Goal: Task Accomplishment & Management: Manage account settings

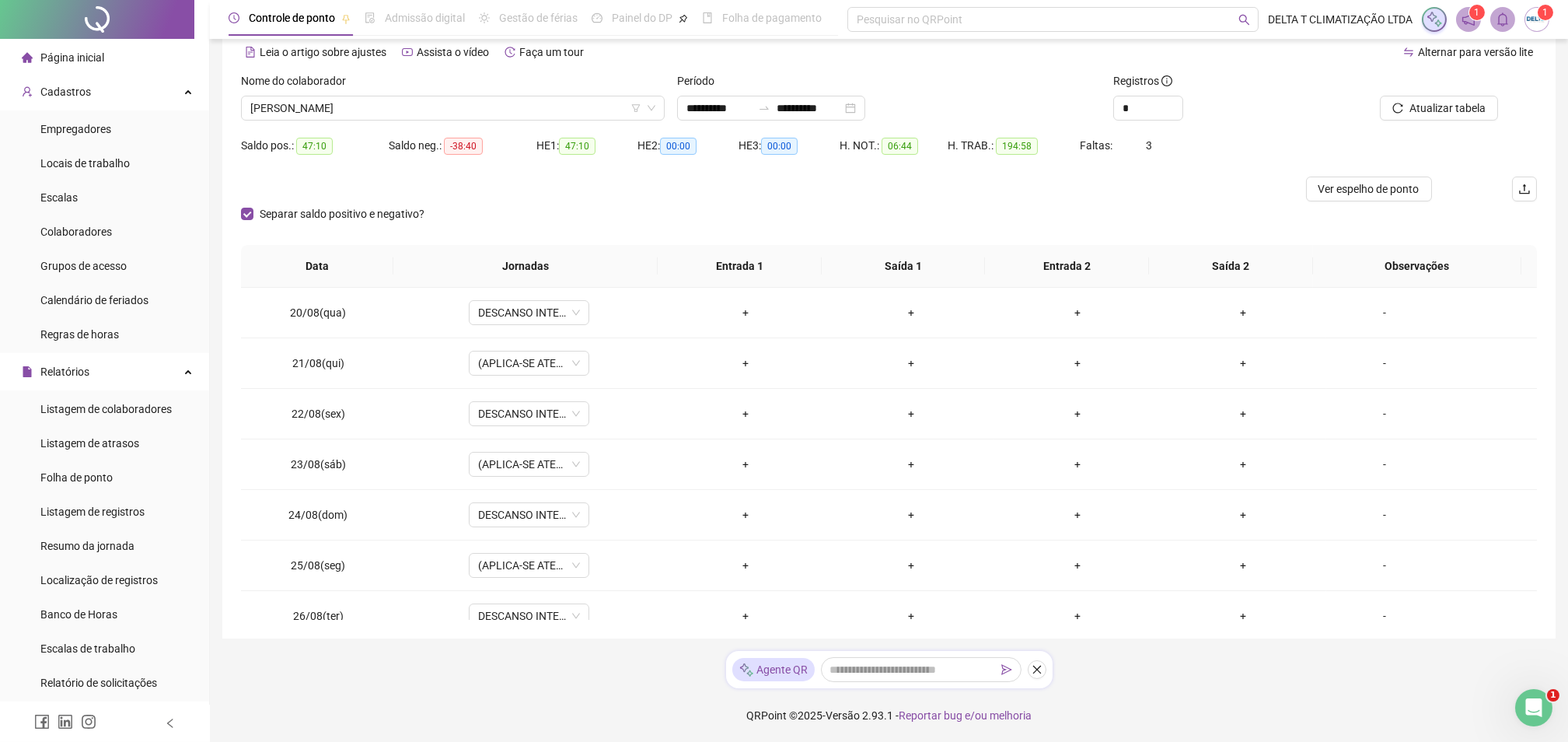
scroll to position [1236, 0]
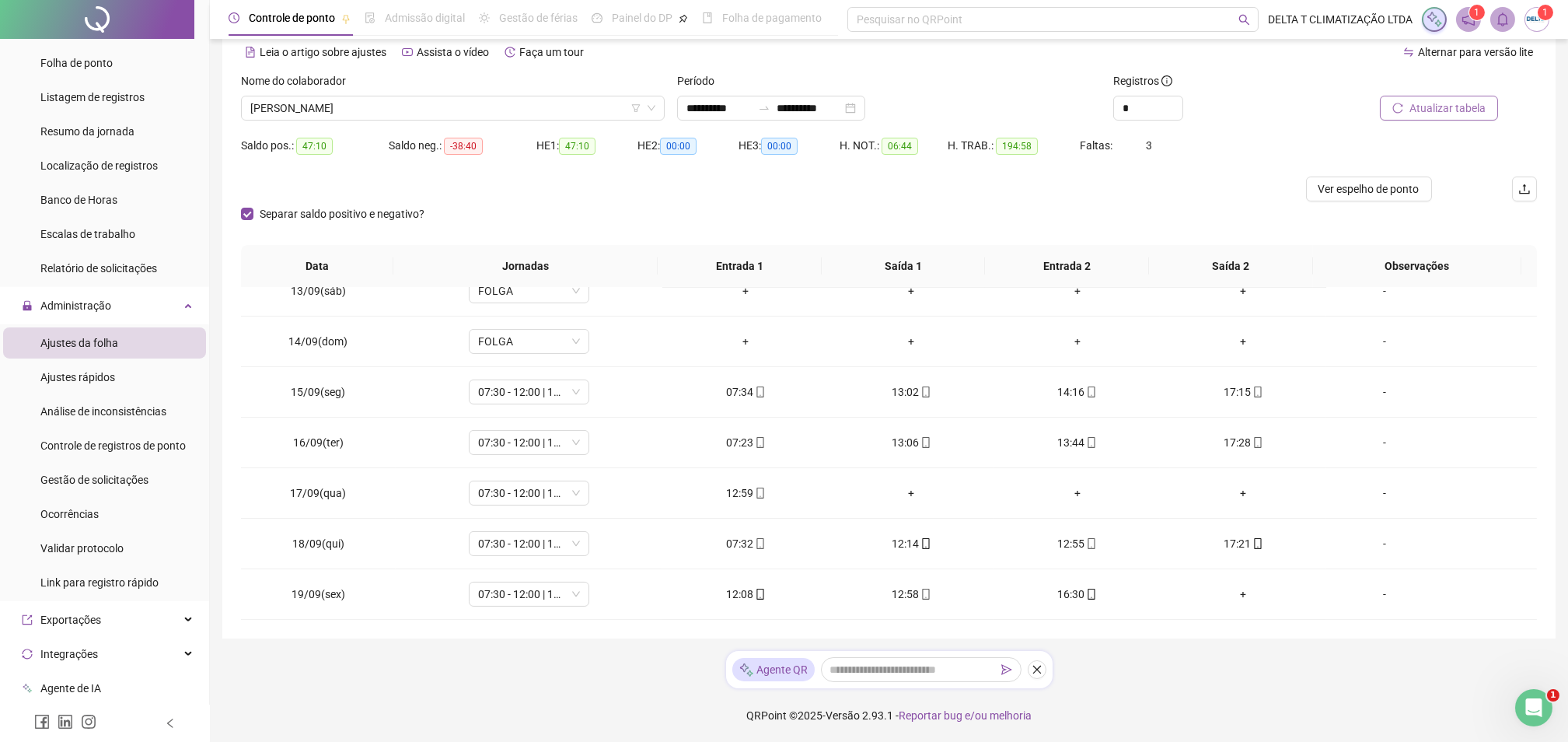
click at [1476, 106] on span "Atualizar tabela" at bounding box center [1448, 108] width 76 height 17
click at [411, 110] on span "[PERSON_NAME]" at bounding box center [452, 107] width 405 height 23
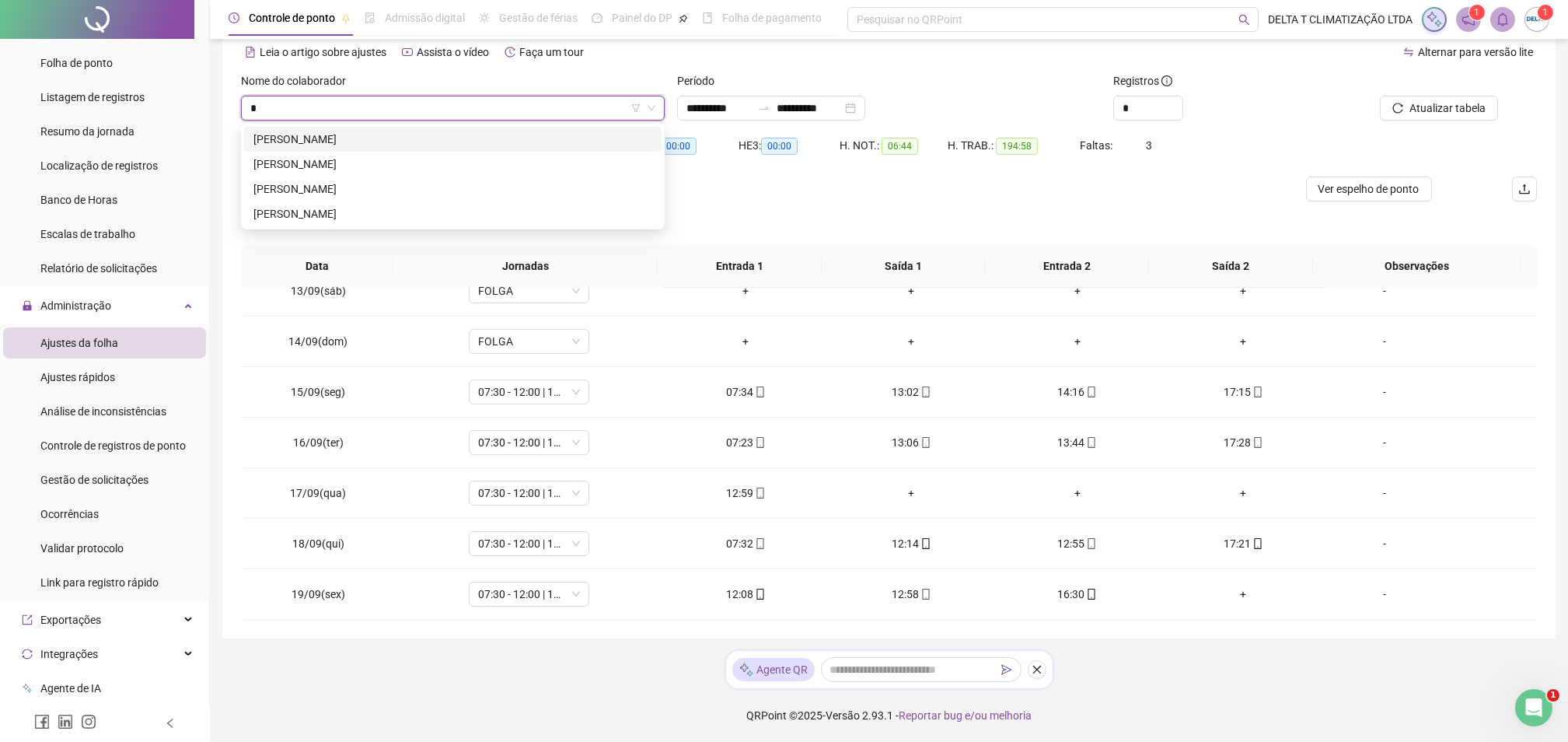
scroll to position [0, 0]
type input "******"
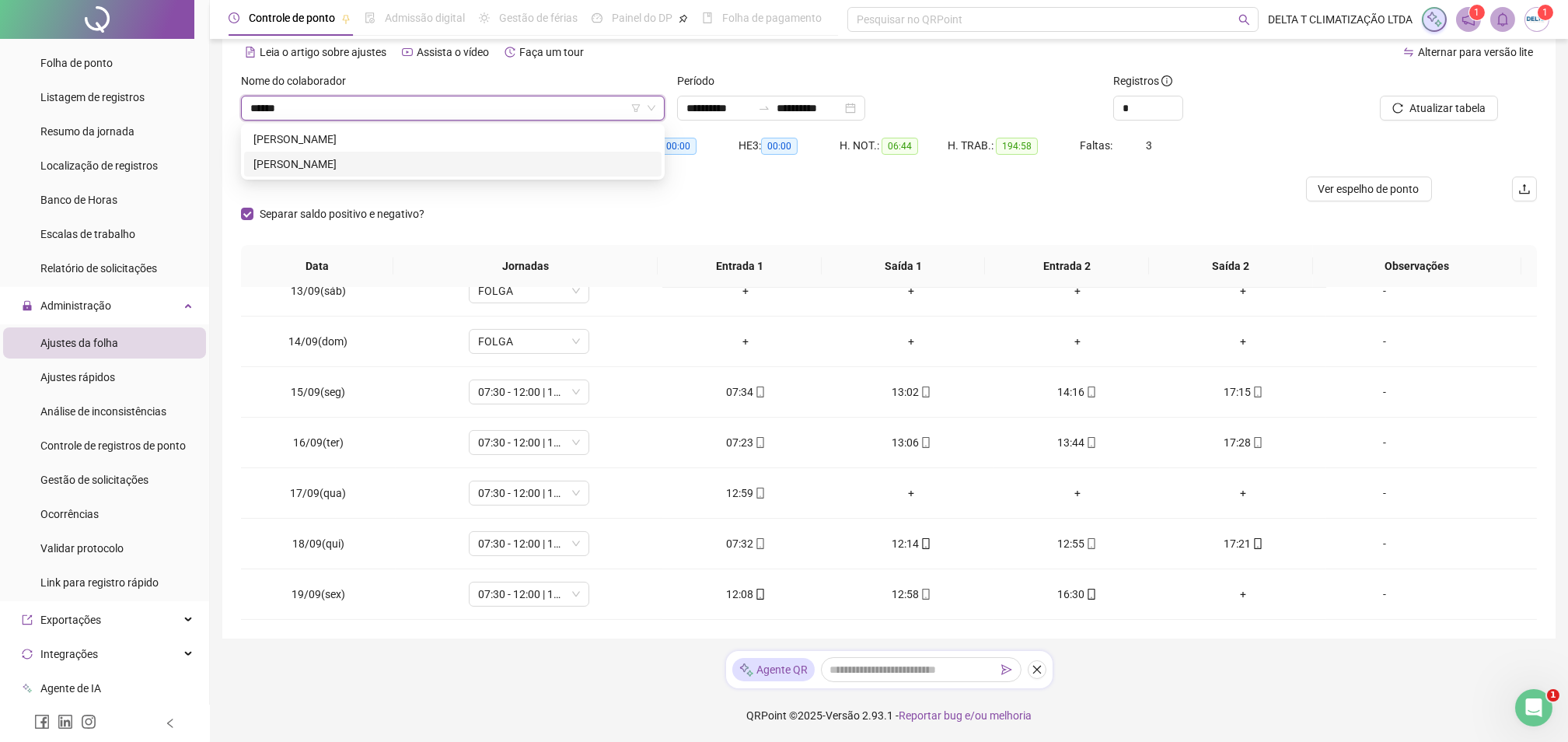
click at [395, 176] on div "195461 243086 [PERSON_NAME]" at bounding box center [453, 151] width 424 height 56
click at [395, 166] on div "[PERSON_NAME]" at bounding box center [452, 164] width 399 height 17
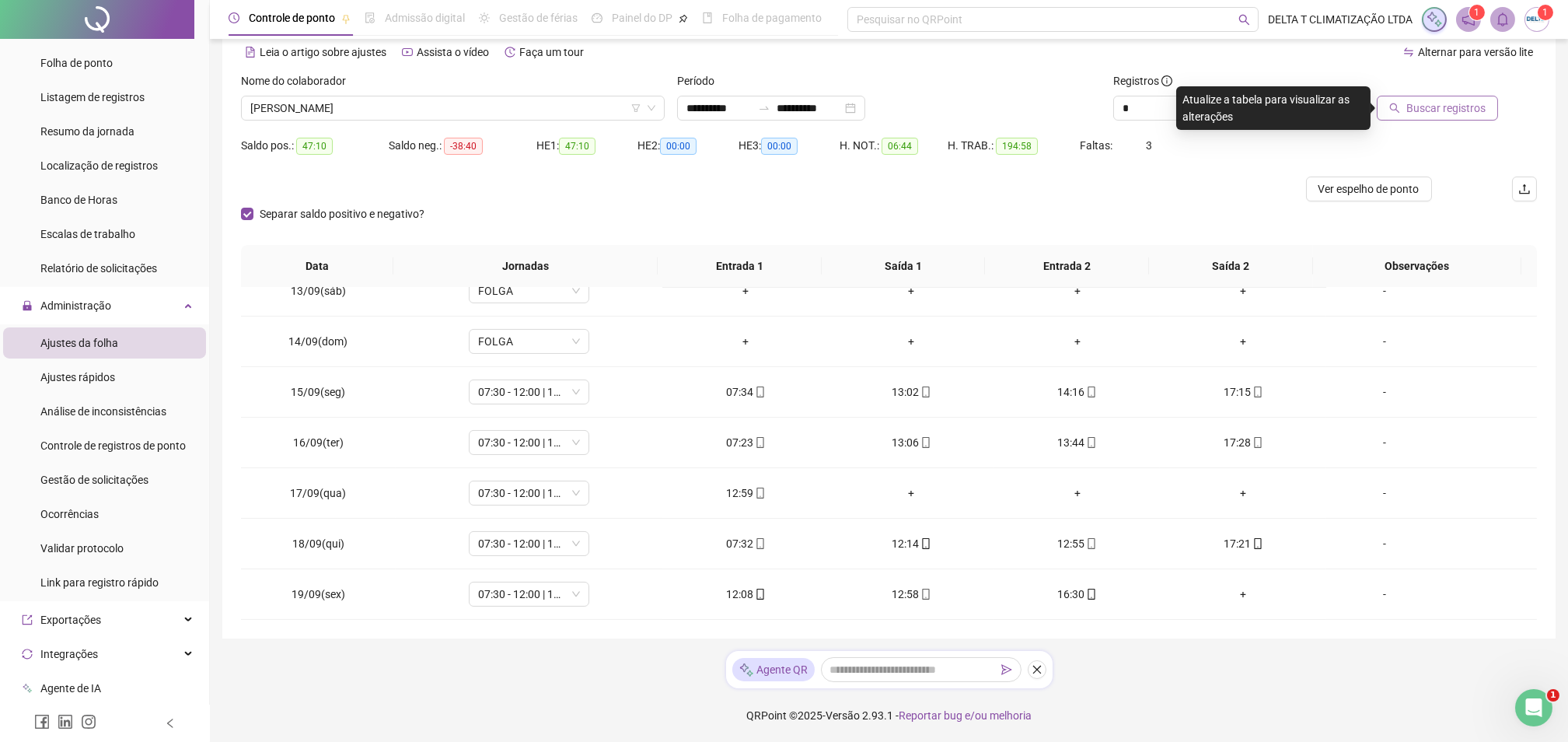
click at [1451, 111] on span "Buscar registros" at bounding box center [1446, 108] width 80 height 17
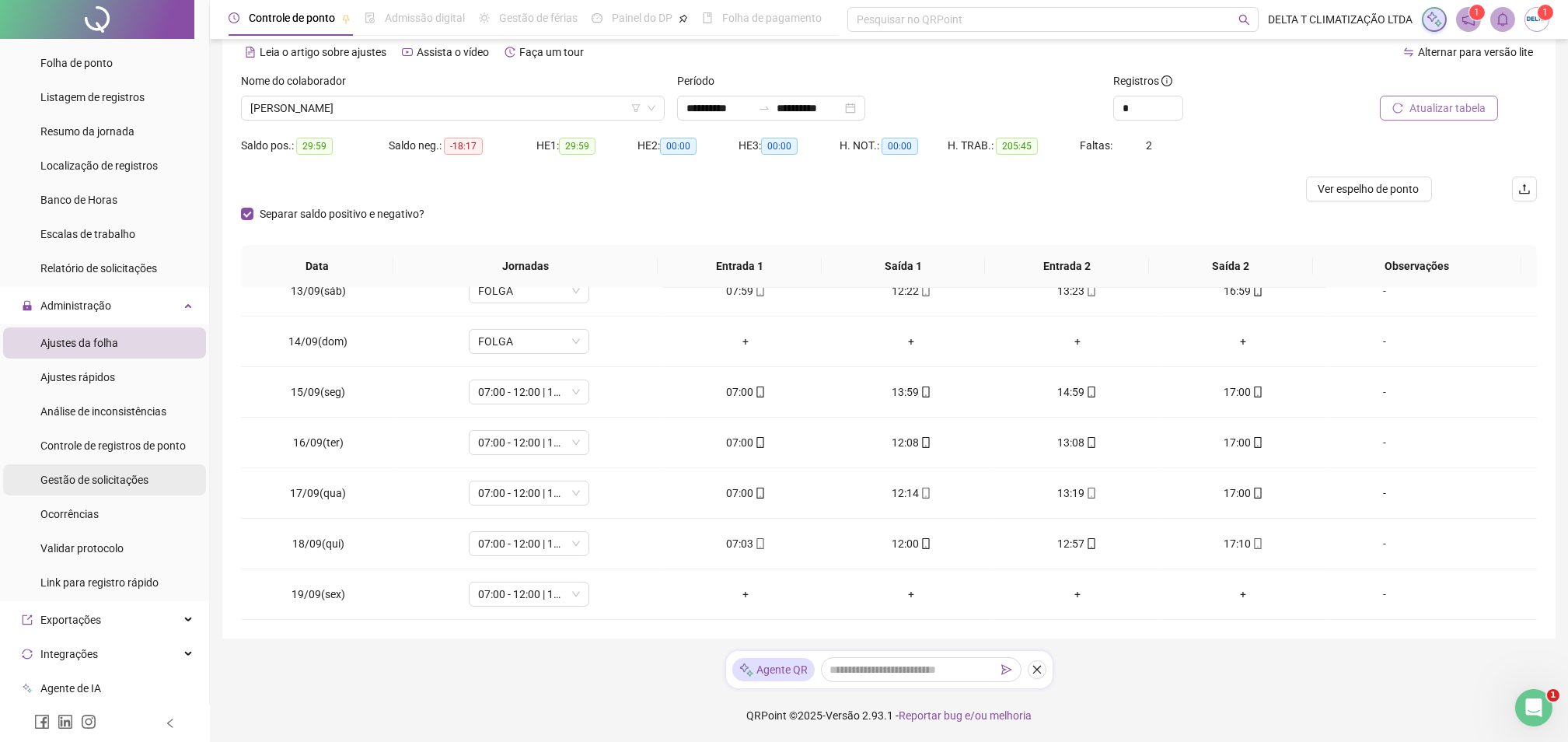
click at [123, 482] on span "Gestão de solicitações" at bounding box center [94, 480] width 108 height 12
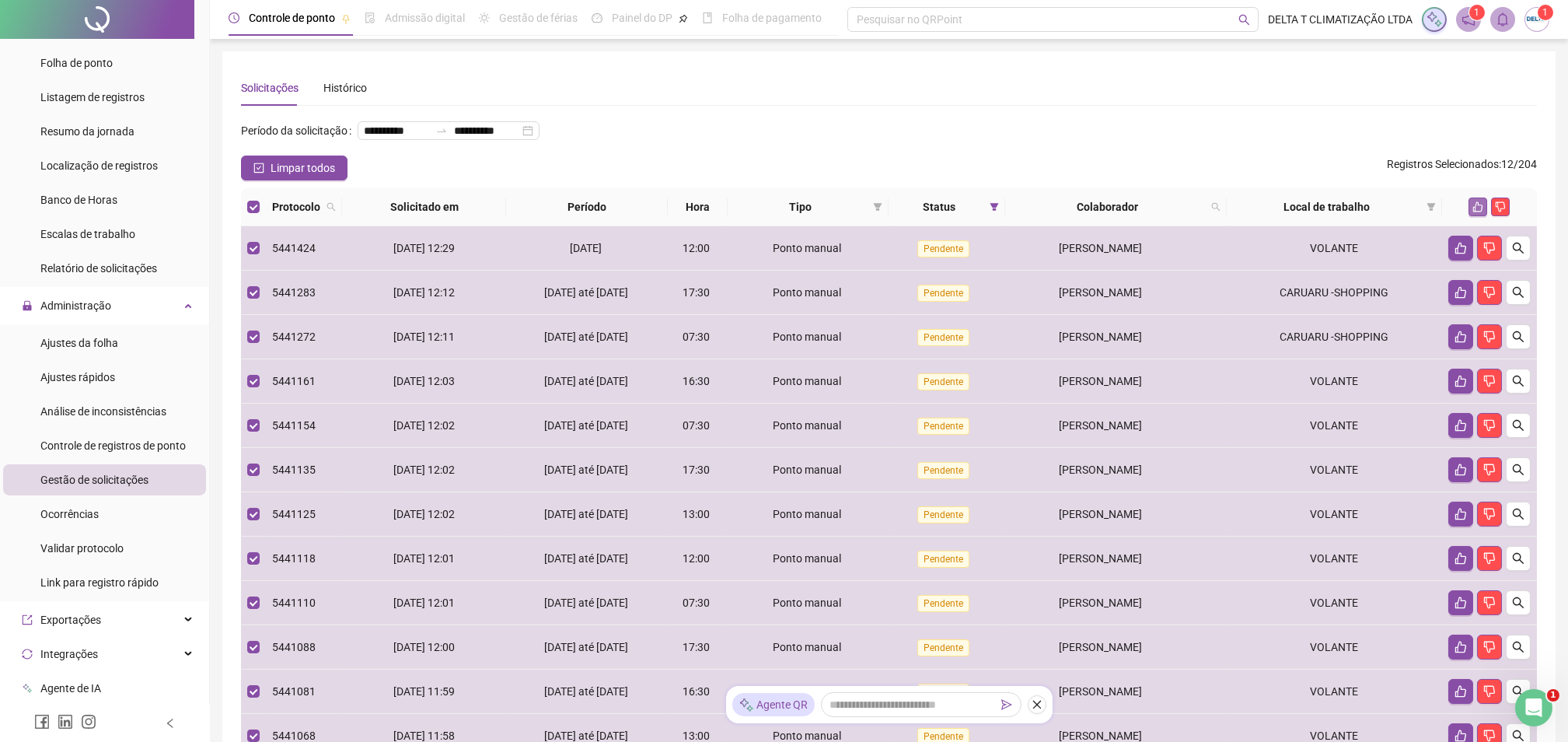
click at [1482, 216] on button "button" at bounding box center [1478, 207] width 19 height 19
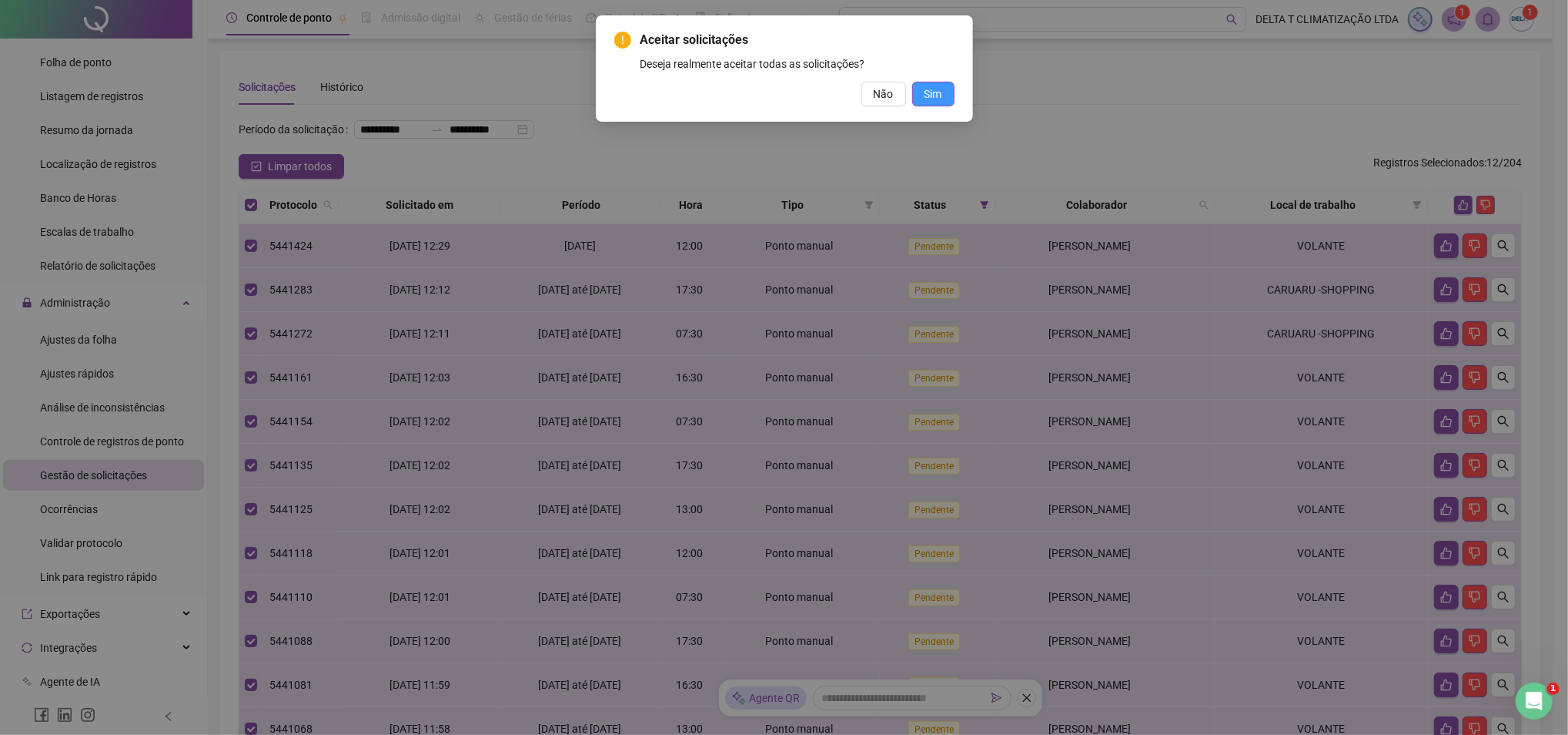
click at [936, 94] on span "Sim" at bounding box center [933, 94] width 18 height 17
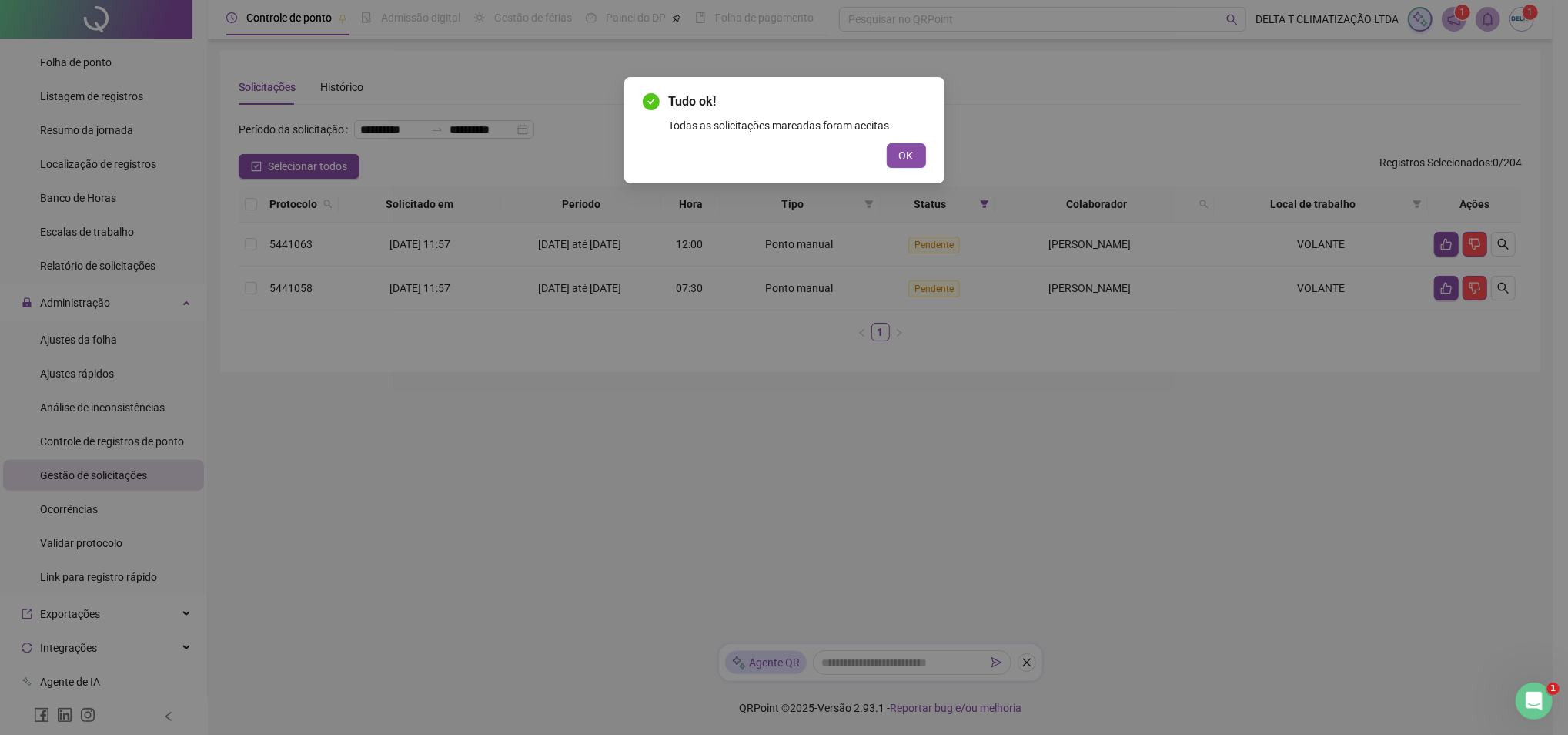
click at [249, 227] on div "Tudo ok! Todas as solicitações marcadas foram aceitas OK" at bounding box center [784, 368] width 1568 height 735
click at [911, 155] on span "OK" at bounding box center [906, 156] width 15 height 17
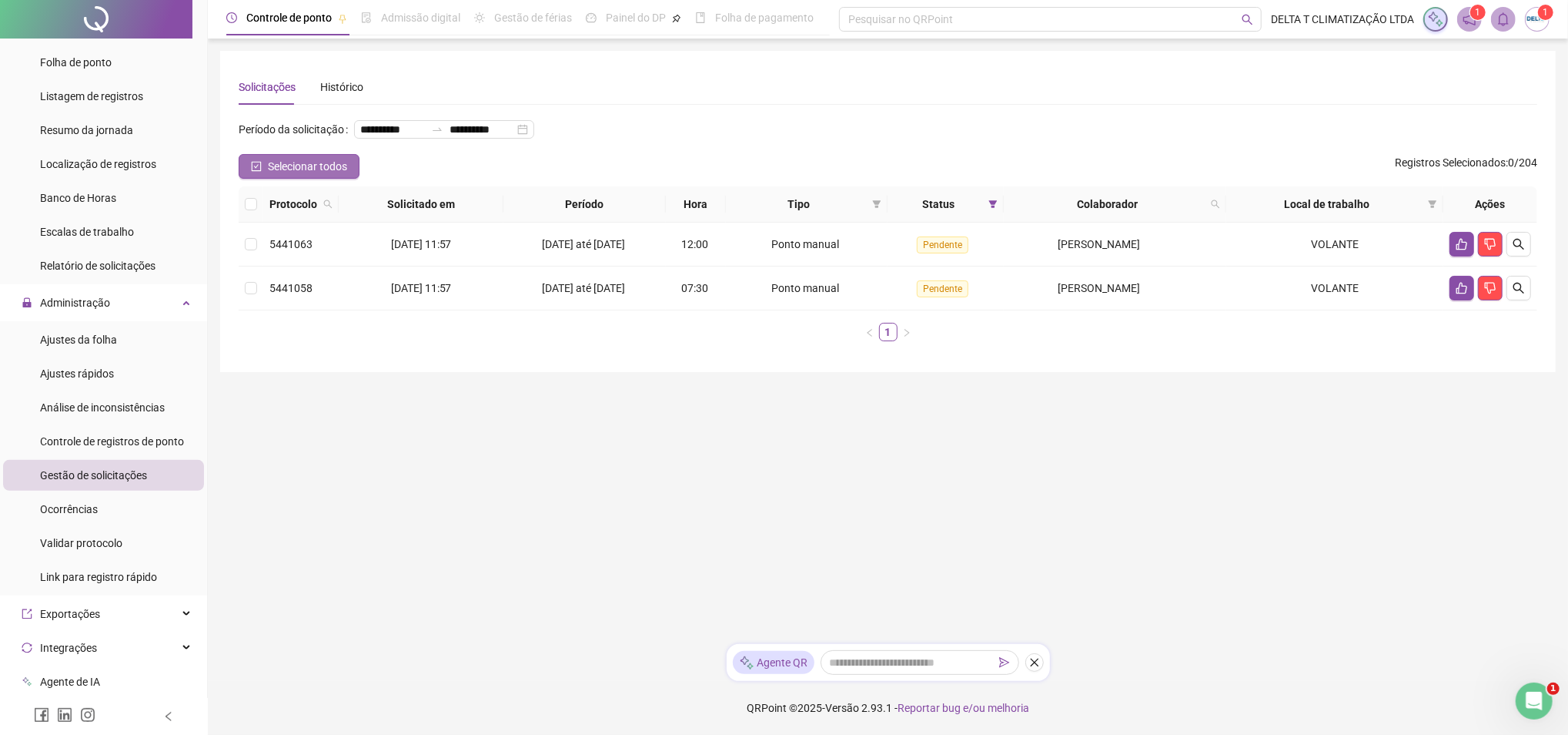
click at [341, 175] on span "Selecionar todos" at bounding box center [307, 166] width 80 height 17
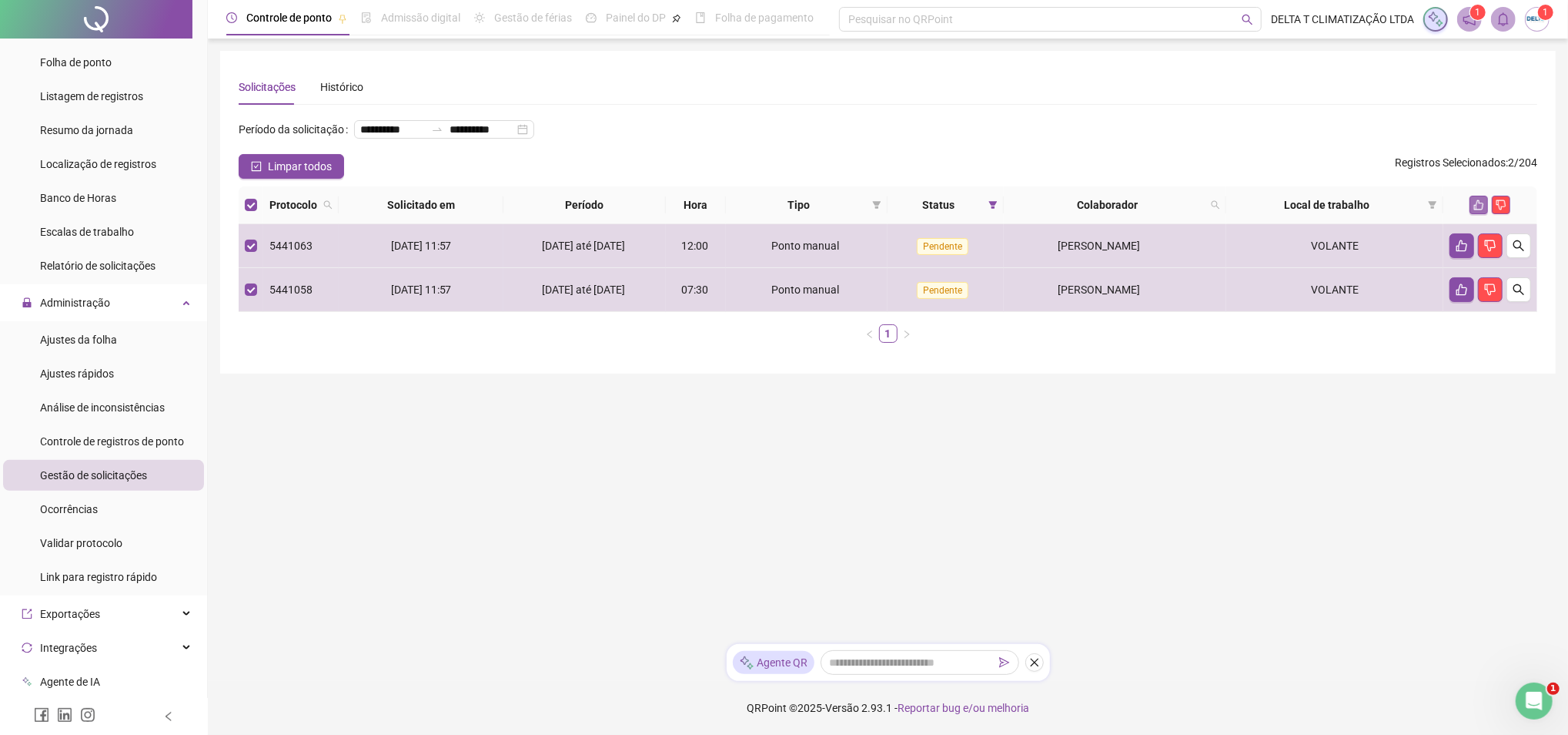
click at [1484, 210] on icon "like" at bounding box center [1479, 205] width 11 height 11
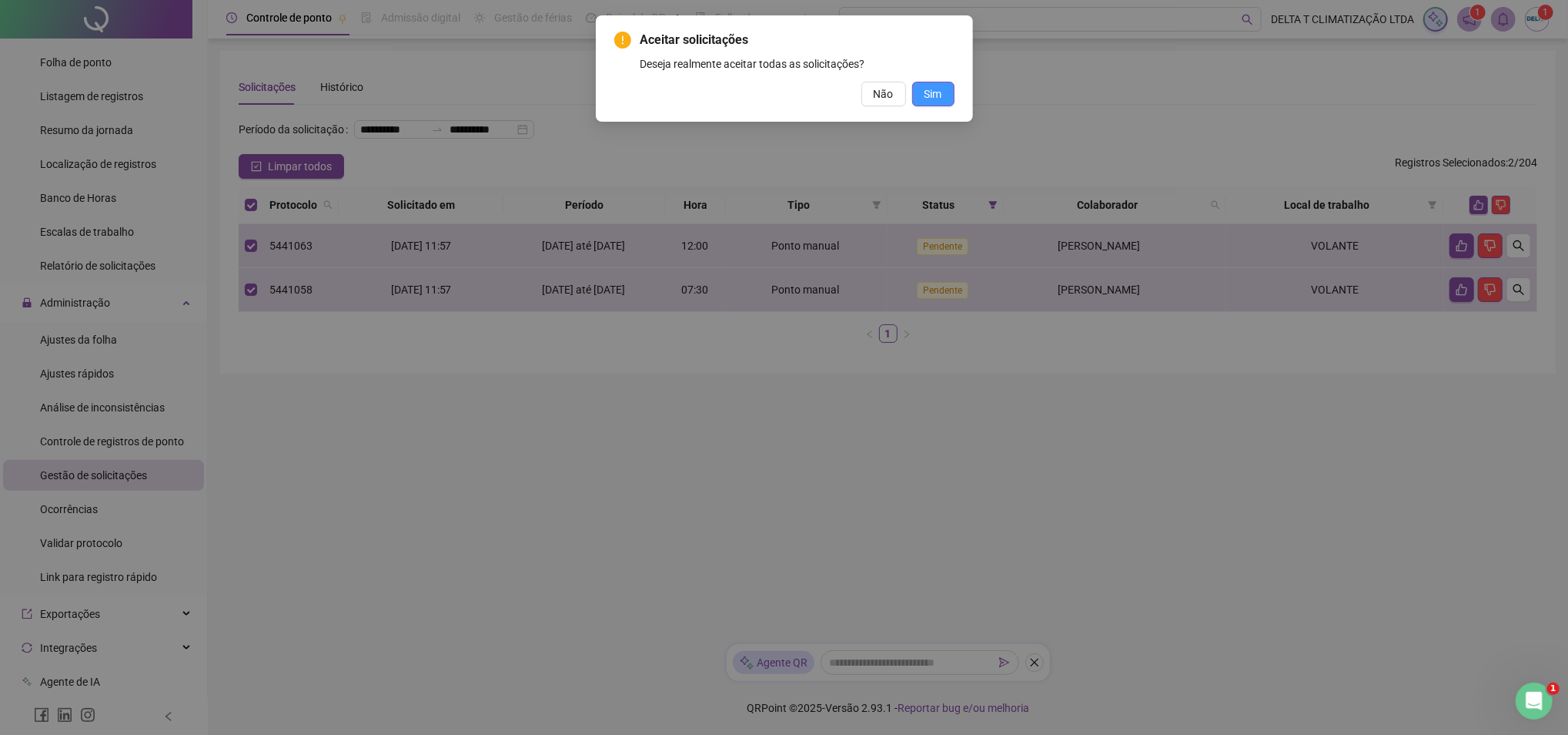
click at [944, 99] on button "Sim" at bounding box center [933, 93] width 42 height 25
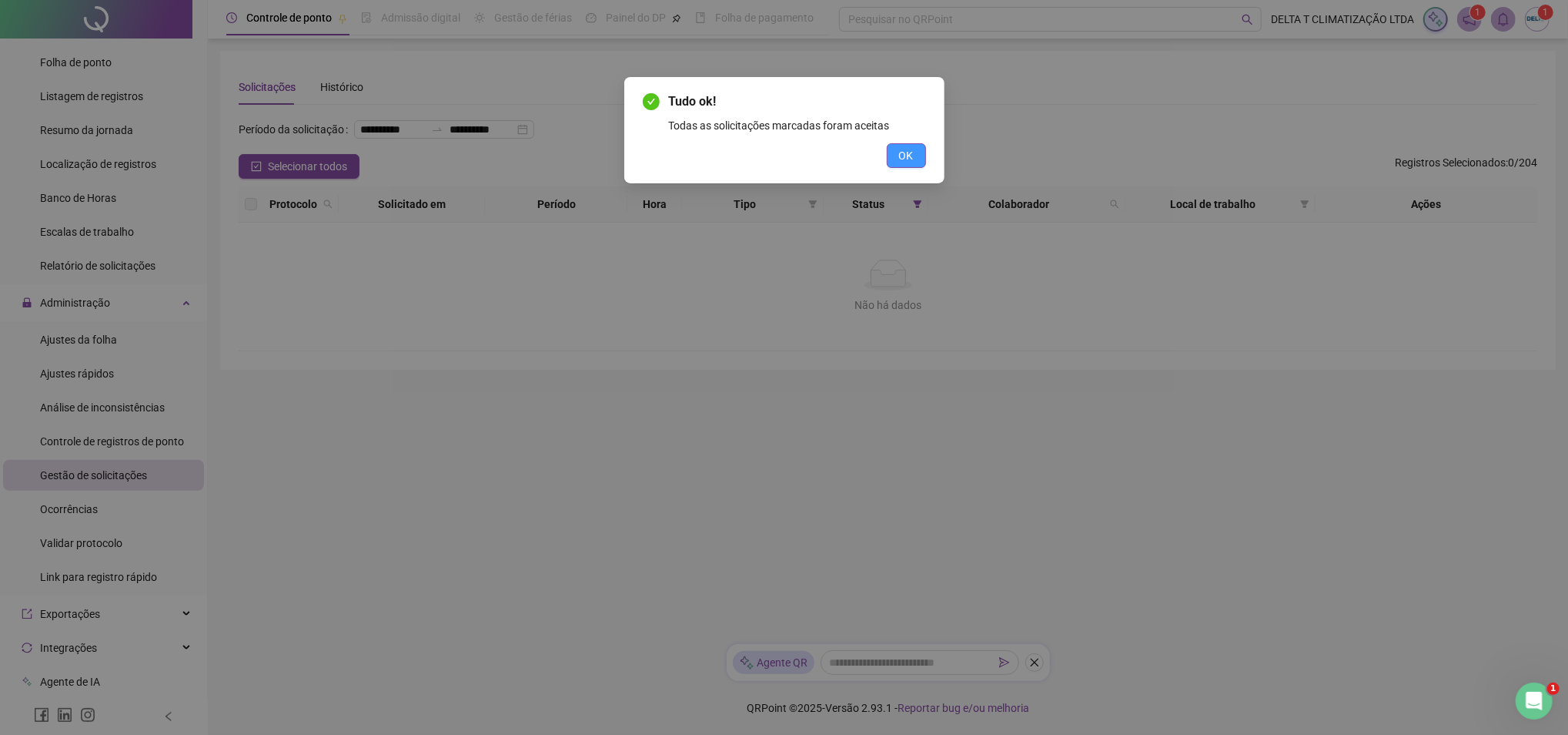
click at [914, 152] on button "OK" at bounding box center [907, 155] width 39 height 25
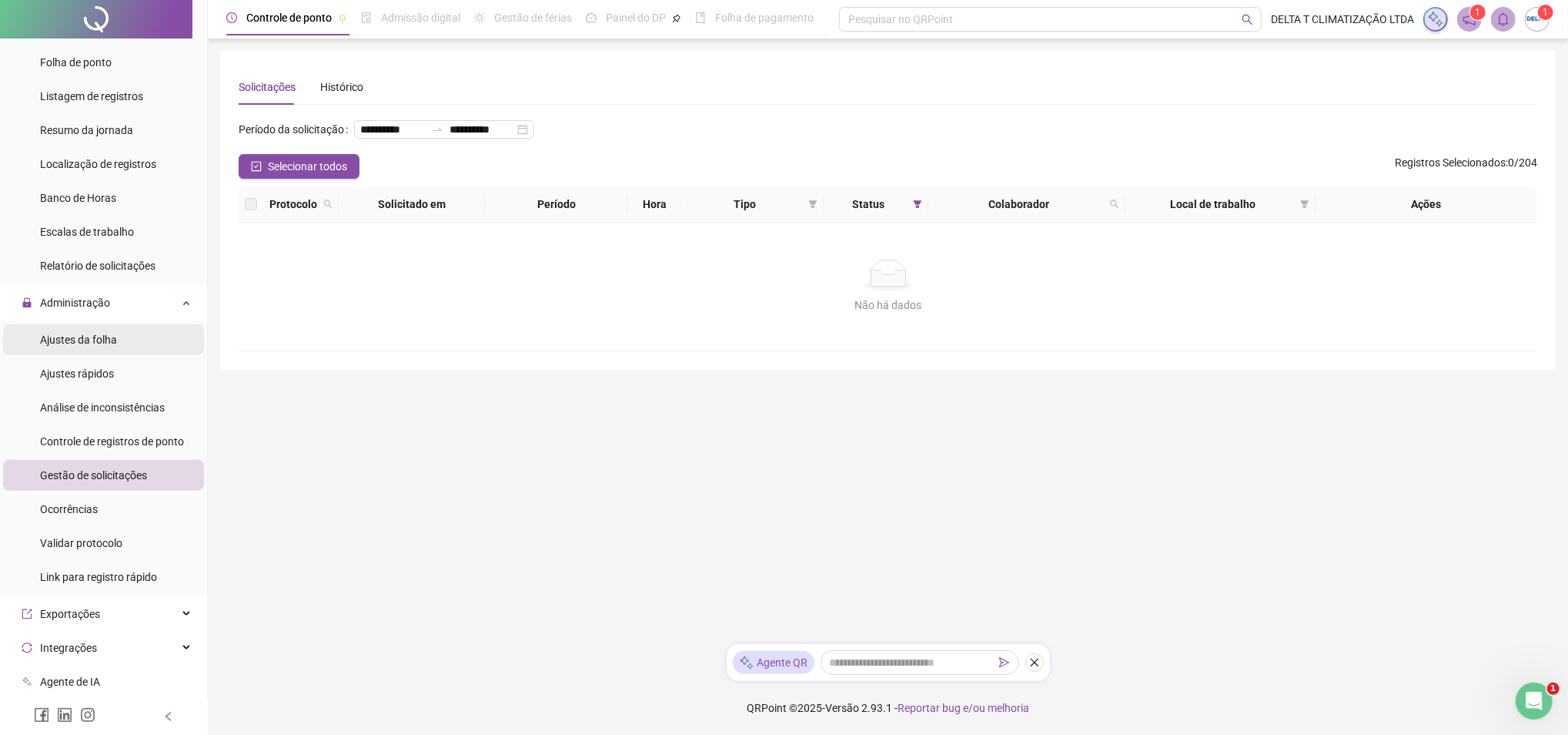
click at [120, 344] on li "Ajustes da folha" at bounding box center [104, 339] width 201 height 31
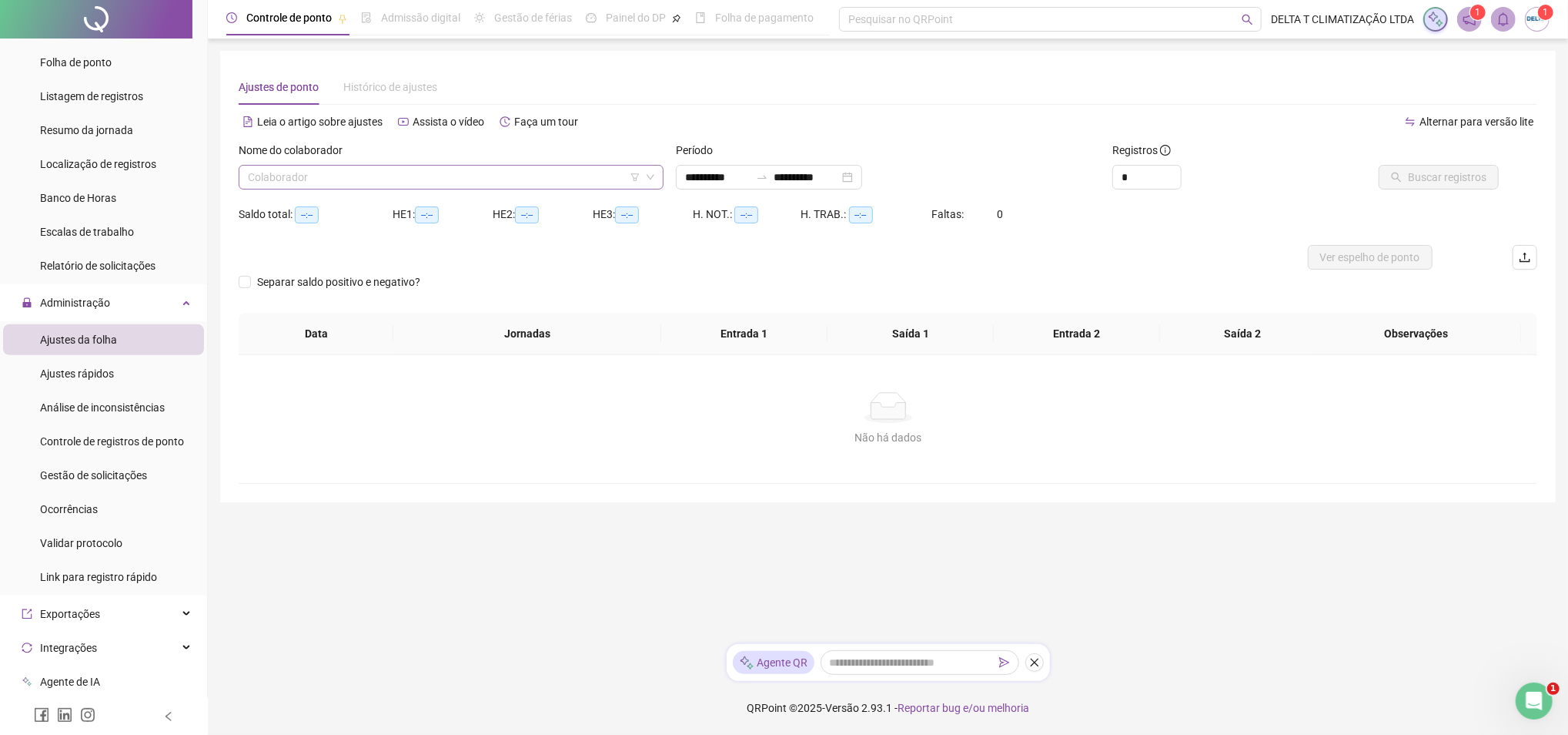
type input "**********"
click at [313, 175] on input "search" at bounding box center [444, 176] width 393 height 23
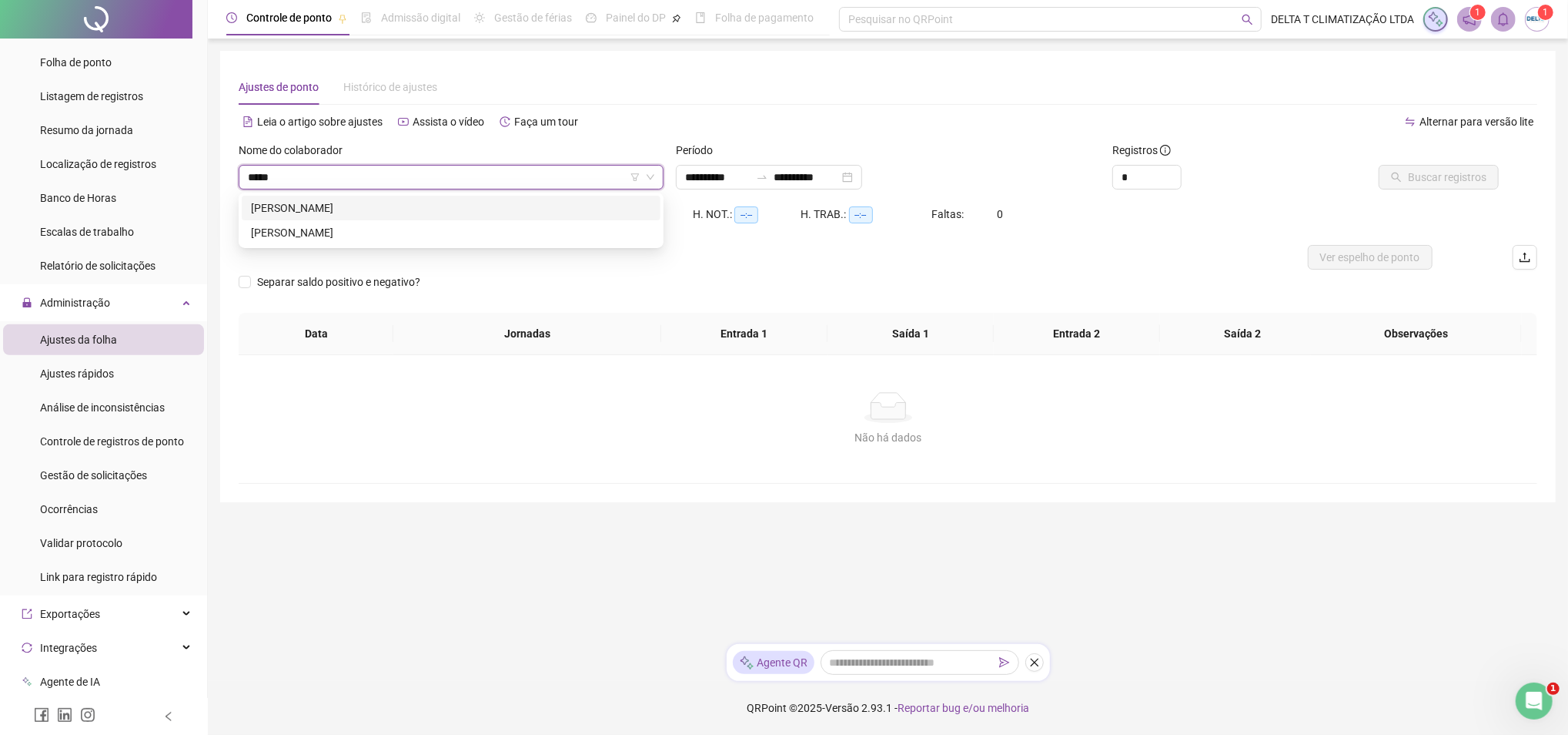
type input "******"
click at [339, 202] on div "[PERSON_NAME]" at bounding box center [450, 208] width 400 height 17
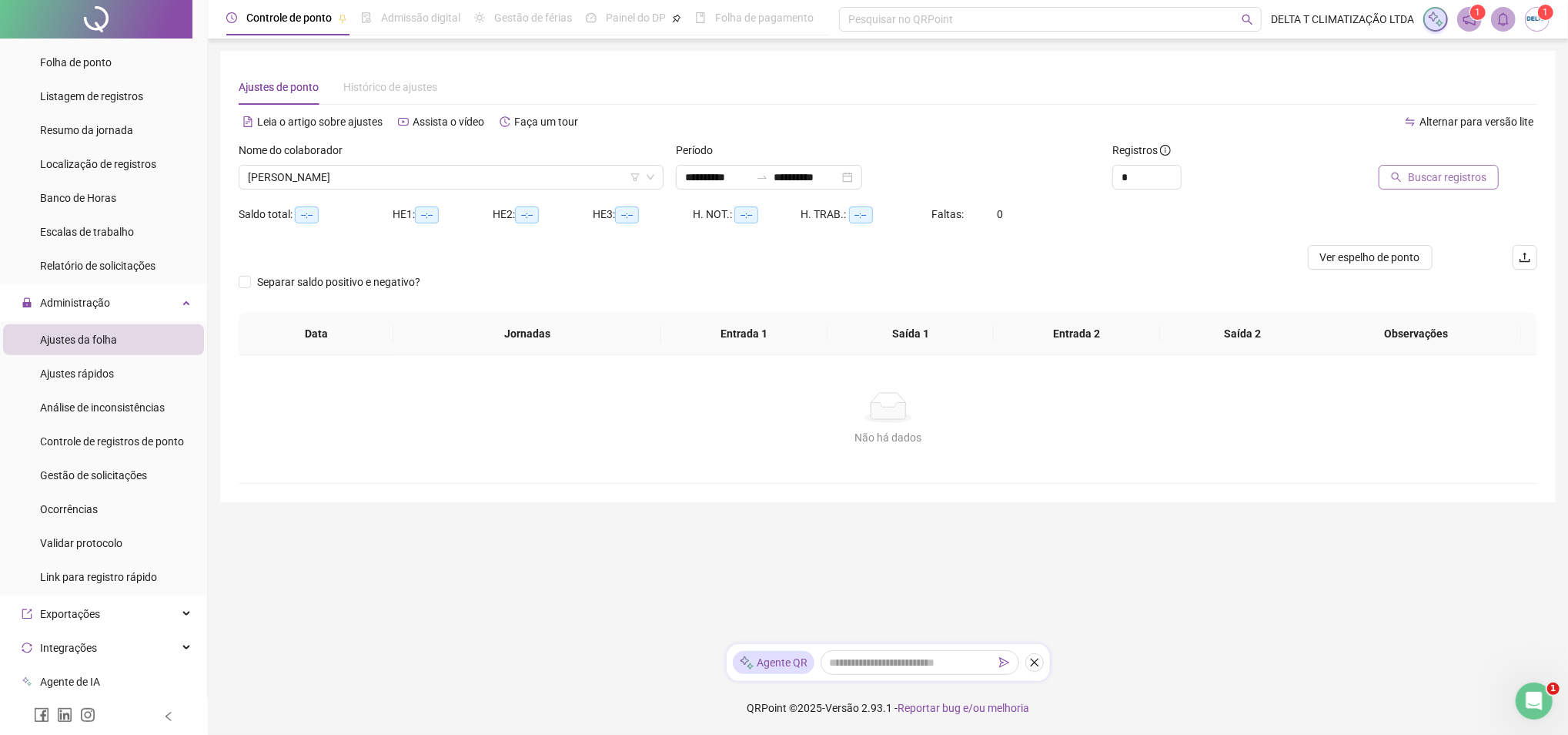
click at [1425, 175] on span "Buscar registros" at bounding box center [1447, 177] width 79 height 17
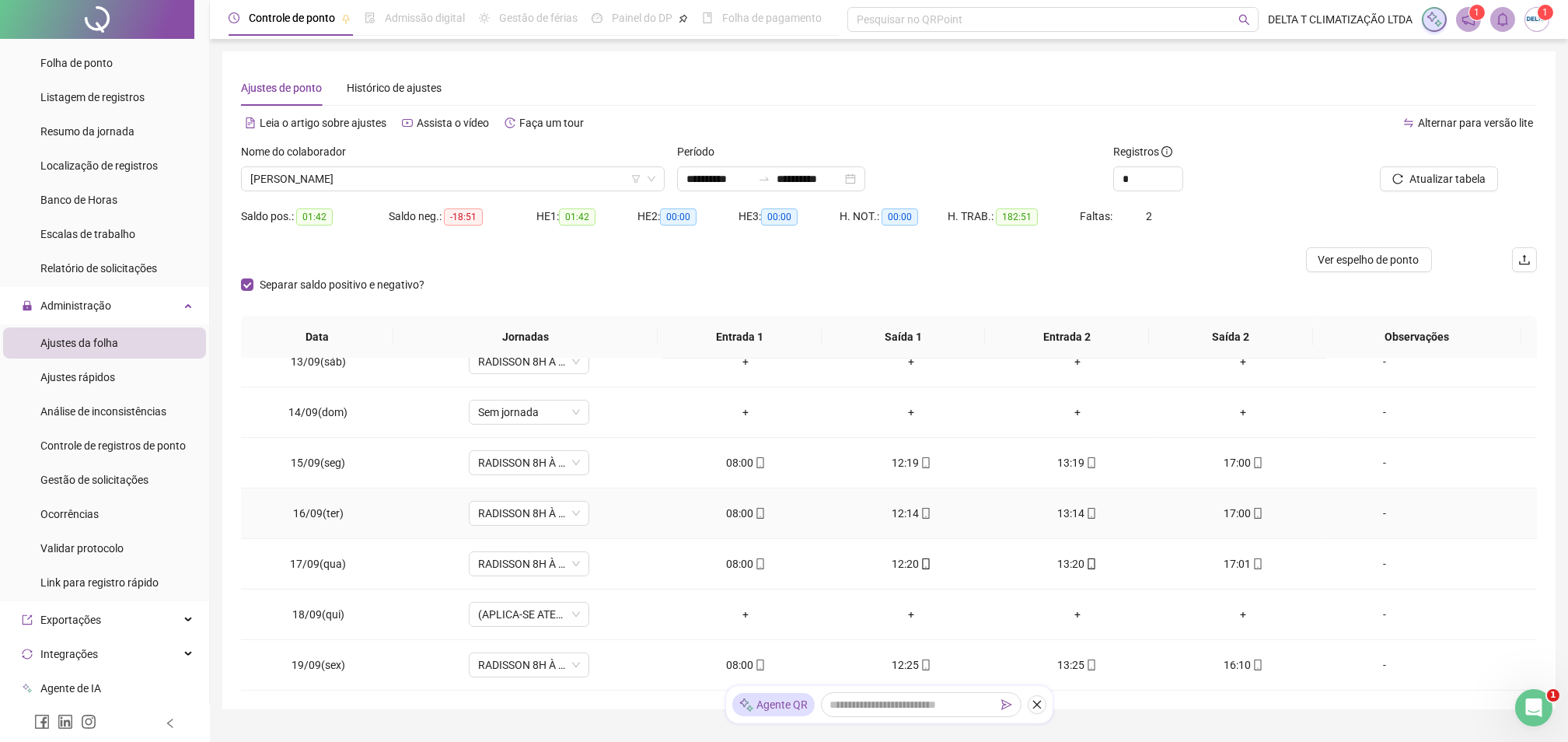
scroll to position [71, 0]
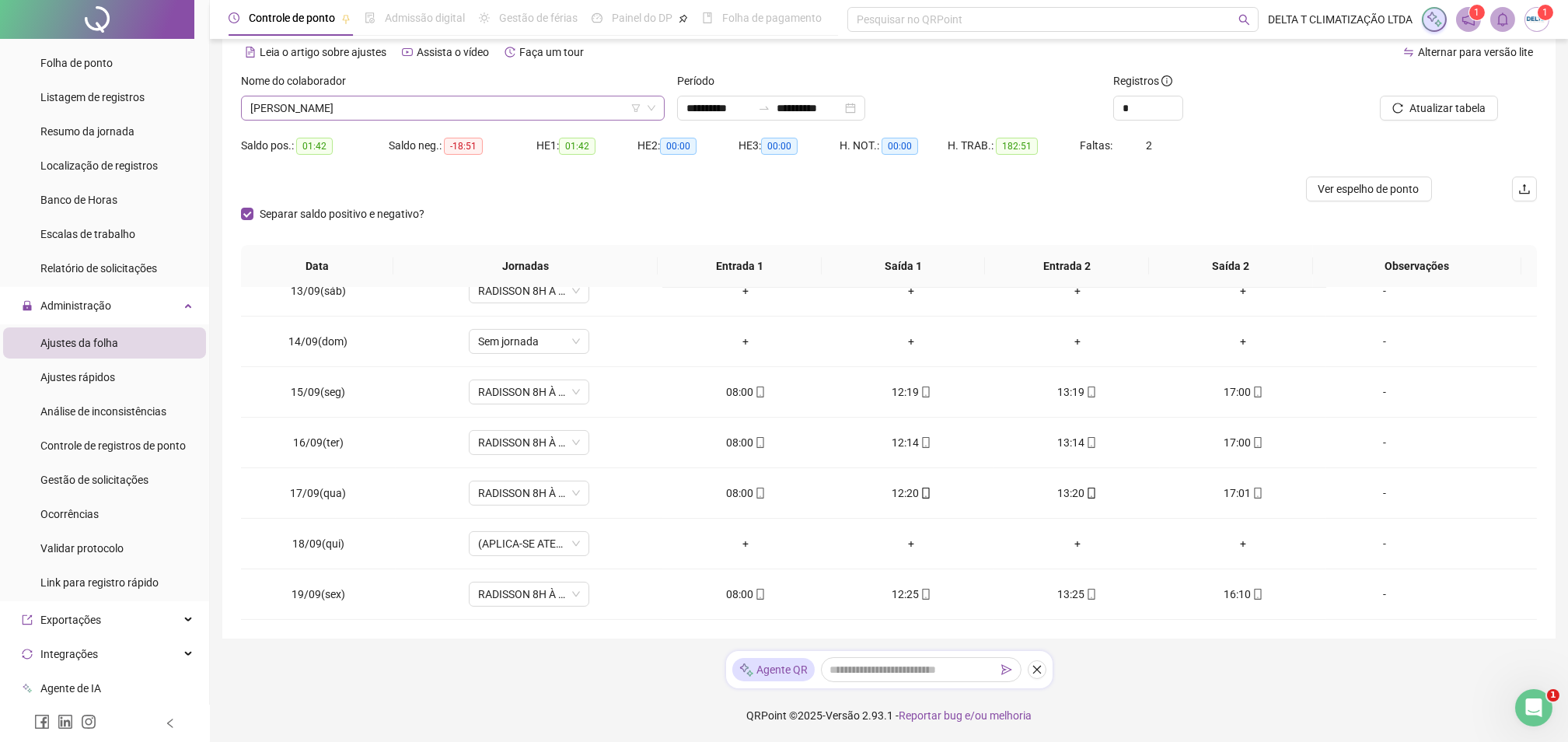
click at [359, 103] on span "[PERSON_NAME]" at bounding box center [452, 107] width 405 height 23
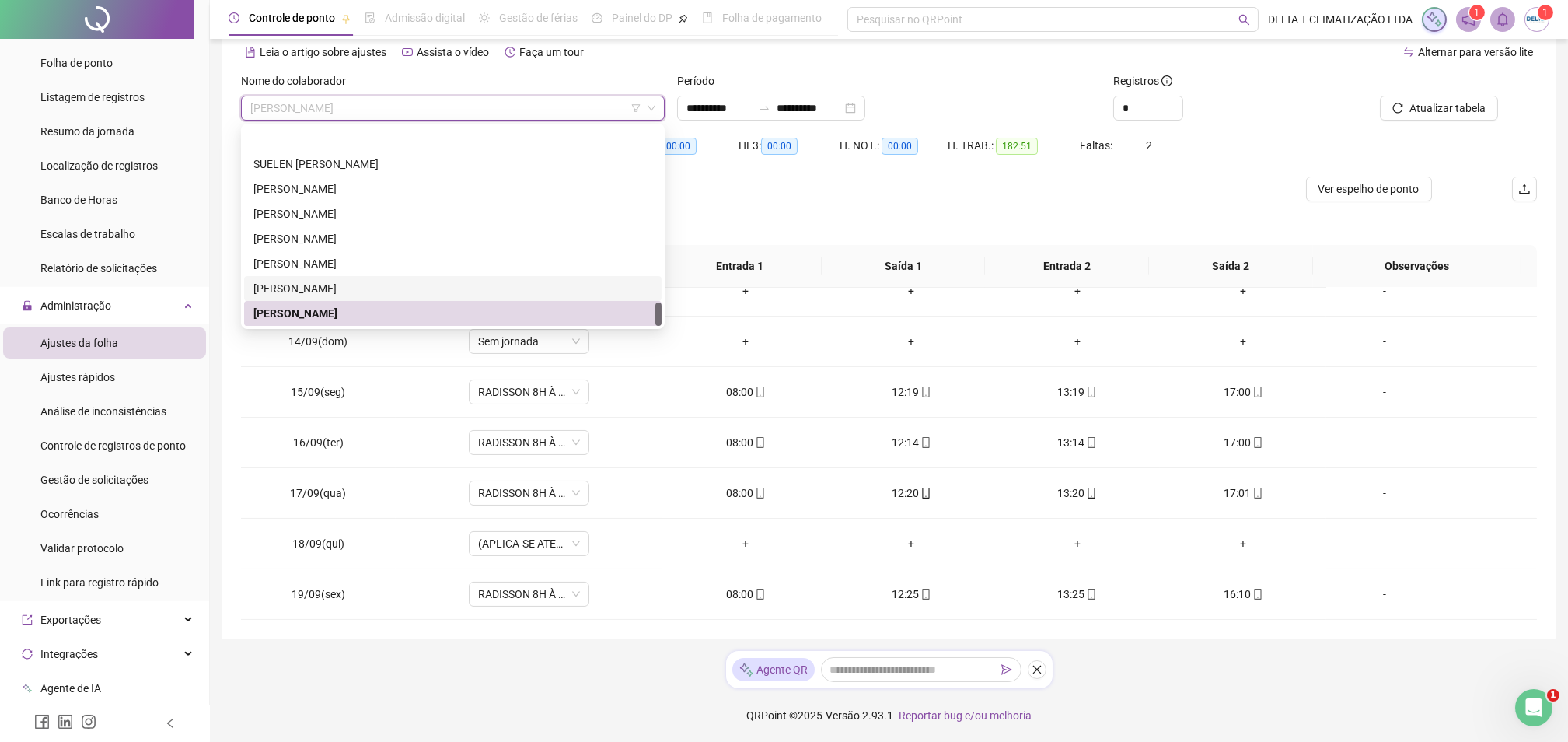
scroll to position [1468, 0]
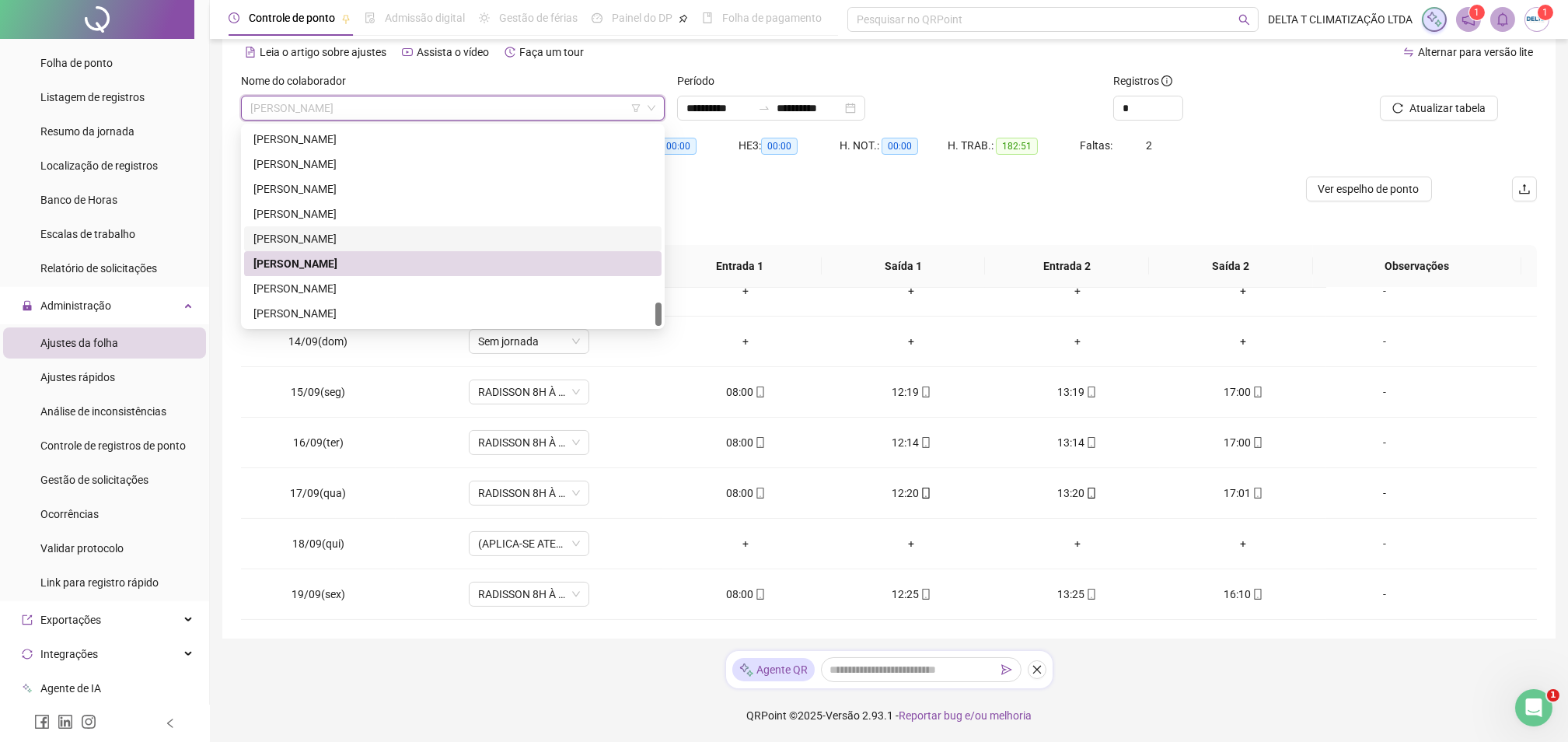
click at [341, 289] on div "[PERSON_NAME]" at bounding box center [452, 289] width 399 height 17
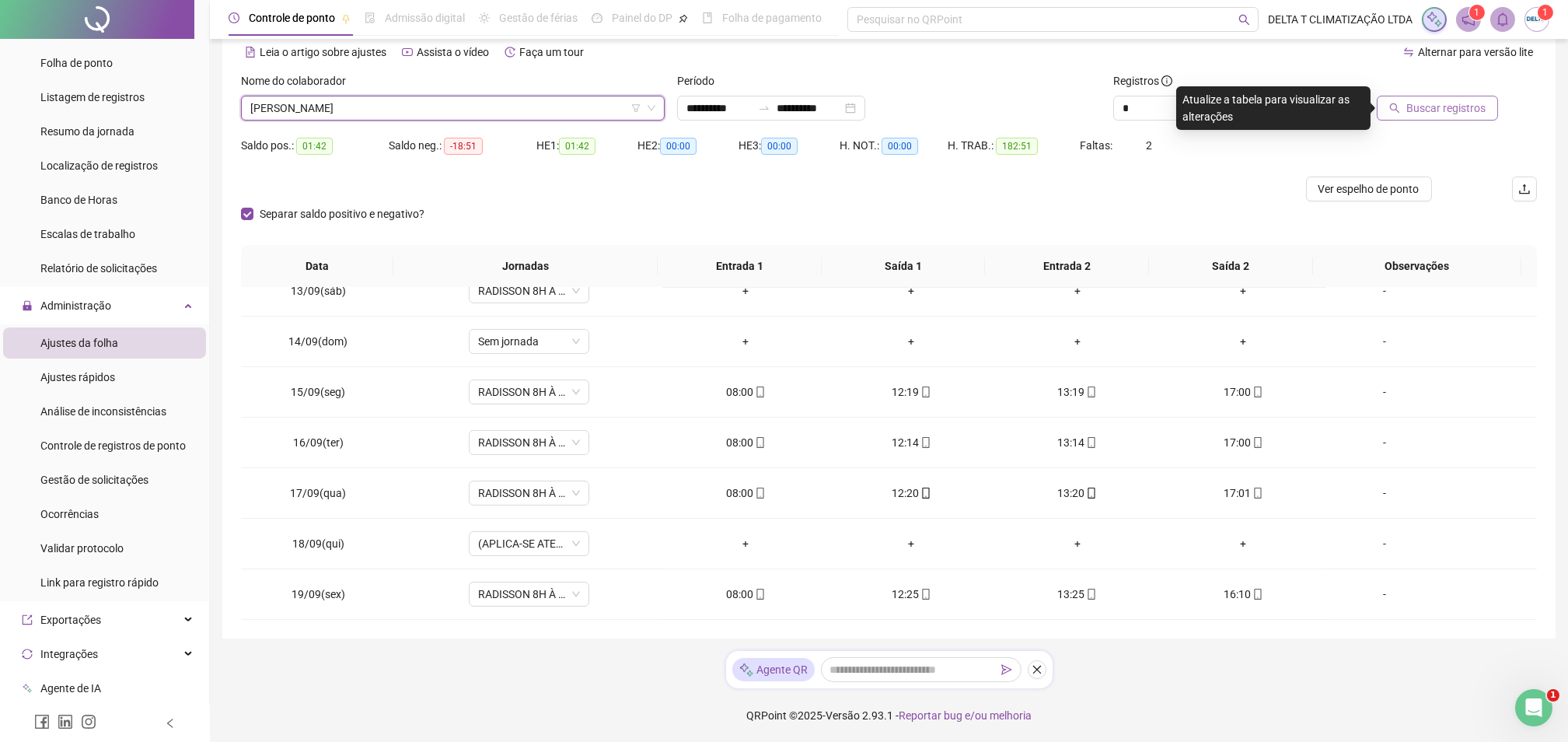
click at [1444, 112] on span "Buscar registros" at bounding box center [1446, 108] width 80 height 17
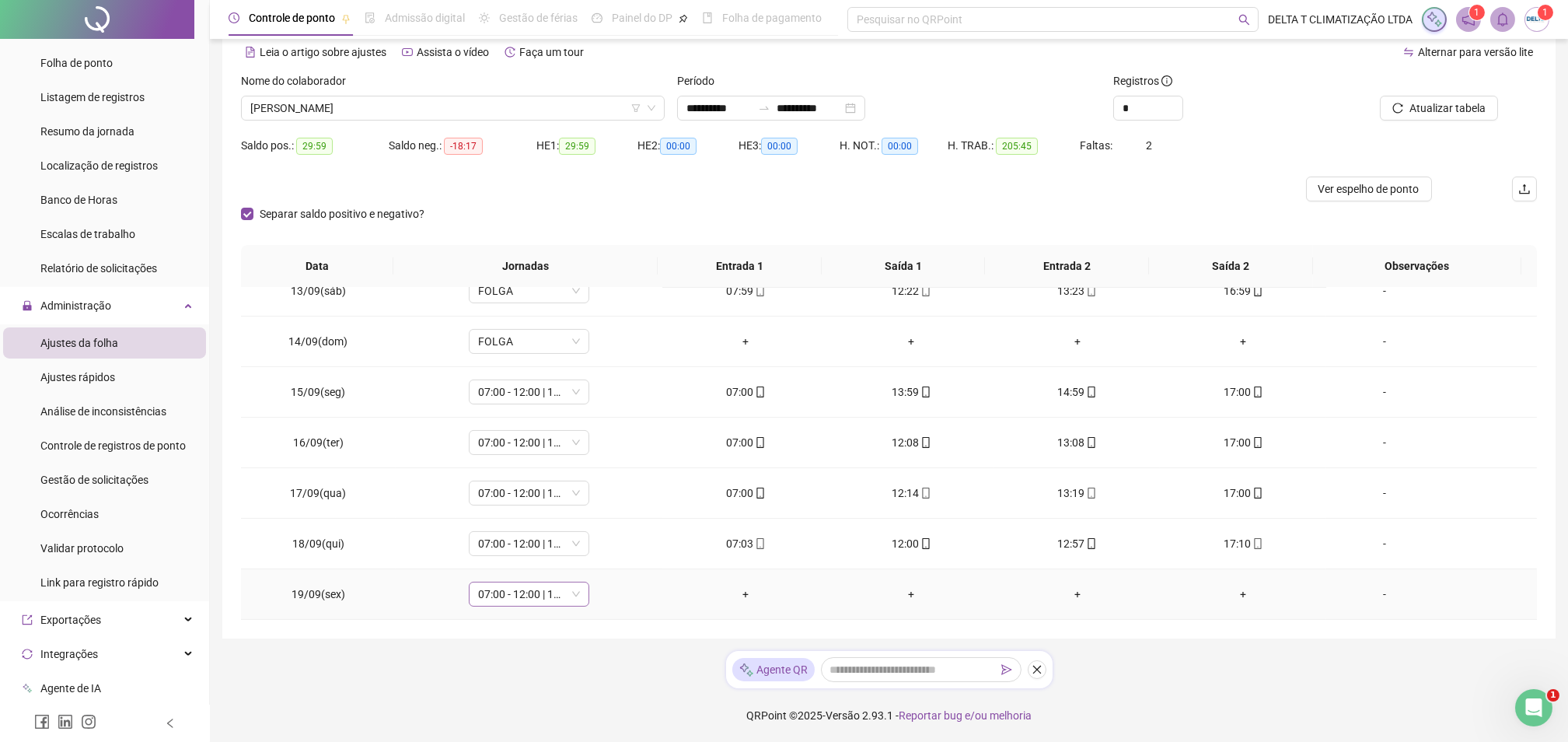
click at [493, 592] on span "07:00 - 12:00 | 13:00 - 16:00" at bounding box center [529, 593] width 102 height 23
type input "*****"
click at [559, 507] on div "Folga" at bounding box center [539, 512] width 103 height 17
click at [590, 551] on span "Sim" at bounding box center [598, 553] width 18 height 17
click at [1437, 109] on span "Atualizar tabela" at bounding box center [1448, 108] width 76 height 17
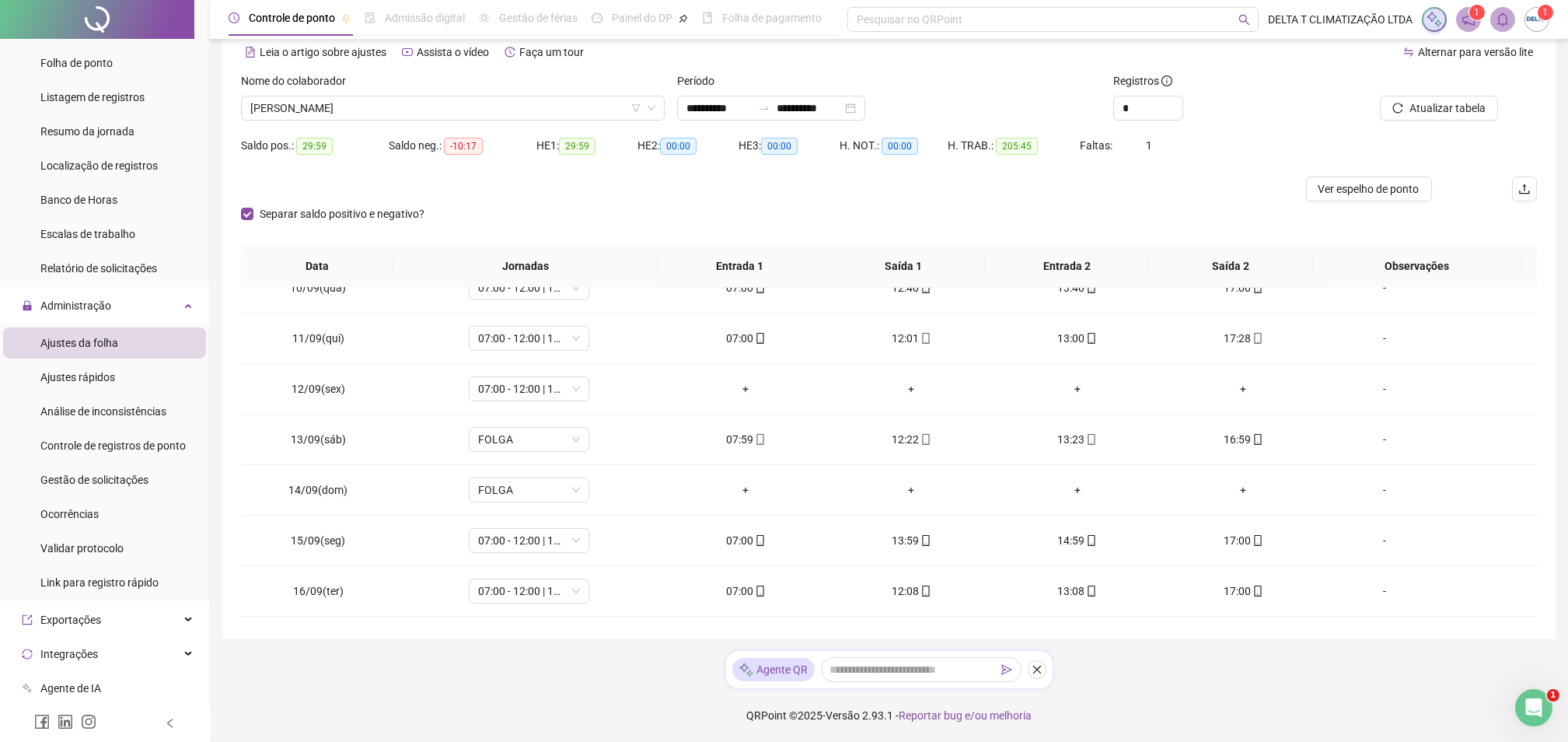
scroll to position [1028, 0]
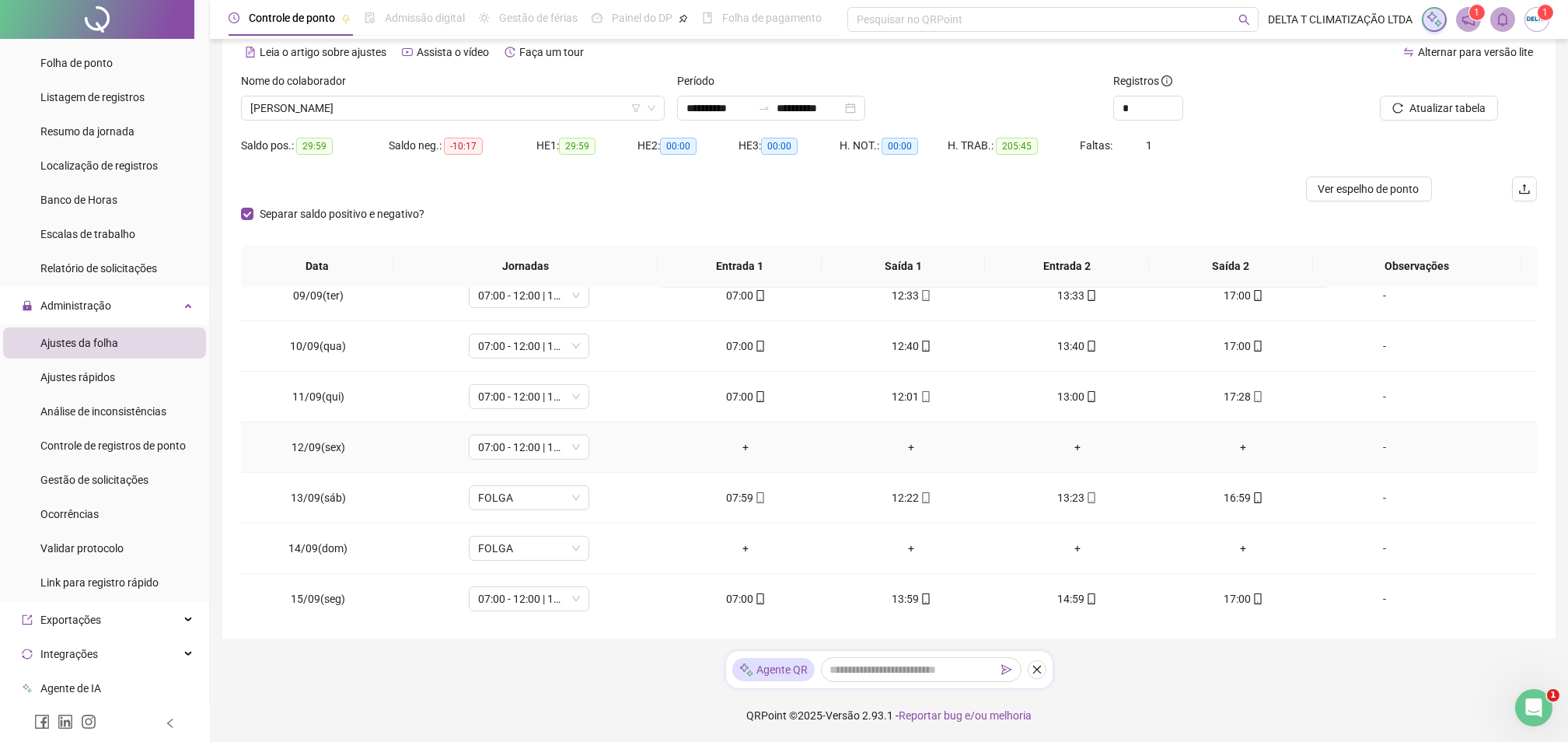
click at [488, 430] on td "07:00 - 12:00 | 13:00 - 16:00" at bounding box center [529, 447] width 267 height 50
click at [482, 448] on span "07:00 - 12:00 | 13:00 - 16:00" at bounding box center [529, 446] width 102 height 23
type input "*****"
click at [527, 497] on div "Folga" at bounding box center [539, 504] width 103 height 17
click at [602, 409] on span "Sim" at bounding box center [598, 406] width 18 height 17
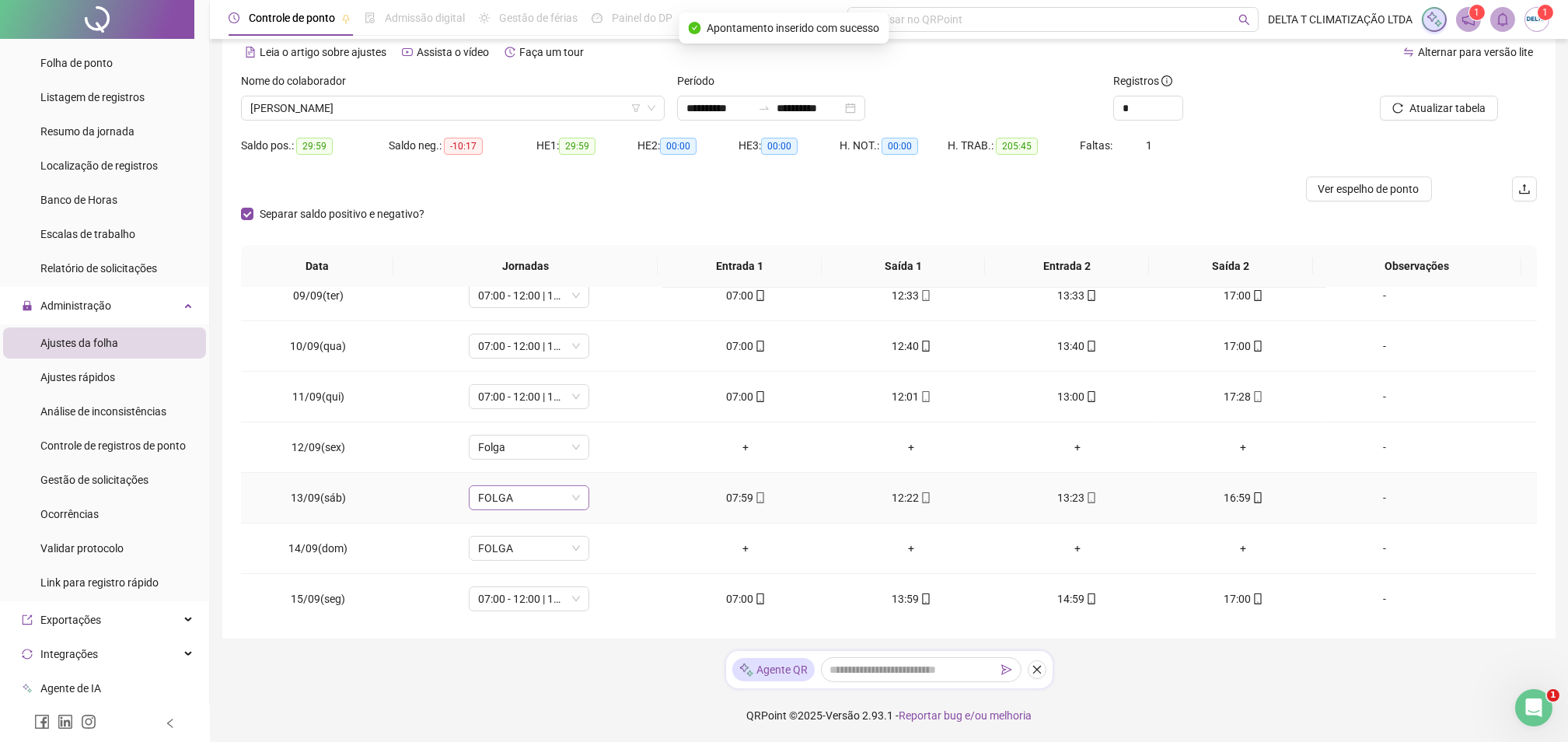
click at [528, 497] on span "FOLGA" at bounding box center [529, 497] width 102 height 23
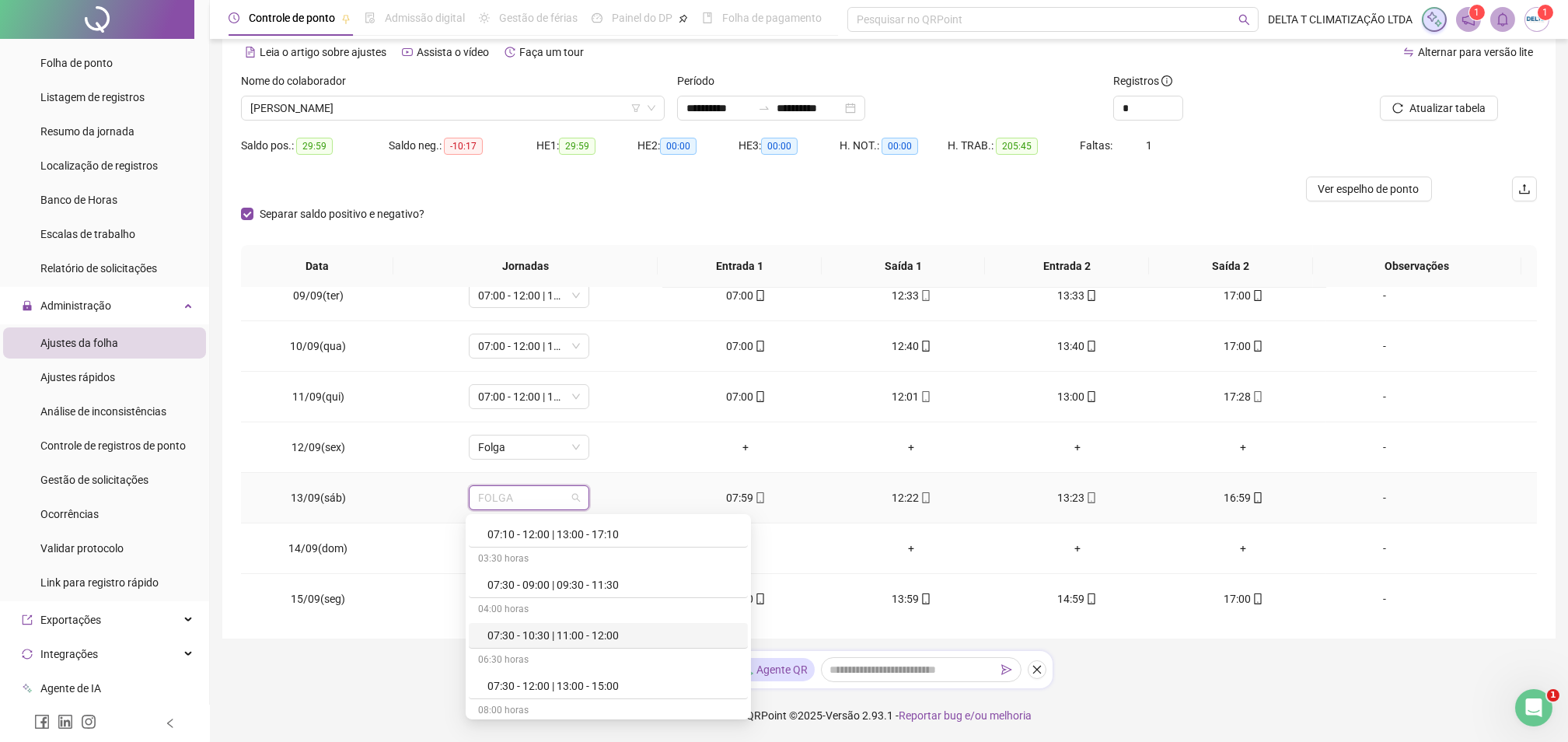
scroll to position [933, 0]
click at [568, 630] on div "07:30 - 12:00 | 13:00 - 16:30" at bounding box center [613, 632] width 251 height 17
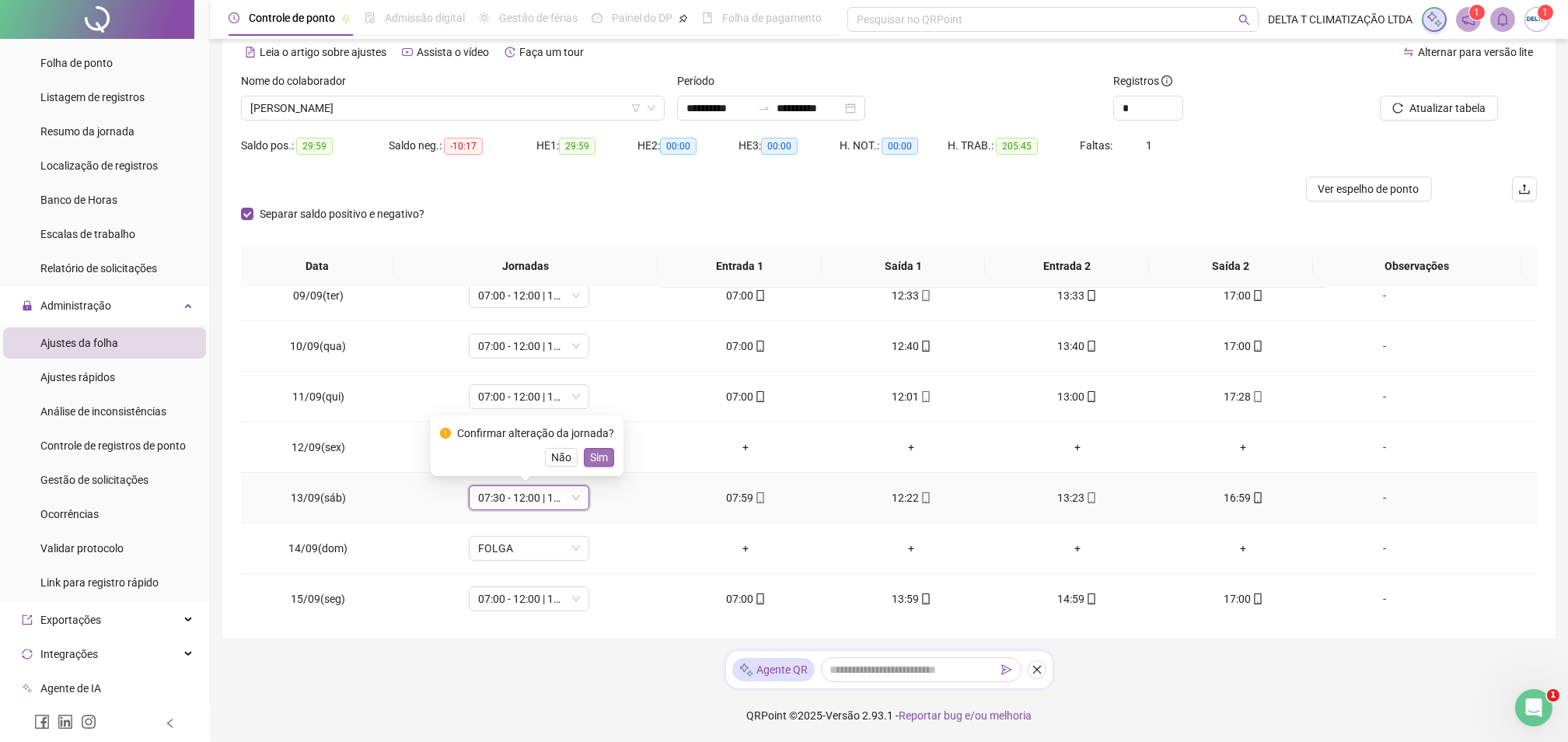
click at [592, 451] on span "Sim" at bounding box center [598, 457] width 18 height 17
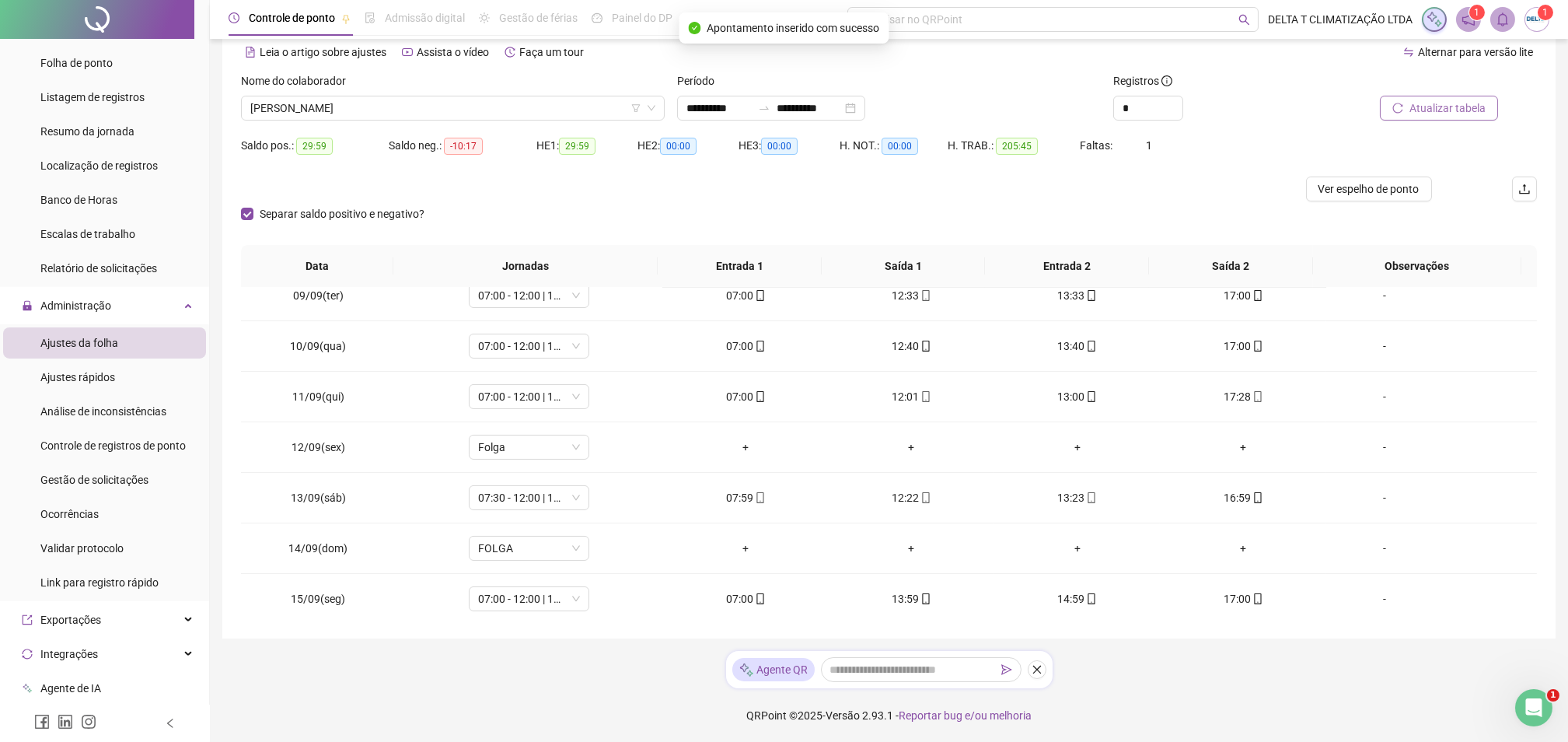
click at [1408, 102] on button "Atualizar tabela" at bounding box center [1439, 108] width 118 height 25
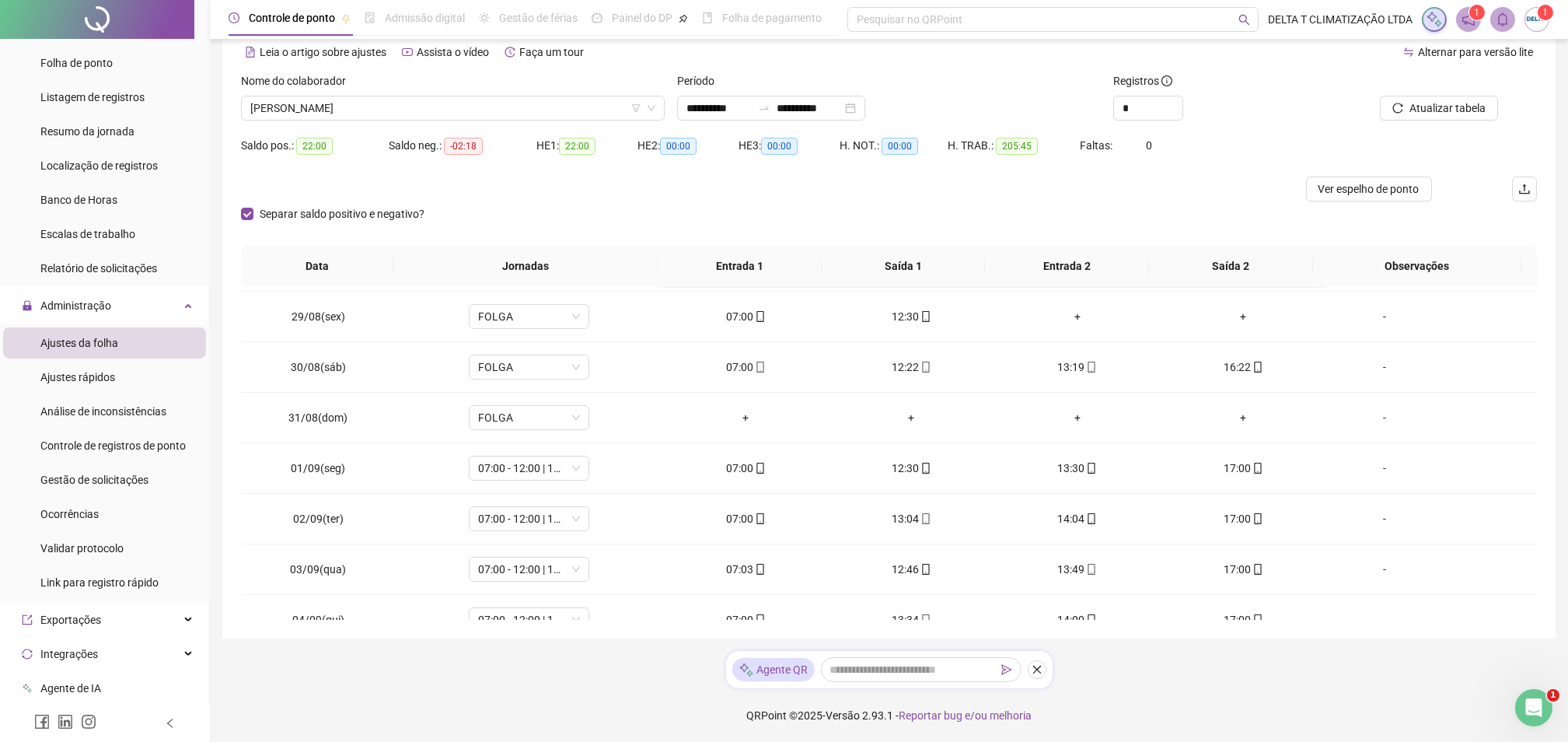
scroll to position [199, 0]
click at [1400, 189] on span "Ver espelho de ponto" at bounding box center [1369, 189] width 101 height 17
click at [340, 100] on div "Nome do colaborador [PERSON_NAME]" at bounding box center [453, 97] width 424 height 48
click at [349, 96] on div "Nome do colaborador" at bounding box center [453, 84] width 424 height 23
click at [345, 121] on body "**********" at bounding box center [784, 300] width 1568 height 742
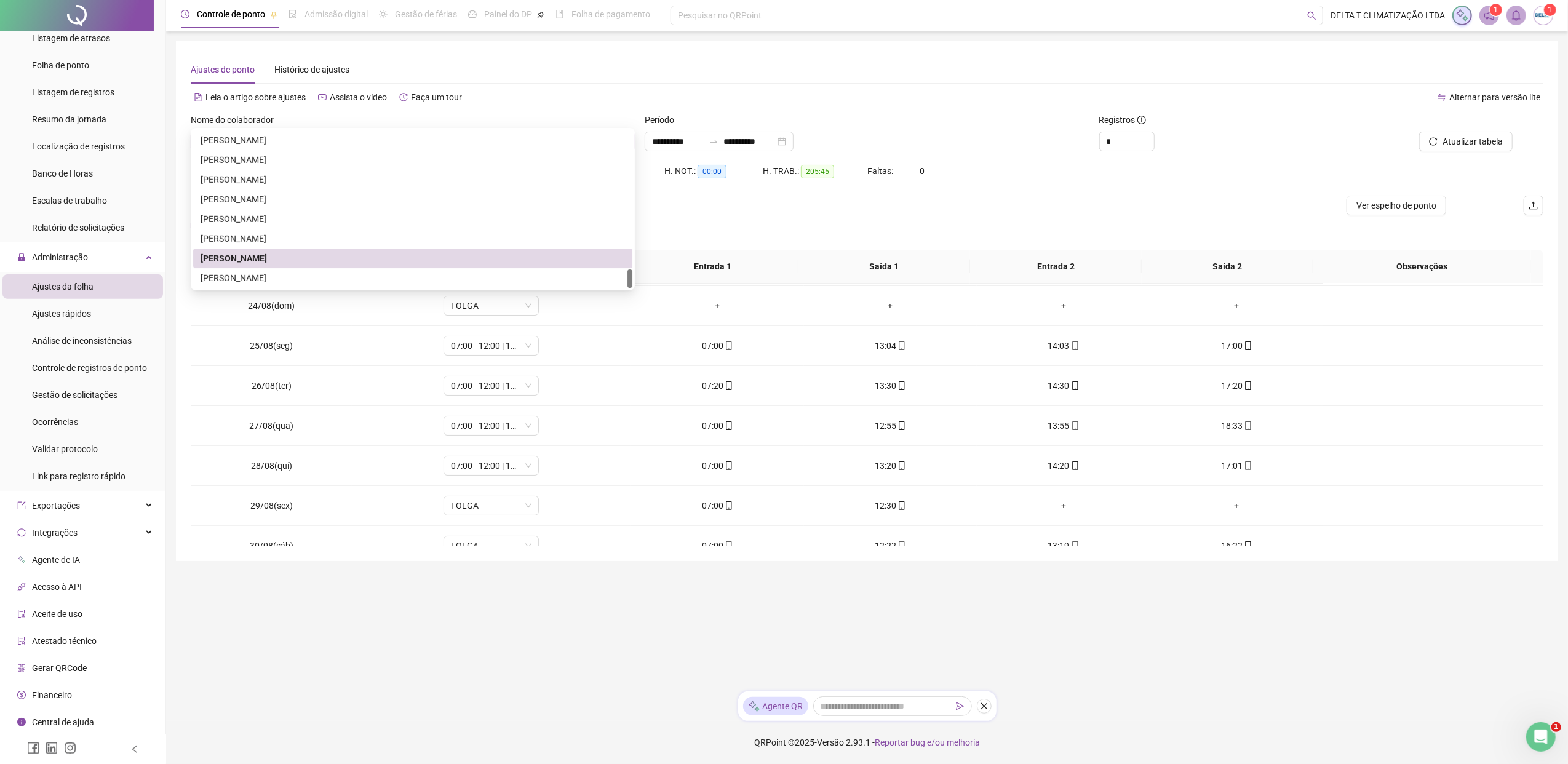
scroll to position [313, 0]
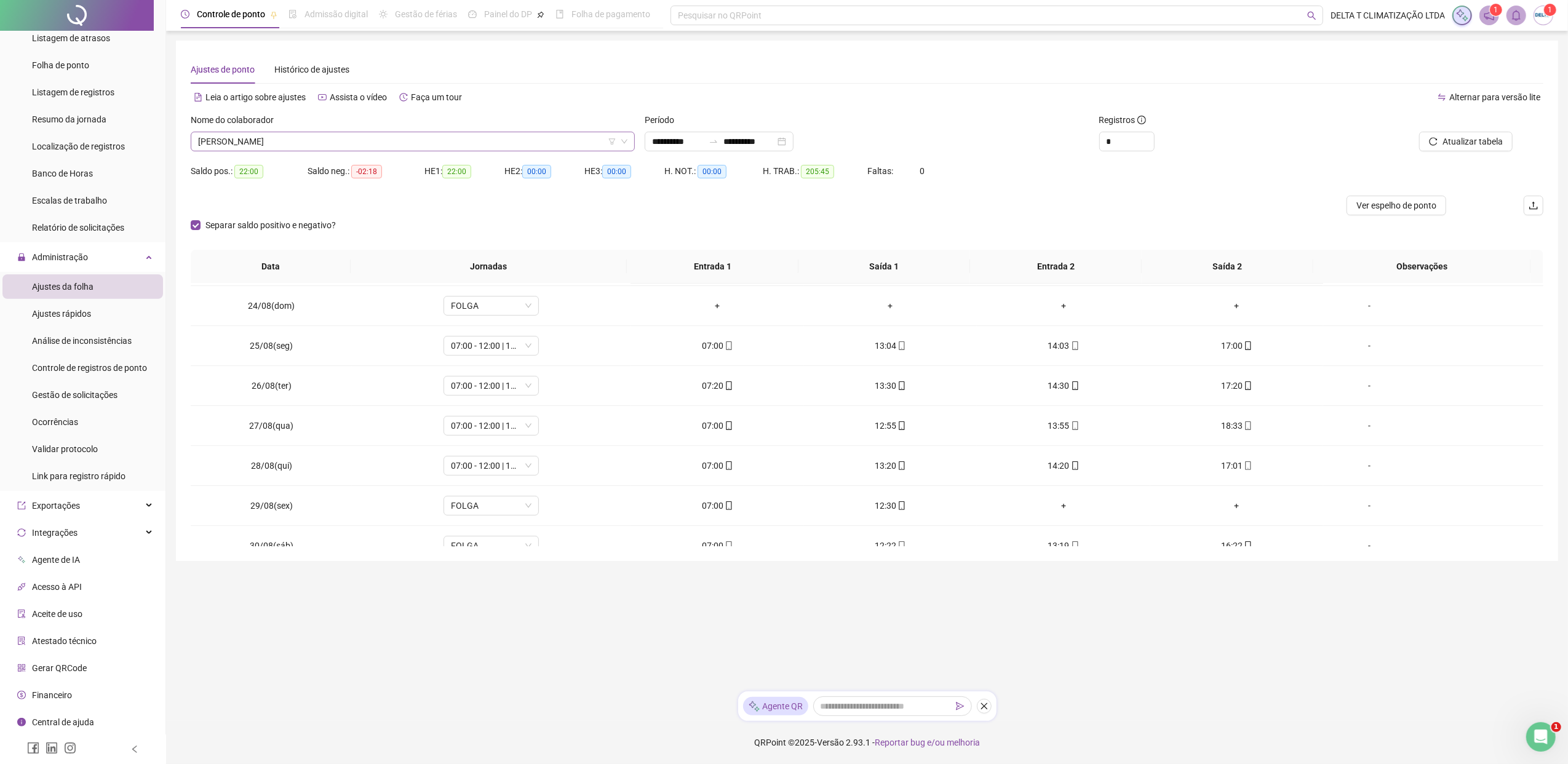
click at [310, 135] on span "[PERSON_NAME]" at bounding box center [413, 141] width 430 height 18
click at [343, 146] on span "[PERSON_NAME]" at bounding box center [413, 141] width 430 height 18
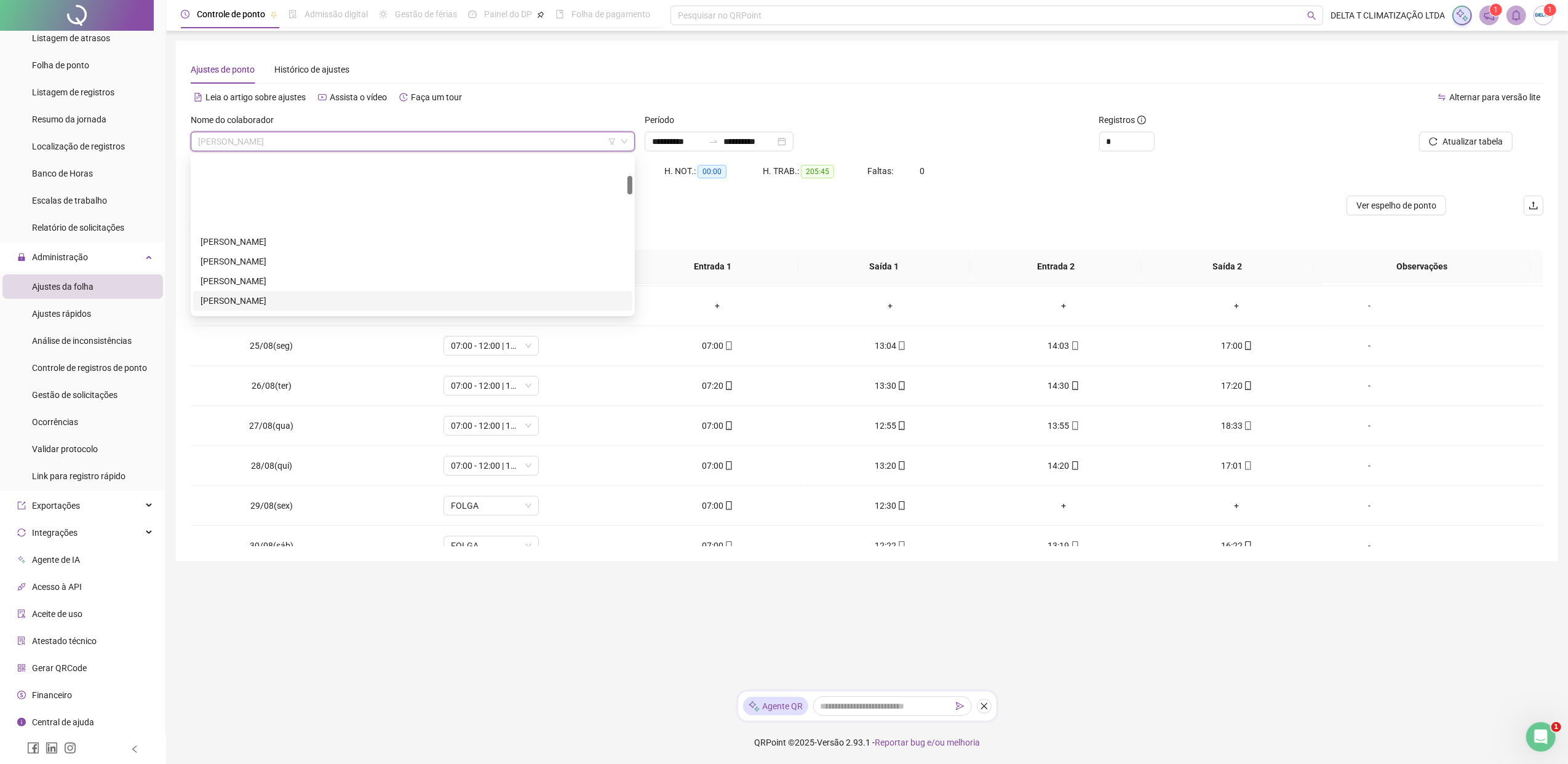
scroll to position [246, 0]
click at [254, 271] on div "[PERSON_NAME]" at bounding box center [413, 274] width 424 height 14
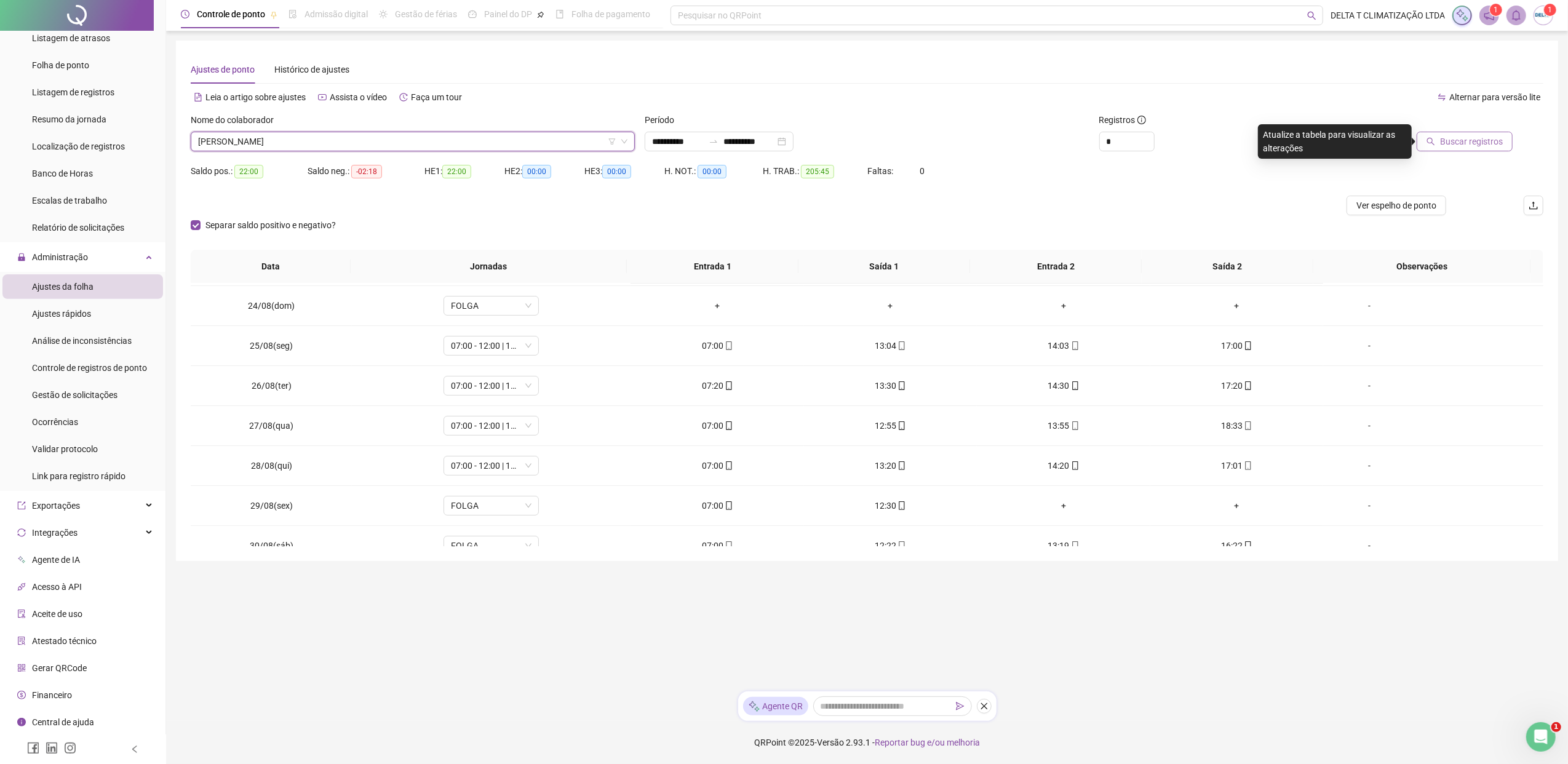
click at [1240, 143] on span "Buscar registros" at bounding box center [1472, 142] width 63 height 14
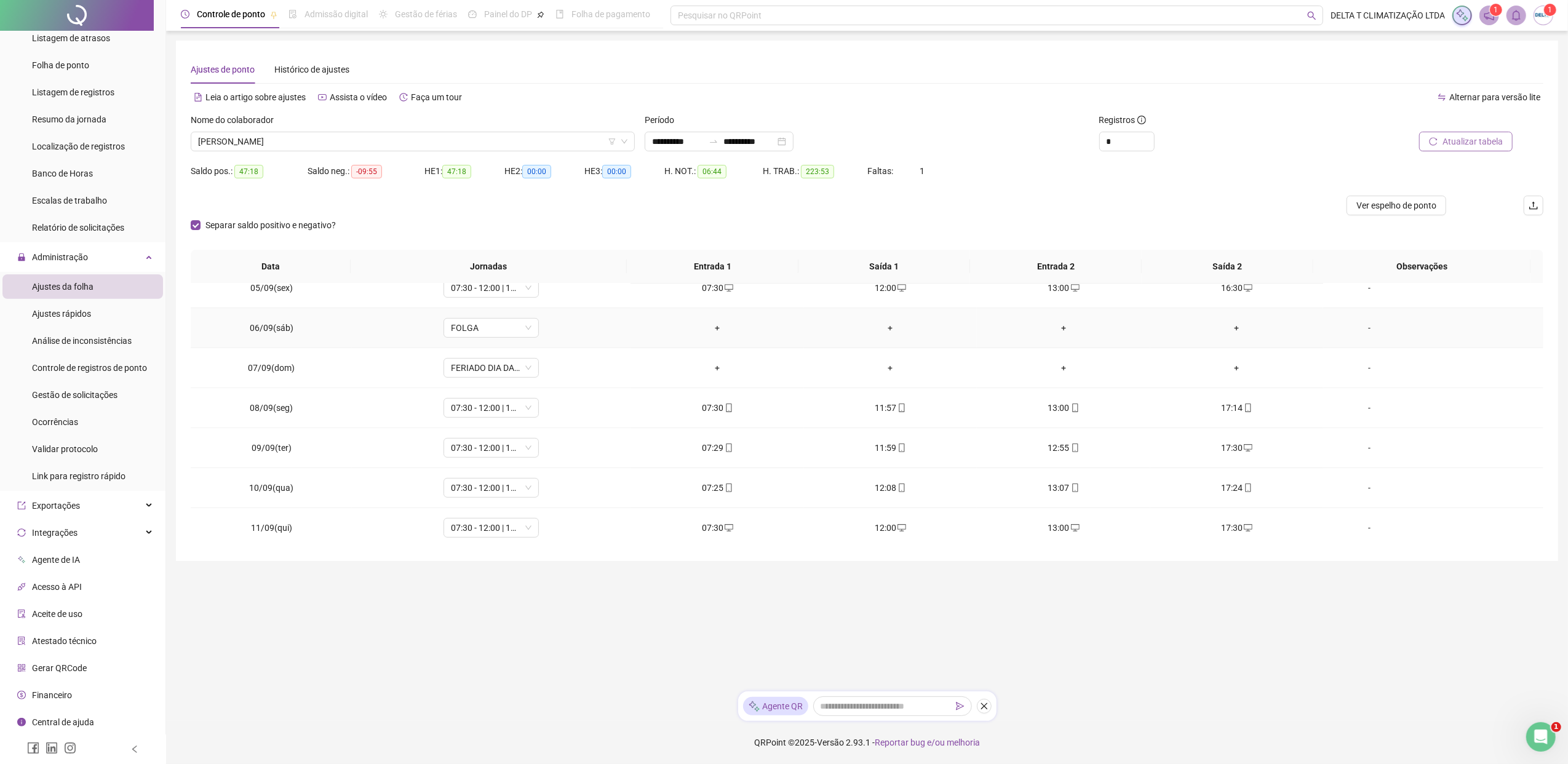
scroll to position [409, 0]
click at [114, 371] on span "Controle de registros de ponto" at bounding box center [90, 367] width 115 height 10
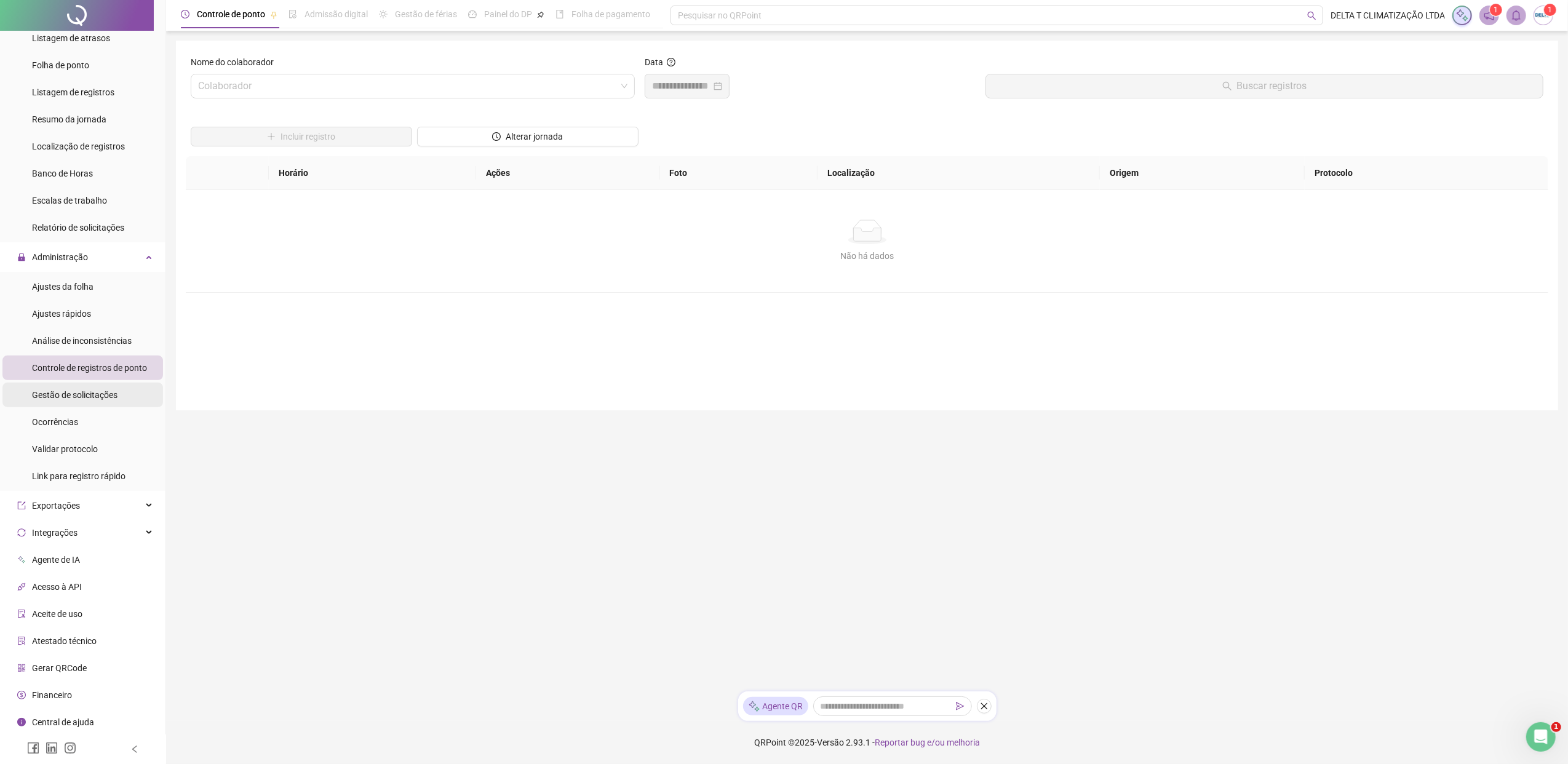
click at [99, 399] on span "Gestão de solicitações" at bounding box center [75, 395] width 86 height 10
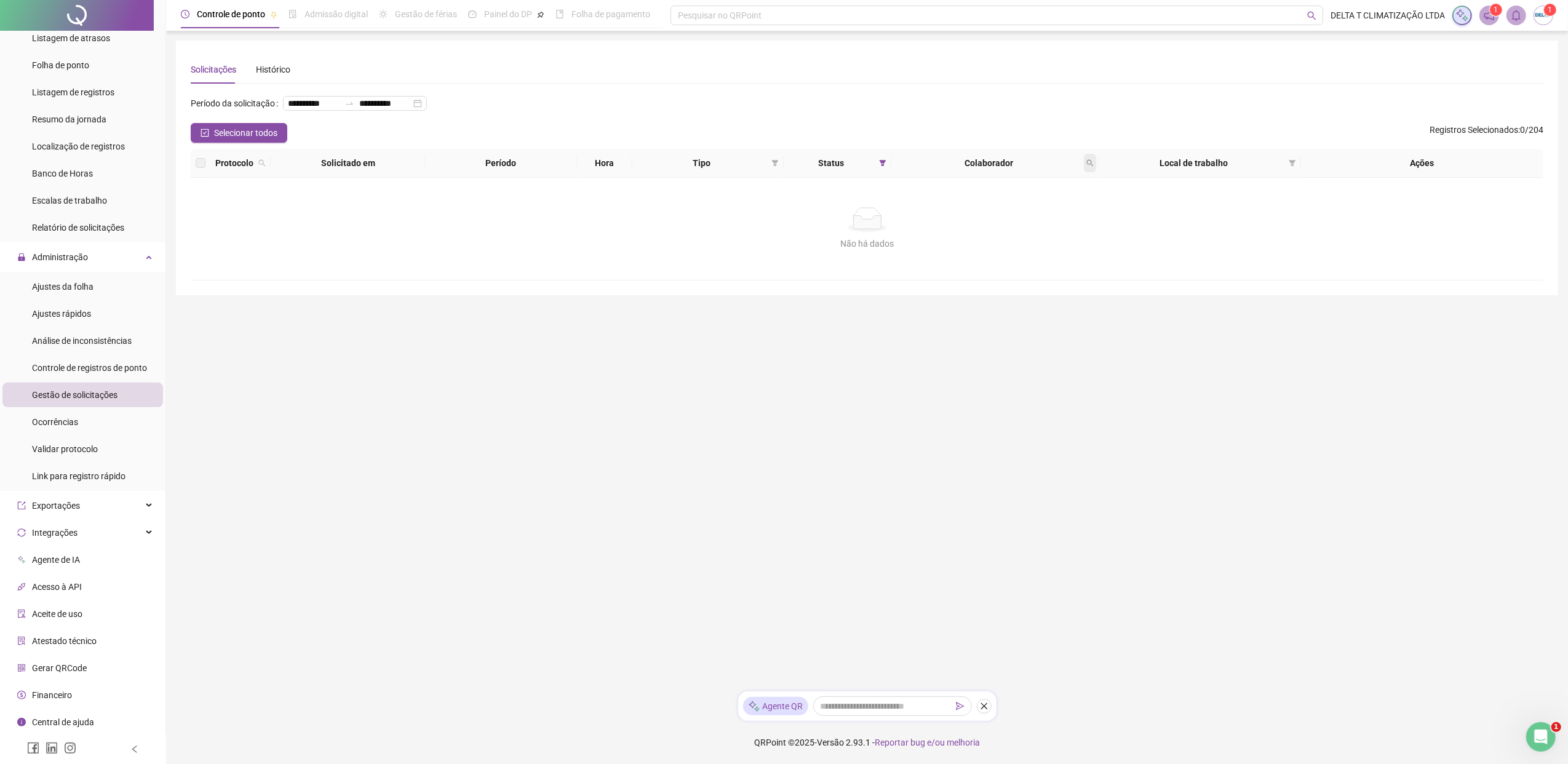
click at [1086, 161] on icon "search" at bounding box center [1090, 163] width 8 height 8
type input "********"
click at [996, 210] on button "Buscar" at bounding box center [1003, 211] width 55 height 15
click at [880, 163] on icon "filter" at bounding box center [883, 163] width 8 height 8
drag, startPoint x: 843, startPoint y: 230, endPoint x: 843, endPoint y: 219, distance: 11.0
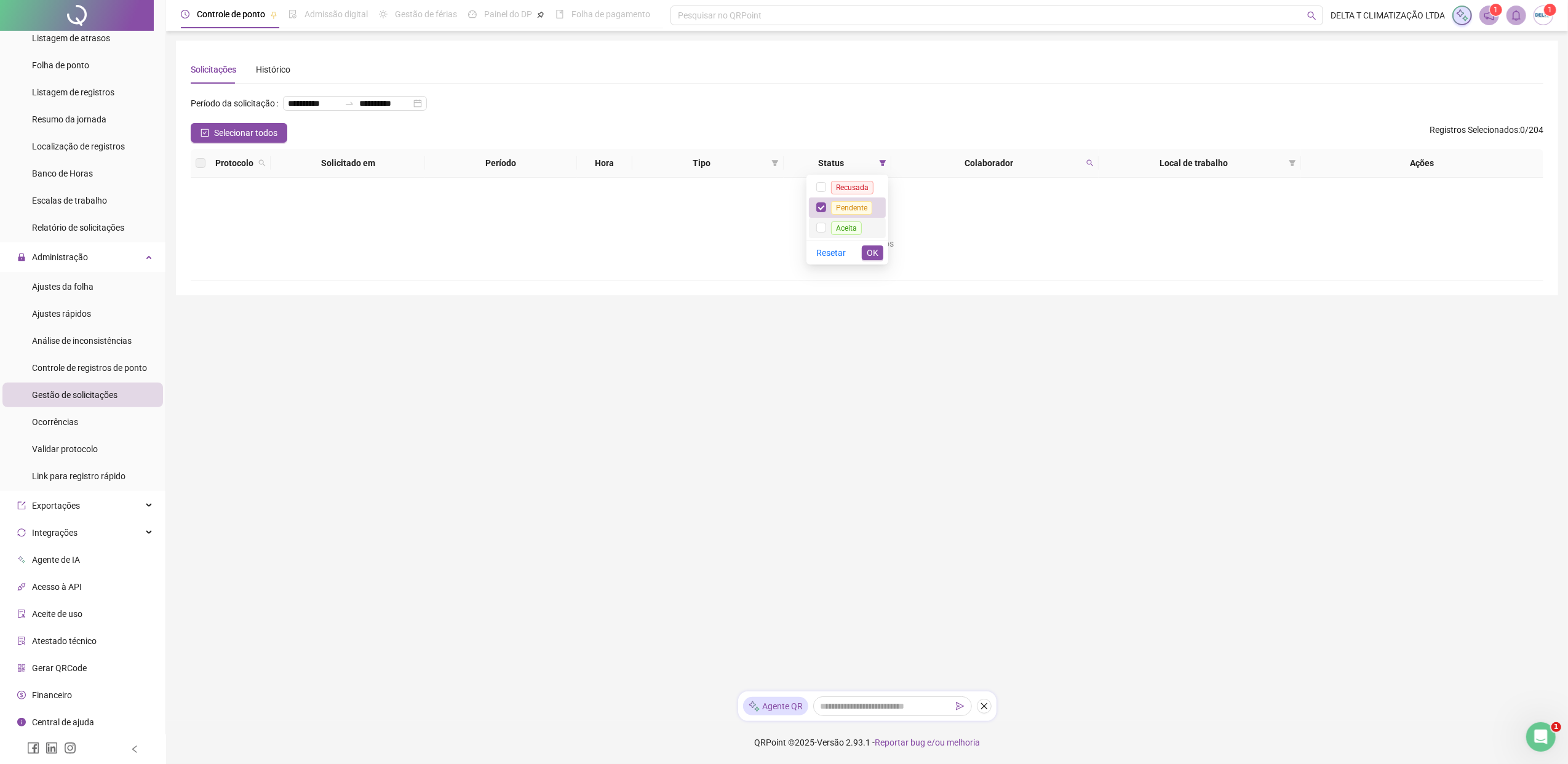
click at [843, 231] on span "Aceita" at bounding box center [846, 228] width 31 height 14
click at [843, 207] on span "Pendente" at bounding box center [852, 208] width 41 height 14
click at [876, 252] on span "OK" at bounding box center [872, 253] width 12 height 14
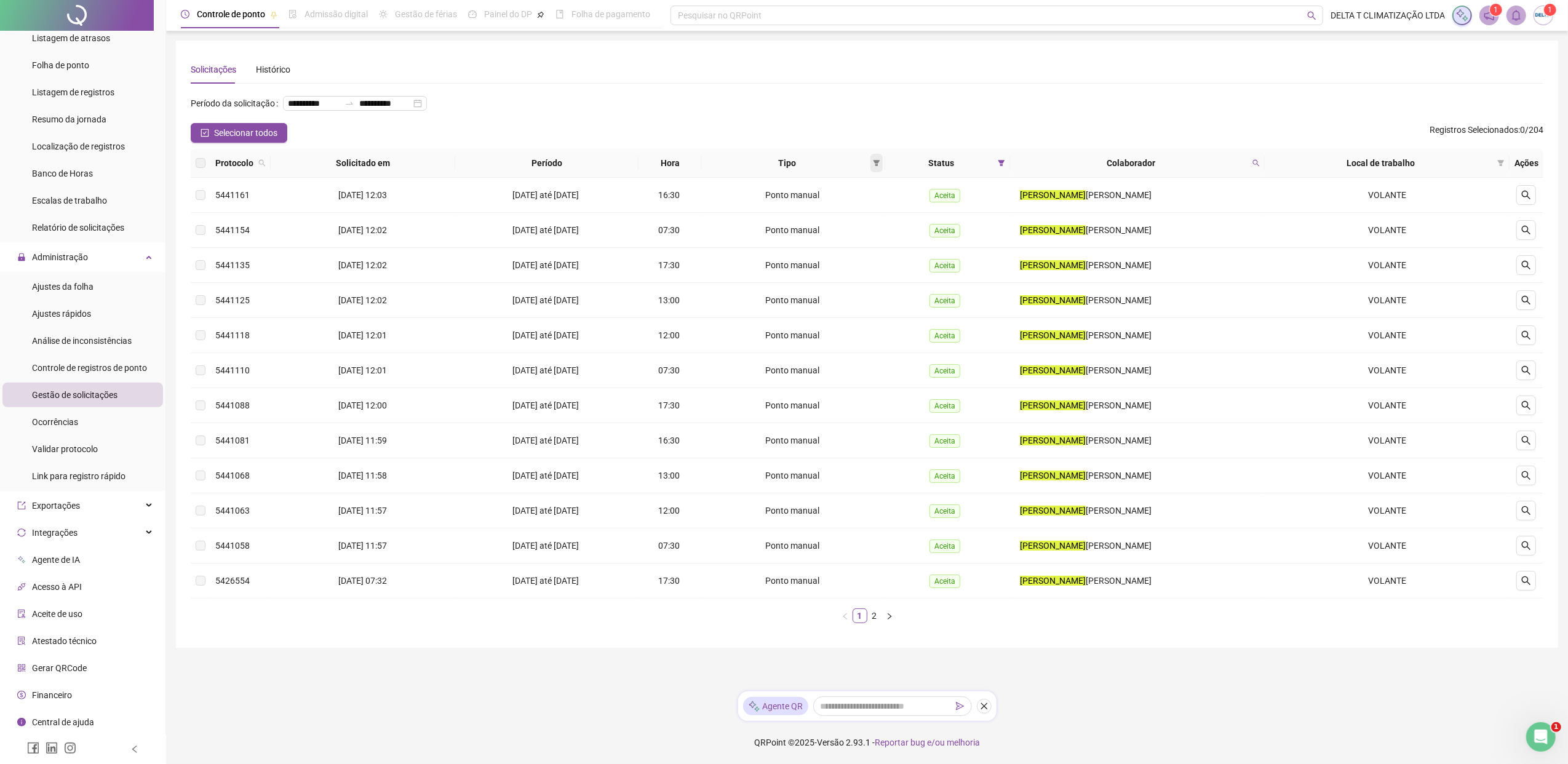
click at [874, 166] on icon "filter" at bounding box center [876, 163] width 8 height 8
click at [847, 204] on span "Atestado" at bounding box center [837, 207] width 35 height 10
drag, startPoint x: 846, startPoint y: 204, endPoint x: 870, endPoint y: 248, distance: 50.1
click at [870, 248] on span "OK" at bounding box center [867, 251] width 12 height 14
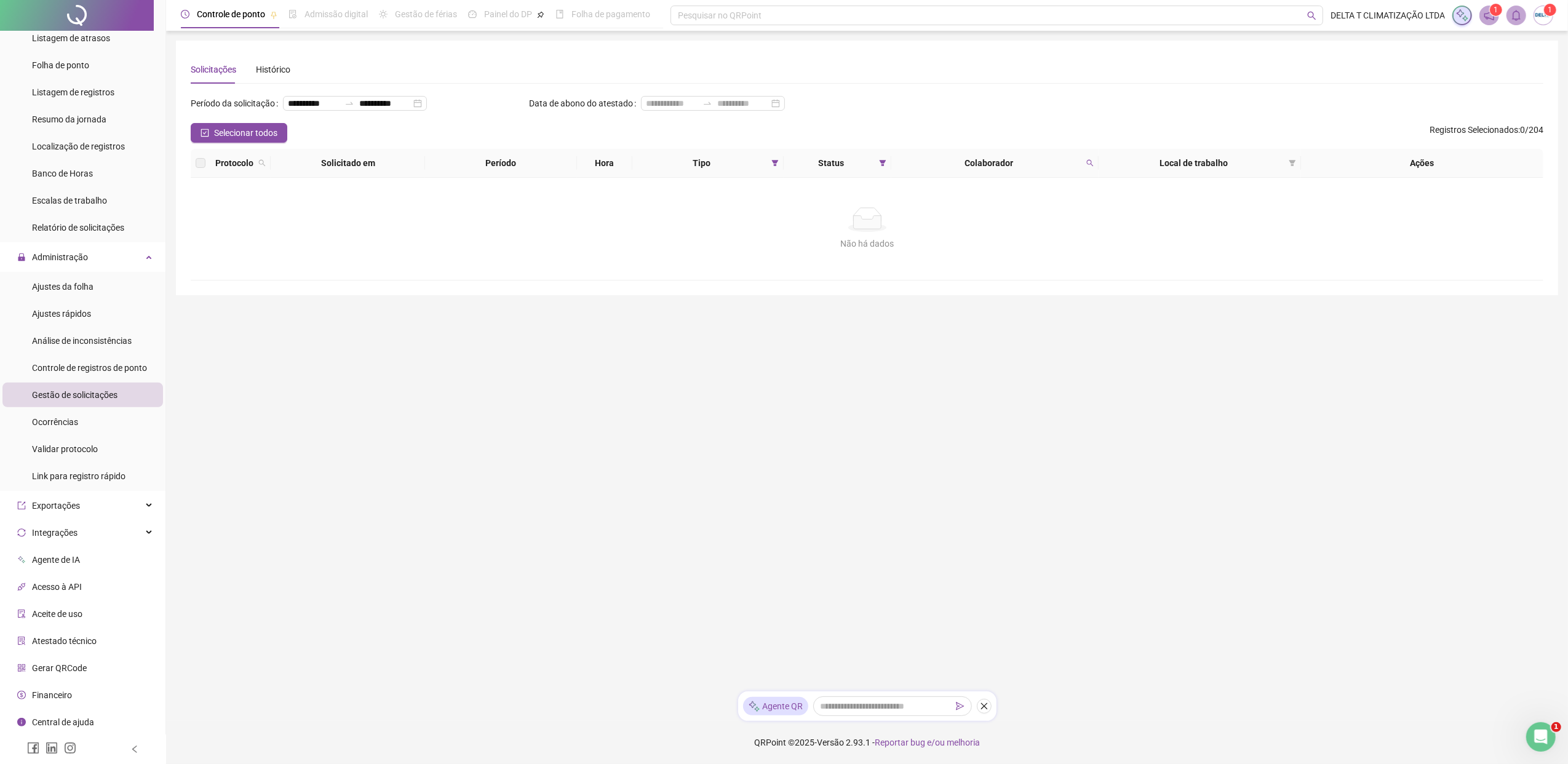
click at [874, 163] on div "Status" at bounding box center [837, 163] width 98 height 14
click at [880, 159] on icon "filter" at bounding box center [883, 163] width 8 height 8
click at [870, 253] on span "OK" at bounding box center [872, 253] width 12 height 14
click at [769, 163] on span at bounding box center [775, 163] width 12 height 18
click at [768, 251] on span "OK" at bounding box center [765, 251] width 12 height 14
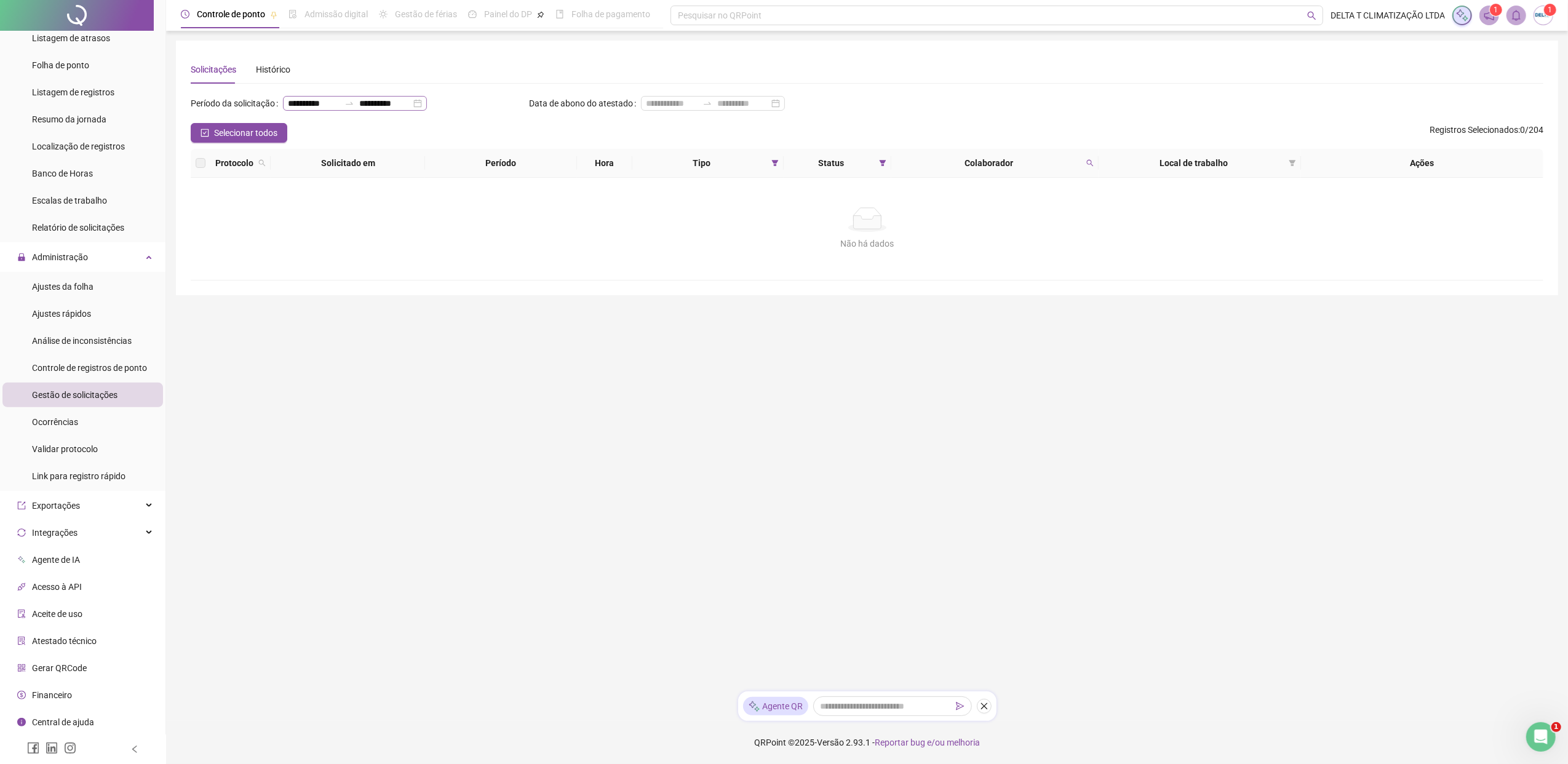
click at [306, 96] on div "**********" at bounding box center [355, 103] width 144 height 15
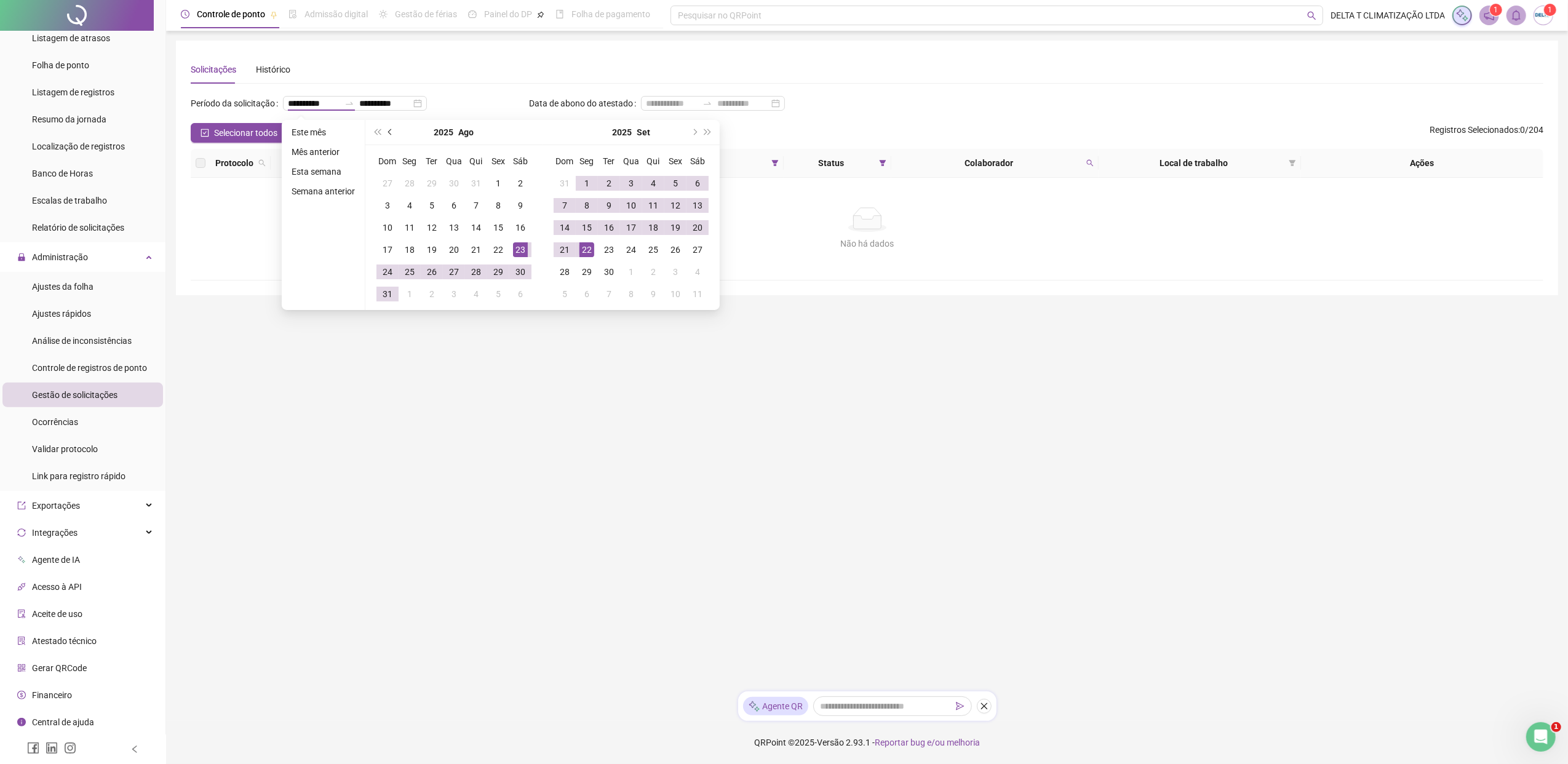
click at [393, 131] on button "prev-year" at bounding box center [391, 132] width 14 height 25
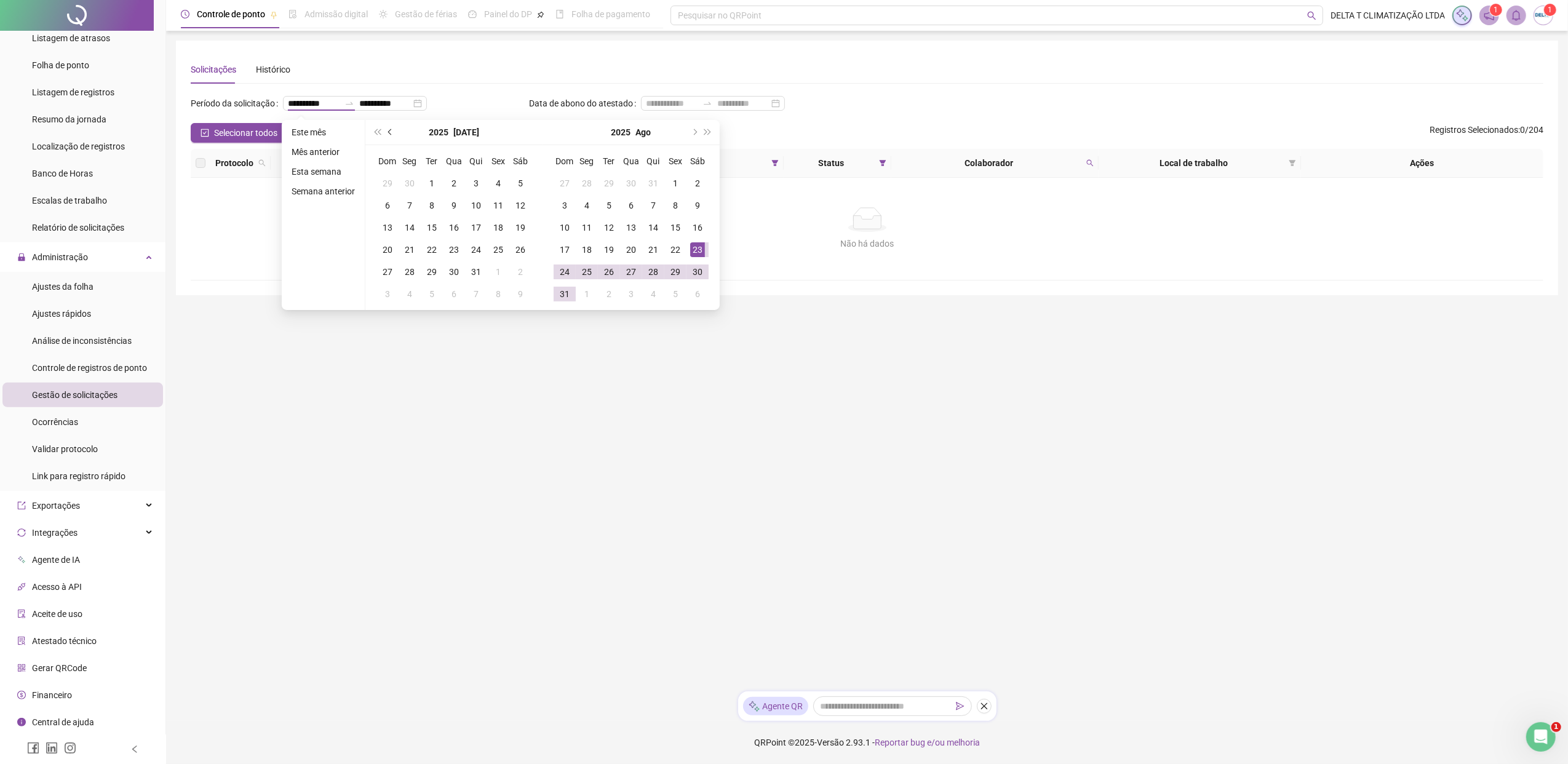
click at [393, 131] on button "prev-year" at bounding box center [391, 132] width 14 height 25
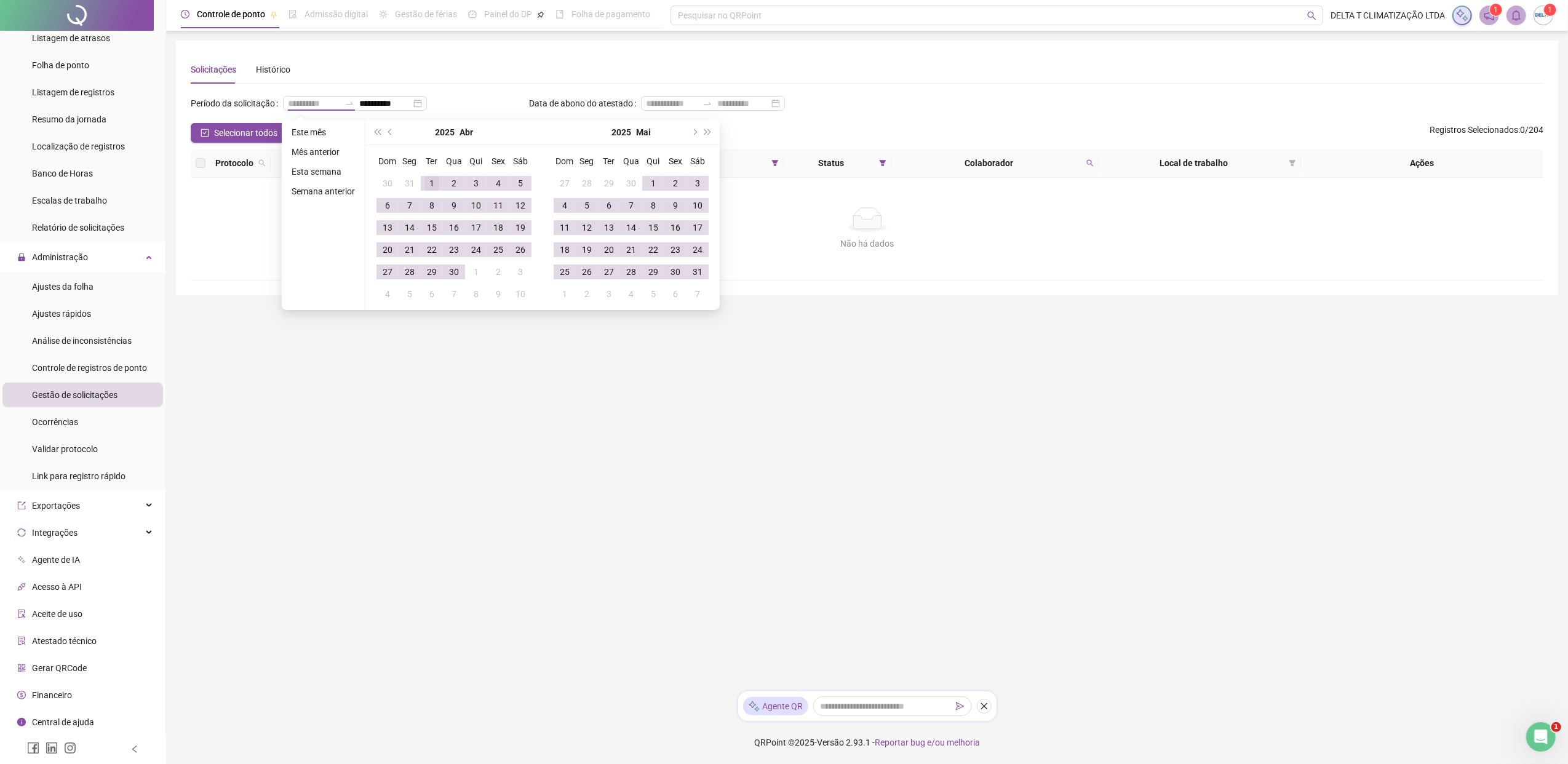
type input "**********"
click at [431, 185] on div "1" at bounding box center [432, 183] width 15 height 15
type input "**********"
click at [918, 343] on main "**********" at bounding box center [867, 360] width 1382 height 641
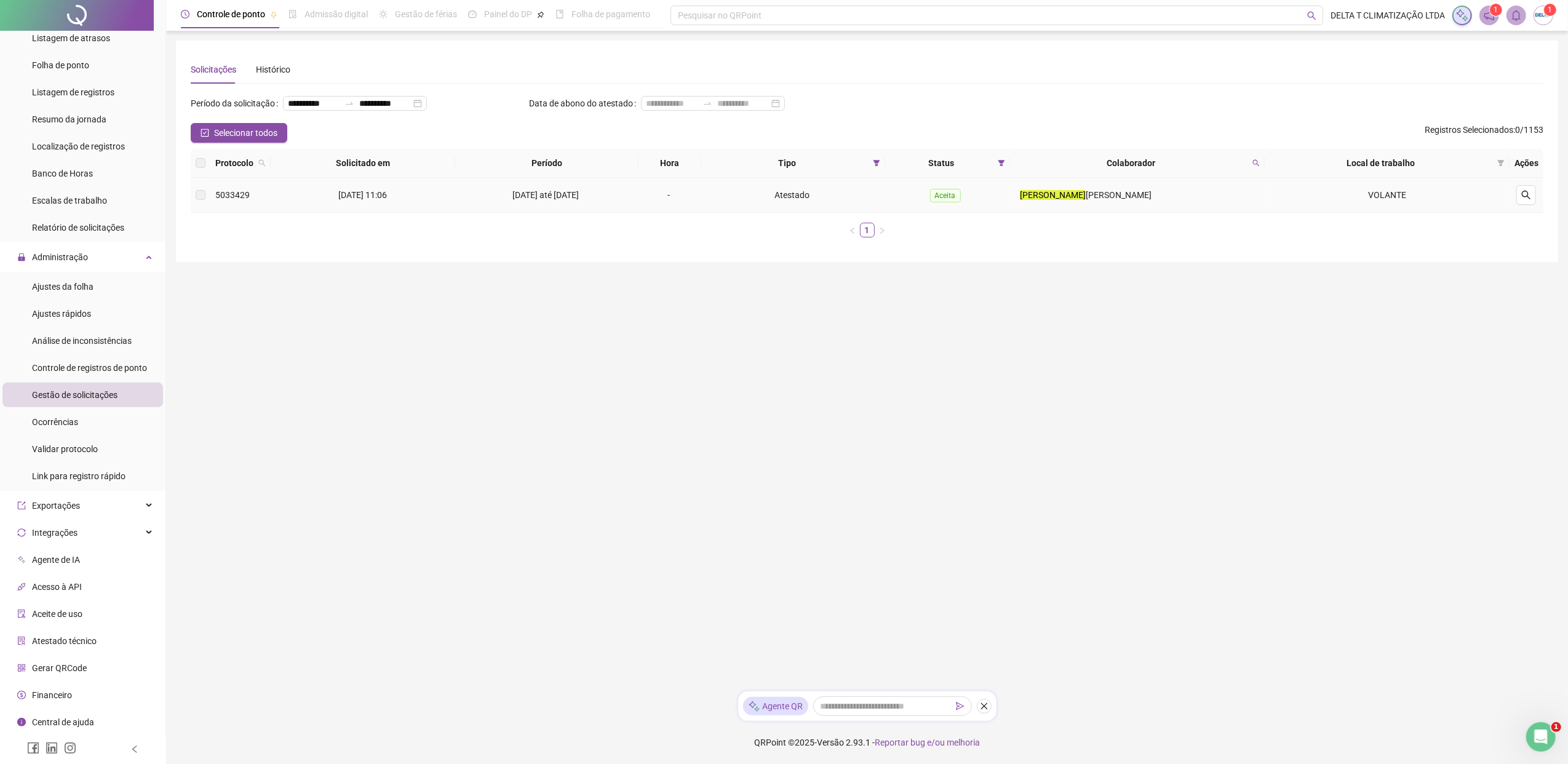
click at [579, 197] on span "[DATE] até [DATE]" at bounding box center [545, 195] width 66 height 10
click at [1240, 195] on icon "search" at bounding box center [1526, 195] width 10 height 10
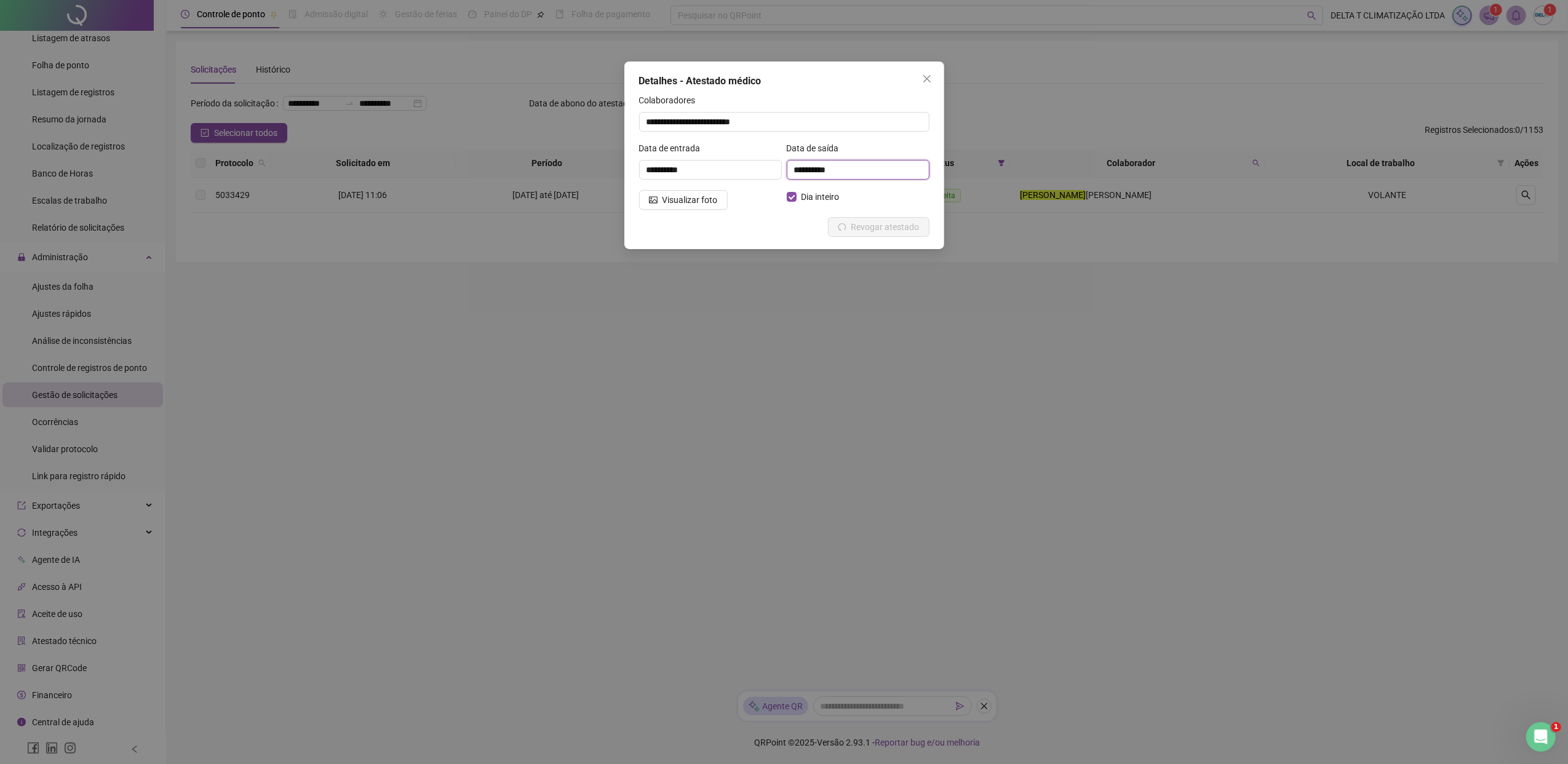
click at [806, 171] on input "**********" at bounding box center [858, 170] width 143 height 20
drag, startPoint x: 855, startPoint y: 170, endPoint x: 717, endPoint y: 170, distance: 138.0
click at [717, 170] on div "**********" at bounding box center [785, 166] width 296 height 48
drag, startPoint x: 717, startPoint y: 170, endPoint x: 719, endPoint y: 282, distance: 112.0
click at [719, 282] on div "**********" at bounding box center [784, 382] width 1568 height 764
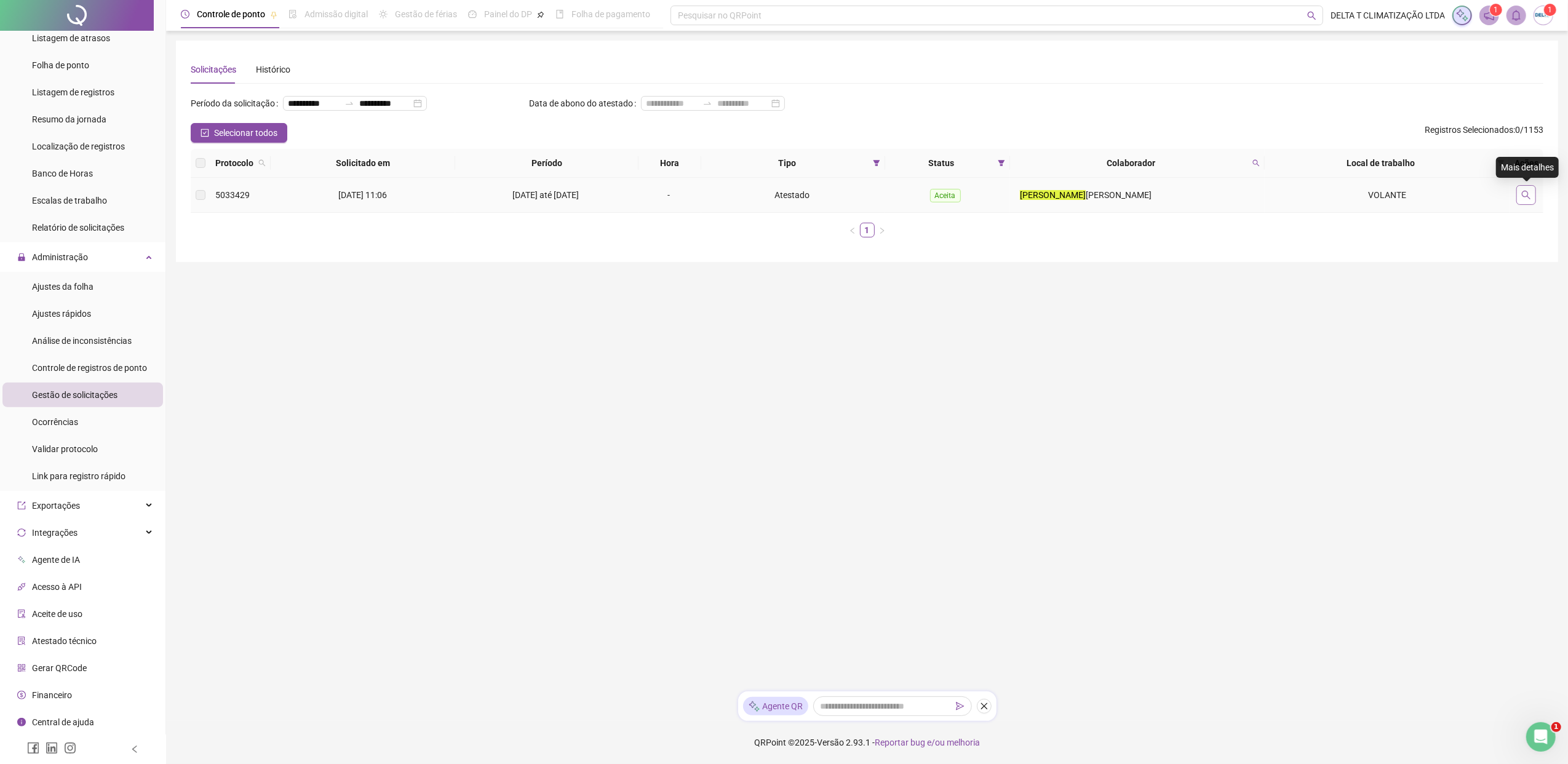
click at [1240, 191] on icon "search" at bounding box center [1526, 195] width 10 height 10
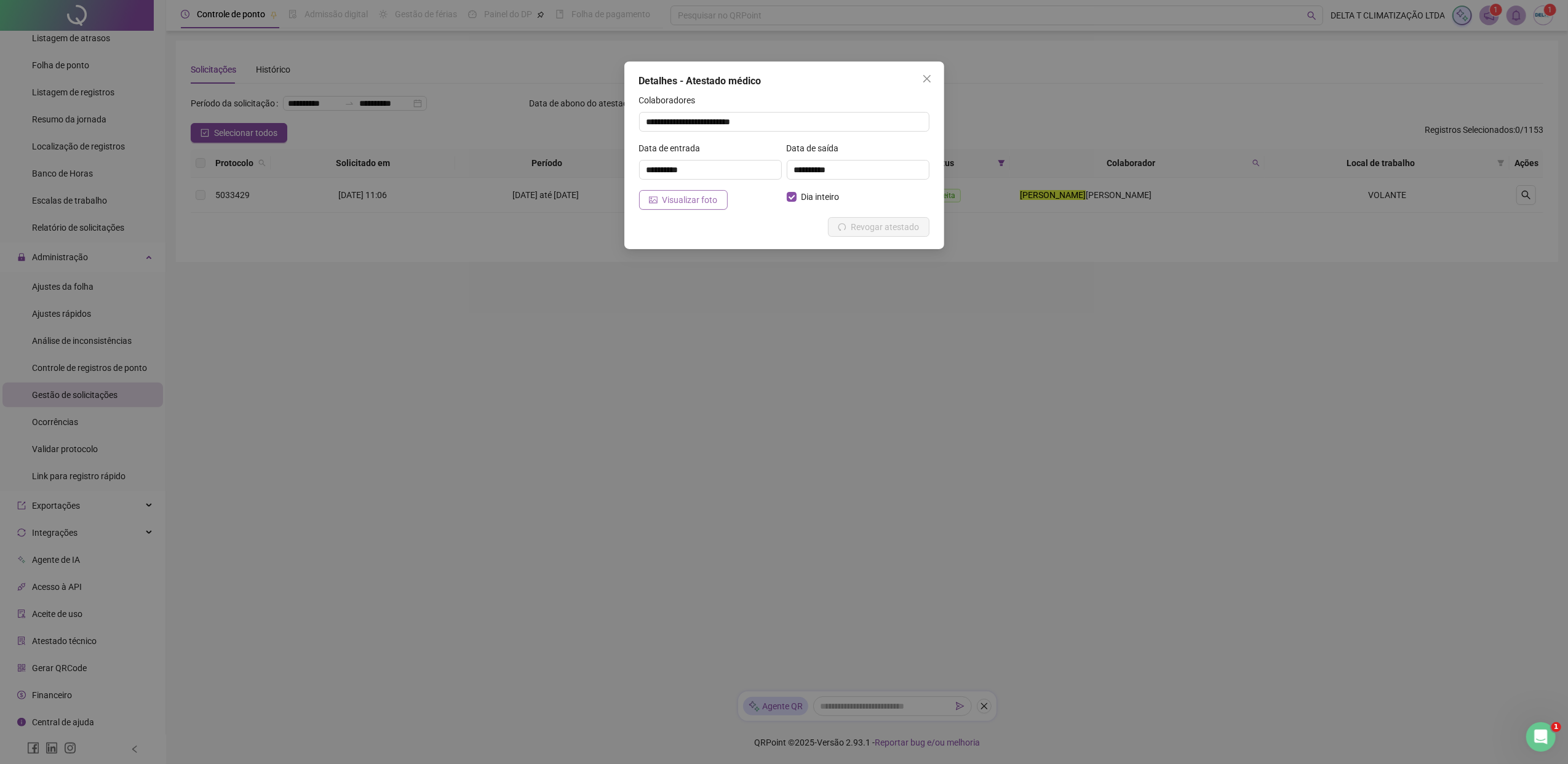
click at [714, 205] on span "Visualizar foto" at bounding box center [690, 200] width 55 height 14
click at [929, 81] on icon "close" at bounding box center [926, 79] width 8 height 8
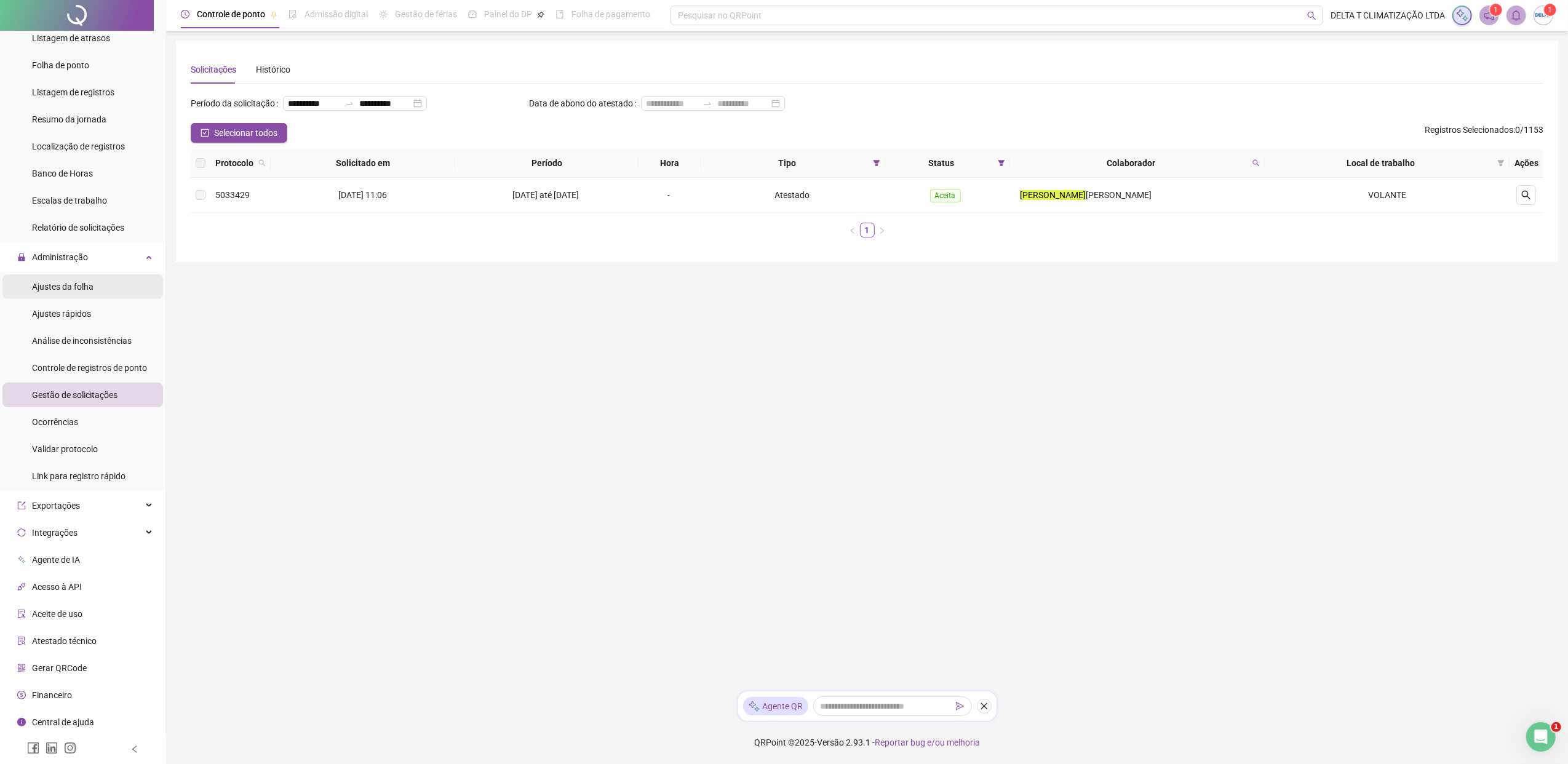
click at [77, 295] on div "Ajustes da folha" at bounding box center [63, 287] width 62 height 25
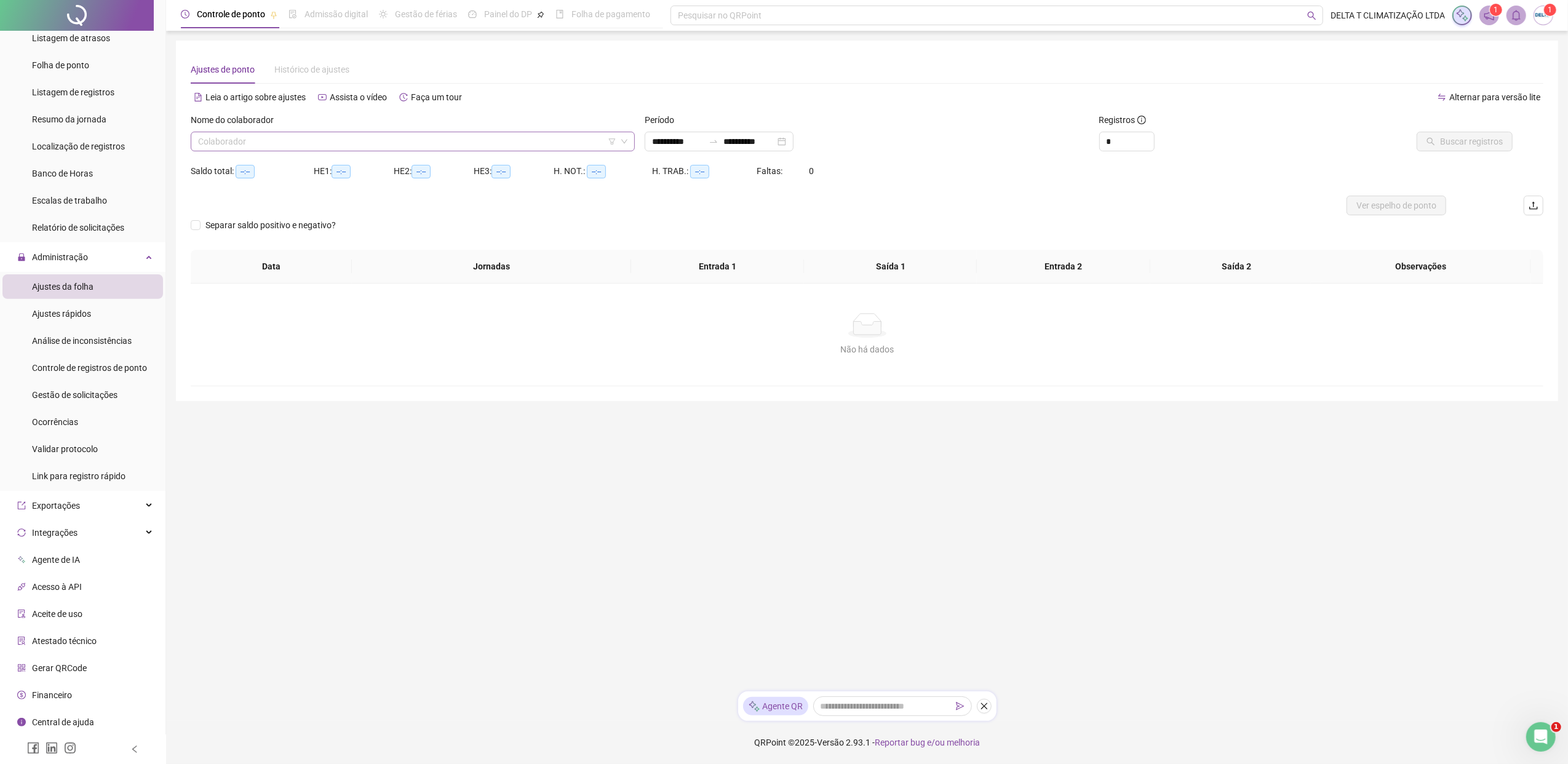
click at [320, 140] on input "search" at bounding box center [406, 141] width 418 height 18
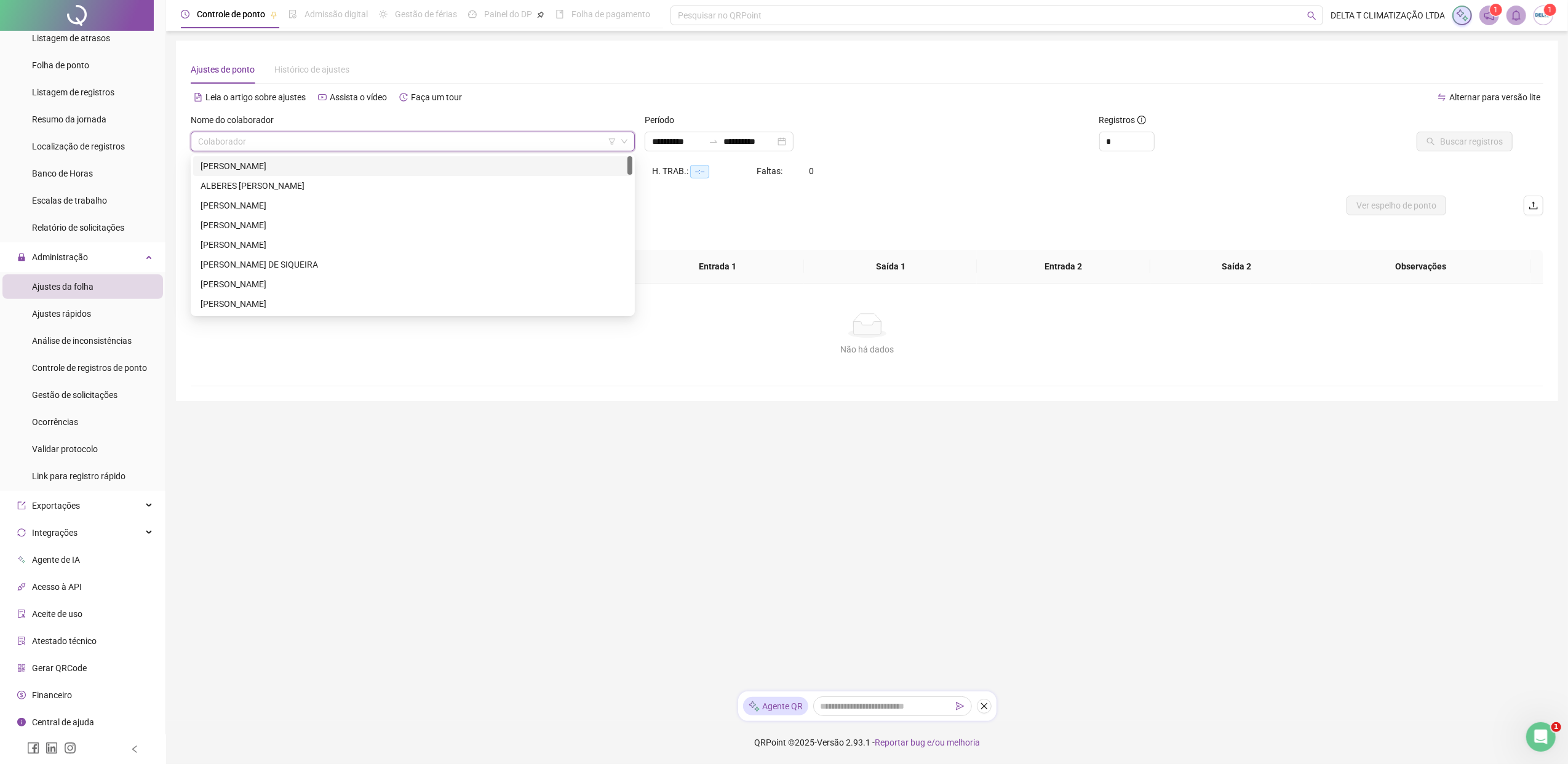
type input "**********"
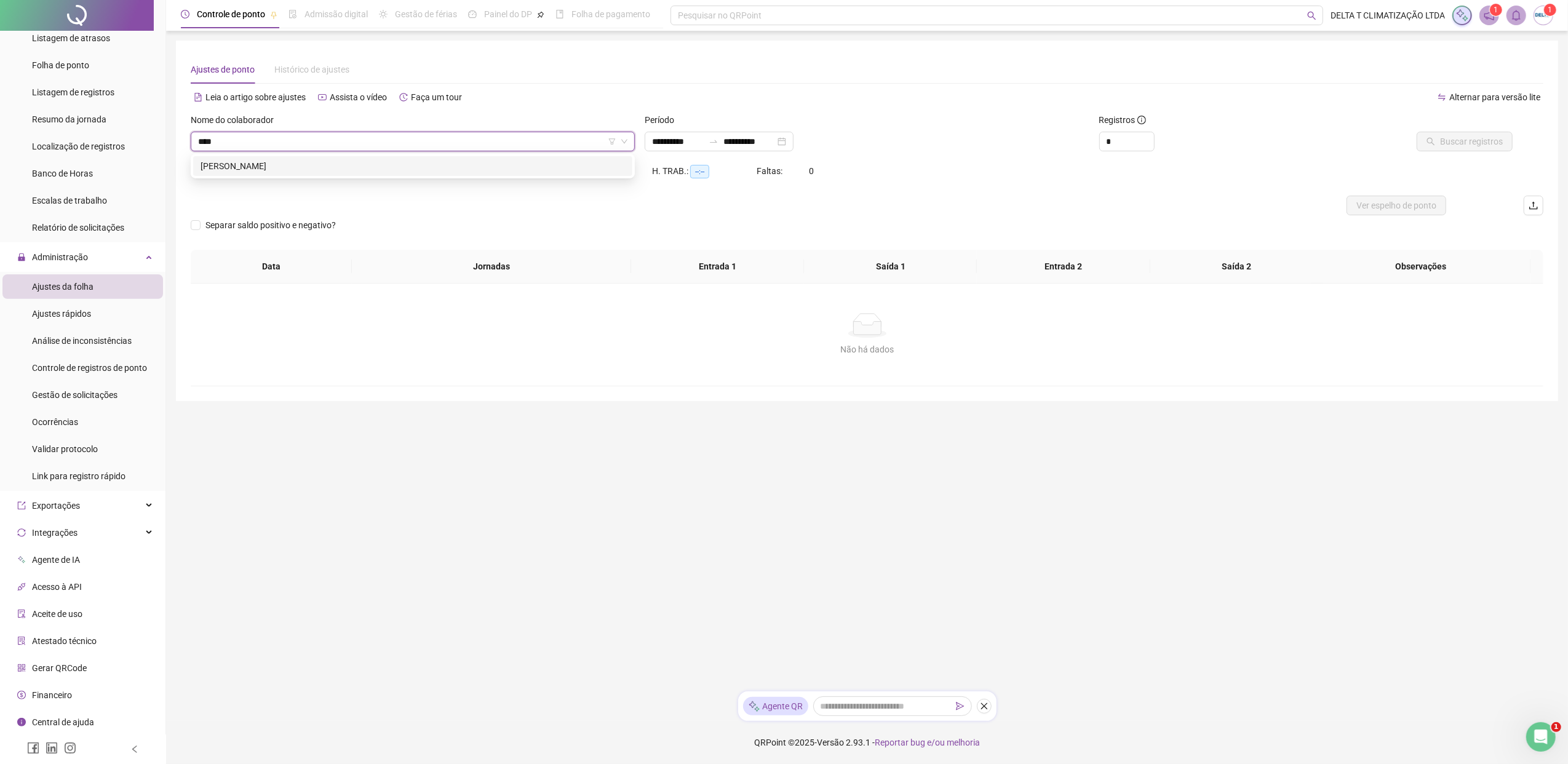
type input "*****"
click at [268, 170] on div "[PERSON_NAME]" at bounding box center [413, 166] width 424 height 14
click at [1240, 143] on button "Buscar registros" at bounding box center [1464, 141] width 96 height 20
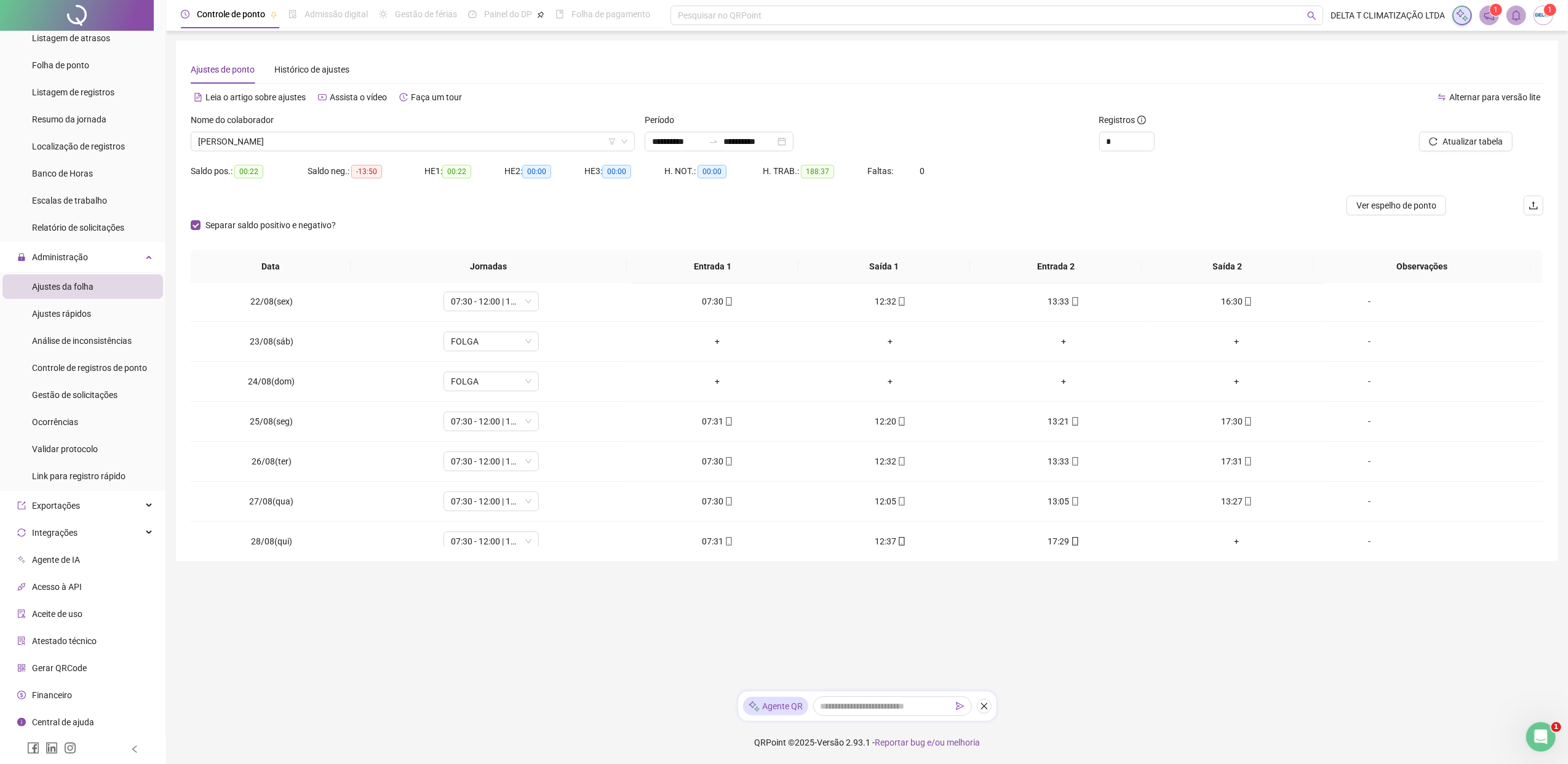
scroll to position [163, 0]
click at [1221, 455] on div "+" at bounding box center [1237, 460] width 153 height 14
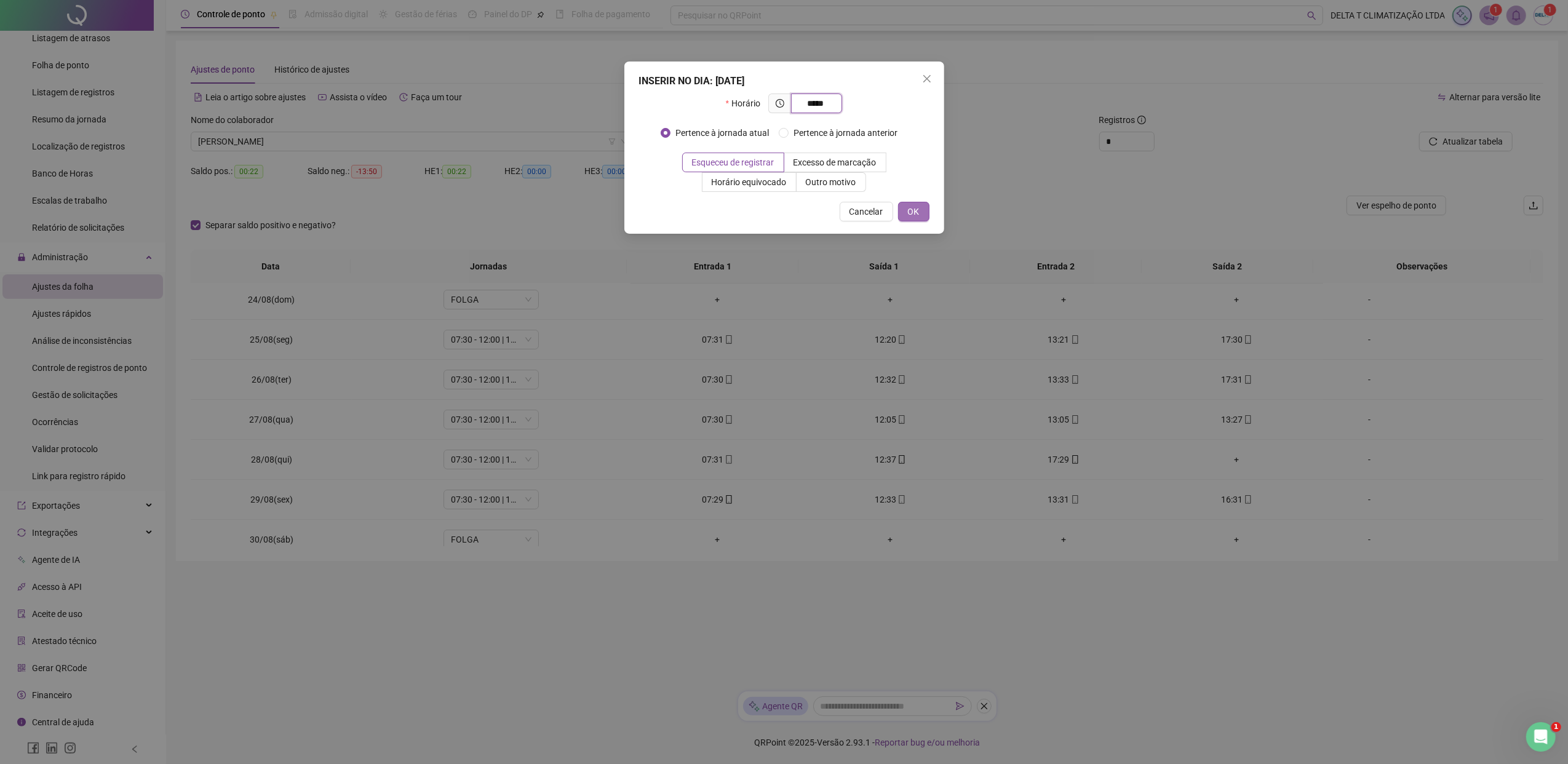
type input "*****"
click at [915, 215] on span "OK" at bounding box center [913, 211] width 12 height 14
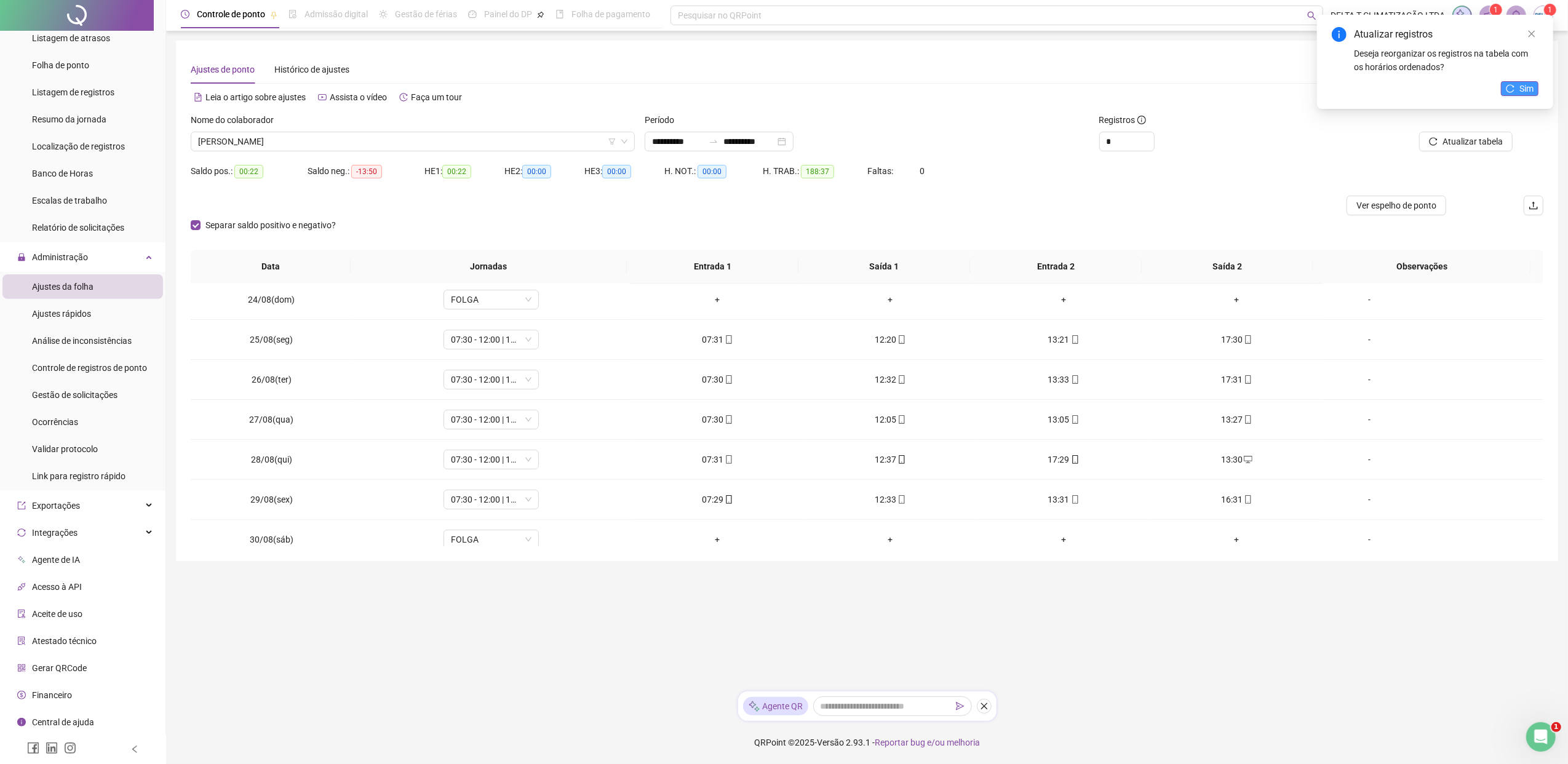
click at [1240, 92] on icon "reload" at bounding box center [1510, 88] width 9 height 9
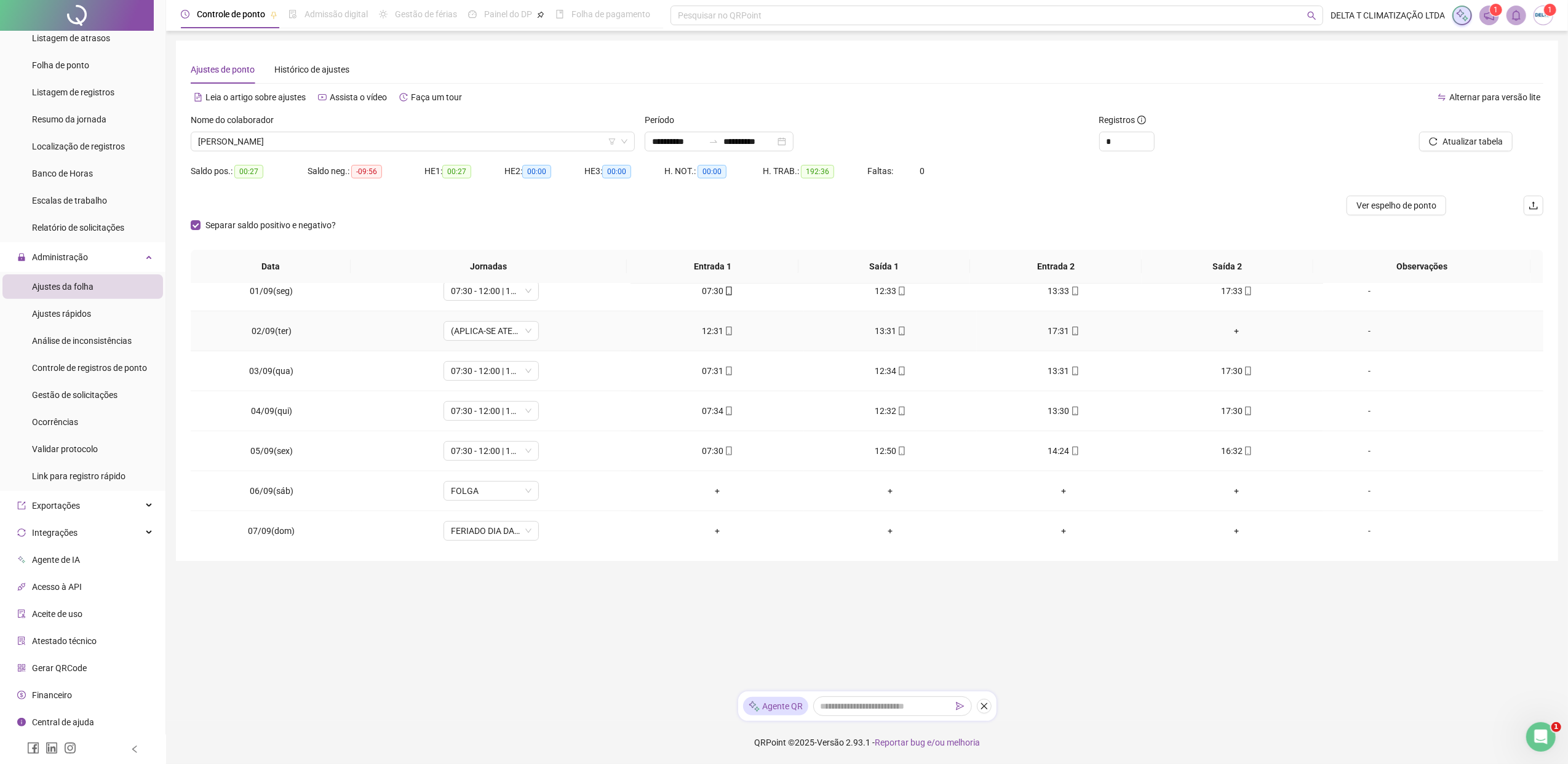
scroll to position [328, 0]
click at [1240, 205] on span "Ver espelho de ponto" at bounding box center [1396, 205] width 80 height 14
click at [1144, 139] on span "Increase Value" at bounding box center [1147, 137] width 14 height 11
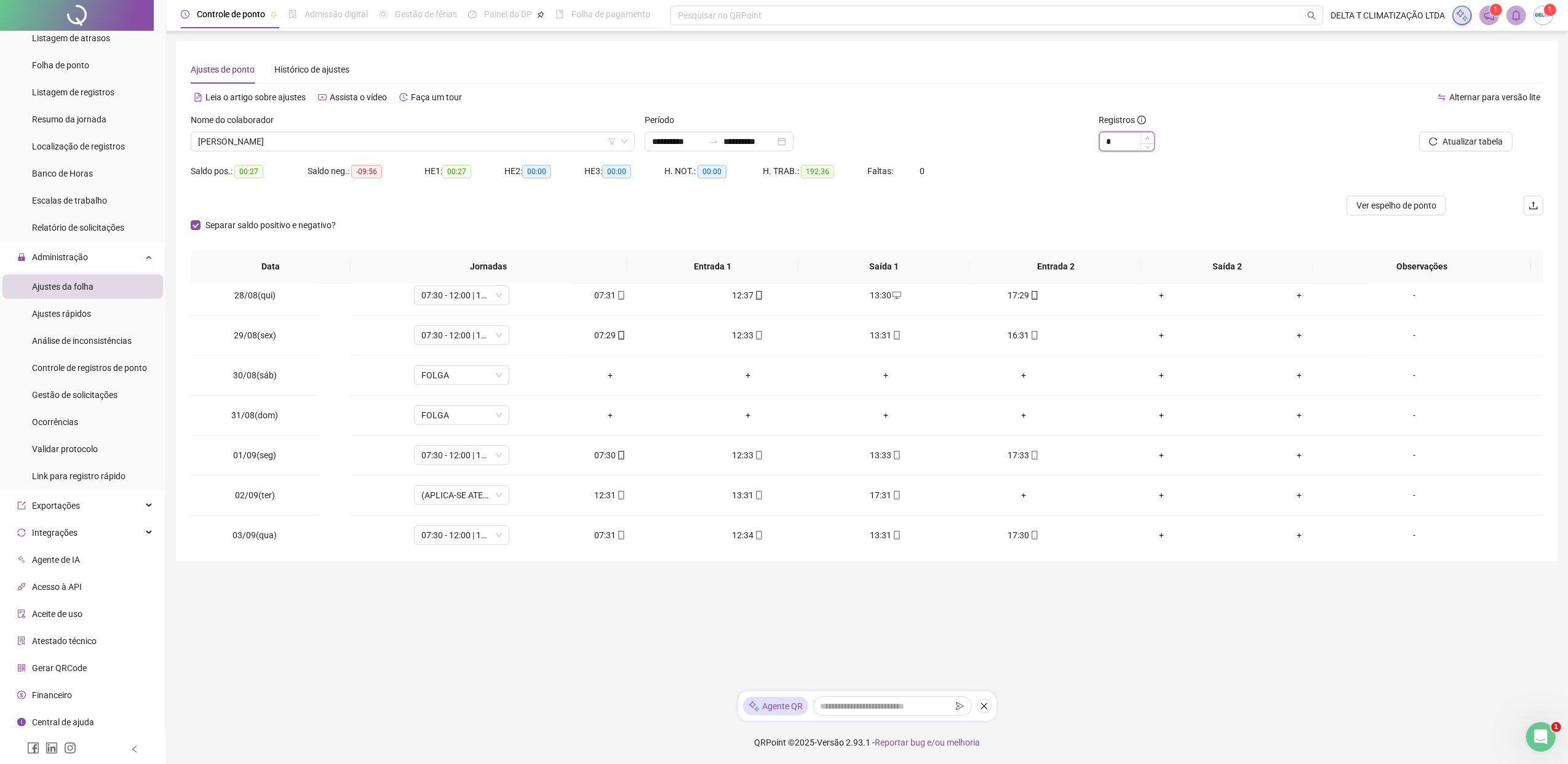
type input "*"
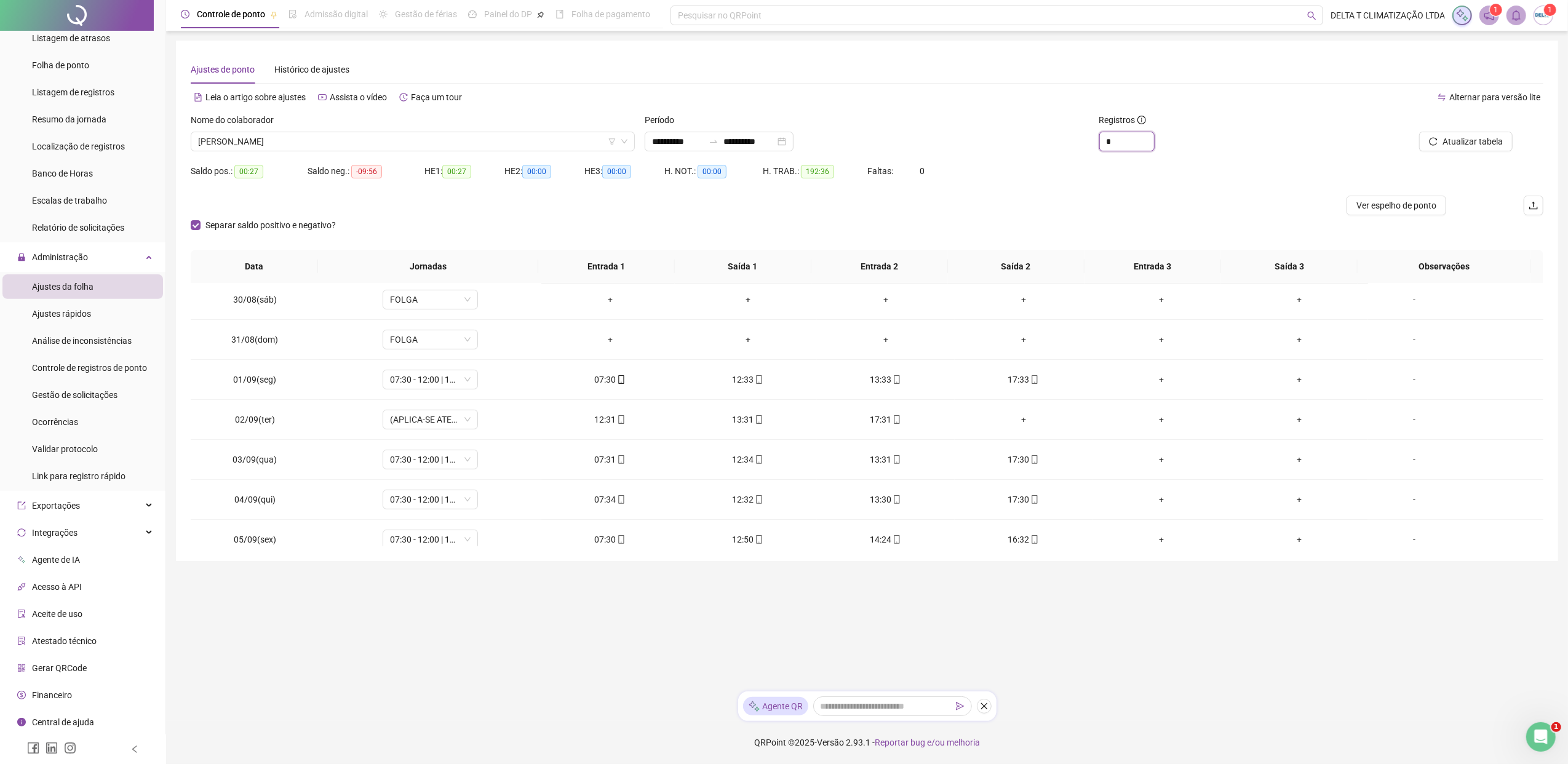
scroll to position [410, 0]
click at [119, 395] on li "Gestão de solicitações" at bounding box center [83, 395] width 161 height 25
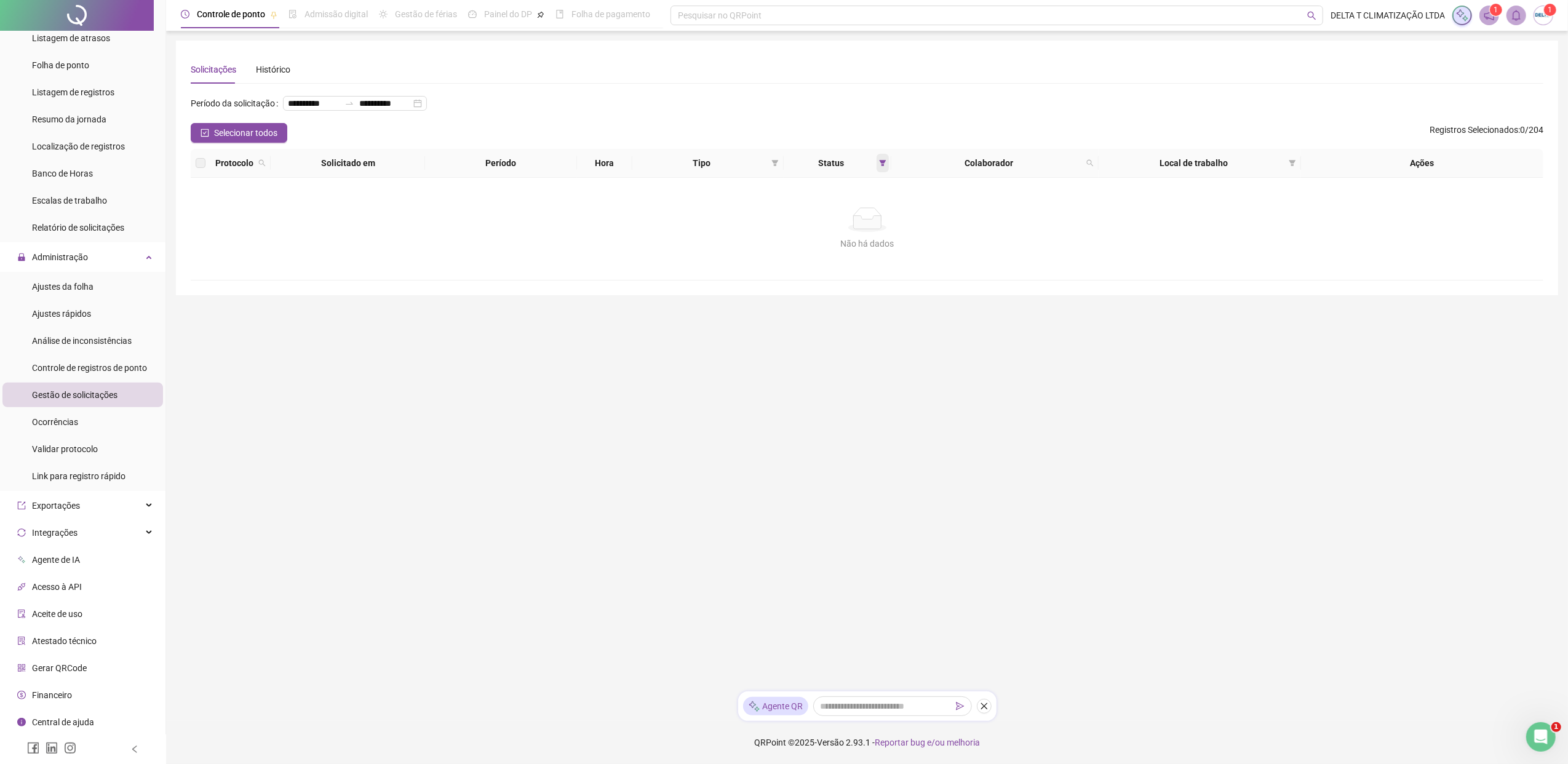
click at [882, 163] on icon "filter" at bounding box center [883, 163] width 8 height 8
click at [856, 222] on span "Aceita" at bounding box center [846, 228] width 31 height 14
click at [854, 210] on span "Pendente" at bounding box center [852, 208] width 41 height 14
click at [1085, 163] on div "Colaborador" at bounding box center [995, 163] width 198 height 14
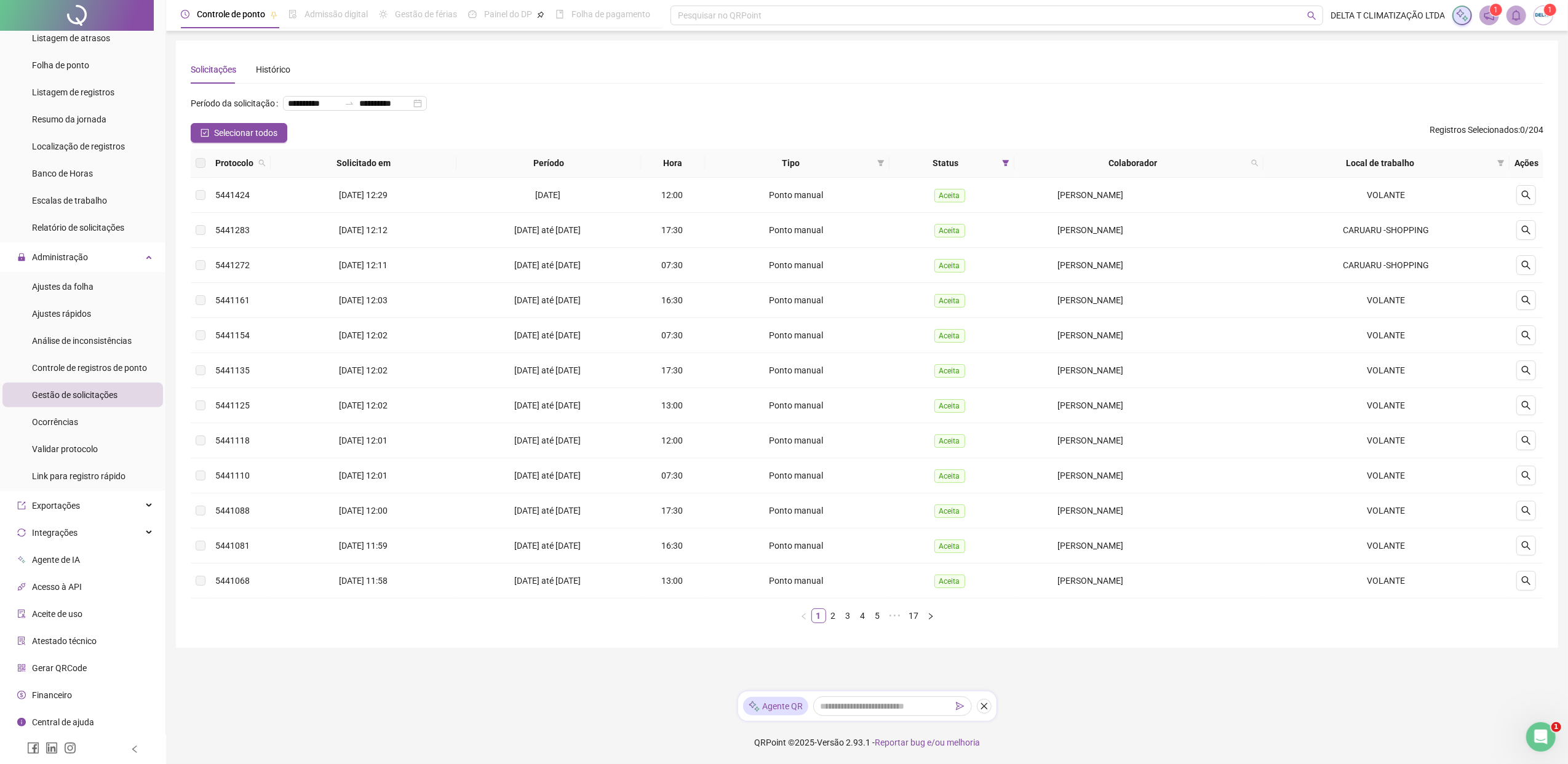
click at [1240, 163] on div "Colaborador" at bounding box center [1138, 163] width 239 height 14
click at [1240, 162] on icon "search" at bounding box center [1255, 163] width 7 height 7
click at [1187, 209] on span "Buscar" at bounding box center [1177, 211] width 27 height 14
click at [1240, 163] on icon "search" at bounding box center [1255, 163] width 8 height 8
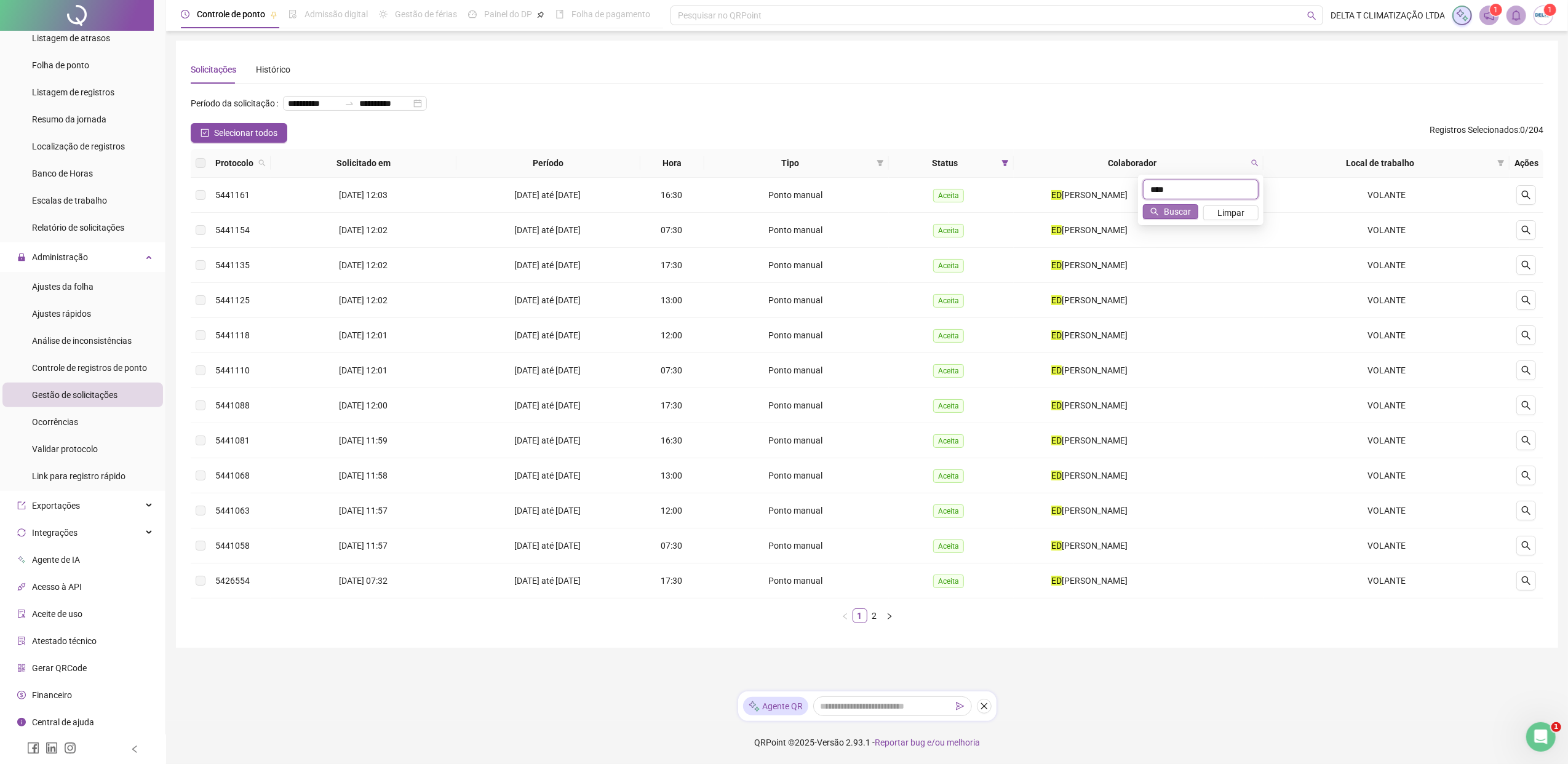
type input "****"
click at [1187, 210] on span "Buscar" at bounding box center [1177, 211] width 27 height 14
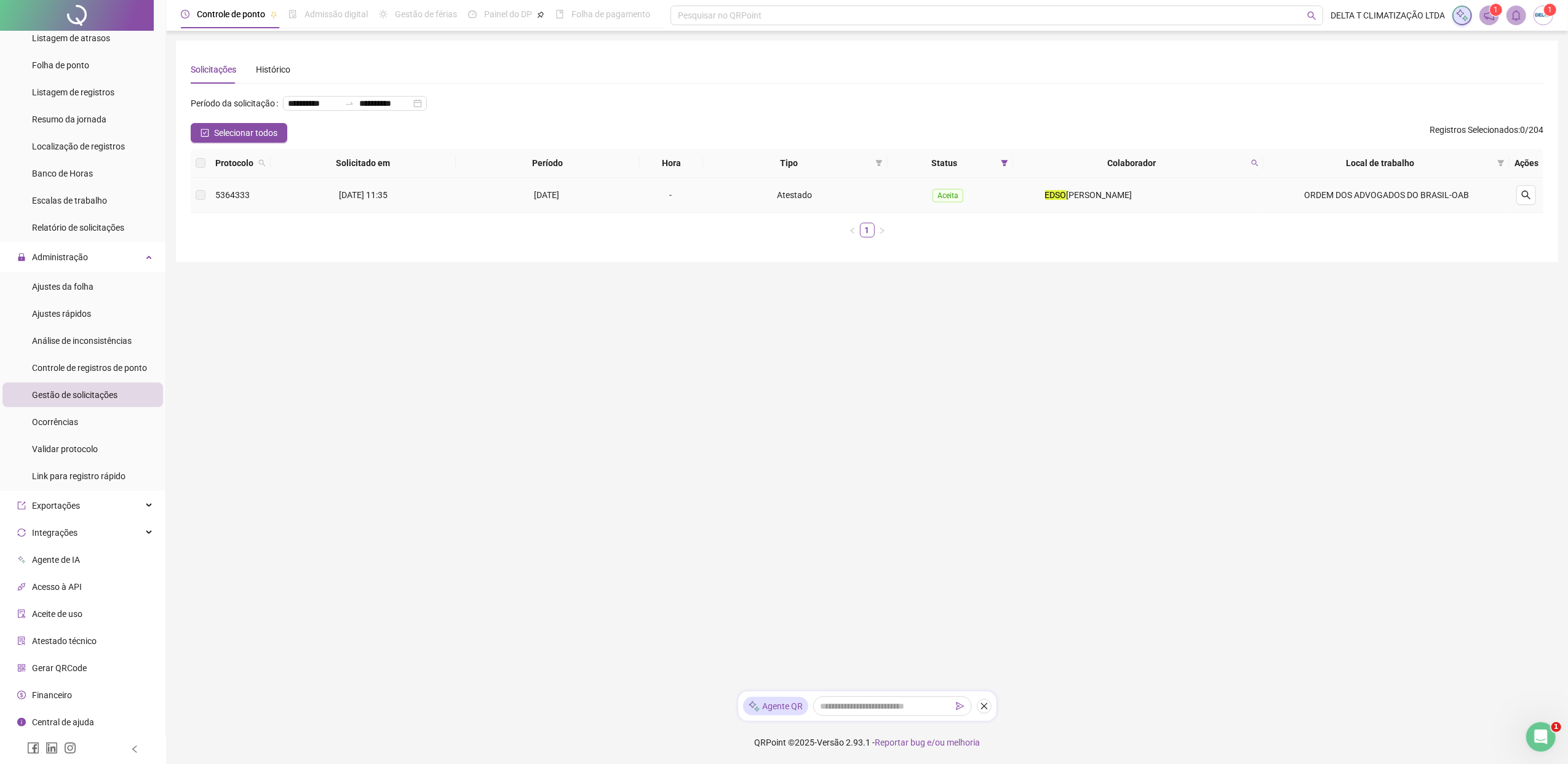
click at [1125, 199] on span "[PERSON_NAME]" at bounding box center [1099, 195] width 66 height 10
click at [1240, 195] on icon "search" at bounding box center [1526, 195] width 10 height 10
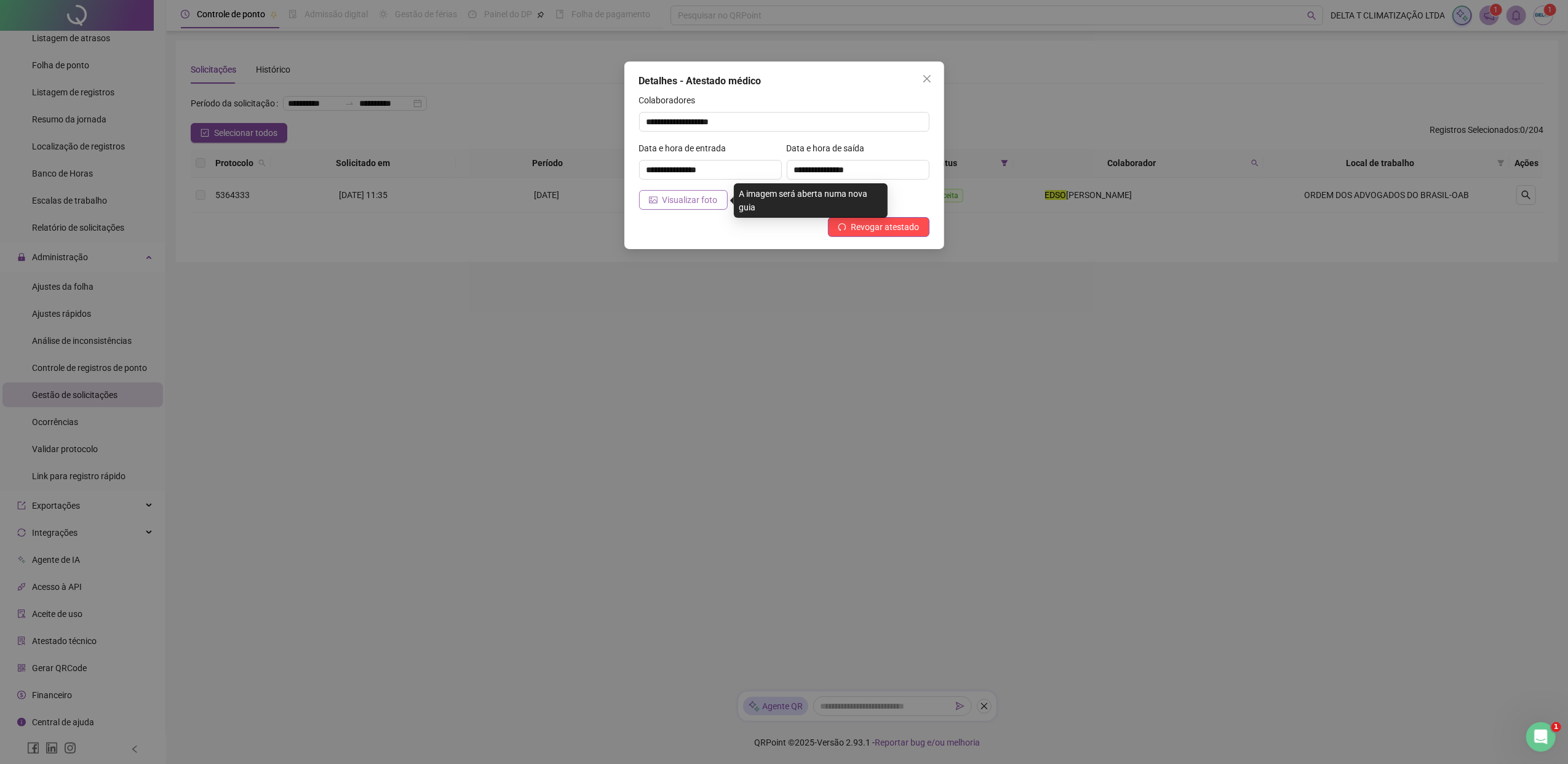
click at [707, 202] on span "Visualizar foto" at bounding box center [690, 200] width 55 height 14
click at [672, 200] on span "Visualizar foto" at bounding box center [690, 200] width 55 height 14
click at [923, 81] on icon "close" at bounding box center [927, 79] width 10 height 10
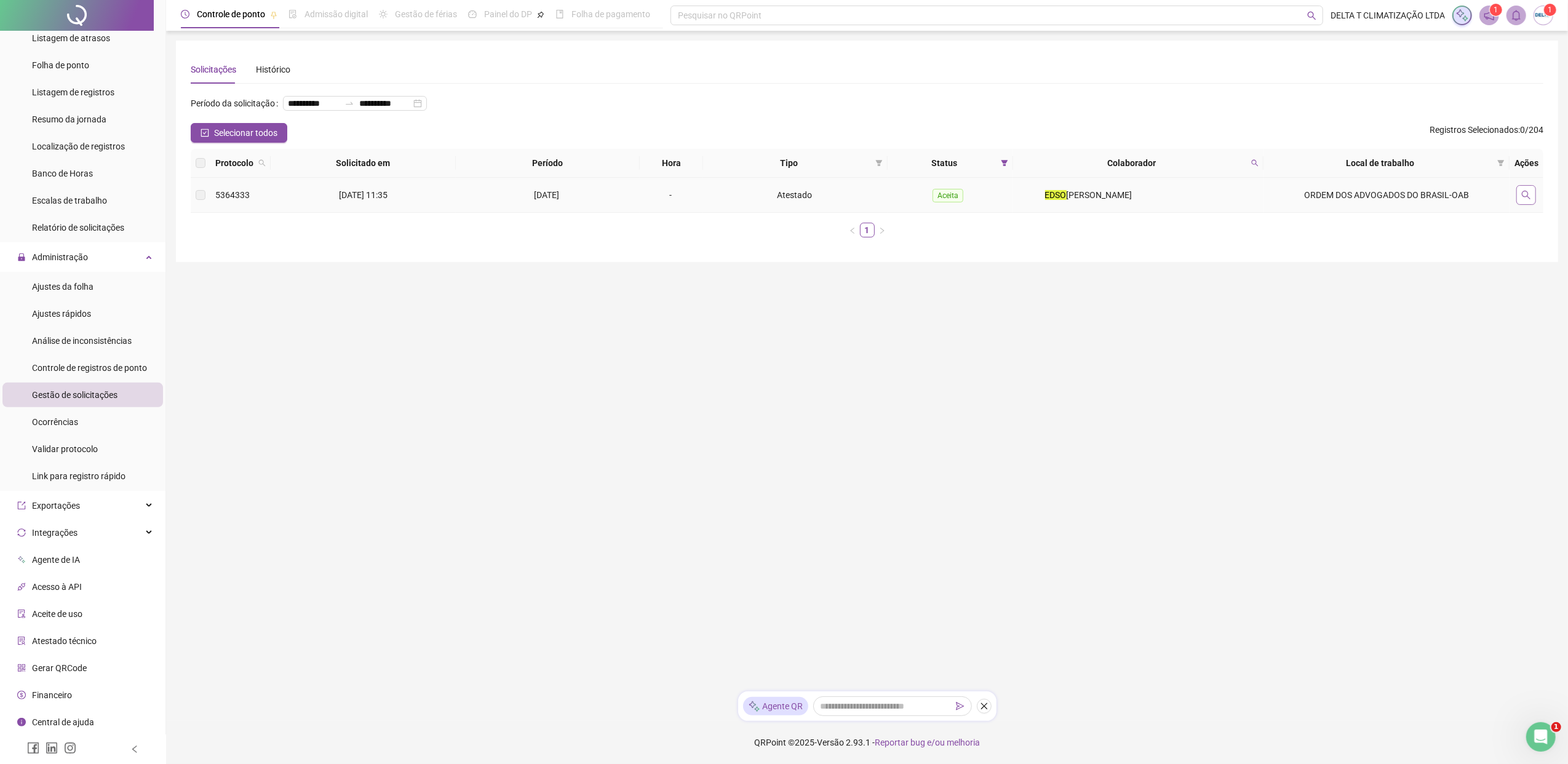
click at [1240, 186] on button "button" at bounding box center [1526, 195] width 20 height 20
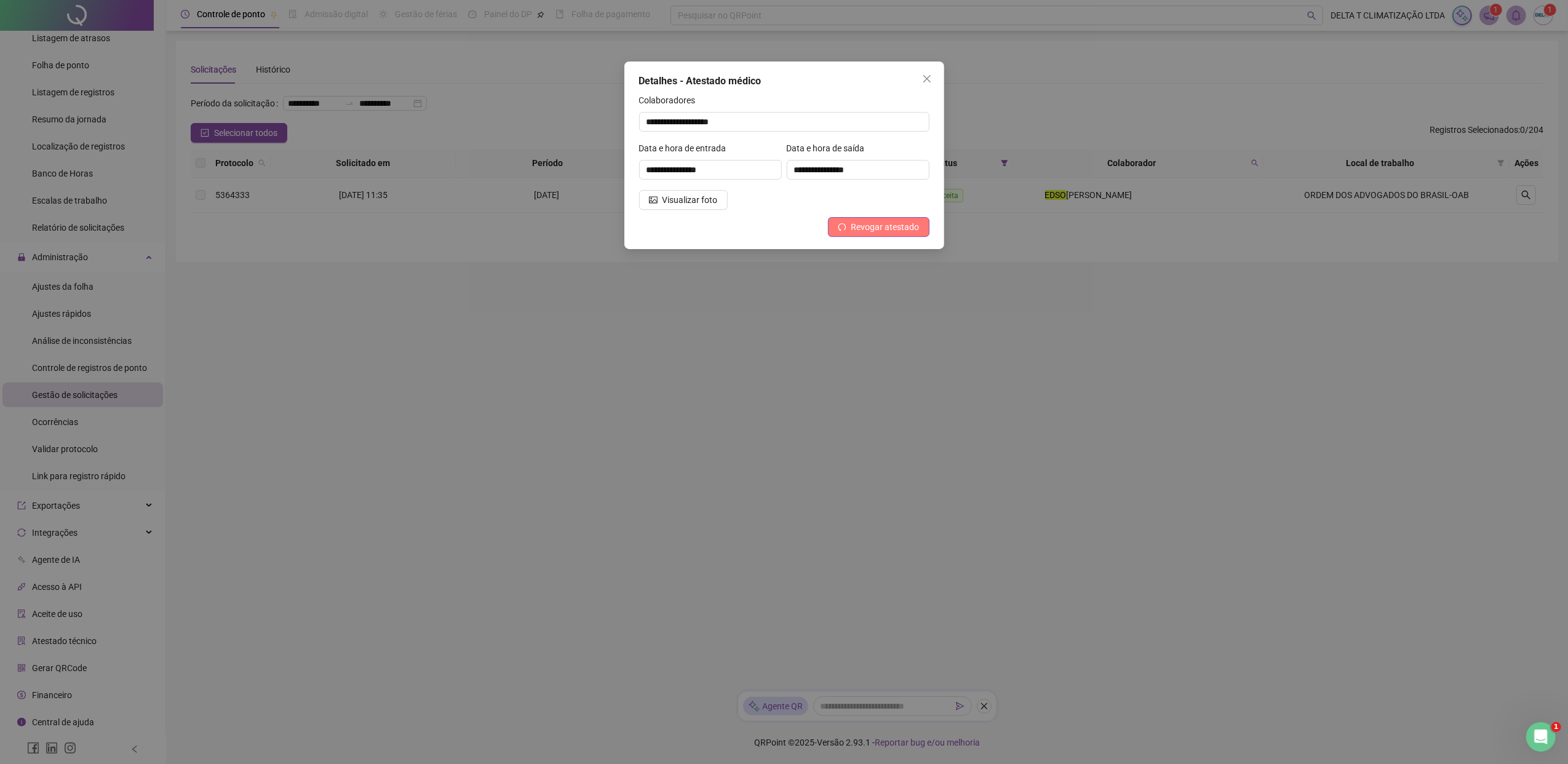
click at [886, 231] on span "Revogar atestado" at bounding box center [885, 227] width 68 height 14
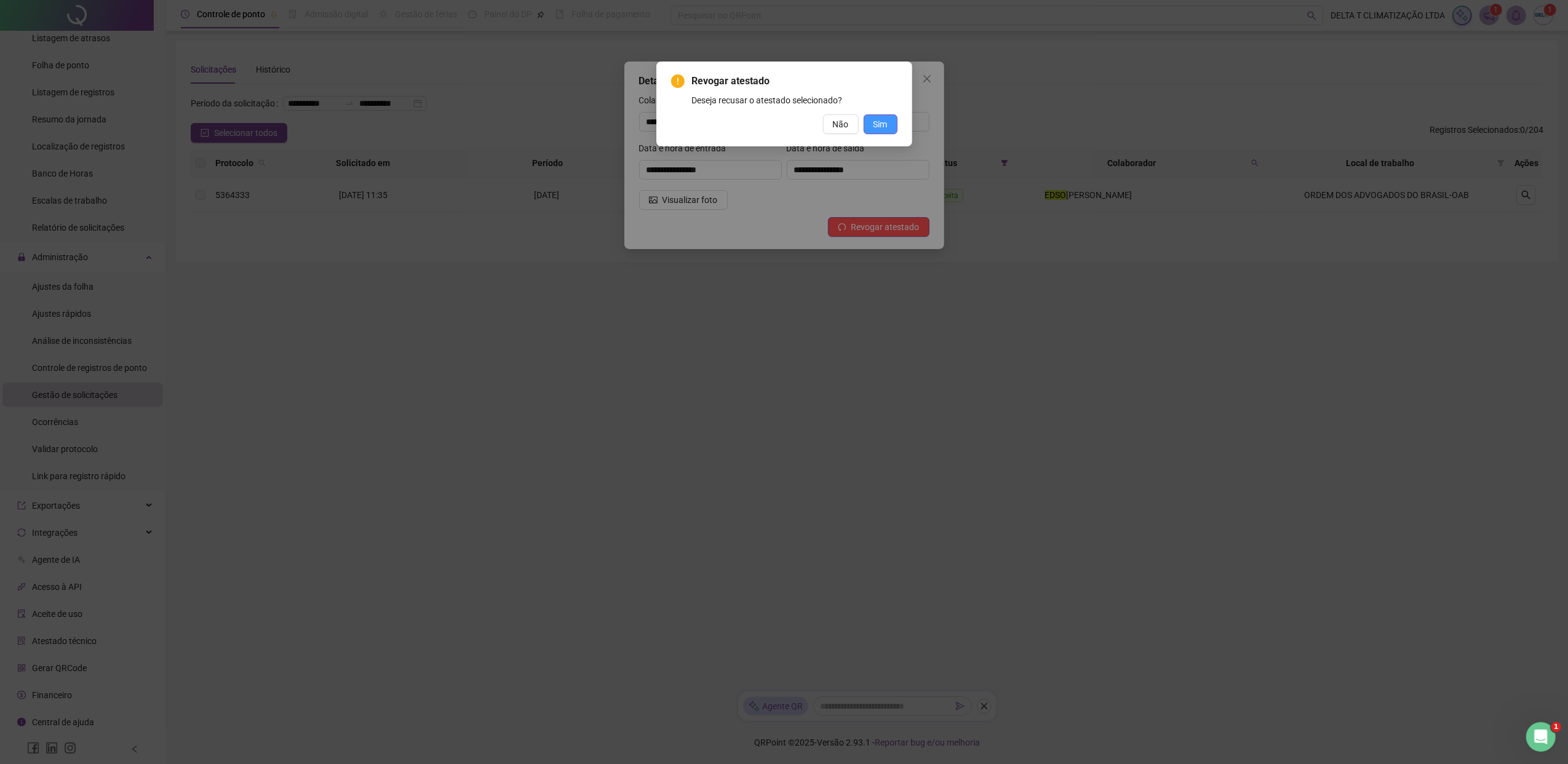
drag, startPoint x: 882, startPoint y: 124, endPoint x: 869, endPoint y: 124, distance: 13.0
click at [881, 124] on span "Sim" at bounding box center [880, 124] width 14 height 14
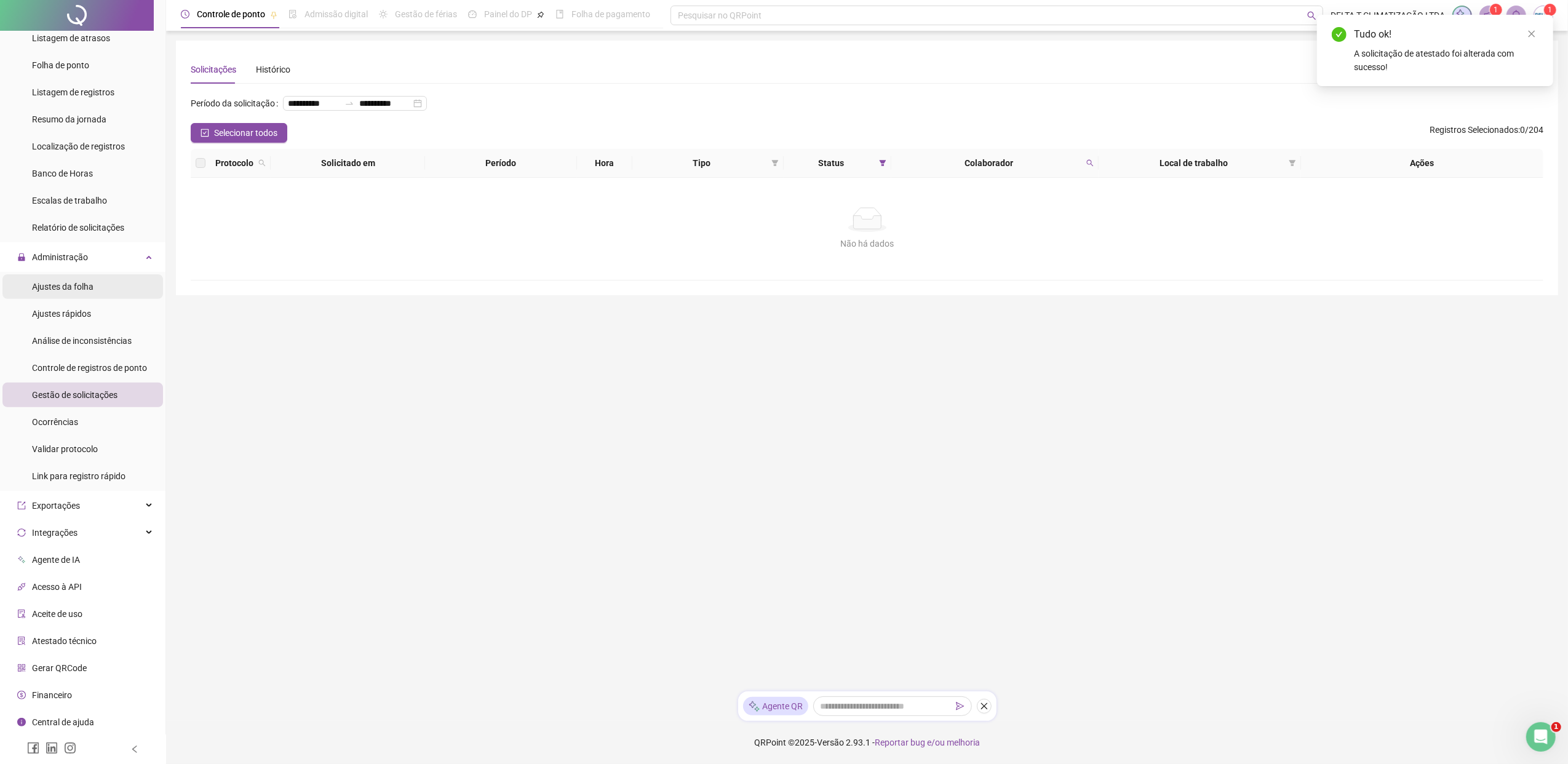
click at [75, 282] on span "Ajustes da folha" at bounding box center [63, 287] width 62 height 10
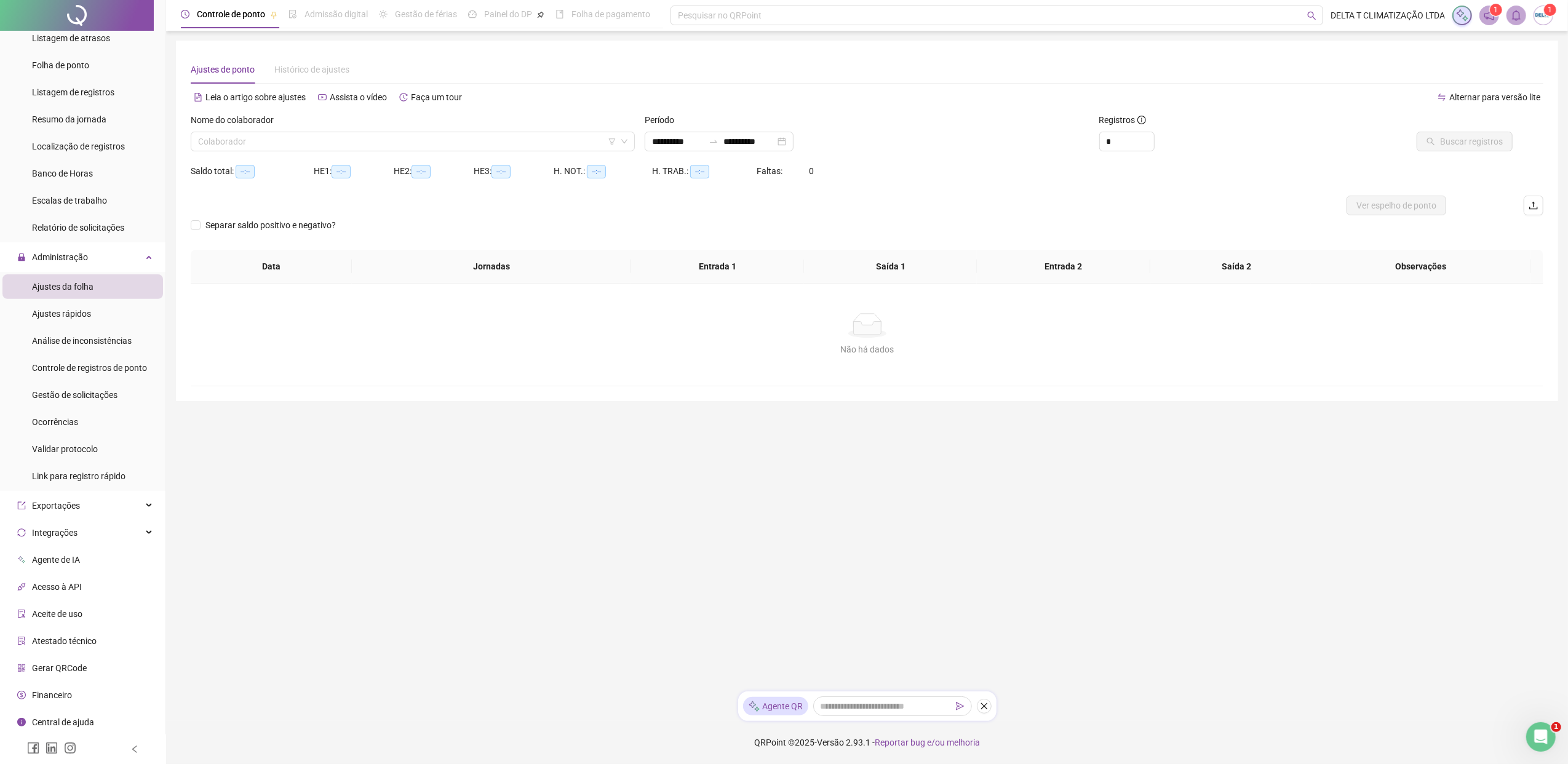
type input "**********"
click at [361, 141] on input "search" at bounding box center [406, 141] width 418 height 18
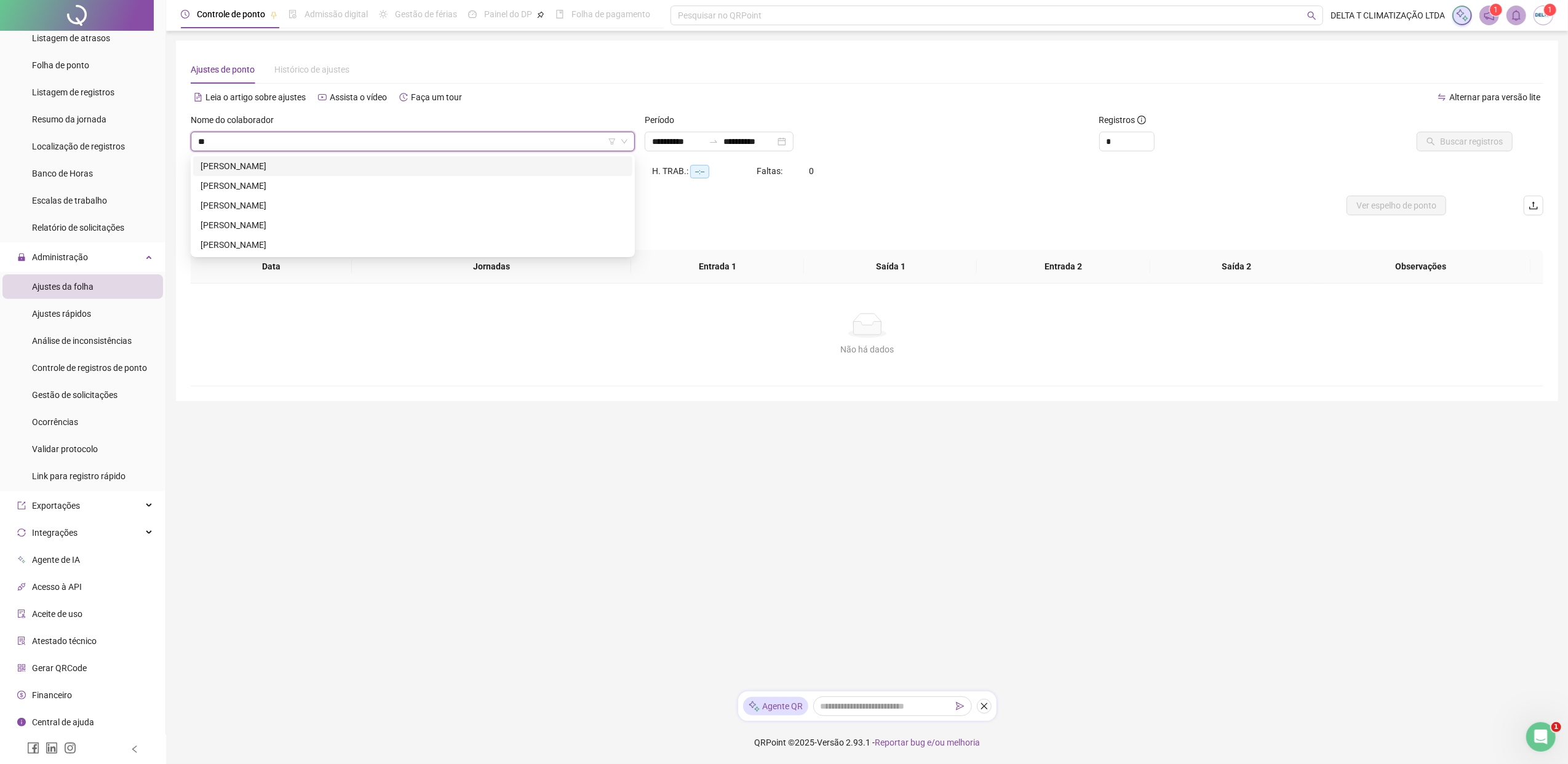
type input "***"
click at [337, 170] on div "[PERSON_NAME]" at bounding box center [413, 166] width 424 height 14
click at [1240, 137] on span "Buscar registros" at bounding box center [1472, 142] width 63 height 14
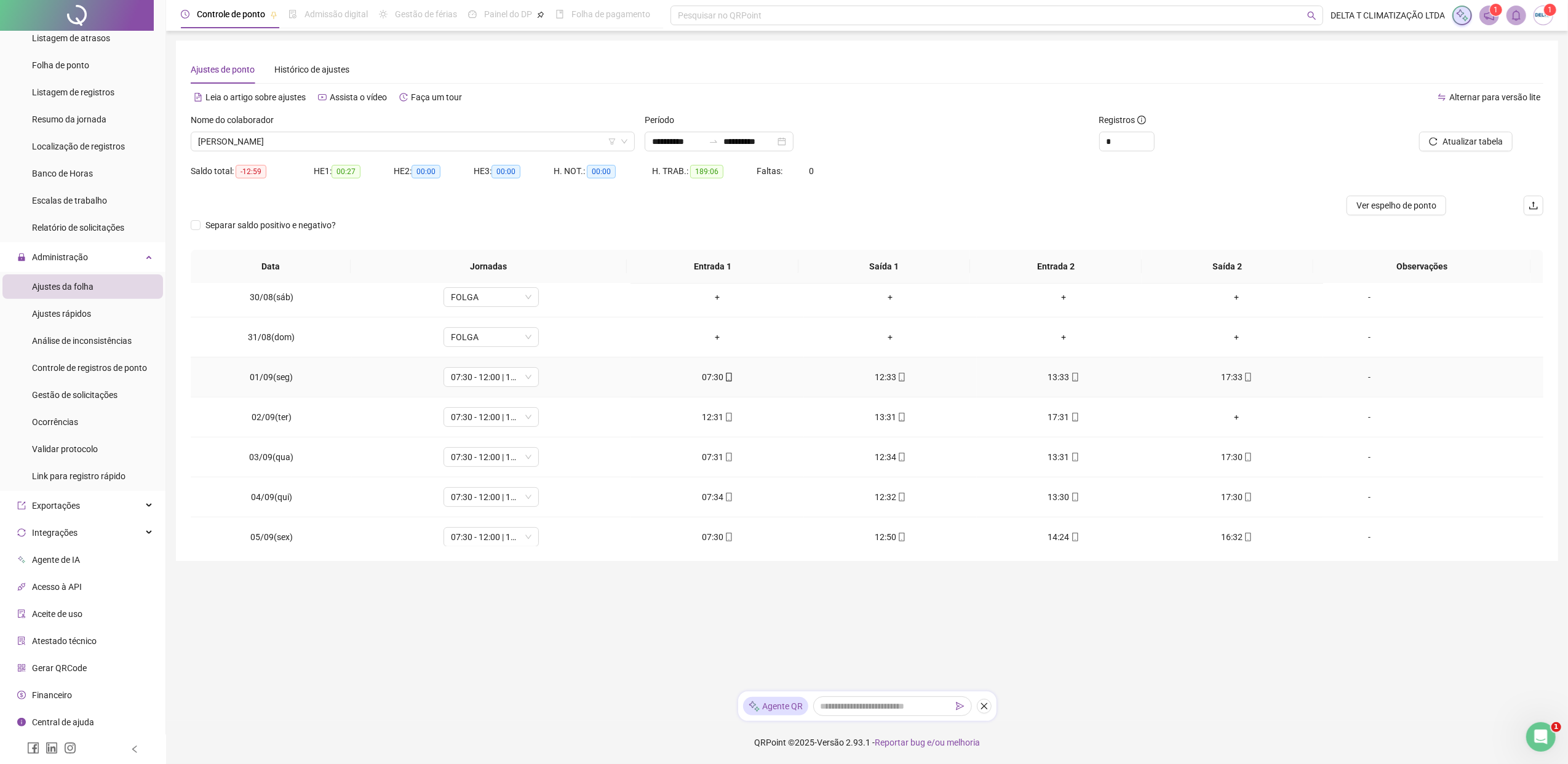
scroll to position [410, 0]
click at [1225, 412] on div "+" at bounding box center [1237, 413] width 153 height 14
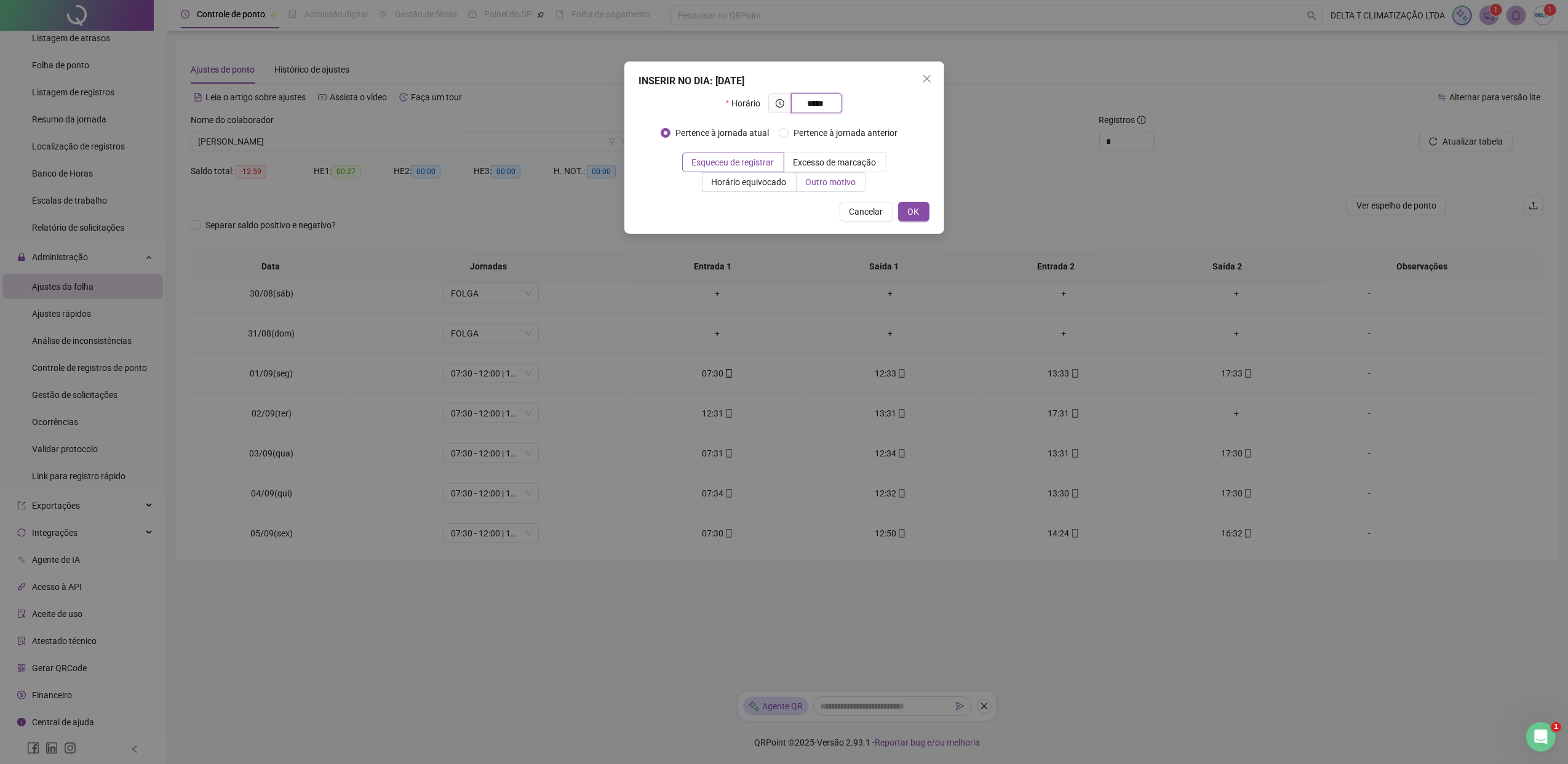
type input "*****"
click at [820, 191] on label "Outro motivo" at bounding box center [831, 182] width 70 height 20
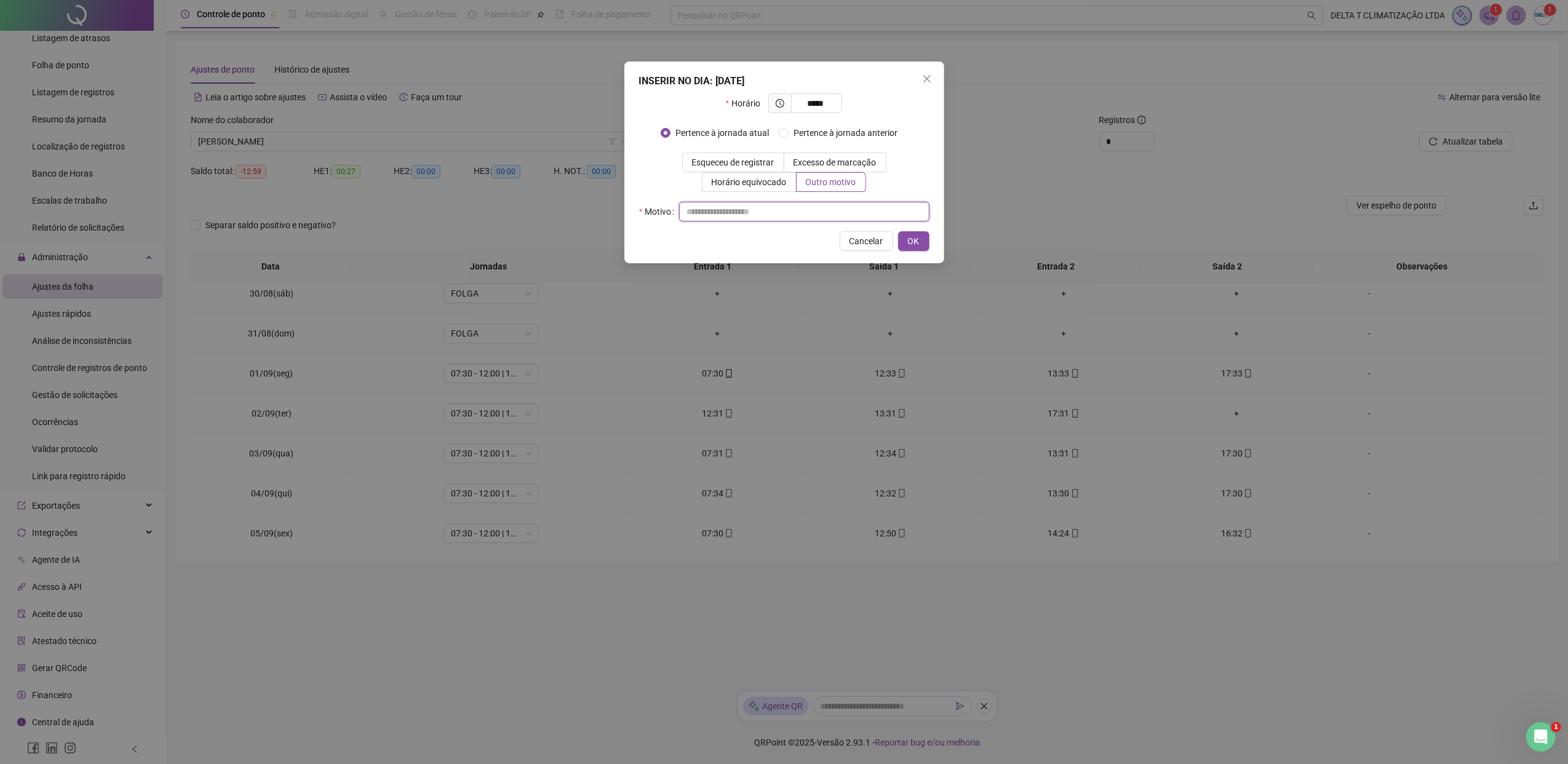
click at [781, 218] on input "text" at bounding box center [805, 211] width 250 height 20
type input "**********"
click at [916, 246] on span "OK" at bounding box center [913, 241] width 12 height 14
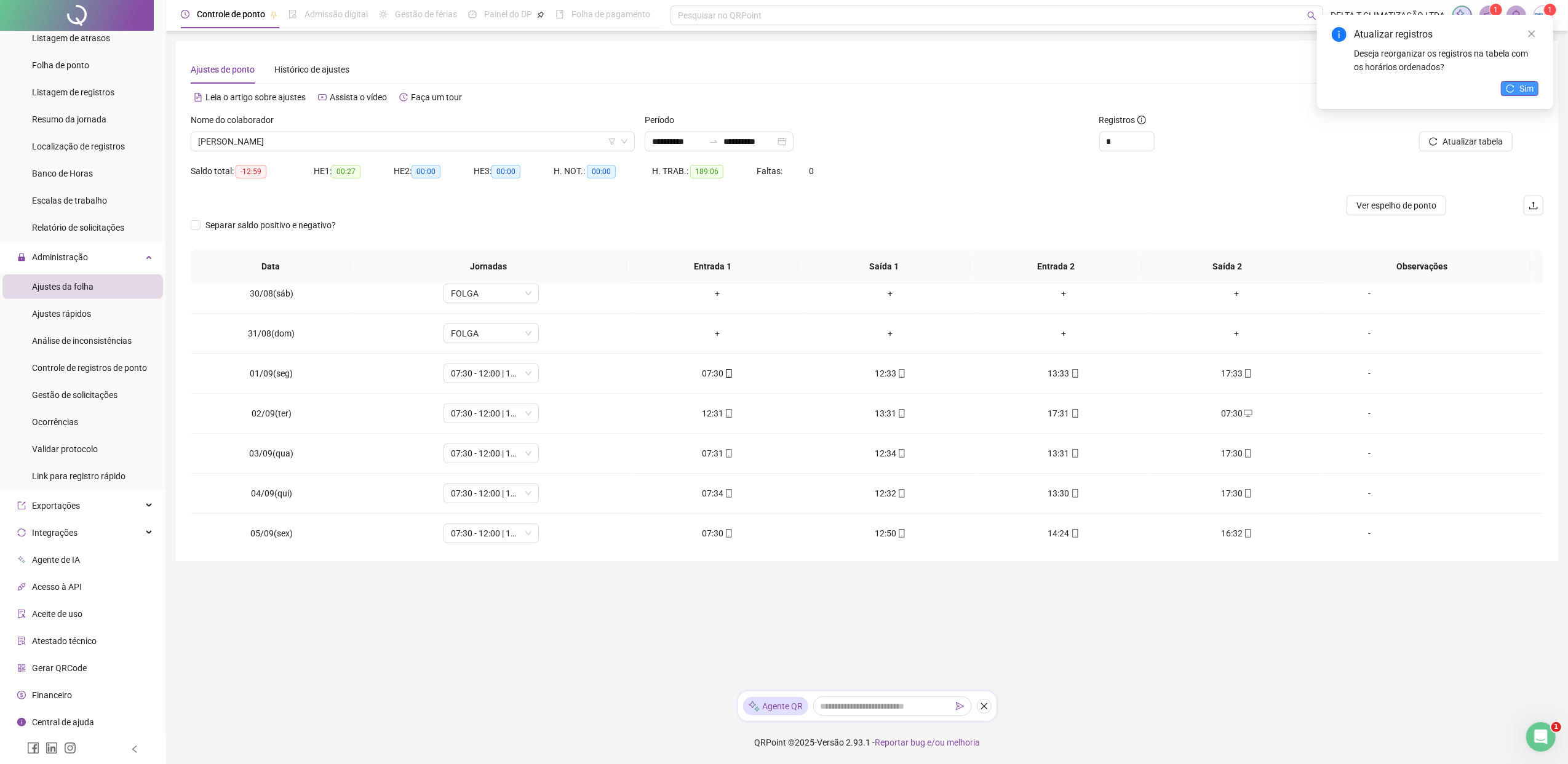
click at [1240, 92] on span "Sim" at bounding box center [1526, 89] width 14 height 14
click at [1240, 143] on span "Atualizar tabela" at bounding box center [1472, 142] width 60 height 14
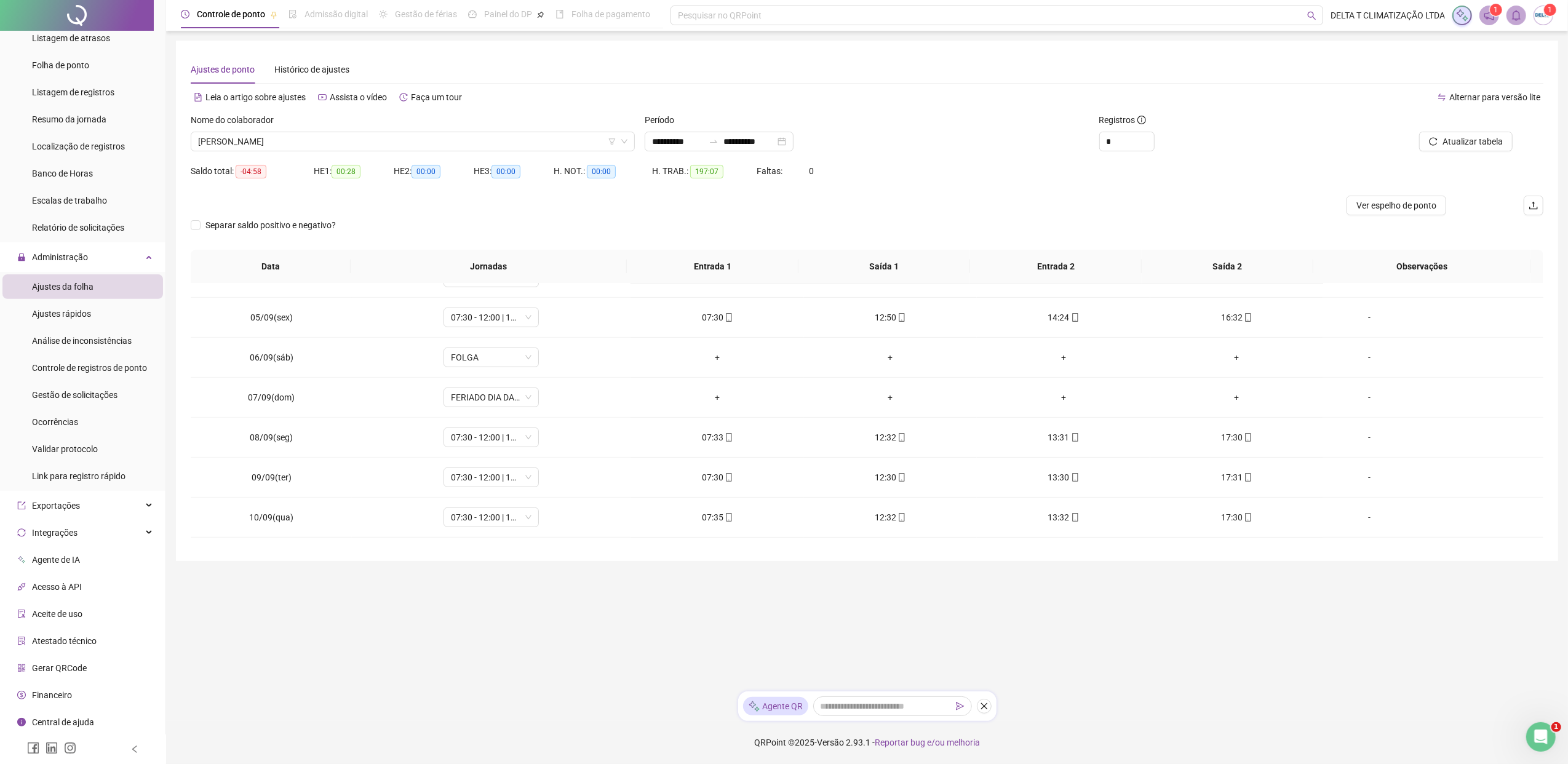
scroll to position [655, 0]
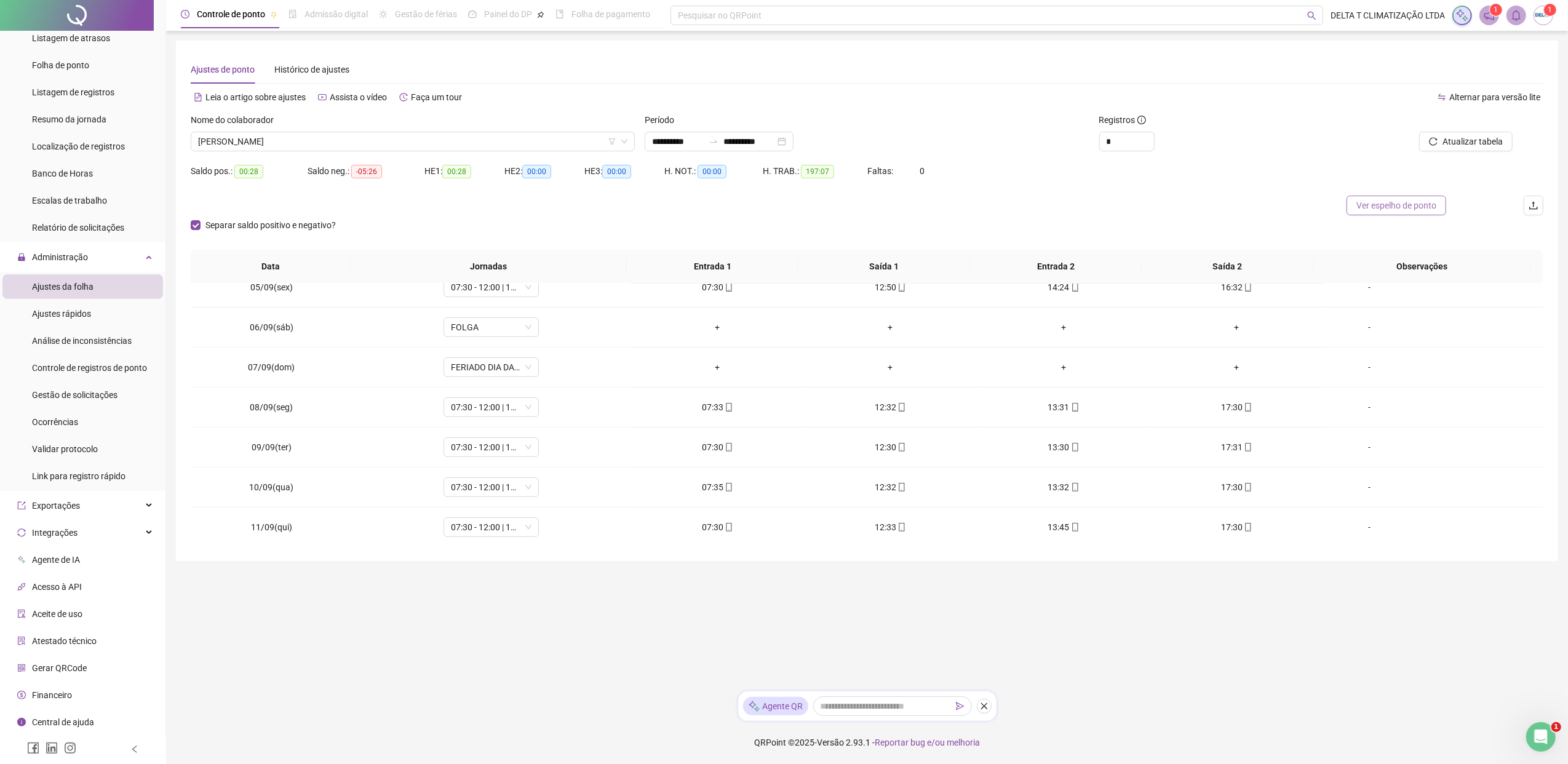
click at [1240, 205] on span "Ver espelho de ponto" at bounding box center [1396, 205] width 80 height 14
click at [350, 137] on span "[PERSON_NAME]" at bounding box center [413, 141] width 430 height 18
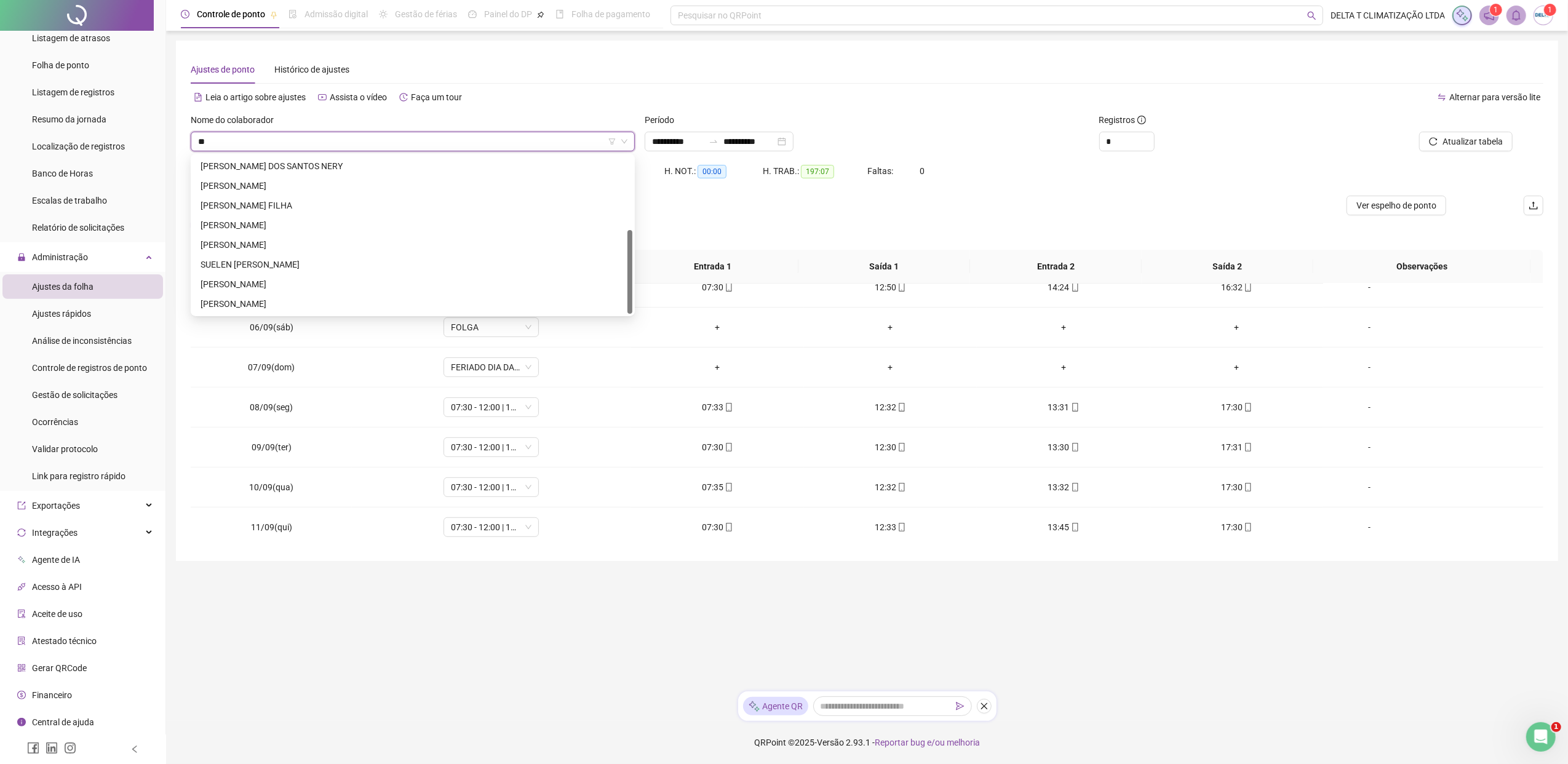
scroll to position [137, 0]
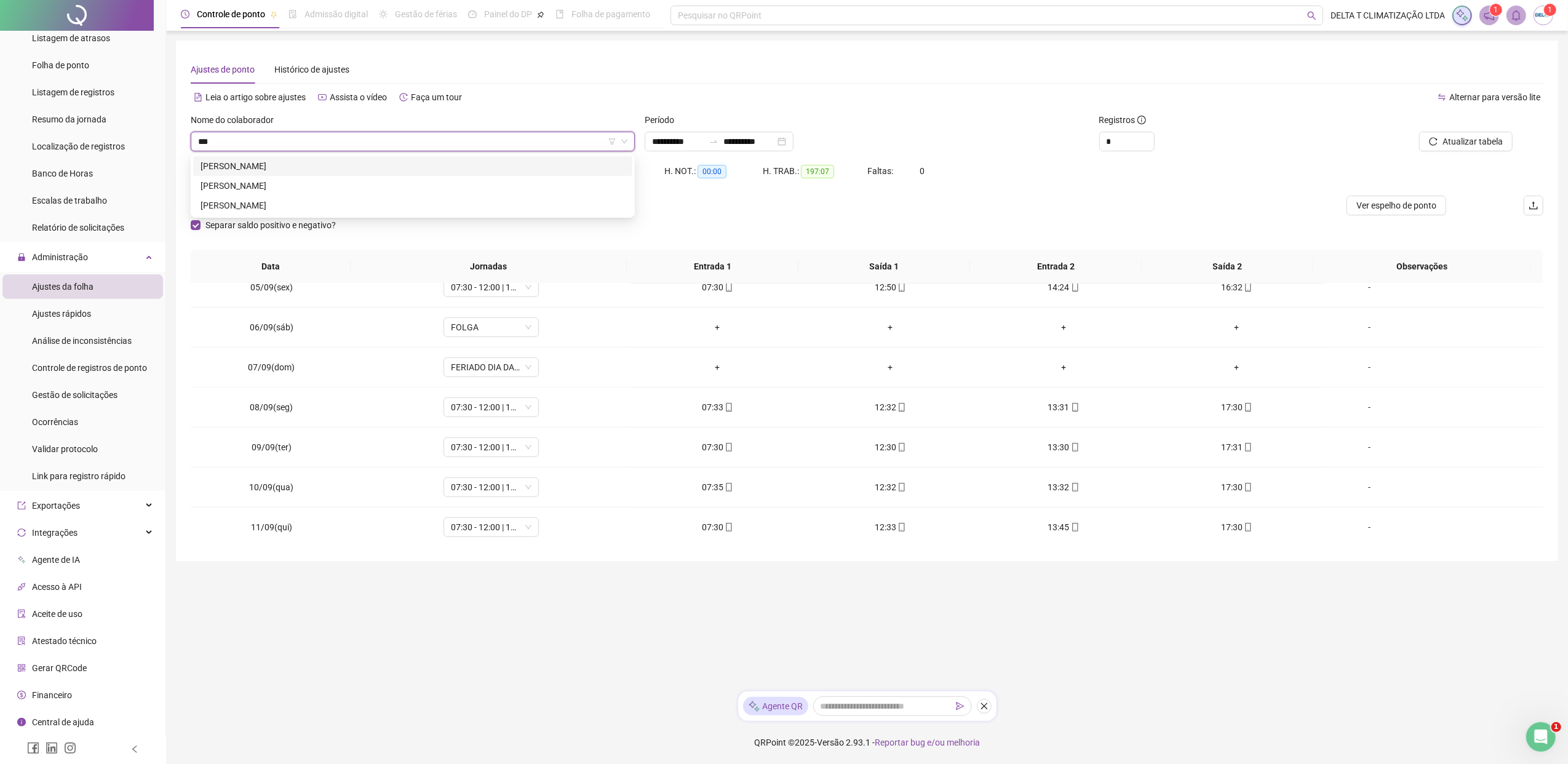
type input "****"
click at [339, 185] on div "[PERSON_NAME]" at bounding box center [413, 186] width 424 height 14
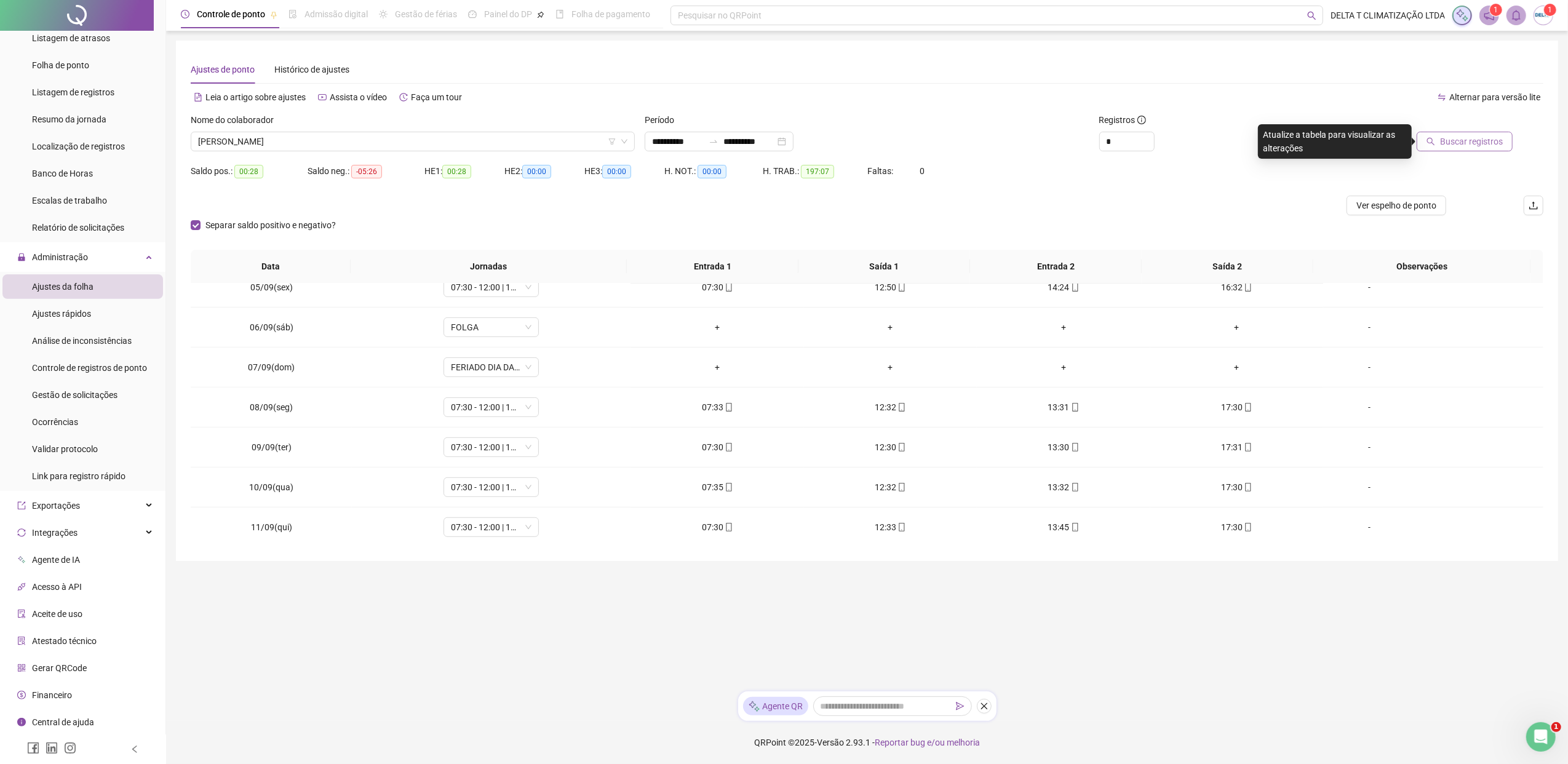
click at [1240, 145] on span "Buscar registros" at bounding box center [1472, 142] width 63 height 14
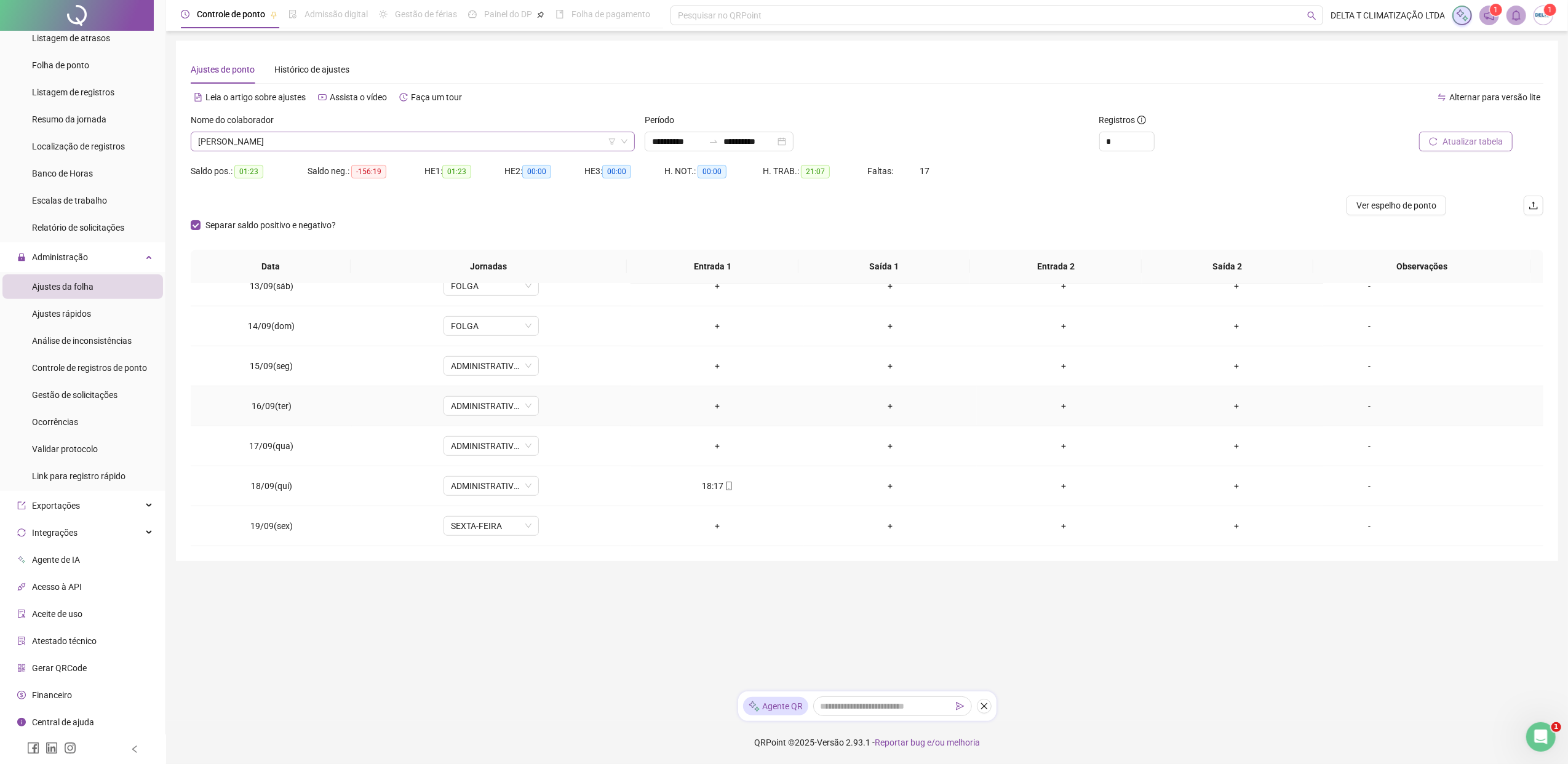
click at [367, 141] on span "[PERSON_NAME]" at bounding box center [413, 141] width 430 height 18
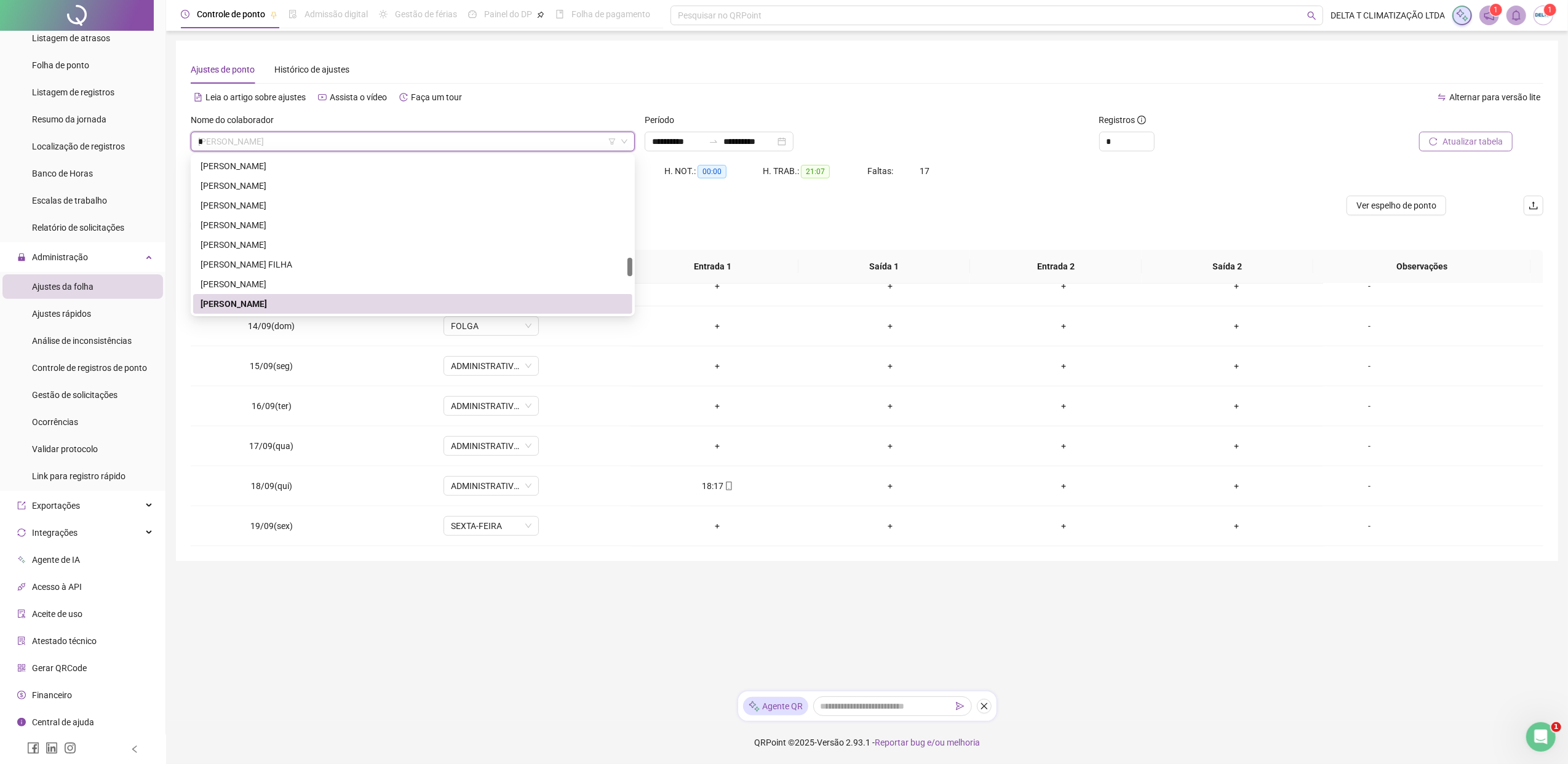
scroll to position [0, 0]
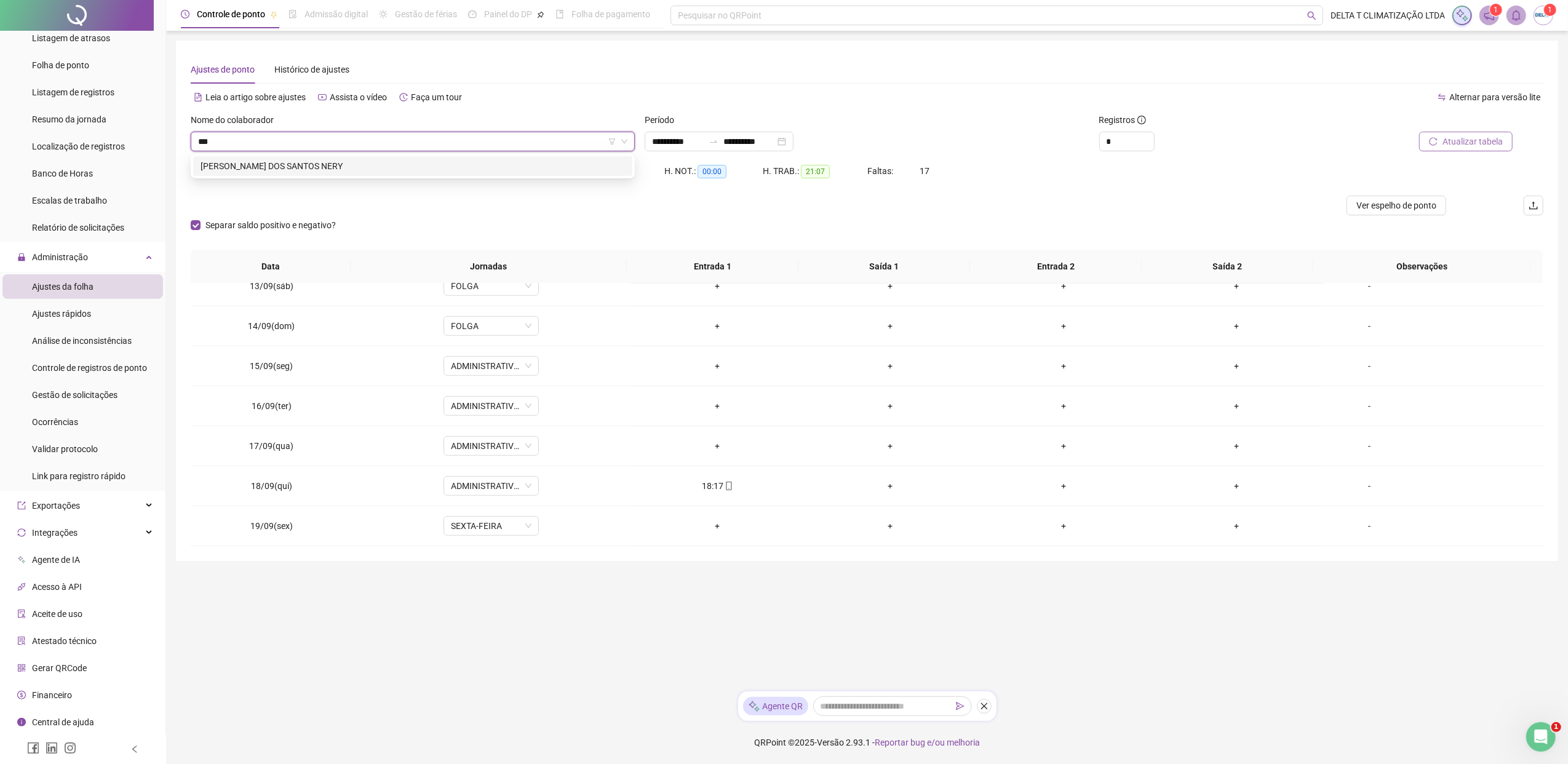
type input "****"
click at [411, 166] on div "[PERSON_NAME] DOS SANTOS NERY" at bounding box center [413, 166] width 424 height 14
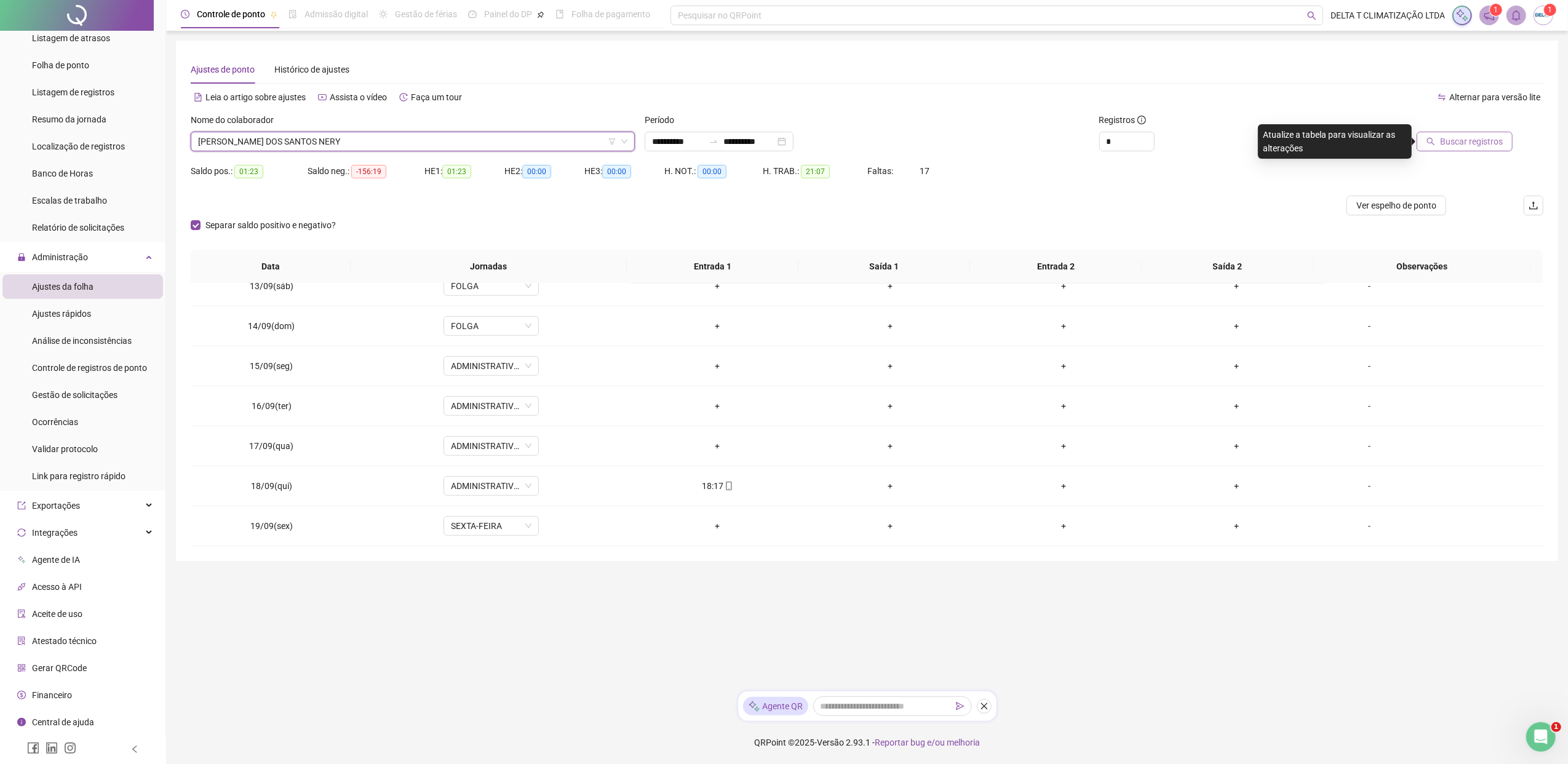
click at [1240, 141] on span "Buscar registros" at bounding box center [1472, 142] width 63 height 14
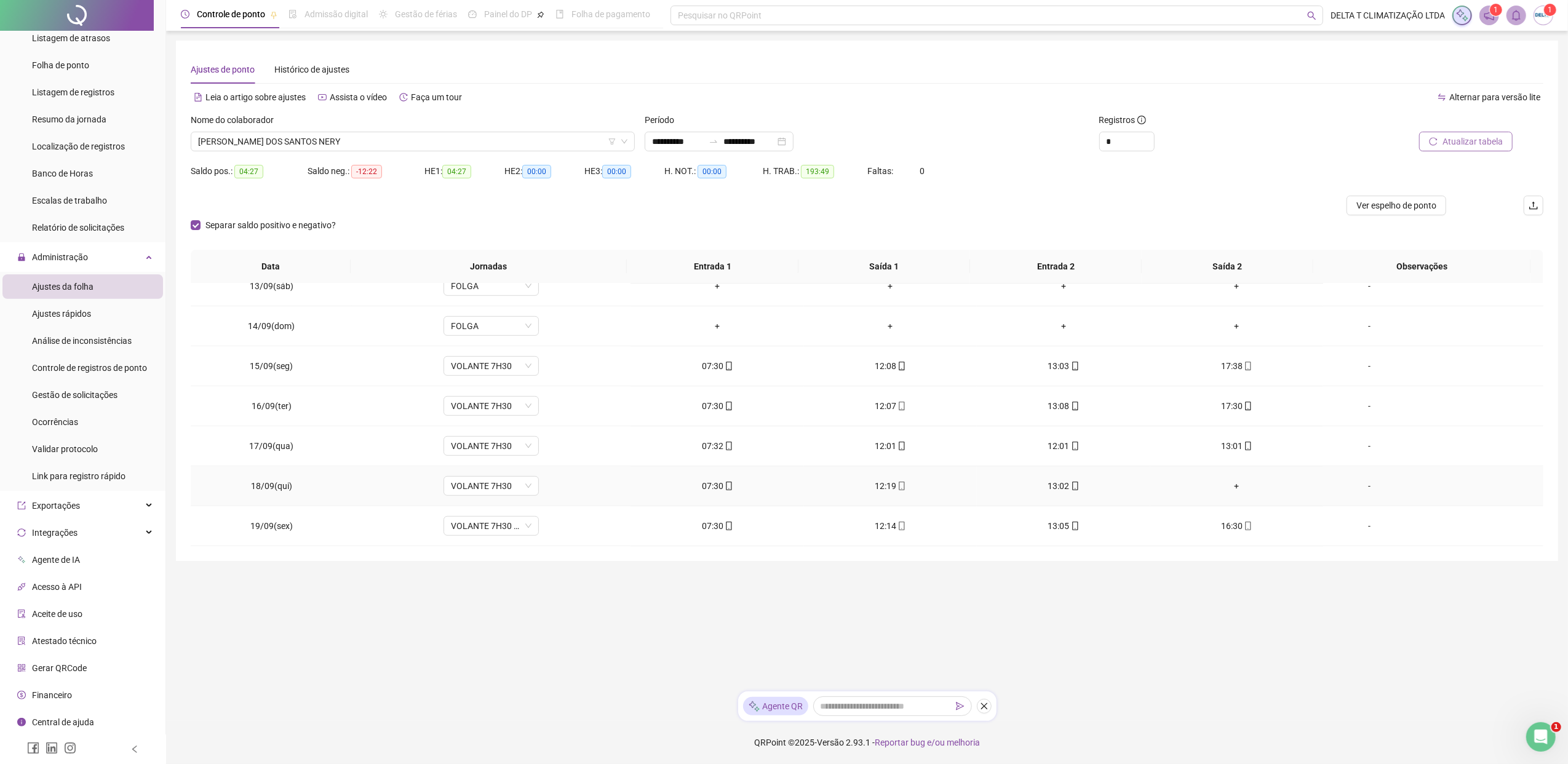
scroll to position [901, 0]
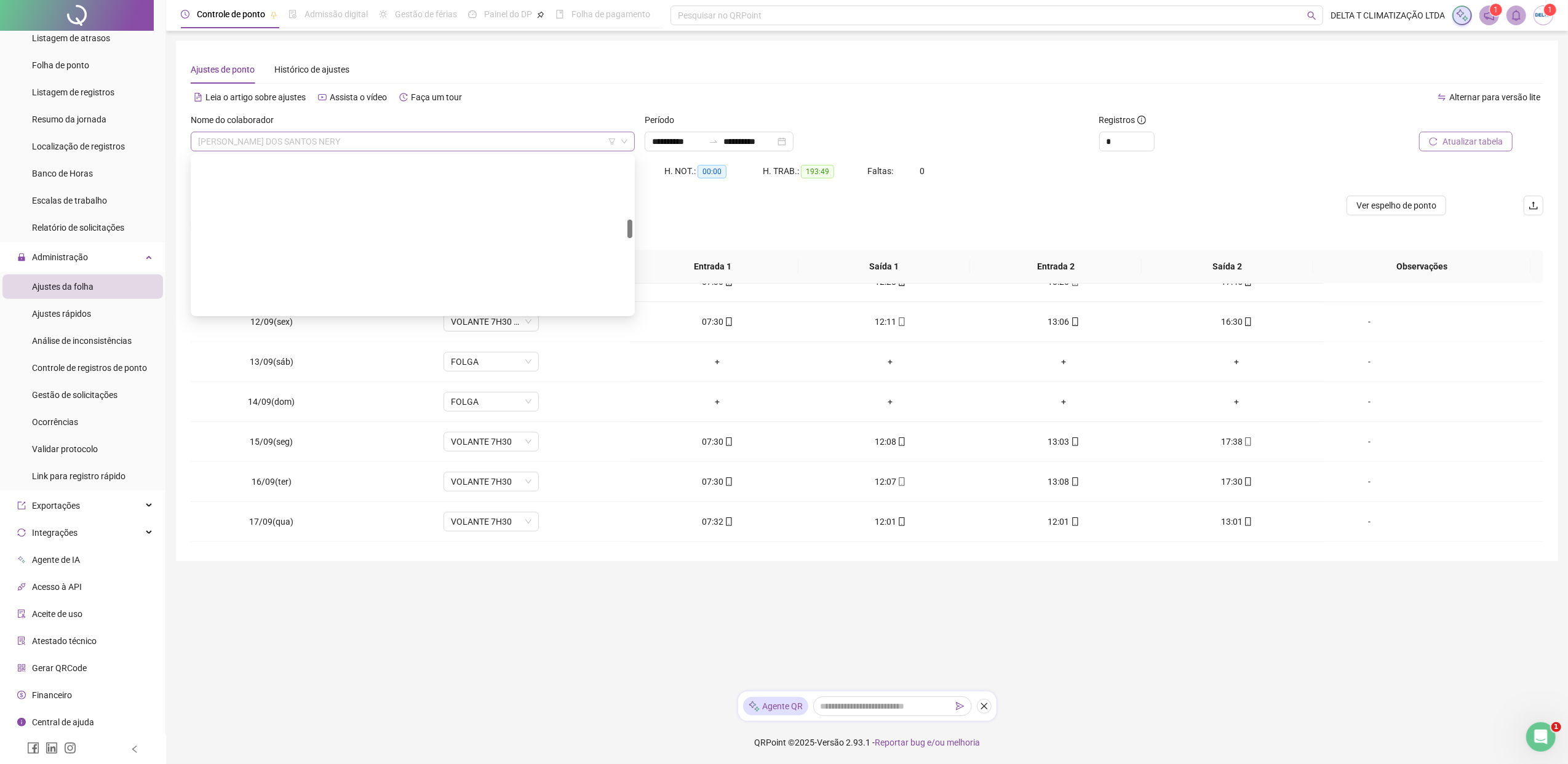
click at [429, 141] on span "[PERSON_NAME] DOS SANTOS NERY" at bounding box center [413, 141] width 430 height 18
drag, startPoint x: 430, startPoint y: 166, endPoint x: 421, endPoint y: 163, distance: 9.5
click at [427, 163] on div "[PERSON_NAME]" at bounding box center [413, 166] width 424 height 14
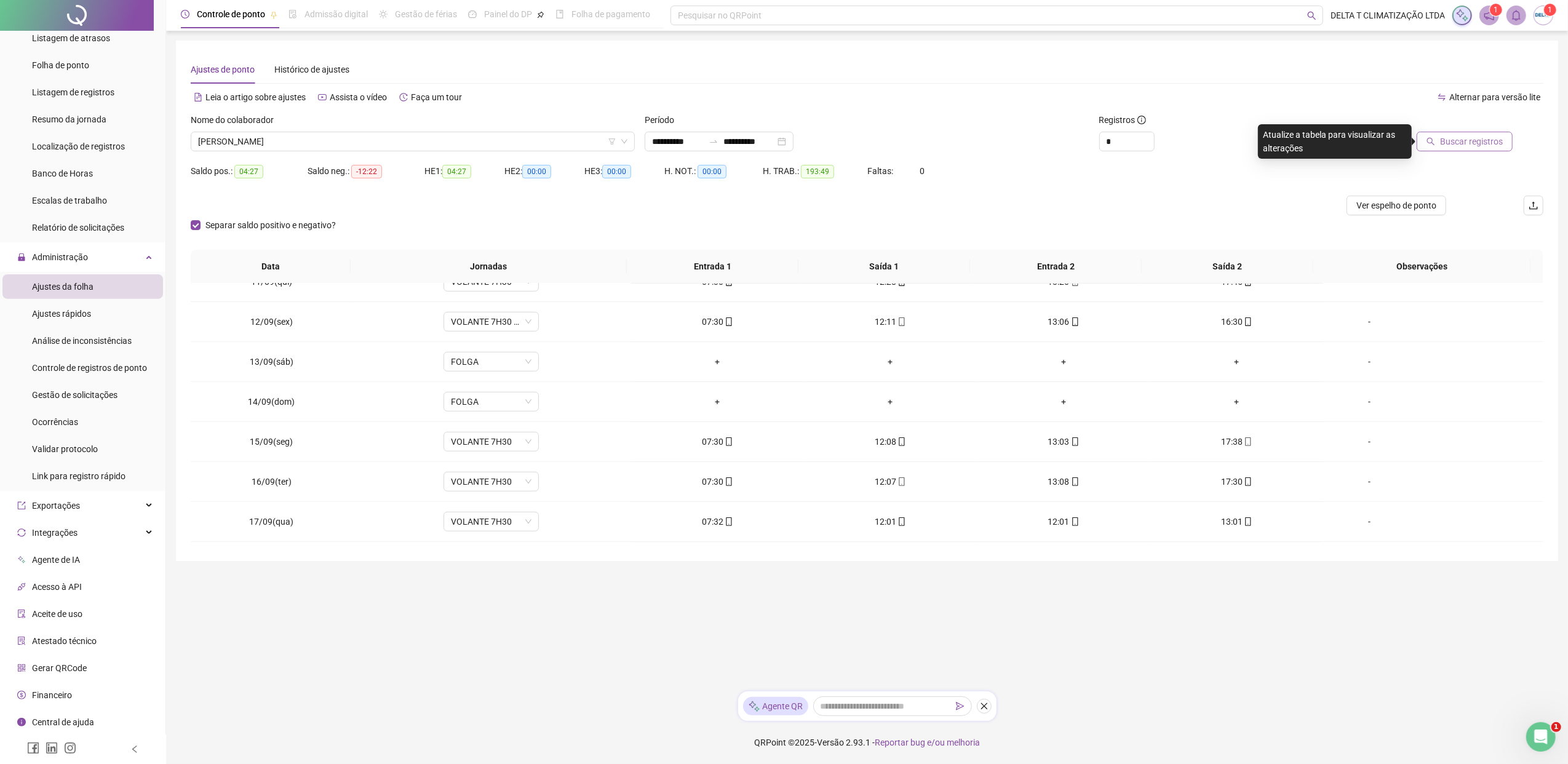
click at [1240, 144] on span "Buscar registros" at bounding box center [1472, 142] width 63 height 14
click at [1240, 140] on span "Atualizar tabela" at bounding box center [1472, 142] width 60 height 14
drag, startPoint x: 1383, startPoint y: 205, endPoint x: 1385, endPoint y: 198, distance: 7.3
click at [1240, 200] on span "Ver espelho de ponto" at bounding box center [1396, 205] width 80 height 14
click at [311, 146] on span "[PERSON_NAME]" at bounding box center [413, 141] width 430 height 18
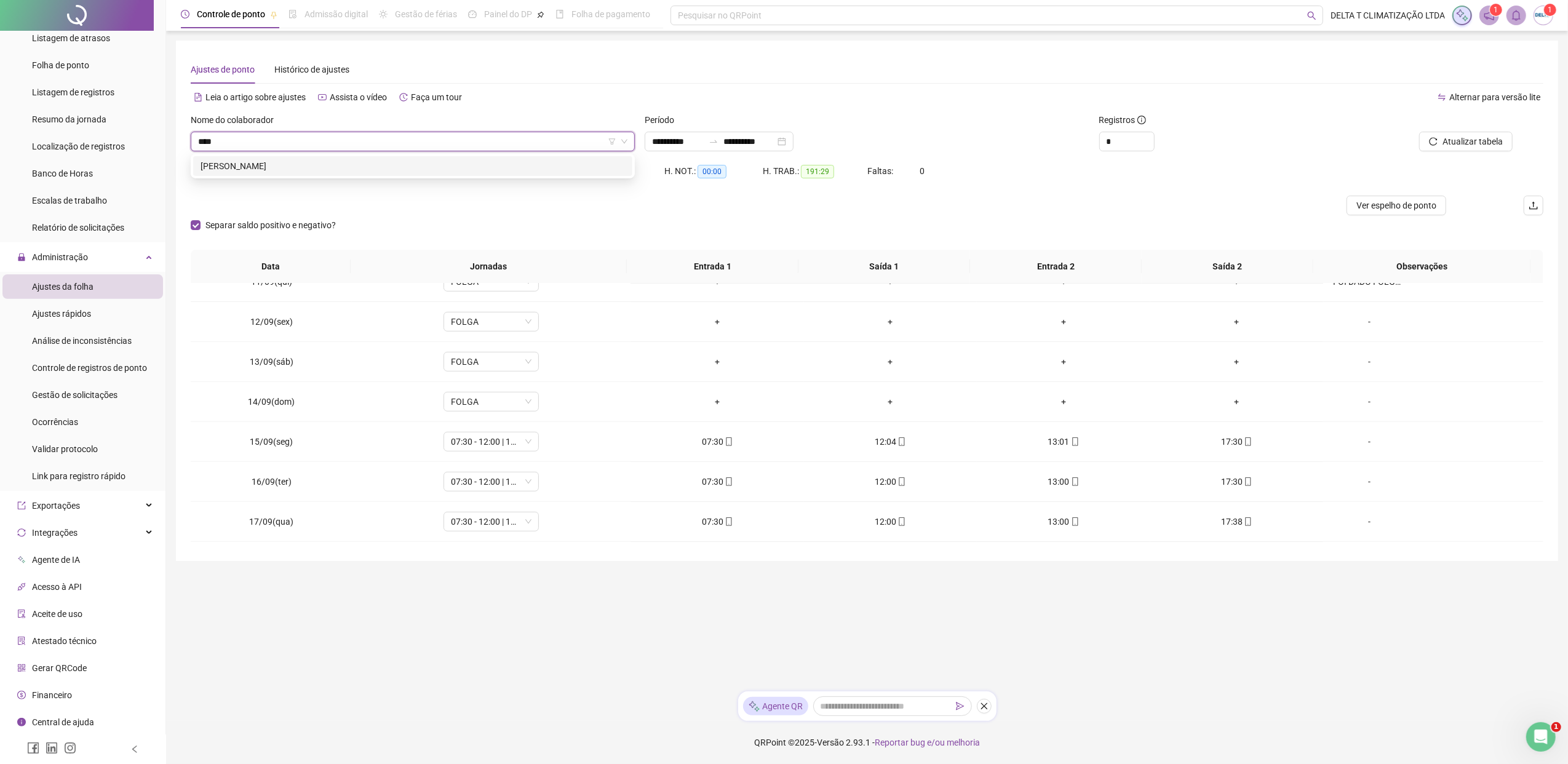
type input "*****"
click at [331, 161] on div "[PERSON_NAME]" at bounding box center [413, 166] width 424 height 14
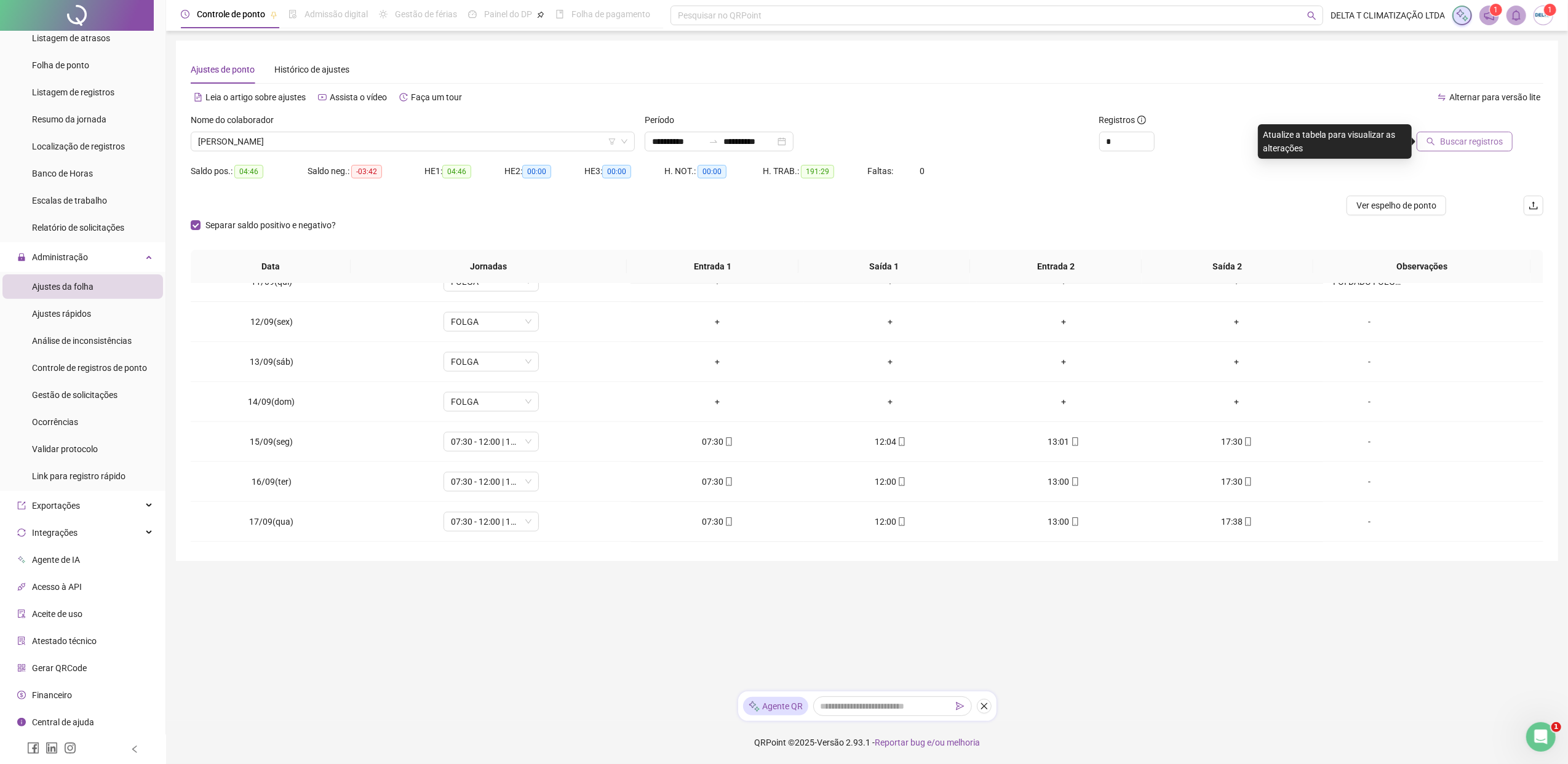
click at [1240, 145] on span "Buscar registros" at bounding box center [1472, 142] width 63 height 14
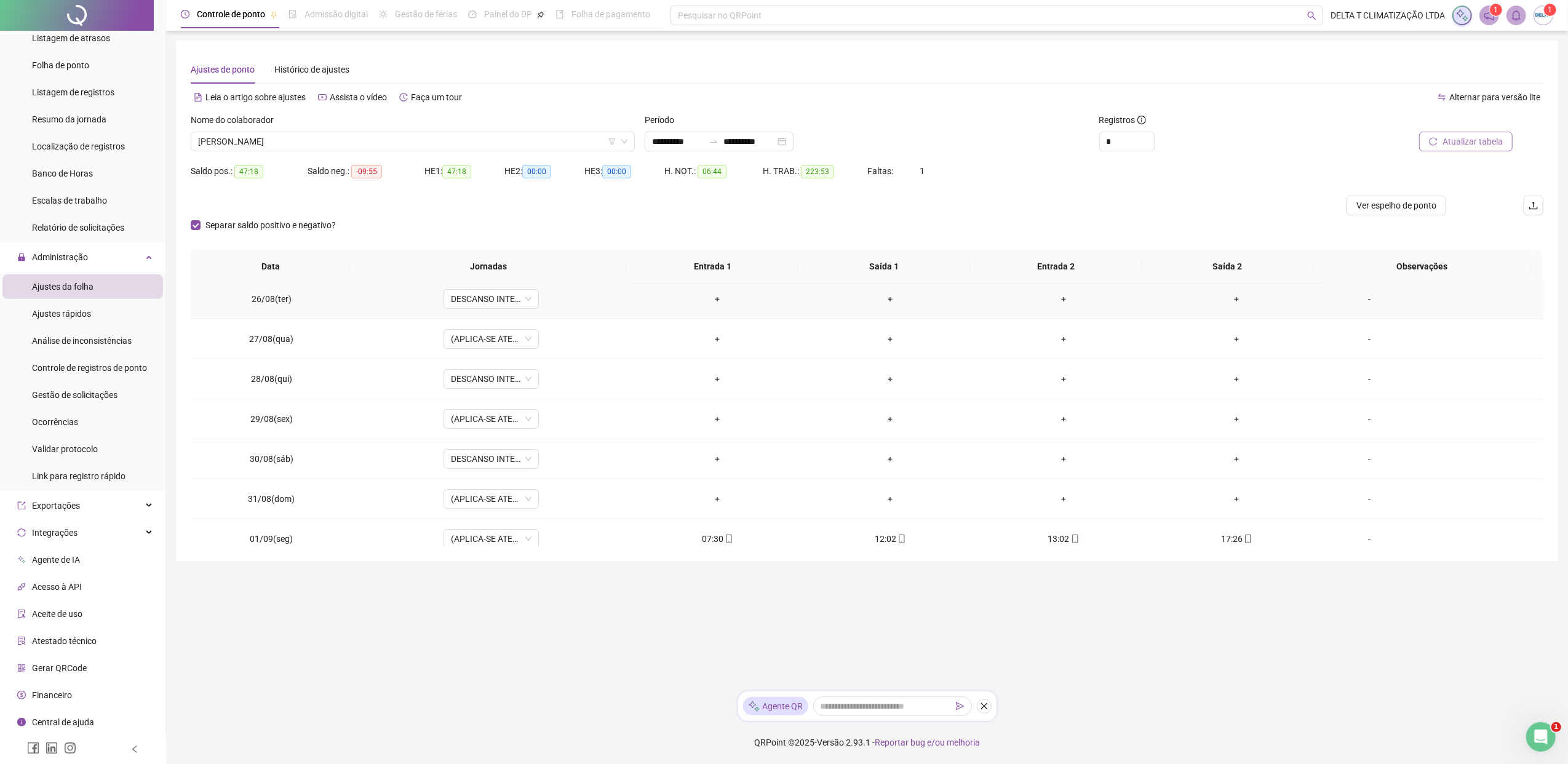
scroll to position [245, 0]
click at [116, 399] on li "Gestão de solicitações" at bounding box center [83, 395] width 161 height 25
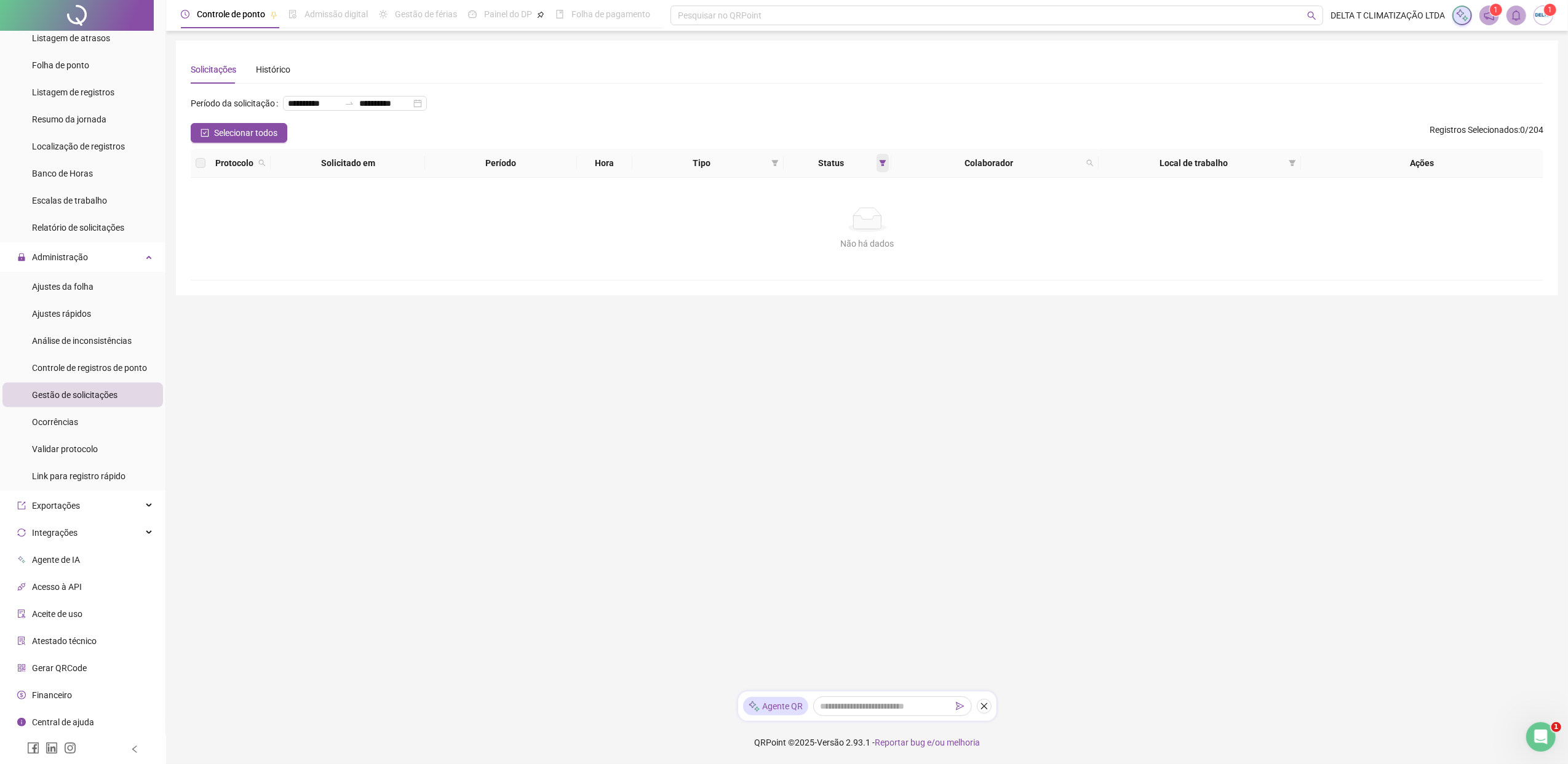
click at [879, 163] on icon "filter" at bounding box center [883, 163] width 8 height 8
click at [855, 222] on span "Aceita" at bounding box center [846, 228] width 31 height 14
click at [857, 204] on span "Pendente" at bounding box center [852, 208] width 41 height 14
click at [1091, 159] on div "Colaborador" at bounding box center [995, 163] width 198 height 14
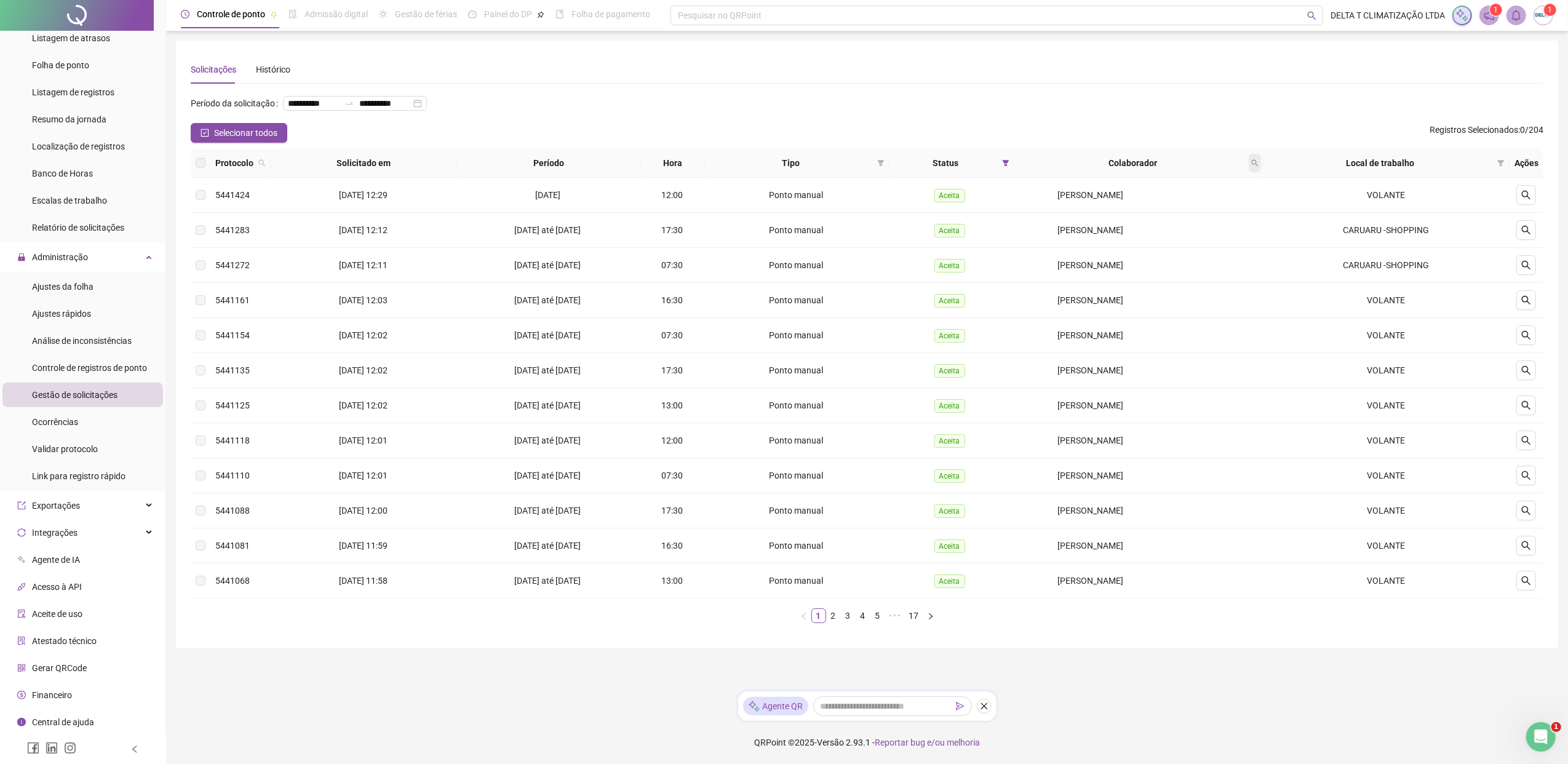
click at [1240, 160] on span at bounding box center [1255, 163] width 12 height 18
click at [1002, 161] on icon "filter" at bounding box center [1006, 163] width 7 height 6
click at [881, 166] on span at bounding box center [880, 163] width 12 height 18
click at [855, 207] on span "Atestado" at bounding box center [839, 207] width 69 height 14
click at [870, 250] on span "OK" at bounding box center [867, 251] width 12 height 14
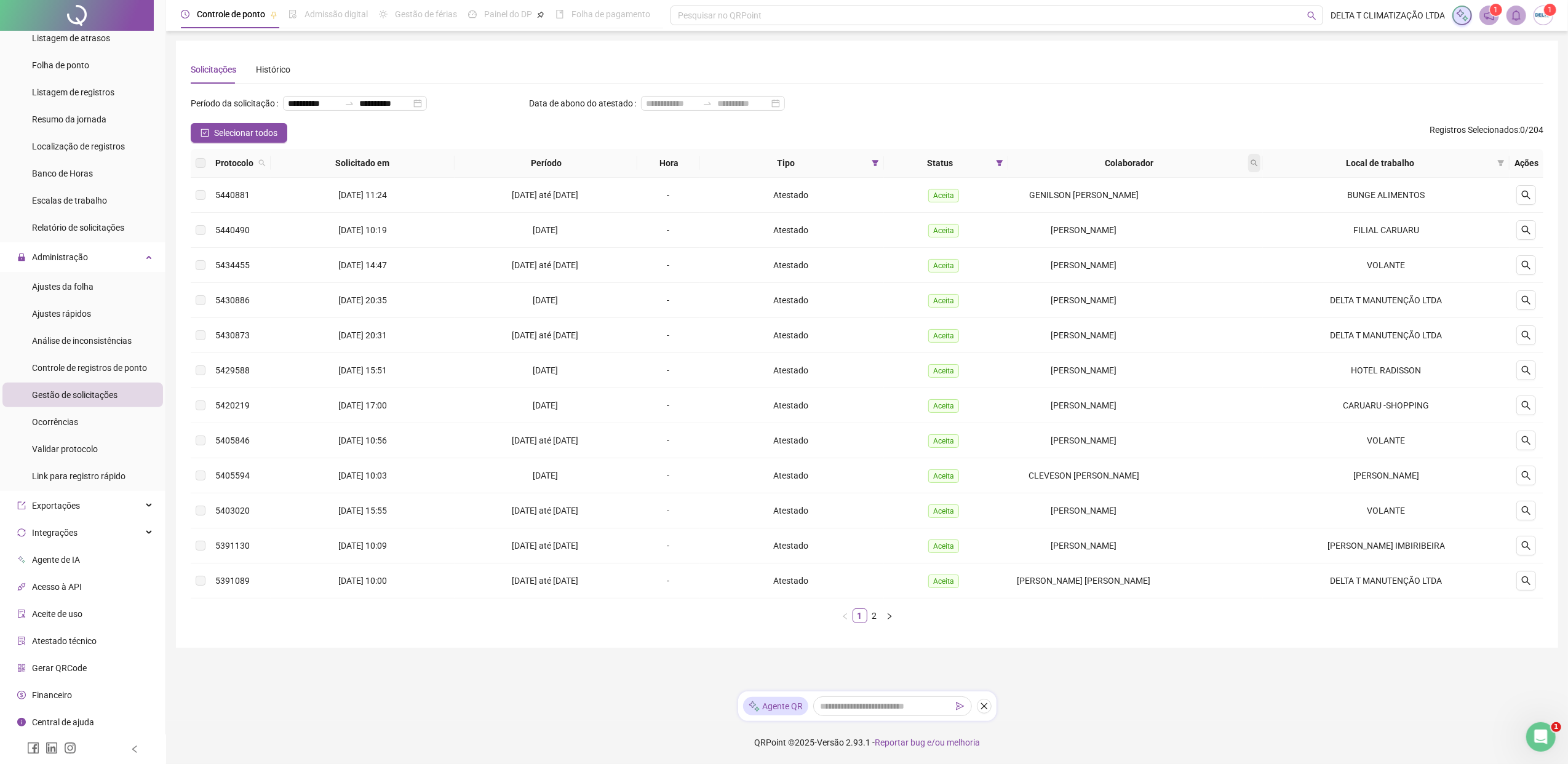
click at [1240, 166] on span at bounding box center [1254, 163] width 12 height 18
type input "*****"
click at [1159, 214] on button "Buscar" at bounding box center [1169, 211] width 55 height 15
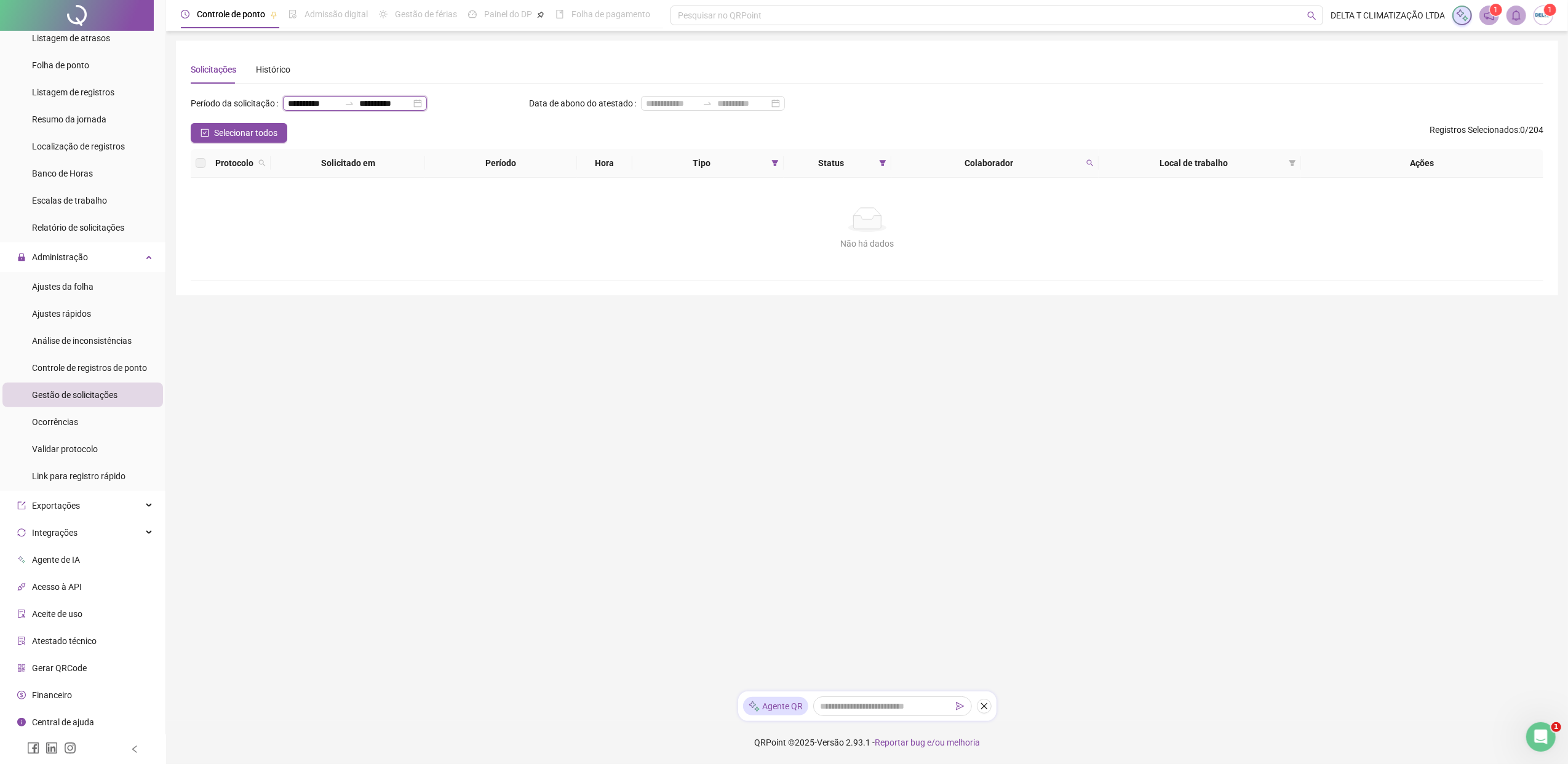
click at [293, 103] on input "**********" at bounding box center [314, 103] width 52 height 14
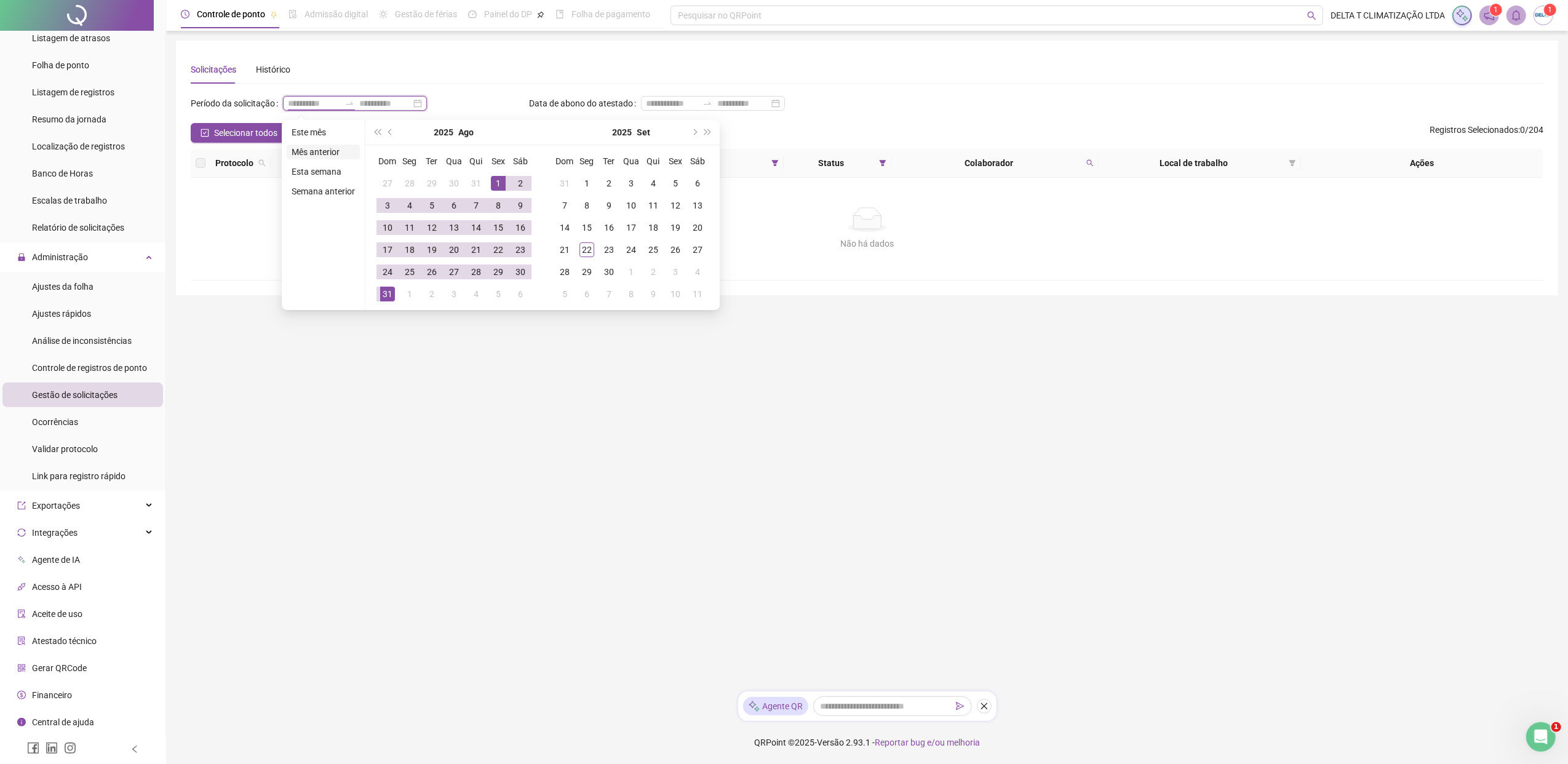
type input "**********"
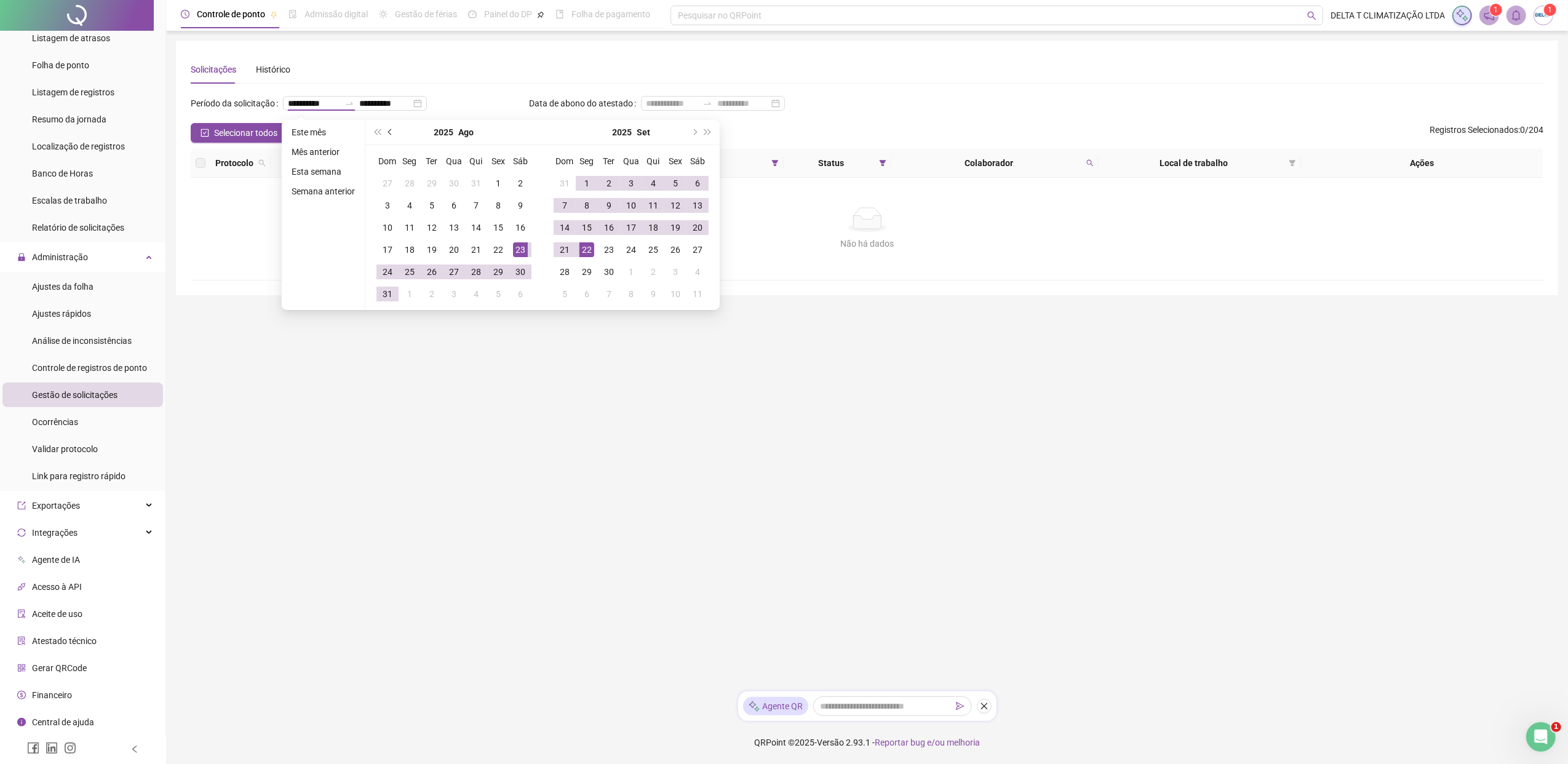
click at [387, 134] on button "prev-year" at bounding box center [391, 132] width 14 height 25
click at [387, 133] on button "prev-year" at bounding box center [391, 132] width 14 height 25
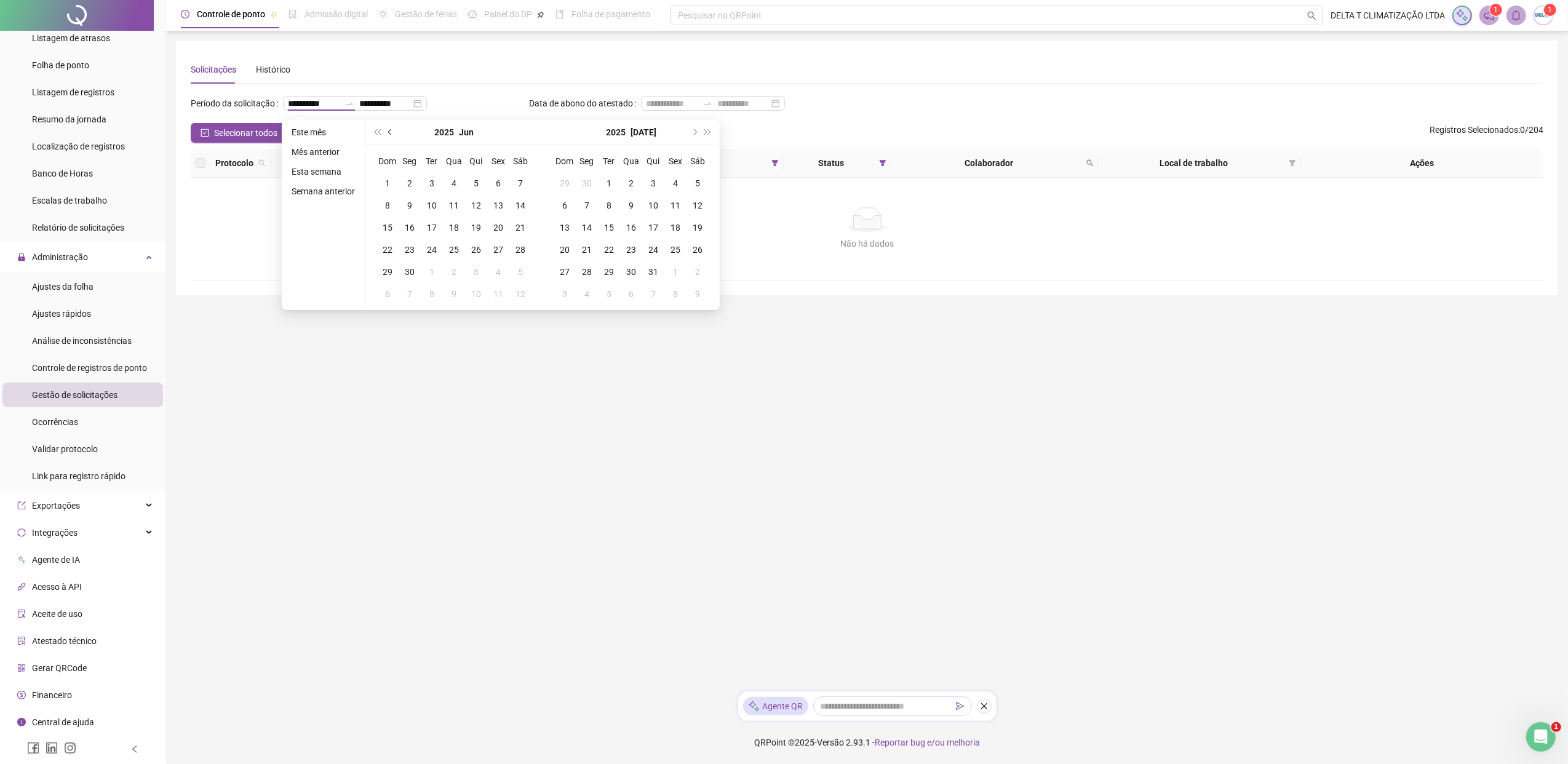
click at [387, 133] on button "prev-year" at bounding box center [391, 132] width 14 height 25
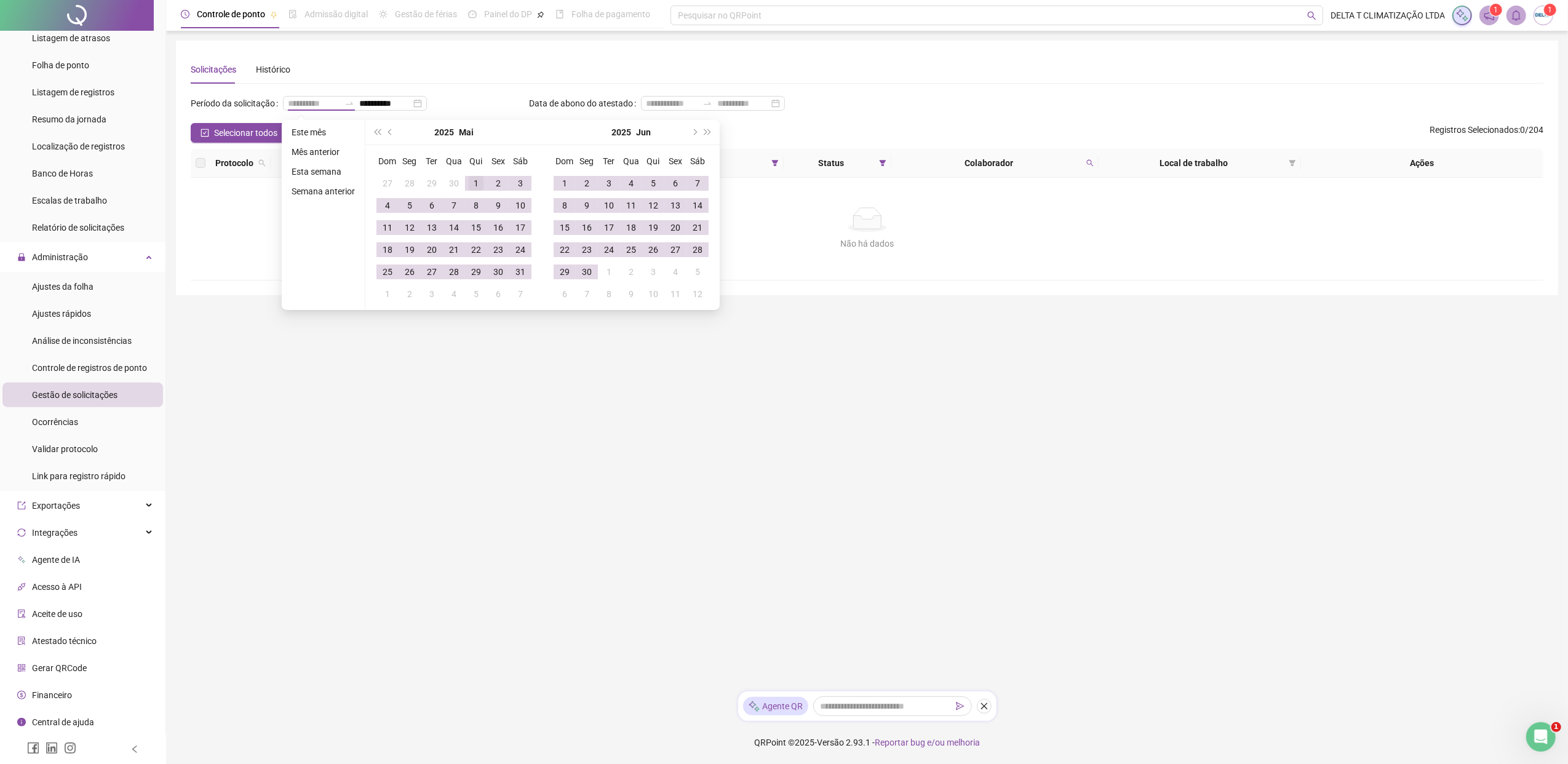
type input "**********"
click at [482, 182] on div "1" at bounding box center [476, 183] width 15 height 15
type input "**********"
click at [1238, 319] on main "**********" at bounding box center [867, 360] width 1382 height 641
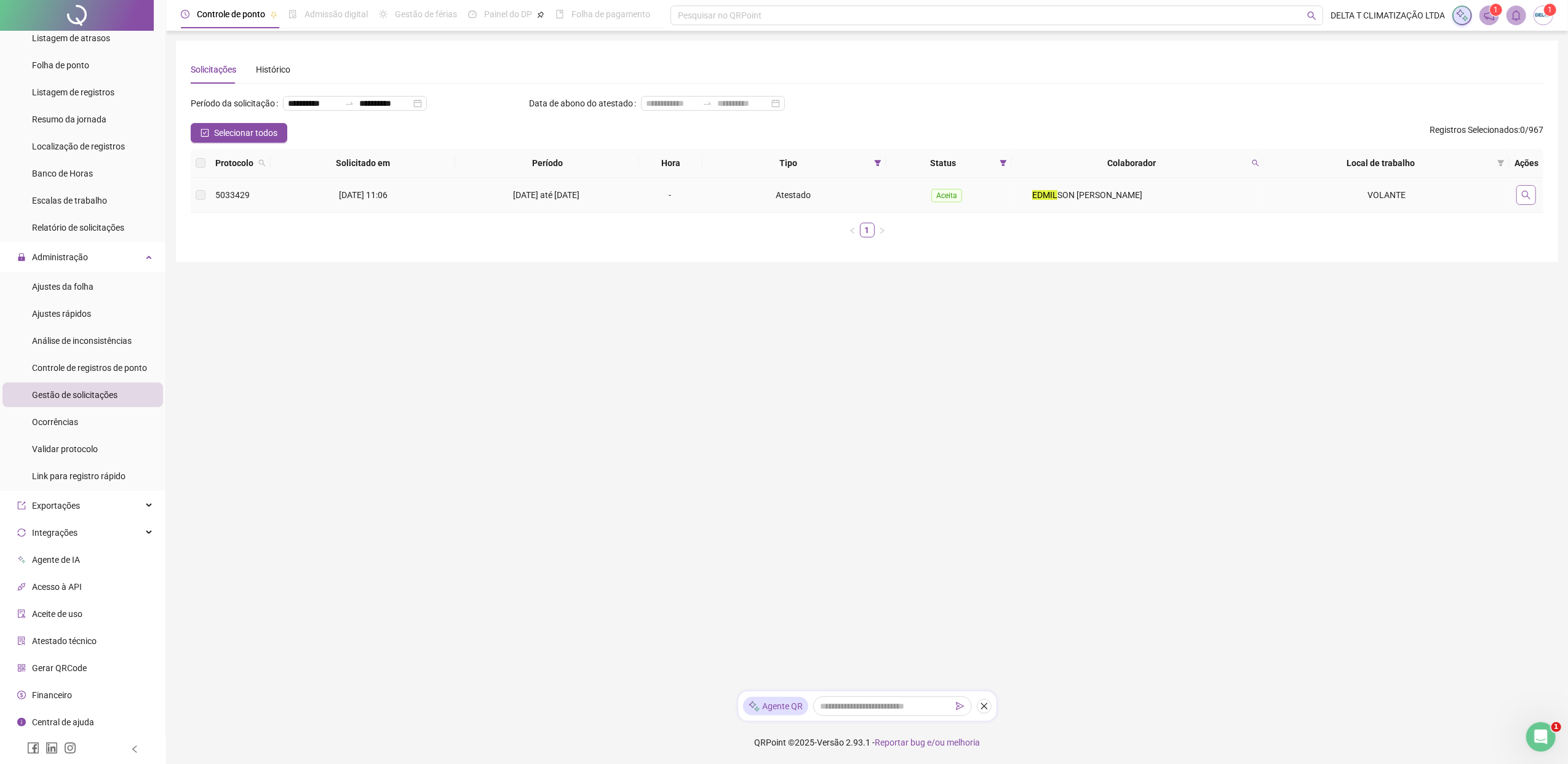
click at [1240, 189] on button "button" at bounding box center [1526, 195] width 20 height 20
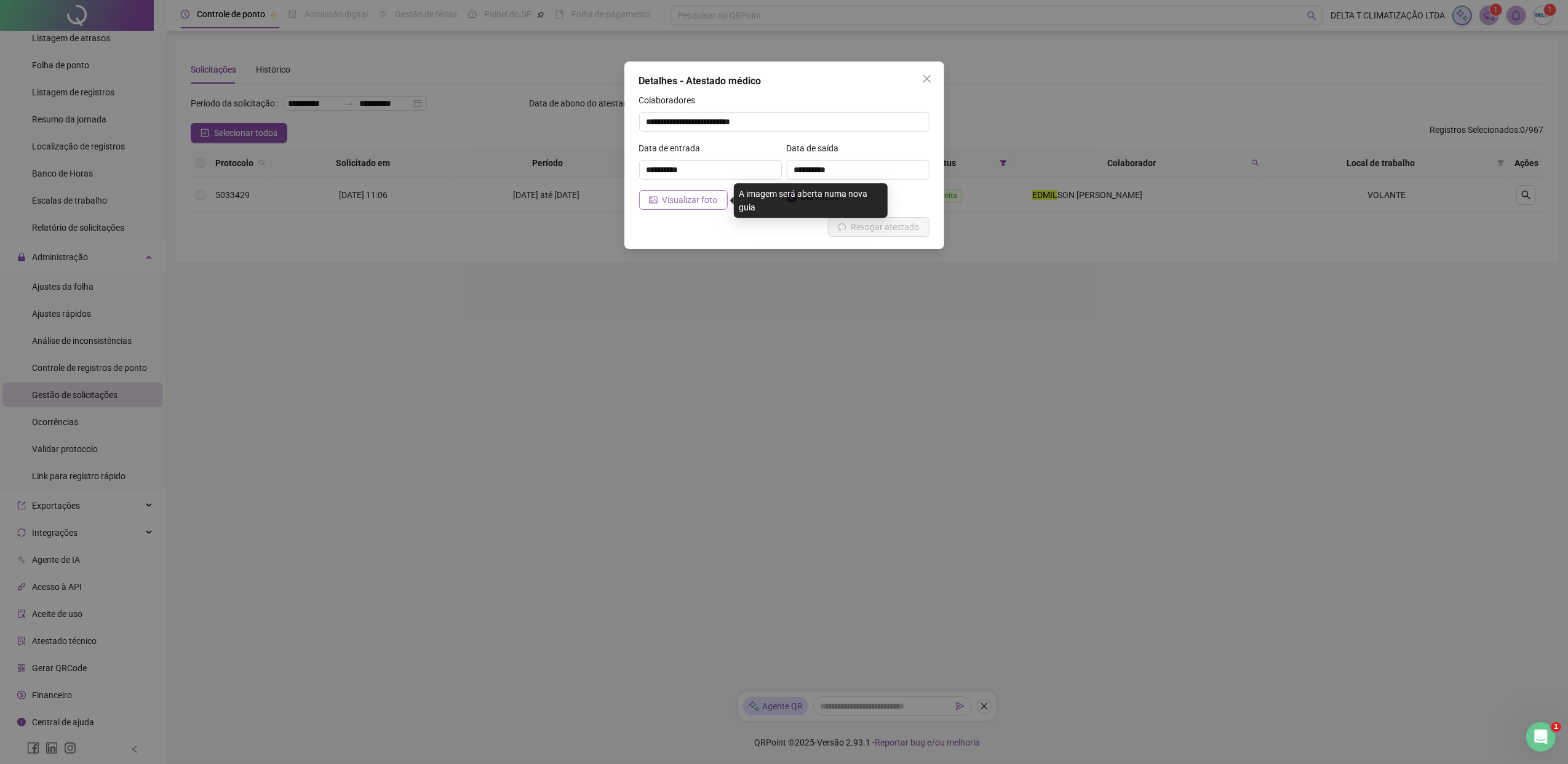
click at [692, 195] on span "Visualizar foto" at bounding box center [690, 200] width 55 height 14
click at [928, 77] on icon "close" at bounding box center [927, 79] width 10 height 10
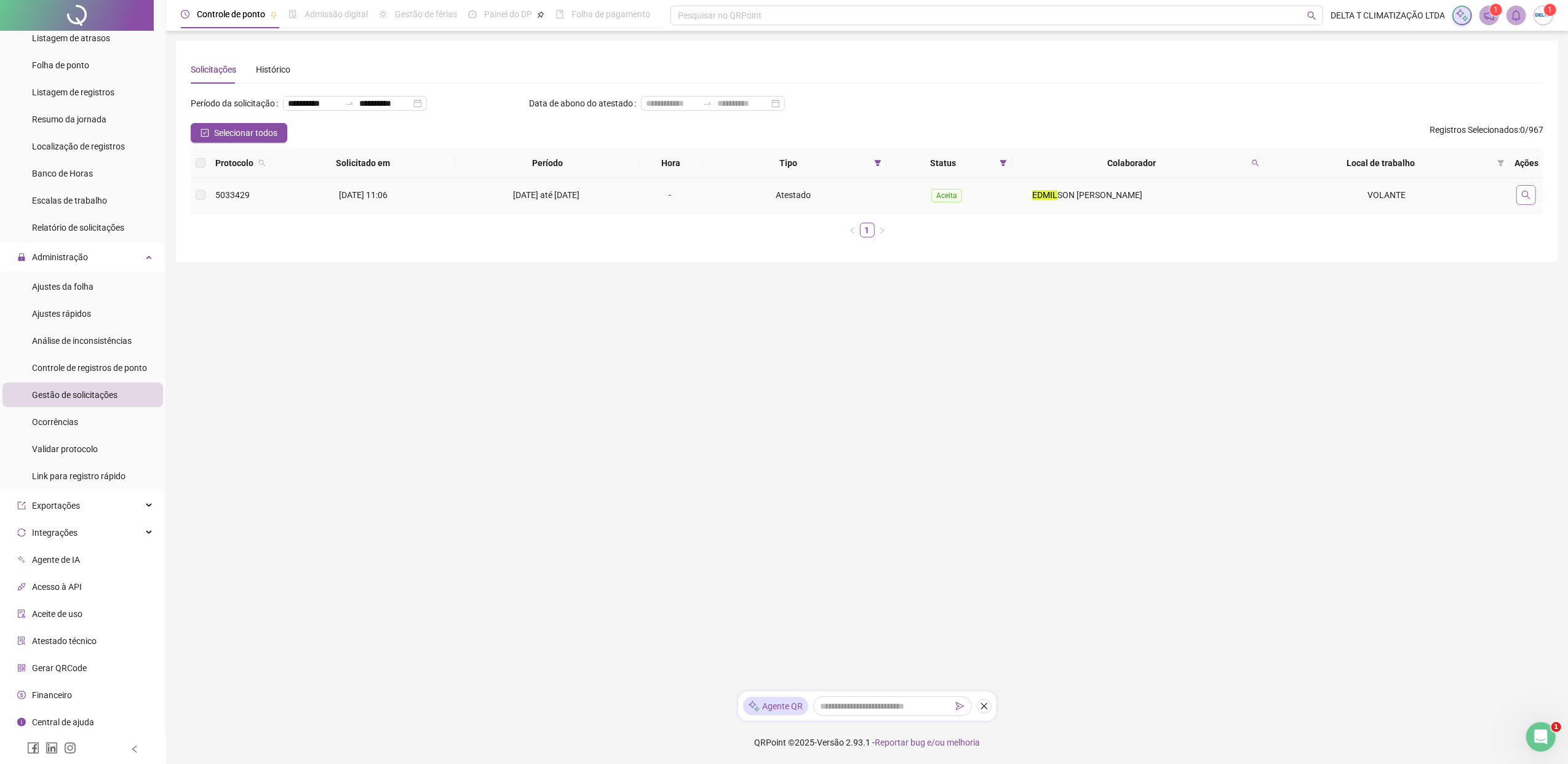
click at [1240, 197] on button "button" at bounding box center [1526, 195] width 20 height 20
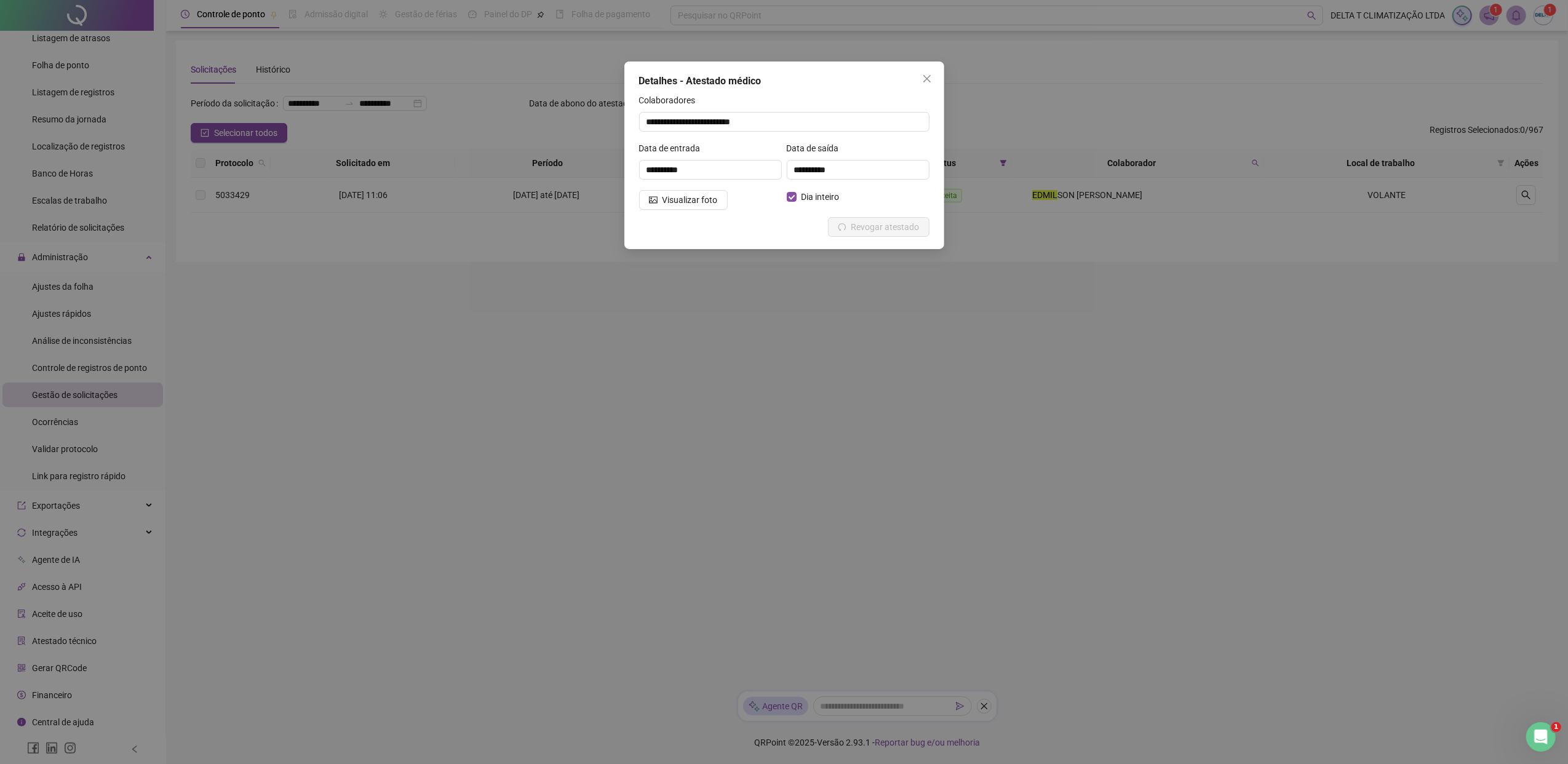
click at [664, 586] on div "**********" at bounding box center [784, 382] width 1568 height 764
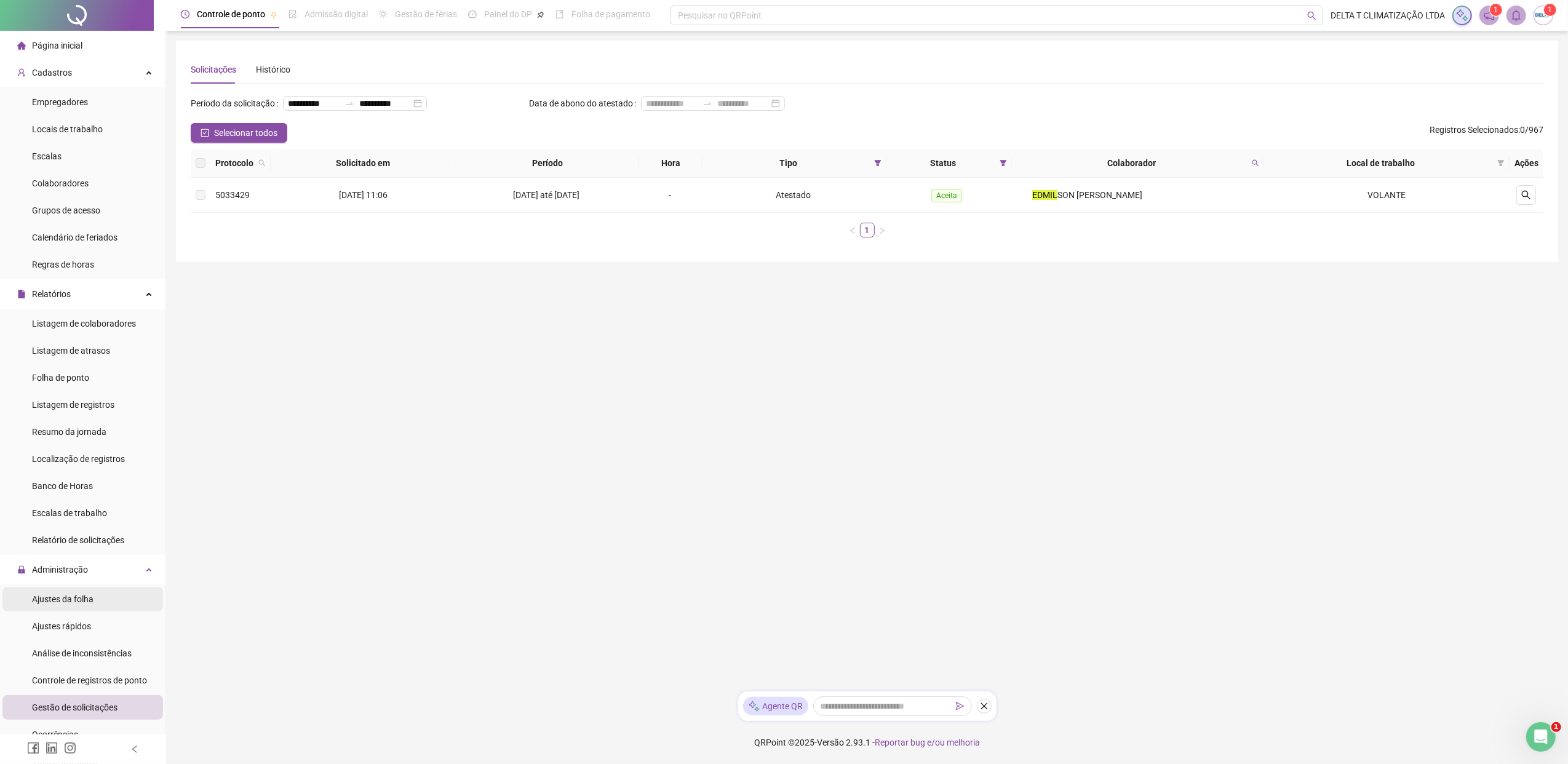
click at [112, 586] on li "Ajustes da folha" at bounding box center [83, 599] width 161 height 25
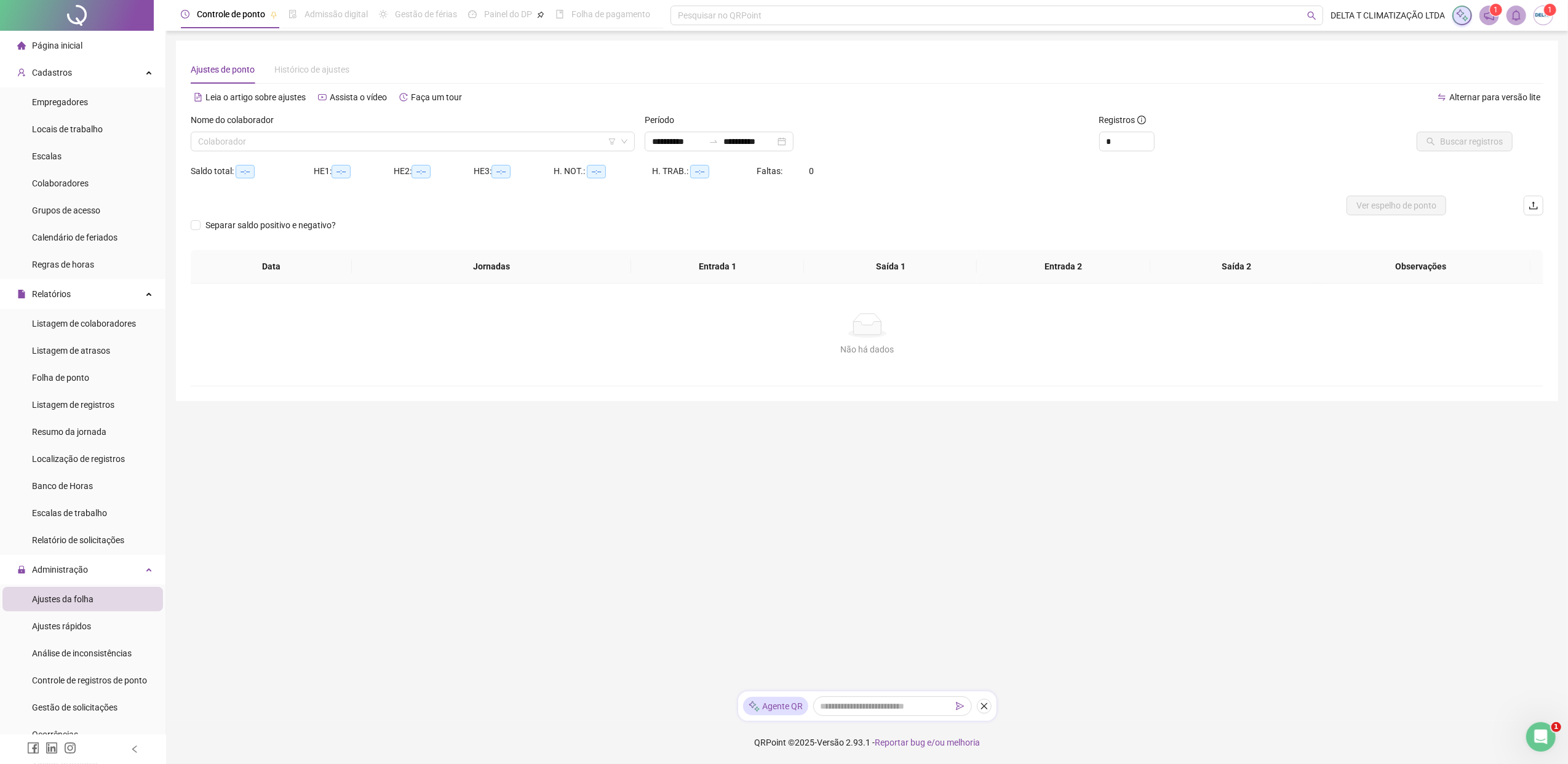
type input "**********"
click at [248, 135] on input "search" at bounding box center [406, 141] width 418 height 18
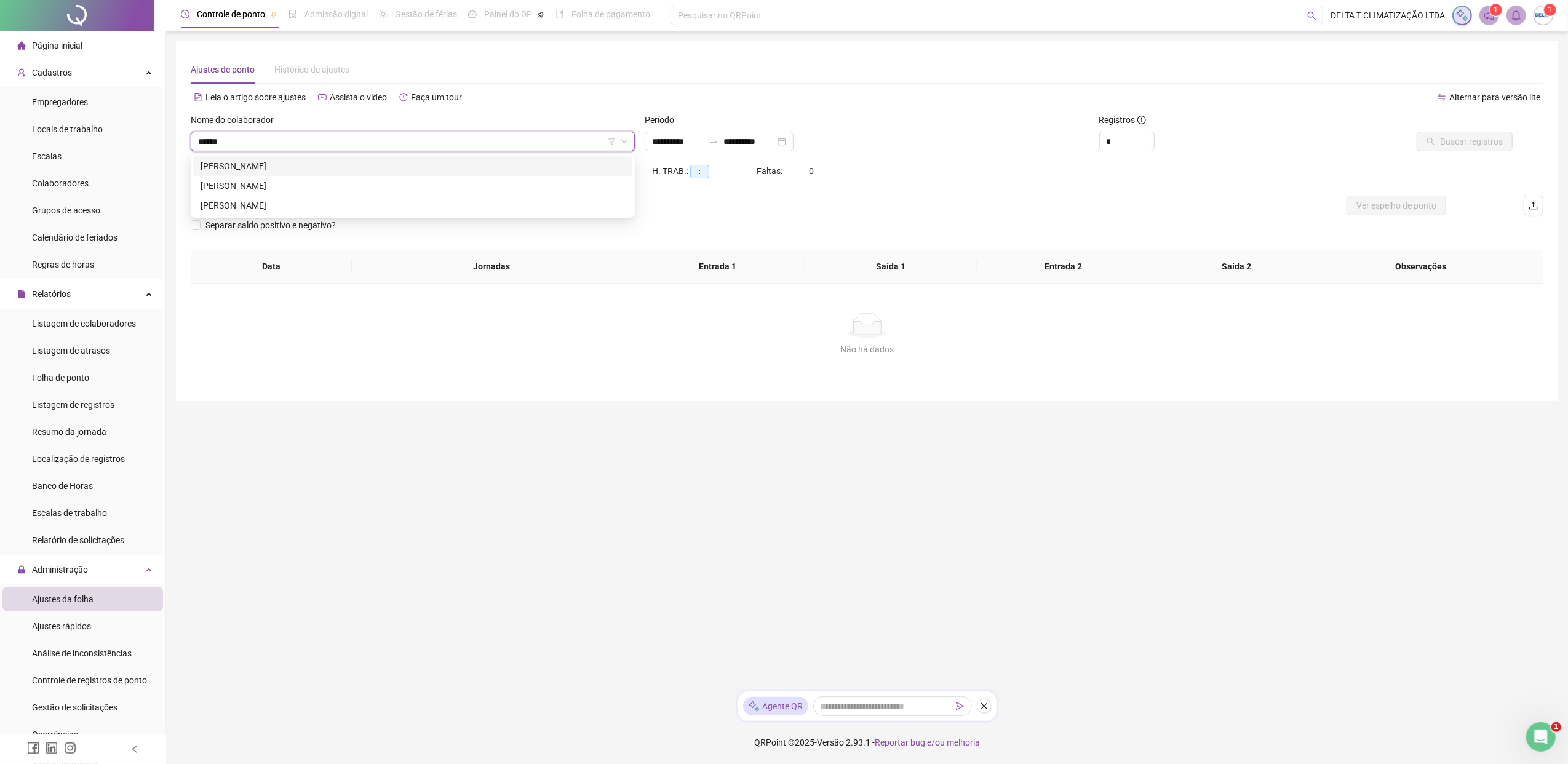
type input "*******"
click at [342, 190] on div "[PERSON_NAME]" at bounding box center [413, 186] width 424 height 14
click at [1240, 146] on span "Buscar registros" at bounding box center [1472, 142] width 63 height 14
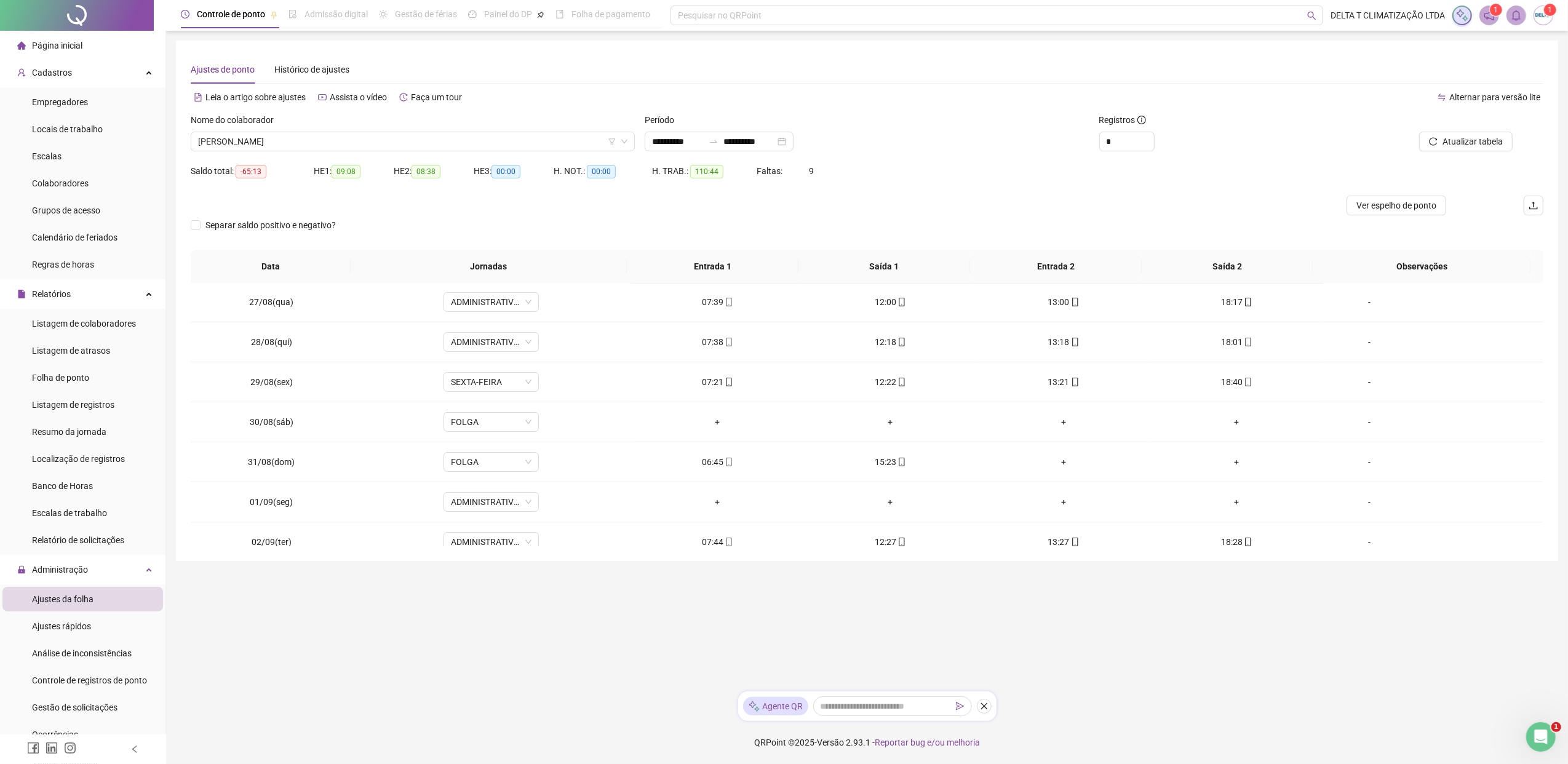
scroll to position [328, 0]
click at [446, 143] on span "[PERSON_NAME]" at bounding box center [413, 141] width 430 height 18
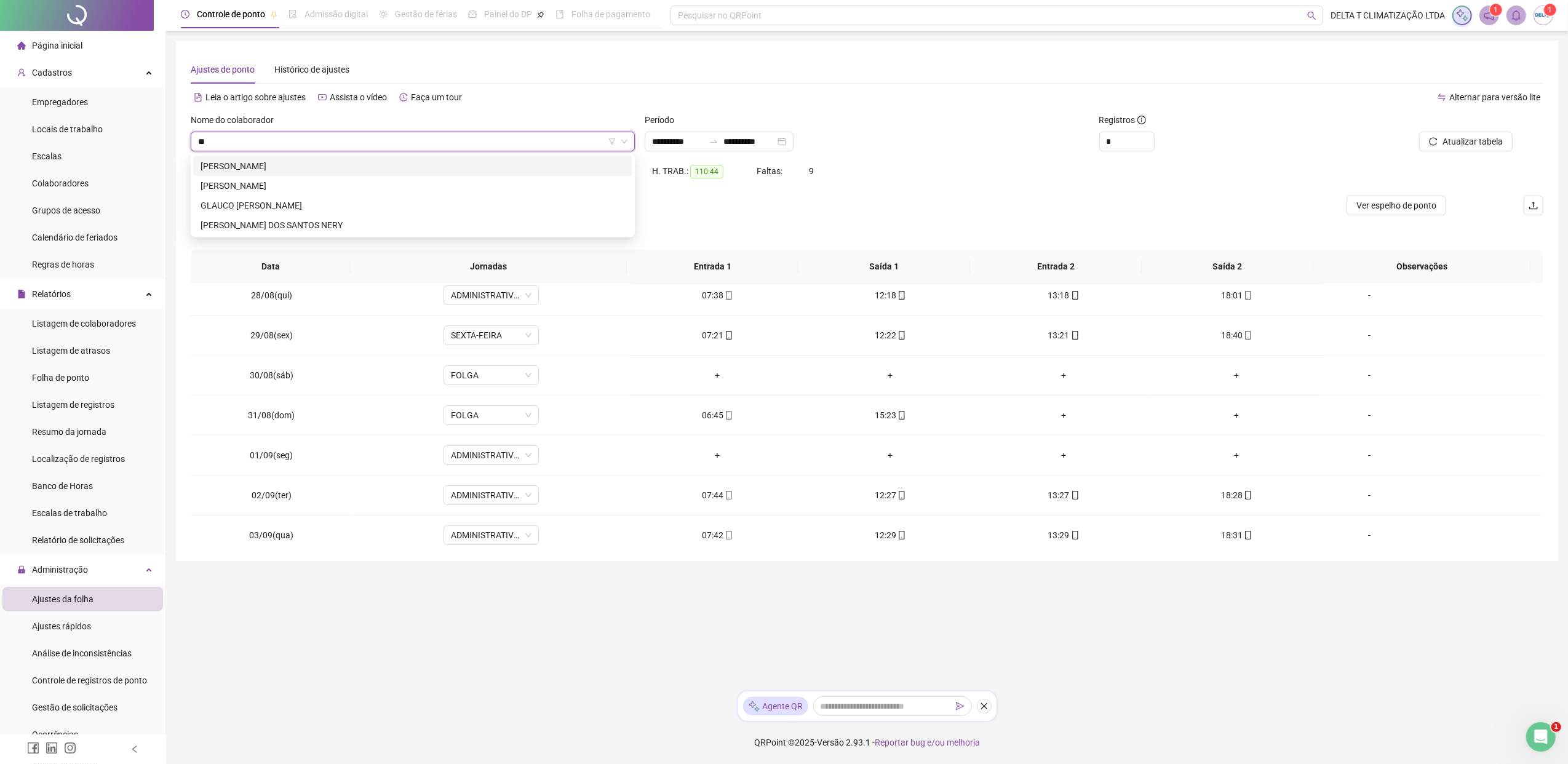
scroll to position [0, 0]
type input "****"
click at [464, 174] on div "[PERSON_NAME] DOS SANTOS NERY" at bounding box center [413, 166] width 439 height 20
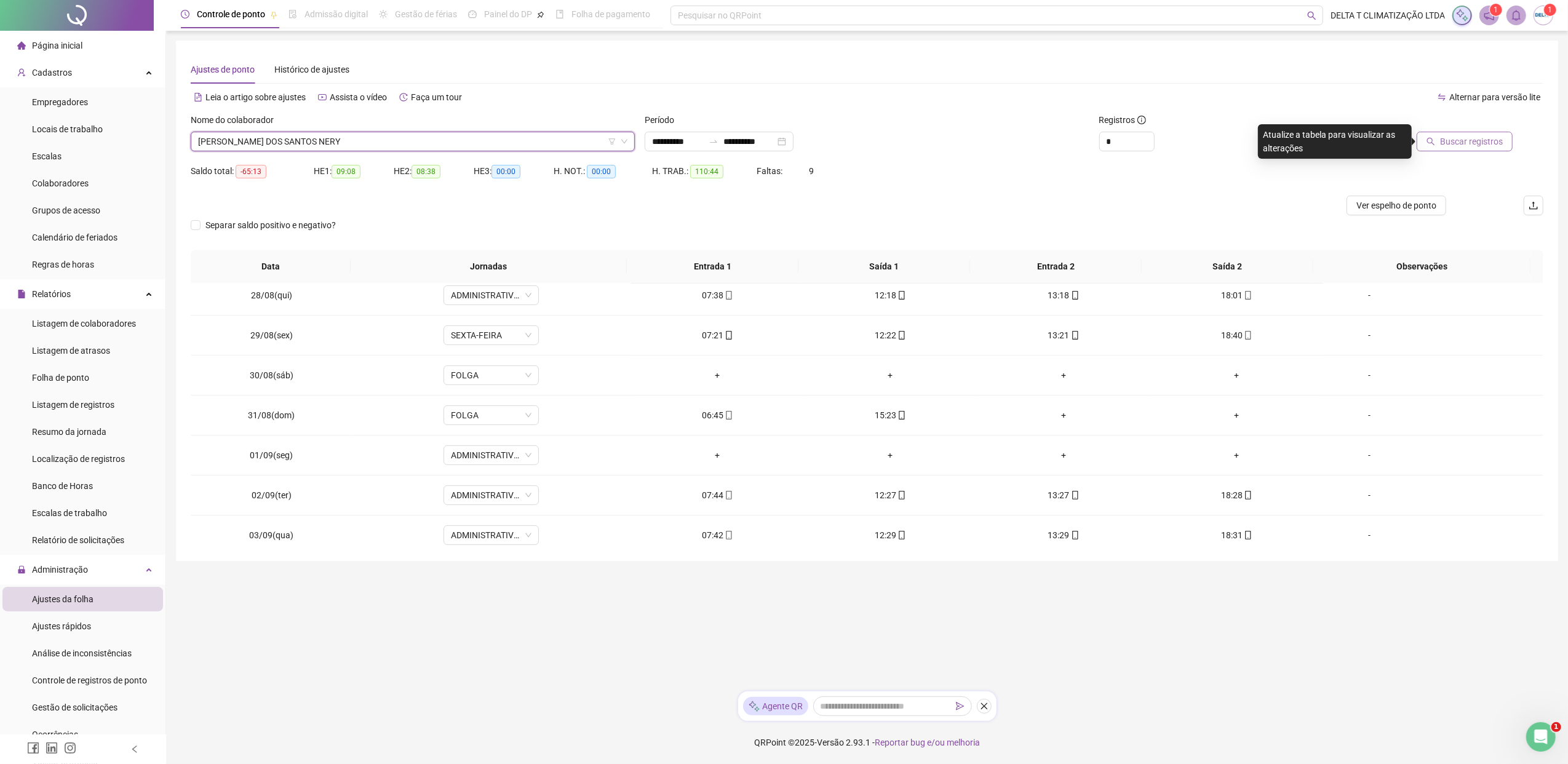
click at [1240, 153] on div "Buscar registros" at bounding box center [1435, 137] width 227 height 48
click at [1240, 142] on button "Buscar registros" at bounding box center [1464, 141] width 96 height 20
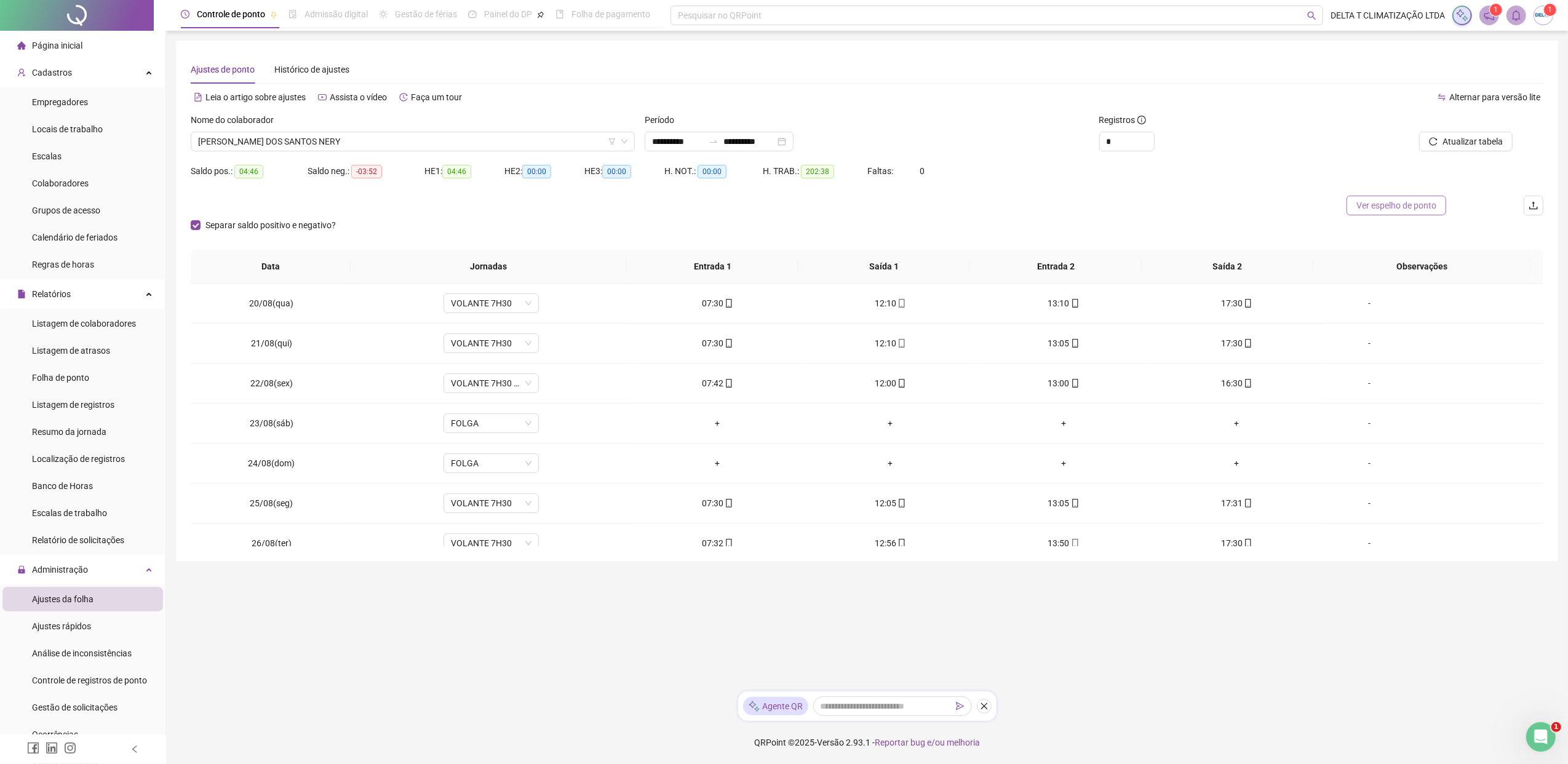
click at [1240, 203] on span "Ver espelho de ponto" at bounding box center [1396, 205] width 80 height 14
click at [367, 141] on span "[PERSON_NAME] DOS SANTOS NERY" at bounding box center [413, 141] width 430 height 18
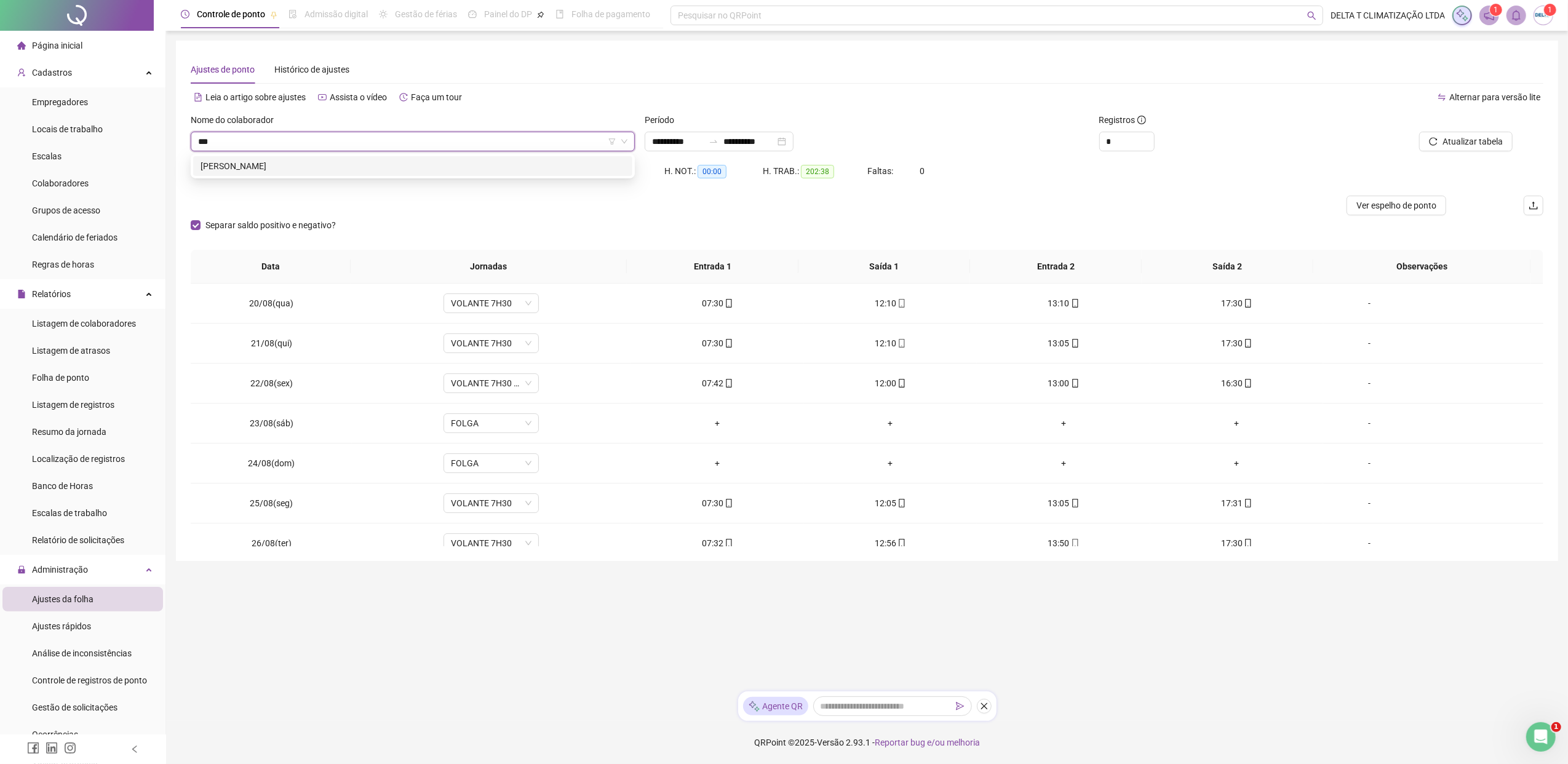
type input "**"
click at [282, 185] on div "[PERSON_NAME]" at bounding box center [413, 186] width 424 height 14
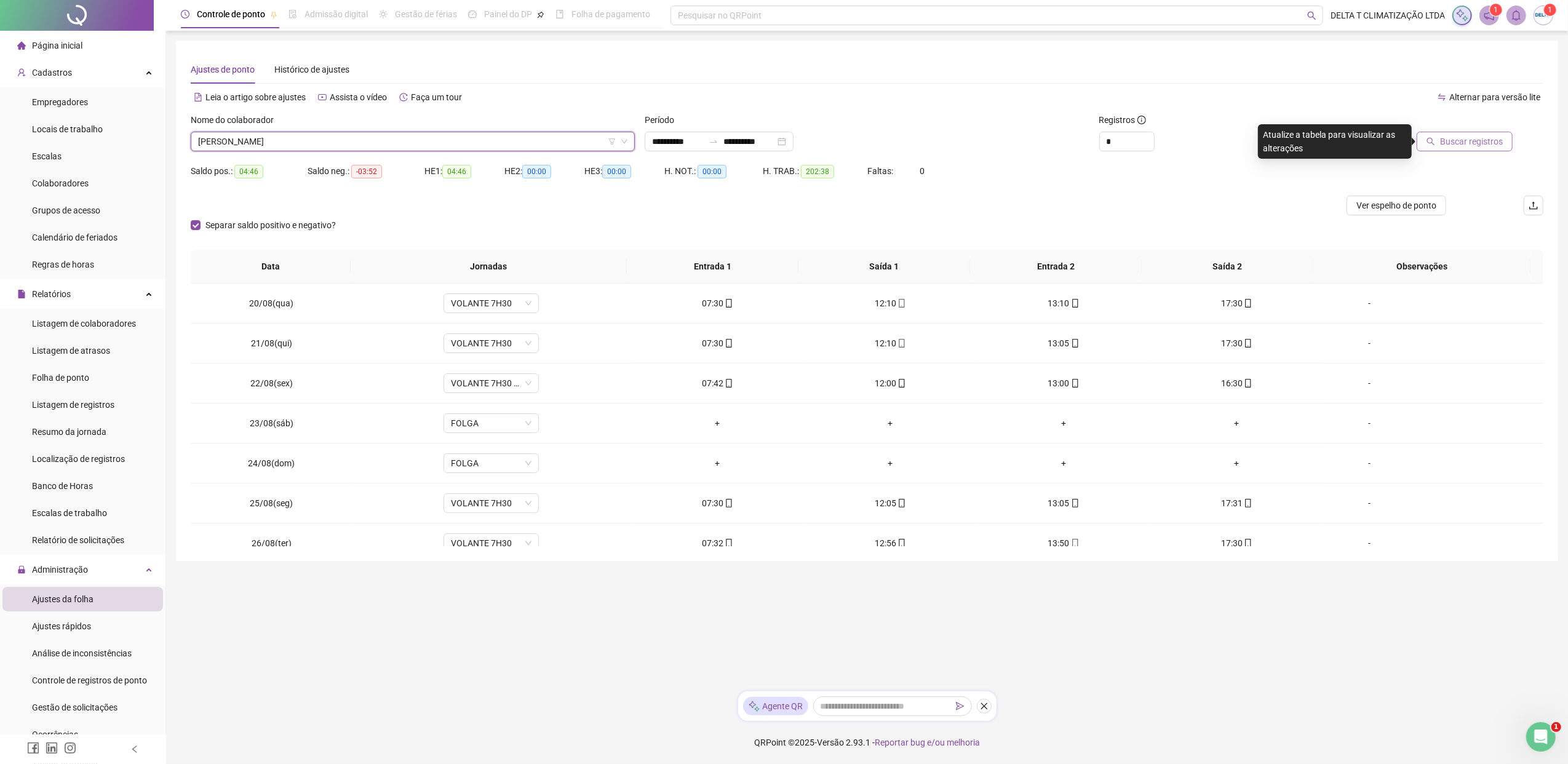
click at [1240, 141] on span "Buscar registros" at bounding box center [1472, 142] width 63 height 14
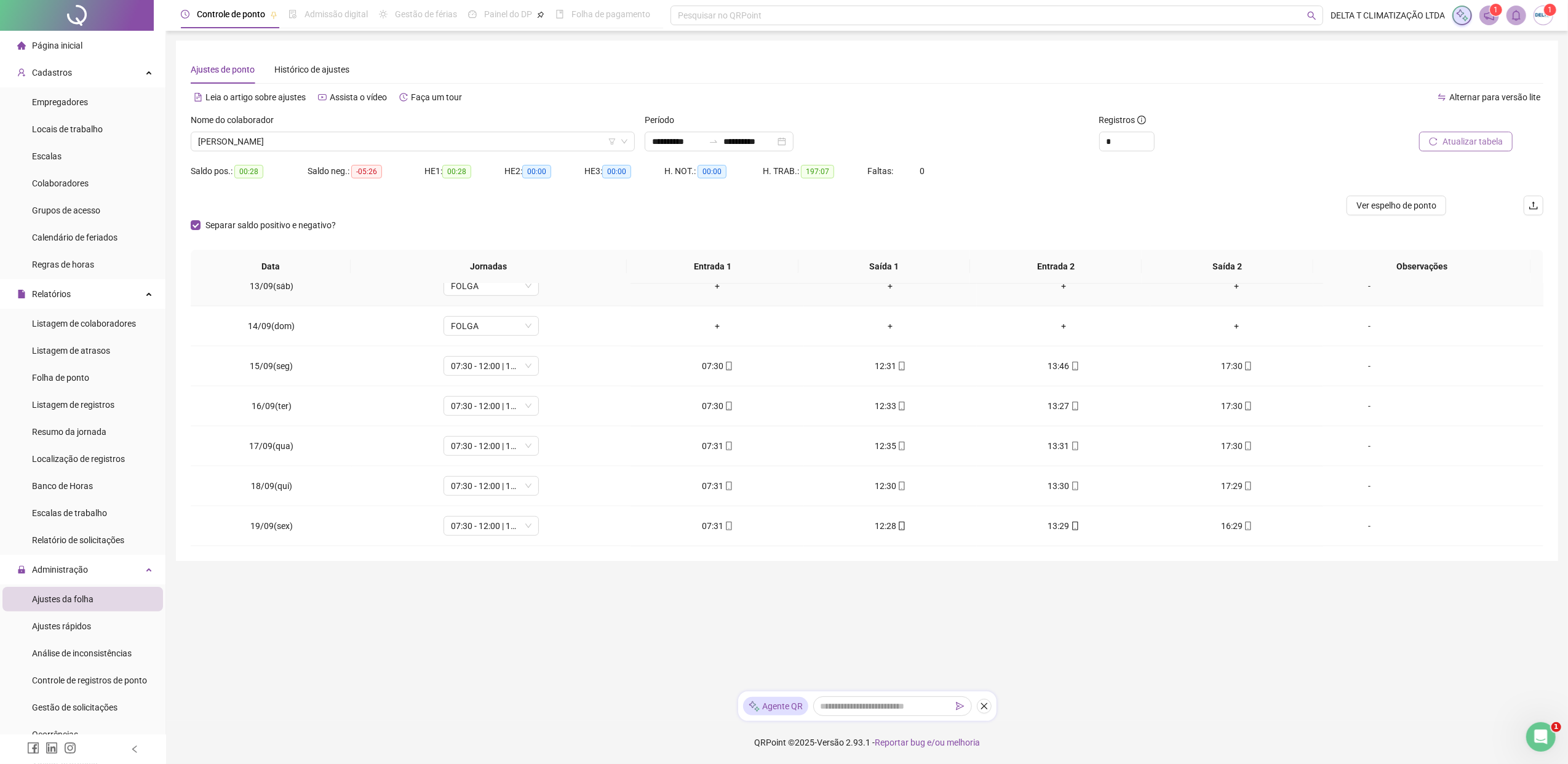
scroll to position [983, 0]
click at [1240, 200] on span "Ver espelho de ponto" at bounding box center [1396, 205] width 80 height 14
click at [330, 142] on span "[PERSON_NAME]" at bounding box center [413, 141] width 430 height 18
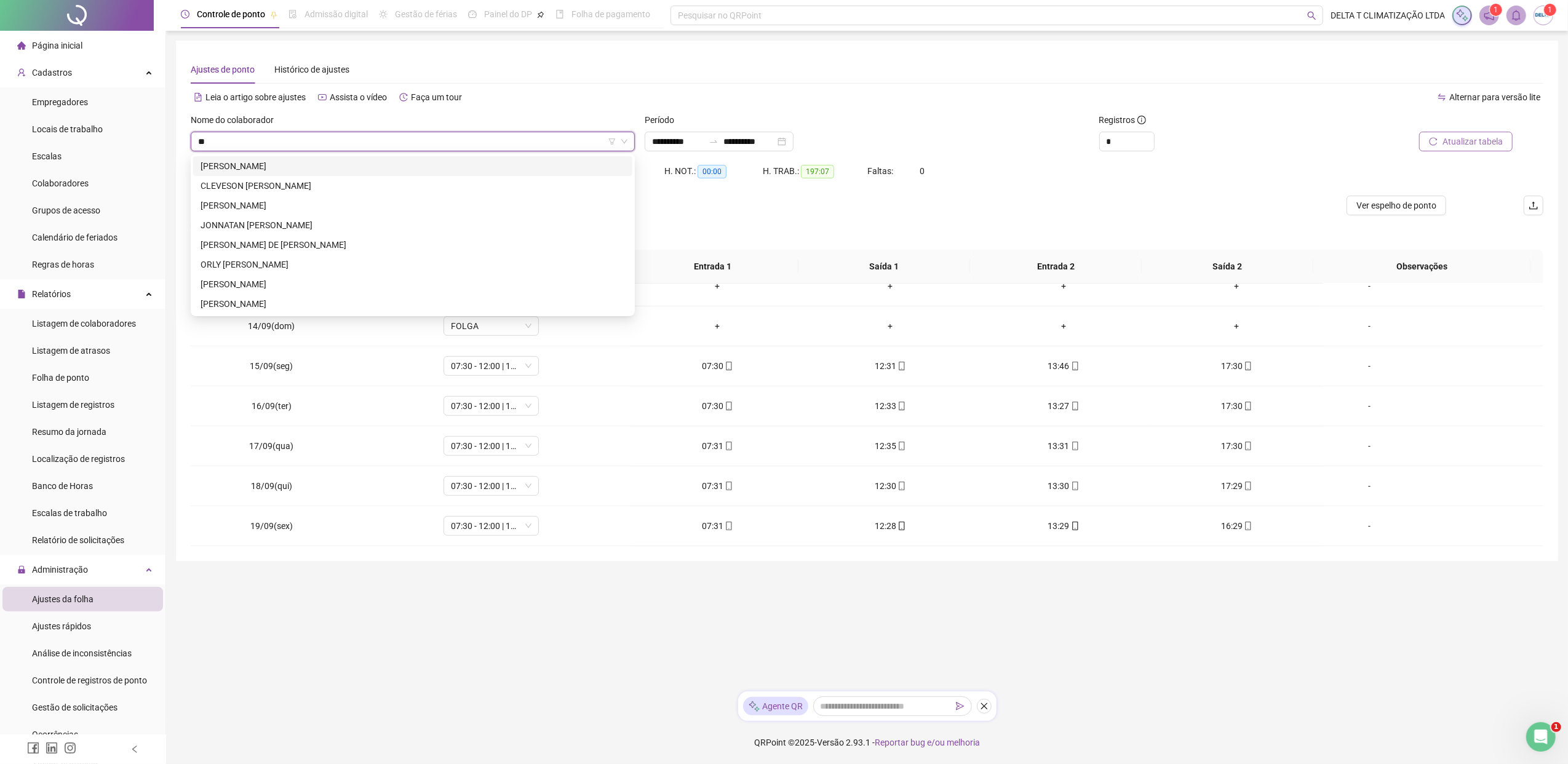
scroll to position [0, 0]
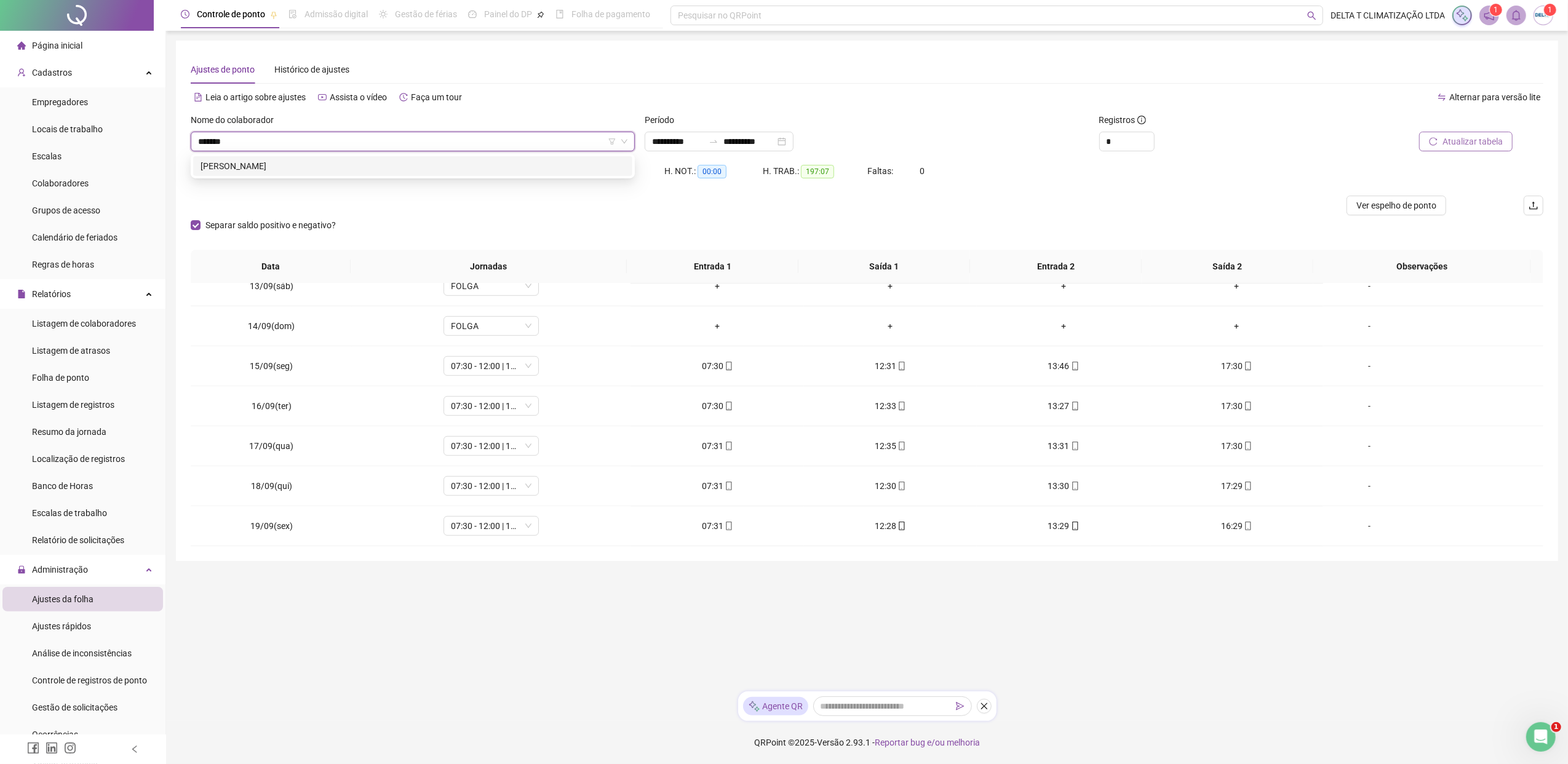
type input "********"
click at [376, 161] on div "[PERSON_NAME]" at bounding box center [413, 166] width 424 height 14
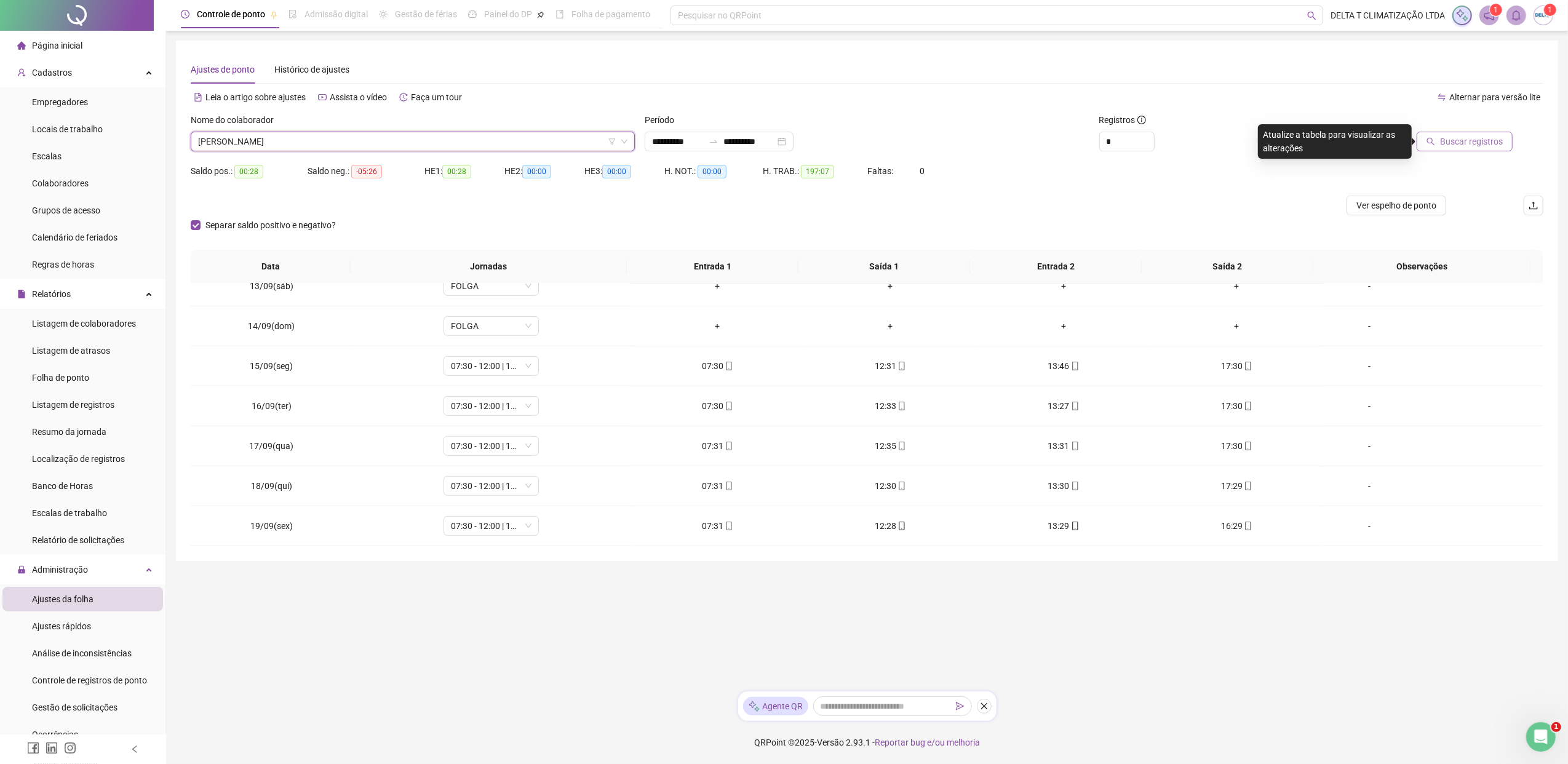
click at [1240, 140] on span "Buscar registros" at bounding box center [1472, 142] width 63 height 14
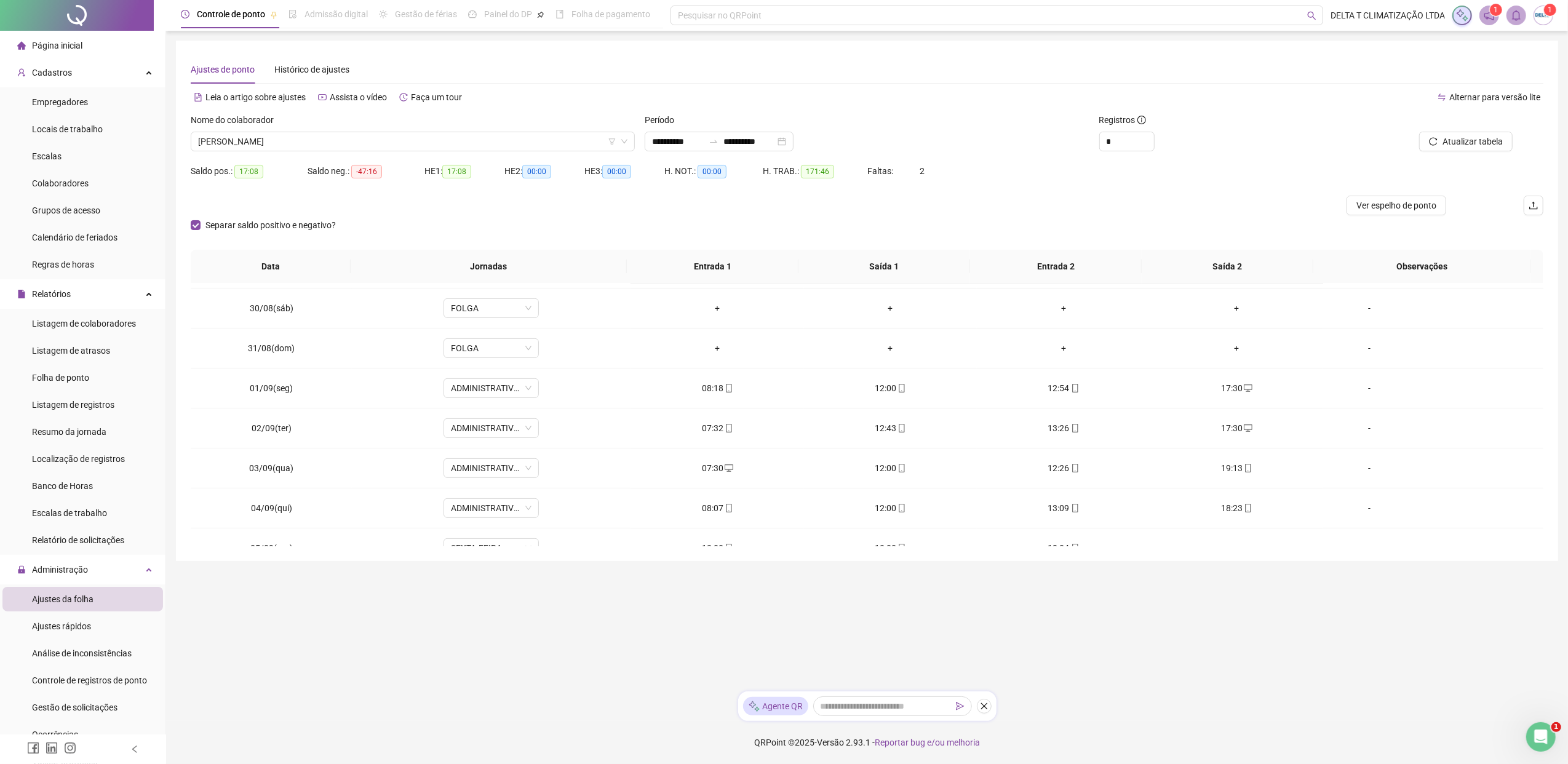
scroll to position [327, 0]
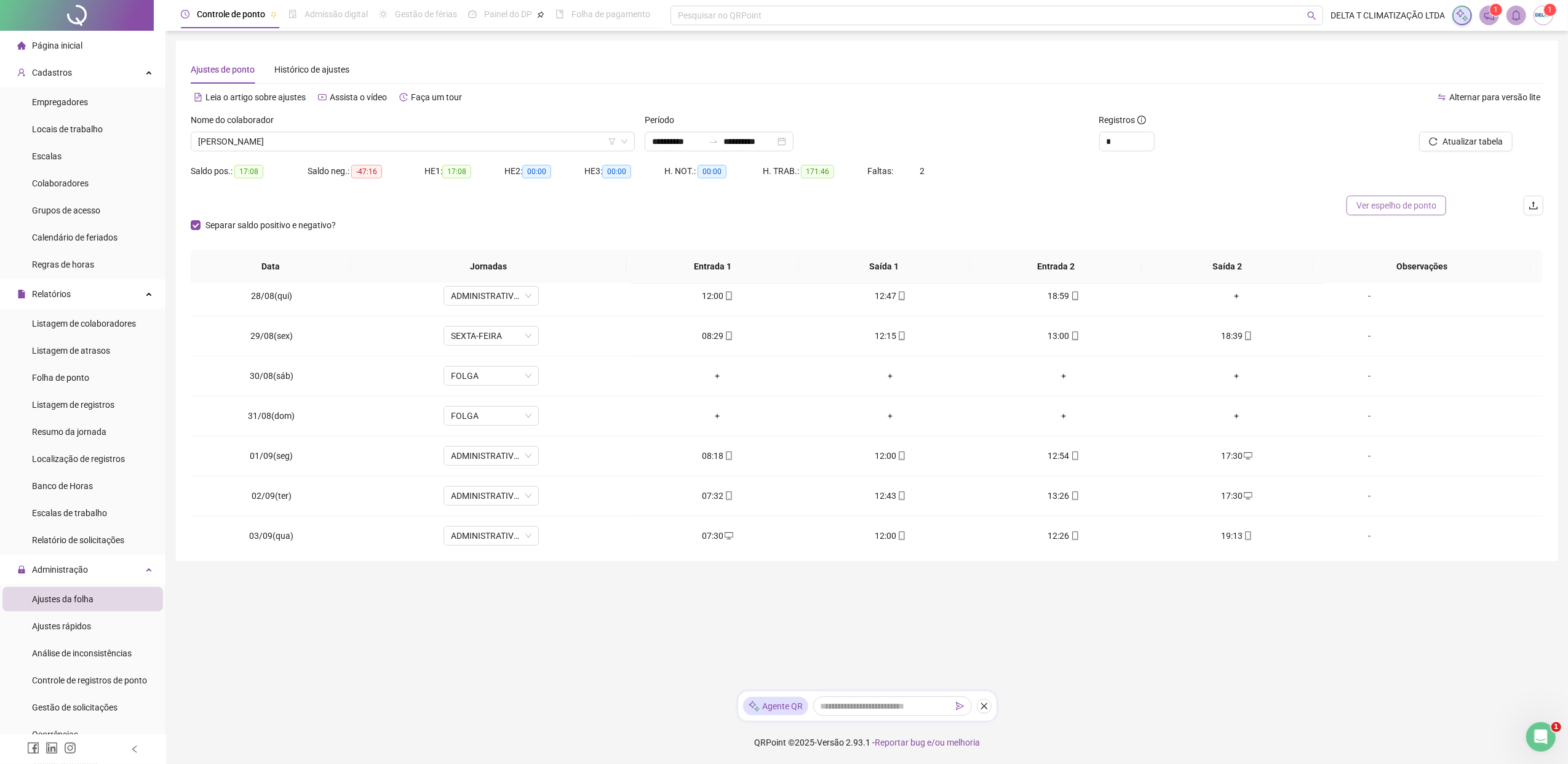
click at [1240, 208] on span "Ver espelho de ponto" at bounding box center [1396, 205] width 80 height 14
click at [413, 136] on span "[PERSON_NAME]" at bounding box center [413, 141] width 430 height 18
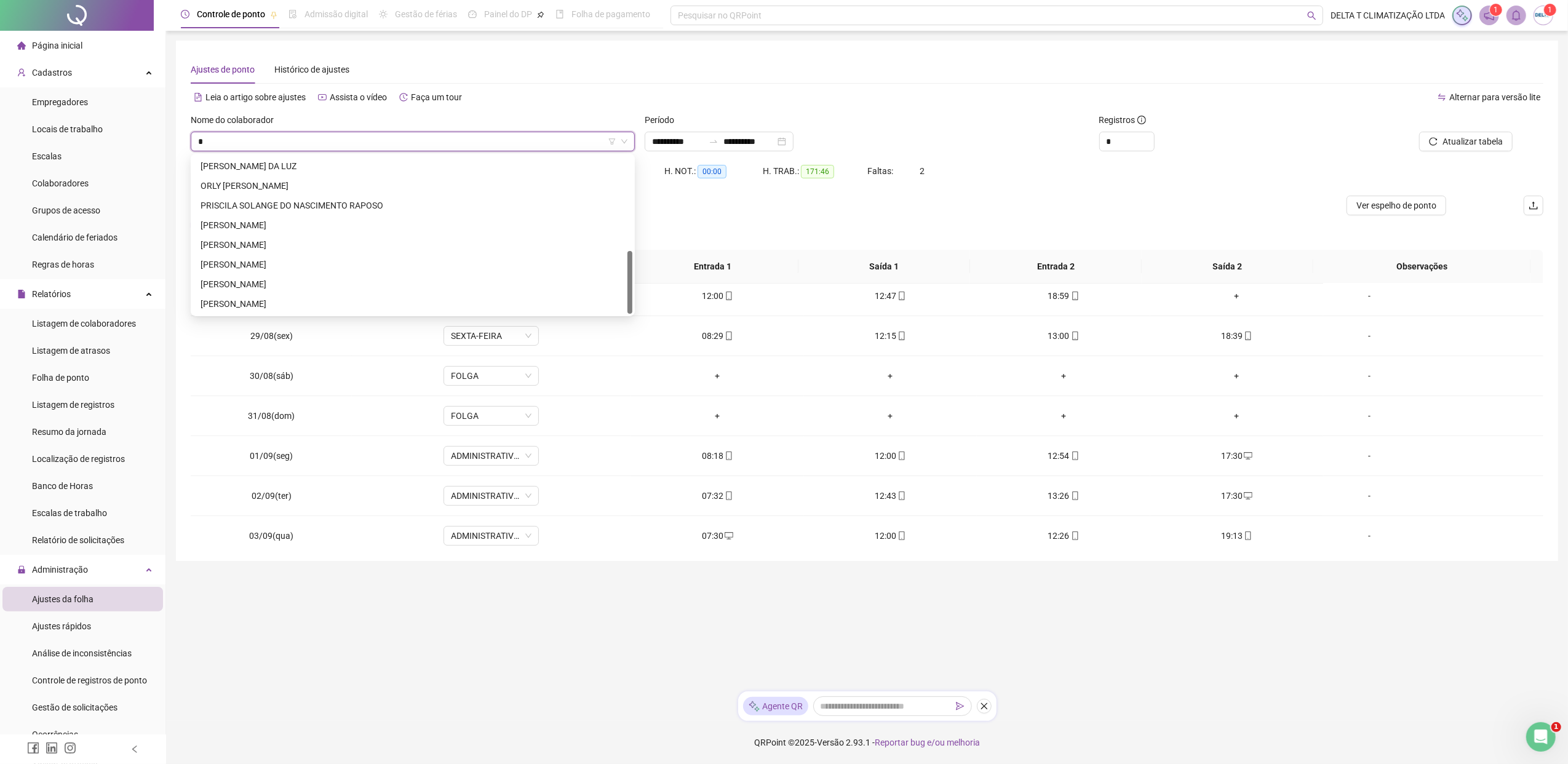
scroll to position [236, 0]
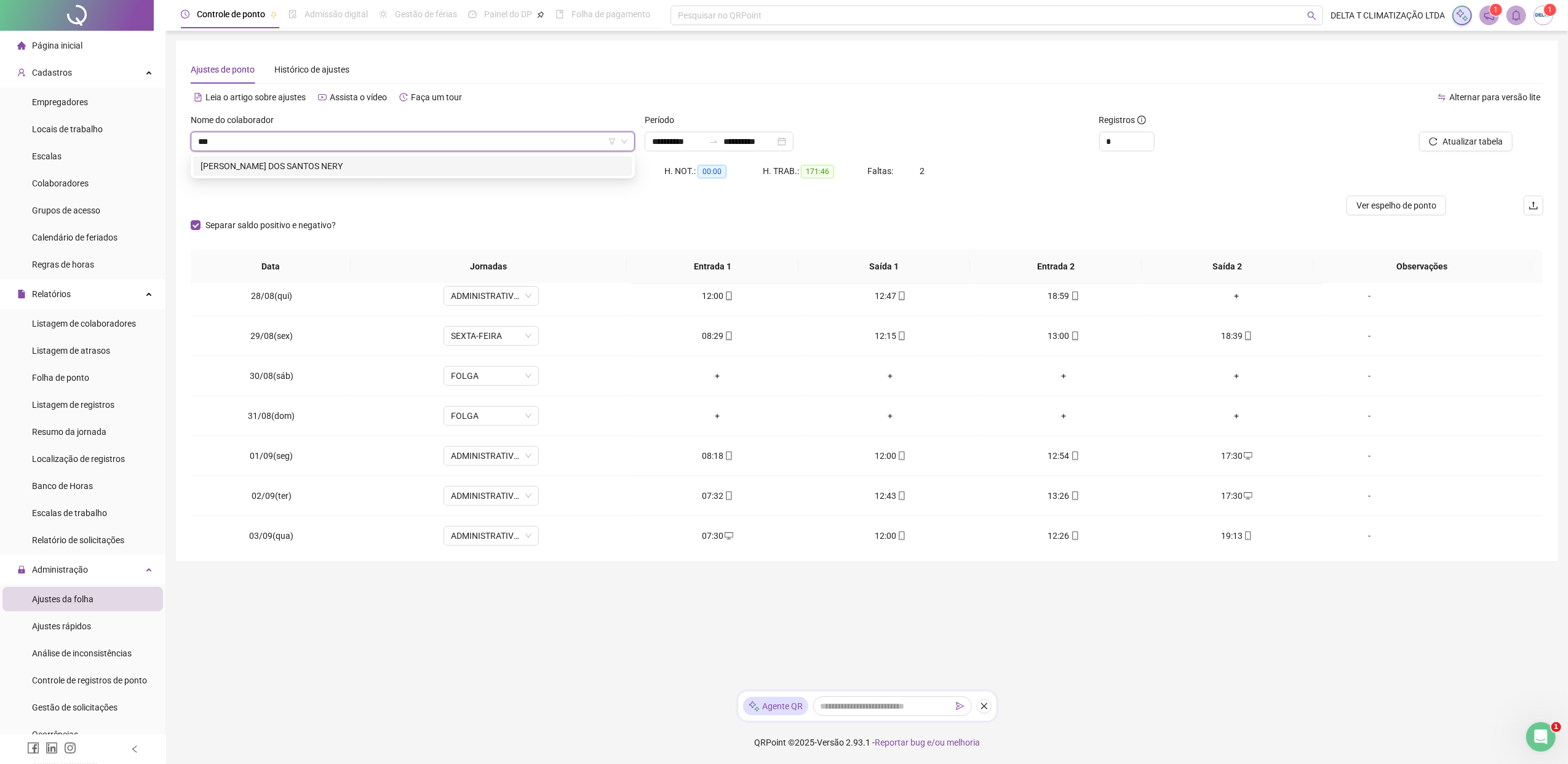
type input "****"
click at [428, 161] on div "[PERSON_NAME] DOS SANTOS NERY" at bounding box center [413, 166] width 424 height 14
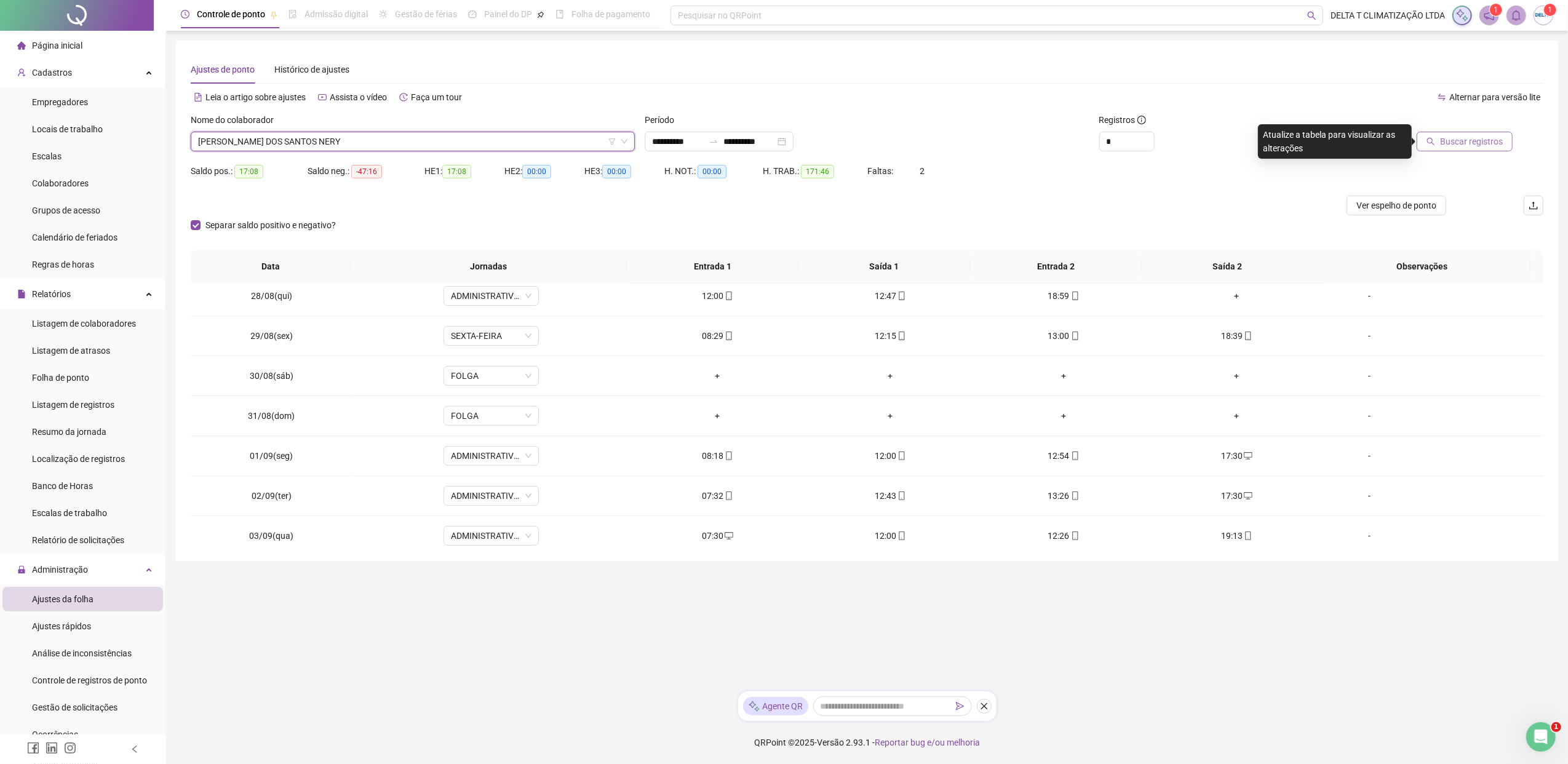
click at [1240, 144] on span "Buscar registros" at bounding box center [1472, 142] width 63 height 14
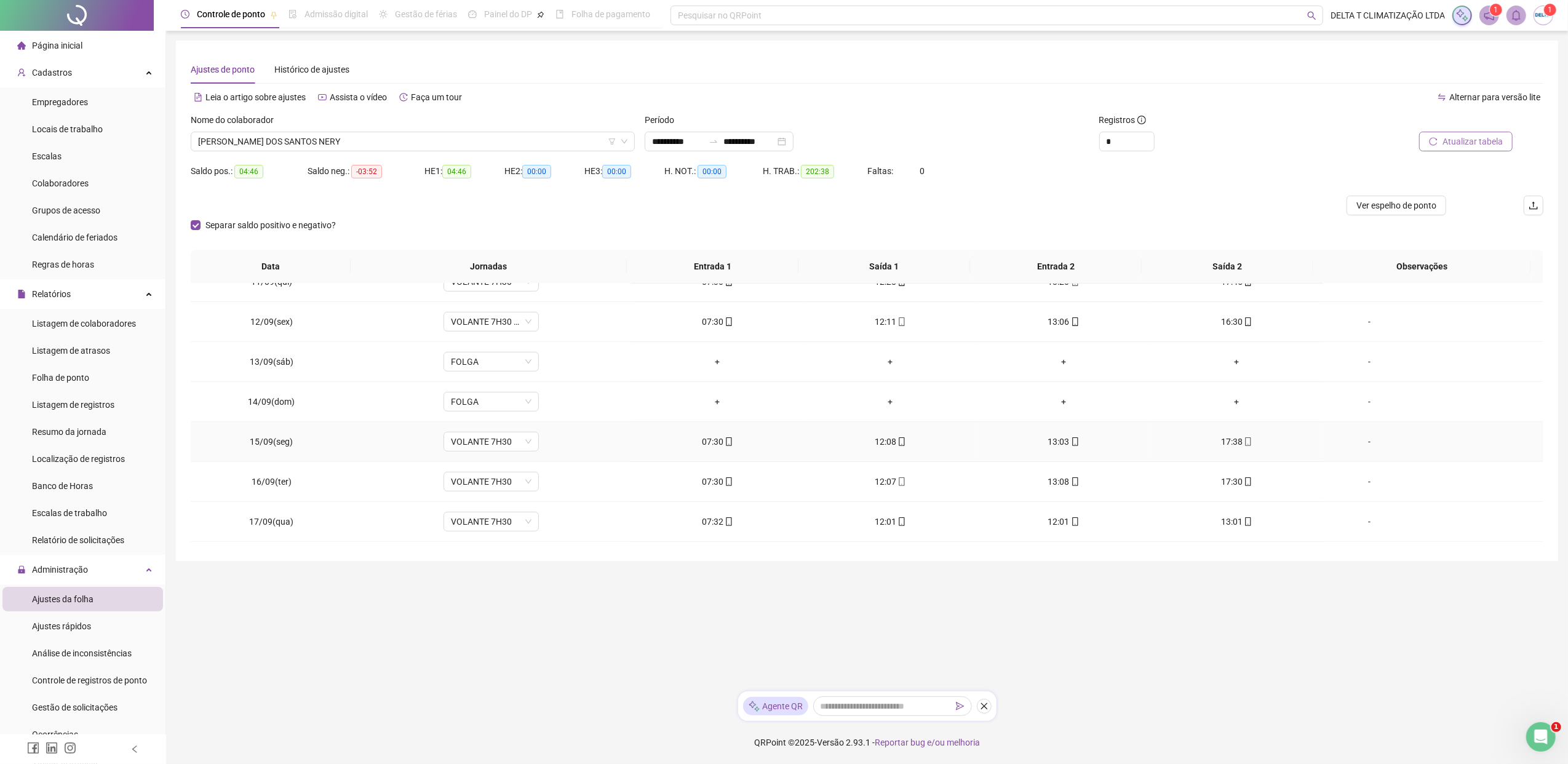
scroll to position [983, 0]
click at [1145, 137] on icon "up" at bounding box center [1147, 138] width 4 height 4
type input "*"
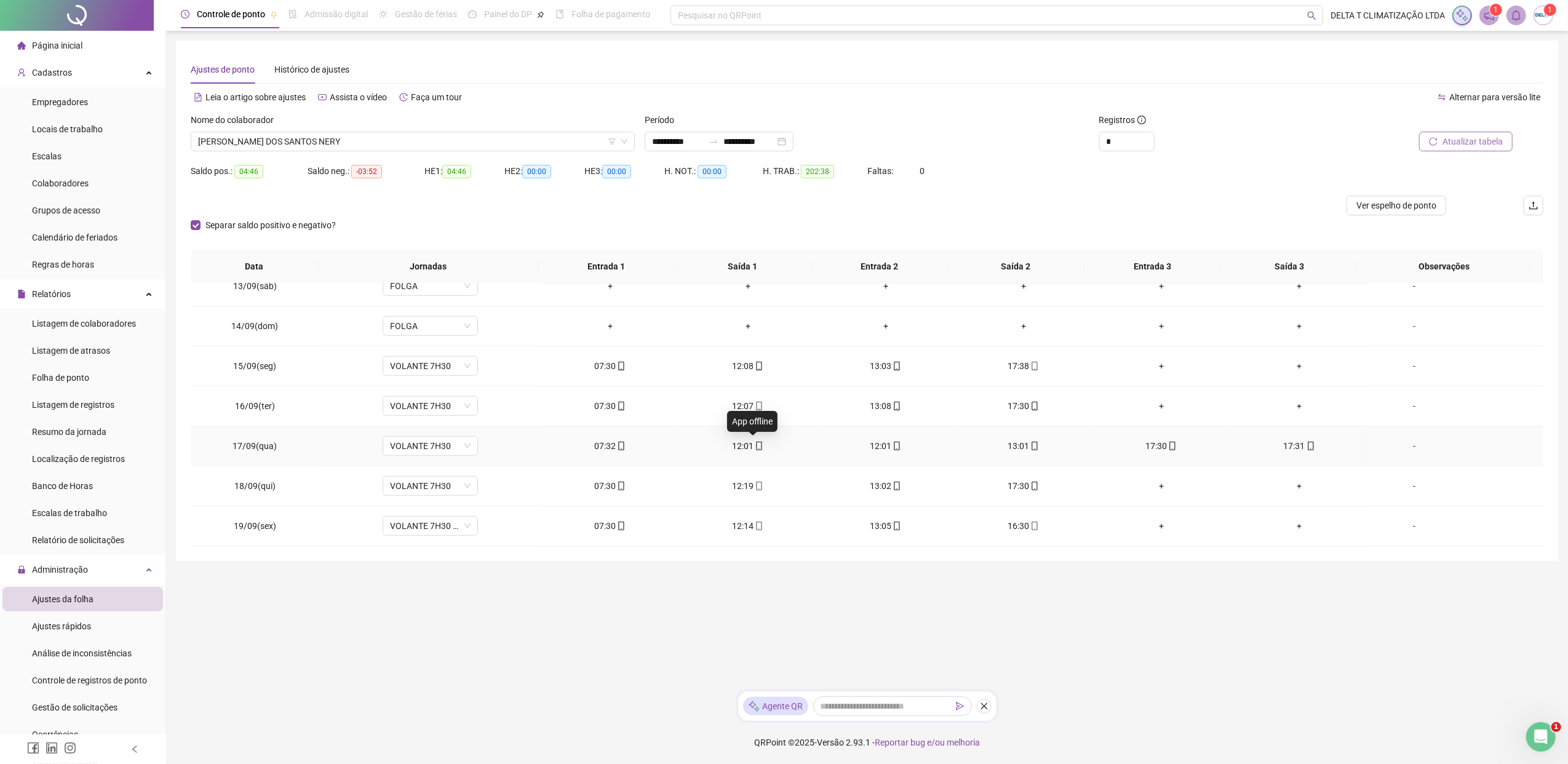
click at [757, 445] on icon "mobile" at bounding box center [759, 446] width 5 height 9
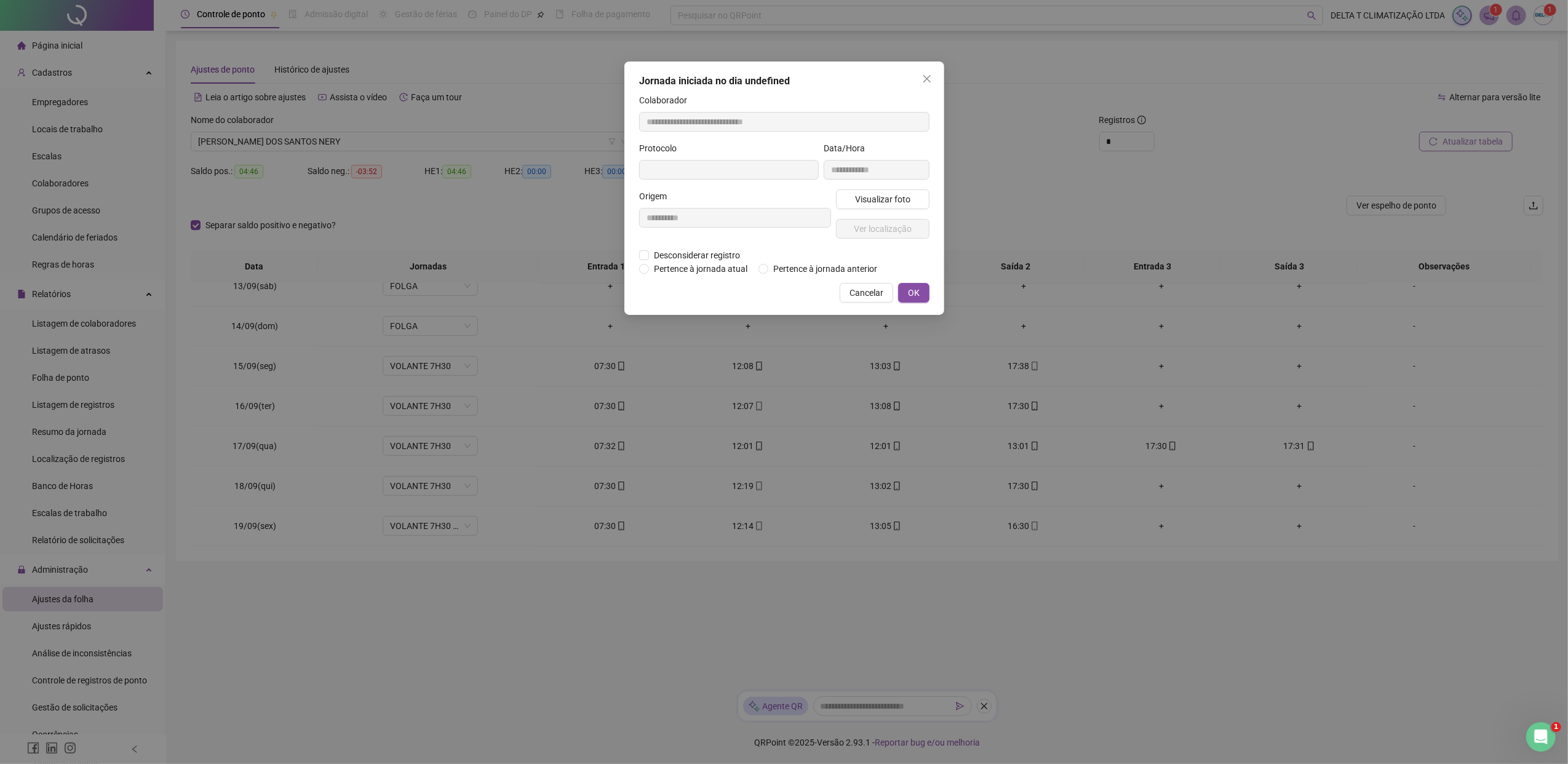
type input "**********"
click at [686, 259] on span "Desconsiderar registro" at bounding box center [696, 256] width 96 height 14
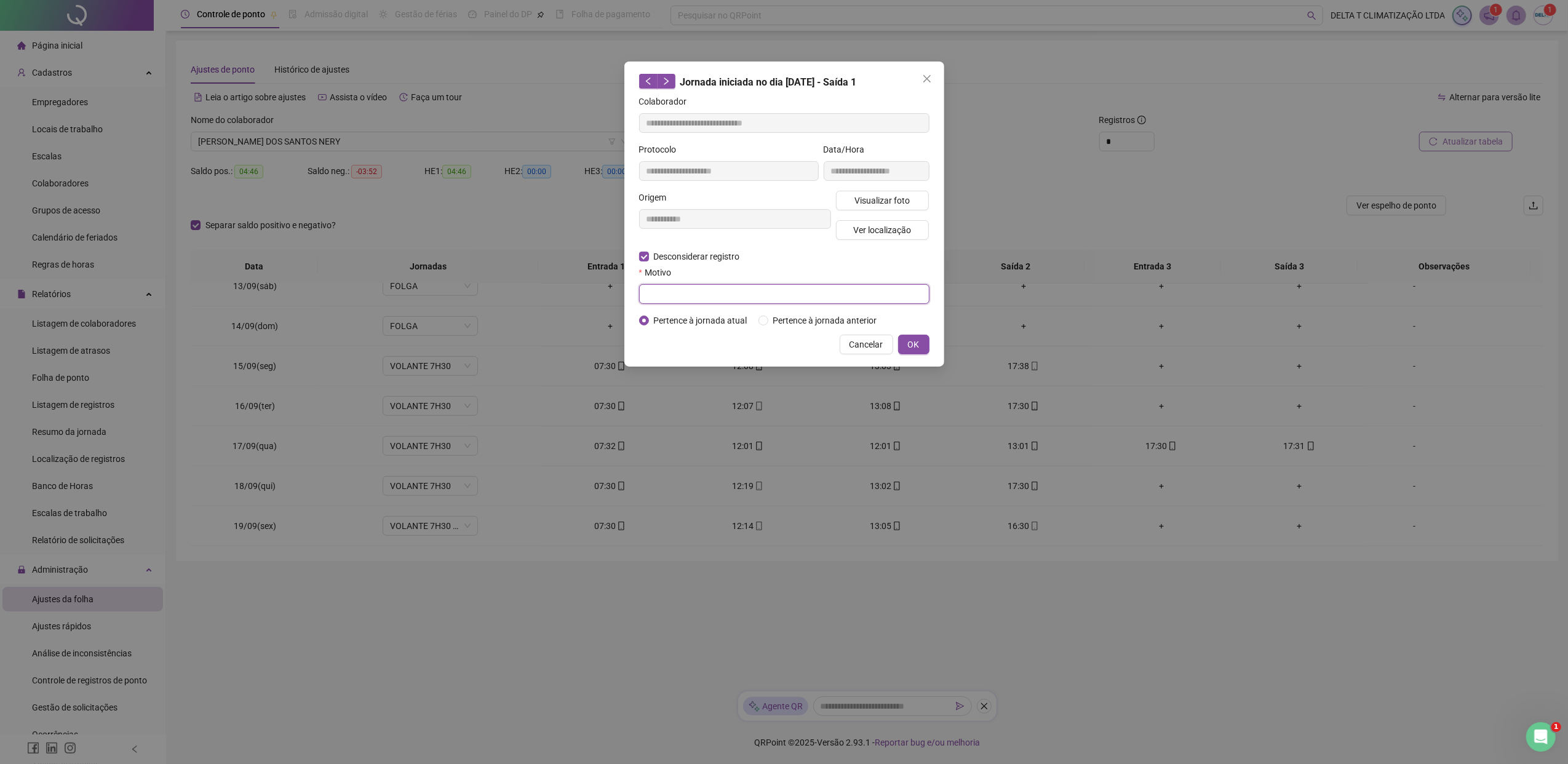
click at [679, 290] on input "text" at bounding box center [784, 293] width 290 height 20
type input "**********"
click at [919, 339] on button "OK" at bounding box center [914, 344] width 31 height 20
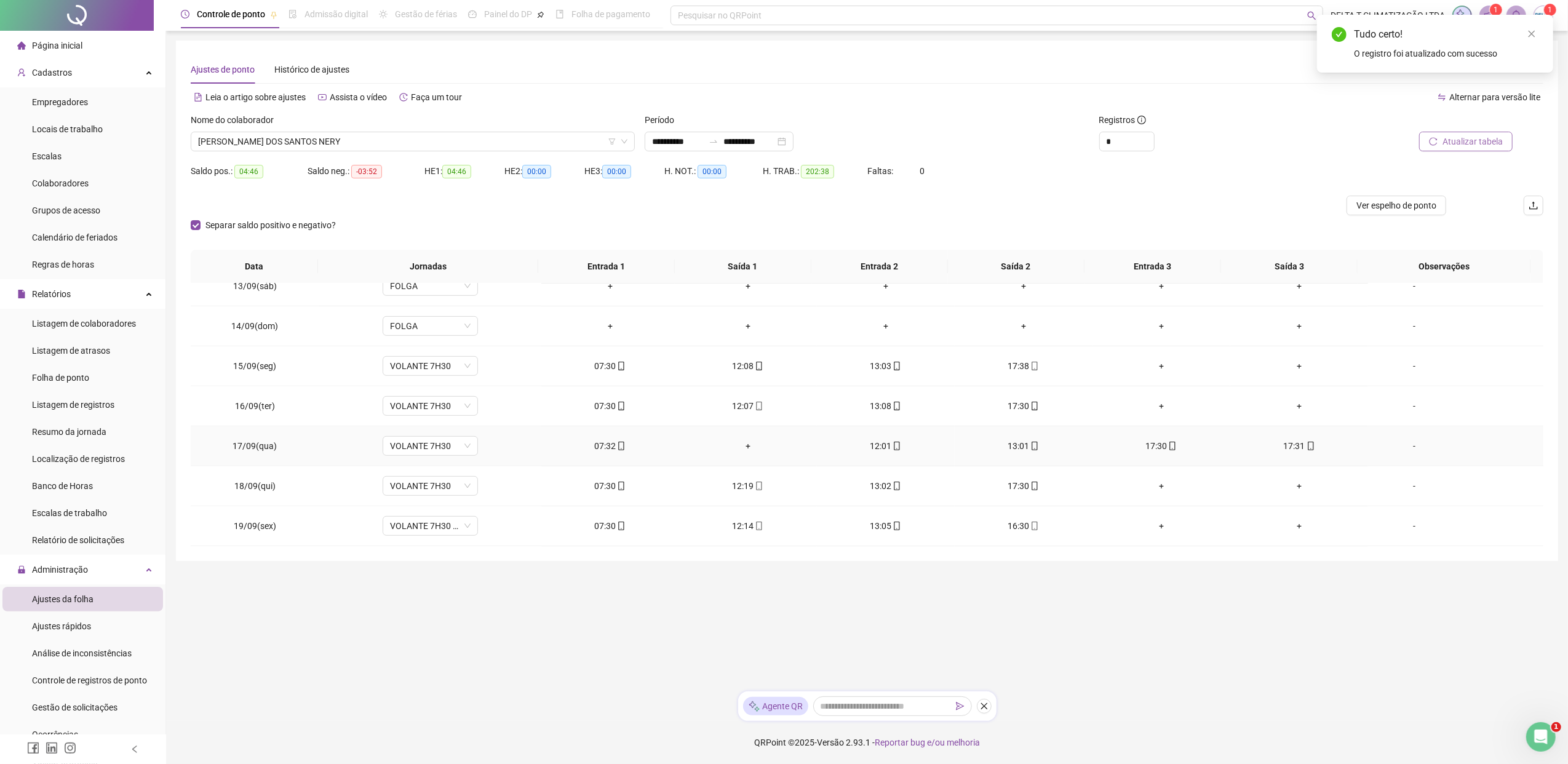
click at [1168, 443] on icon "mobile" at bounding box center [1172, 446] width 9 height 9
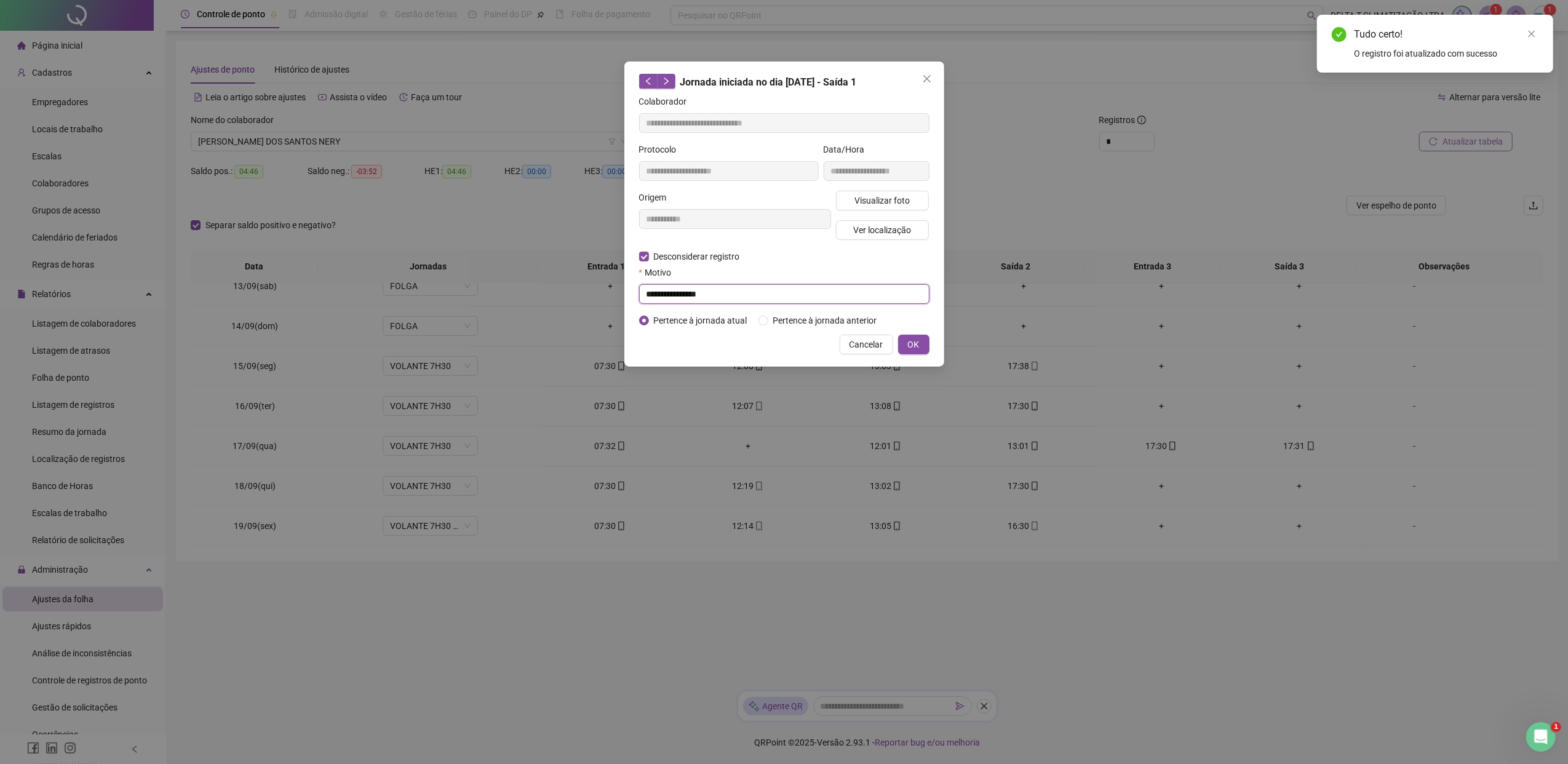
click at [727, 294] on input "**********" at bounding box center [784, 293] width 290 height 20
type input "**********"
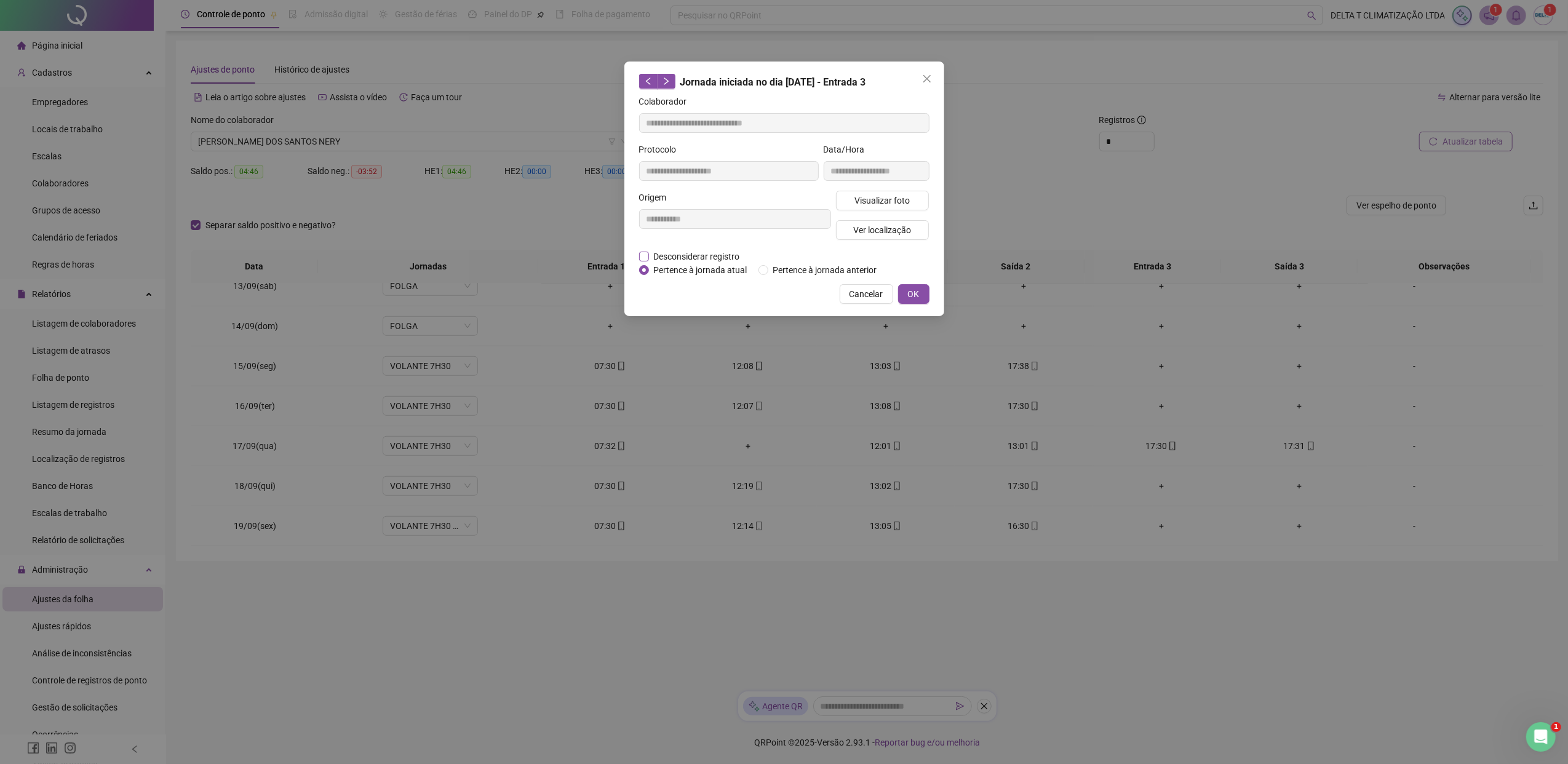
click at [702, 254] on span "Desconsiderar registro" at bounding box center [696, 256] width 96 height 14
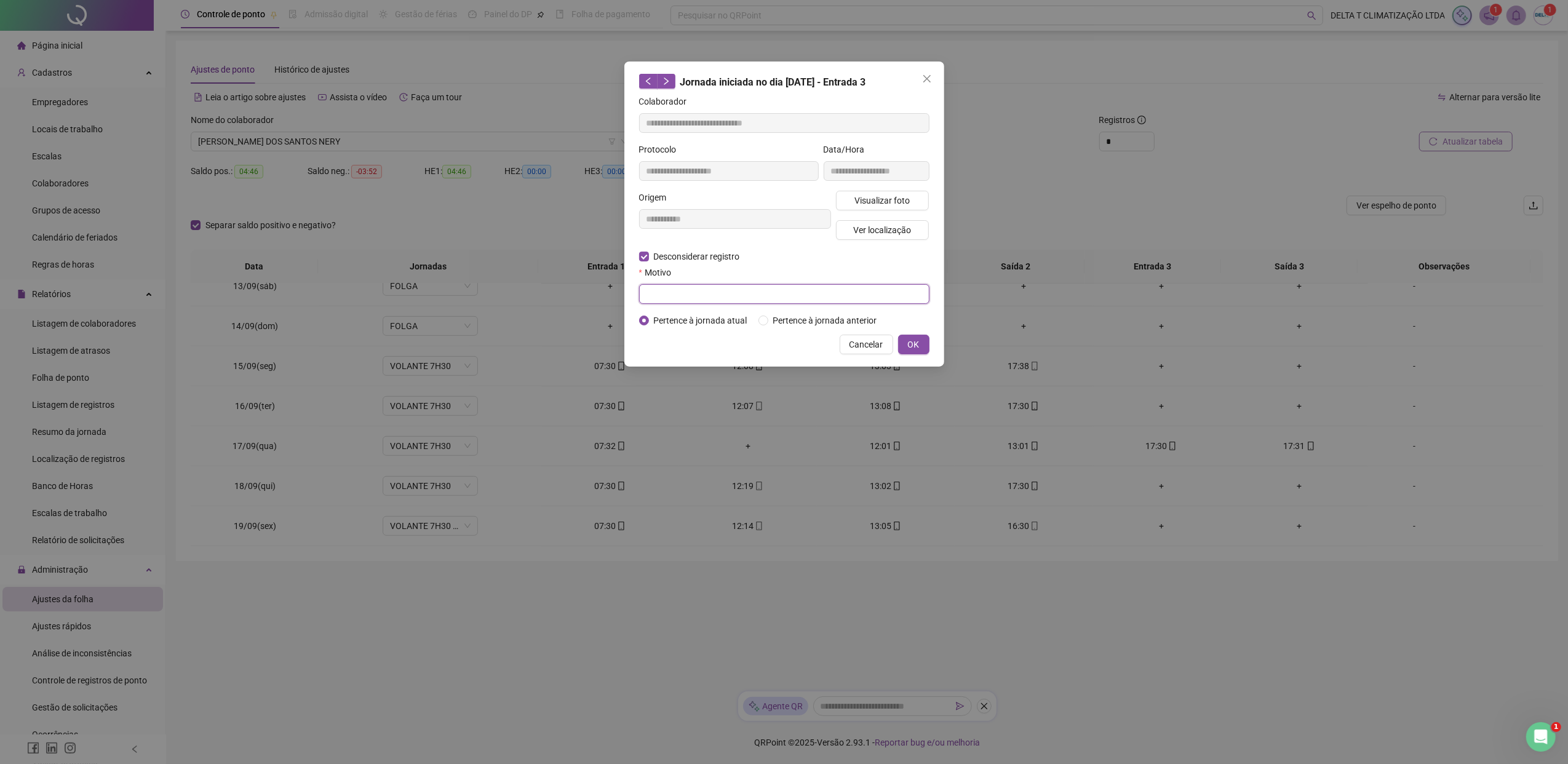
click at [689, 293] on input "text" at bounding box center [784, 293] width 290 height 20
type input "**********"
click at [924, 344] on button "OK" at bounding box center [914, 344] width 31 height 20
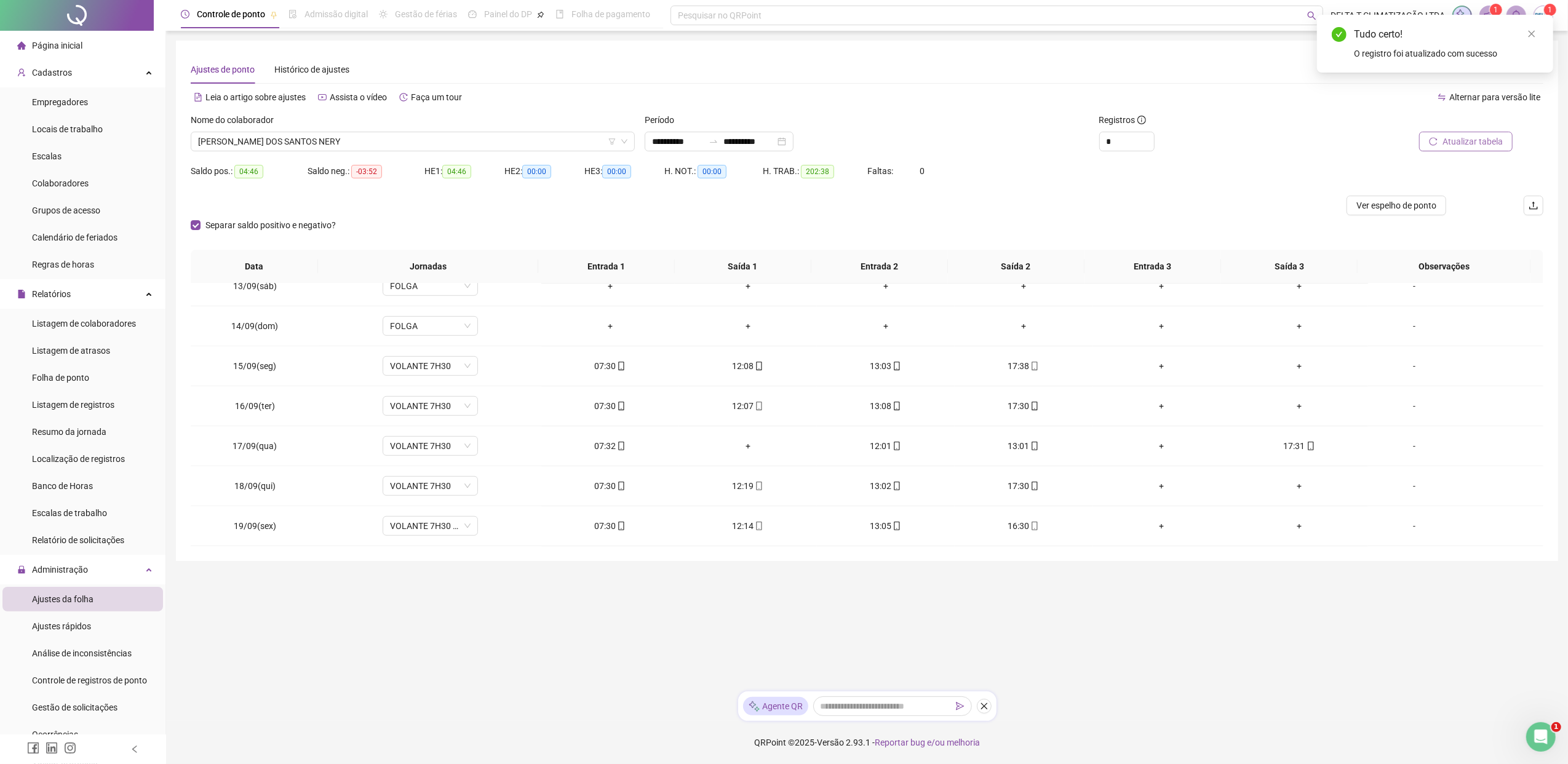
click at [1240, 137] on span "Atualizar tabela" at bounding box center [1472, 142] width 60 height 14
click at [1240, 200] on span "Ver espelho de ponto" at bounding box center [1396, 205] width 80 height 14
click at [1147, 142] on span "Decrease Value" at bounding box center [1147, 145] width 14 height 11
type input "*"
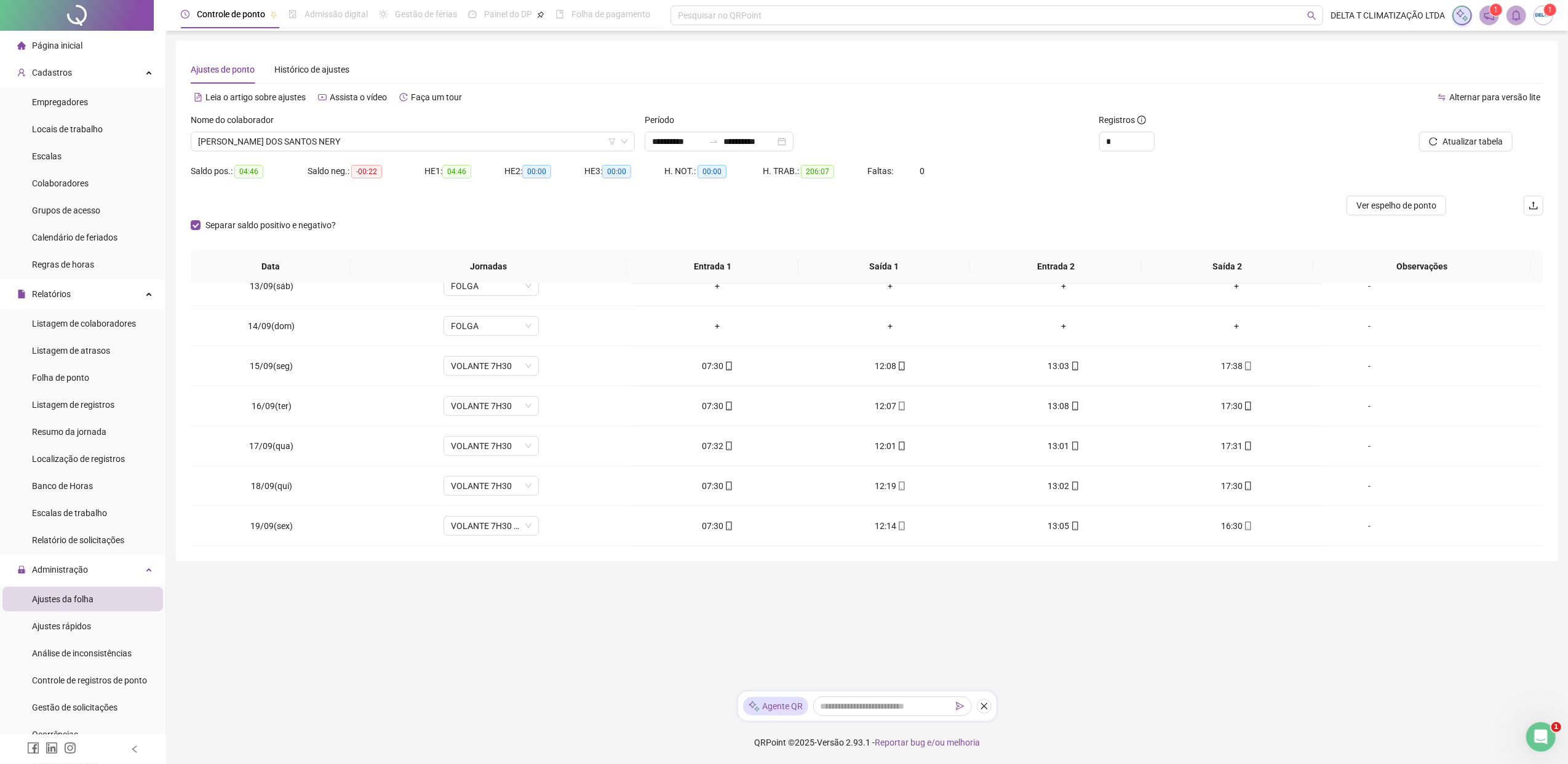
click at [1240, 145] on span "Atualizar tabela" at bounding box center [1472, 142] width 60 height 14
click at [1240, 200] on span "Ver espelho de ponto" at bounding box center [1396, 205] width 80 height 14
click at [369, 137] on span "[PERSON_NAME] DOS SANTOS NERY" at bounding box center [413, 141] width 430 height 18
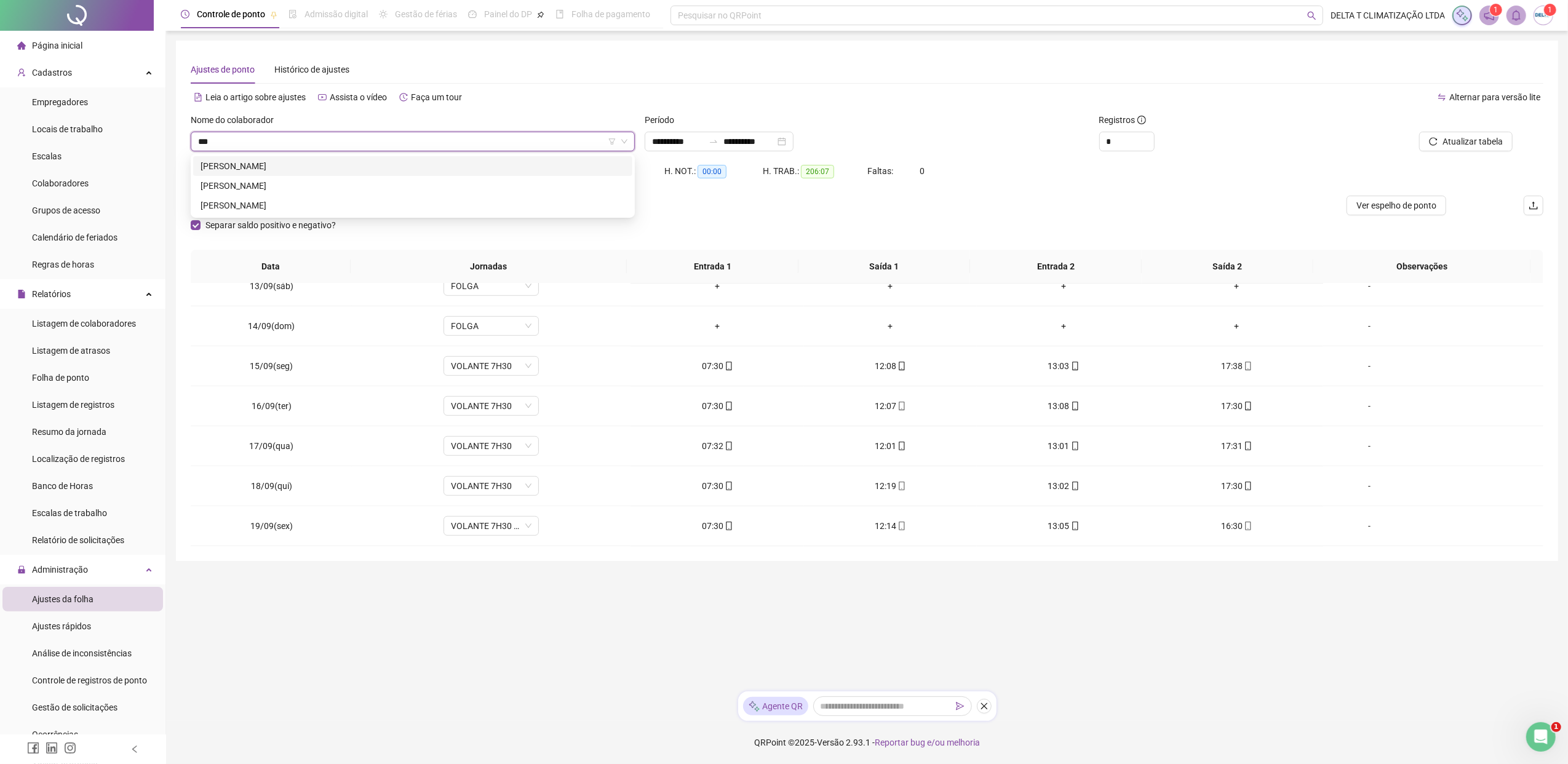
scroll to position [0, 0]
type input "*****"
click at [282, 186] on div "[PERSON_NAME]" at bounding box center [413, 186] width 424 height 14
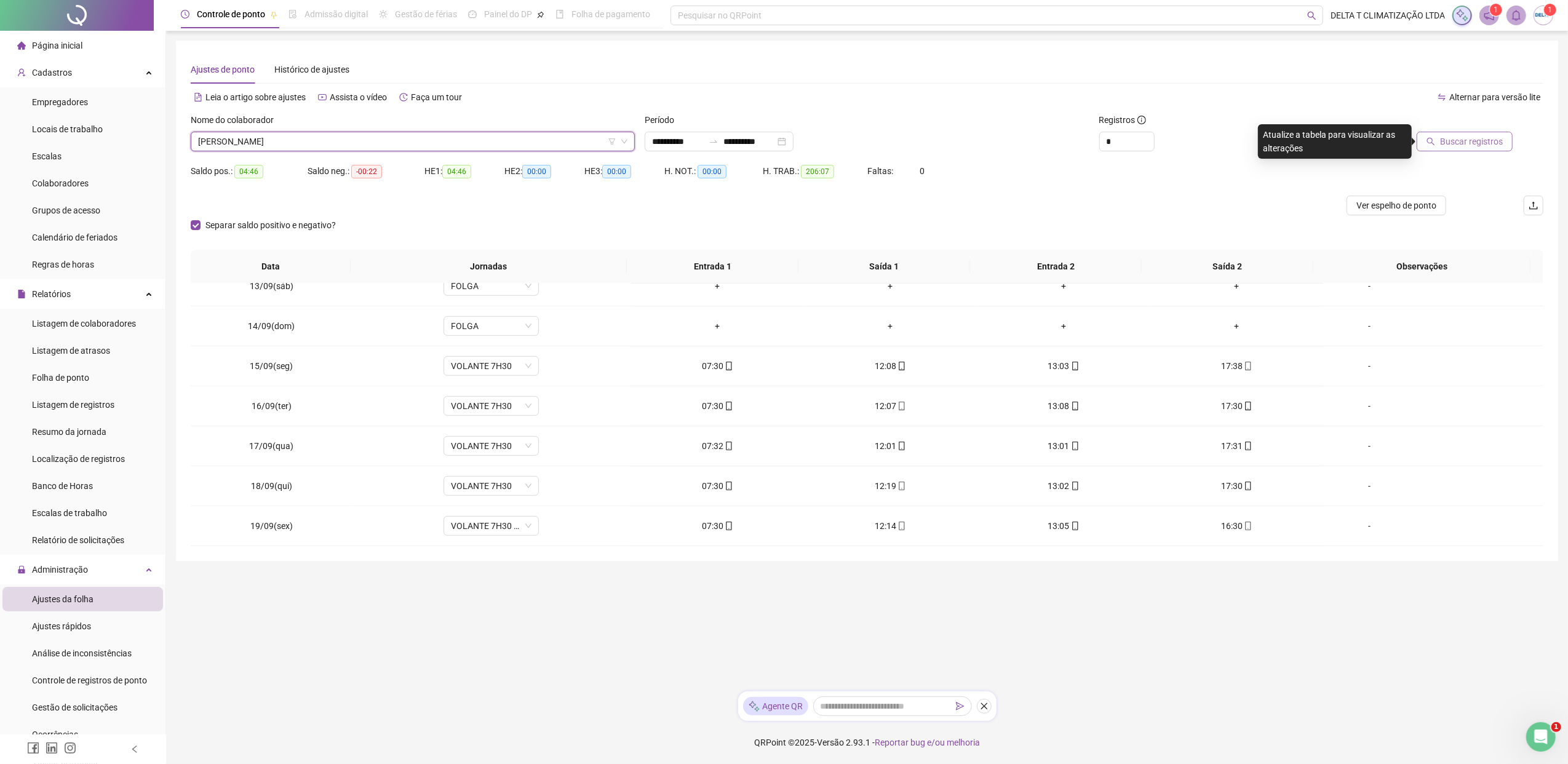
click at [1240, 138] on span "Buscar registros" at bounding box center [1472, 142] width 63 height 14
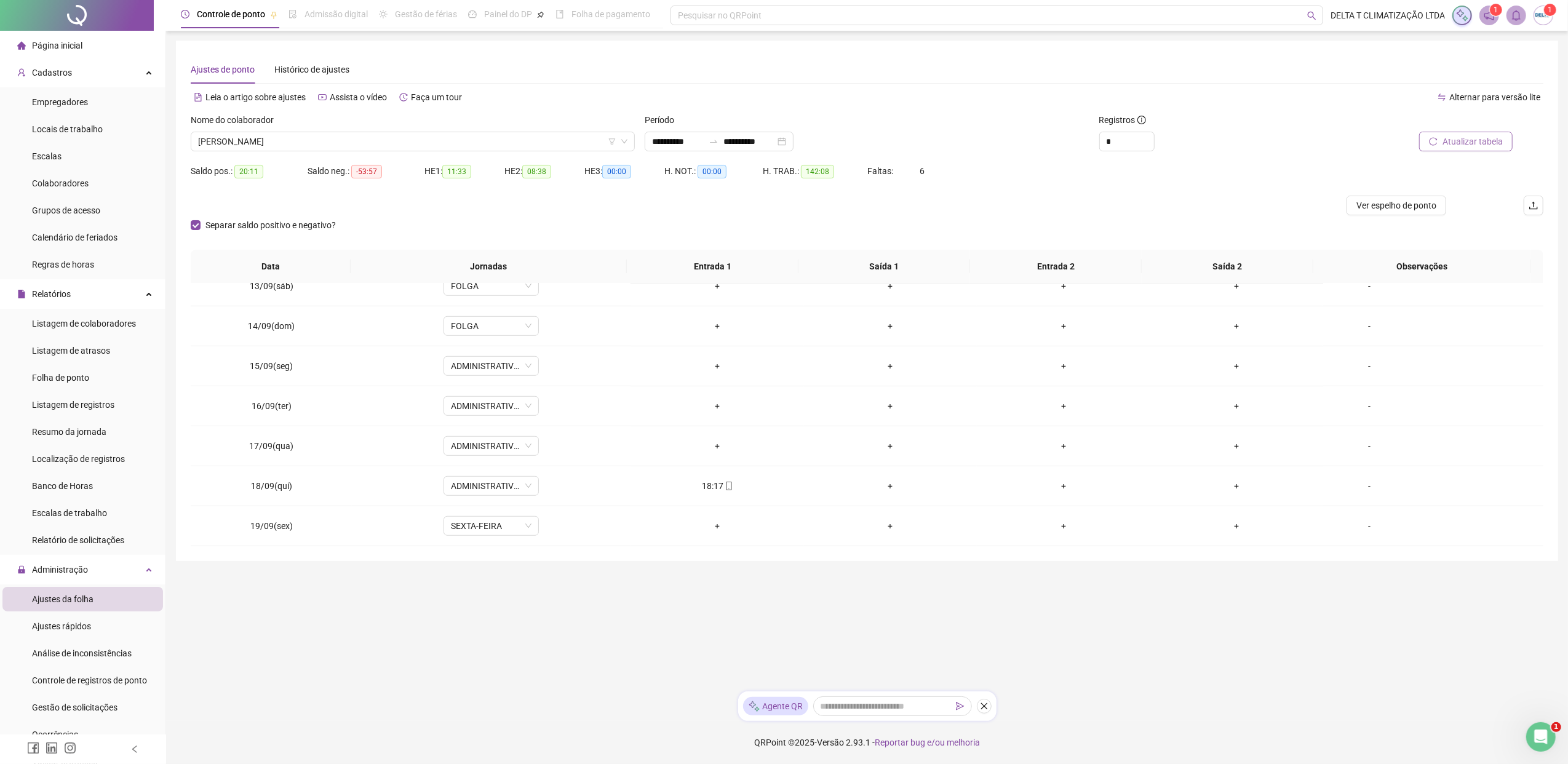
click at [1240, 143] on span "Atualizar tabela" at bounding box center [1472, 142] width 60 height 14
click at [92, 586] on span "Gestão de solicitações" at bounding box center [75, 707] width 86 height 10
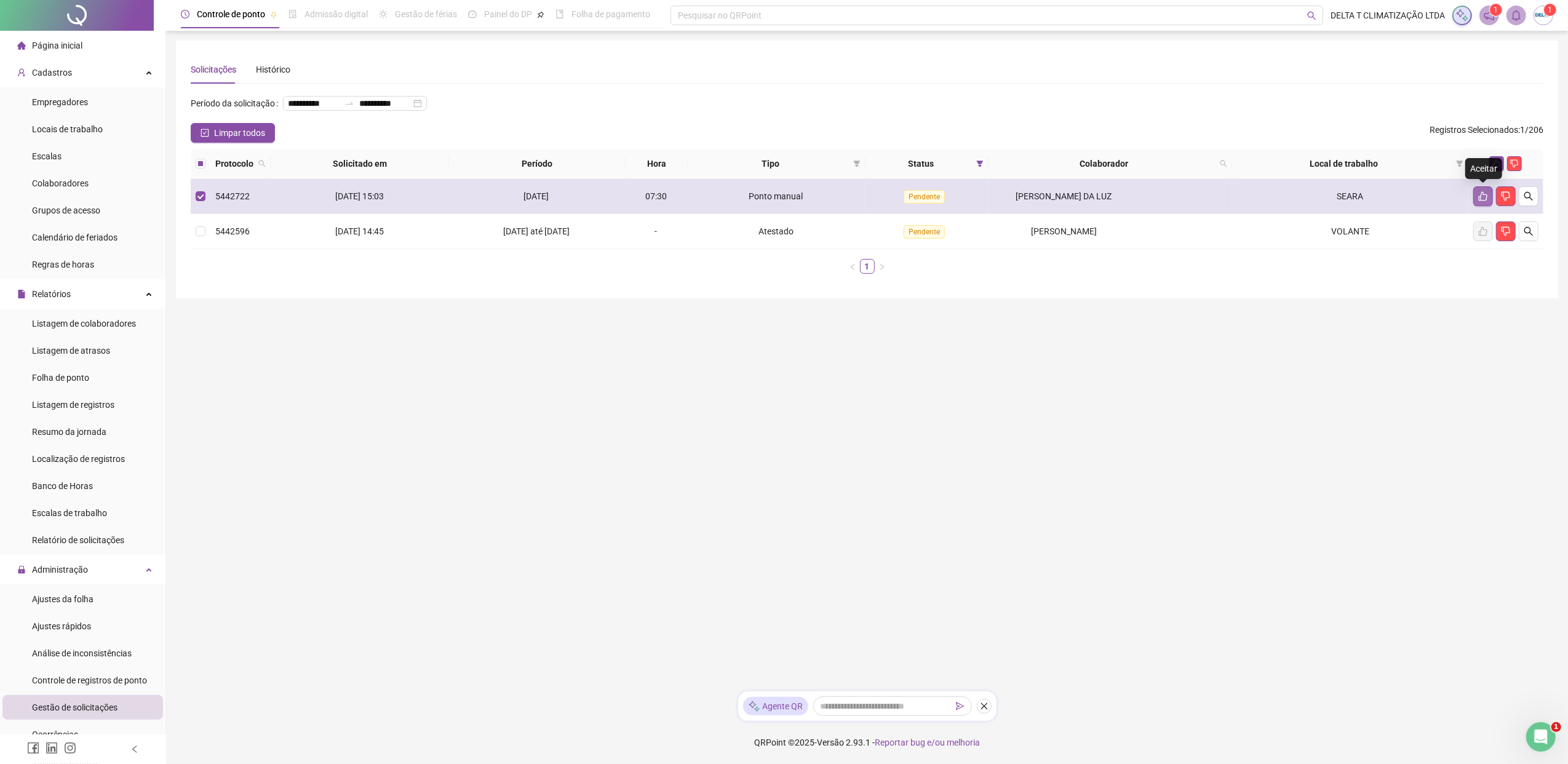
click at [1240, 192] on icon "like" at bounding box center [1482, 196] width 9 height 9
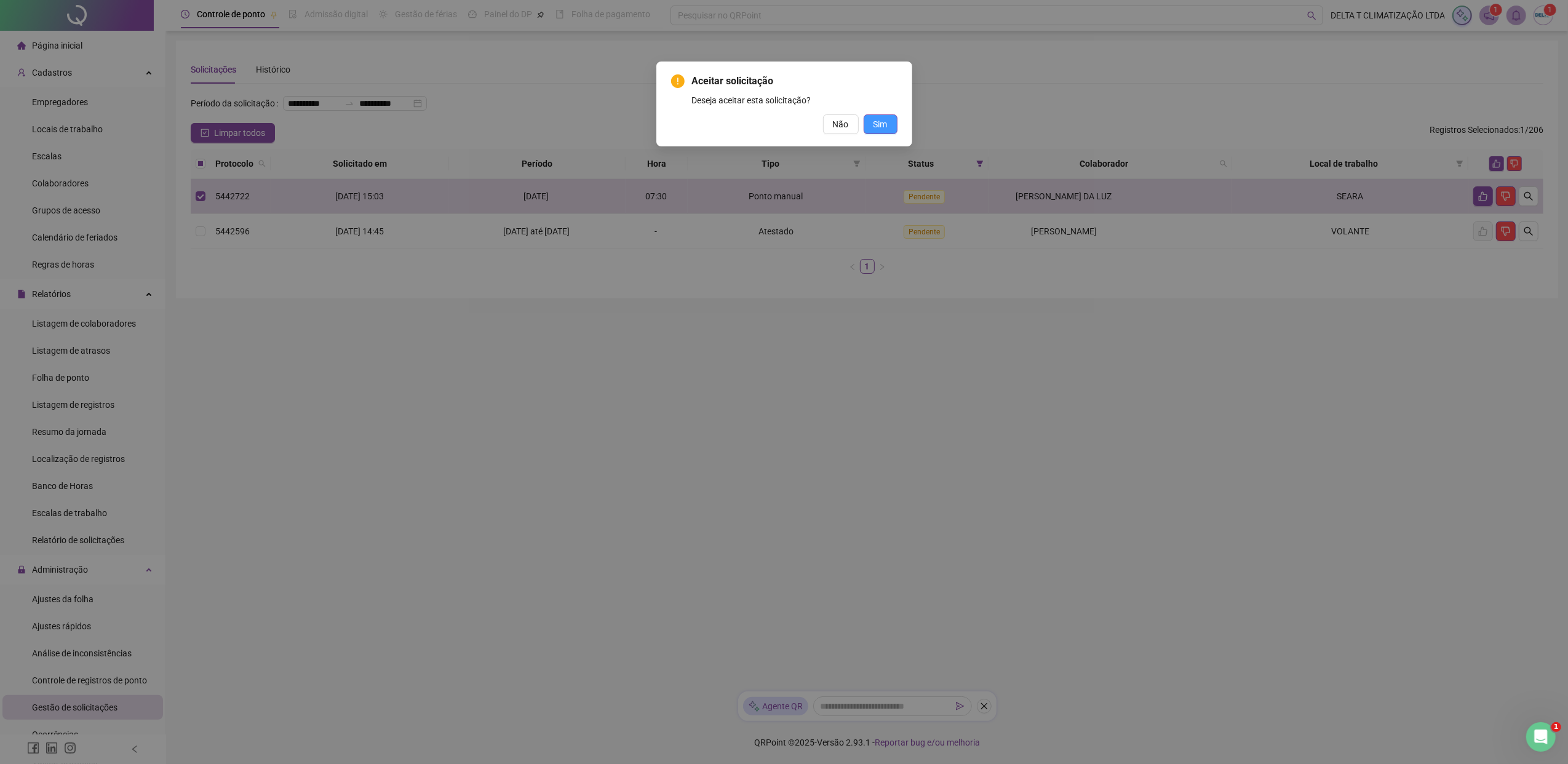
click at [882, 127] on span "Sim" at bounding box center [880, 124] width 14 height 14
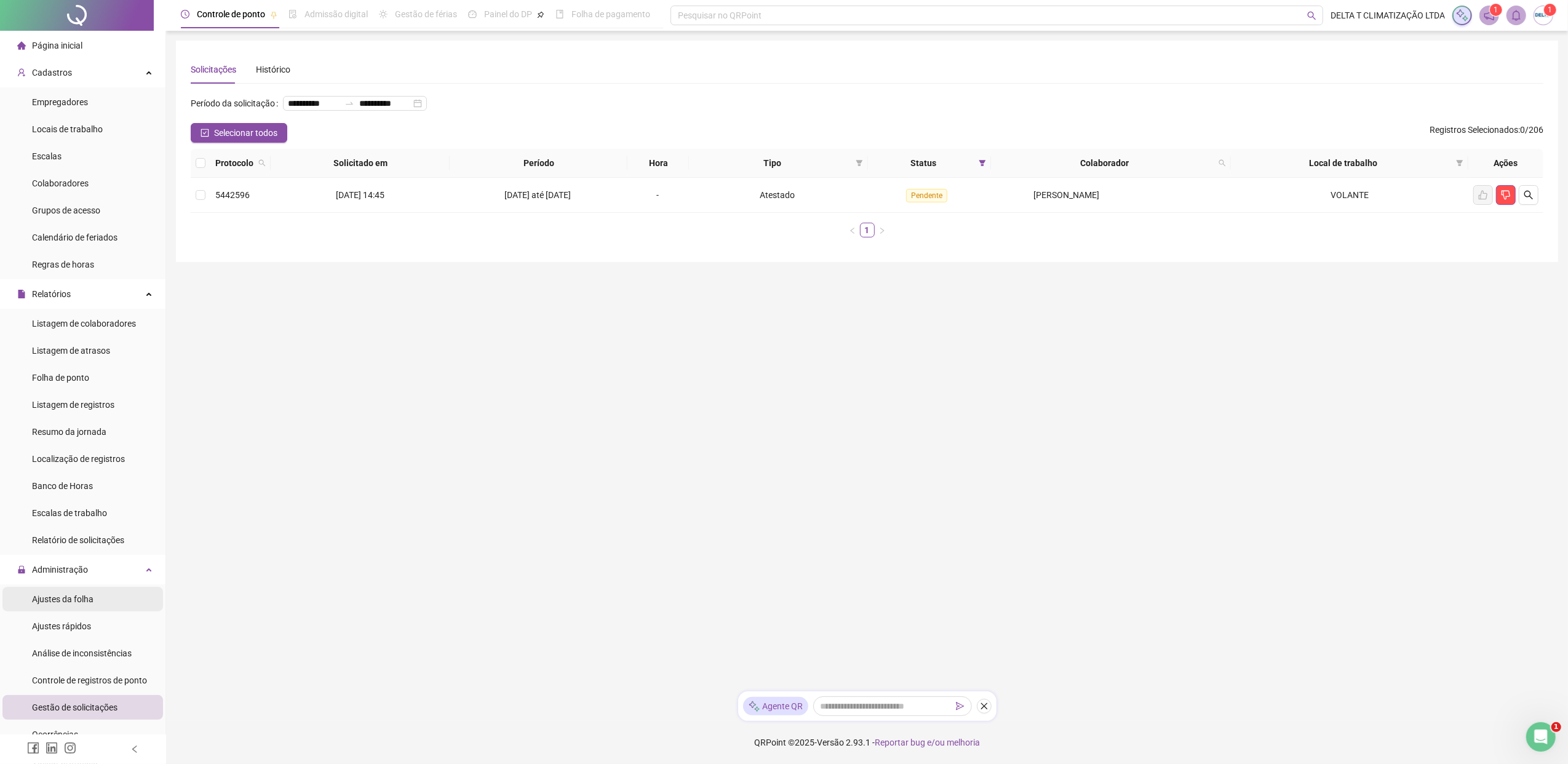
click at [85, 586] on span "Ajustes da folha" at bounding box center [63, 598] width 62 height 10
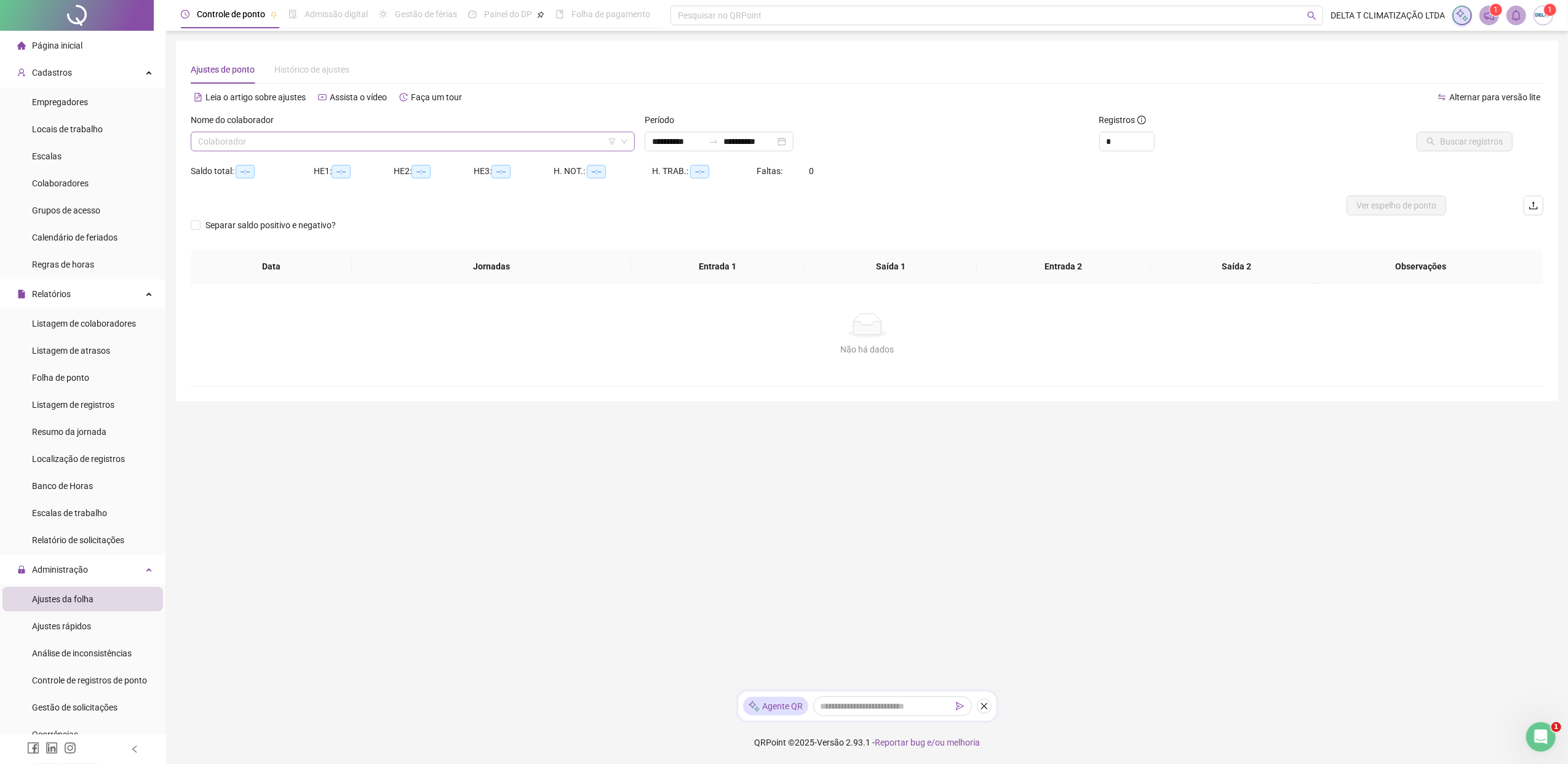
click at [296, 143] on input "search" at bounding box center [406, 141] width 418 height 18
type input "**********"
type input "*******"
click at [313, 172] on div "[PERSON_NAME]" at bounding box center [413, 166] width 424 height 14
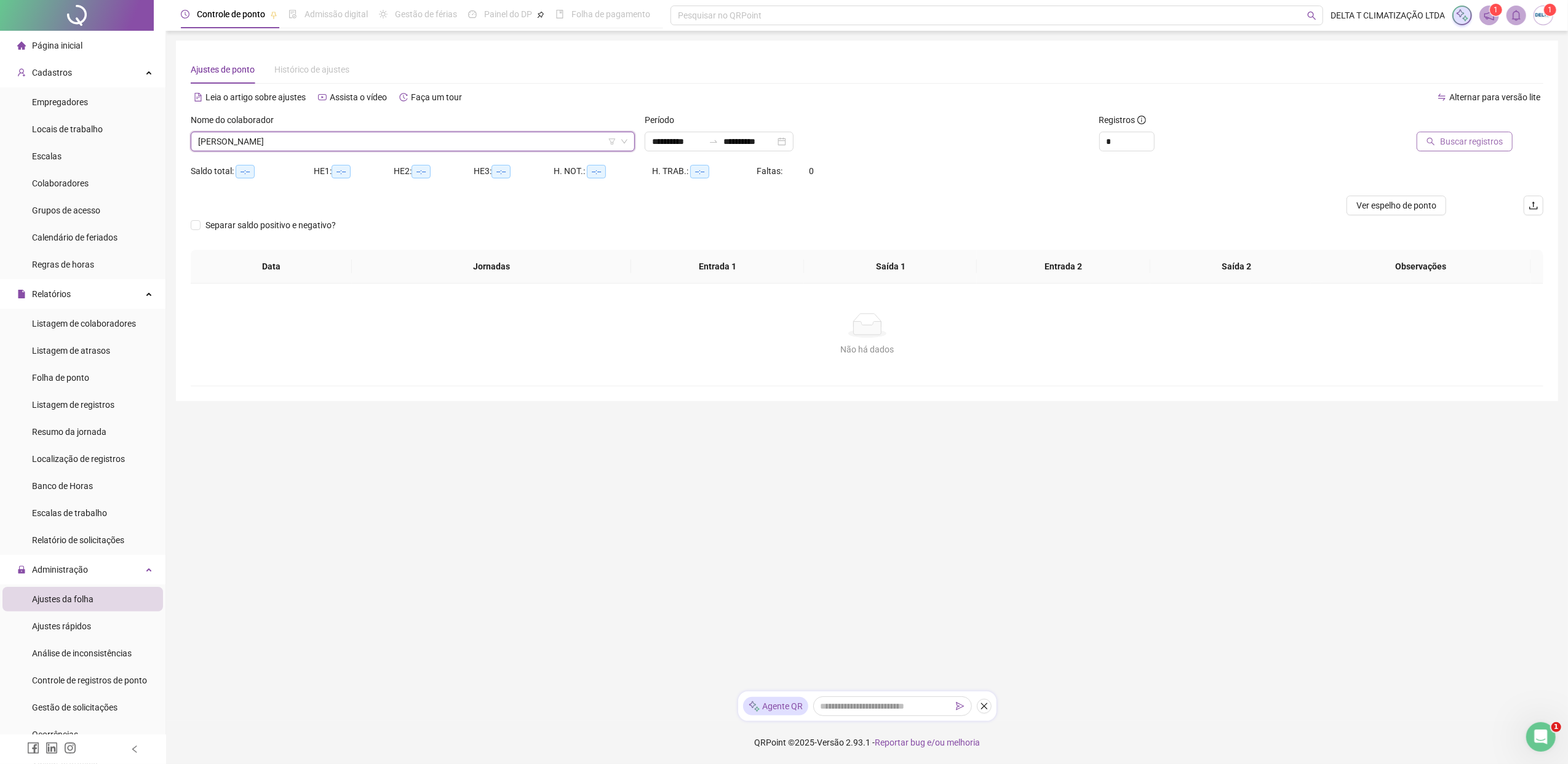
click at [1240, 145] on span "Buscar registros" at bounding box center [1472, 142] width 63 height 14
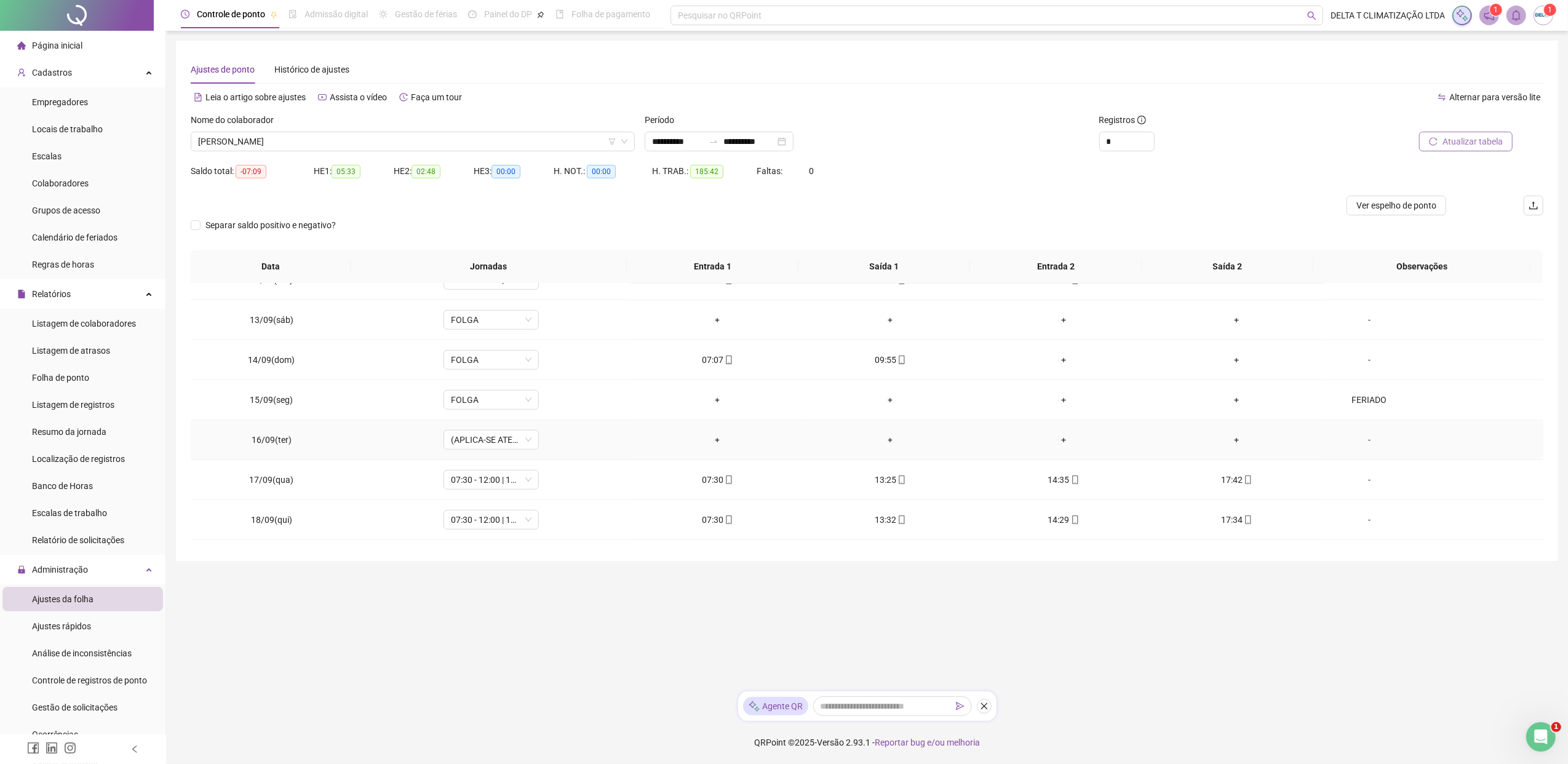
scroll to position [983, 0]
click at [1240, 207] on span "Ver espelho de ponto" at bounding box center [1396, 205] width 80 height 14
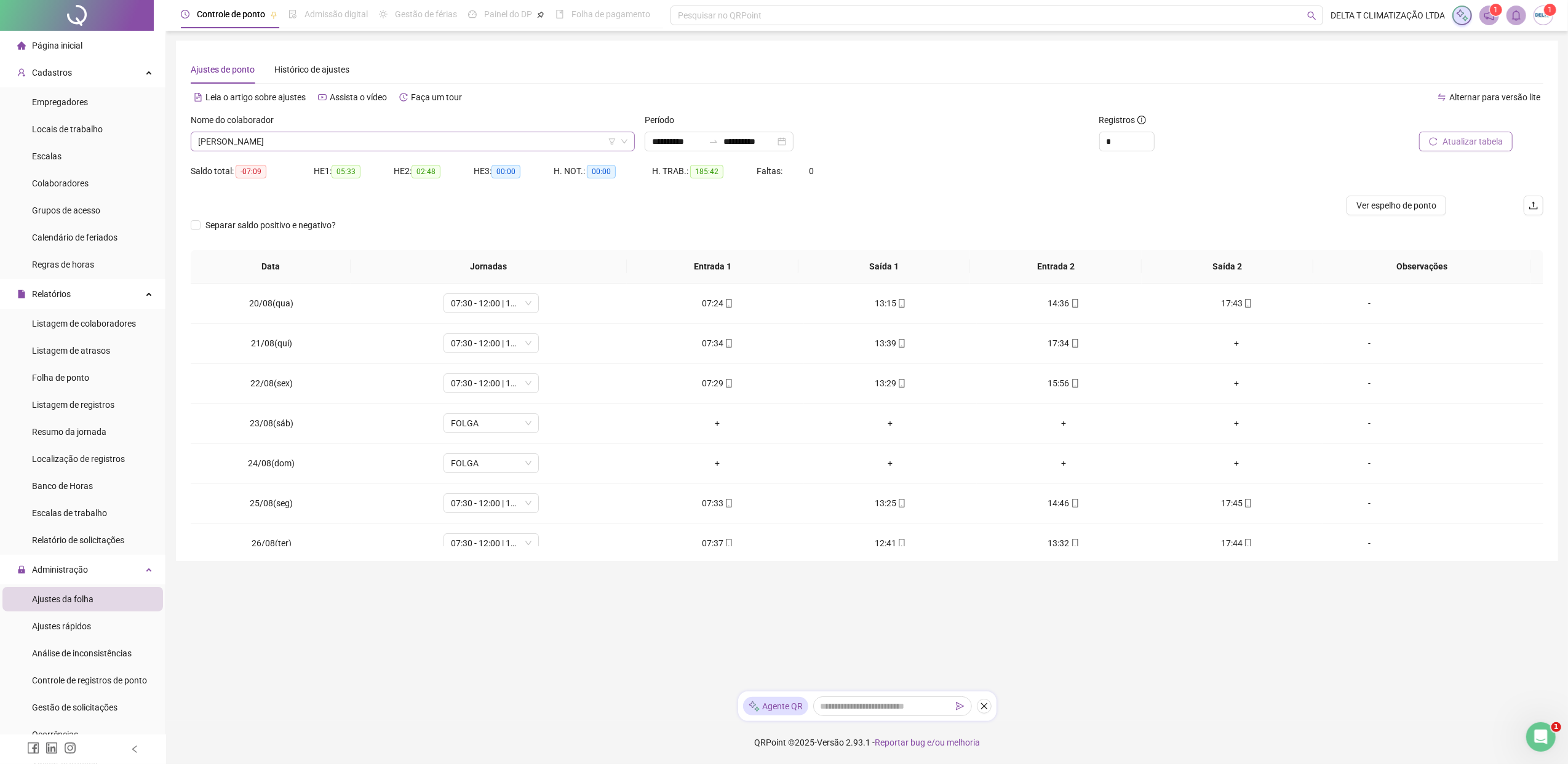
click at [486, 143] on span "[PERSON_NAME]" at bounding box center [413, 141] width 430 height 18
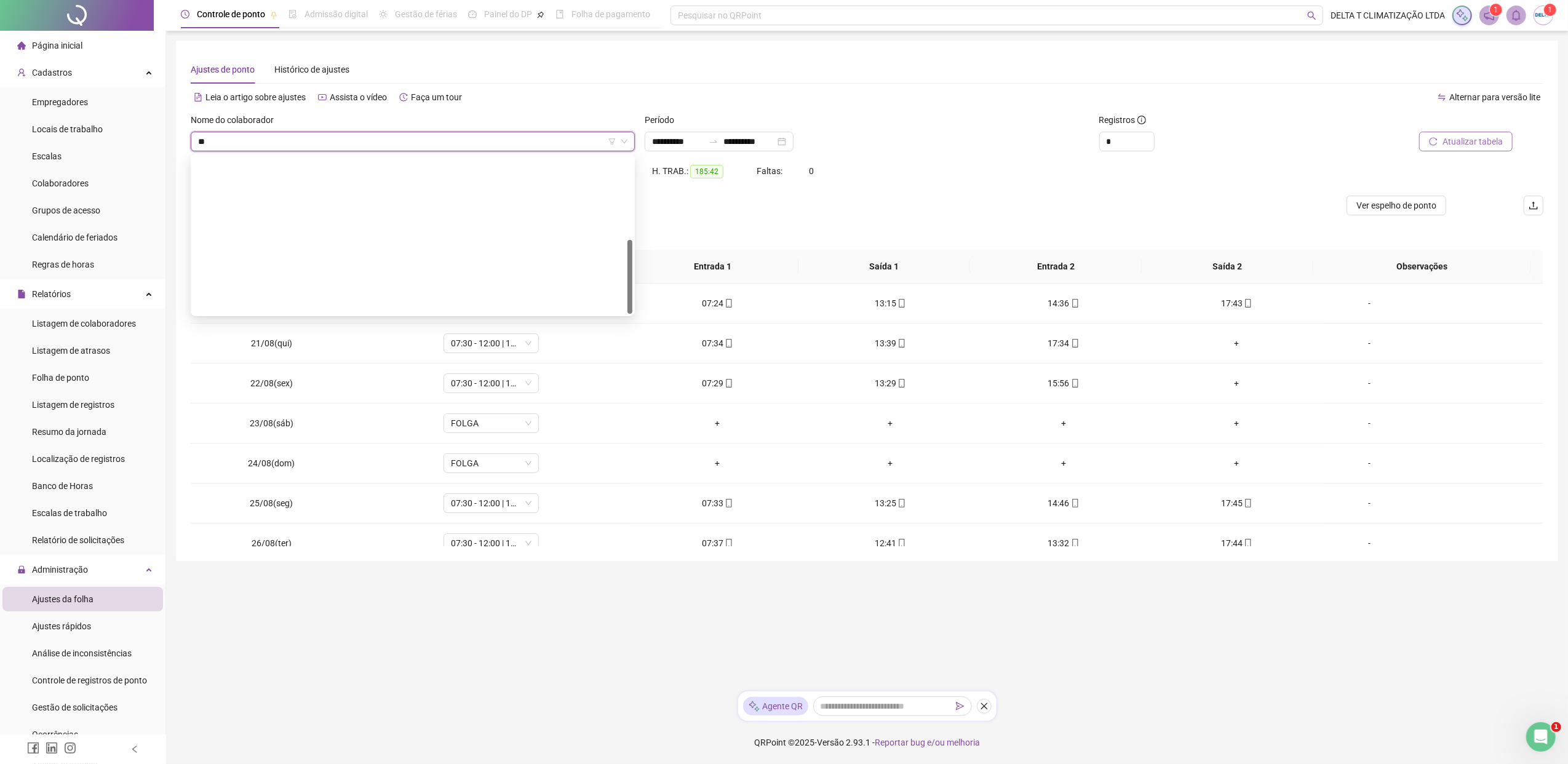
type input "***"
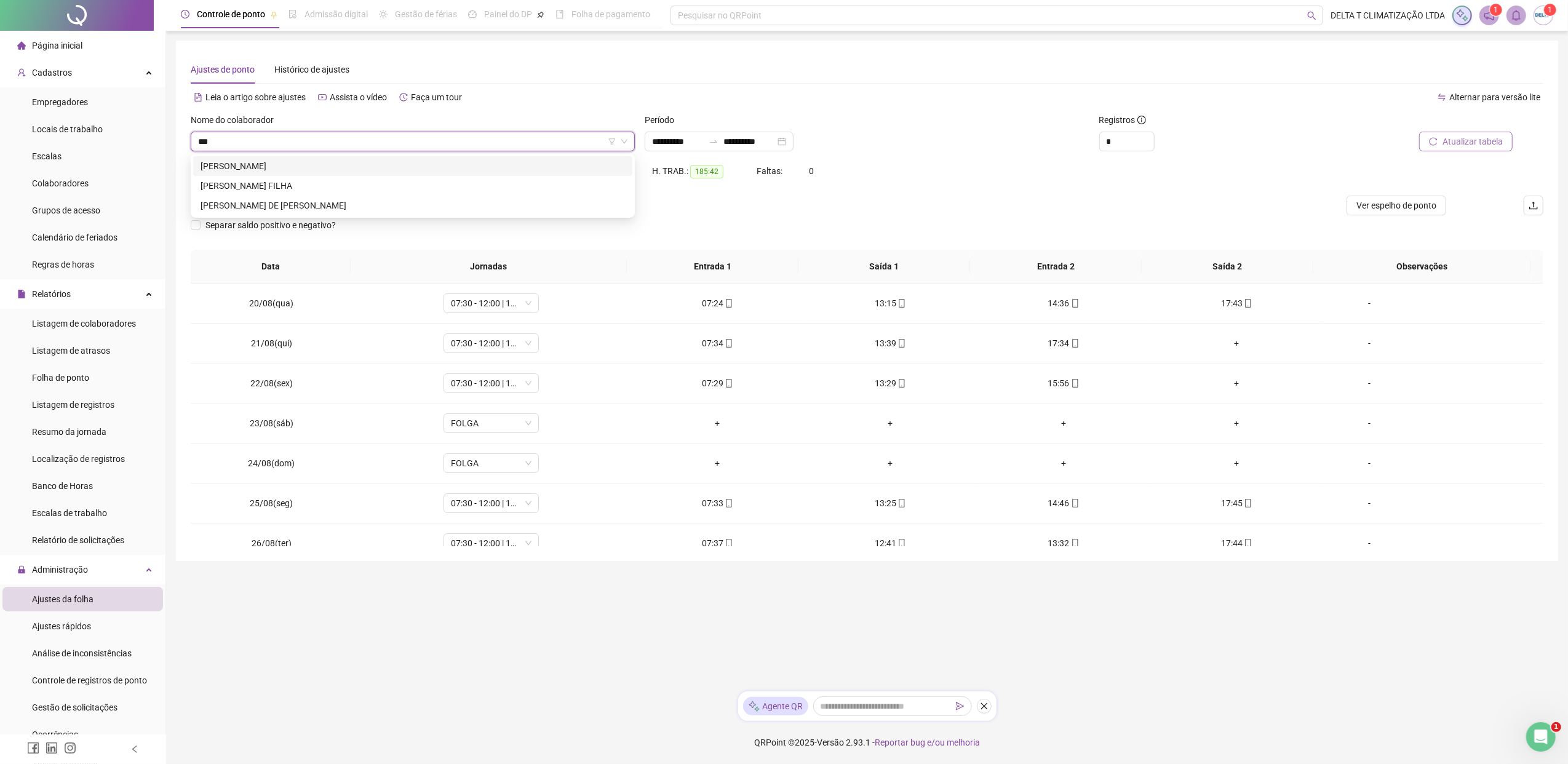
click at [402, 166] on div "[PERSON_NAME]" at bounding box center [413, 166] width 424 height 14
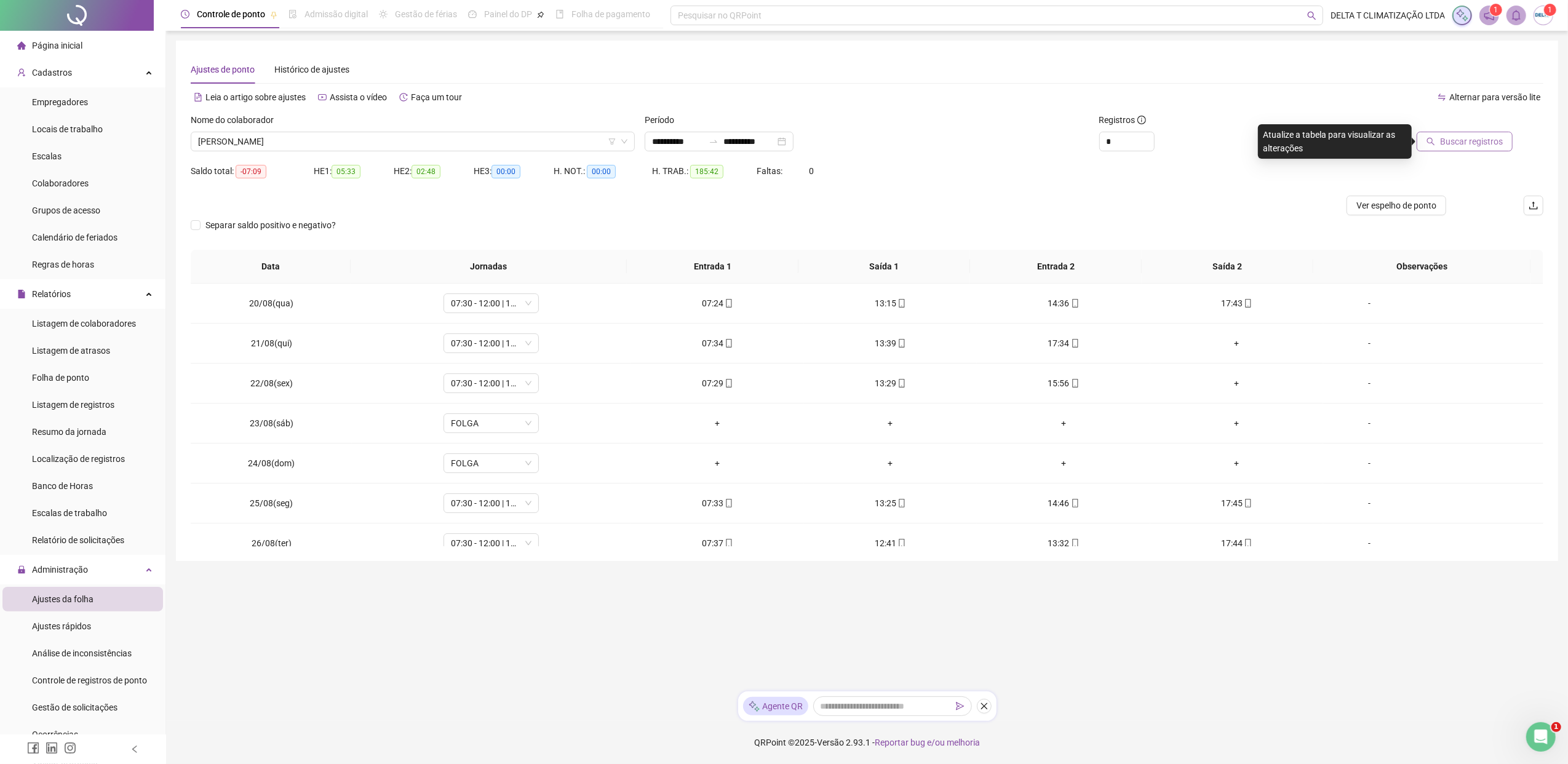
click at [1240, 149] on button "Buscar registros" at bounding box center [1464, 141] width 96 height 20
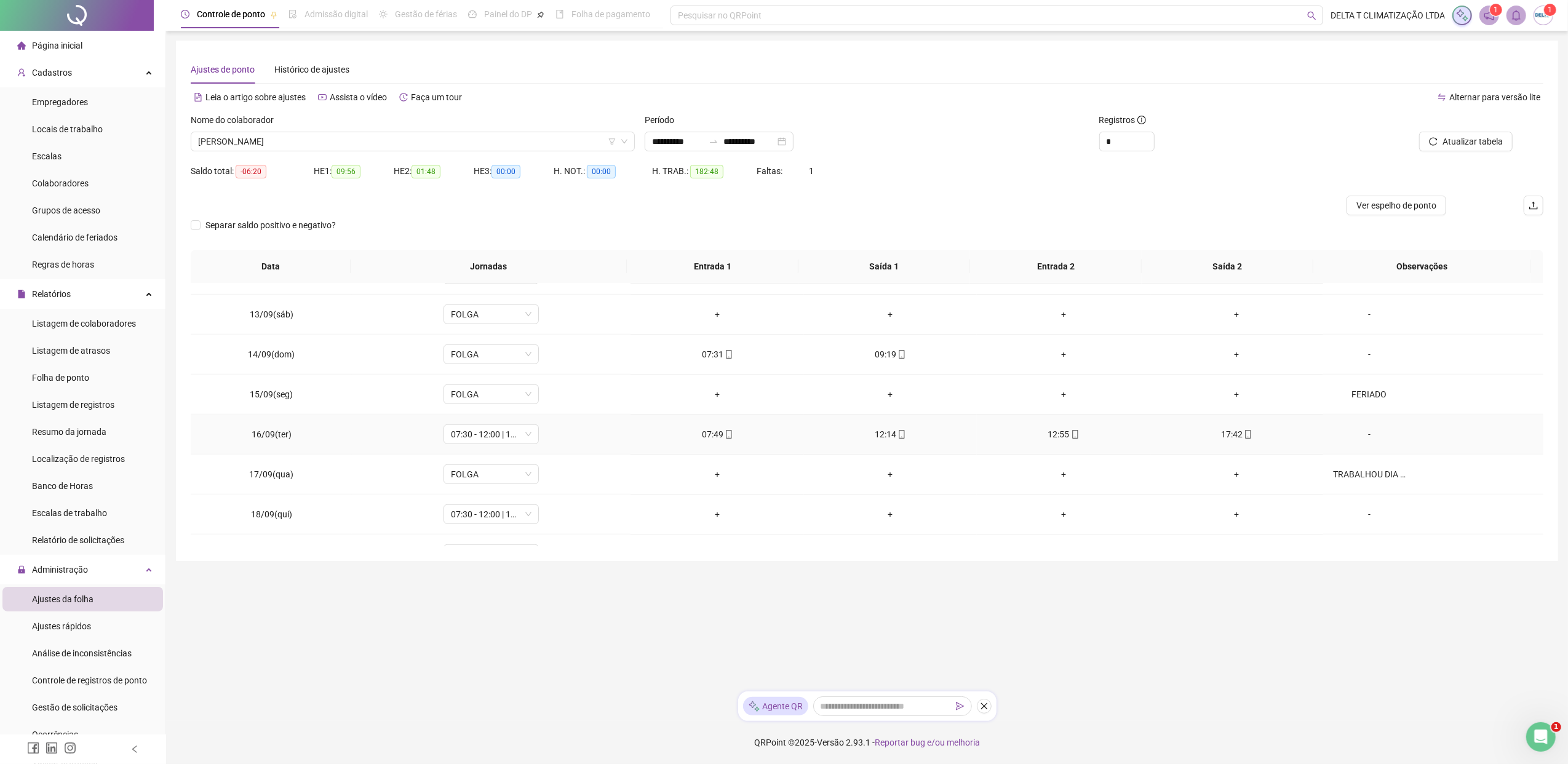
scroll to position [983, 0]
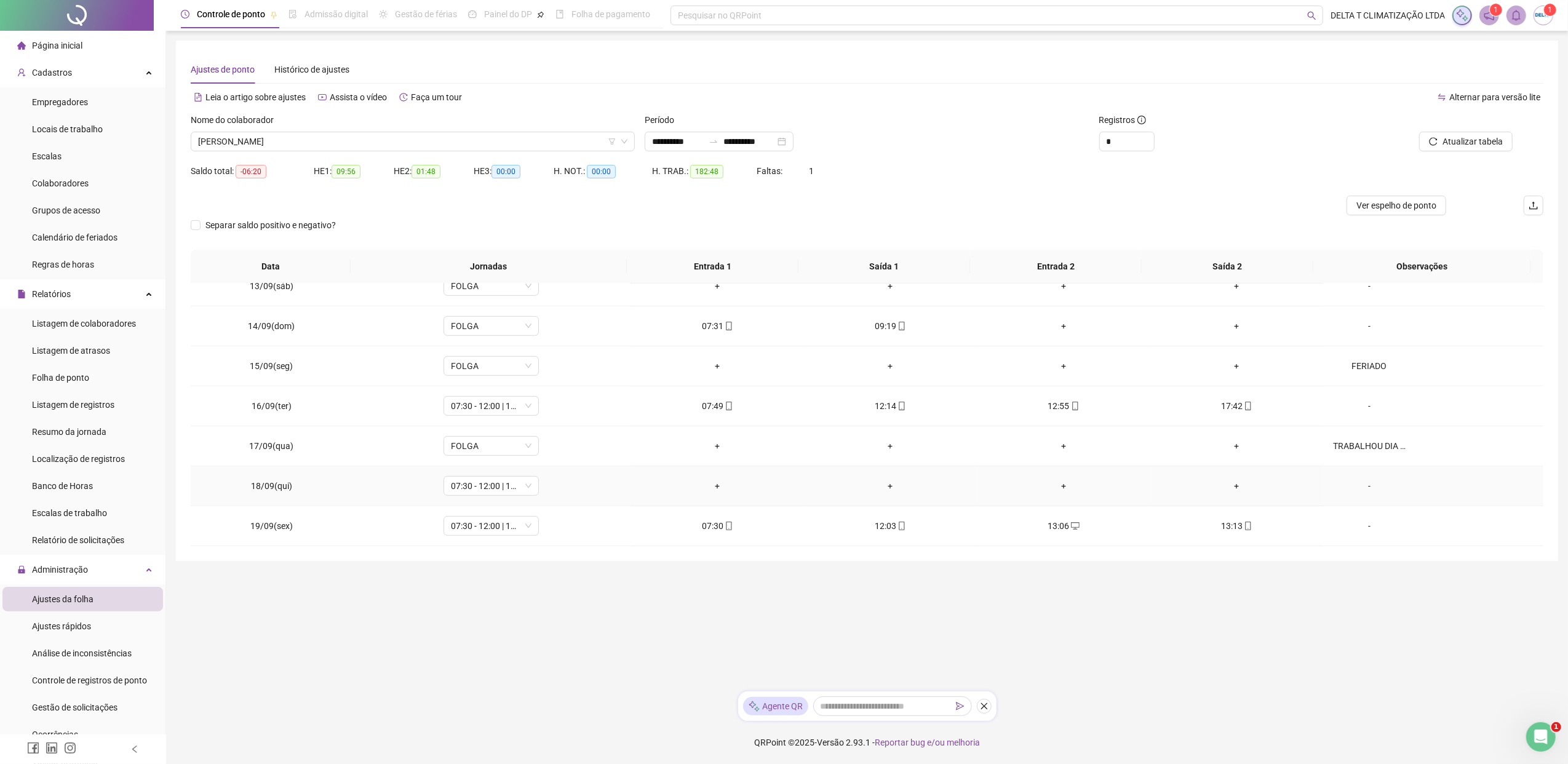
click at [1240, 488] on div "-" at bounding box center [1369, 486] width 73 height 14
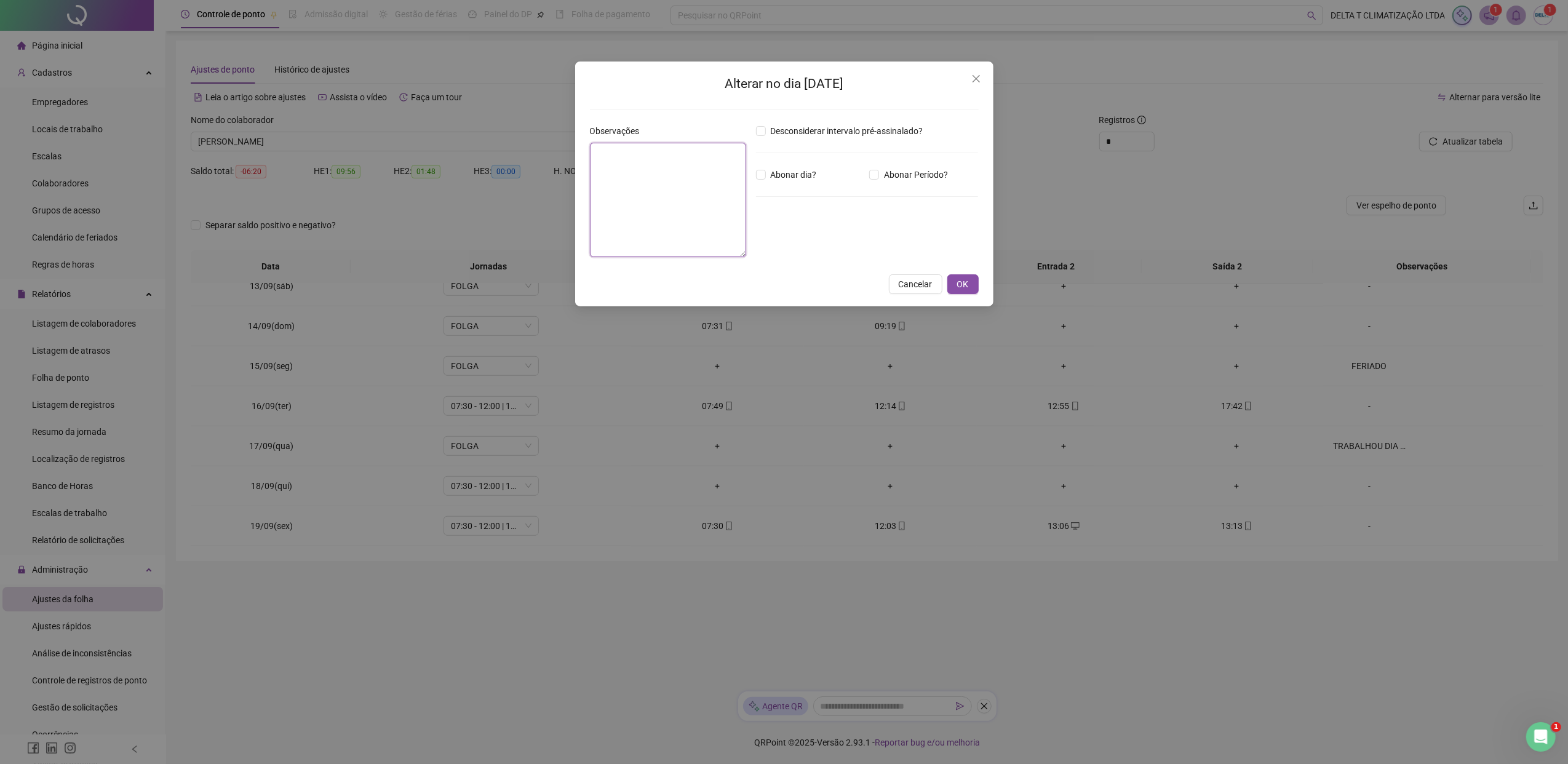
click at [724, 190] on textarea at bounding box center [668, 200] width 156 height 114
type textarea "*"
drag, startPoint x: 714, startPoint y: 151, endPoint x: 623, endPoint y: 156, distance: 91.1
click at [623, 156] on textarea "**********" at bounding box center [668, 200] width 156 height 115
type textarea "**********"
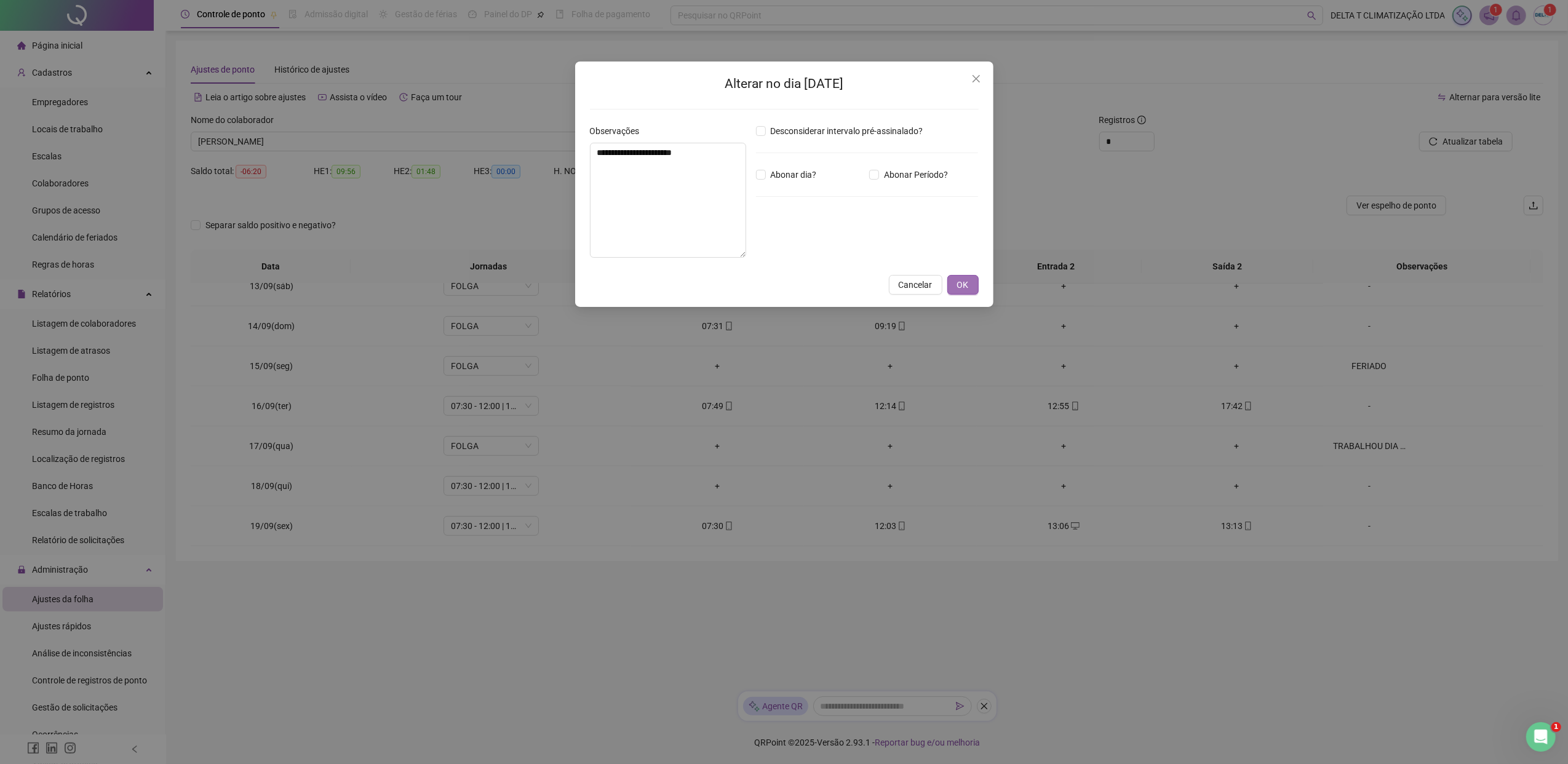
click at [963, 280] on span "OK" at bounding box center [963, 285] width 12 height 14
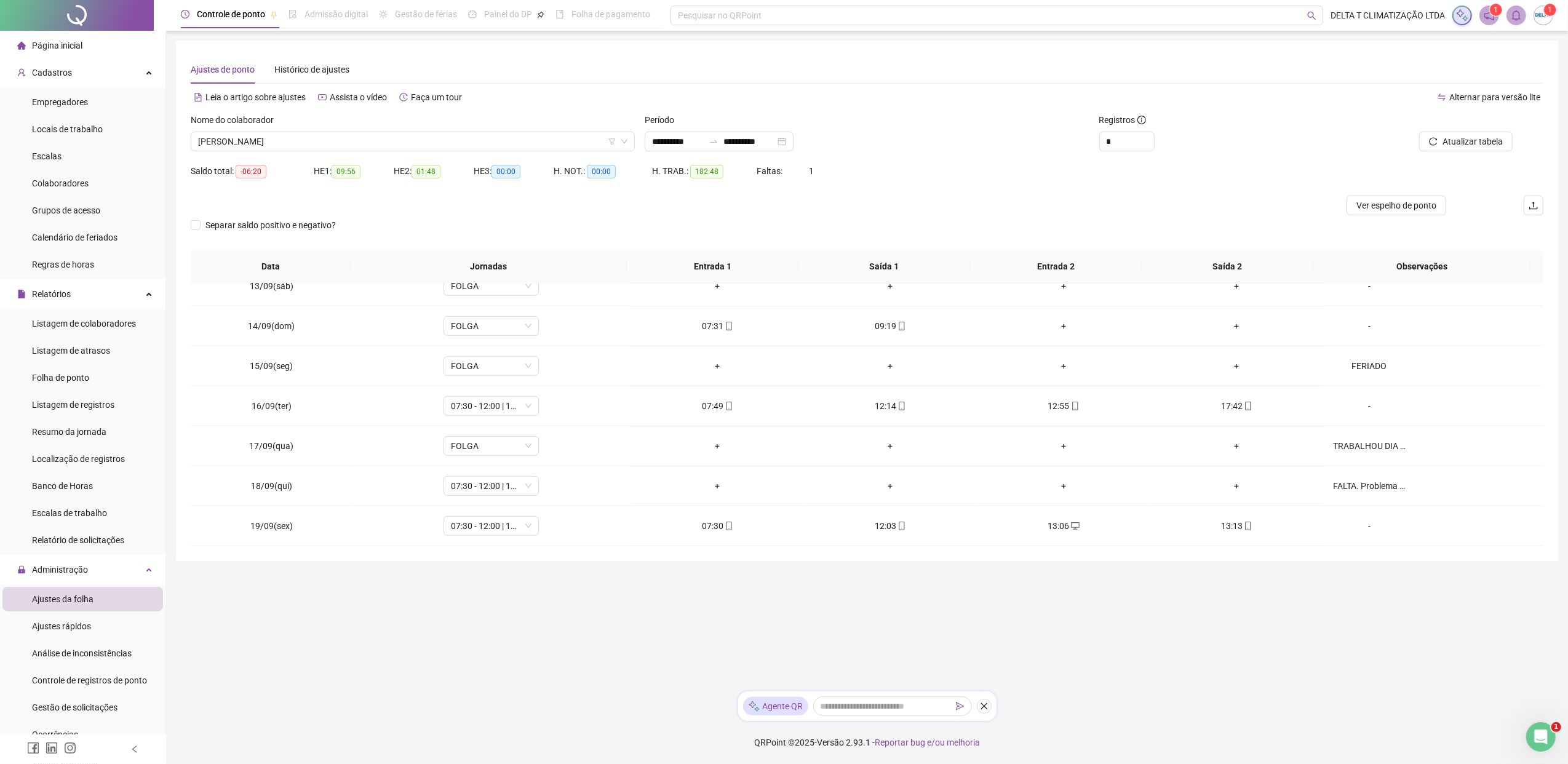
click at [1123, 99] on div "Alternar para versão lite" at bounding box center [1205, 97] width 677 height 20
drag, startPoint x: 251, startPoint y: 140, endPoint x: 267, endPoint y: 145, distance: 16.8
click at [252, 140] on span "[PERSON_NAME]" at bounding box center [413, 141] width 430 height 18
click at [335, 131] on div "[PERSON_NAME]" at bounding box center [413, 141] width 444 height 20
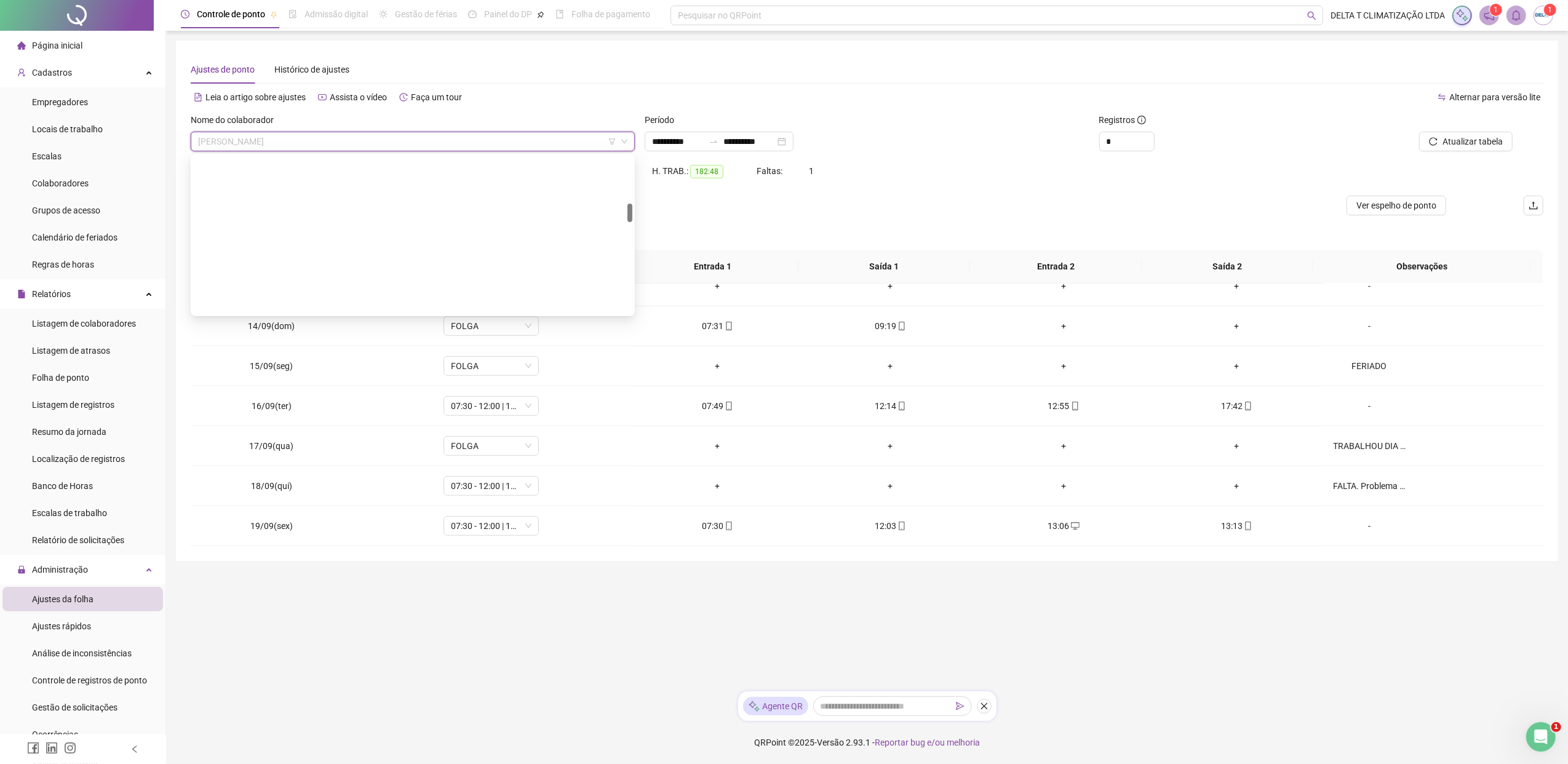
scroll to position [393, 0]
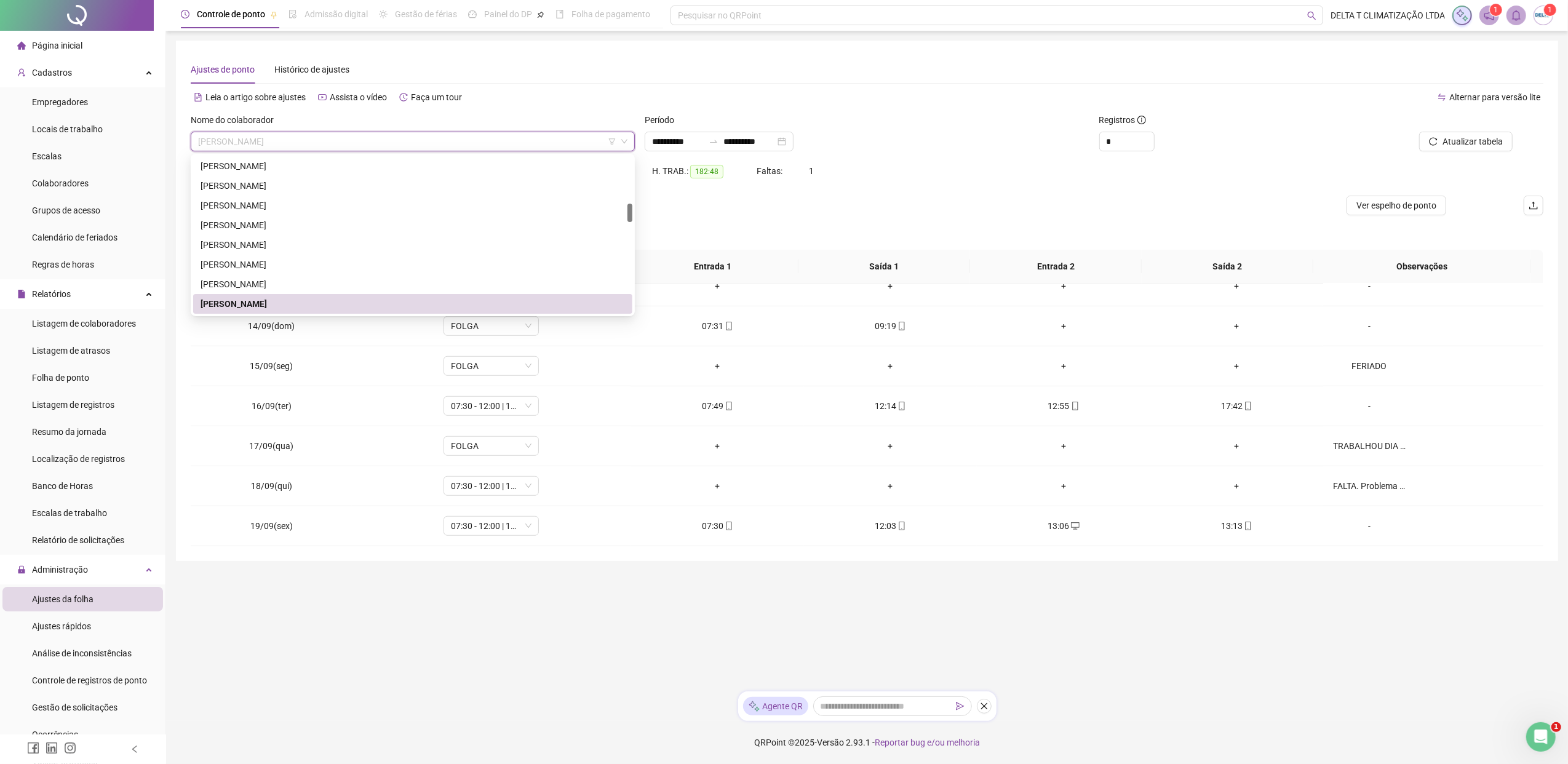
click at [345, 142] on span "[PERSON_NAME]" at bounding box center [413, 141] width 430 height 18
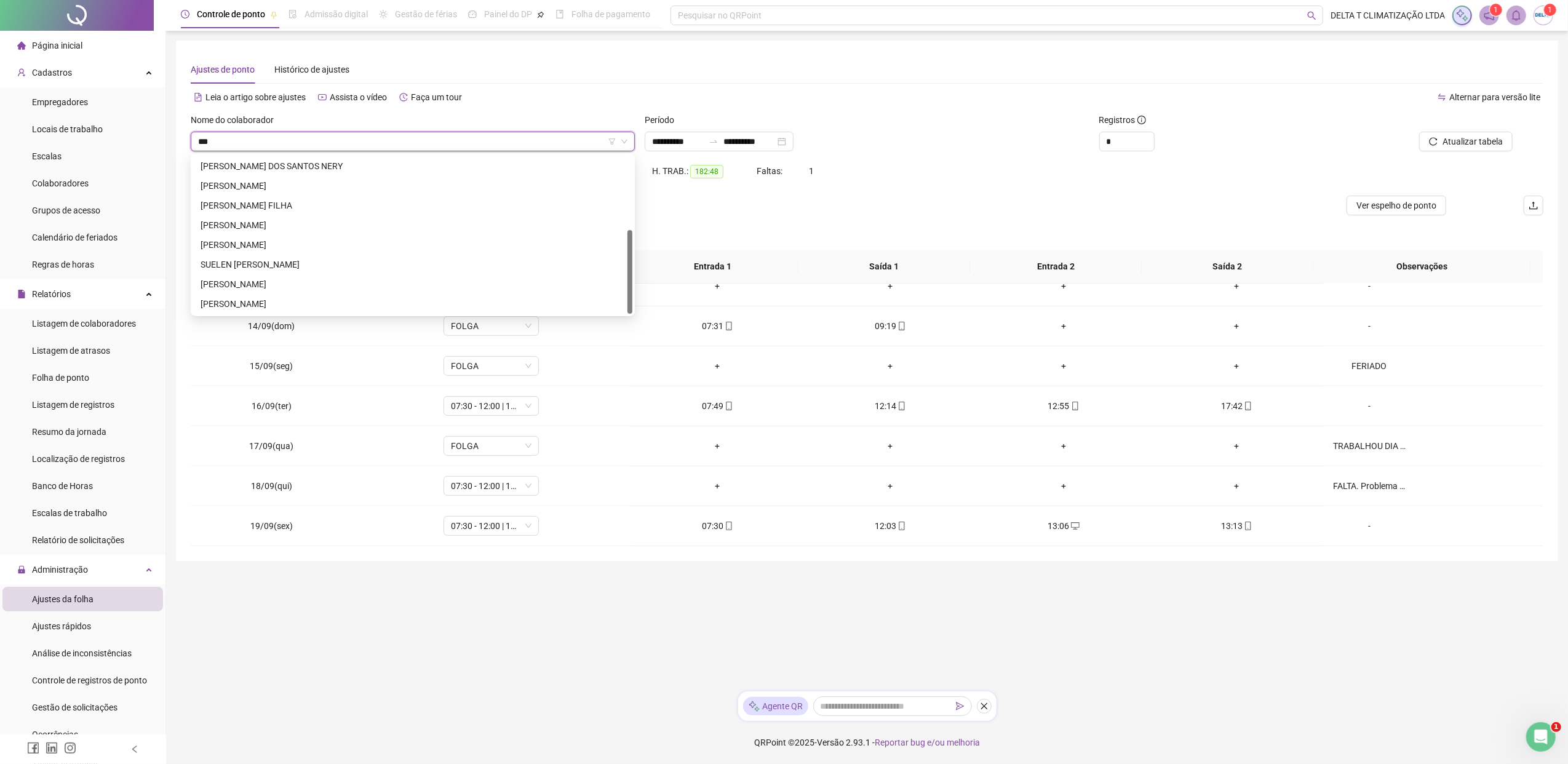
scroll to position [0, 0]
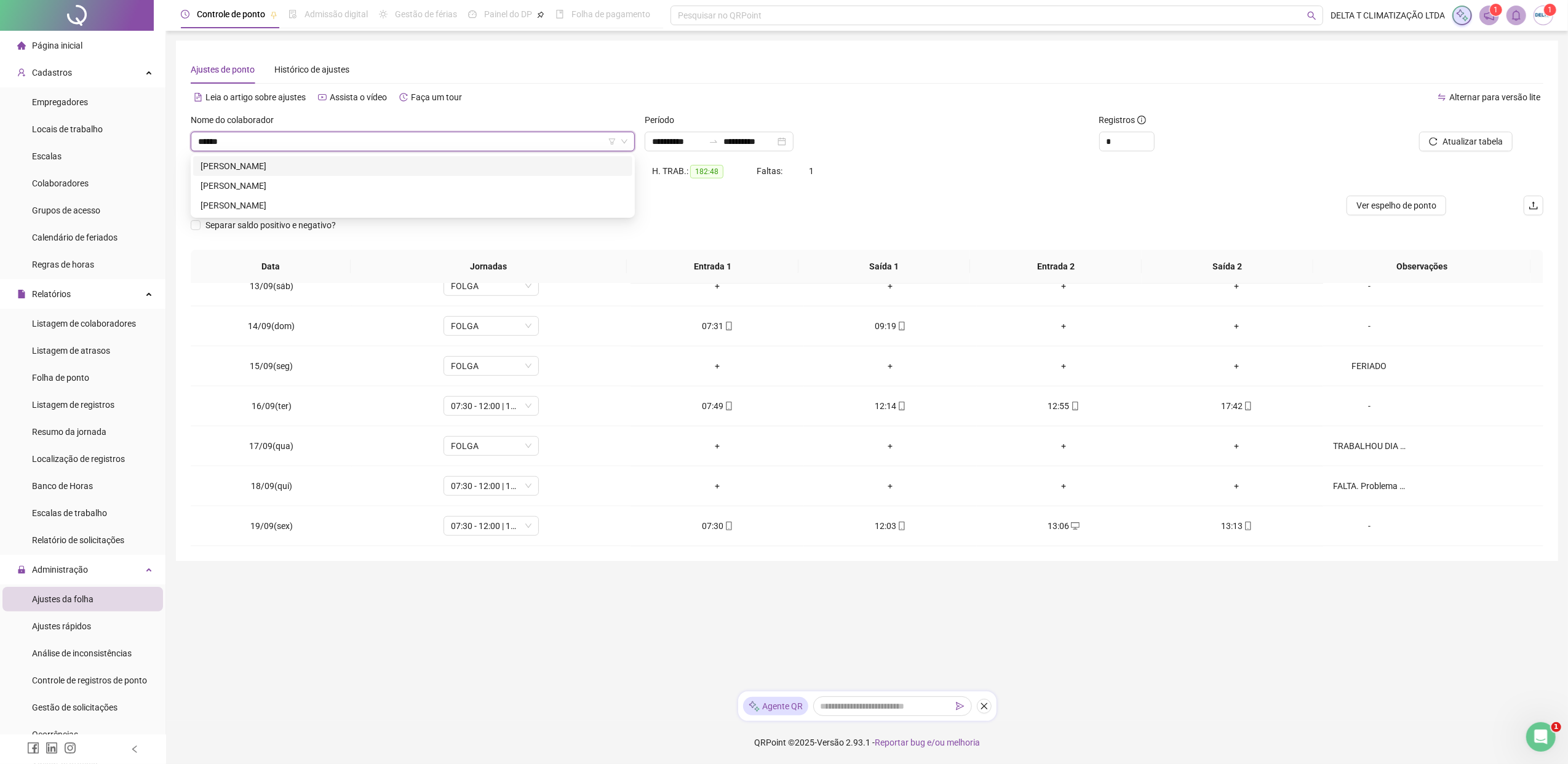
type input "*******"
click at [348, 180] on div "[PERSON_NAME]" at bounding box center [413, 186] width 424 height 14
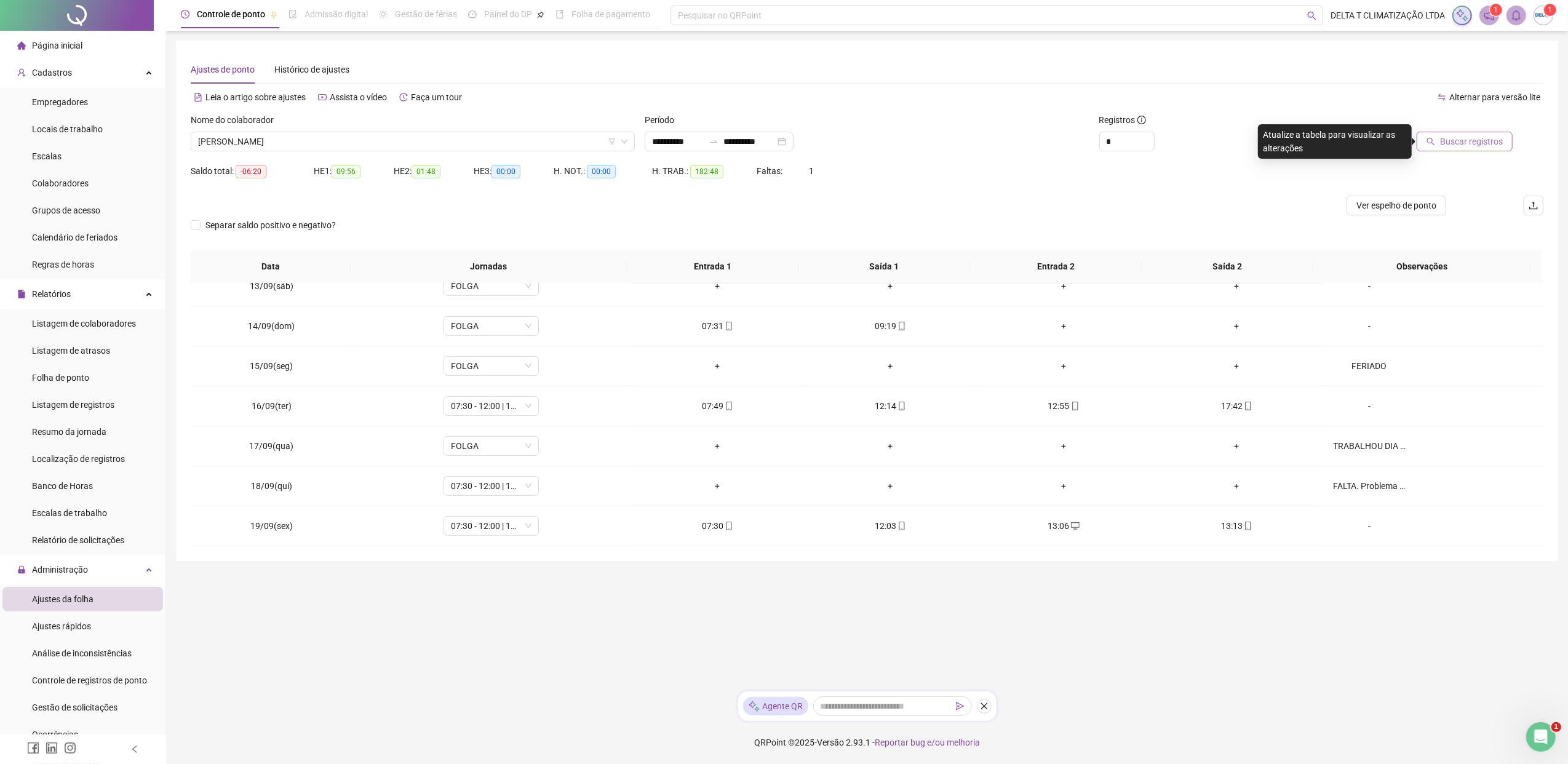
click at [1240, 143] on span "Buscar registros" at bounding box center [1472, 142] width 63 height 14
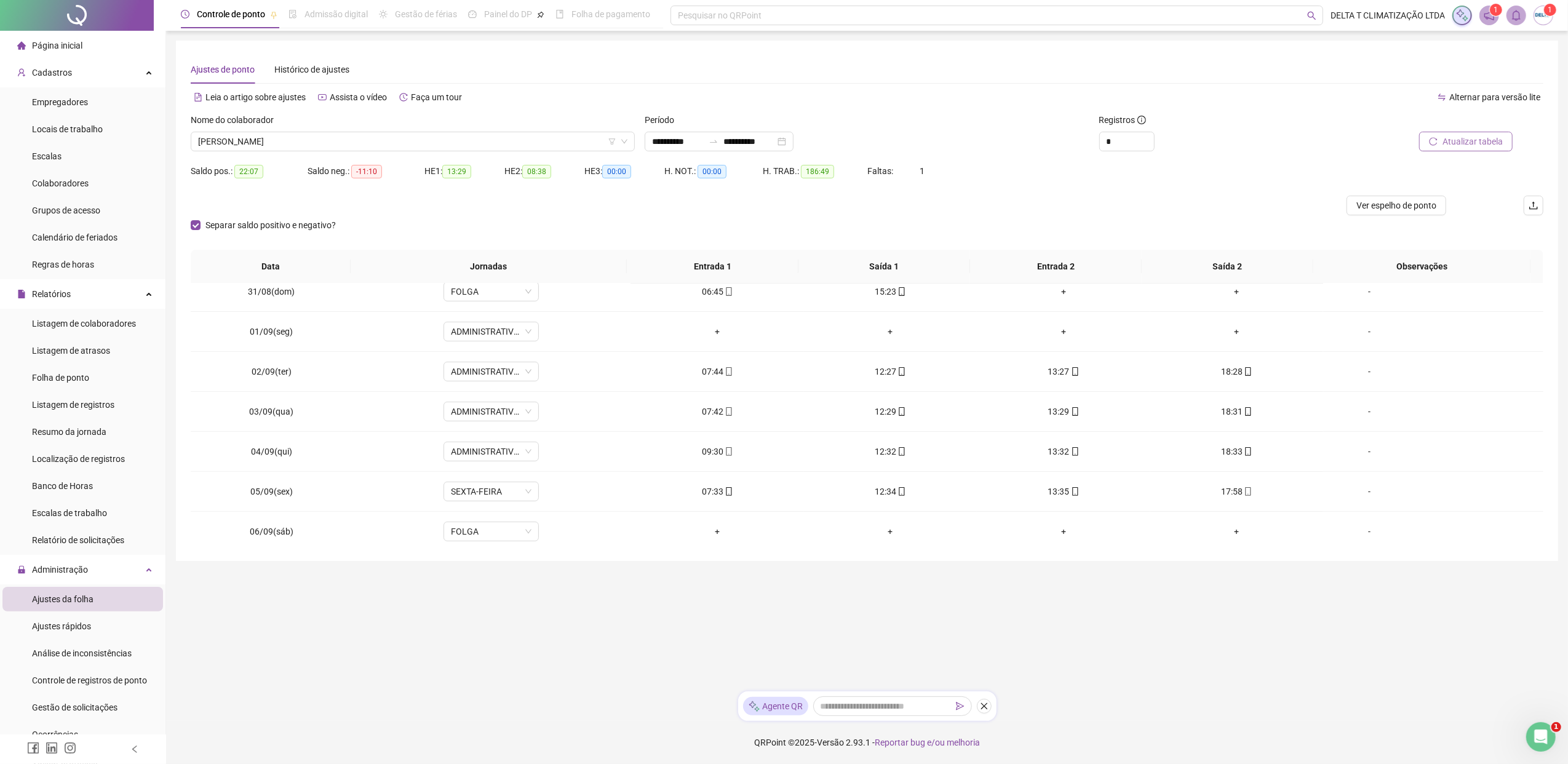
scroll to position [409, 0]
click at [485, 376] on span "ADMINISTRATIVO_ 07:30" at bounding box center [491, 373] width 81 height 18
type input "*****"
click at [486, 423] on div "Folga" at bounding box center [499, 421] width 81 height 14
click at [547, 340] on span "Sim" at bounding box center [547, 345] width 14 height 14
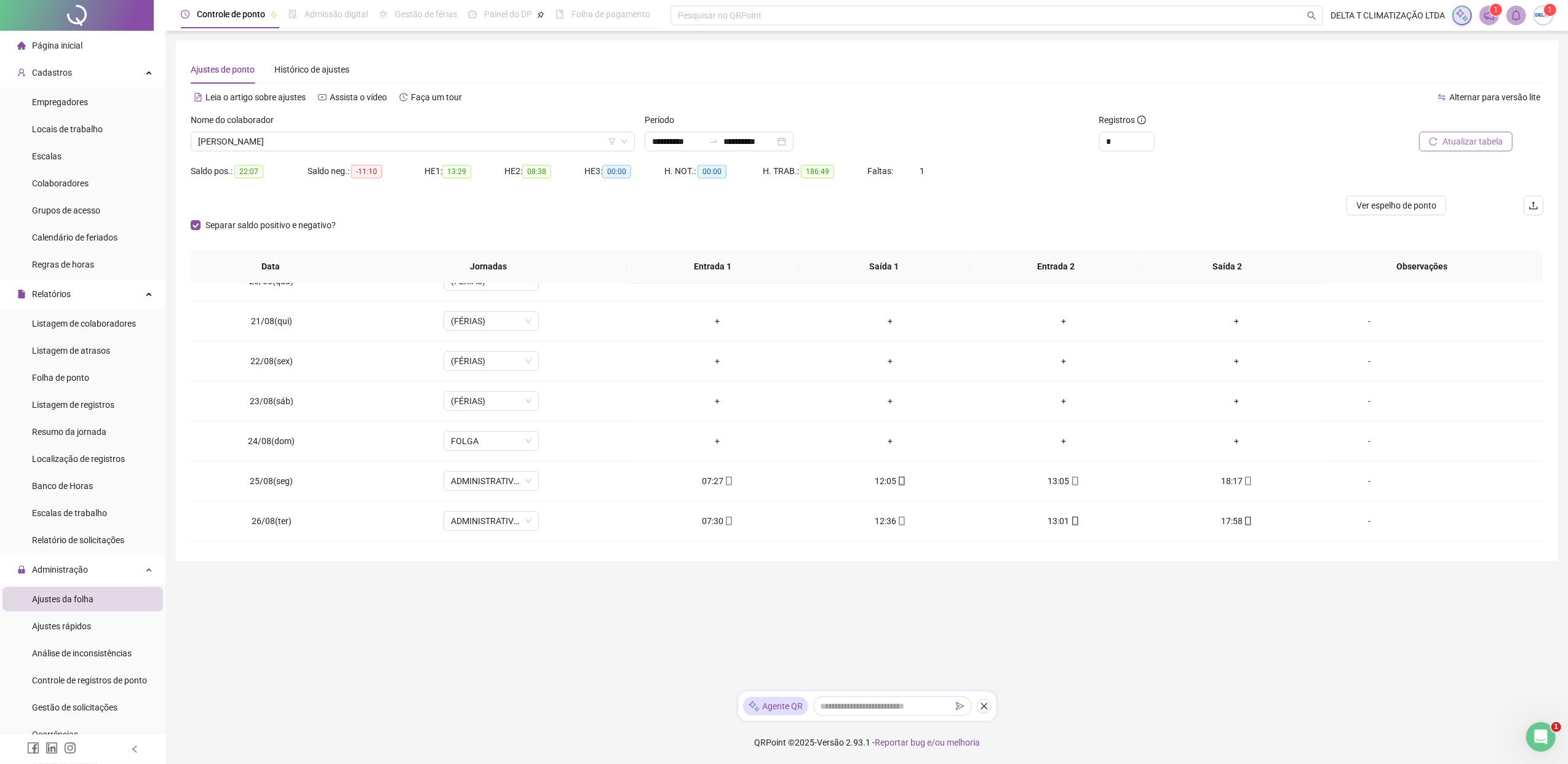
scroll to position [0, 0]
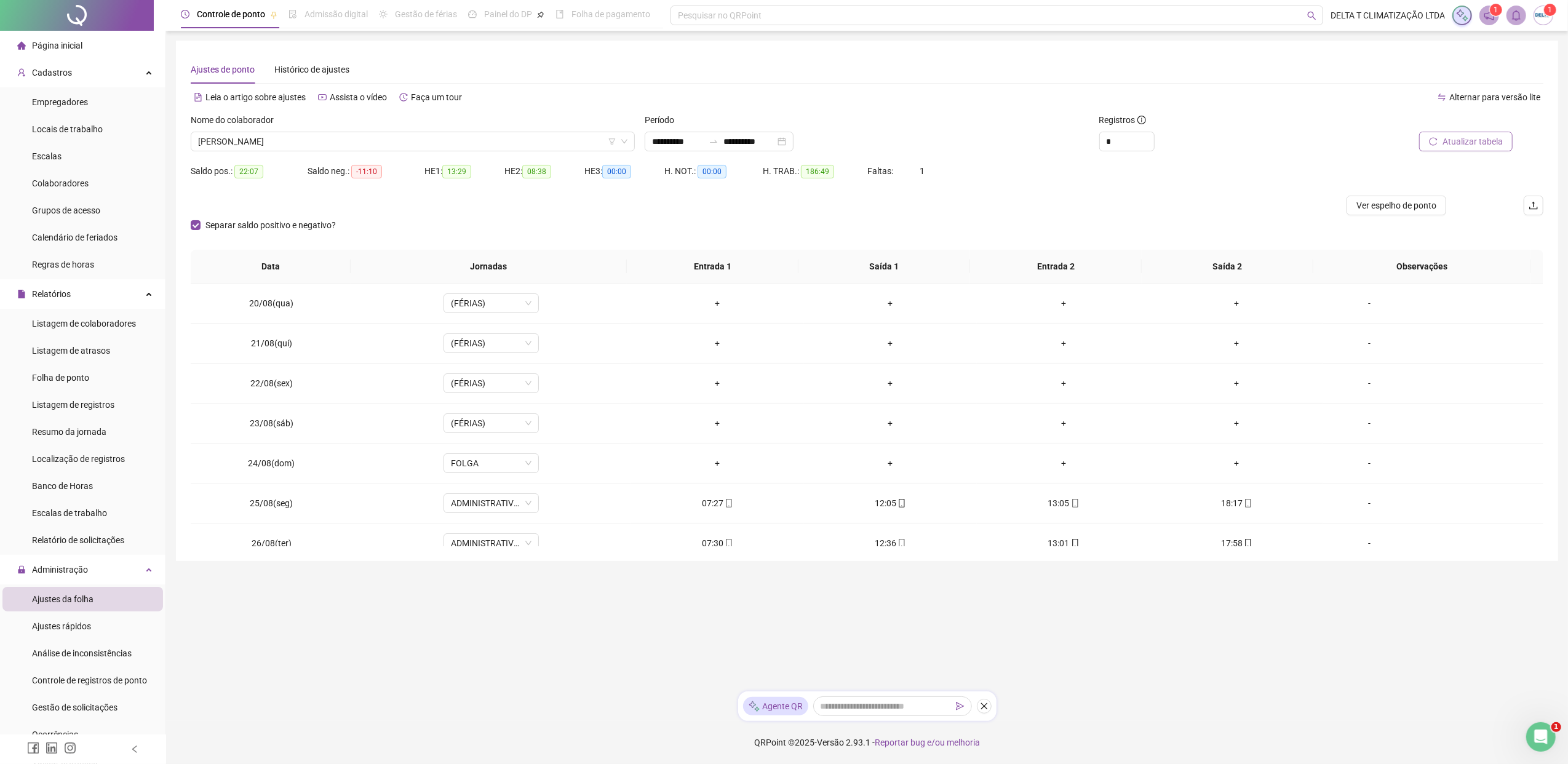
click at [1240, 144] on span "Atualizar tabela" at bounding box center [1472, 142] width 60 height 14
click at [1240, 205] on span "Ver espelho de ponto" at bounding box center [1396, 205] width 80 height 14
click at [107, 326] on span "Listagem de colaboradores" at bounding box center [84, 324] width 104 height 10
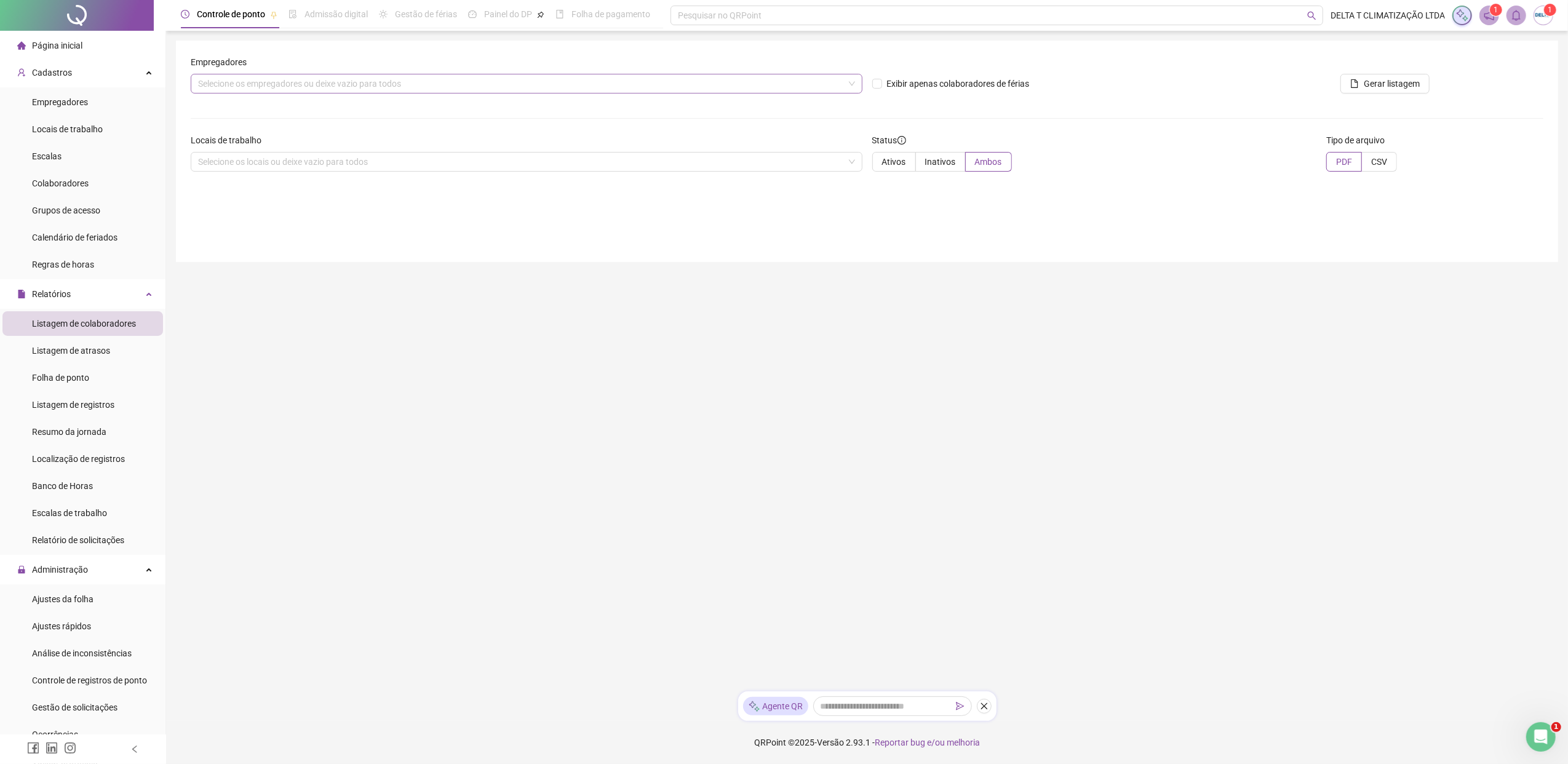
click at [394, 81] on div "Selecione os empregadores ou deixe vazio para todos" at bounding box center [527, 83] width 672 height 20
click at [380, 127] on div "DELTA T MANUTENÇÃO" at bounding box center [526, 129] width 652 height 14
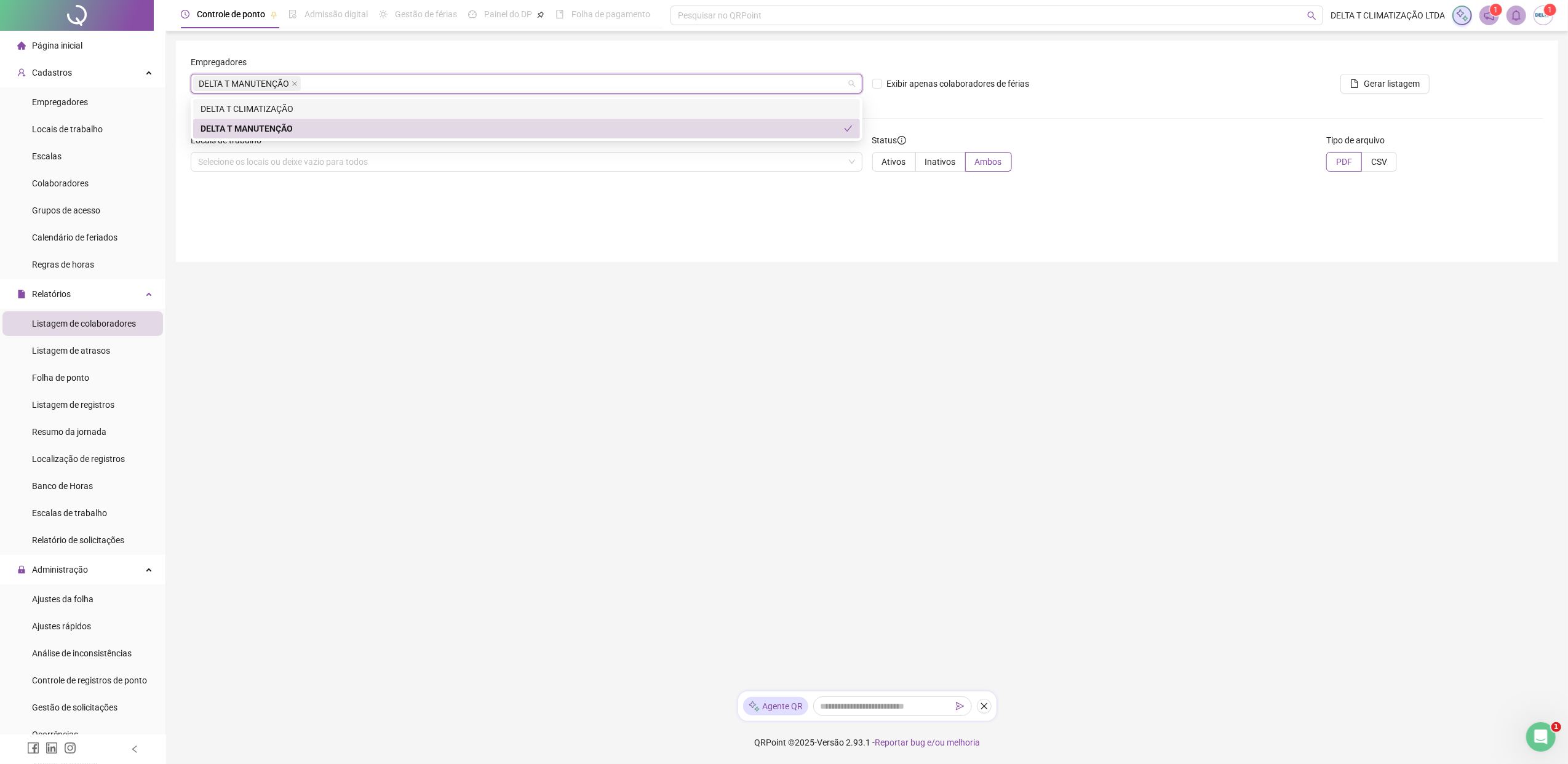
click at [350, 109] on div "DELTA T CLIMATIZAÇÃO" at bounding box center [526, 109] width 652 height 14
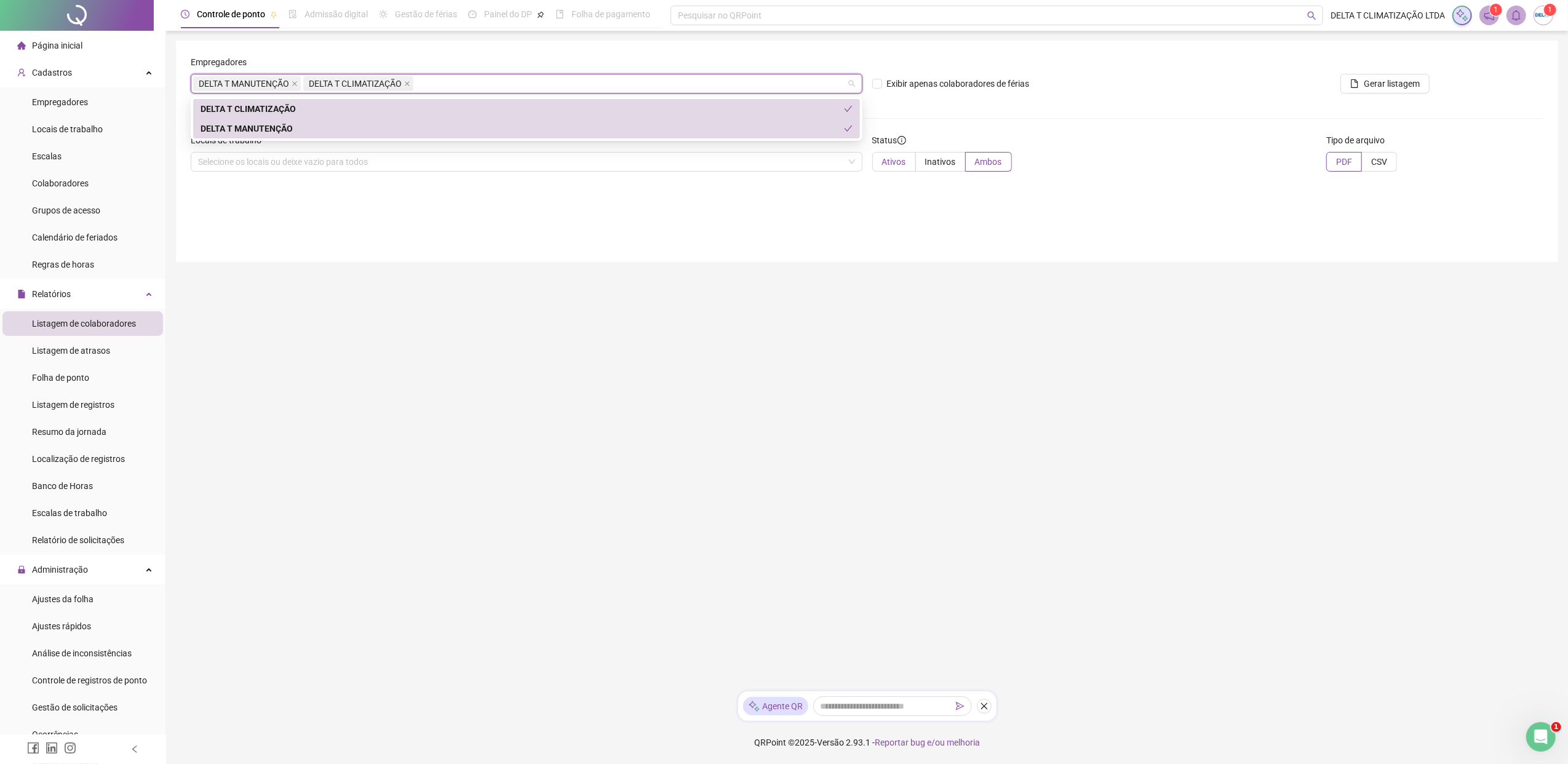
click at [880, 163] on label "Ativos" at bounding box center [894, 161] width 44 height 20
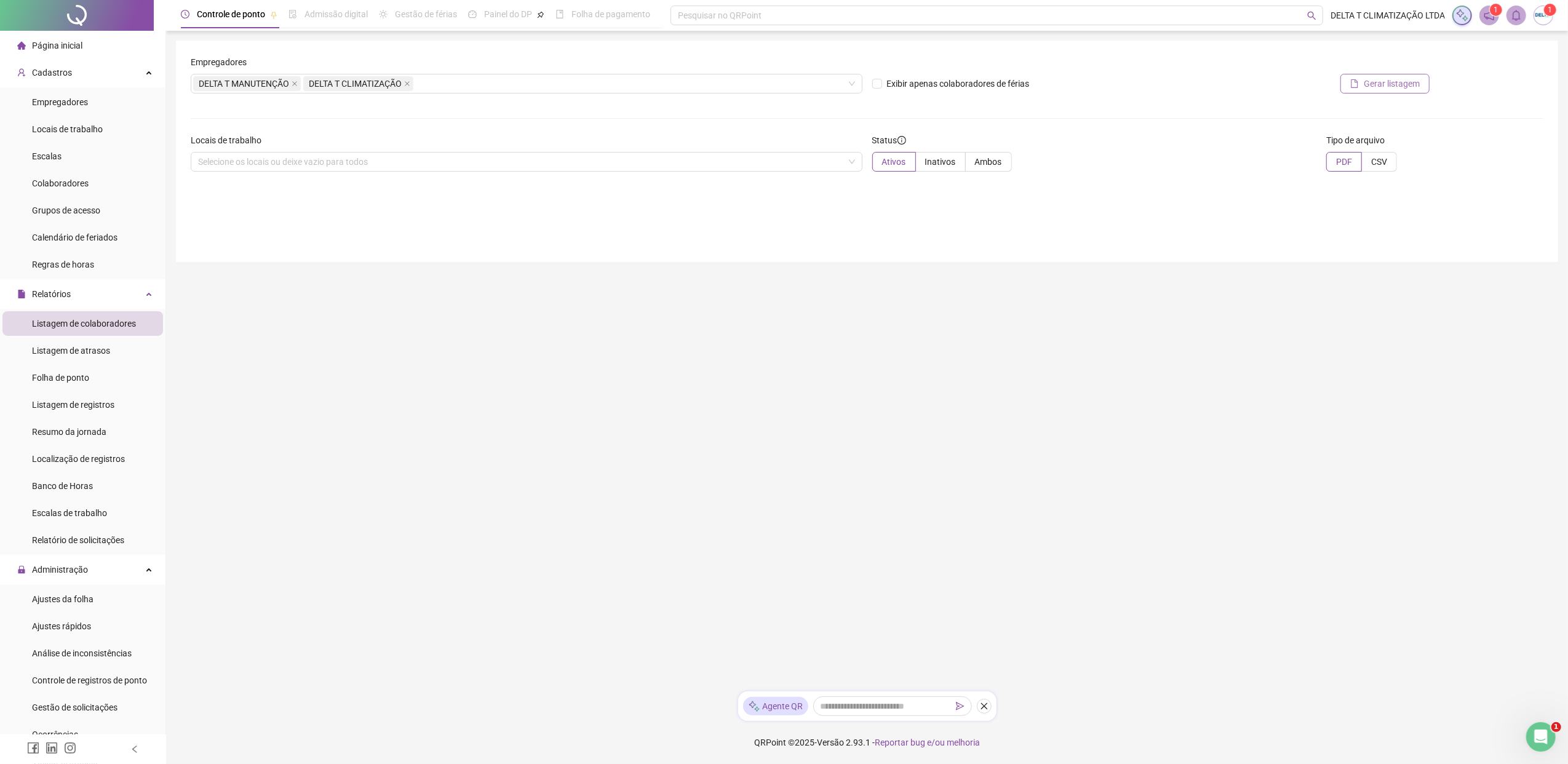
click at [1240, 88] on span "Gerar listagem" at bounding box center [1391, 83] width 56 height 14
click at [1240, 17] on icon "bell" at bounding box center [1516, 15] width 11 height 11
click at [1240, 120] on link "A listagem foi gerada com sucesso e estará disponível pelos próximos 20 minutos…" at bounding box center [1427, 119] width 170 height 37
click at [131, 301] on div "Relatórios" at bounding box center [83, 294] width 161 height 25
click at [122, 347] on li "Ajustes da folha" at bounding box center [83, 350] width 161 height 25
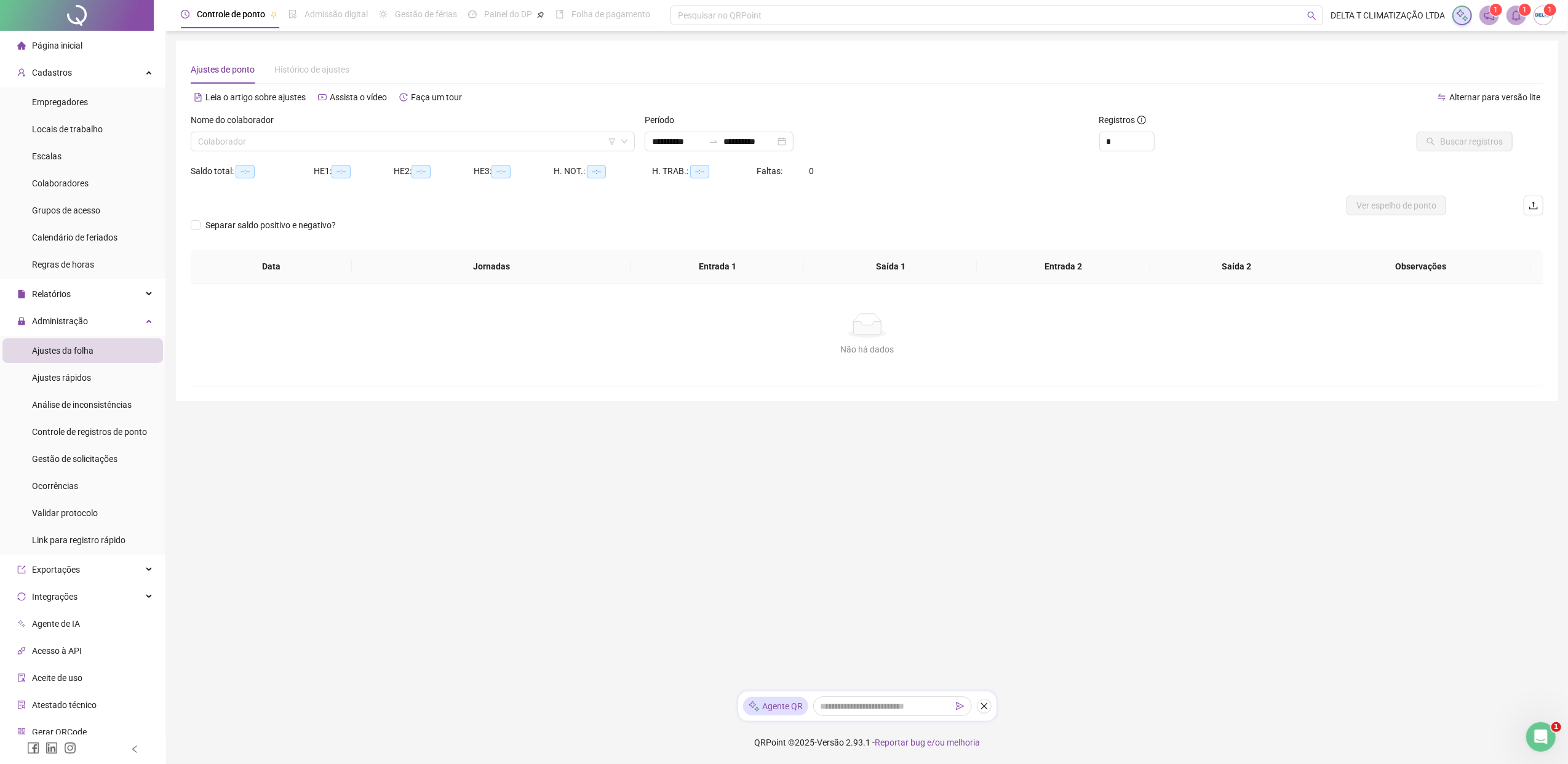
type input "**********"
click at [298, 143] on input "search" at bounding box center [406, 141] width 418 height 18
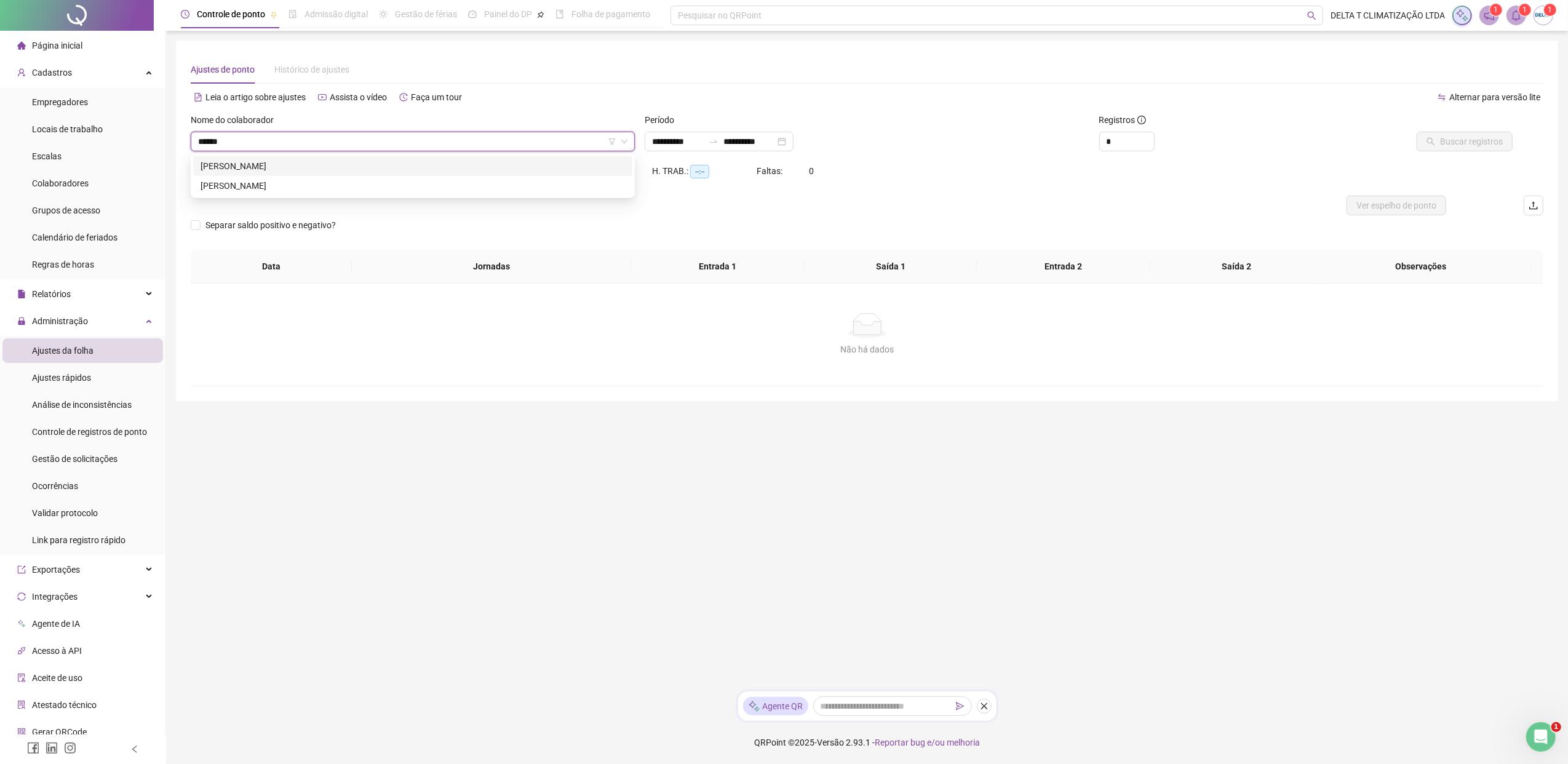
type input "*******"
click at [302, 171] on div "[PERSON_NAME]" at bounding box center [413, 166] width 424 height 14
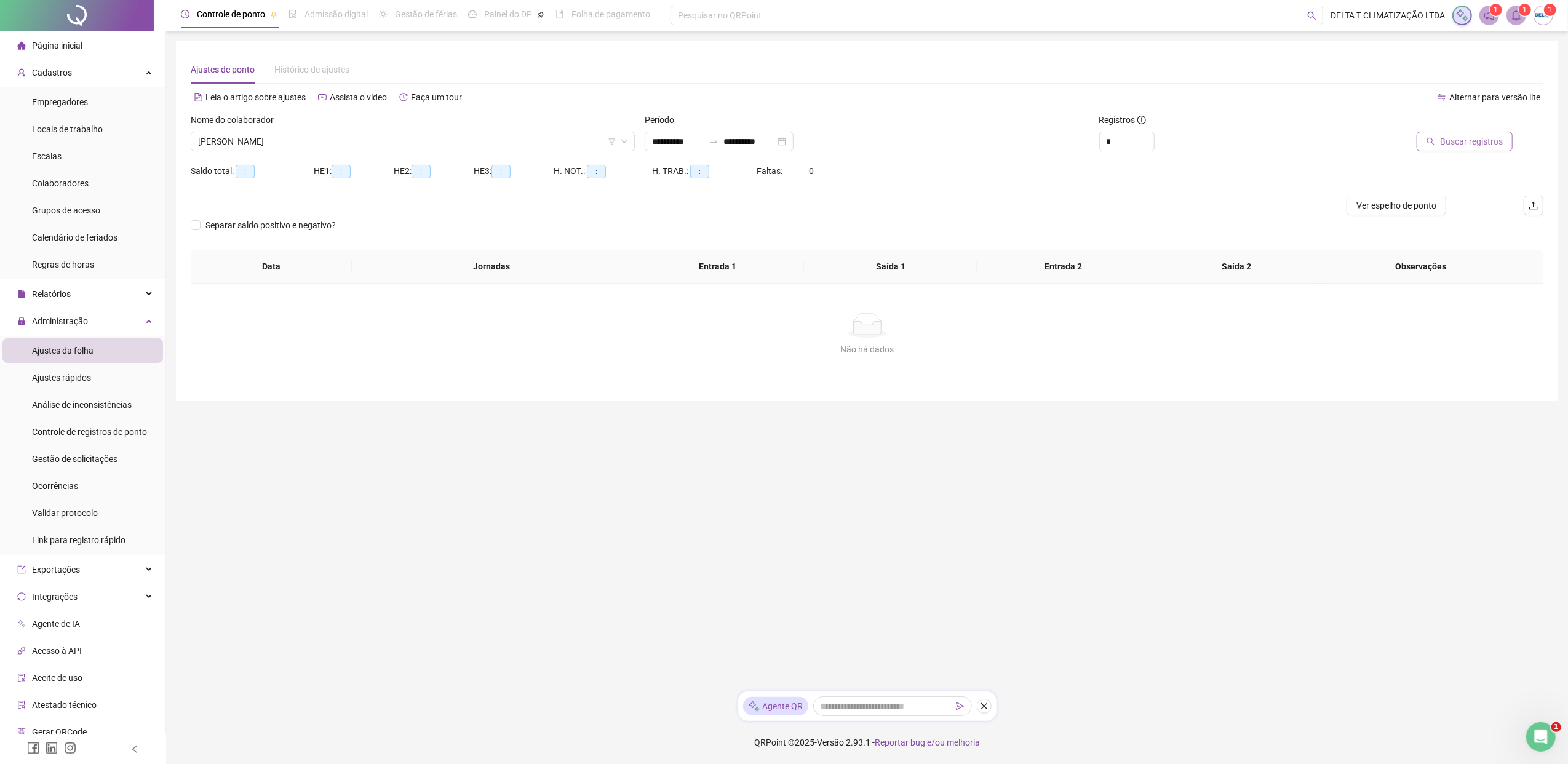
drag, startPoint x: 1463, startPoint y: 129, endPoint x: 1467, endPoint y: 143, distance: 14.6
click at [1240, 129] on div at bounding box center [1419, 122] width 186 height 18
click at [1240, 143] on span "Buscar registros" at bounding box center [1472, 142] width 63 height 14
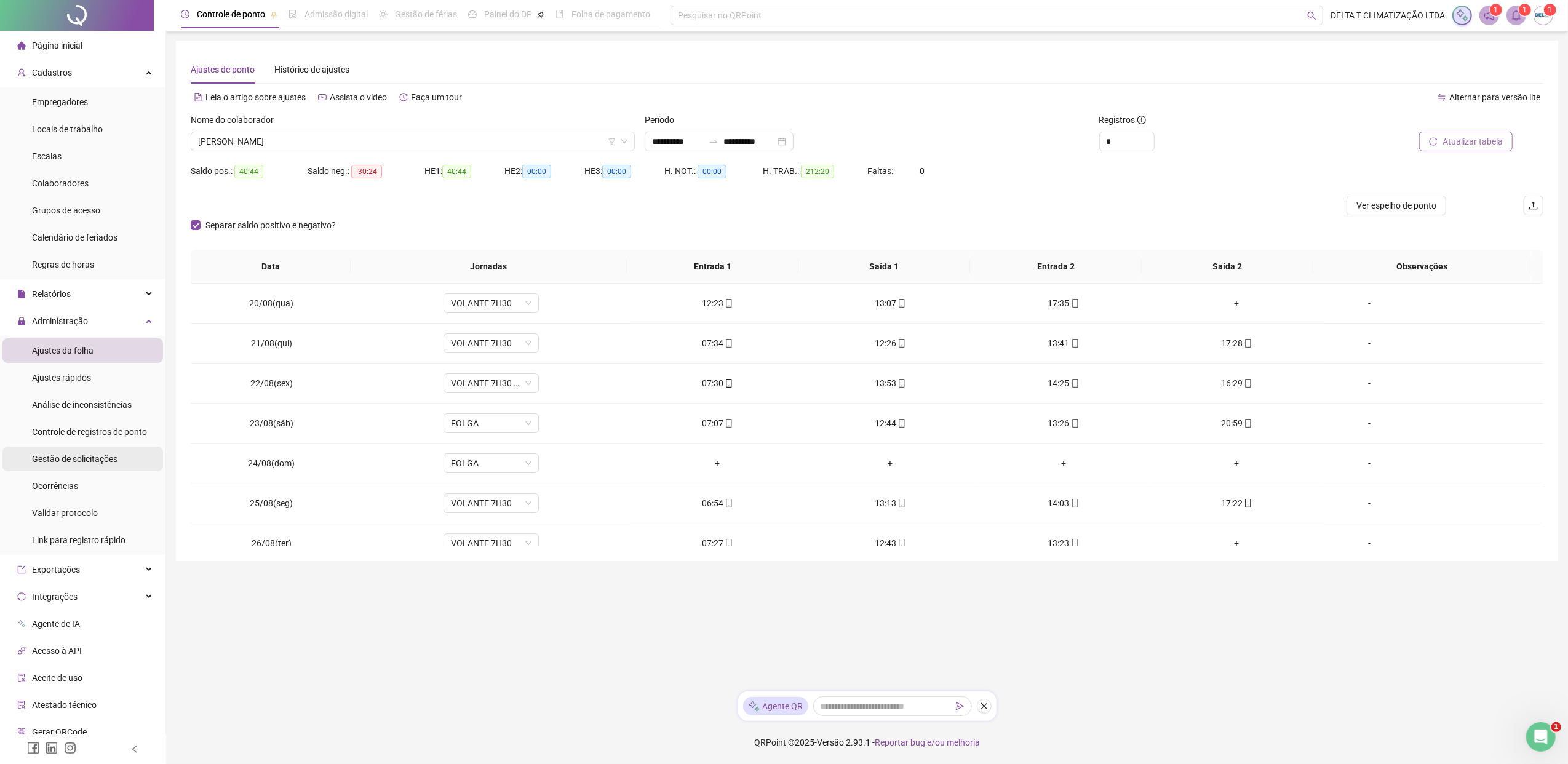
click at [80, 456] on span "Gestão de solicitações" at bounding box center [75, 458] width 86 height 10
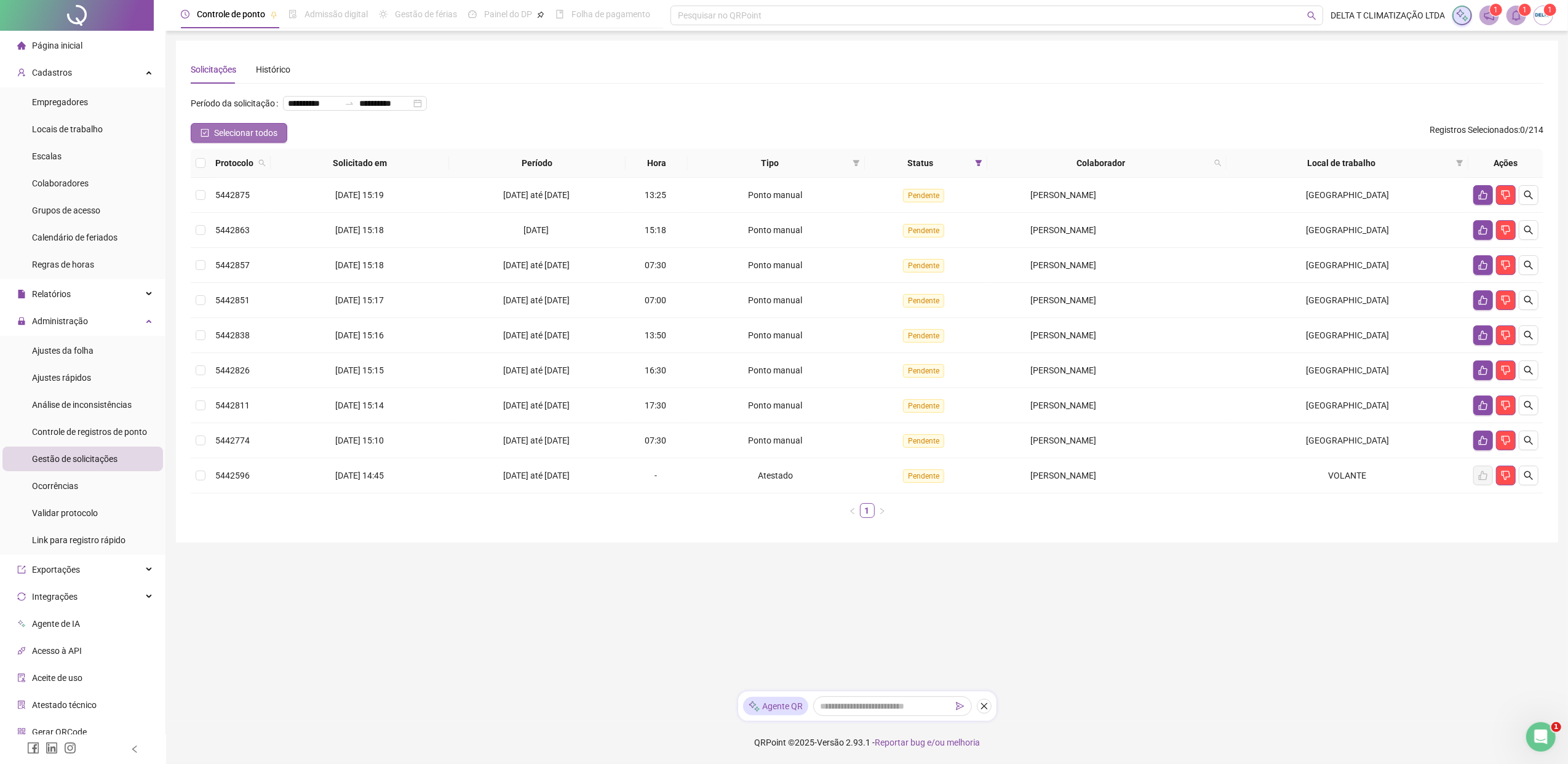
click at [235, 133] on span "Selecionar todos" at bounding box center [246, 133] width 64 height 14
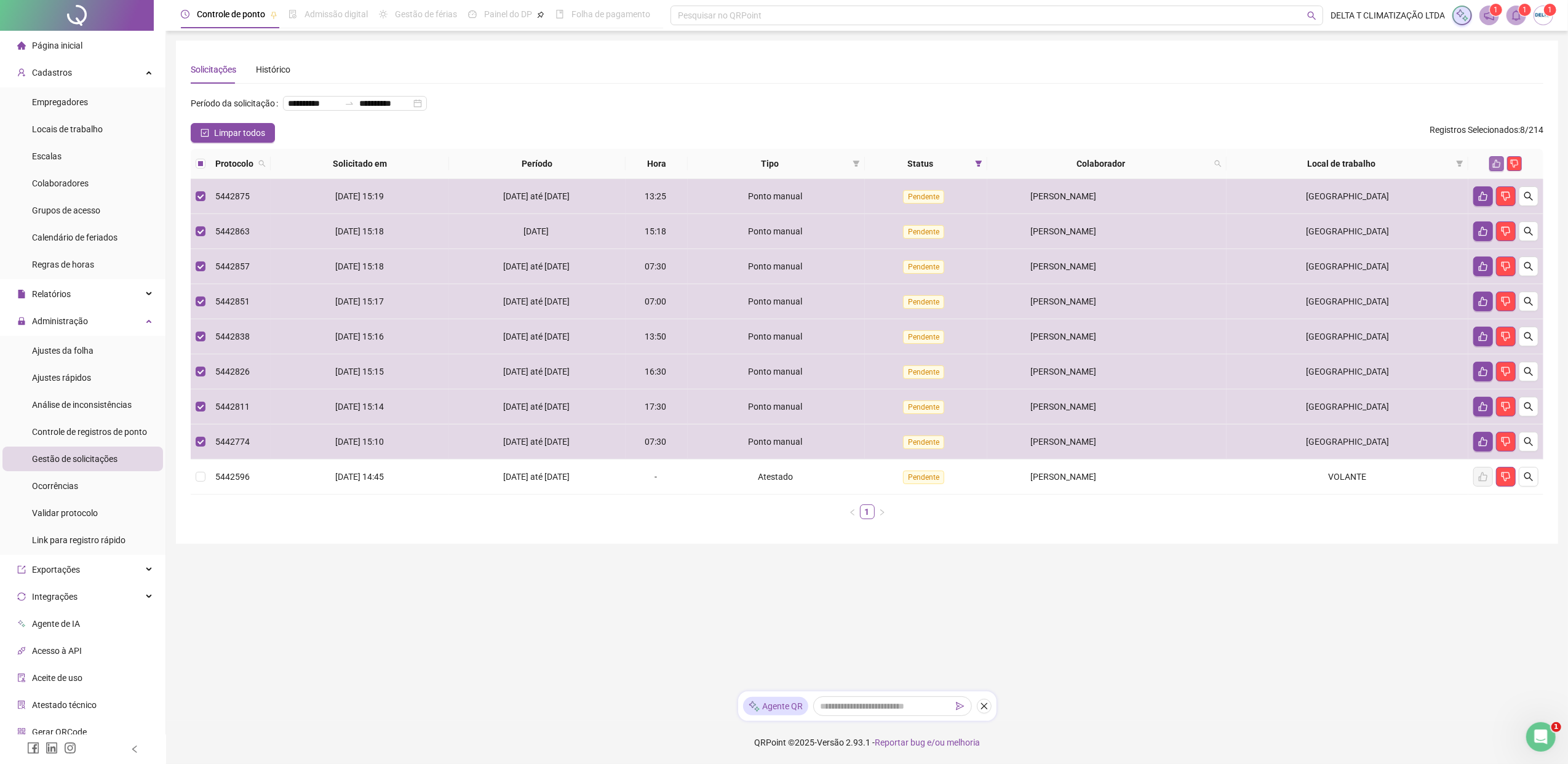
click at [1240, 161] on icon "like" at bounding box center [1496, 163] width 9 height 9
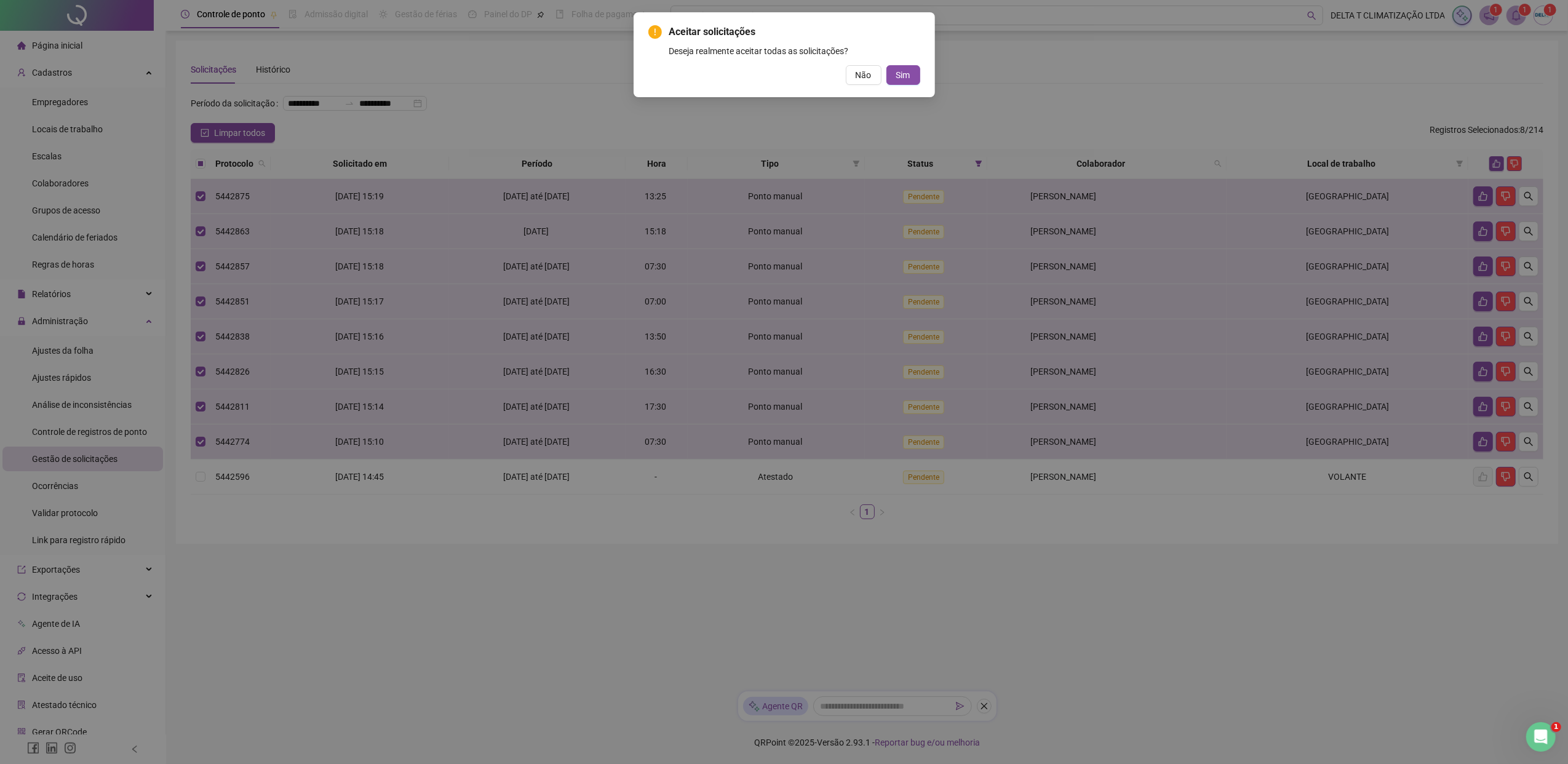
click at [925, 73] on div "Aceitar solicitações Deseja realmente aceitar todas as solicitações? Não Sim" at bounding box center [784, 55] width 302 height 85
click at [911, 71] on button "Sim" at bounding box center [903, 75] width 34 height 20
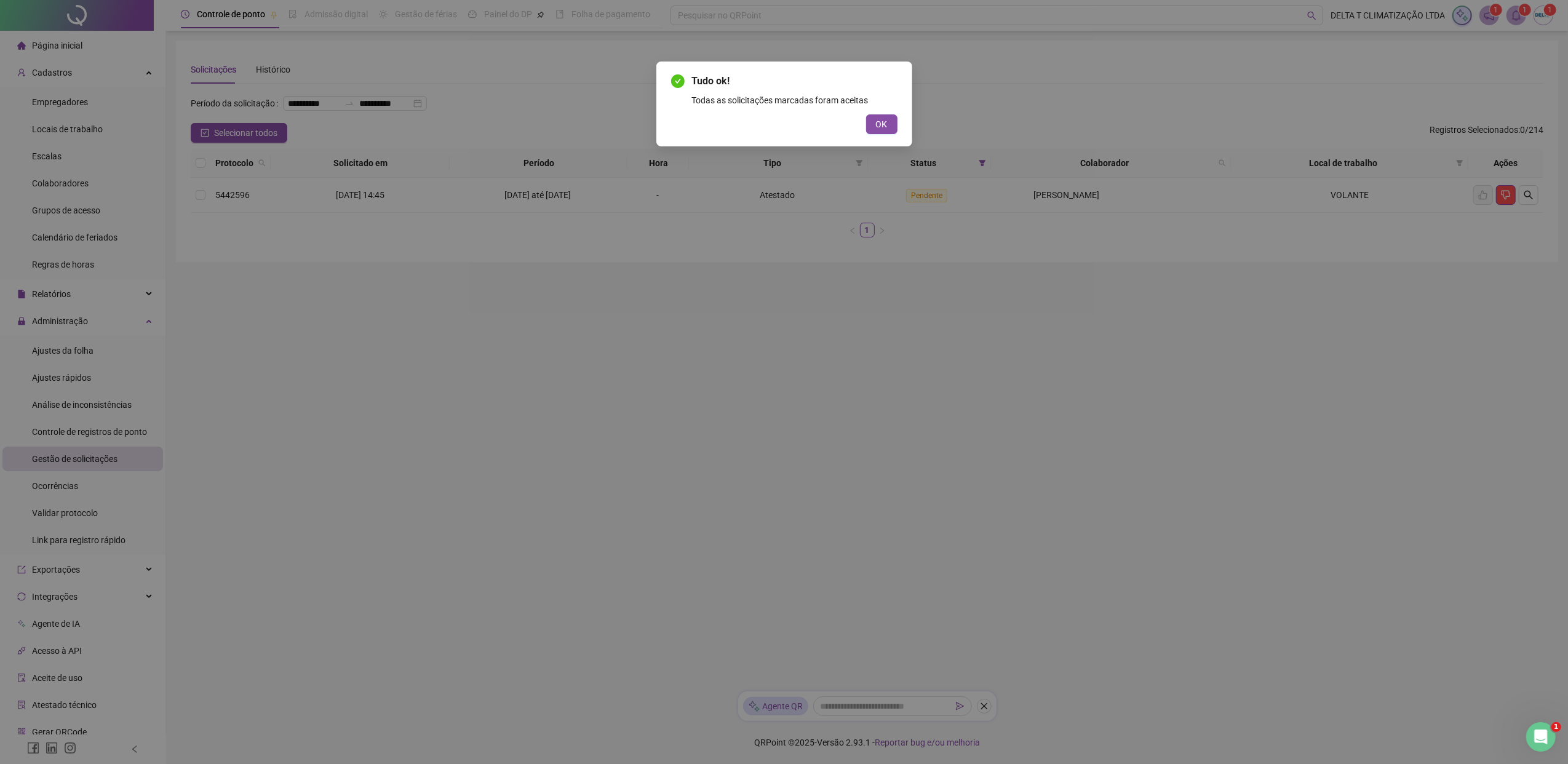
click at [892, 119] on button "OK" at bounding box center [882, 124] width 31 height 20
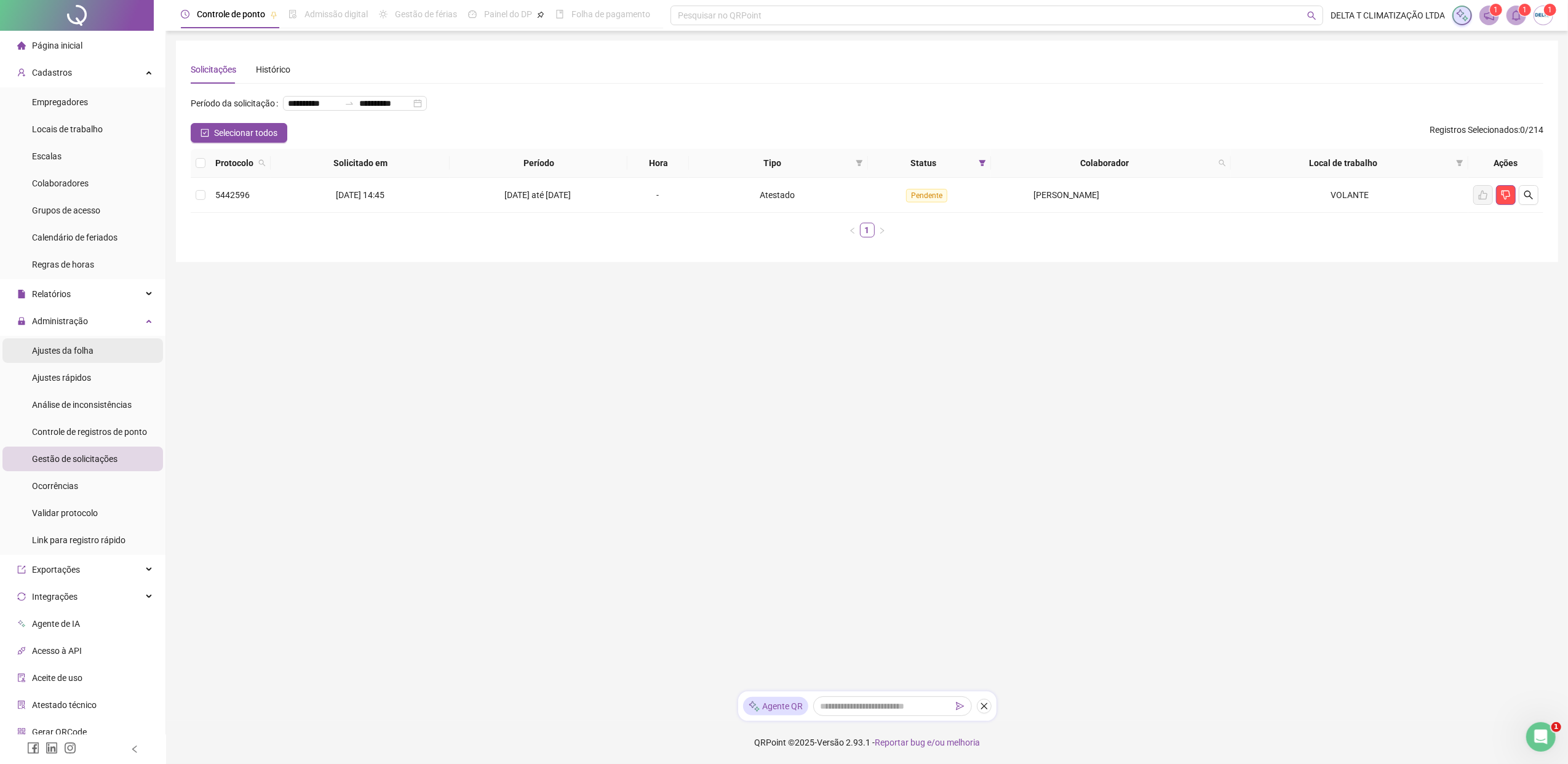
click at [83, 345] on span "Ajustes da folha" at bounding box center [63, 350] width 62 height 10
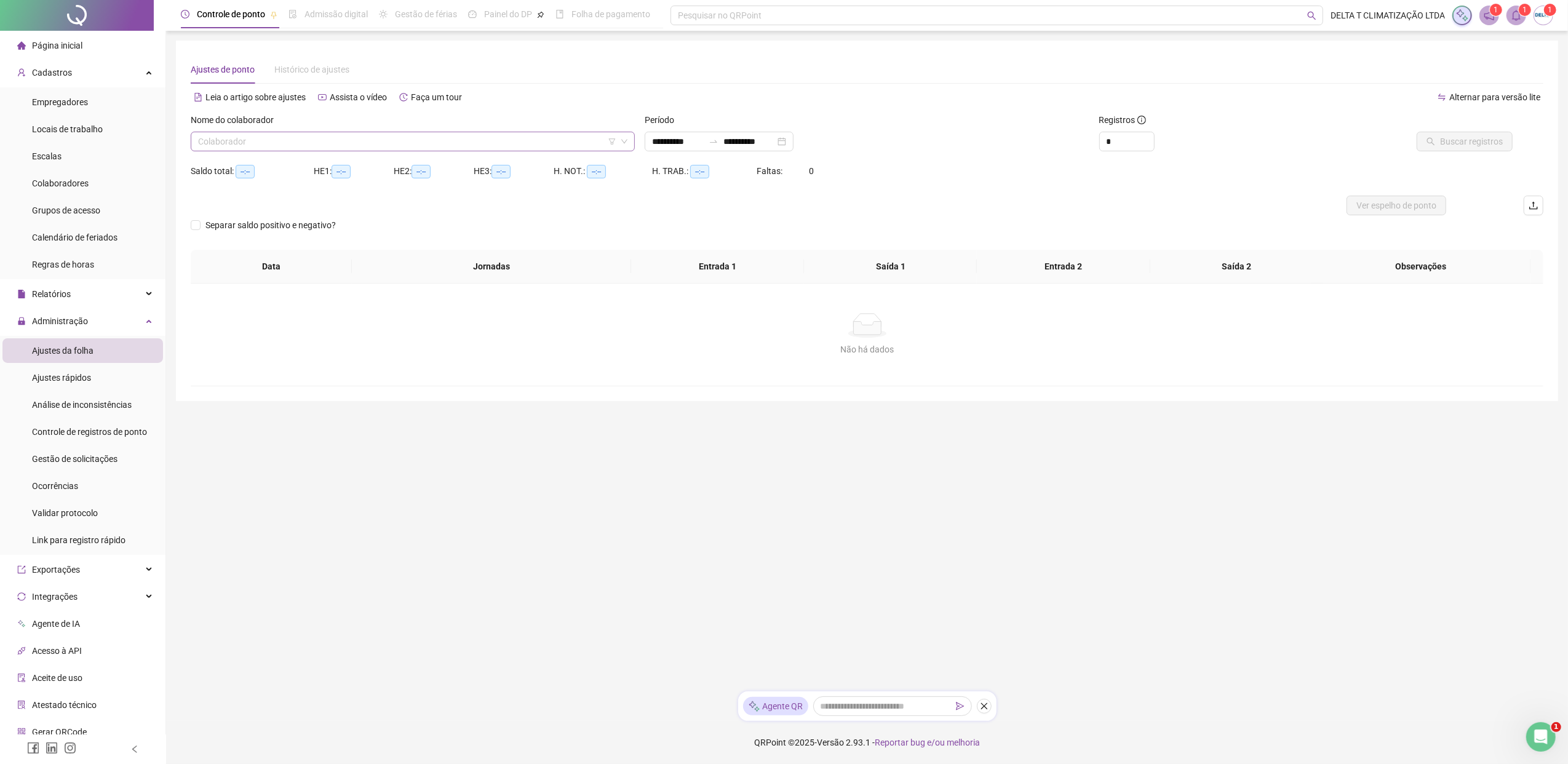
click at [291, 140] on input "search" at bounding box center [406, 141] width 418 height 18
type input "**********"
type input "*******"
click at [288, 176] on div "238337 [PERSON_NAME]" at bounding box center [413, 166] width 444 height 25
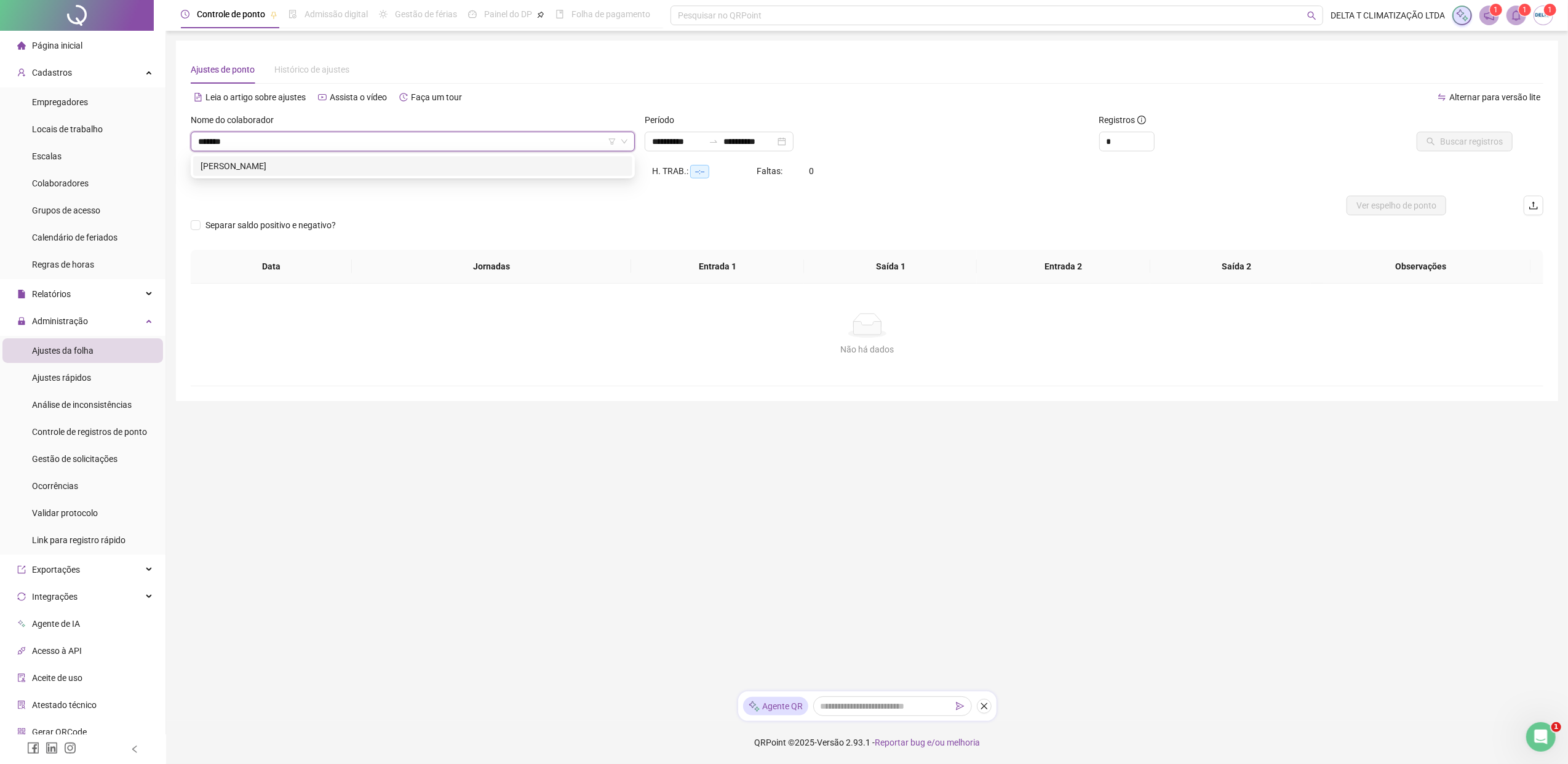
click at [285, 170] on div "[PERSON_NAME]" at bounding box center [413, 166] width 424 height 14
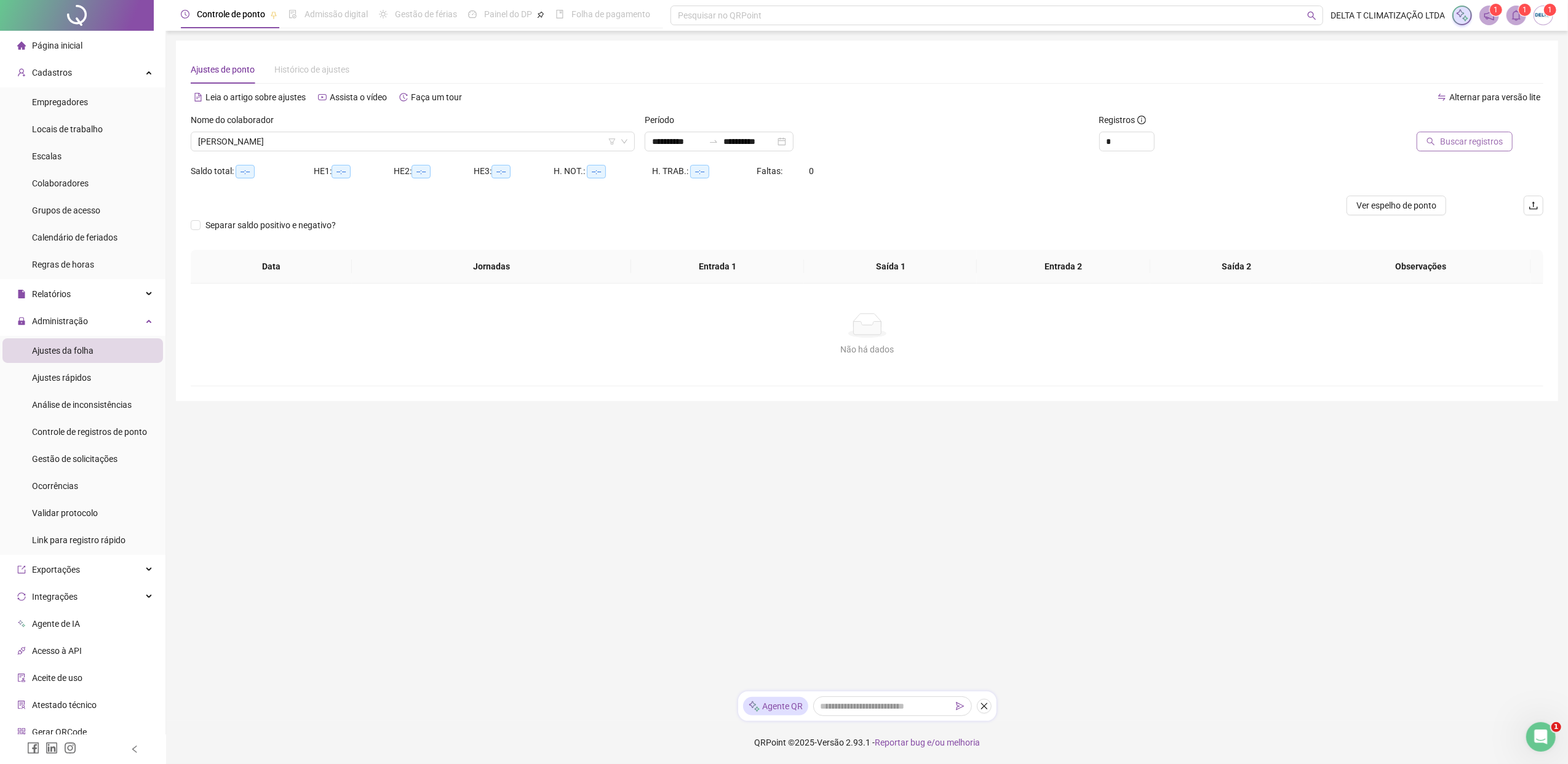
click at [1240, 149] on button "Buscar registros" at bounding box center [1464, 141] width 96 height 20
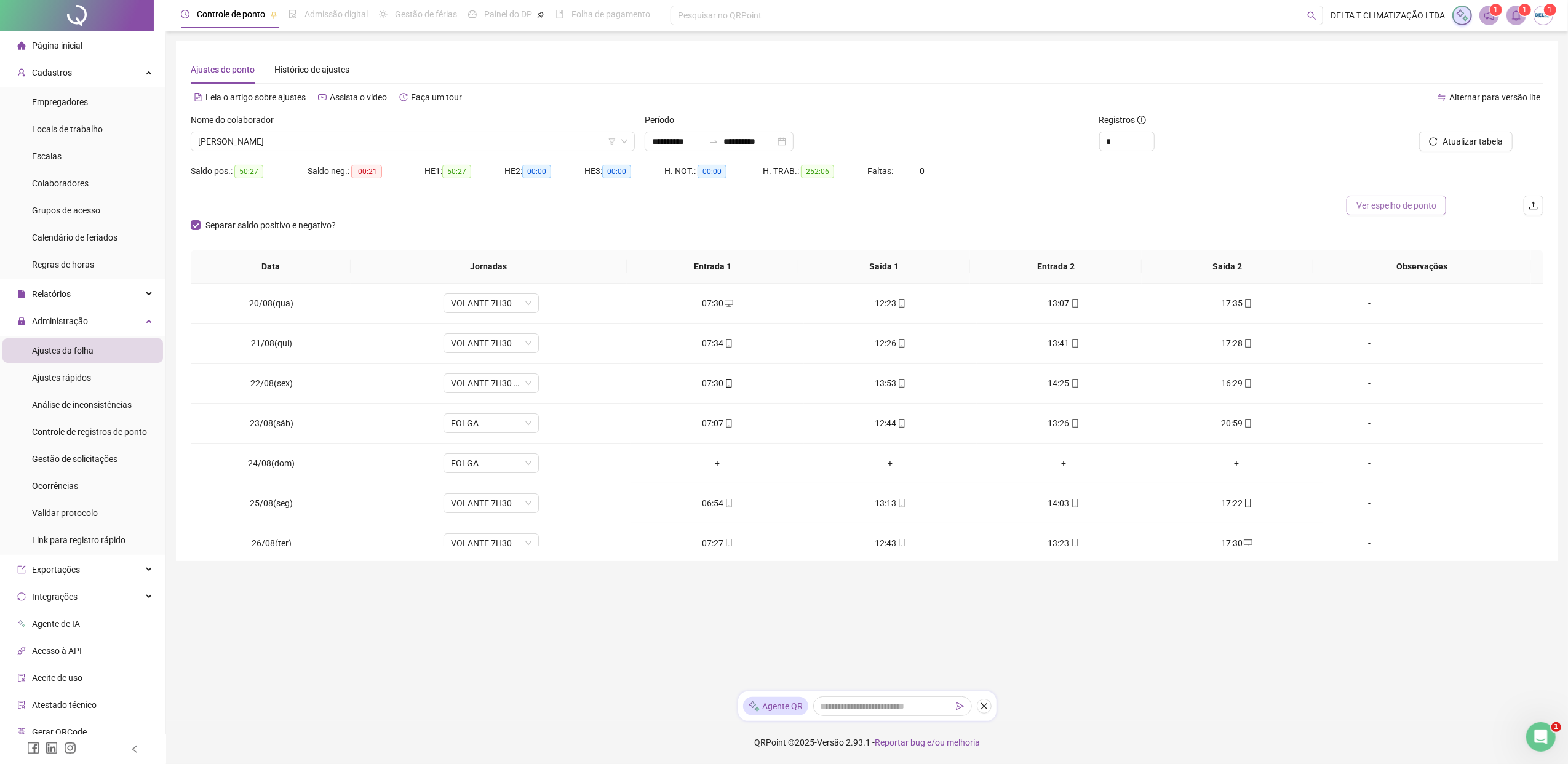
click at [1240, 200] on span "Ver espelho de ponto" at bounding box center [1396, 205] width 80 height 14
click at [1240, 205] on span "Ver espelho de ponto" at bounding box center [1396, 205] width 80 height 14
click at [101, 458] on span "Gestão de solicitações" at bounding box center [75, 458] width 86 height 10
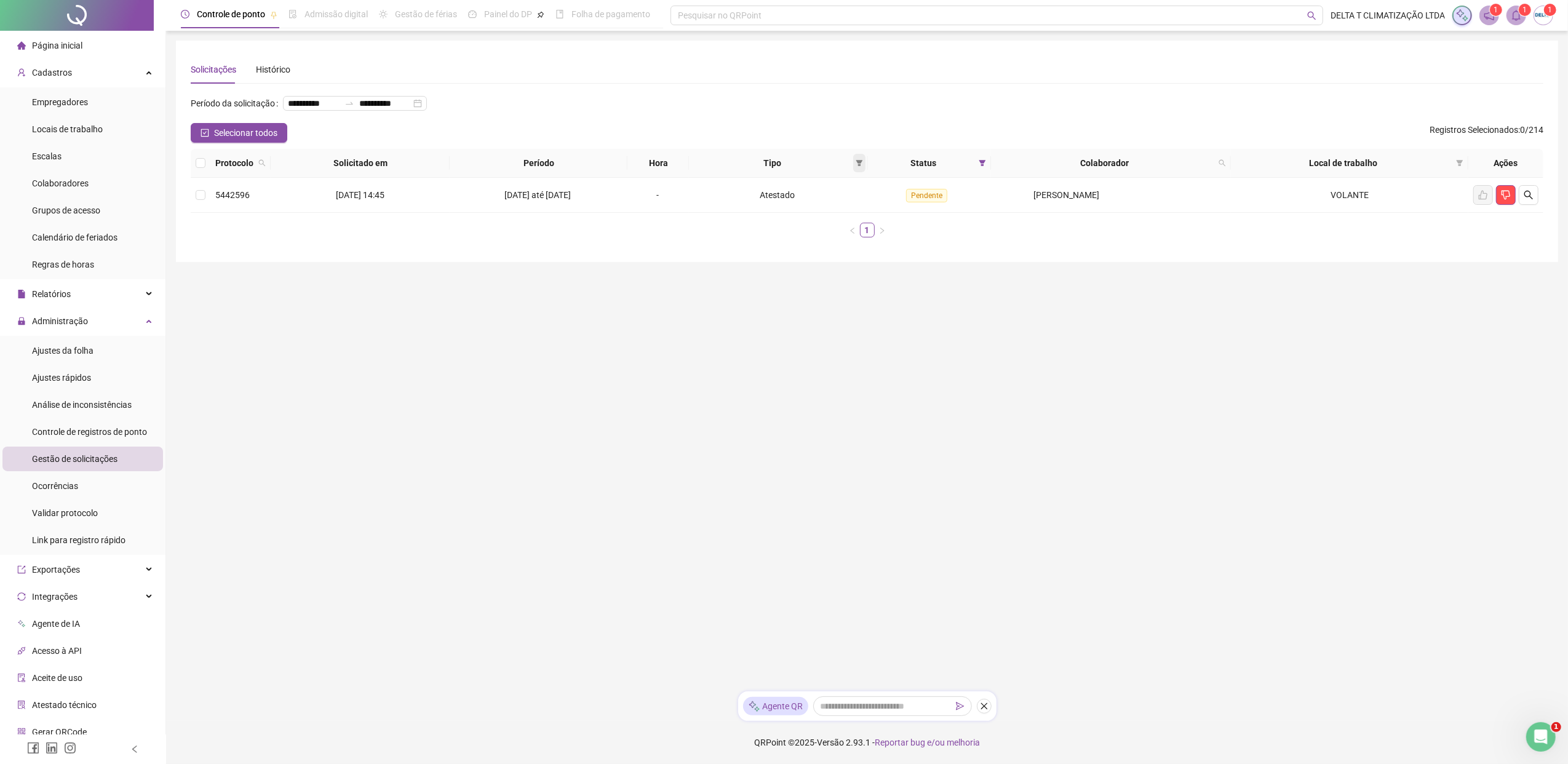
click at [856, 163] on icon "filter" at bounding box center [859, 163] width 8 height 8
click at [826, 204] on span "Atestado" at bounding box center [813, 207] width 35 height 10
click at [976, 162] on span at bounding box center [982, 163] width 12 height 18
click at [938, 227] on span "Aceita" at bounding box center [940, 228] width 31 height 14
click at [317, 107] on input "**********" at bounding box center [314, 103] width 52 height 14
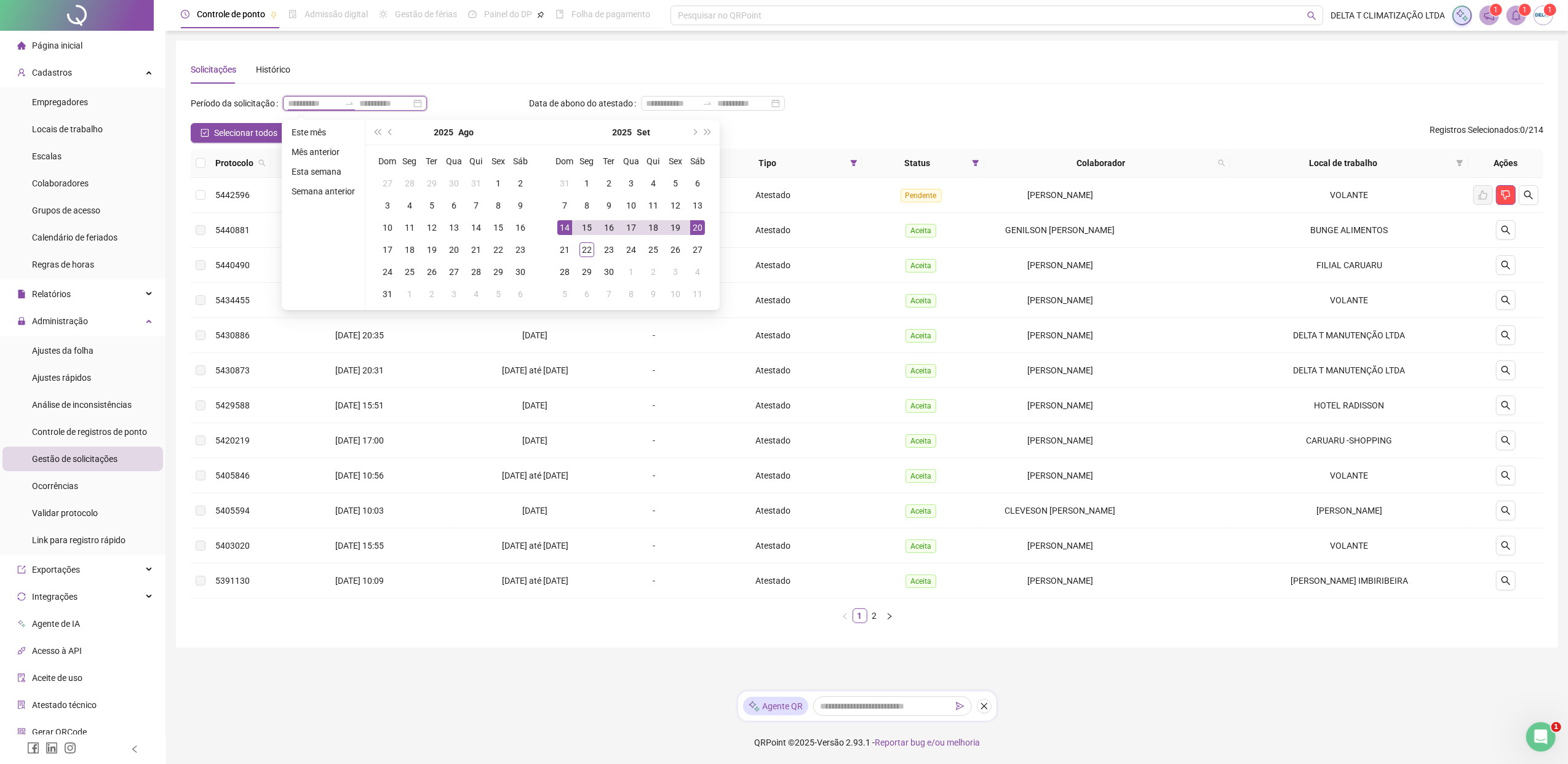
type input "**********"
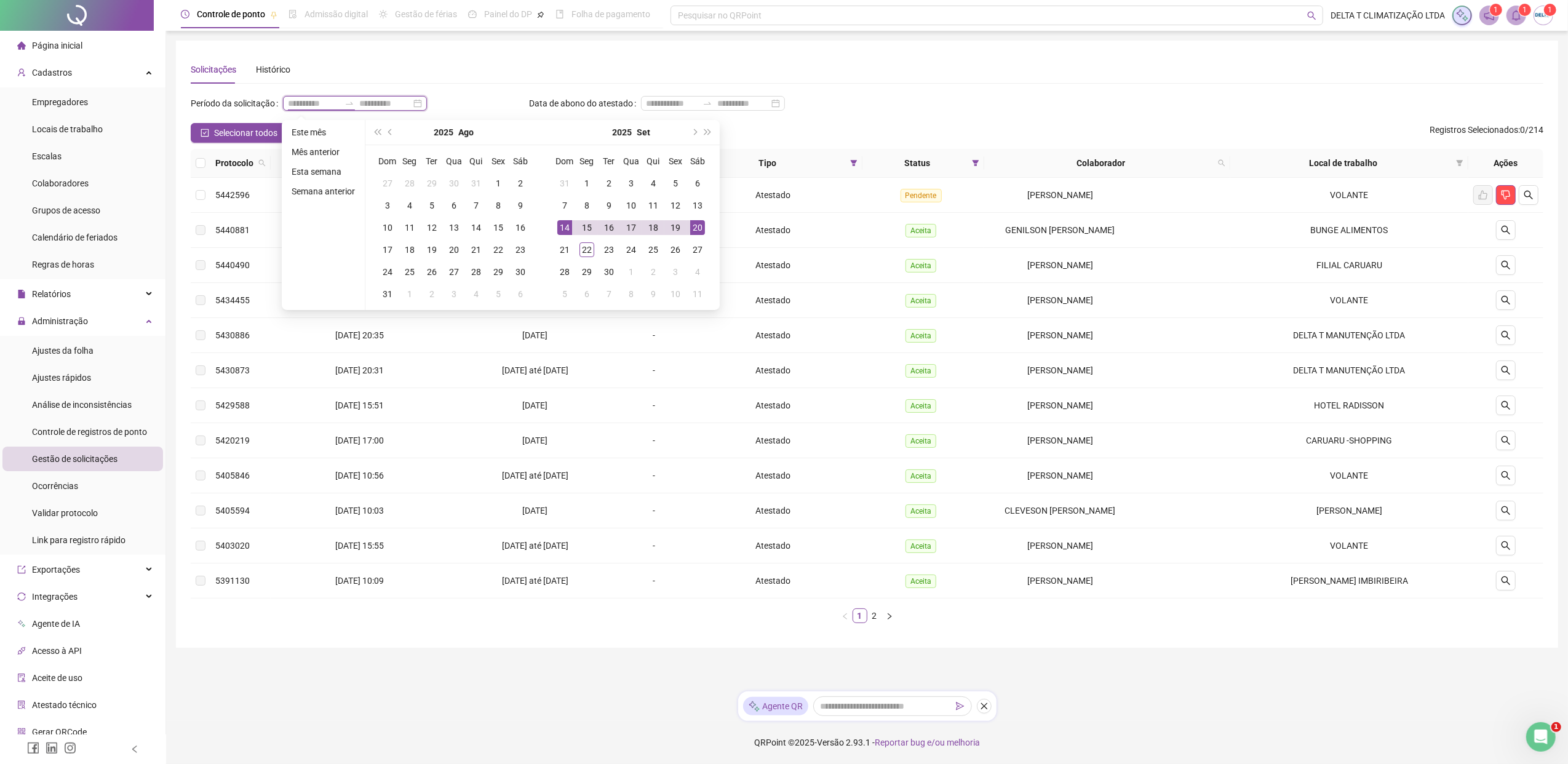
type input "**********"
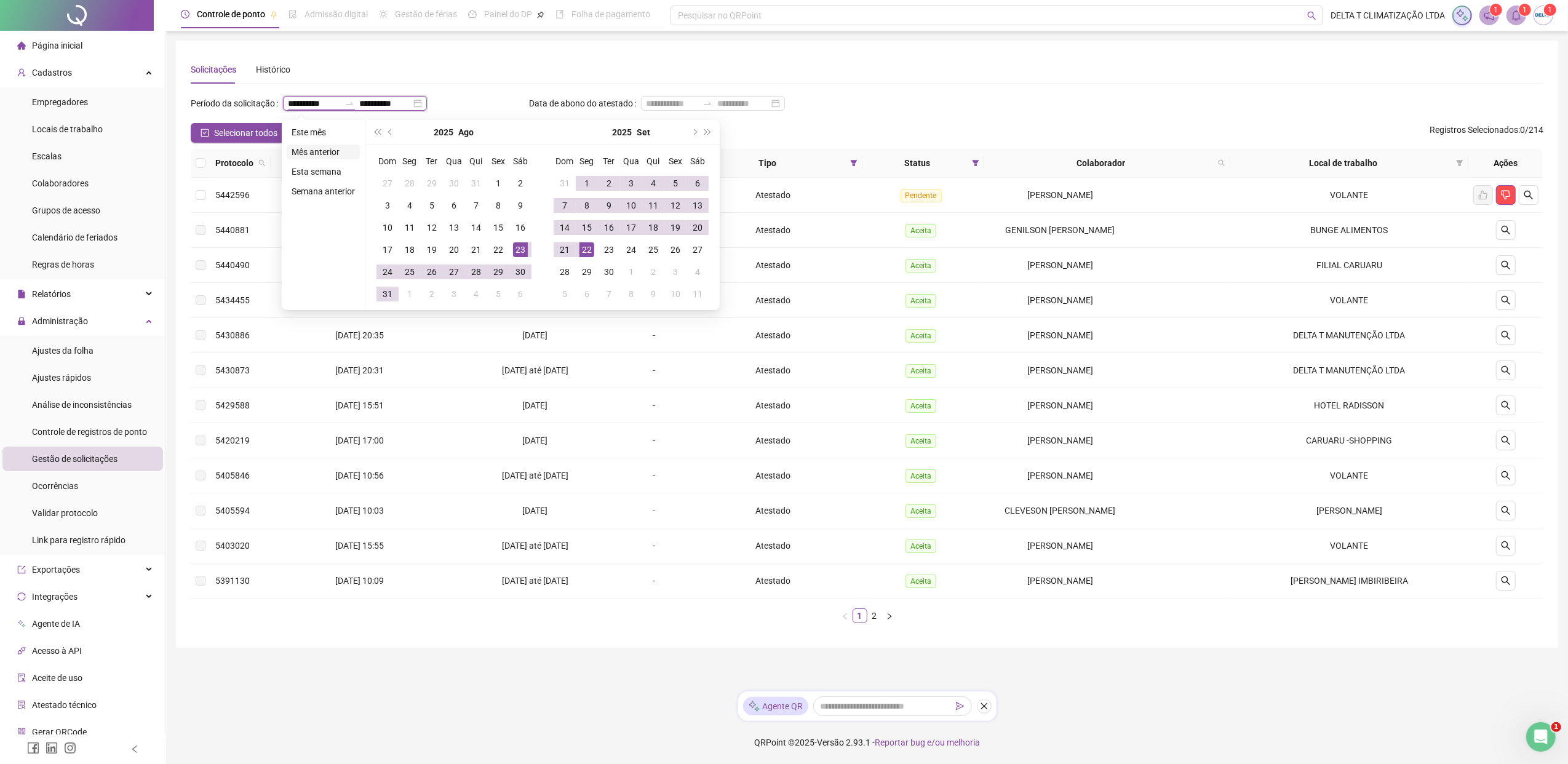
type input "**********"
click at [389, 134] on button "prev-year" at bounding box center [391, 132] width 14 height 25
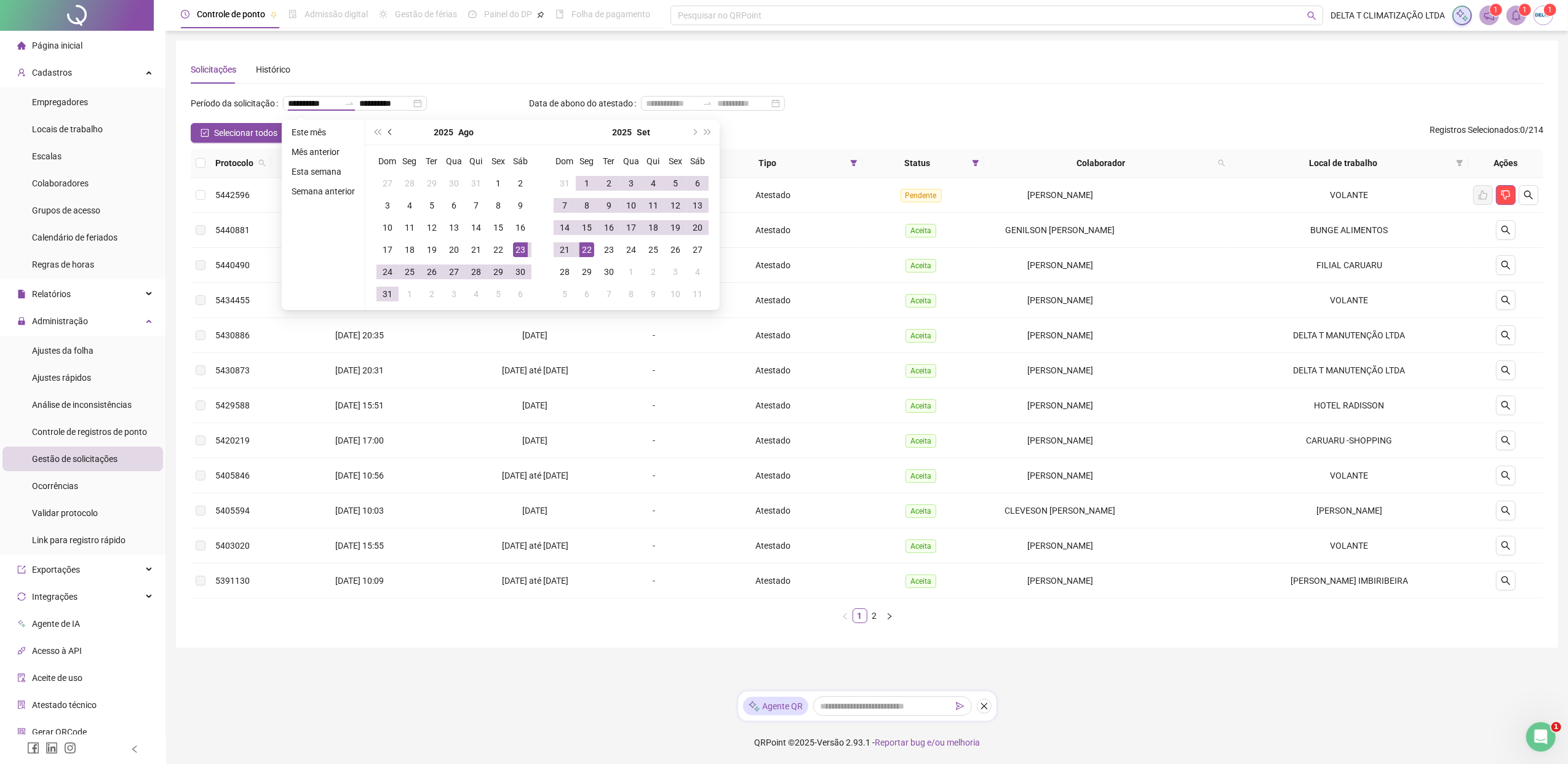
click at [389, 134] on button "prev-year" at bounding box center [391, 132] width 14 height 25
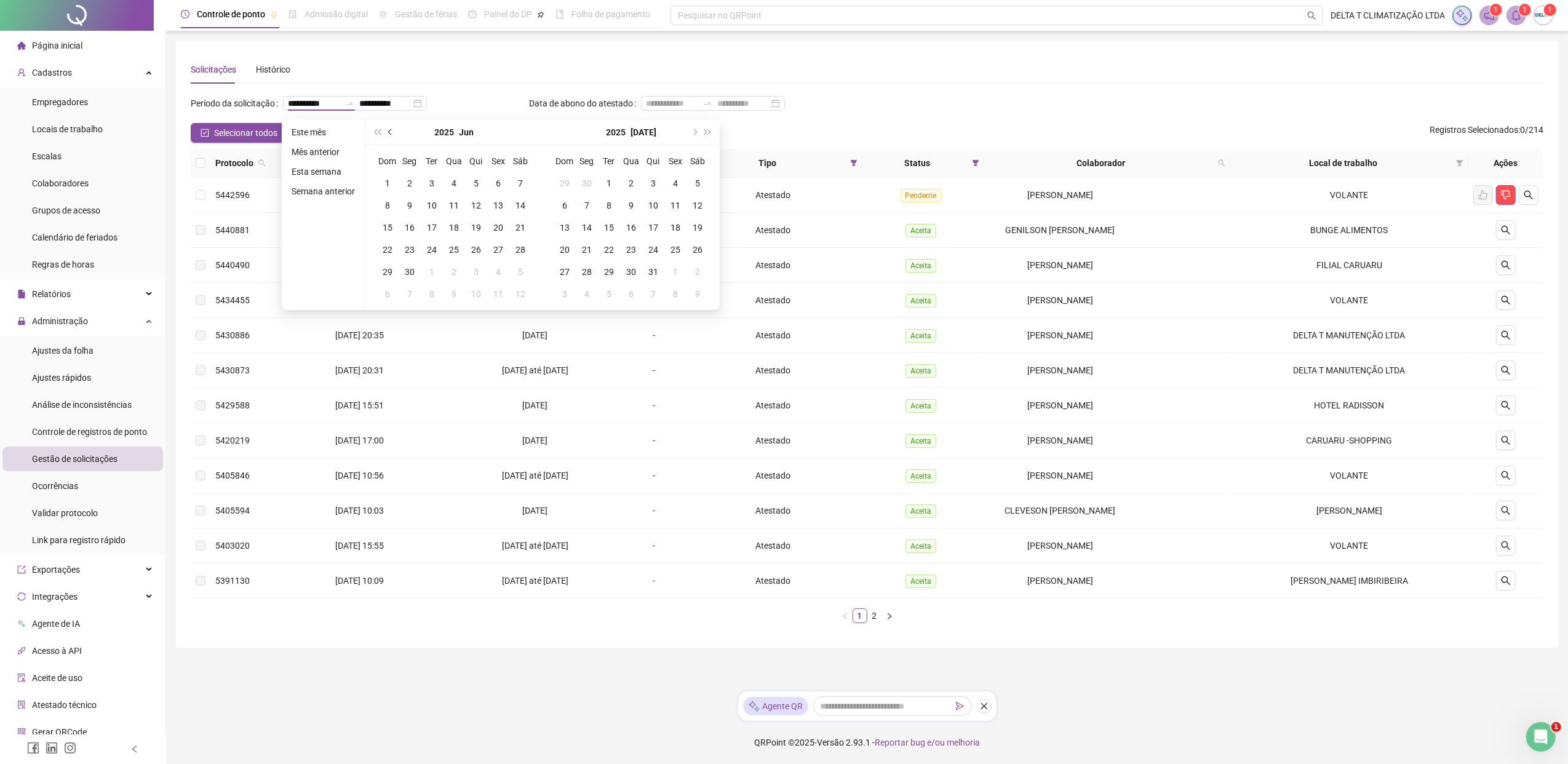
click at [389, 134] on button "prev-year" at bounding box center [391, 132] width 14 height 25
type input "**********"
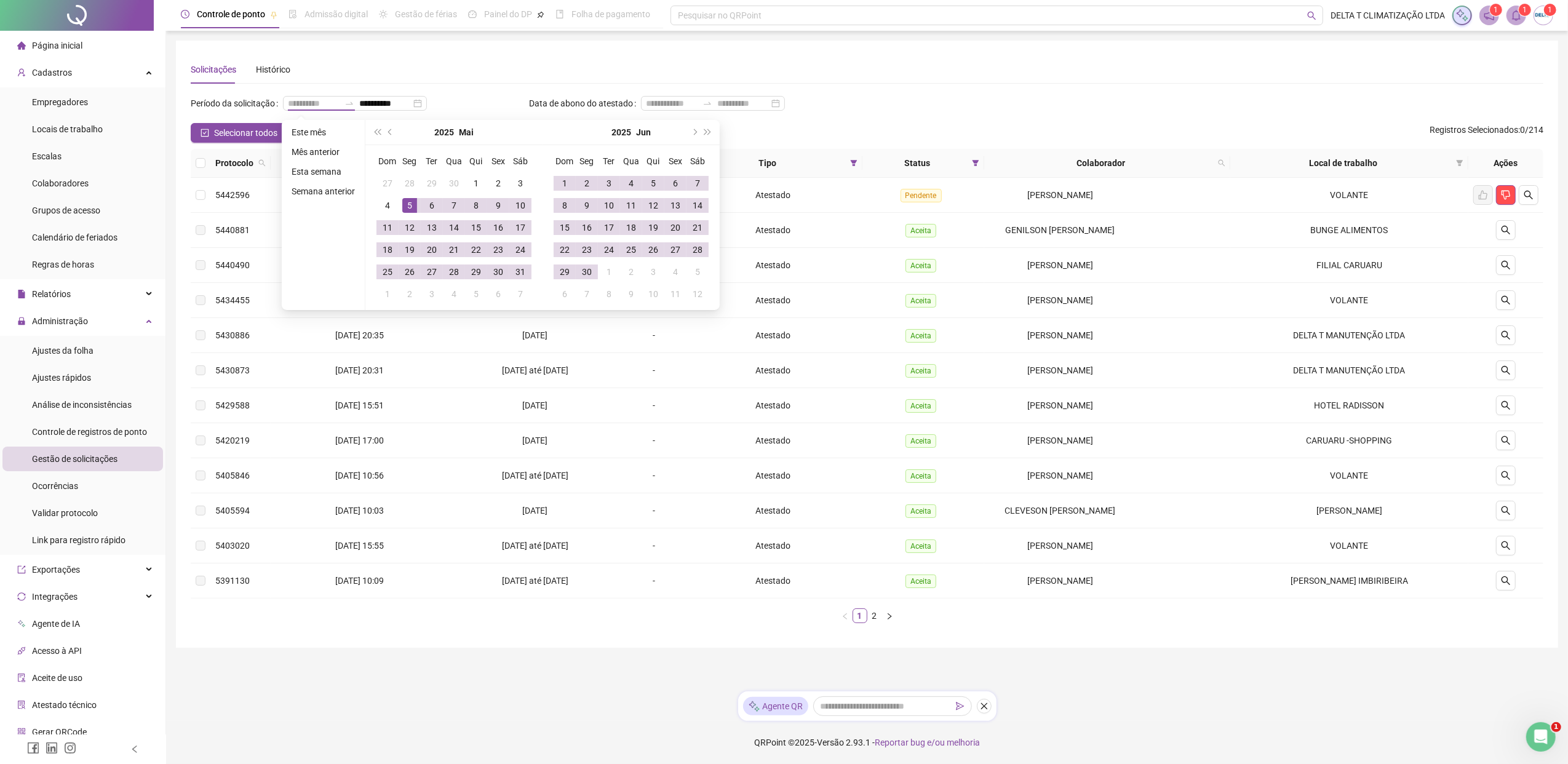
click at [411, 204] on div "5" at bounding box center [410, 205] width 15 height 15
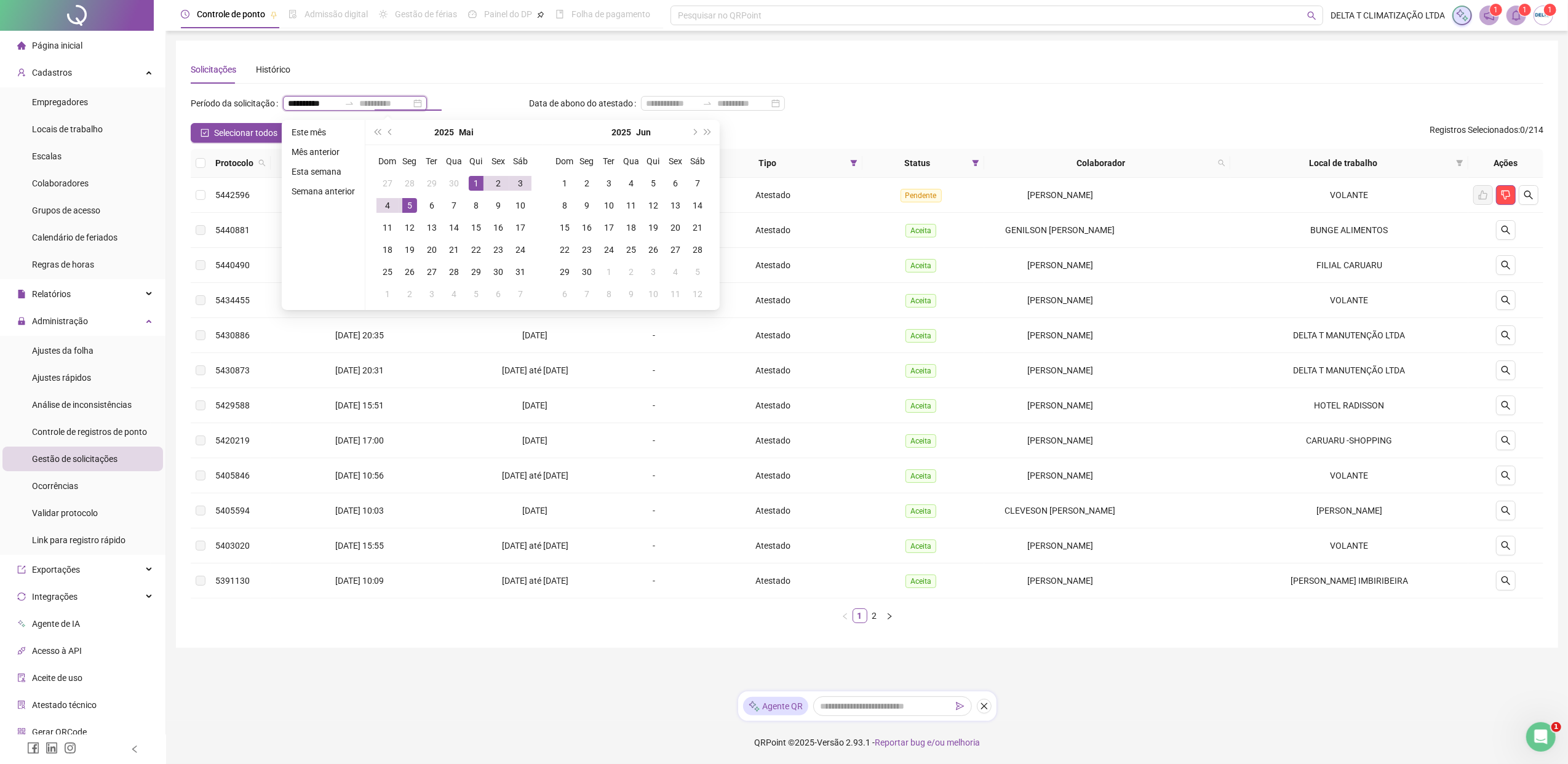
type input "**********"
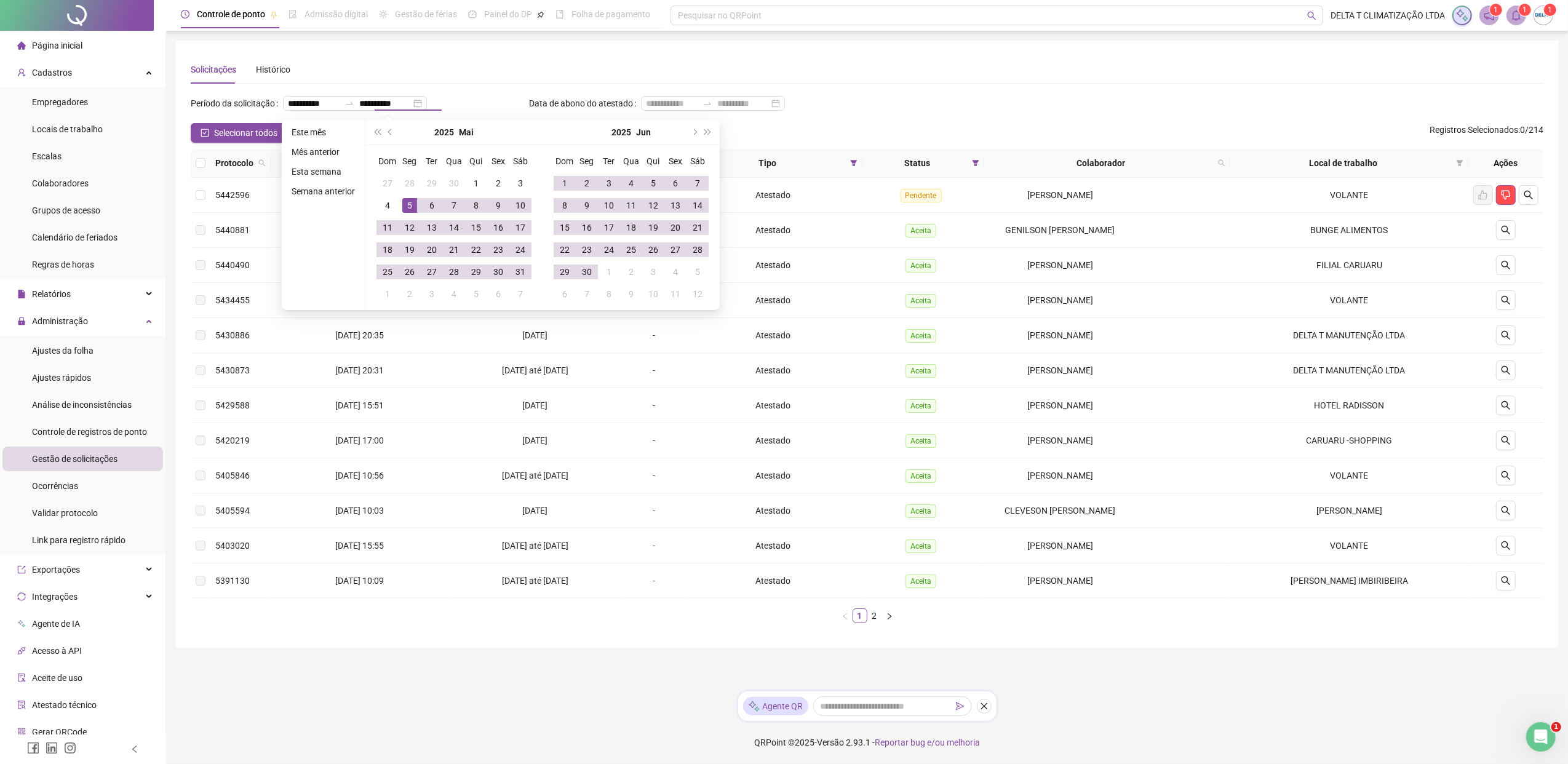
click at [1240, 114] on div "**********" at bounding box center [867, 108] width 1353 height 29
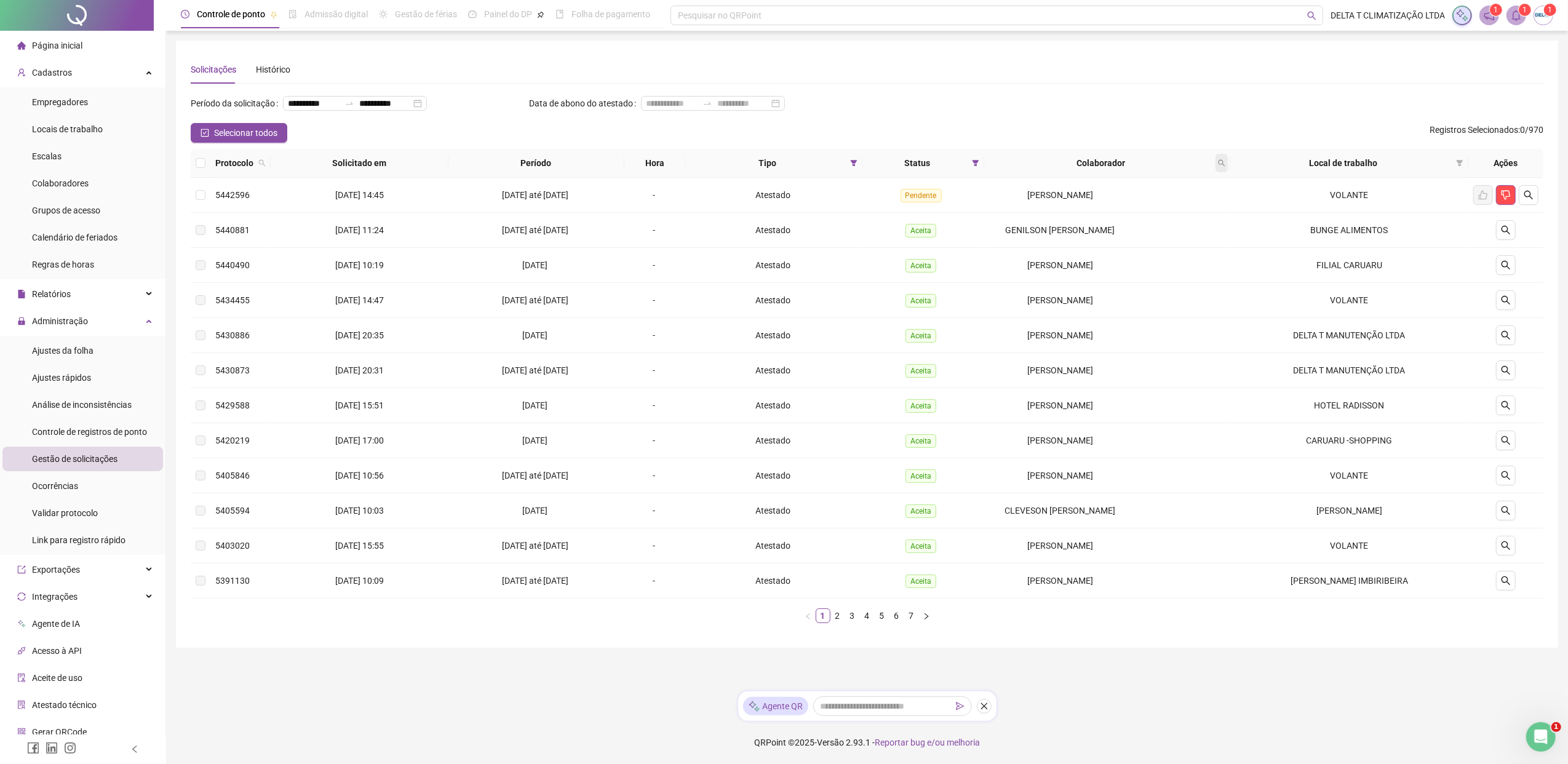
click at [1221, 165] on icon "search" at bounding box center [1221, 163] width 8 height 8
type input "******"
click at [1125, 208] on icon "search" at bounding box center [1121, 211] width 9 height 9
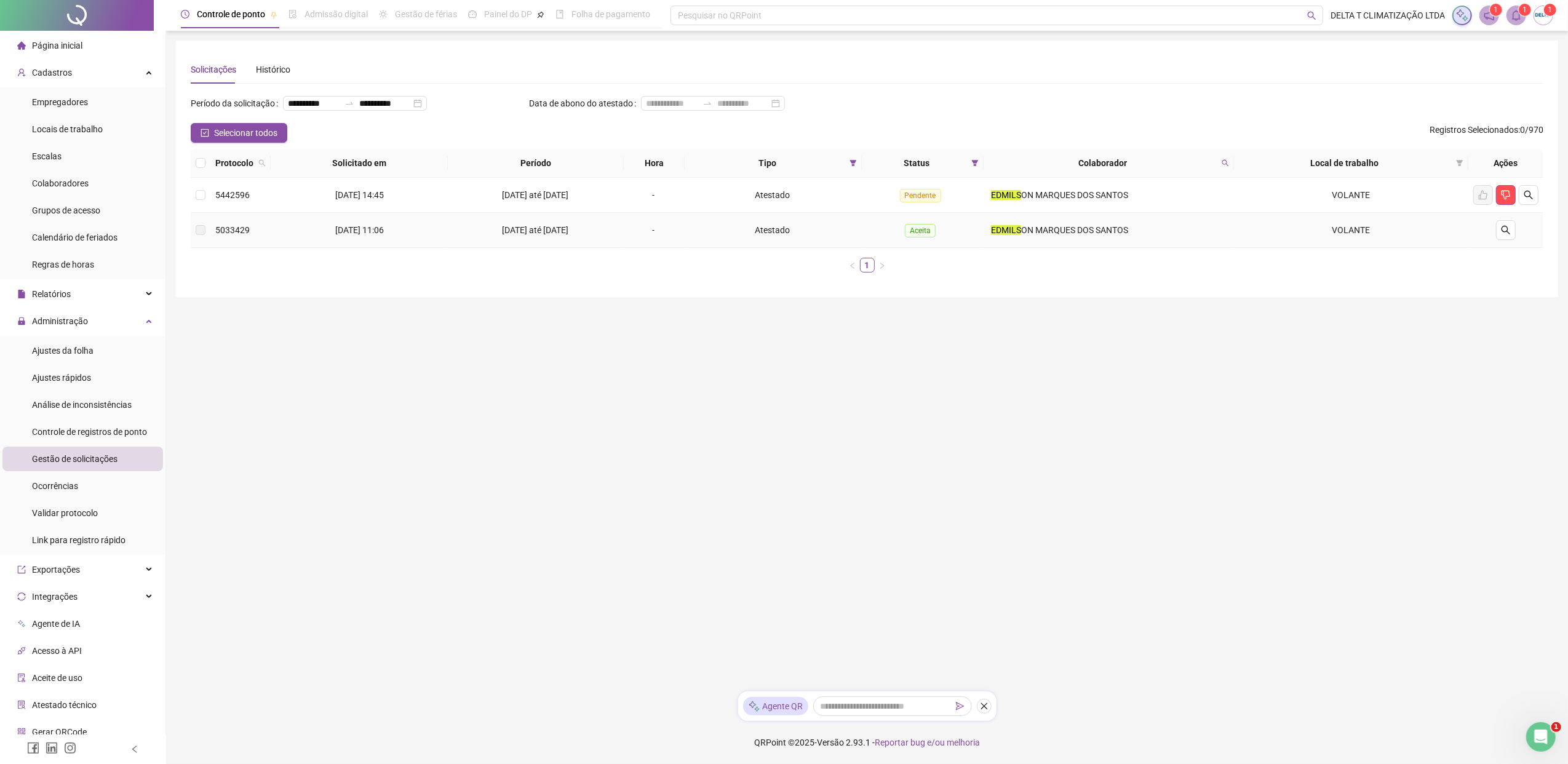
click at [1082, 225] on span "ON MARQUES DOS SANTOS" at bounding box center [1074, 230] width 107 height 10
click at [855, 168] on span at bounding box center [853, 163] width 12 height 18
click at [783, 137] on div "Selecionar todos Registros Selecionados : 0 / 970" at bounding box center [867, 133] width 1353 height 20
click at [973, 166] on icon "filter" at bounding box center [975, 163] width 8 height 8
click at [954, 203] on span "Pendente" at bounding box center [945, 208] width 41 height 14
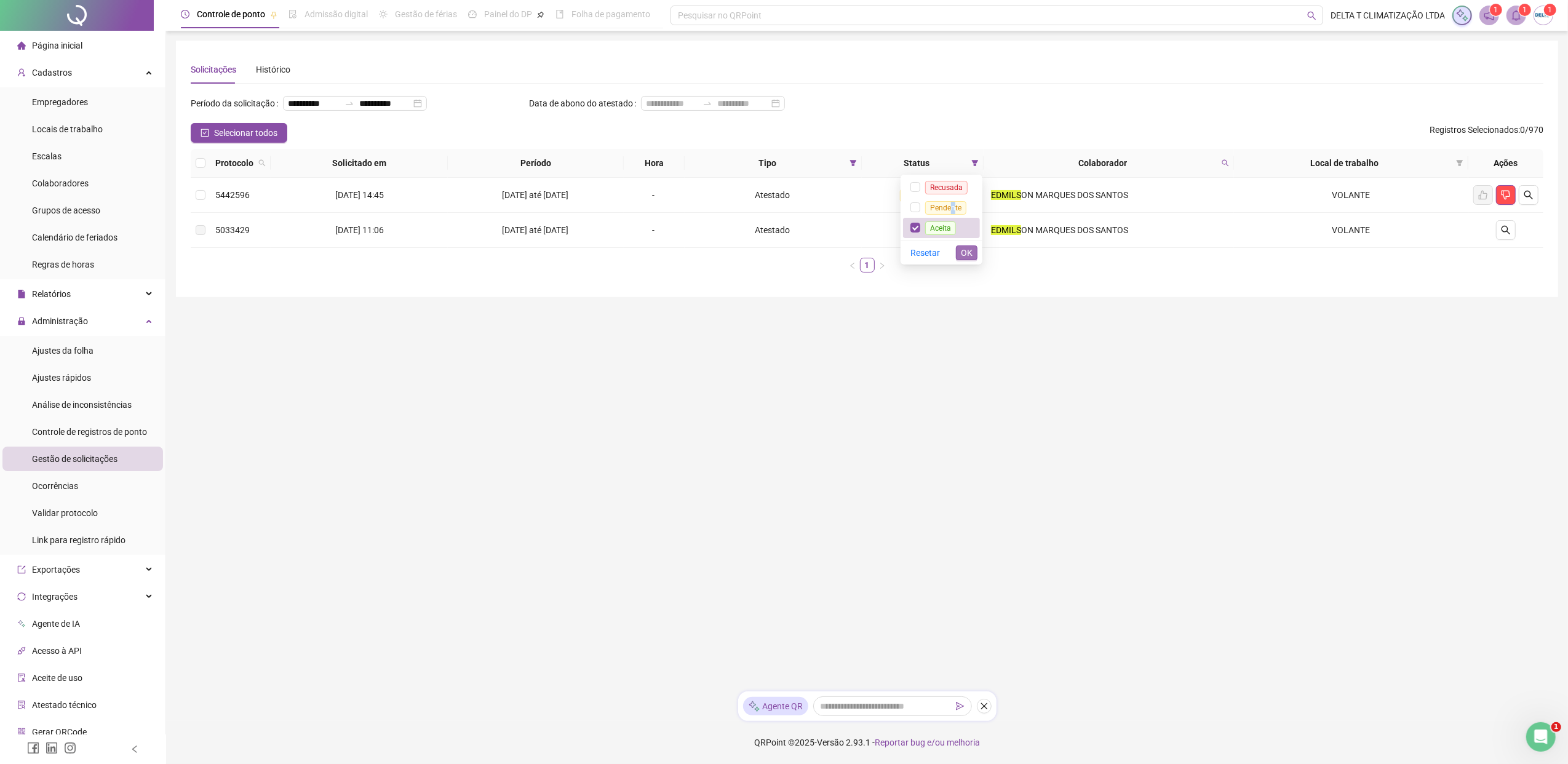
click at [971, 256] on span "OK" at bounding box center [966, 253] width 12 height 14
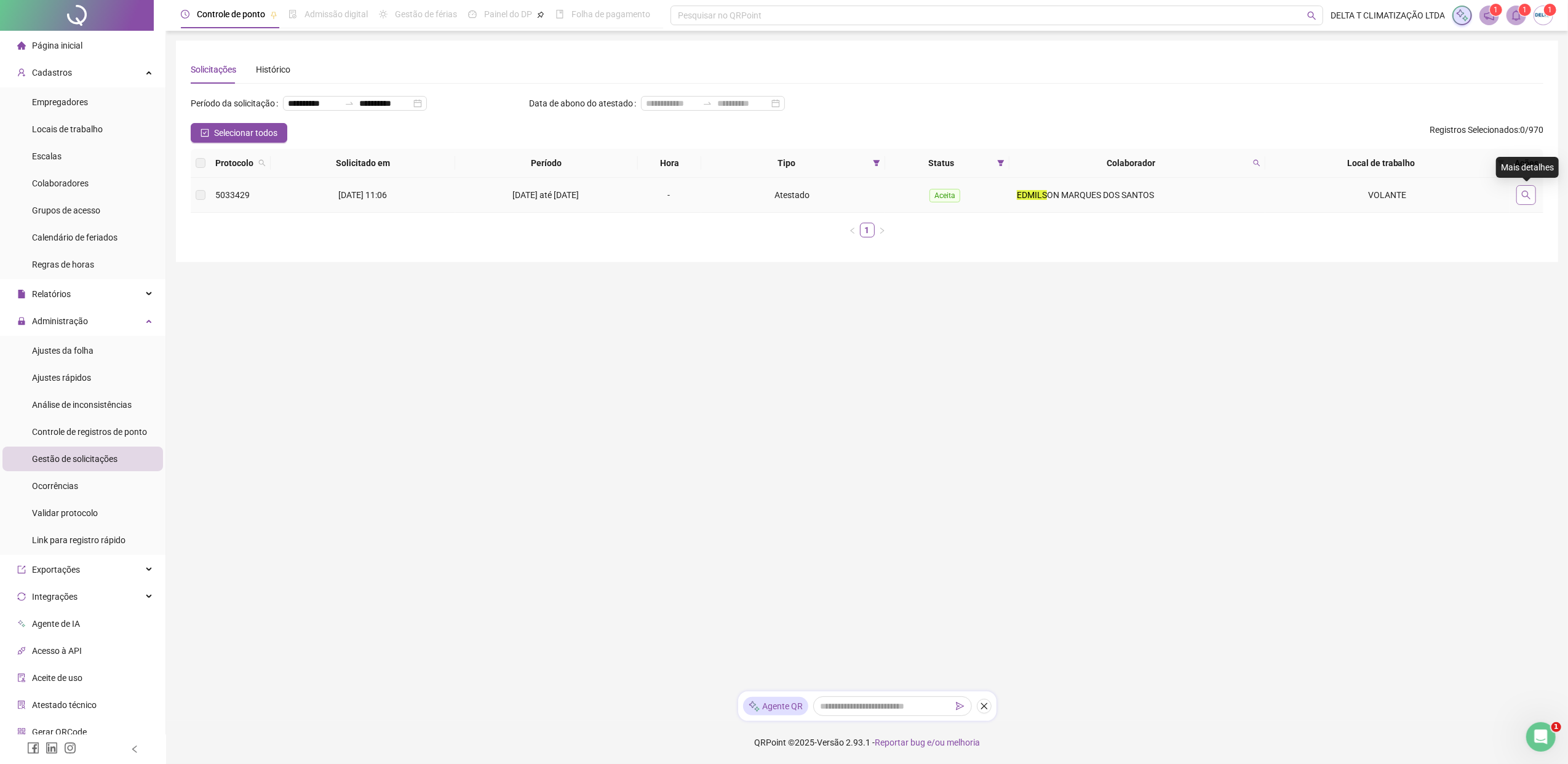
click at [1240, 191] on icon "search" at bounding box center [1526, 195] width 10 height 10
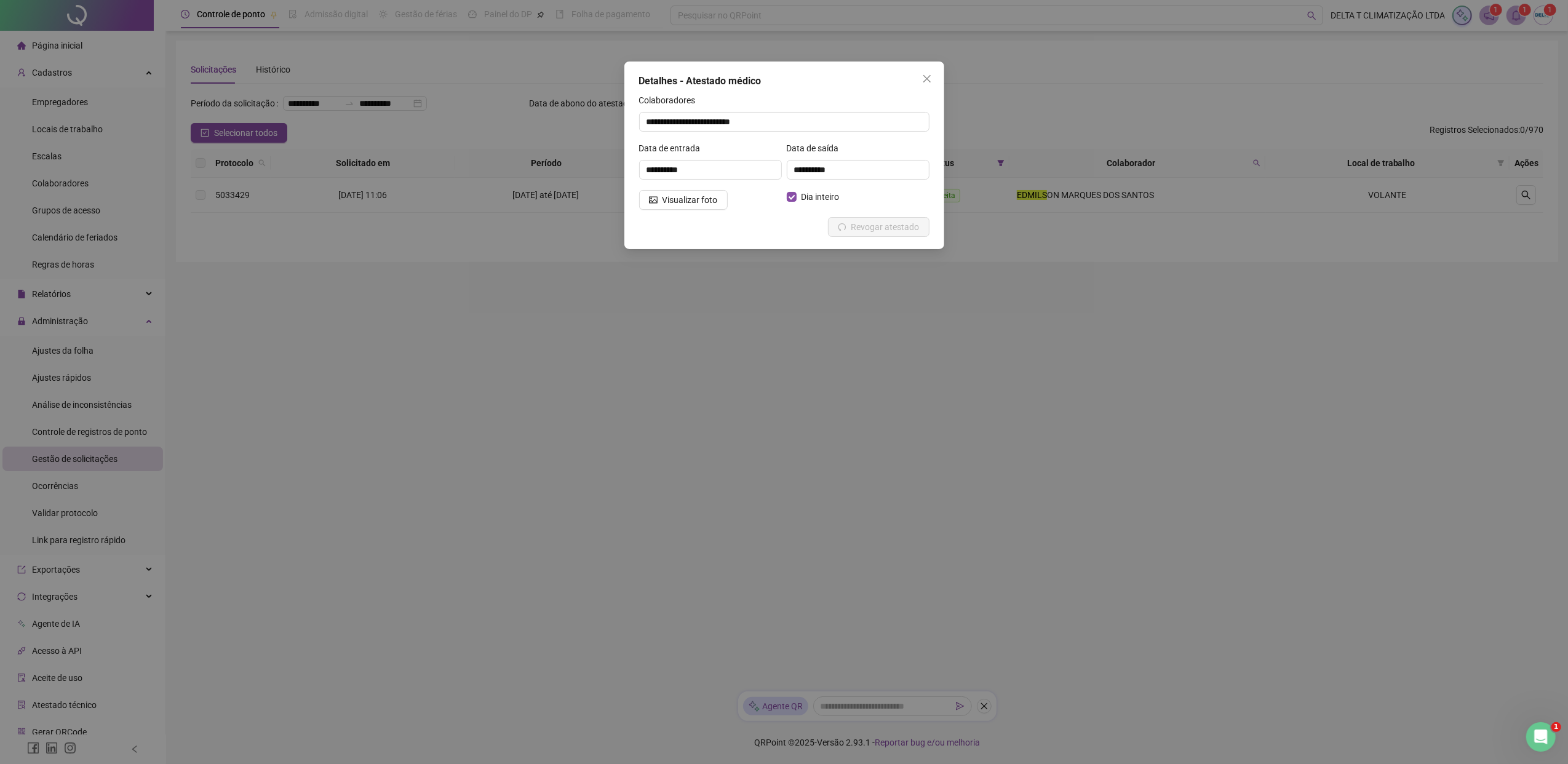
click at [928, 79] on icon "close" at bounding box center [927, 79] width 10 height 10
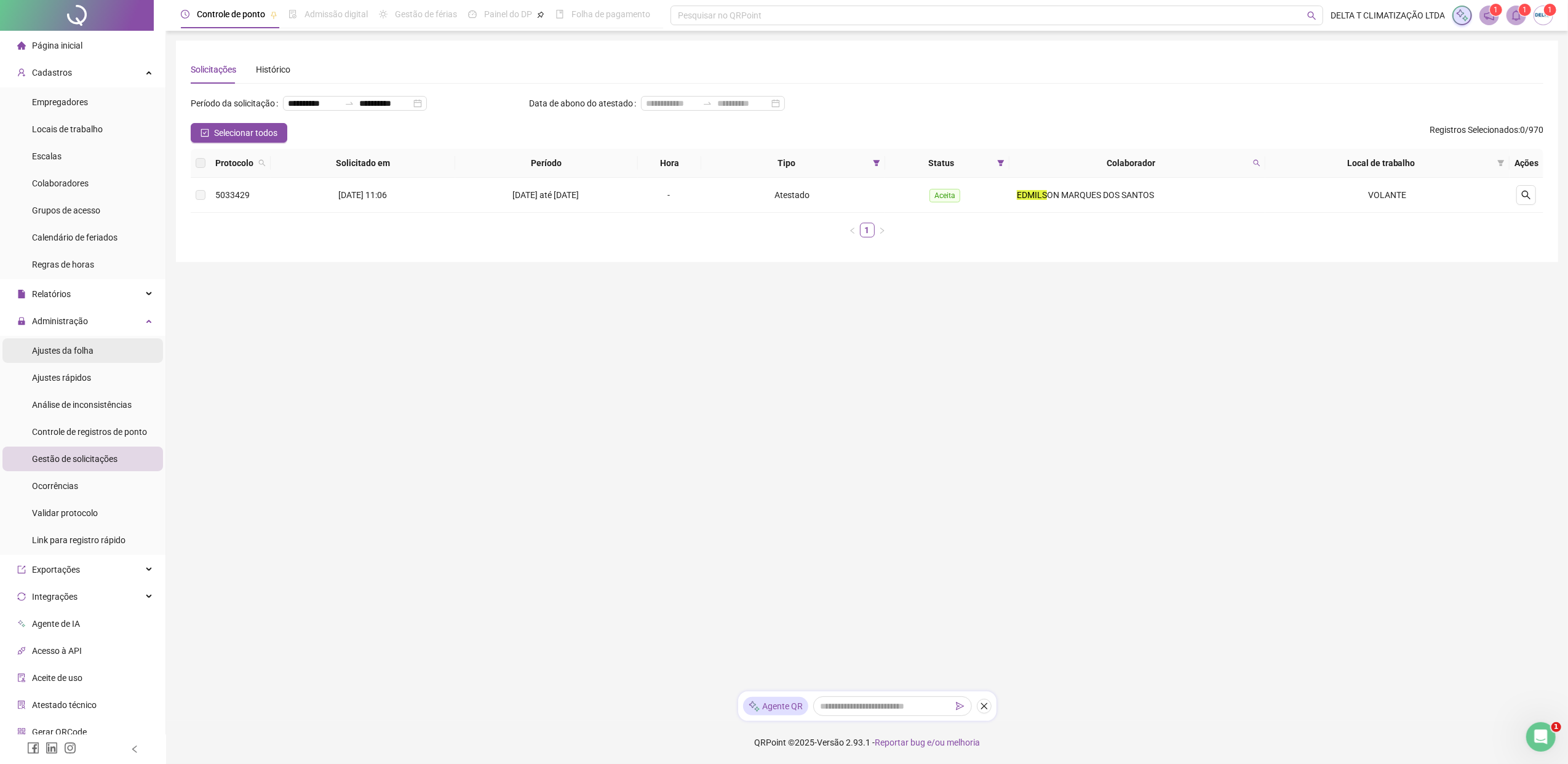
click at [82, 352] on span "Ajustes da folha" at bounding box center [63, 350] width 62 height 10
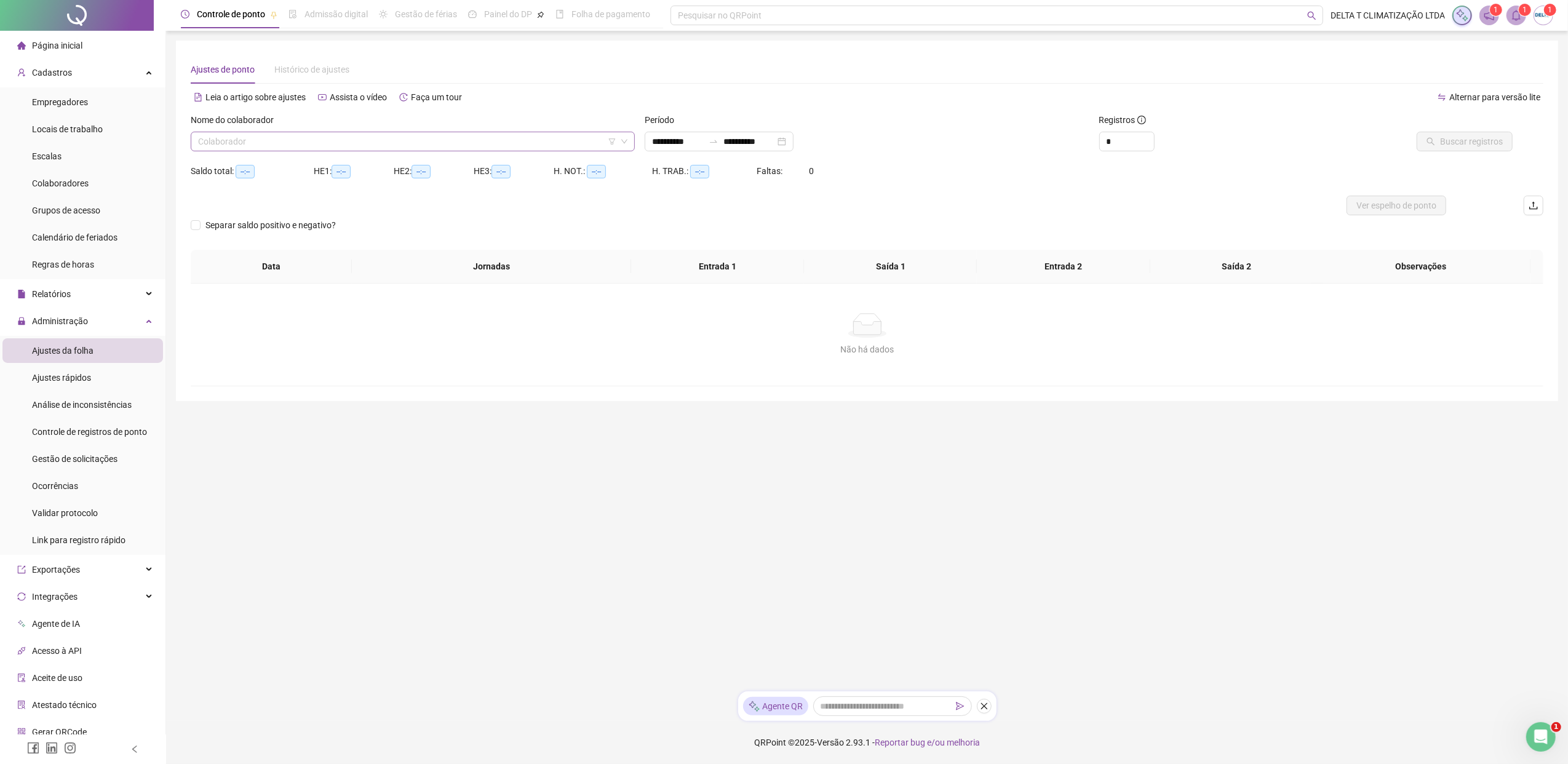
type input "**********"
click at [311, 146] on input "search" at bounding box center [406, 141] width 418 height 18
type input "******"
click at [311, 168] on div "[PERSON_NAME]" at bounding box center [413, 166] width 424 height 14
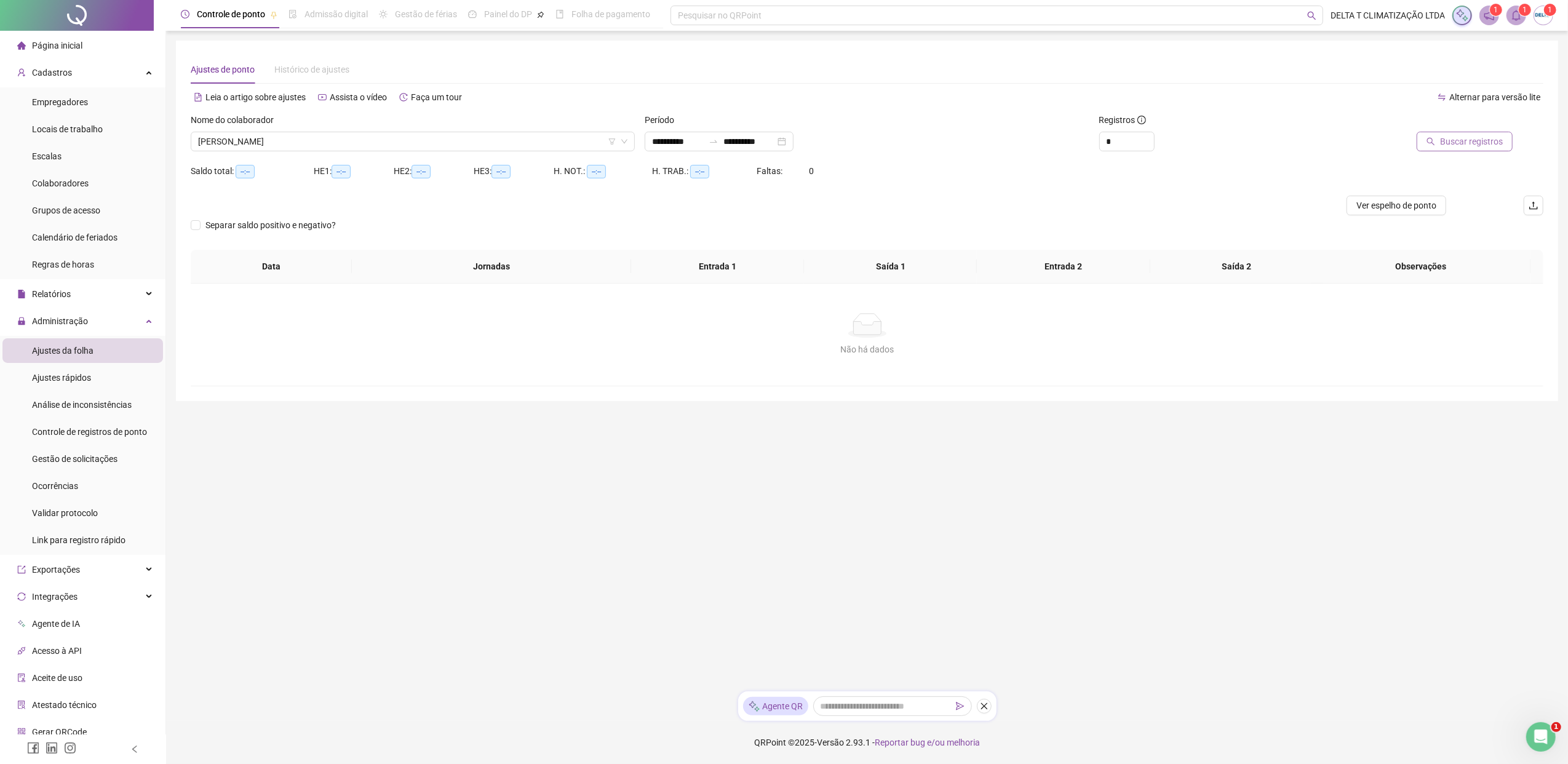
click at [1240, 141] on span "Buscar registros" at bounding box center [1472, 142] width 63 height 14
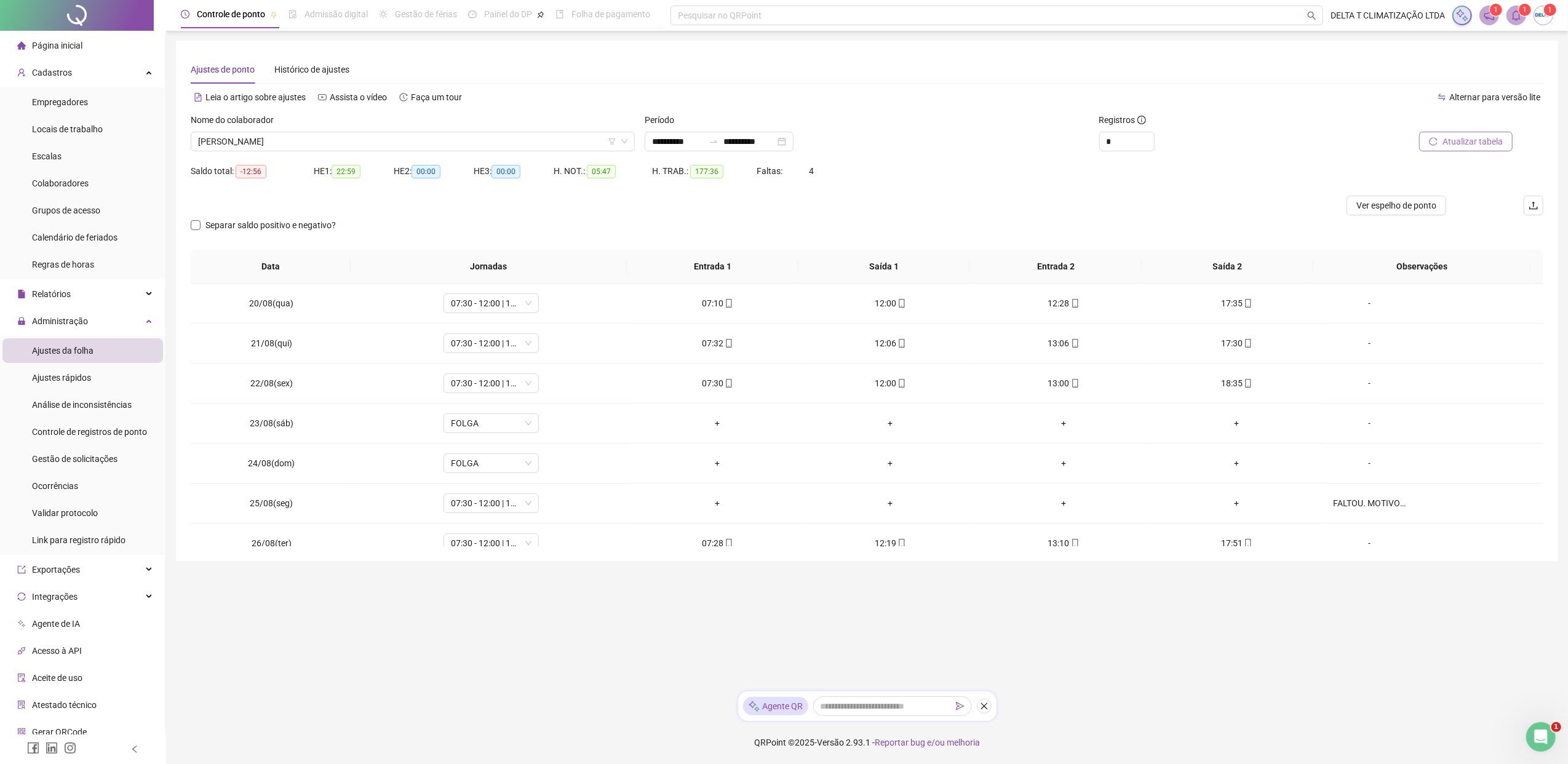
click at [202, 230] on span "Separar saldo positivo e negativo?" at bounding box center [270, 225] width 140 height 14
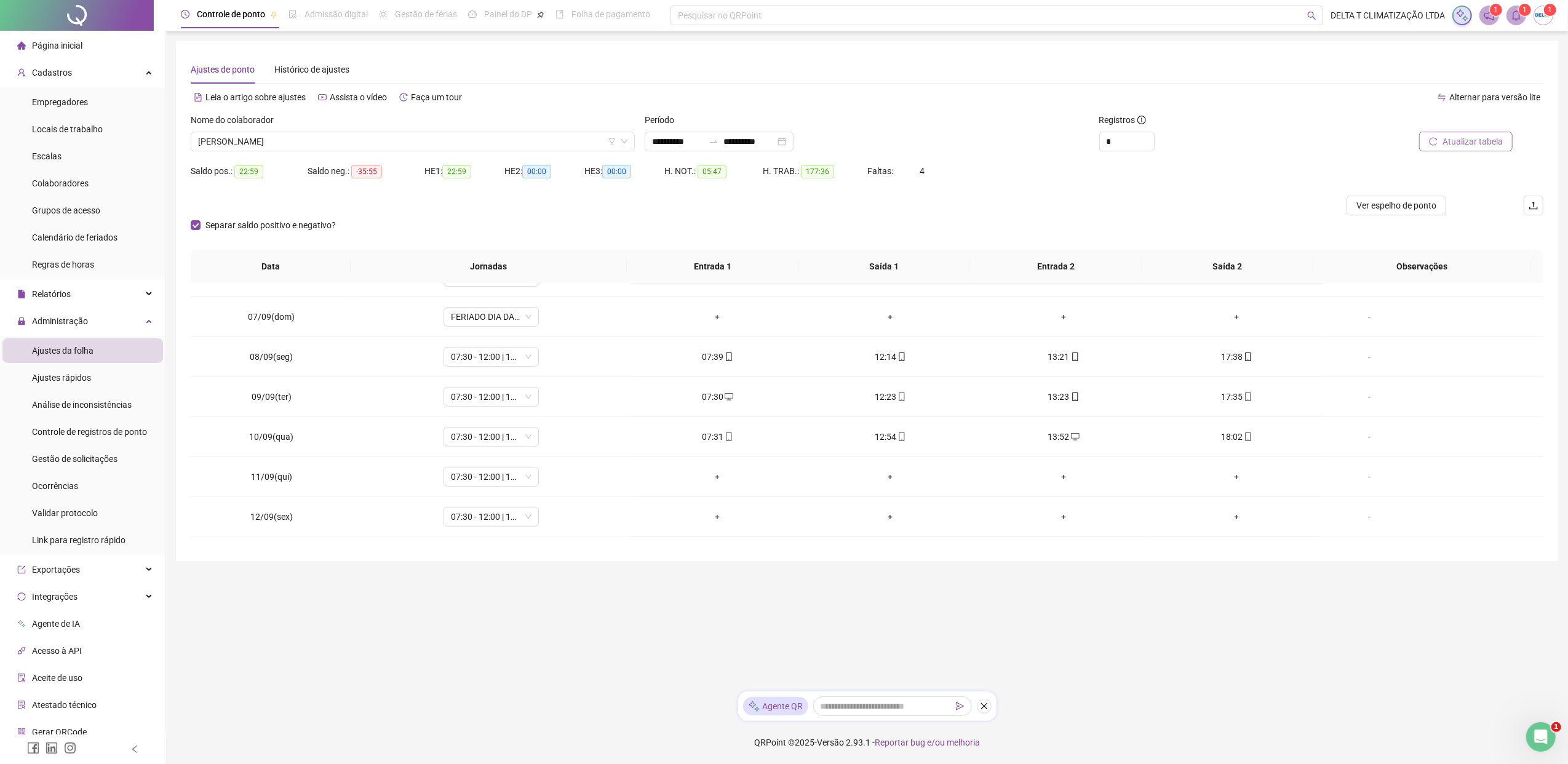
scroll to position [737, 0]
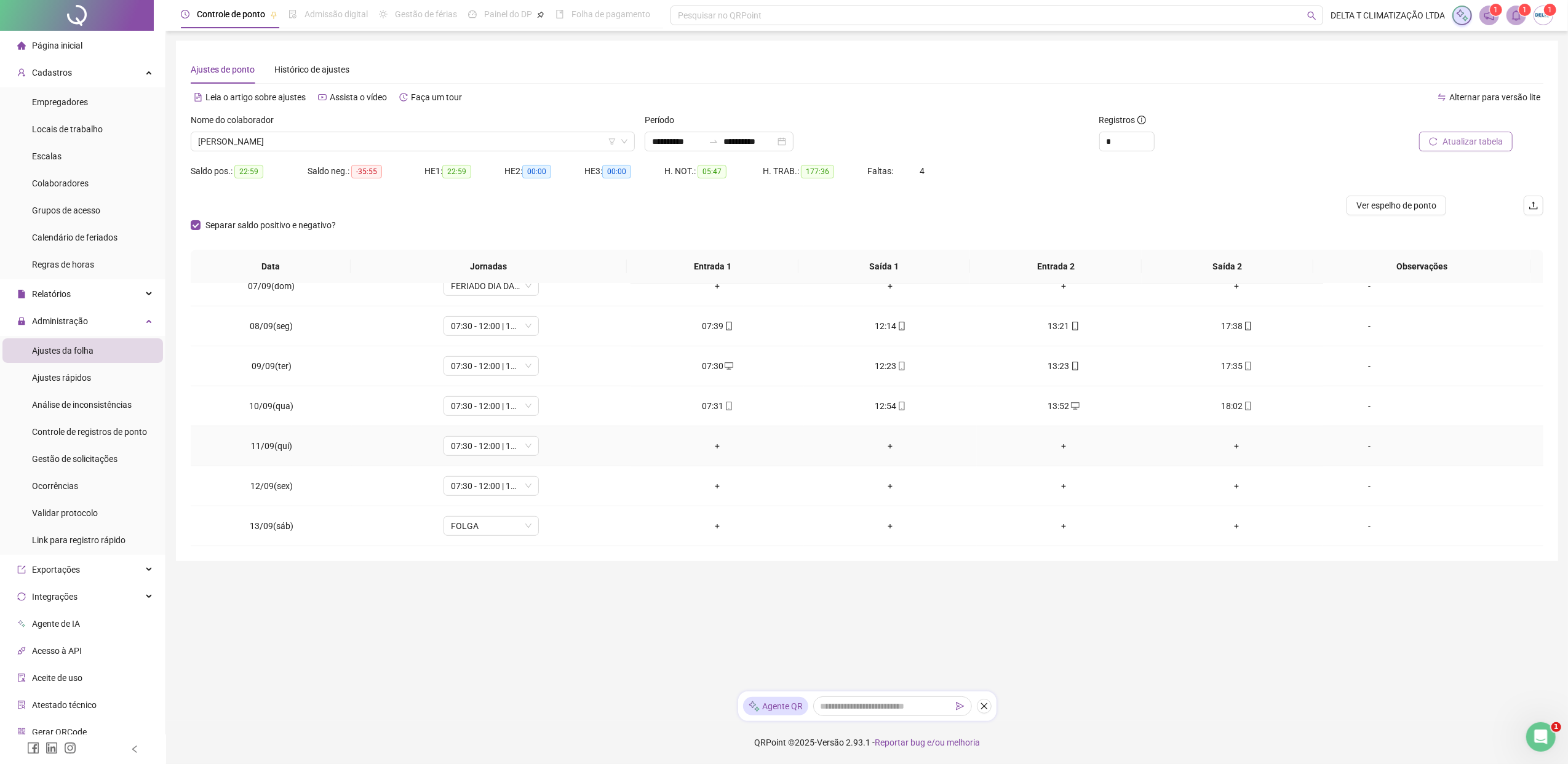
drag, startPoint x: 1359, startPoint y: 455, endPoint x: 1283, endPoint y: 411, distance: 87.8
click at [1240, 453] on div "-" at bounding box center [1369, 446] width 73 height 14
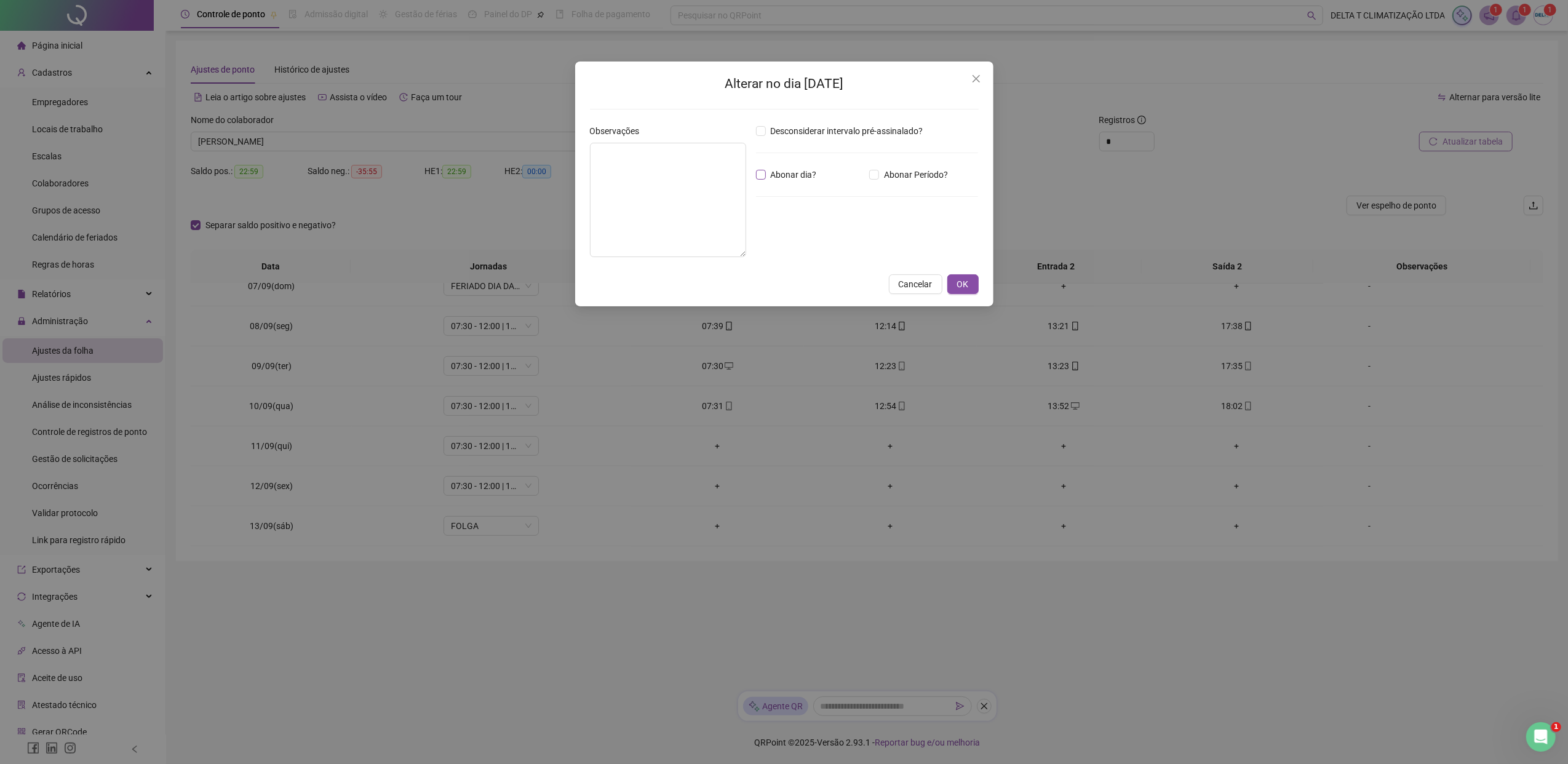
click at [768, 179] on span "Abonar dia?" at bounding box center [794, 174] width 56 height 14
click at [682, 175] on textarea at bounding box center [668, 200] width 156 height 114
click at [672, 166] on textarea "**********" at bounding box center [668, 200] width 156 height 115
type textarea "**********"
click at [965, 283] on span "OK" at bounding box center [963, 285] width 12 height 14
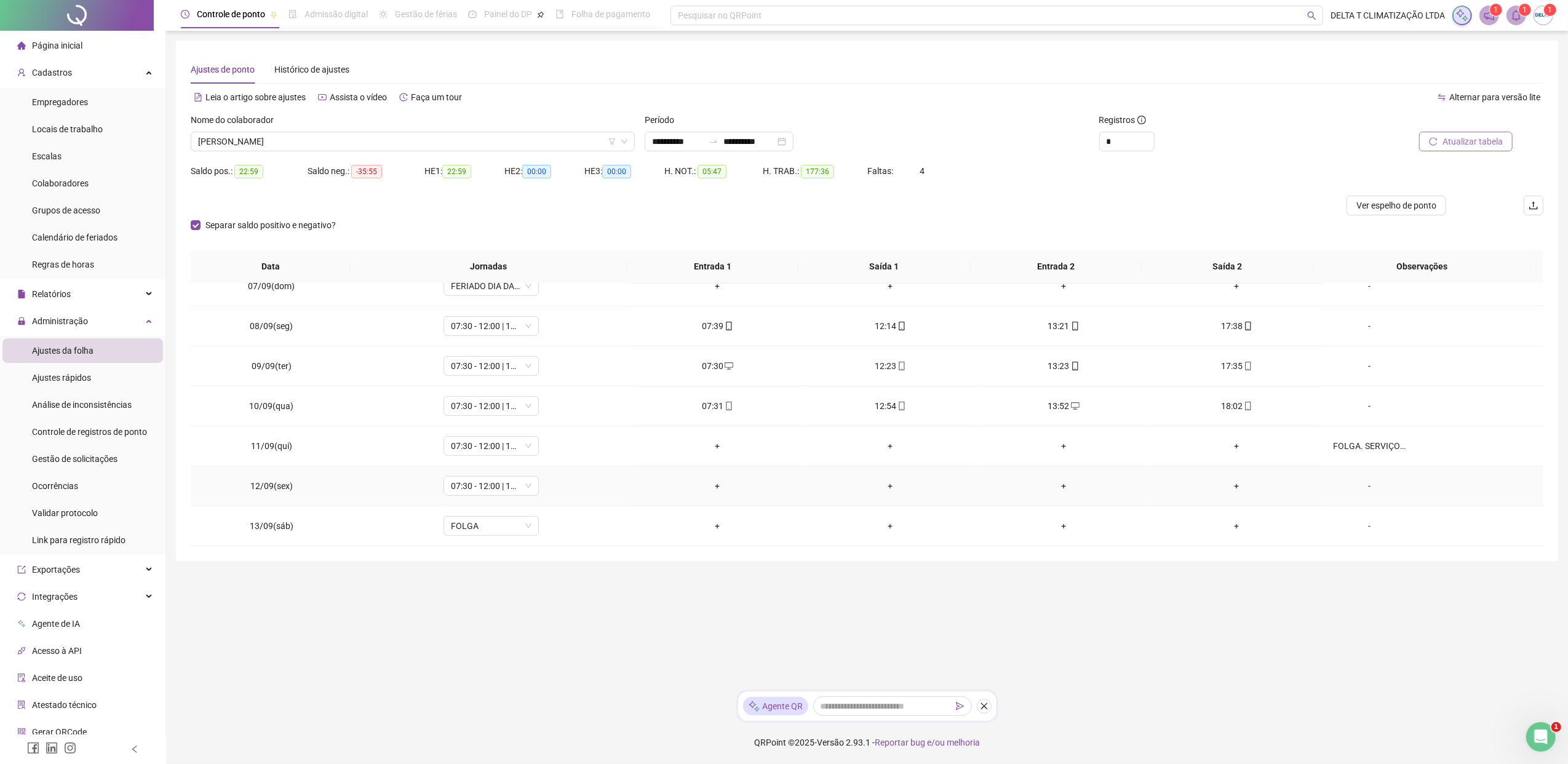
click at [1240, 492] on div "-" at bounding box center [1369, 486] width 73 height 14
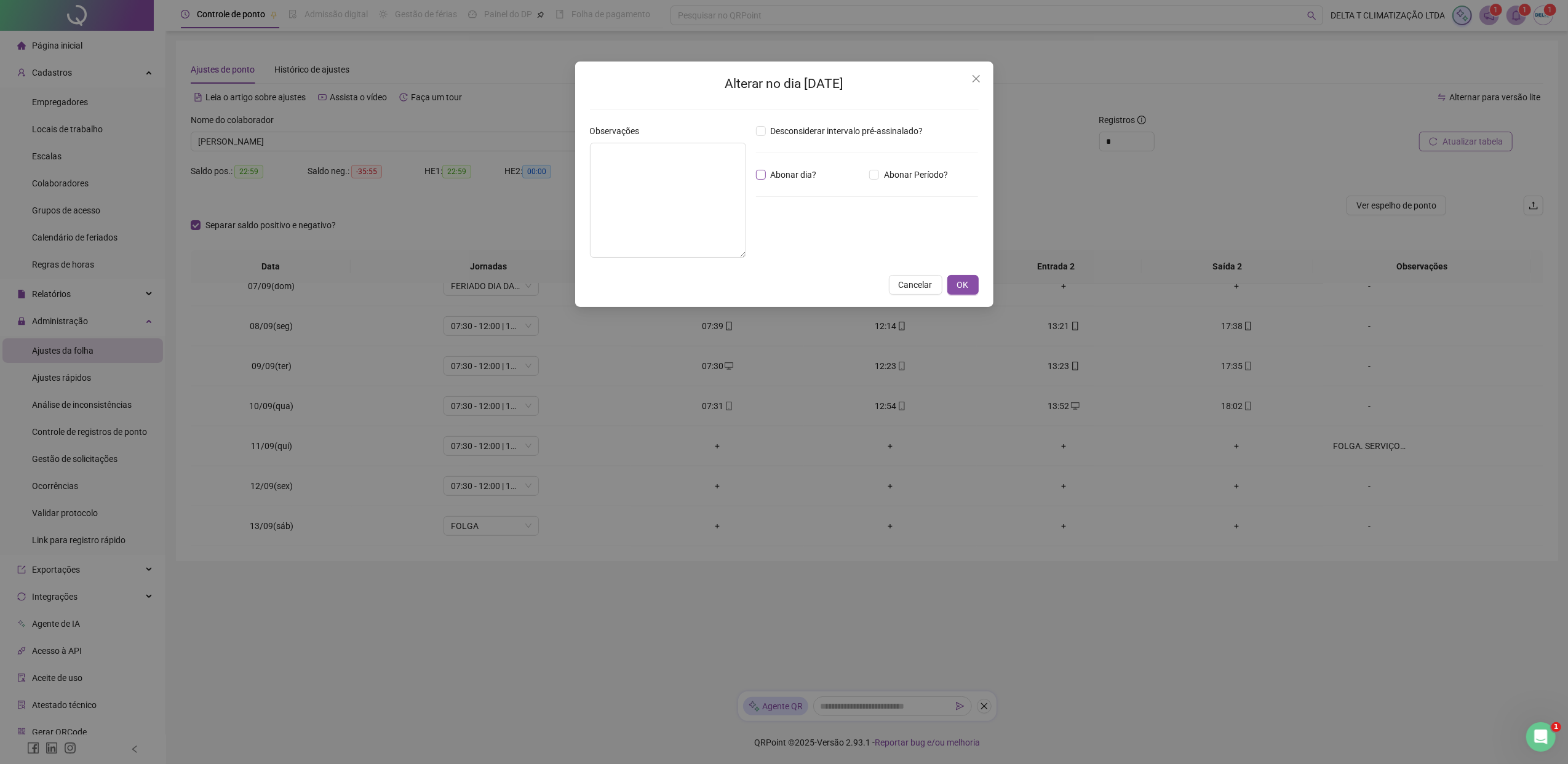
click at [781, 178] on span "Abonar dia?" at bounding box center [794, 174] width 56 height 14
click at [679, 181] on textarea at bounding box center [668, 200] width 156 height 115
type textarea "**********"
click at [961, 278] on span "OK" at bounding box center [963, 285] width 12 height 14
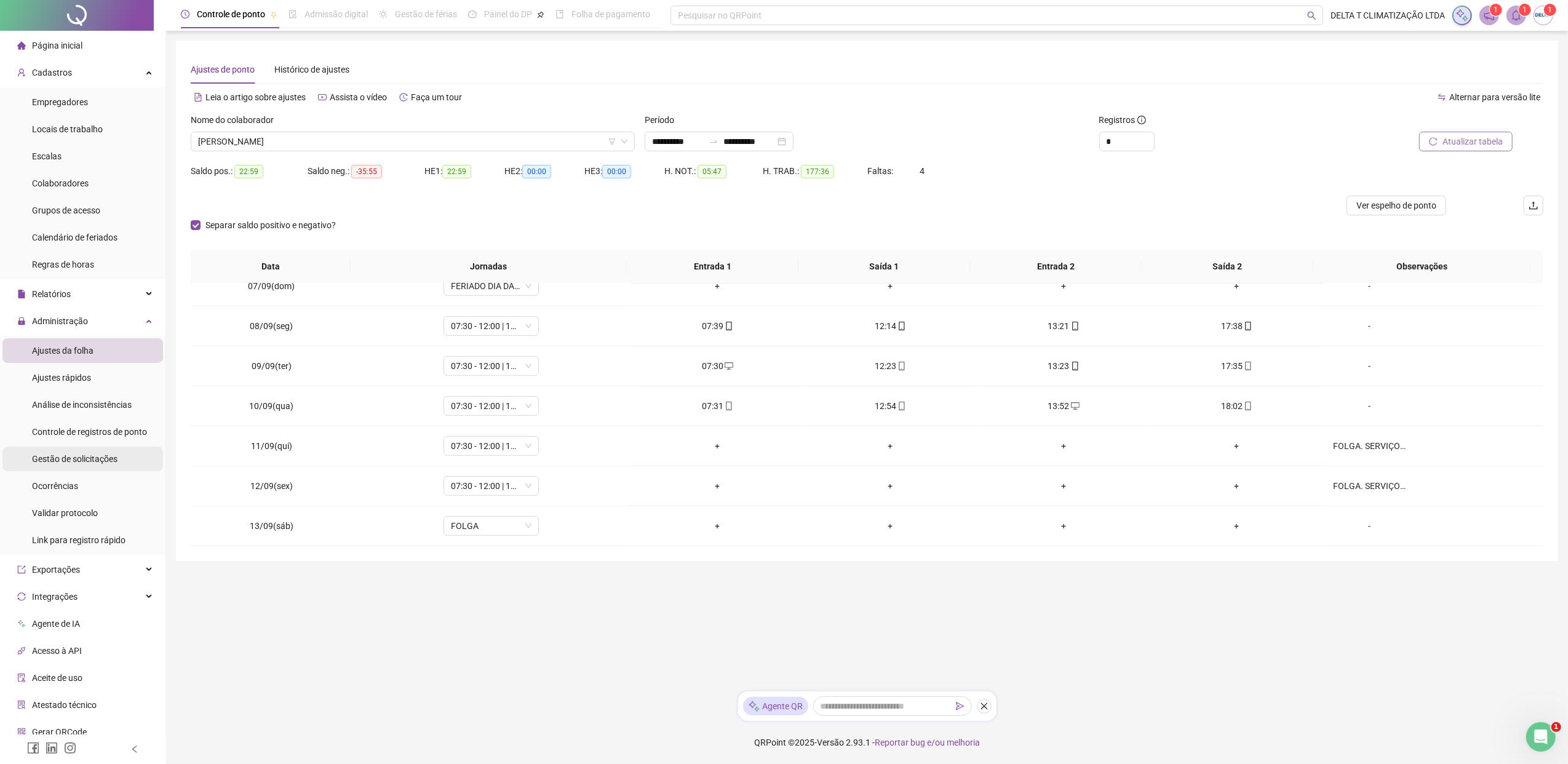
click at [108, 460] on span "Gestão de solicitações" at bounding box center [75, 458] width 86 height 10
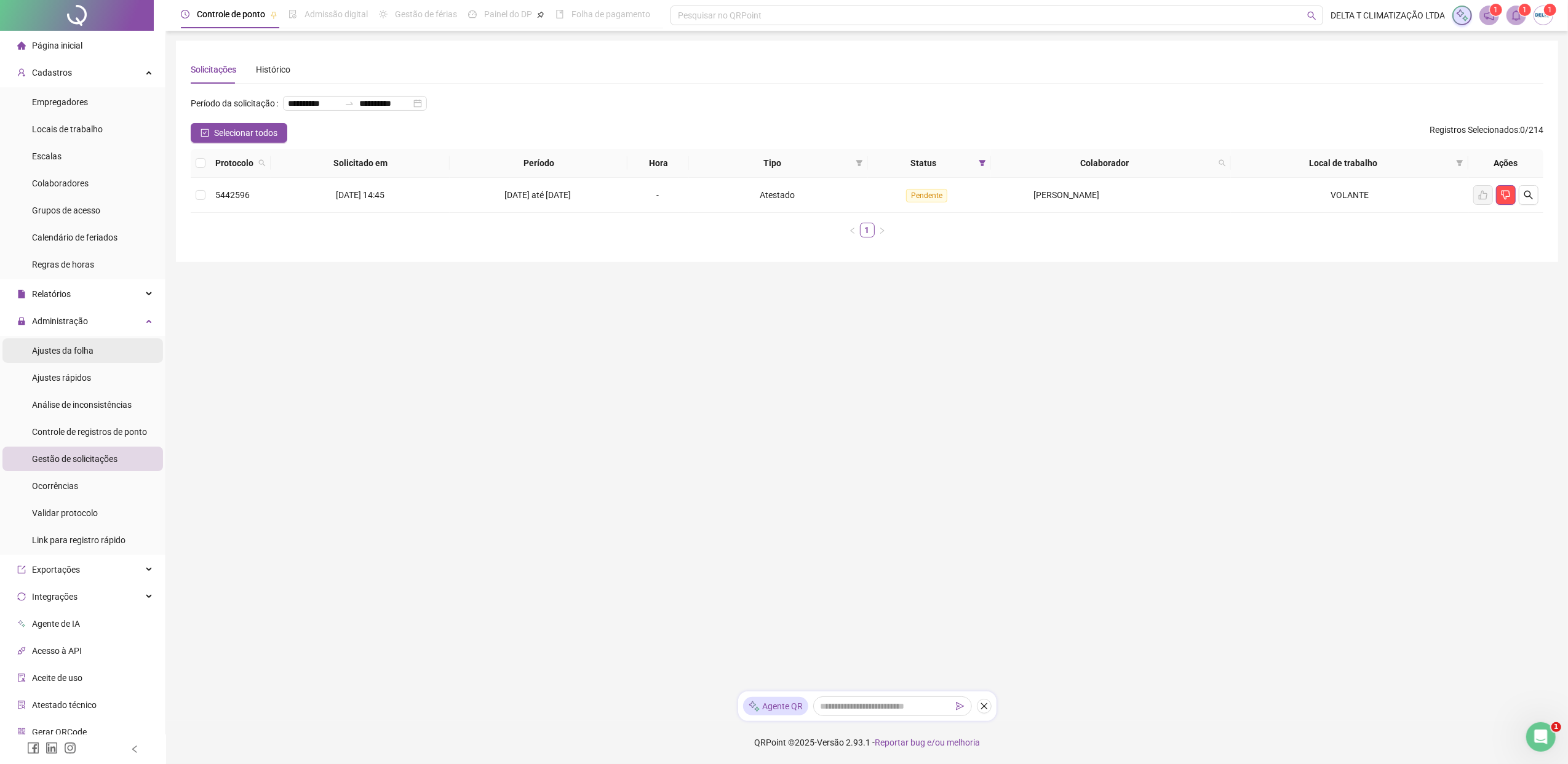
click at [82, 355] on span "Ajustes da folha" at bounding box center [63, 350] width 62 height 10
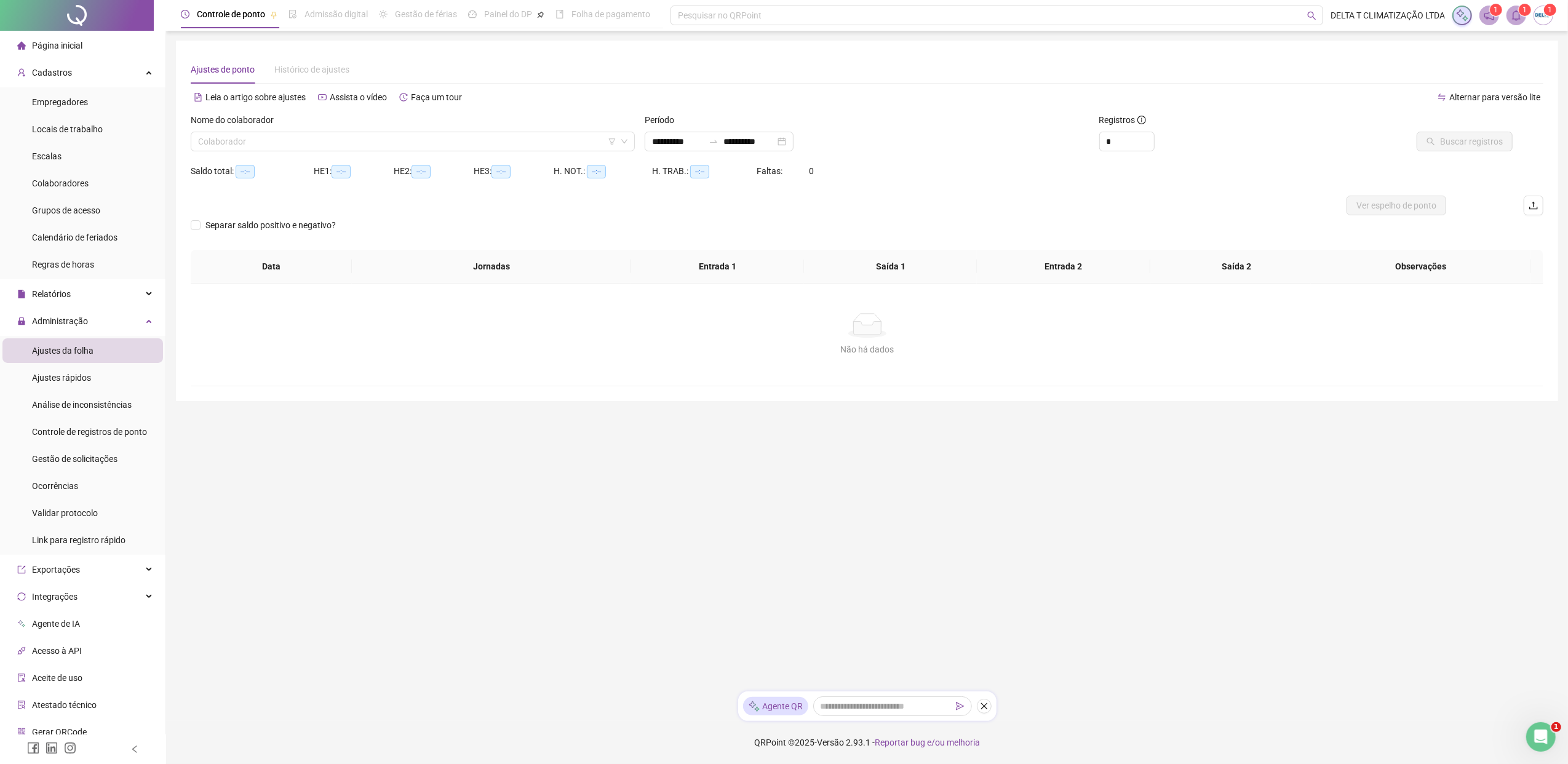
type input "**********"
click at [338, 137] on input "search" at bounding box center [406, 141] width 418 height 18
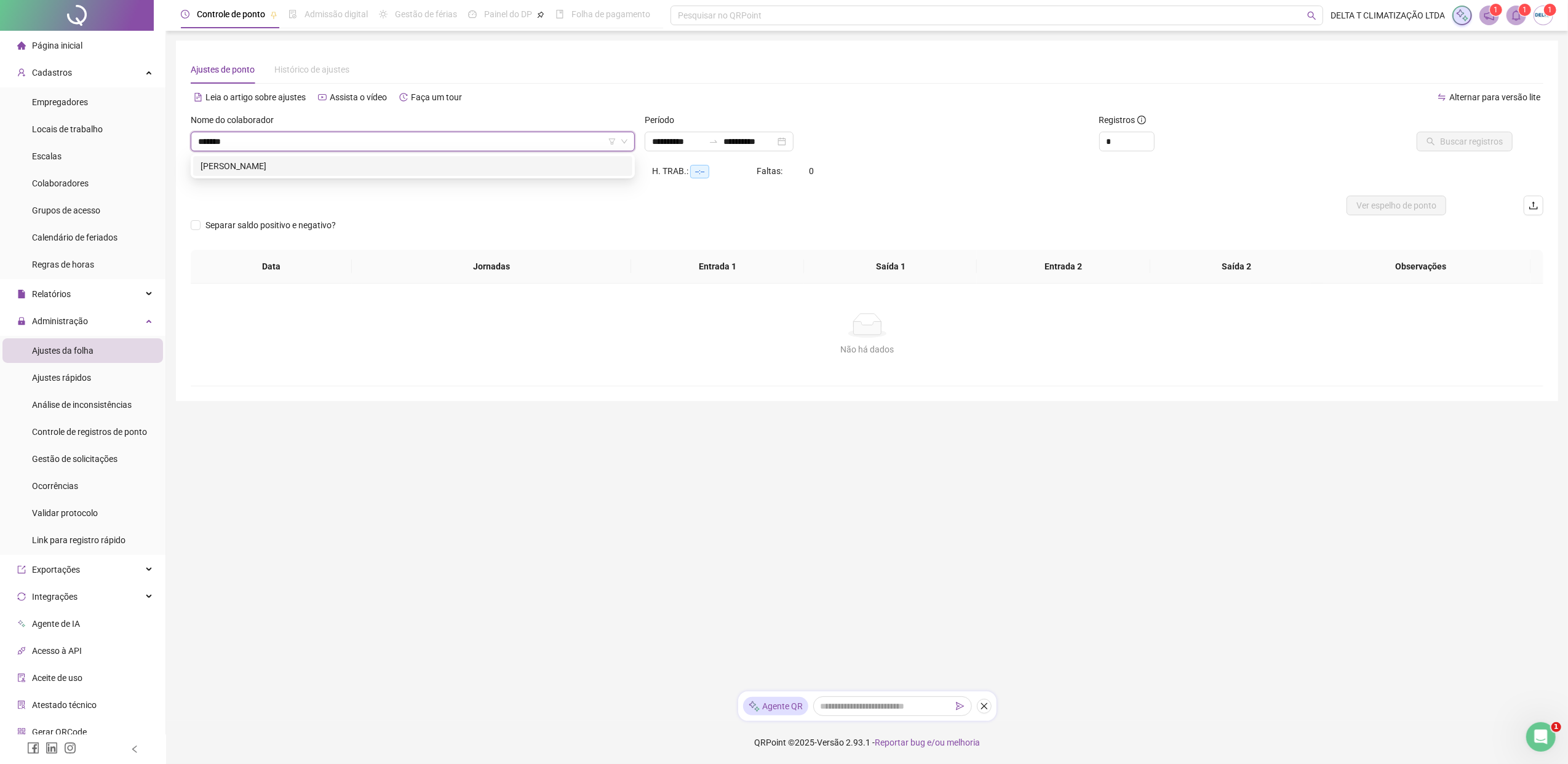
type input "********"
click at [347, 170] on div "[PERSON_NAME]" at bounding box center [413, 166] width 424 height 14
click at [1240, 144] on span "Buscar registros" at bounding box center [1472, 142] width 63 height 14
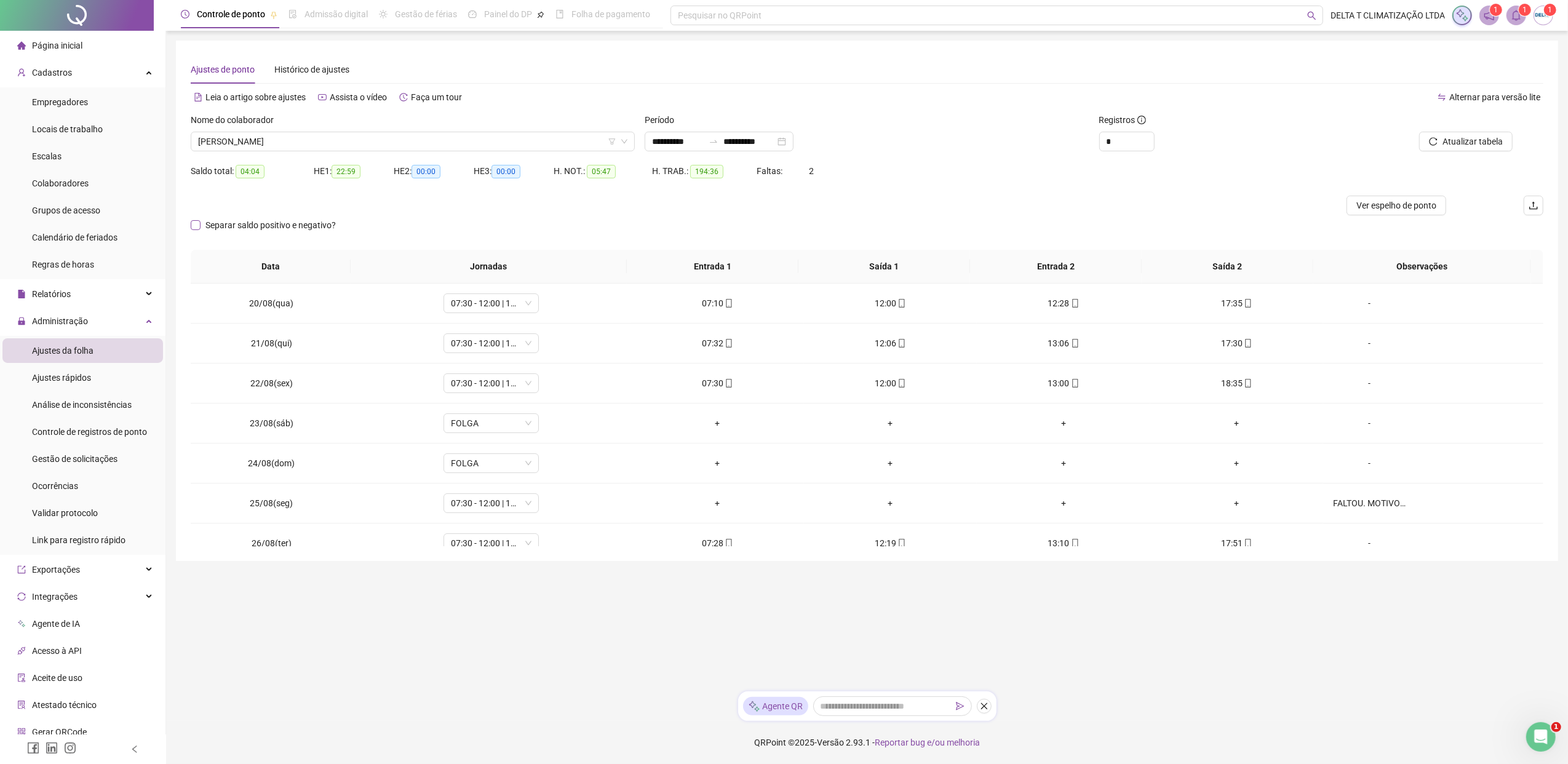
click at [200, 224] on span "Separar saldo positivo e negativo?" at bounding box center [270, 225] width 140 height 14
click at [1240, 202] on span "Ver espelho de ponto" at bounding box center [1396, 205] width 80 height 14
click at [473, 143] on span "[PERSON_NAME]" at bounding box center [413, 141] width 430 height 18
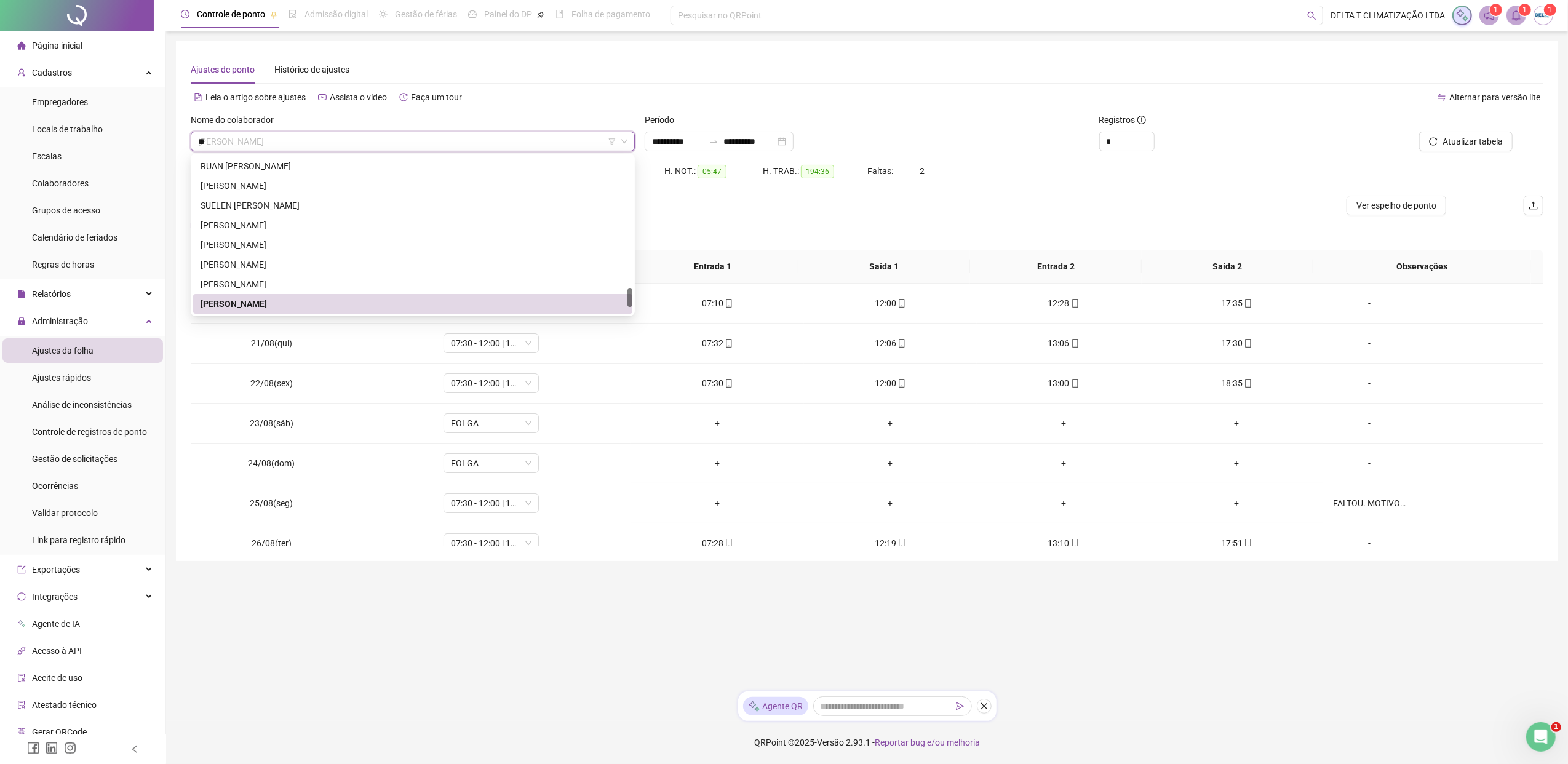
scroll to position [137, 0]
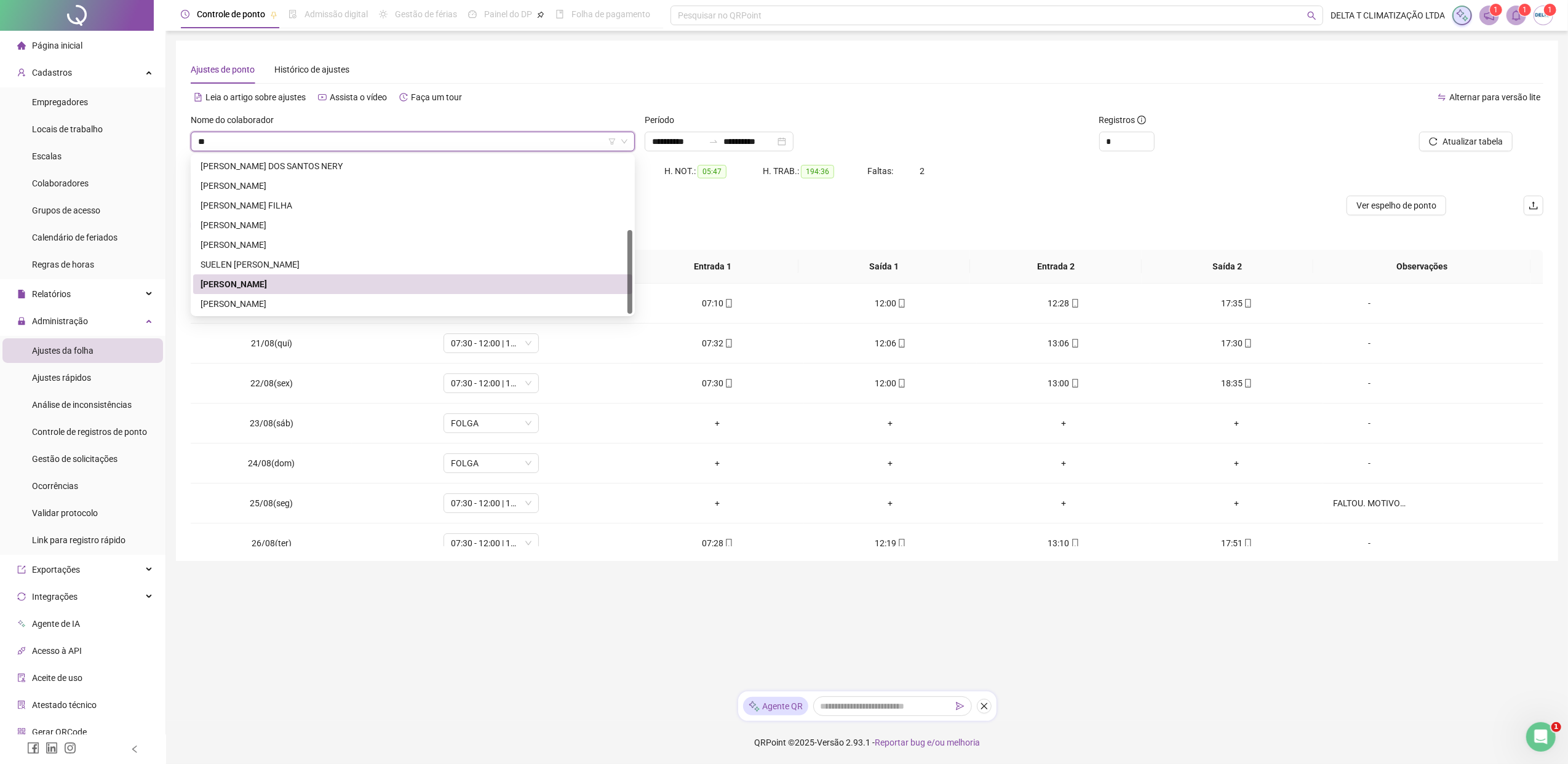
type input "***"
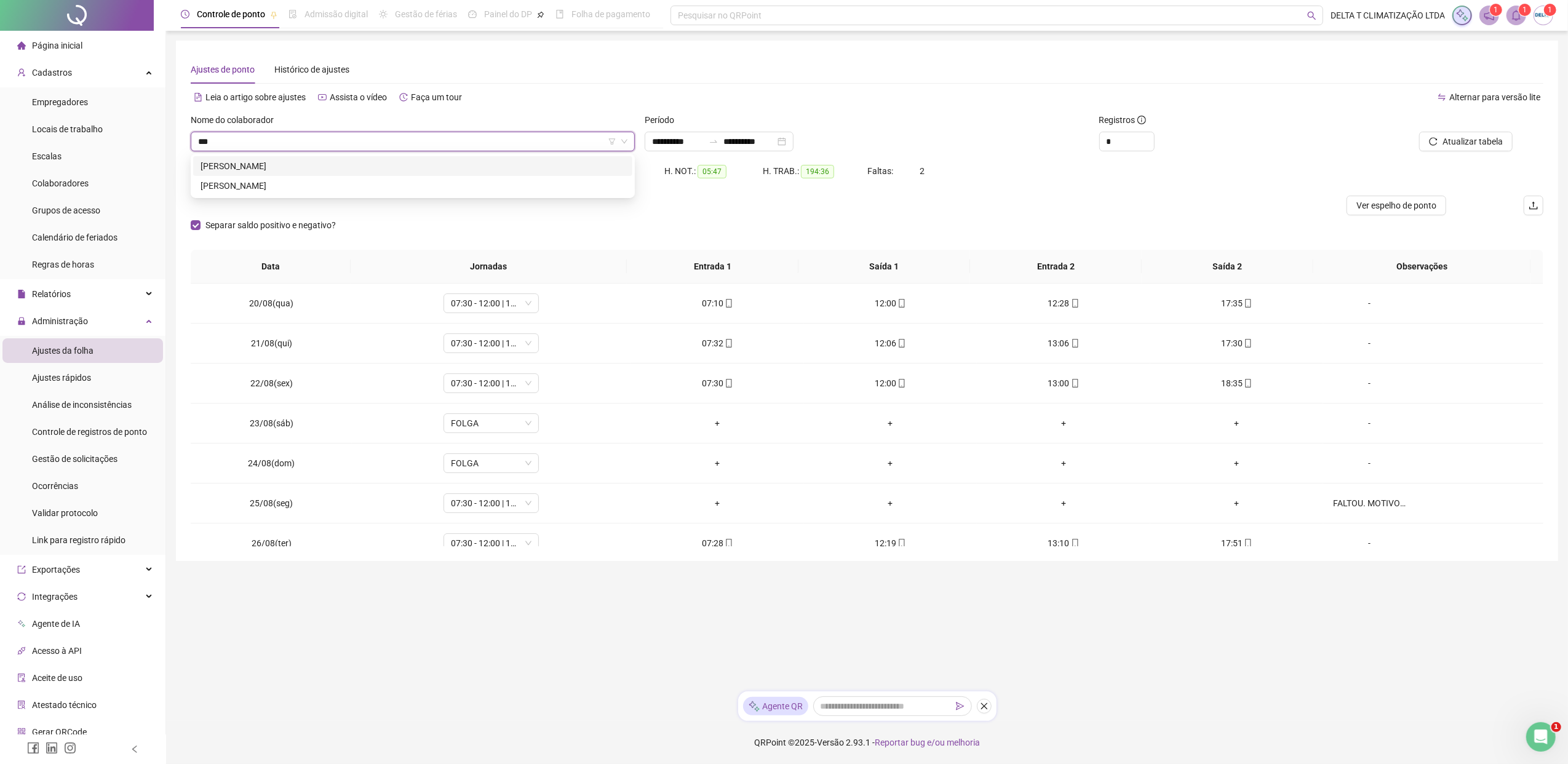
click at [352, 165] on div "[PERSON_NAME]" at bounding box center [413, 166] width 424 height 14
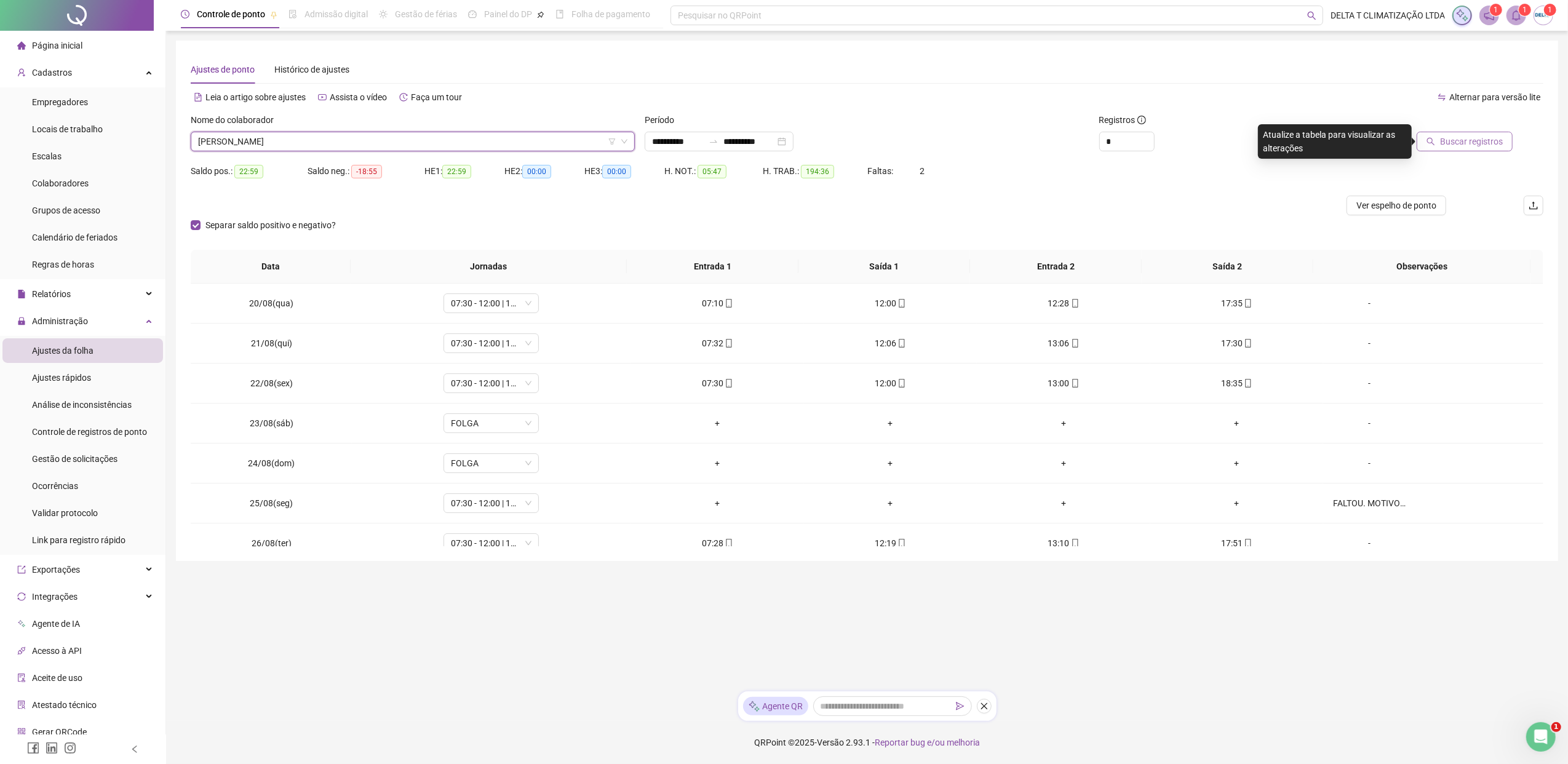
click at [1240, 141] on span "Buscar registros" at bounding box center [1472, 142] width 63 height 14
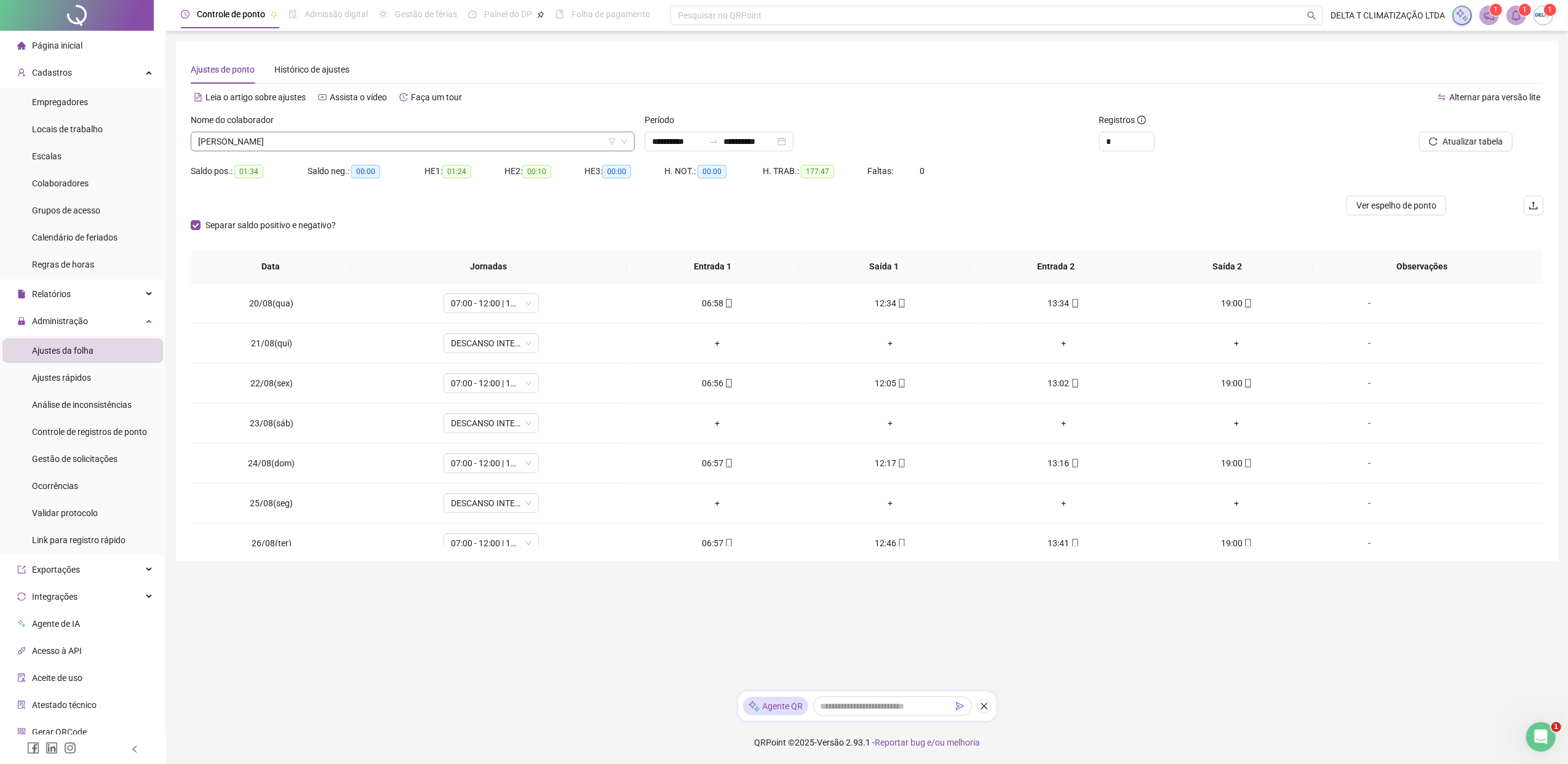
click at [328, 148] on span "[PERSON_NAME]" at bounding box center [413, 141] width 430 height 18
type input "******"
click at [345, 166] on div "[PERSON_NAME]" at bounding box center [413, 166] width 424 height 14
click at [1240, 141] on icon "search" at bounding box center [1430, 141] width 9 height 9
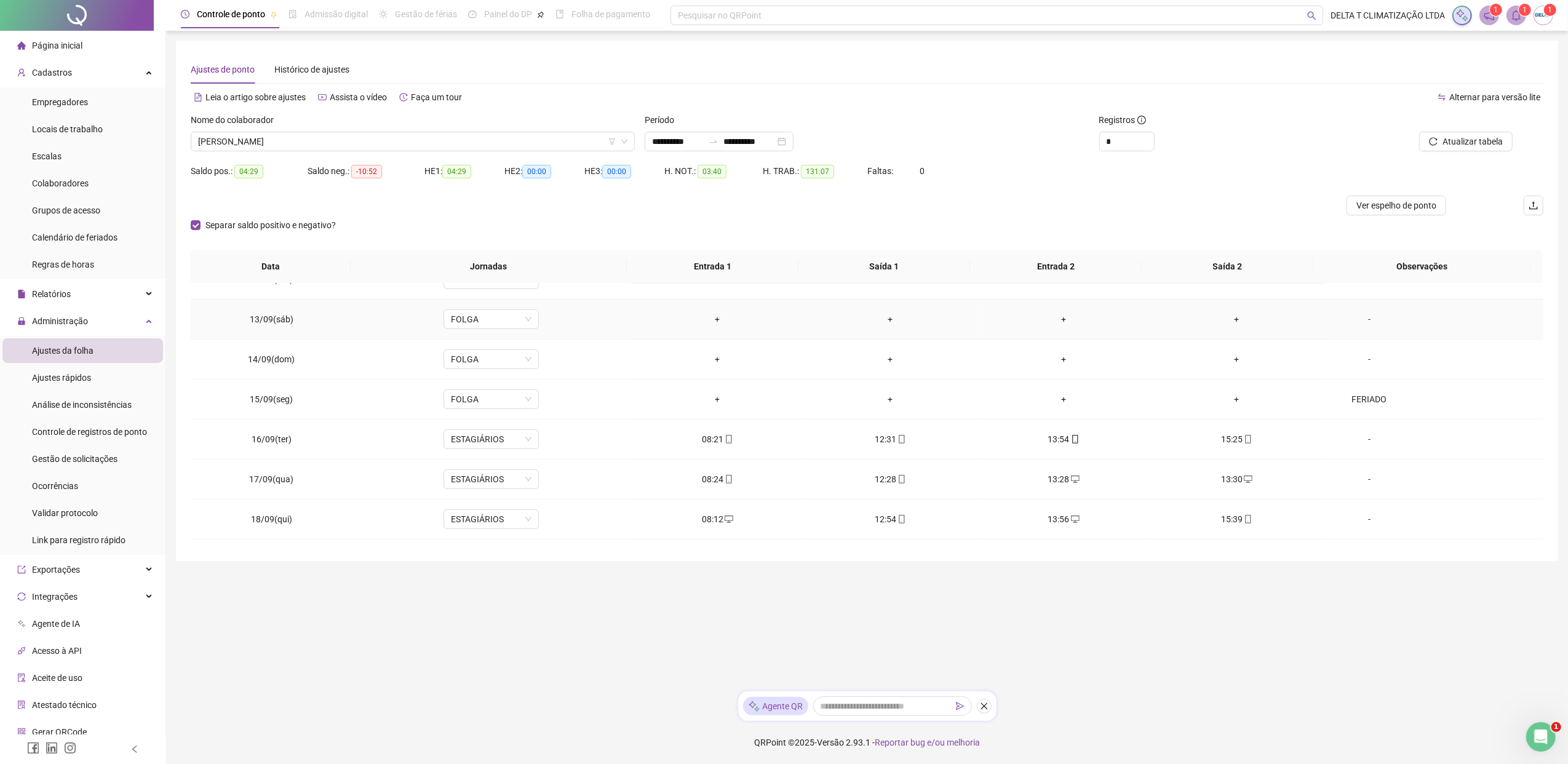
scroll to position [983, 0]
click at [485, 143] on span "[PERSON_NAME]" at bounding box center [413, 141] width 430 height 18
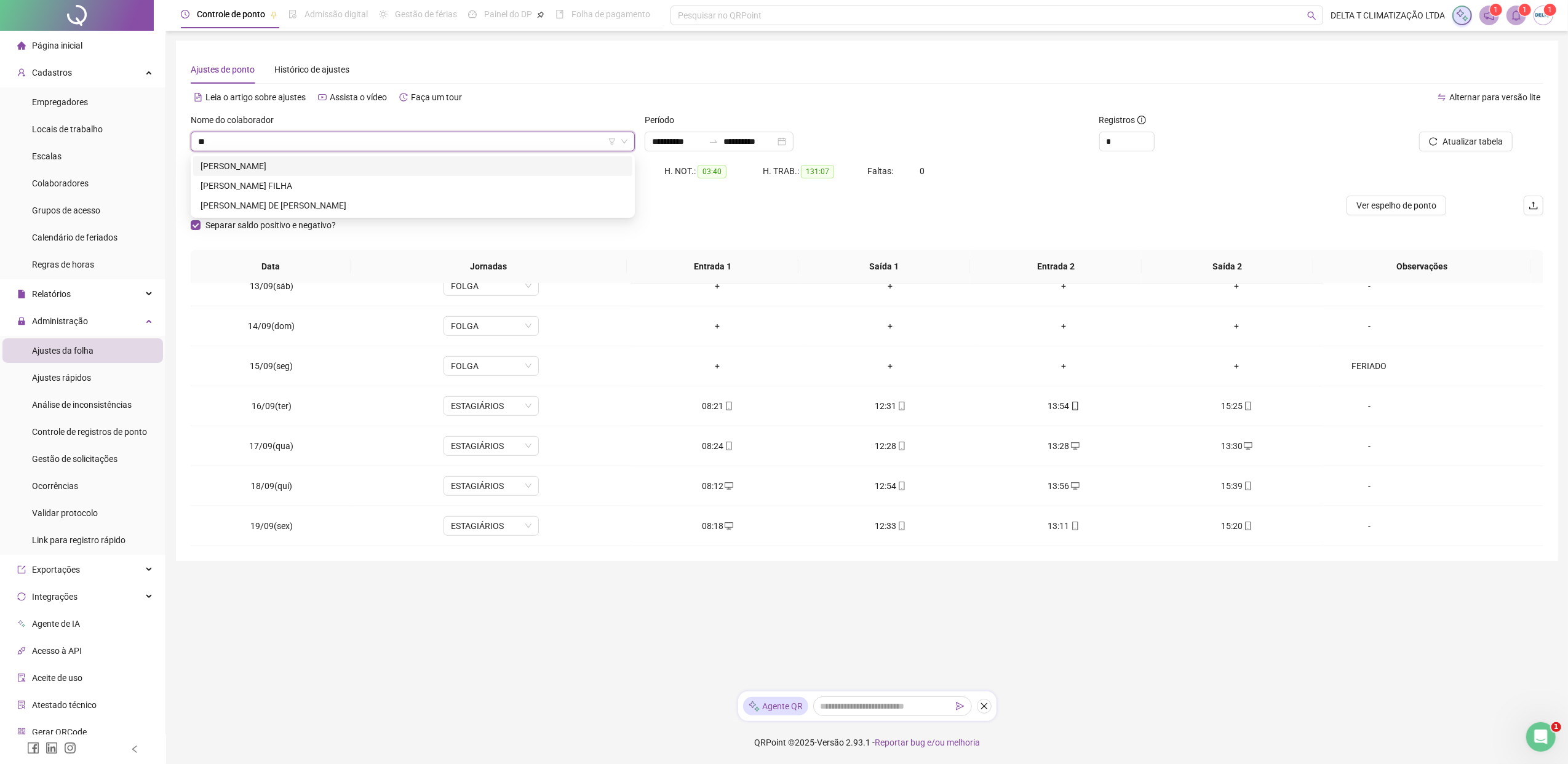
scroll to position [0, 0]
type input "******"
click at [466, 159] on div "[PERSON_NAME]" at bounding box center [413, 166] width 424 height 14
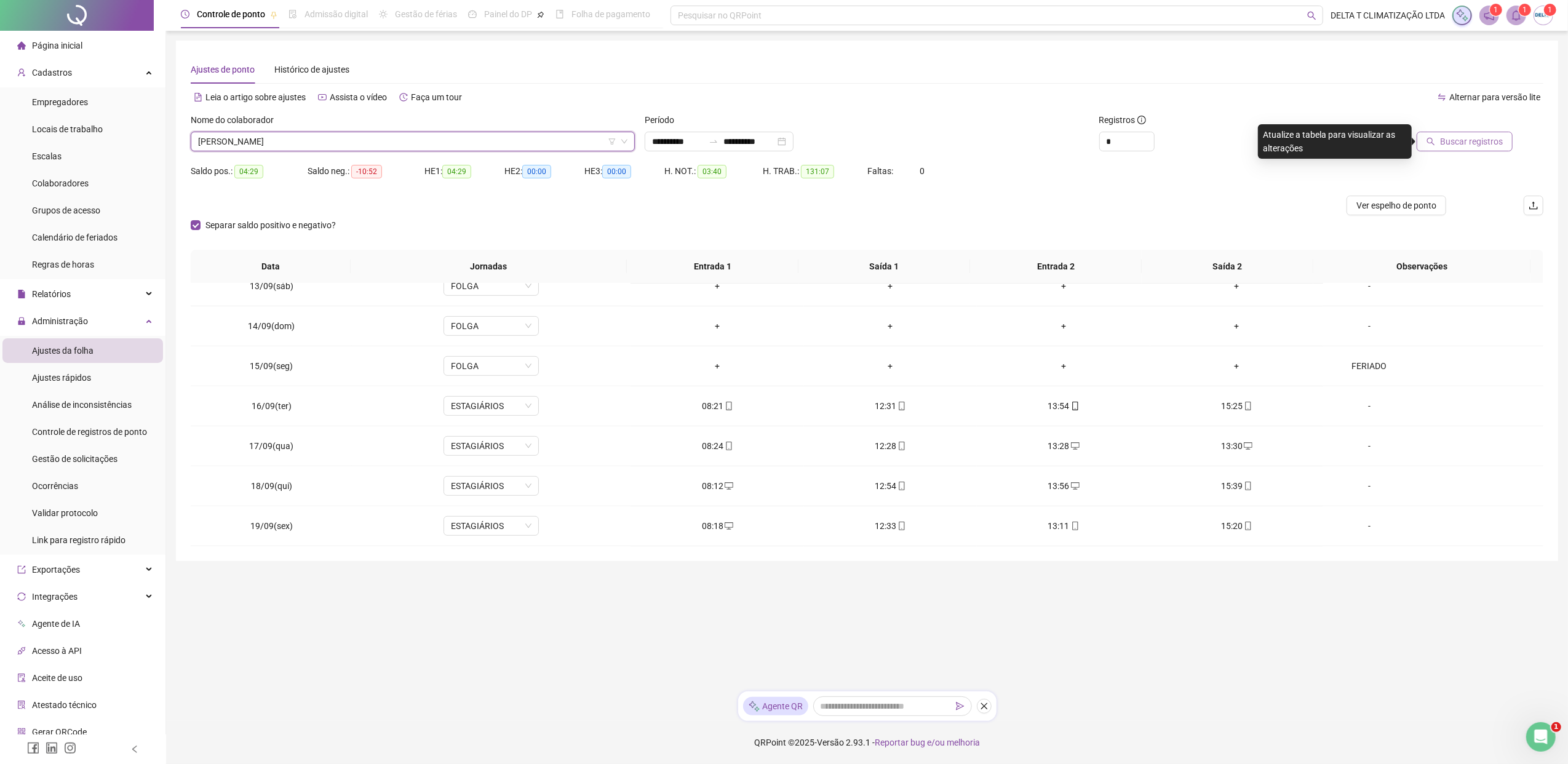
click at [1240, 146] on span "Buscar registros" at bounding box center [1472, 142] width 63 height 14
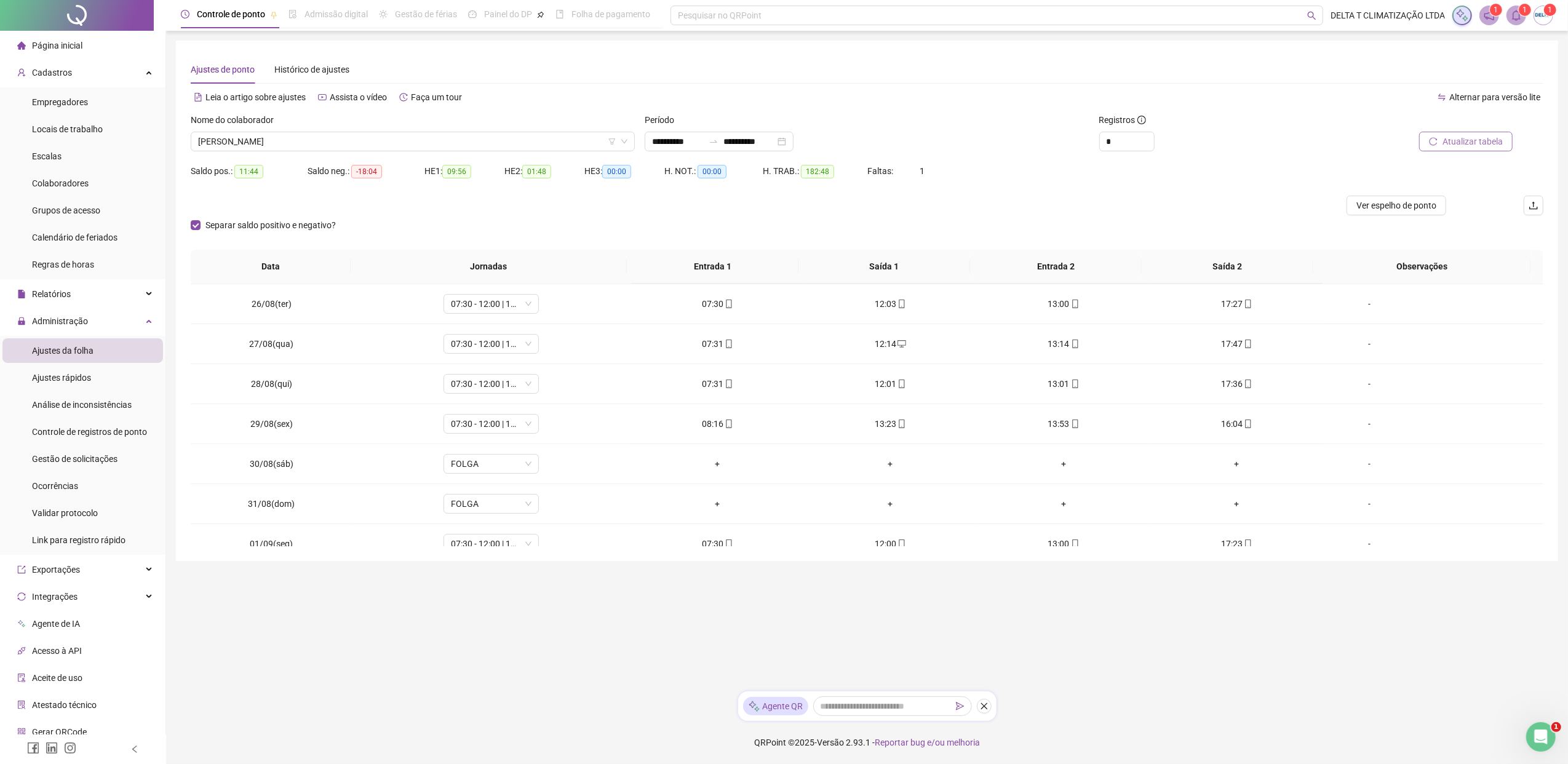
scroll to position [163, 0]
click at [1240, 205] on span "Ver espelho de ponto" at bounding box center [1396, 205] width 80 height 14
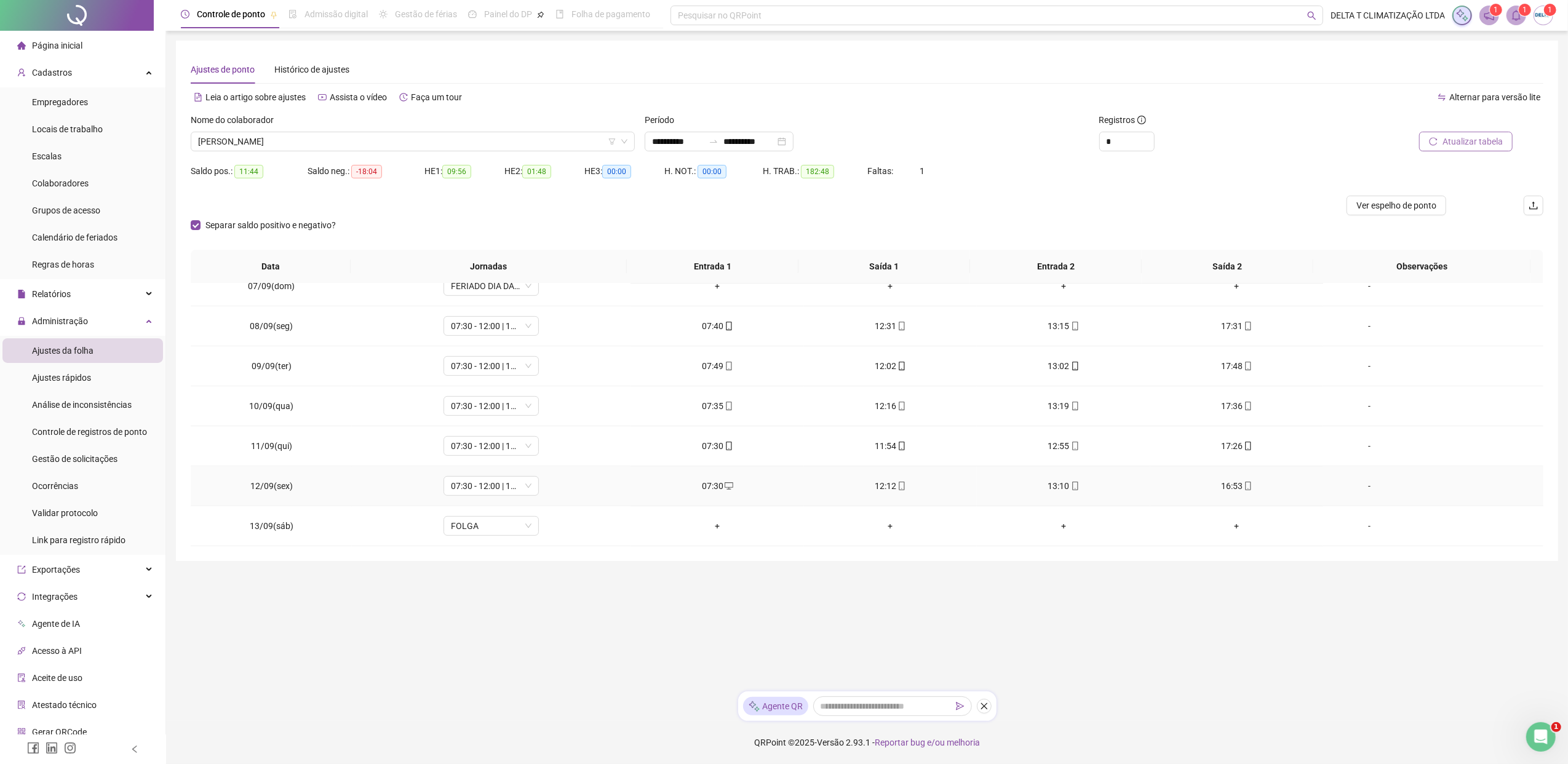
scroll to position [983, 0]
click at [1144, 135] on span "Increase Value" at bounding box center [1147, 137] width 14 height 11
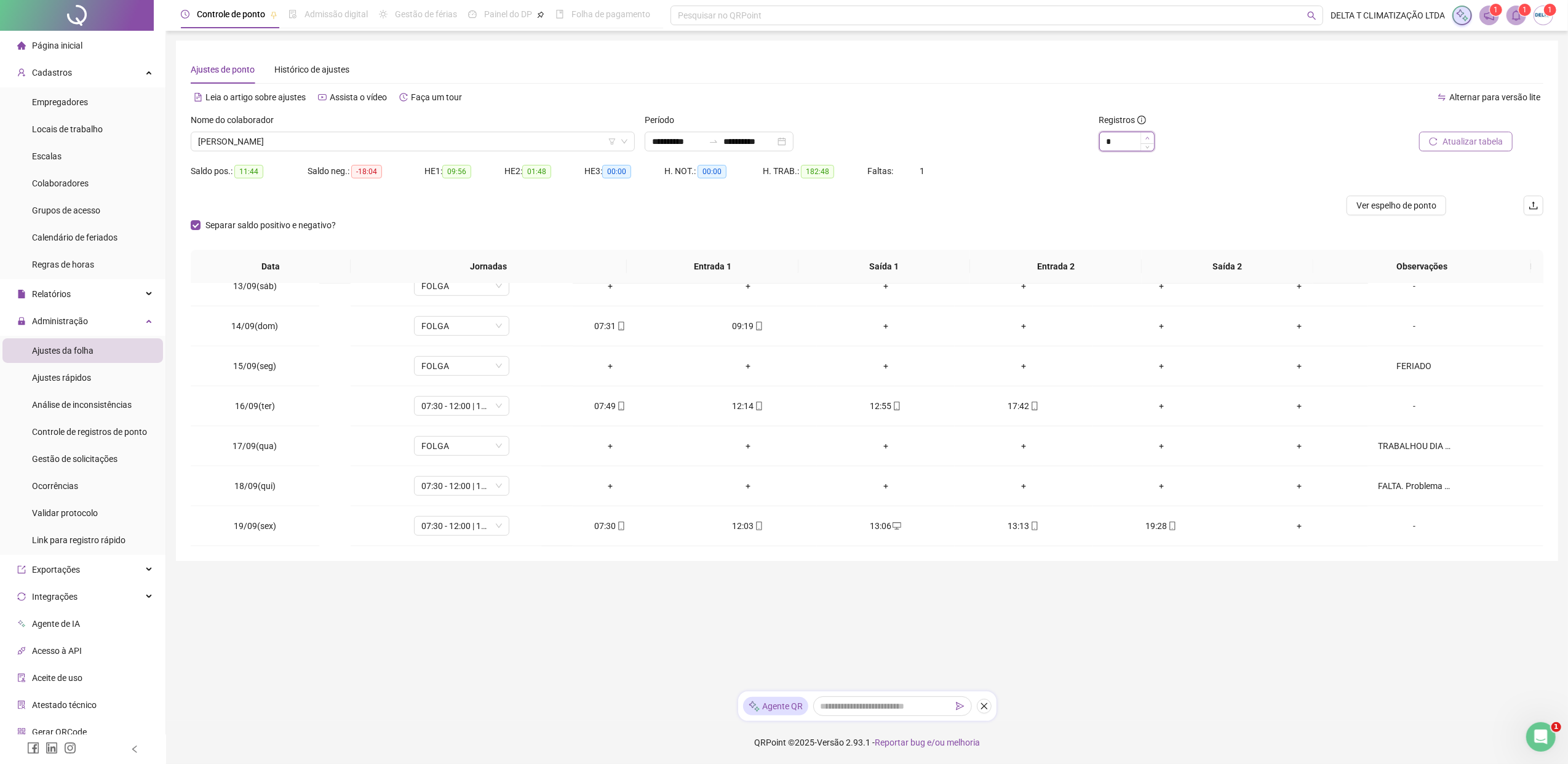
type input "*"
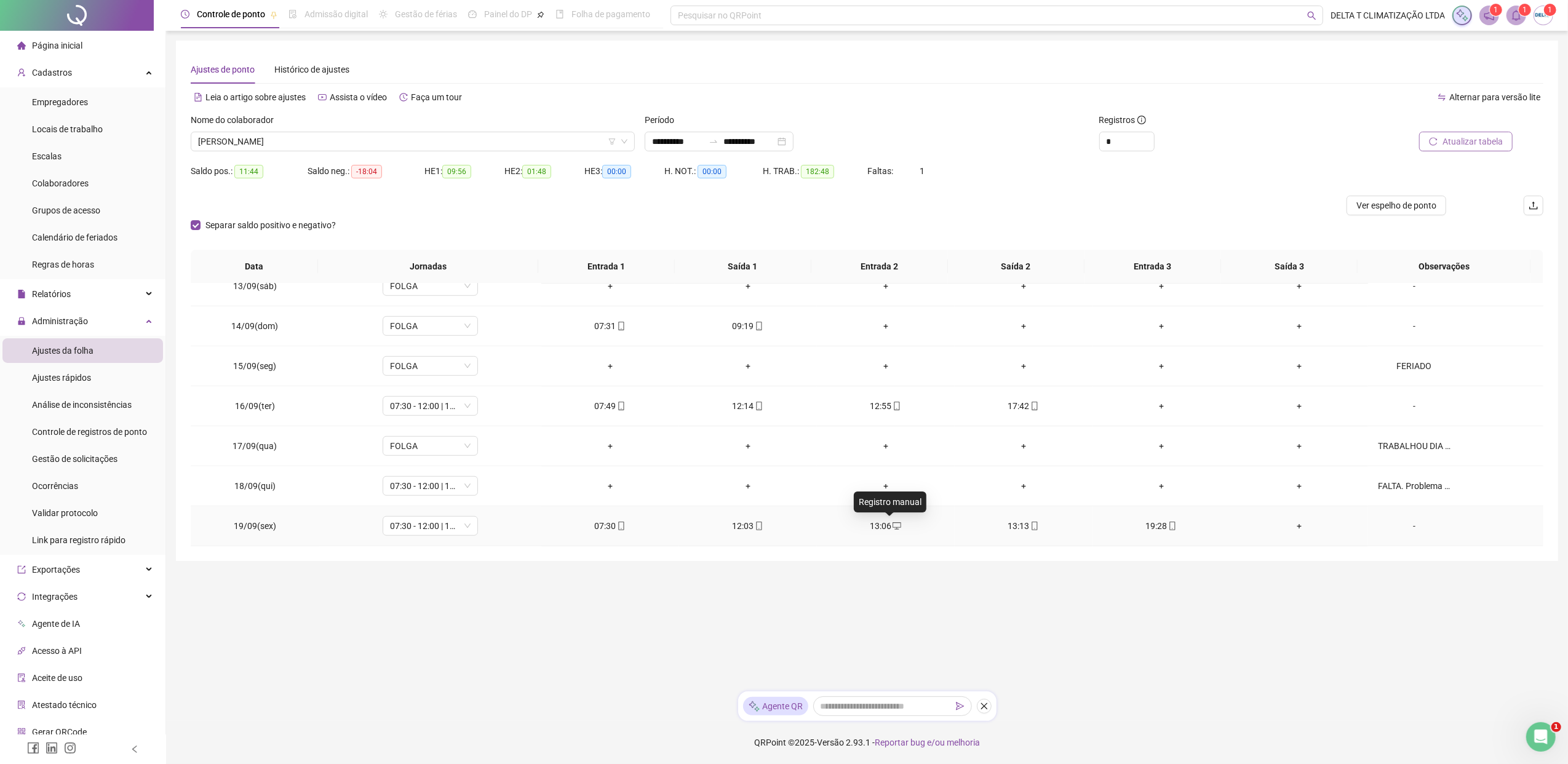
click at [893, 525] on icon "desktop" at bounding box center [897, 525] width 9 height 9
type input "**********"
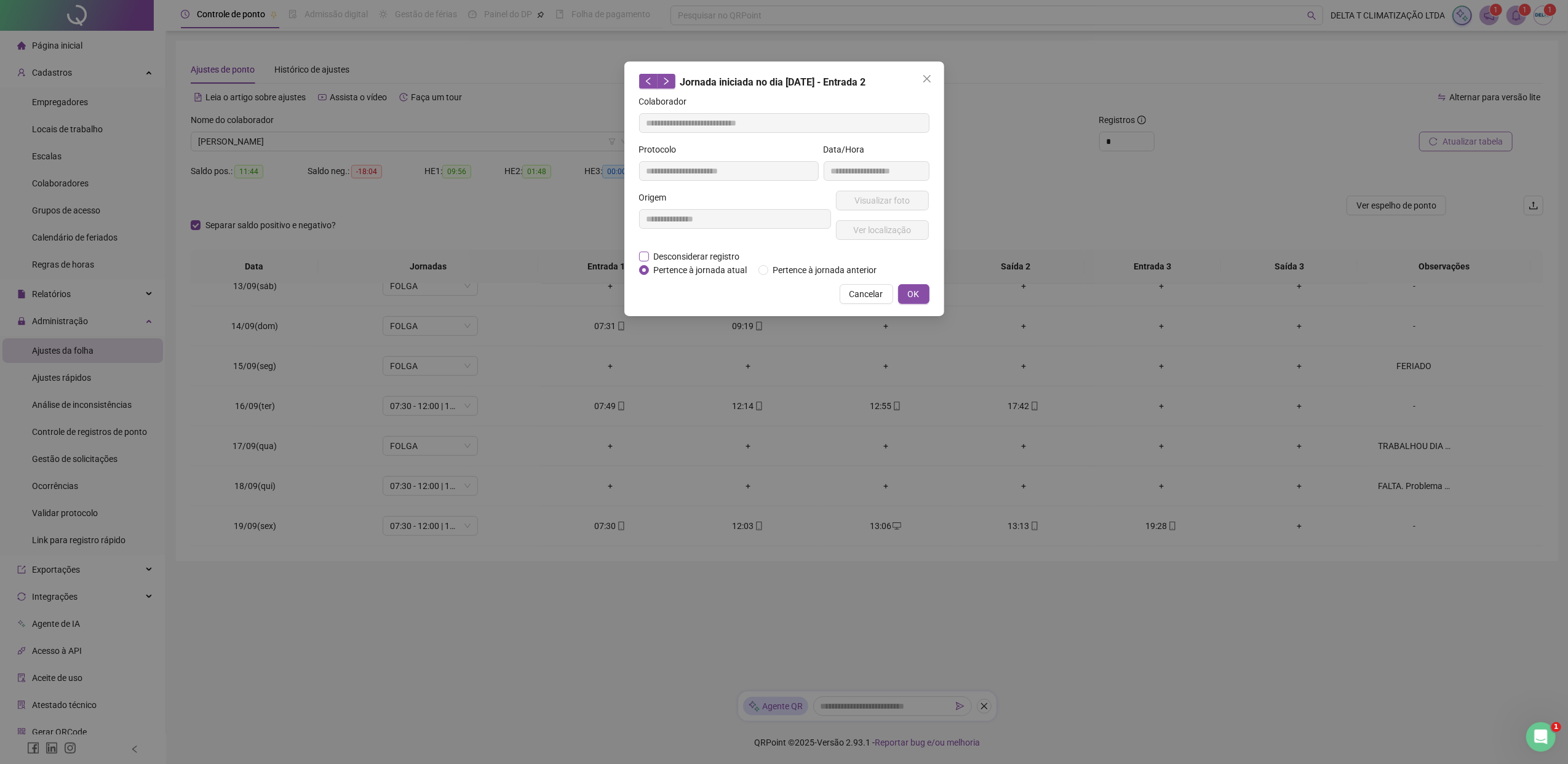
click at [707, 253] on span "Desconsiderar registro" at bounding box center [696, 256] width 96 height 14
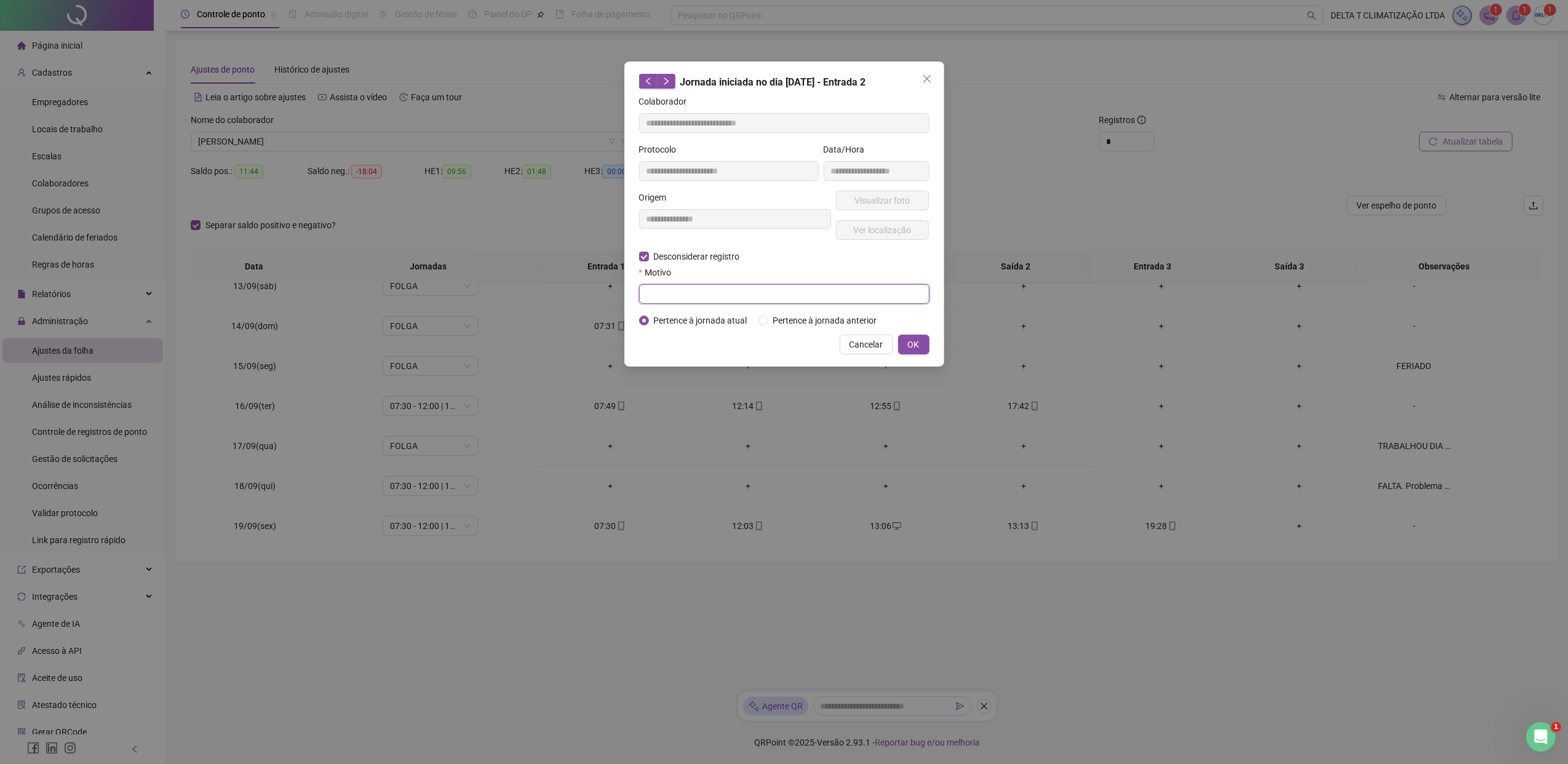
click at [732, 298] on input "text" at bounding box center [784, 293] width 290 height 20
type input "*"
type input "**********"
click at [918, 338] on button "OK" at bounding box center [914, 344] width 31 height 20
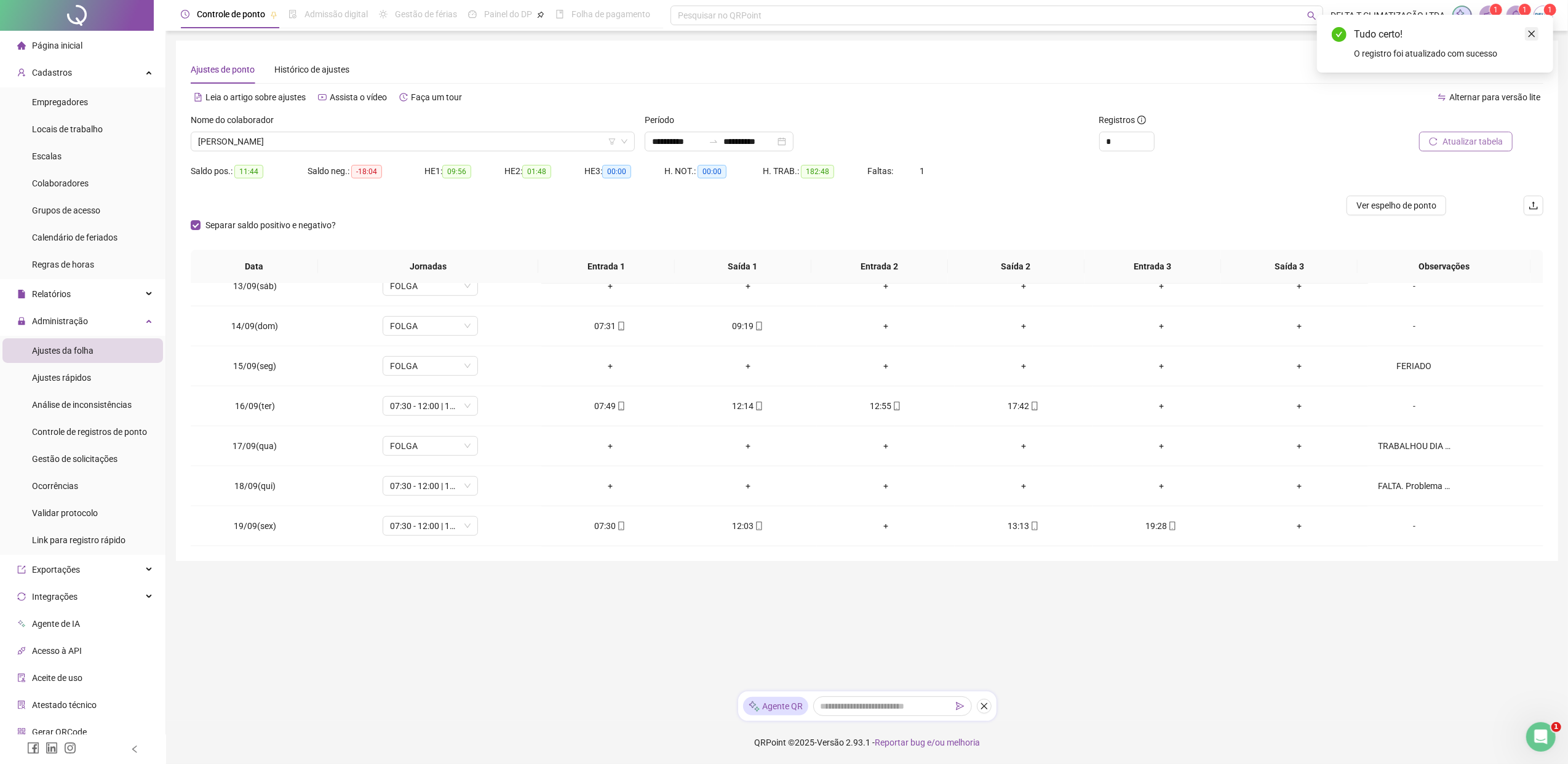
click at [1240, 29] on icon "close" at bounding box center [1531, 34] width 9 height 9
click at [1240, 150] on button "Atualizar tabela" at bounding box center [1465, 141] width 94 height 20
click at [1147, 145] on icon "down" at bounding box center [1147, 145] width 4 height 4
type input "*"
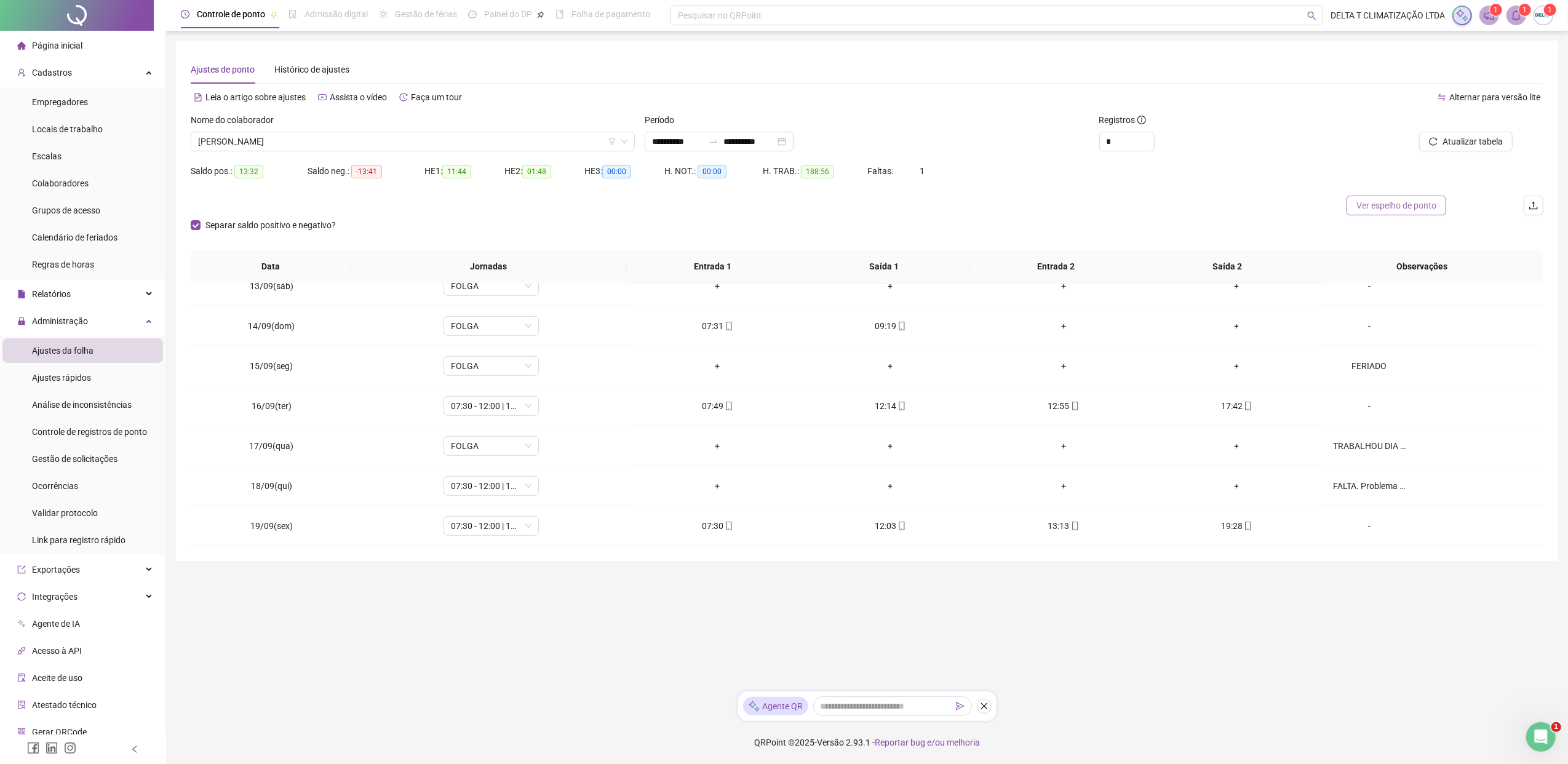
click at [1240, 205] on span "Ver espelho de ponto" at bounding box center [1396, 205] width 80 height 14
click at [328, 148] on span "[PERSON_NAME]" at bounding box center [413, 141] width 430 height 18
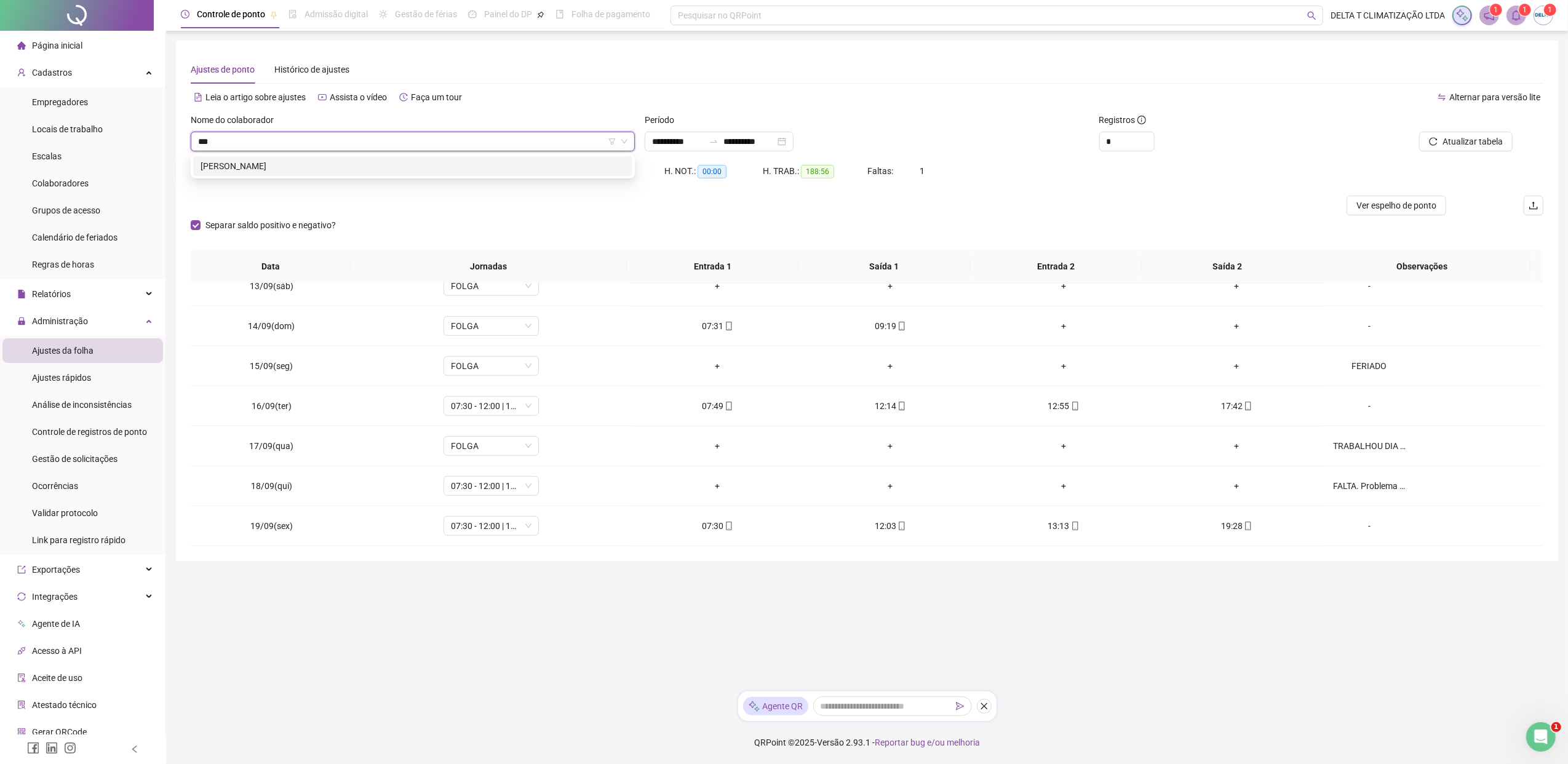
scroll to position [0, 0]
type input "*******"
click at [331, 161] on div "[PERSON_NAME]" at bounding box center [413, 166] width 424 height 14
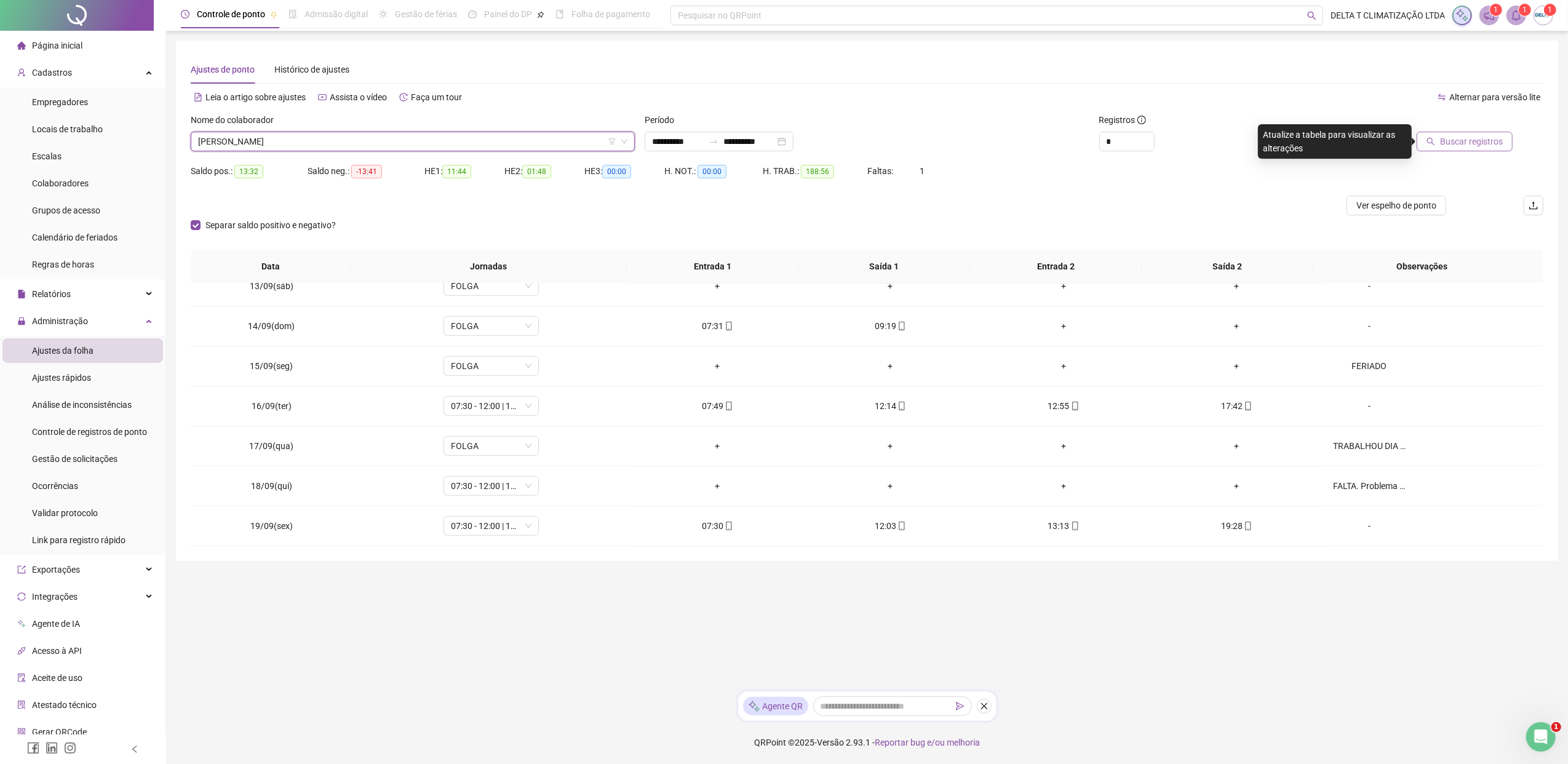
click at [1240, 146] on span "Buscar registros" at bounding box center [1472, 142] width 63 height 14
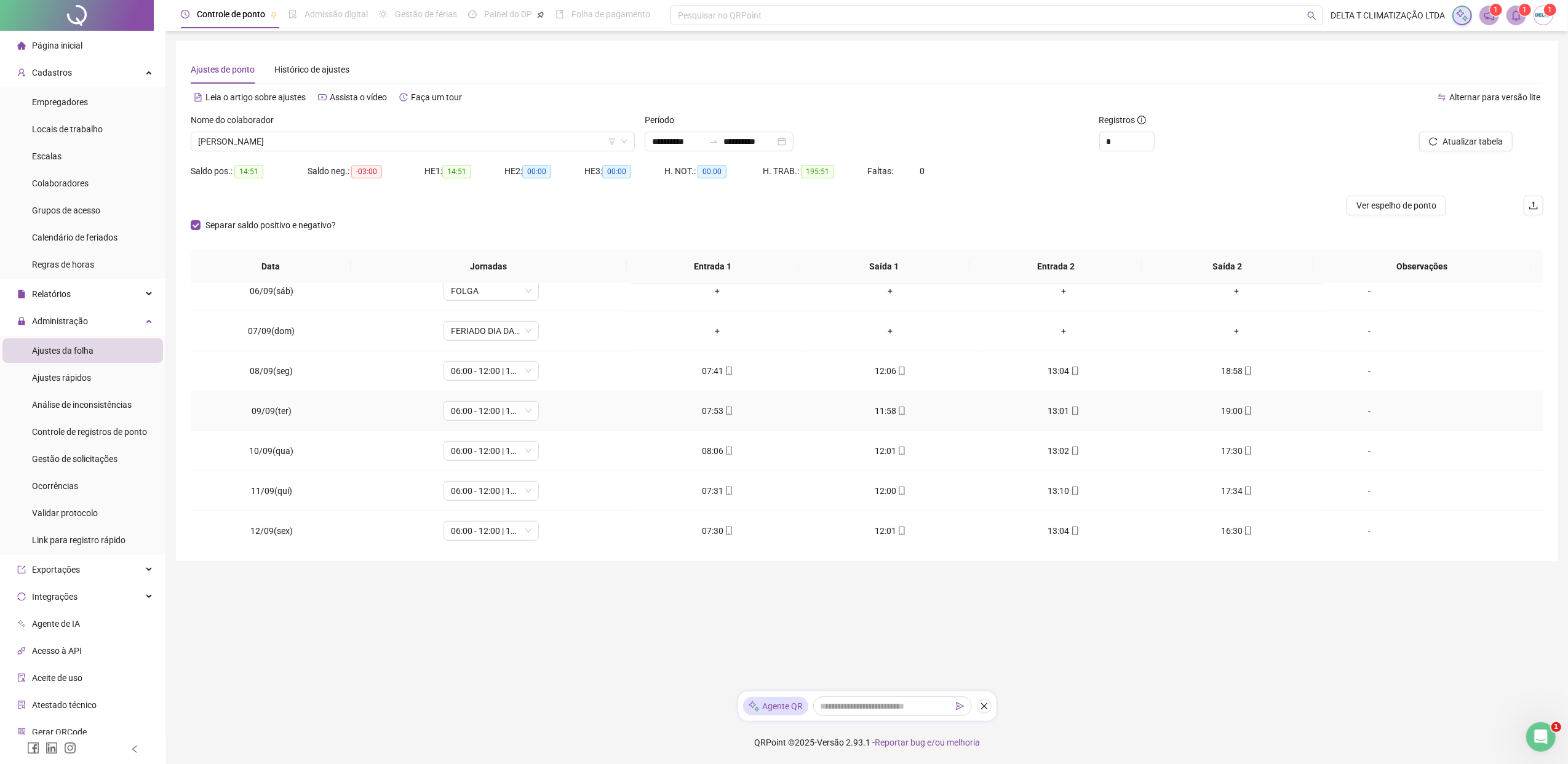
scroll to position [490, 0]
click at [1240, 211] on span "Ver espelho de ponto" at bounding box center [1396, 205] width 80 height 14
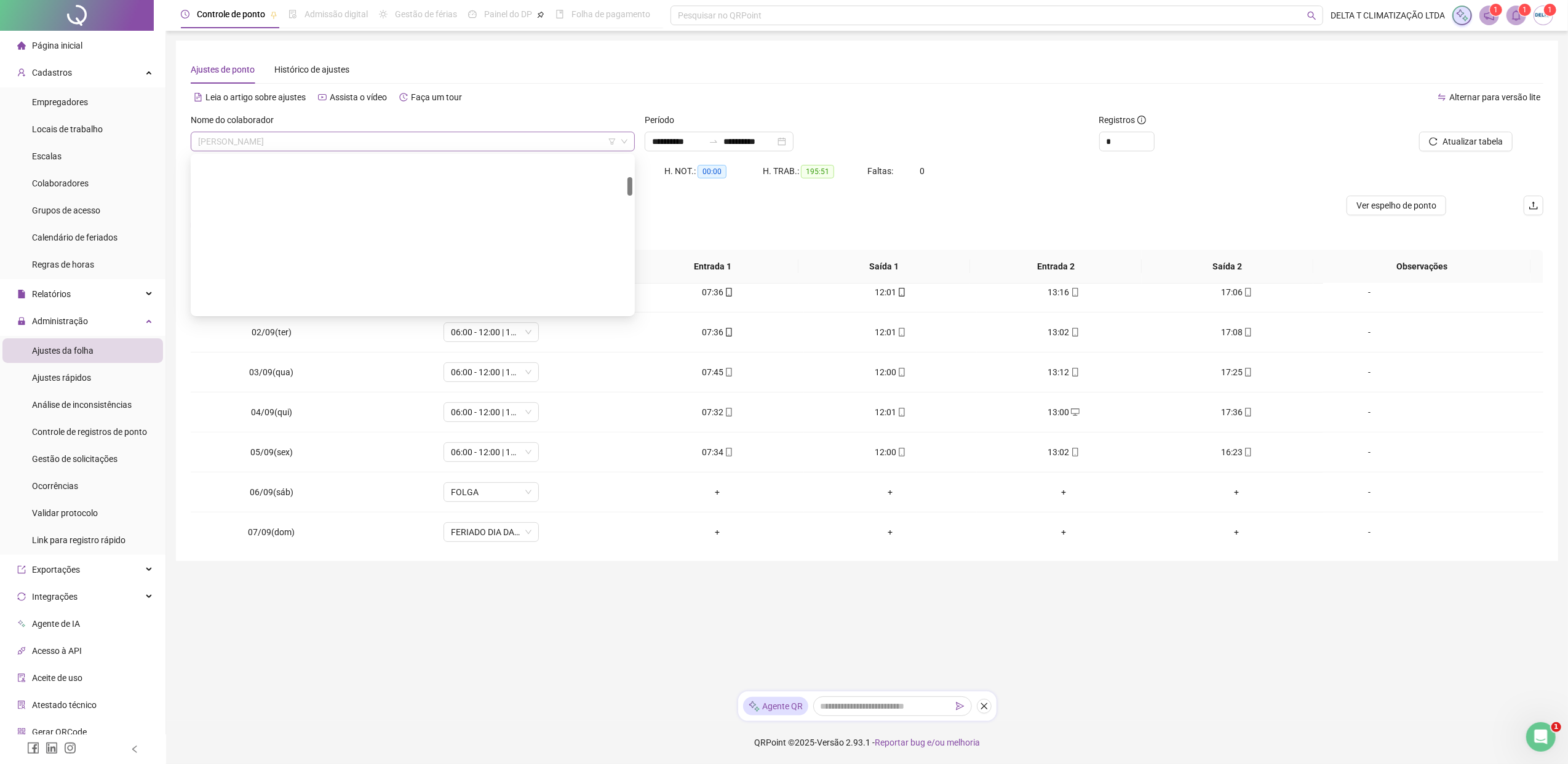
scroll to position [177, 0]
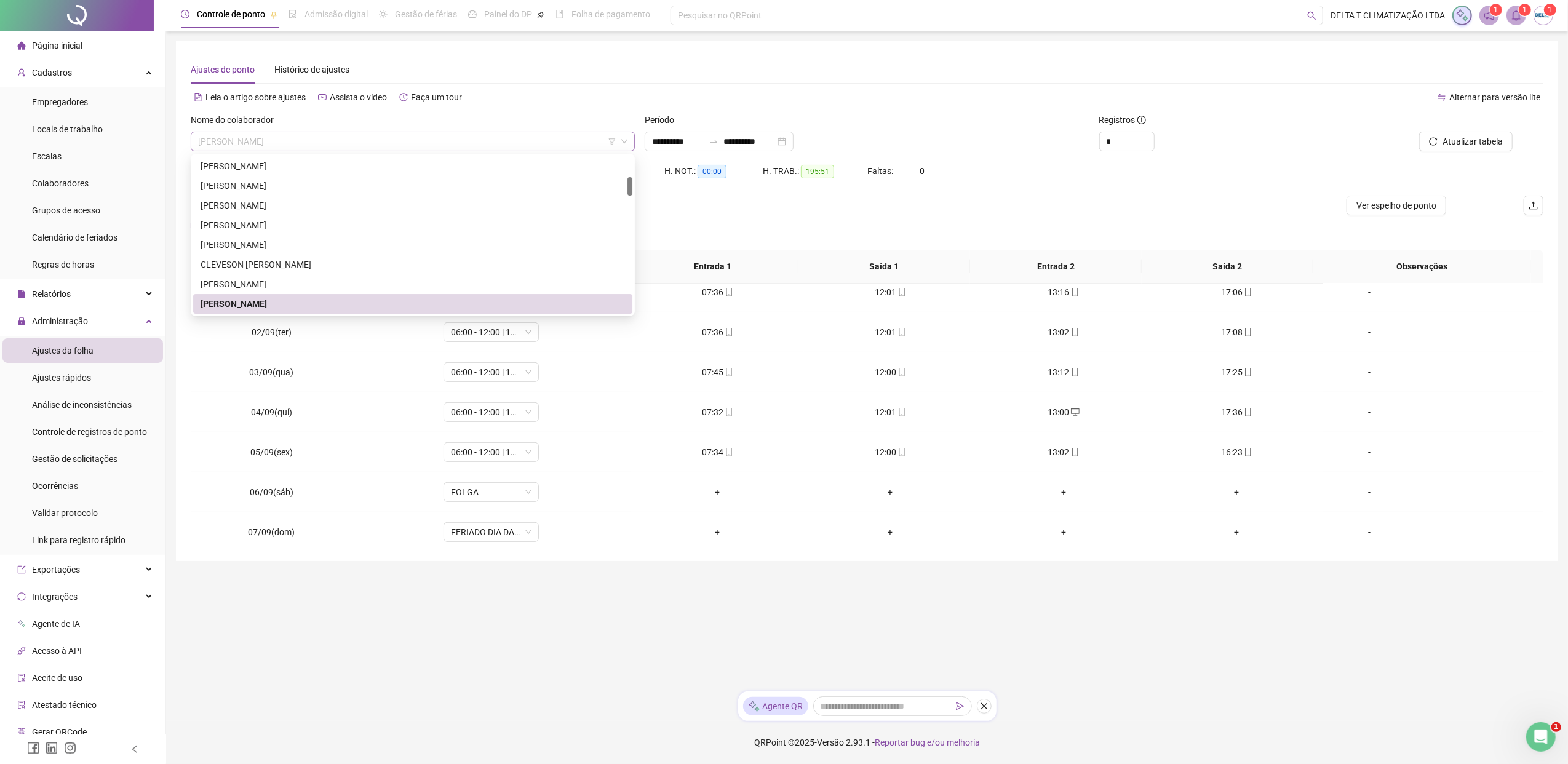
click at [360, 143] on span "[PERSON_NAME]" at bounding box center [413, 141] width 430 height 18
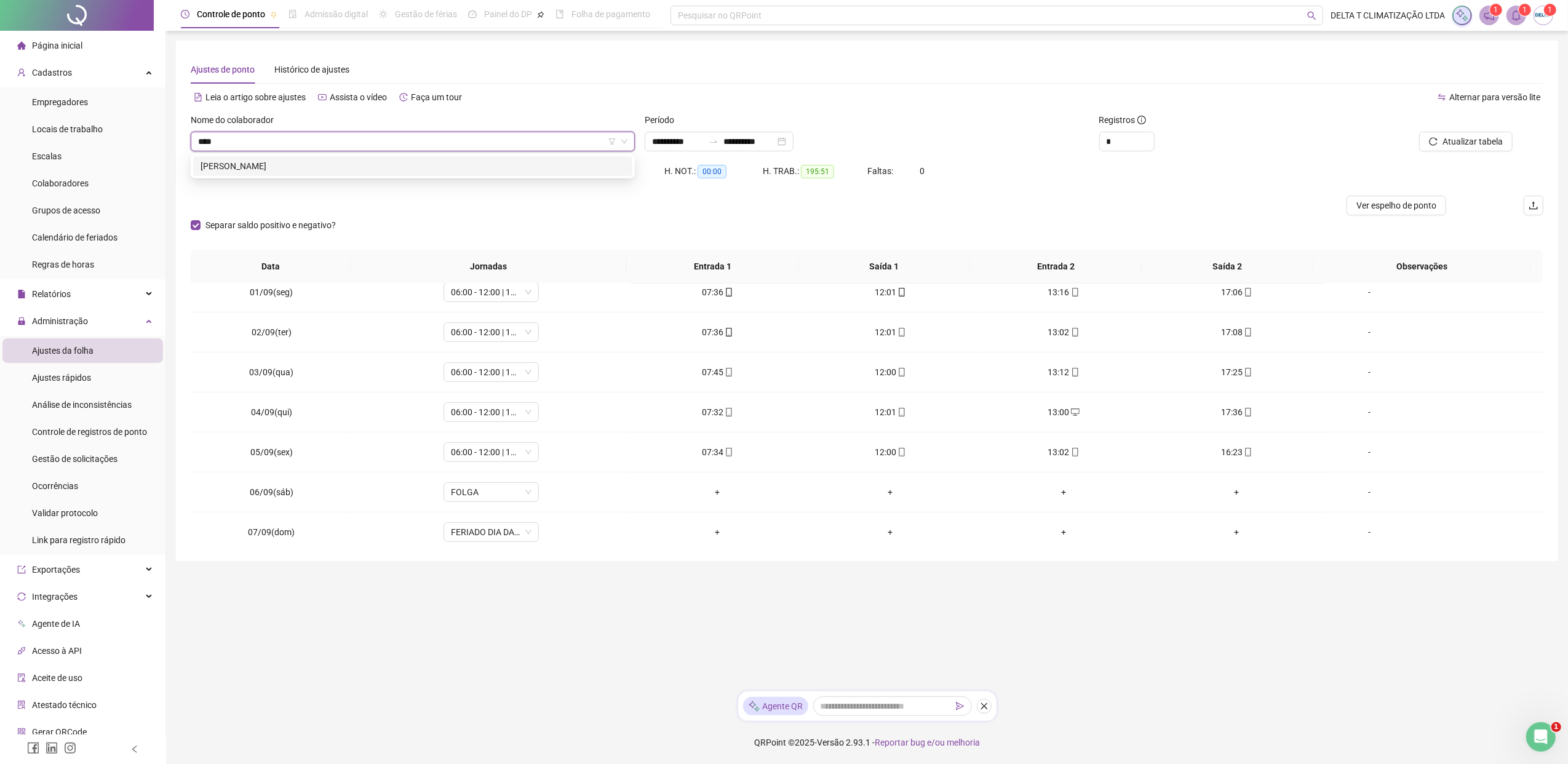
type input "*****"
click at [352, 168] on div "[PERSON_NAME]" at bounding box center [413, 166] width 424 height 14
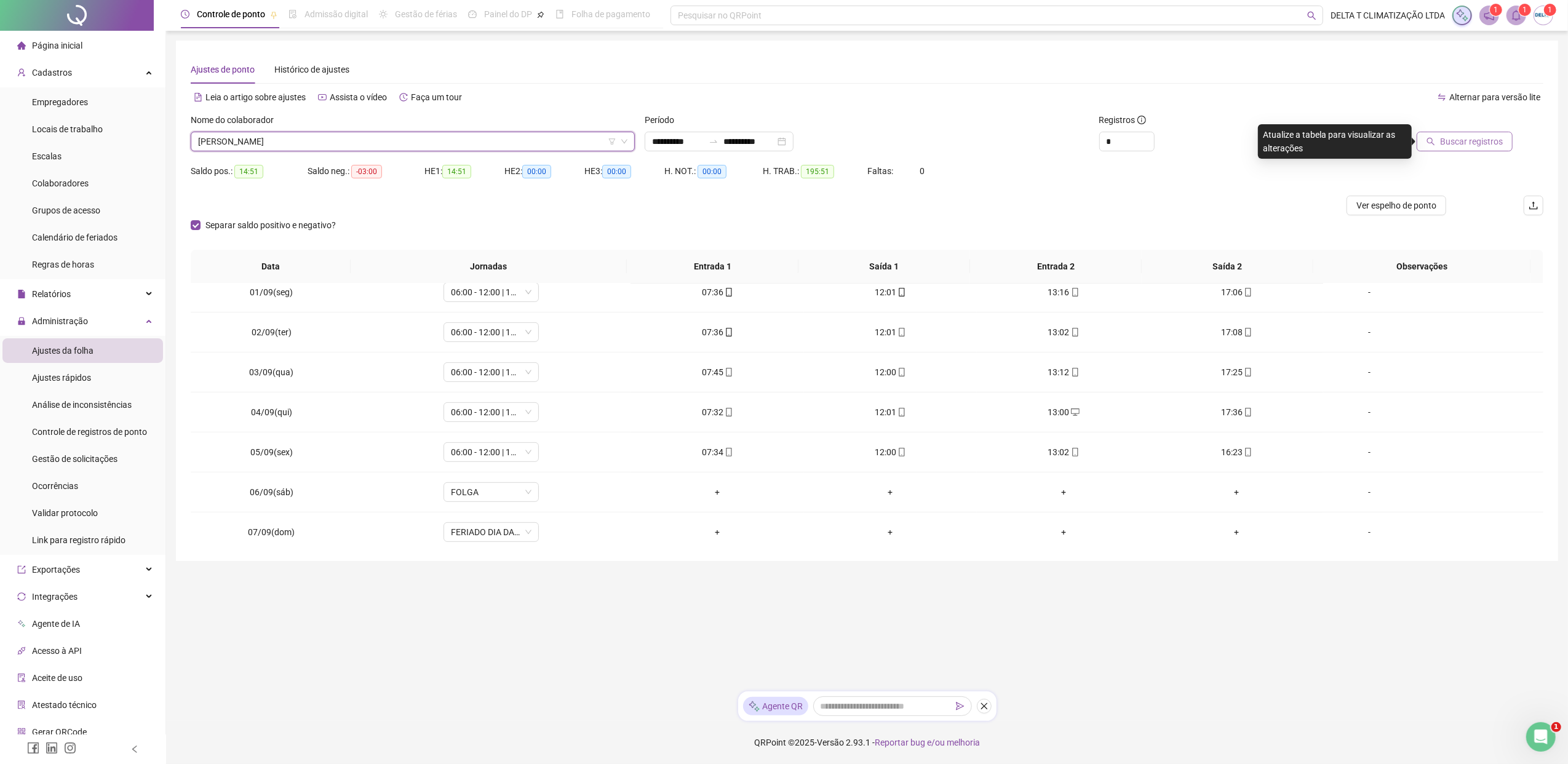
click at [1240, 136] on span "Buscar registros" at bounding box center [1472, 142] width 63 height 14
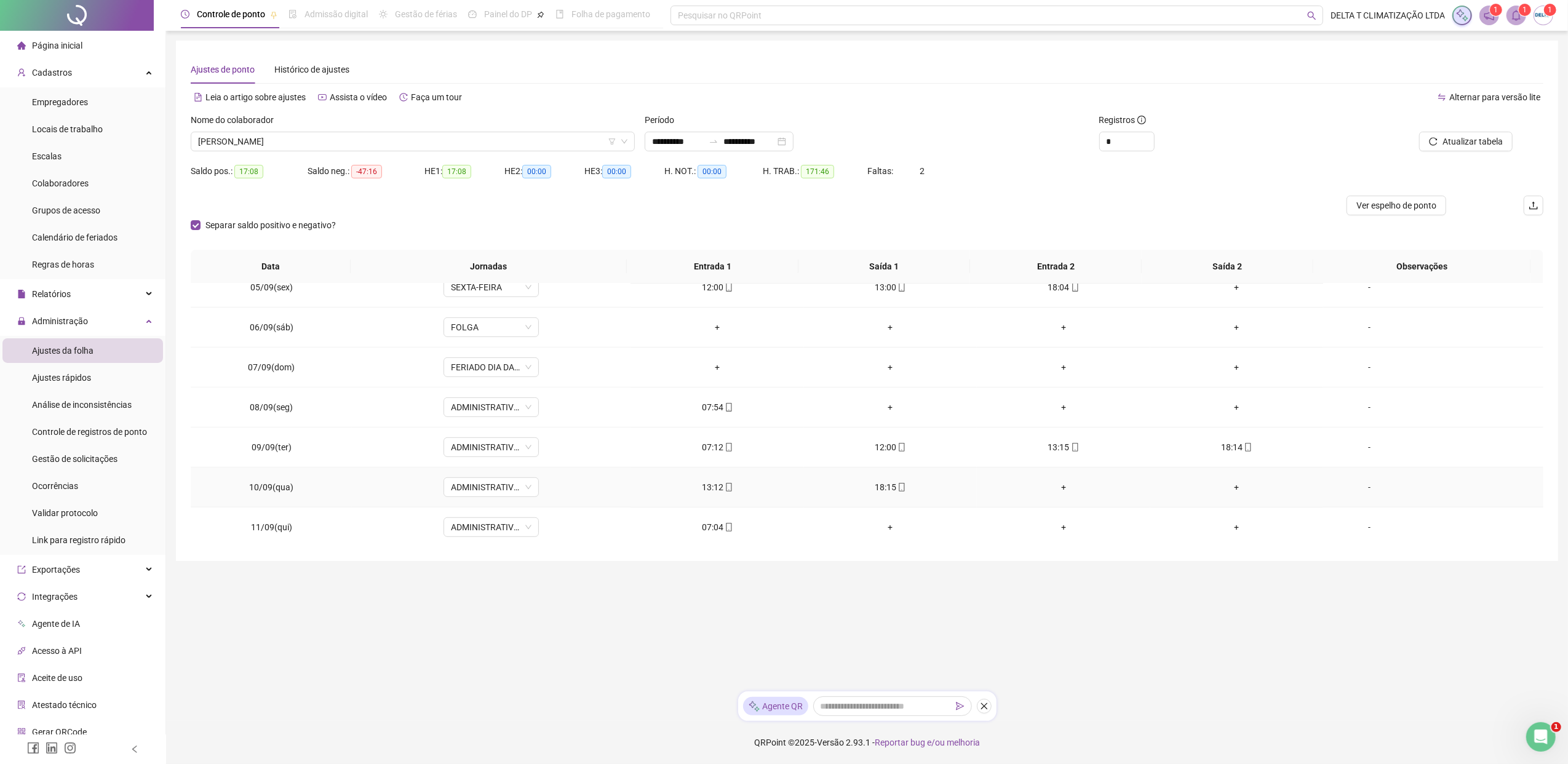
scroll to position [983, 0]
click at [535, 145] on span "[PERSON_NAME]" at bounding box center [413, 141] width 430 height 18
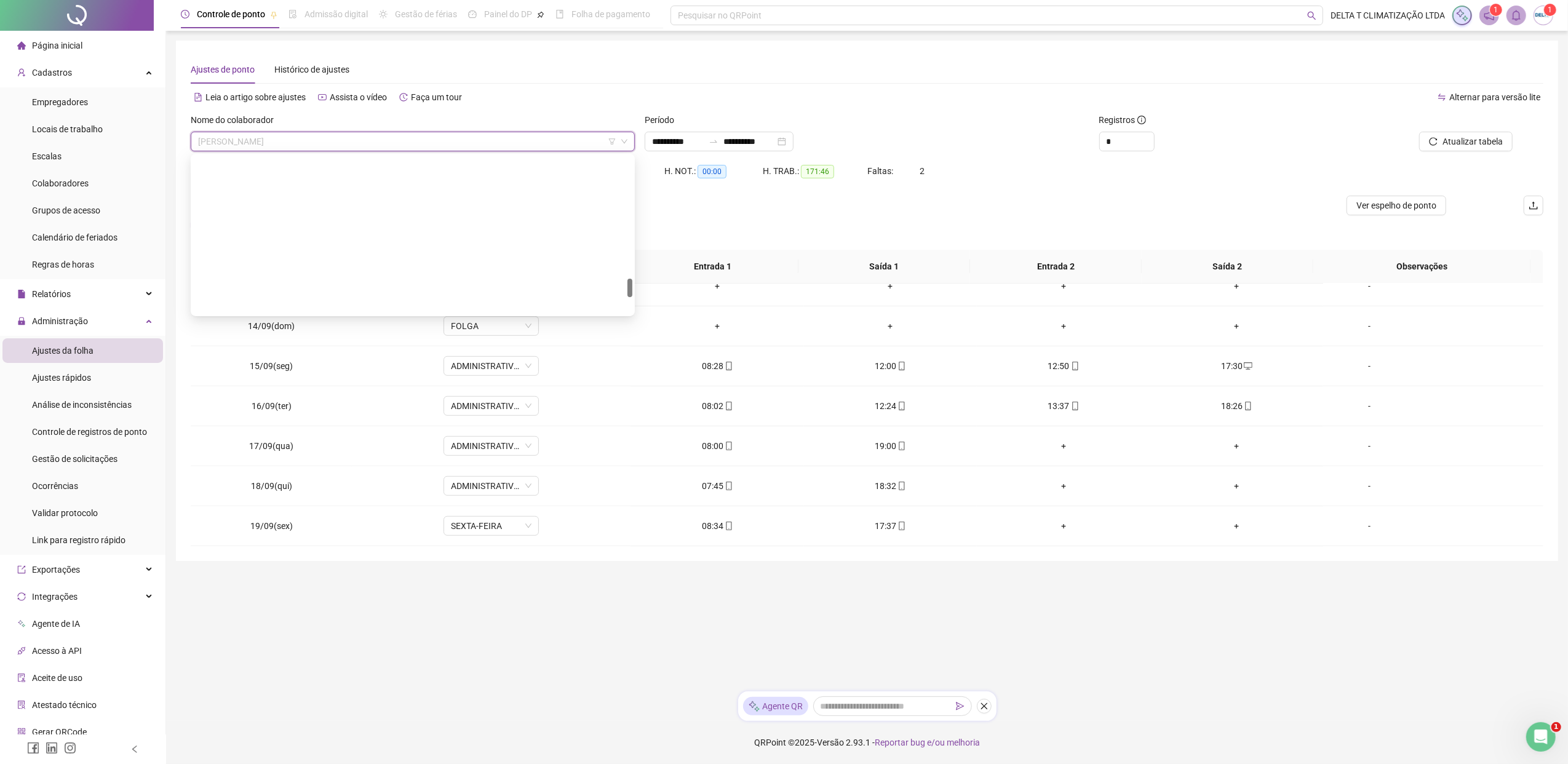
scroll to position [1023, 0]
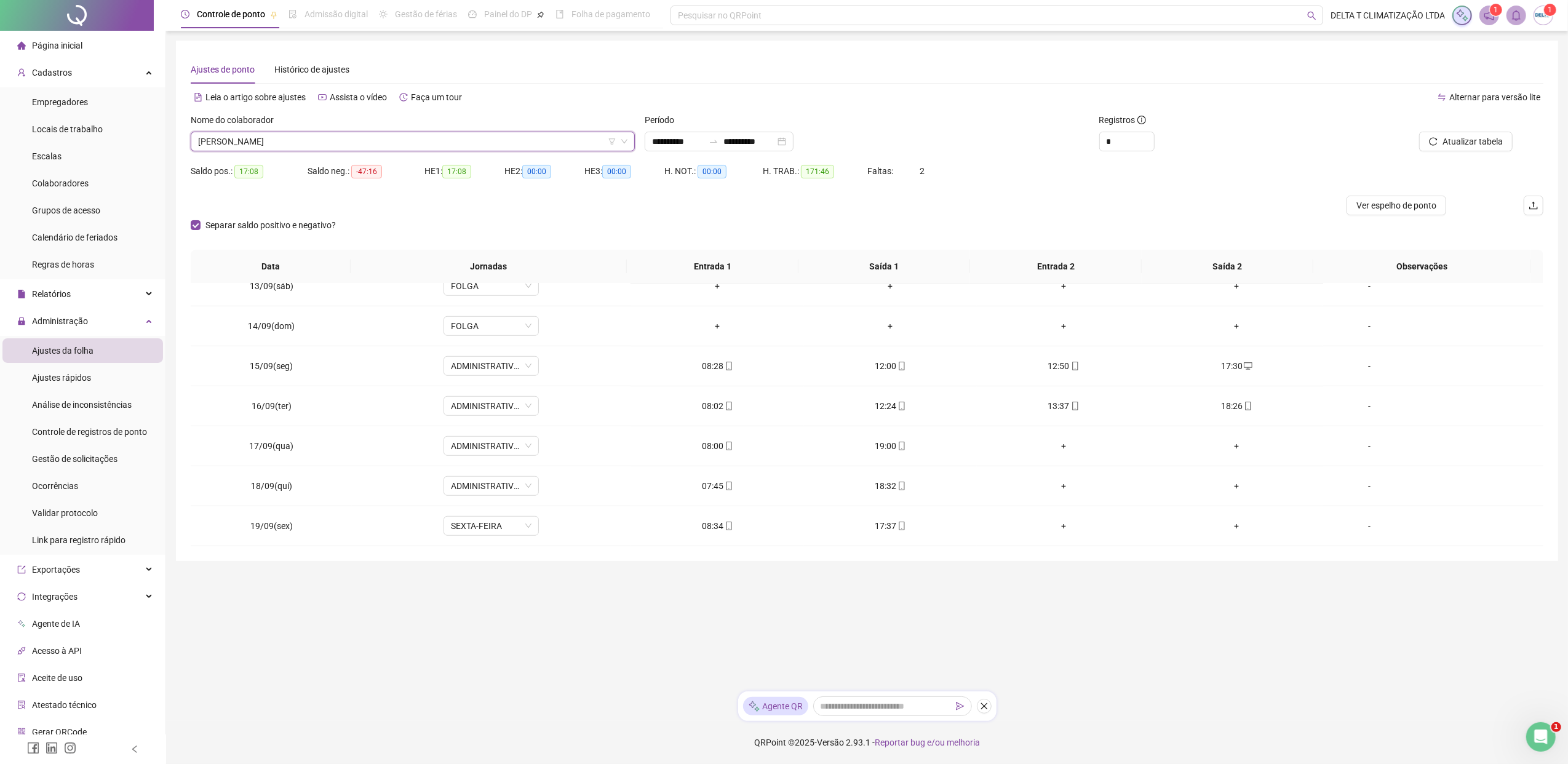
click at [535, 145] on span "[PERSON_NAME]" at bounding box center [413, 141] width 430 height 18
click at [553, 128] on div "Nome do colaborador" at bounding box center [413, 122] width 444 height 18
click at [551, 141] on span "[PERSON_NAME]" at bounding box center [413, 141] width 430 height 18
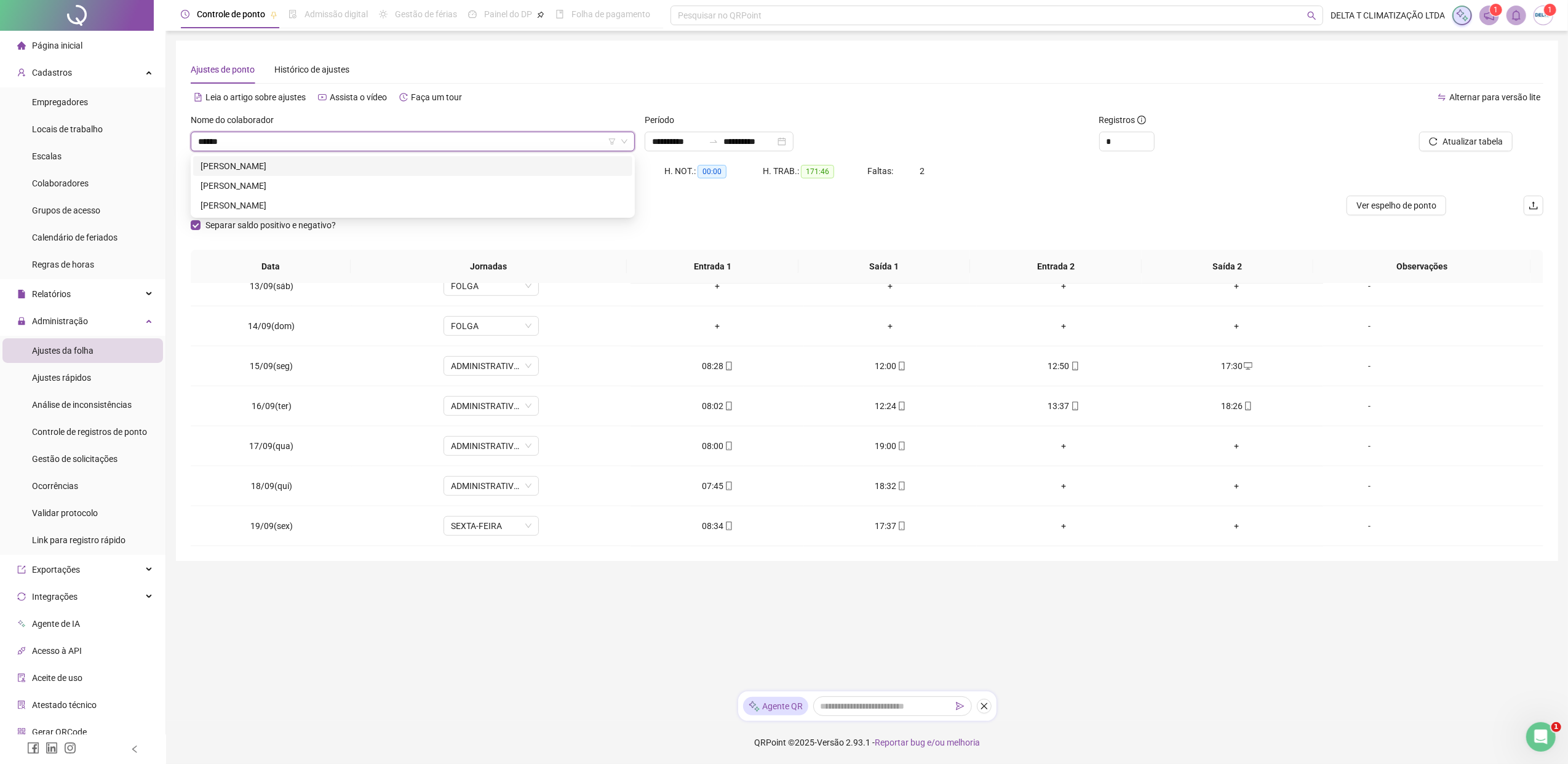
type input "*******"
click at [433, 163] on div "[PERSON_NAME]" at bounding box center [413, 166] width 424 height 14
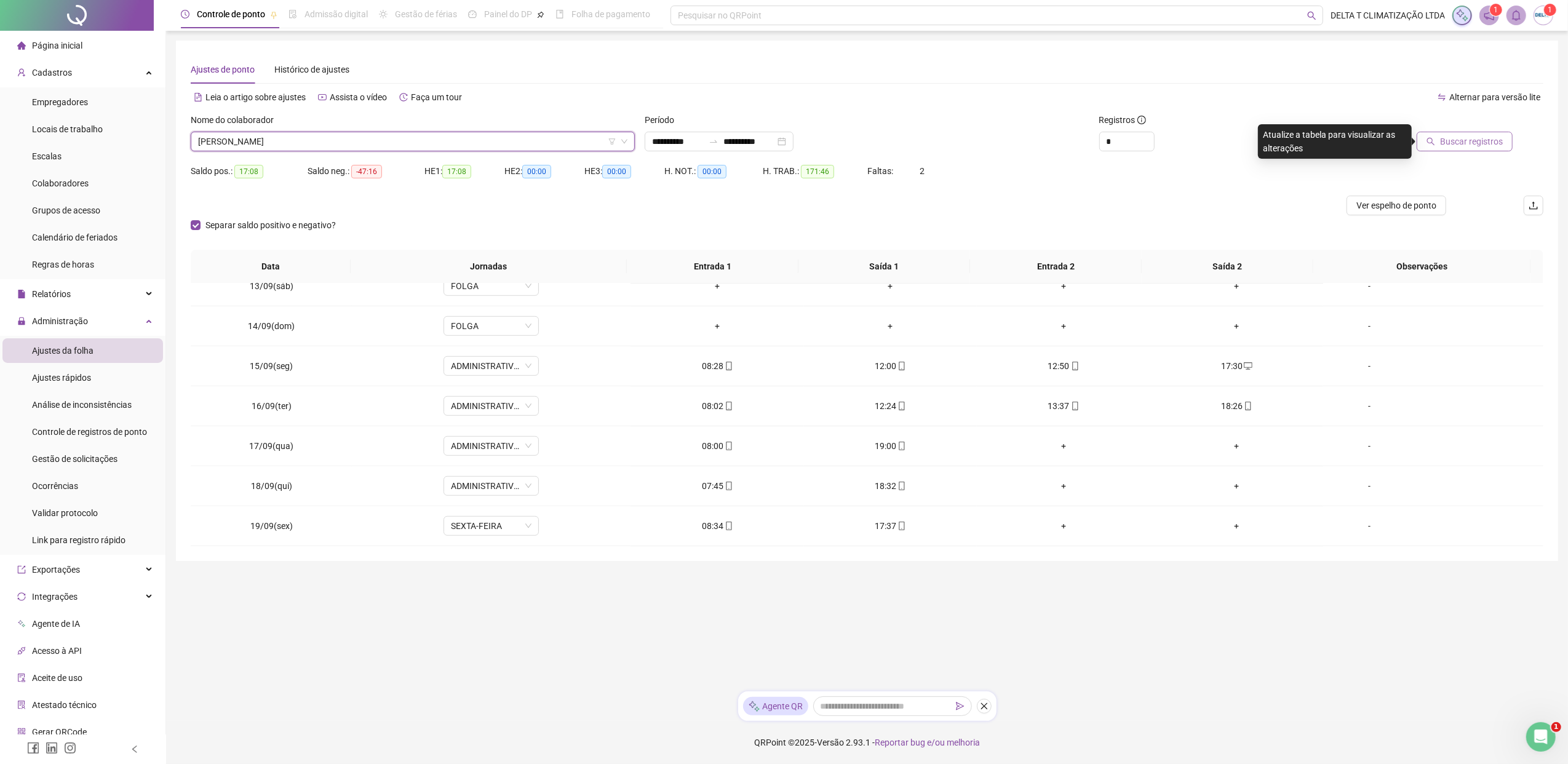
click at [1240, 141] on span "Buscar registros" at bounding box center [1472, 142] width 63 height 14
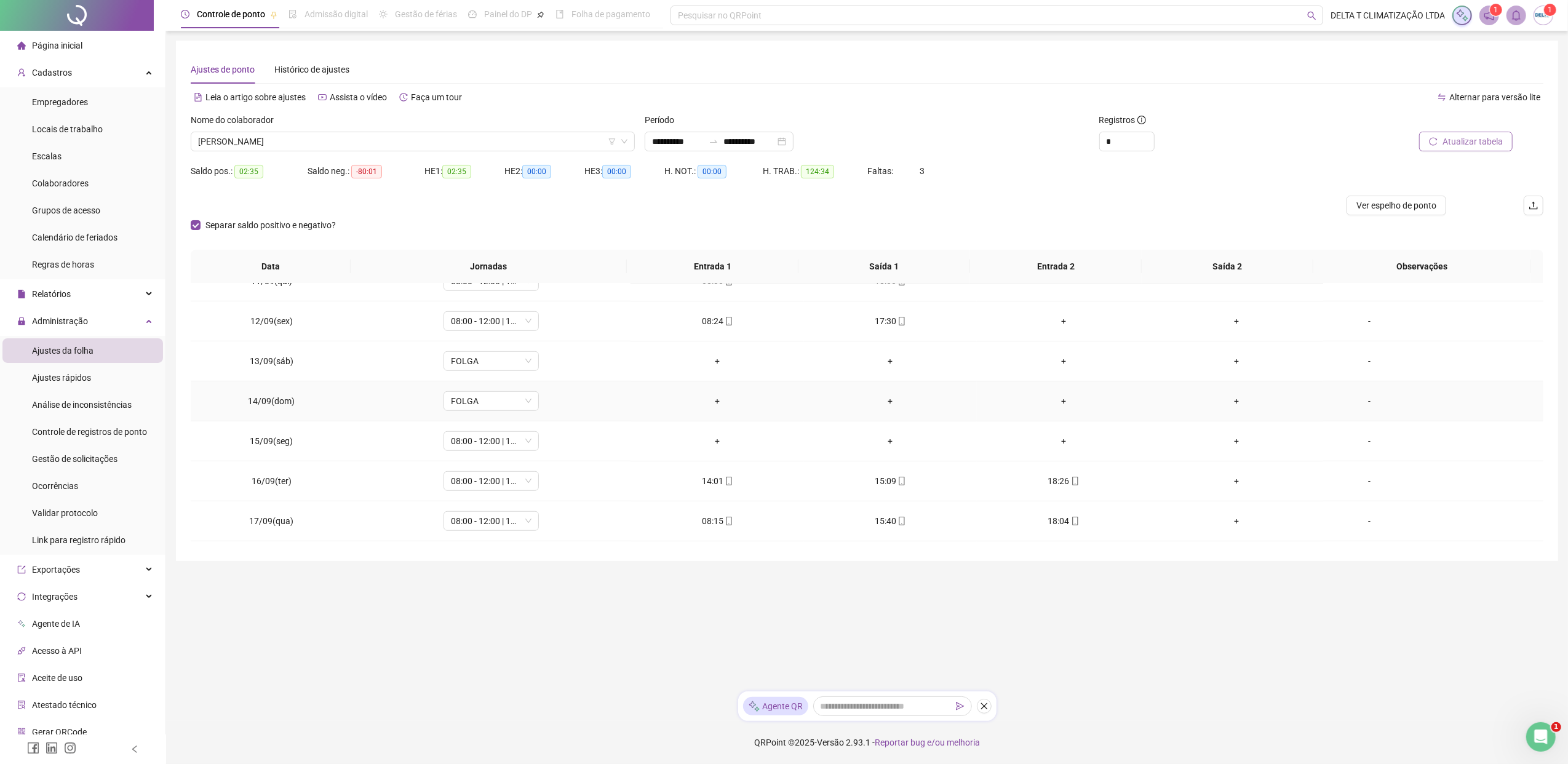
scroll to position [983, 0]
click at [507, 365] on span "08:00 - 12:00 | 13:00 - 18:00" at bounding box center [491, 365] width 81 height 18
type input "*****"
click at [491, 416] on div "Folga" at bounding box center [499, 410] width 81 height 14
click at [552, 334] on button "Sim" at bounding box center [547, 333] width 24 height 15
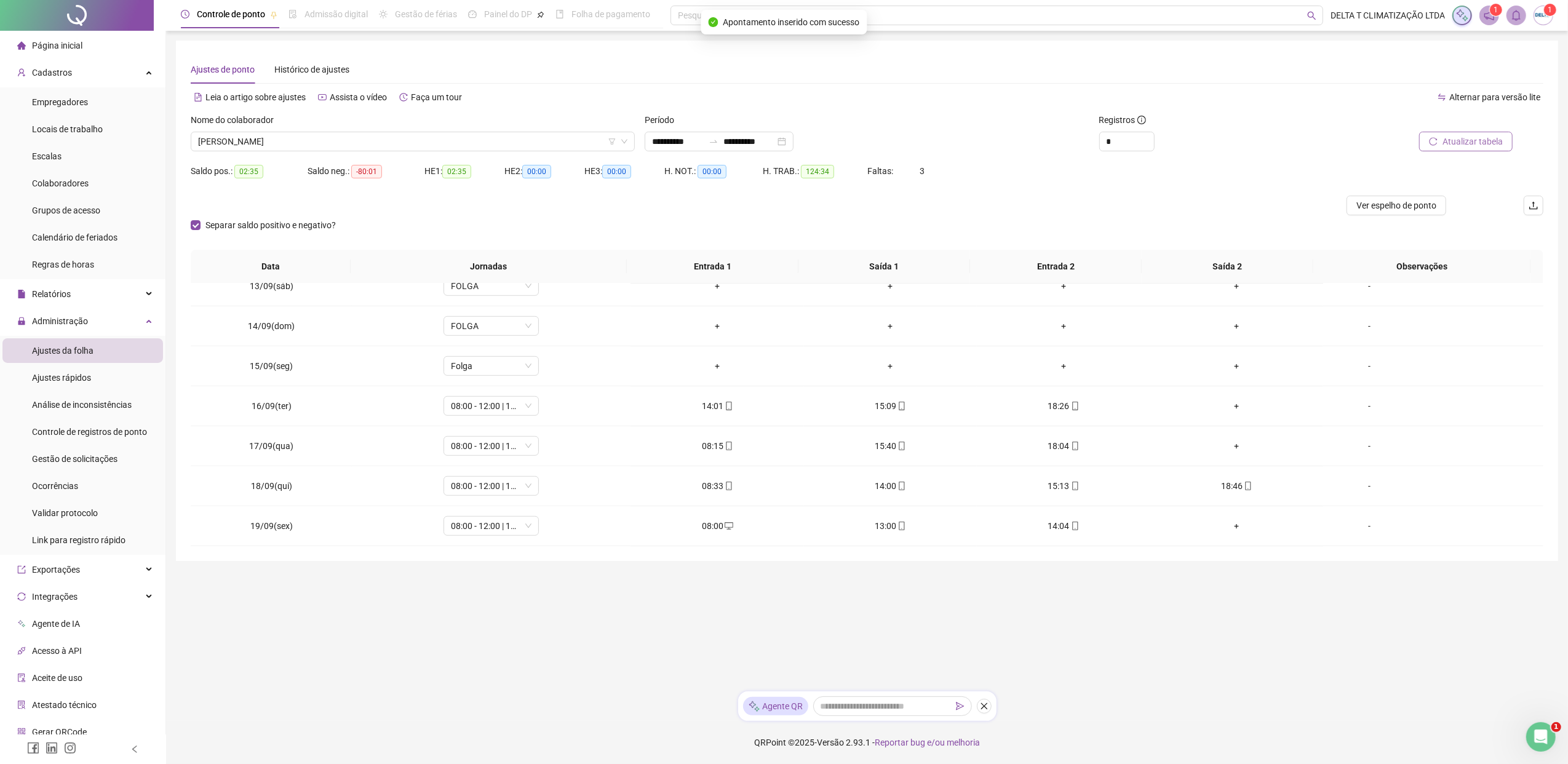
click at [1240, 137] on span "Atualizar tabela" at bounding box center [1472, 142] width 60 height 14
drag, startPoint x: 316, startPoint y: 133, endPoint x: 311, endPoint y: 119, distance: 14.9
click at [316, 133] on span "[PERSON_NAME]" at bounding box center [413, 141] width 430 height 18
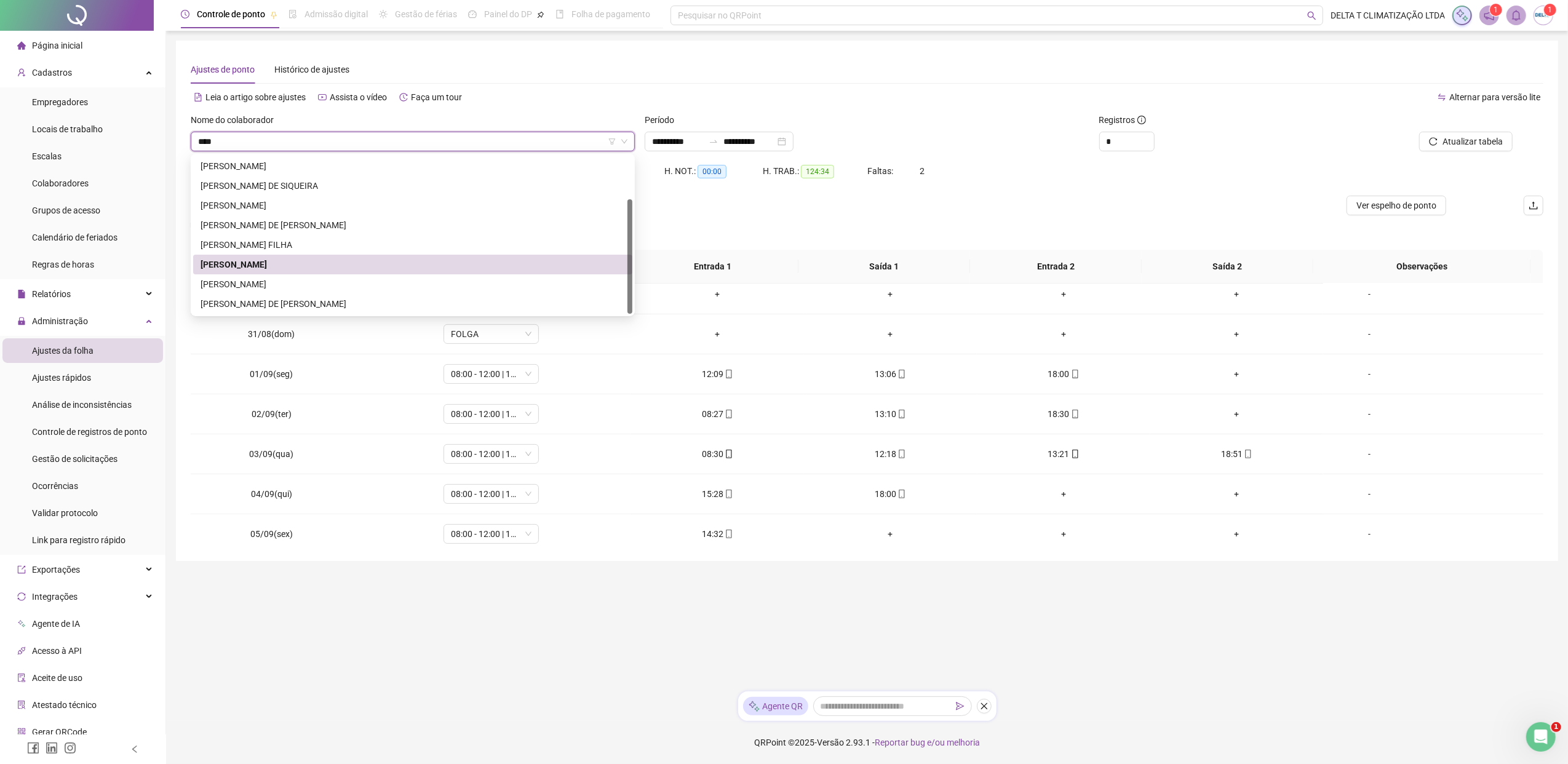
scroll to position [0, 0]
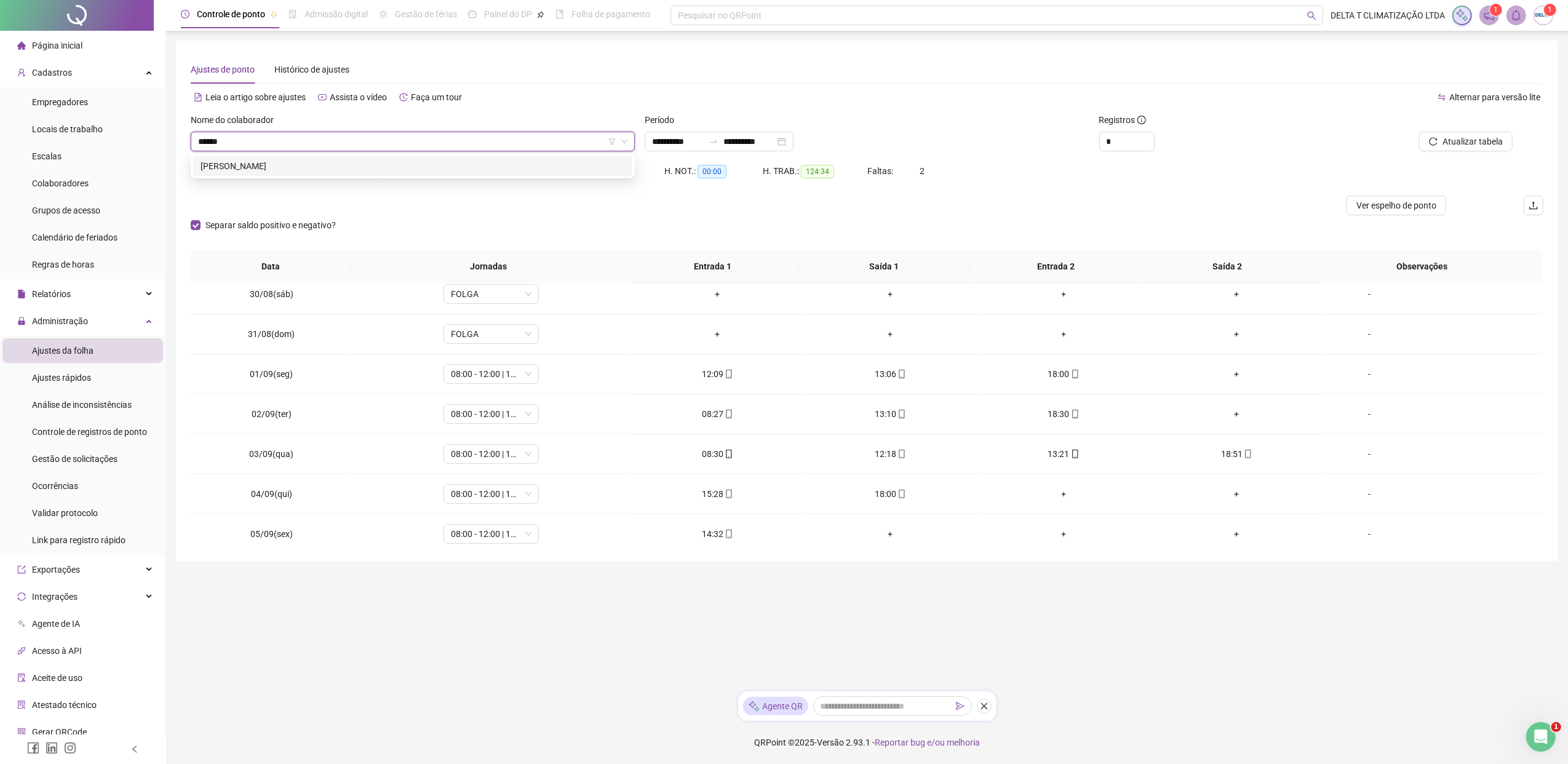
type input "*******"
click at [293, 174] on div "[PERSON_NAME]" at bounding box center [413, 166] width 439 height 20
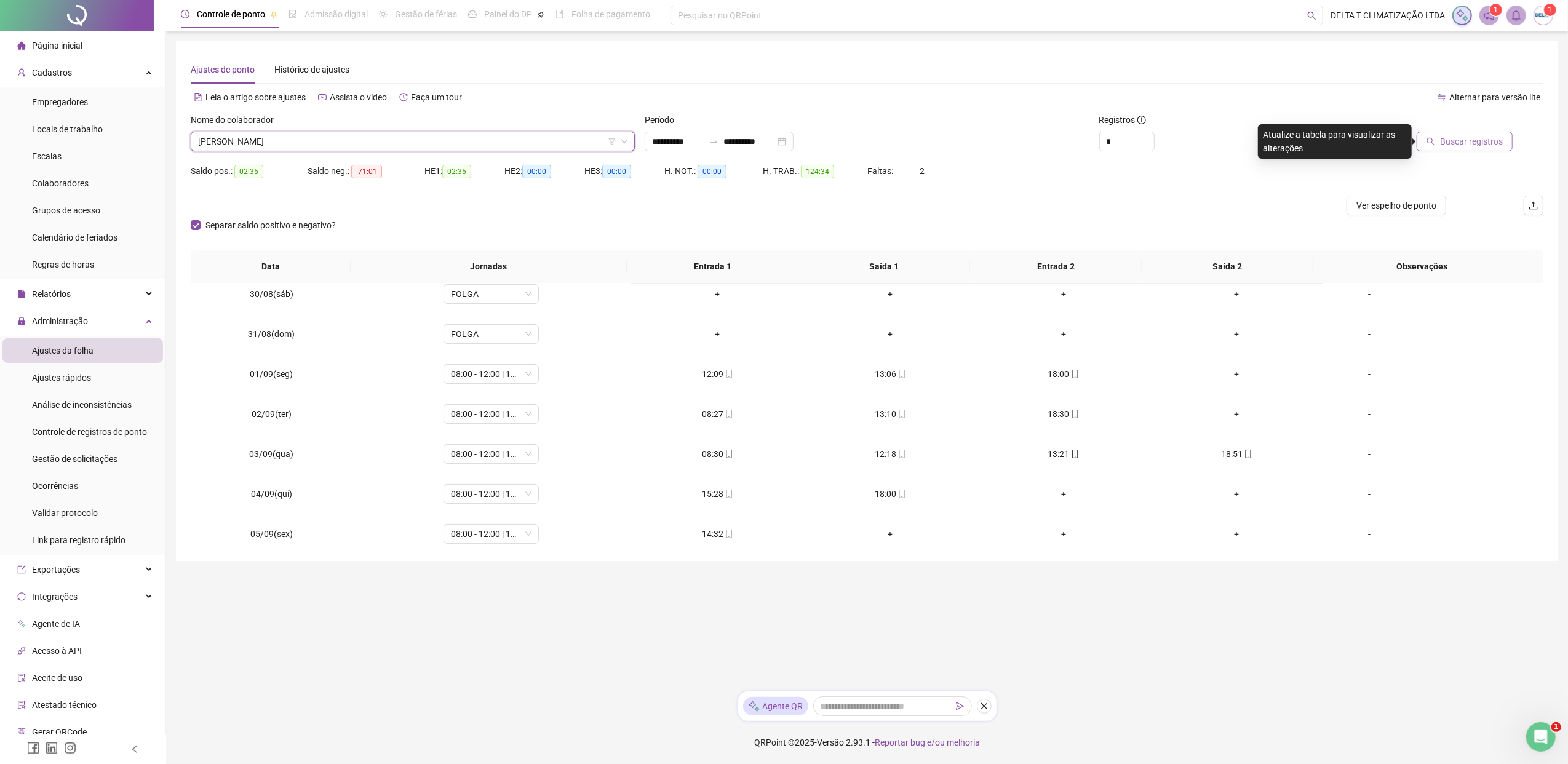
click at [1240, 139] on span "Buscar registros" at bounding box center [1472, 142] width 63 height 14
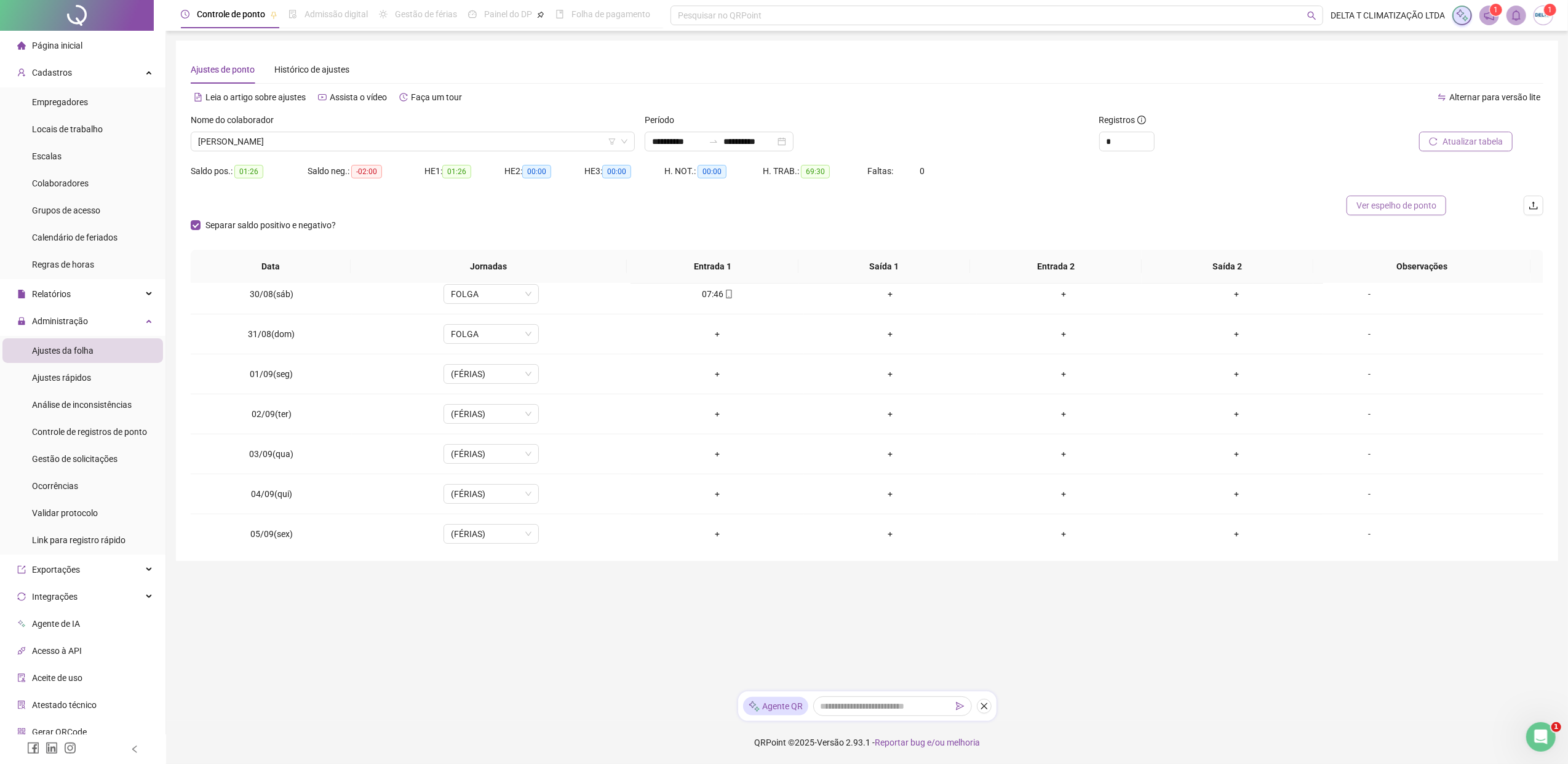
click at [1240, 205] on span "Ver espelho de ponto" at bounding box center [1396, 205] width 80 height 14
click at [328, 141] on span "[PERSON_NAME]" at bounding box center [413, 141] width 430 height 18
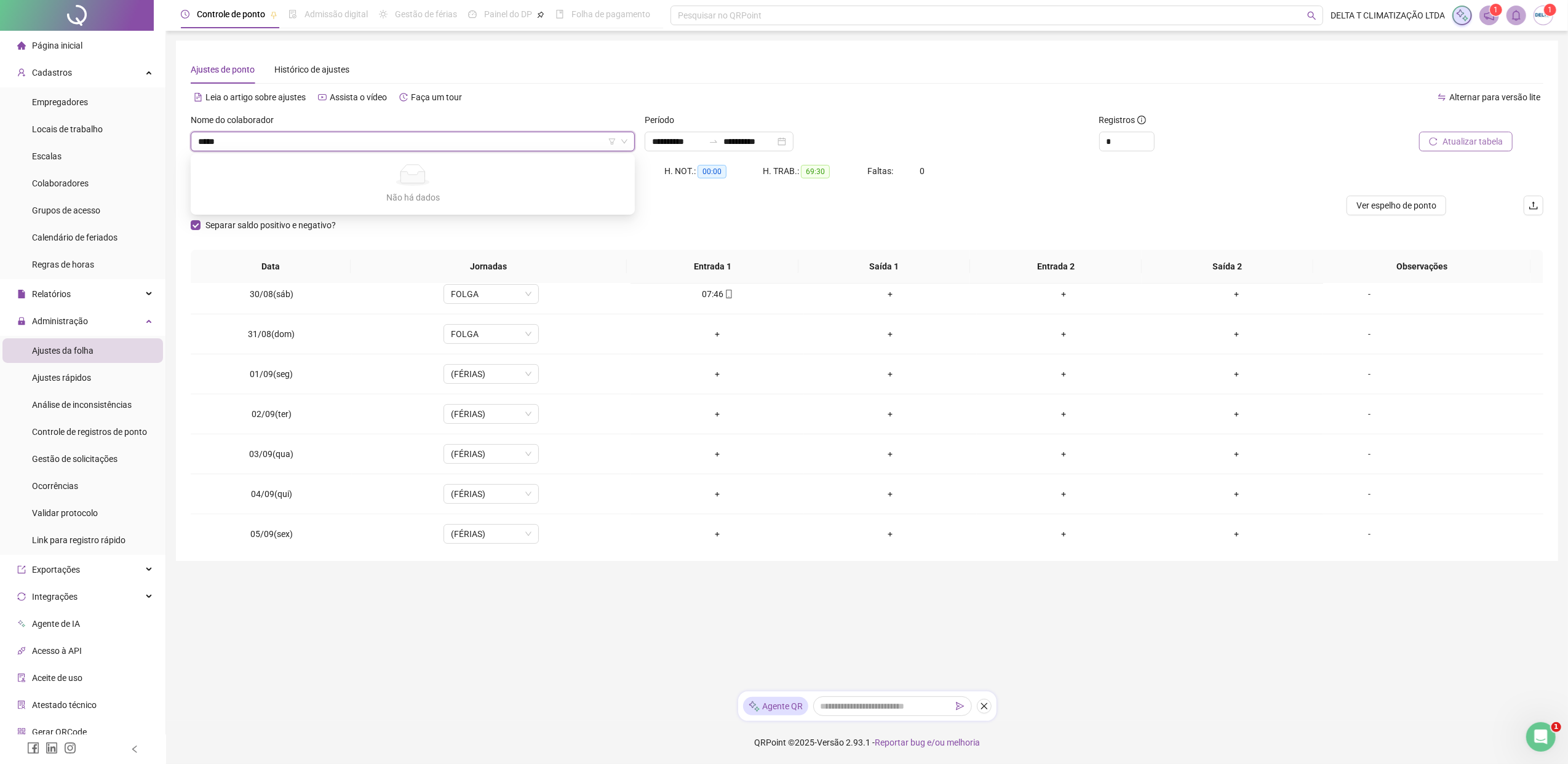
type input "****"
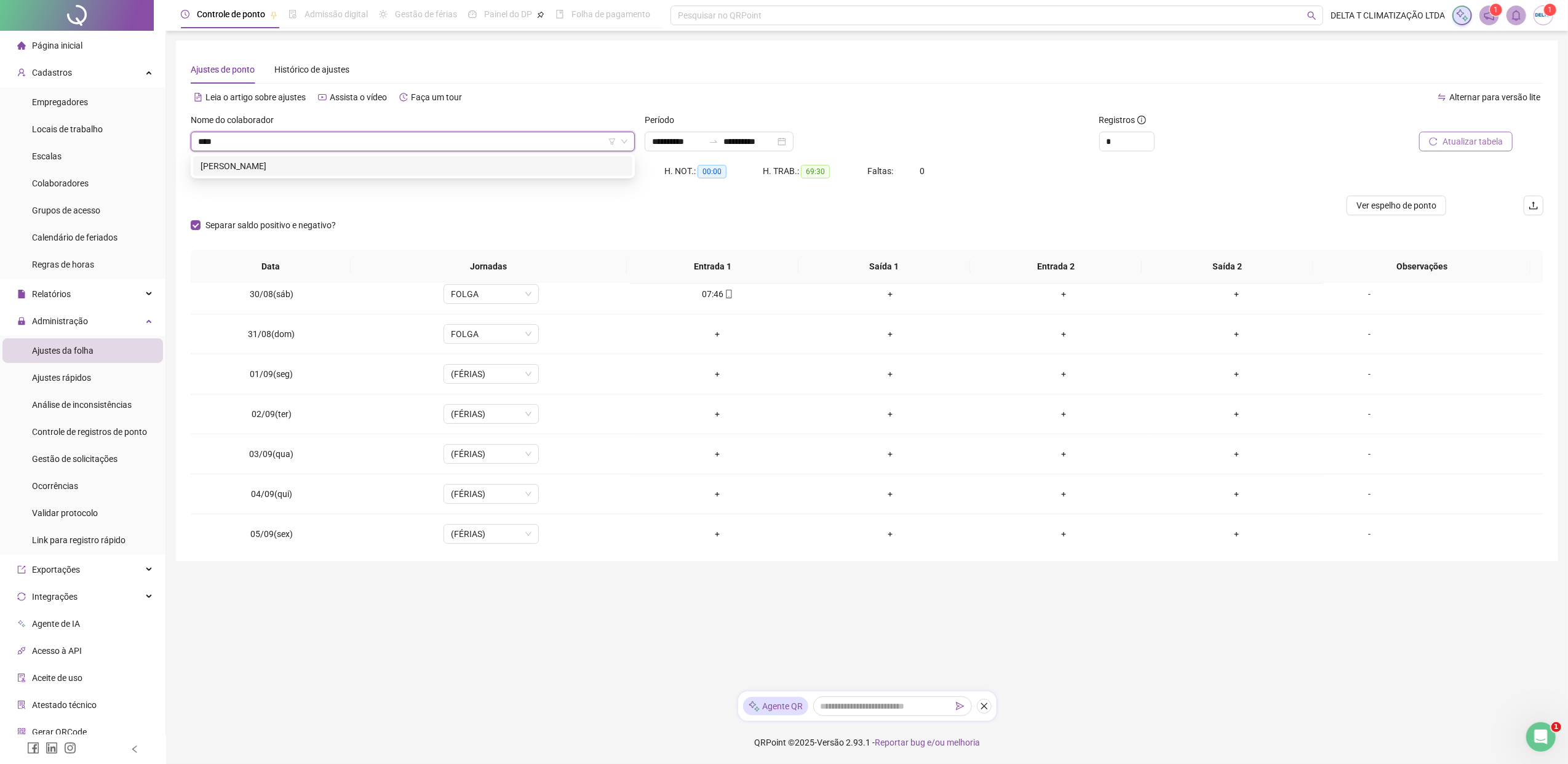
click at [356, 173] on div "[PERSON_NAME]" at bounding box center [413, 166] width 439 height 20
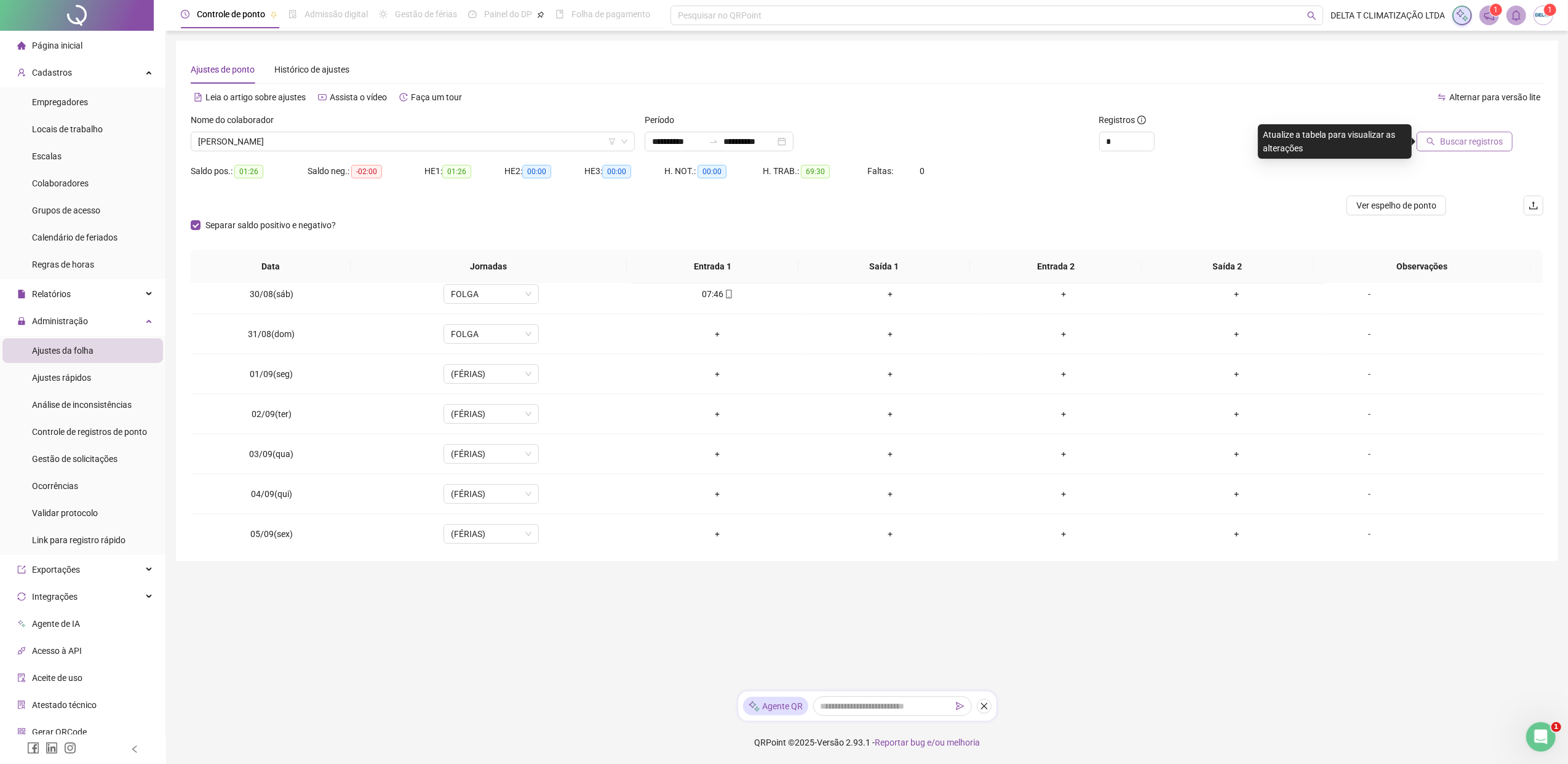
click at [1240, 137] on span "Buscar registros" at bounding box center [1472, 142] width 63 height 14
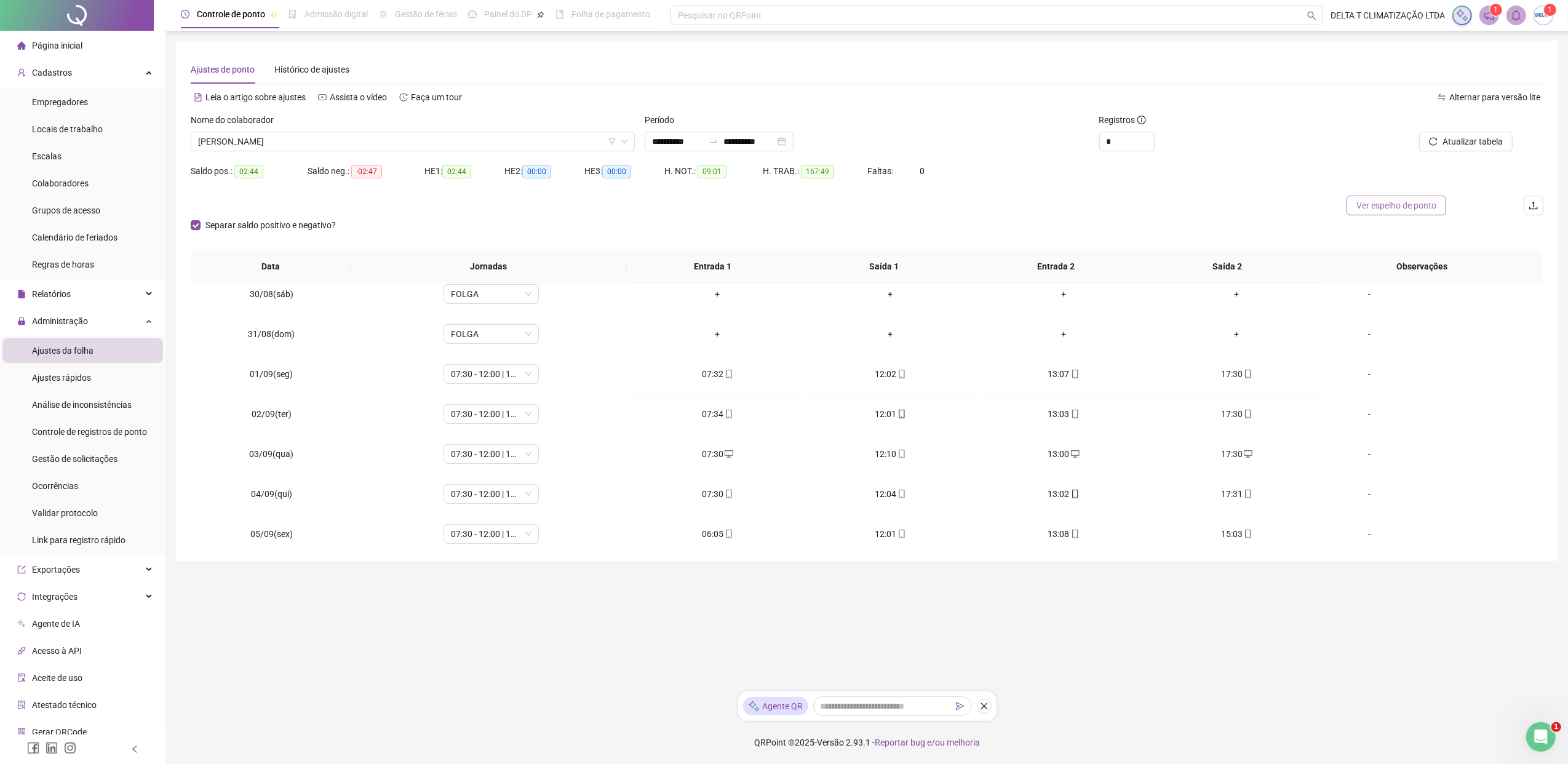
click at [1240, 200] on span "Ver espelho de ponto" at bounding box center [1396, 205] width 80 height 14
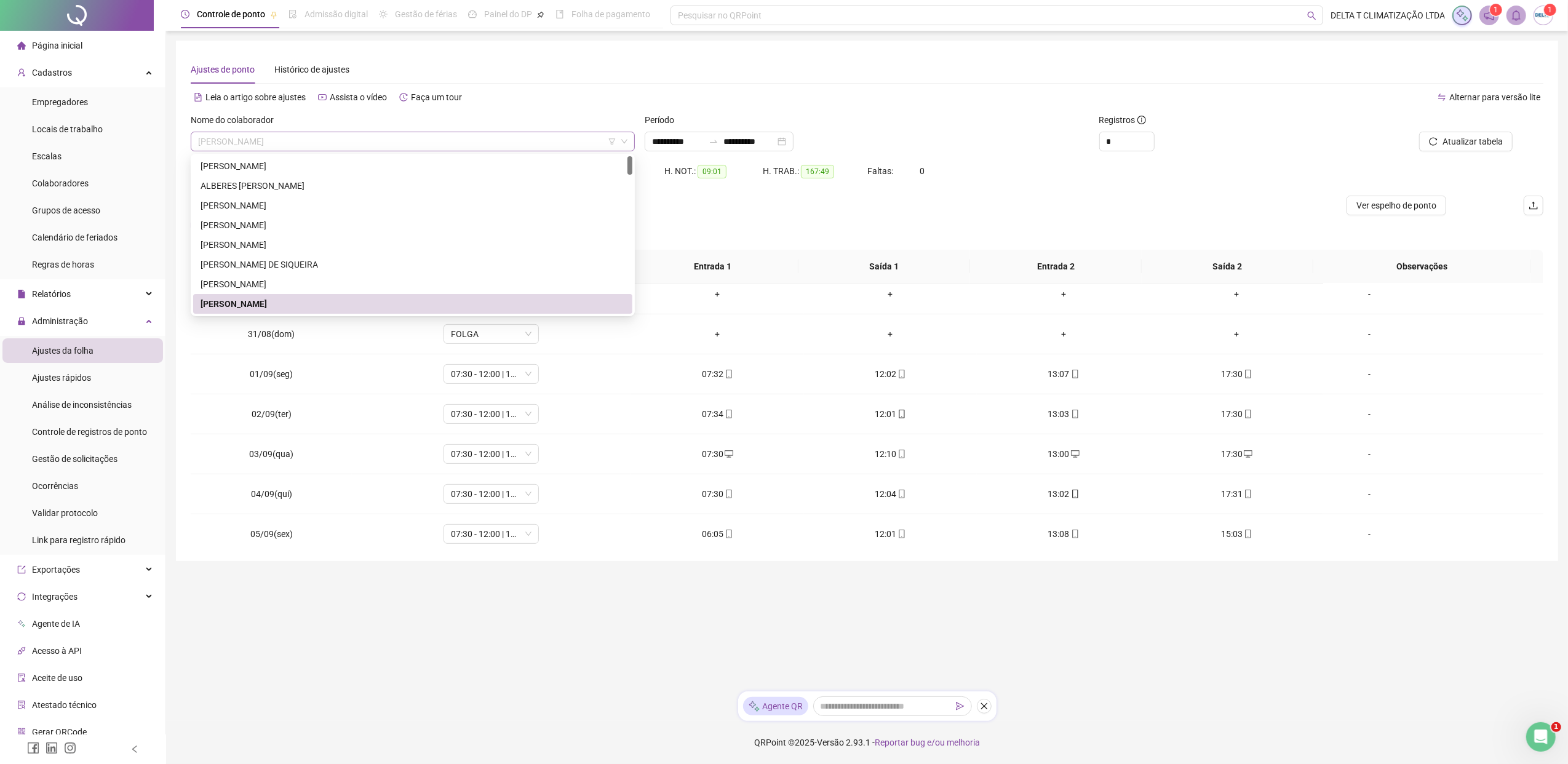
click at [423, 133] on span "[PERSON_NAME]" at bounding box center [413, 141] width 430 height 18
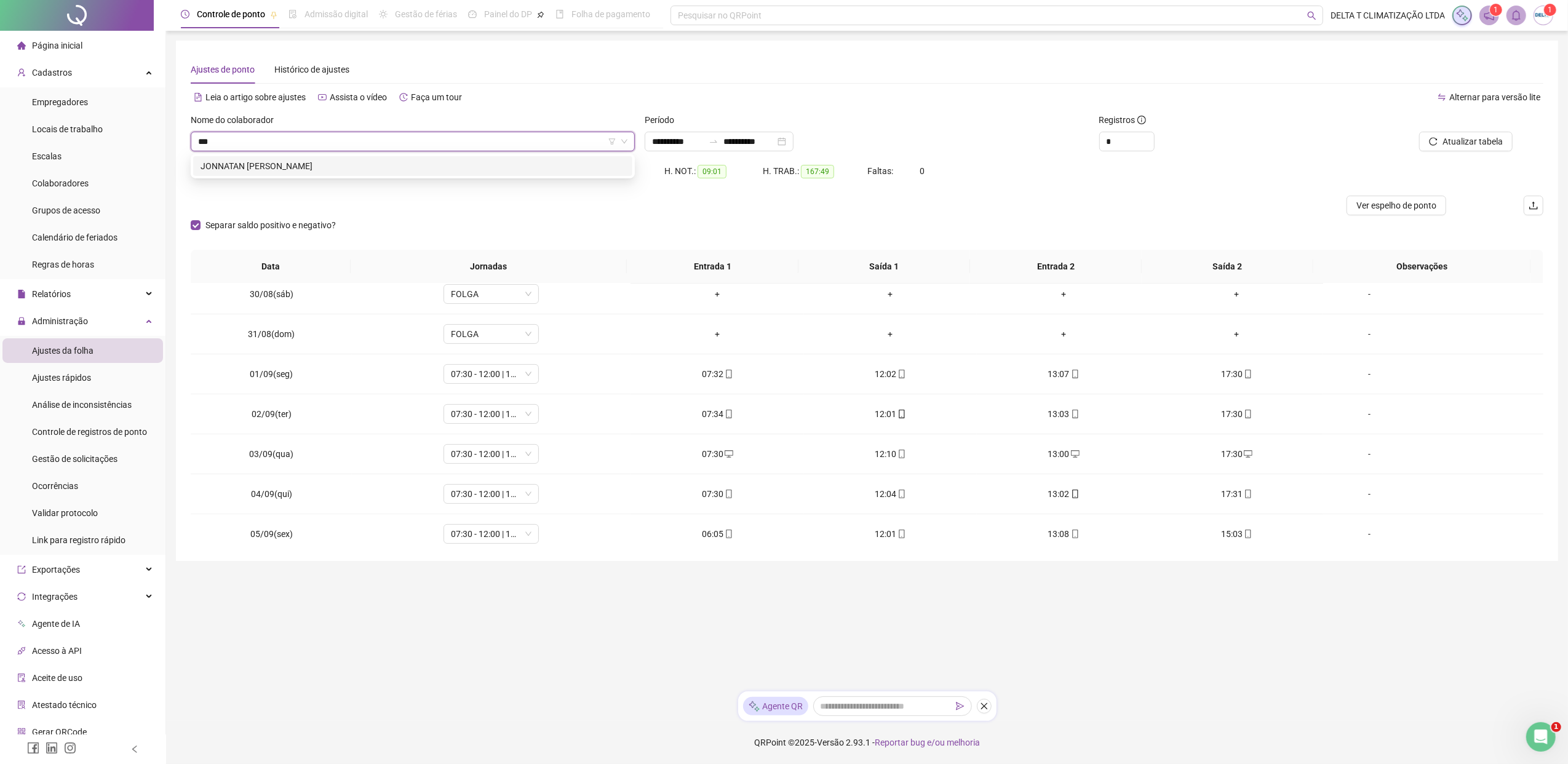
type input "****"
click at [423, 161] on div "JONNATAN [PERSON_NAME]" at bounding box center [413, 166] width 424 height 14
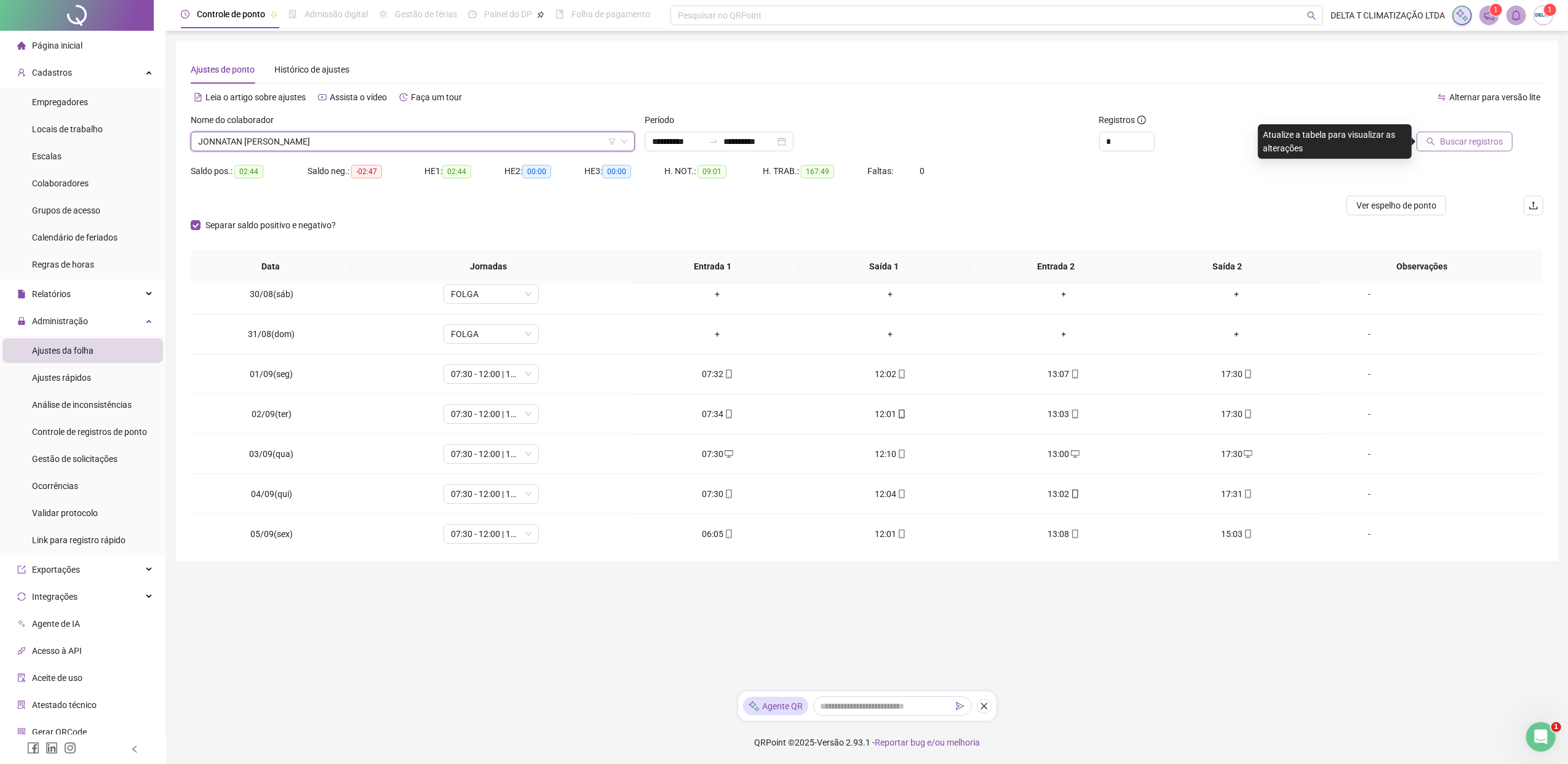
click at [1240, 143] on span "Buscar registros" at bounding box center [1472, 142] width 63 height 14
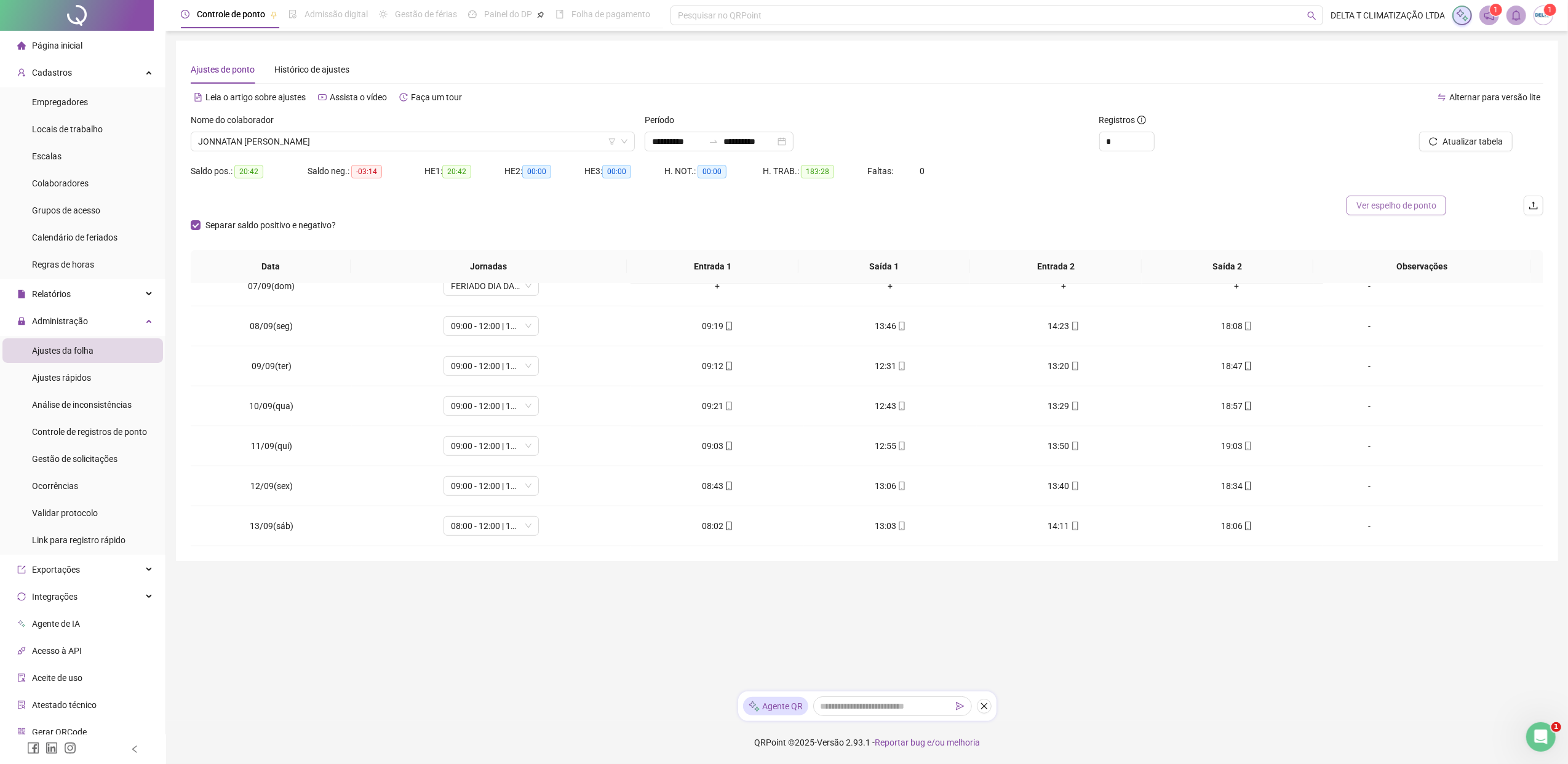
click at [1240, 204] on span "Ver espelho de ponto" at bounding box center [1396, 205] width 80 height 14
click at [1240, 207] on span "Ver espelho de ponto" at bounding box center [1396, 205] width 80 height 14
click at [363, 144] on span "JONNATAN [PERSON_NAME]" at bounding box center [413, 141] width 430 height 18
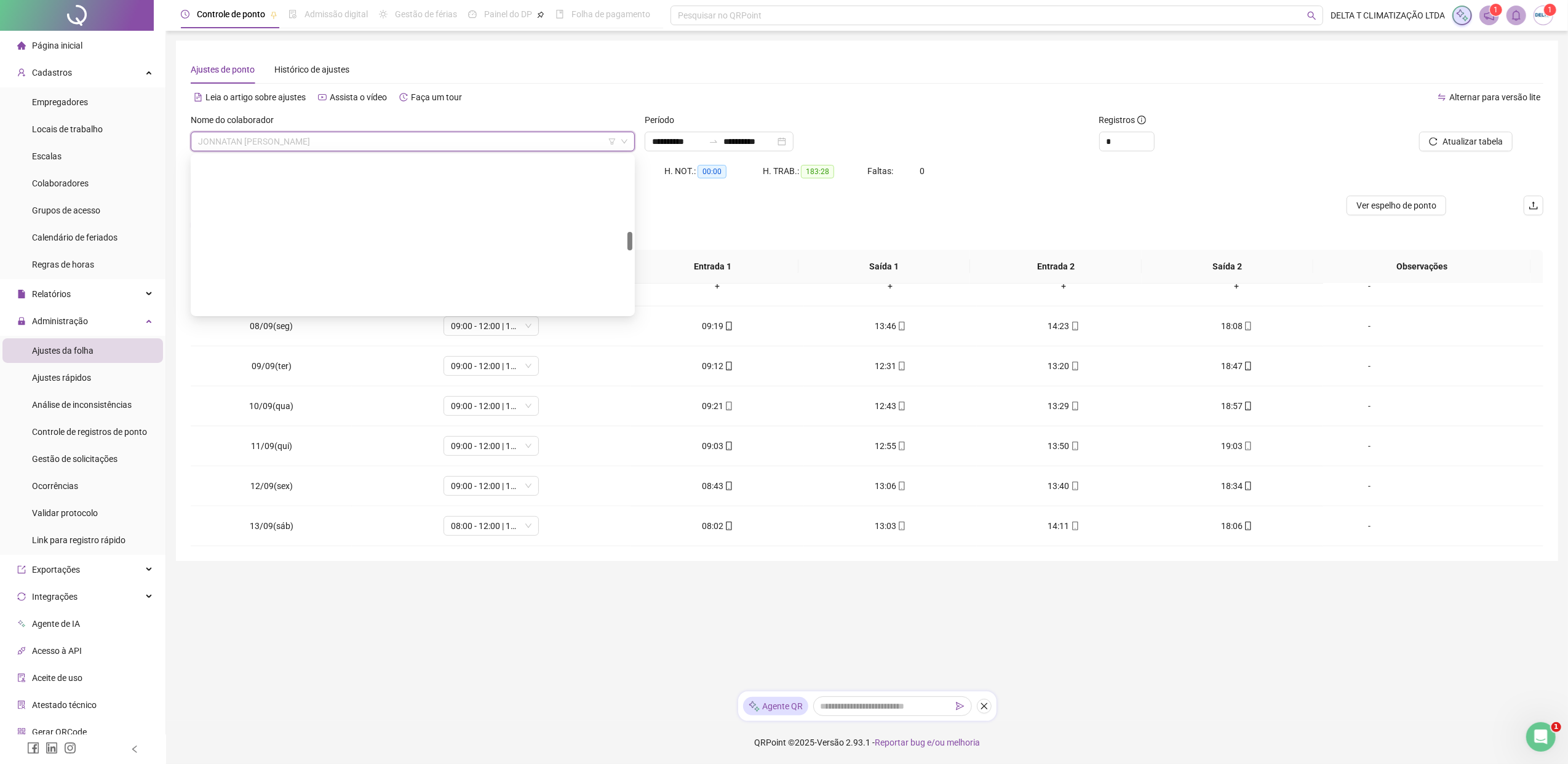
scroll to position [630, 0]
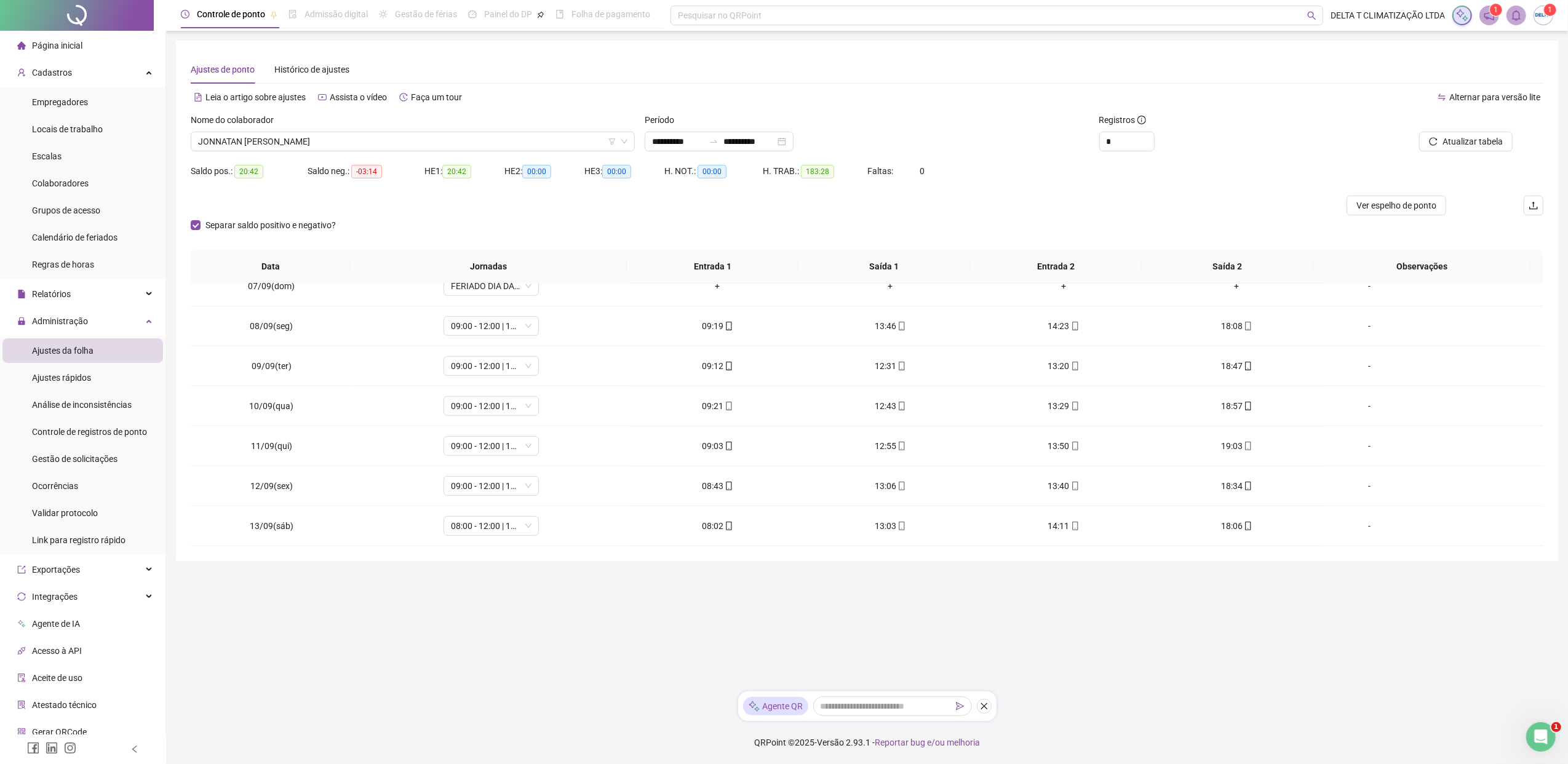
click at [358, 131] on div "Nome do colaborador" at bounding box center [413, 122] width 444 height 18
click at [356, 150] on span "JONNATAN [PERSON_NAME]" at bounding box center [413, 141] width 430 height 18
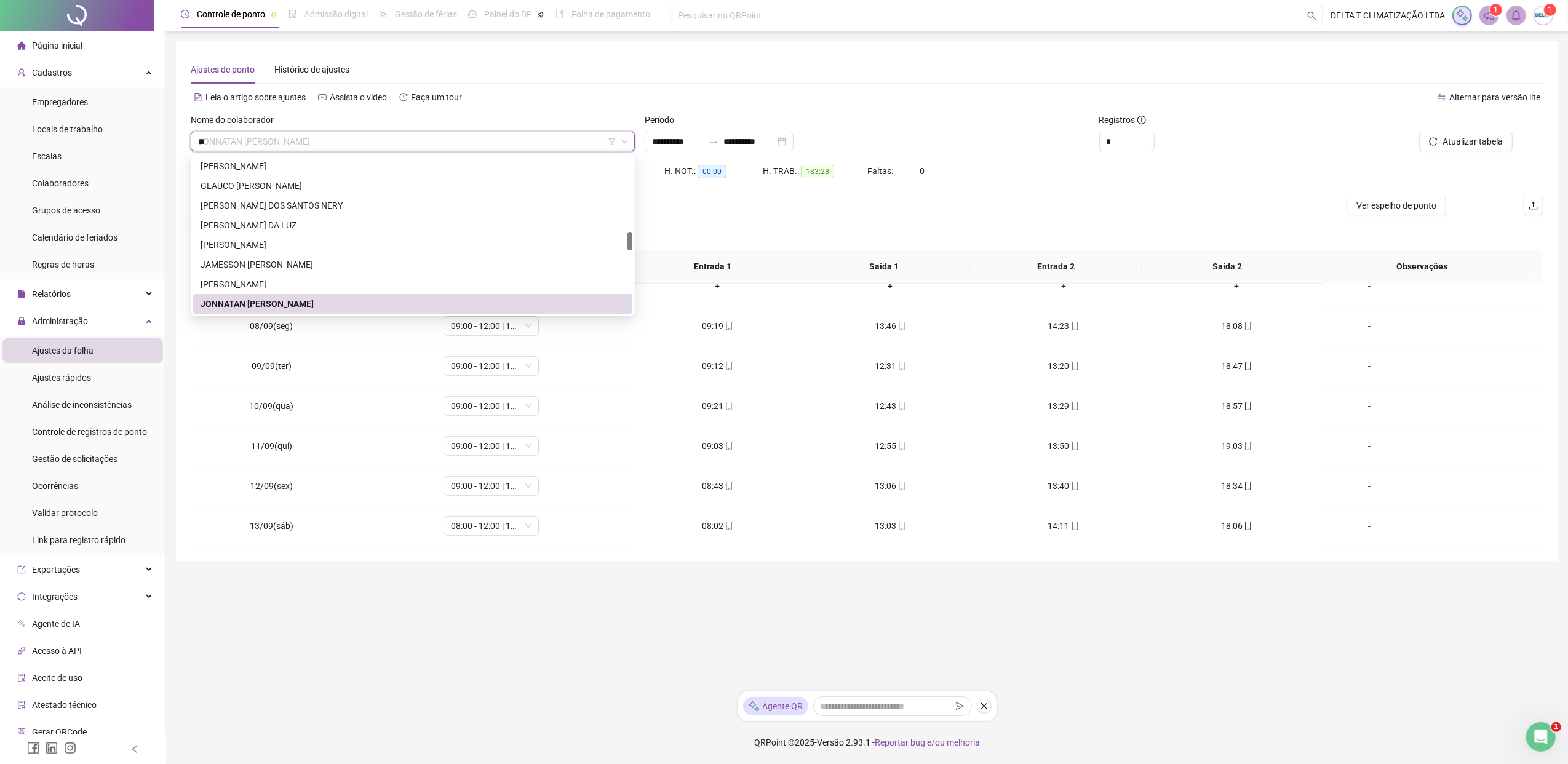
scroll to position [79, 0]
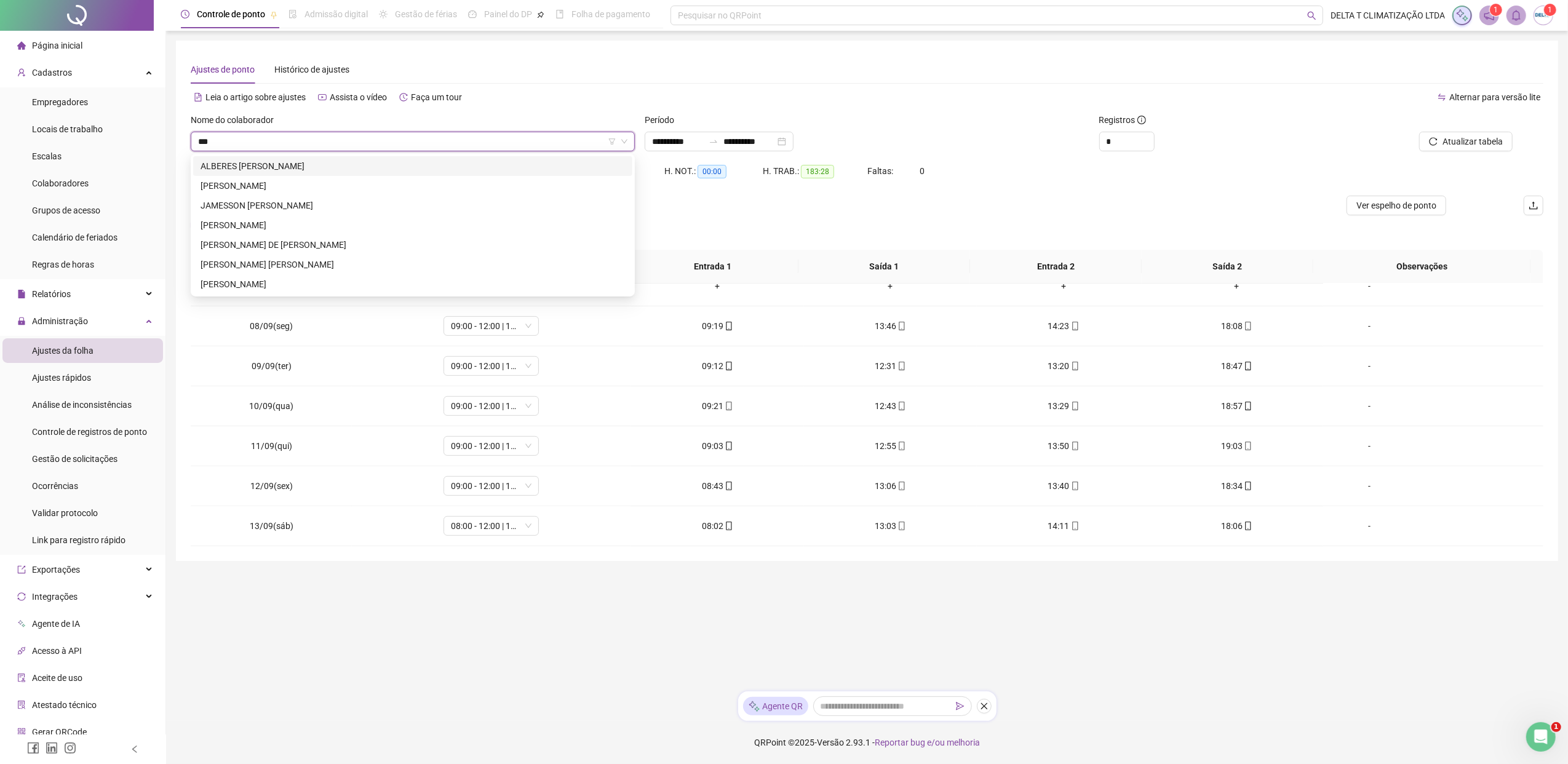
type input "****"
click at [389, 246] on div "[PERSON_NAME] DE [PERSON_NAME]" at bounding box center [413, 245] width 424 height 14
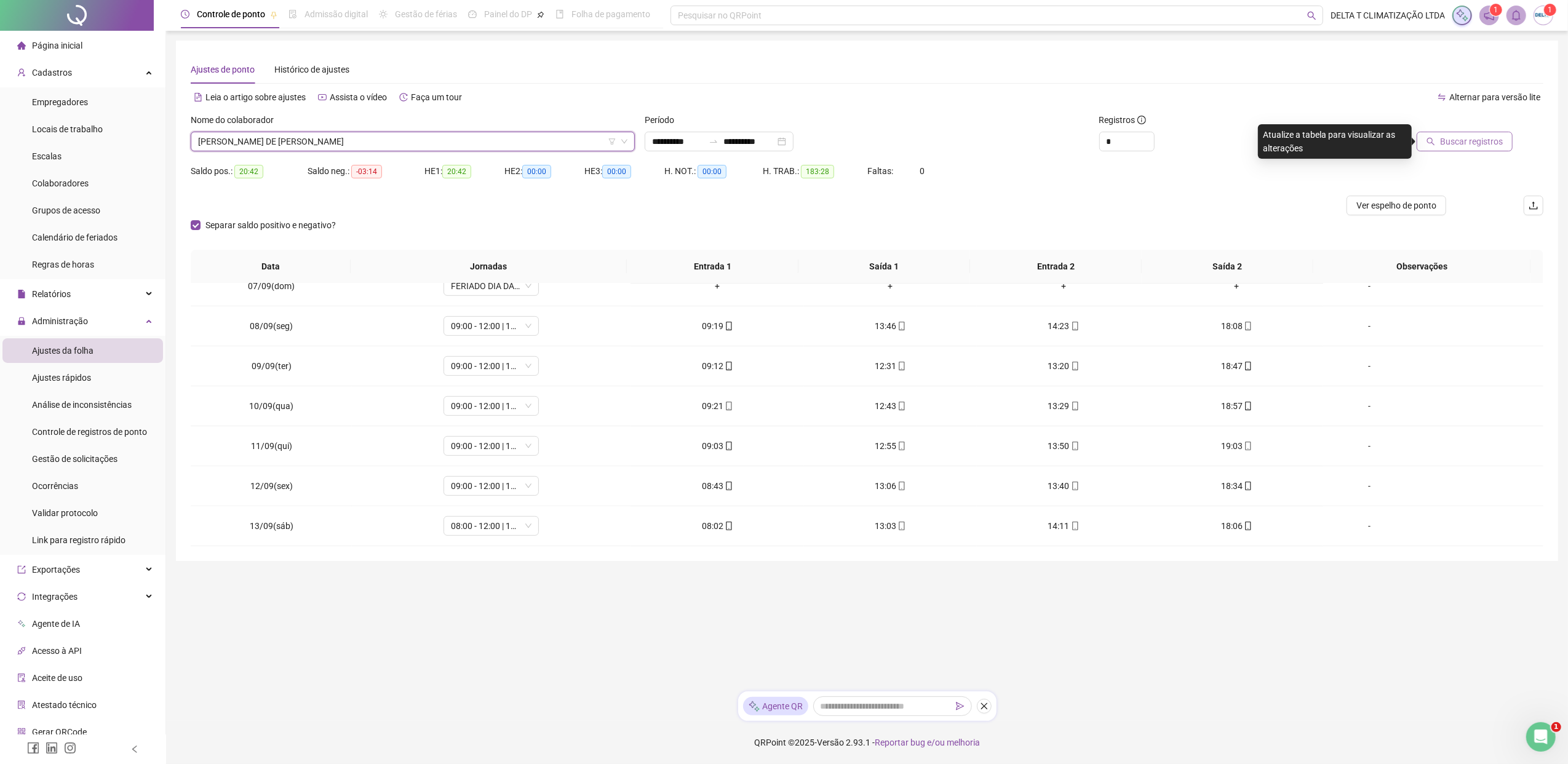
click at [1240, 143] on span "Buscar registros" at bounding box center [1472, 142] width 63 height 14
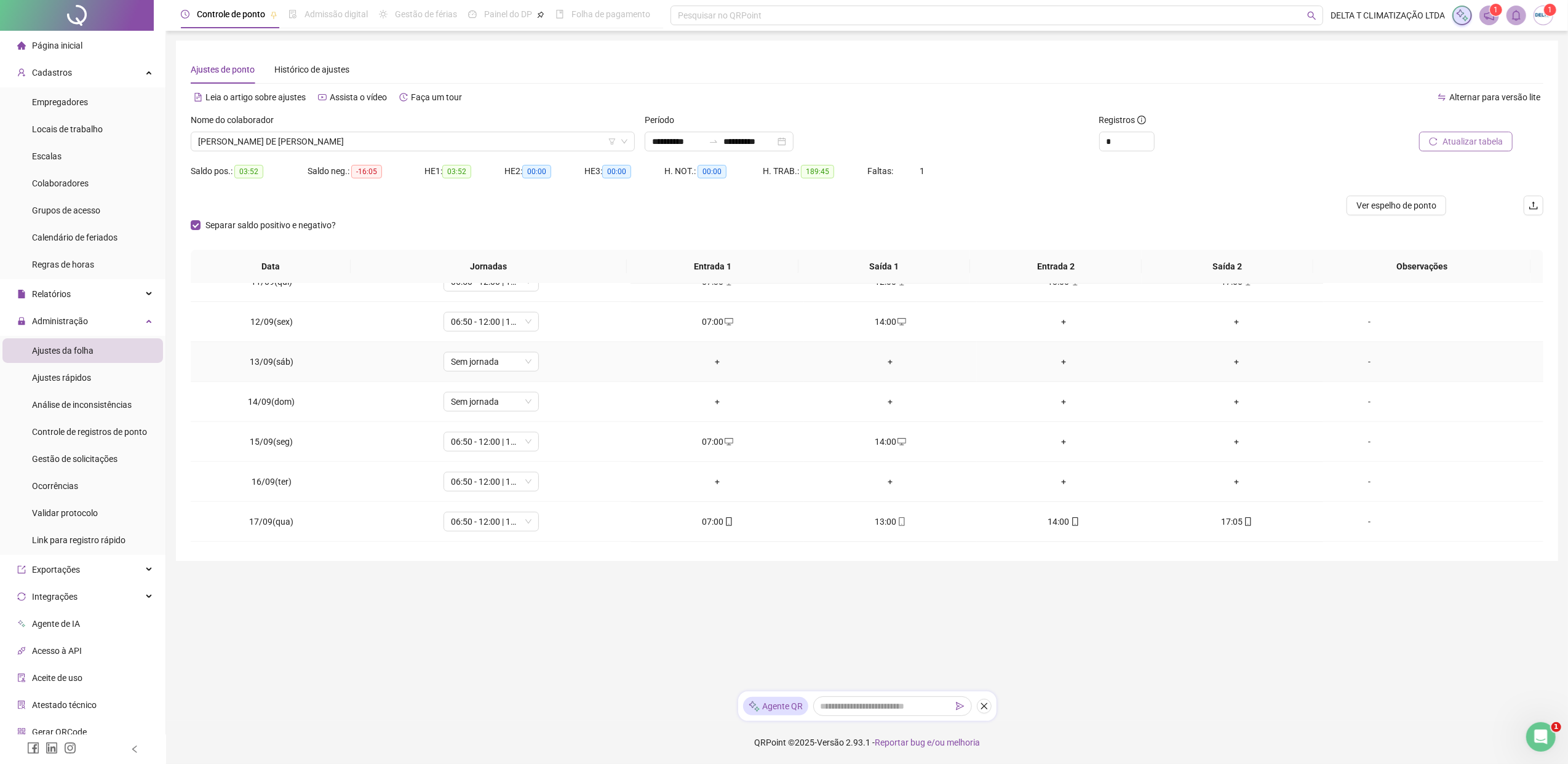
scroll to position [983, 0]
click at [382, 148] on span "[PERSON_NAME] DE [PERSON_NAME]" at bounding box center [413, 141] width 430 height 18
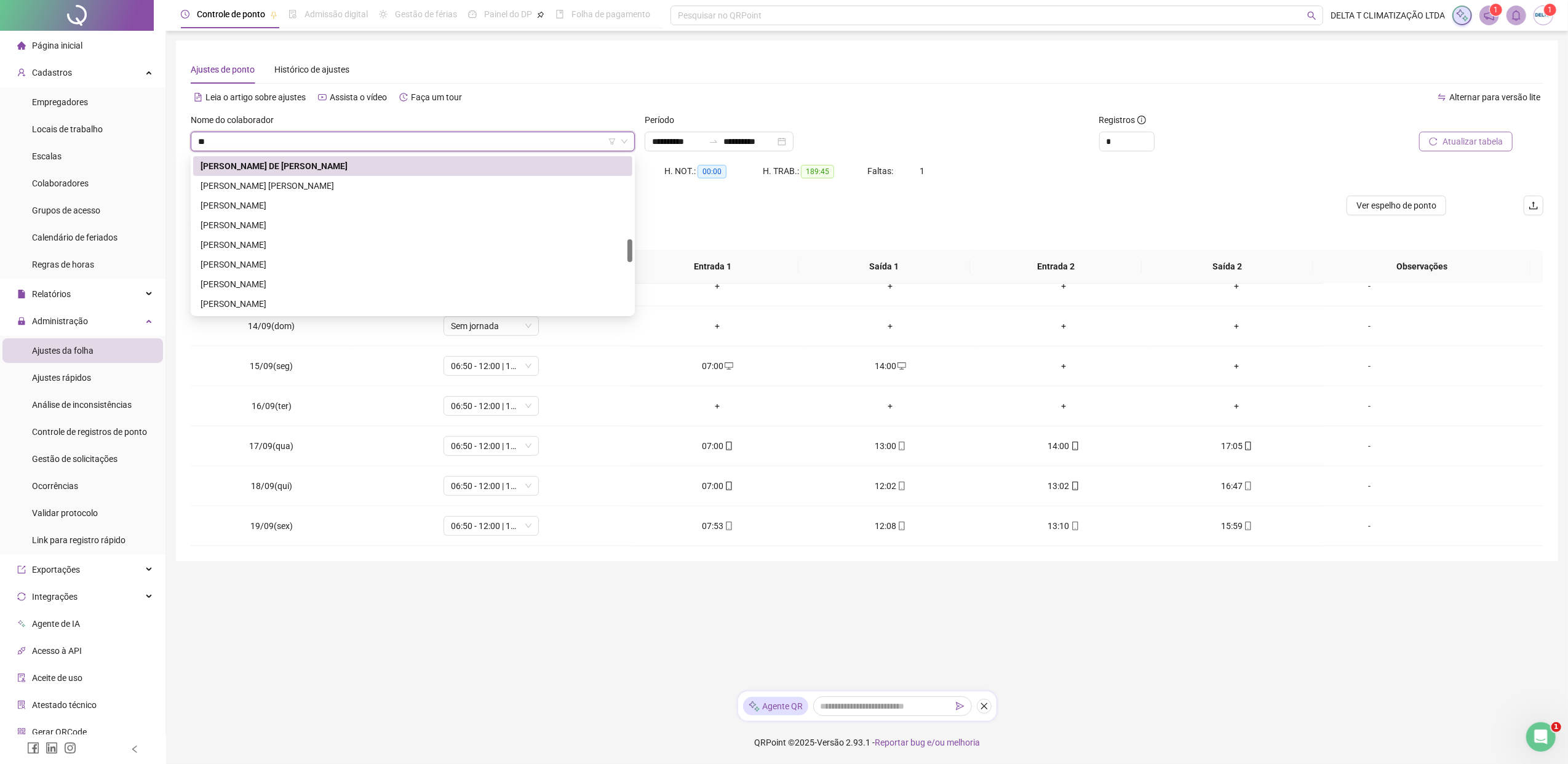
scroll to position [0, 0]
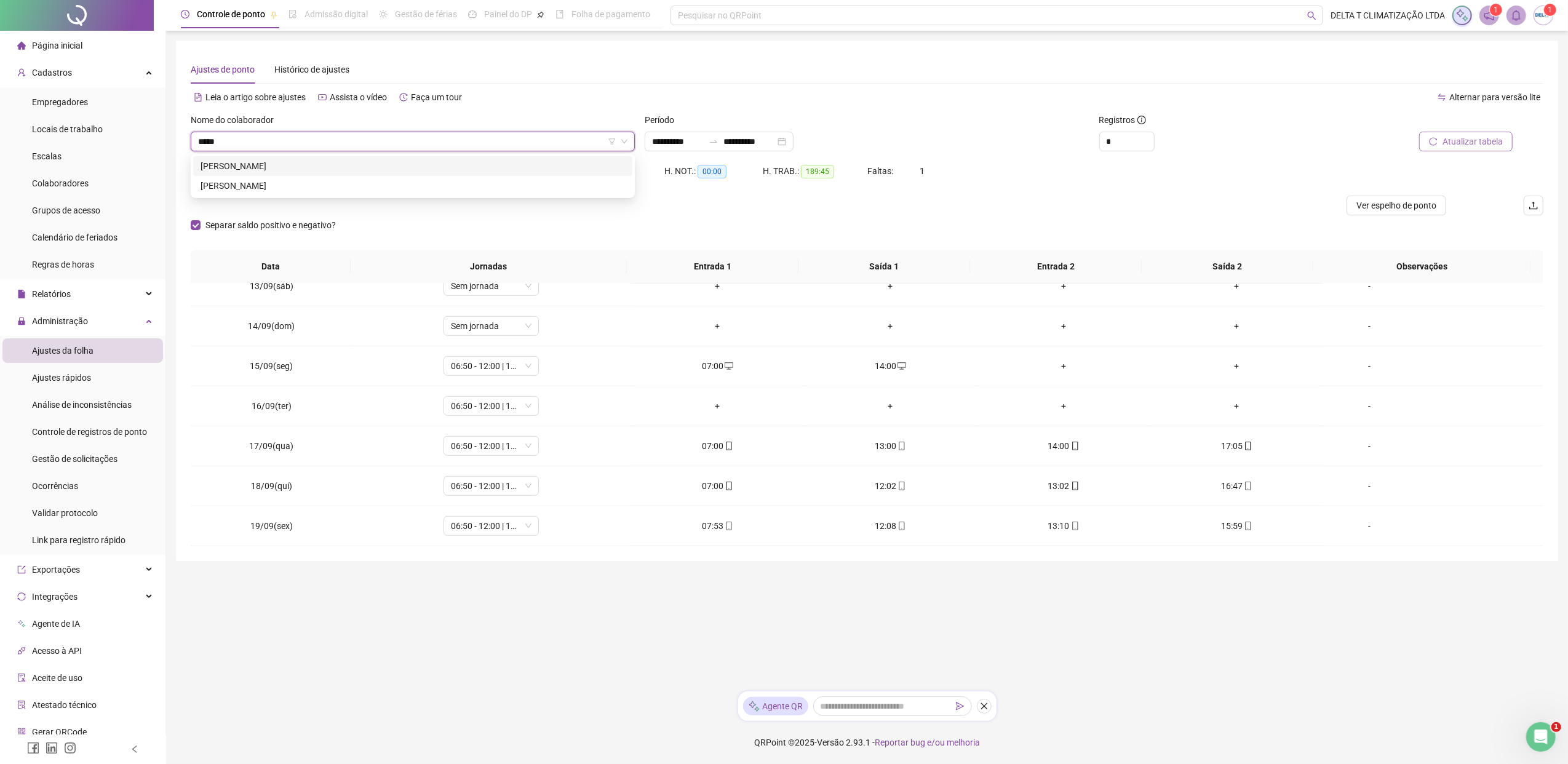
type input "******"
click at [355, 185] on div "[PERSON_NAME]" at bounding box center [413, 186] width 424 height 14
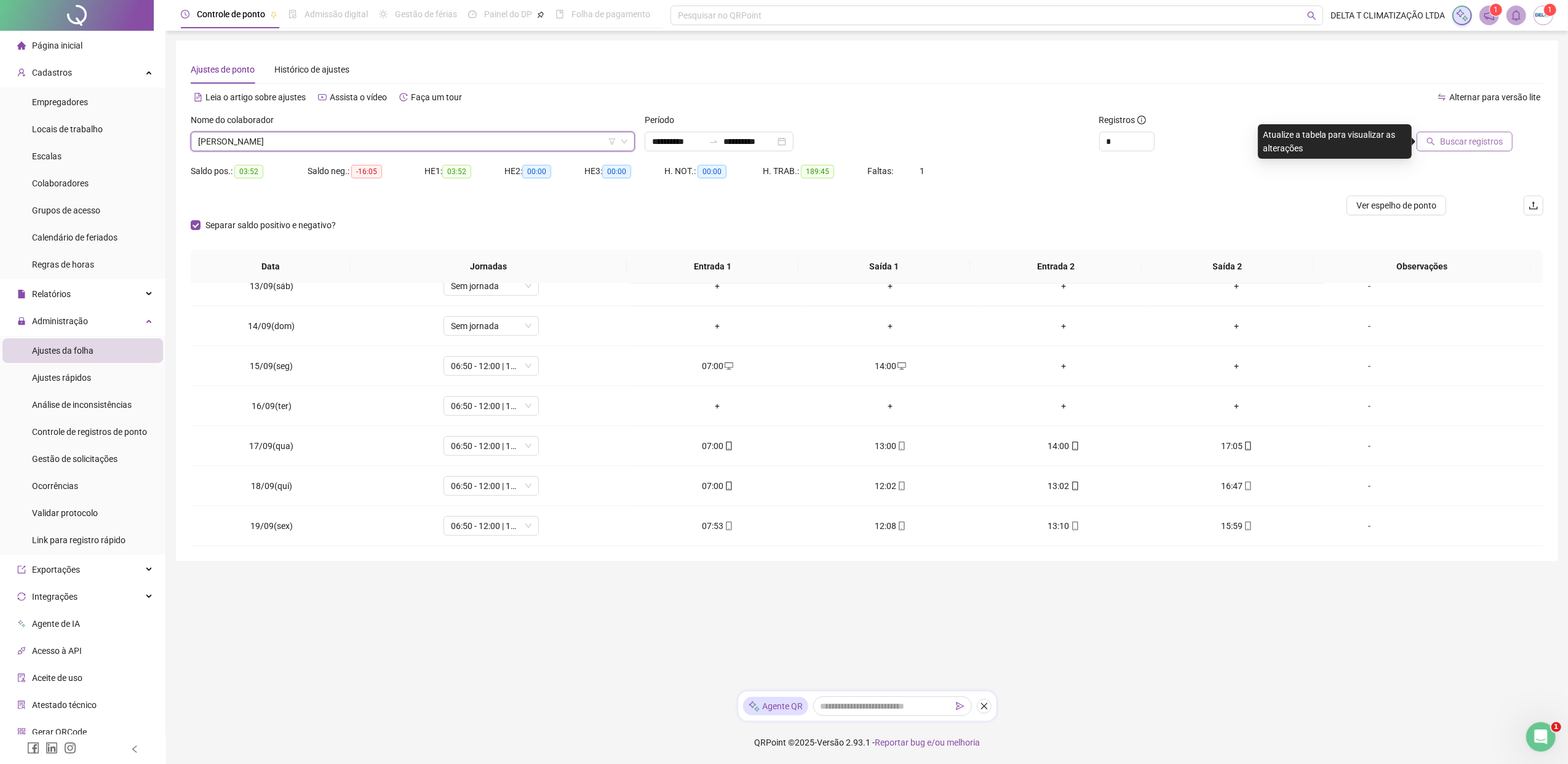
click at [1240, 136] on span "Buscar registros" at bounding box center [1472, 142] width 63 height 14
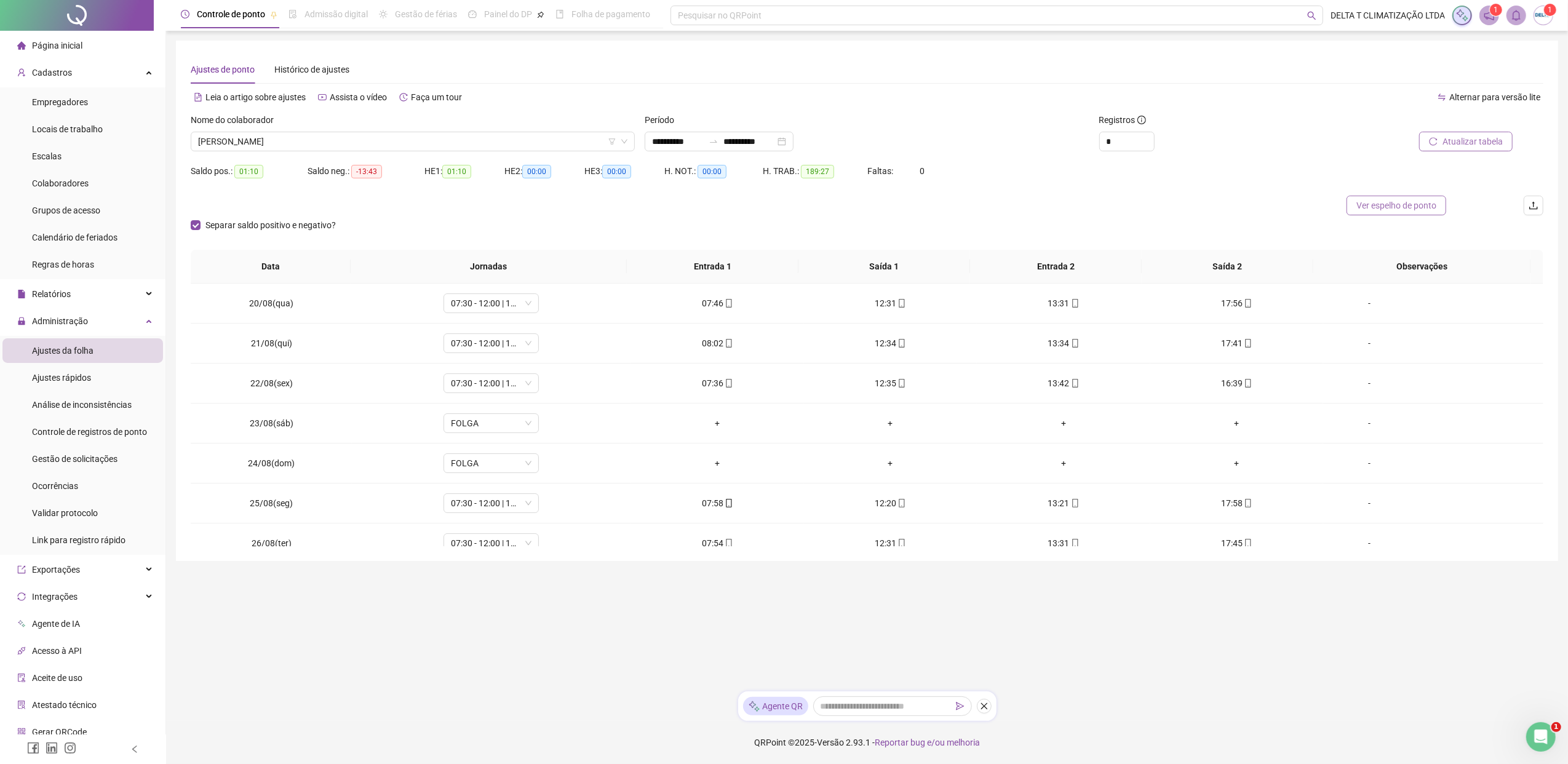
click at [1240, 203] on span "Ver espelho de ponto" at bounding box center [1396, 205] width 80 height 14
click at [1223, 423] on div "+" at bounding box center [1237, 417] width 153 height 14
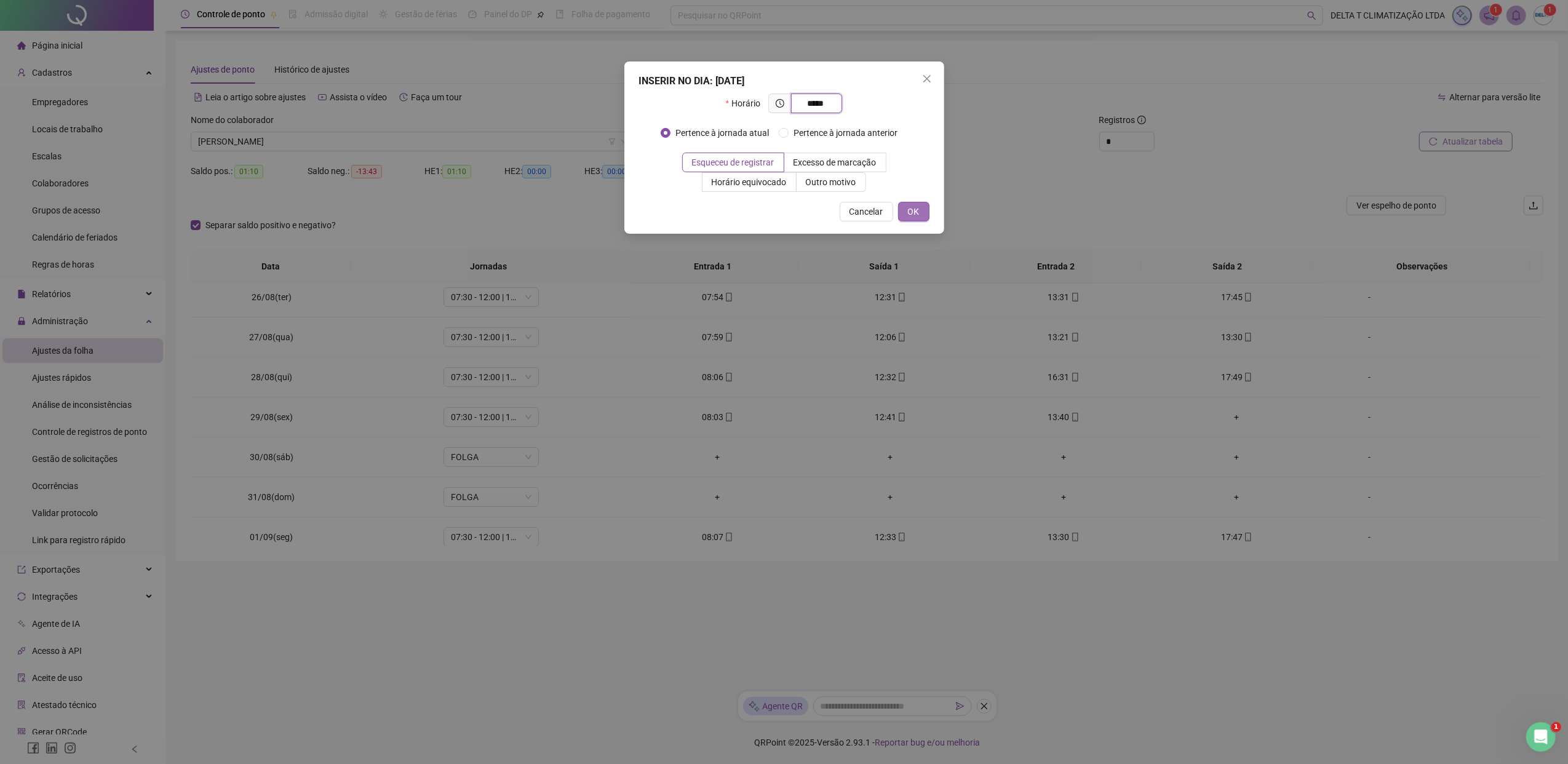
type input "*****"
click at [919, 218] on button "OK" at bounding box center [914, 211] width 31 height 20
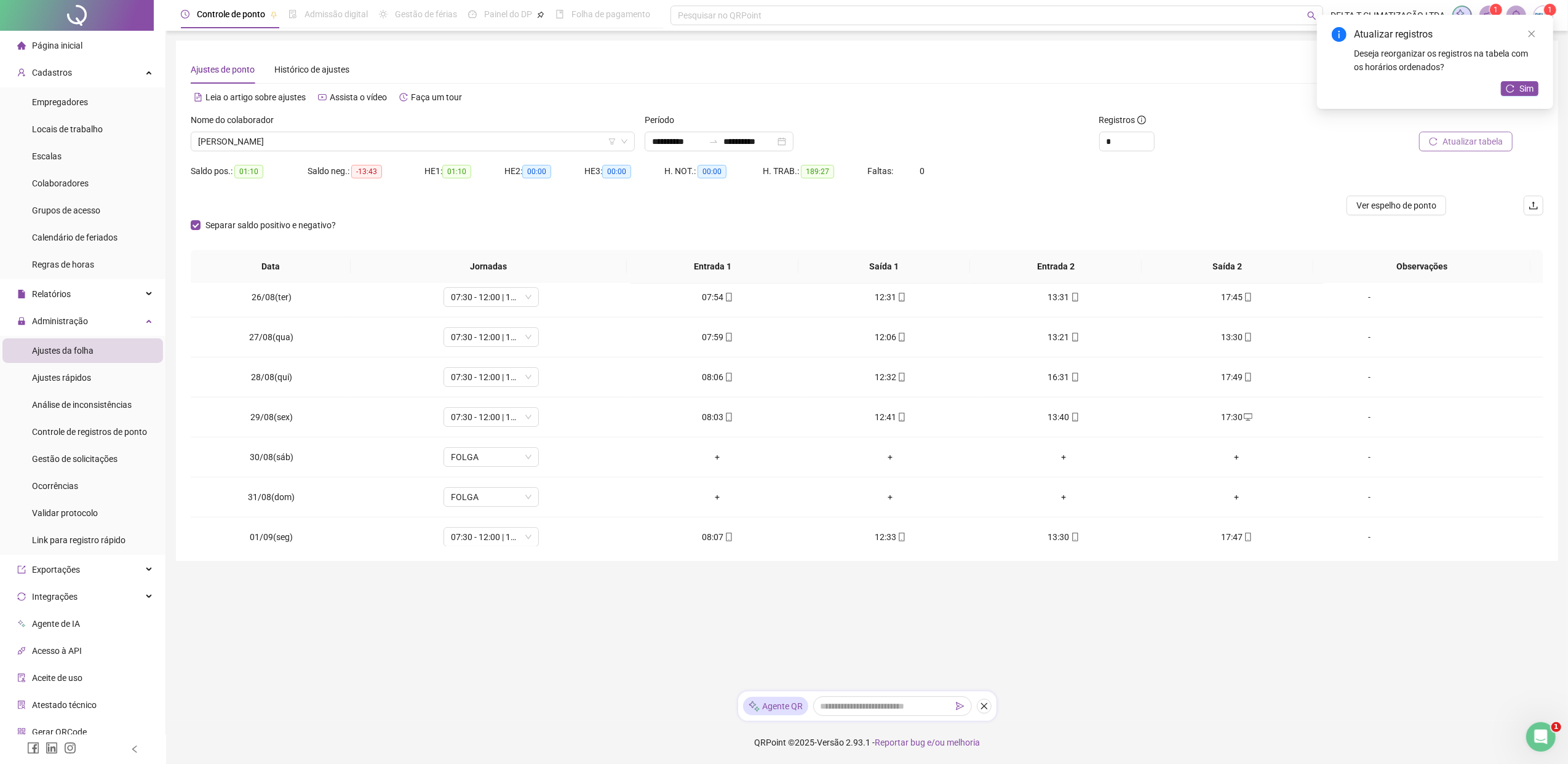
click at [1240, 140] on span "Atualizar tabela" at bounding box center [1472, 142] width 60 height 14
click at [1240, 35] on icon "close" at bounding box center [1531, 34] width 9 height 9
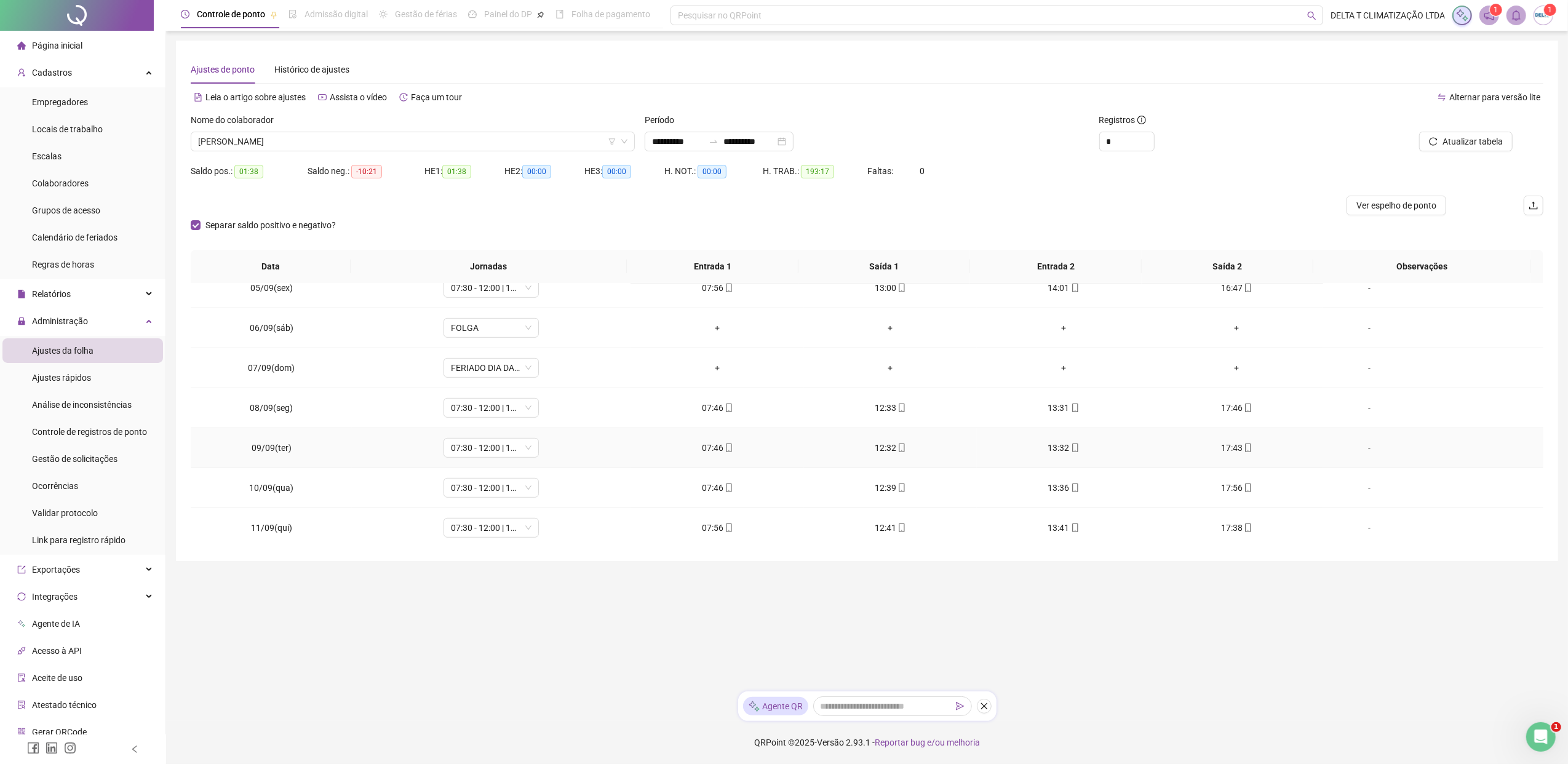
scroll to position [490, 0]
click at [350, 150] on div "[PERSON_NAME]" at bounding box center [413, 141] width 444 height 20
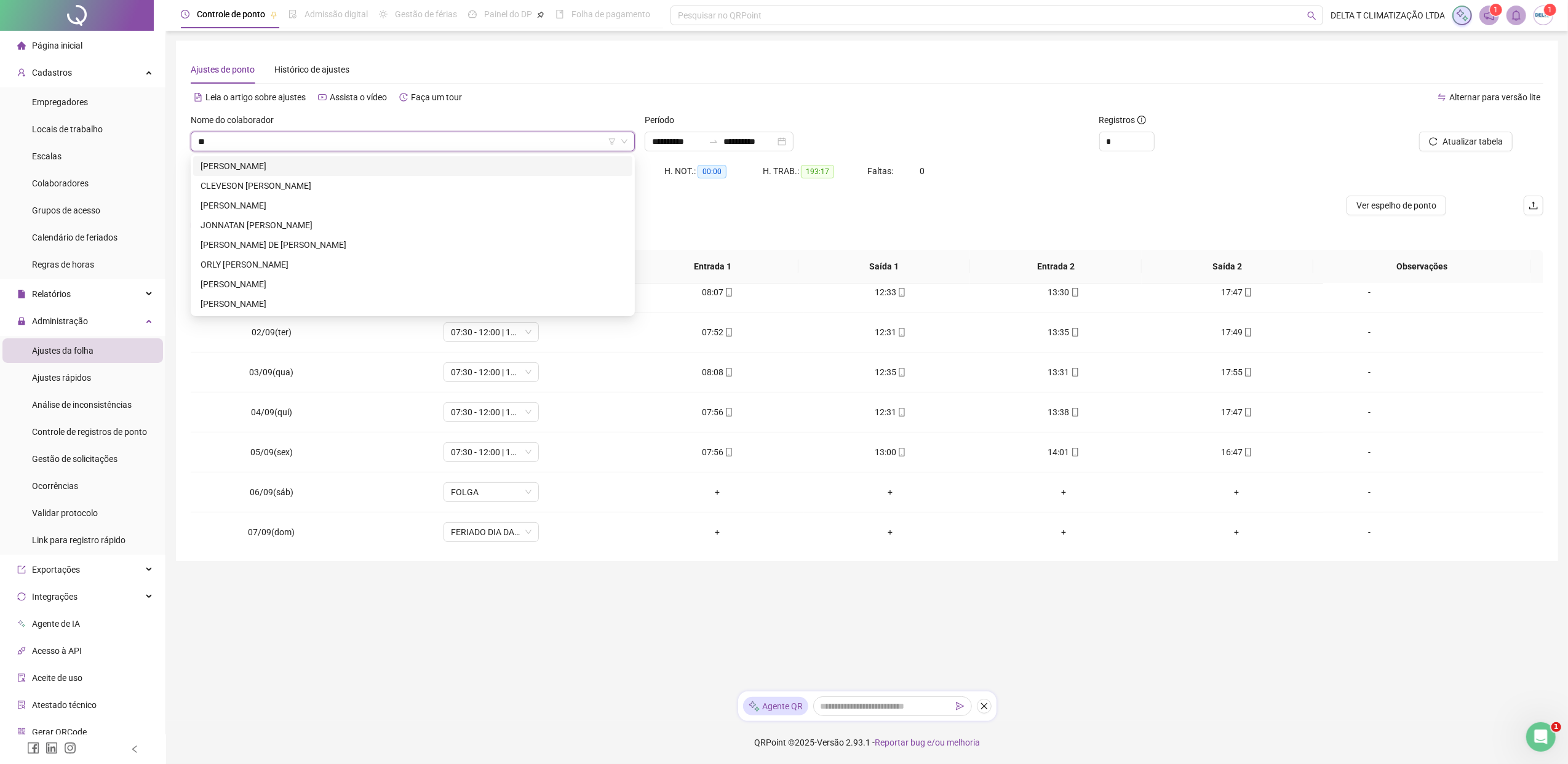
scroll to position [0, 0]
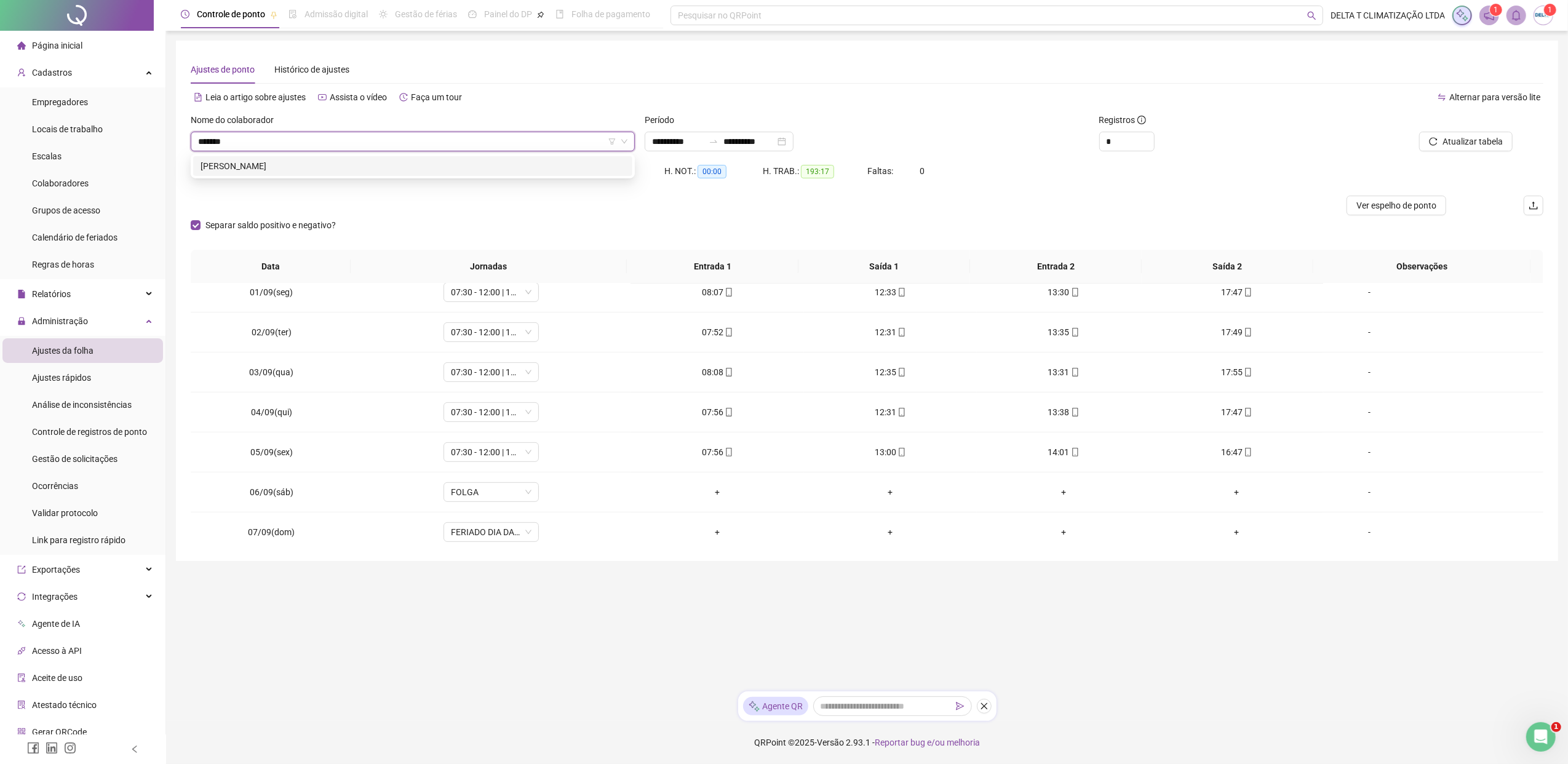
type input "********"
click at [380, 168] on div "[PERSON_NAME]" at bounding box center [413, 166] width 424 height 14
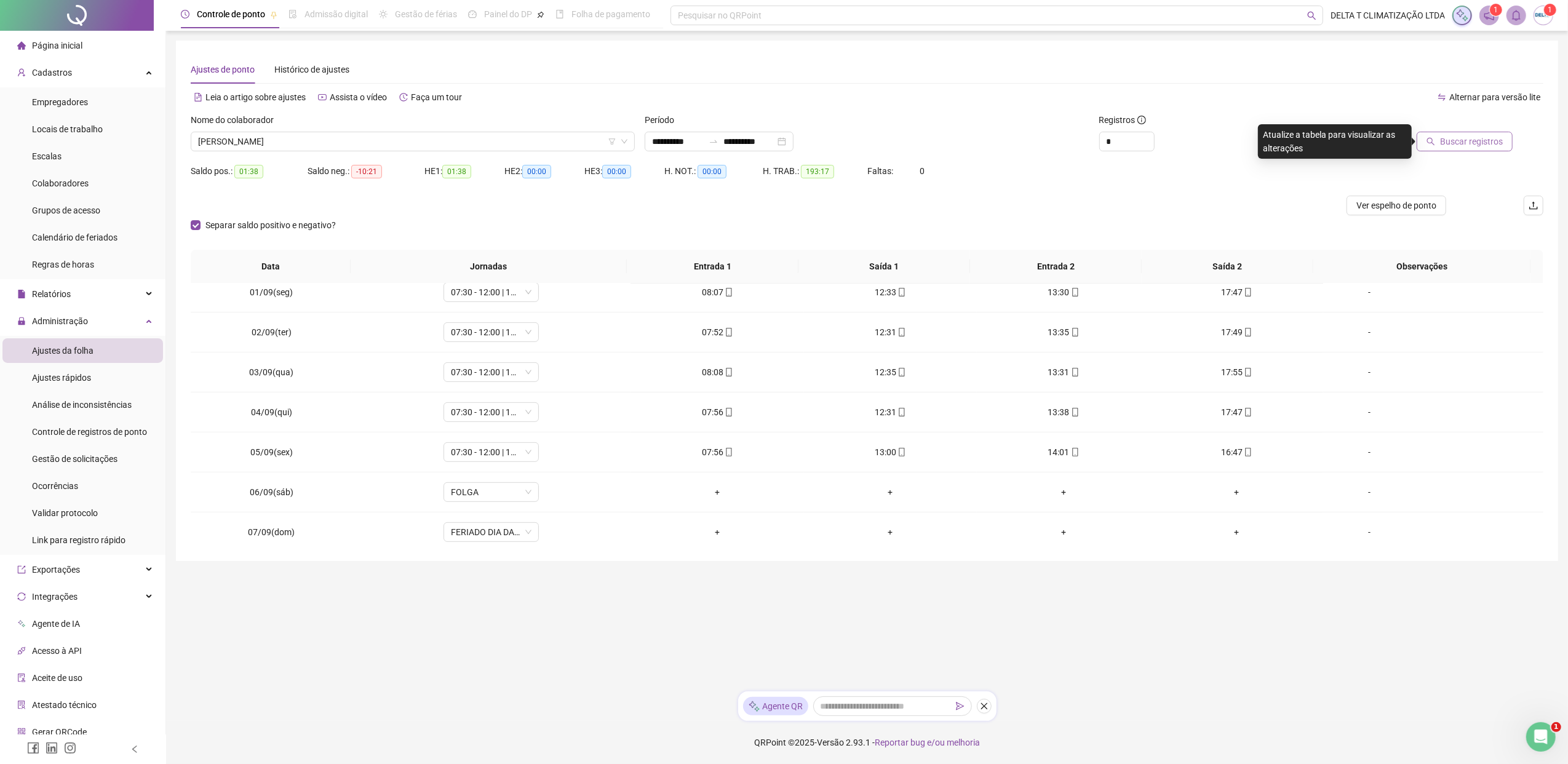
click at [1240, 140] on span "Buscar registros" at bounding box center [1472, 142] width 63 height 14
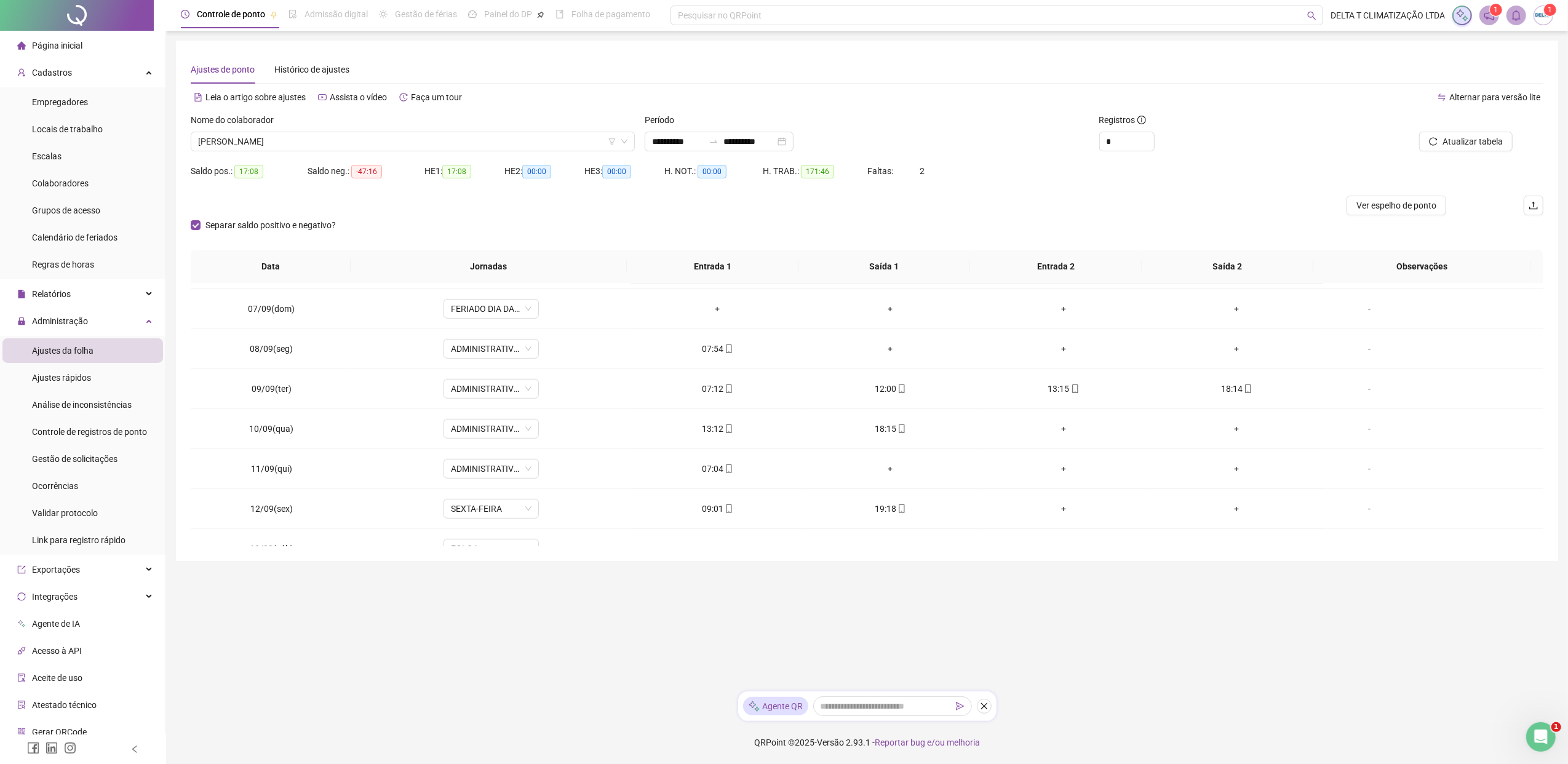
scroll to position [983, 0]
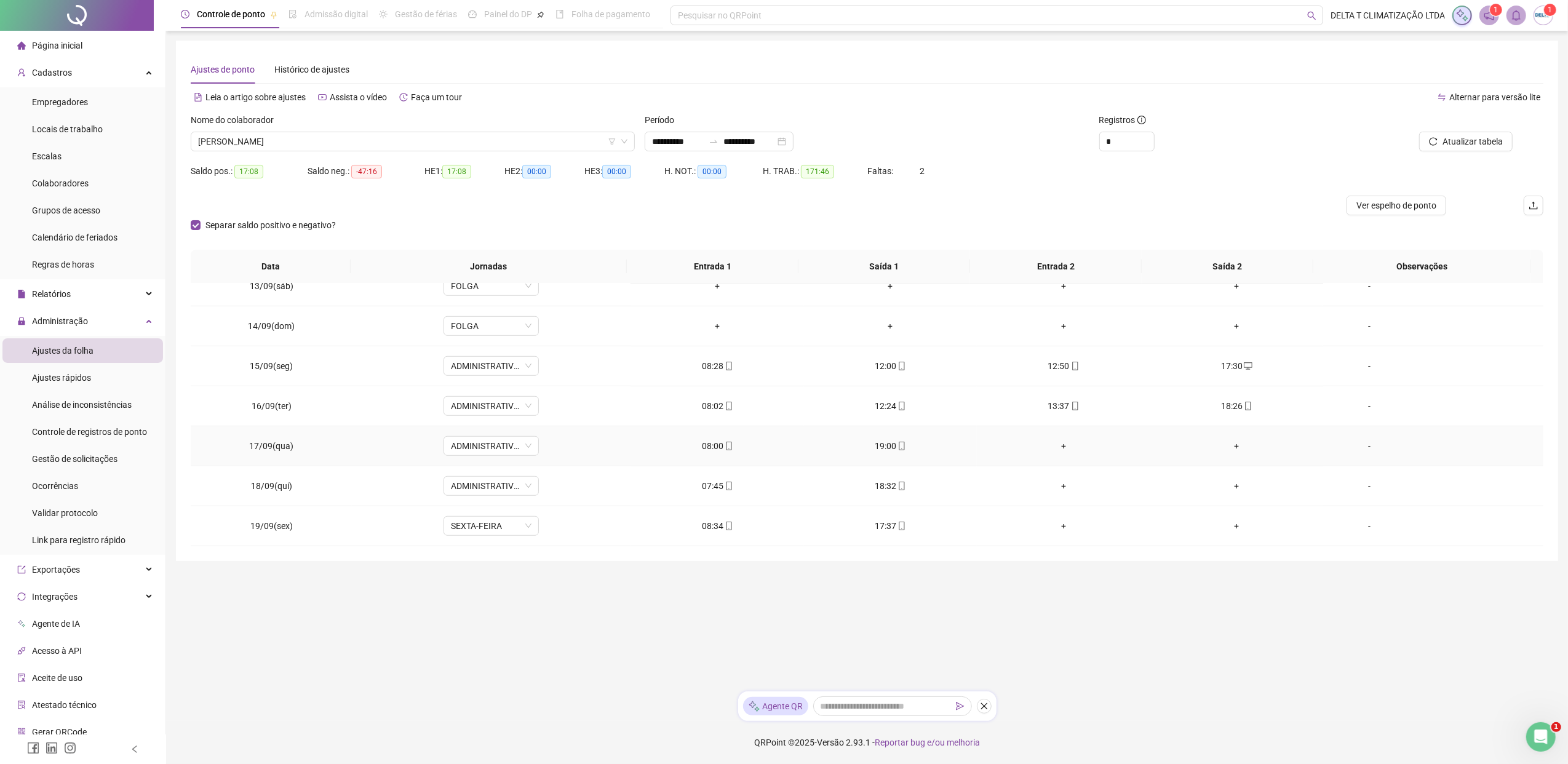
click at [1240, 441] on div "-" at bounding box center [1369, 446] width 73 height 14
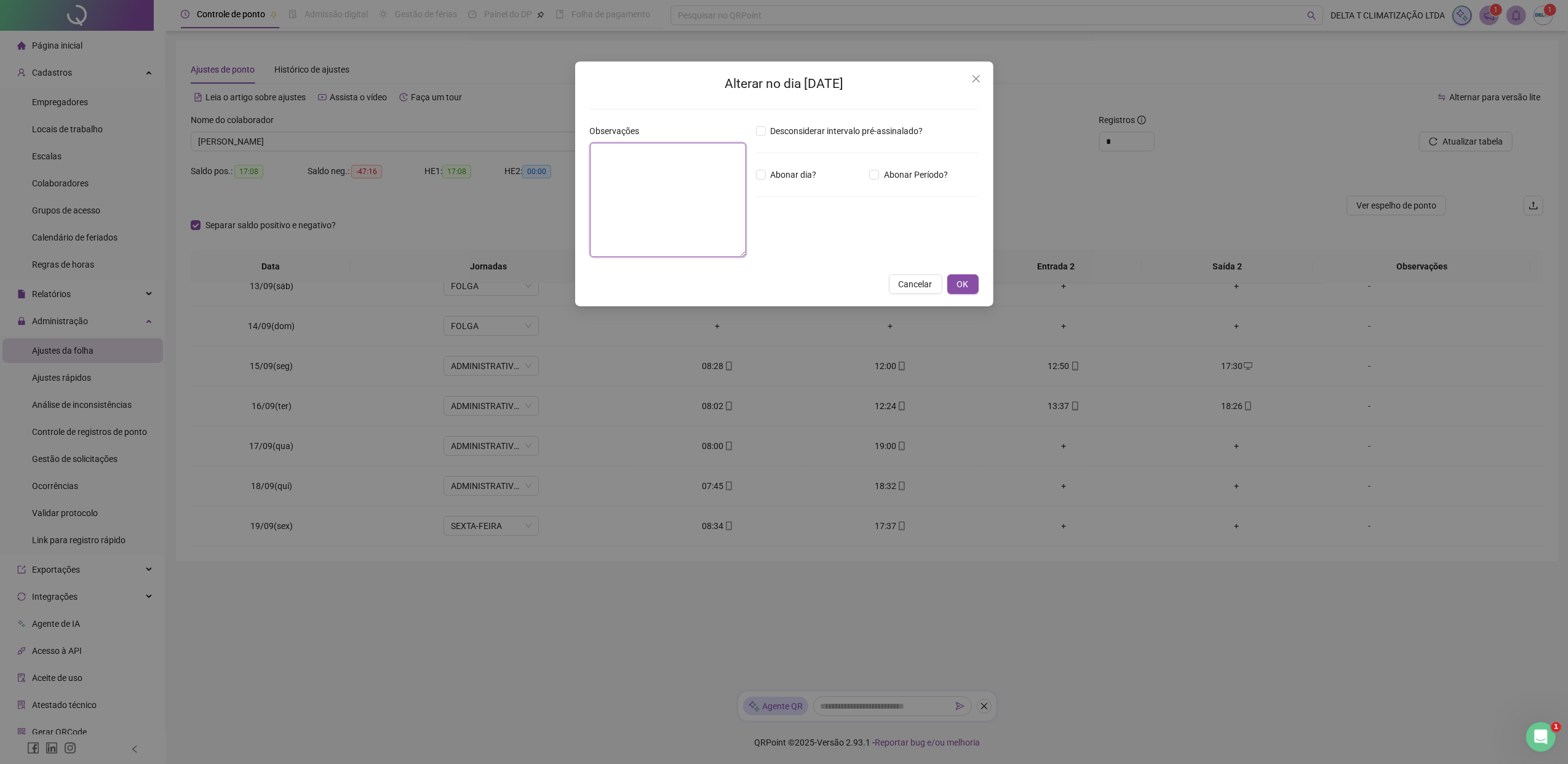
click at [669, 196] on textarea at bounding box center [668, 200] width 156 height 114
click at [618, 154] on textarea "**********" at bounding box center [668, 200] width 156 height 115
drag, startPoint x: 712, startPoint y: 166, endPoint x: 586, endPoint y: 155, distance: 126.5
click at [586, 155] on div "**********" at bounding box center [668, 196] width 166 height 143
type textarea "**********"
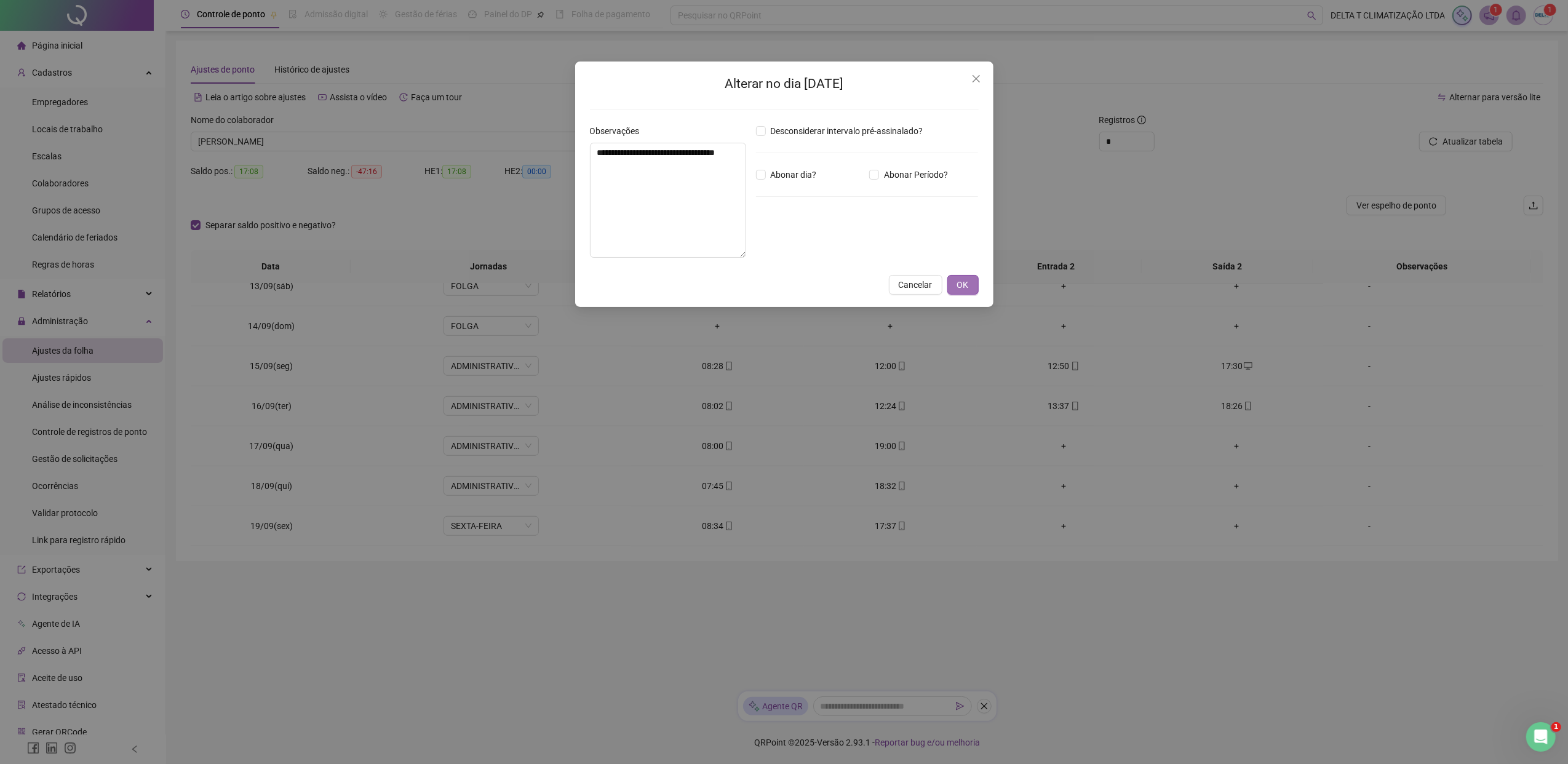
click at [955, 287] on button "OK" at bounding box center [963, 285] width 31 height 20
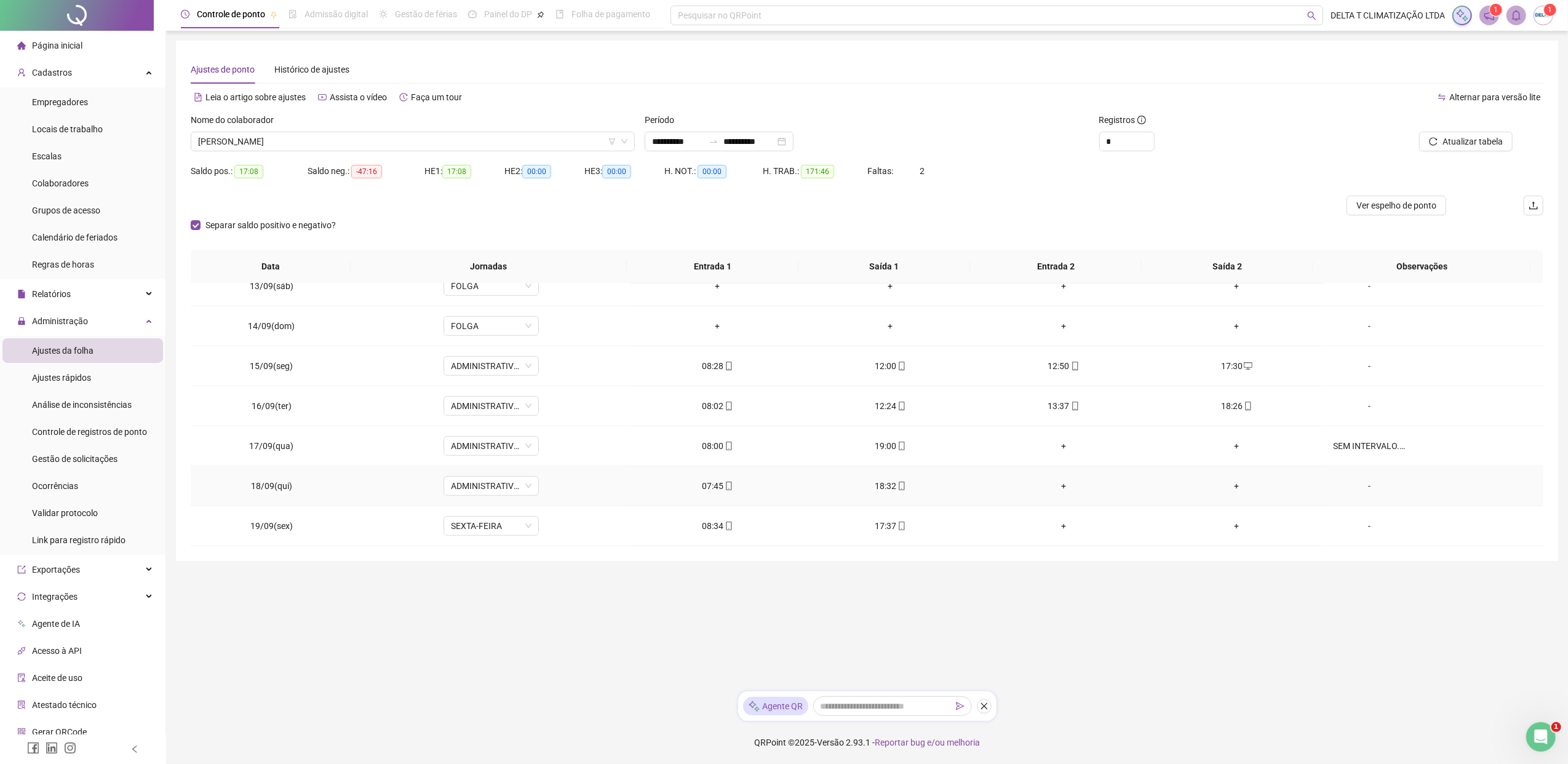
click at [1240, 484] on div "-" at bounding box center [1369, 486] width 73 height 14
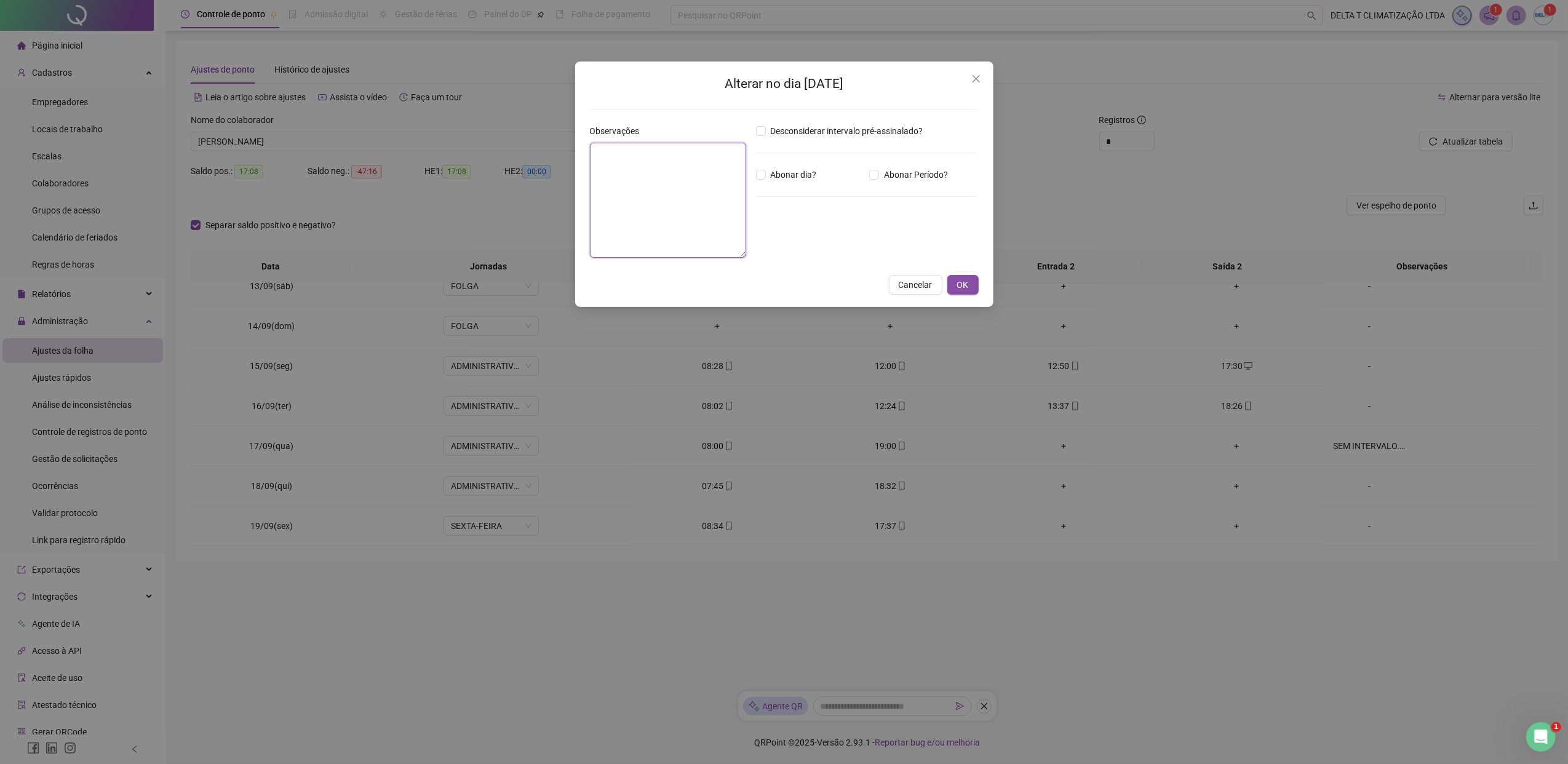
click at [660, 212] on textarea at bounding box center [668, 200] width 156 height 115
paste textarea "**********"
type textarea "**********"
click at [917, 285] on span "Cancelar" at bounding box center [915, 285] width 34 height 14
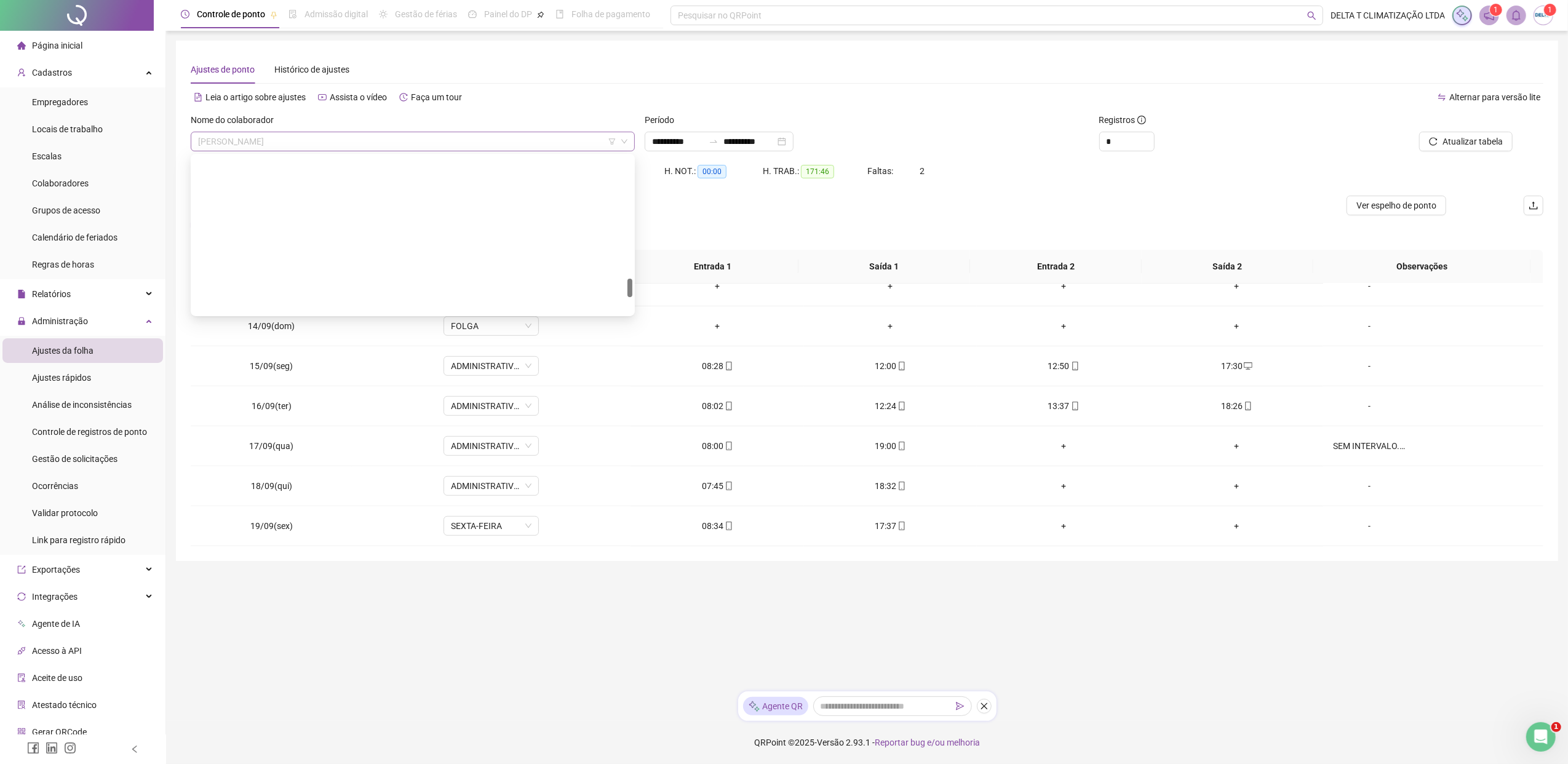
click at [363, 143] on span "[PERSON_NAME]" at bounding box center [413, 141] width 430 height 18
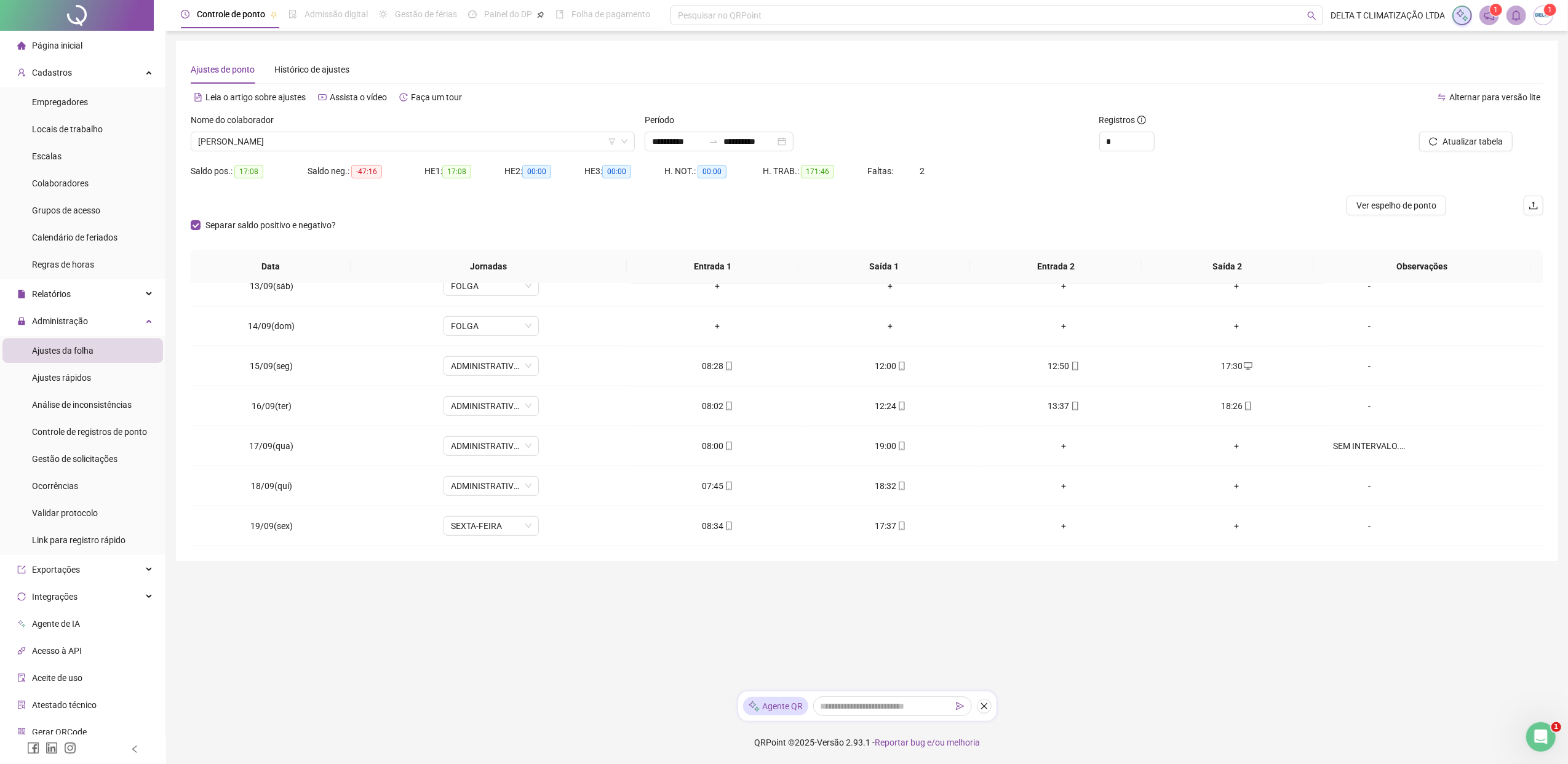
click at [1002, 137] on div "**********" at bounding box center [866, 141] width 444 height 20
click at [1240, 141] on span "Atualizar tabela" at bounding box center [1472, 142] width 60 height 14
click at [75, 460] on span "Gestão de solicitações" at bounding box center [75, 458] width 86 height 10
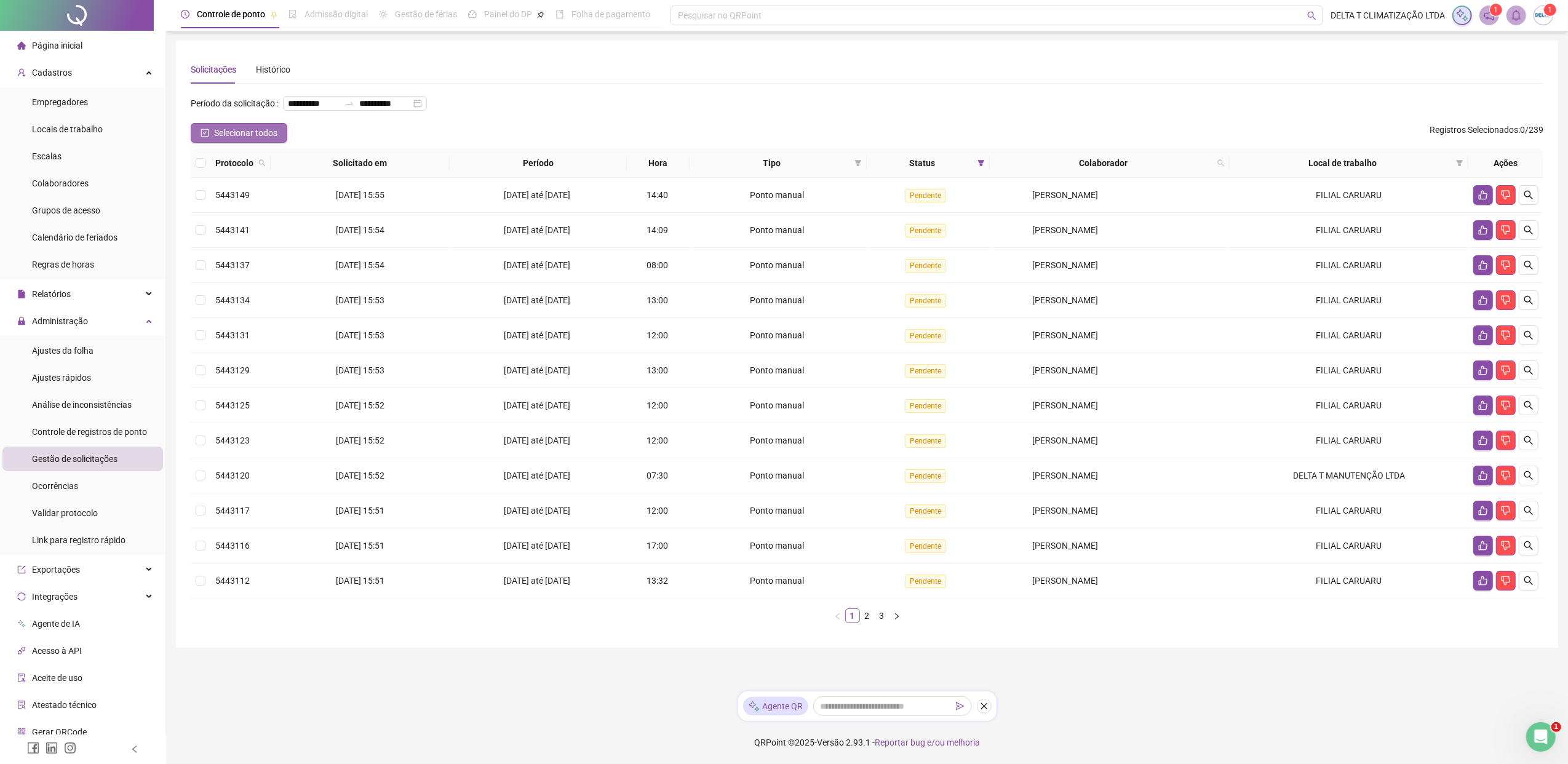
click at [217, 135] on span "Selecionar todos" at bounding box center [246, 133] width 64 height 14
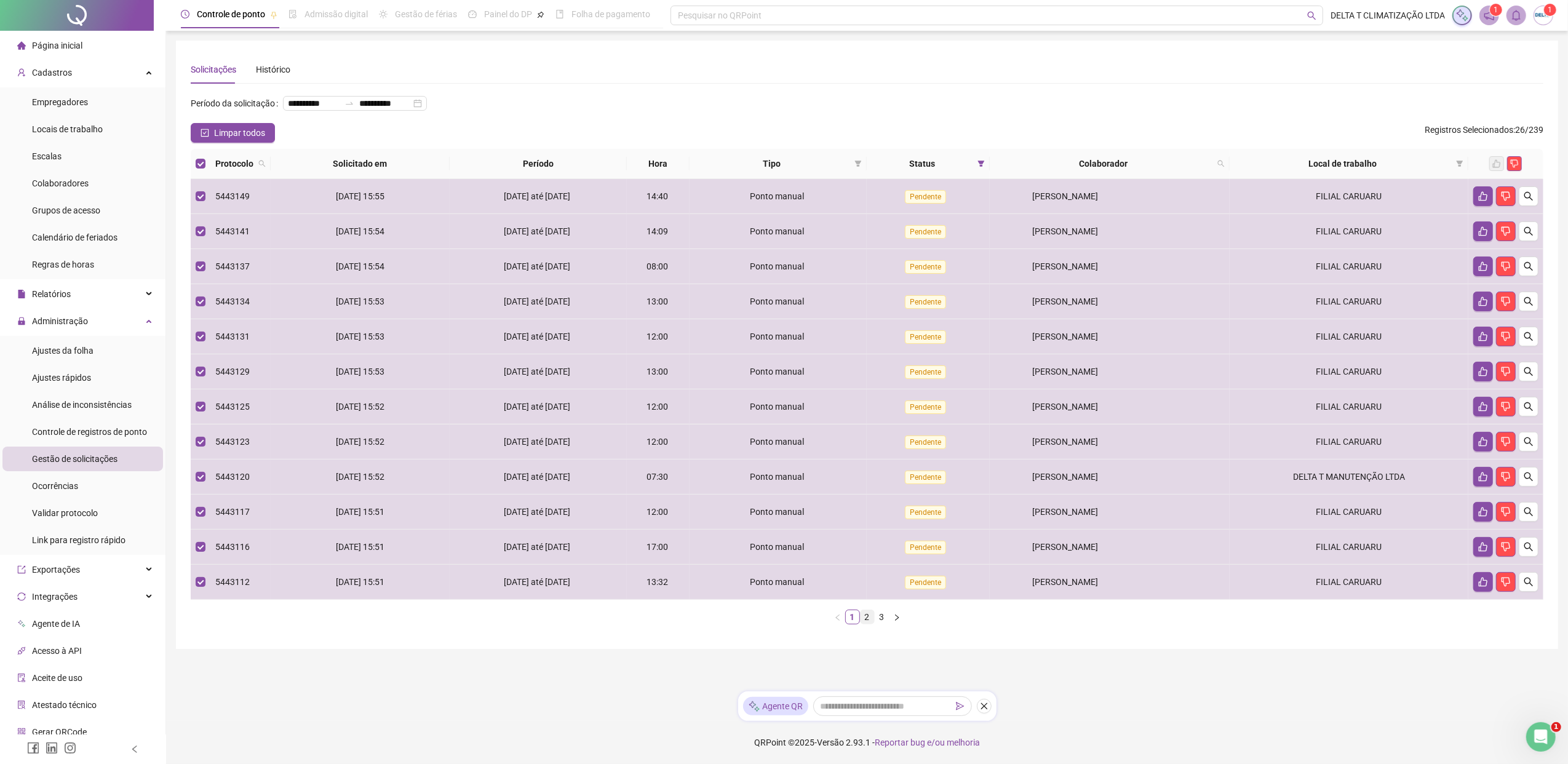
click at [863, 586] on link "2" at bounding box center [867, 617] width 14 height 14
click at [880, 586] on link "3" at bounding box center [882, 617] width 14 height 14
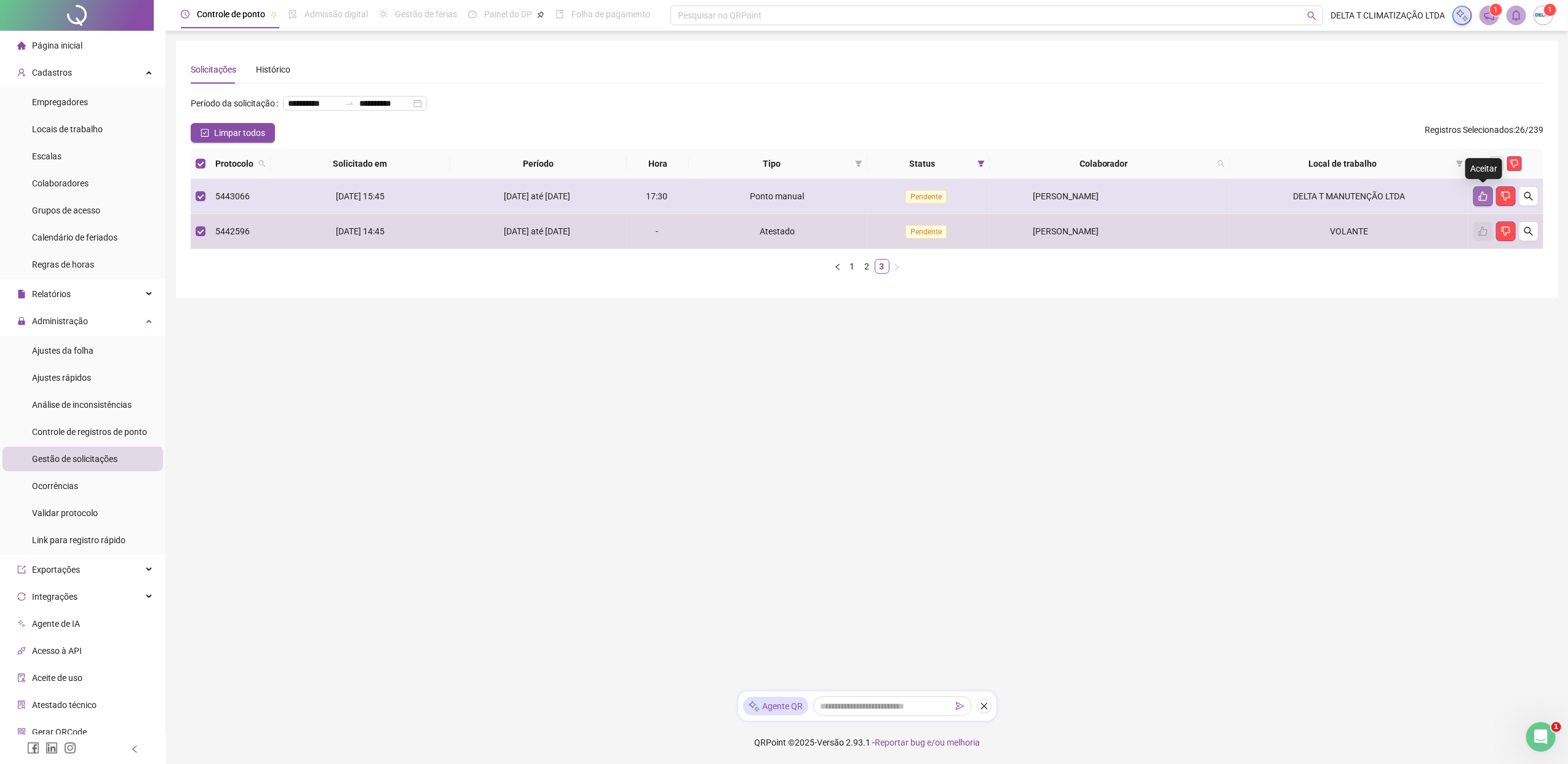
click at [1240, 197] on icon "like" at bounding box center [1482, 196] width 10 height 10
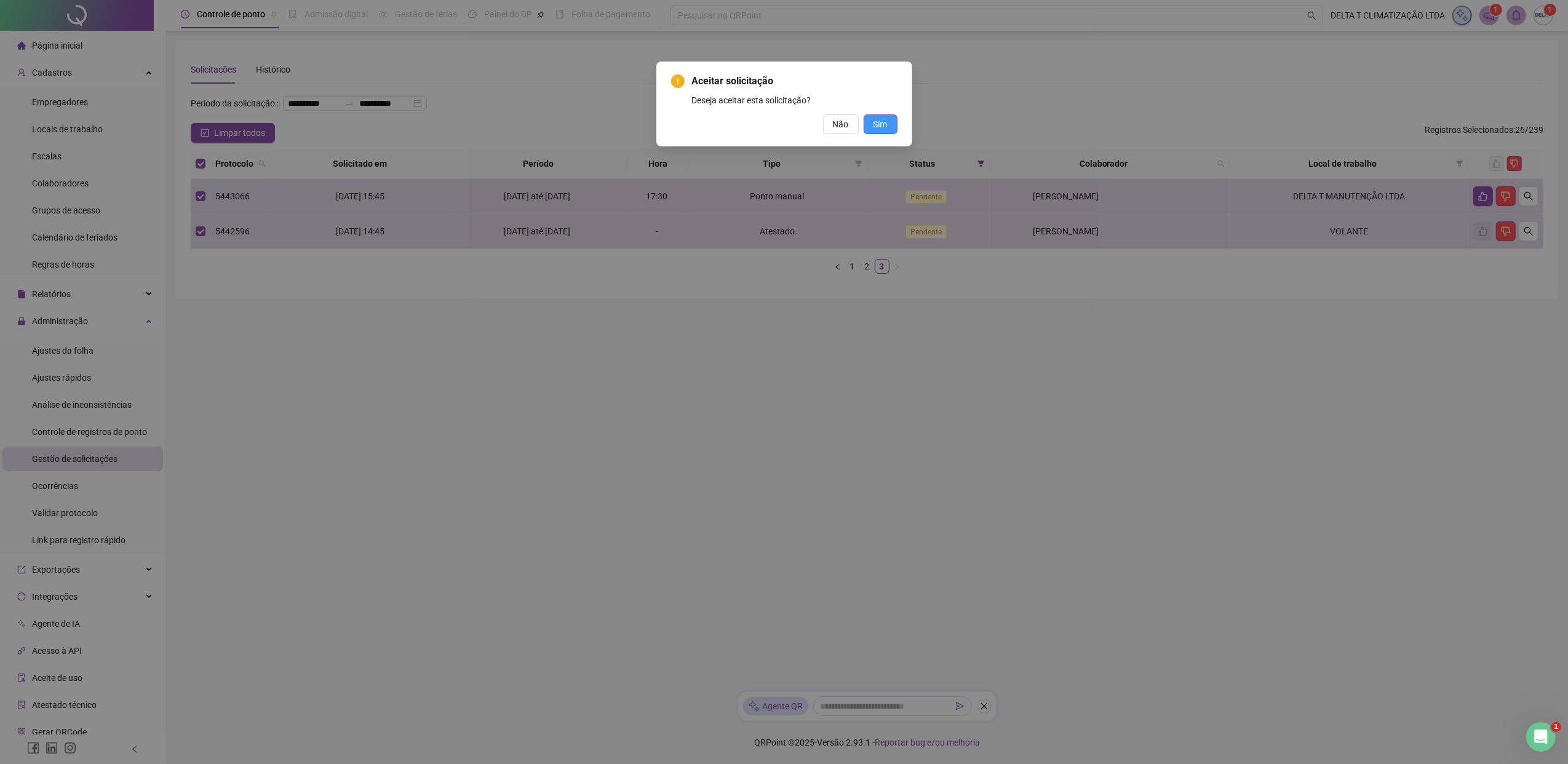
click at [880, 123] on span "Sim" at bounding box center [880, 124] width 14 height 14
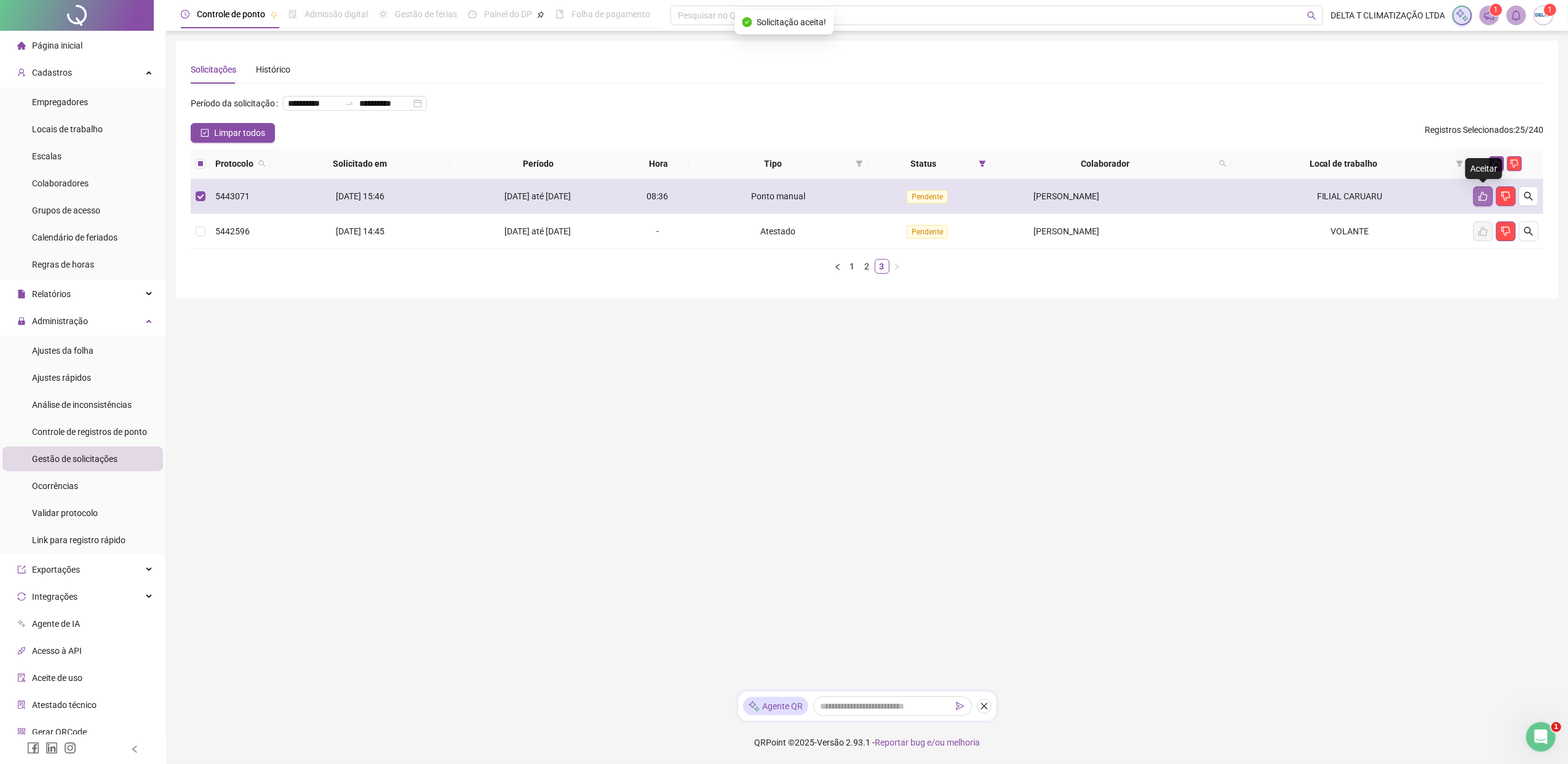
click at [1240, 198] on icon "like" at bounding box center [1482, 196] width 10 height 10
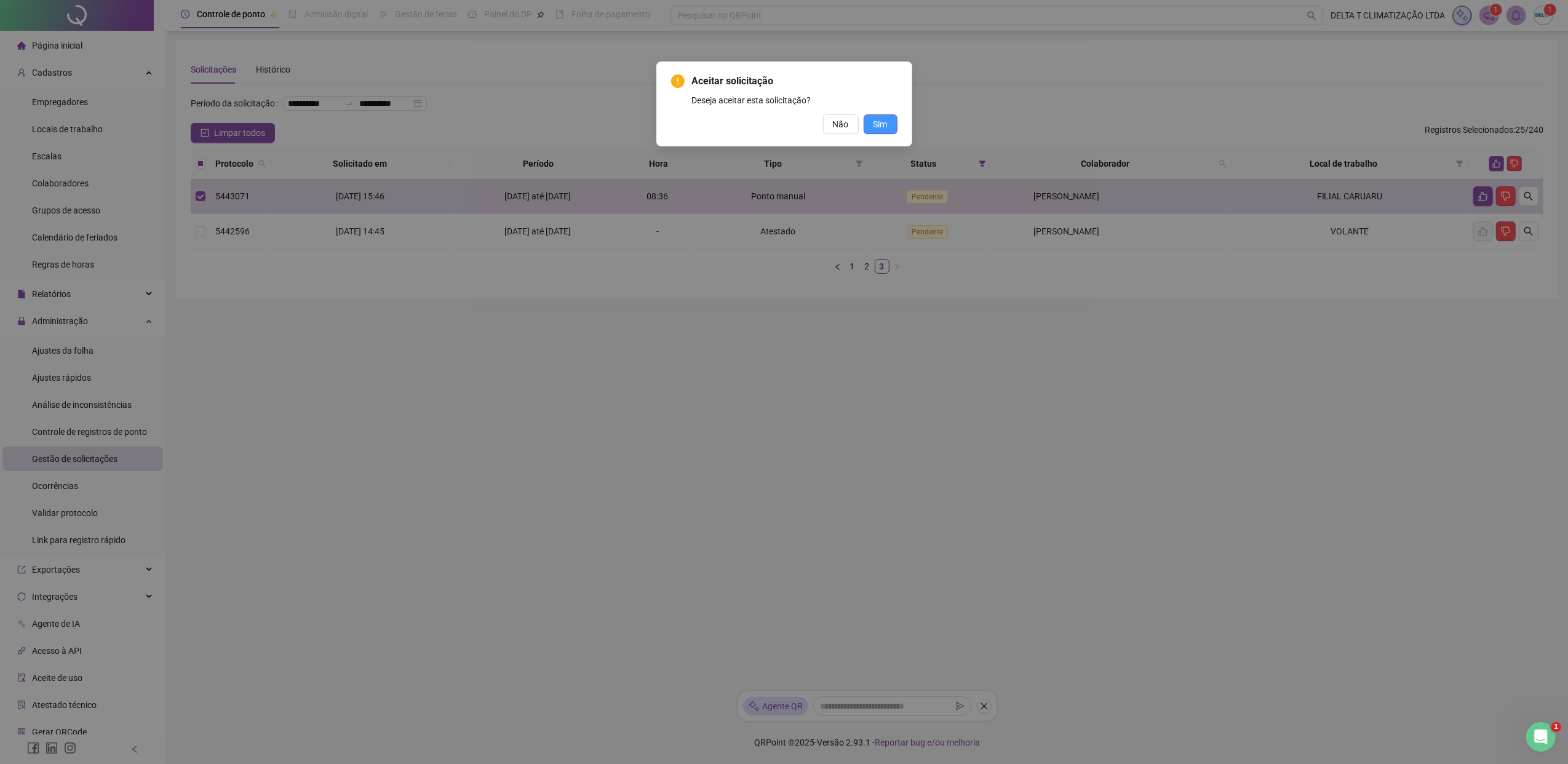
click at [889, 124] on button "Sim" at bounding box center [880, 124] width 34 height 20
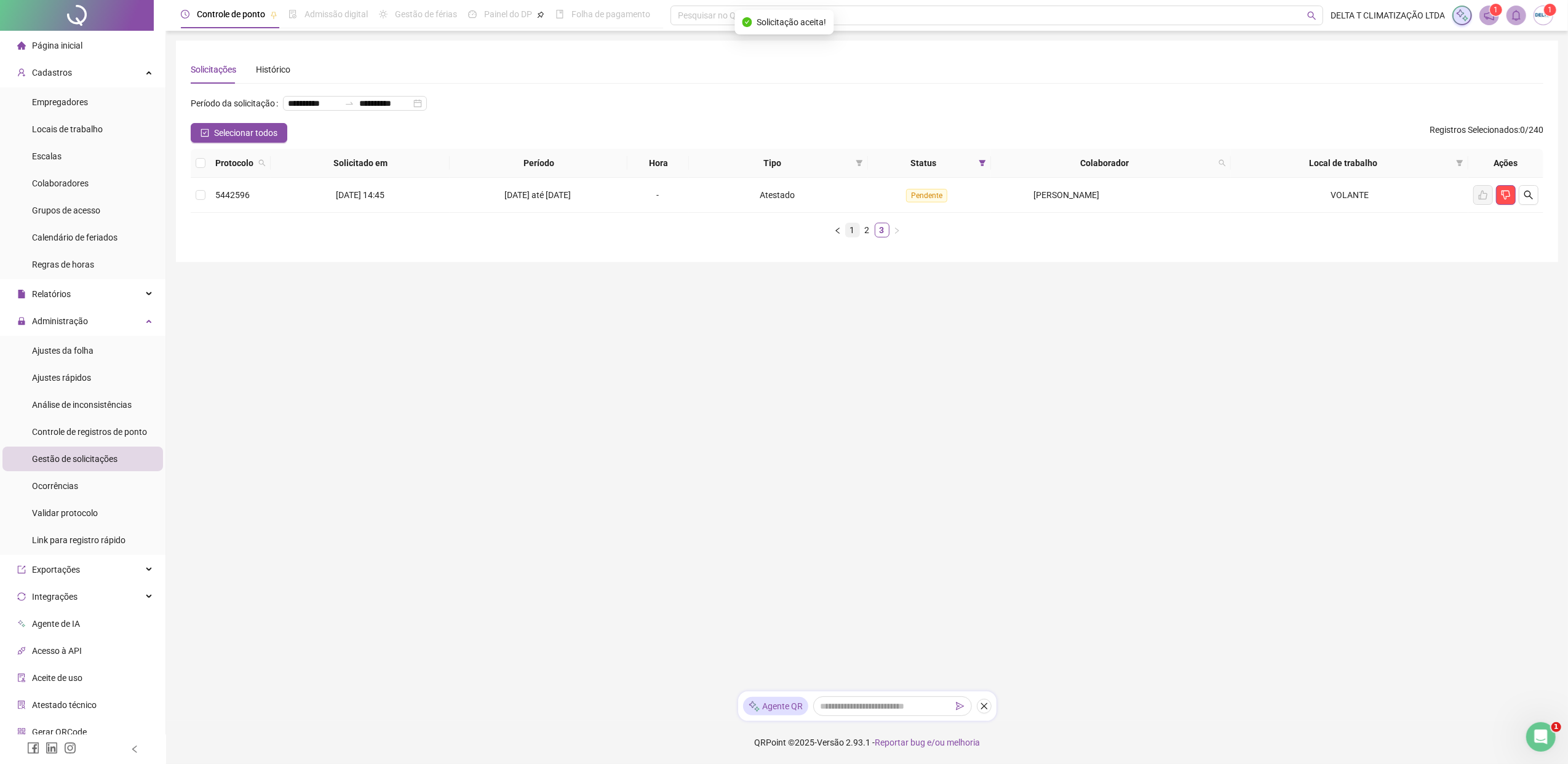
click at [851, 227] on link "1" at bounding box center [852, 230] width 14 height 14
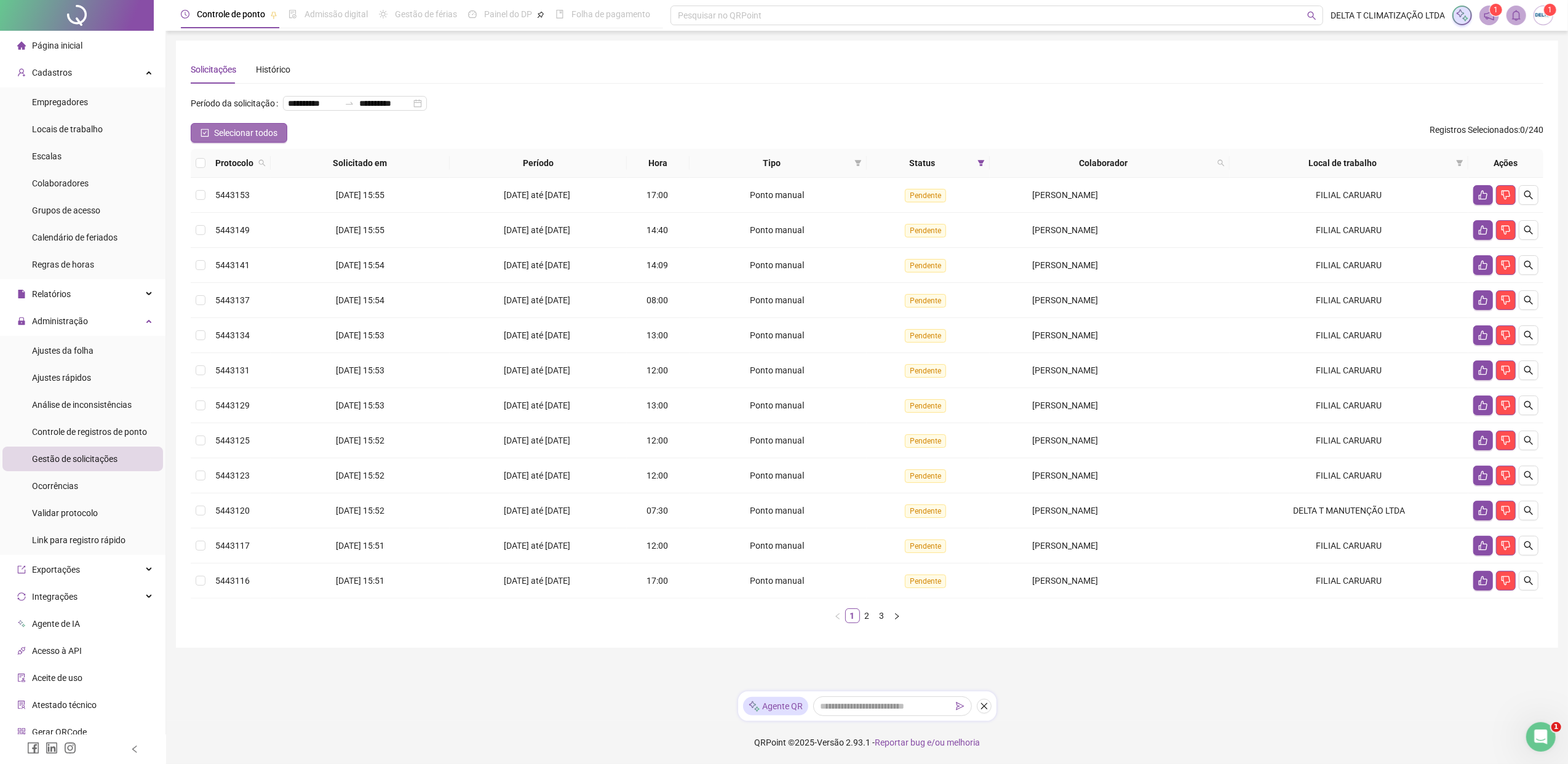
click at [253, 133] on span "Selecionar todos" at bounding box center [246, 133] width 64 height 14
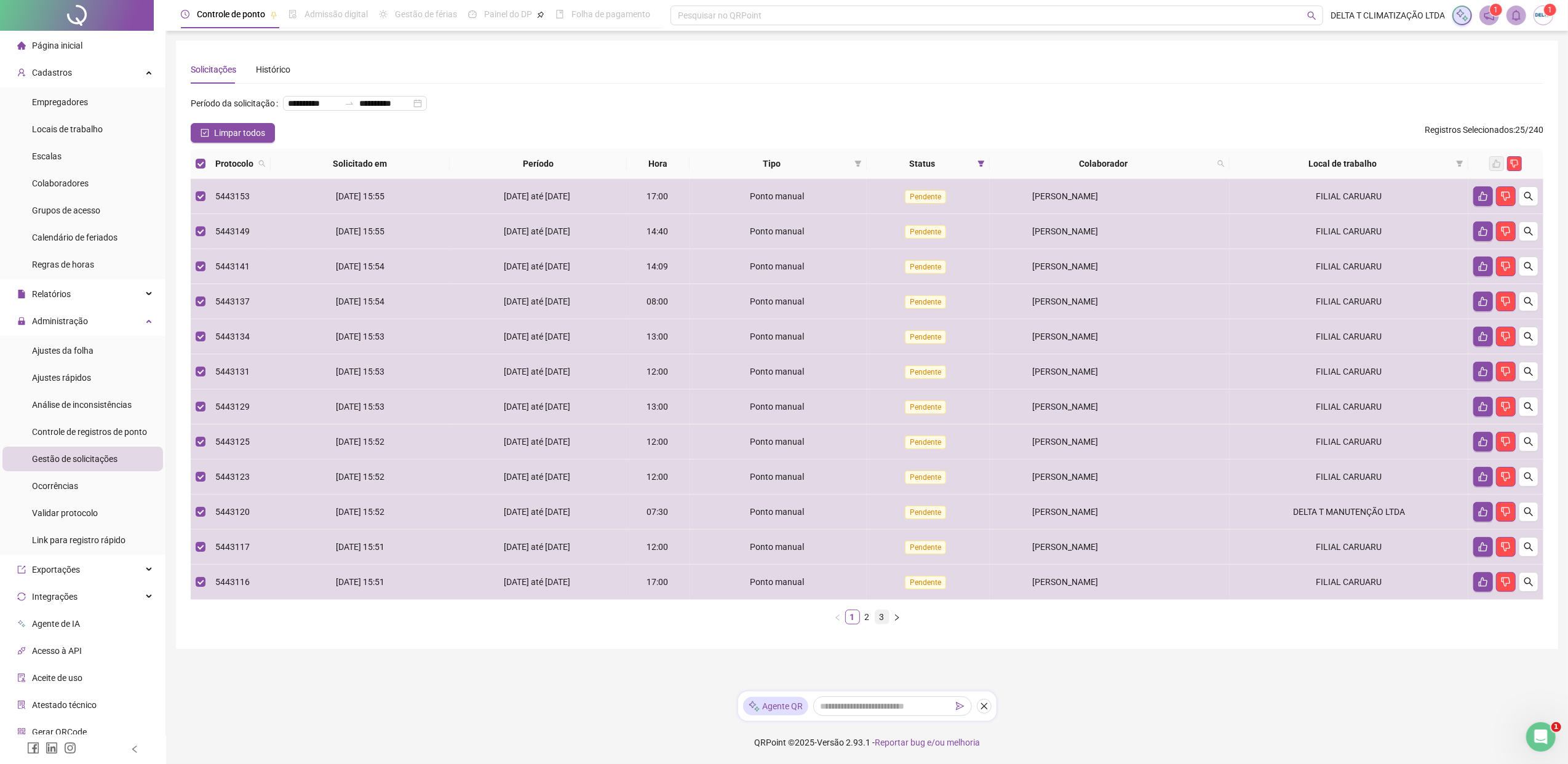
click at [882, 586] on link "3" at bounding box center [882, 617] width 14 height 14
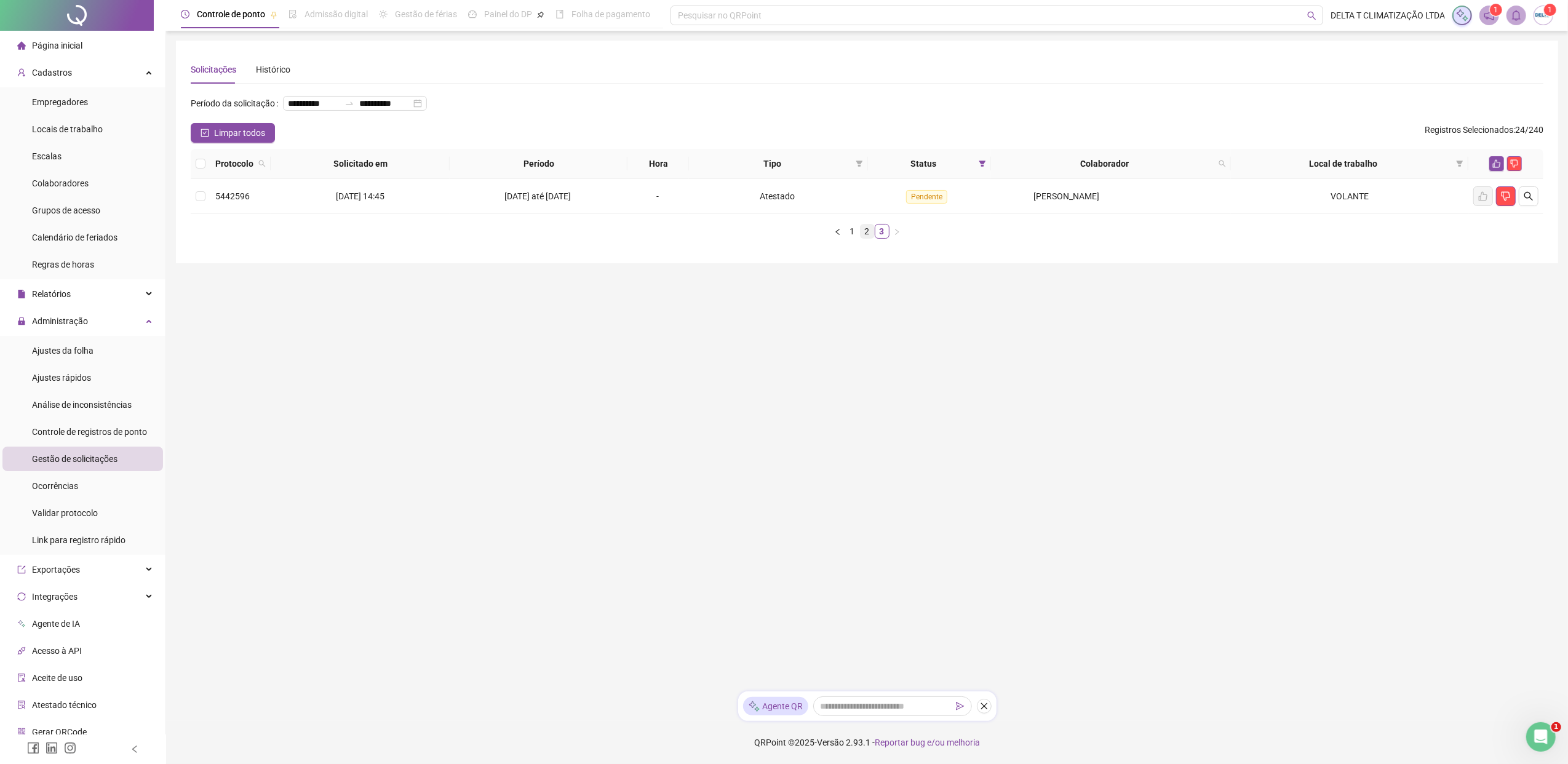
click at [865, 228] on link "2" at bounding box center [867, 231] width 14 height 14
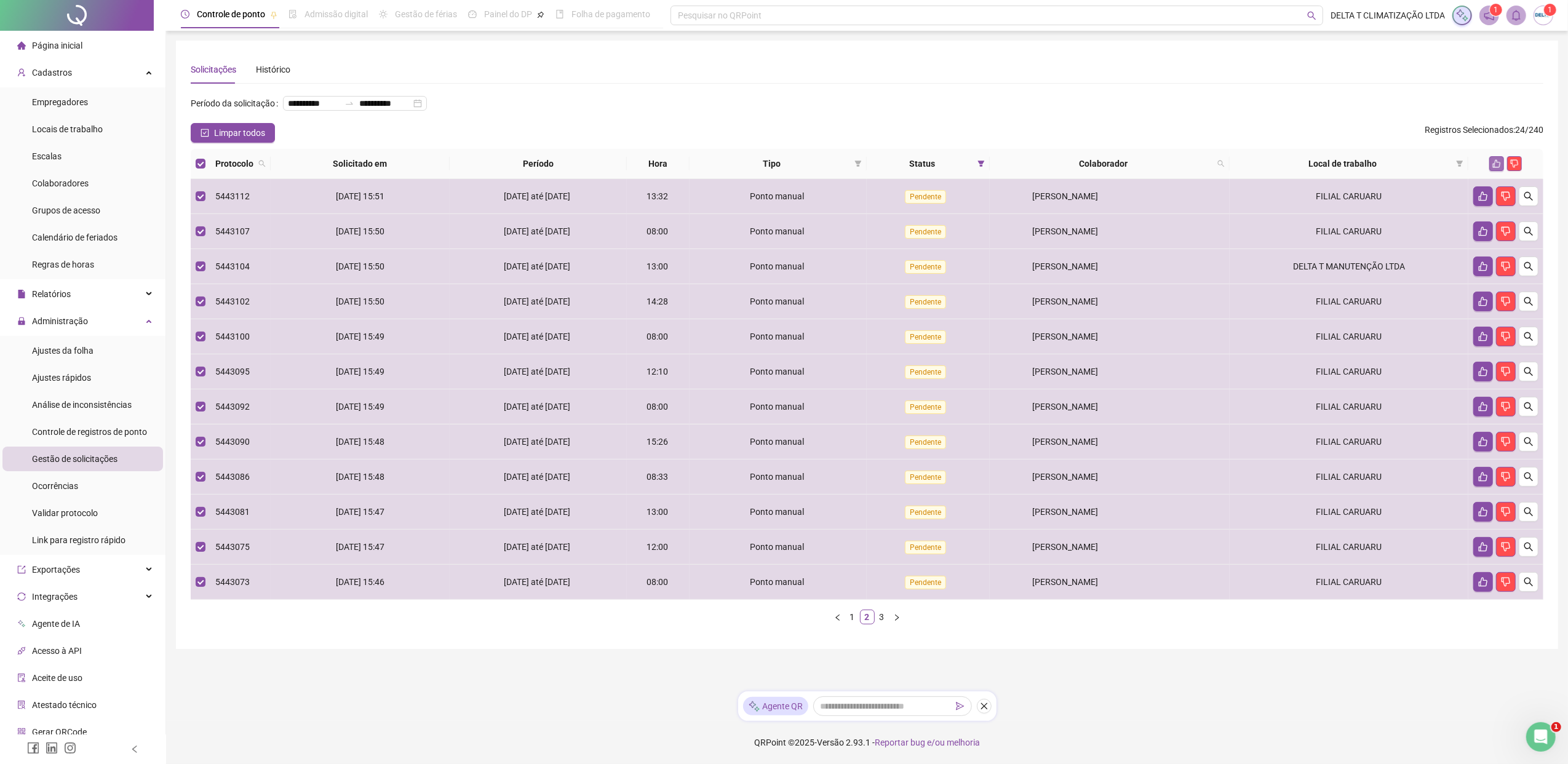
click at [1240, 163] on icon "like" at bounding box center [1496, 163] width 9 height 9
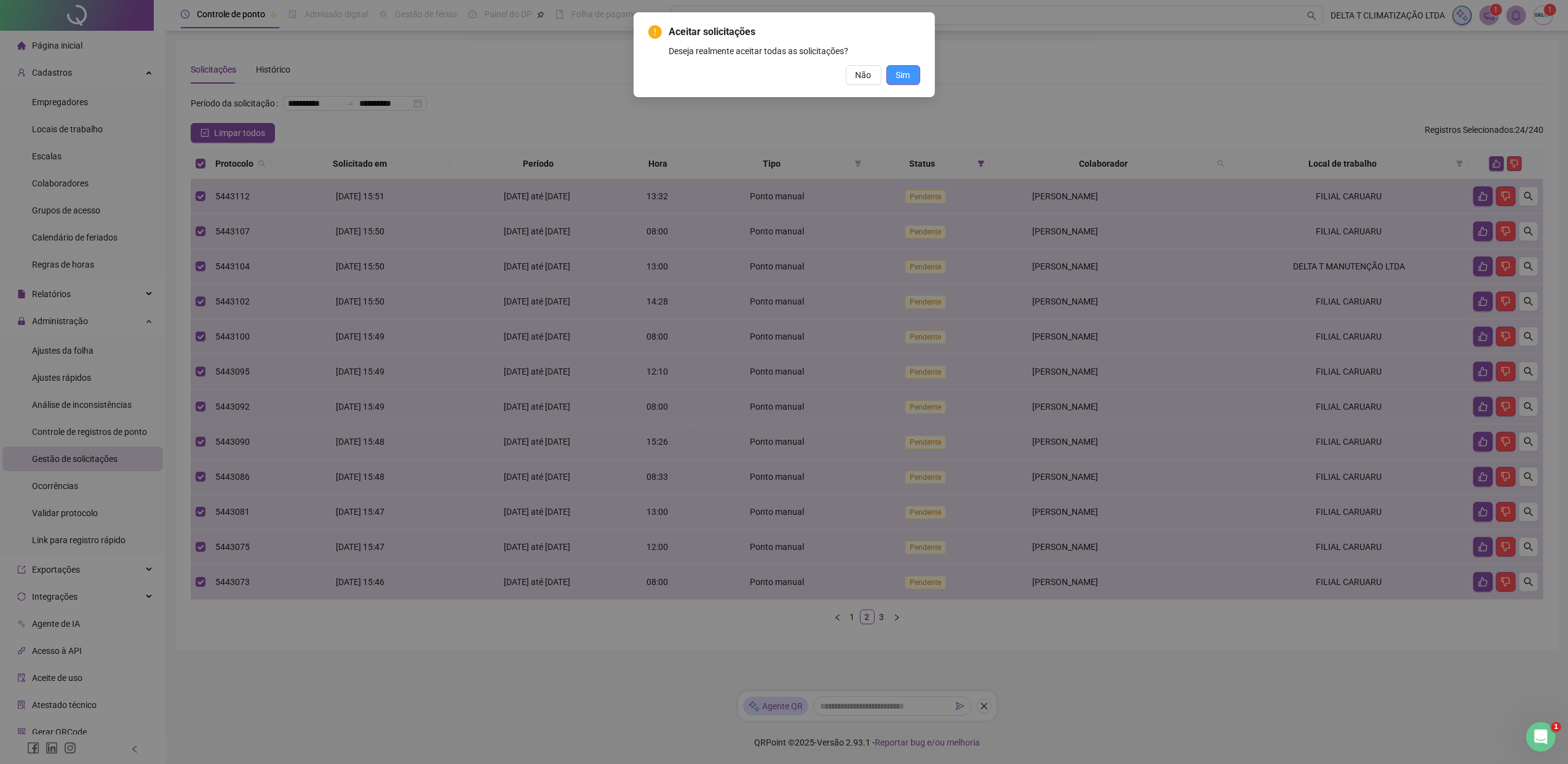
click at [904, 76] on span "Sim" at bounding box center [903, 75] width 14 height 14
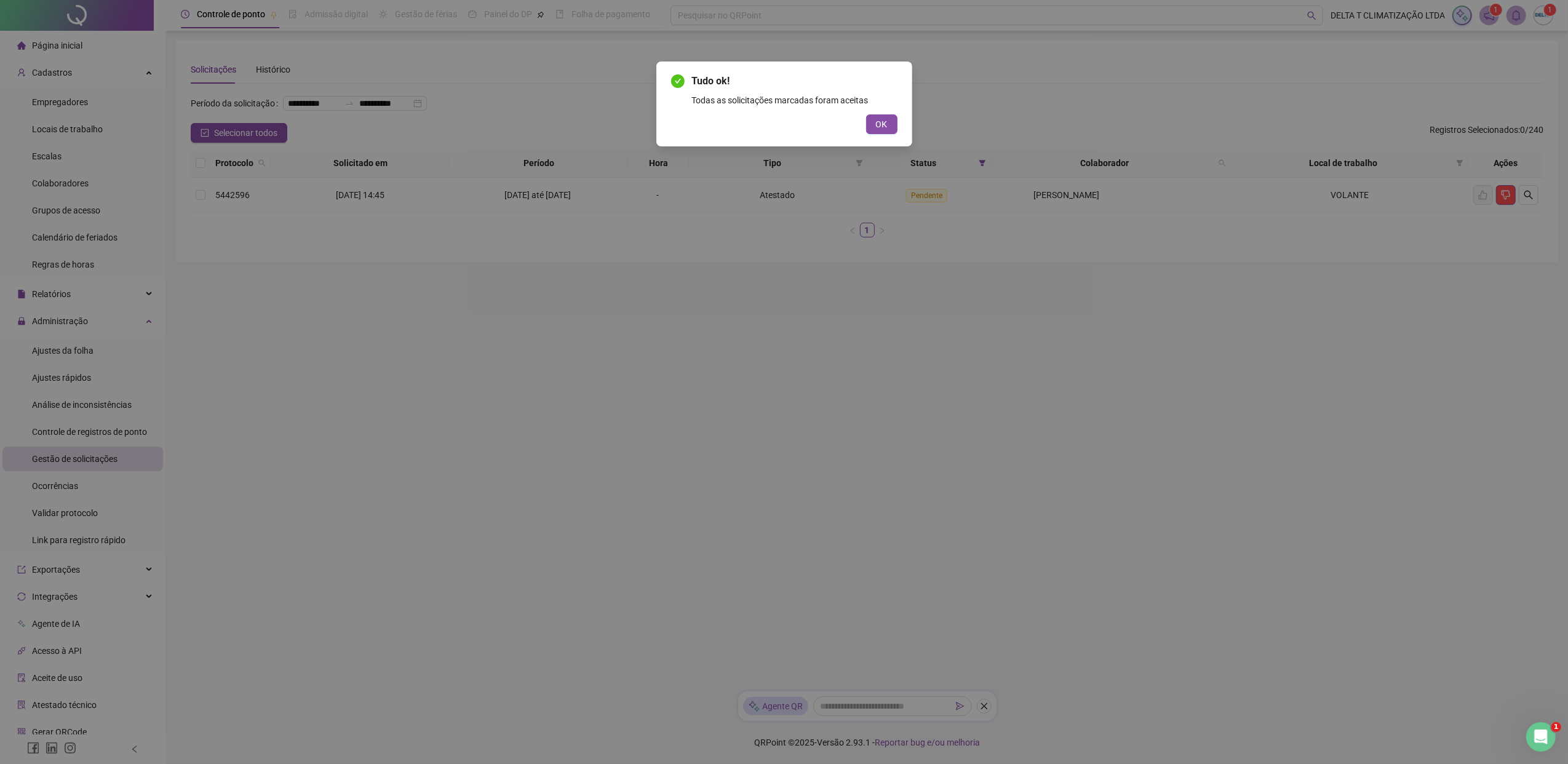
click at [886, 127] on span "OK" at bounding box center [881, 124] width 12 height 14
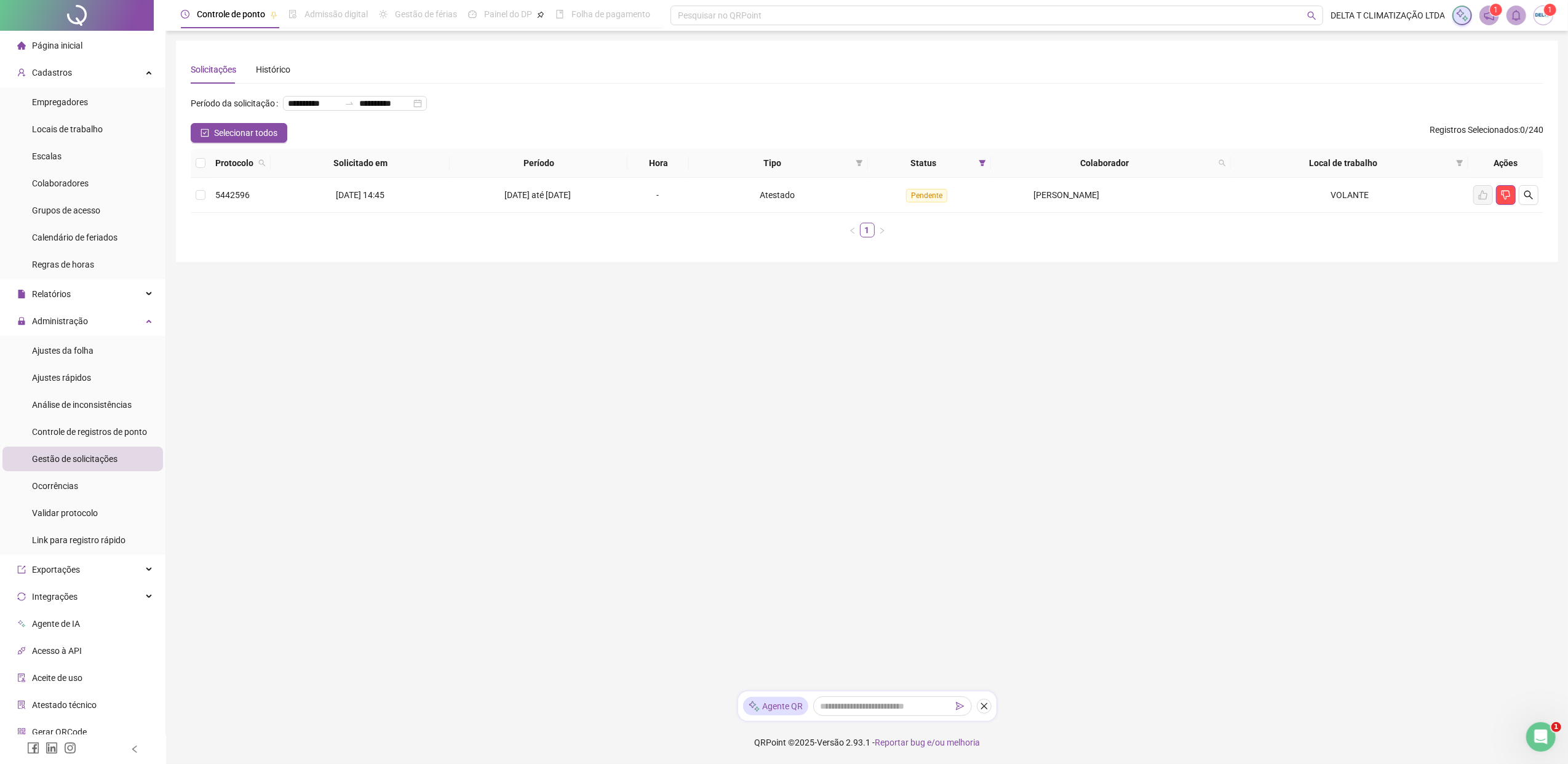
click at [743, 388] on main "**********" at bounding box center [867, 360] width 1382 height 641
click at [101, 357] on li "Ajustes da folha" at bounding box center [83, 350] width 161 height 25
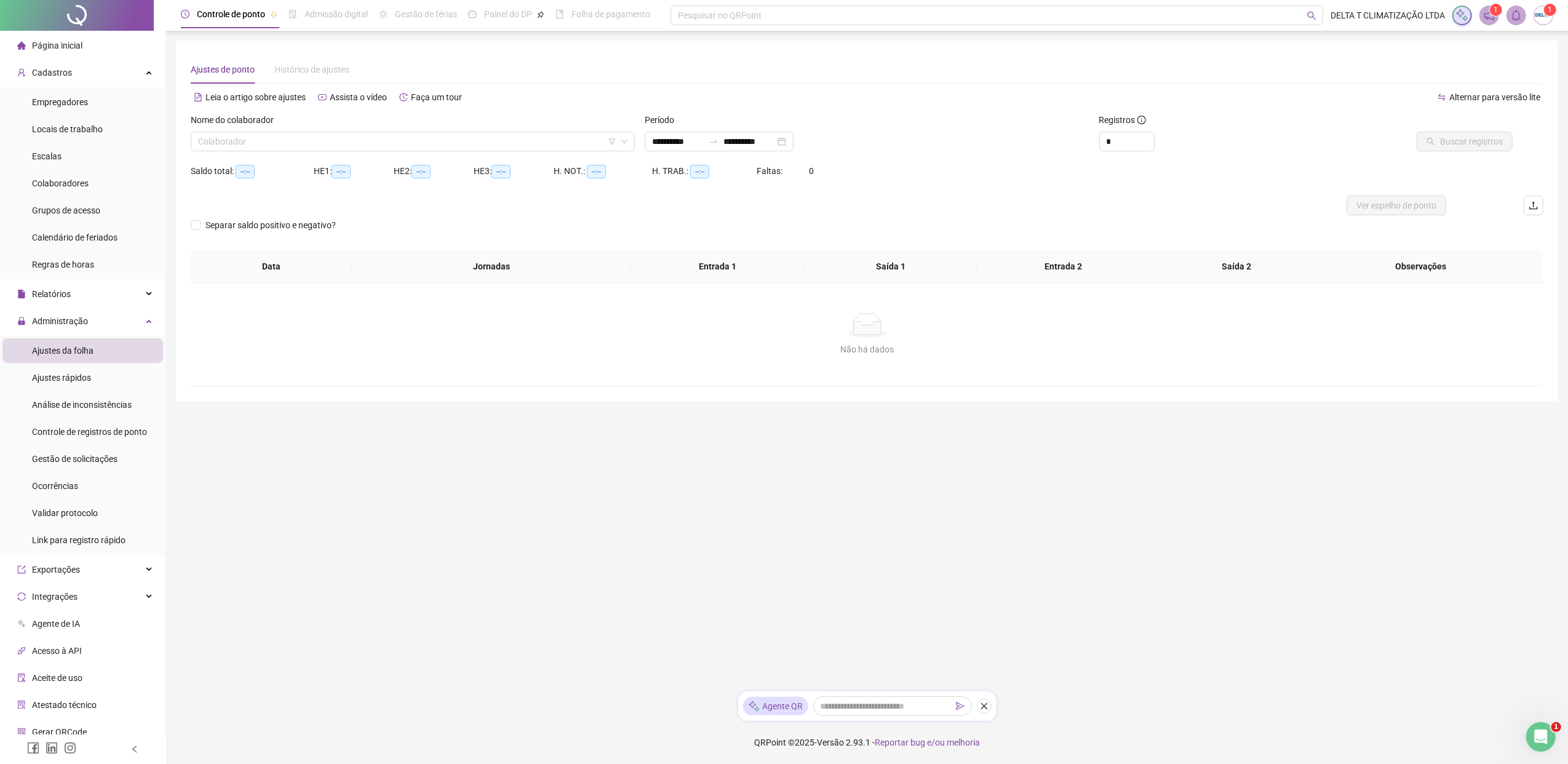
type input "**********"
click at [285, 144] on input "search" at bounding box center [406, 141] width 418 height 18
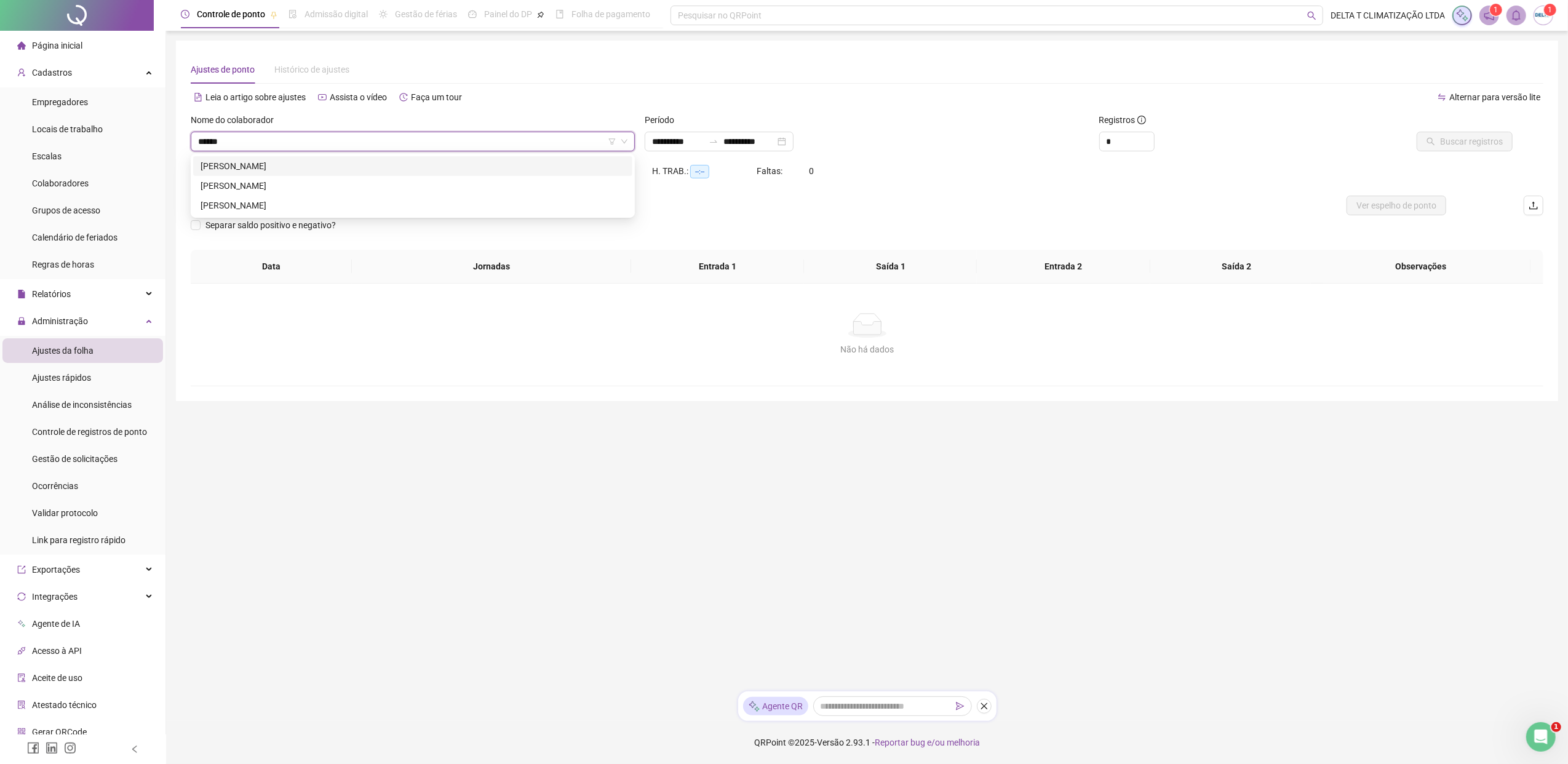
type input "*******"
click at [311, 168] on div "[PERSON_NAME]" at bounding box center [413, 166] width 424 height 14
click at [1240, 145] on span "Buscar registros" at bounding box center [1472, 142] width 63 height 14
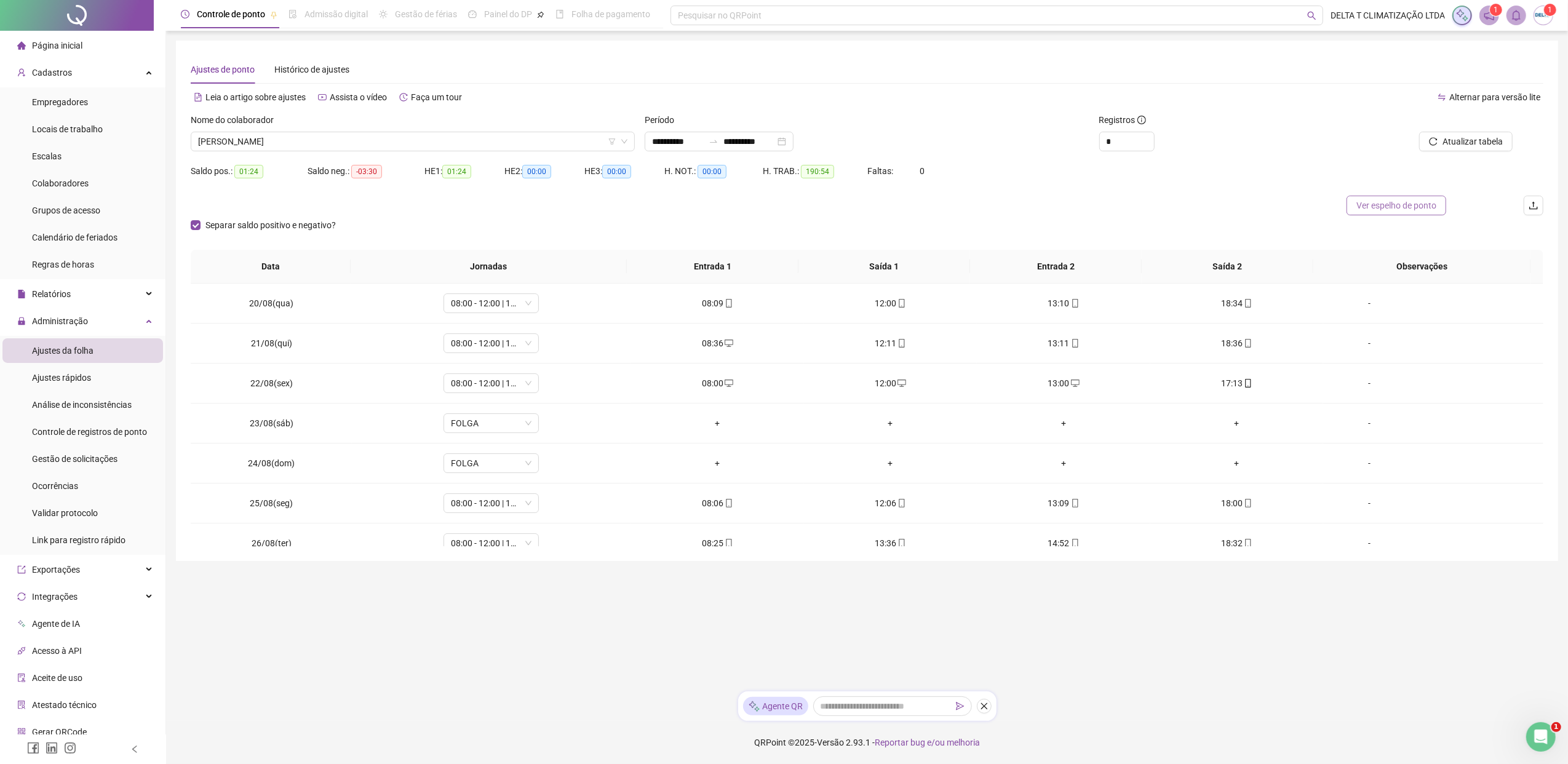
click at [1240, 205] on span "Ver espelho de ponto" at bounding box center [1396, 205] width 80 height 14
click at [529, 145] on span "[PERSON_NAME]" at bounding box center [413, 141] width 430 height 18
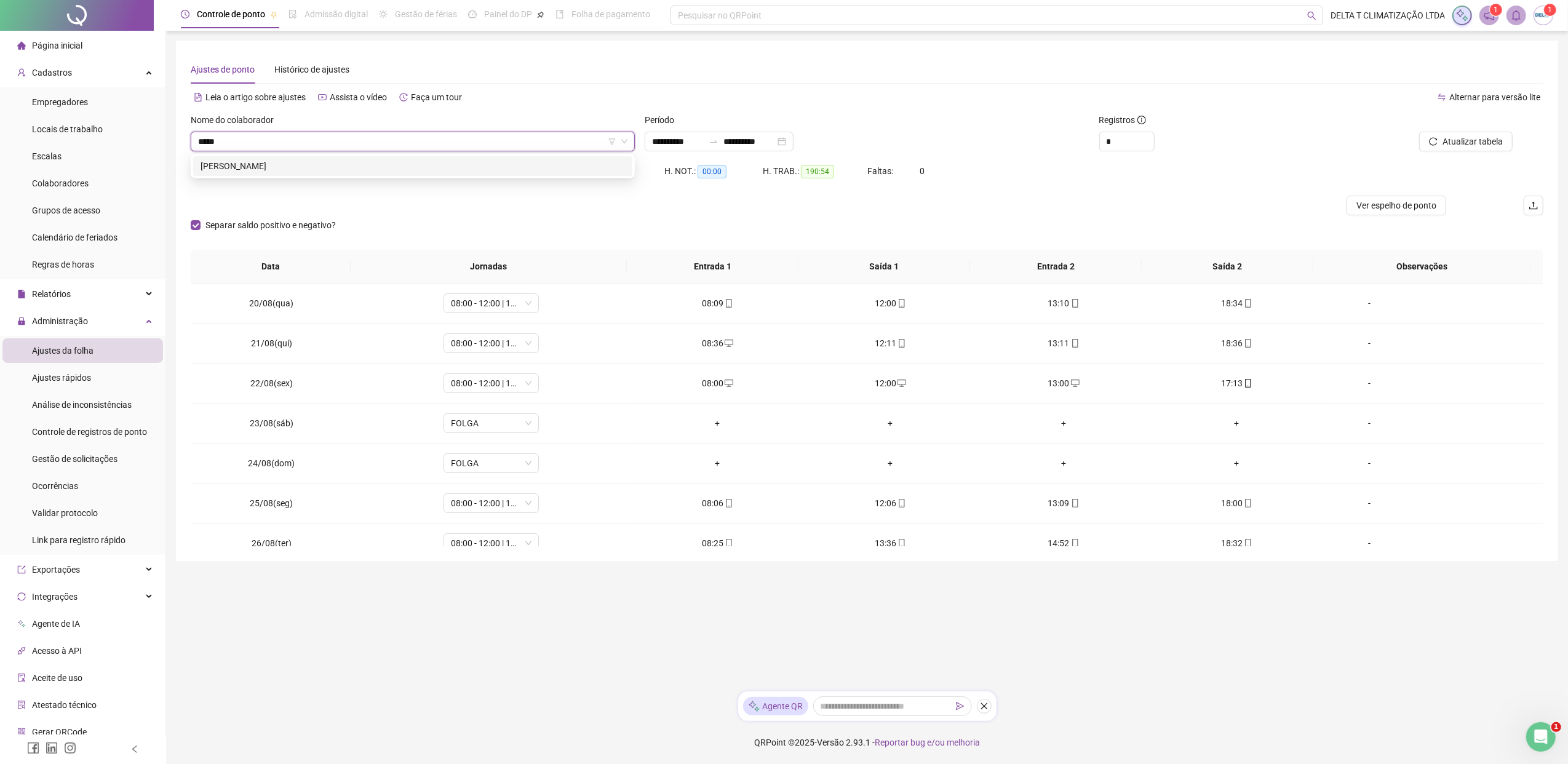
type input "******"
click at [545, 168] on div "[PERSON_NAME]" at bounding box center [413, 166] width 424 height 14
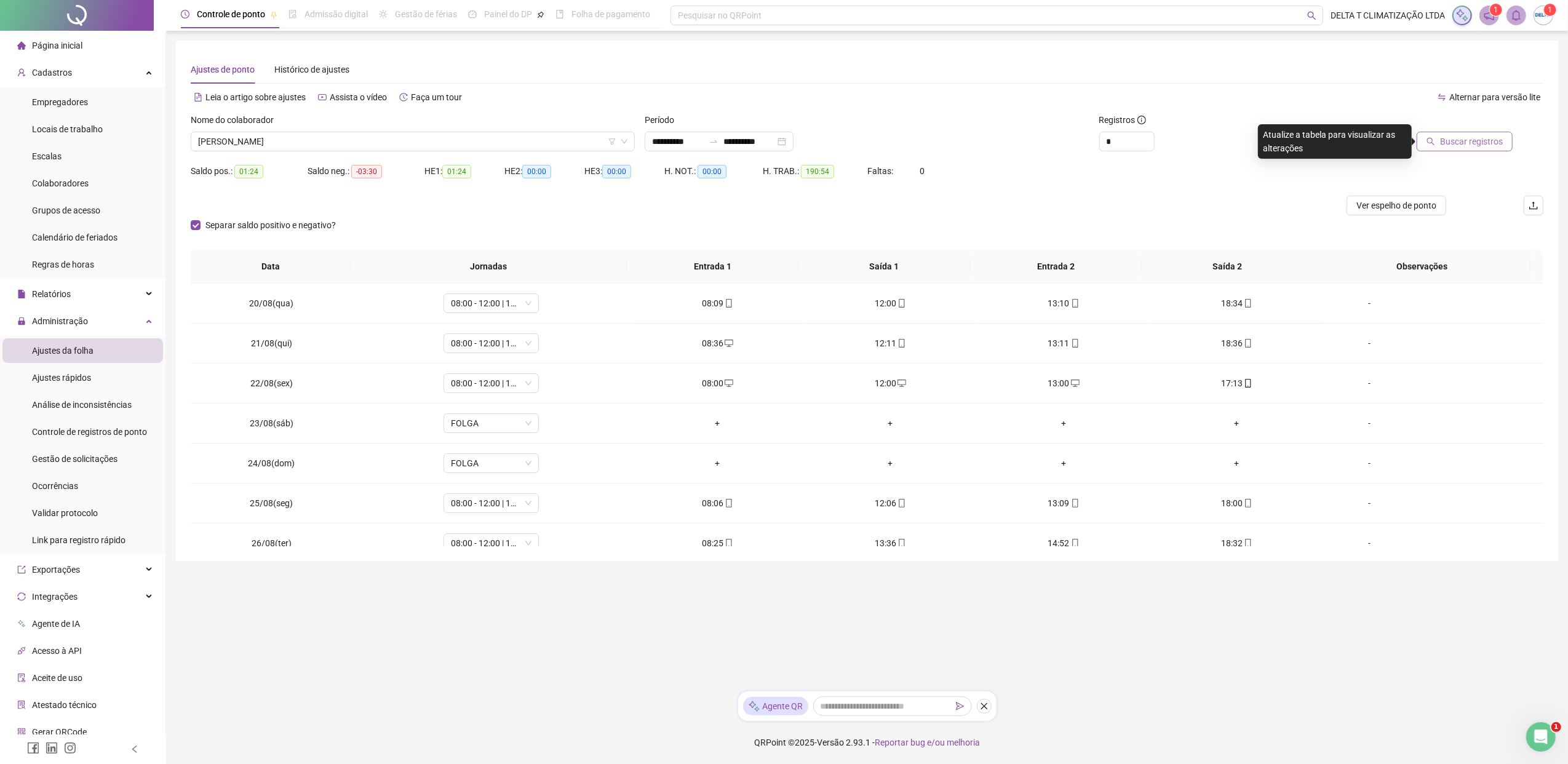
click at [1240, 135] on span "Buscar registros" at bounding box center [1472, 142] width 63 height 14
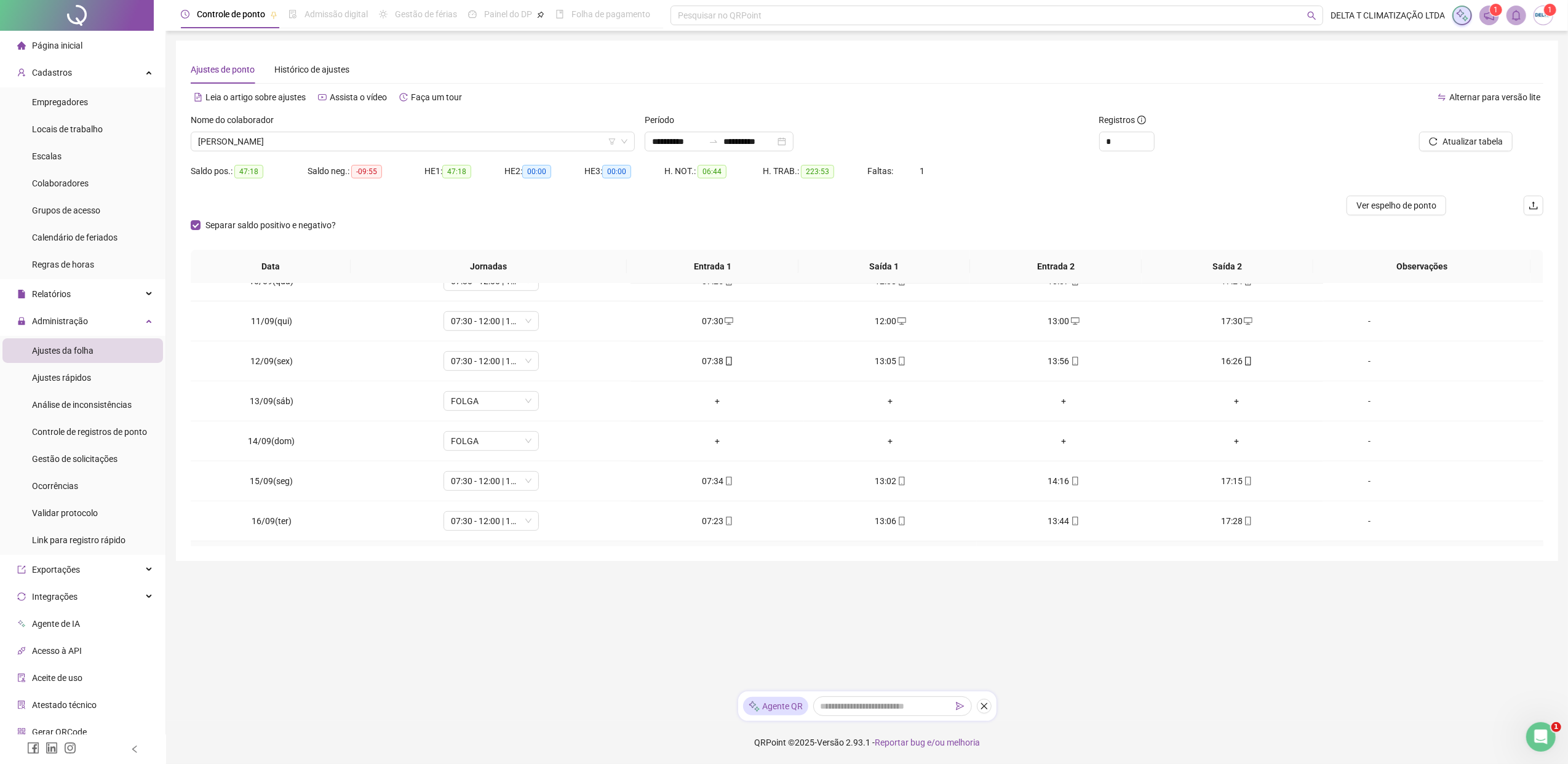
scroll to position [819, 0]
click at [107, 464] on span "Gestão de solicitações" at bounding box center [75, 458] width 86 height 10
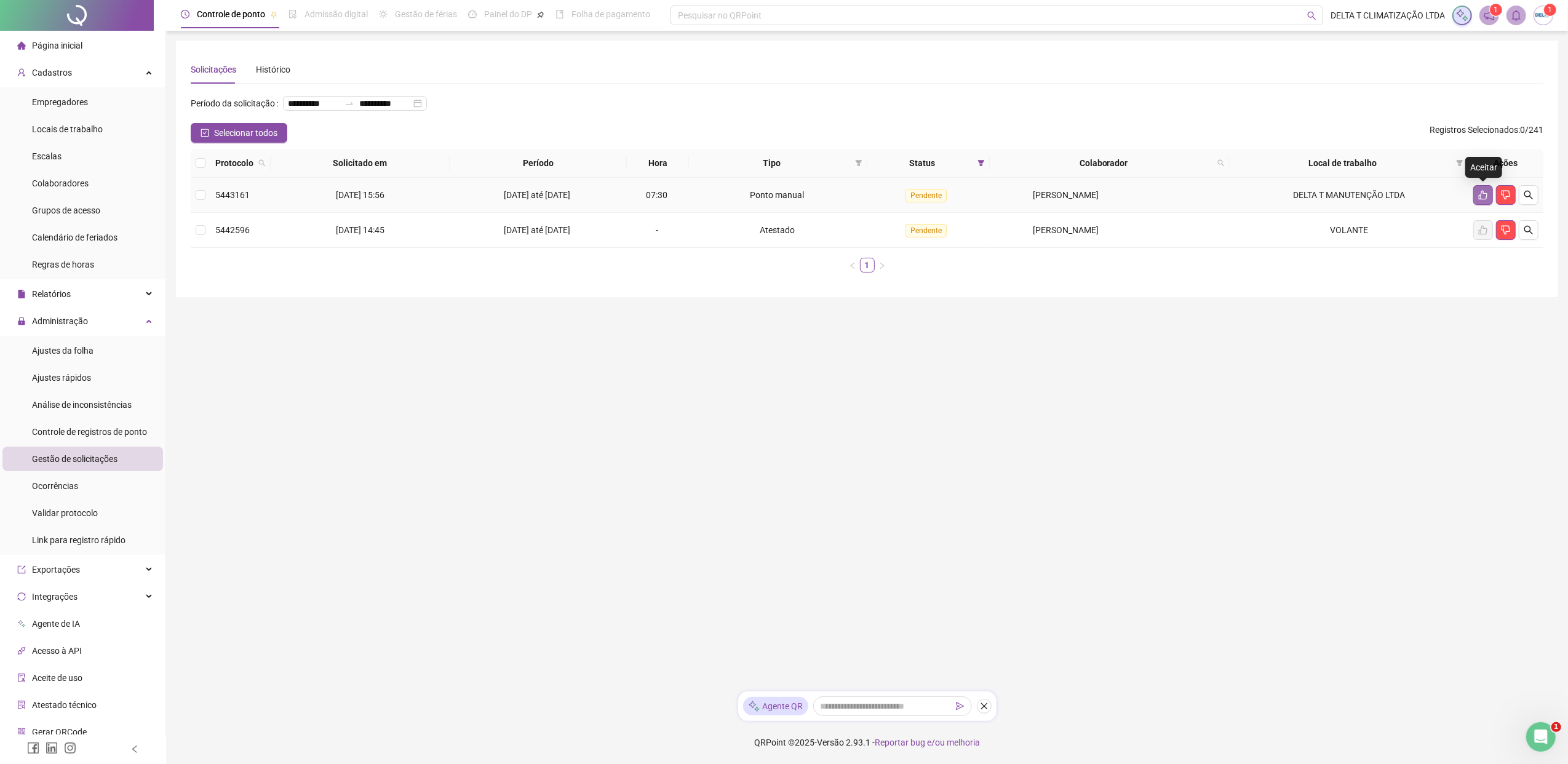
click at [1240, 188] on button "button" at bounding box center [1482, 195] width 20 height 20
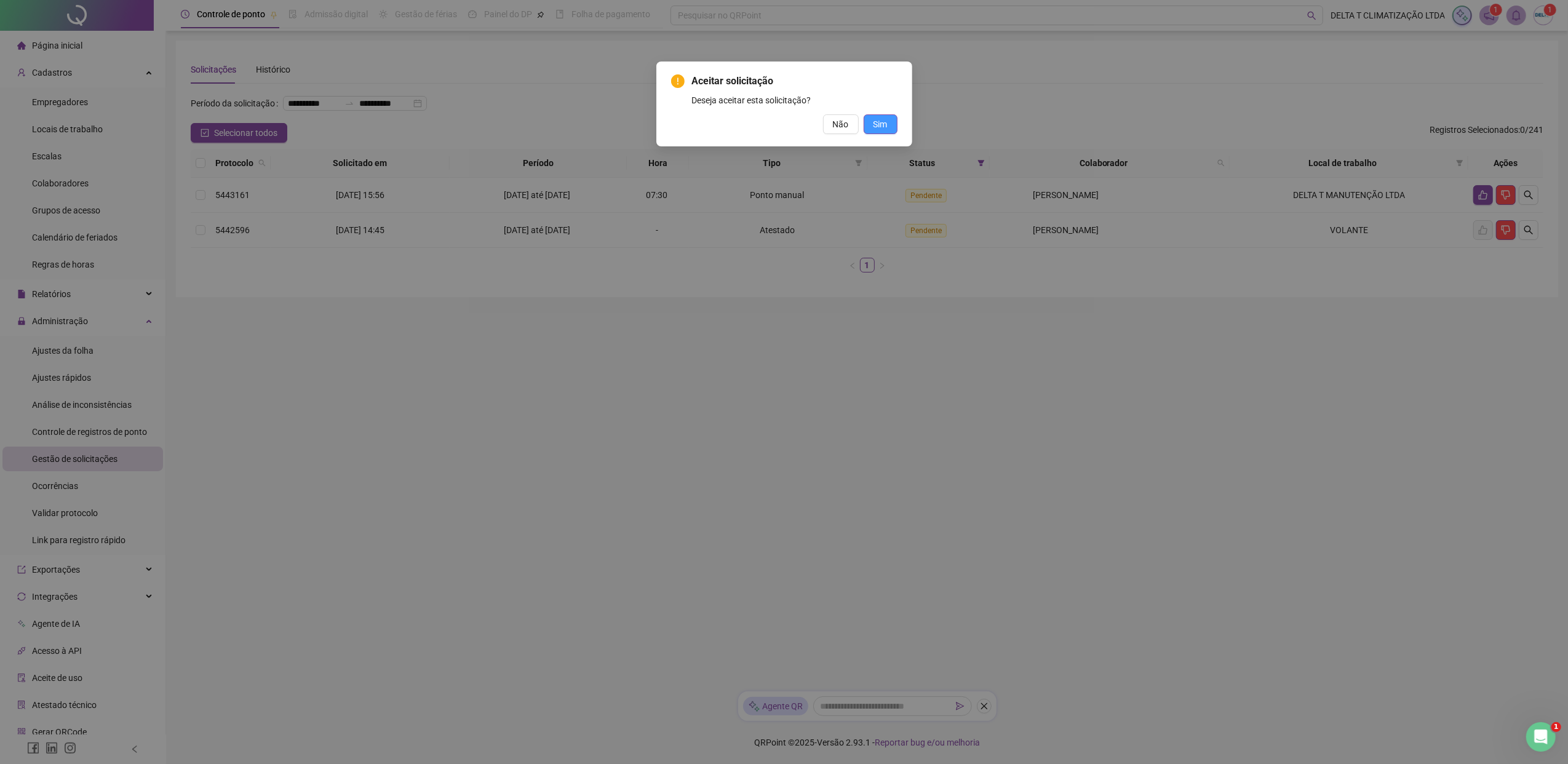
click at [882, 114] on button "Sim" at bounding box center [880, 124] width 34 height 20
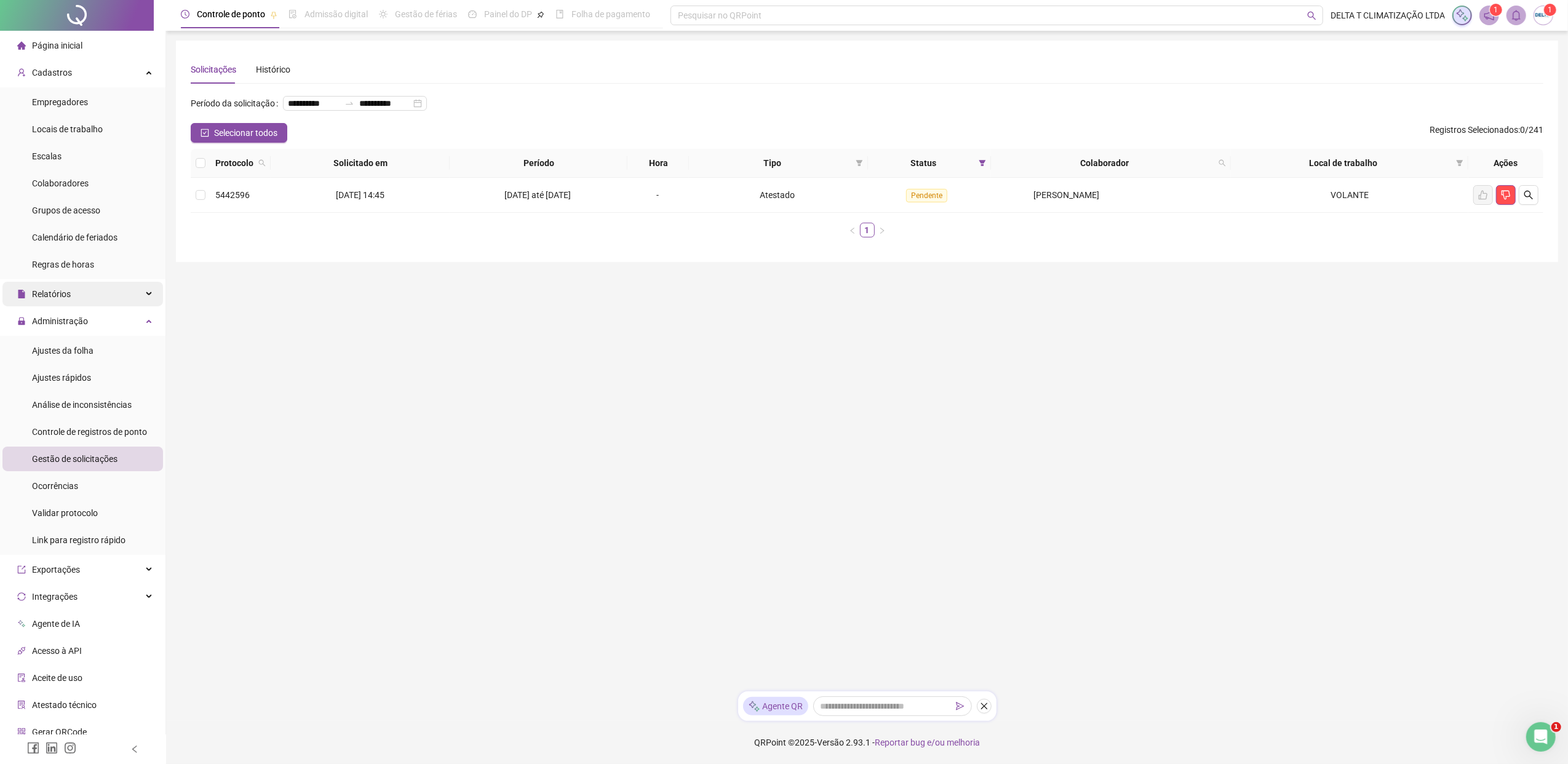
click at [107, 295] on div "Relatórios" at bounding box center [83, 294] width 161 height 25
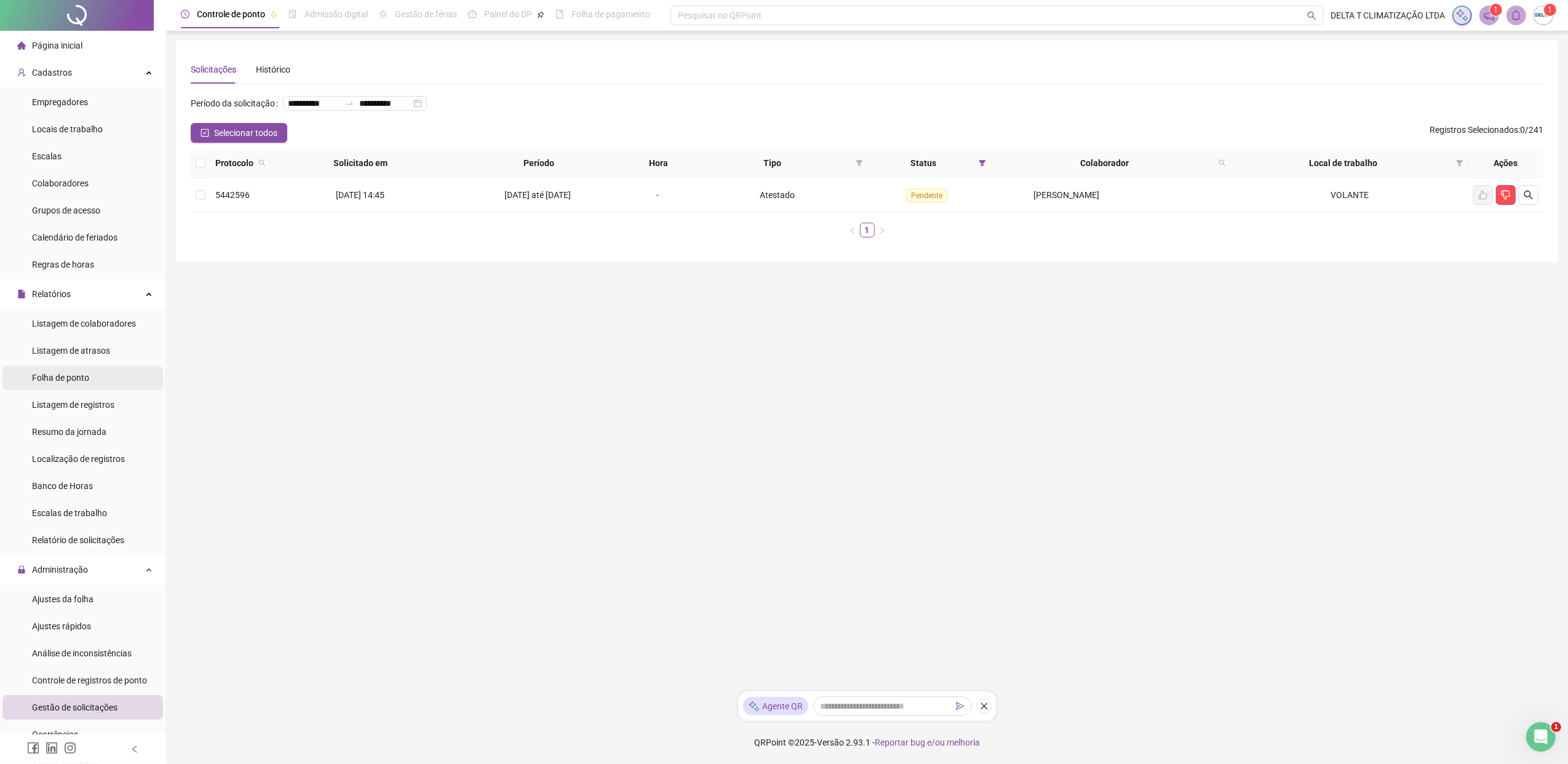
click at [96, 381] on li "Folha de ponto" at bounding box center [83, 378] width 161 height 25
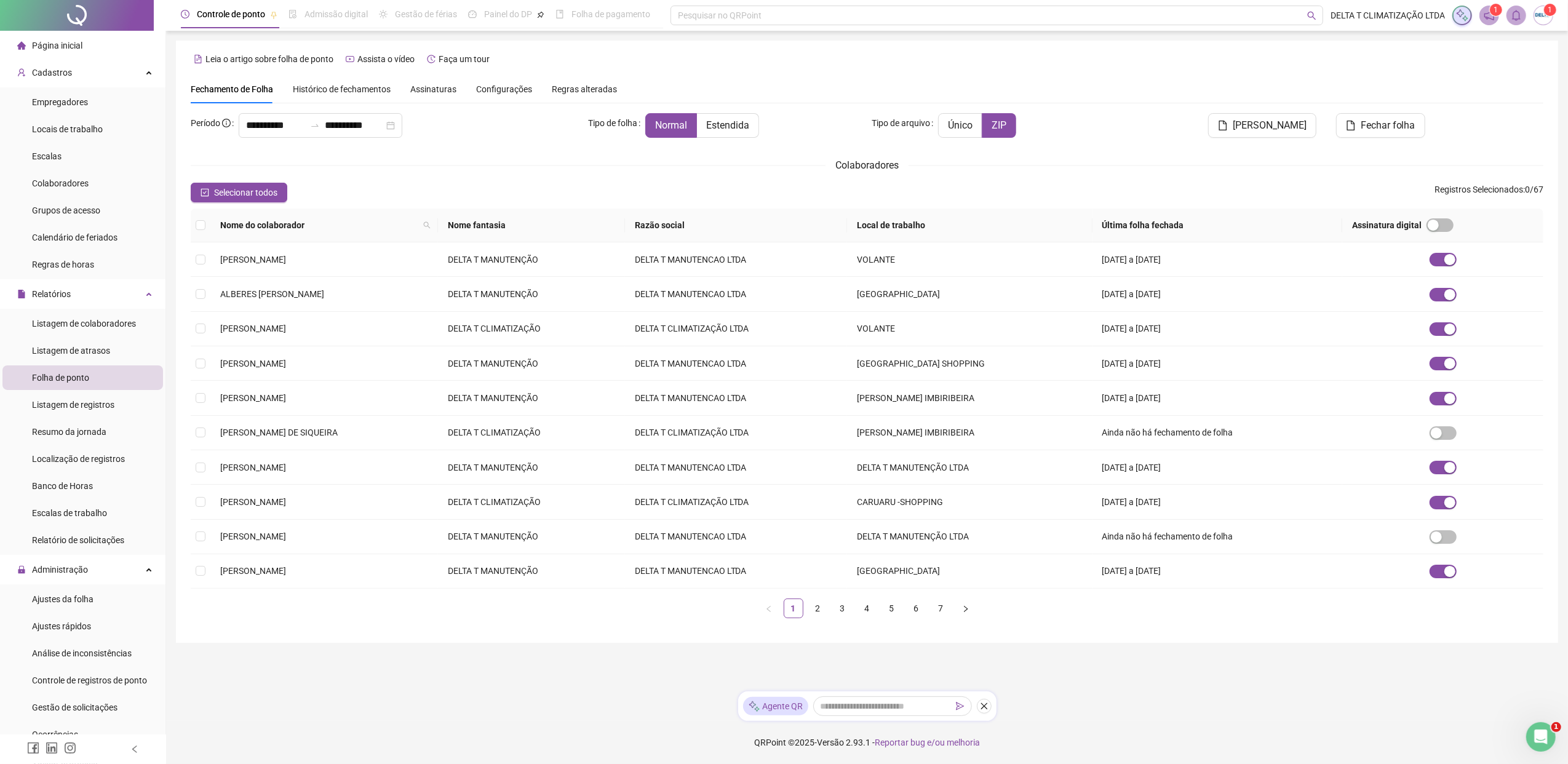
type input "**********"
click at [331, 96] on div "Histórico de fechamentos" at bounding box center [341, 89] width 98 height 28
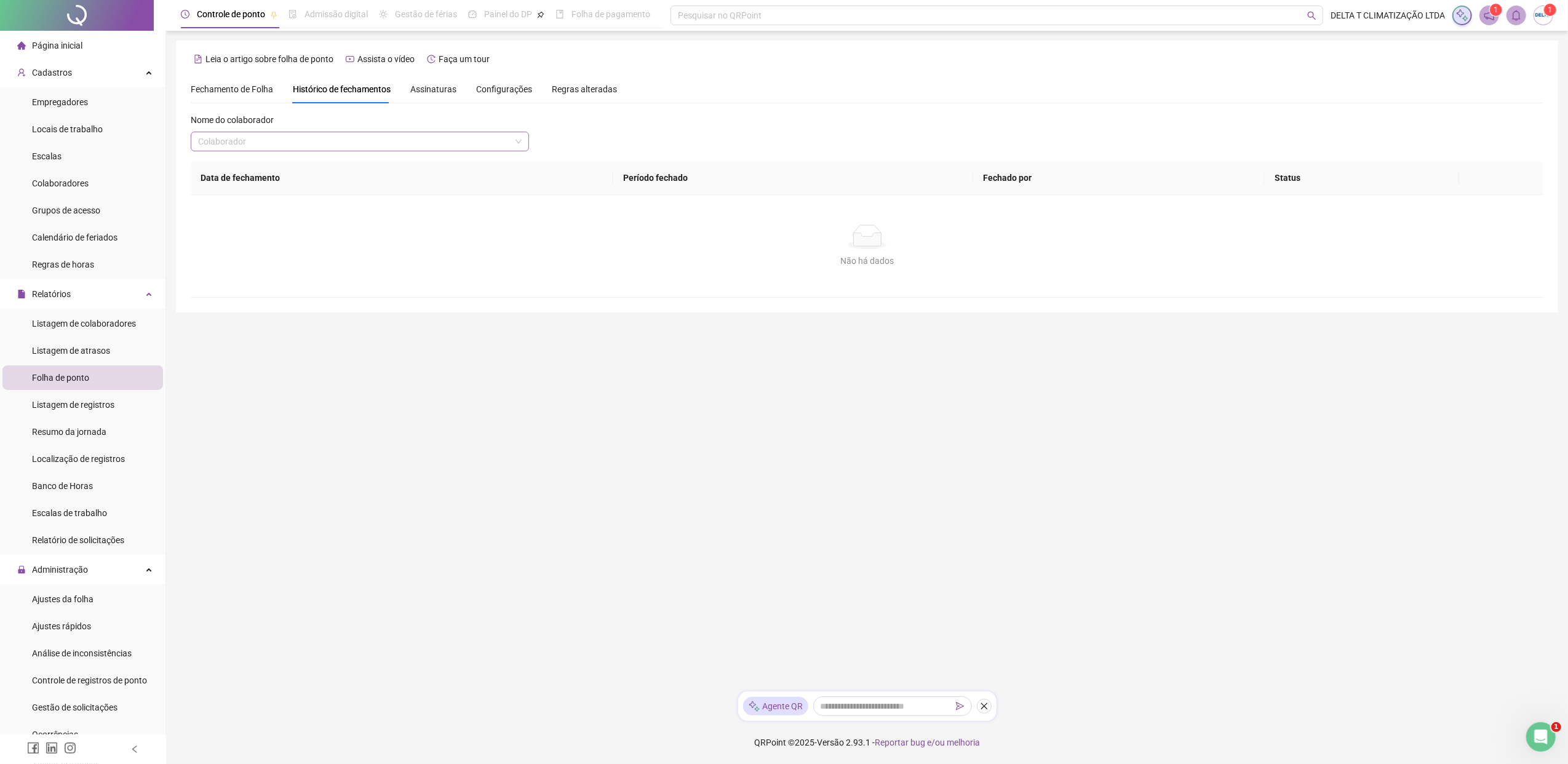
click at [294, 146] on input "search" at bounding box center [354, 141] width 313 height 18
click at [252, 266] on div "[PERSON_NAME]" at bounding box center [359, 274] width 333 height 20
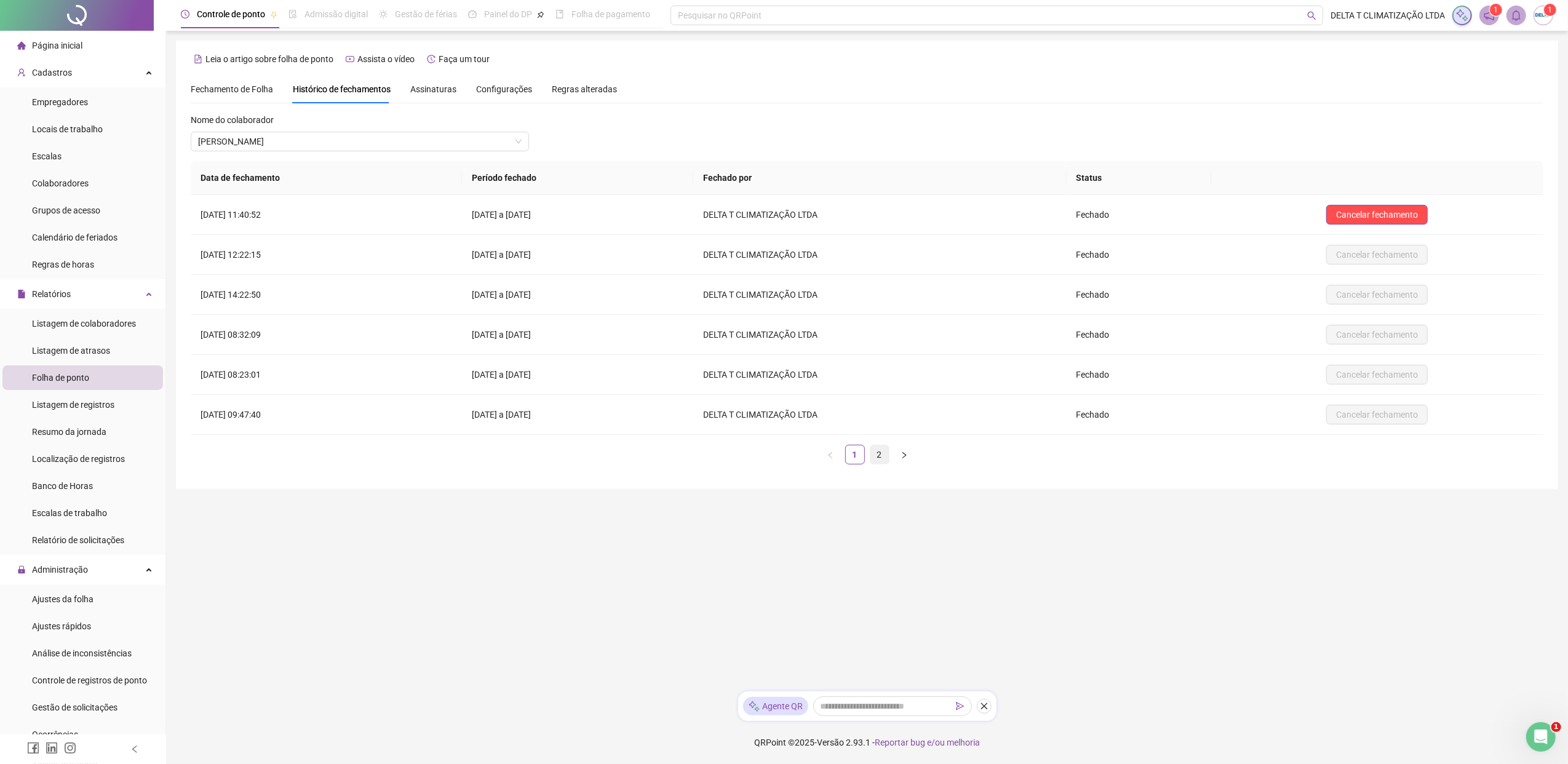
click at [877, 462] on link "2" at bounding box center [879, 454] width 18 height 18
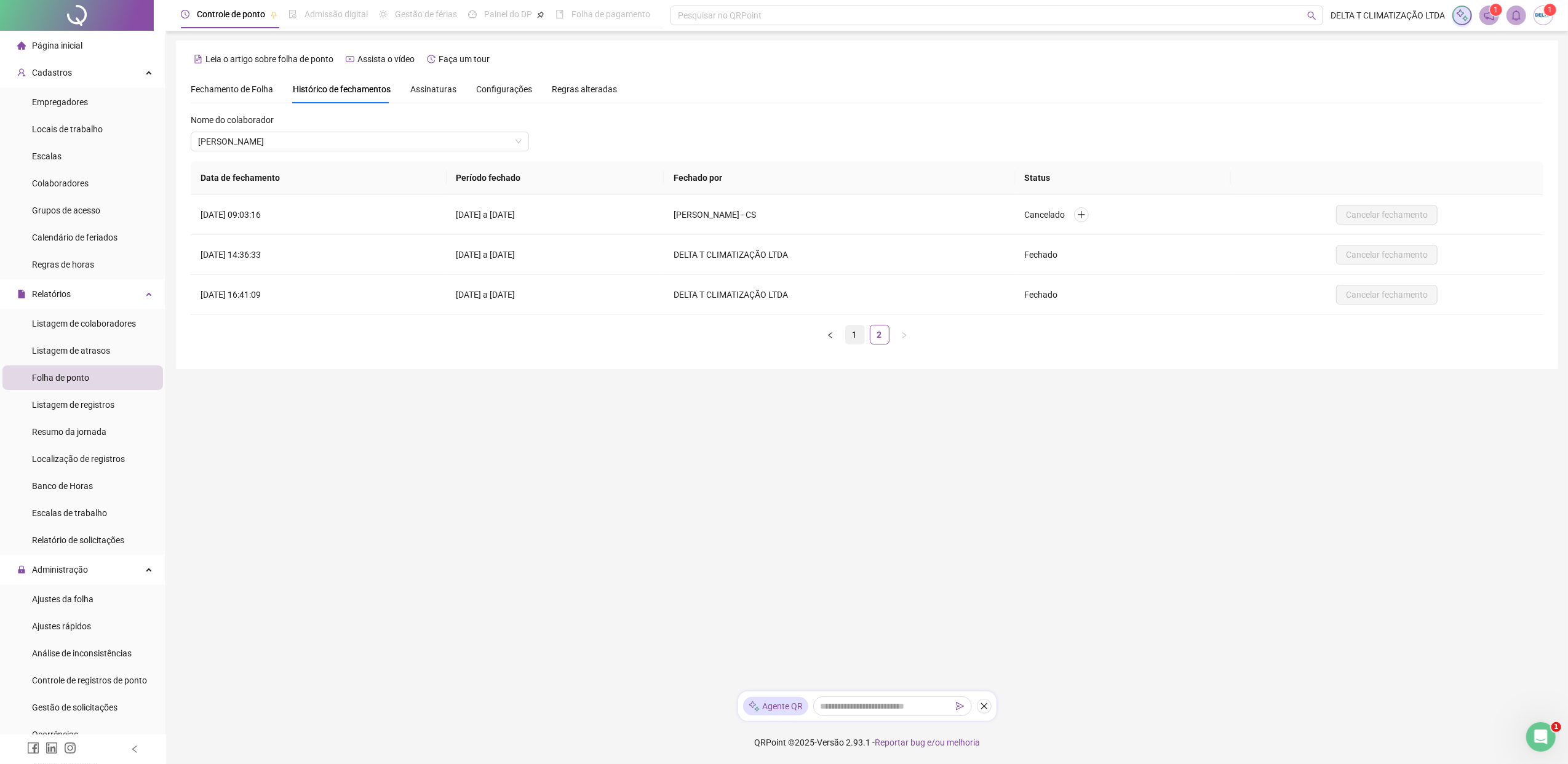
click at [851, 337] on link "1" at bounding box center [854, 334] width 18 height 18
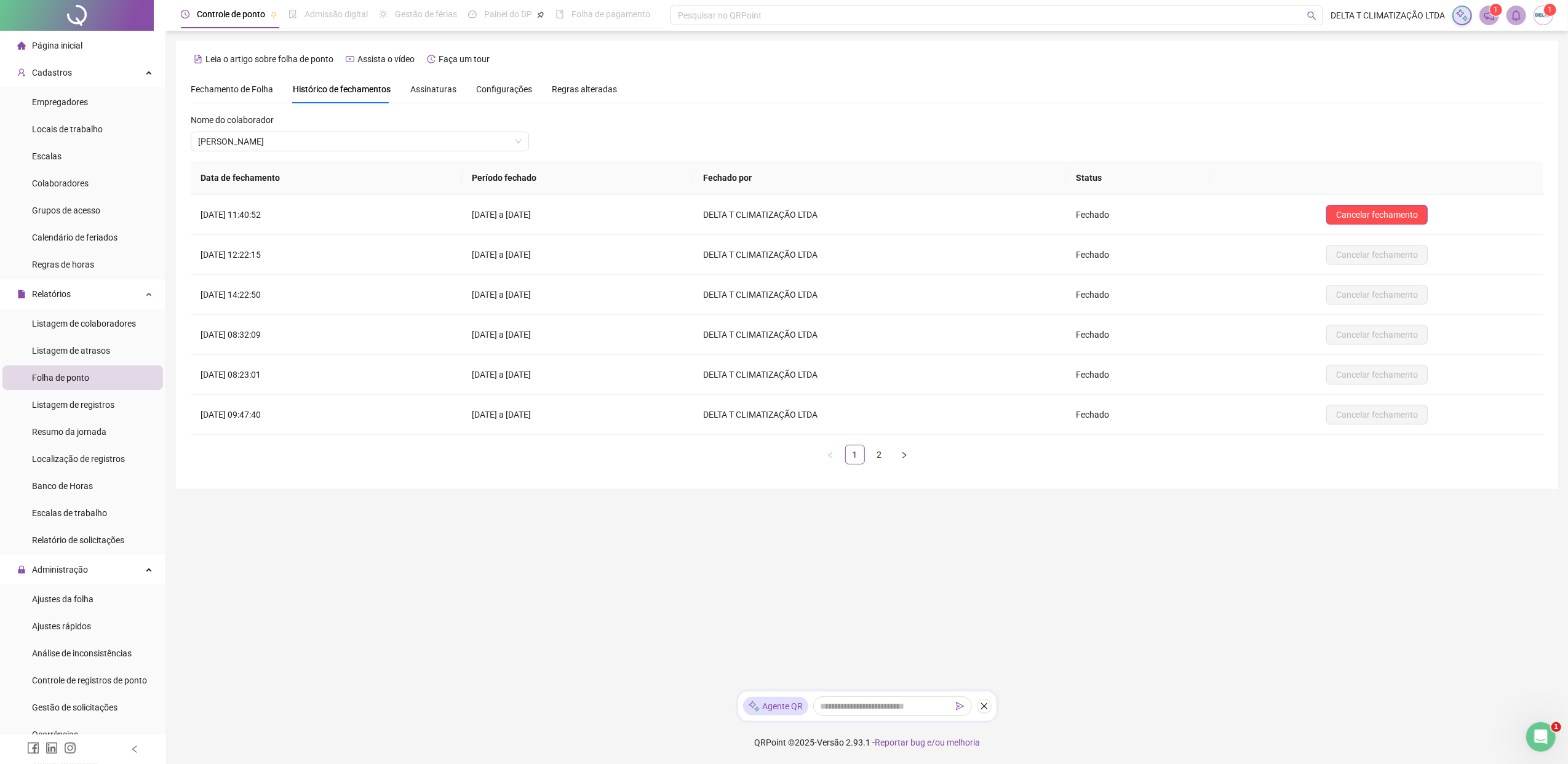
click at [247, 92] on span "Fechamento de Folha" at bounding box center [232, 89] width 82 height 10
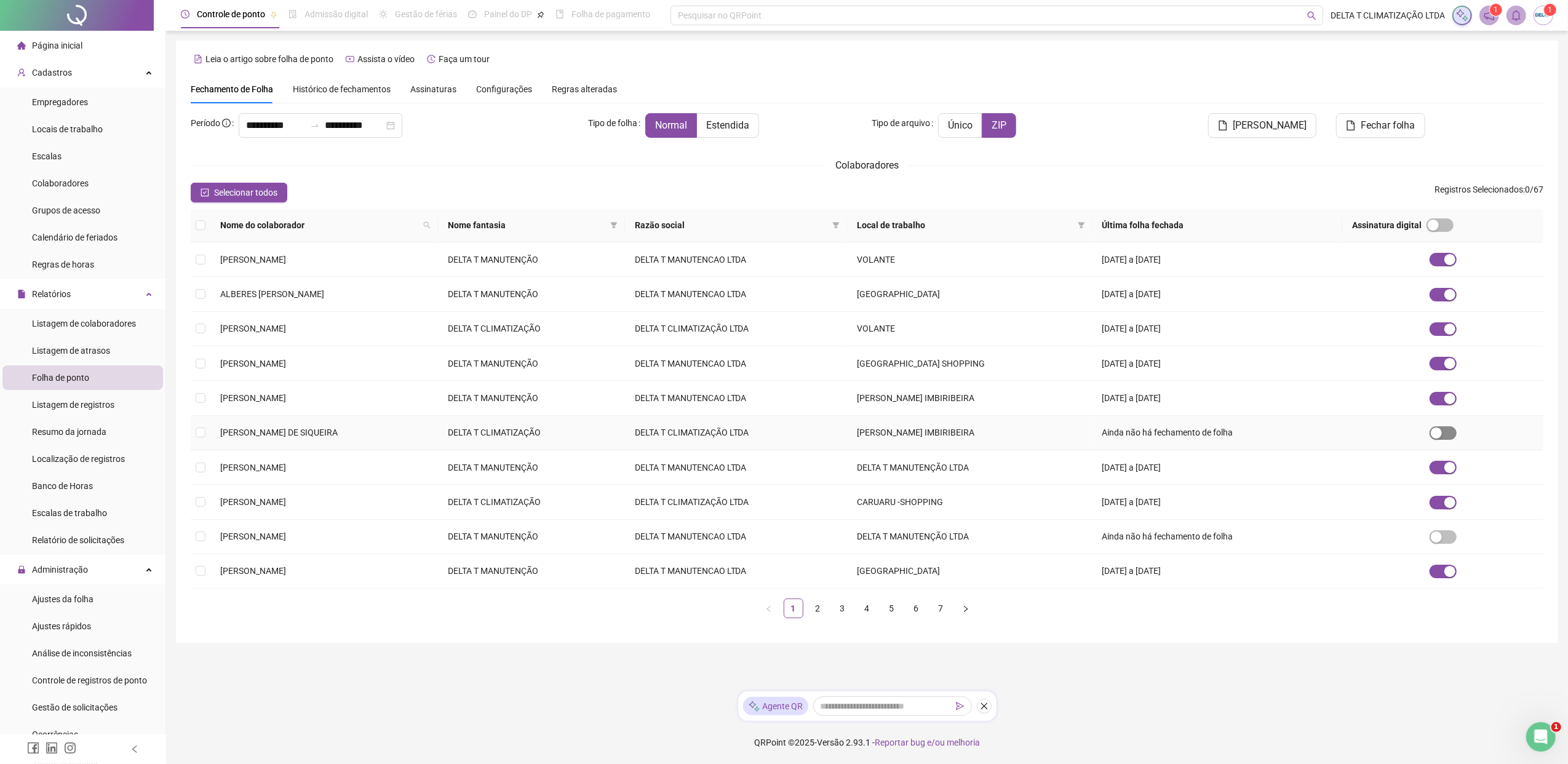
drag, startPoint x: 1441, startPoint y: 436, endPoint x: 1454, endPoint y: 434, distance: 13.2
click at [1240, 434] on button "button" at bounding box center [1443, 433] width 27 height 14
drag, startPoint x: 1438, startPoint y: 542, endPoint x: 1465, endPoint y: 542, distance: 27.0
click at [1240, 542] on td at bounding box center [1443, 537] width 201 height 34
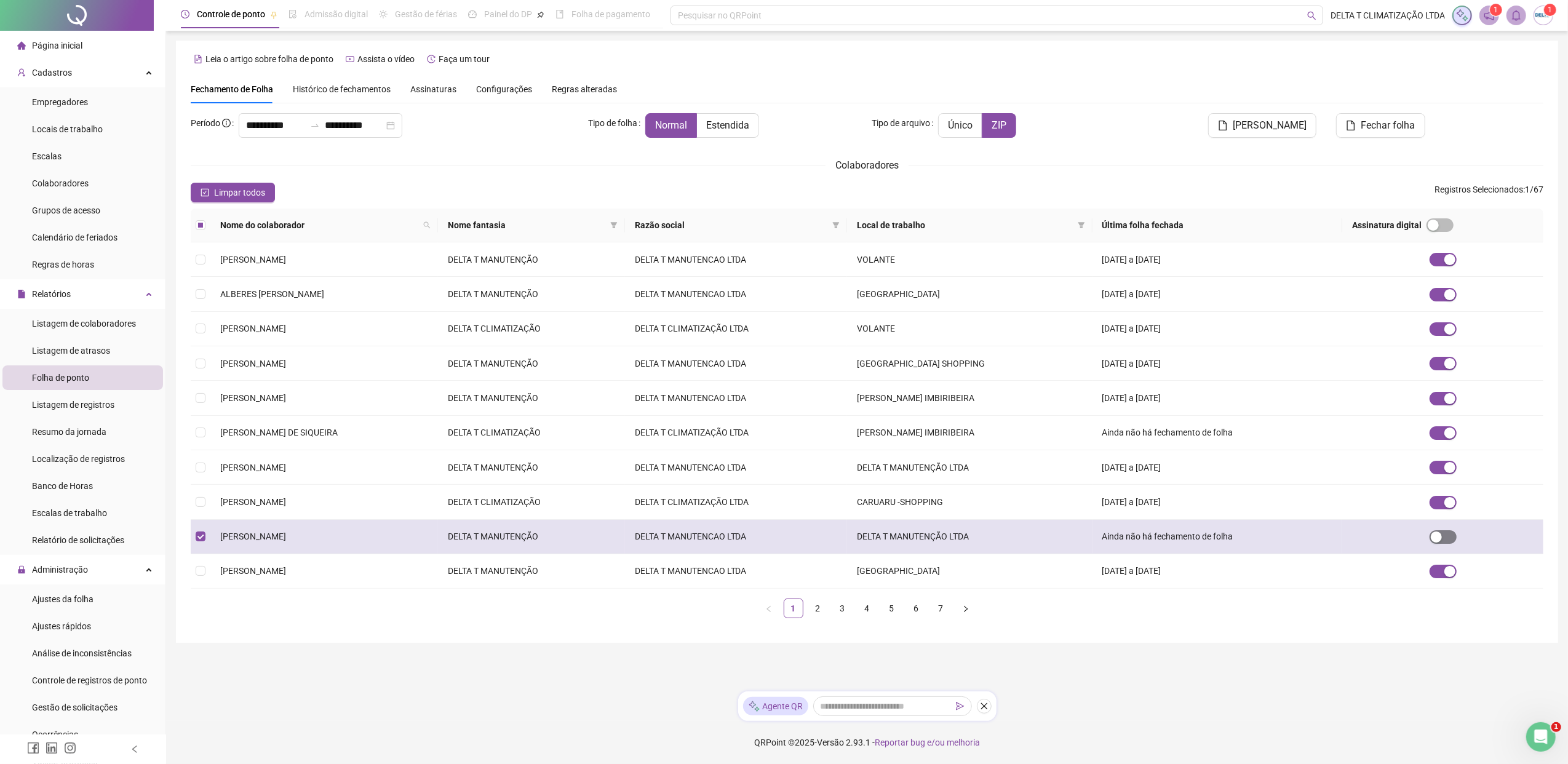
drag, startPoint x: 1443, startPoint y: 541, endPoint x: 1459, endPoint y: 541, distance: 16.0
click at [1240, 541] on button "button" at bounding box center [1443, 537] width 27 height 14
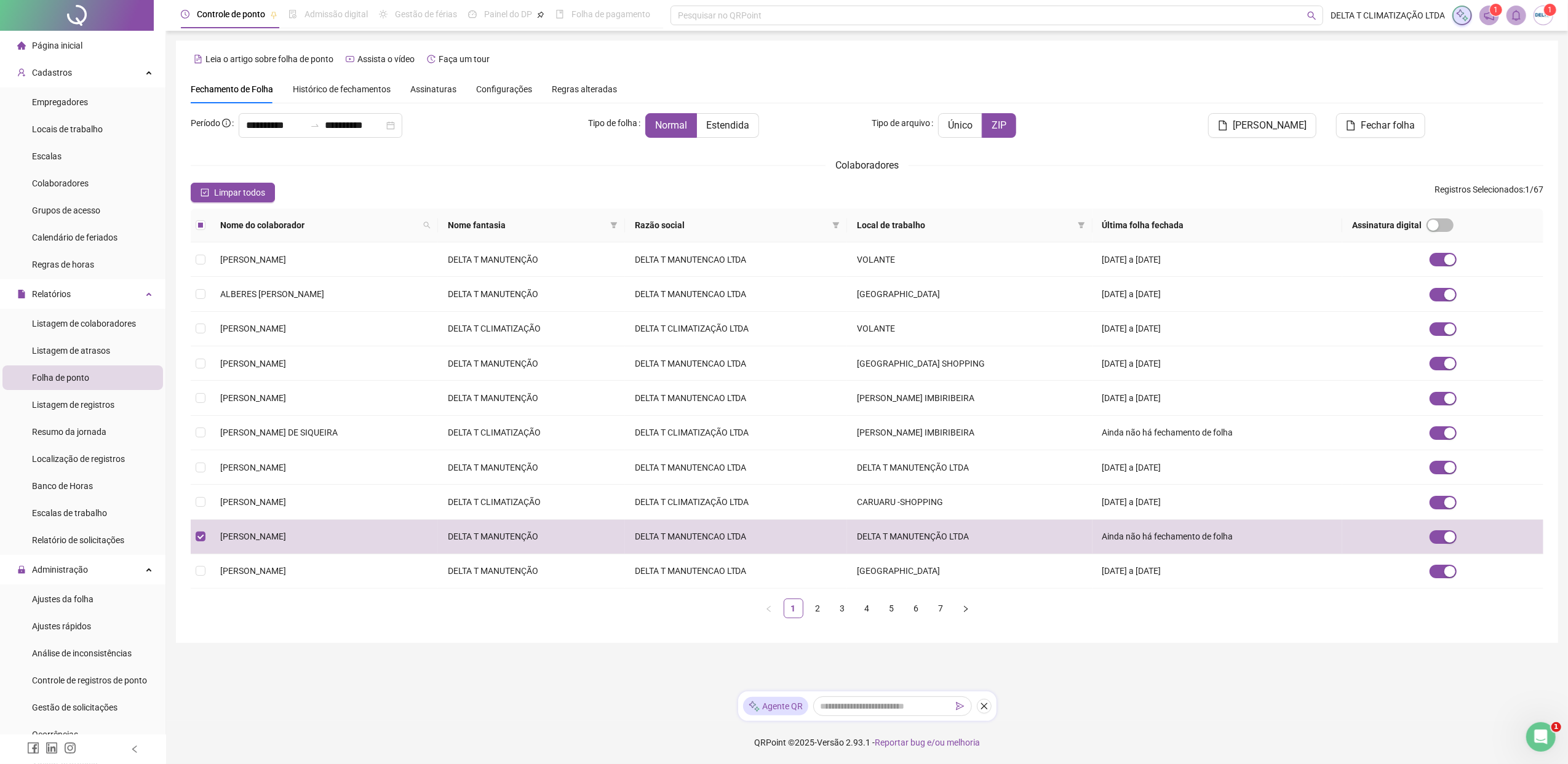
click at [1240, 586] on main "**********" at bounding box center [867, 360] width 1382 height 641
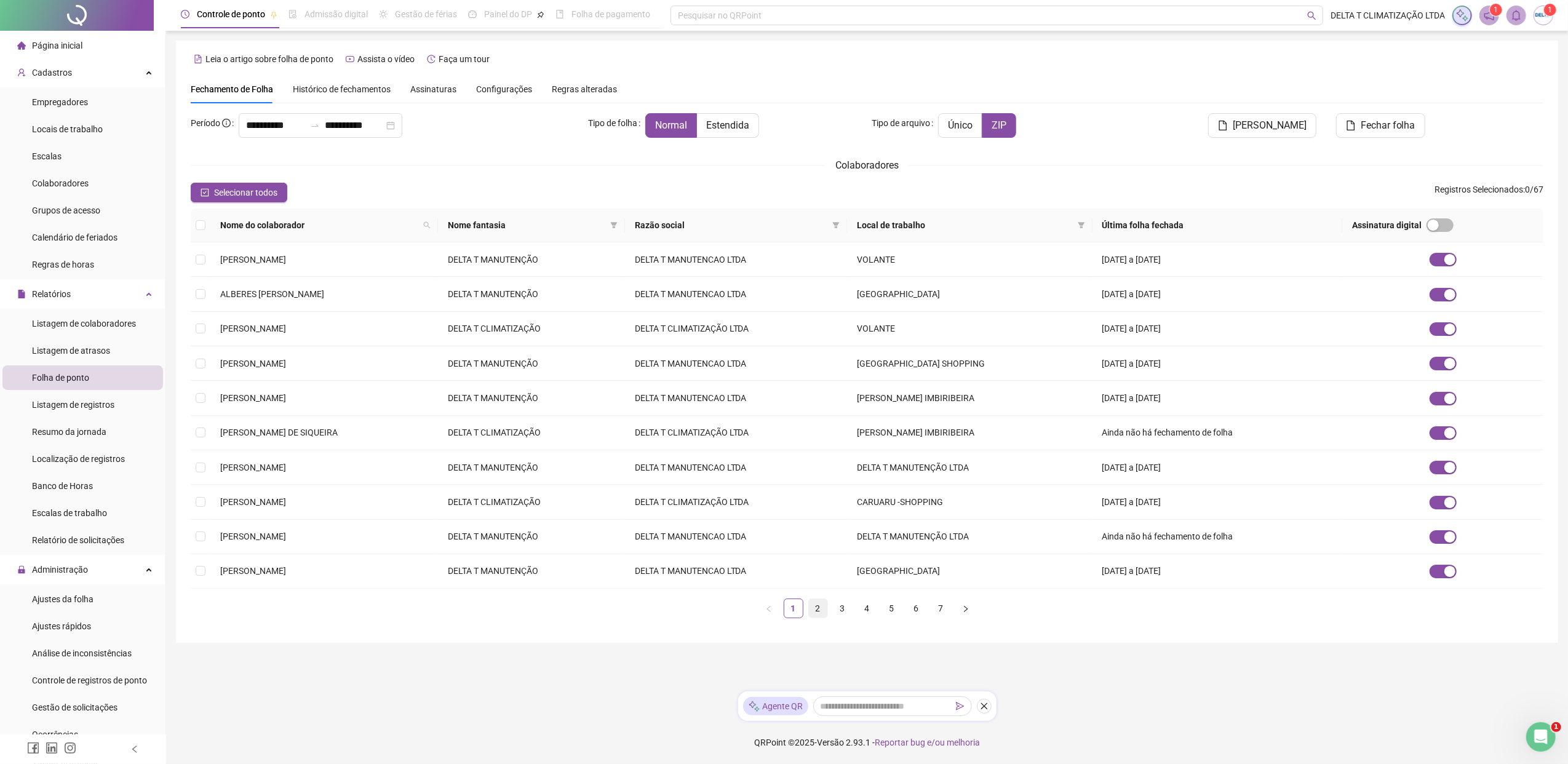
click at [815, 586] on link "2" at bounding box center [818, 608] width 18 height 18
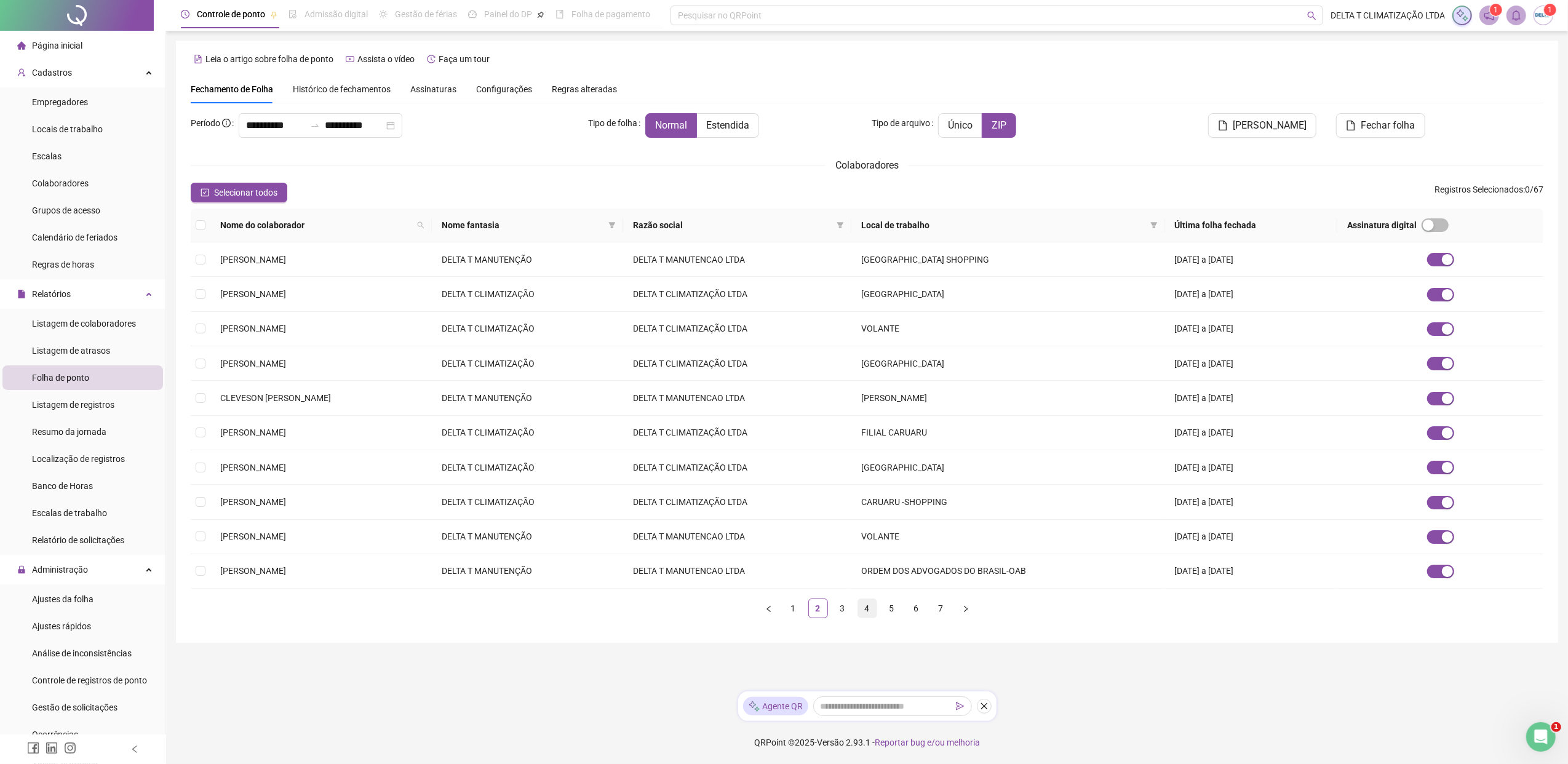
click at [867, 586] on link "4" at bounding box center [867, 608] width 18 height 18
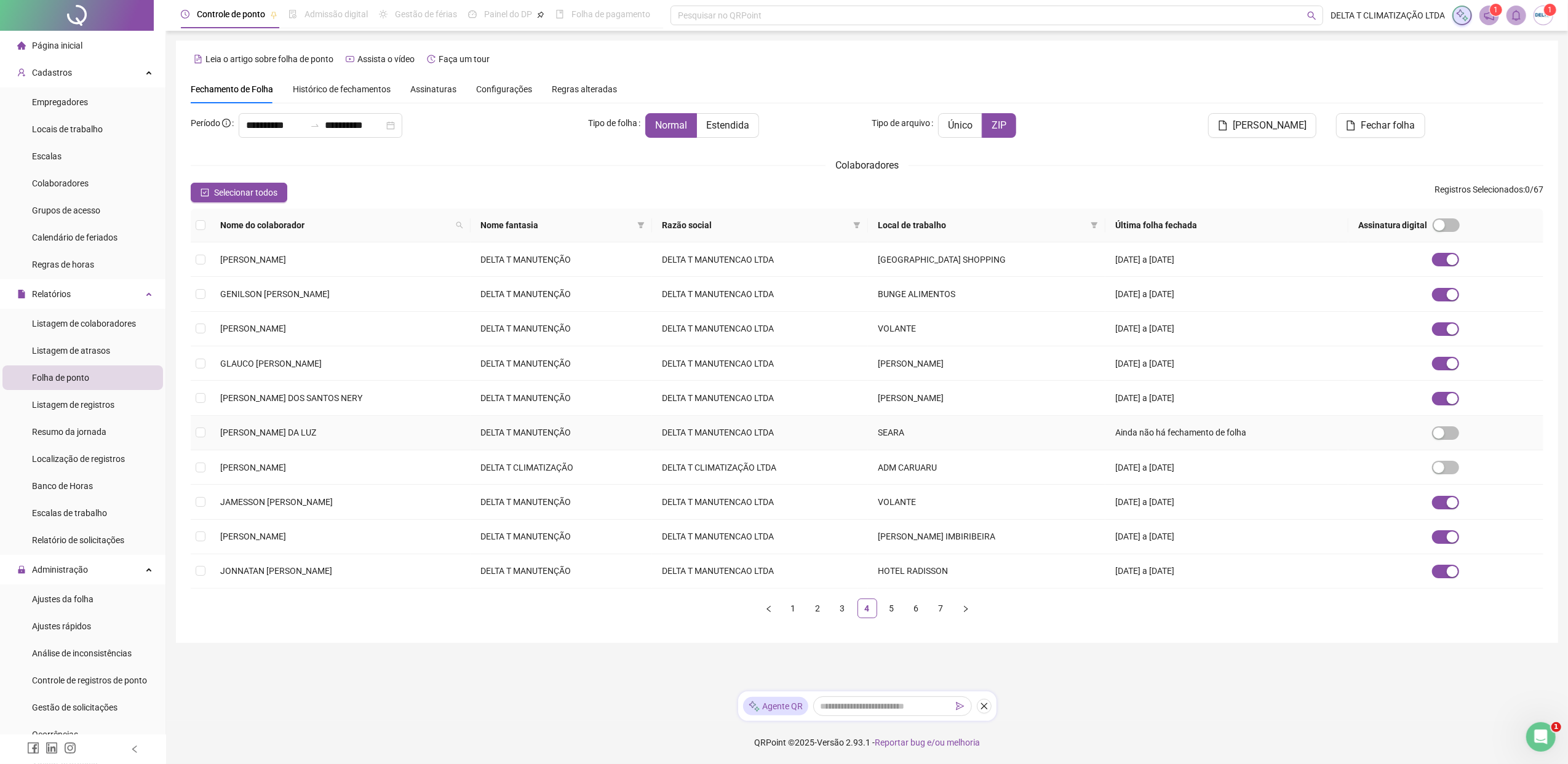
drag, startPoint x: 1449, startPoint y: 438, endPoint x: 1471, endPoint y: 436, distance: 22.1
click at [1240, 436] on td at bounding box center [1446, 433] width 195 height 34
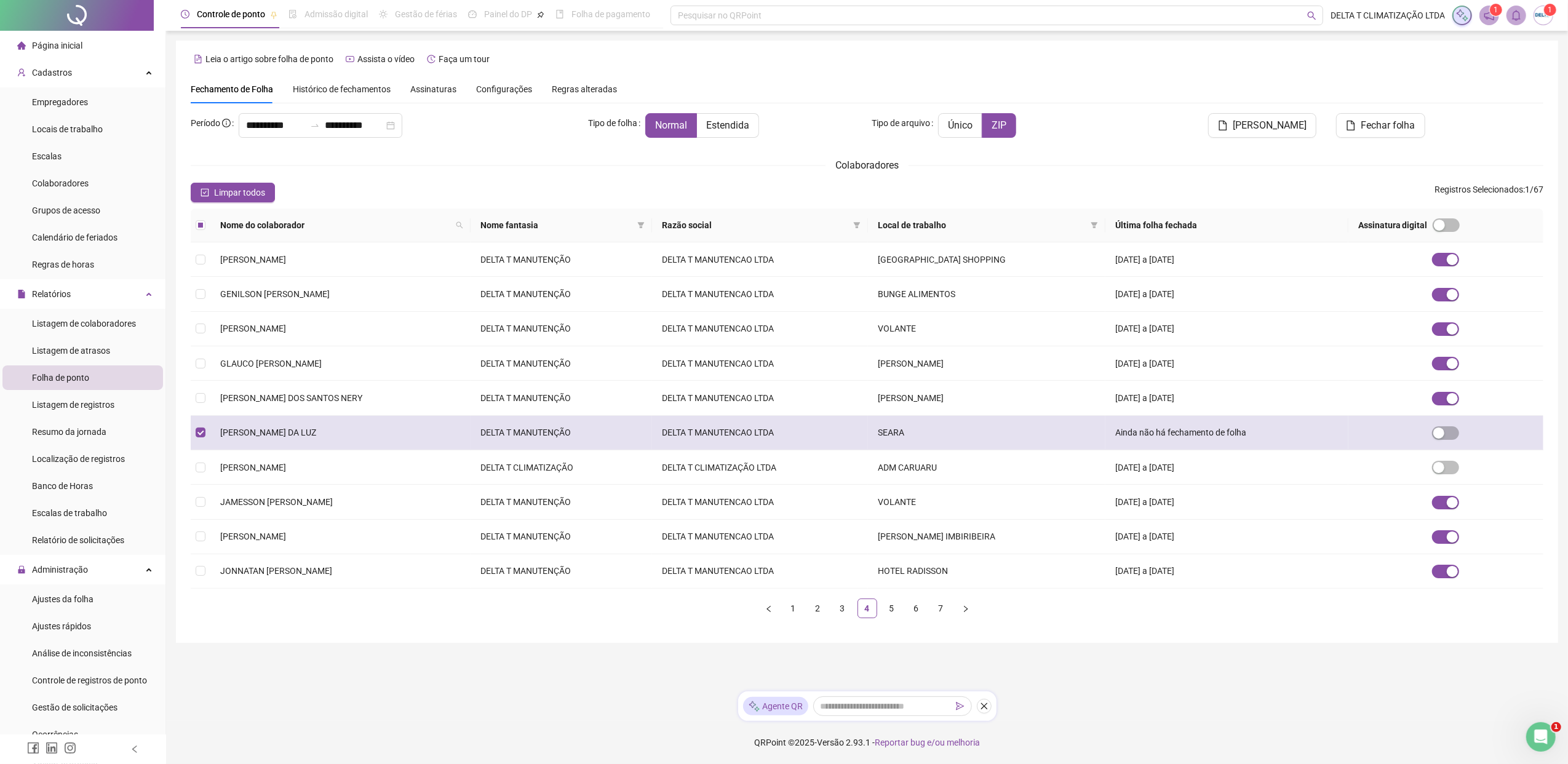
drag, startPoint x: 1446, startPoint y: 436, endPoint x: 1467, endPoint y: 436, distance: 21.0
click at [1240, 436] on td at bounding box center [1446, 433] width 195 height 34
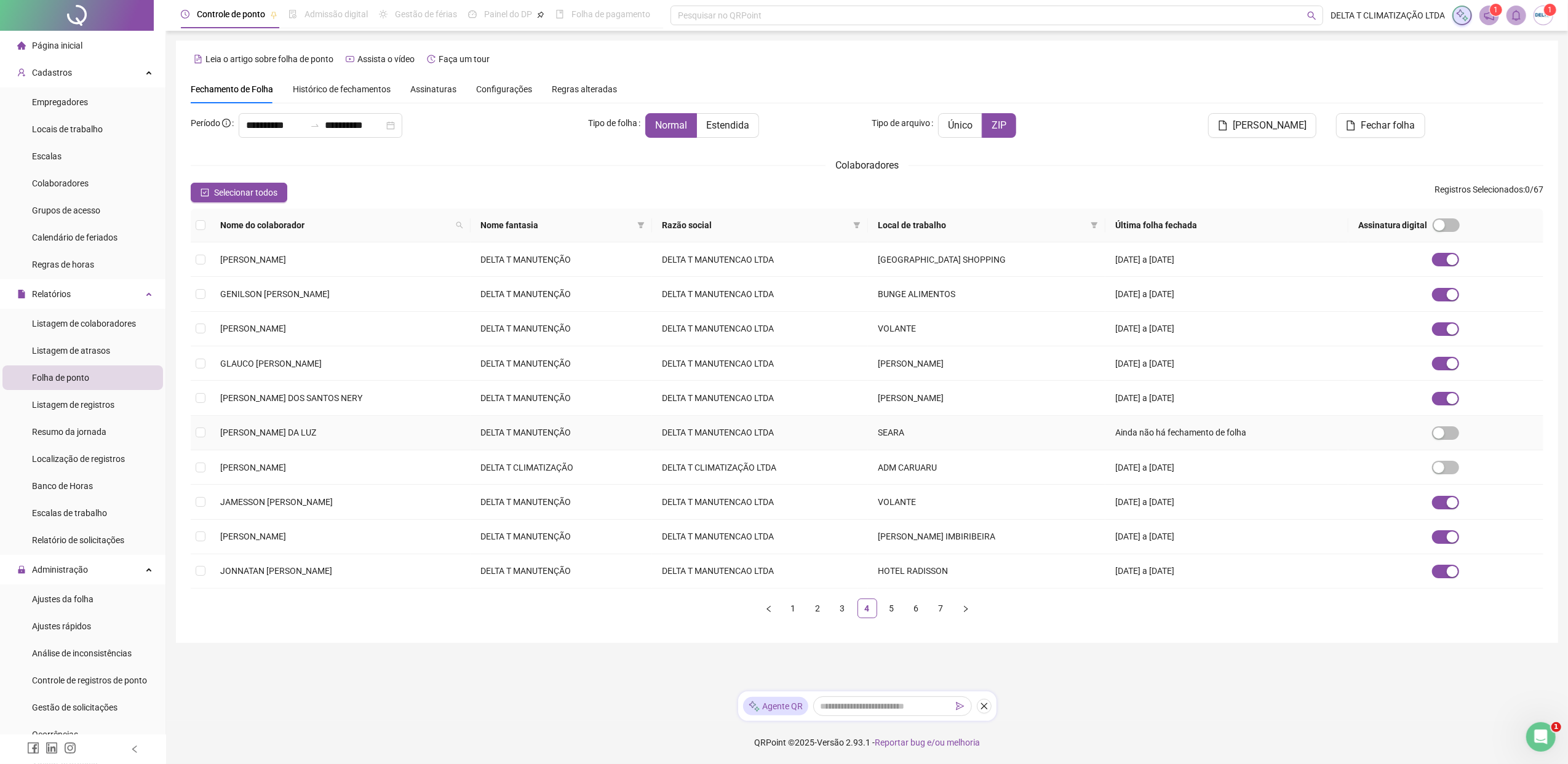
drag, startPoint x: 1448, startPoint y: 436, endPoint x: 1470, endPoint y: 436, distance: 22.0
click at [1240, 436] on td at bounding box center [1446, 433] width 195 height 34
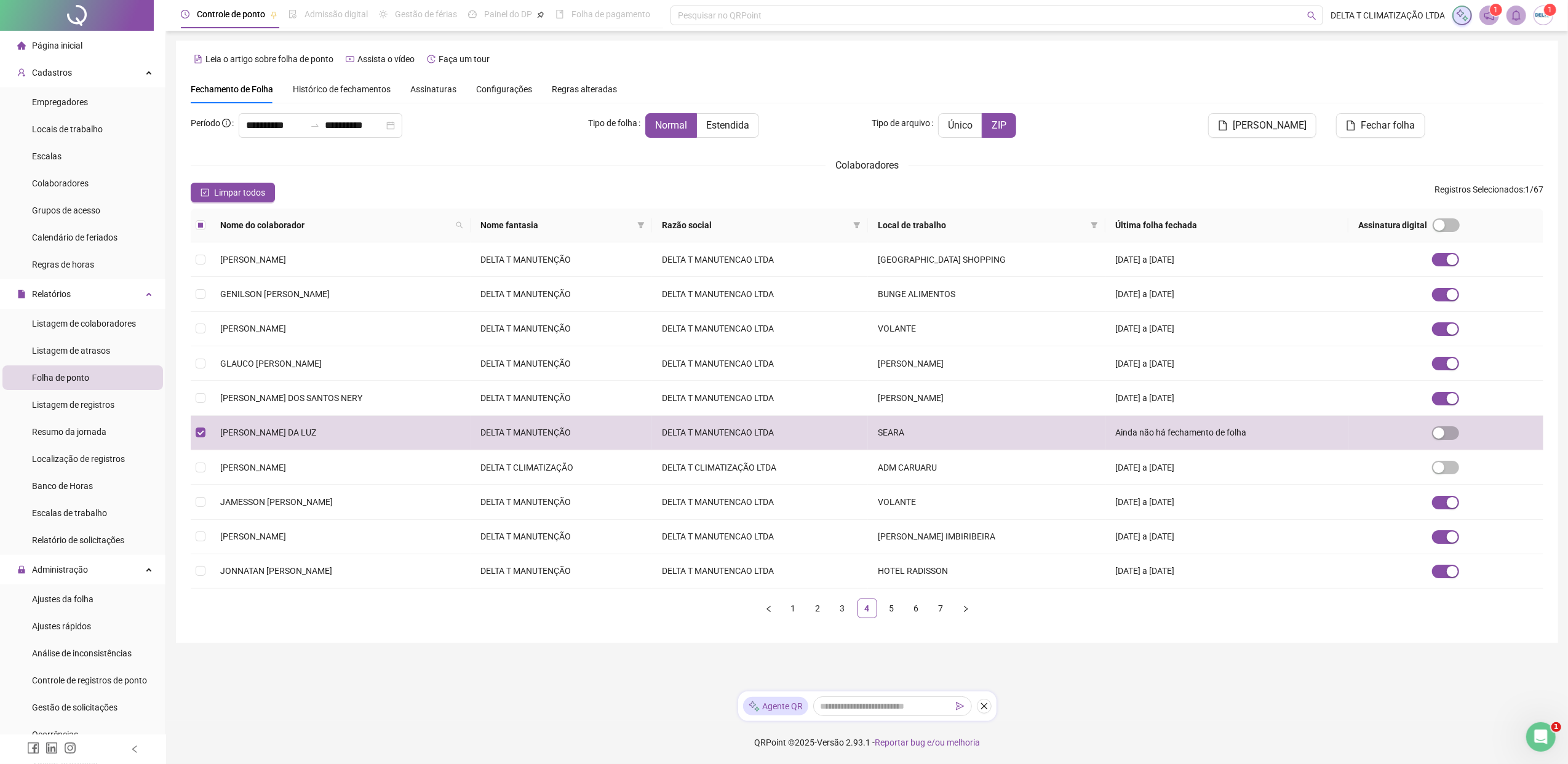
click at [587, 586] on div "**********" at bounding box center [867, 382] width 1402 height 764
click at [75, 380] on span "Folha de ponto" at bounding box center [61, 378] width 57 height 10
click at [82, 347] on span "Listagem de atrasos" at bounding box center [71, 350] width 78 height 10
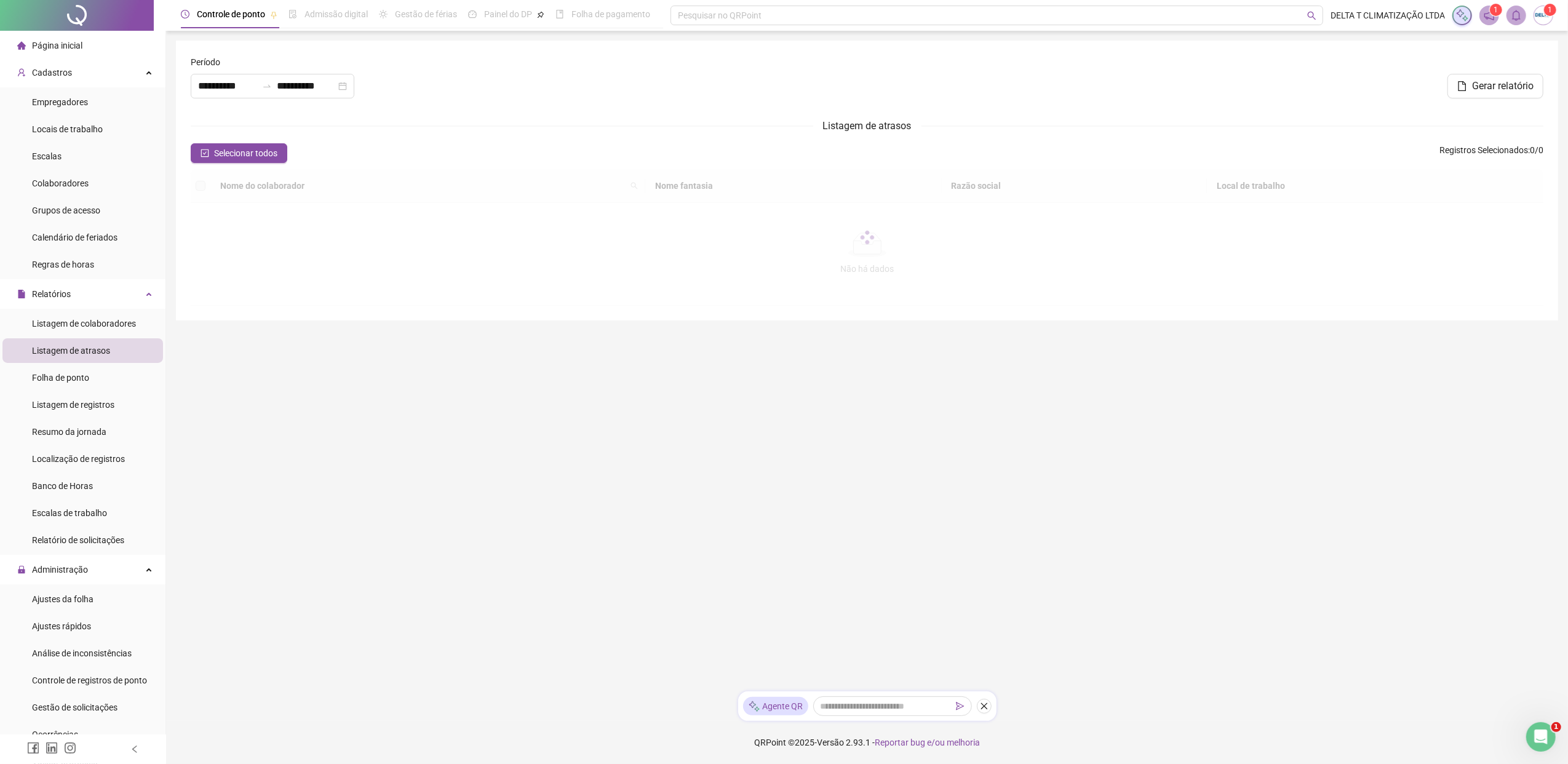
type input "**********"
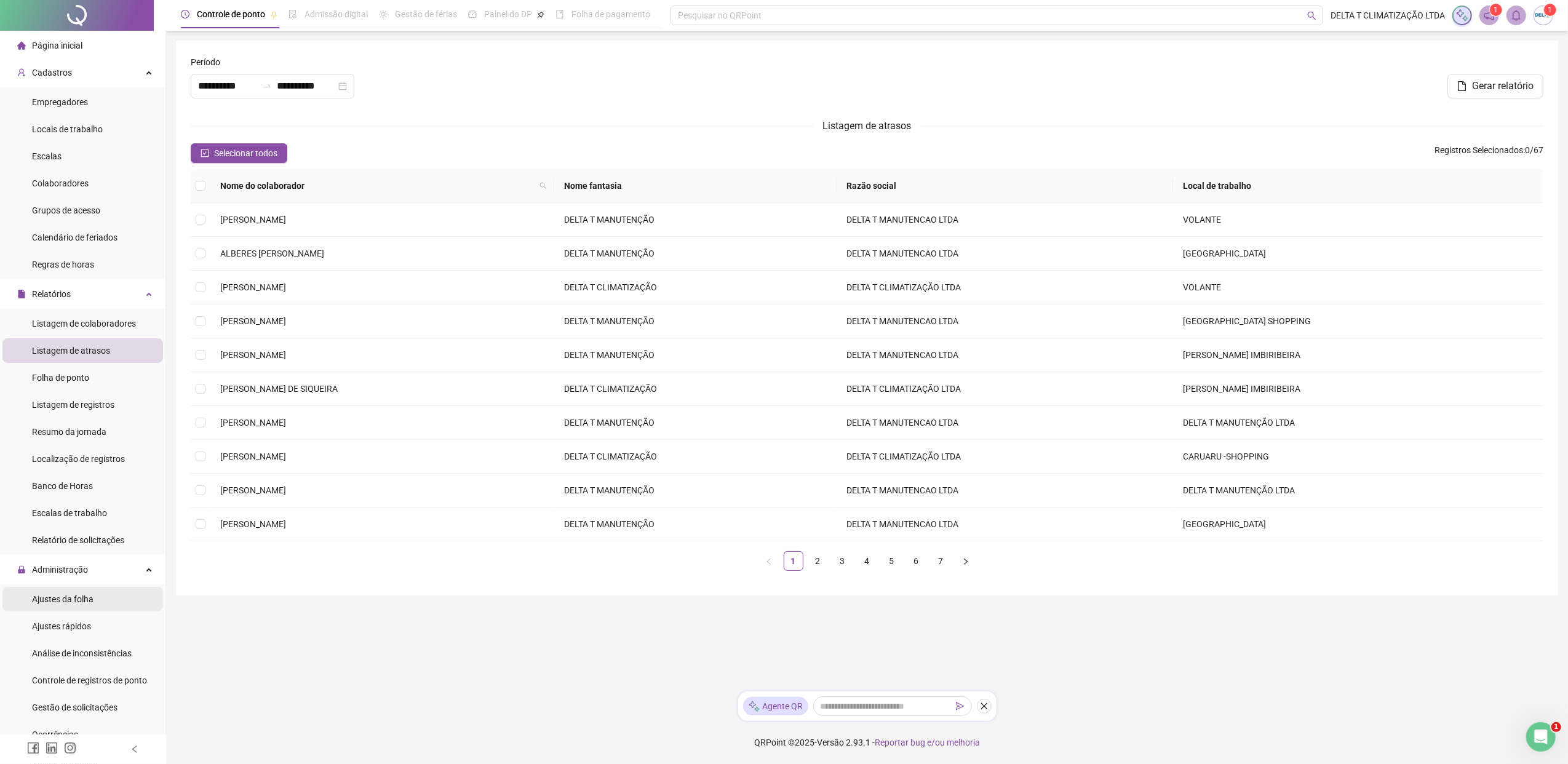
click at [79, 586] on span "Ajustes da folha" at bounding box center [63, 598] width 62 height 10
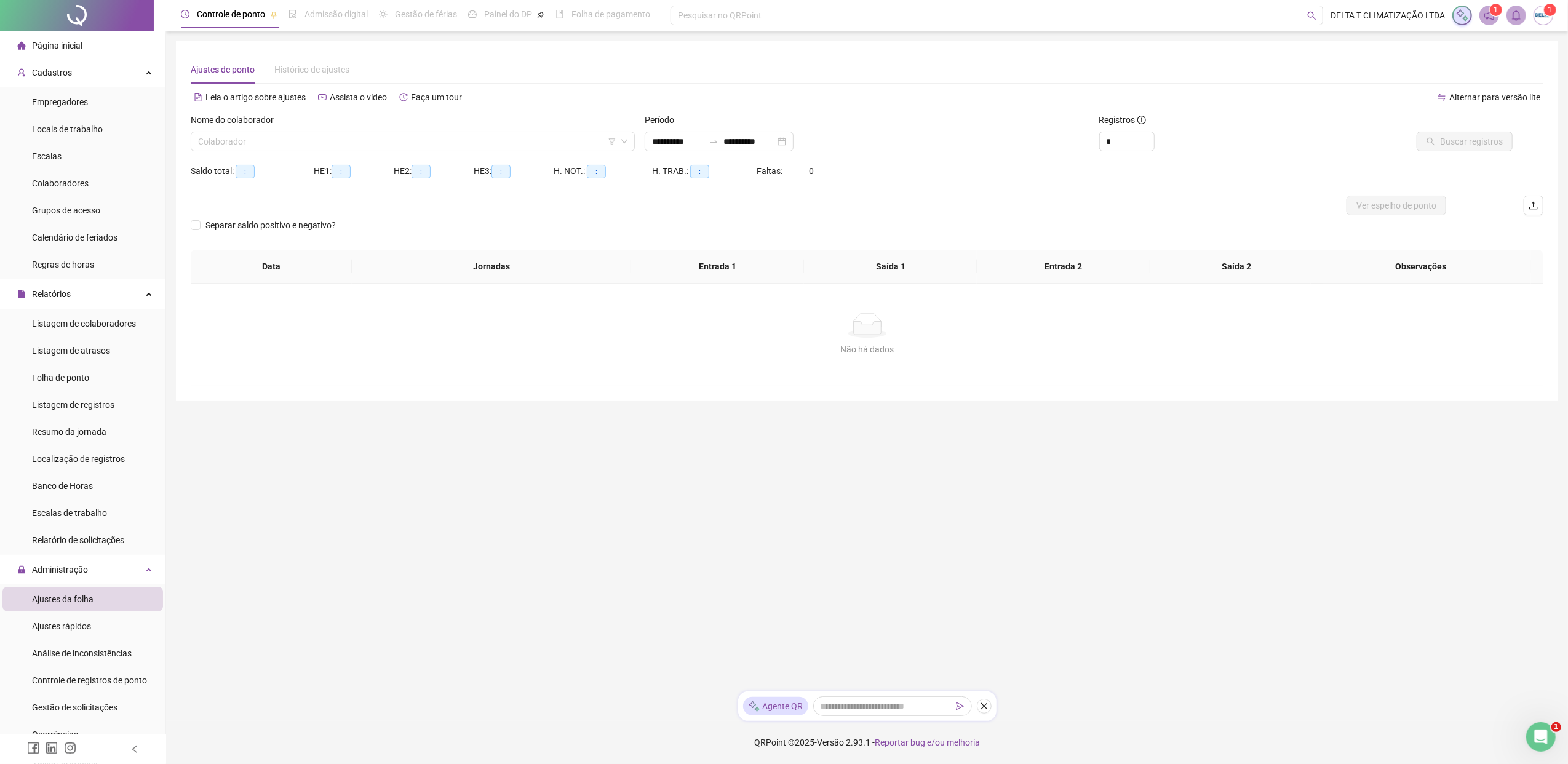
type input "**********"
click at [818, 586] on main "**********" at bounding box center [867, 360] width 1382 height 641
click at [73, 386] on div "Folha de ponto" at bounding box center [61, 378] width 57 height 25
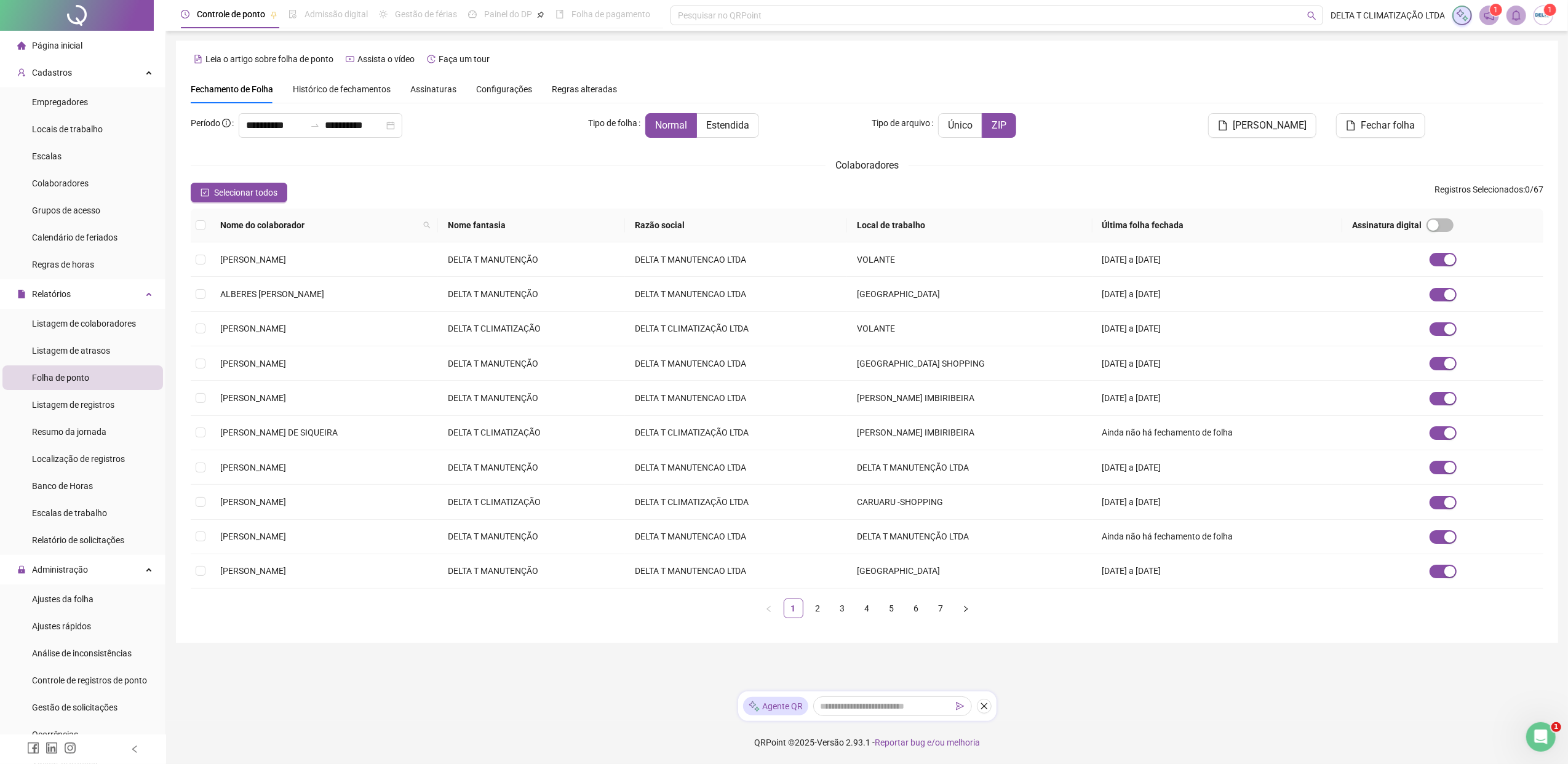
type input "**********"
click at [330, 92] on span "Histórico de fechamentos" at bounding box center [341, 89] width 98 height 10
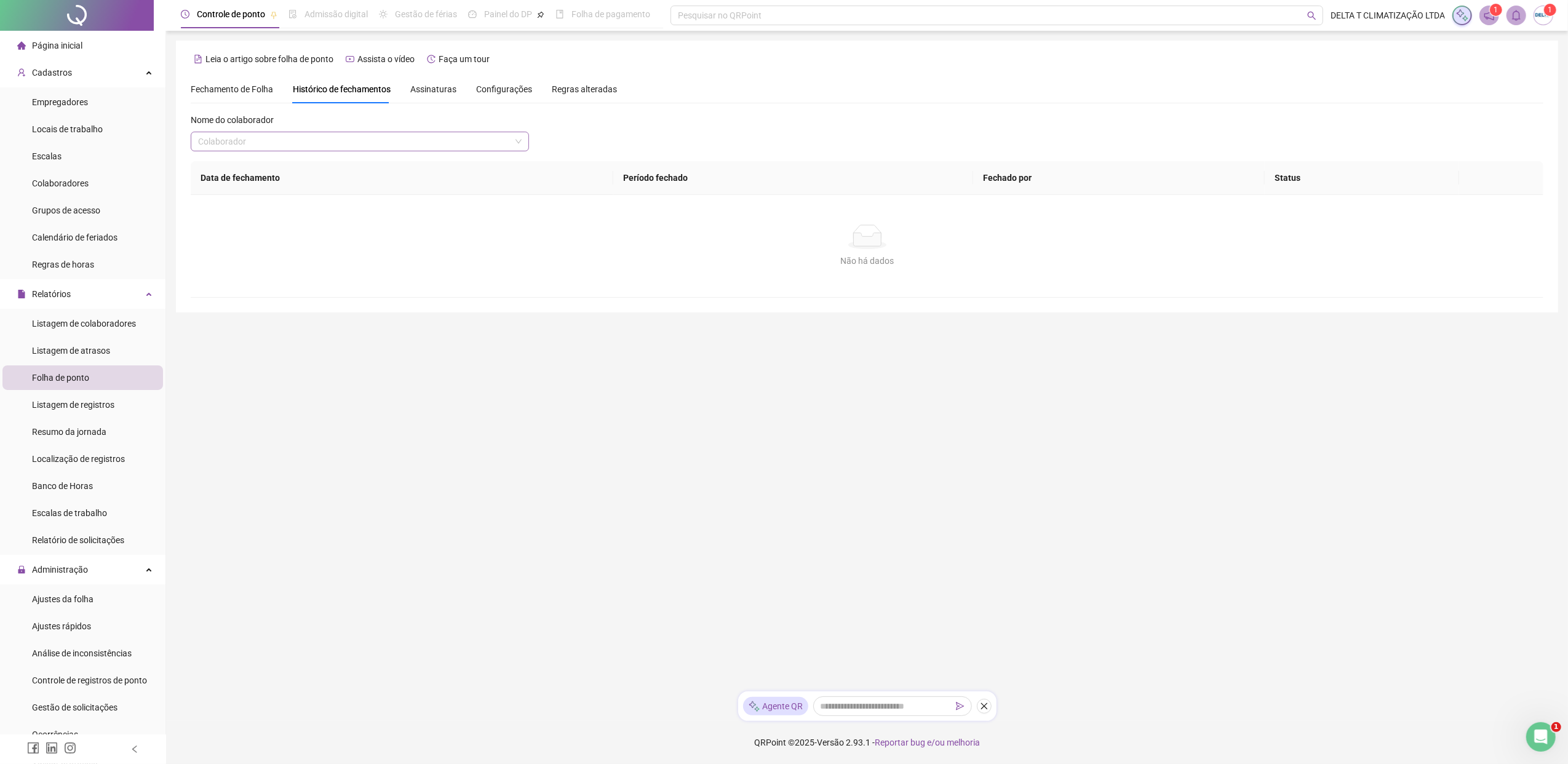
click at [328, 141] on input "search" at bounding box center [354, 141] width 313 height 18
type input "*****"
click at [340, 157] on div "[PERSON_NAME]" at bounding box center [359, 166] width 333 height 20
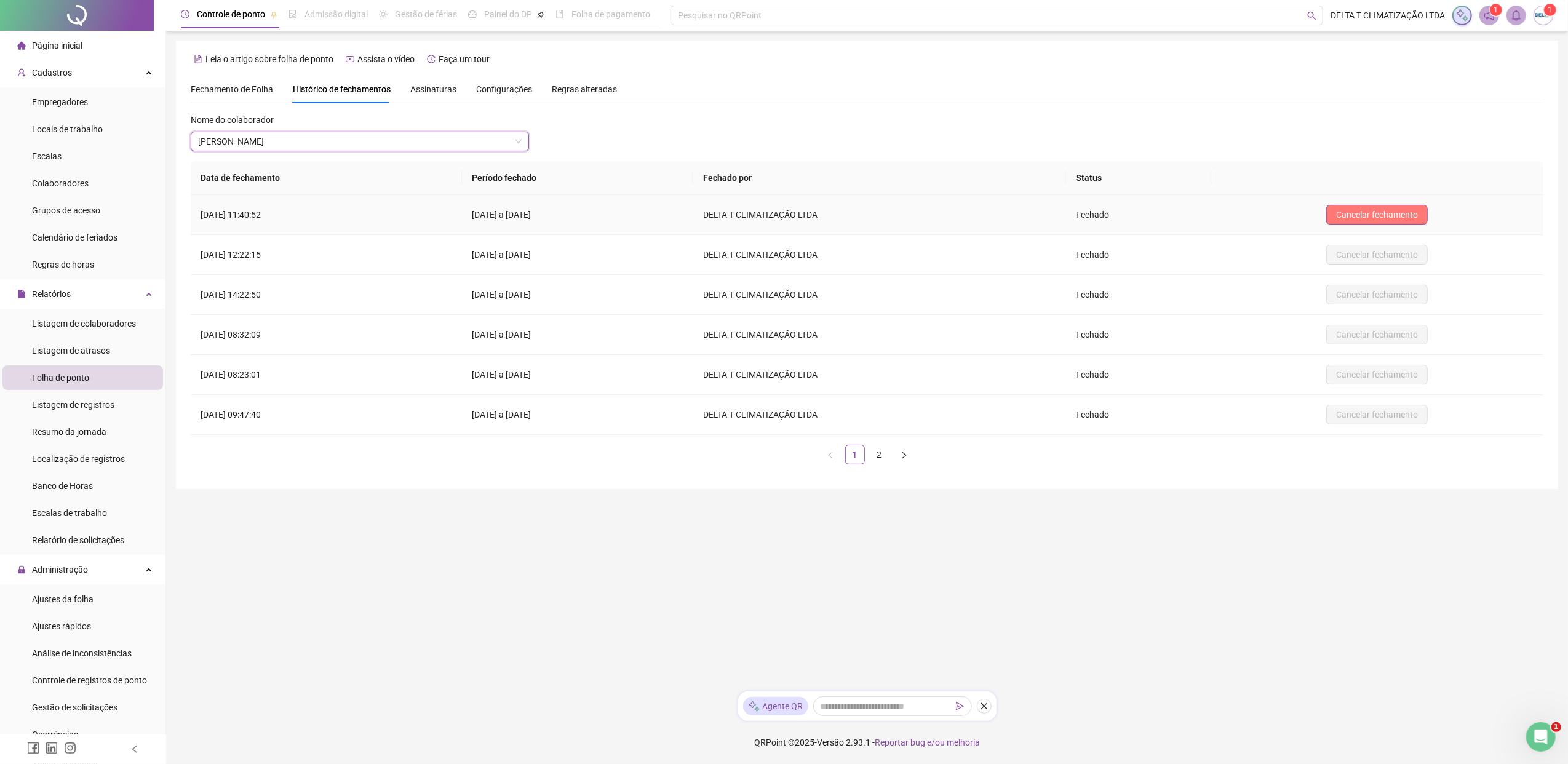
click at [1240, 207] on button "Cancelar fechamento" at bounding box center [1376, 214] width 101 height 20
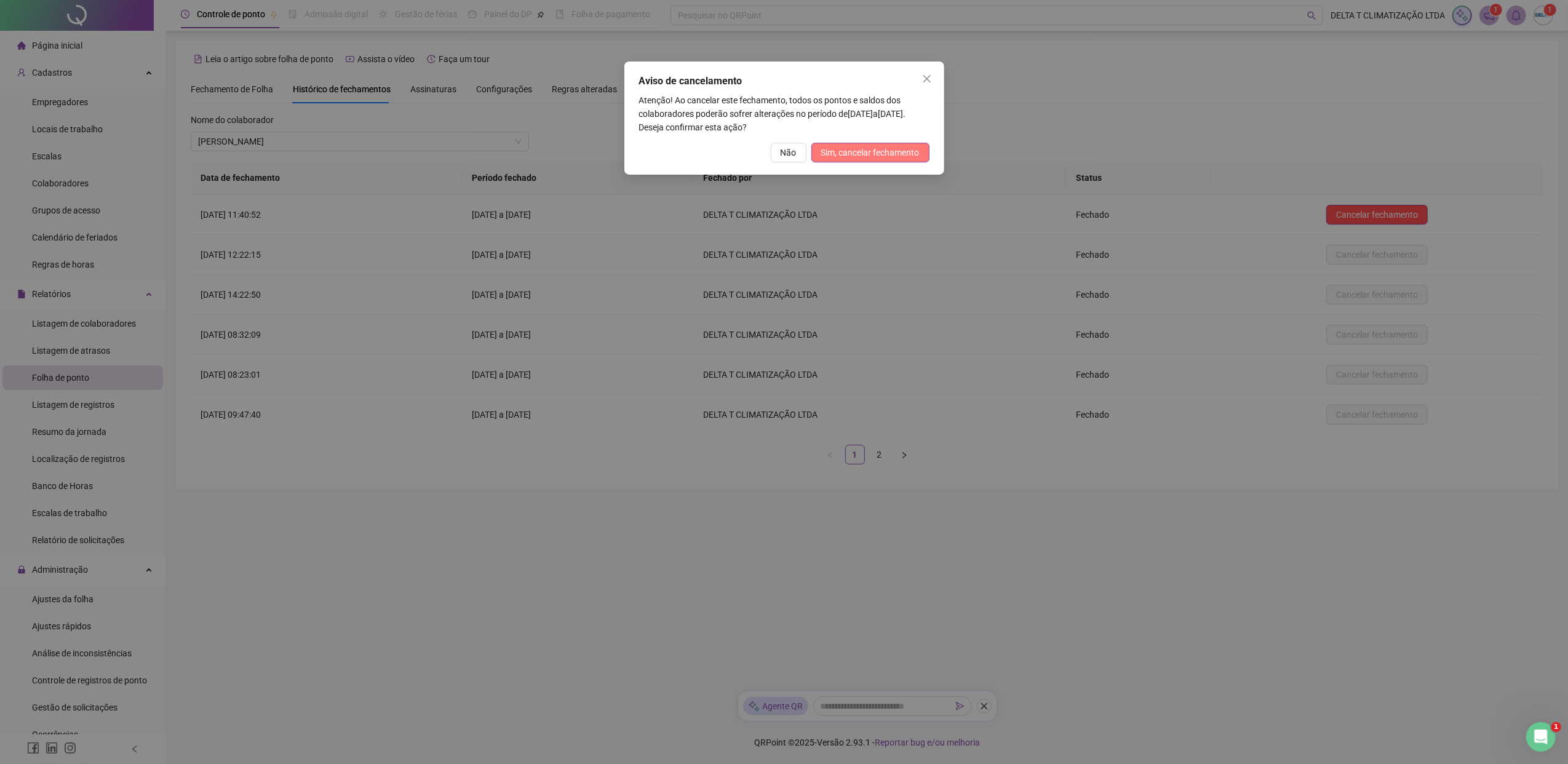
click at [848, 148] on span "Sim, cancelar fechamento" at bounding box center [870, 153] width 99 height 14
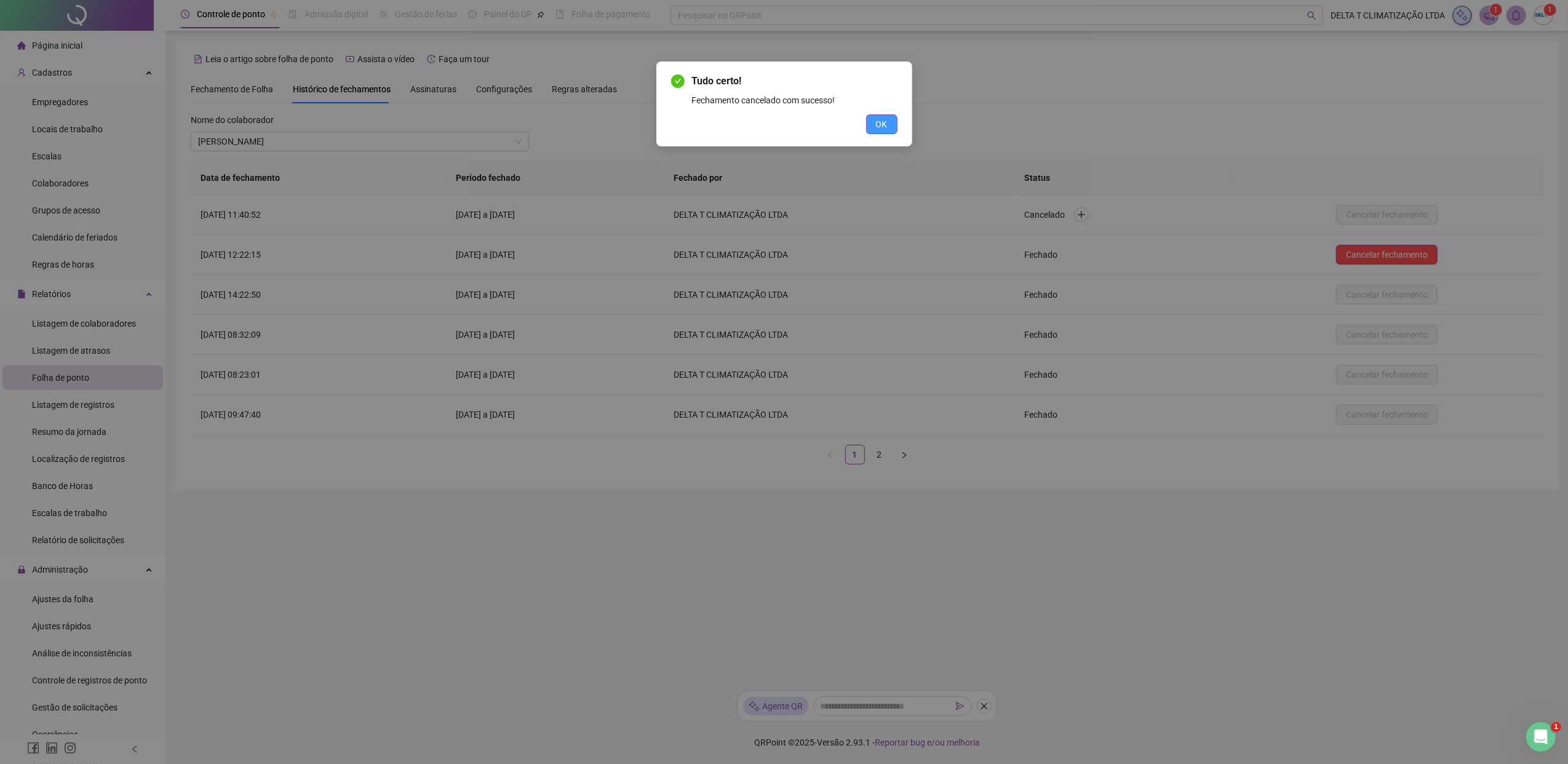
click at [886, 129] on span "OK" at bounding box center [881, 124] width 12 height 14
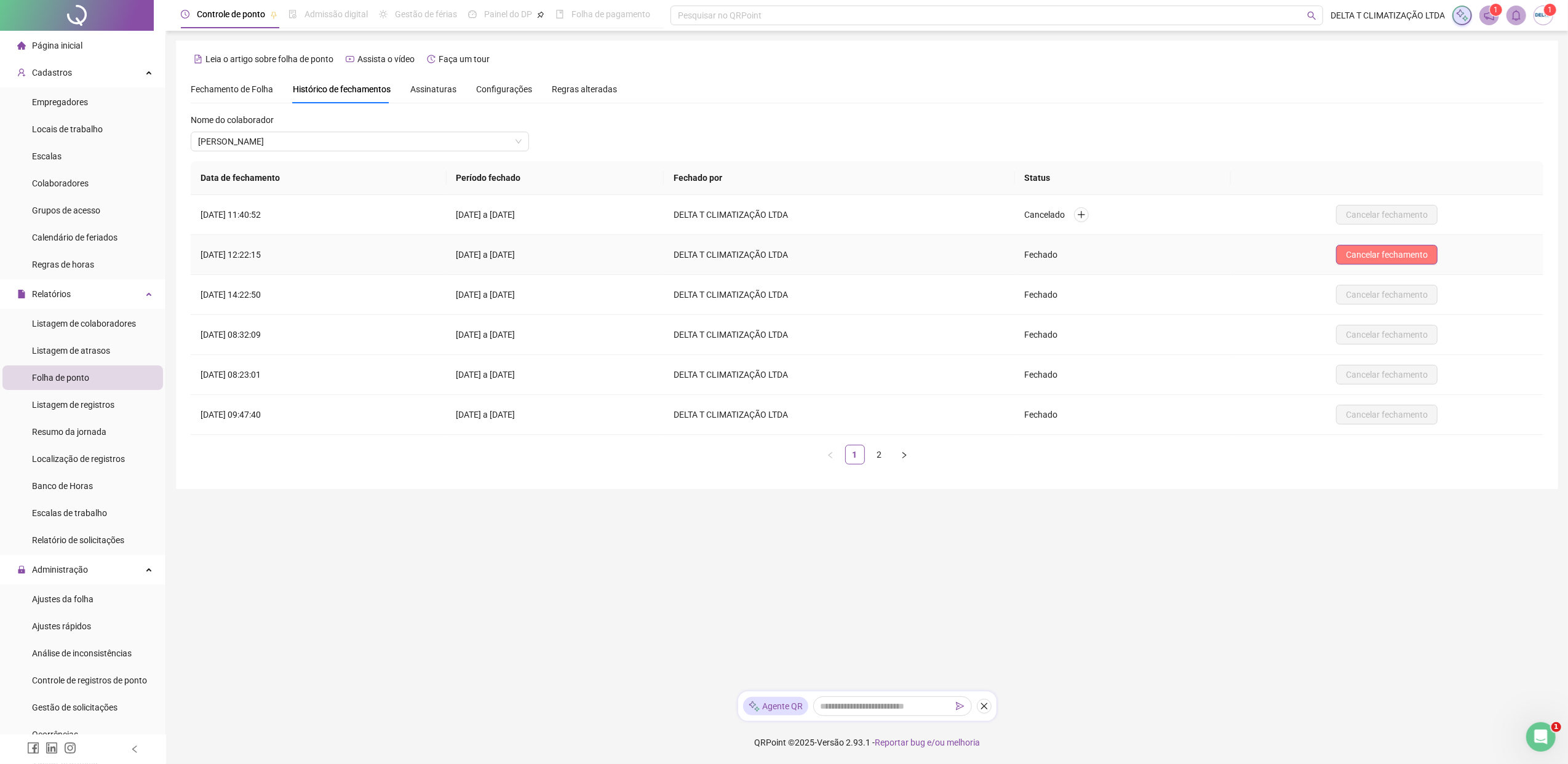
click at [1240, 249] on span "Cancelar fechamento" at bounding box center [1387, 254] width 82 height 14
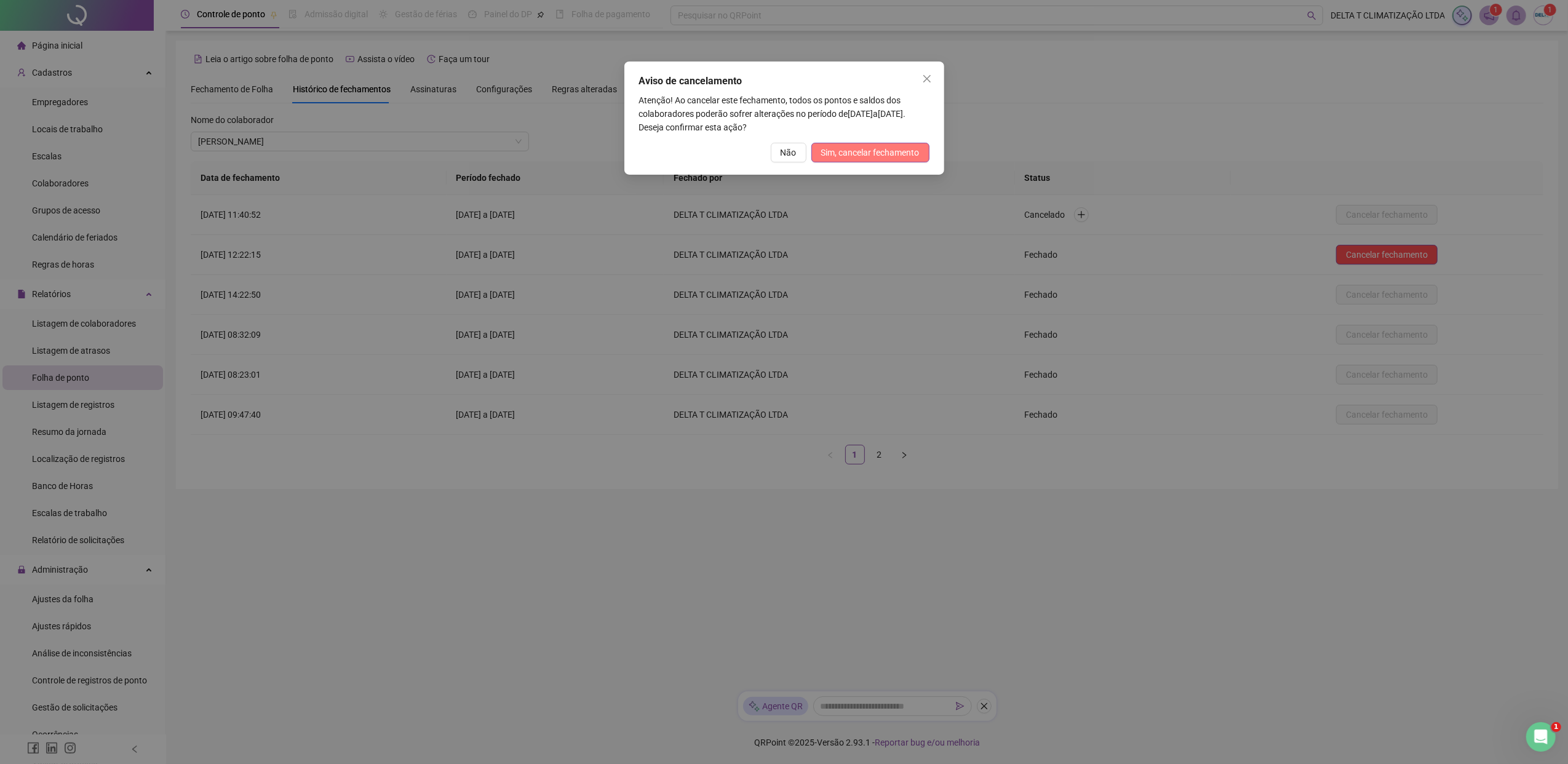
click at [921, 155] on button "Sim, cancelar fechamento" at bounding box center [870, 153] width 118 height 20
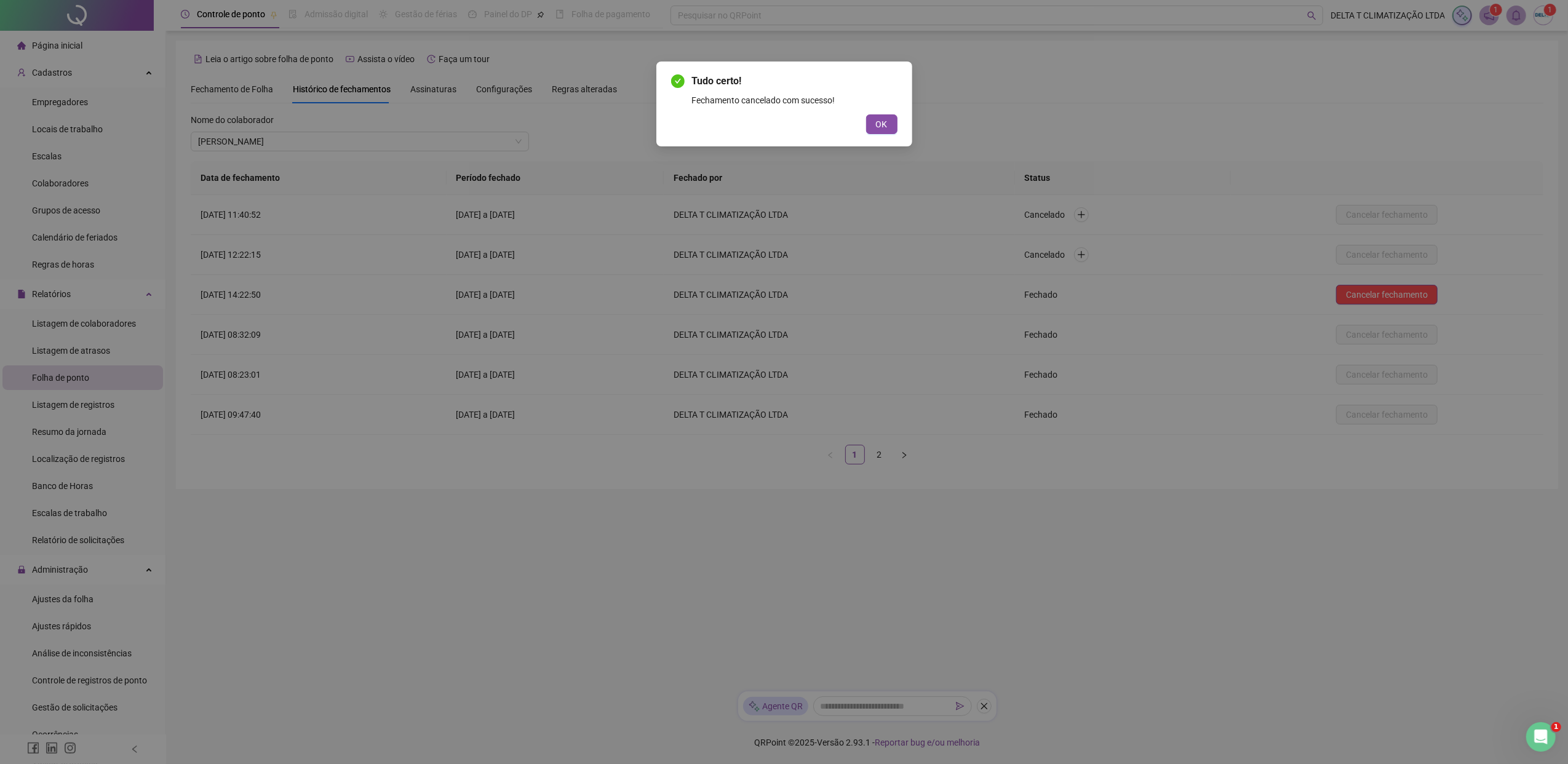
click at [892, 124] on button "OK" at bounding box center [882, 124] width 31 height 20
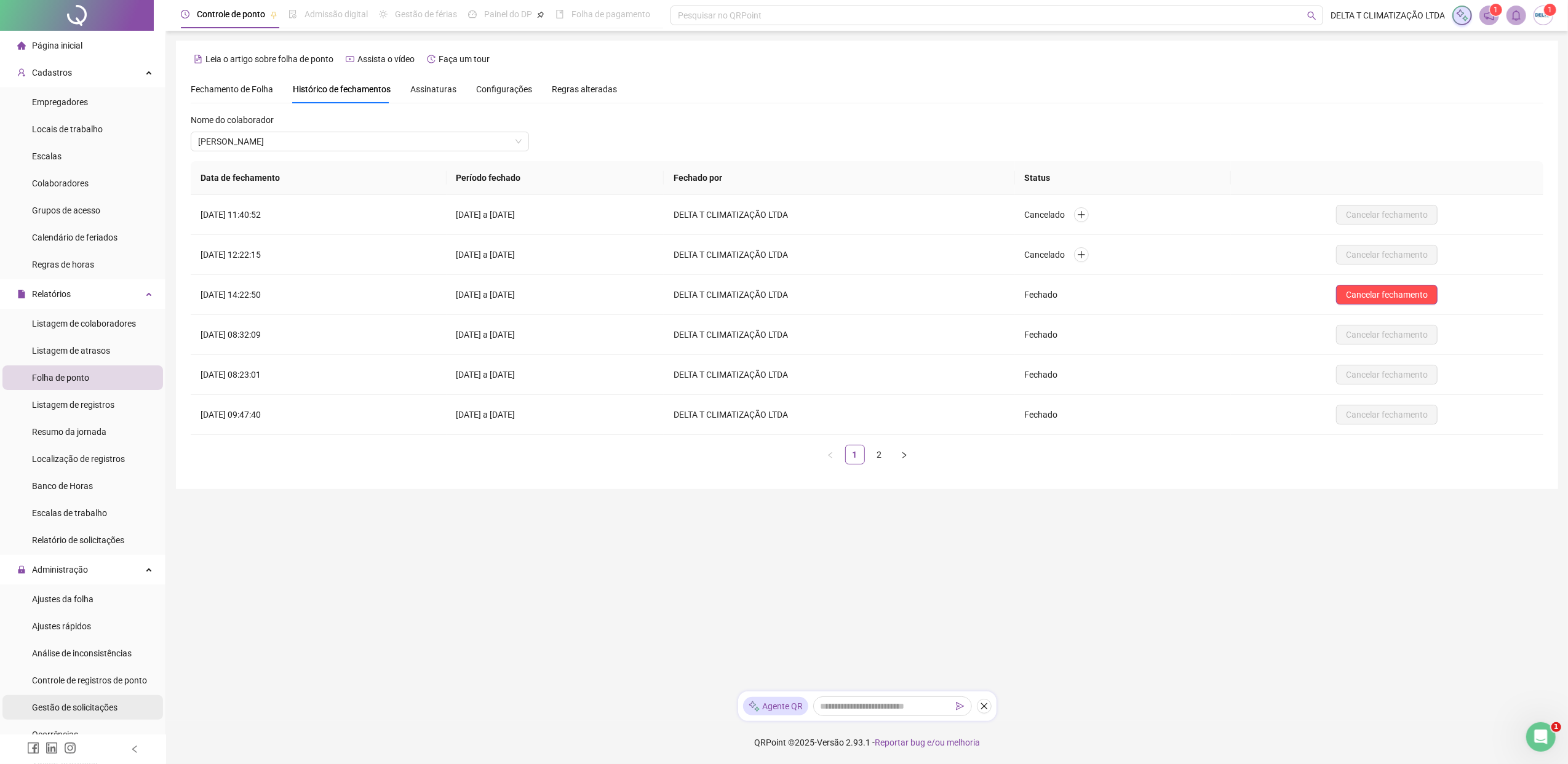
click at [113, 586] on span "Gestão de solicitações" at bounding box center [75, 707] width 86 height 10
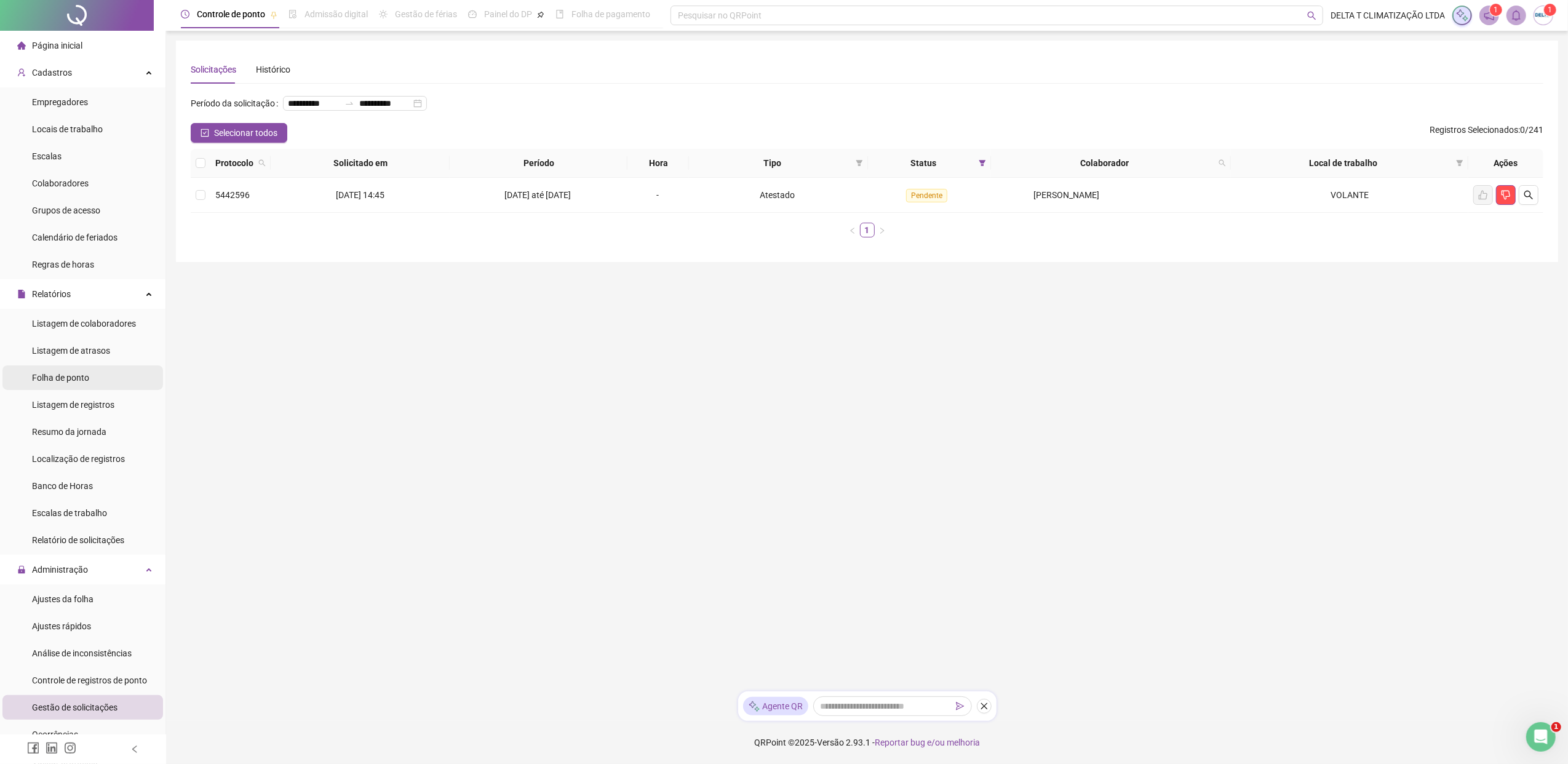
click at [77, 379] on span "Folha de ponto" at bounding box center [61, 378] width 57 height 10
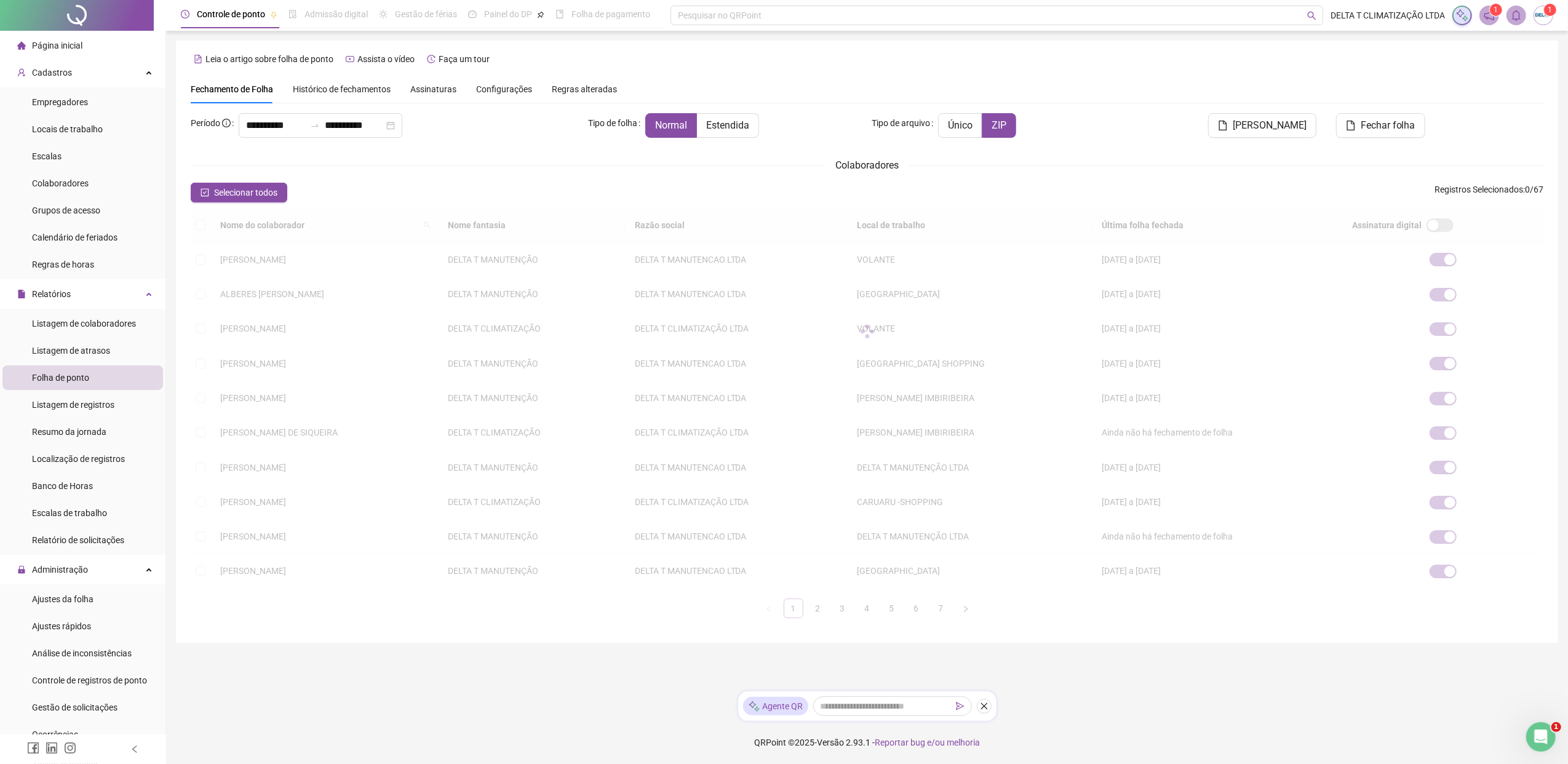
type input "**********"
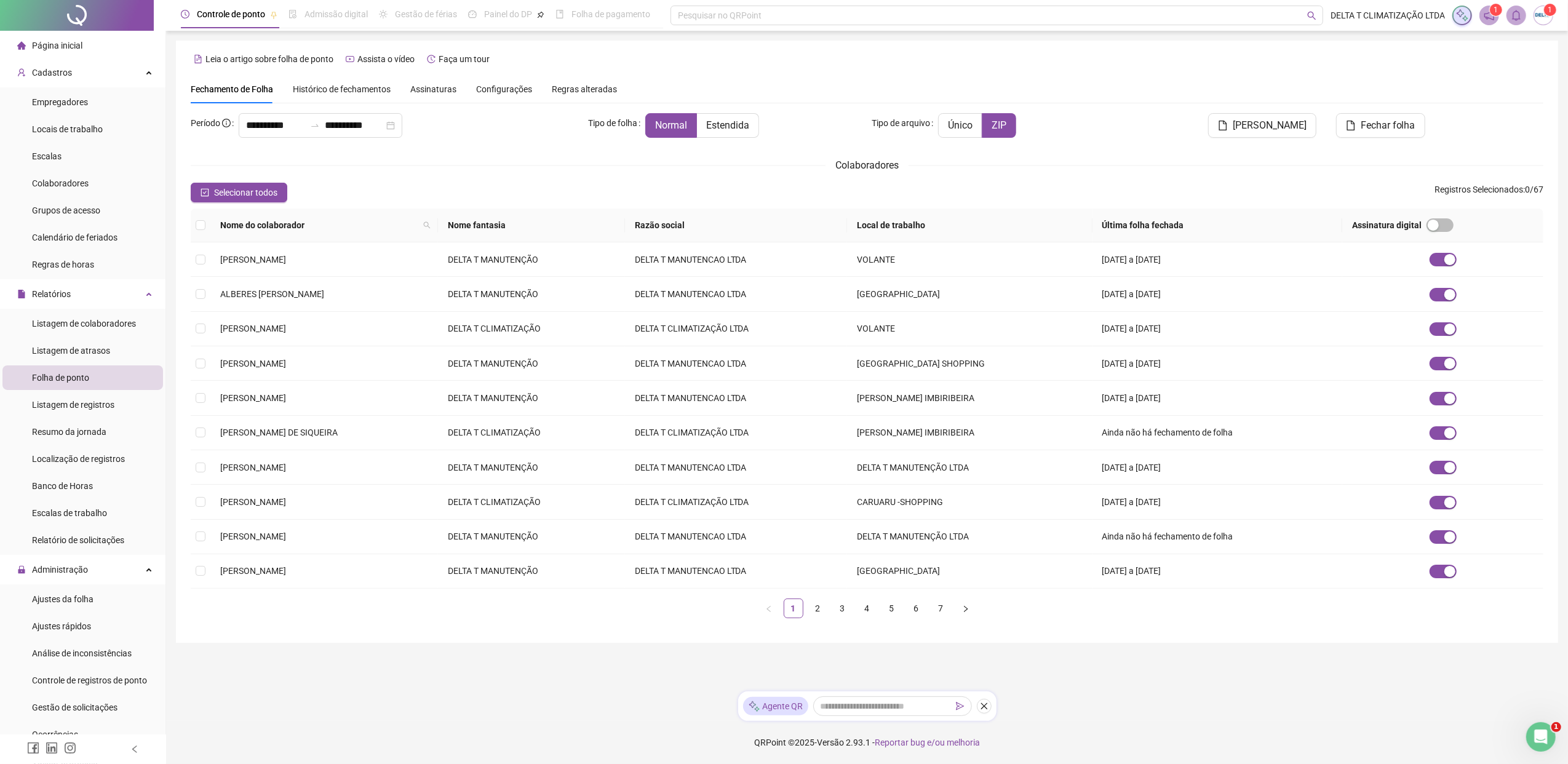
click at [343, 88] on span "Histórico de fechamentos" at bounding box center [341, 89] width 98 height 10
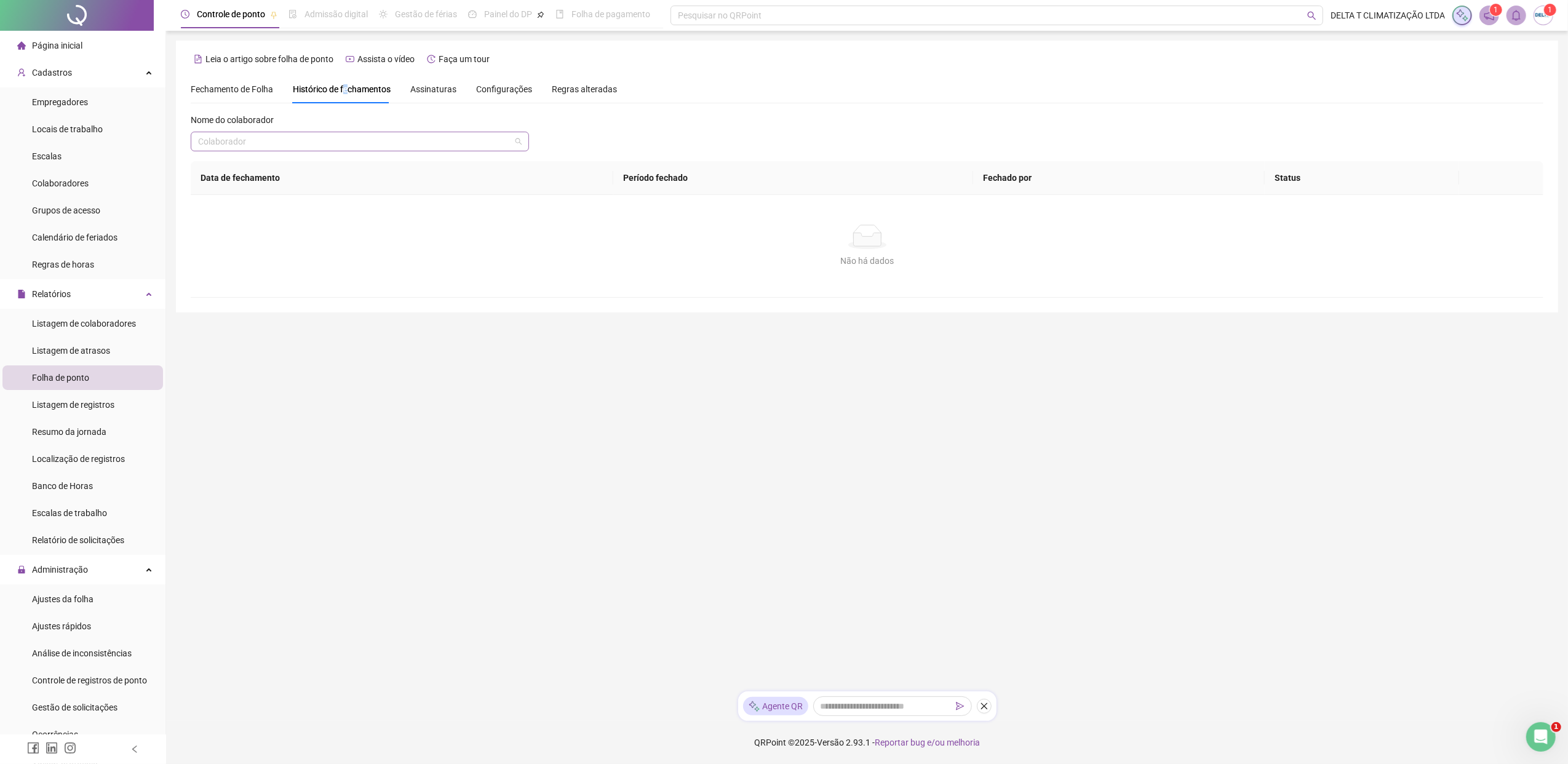
drag, startPoint x: 343, startPoint y: 90, endPoint x: 344, endPoint y: 141, distance: 51.0
click at [344, 141] on input "search" at bounding box center [354, 141] width 313 height 18
type input "*****"
click at [402, 168] on div "[PERSON_NAME]" at bounding box center [360, 166] width 319 height 14
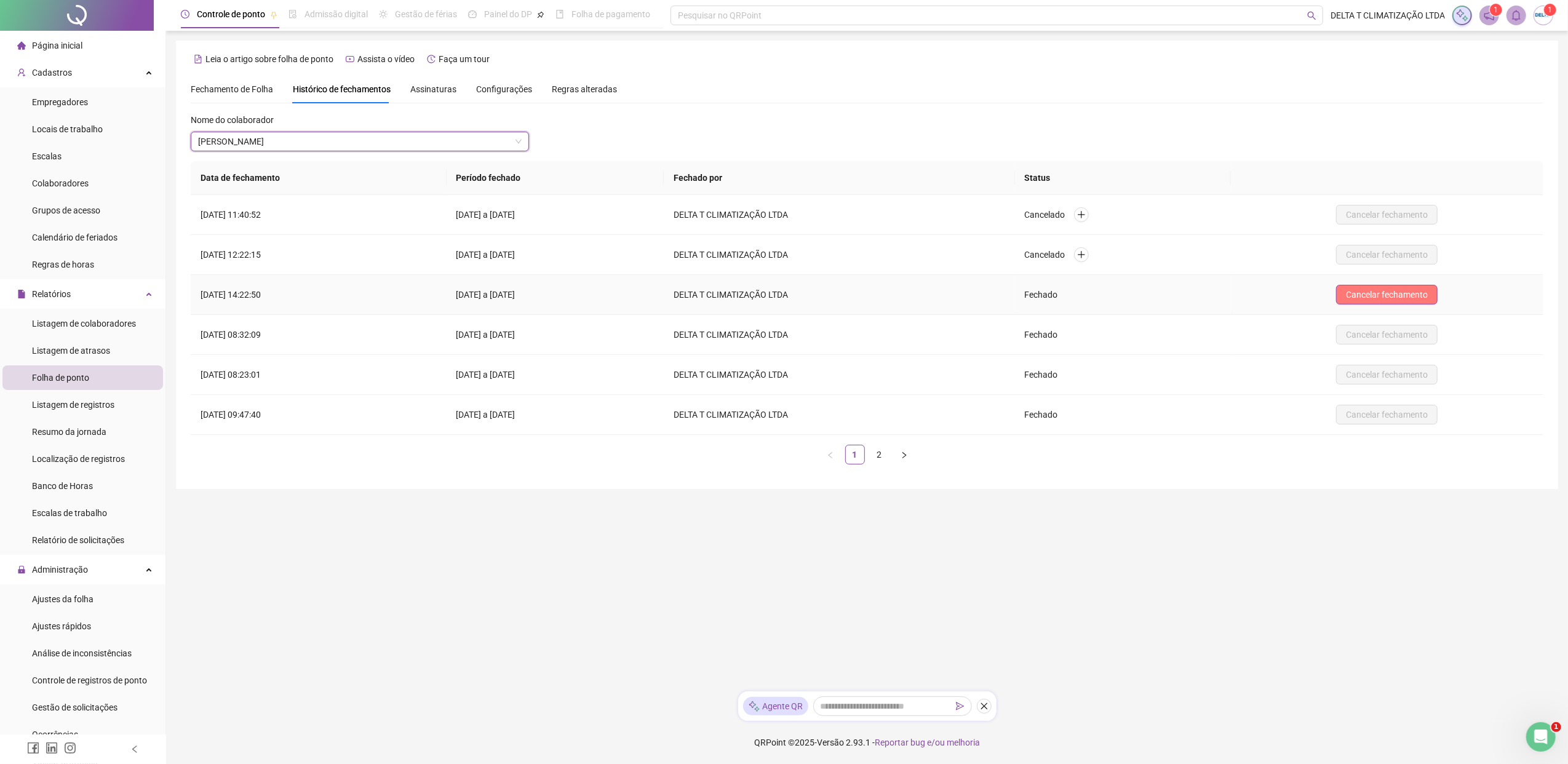
click at [1240, 293] on span "Cancelar fechamento" at bounding box center [1387, 295] width 82 height 14
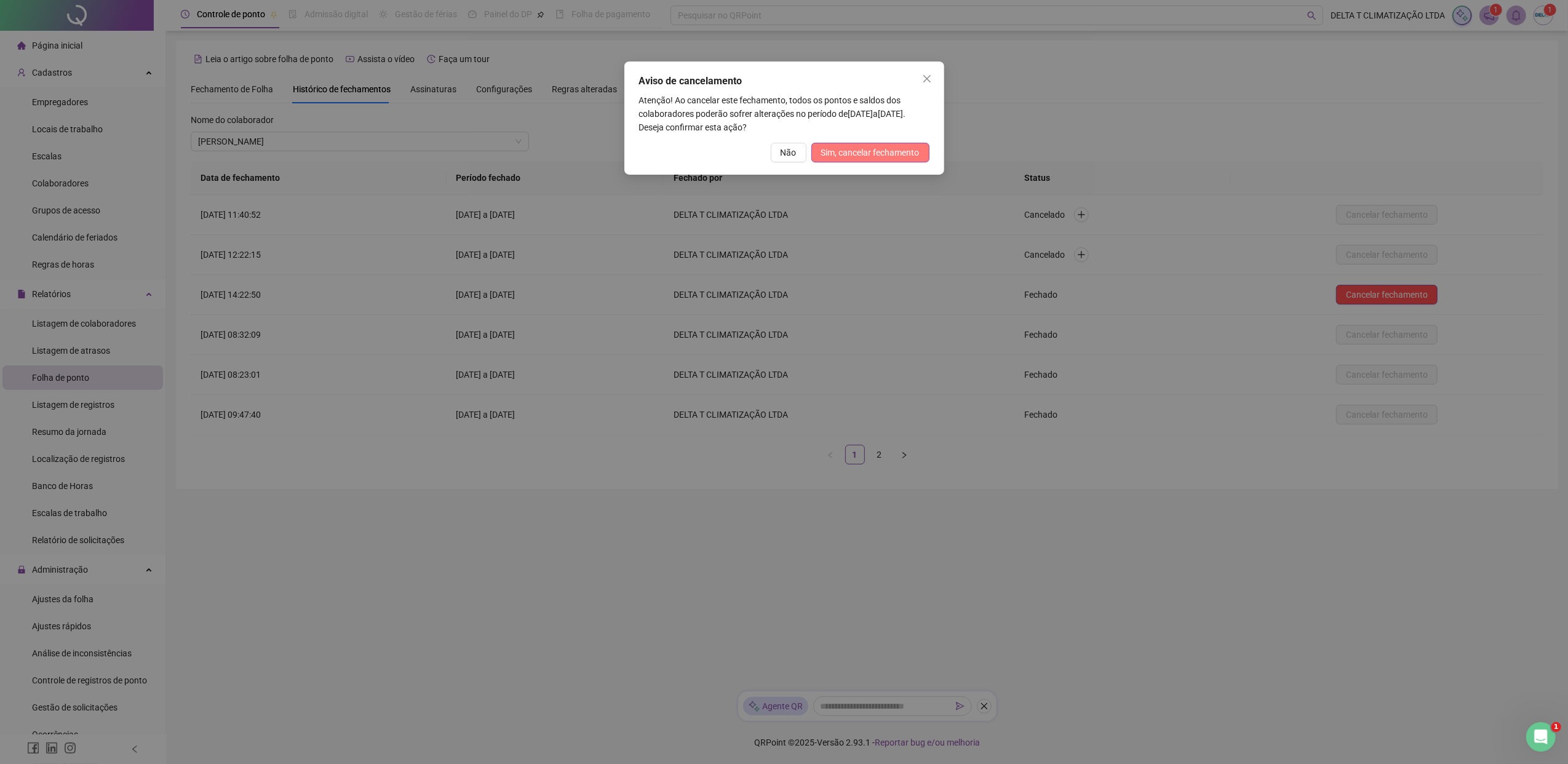
click at [837, 155] on span "Sim, cancelar fechamento" at bounding box center [870, 153] width 99 height 14
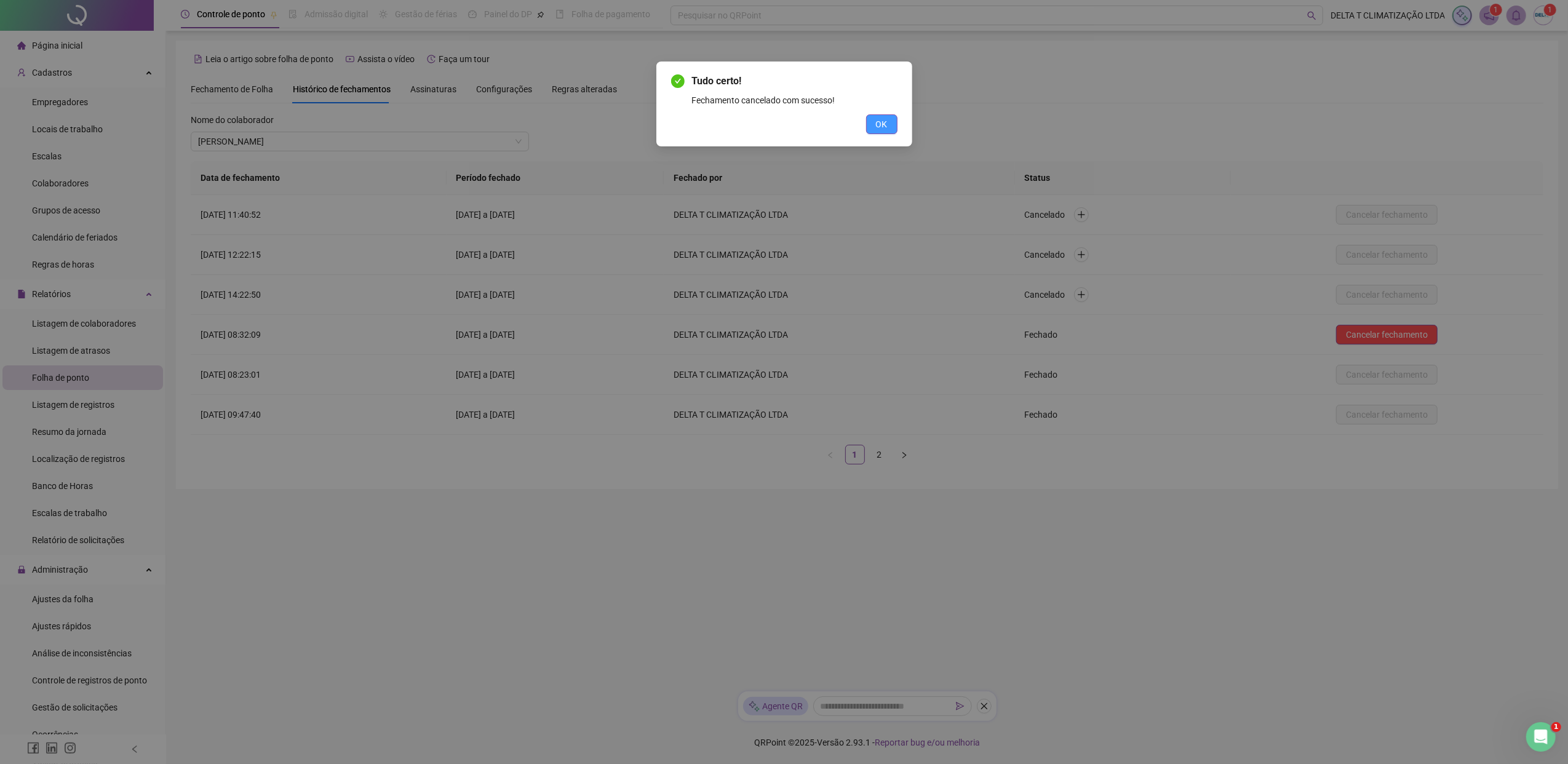
click at [876, 124] on span "OK" at bounding box center [881, 124] width 12 height 14
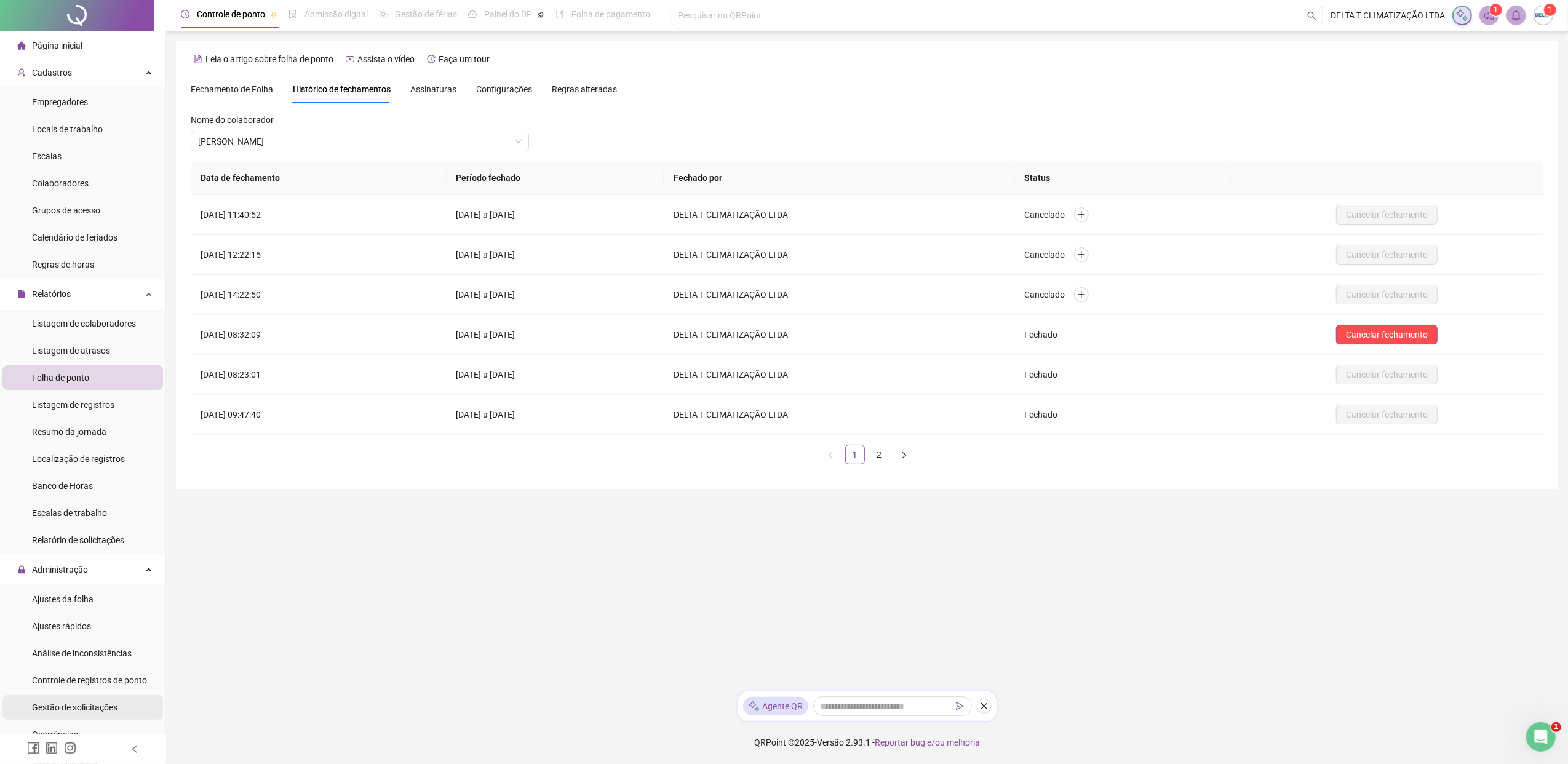
click at [109, 586] on span "Gestão de solicitações" at bounding box center [75, 707] width 86 height 10
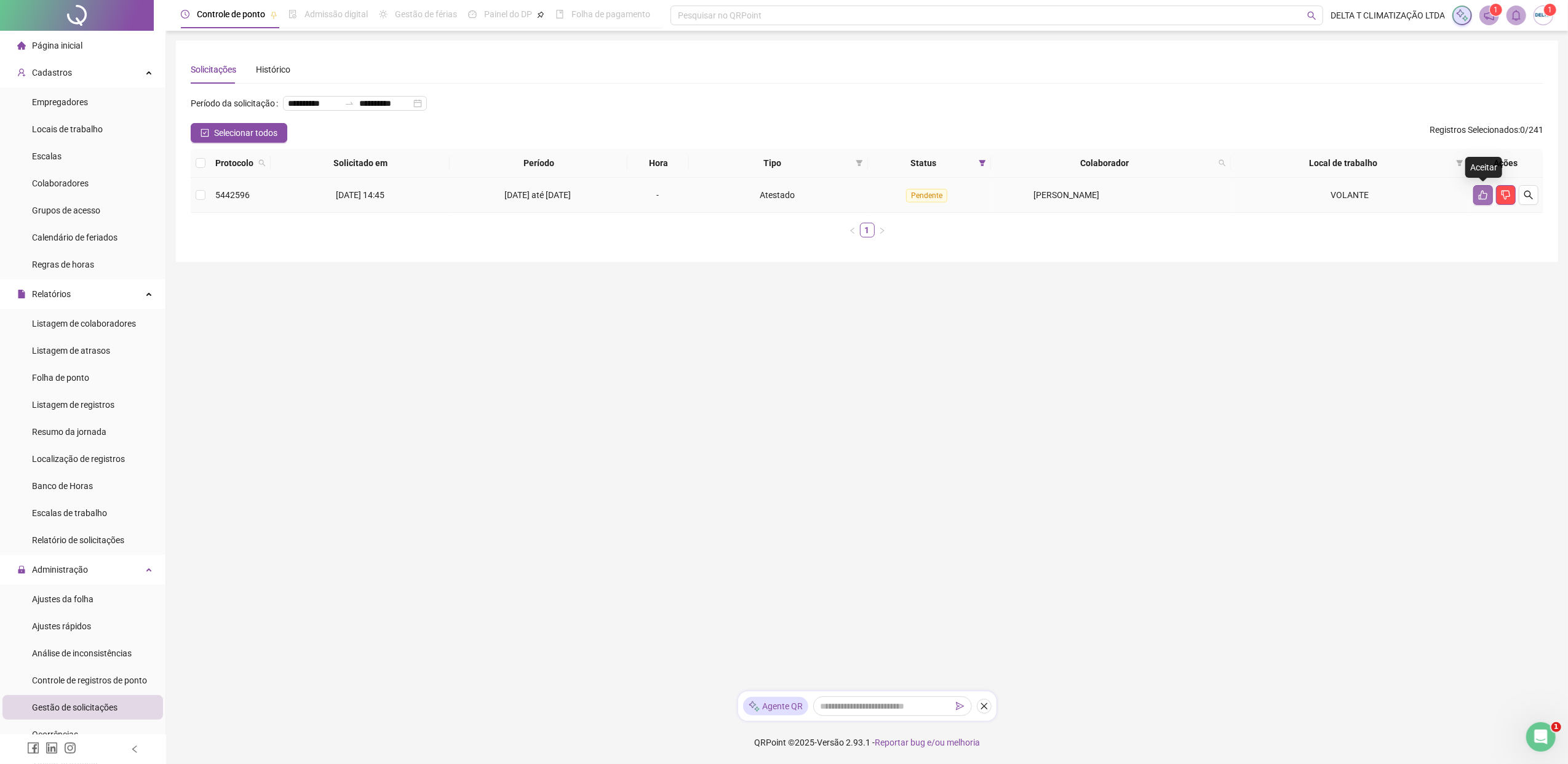
click at [1240, 186] on button "button" at bounding box center [1482, 195] width 20 height 20
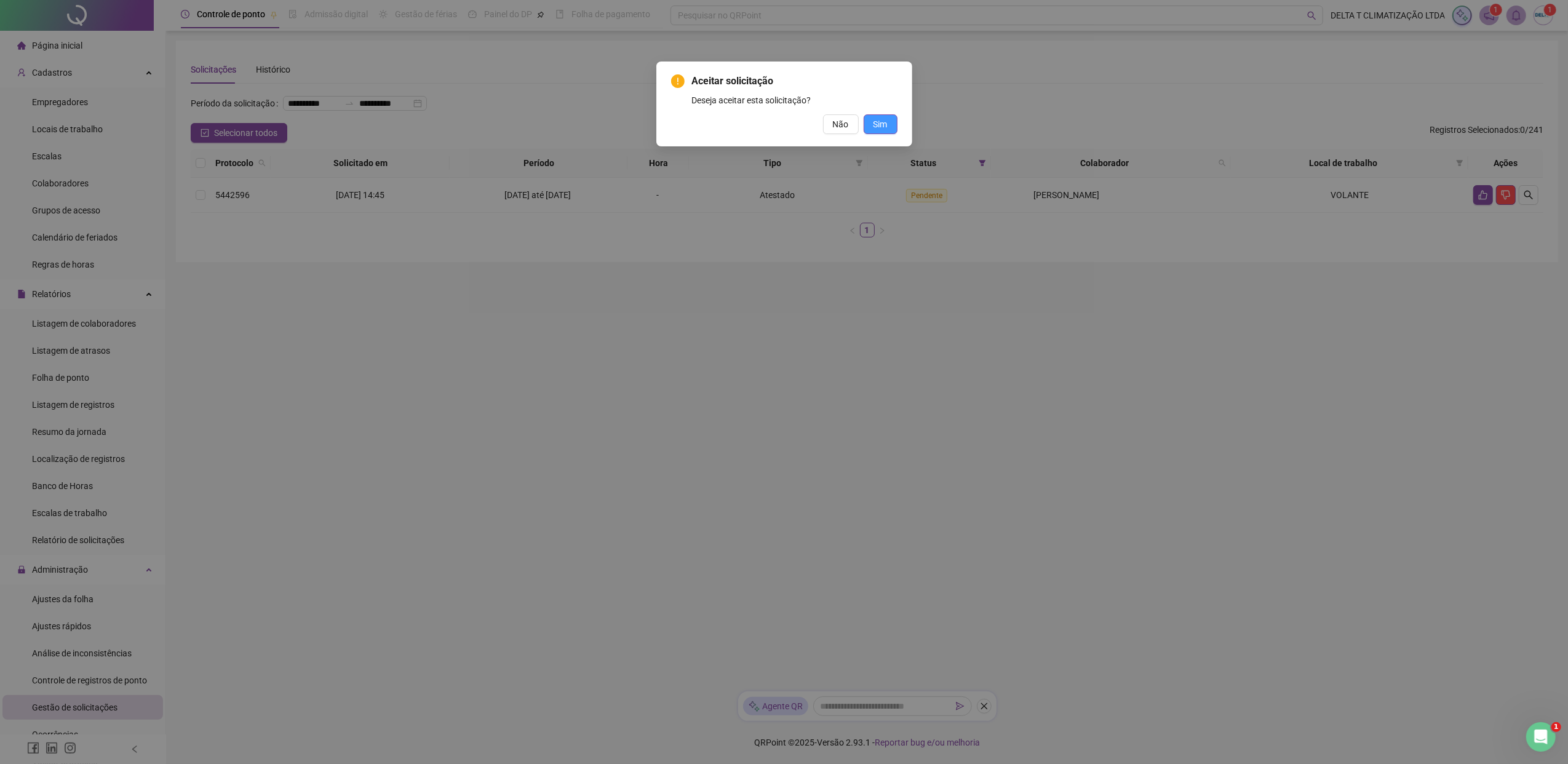
click at [880, 126] on span "Sim" at bounding box center [880, 124] width 14 height 14
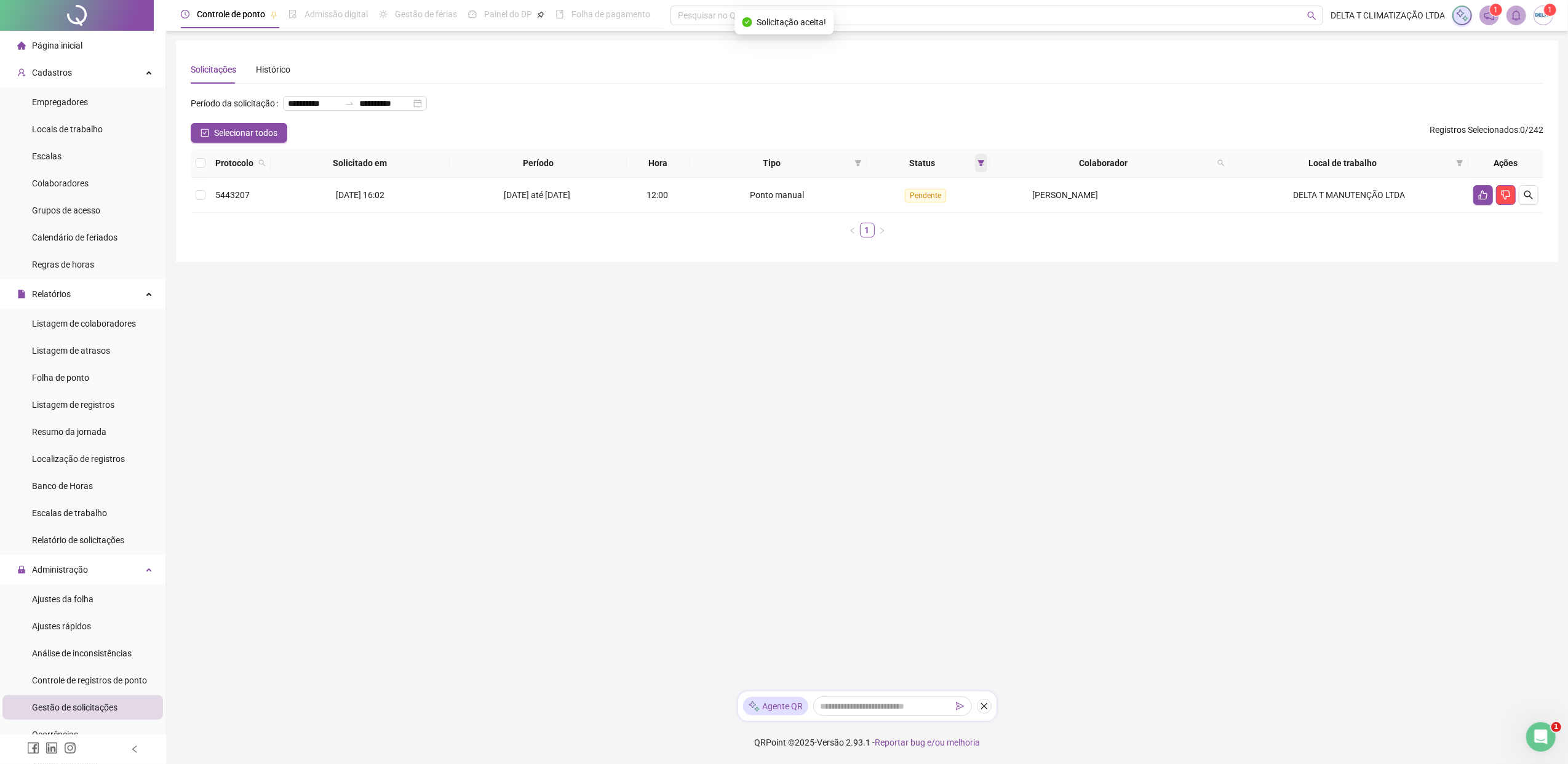
click at [978, 166] on span at bounding box center [981, 163] width 12 height 18
drag, startPoint x: 934, startPoint y: 230, endPoint x: 934, endPoint y: 215, distance: 15.0
click at [934, 228] on span "Aceita" at bounding box center [938, 228] width 31 height 14
click at [943, 205] on span "Pendente" at bounding box center [943, 208] width 41 height 14
click at [1218, 161] on div "Colaborador" at bounding box center [1110, 163] width 230 height 14
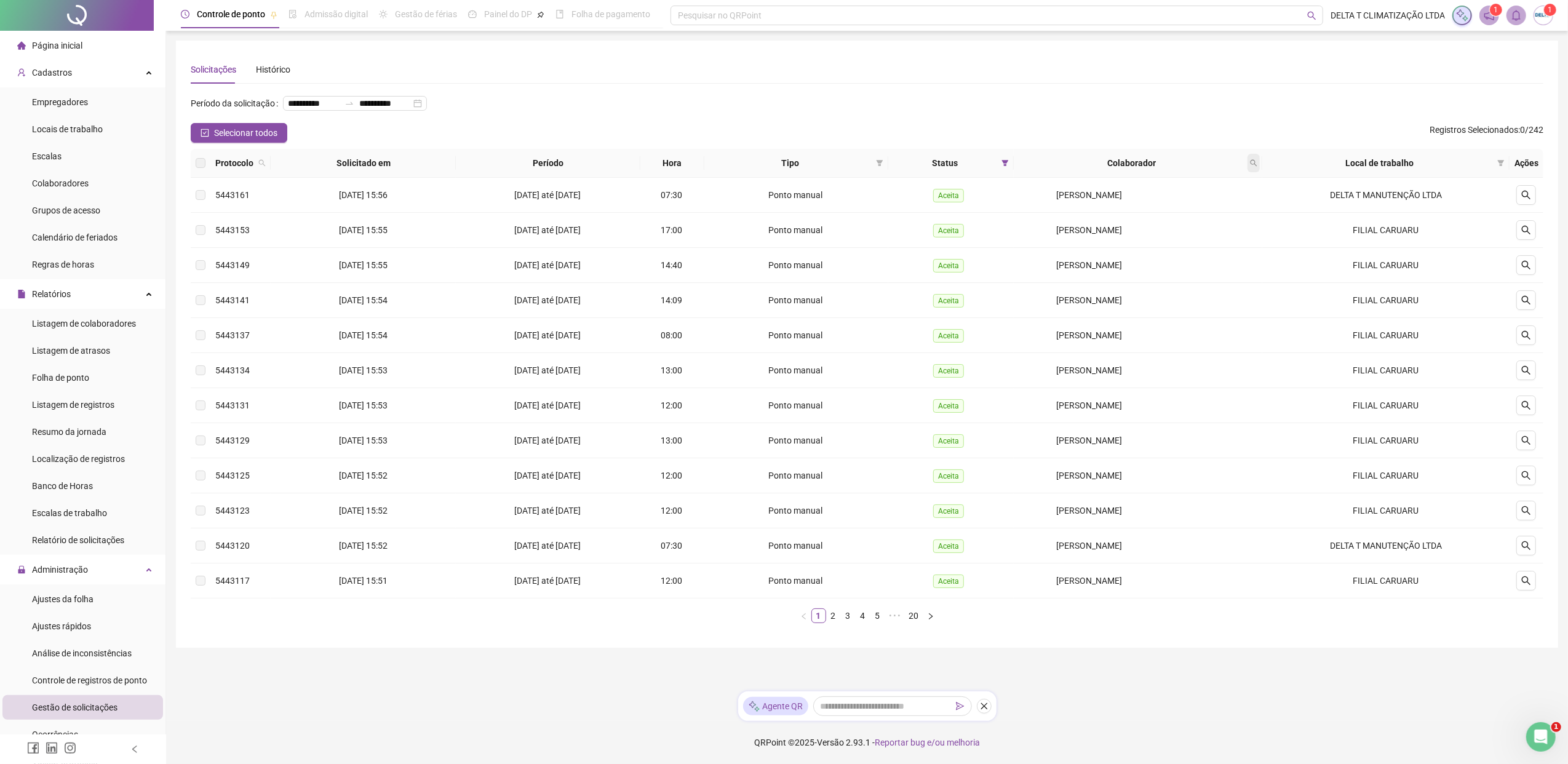
click at [1240, 166] on icon "search" at bounding box center [1253, 163] width 8 height 8
type input "*****"
click at [1173, 217] on span "Buscar" at bounding box center [1176, 211] width 27 height 14
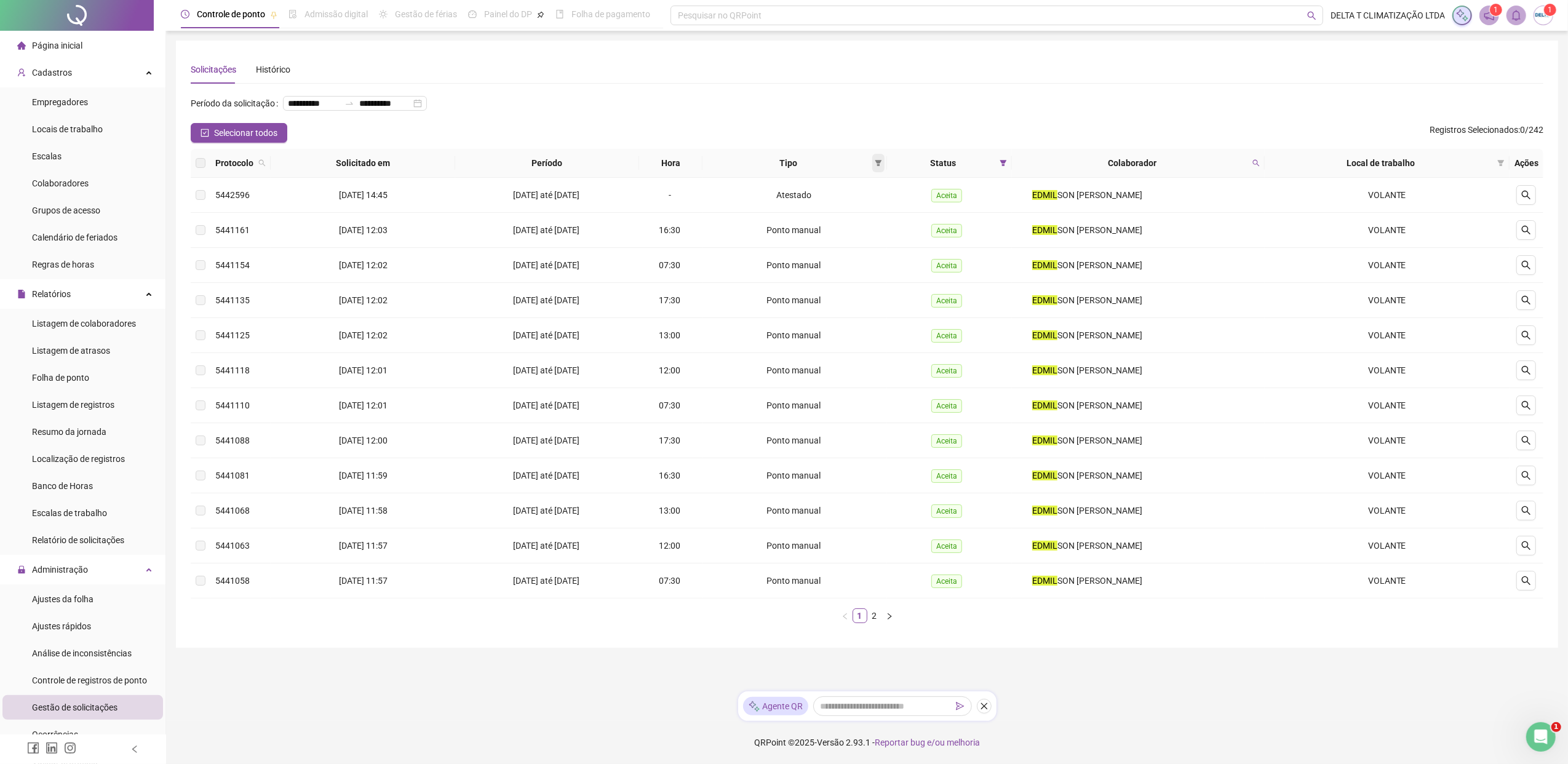
click at [884, 168] on span at bounding box center [878, 163] width 12 height 18
click at [844, 207] on span "Atestado" at bounding box center [837, 207] width 35 height 10
click at [874, 247] on span "OK" at bounding box center [867, 251] width 12 height 14
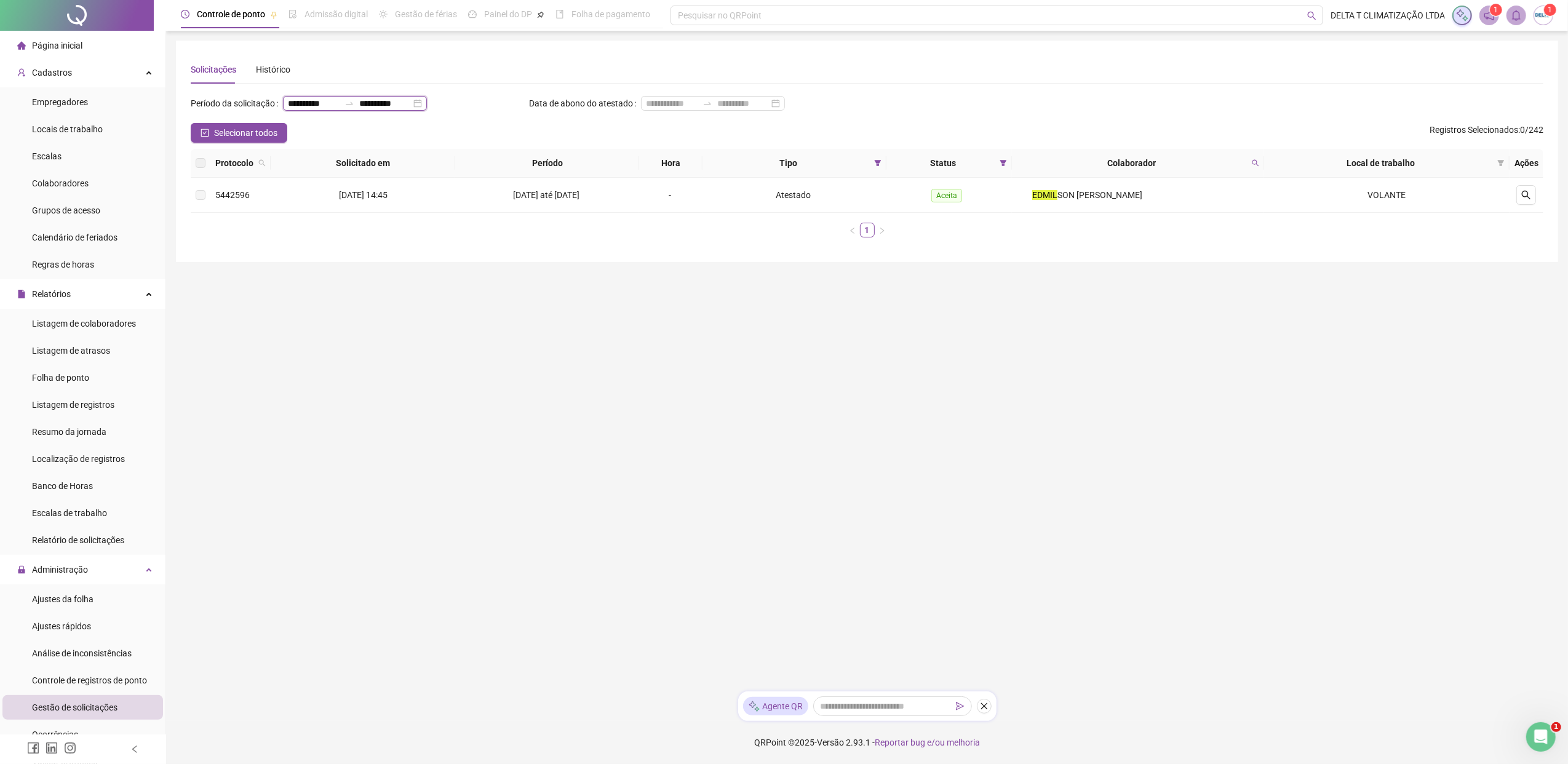
click at [299, 108] on input "**********" at bounding box center [314, 103] width 52 height 14
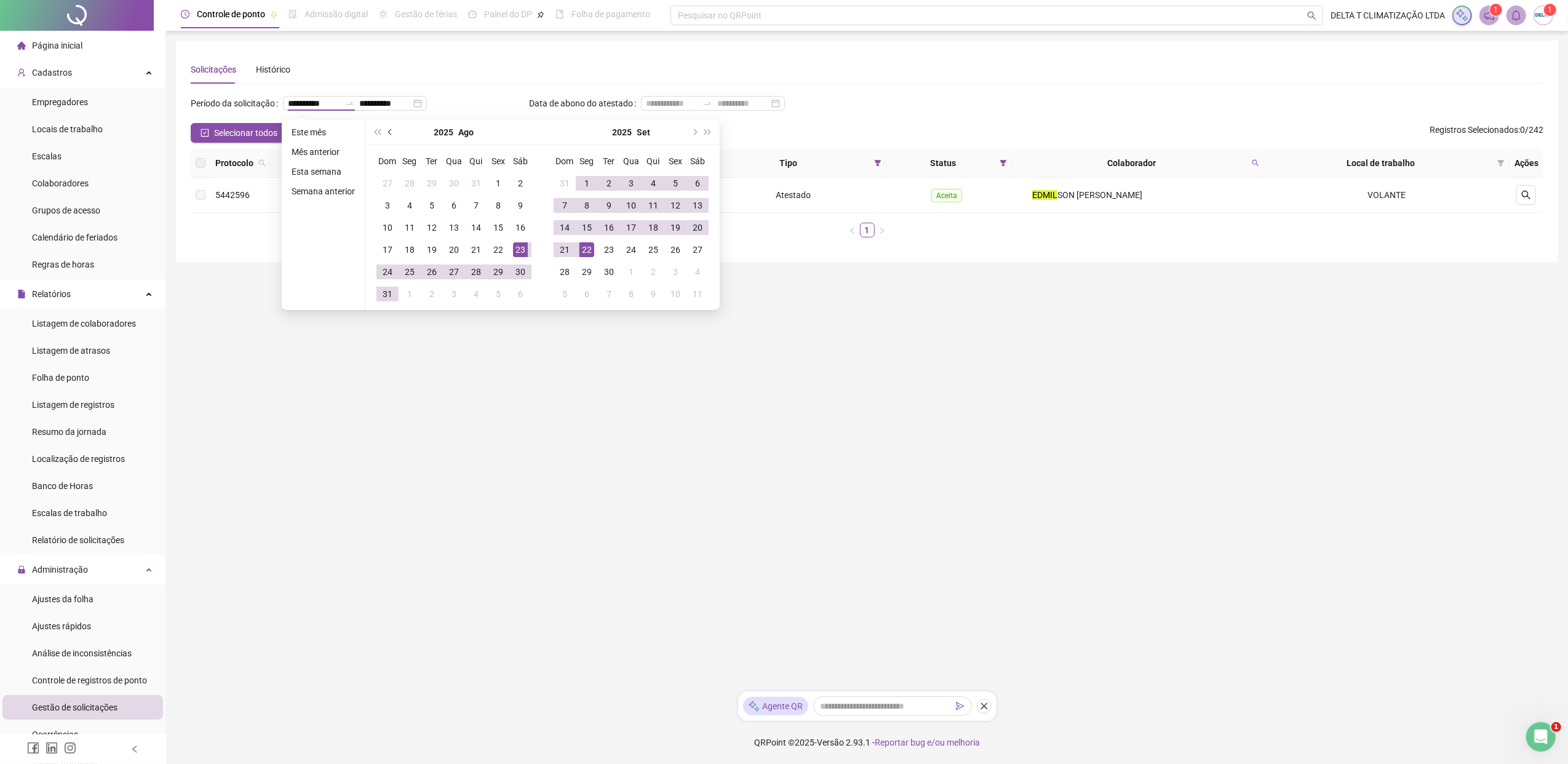
click at [395, 133] on button "prev-year" at bounding box center [391, 132] width 14 height 25
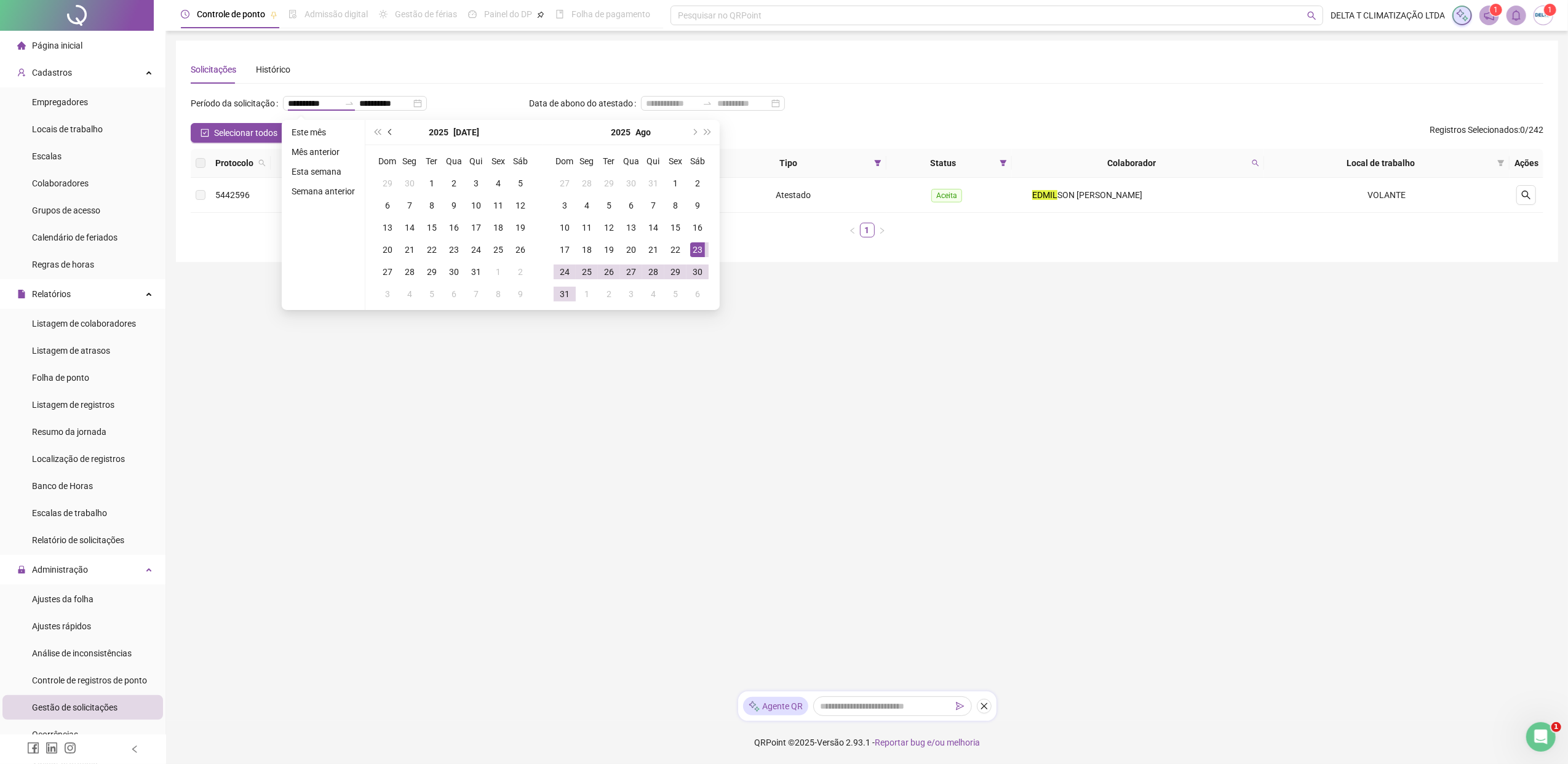
click at [395, 133] on button "prev-year" at bounding box center [391, 132] width 14 height 25
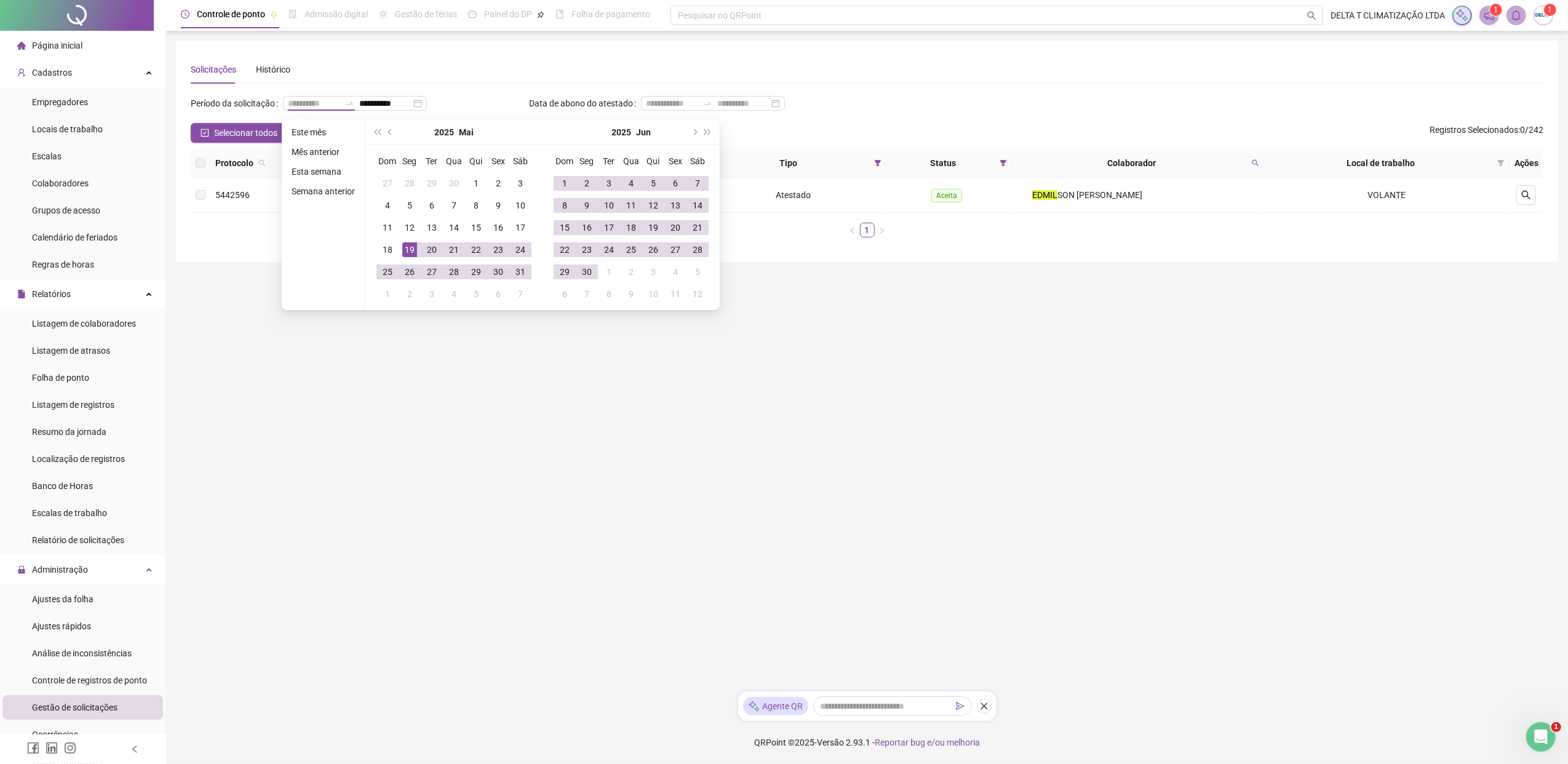
type input "**********"
click at [410, 240] on td "19" at bounding box center [410, 250] width 22 height 22
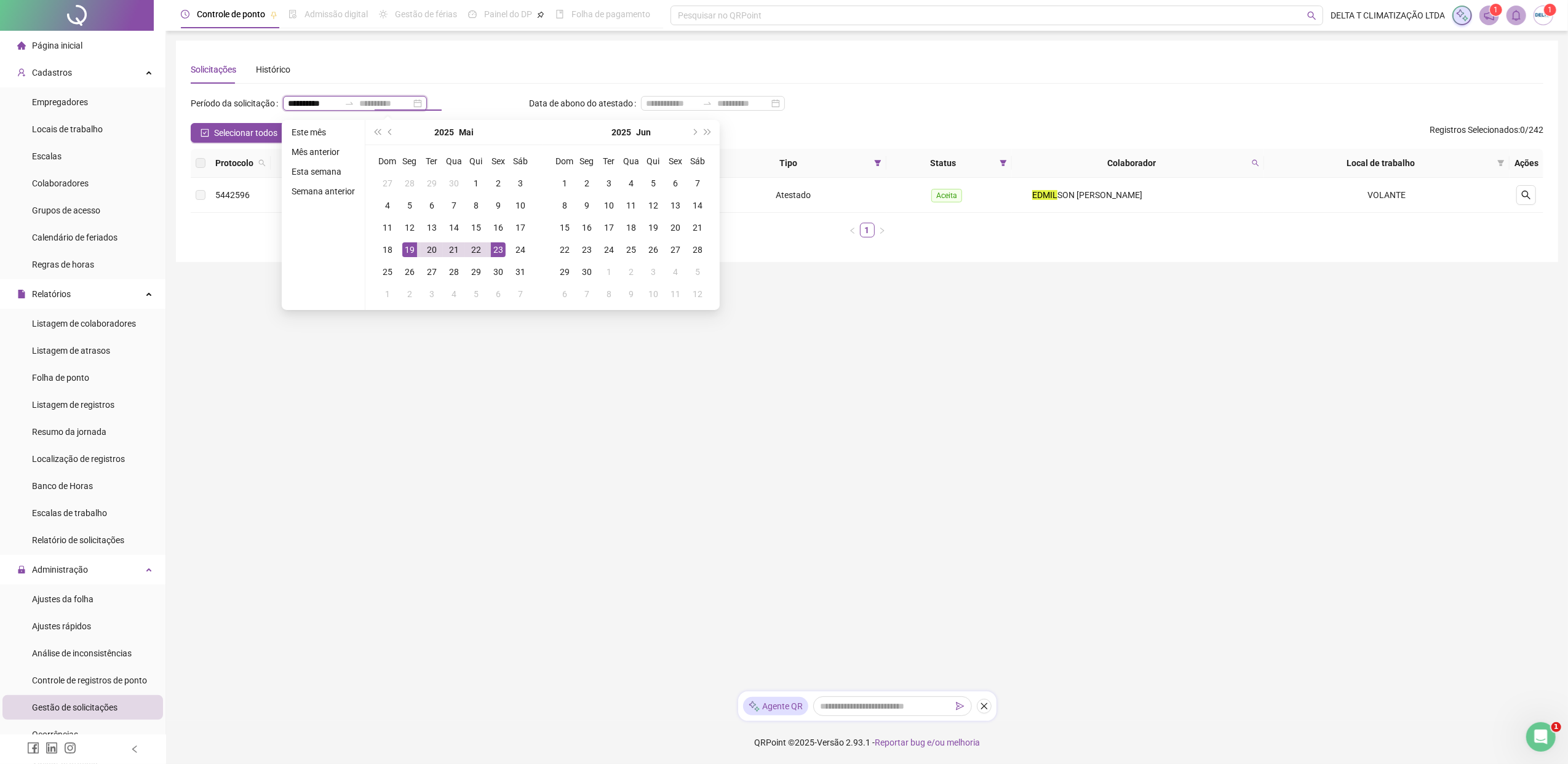
type input "**********"
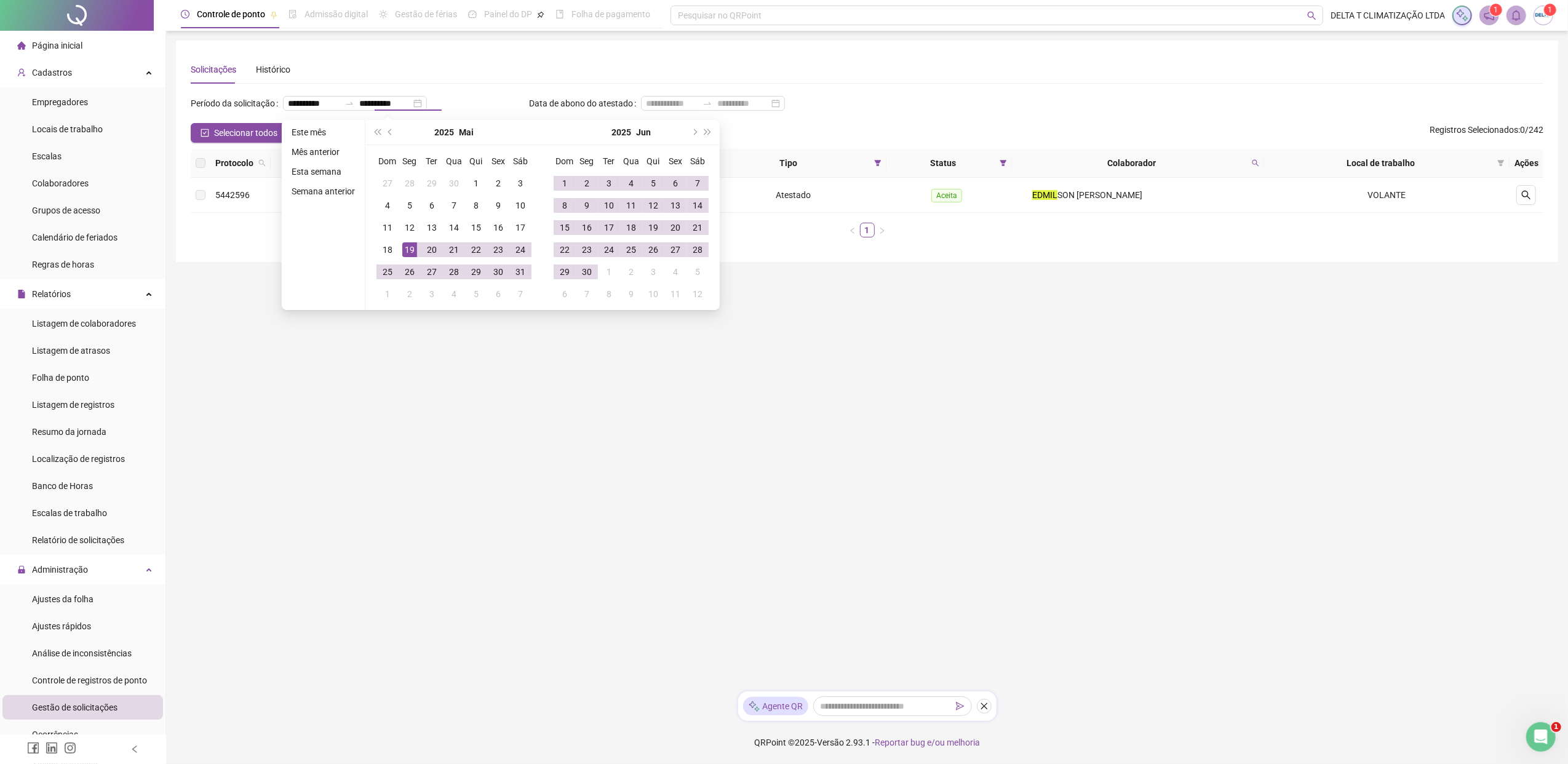
click at [1118, 380] on main "**********" at bounding box center [867, 360] width 1382 height 641
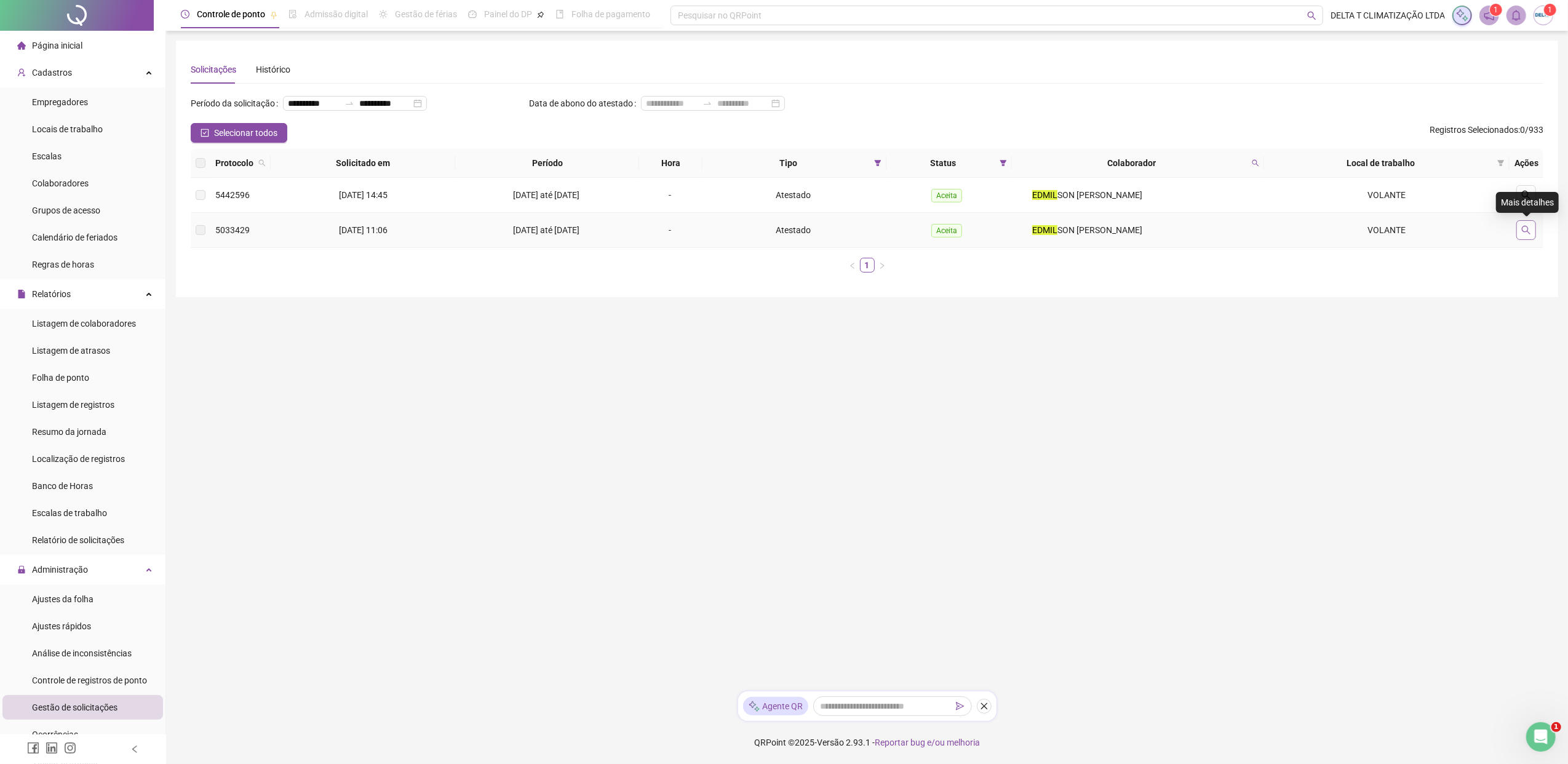
click at [1240, 228] on icon "search" at bounding box center [1526, 230] width 10 height 10
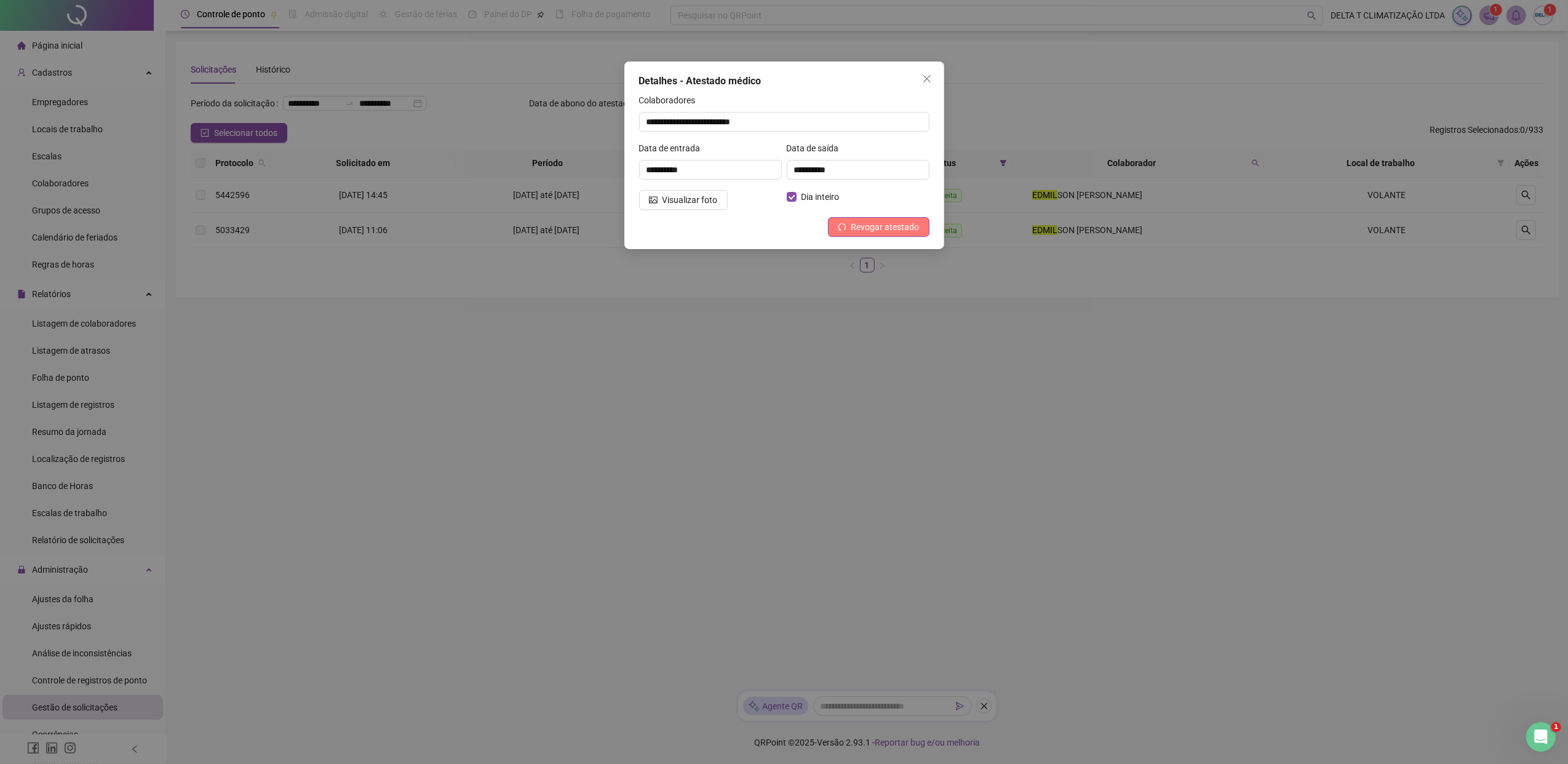
click at [868, 227] on span "Revogar atestado" at bounding box center [885, 227] width 68 height 14
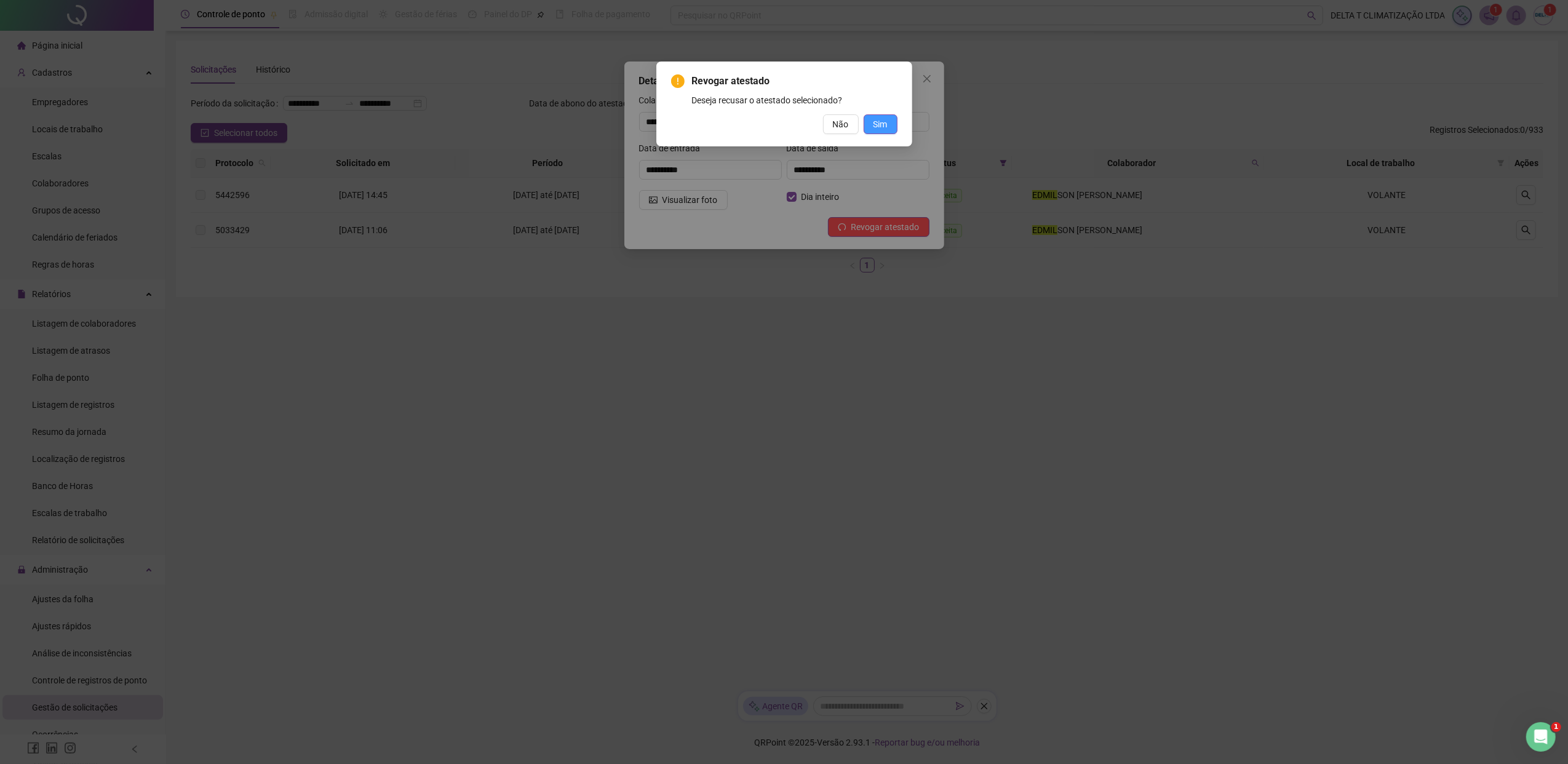
click at [874, 126] on span "Sim" at bounding box center [880, 124] width 14 height 14
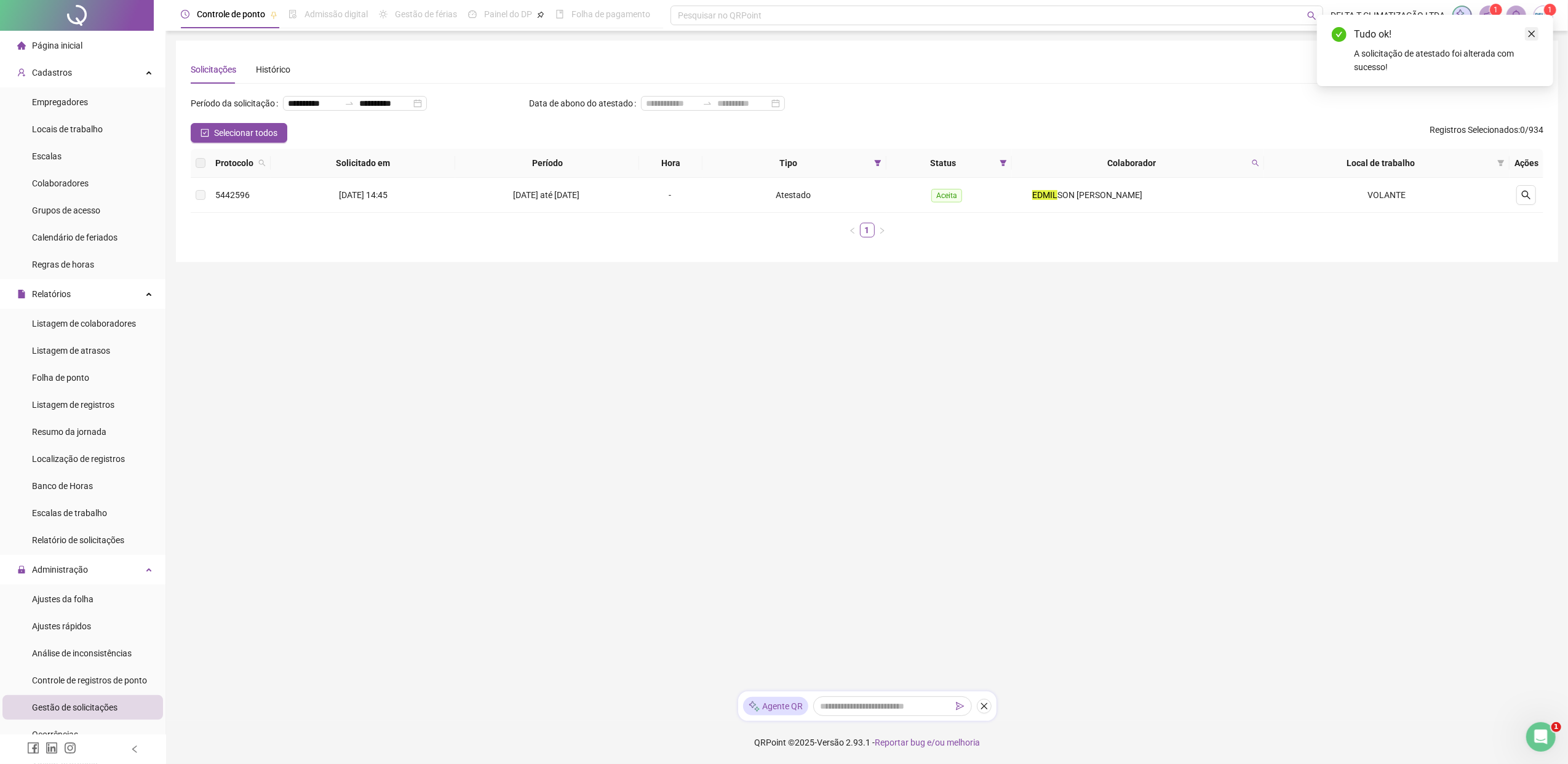
click at [1240, 35] on link "Close" at bounding box center [1532, 34] width 14 height 14
click at [455, 448] on main "**********" at bounding box center [867, 360] width 1382 height 641
click at [92, 376] on li "Folha de ponto" at bounding box center [83, 378] width 161 height 25
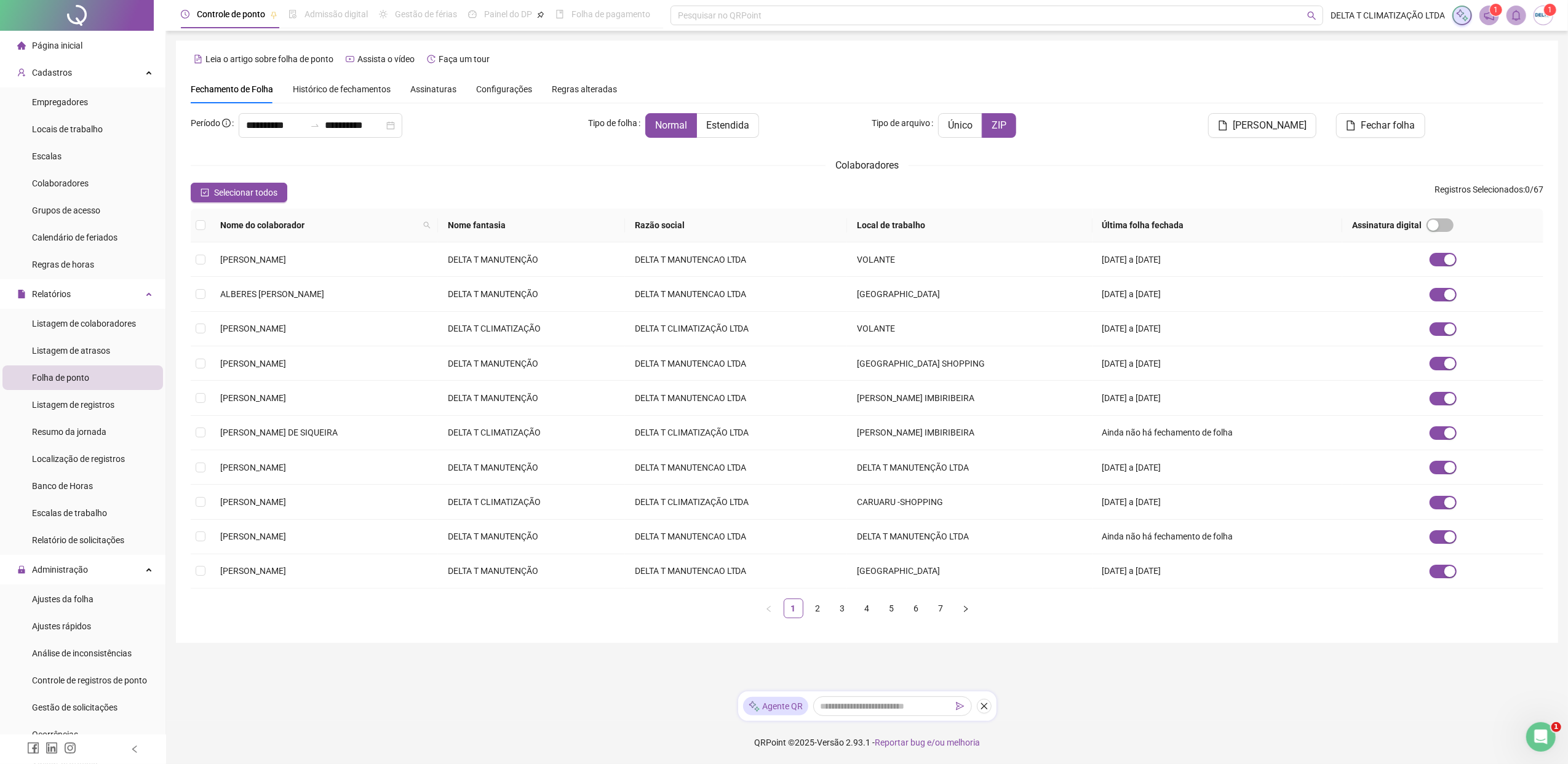
type input "**********"
click at [350, 89] on span "Histórico de fechamentos" at bounding box center [341, 89] width 98 height 10
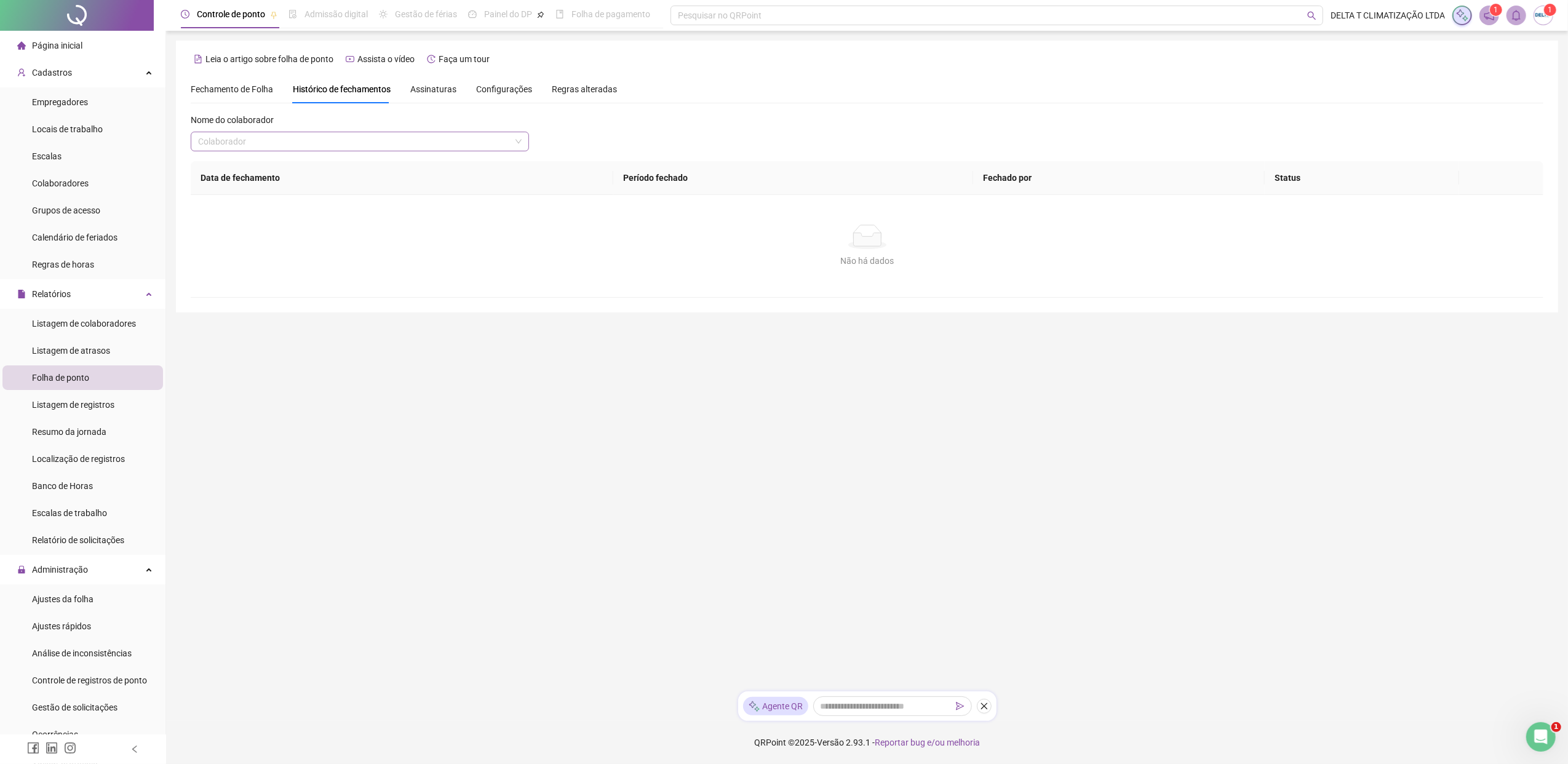
click at [344, 145] on input "search" at bounding box center [354, 141] width 313 height 18
type input "***"
click at [373, 170] on div "[PERSON_NAME]" at bounding box center [360, 166] width 319 height 14
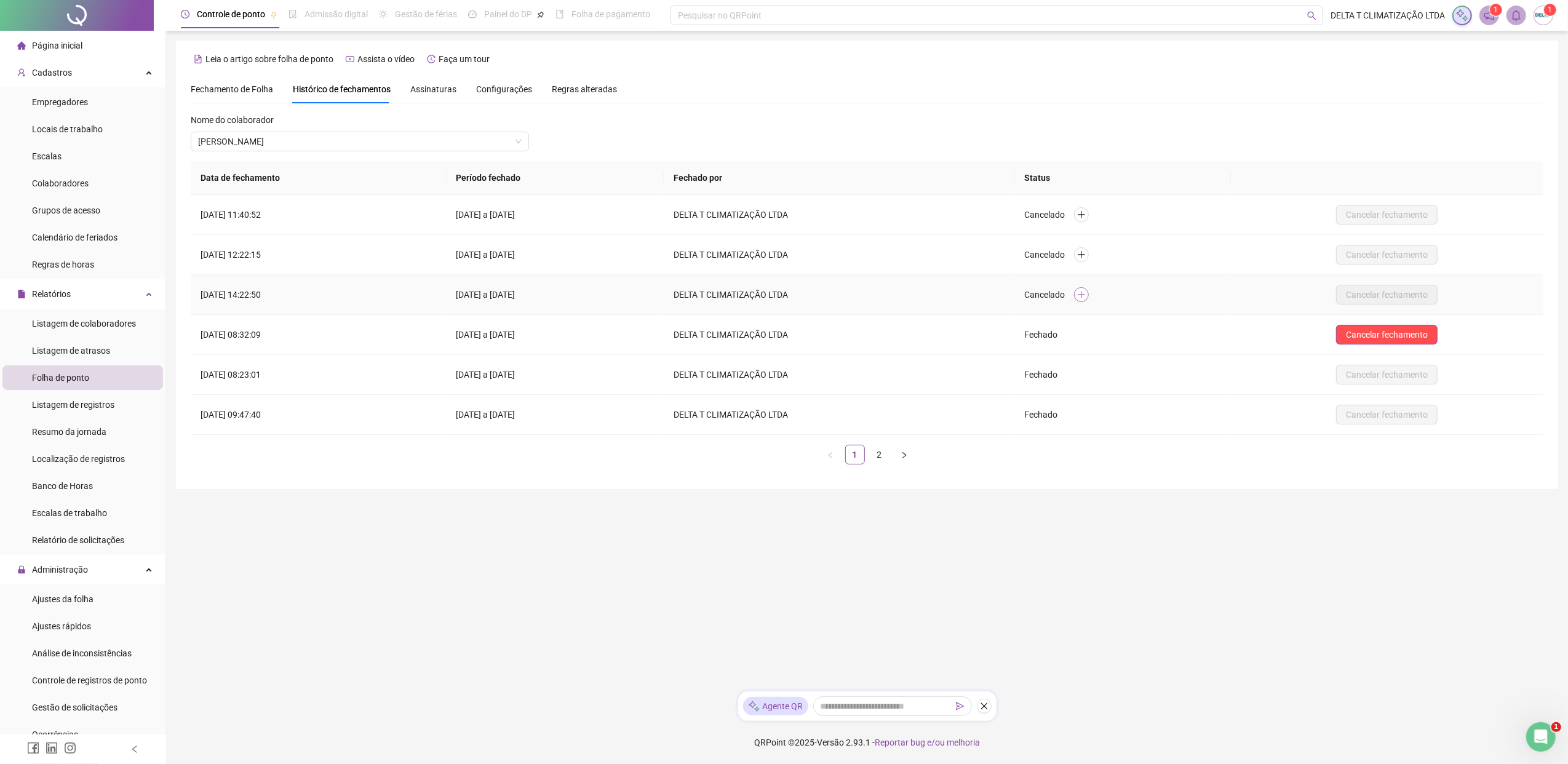
click at [1086, 298] on icon "plus" at bounding box center [1081, 294] width 9 height 9
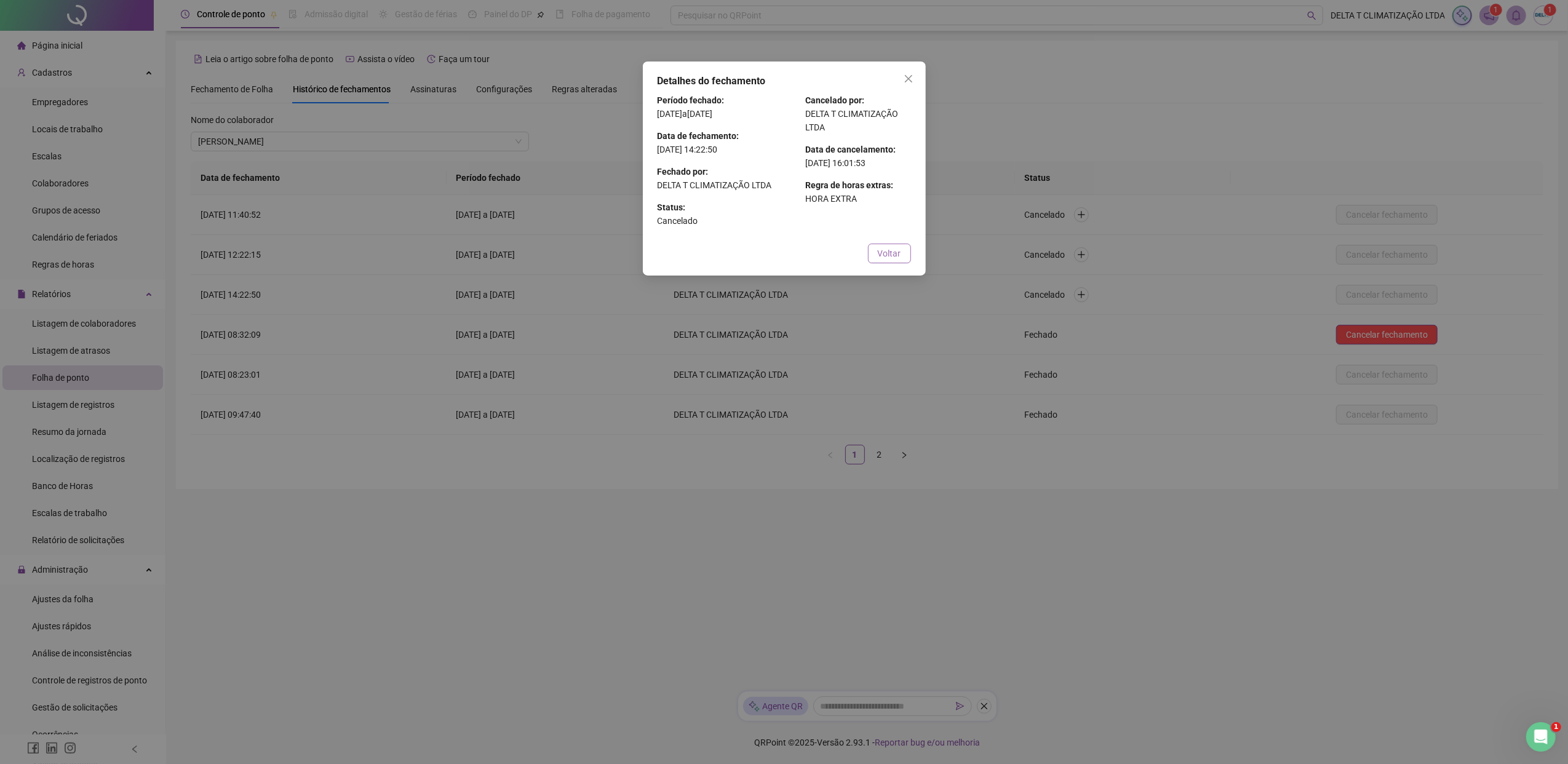
click at [892, 253] on span "Voltar" at bounding box center [889, 254] width 23 height 14
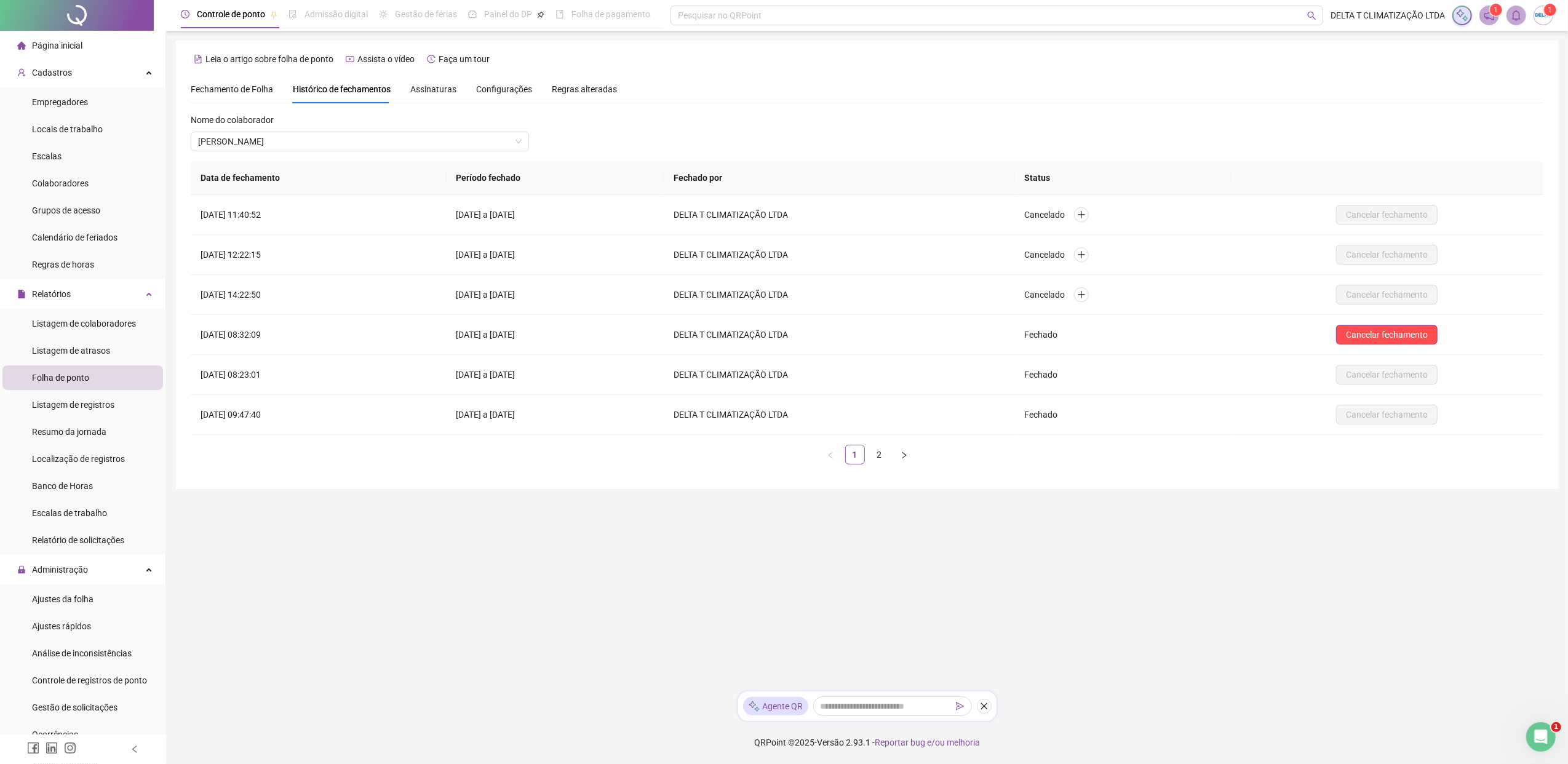
click at [212, 91] on span "Fechamento de Folha" at bounding box center [232, 89] width 82 height 10
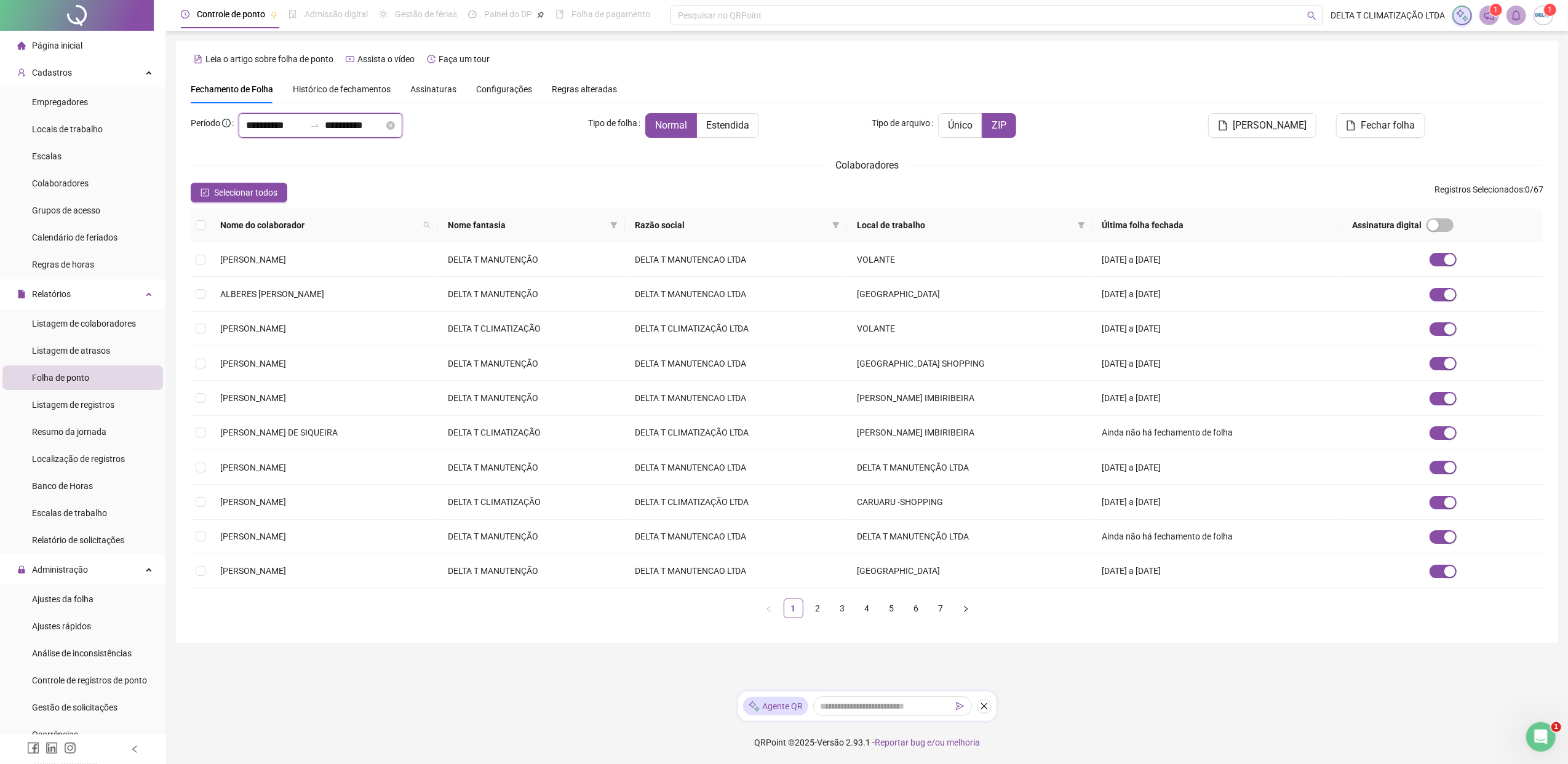
click at [254, 124] on input "**********" at bounding box center [276, 126] width 59 height 15
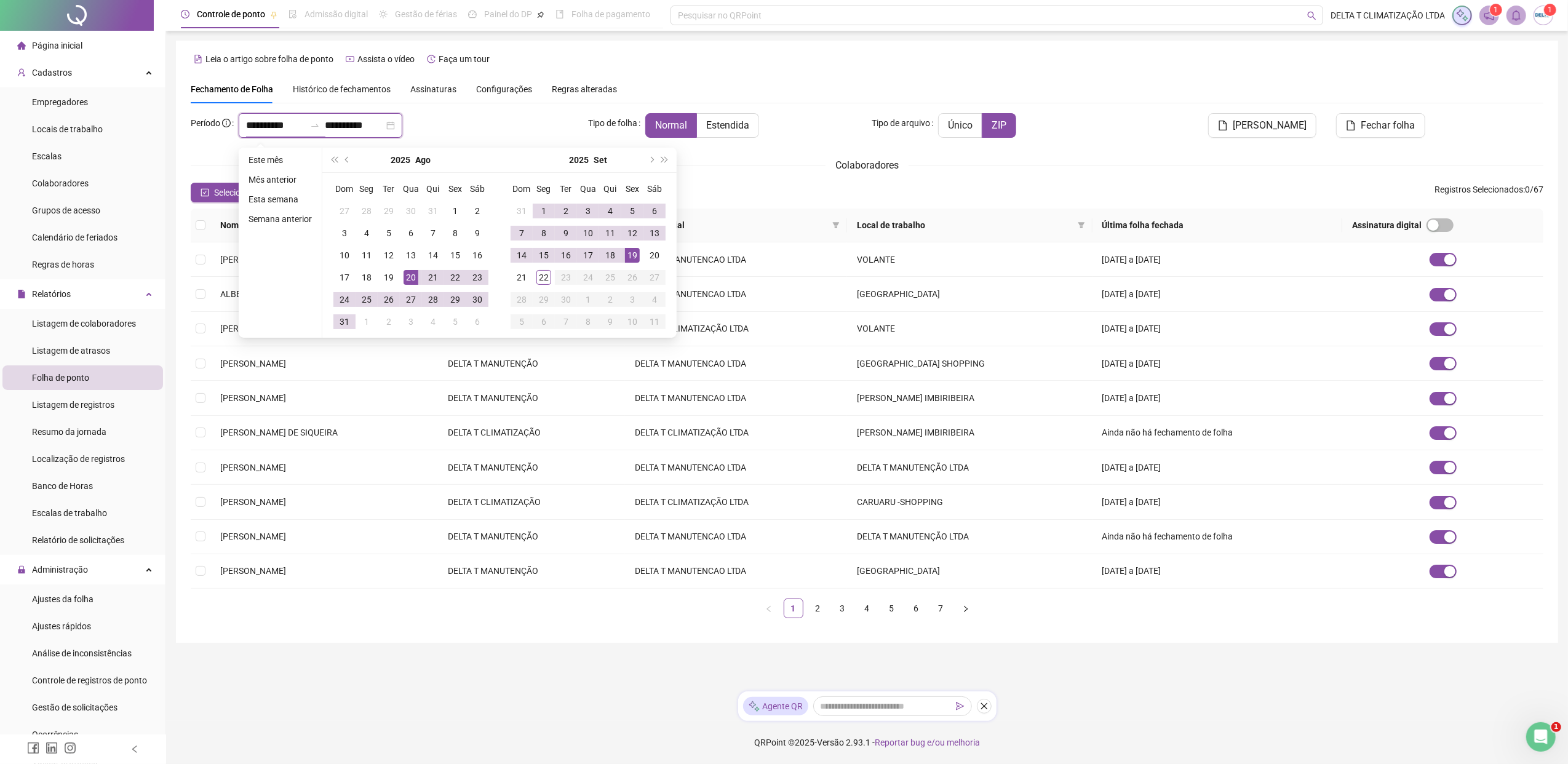
type input "**********"
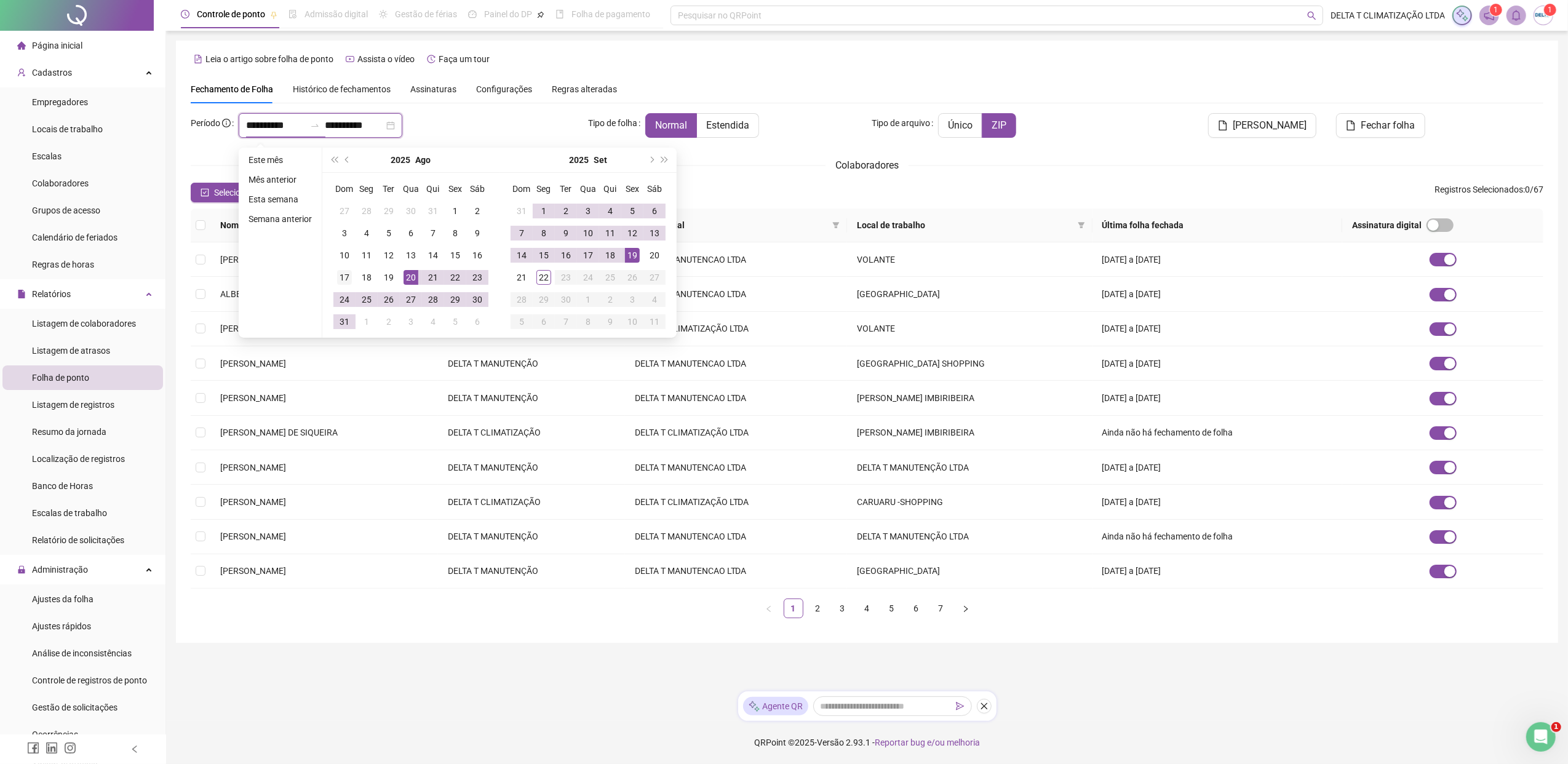
type input "**********"
click at [348, 160] on span "prev-year" at bounding box center [348, 159] width 6 height 6
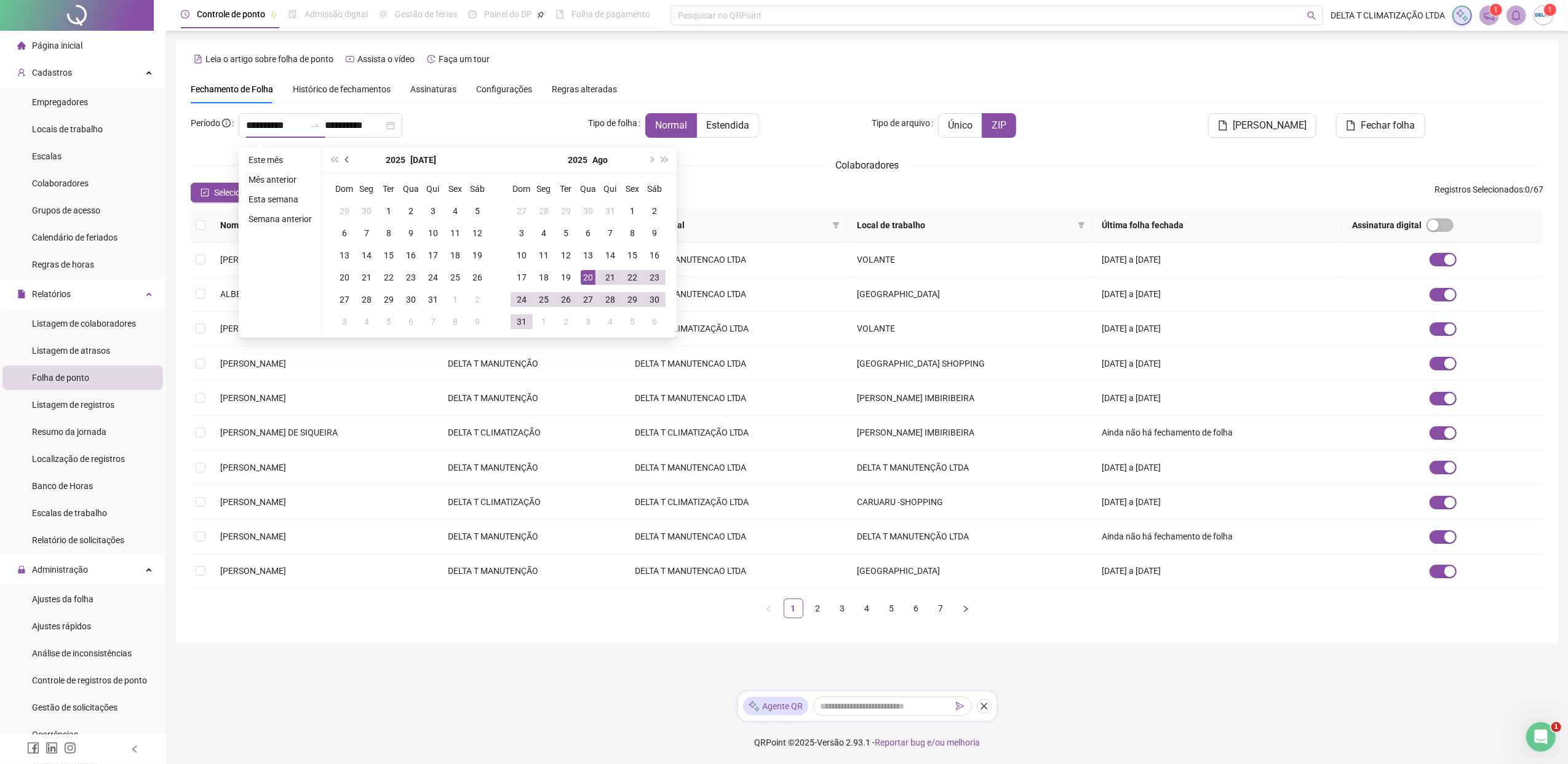
click at [348, 160] on span "prev-year" at bounding box center [348, 159] width 6 height 6
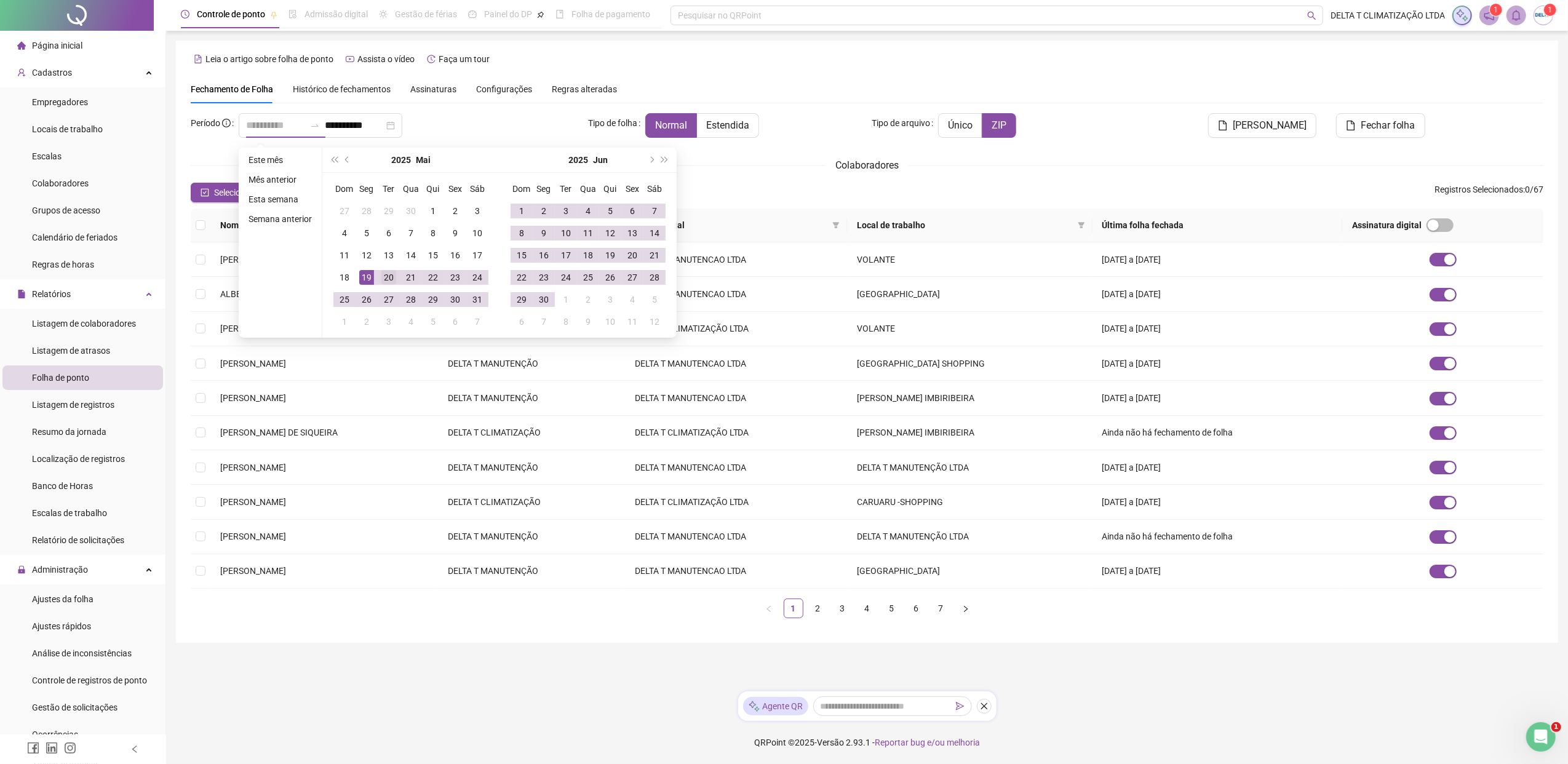
type input "**********"
click at [389, 274] on div "20" at bounding box center [389, 278] width 15 height 15
type input "**********"
click at [609, 256] on div "19" at bounding box center [610, 255] width 15 height 15
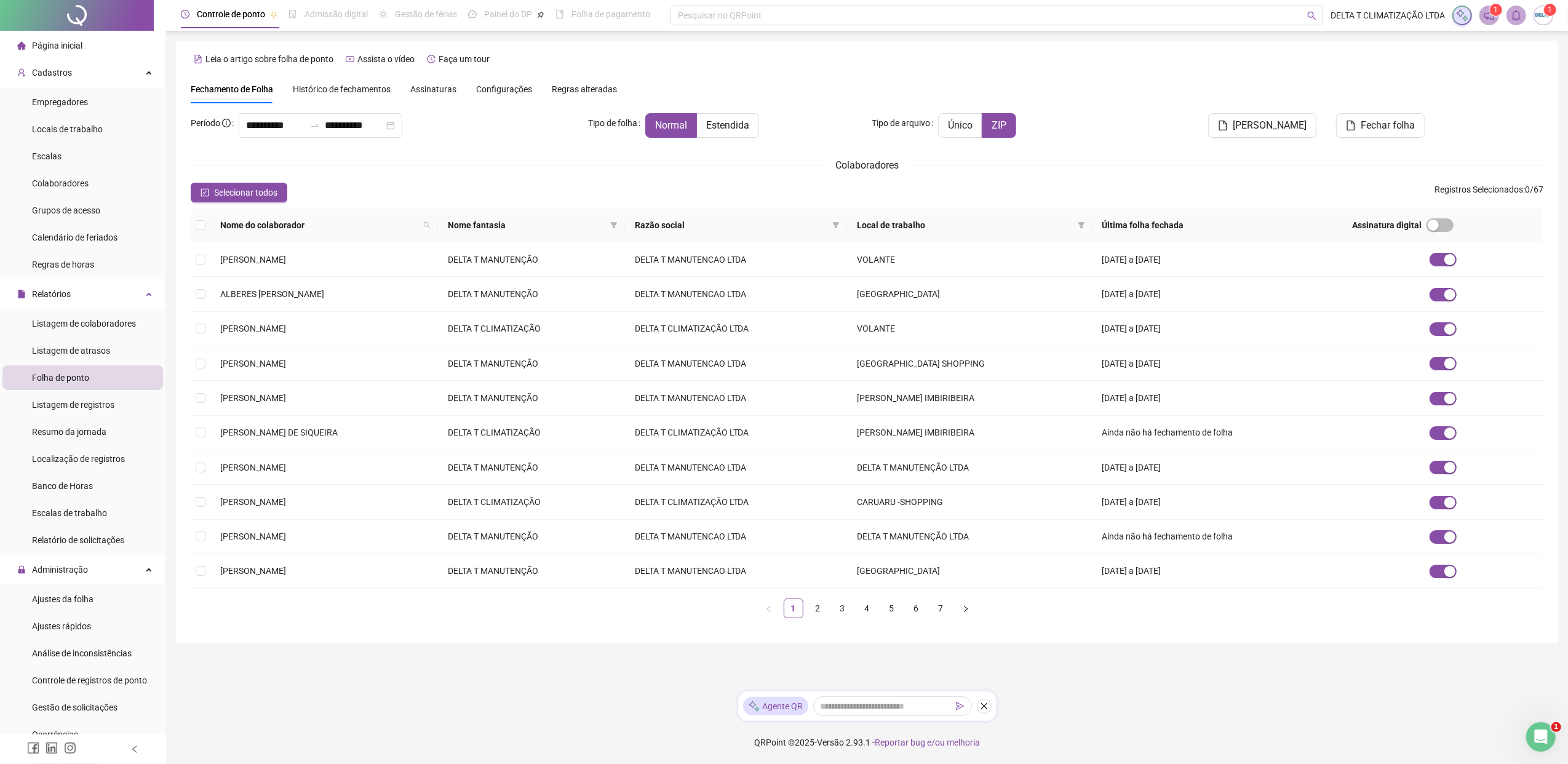
click at [722, 174] on div "**********" at bounding box center [867, 370] width 1353 height 514
click at [837, 586] on link "3" at bounding box center [842, 608] width 18 height 18
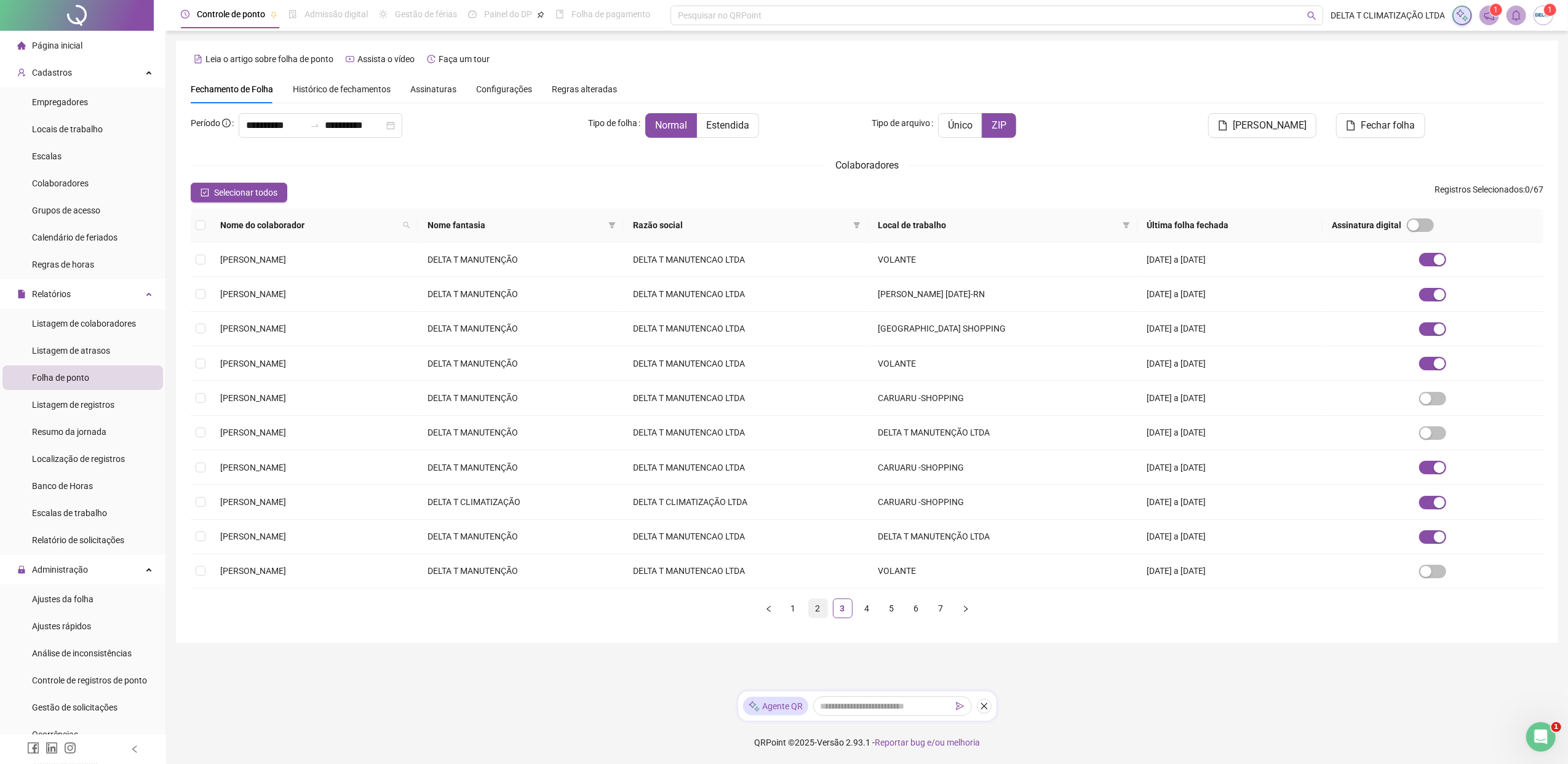
click at [823, 586] on link "2" at bounding box center [818, 608] width 18 height 18
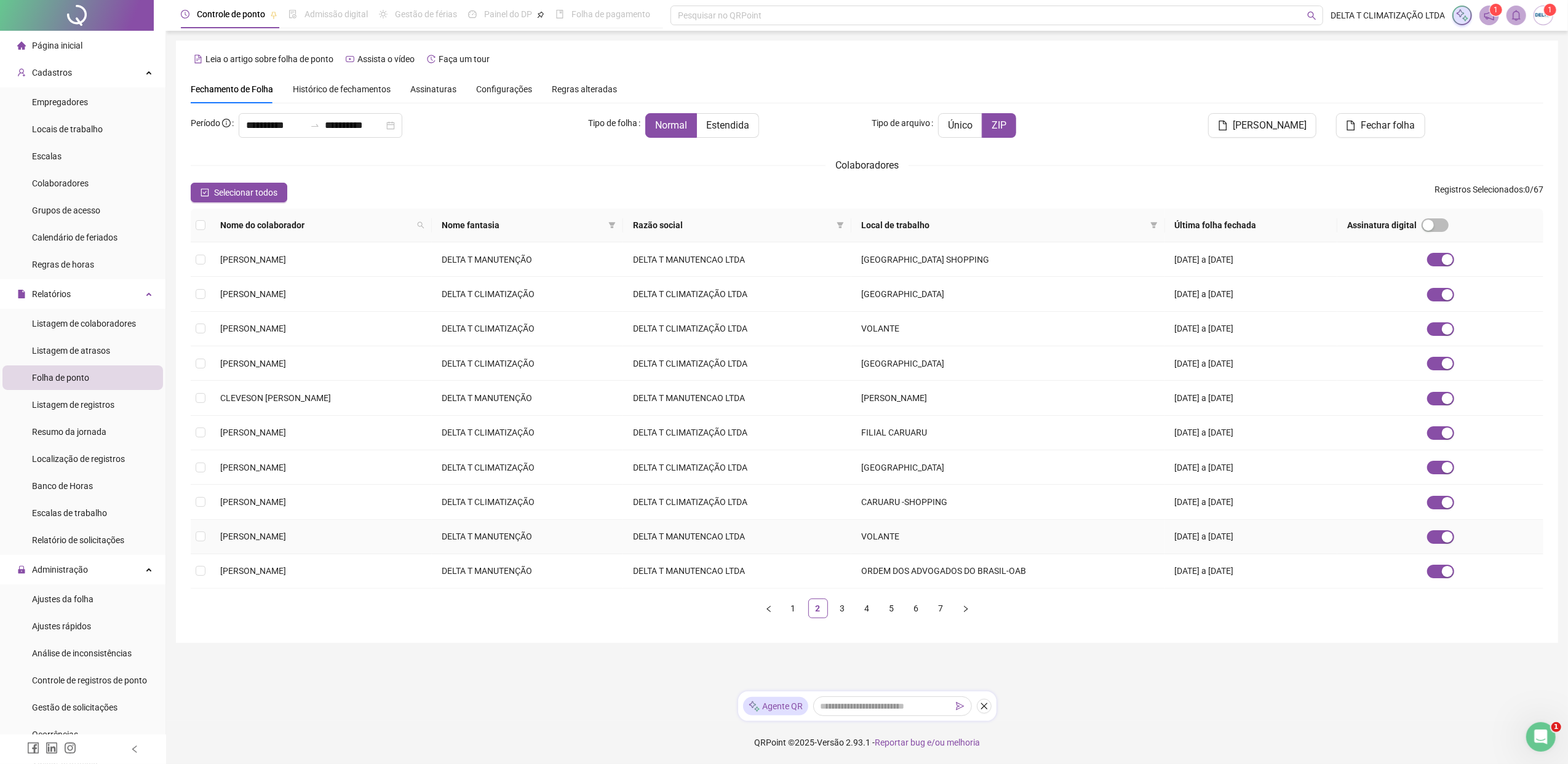
click at [251, 549] on td "[PERSON_NAME]" at bounding box center [321, 537] width 222 height 34
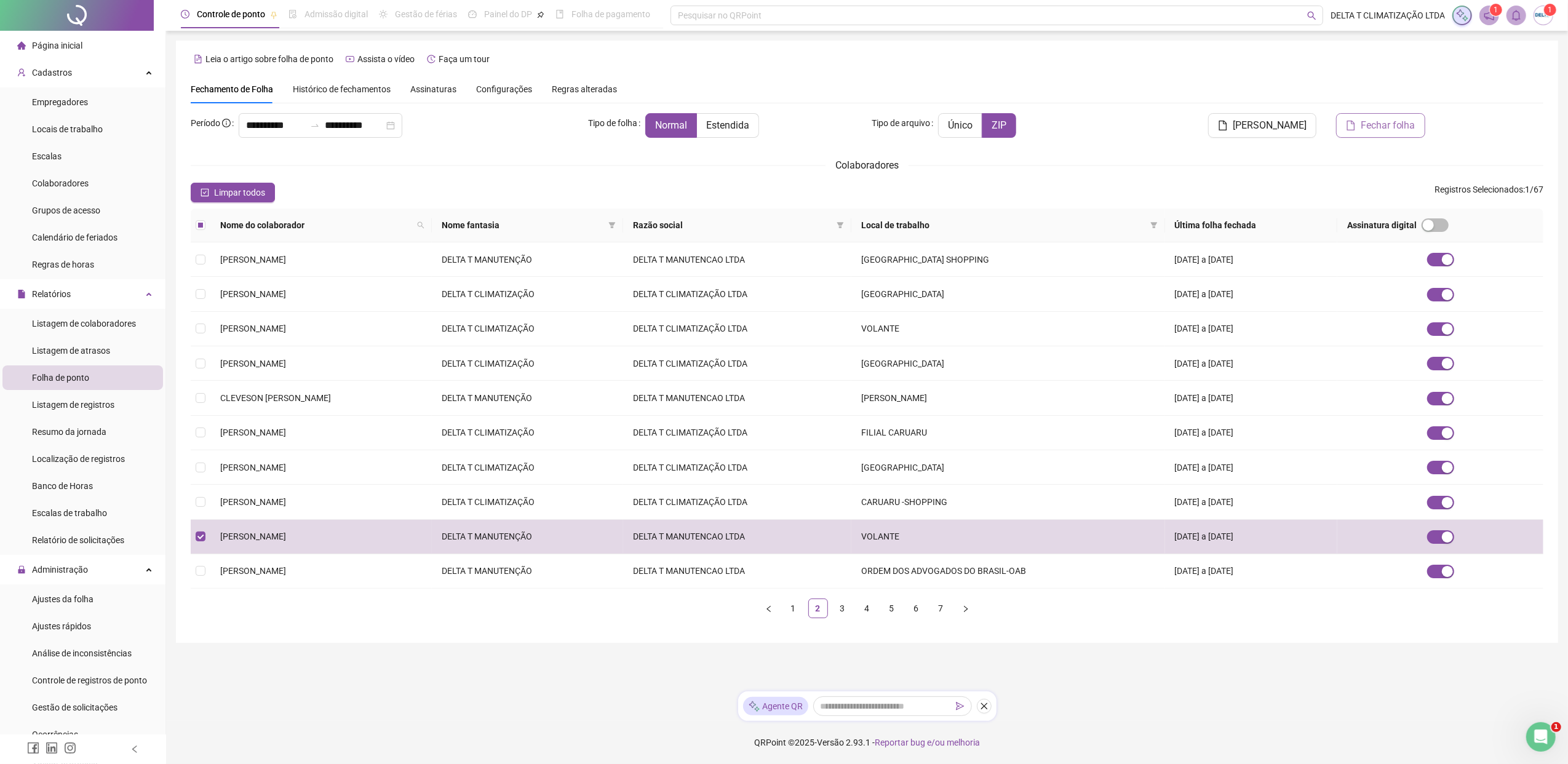
click at [1240, 126] on button "Fechar folha" at bounding box center [1381, 125] width 89 height 25
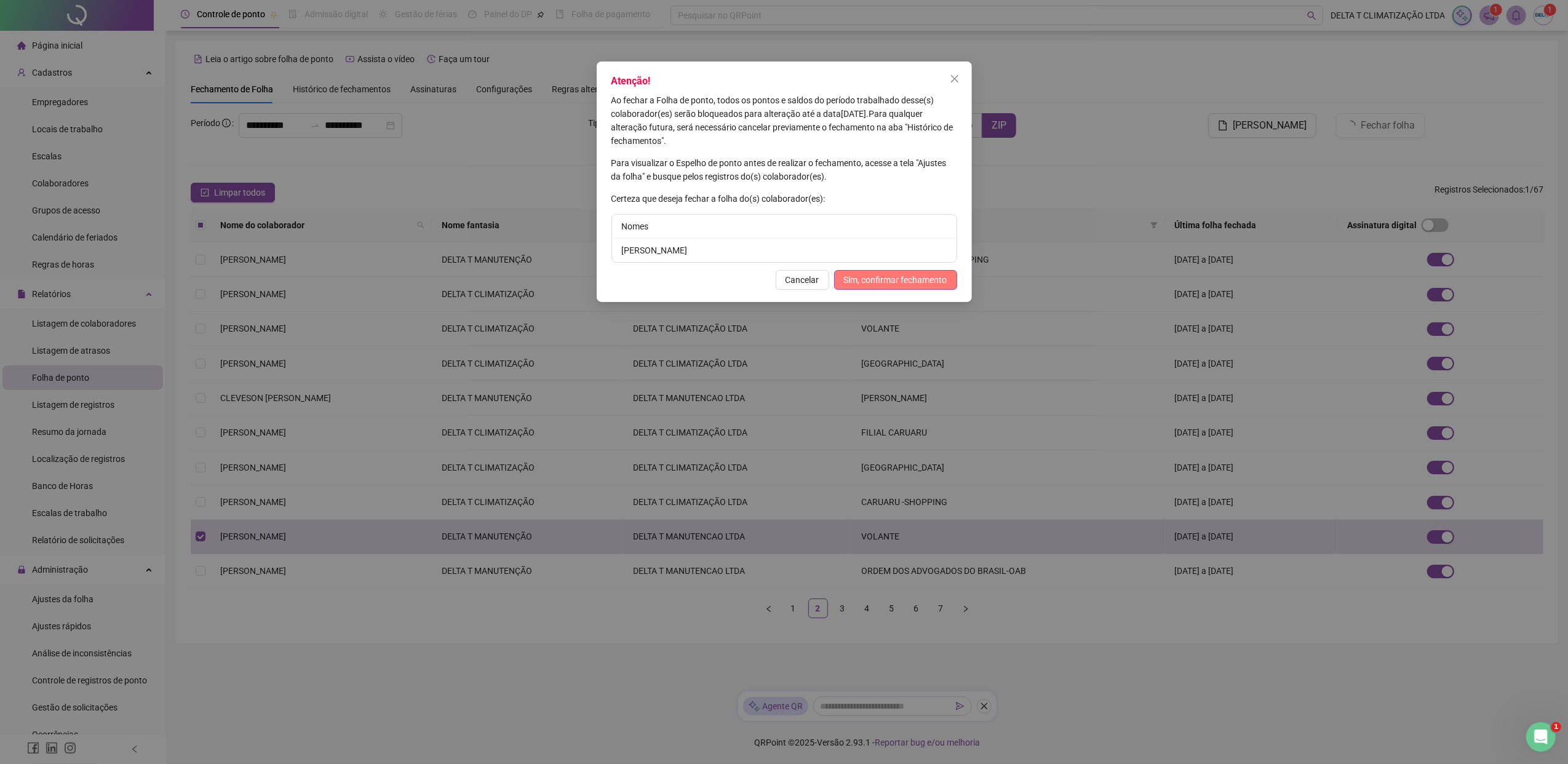
click at [939, 279] on span "Sim, confirmar fechamento" at bounding box center [895, 280] width 103 height 14
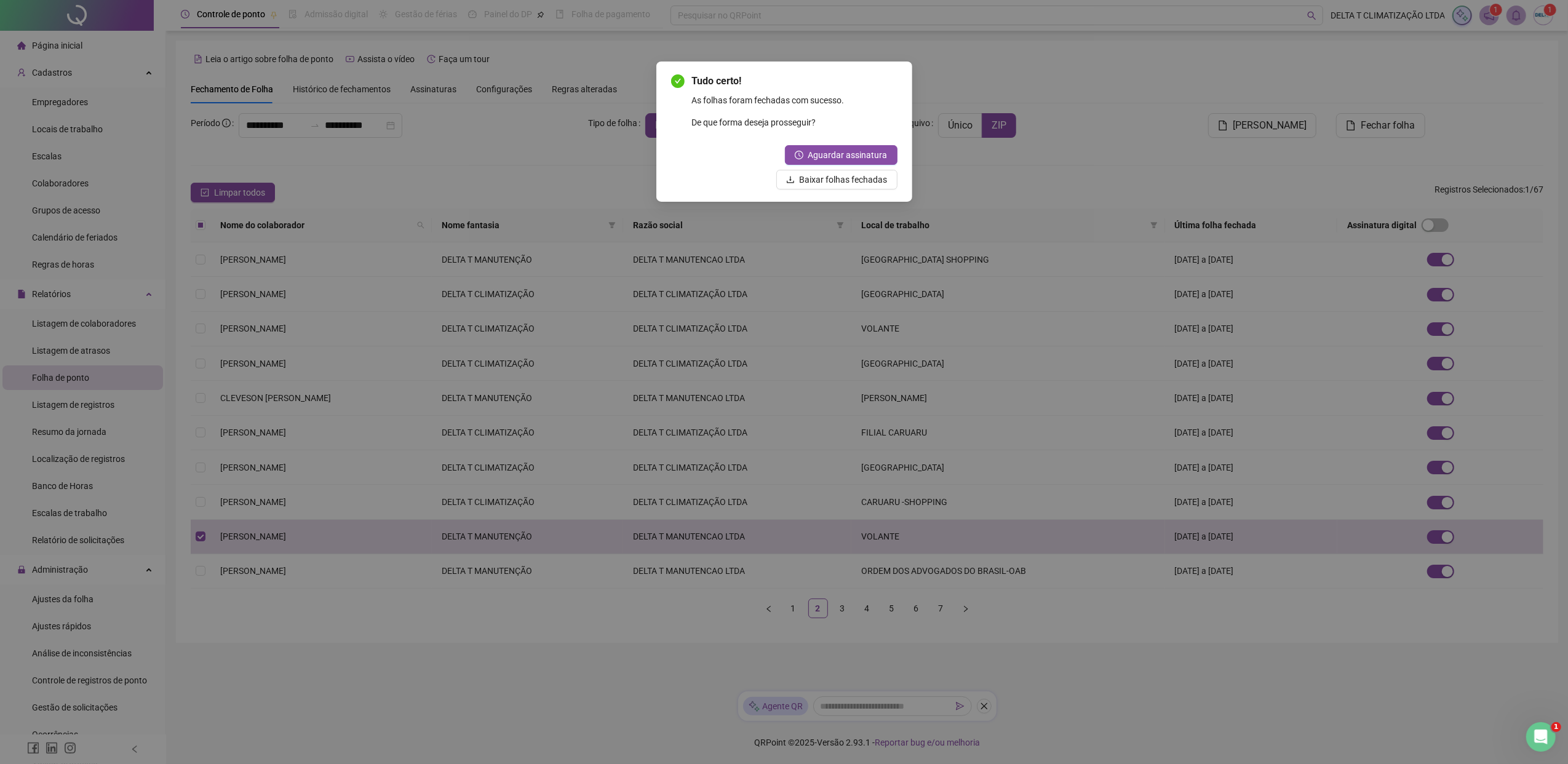
click at [579, 155] on div "Tudo certo! As folhas foram fechadas com sucesso. De que forma deseja prossegui…" at bounding box center [784, 382] width 1568 height 764
click at [826, 181] on span "Baixar folhas fechadas" at bounding box center [844, 180] width 88 height 14
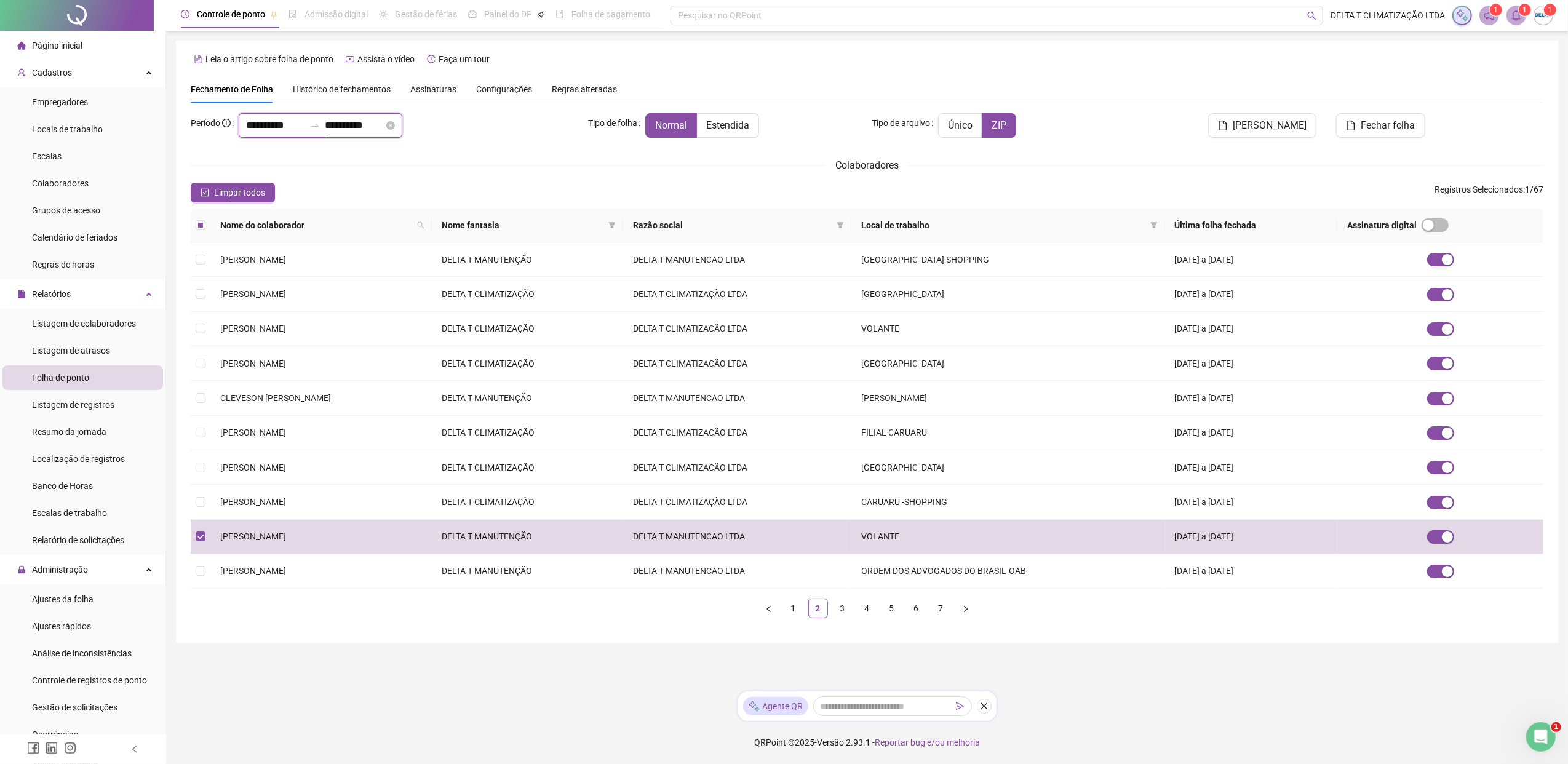
click at [276, 127] on input "**********" at bounding box center [276, 126] width 59 height 15
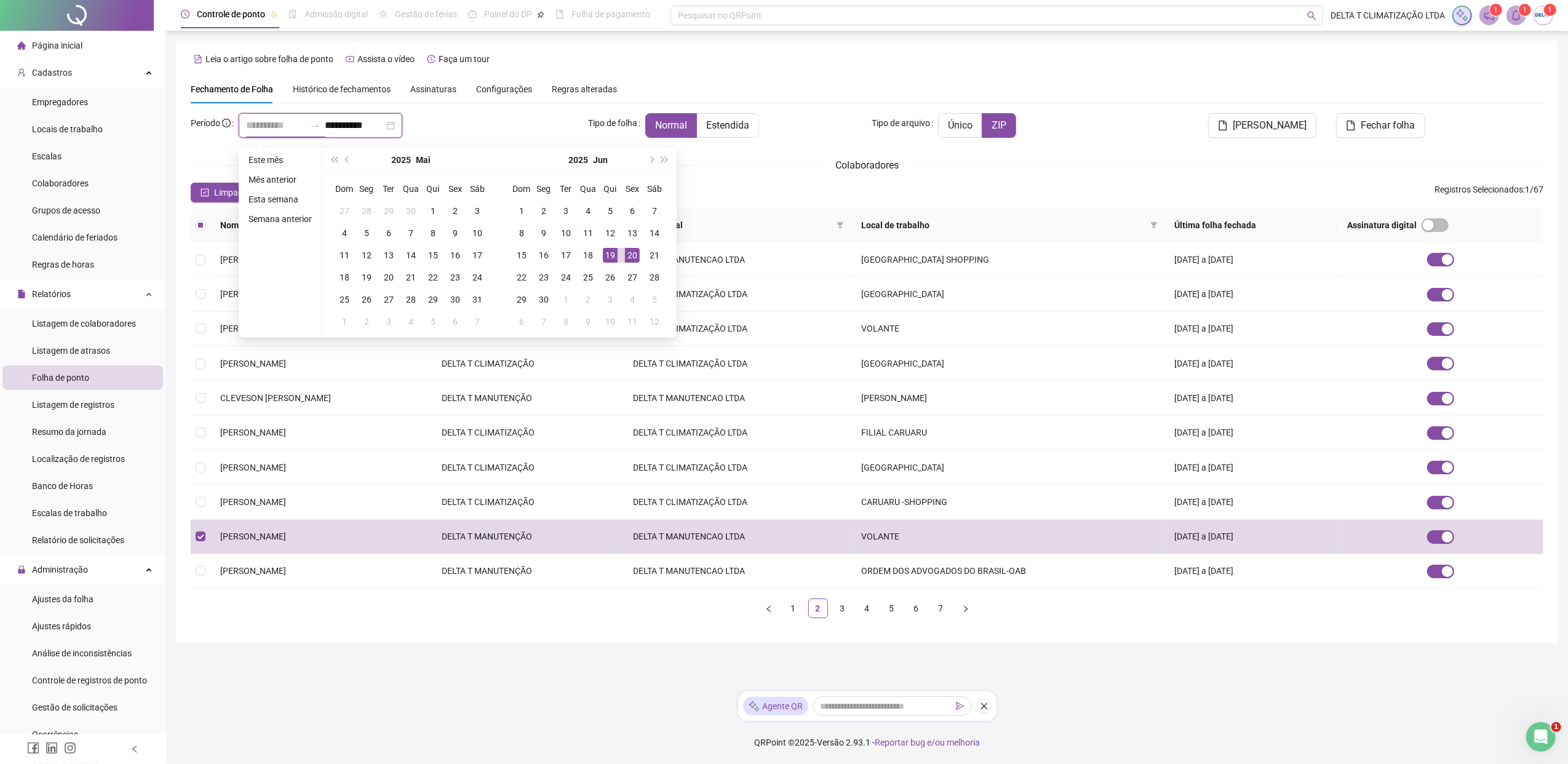
type input "**********"
click at [631, 252] on div "20" at bounding box center [632, 255] width 15 height 15
click at [649, 158] on span "next-year" at bounding box center [651, 159] width 6 height 6
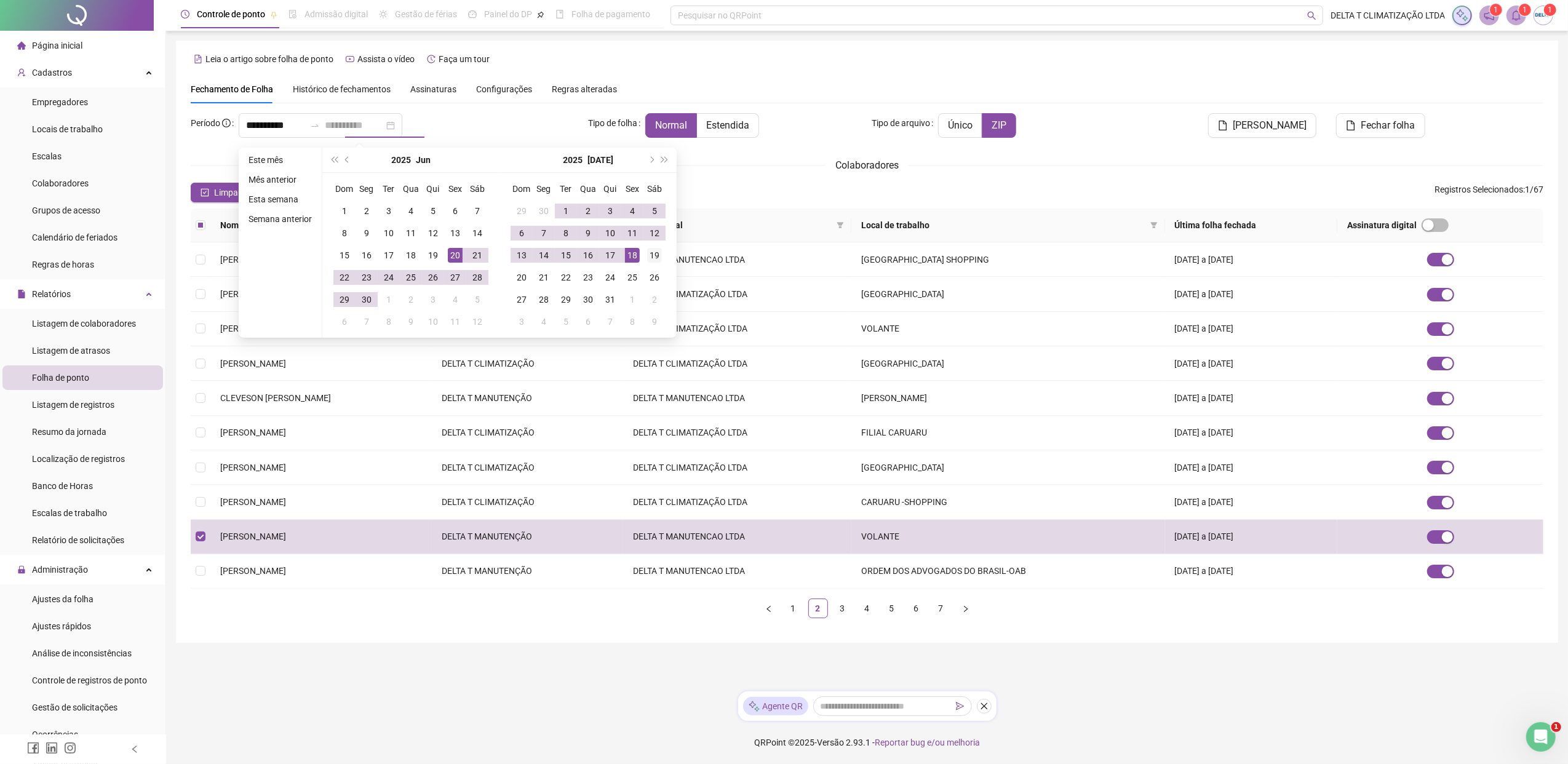
type input "**********"
click at [649, 256] on div "19" at bounding box center [655, 255] width 15 height 15
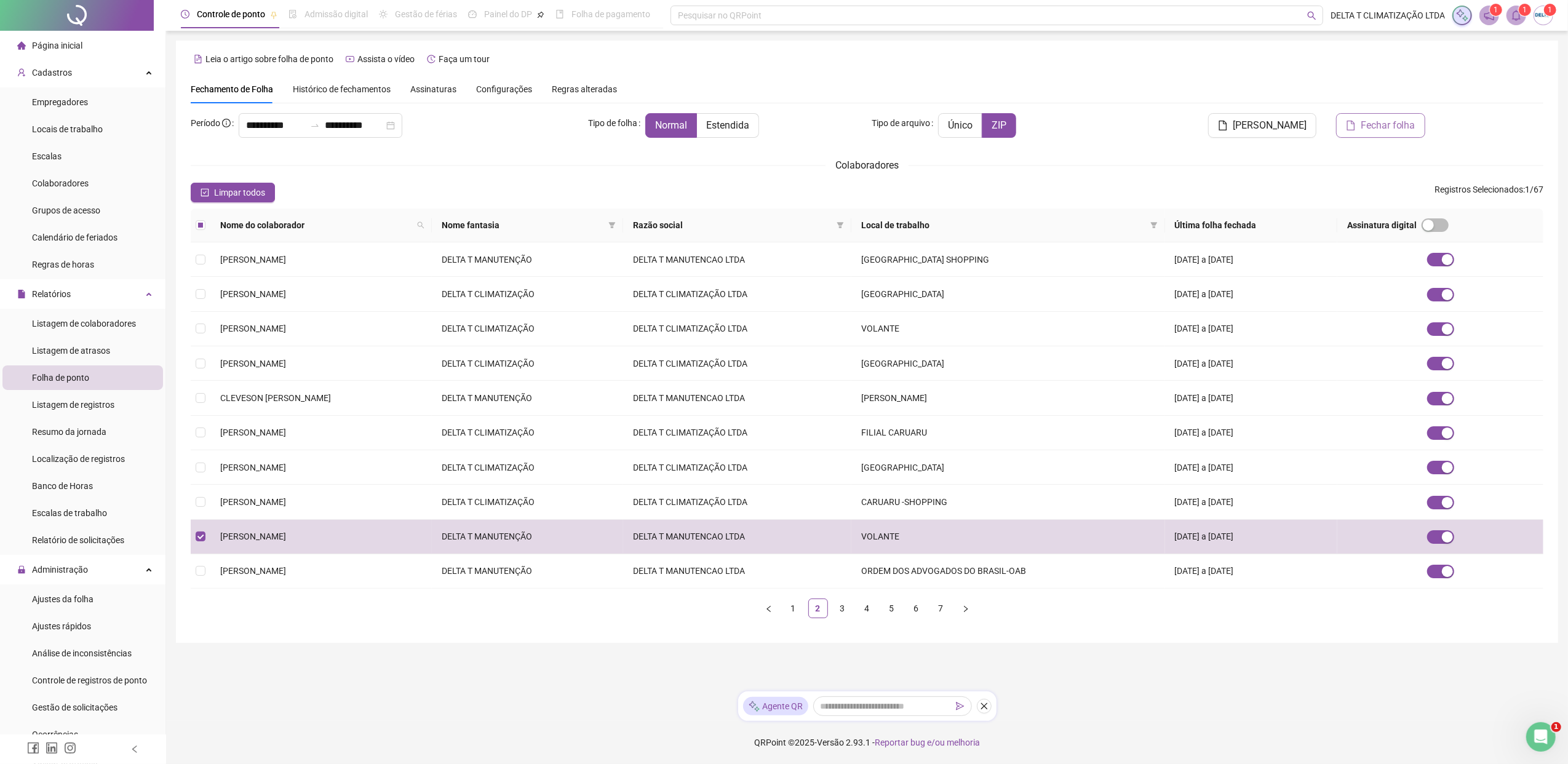
click at [1240, 127] on span "Fechar folha" at bounding box center [1388, 126] width 55 height 15
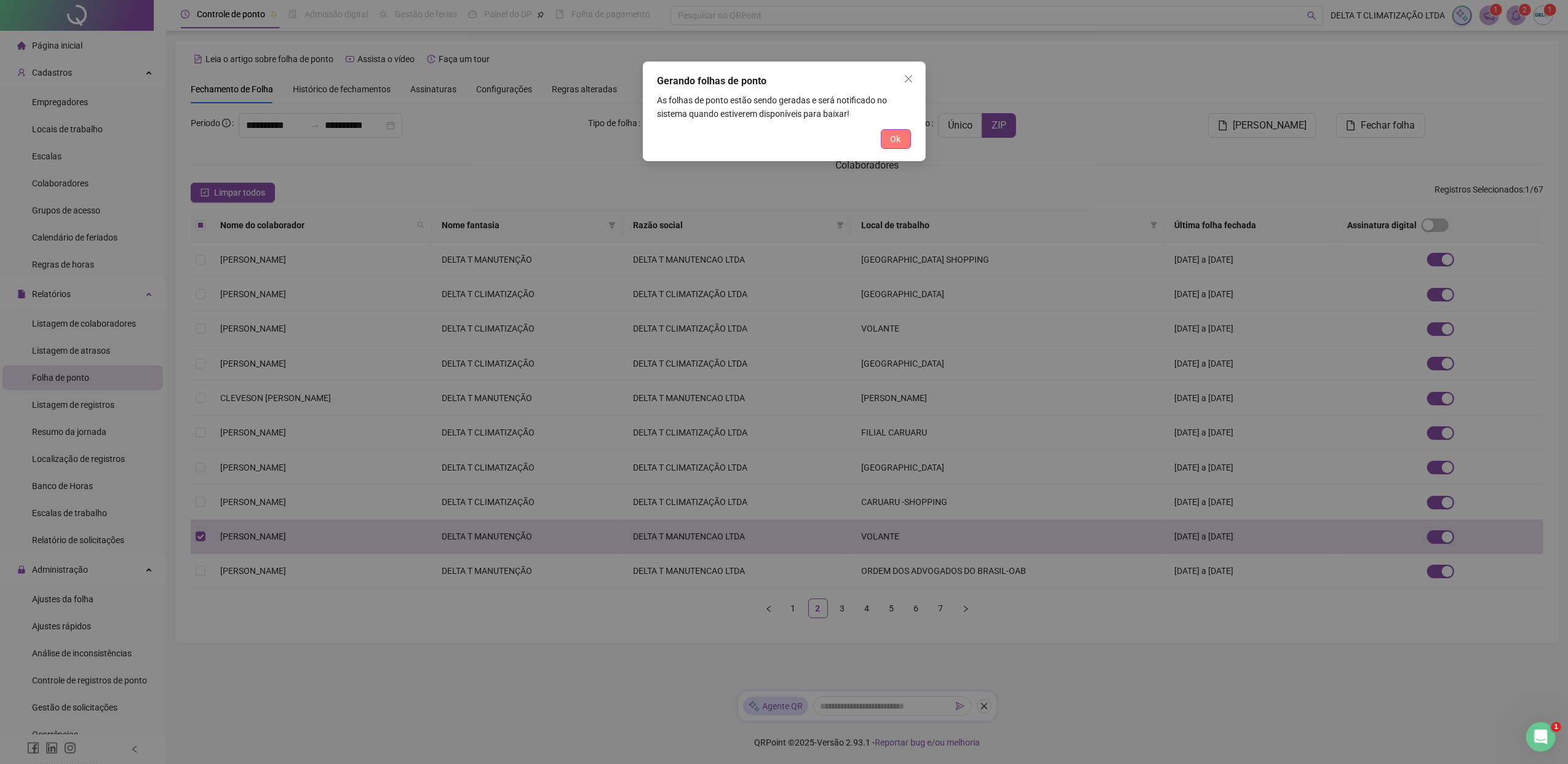
click at [896, 139] on span "Ok" at bounding box center [896, 139] width 10 height 14
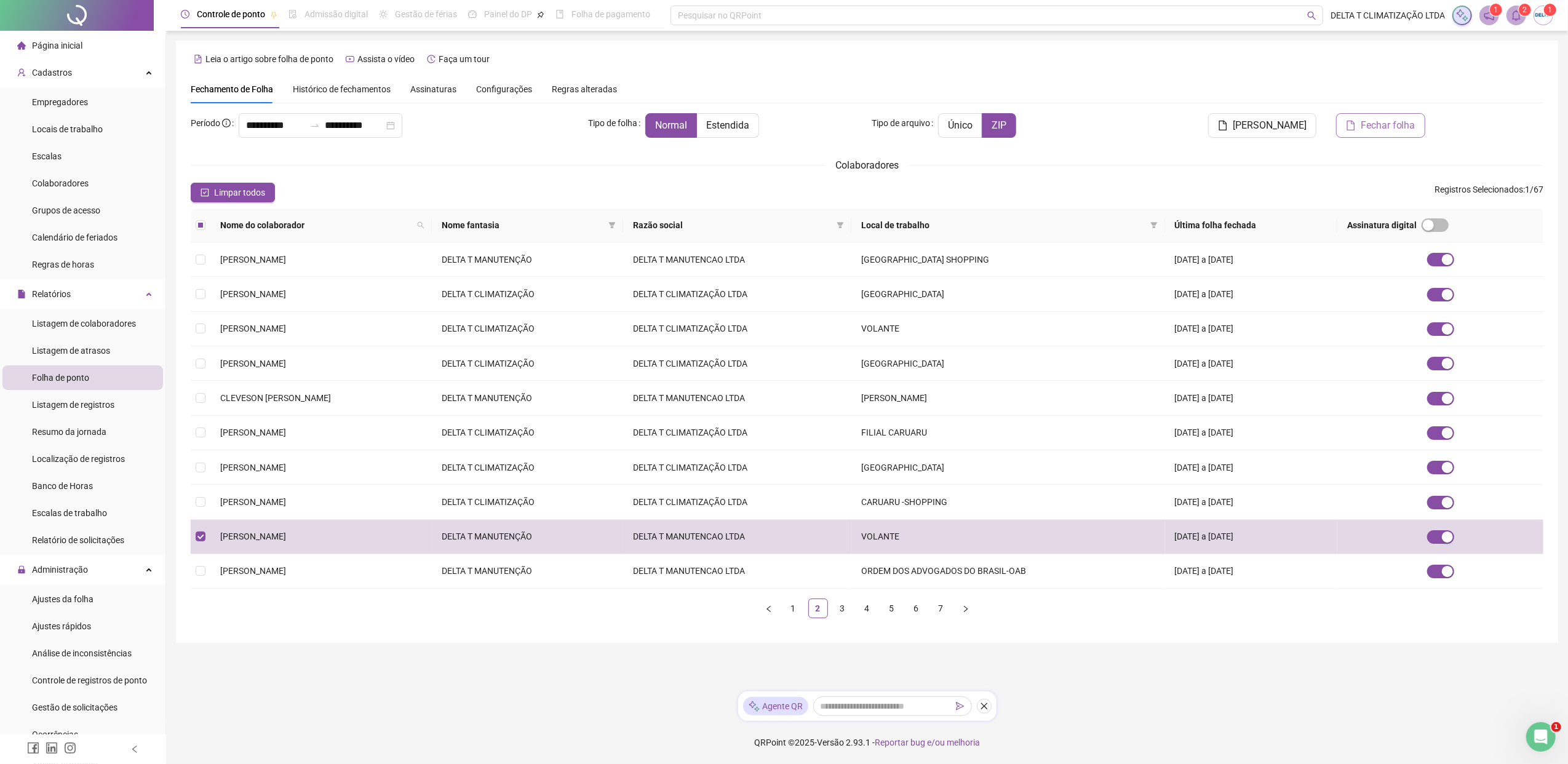
click at [1240, 119] on span "Fechar folha" at bounding box center [1388, 126] width 55 height 15
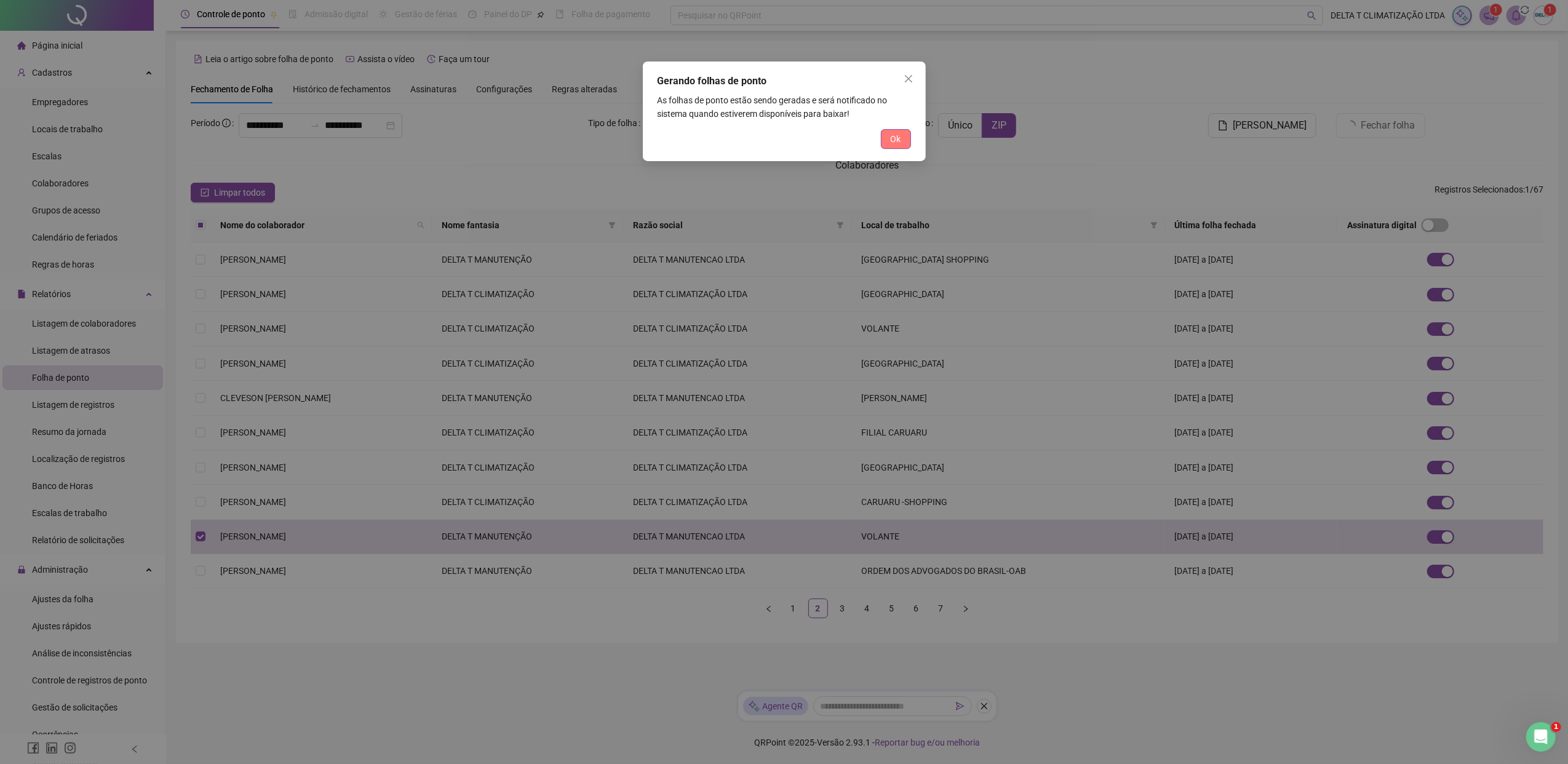
click at [891, 138] on span "Ok" at bounding box center [896, 139] width 10 height 14
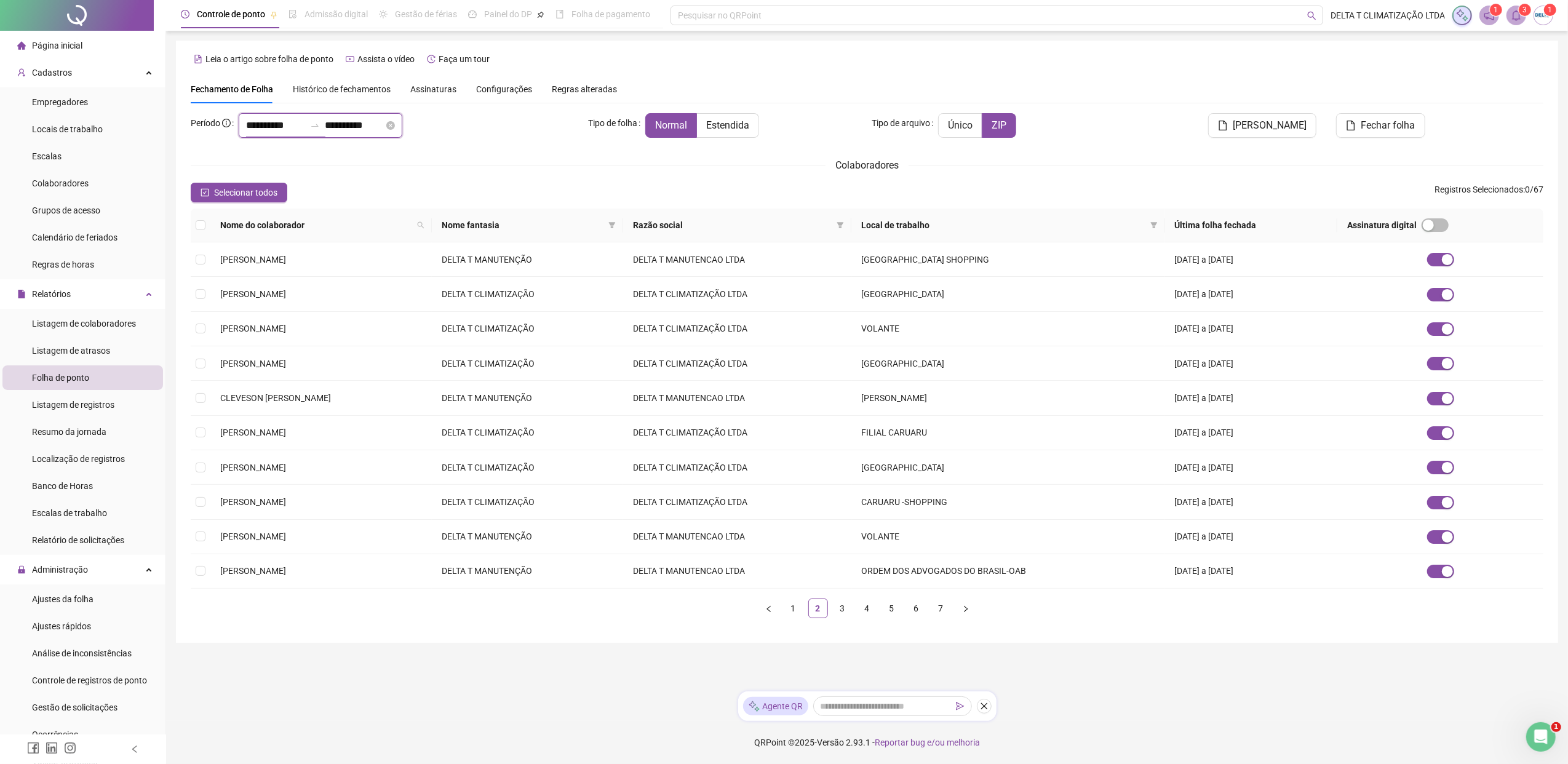
click at [257, 123] on input "**********" at bounding box center [276, 126] width 59 height 15
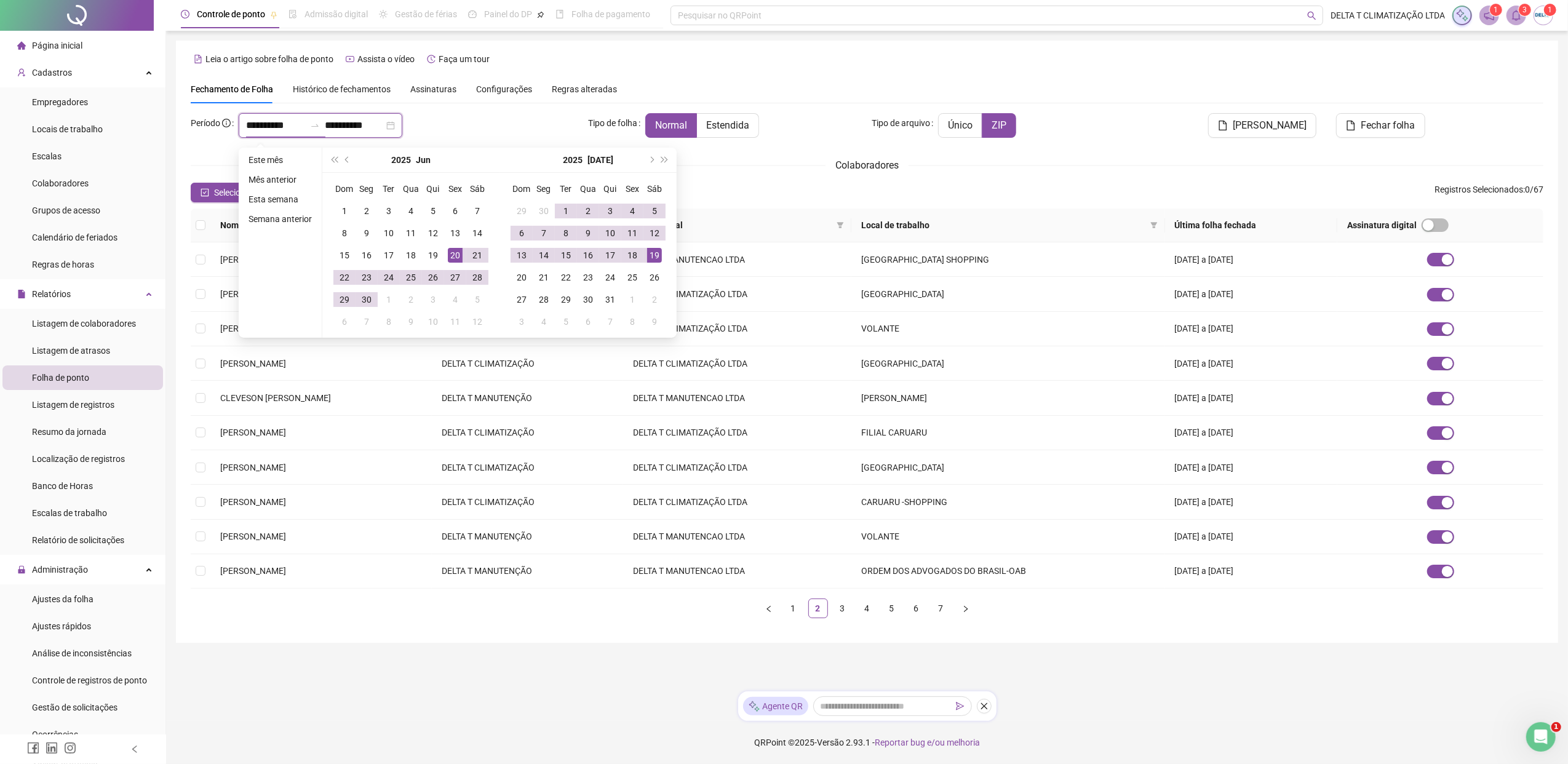
type input "**********"
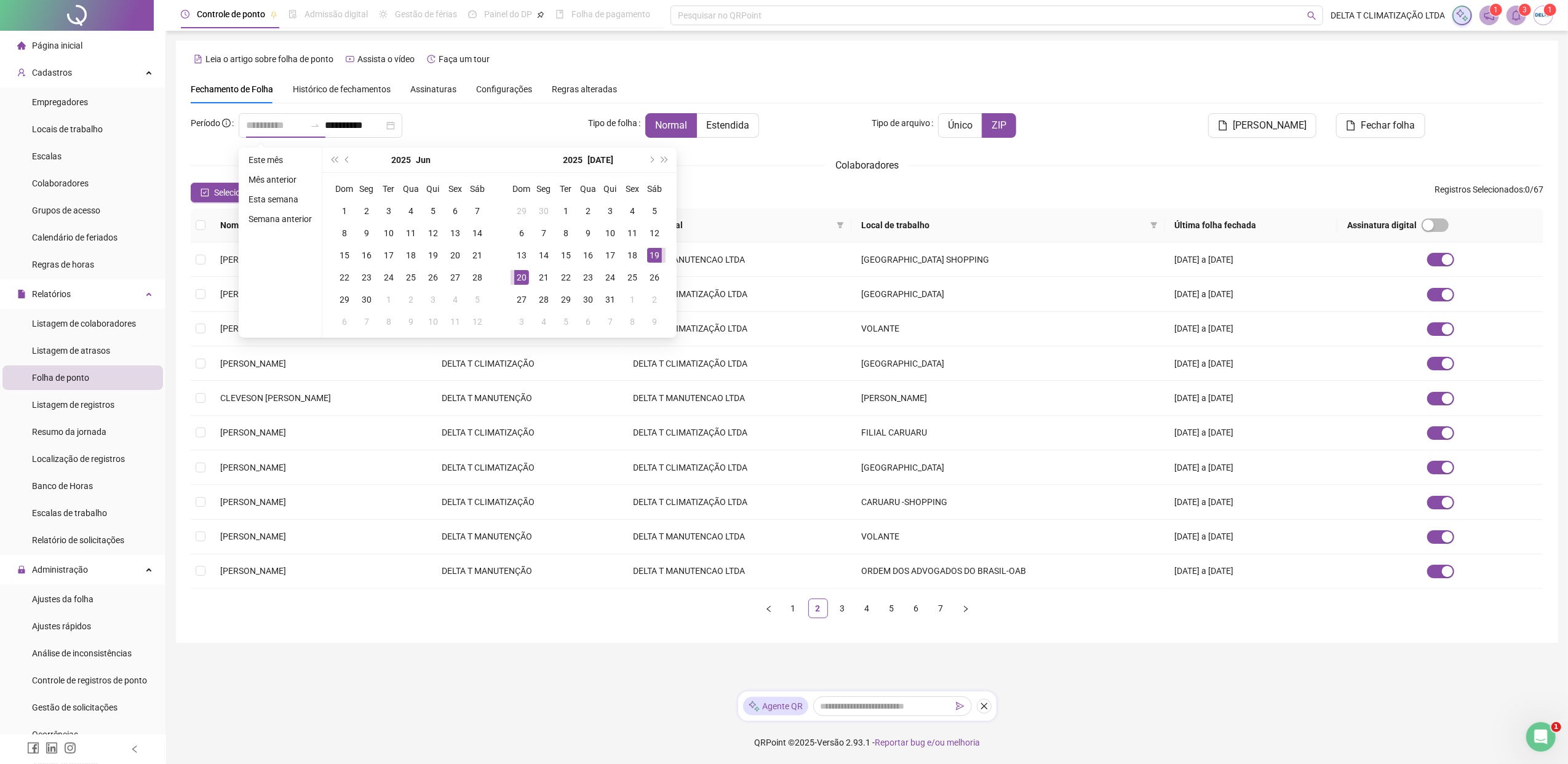
click at [523, 276] on div "20" at bounding box center [522, 278] width 15 height 15
click at [646, 160] on button "next-year" at bounding box center [651, 160] width 14 height 25
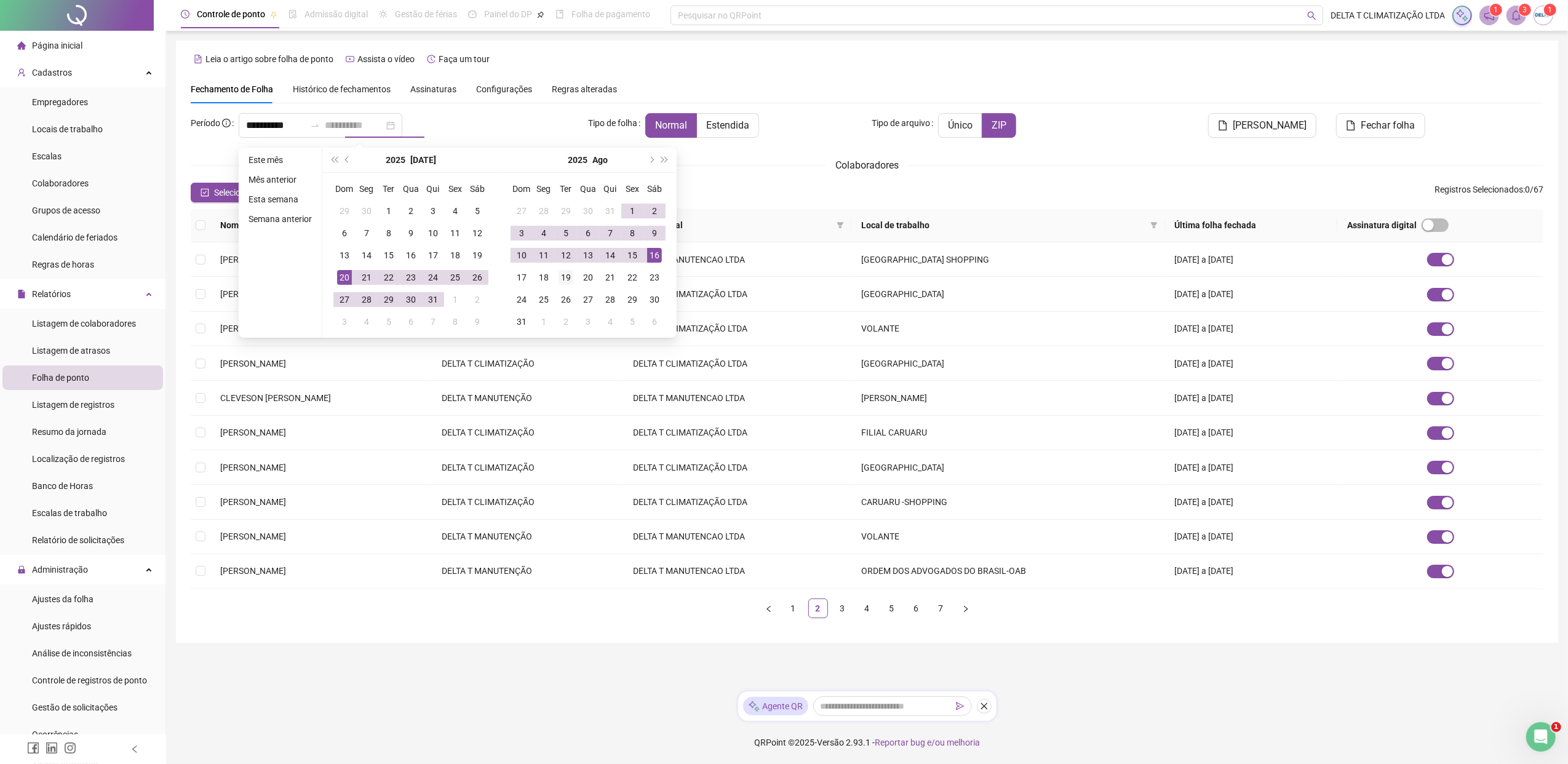
type input "**********"
click at [561, 278] on div "19" at bounding box center [566, 278] width 15 height 15
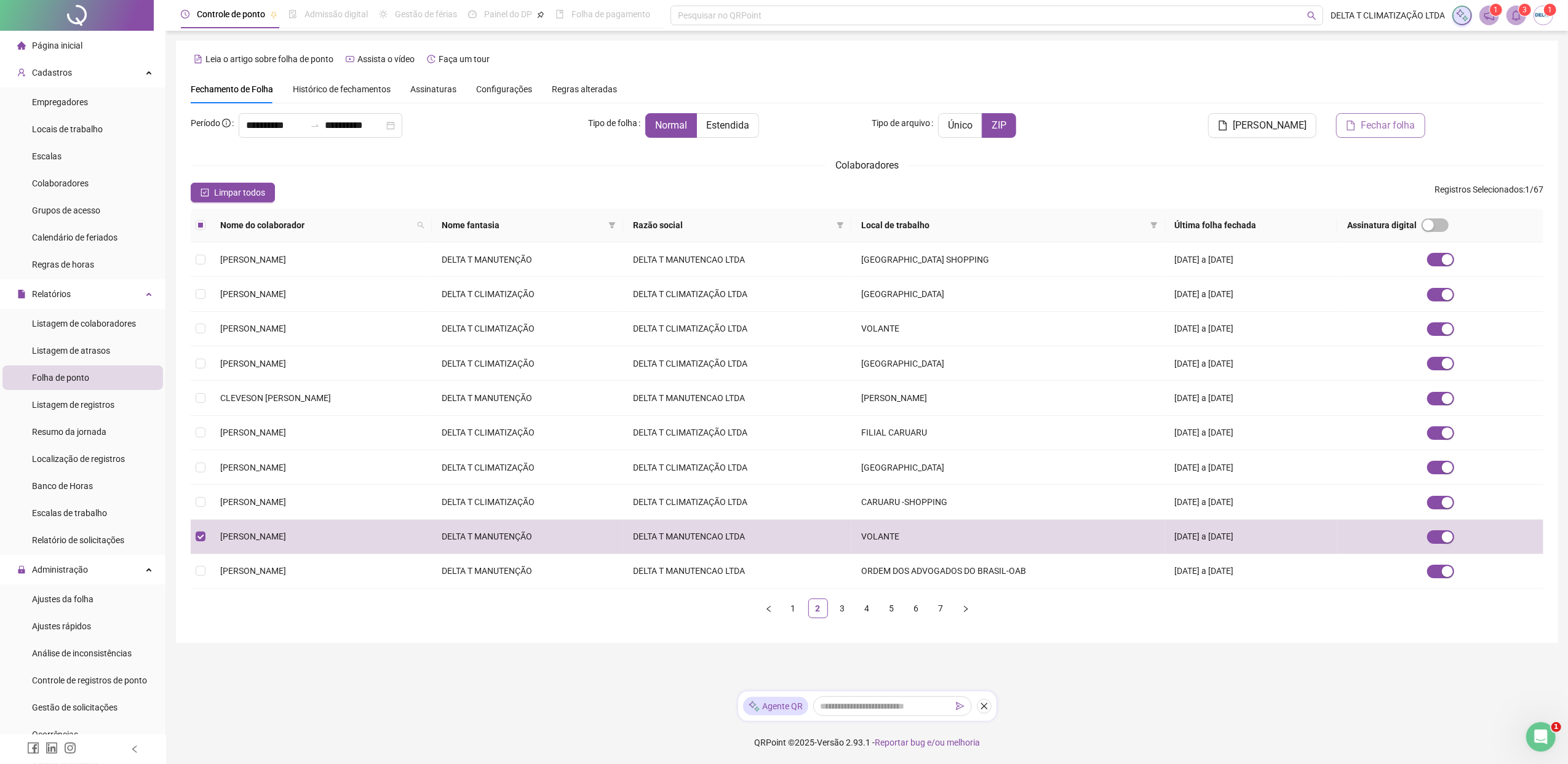
click at [1240, 120] on span "Fechar folha" at bounding box center [1388, 126] width 55 height 15
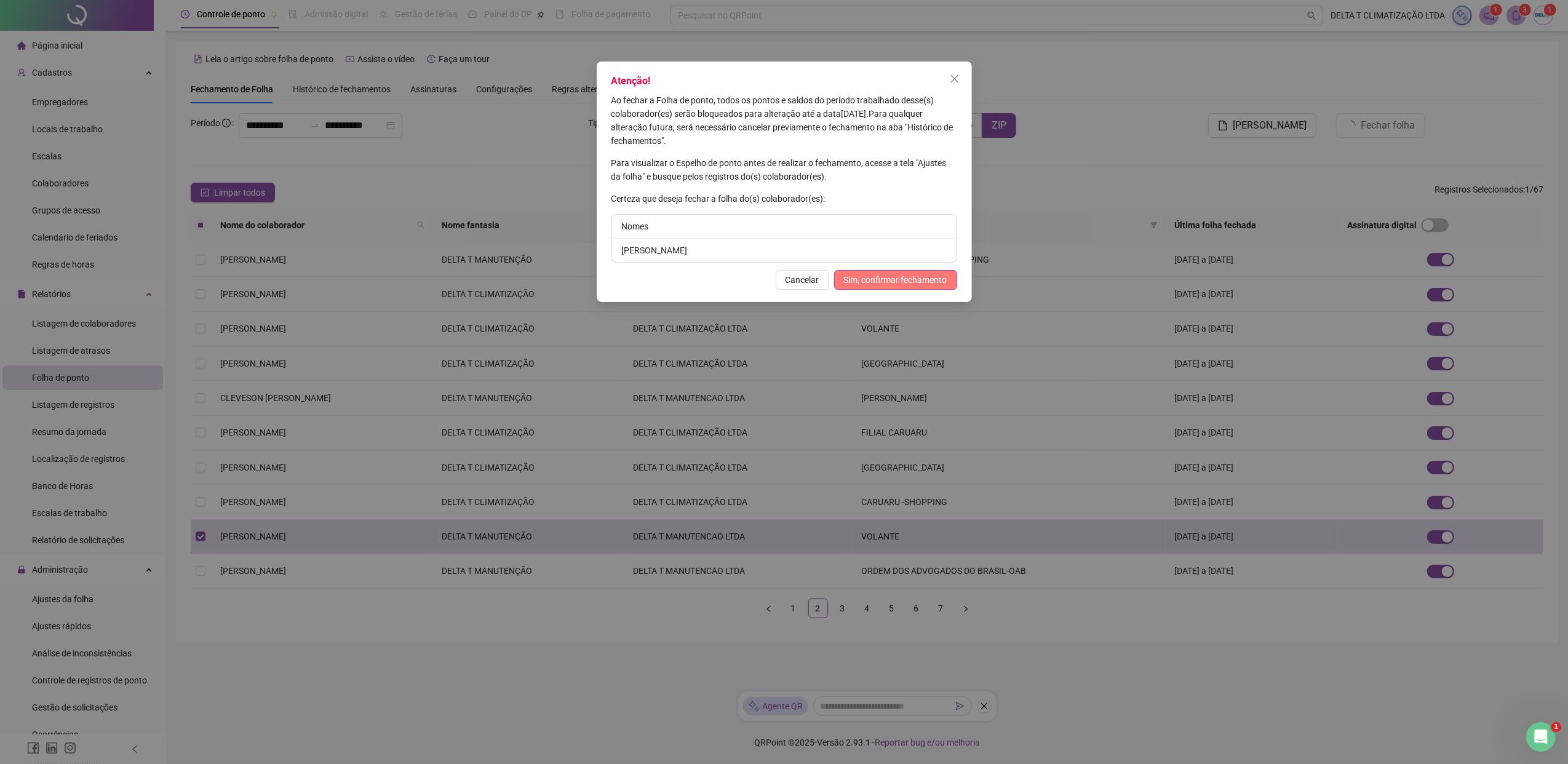
click at [915, 281] on span "Sim, confirmar fechamento" at bounding box center [895, 280] width 103 height 14
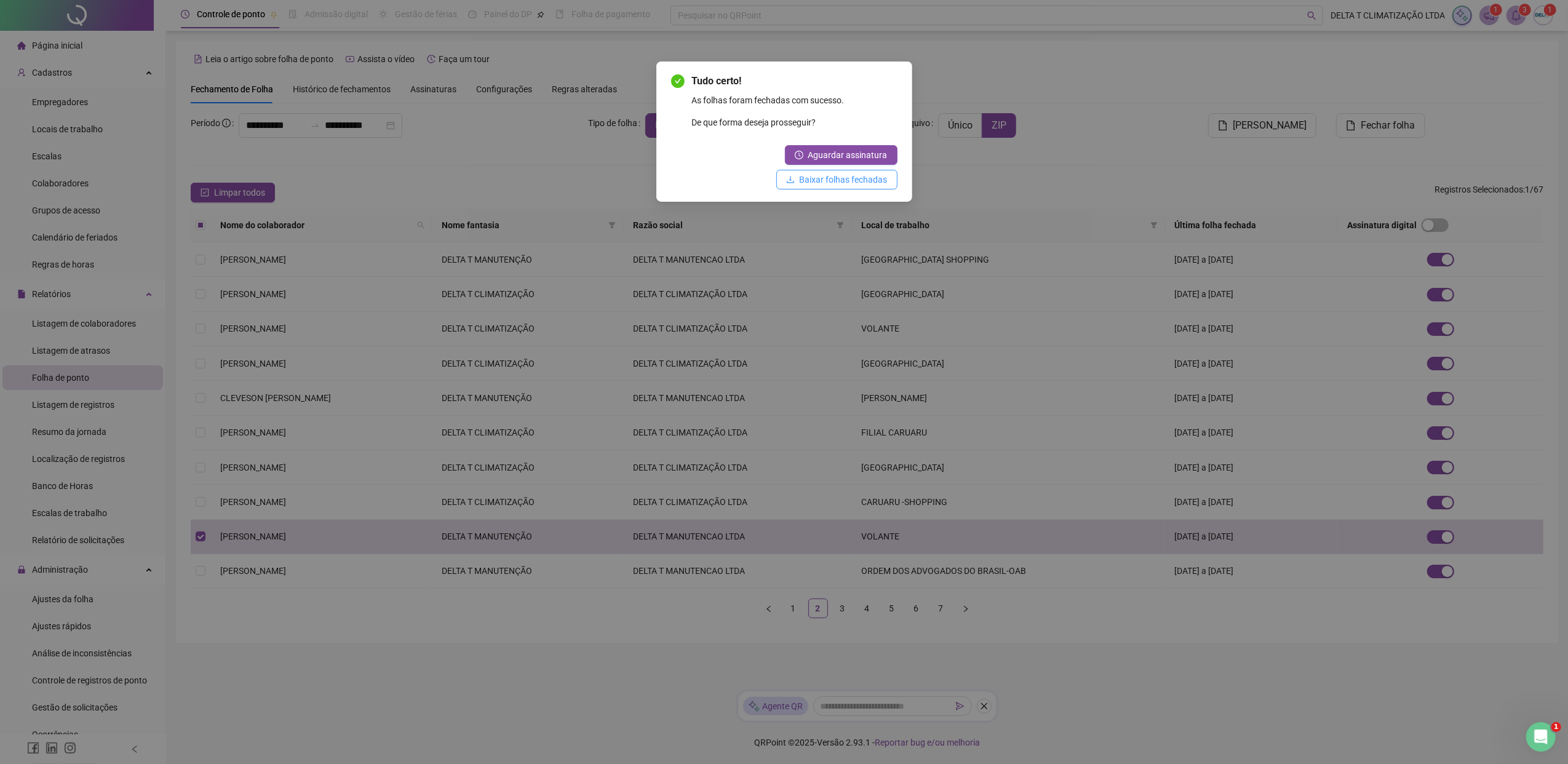
click at [850, 183] on span "Baixar folhas fechadas" at bounding box center [844, 180] width 88 height 14
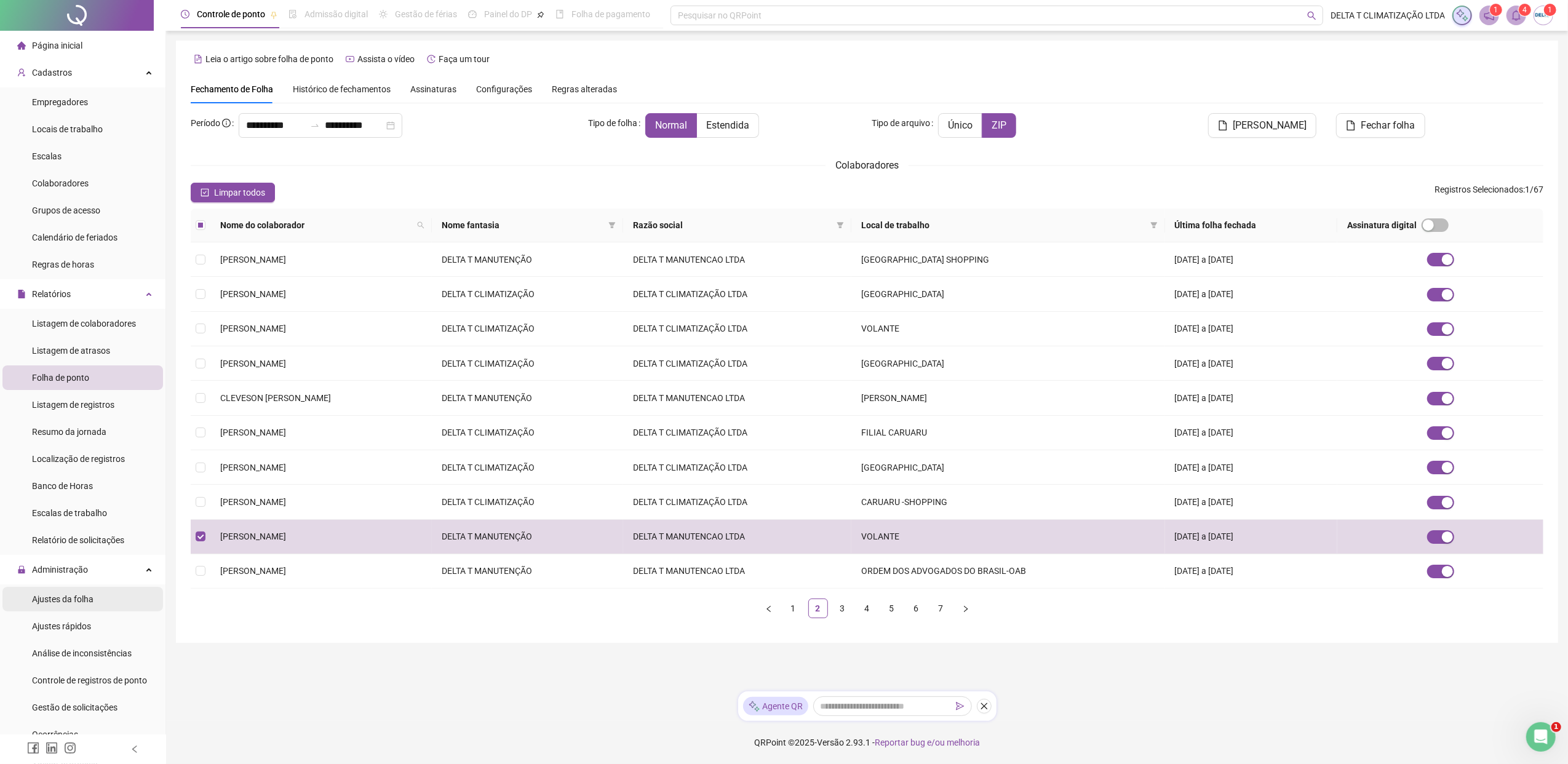
click at [101, 586] on li "Ajustes da folha" at bounding box center [83, 599] width 161 height 25
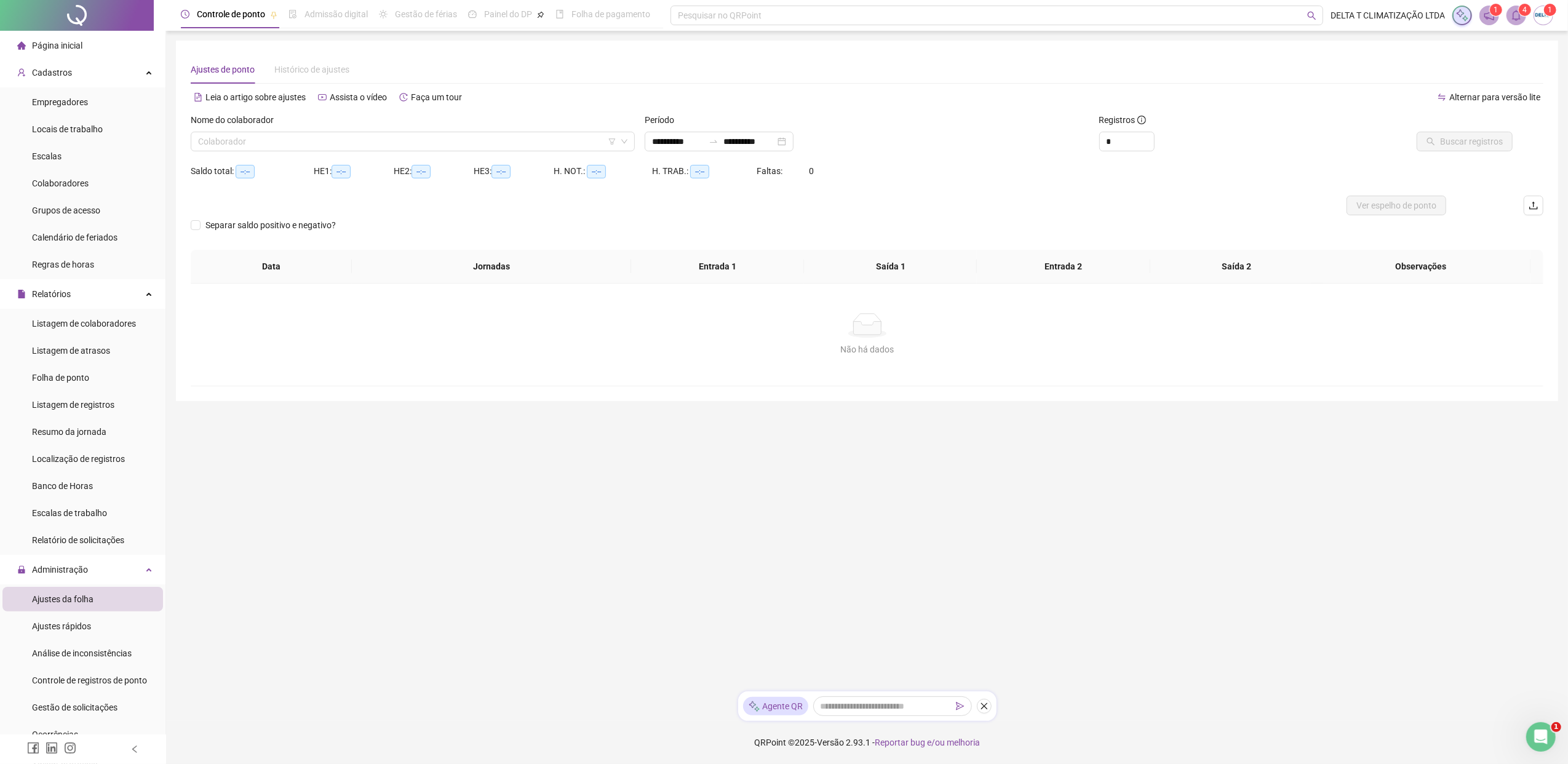
type input "**********"
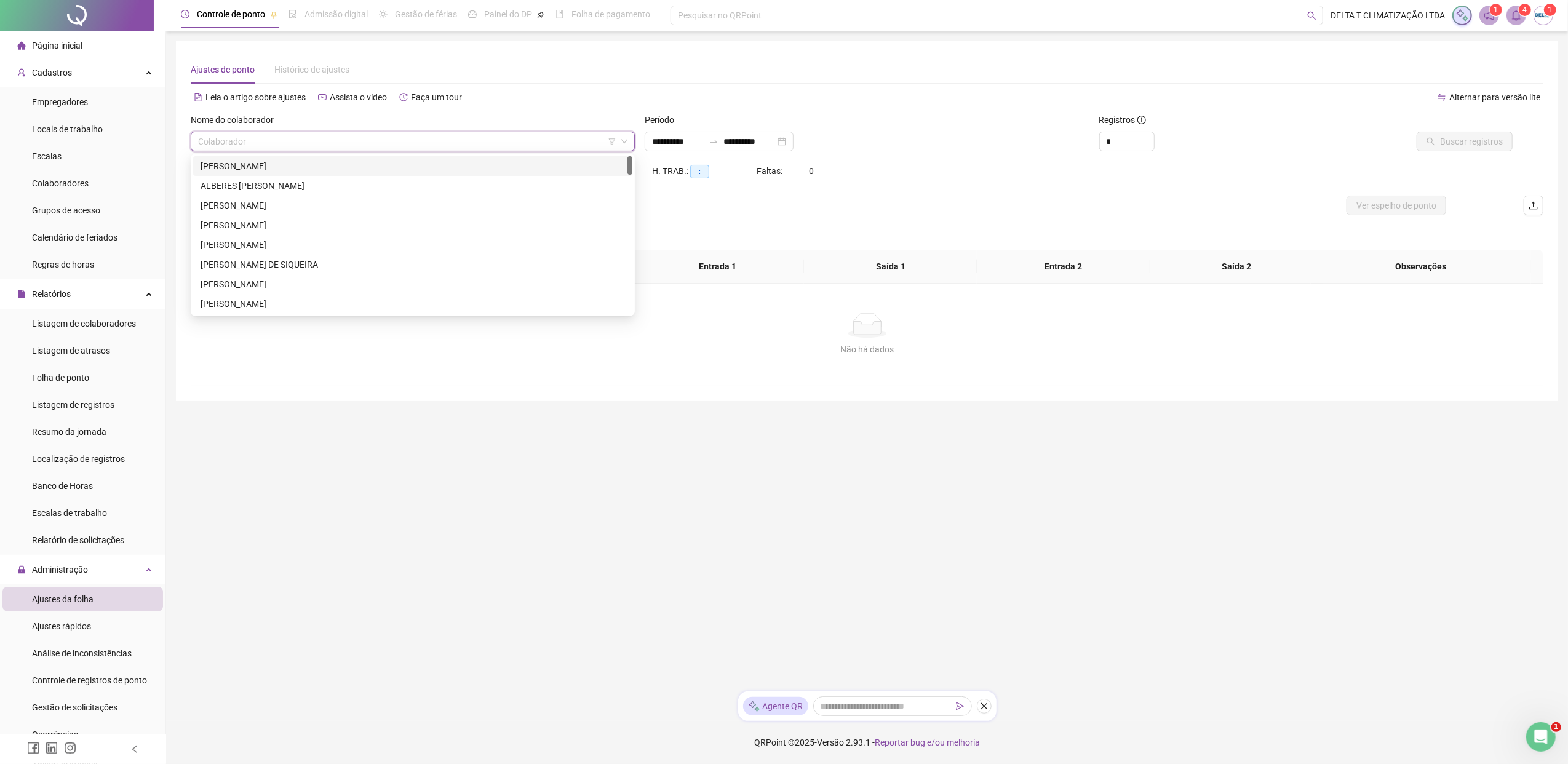
click at [247, 146] on input "search" at bounding box center [406, 141] width 418 height 18
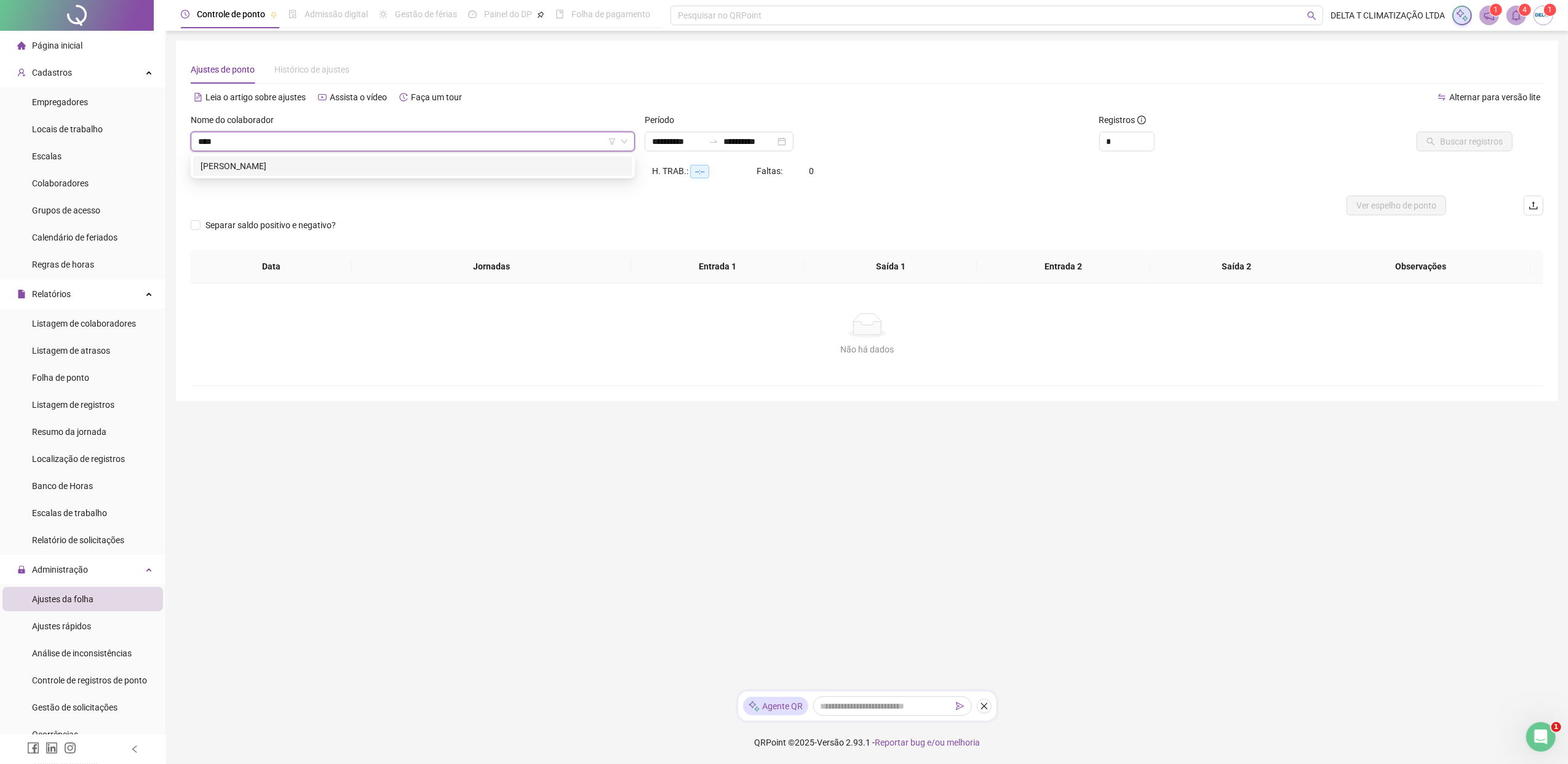
type input "*****"
click at [302, 165] on div "[PERSON_NAME]" at bounding box center [413, 166] width 424 height 14
click at [1240, 138] on span "Buscar registros" at bounding box center [1472, 142] width 63 height 14
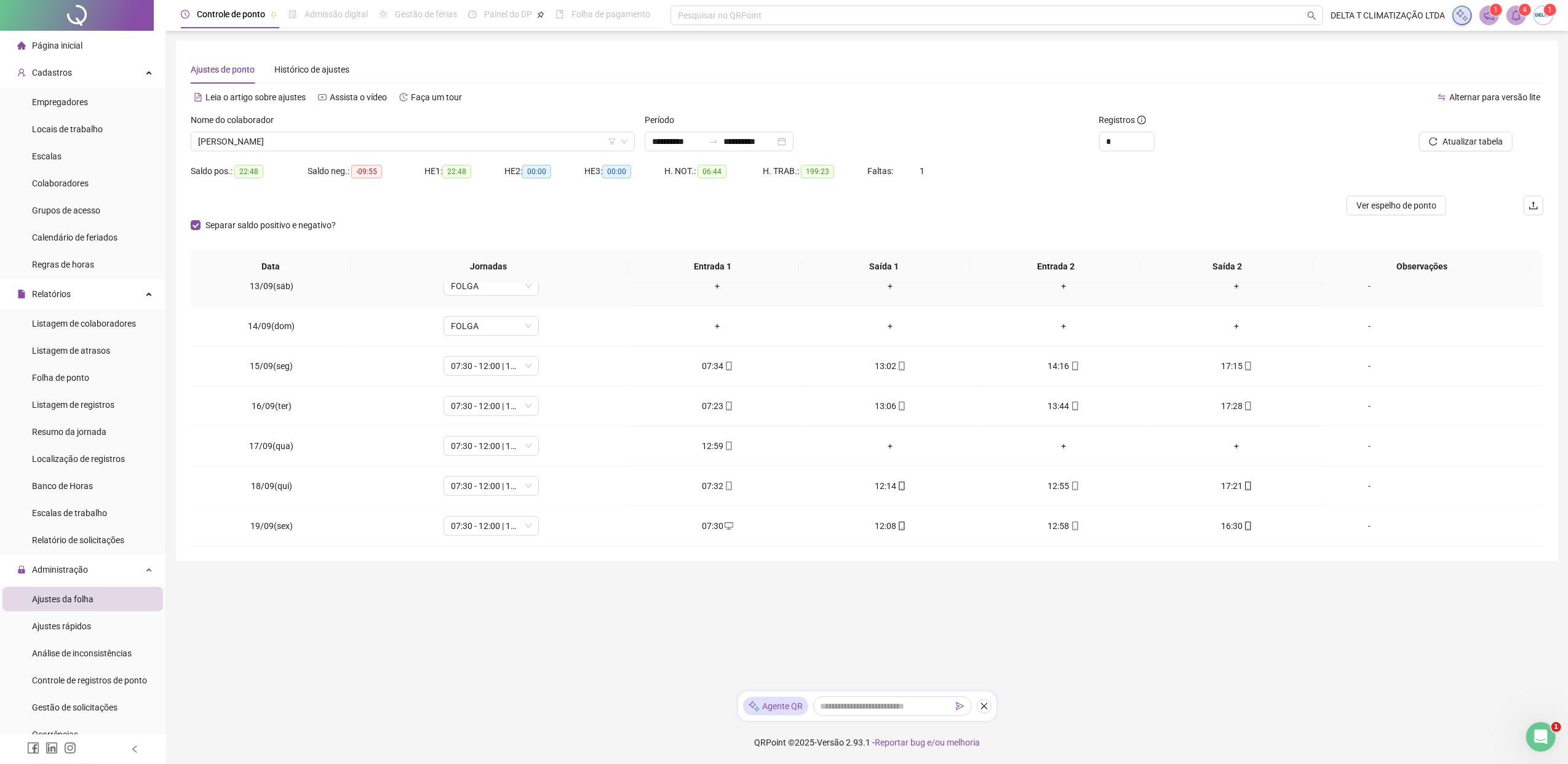
scroll to position [983, 0]
click at [1240, 215] on div "Separar saldo positivo e negativo?" at bounding box center [867, 233] width 1353 height 34
click at [1240, 200] on span "Ver espelho de ponto" at bounding box center [1396, 205] width 80 height 14
click at [505, 414] on span "07:30 - 12:00 | 13:00 - 17:30" at bounding box center [491, 406] width 81 height 18
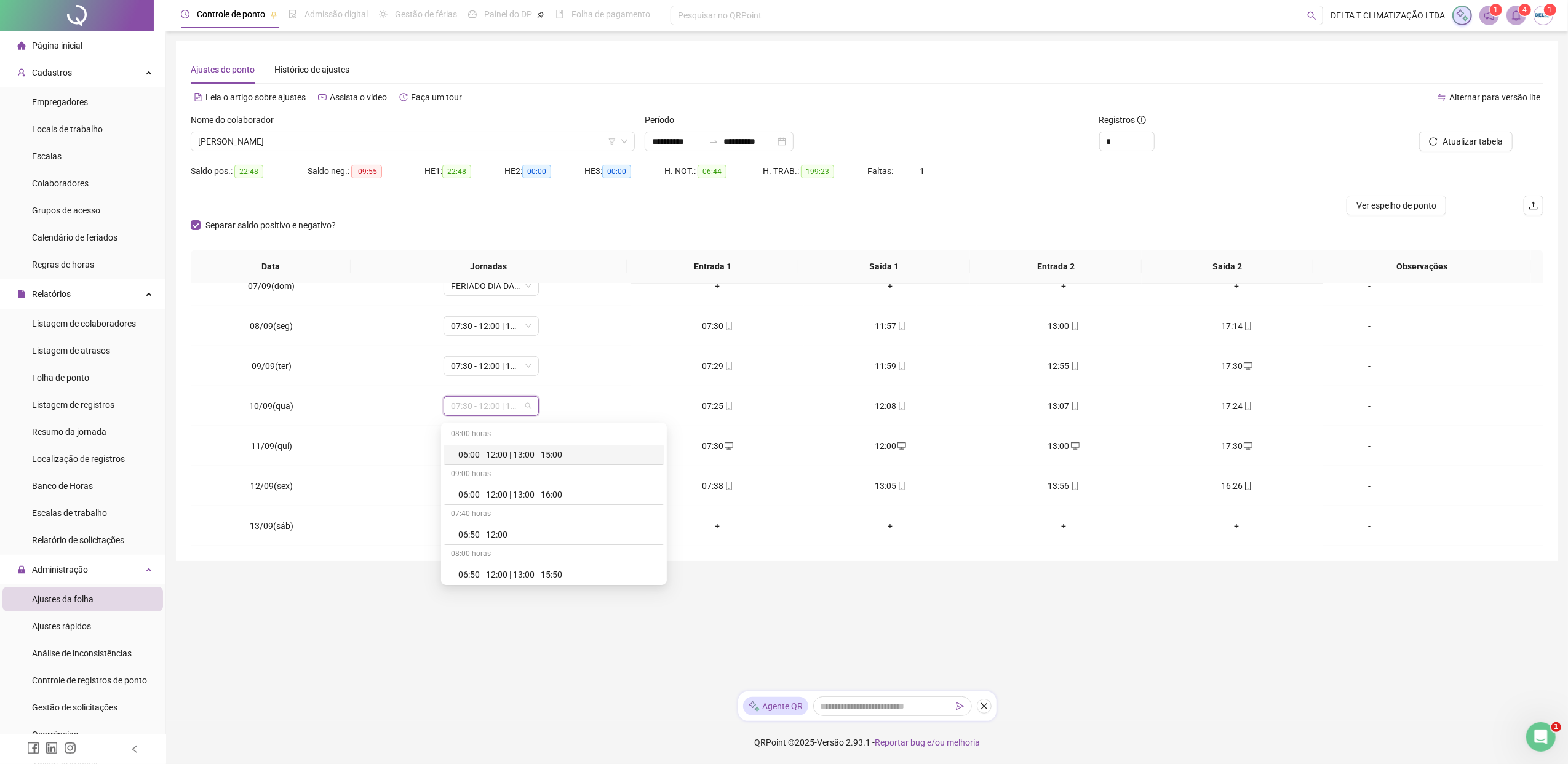
click at [1240, 185] on div "Saldo pos.: 22:48 Saldo neg.: -09:55 HE 1: 22:48 HE 2: 00:00 HE 3: 00:00 H. NOT…" at bounding box center [867, 179] width 1353 height 34
click at [1147, 136] on icon "up" at bounding box center [1147, 138] width 4 height 4
type input "*"
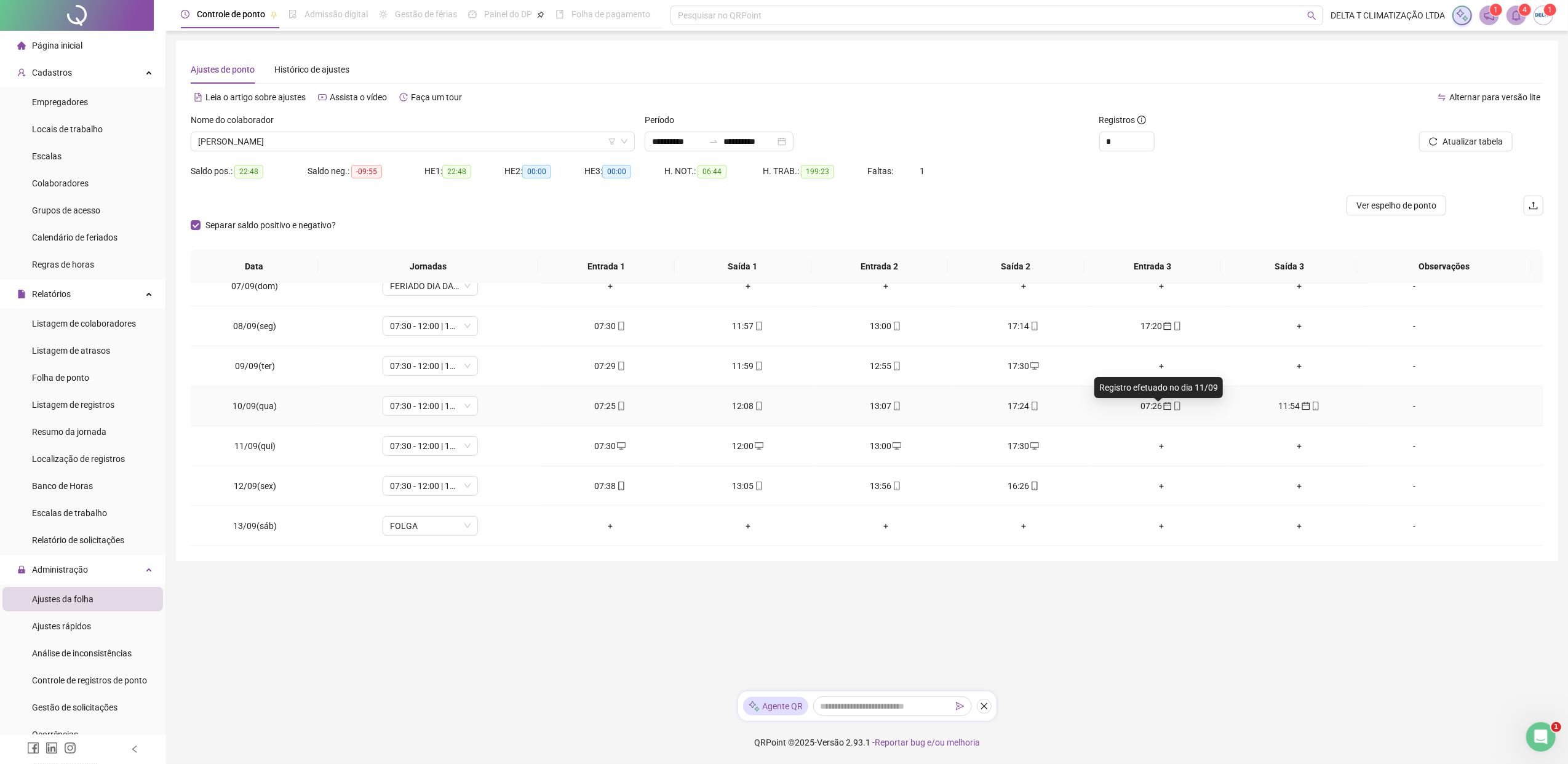
click at [1163, 408] on icon "calendar" at bounding box center [1167, 406] width 9 height 9
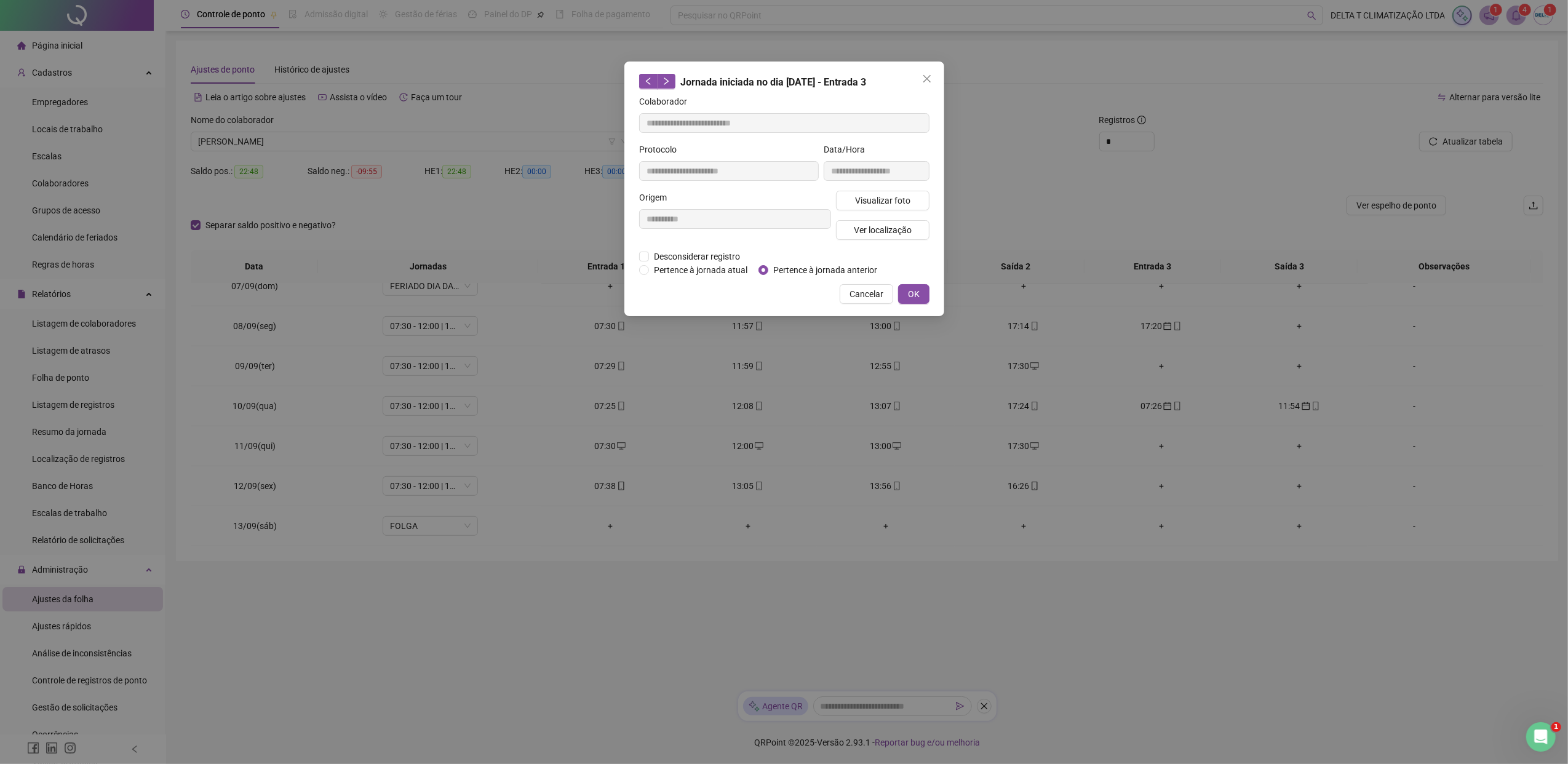
type input "**********"
click at [677, 269] on span "Pertence à jornada atual" at bounding box center [700, 270] width 103 height 14
click at [917, 288] on span "OK" at bounding box center [913, 294] width 12 height 14
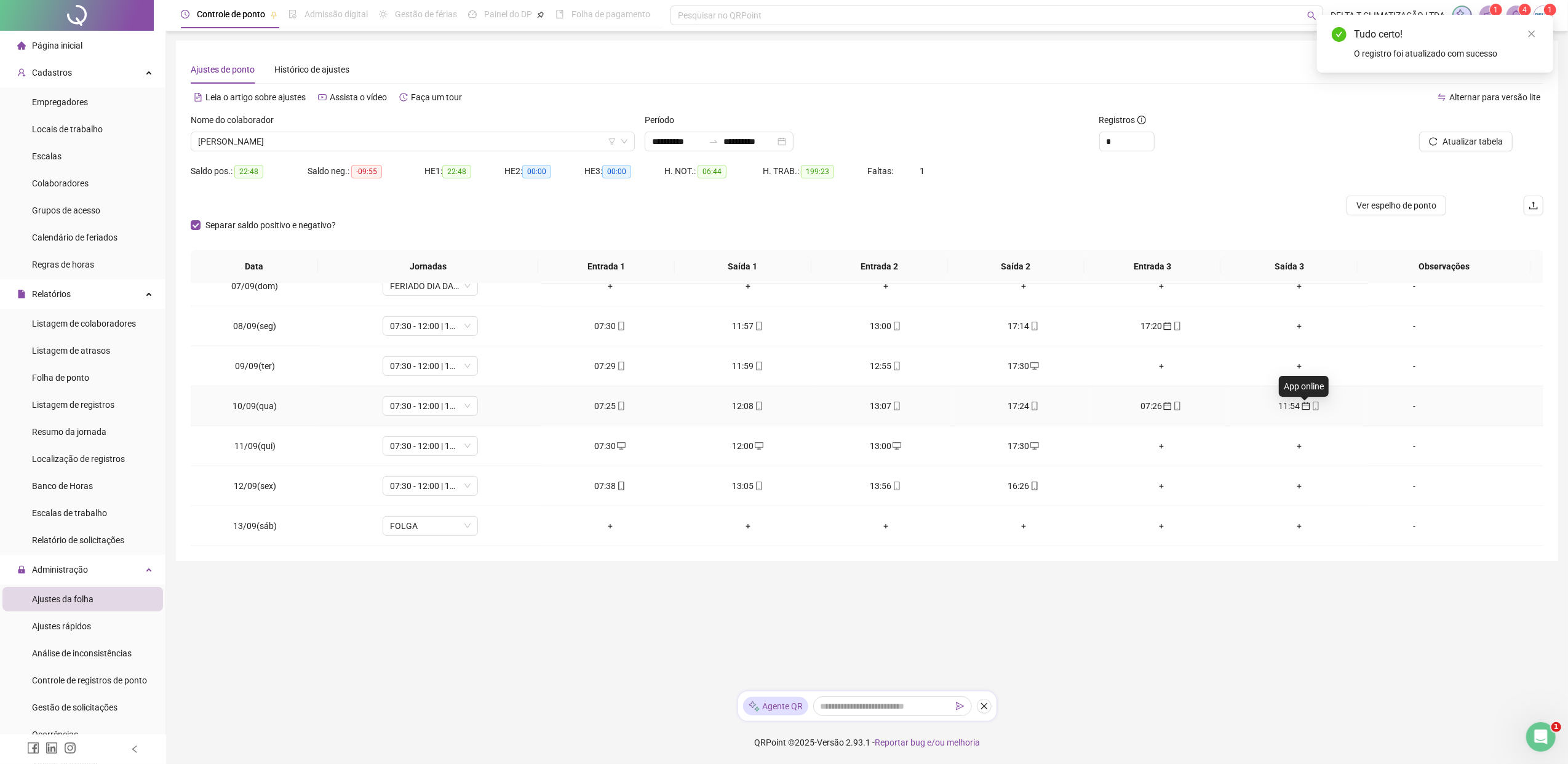
click at [1240, 406] on icon "calendar" at bounding box center [1305, 406] width 9 height 9
type input "**********"
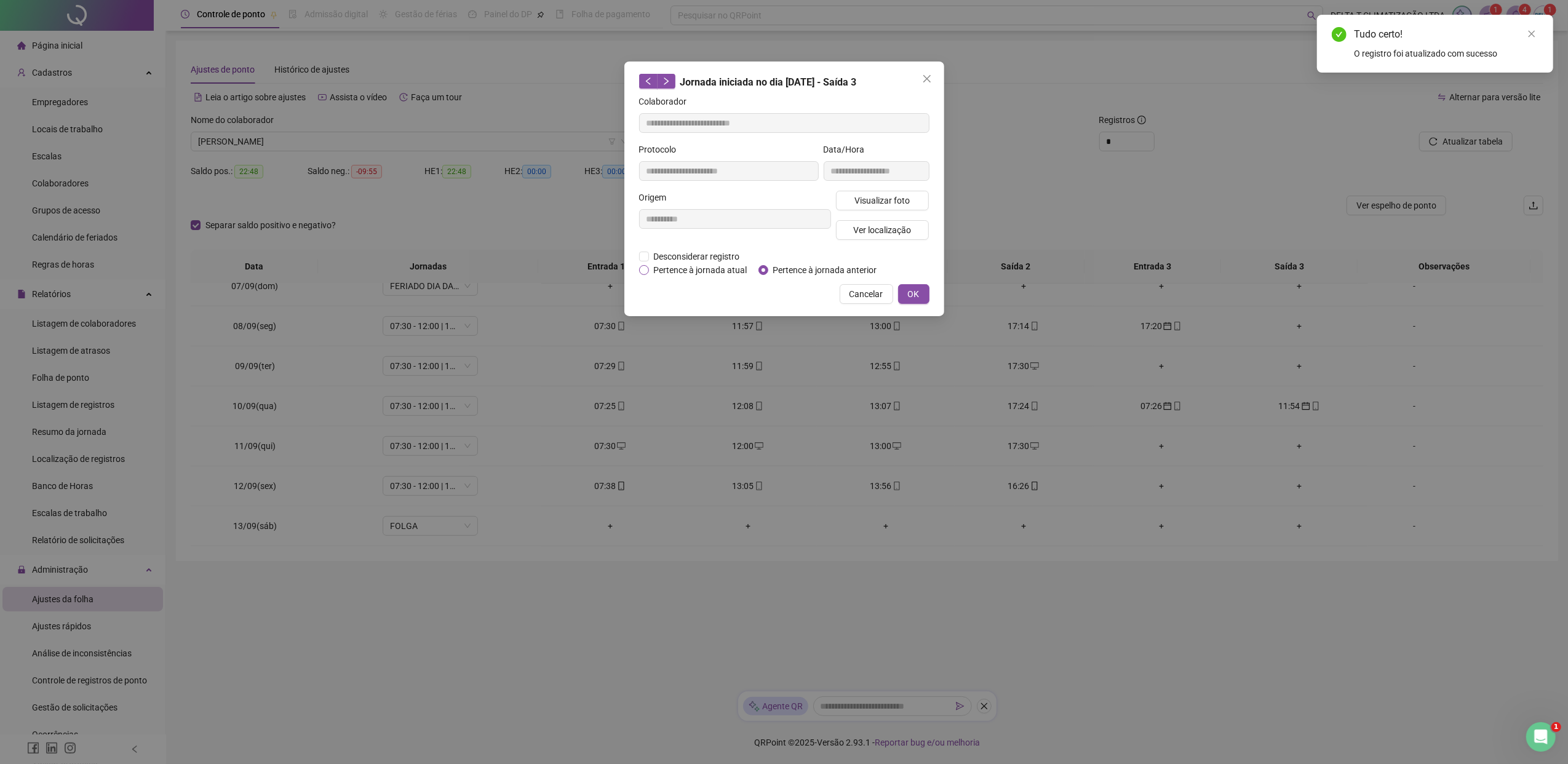
click at [690, 269] on span "Pertence à jornada atual" at bounding box center [700, 270] width 103 height 14
click at [911, 291] on span "OK" at bounding box center [913, 294] width 12 height 14
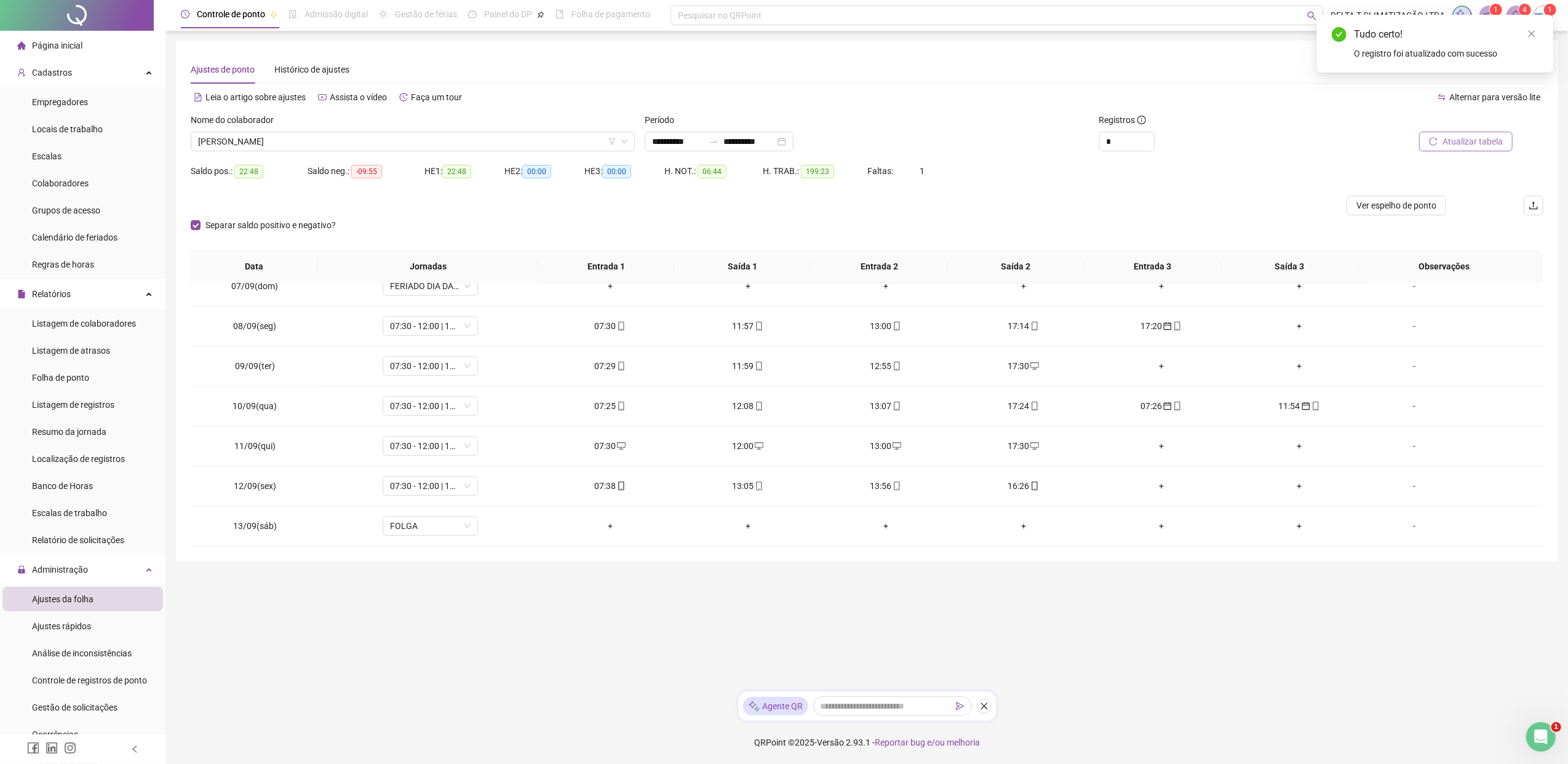
click at [1240, 141] on span "Atualizar tabela" at bounding box center [1472, 142] width 60 height 14
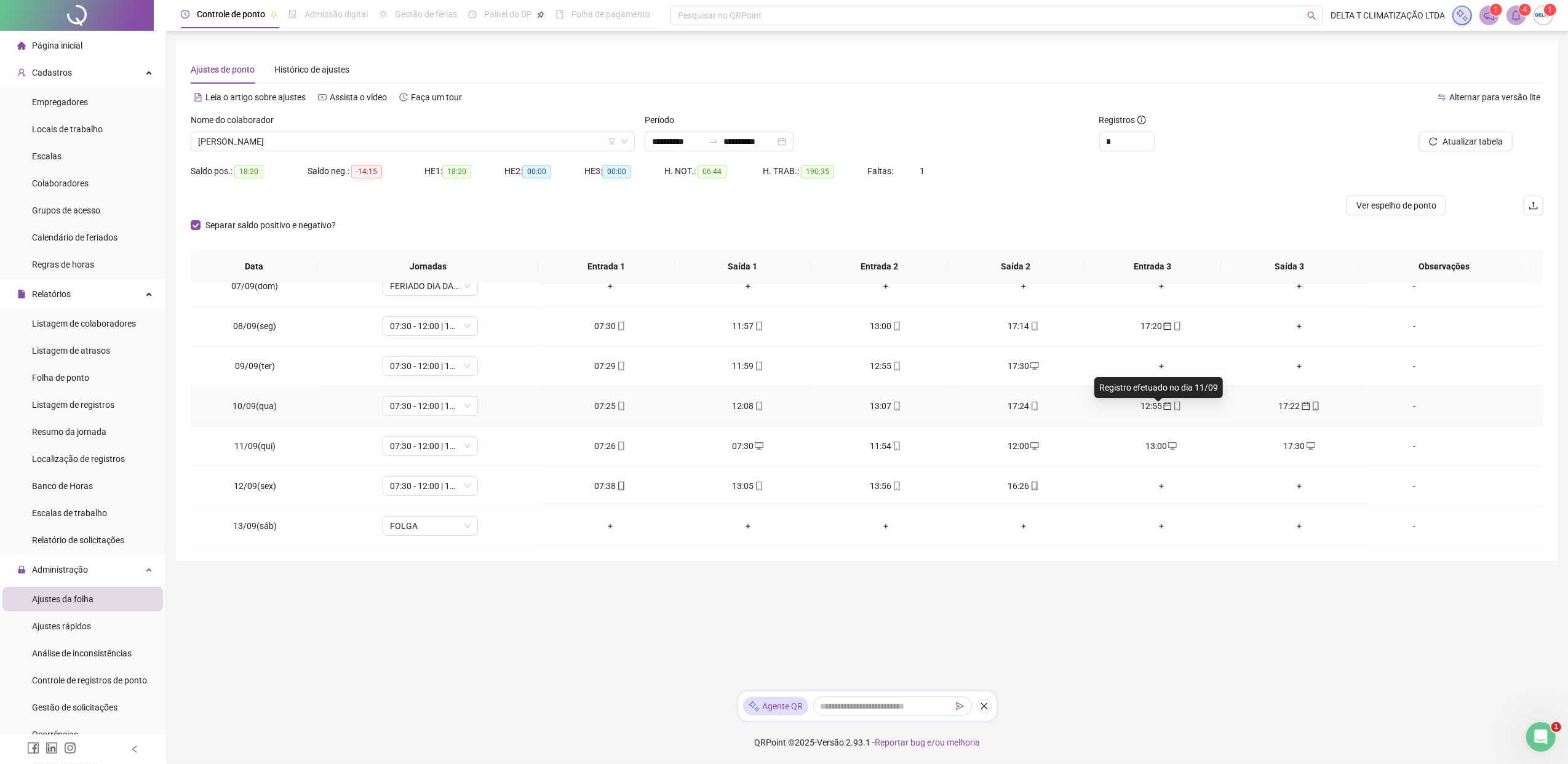
click at [1164, 407] on icon "calendar" at bounding box center [1168, 406] width 8 height 8
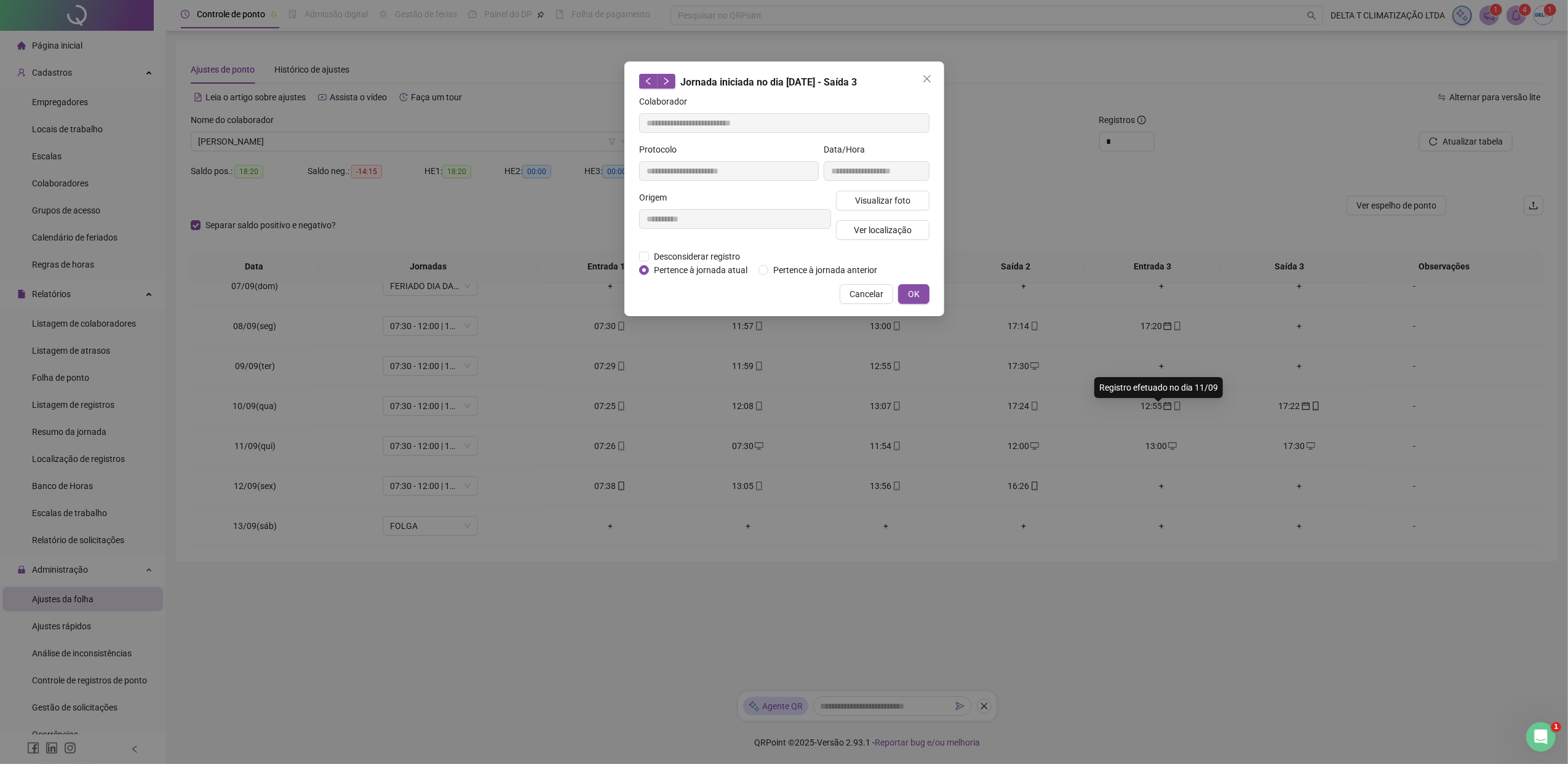
type input "**********"
click at [724, 268] on span "Pertence à jornada atual" at bounding box center [700, 270] width 103 height 14
click at [915, 296] on span "OK" at bounding box center [913, 294] width 12 height 14
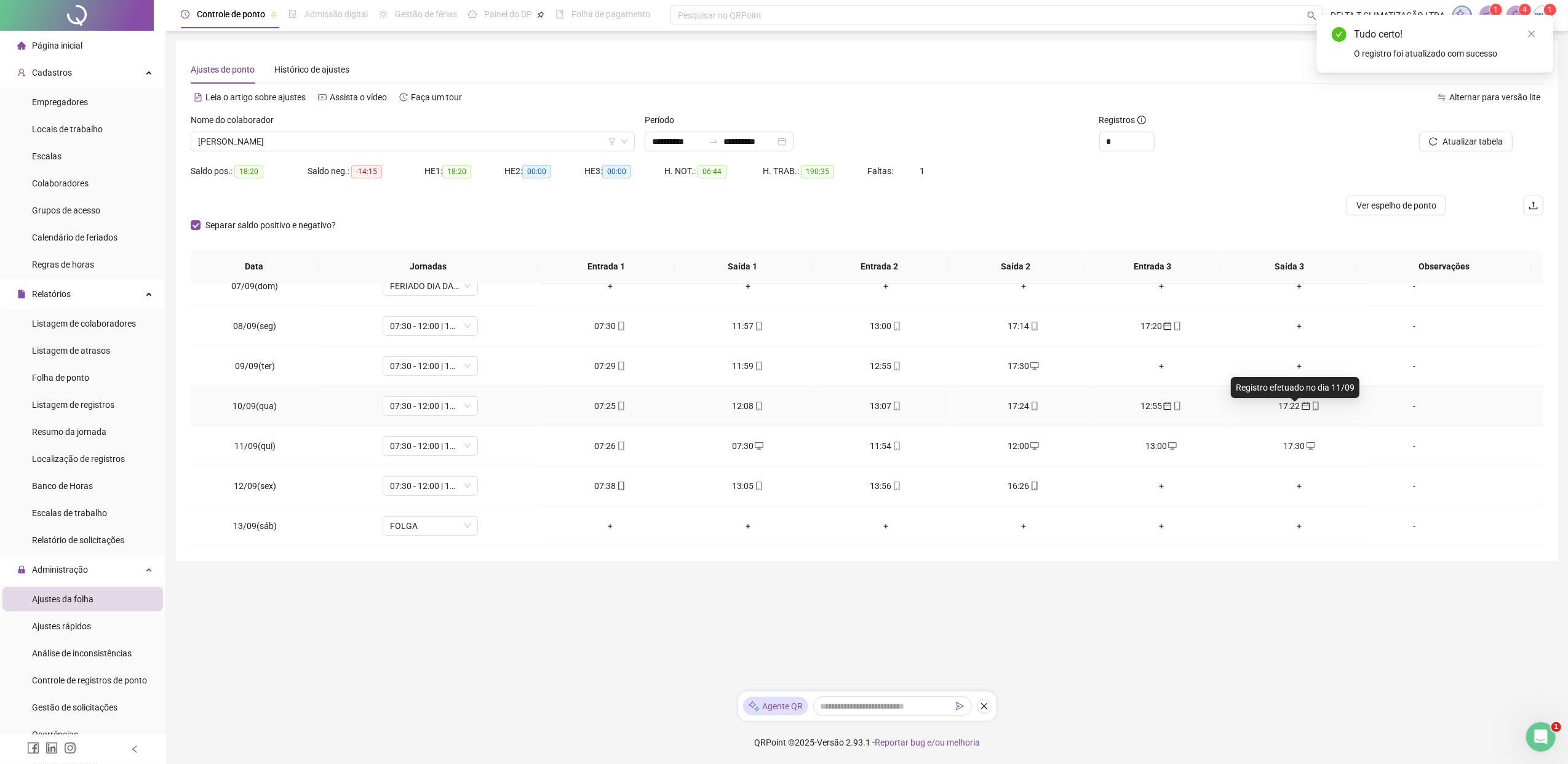
click at [1240, 410] on icon "calendar" at bounding box center [1305, 406] width 8 height 8
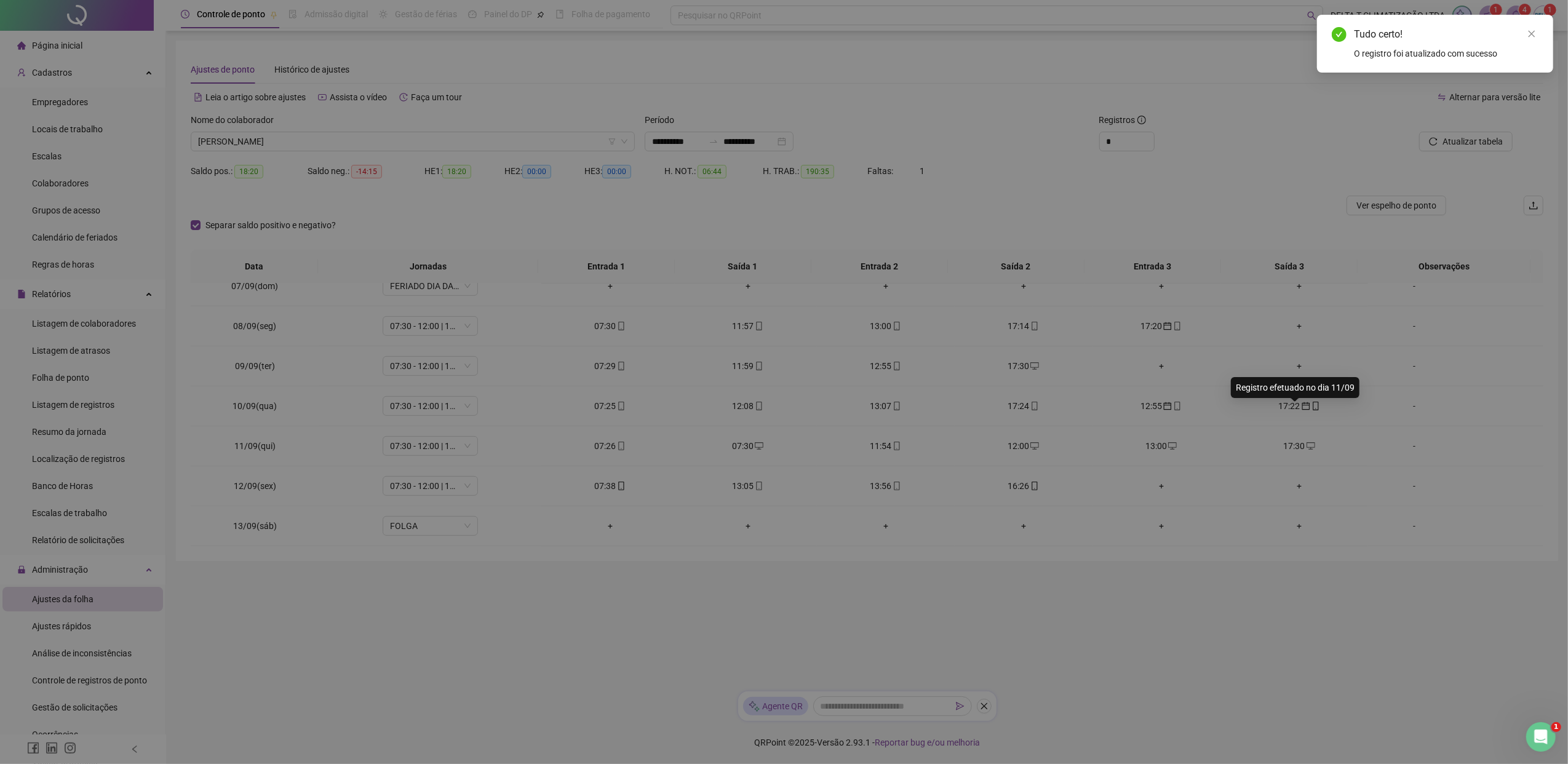
type input "**********"
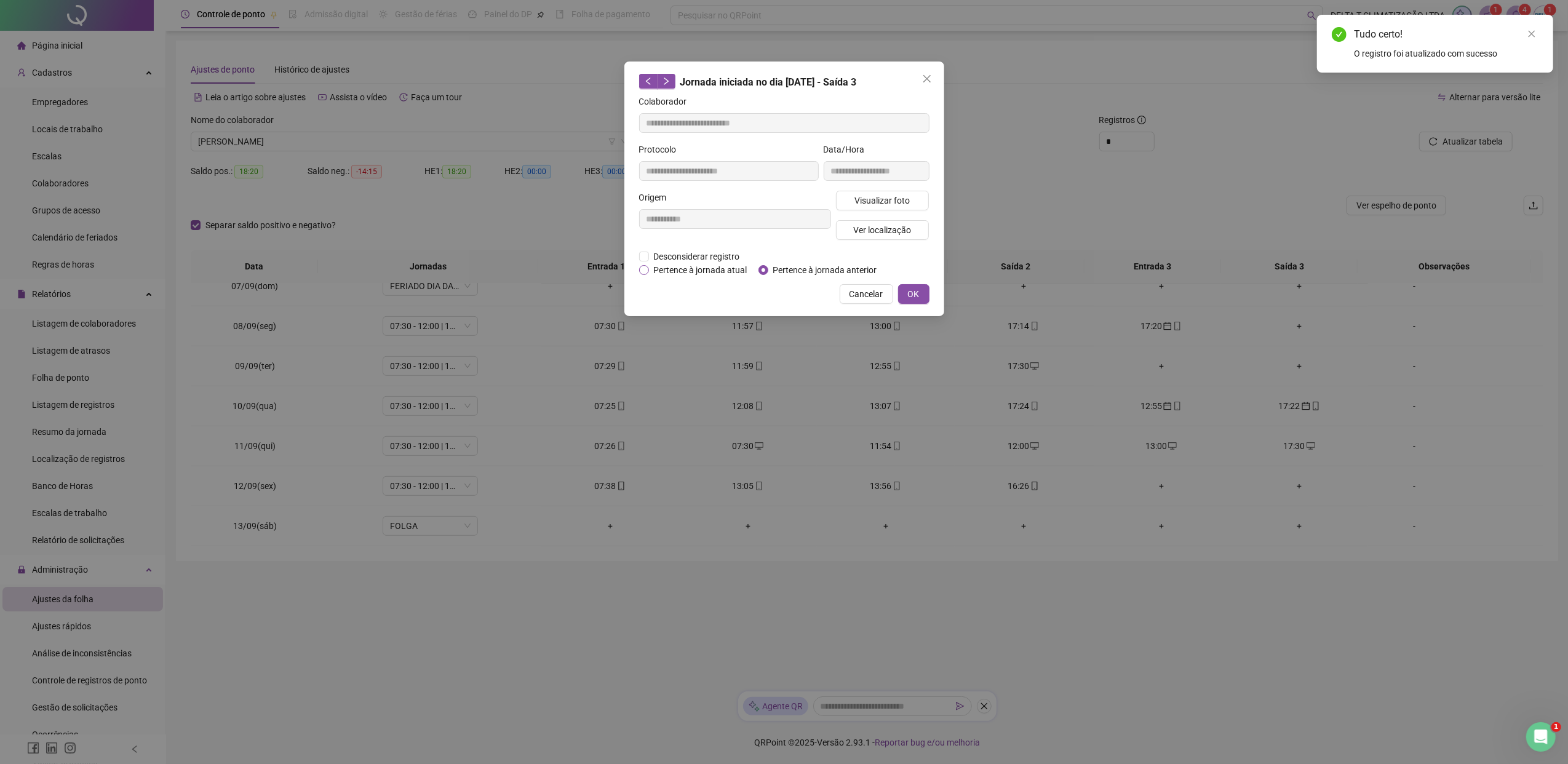
click at [711, 269] on span "Pertence à jornada atual" at bounding box center [700, 270] width 103 height 14
click at [914, 298] on span "OK" at bounding box center [913, 294] width 12 height 14
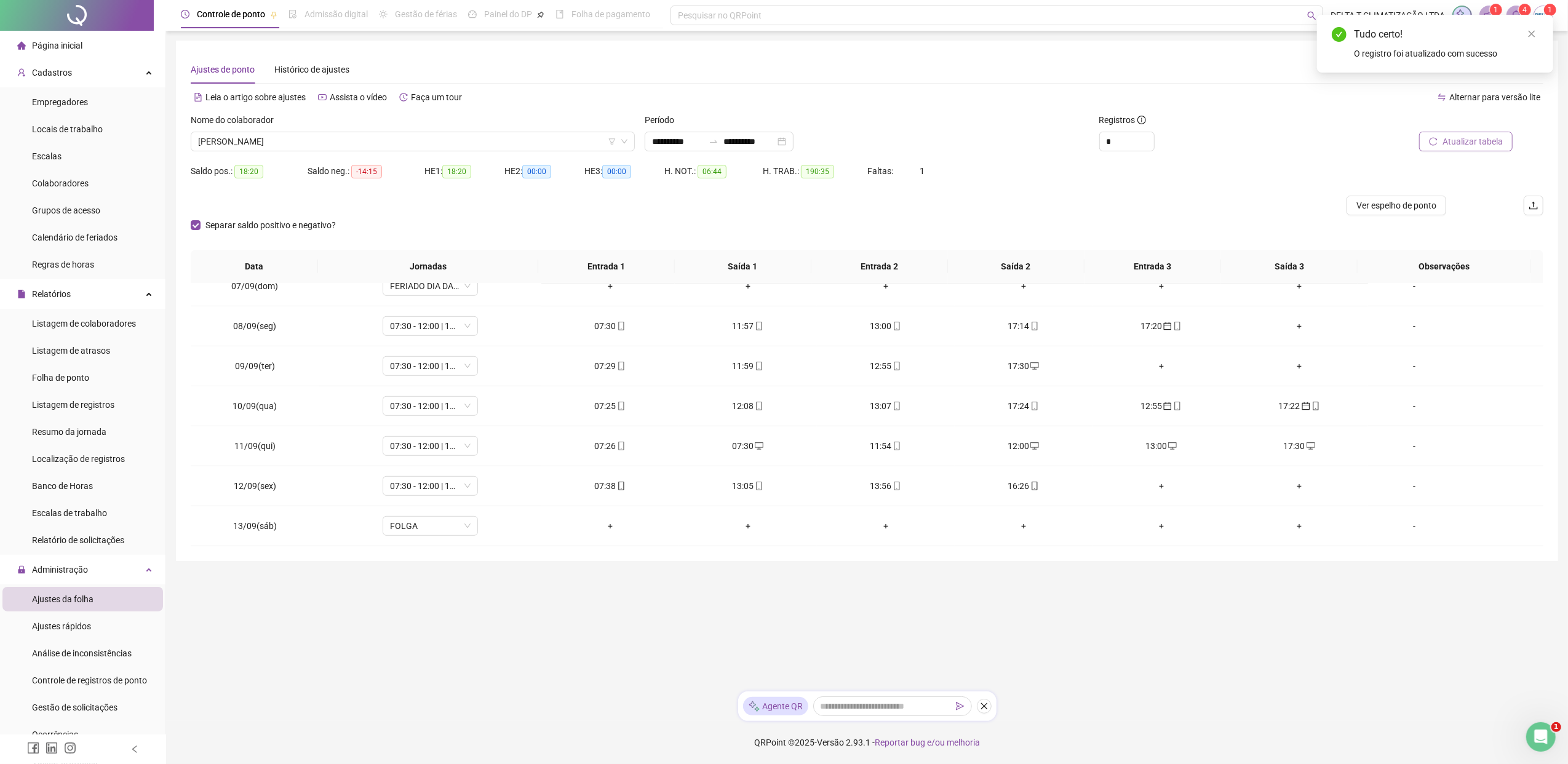
click at [1240, 138] on icon "reload" at bounding box center [1433, 141] width 9 height 9
click at [1240, 446] on icon "desktop" at bounding box center [1311, 446] width 9 height 9
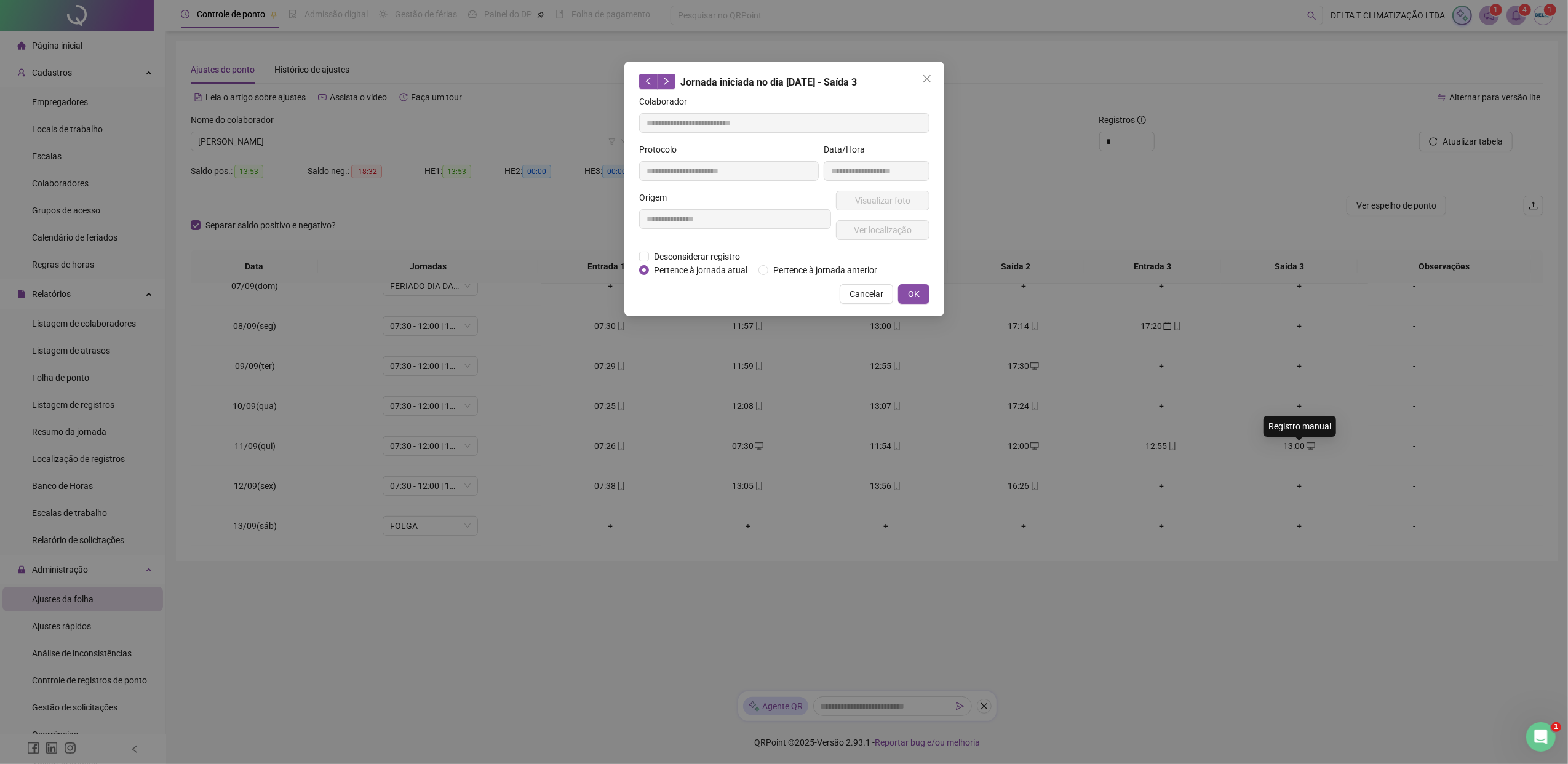
type input "**********"
click at [703, 251] on span "Desconsiderar registro" at bounding box center [696, 256] width 96 height 14
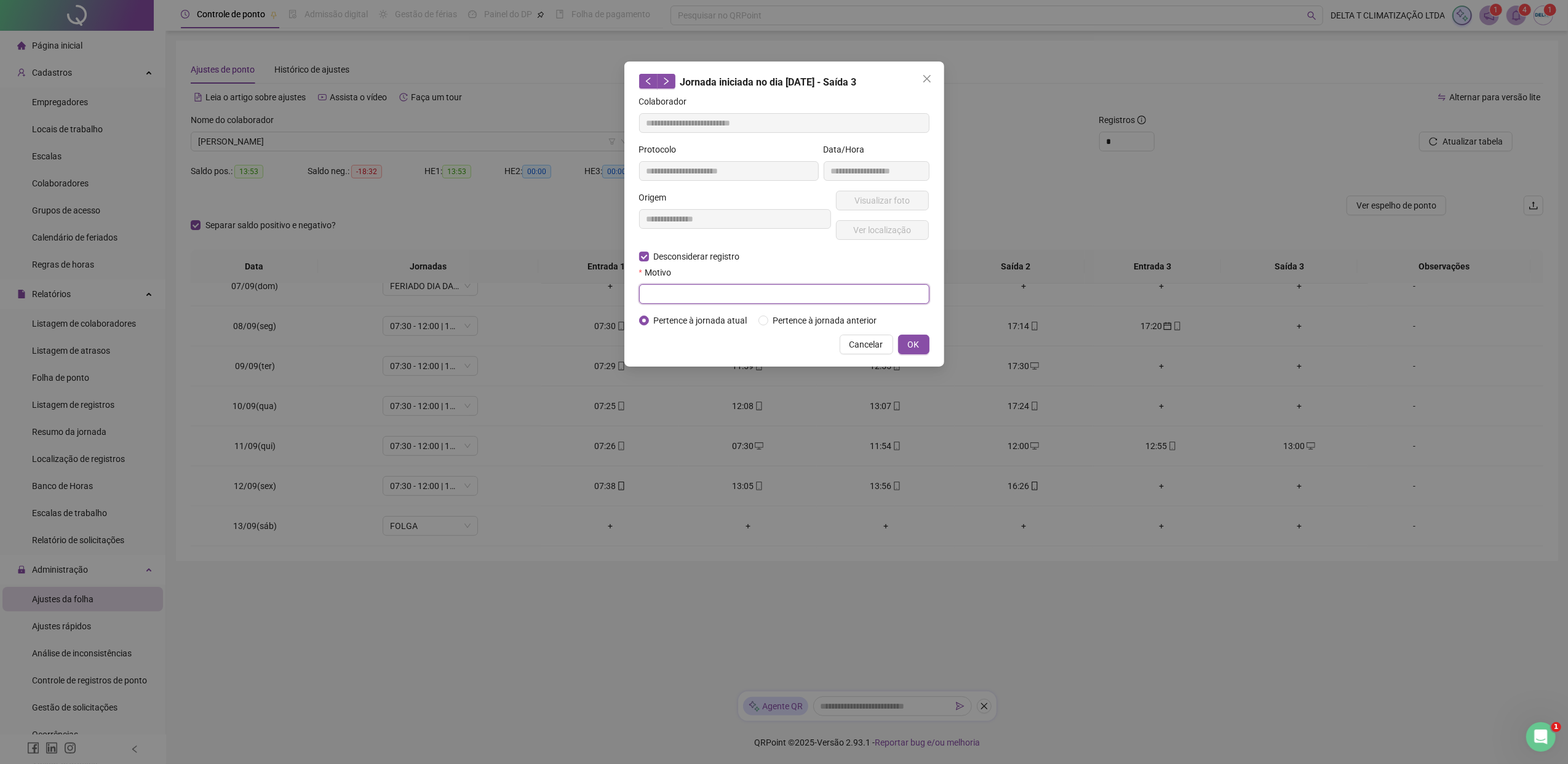
click at [704, 298] on input "text" at bounding box center [784, 293] width 290 height 20
drag, startPoint x: 740, startPoint y: 298, endPoint x: 615, endPoint y: 283, distance: 125.9
click at [615, 283] on div "**********" at bounding box center [784, 382] width 1568 height 764
type input "**********"
click at [914, 344] on span "OK" at bounding box center [913, 345] width 12 height 14
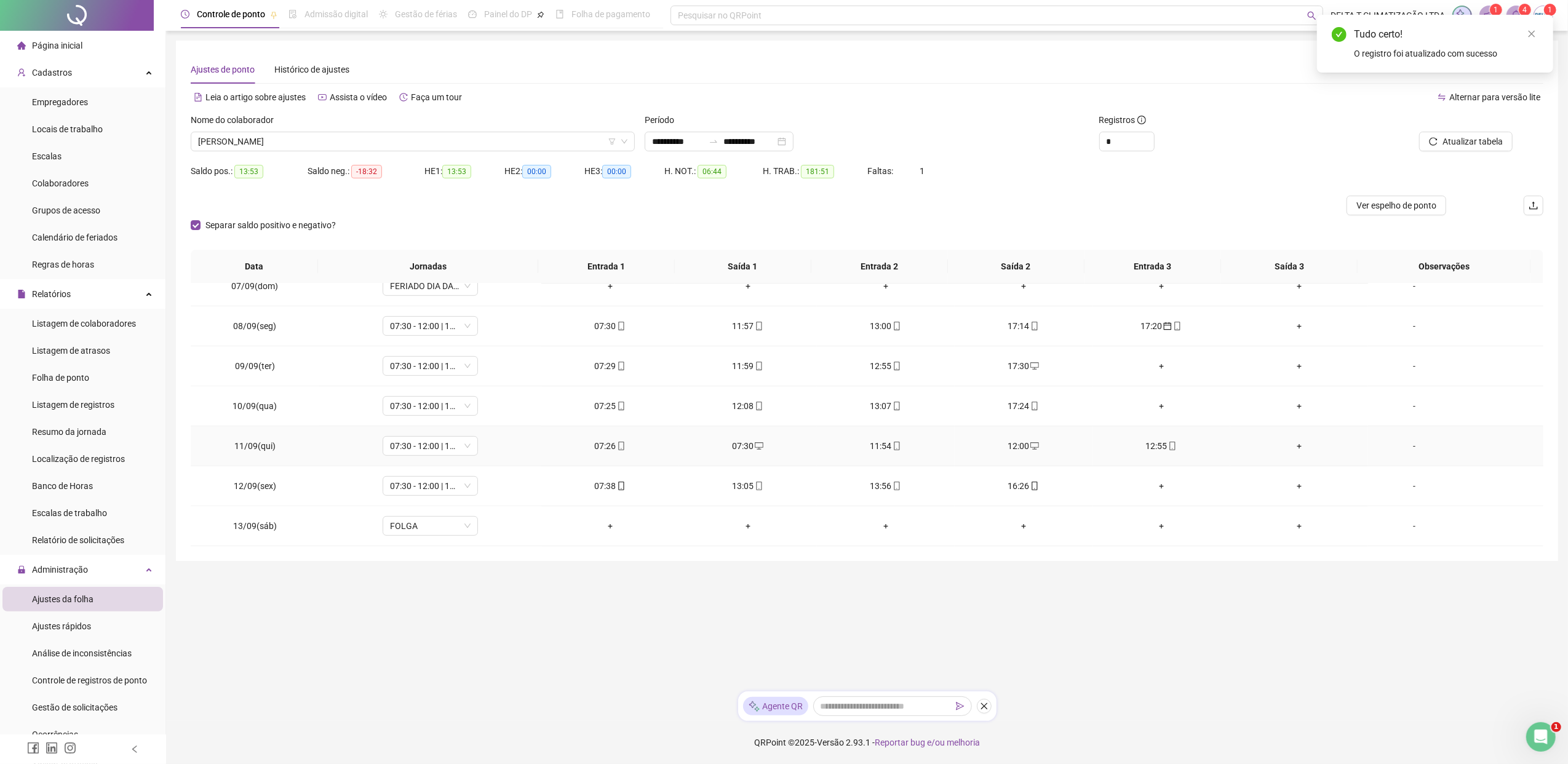
click at [748, 448] on div "07:30" at bounding box center [748, 446] width 118 height 14
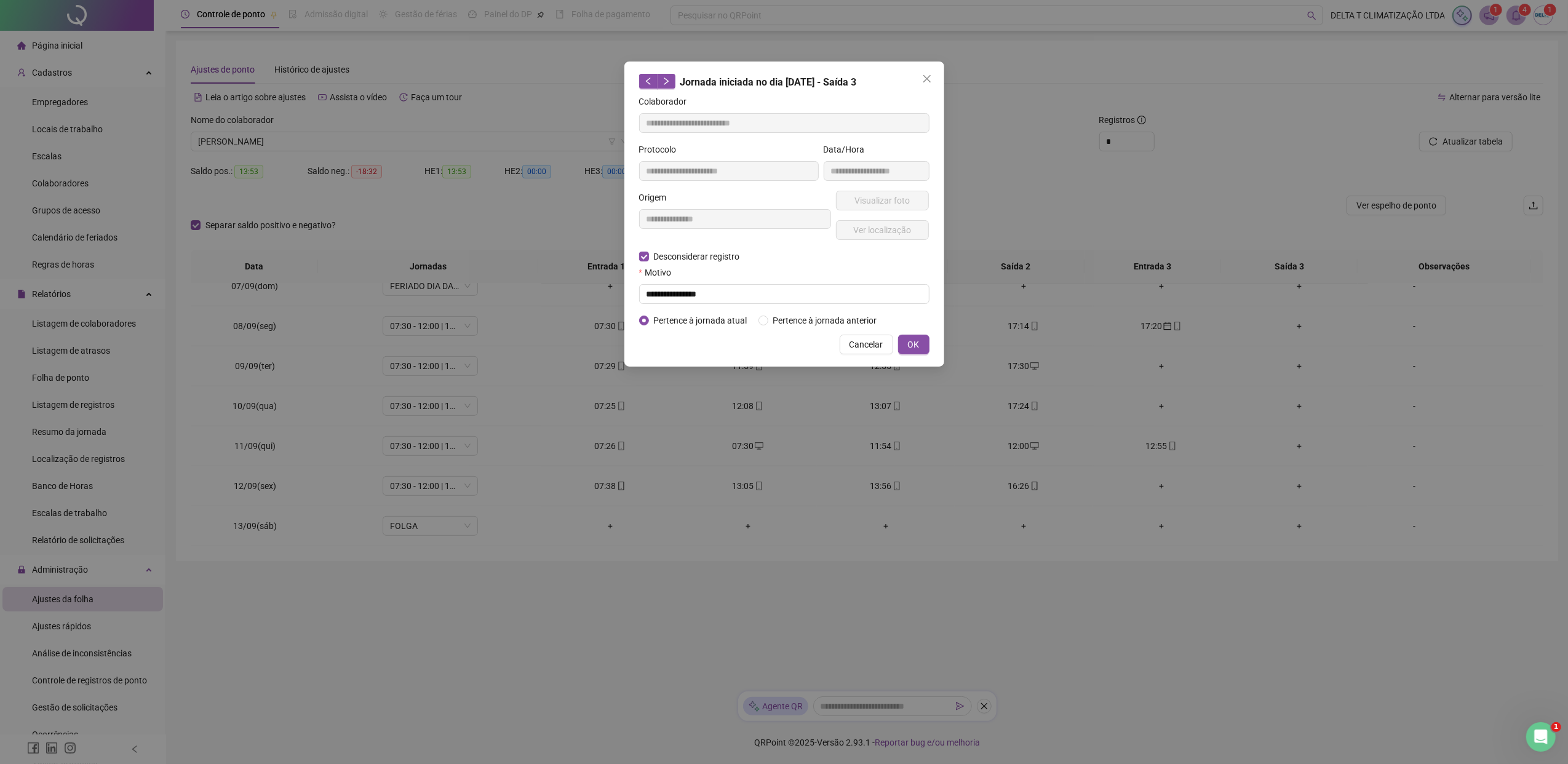
type input "**********"
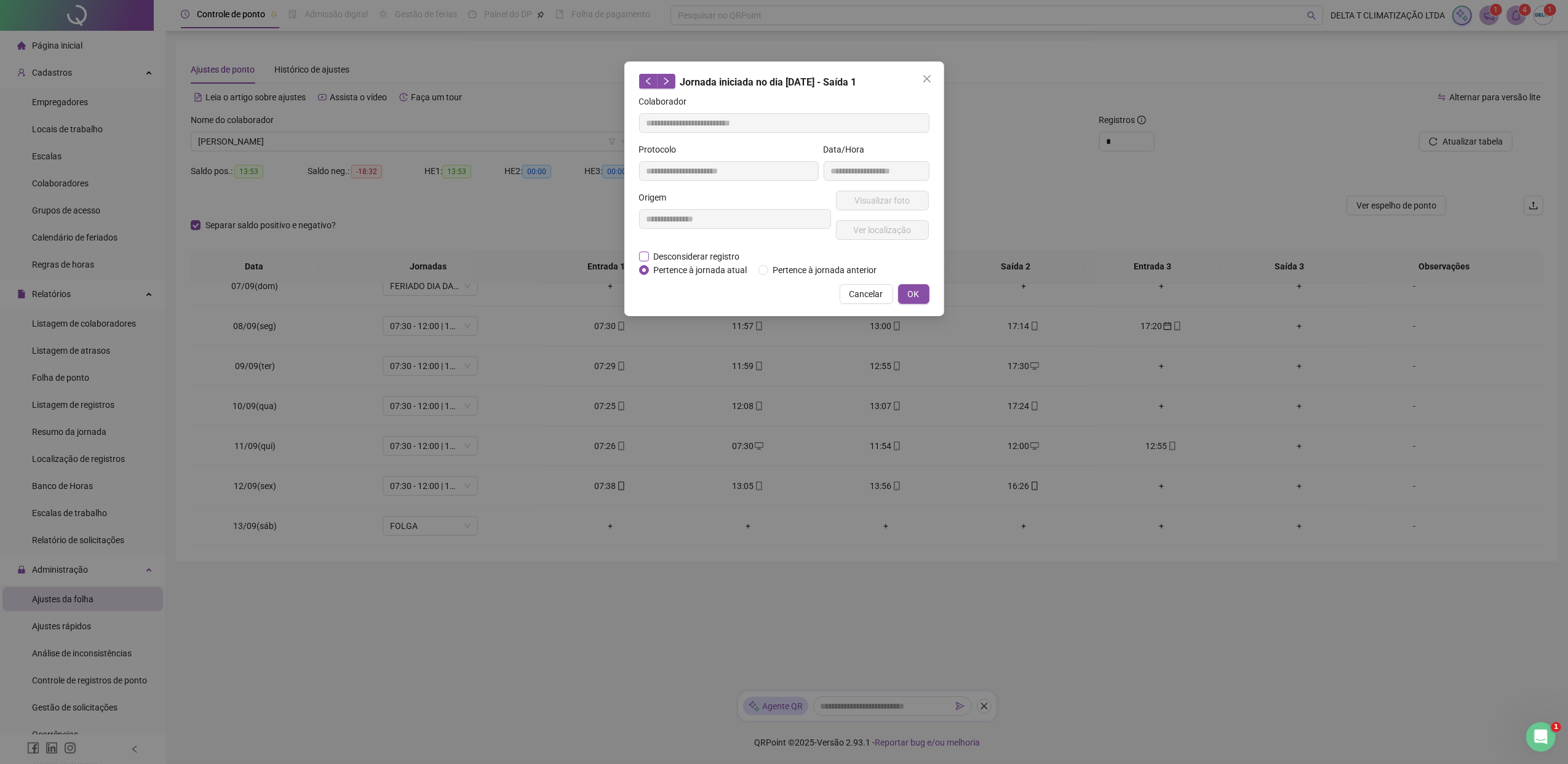
click at [680, 254] on span "Desconsiderar registro" at bounding box center [696, 256] width 96 height 14
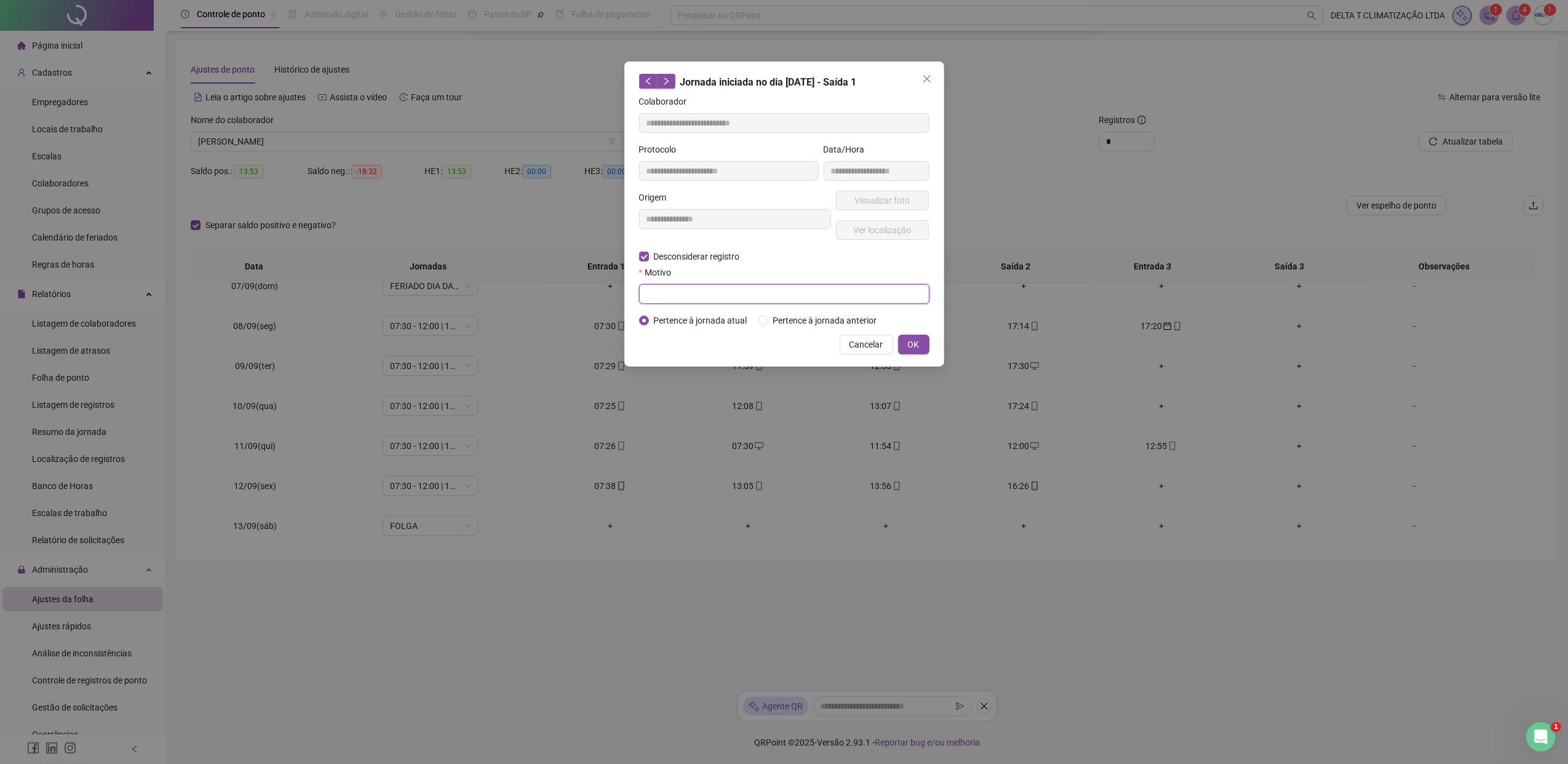
click at [695, 296] on input "text" at bounding box center [784, 293] width 290 height 20
paste input "**********"
type input "**********"
click at [916, 347] on span "OK" at bounding box center [913, 345] width 12 height 14
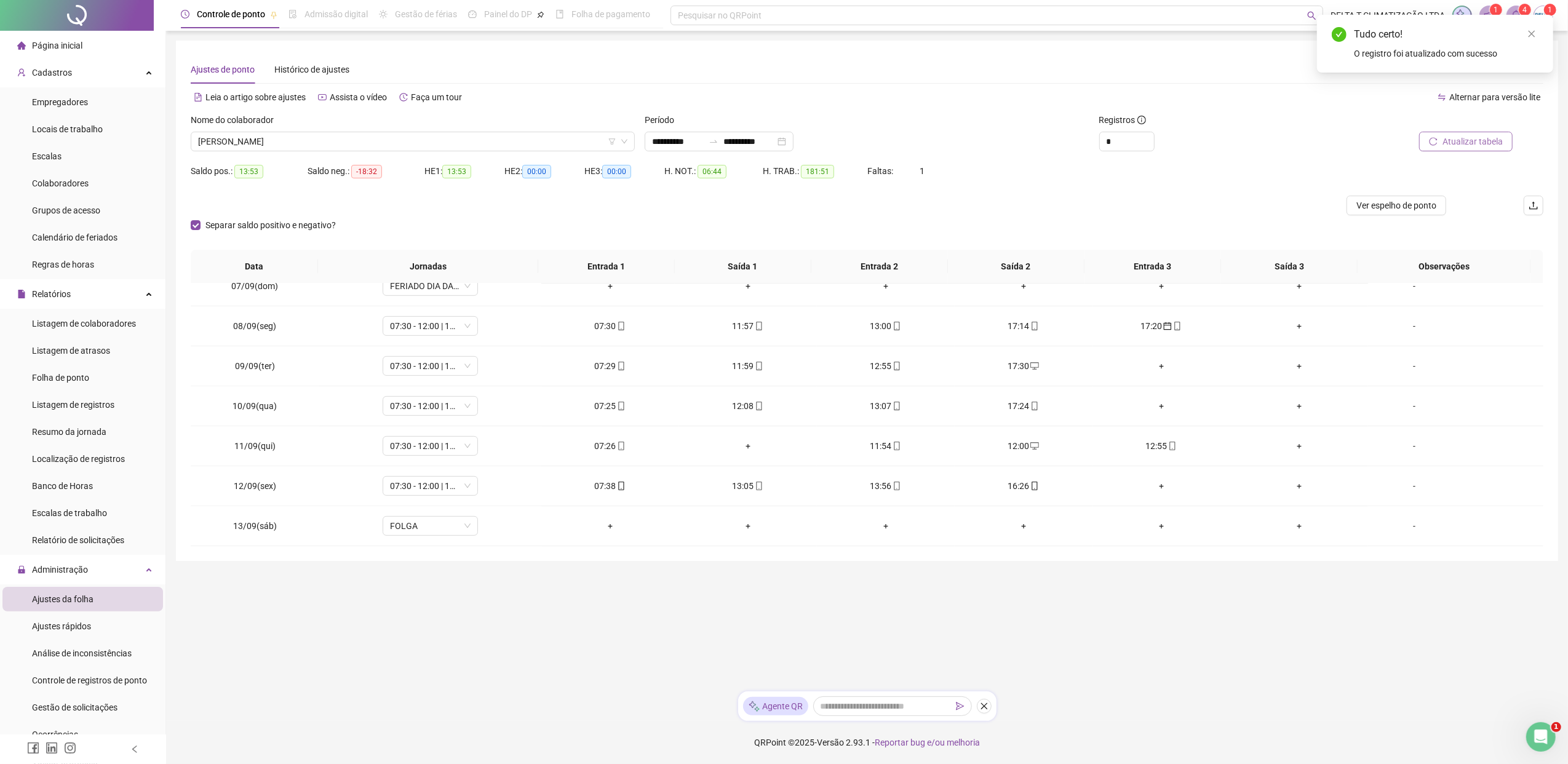
click at [1240, 142] on span "Atualizar tabela" at bounding box center [1472, 142] width 60 height 14
click at [893, 450] on icon "desktop" at bounding box center [897, 446] width 9 height 9
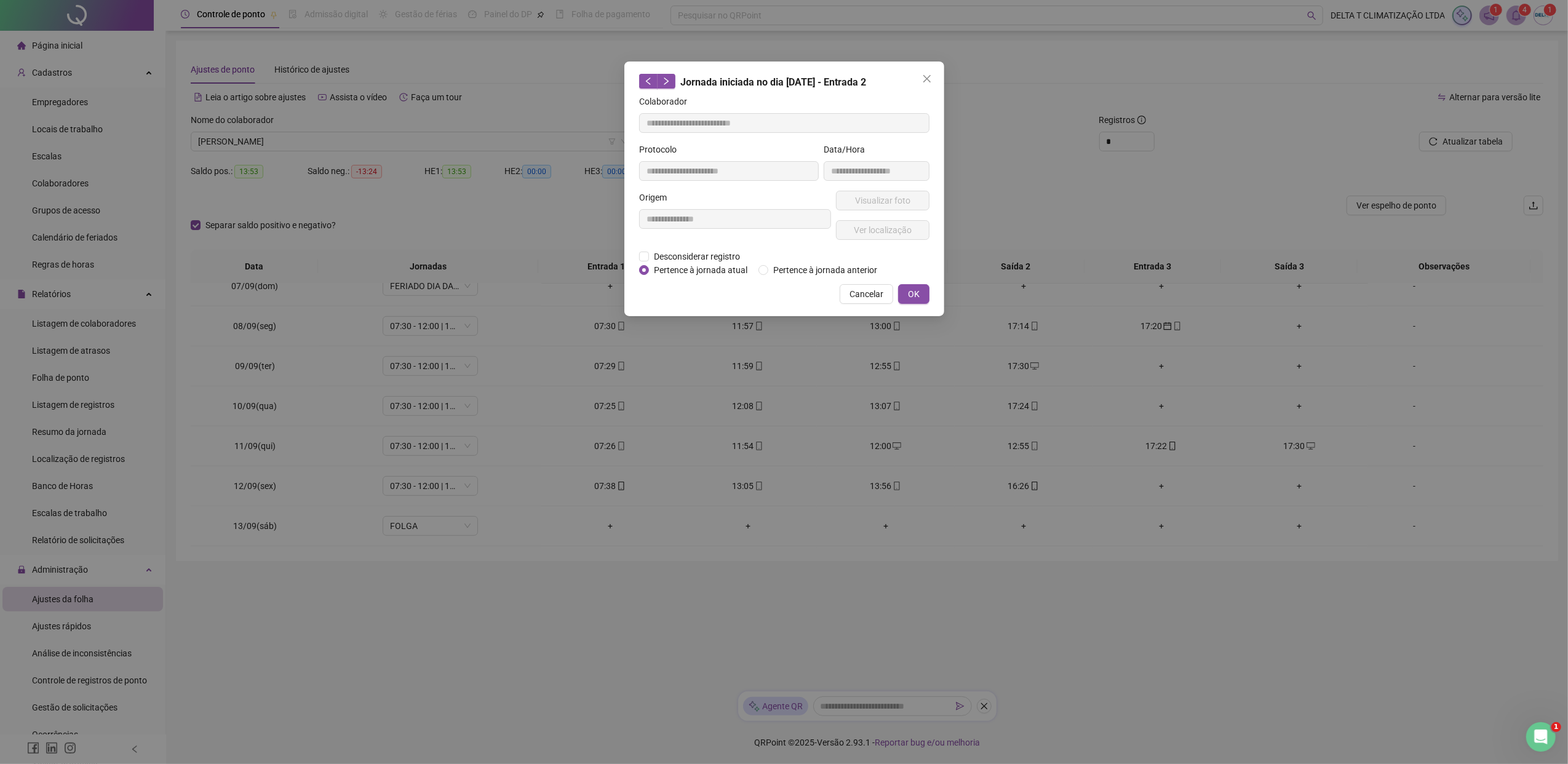
type input "**********"
click at [678, 256] on span "Desconsiderar registro" at bounding box center [696, 256] width 96 height 14
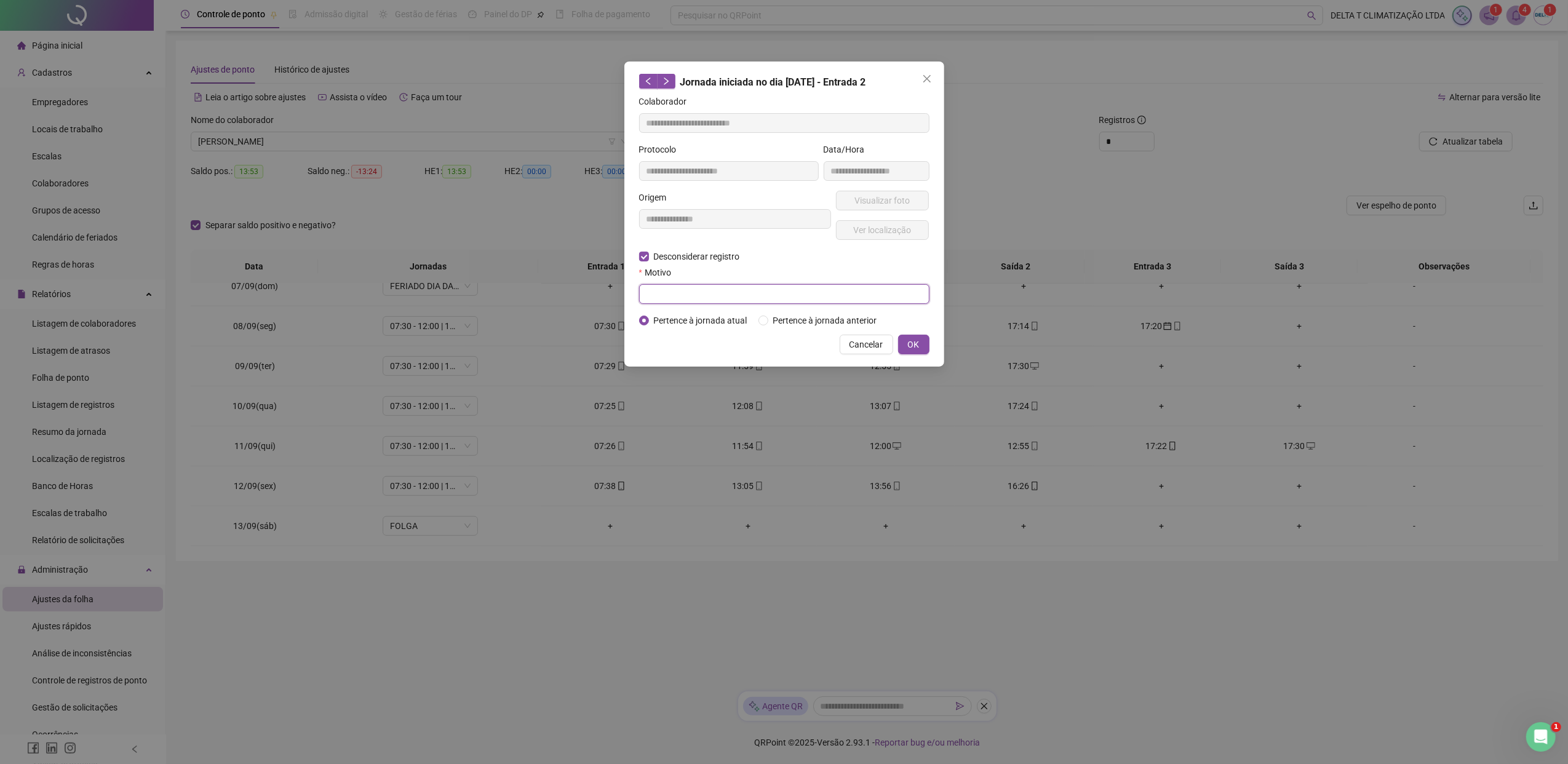
click at [699, 295] on input "text" at bounding box center [784, 293] width 290 height 20
paste input "**********"
type input "**********"
click at [911, 350] on span "OK" at bounding box center [913, 345] width 12 height 14
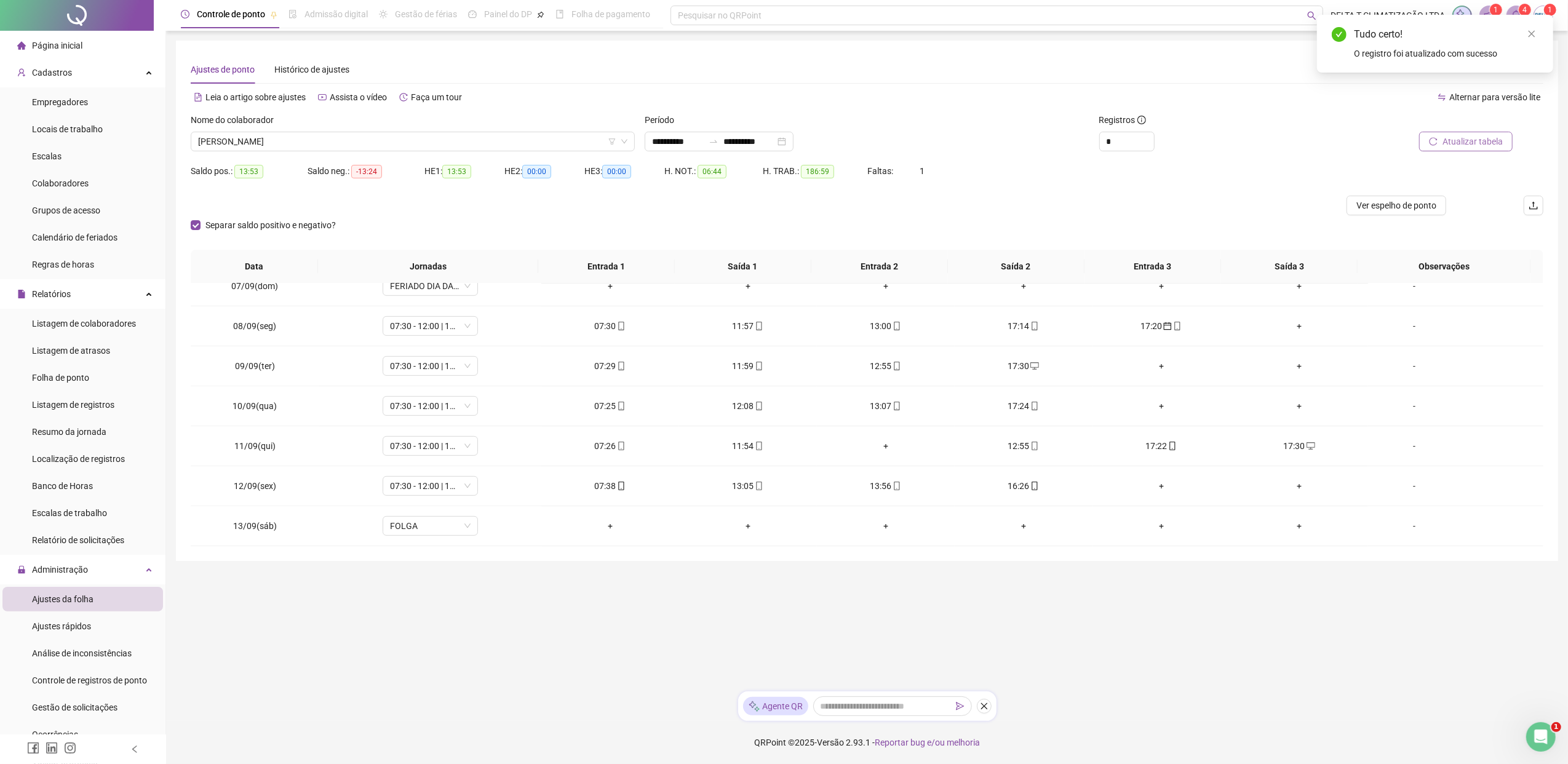
click at [1240, 135] on span "Atualizar tabela" at bounding box center [1472, 142] width 60 height 14
click at [1168, 448] on icon "desktop" at bounding box center [1172, 446] width 9 height 9
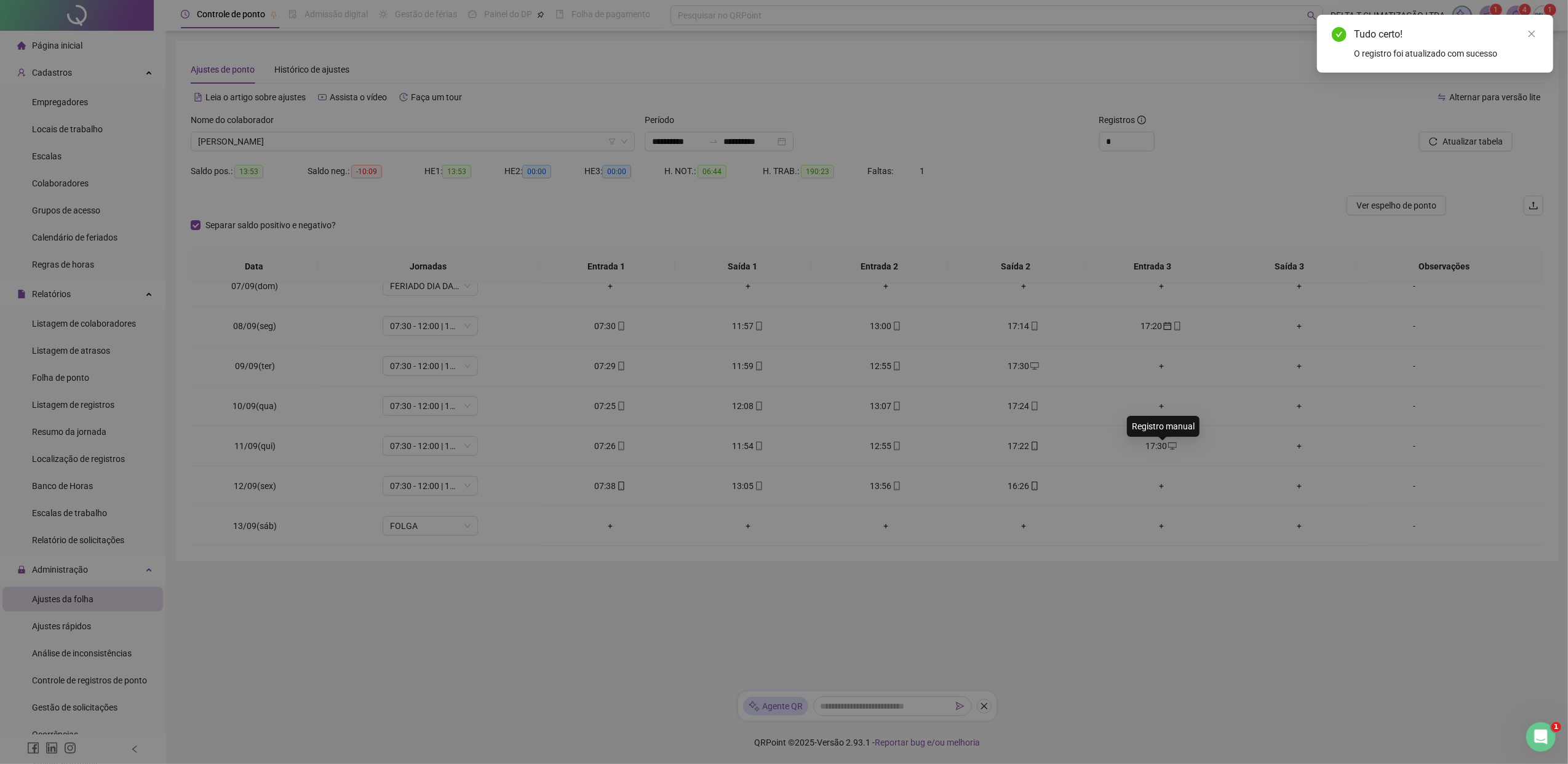
type input "**********"
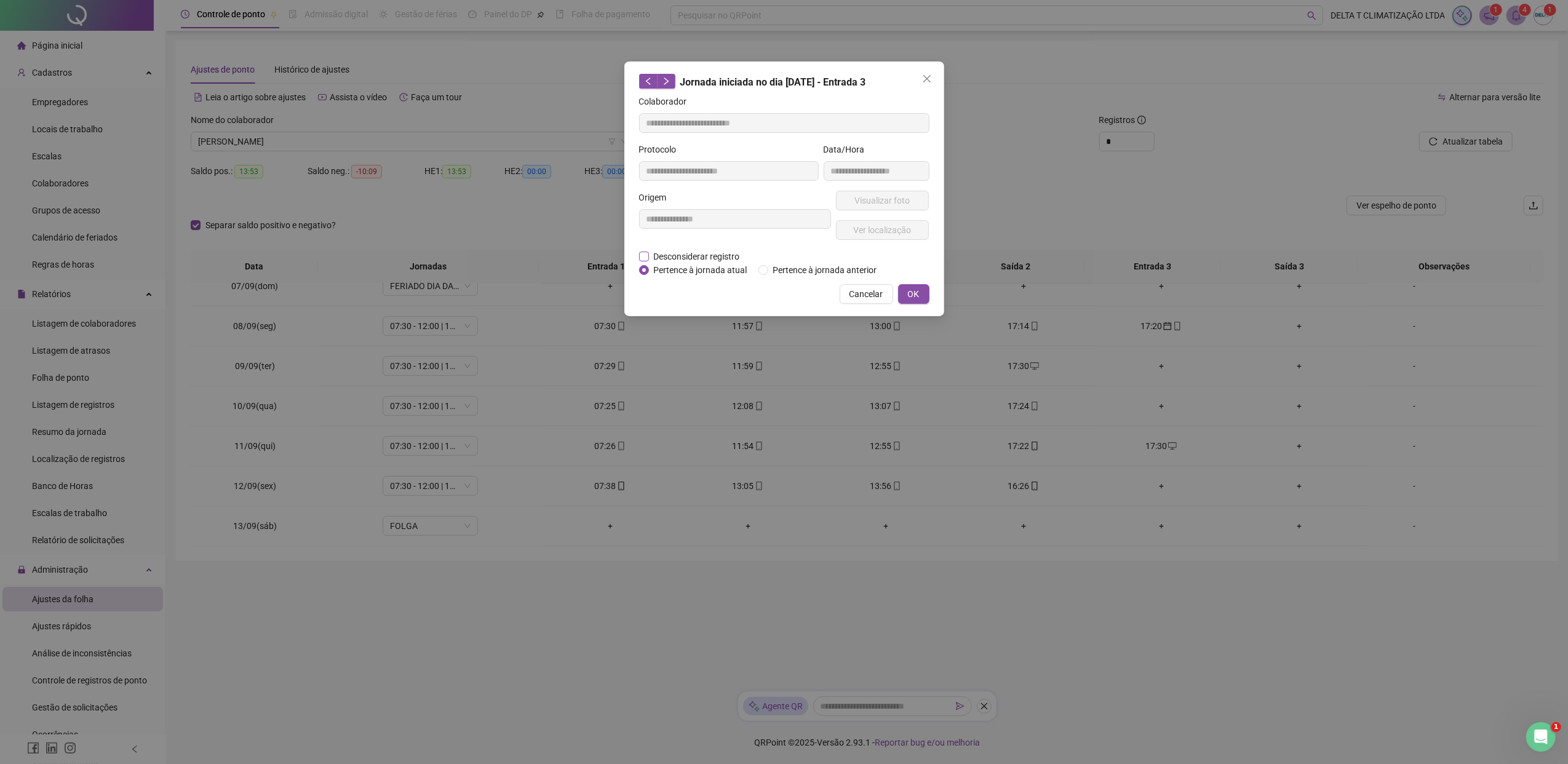
click at [673, 252] on span "Desconsiderar registro" at bounding box center [696, 256] width 96 height 14
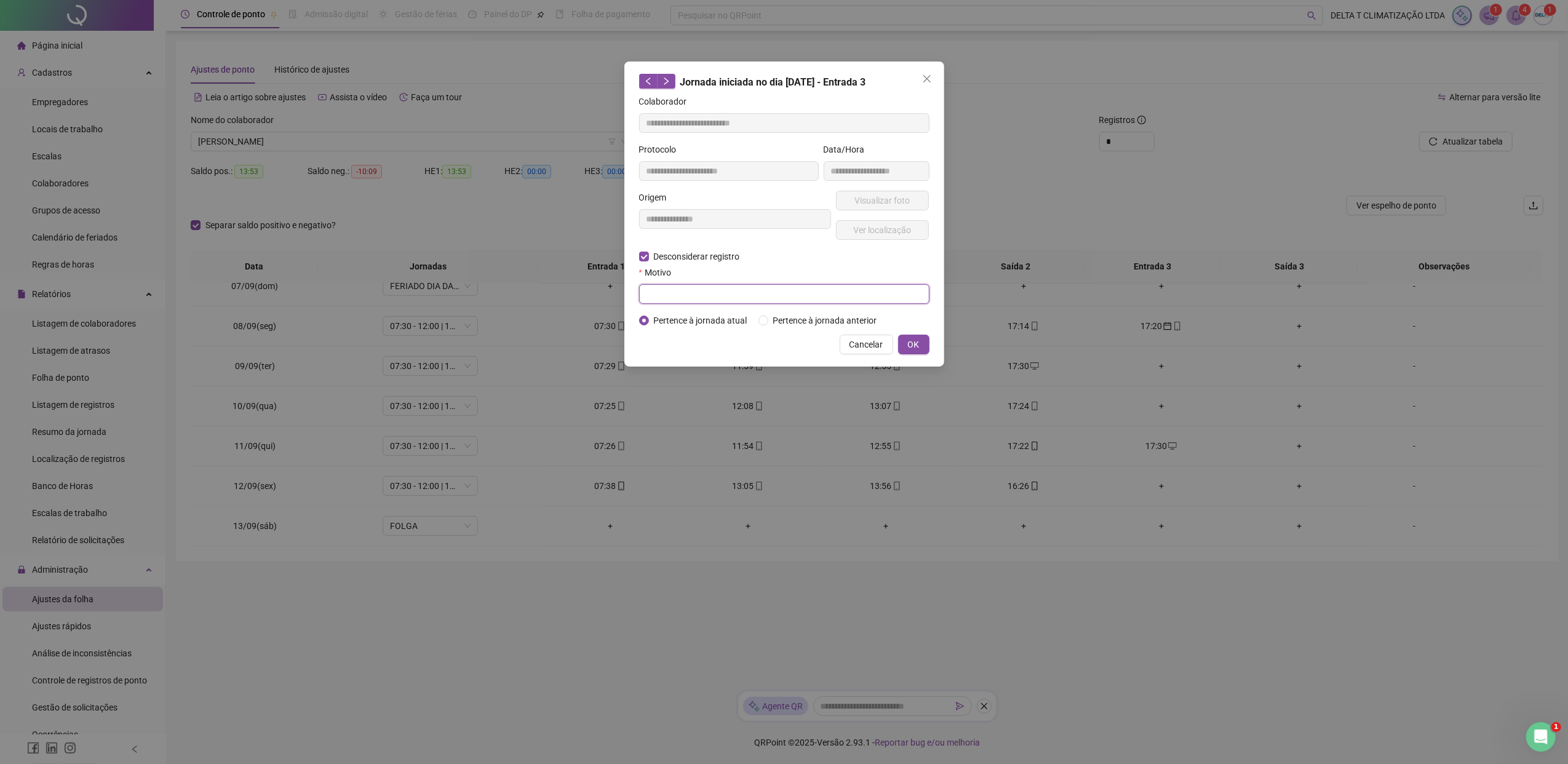
click at [698, 300] on input "text" at bounding box center [784, 293] width 290 height 20
paste input "**********"
click at [923, 338] on button "OK" at bounding box center [914, 344] width 31 height 20
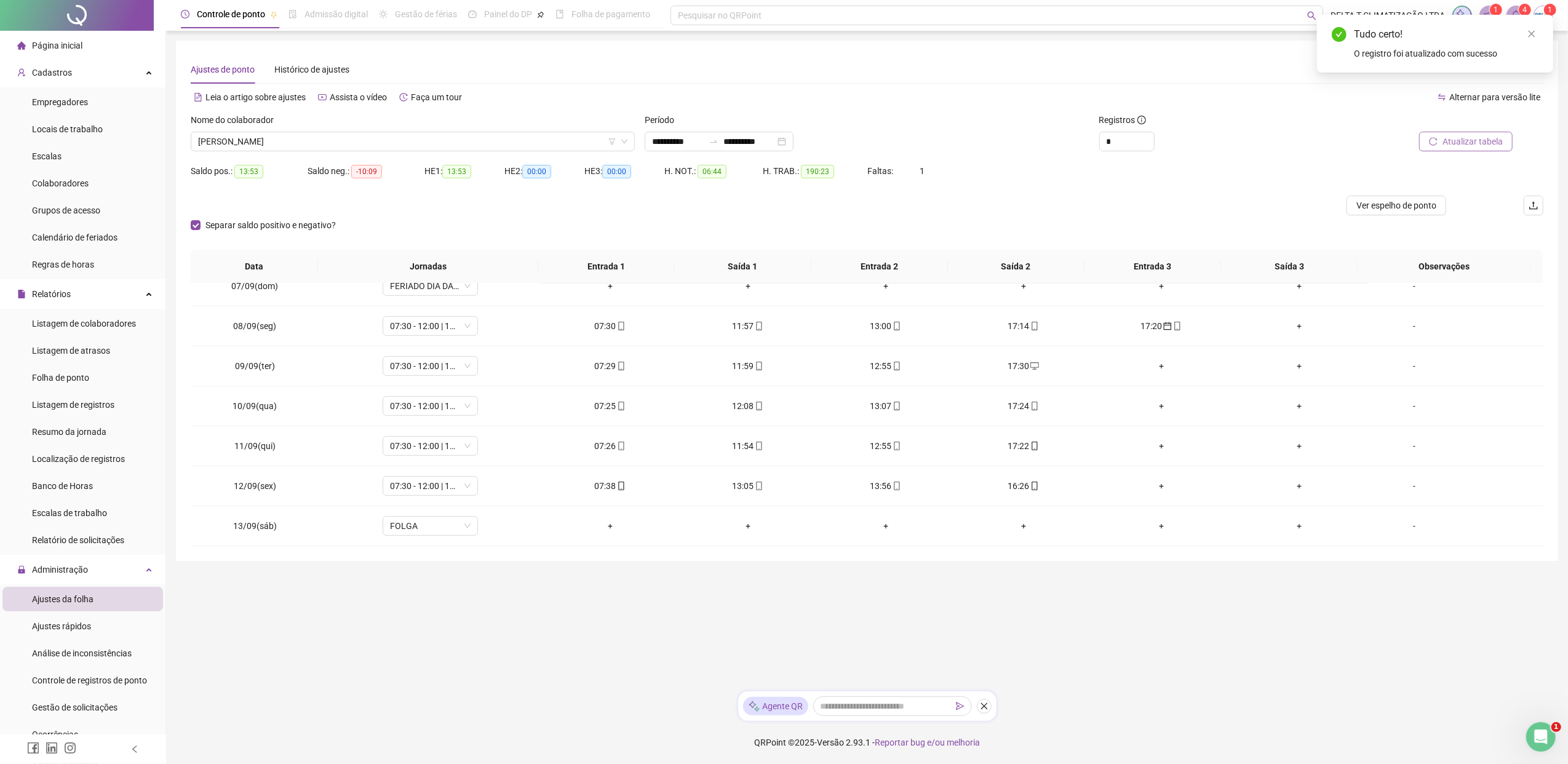
click at [1240, 137] on span "Atualizar tabela" at bounding box center [1472, 142] width 60 height 14
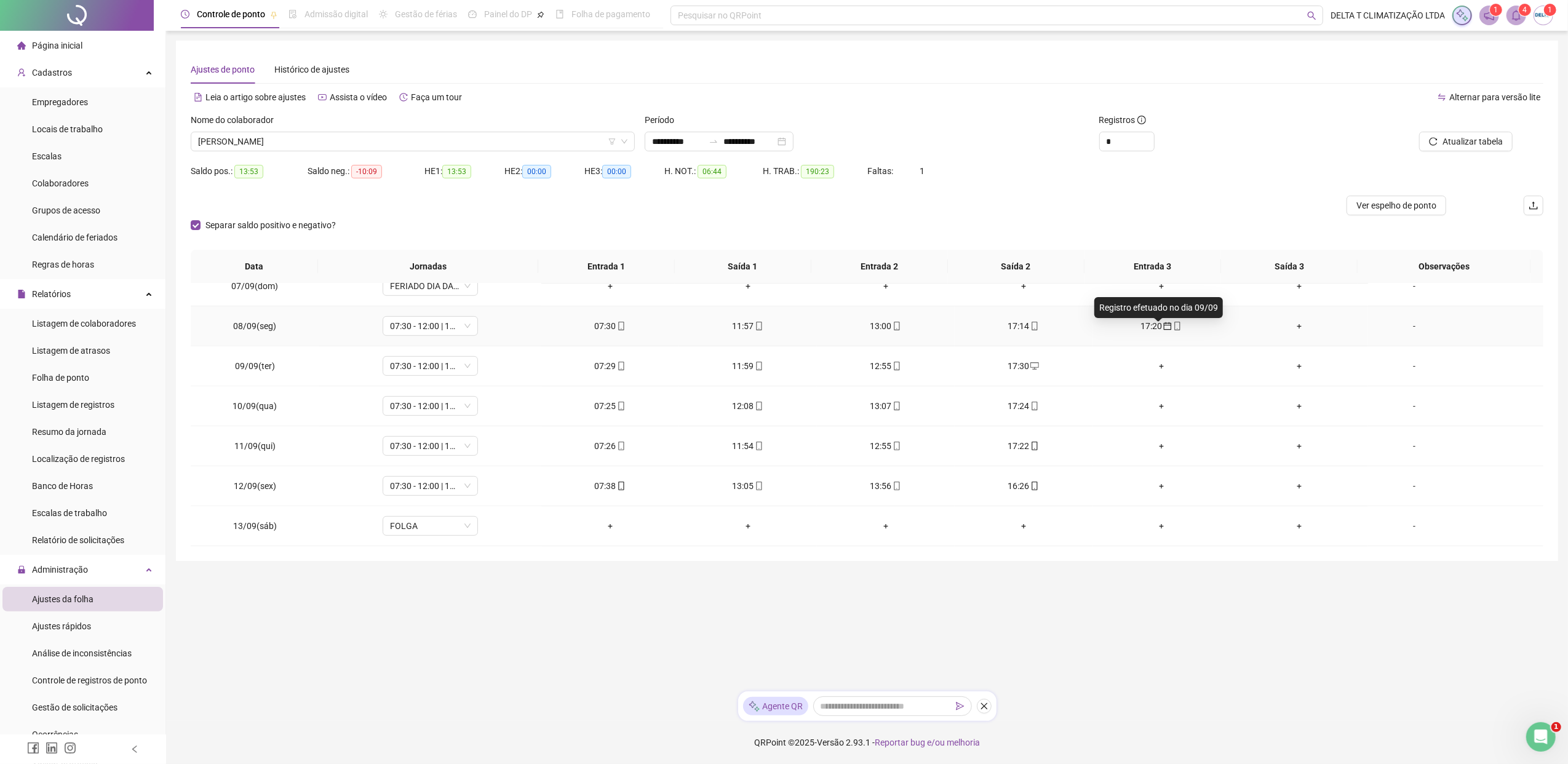
click at [1164, 328] on icon "calendar" at bounding box center [1168, 326] width 8 height 8
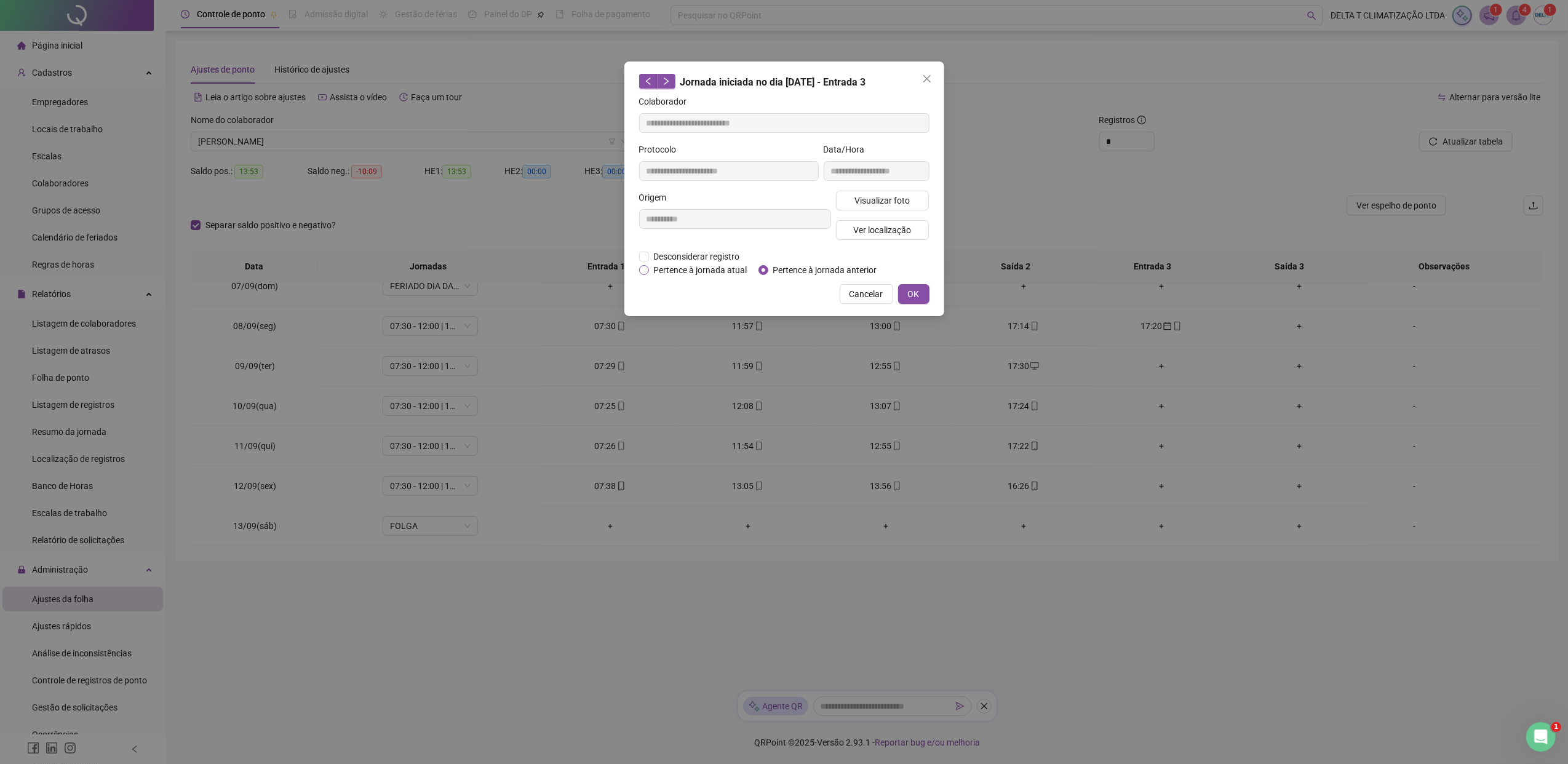
click at [692, 265] on span "Pertence à jornada atual" at bounding box center [700, 270] width 103 height 14
click at [925, 293] on button "OK" at bounding box center [914, 293] width 31 height 20
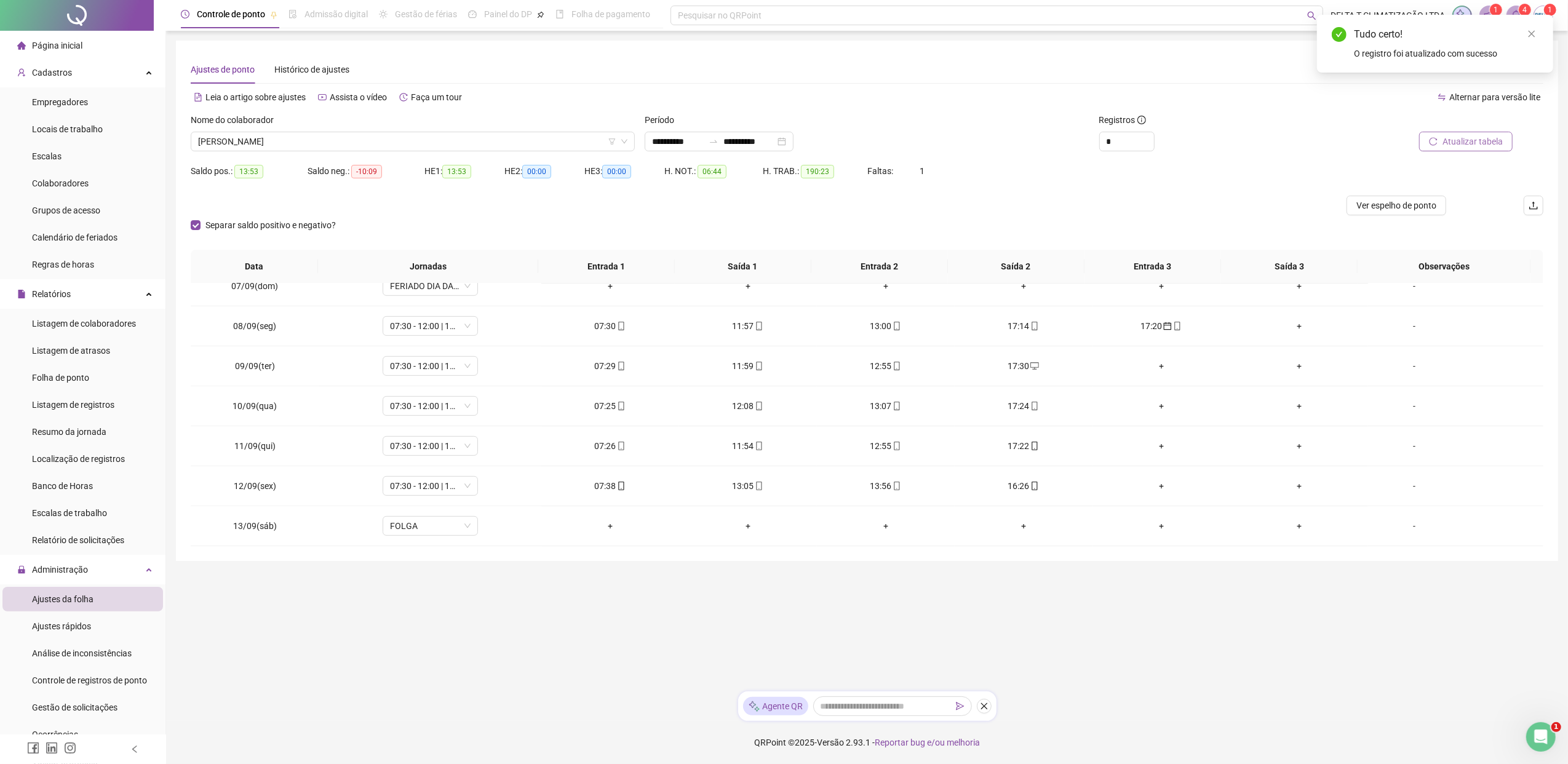
click at [1240, 139] on span "Atualizar tabela" at bounding box center [1472, 142] width 60 height 14
click at [1166, 368] on span "desktop" at bounding box center [1171, 366] width 10 height 9
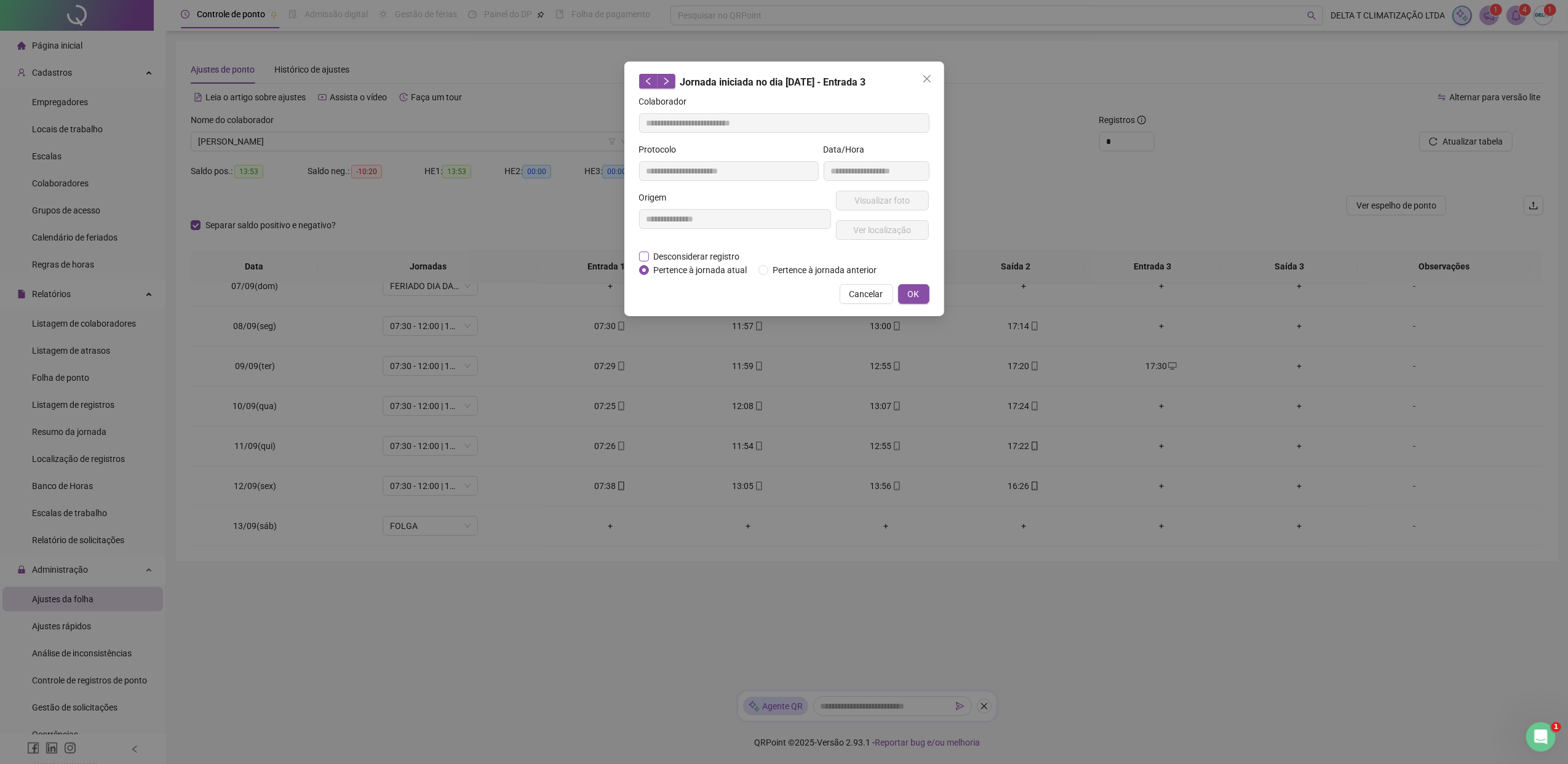
click at [659, 252] on span "Desconsiderar registro" at bounding box center [696, 256] width 96 height 14
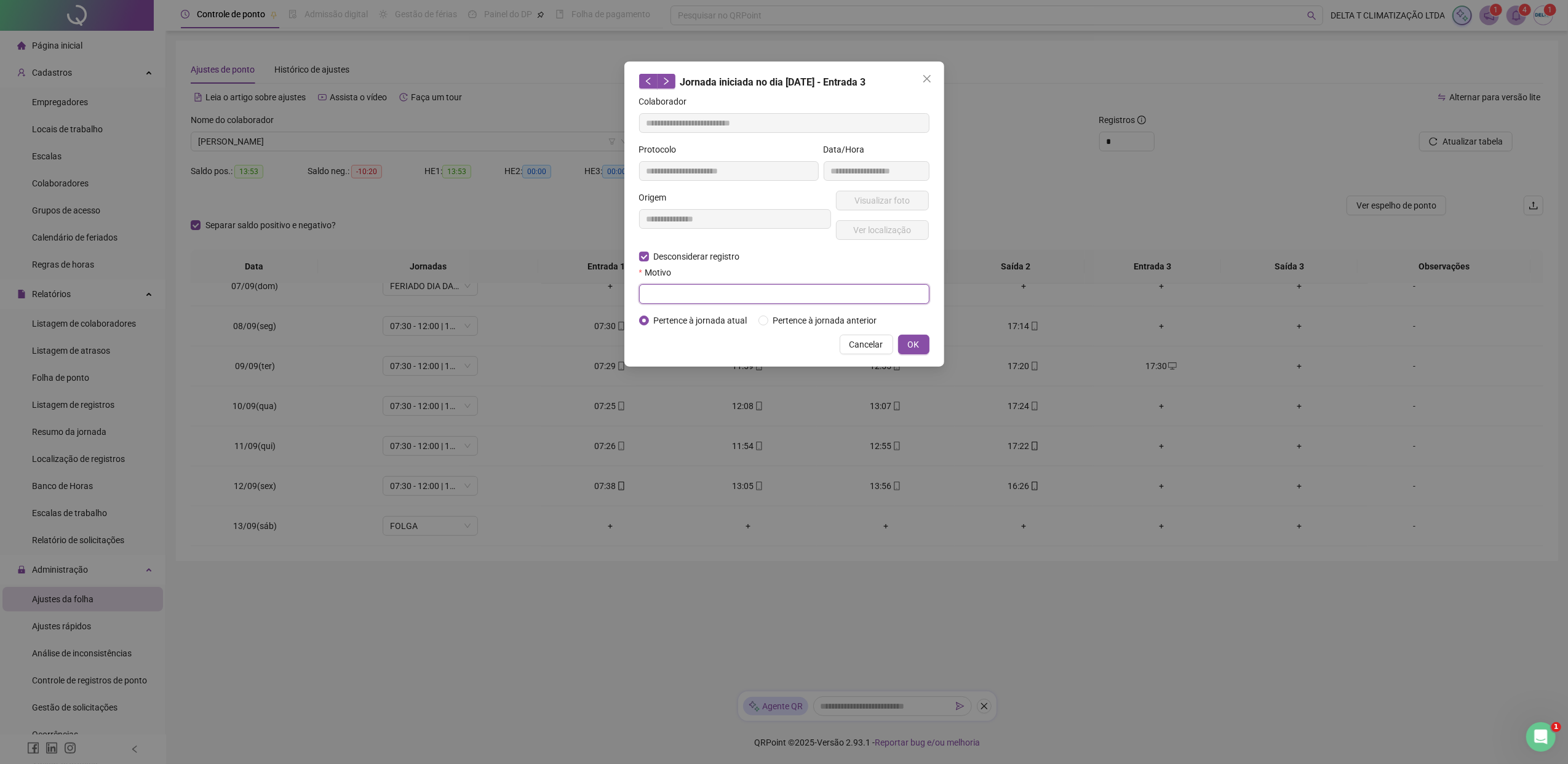
click at [668, 293] on input "text" at bounding box center [784, 293] width 290 height 20
paste input "**********"
click at [922, 347] on button "OK" at bounding box center [914, 344] width 31 height 20
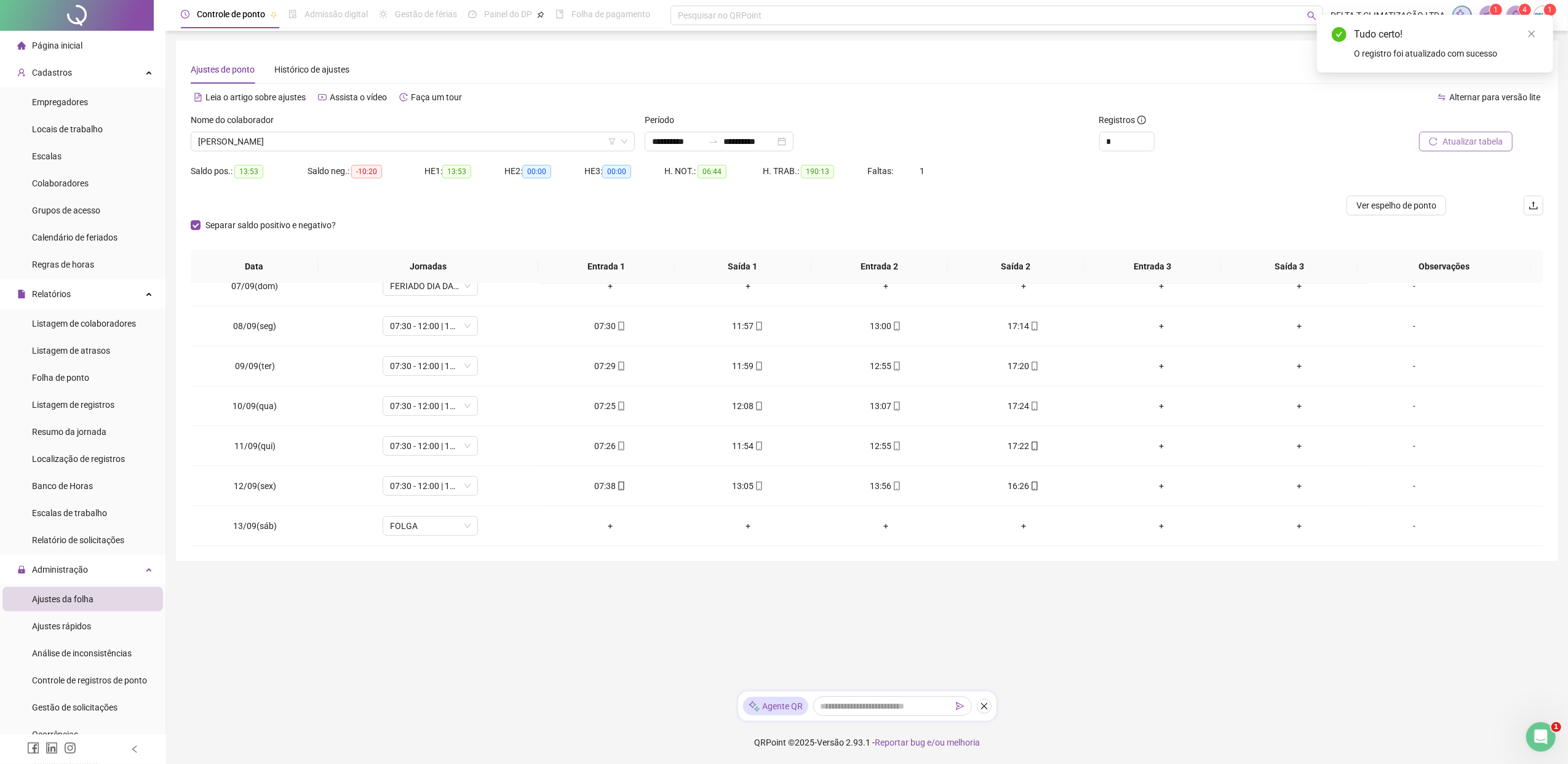
click at [1240, 138] on span "Atualizar tabela" at bounding box center [1472, 142] width 60 height 14
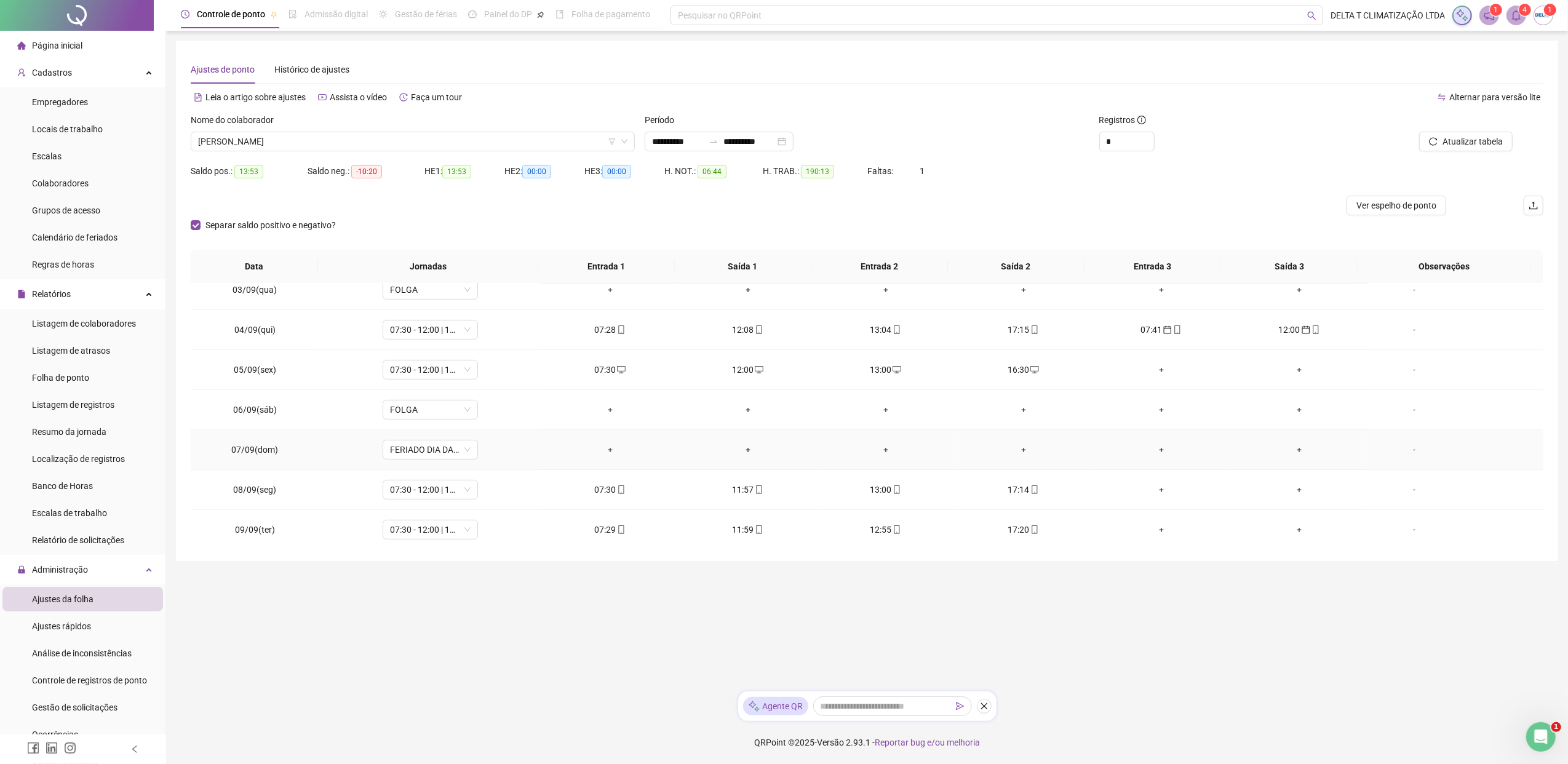
scroll to position [490, 0]
click at [1172, 417] on span "mobile" at bounding box center [1177, 412] width 10 height 9
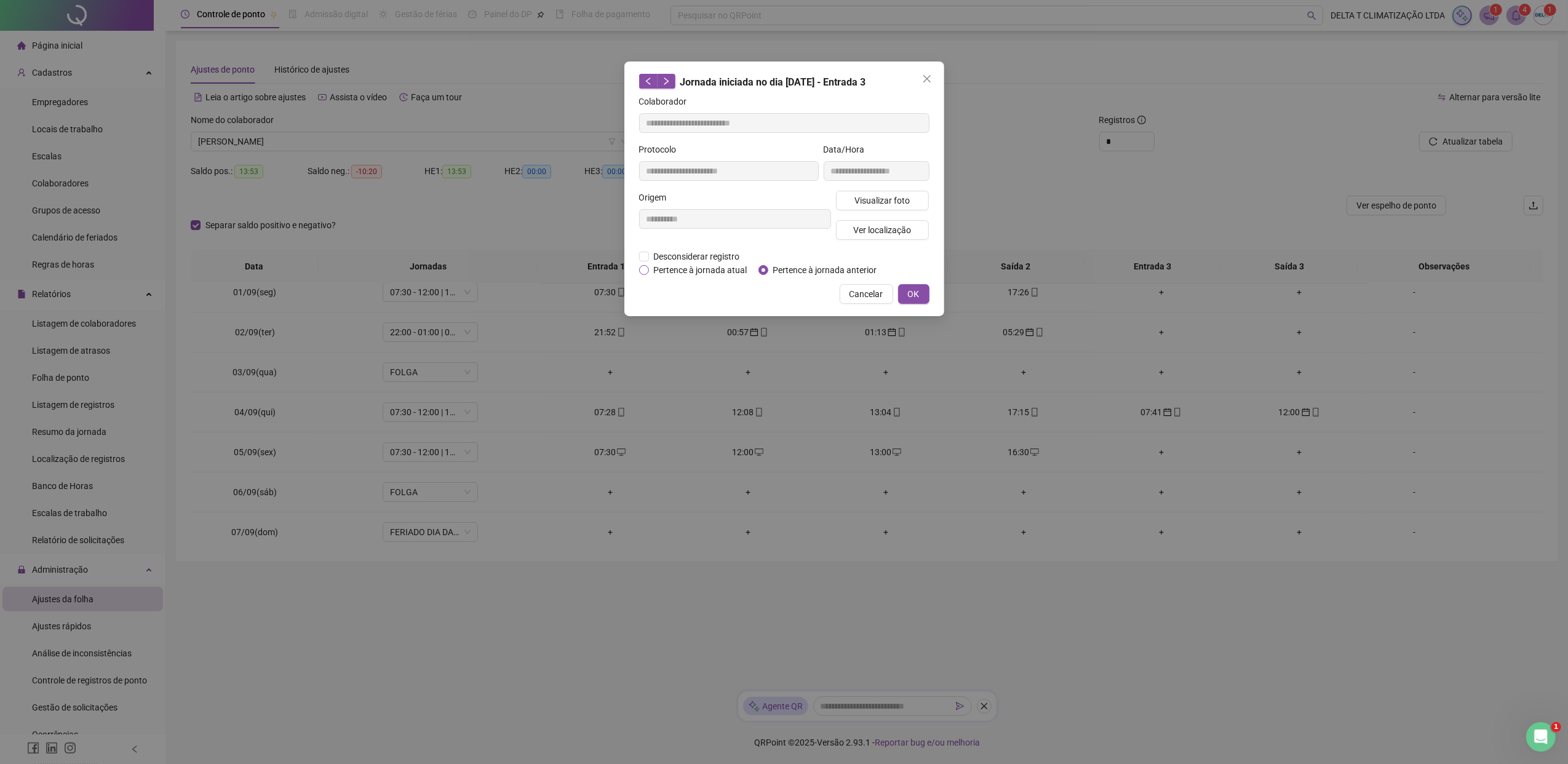
click at [724, 269] on span "Pertence à jornada atual" at bounding box center [700, 270] width 103 height 14
click at [914, 291] on span "OK" at bounding box center [913, 294] width 12 height 14
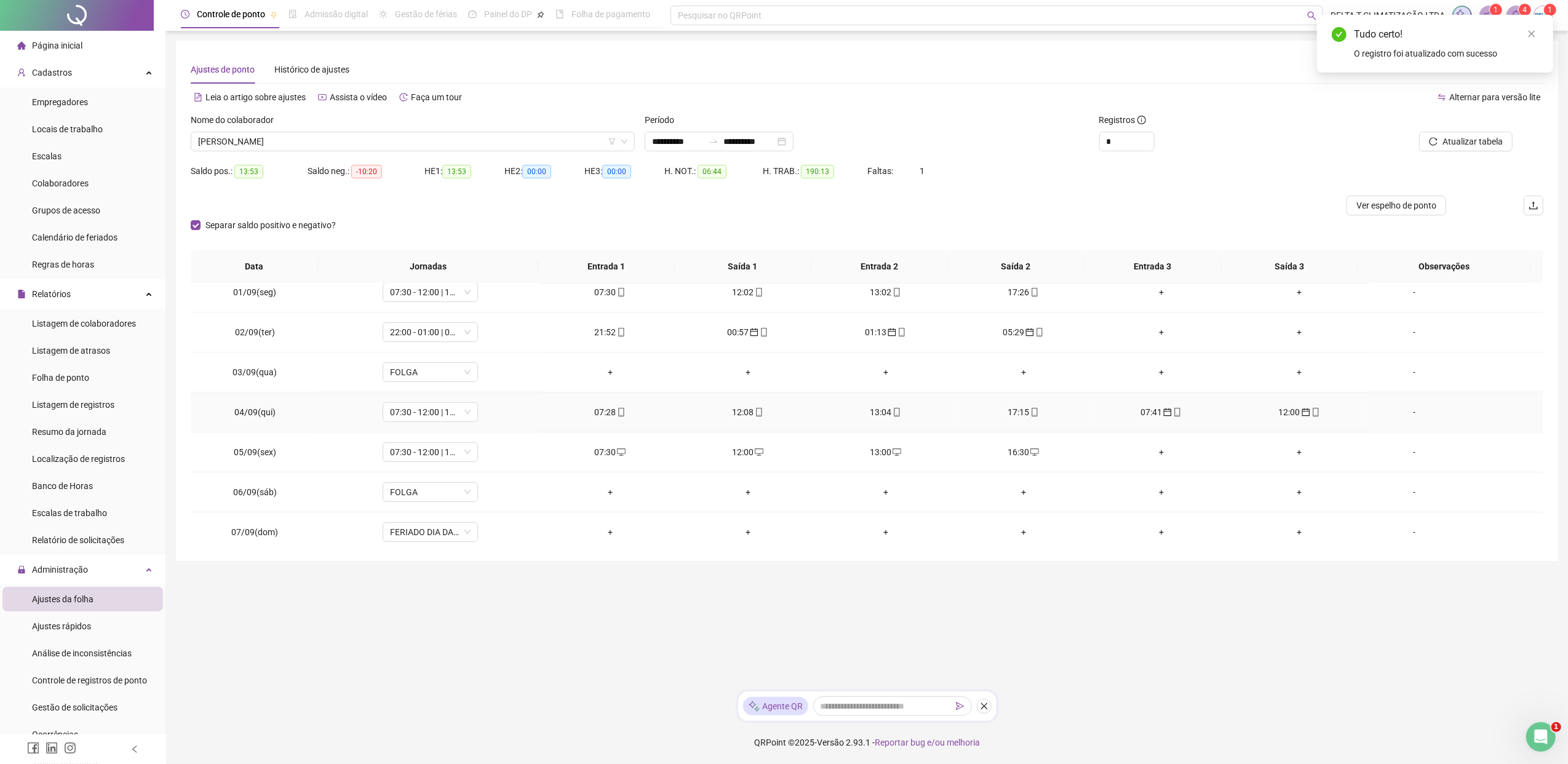
click at [1240, 414] on span "mobile" at bounding box center [1315, 412] width 10 height 9
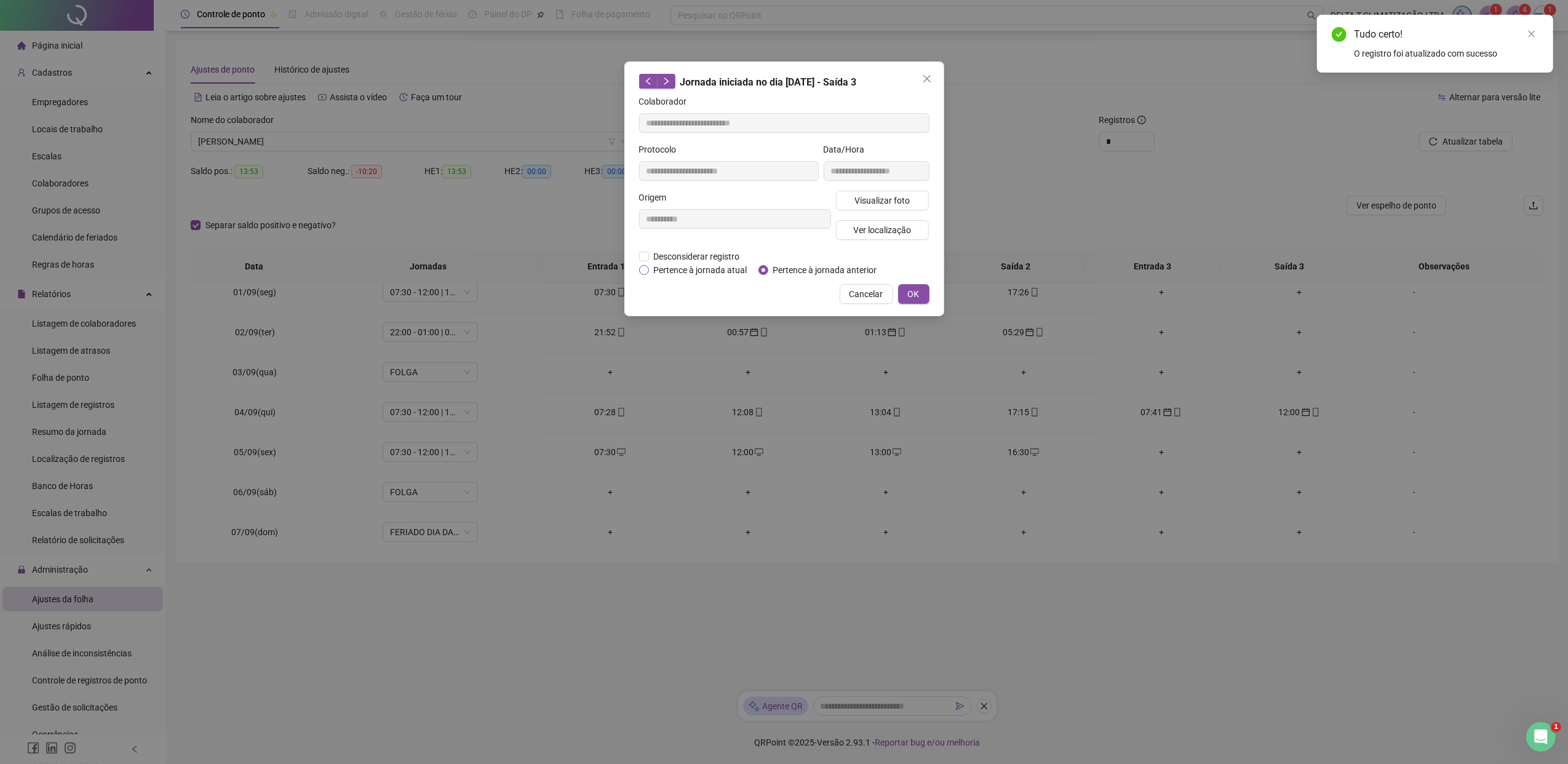
click at [727, 271] on span "Pertence à jornada atual" at bounding box center [700, 270] width 103 height 14
click at [915, 290] on span "OK" at bounding box center [913, 294] width 12 height 14
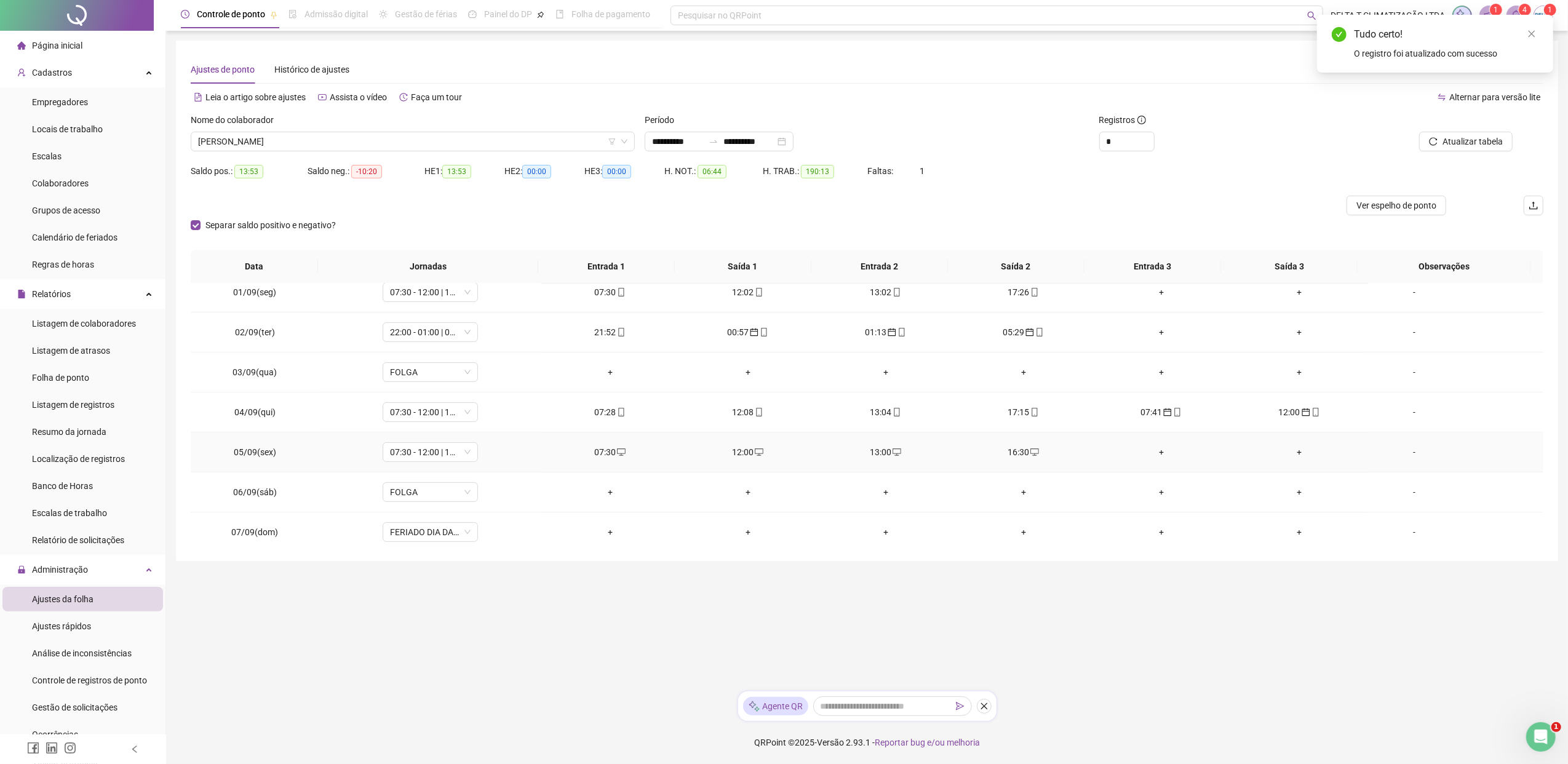
click at [618, 453] on icon "desktop" at bounding box center [621, 451] width 9 height 9
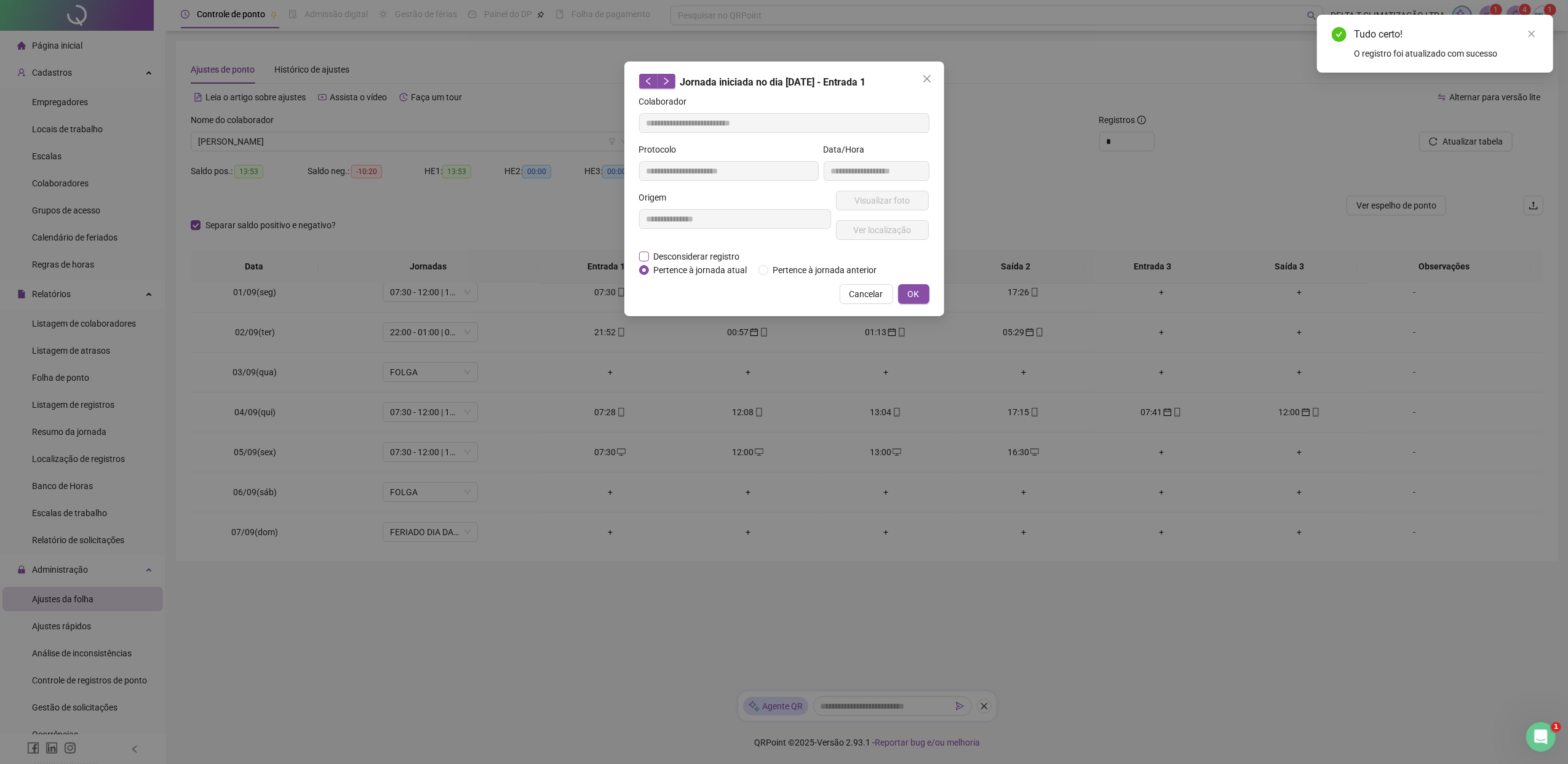
click at [674, 257] on span "Desconsiderar registro" at bounding box center [696, 256] width 96 height 14
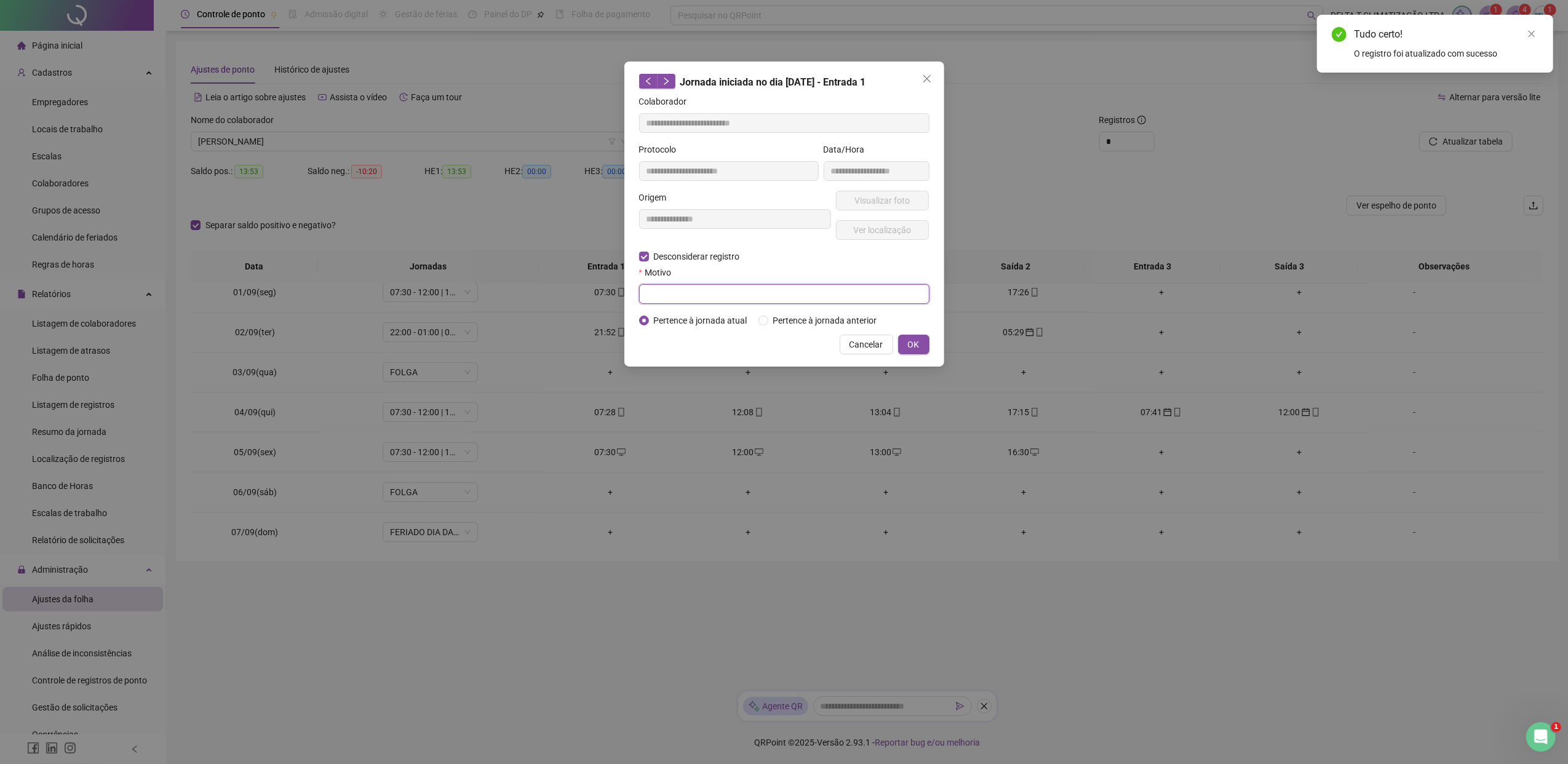
click at [685, 293] on input "text" at bounding box center [784, 293] width 290 height 20
paste input "**********"
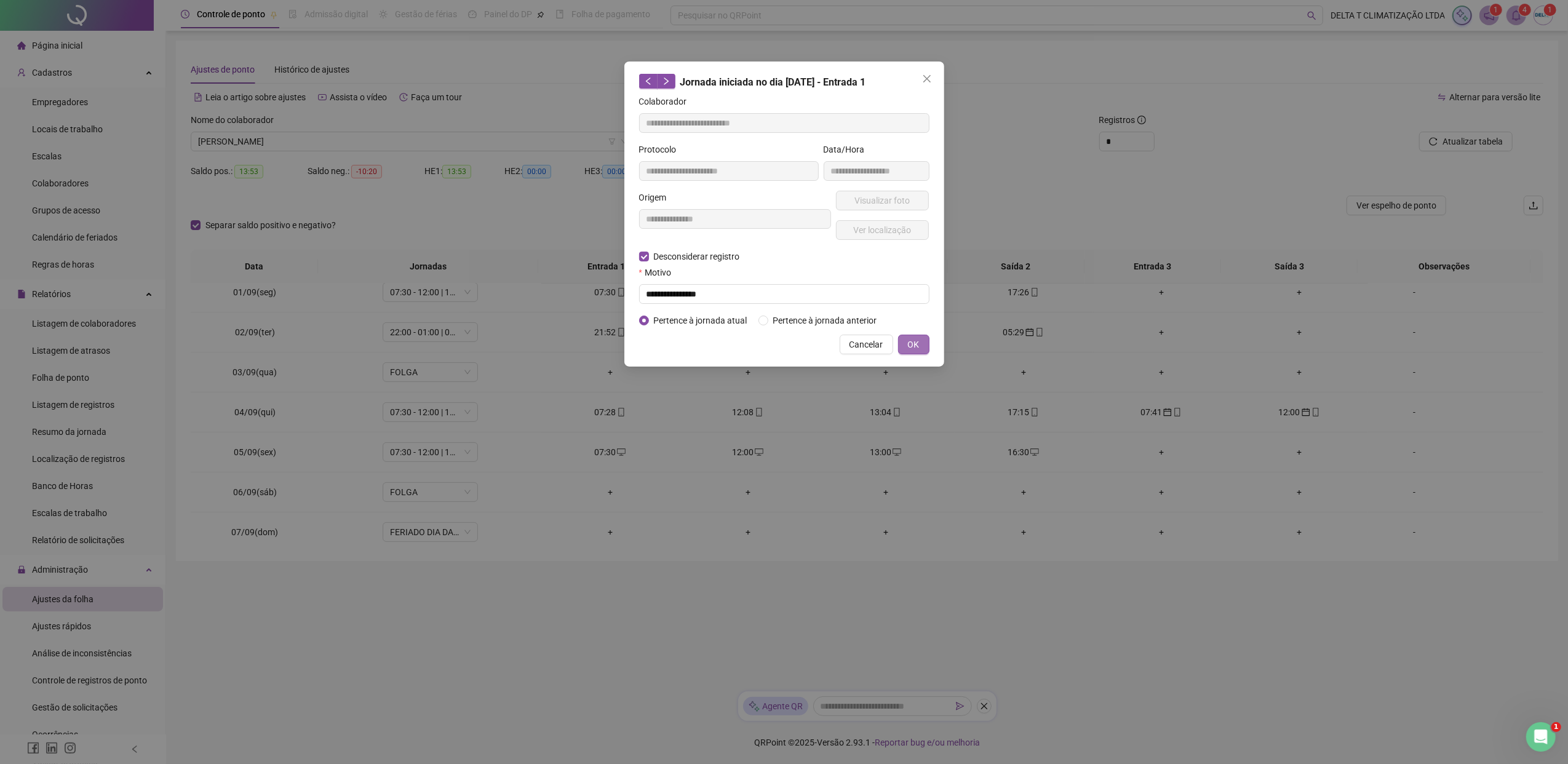
click at [917, 344] on span "OK" at bounding box center [913, 345] width 12 height 14
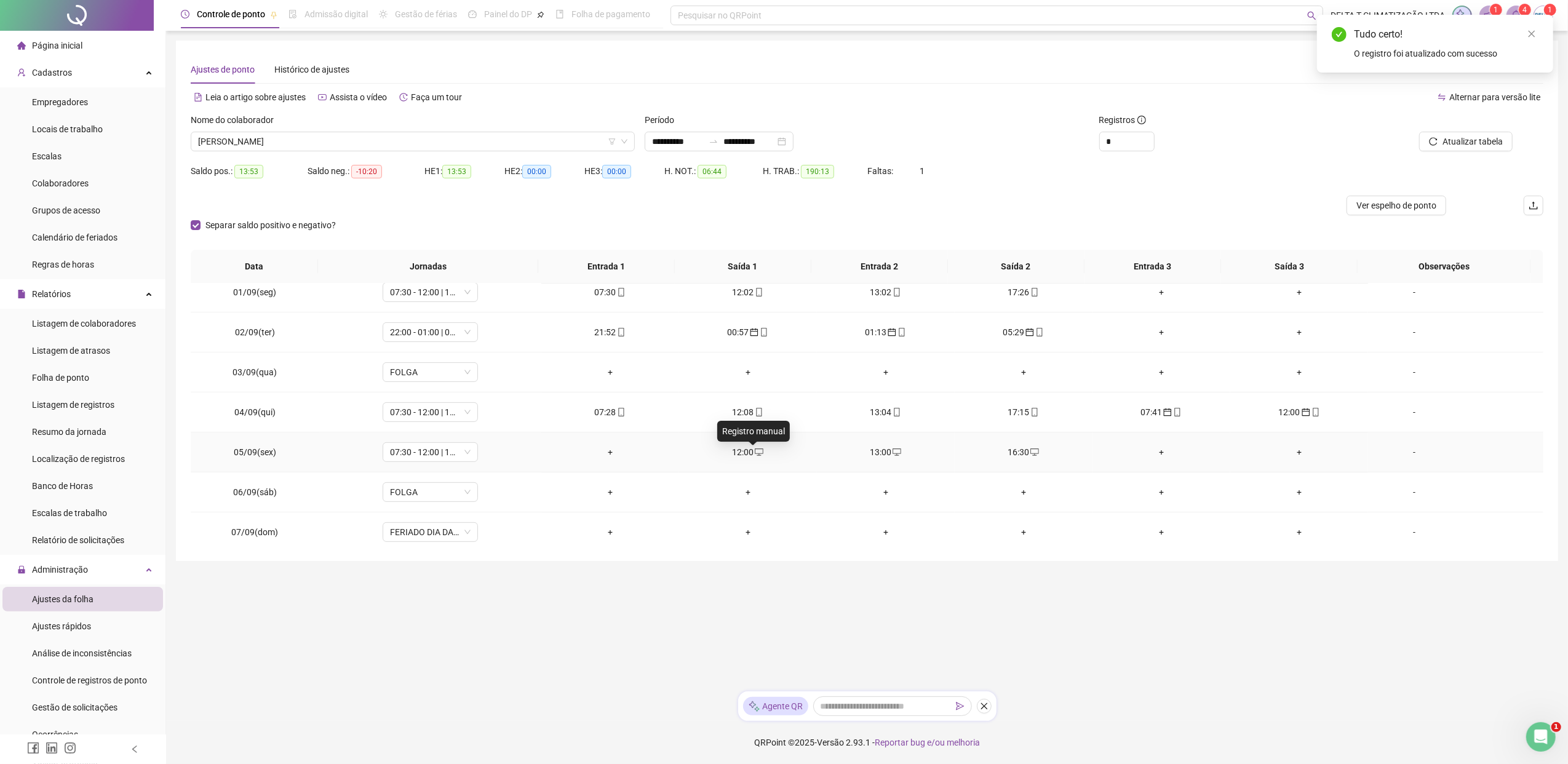
click at [757, 456] on icon "desktop" at bounding box center [759, 451] width 9 height 9
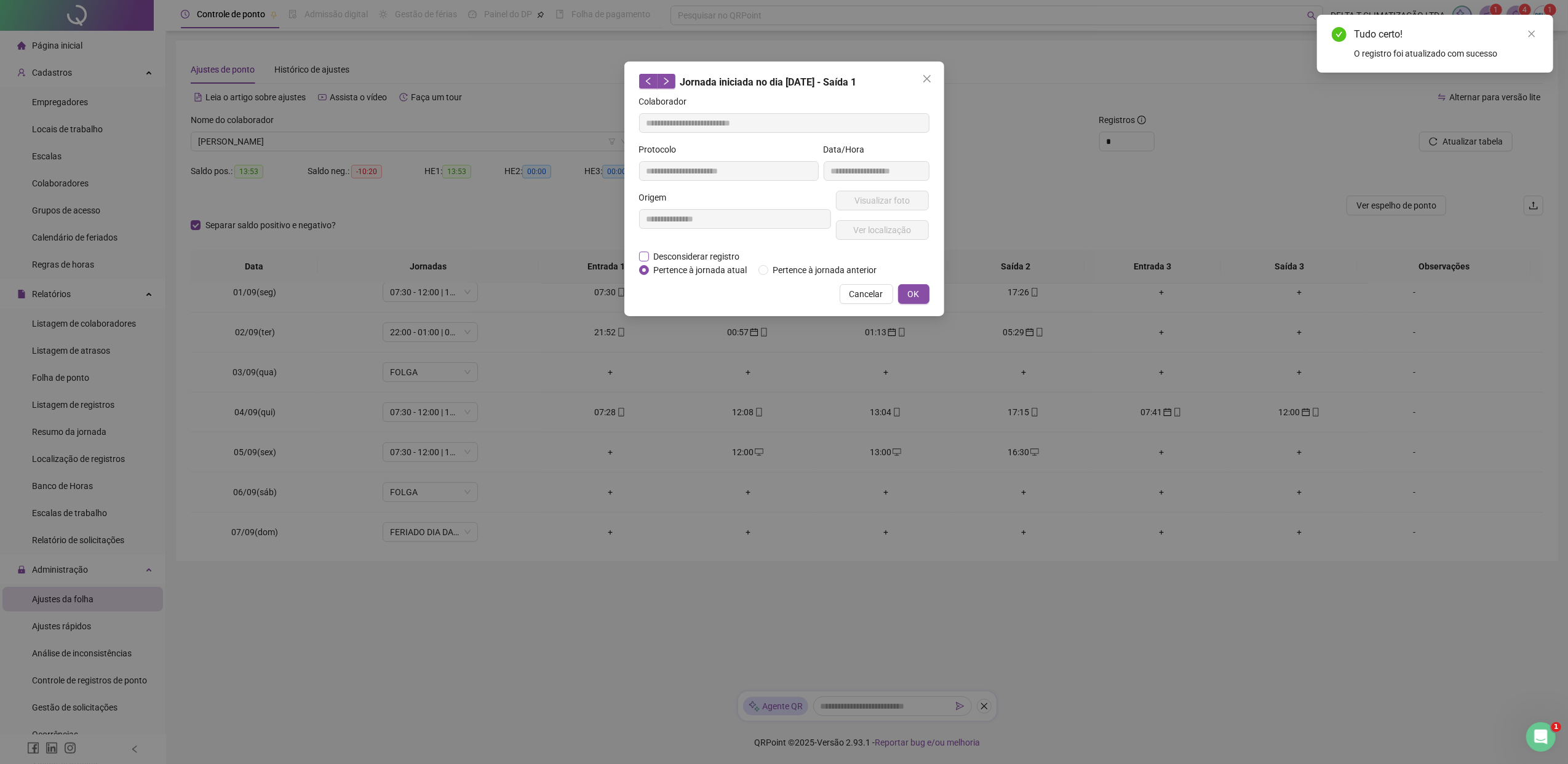
click at [664, 256] on span "Desconsiderar registro" at bounding box center [696, 256] width 96 height 14
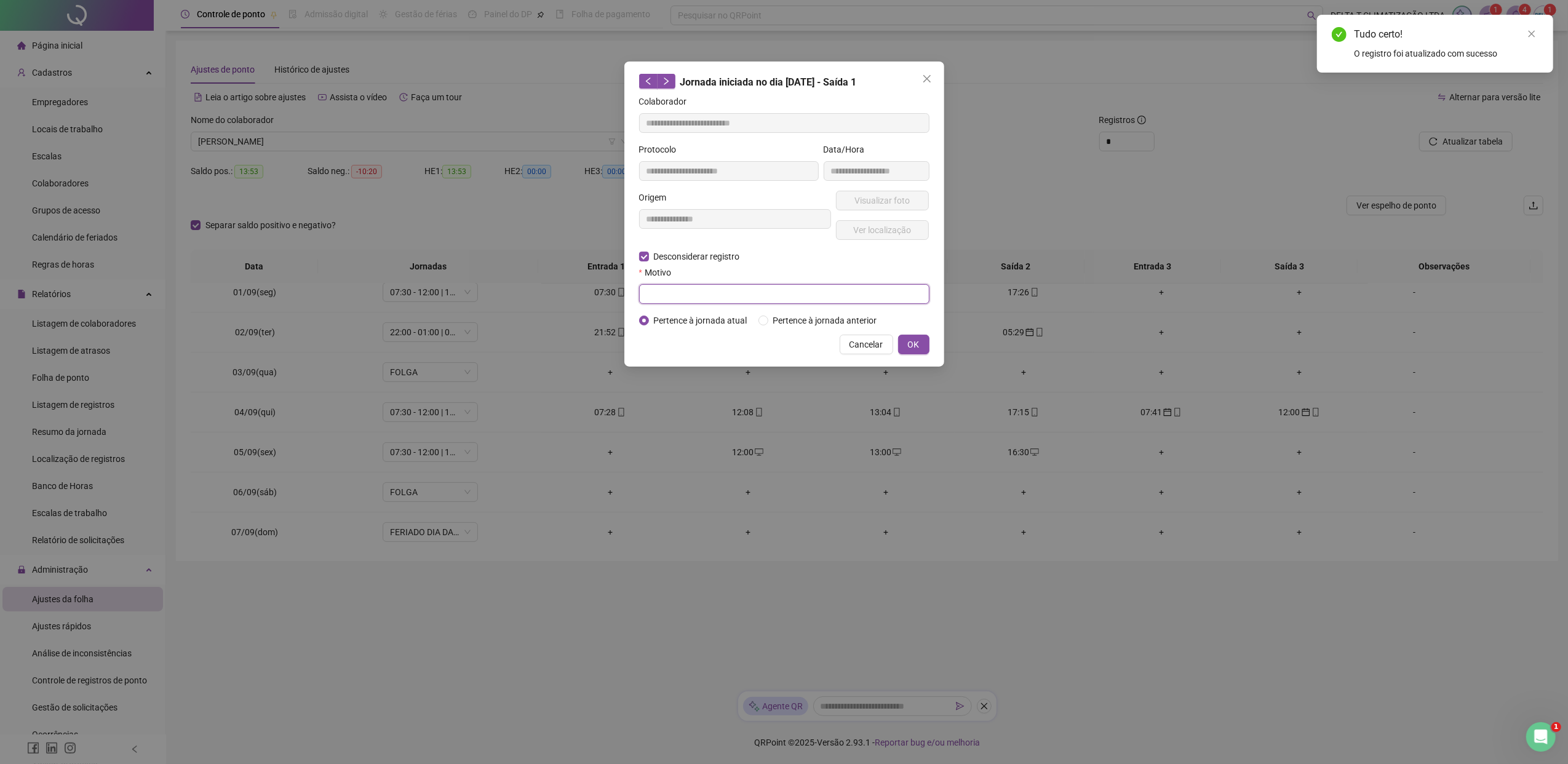
click at [768, 298] on input "text" at bounding box center [784, 293] width 290 height 20
paste input "**********"
click at [908, 340] on span "OK" at bounding box center [913, 345] width 12 height 14
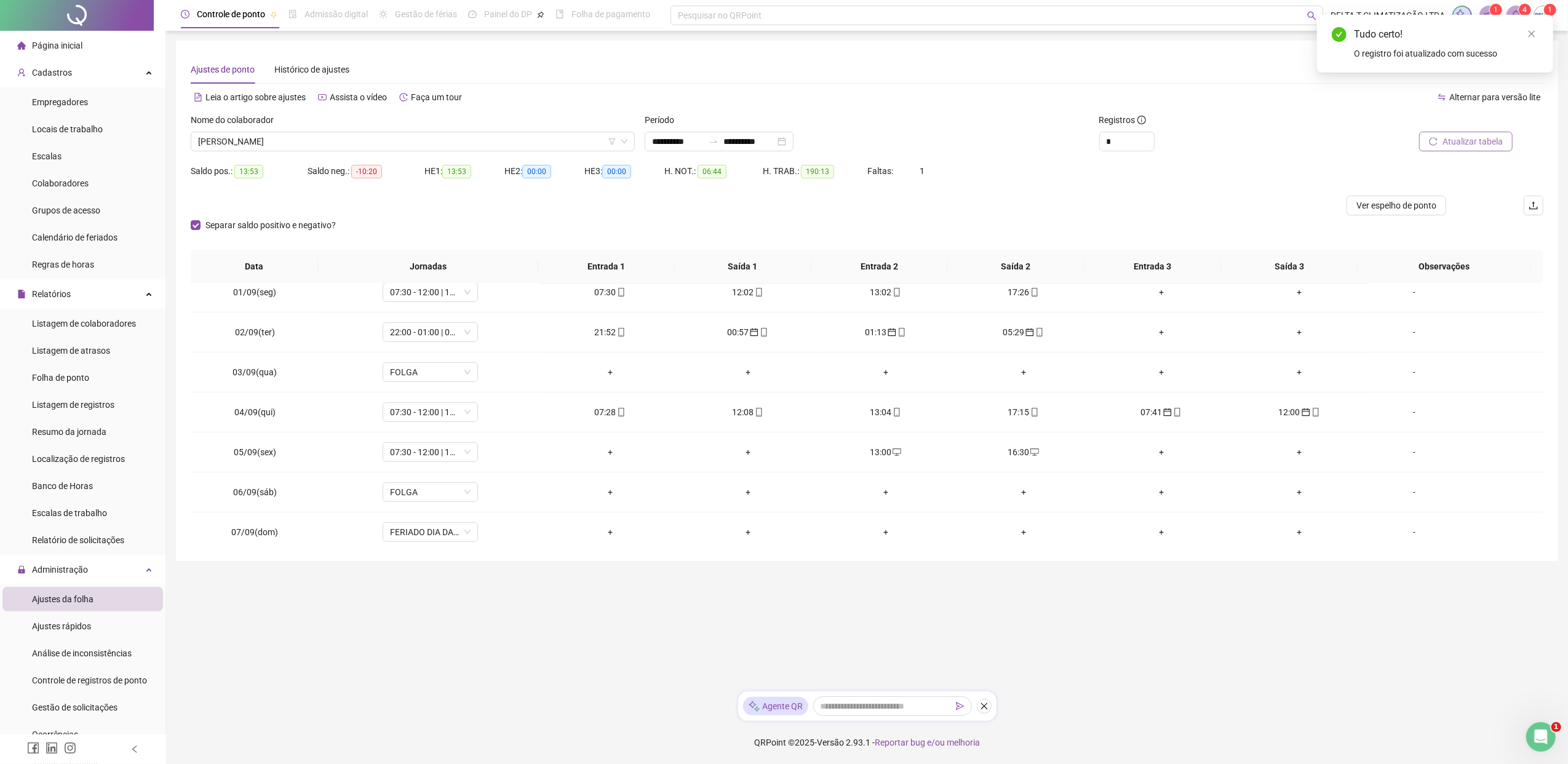
click at [1240, 141] on span "Atualizar tabela" at bounding box center [1472, 142] width 60 height 14
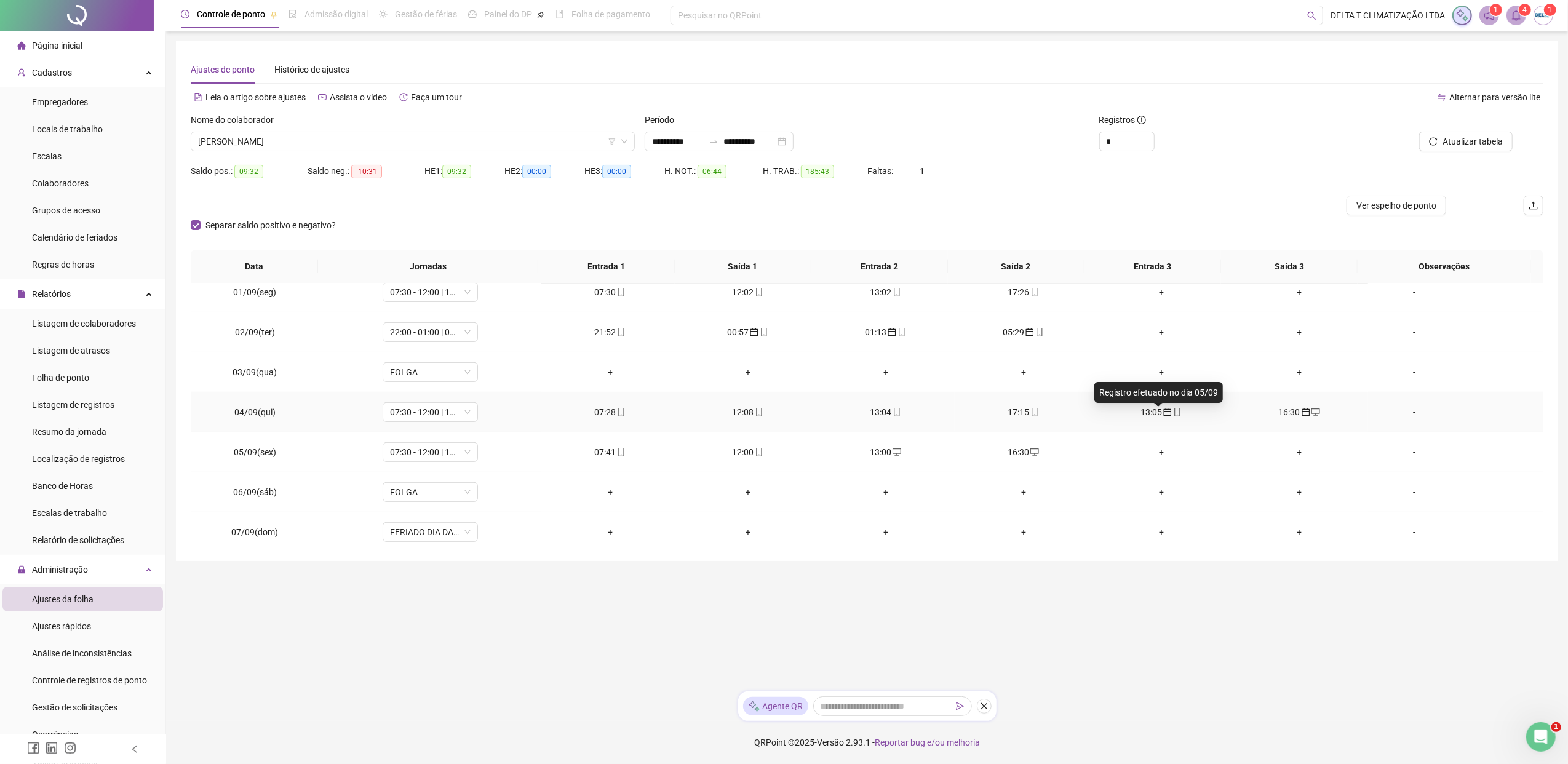
click at [1163, 416] on icon "calendar" at bounding box center [1167, 412] width 9 height 9
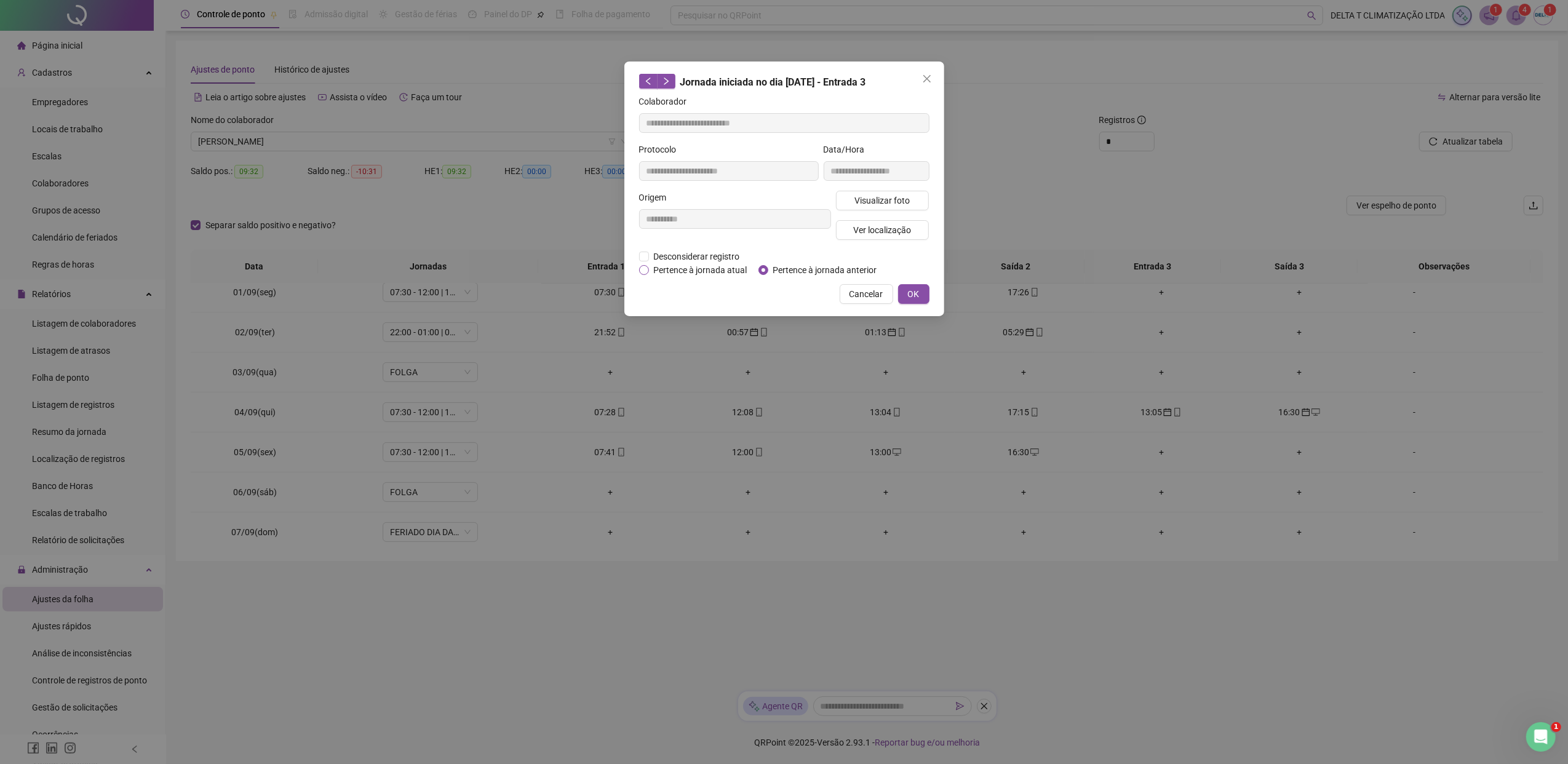
click at [692, 271] on span "Pertence à jornada atual" at bounding box center [700, 270] width 103 height 14
click at [911, 296] on span "OK" at bounding box center [913, 294] width 12 height 14
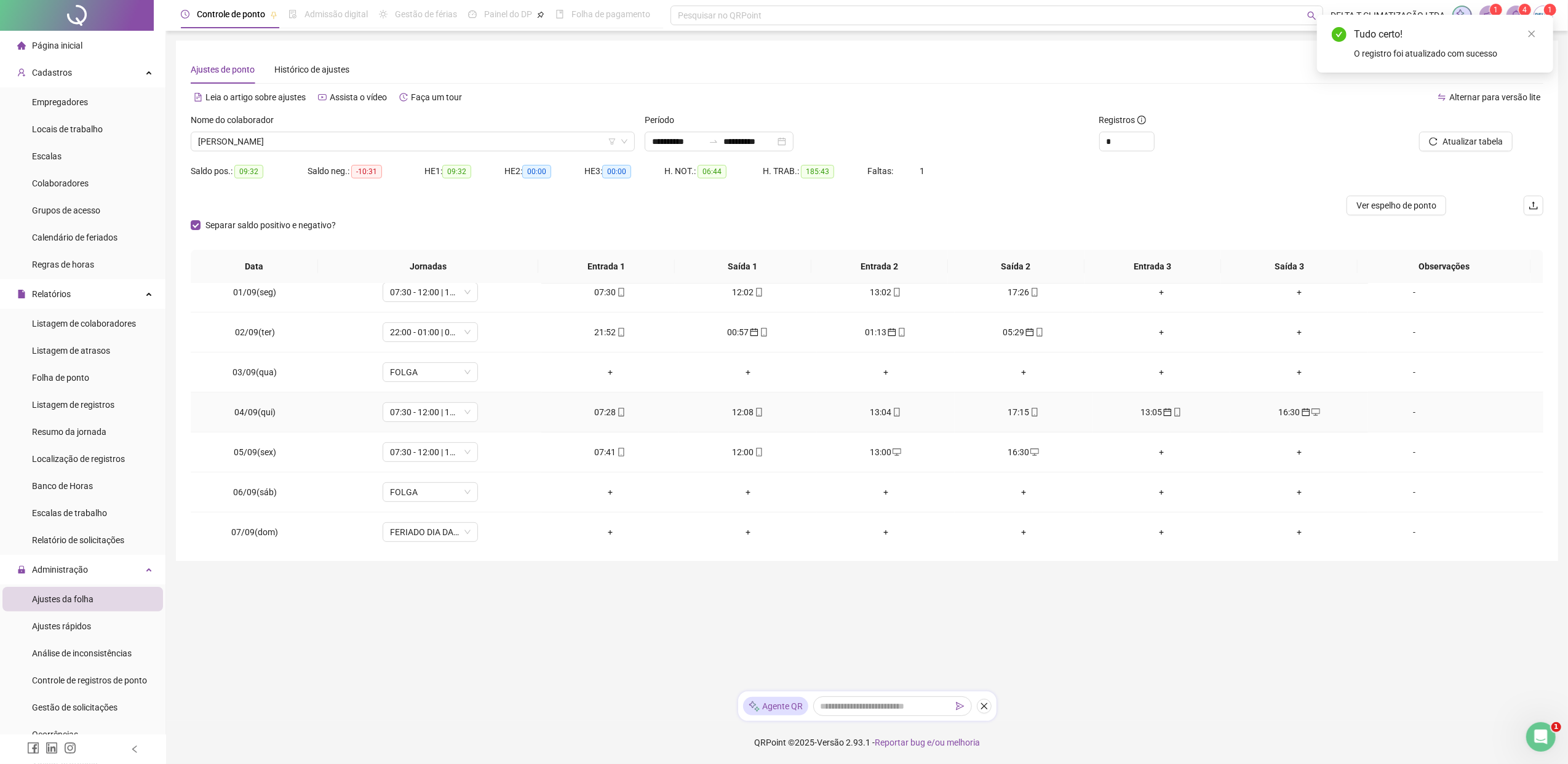
click at [1240, 411] on icon "calendar" at bounding box center [1305, 412] width 9 height 9
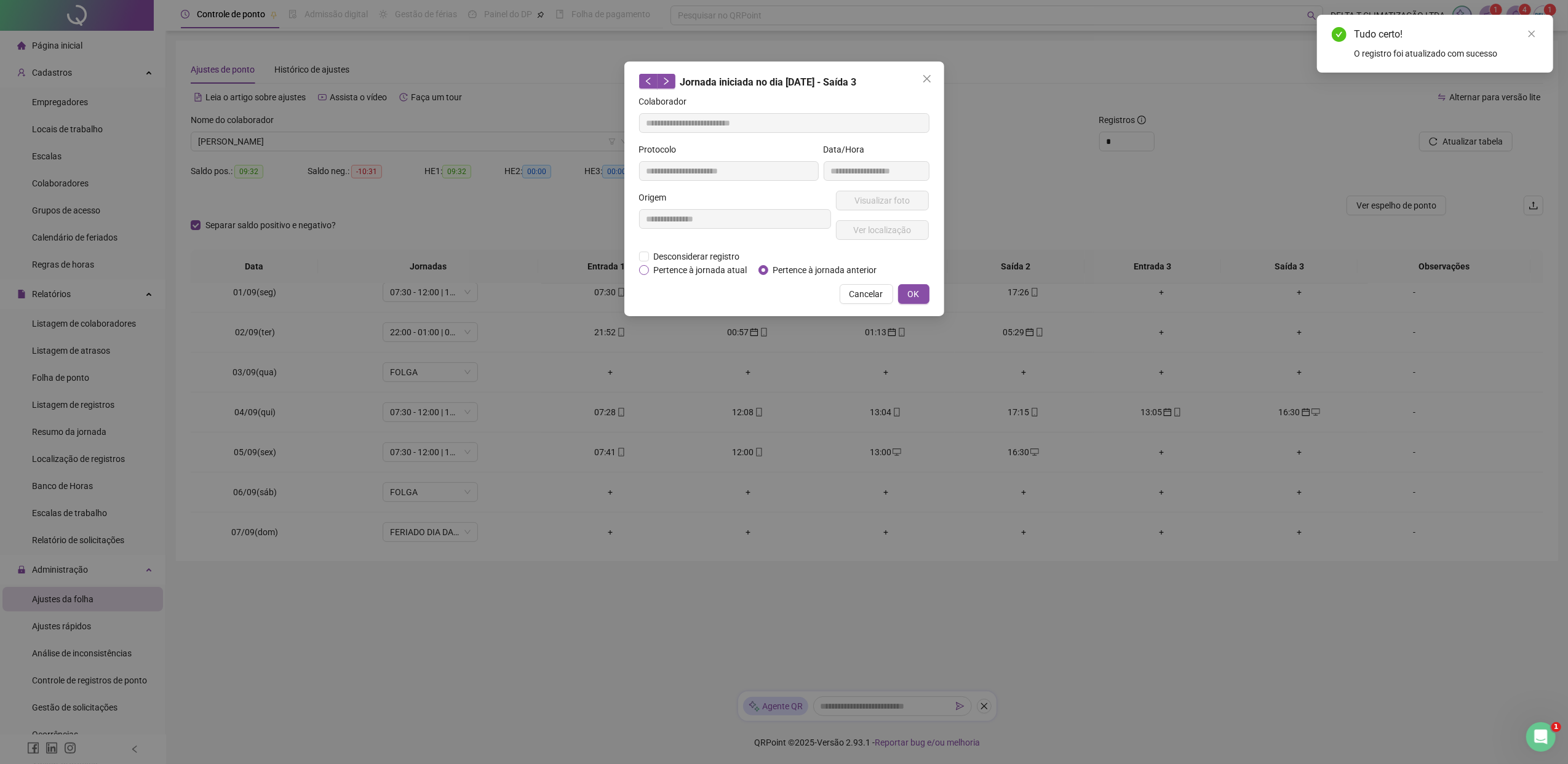
click at [696, 273] on span "Pertence à jornada atual" at bounding box center [700, 270] width 103 height 14
click at [916, 293] on span "OK" at bounding box center [913, 294] width 12 height 14
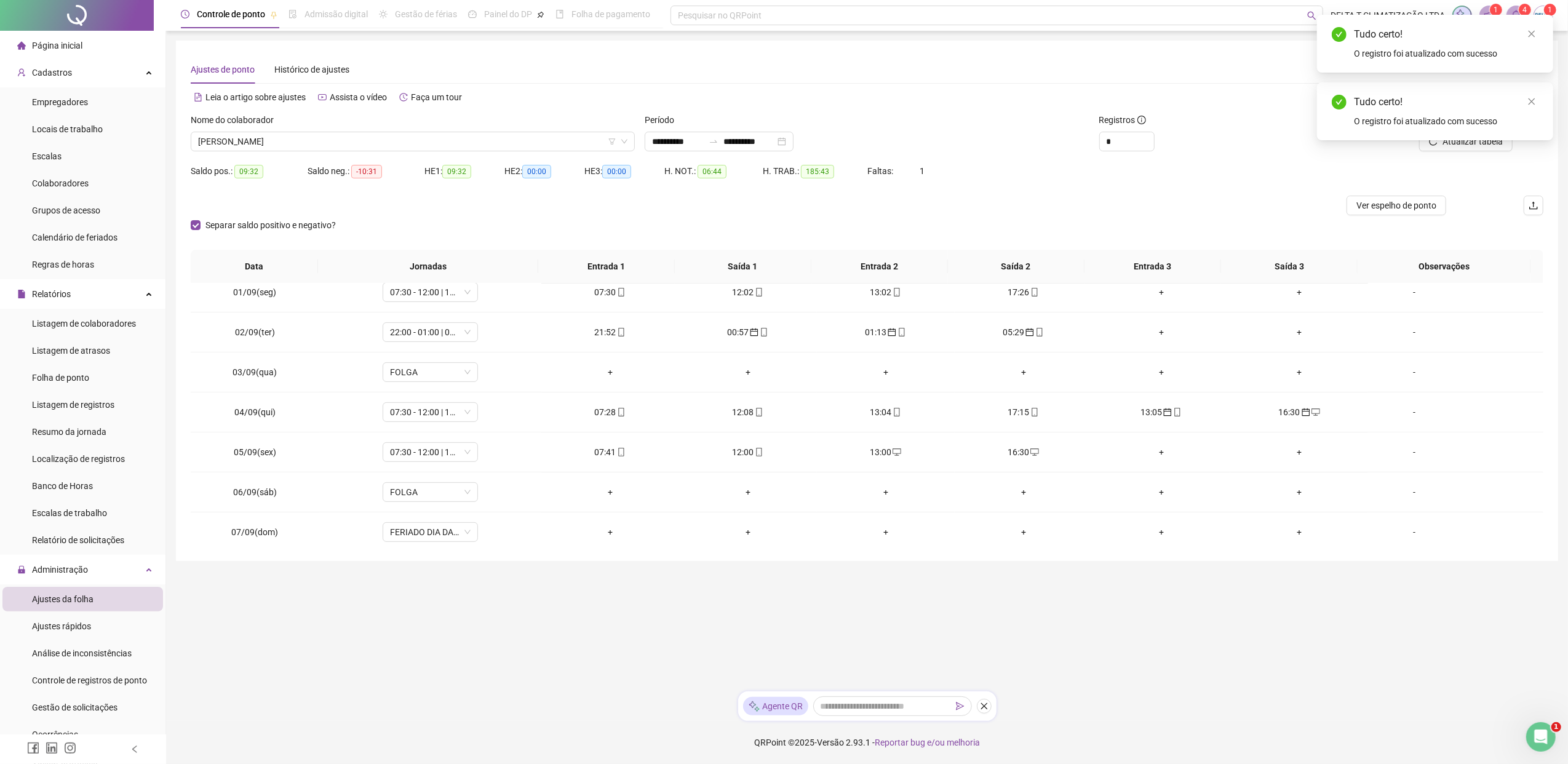
drag, startPoint x: 1532, startPoint y: 103, endPoint x: 1474, endPoint y: 140, distance: 68.8
click at [1240, 102] on icon "close" at bounding box center [1531, 101] width 9 height 9
click at [1240, 143] on span "Atualizar tabela" at bounding box center [1472, 142] width 60 height 14
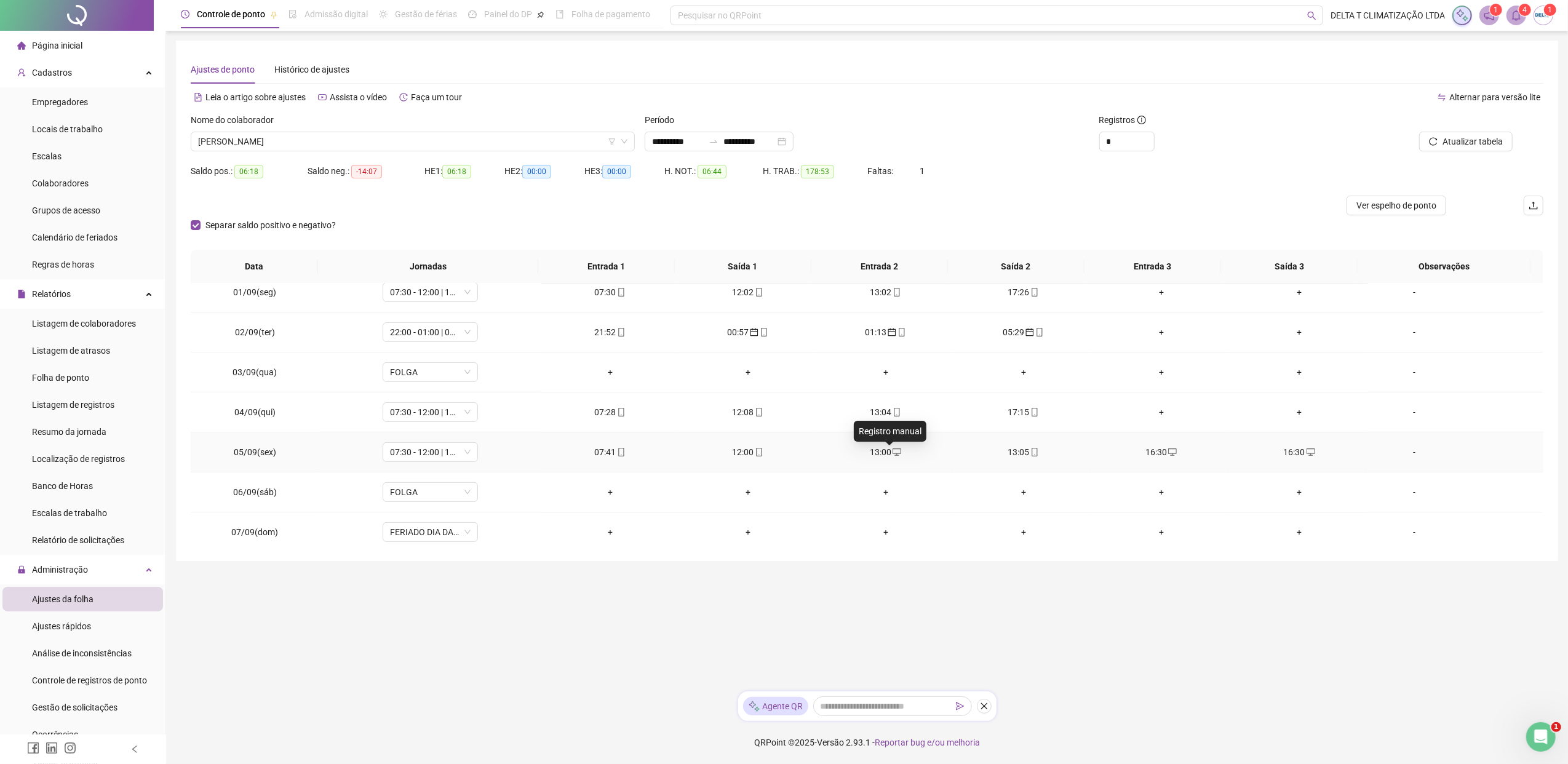
click at [893, 453] on icon "desktop" at bounding box center [897, 451] width 9 height 9
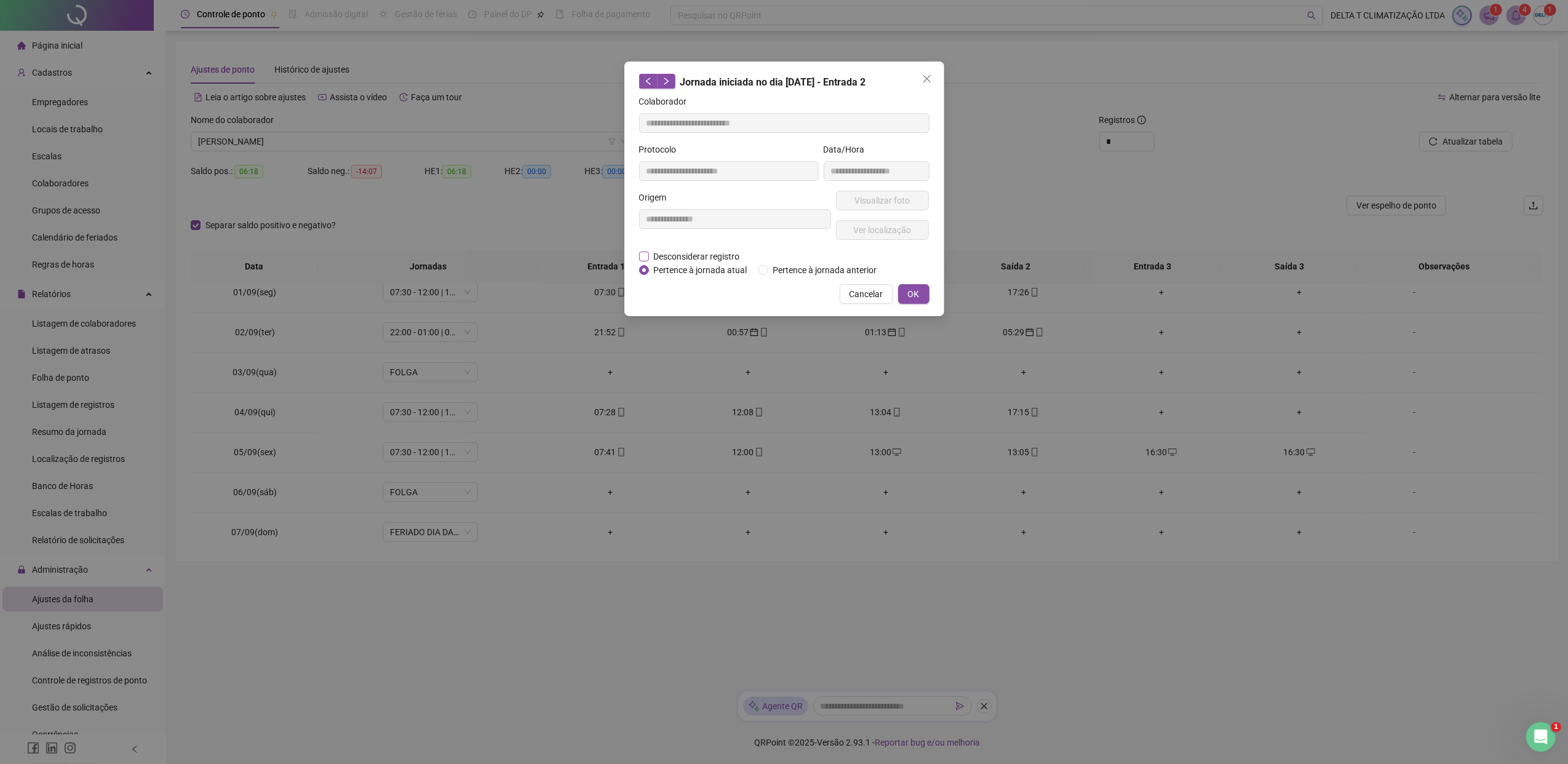
click at [692, 253] on span "Desconsiderar registro" at bounding box center [696, 256] width 96 height 14
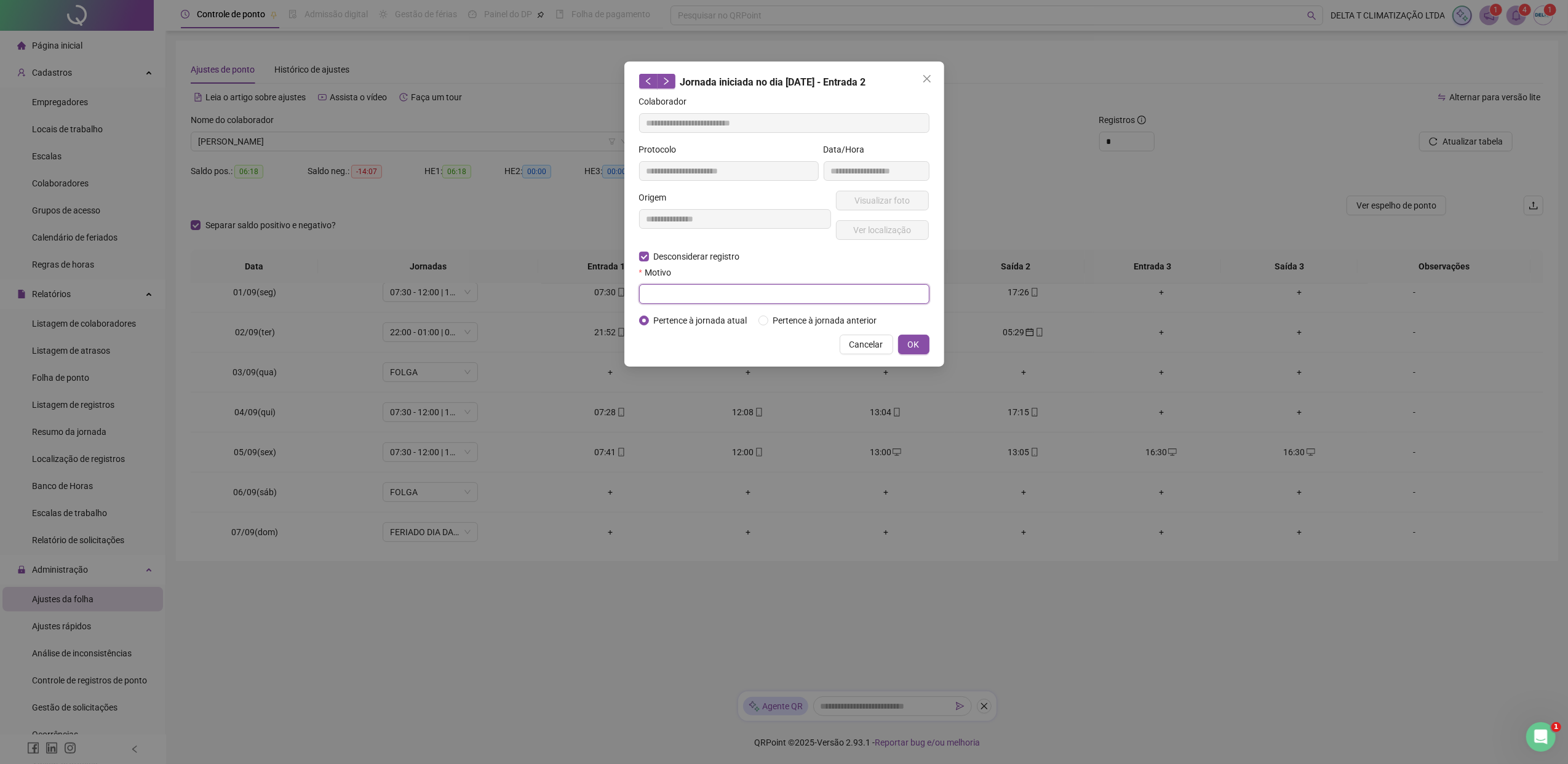
click at [717, 290] on input "text" at bounding box center [784, 293] width 290 height 20
paste input "**********"
click at [911, 348] on span "OK" at bounding box center [913, 345] width 12 height 14
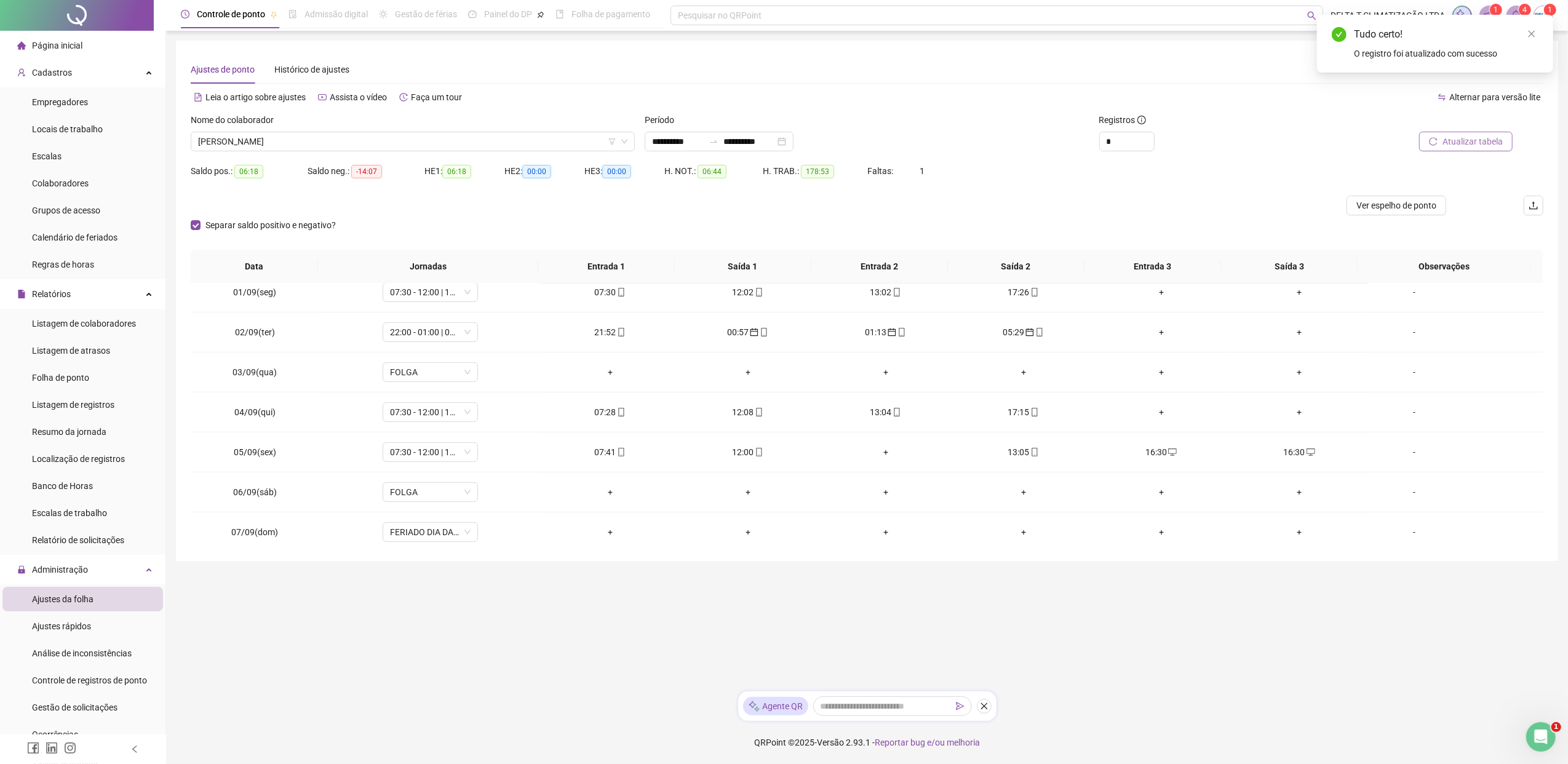
click at [1240, 142] on span "Atualizar tabela" at bounding box center [1472, 142] width 60 height 14
click at [1168, 456] on icon "desktop" at bounding box center [1172, 451] width 9 height 9
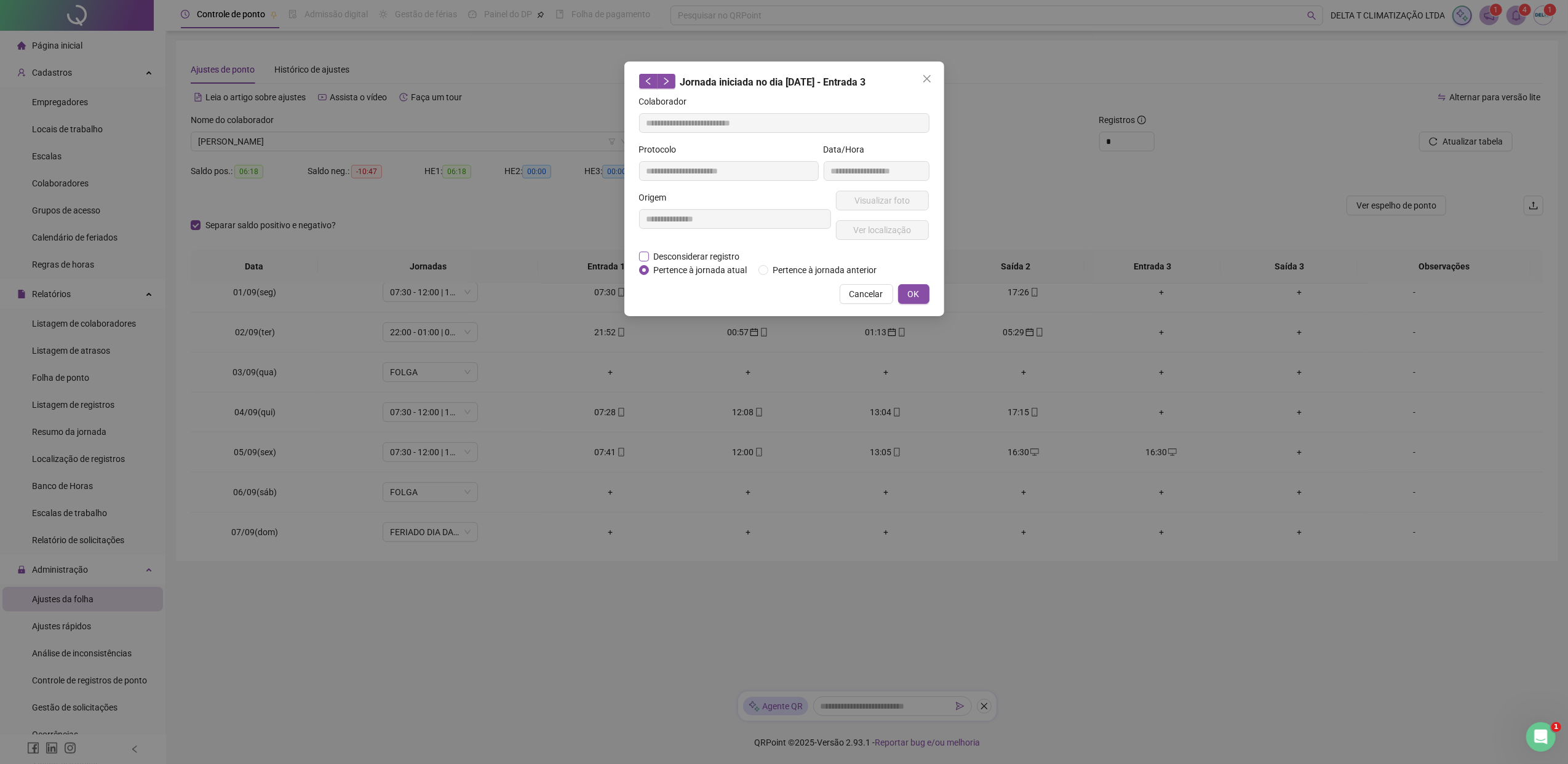
click at [711, 253] on span "Desconsiderar registro" at bounding box center [696, 256] width 96 height 14
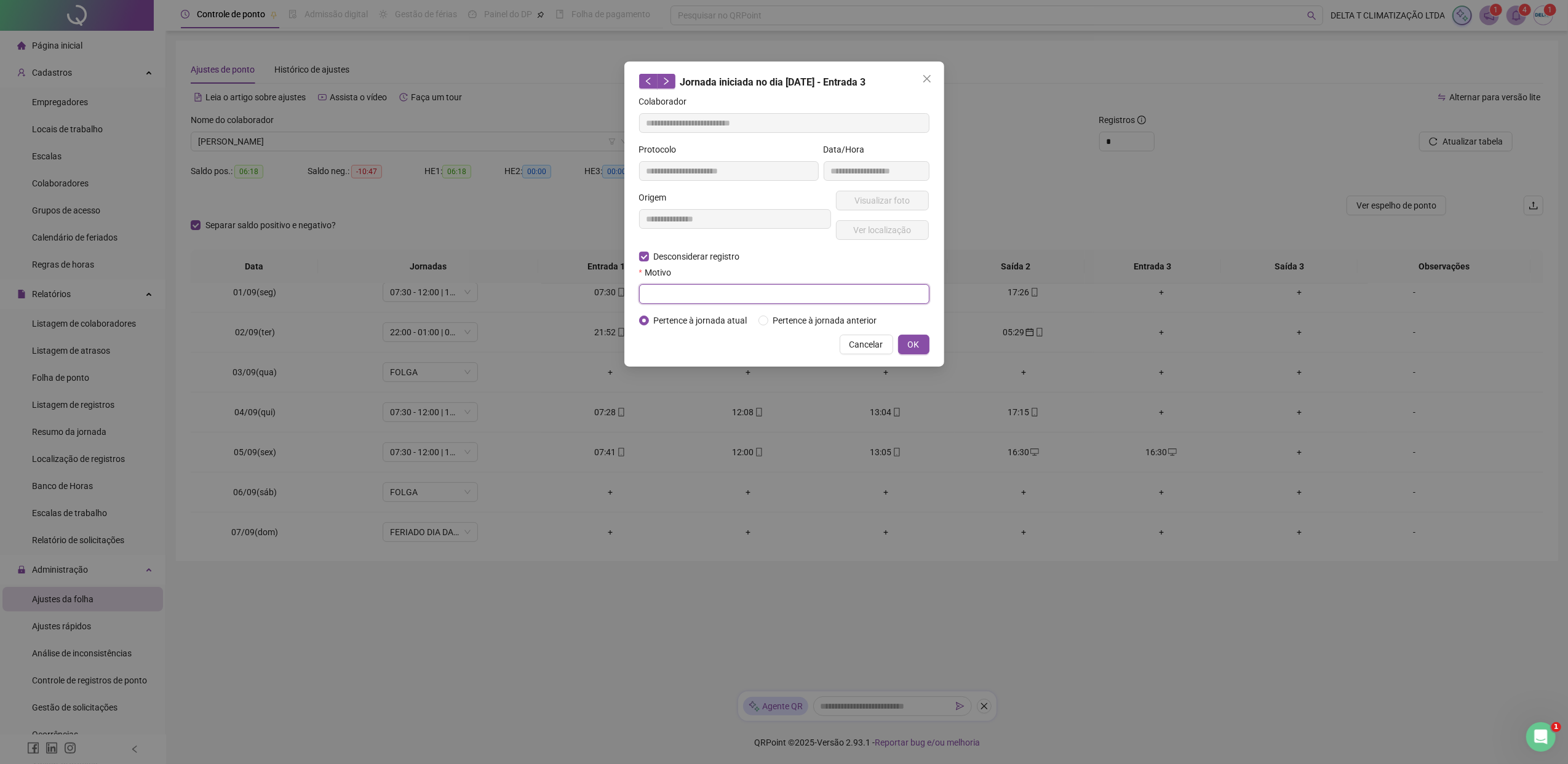
click at [721, 293] on input "text" at bounding box center [784, 293] width 290 height 20
paste input "**********"
click at [904, 343] on button "OK" at bounding box center [914, 344] width 31 height 20
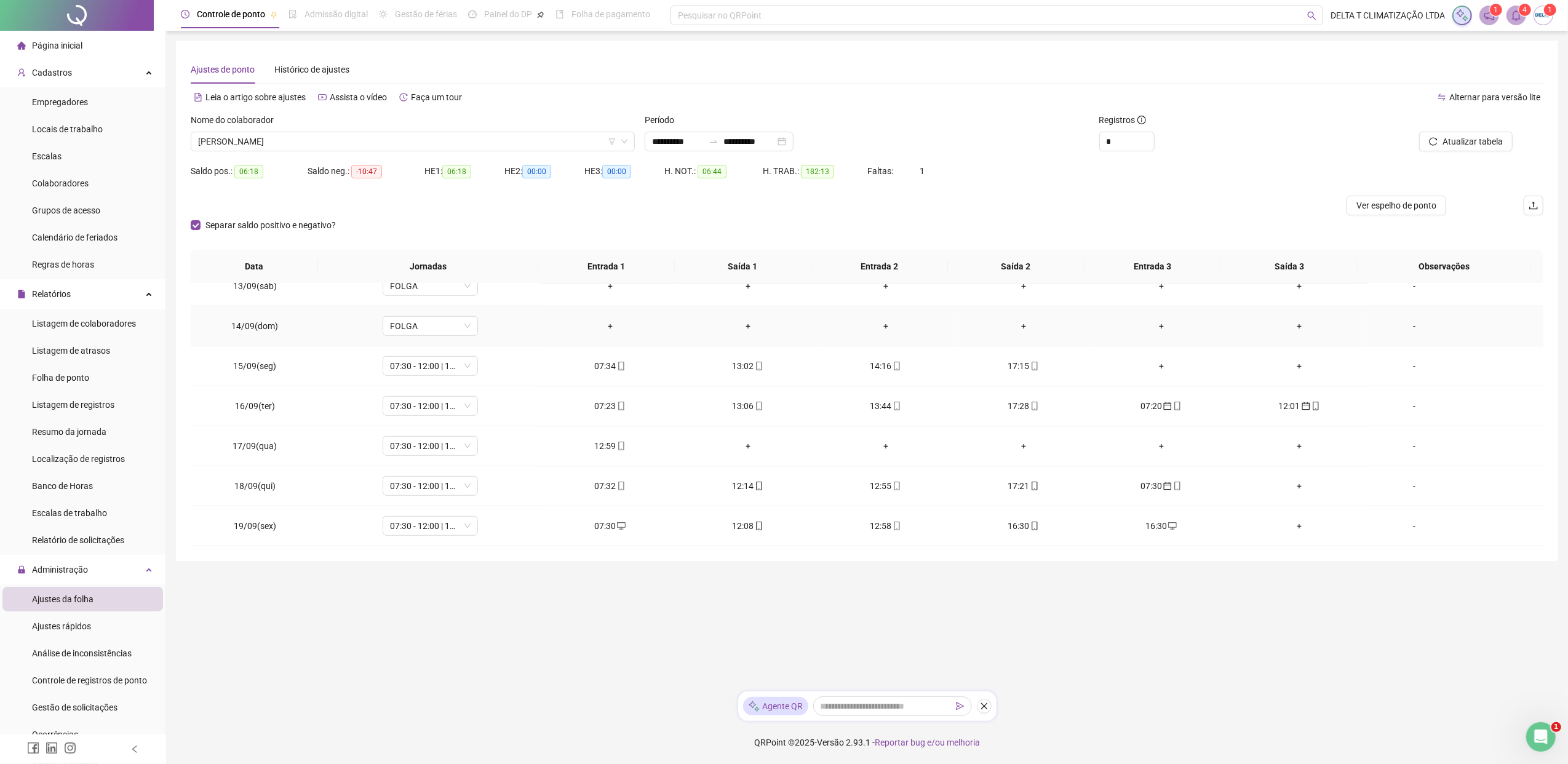
scroll to position [983, 0]
click at [1163, 407] on icon "calendar" at bounding box center [1167, 406] width 9 height 9
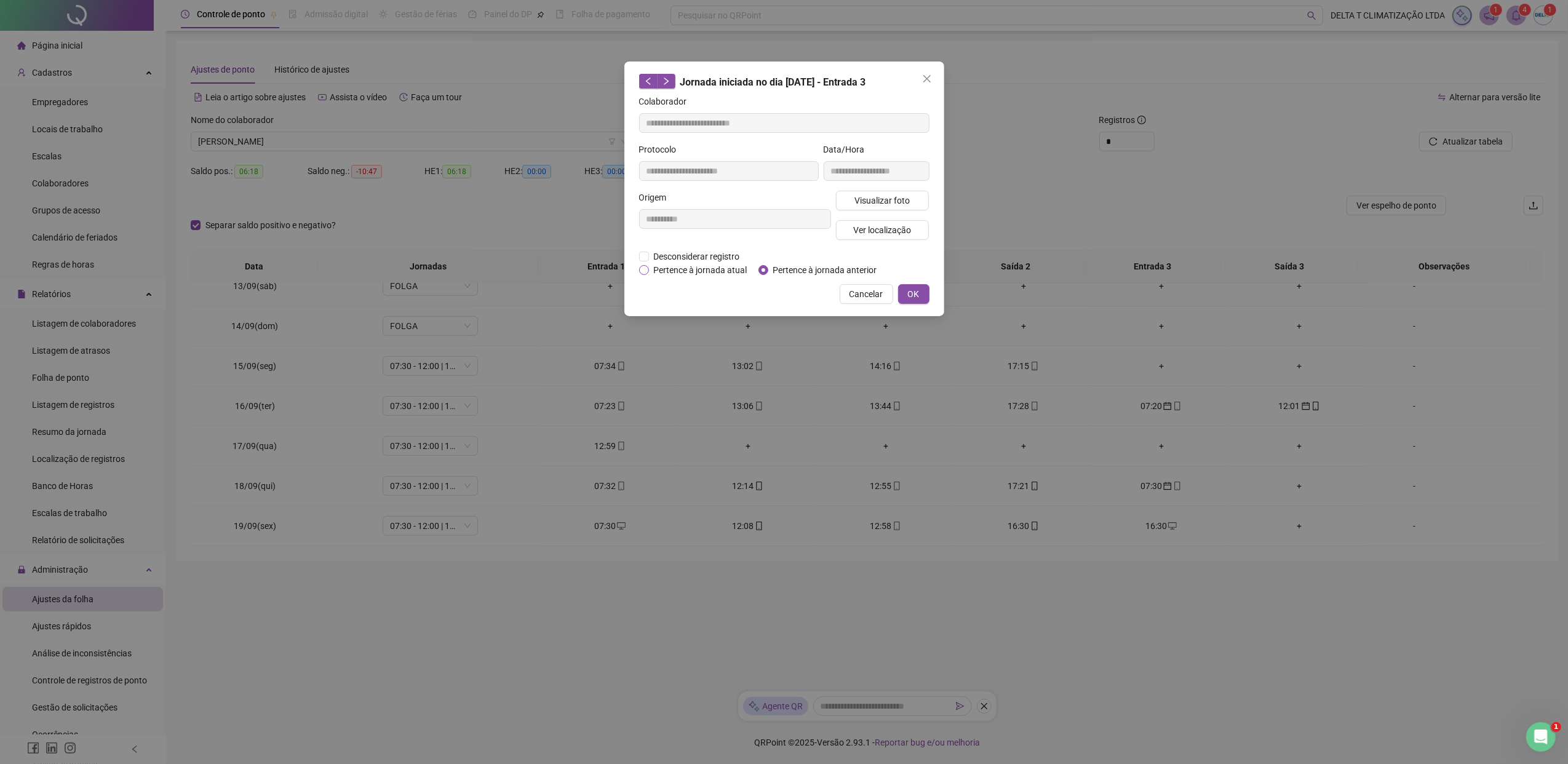
click at [672, 269] on span "Pertence à jornada atual" at bounding box center [700, 270] width 103 height 14
click at [909, 293] on span "OK" at bounding box center [913, 294] width 12 height 14
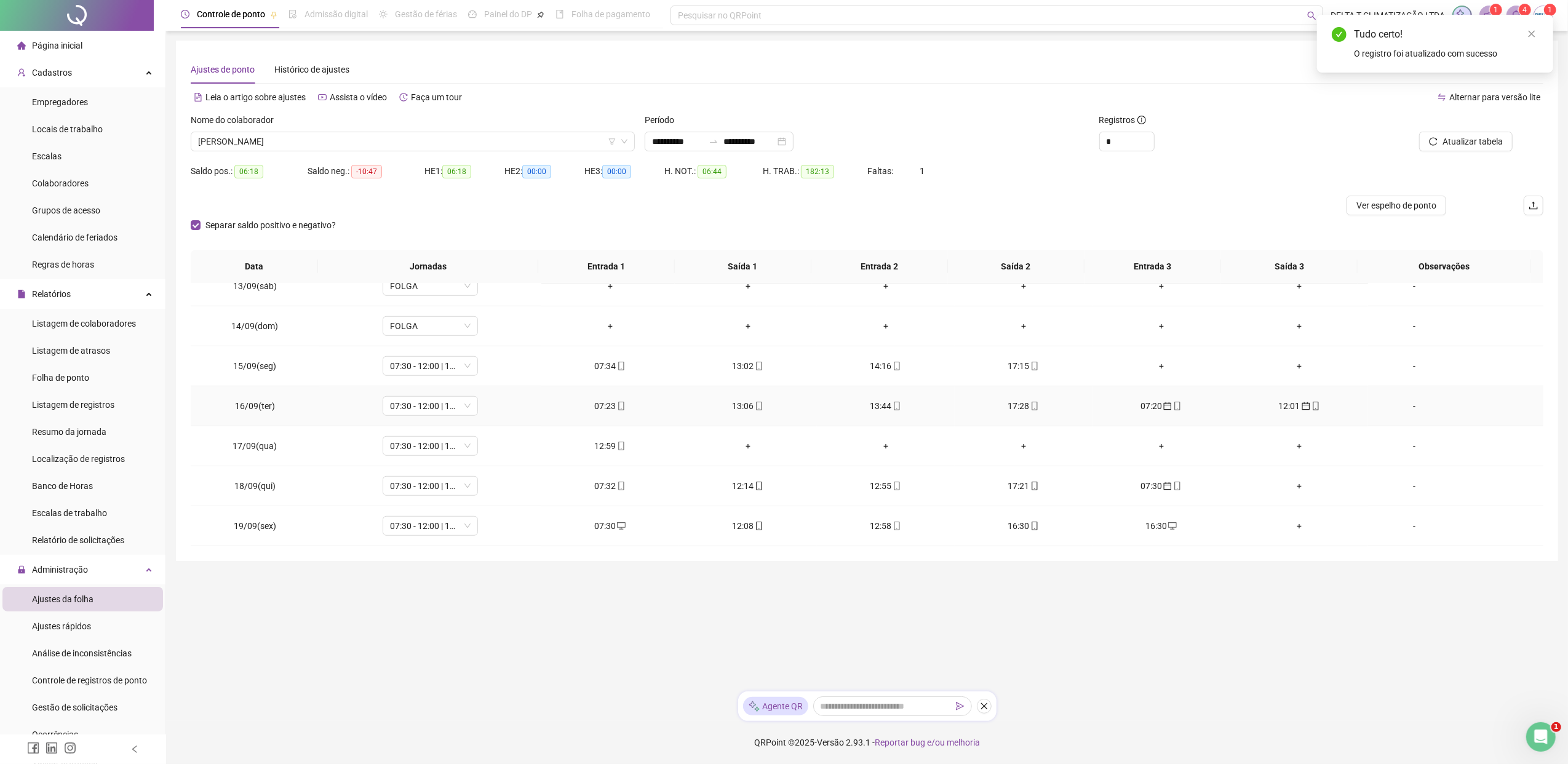
click at [1240, 401] on icon "calendar" at bounding box center [1305, 406] width 9 height 9
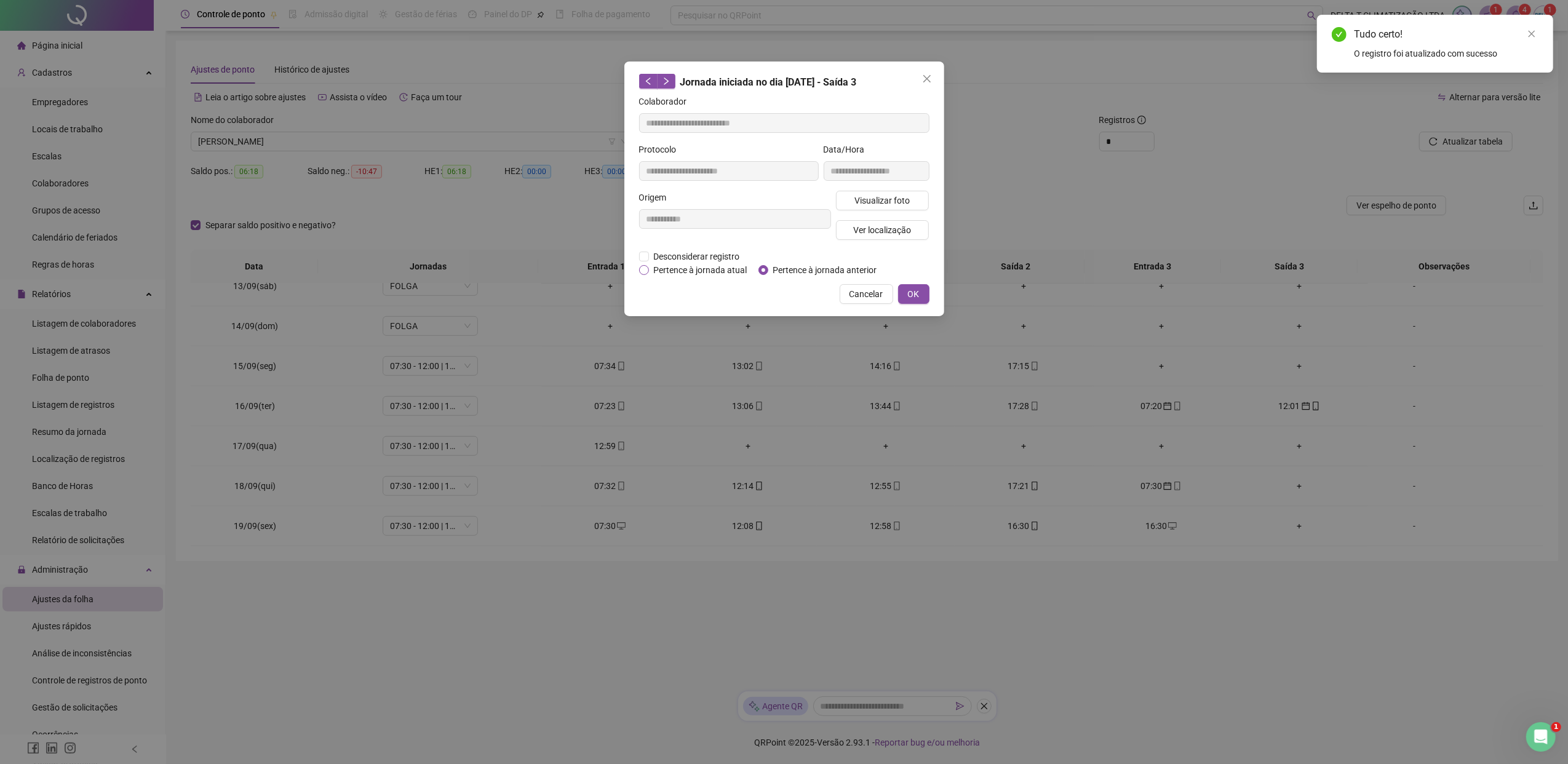
click at [702, 267] on span "Pertence à jornada atual" at bounding box center [700, 270] width 103 height 14
click at [919, 291] on button "OK" at bounding box center [914, 293] width 31 height 20
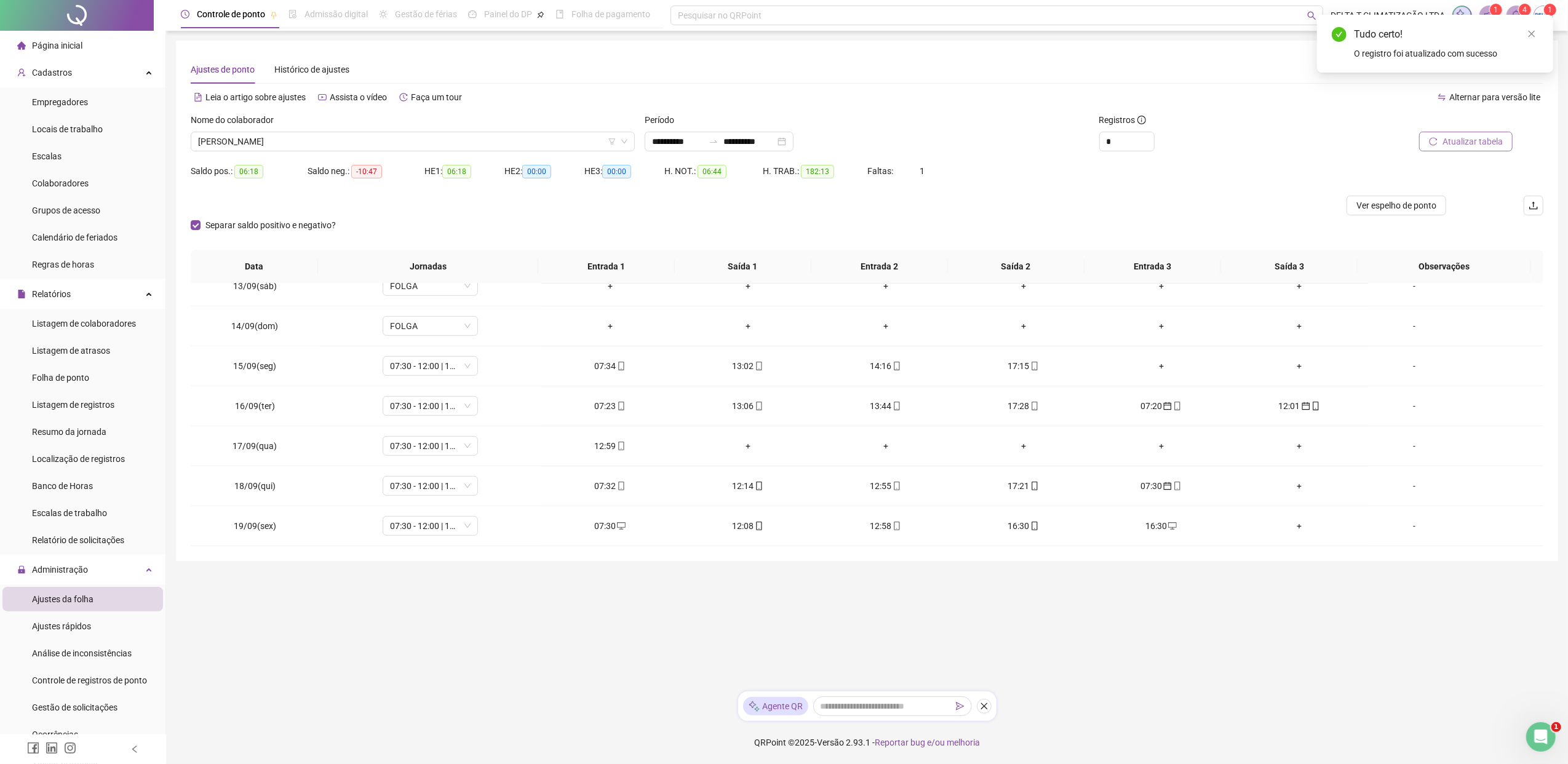
click at [1240, 137] on span "Atualizar tabela" at bounding box center [1472, 142] width 60 height 14
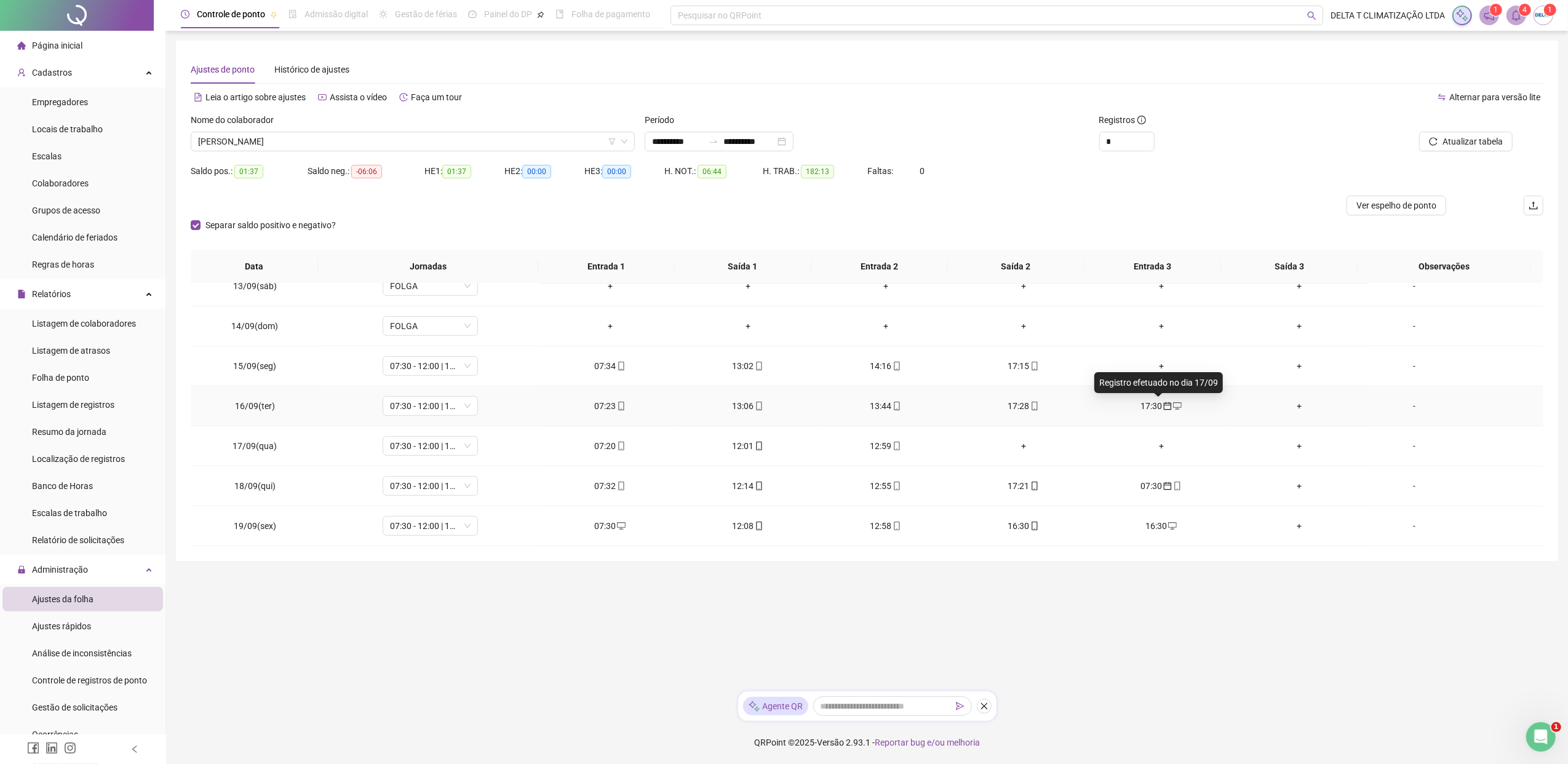
click at [1163, 405] on icon "calendar" at bounding box center [1167, 406] width 9 height 9
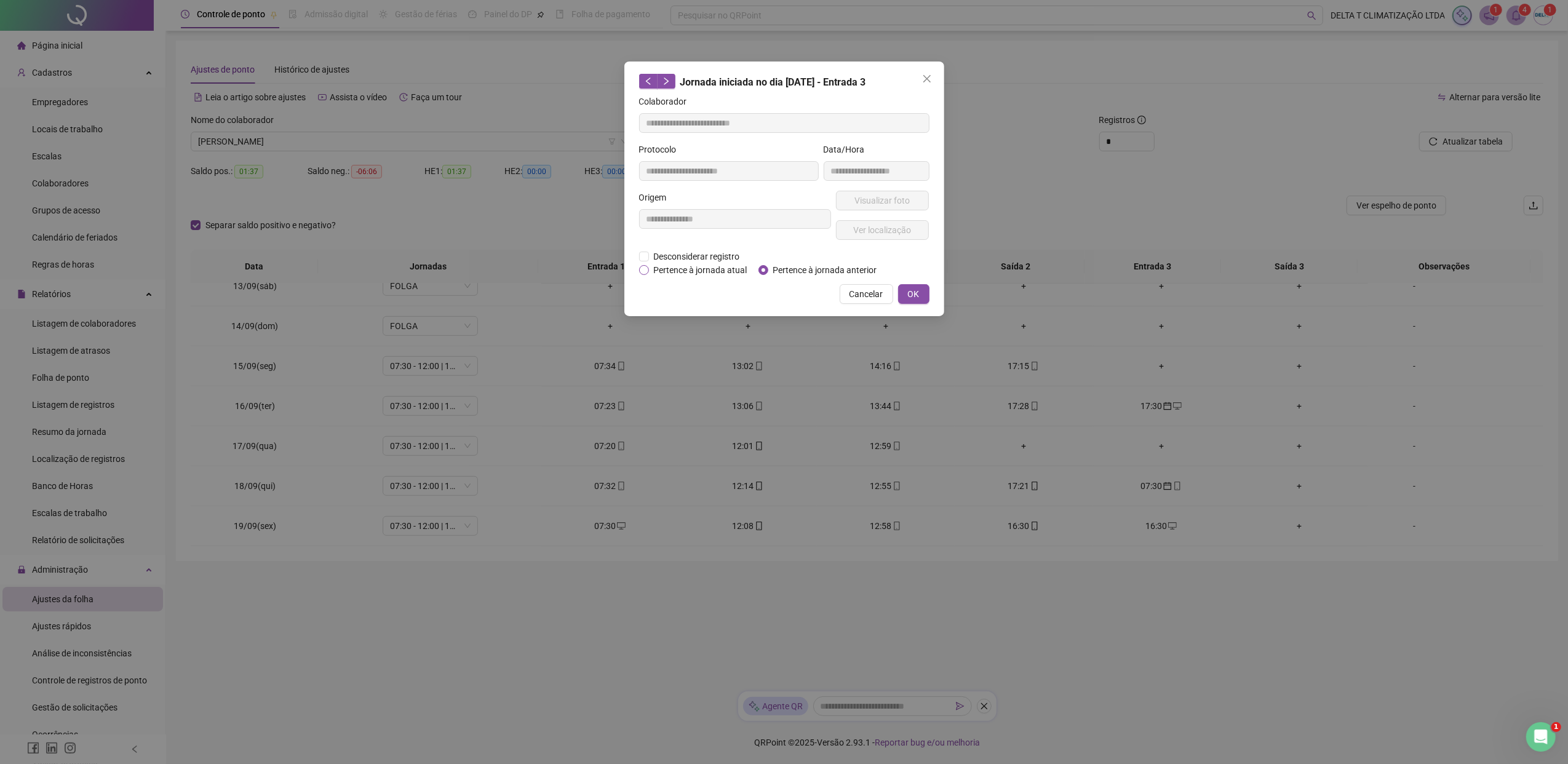
click at [727, 273] on span "Pertence à jornada atual" at bounding box center [700, 270] width 103 height 14
click at [915, 294] on span "OK" at bounding box center [913, 294] width 12 height 14
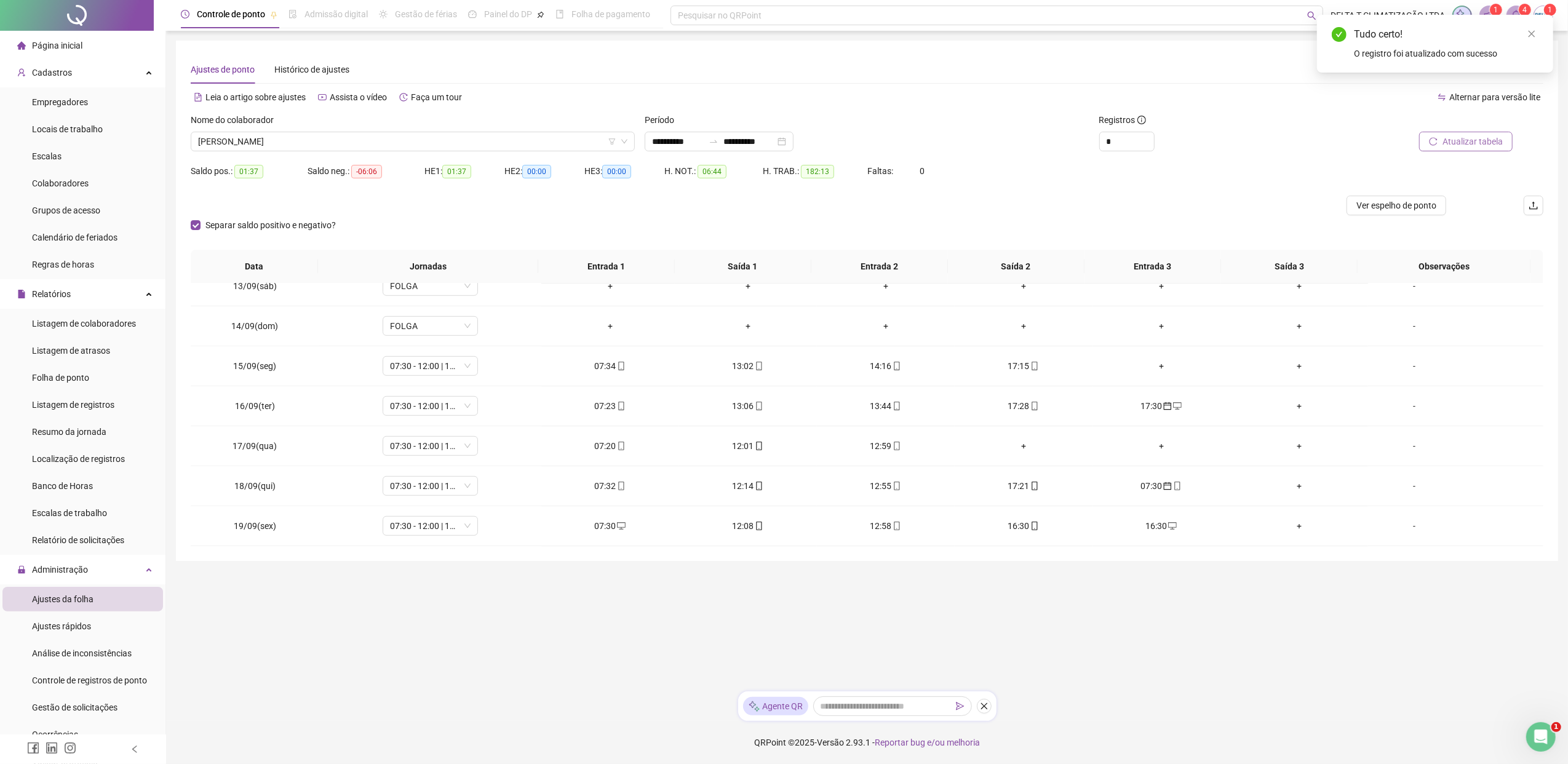
click at [1240, 143] on span "Atualizar tabela" at bounding box center [1472, 142] width 60 height 14
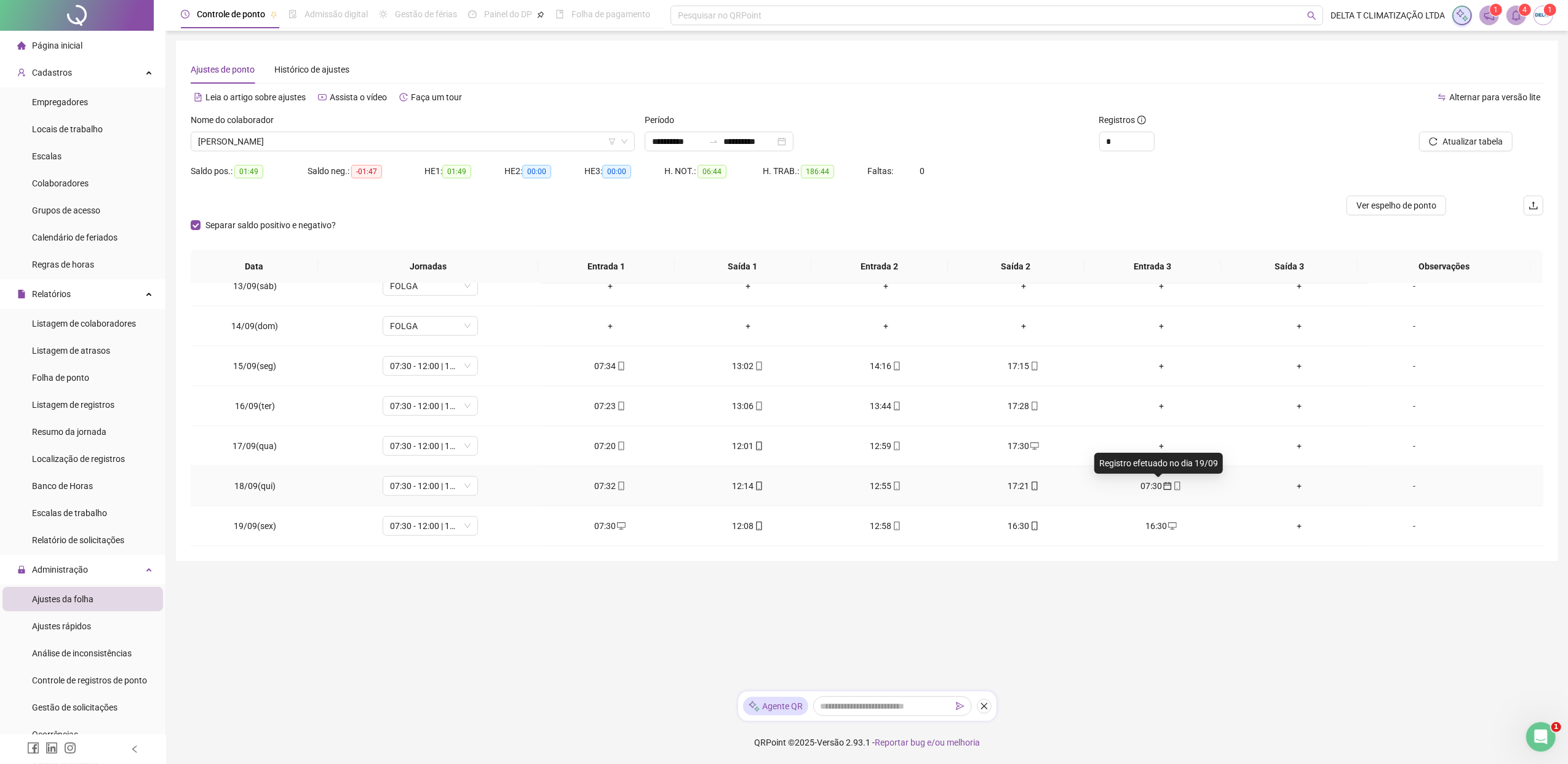
click at [1163, 487] on icon "calendar" at bounding box center [1167, 486] width 9 height 9
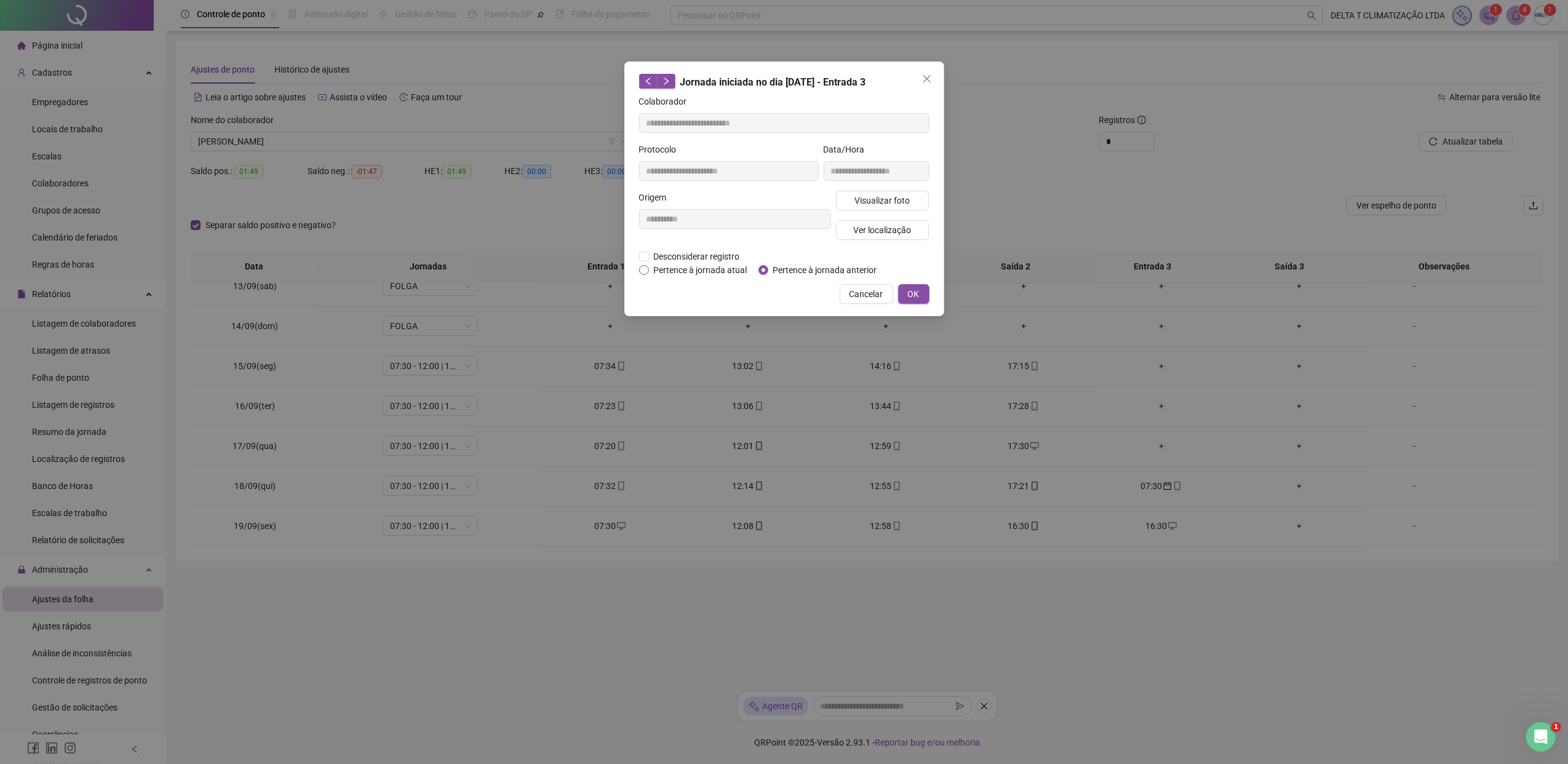
click at [707, 263] on span "Pertence à jornada atual" at bounding box center [700, 270] width 103 height 14
click at [922, 290] on button "OK" at bounding box center [914, 293] width 31 height 20
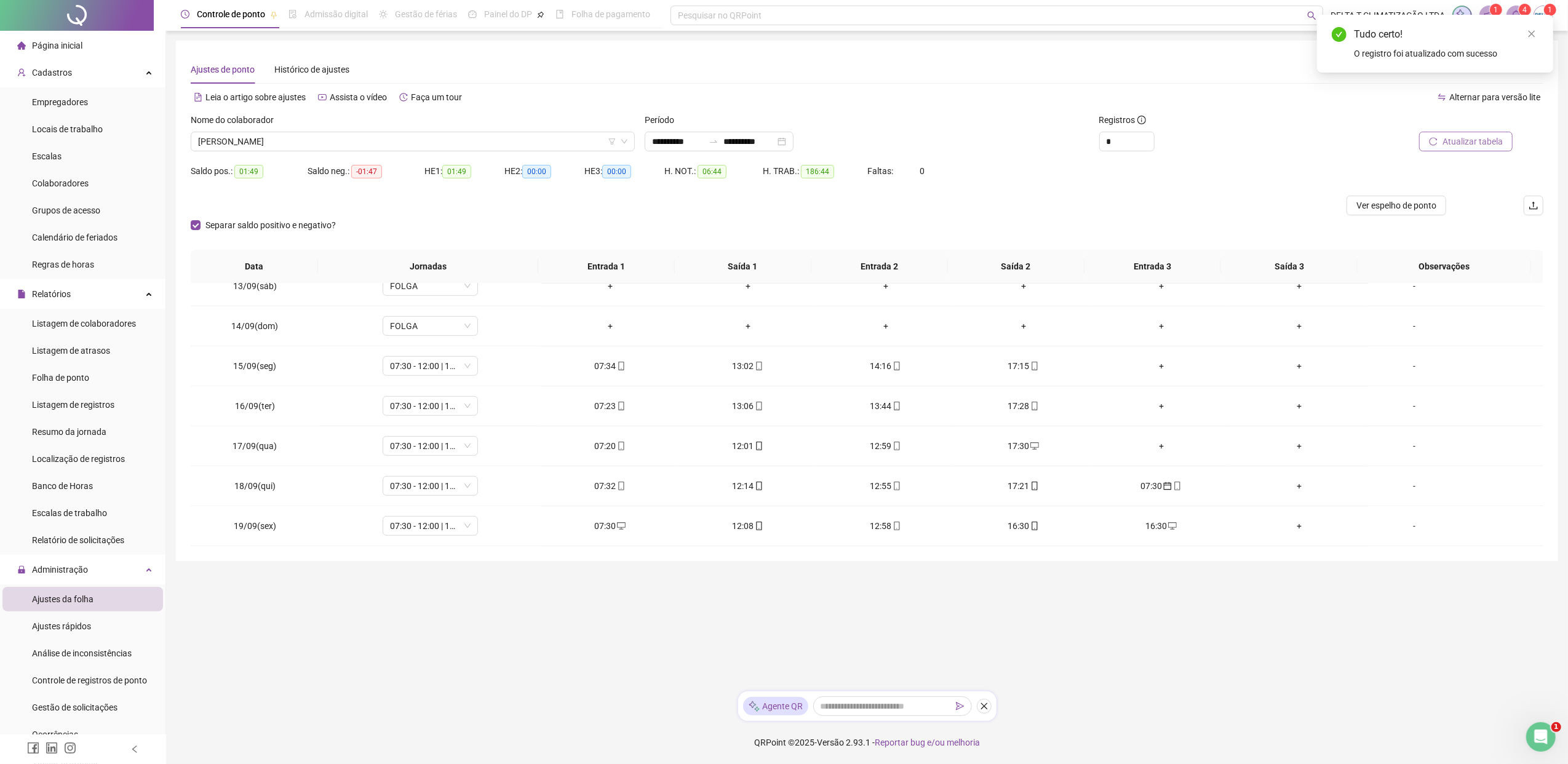
click at [1240, 143] on button "Atualizar tabela" at bounding box center [1465, 141] width 94 height 20
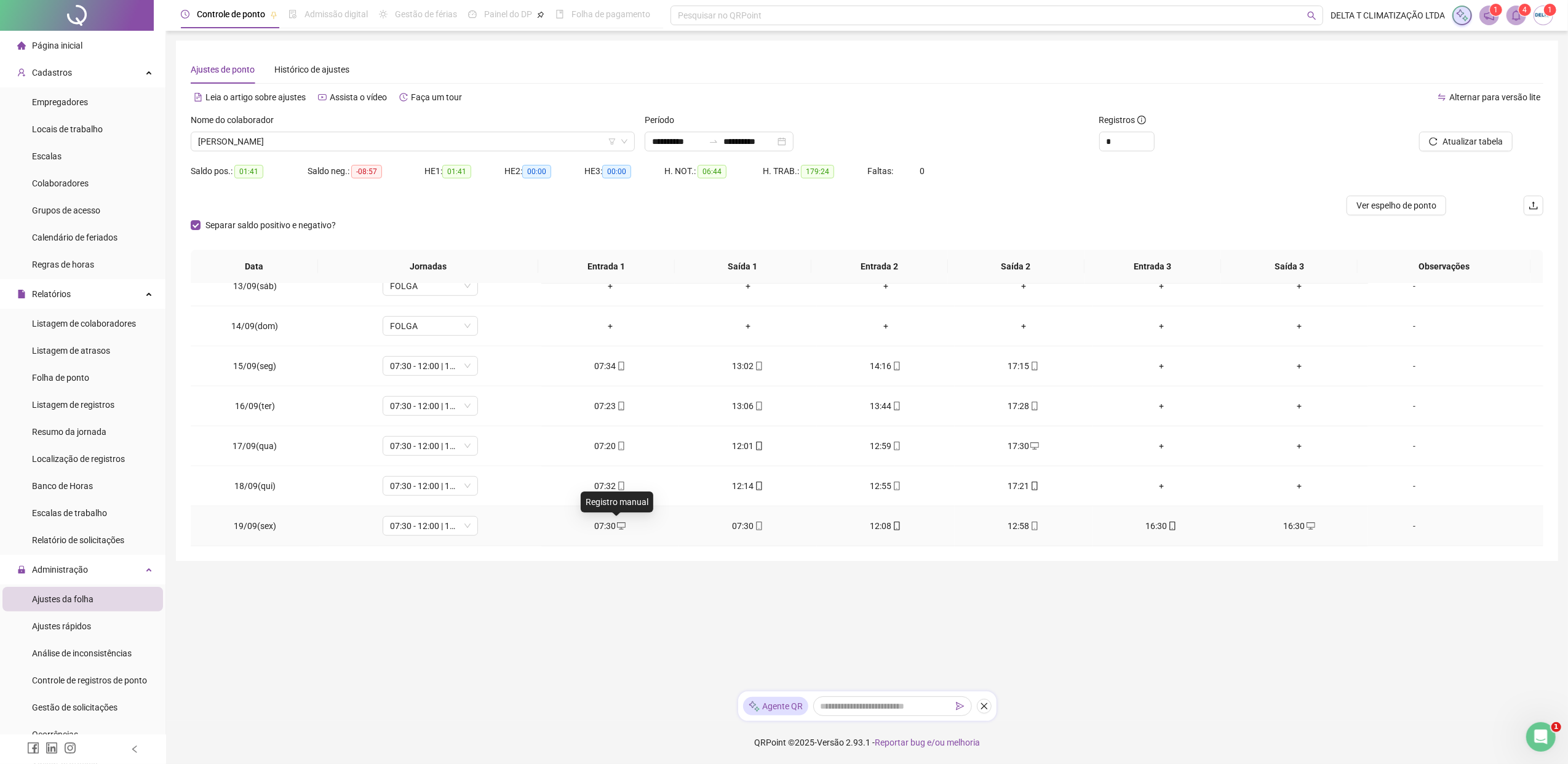
click at [617, 527] on icon "desktop" at bounding box center [621, 525] width 9 height 8
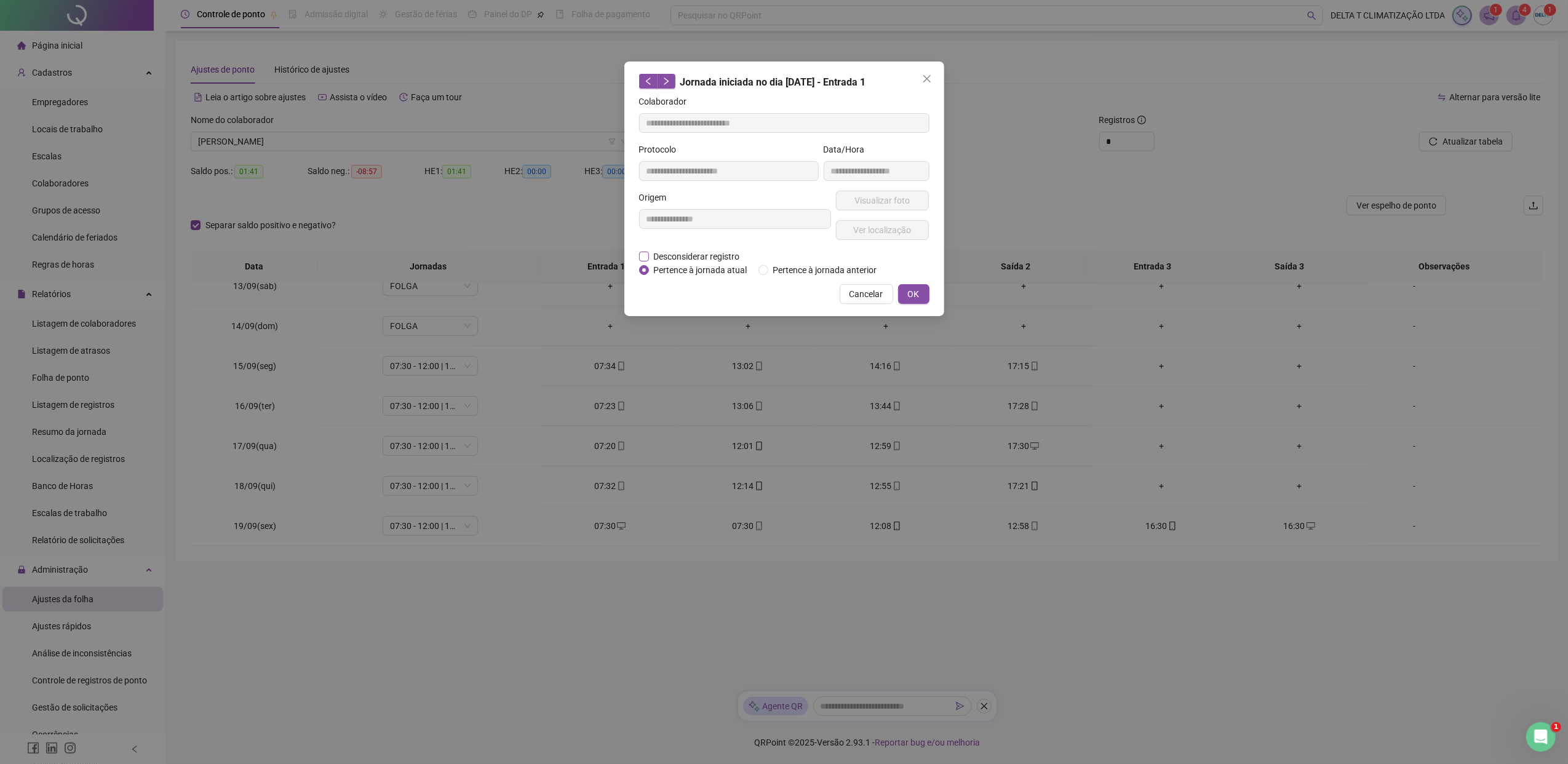
click at [651, 256] on span "Desconsiderar registro" at bounding box center [696, 256] width 96 height 14
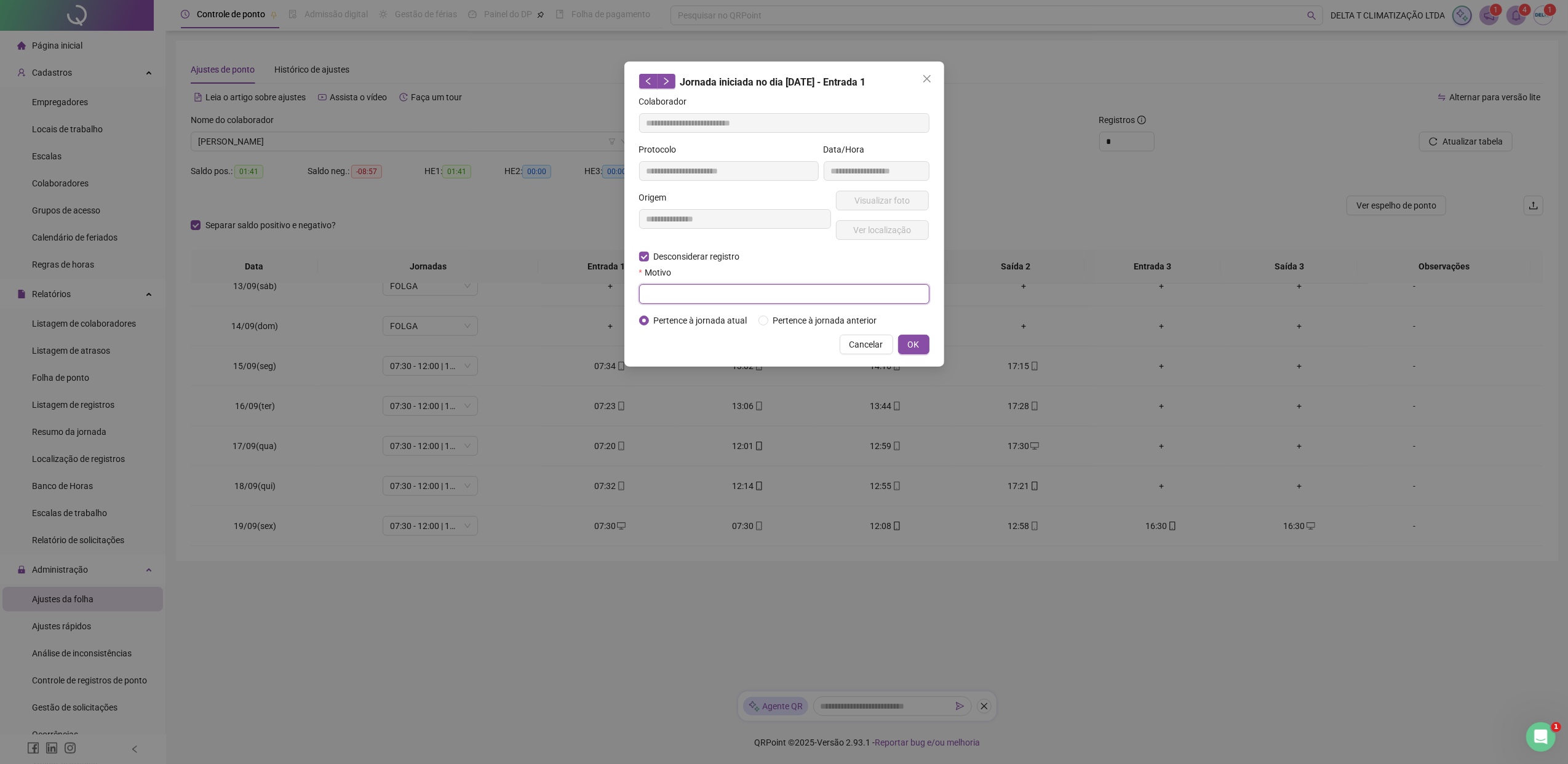
click at [695, 299] on input "text" at bounding box center [784, 293] width 290 height 20
paste input "**********"
click at [908, 343] on span "OK" at bounding box center [913, 345] width 12 height 14
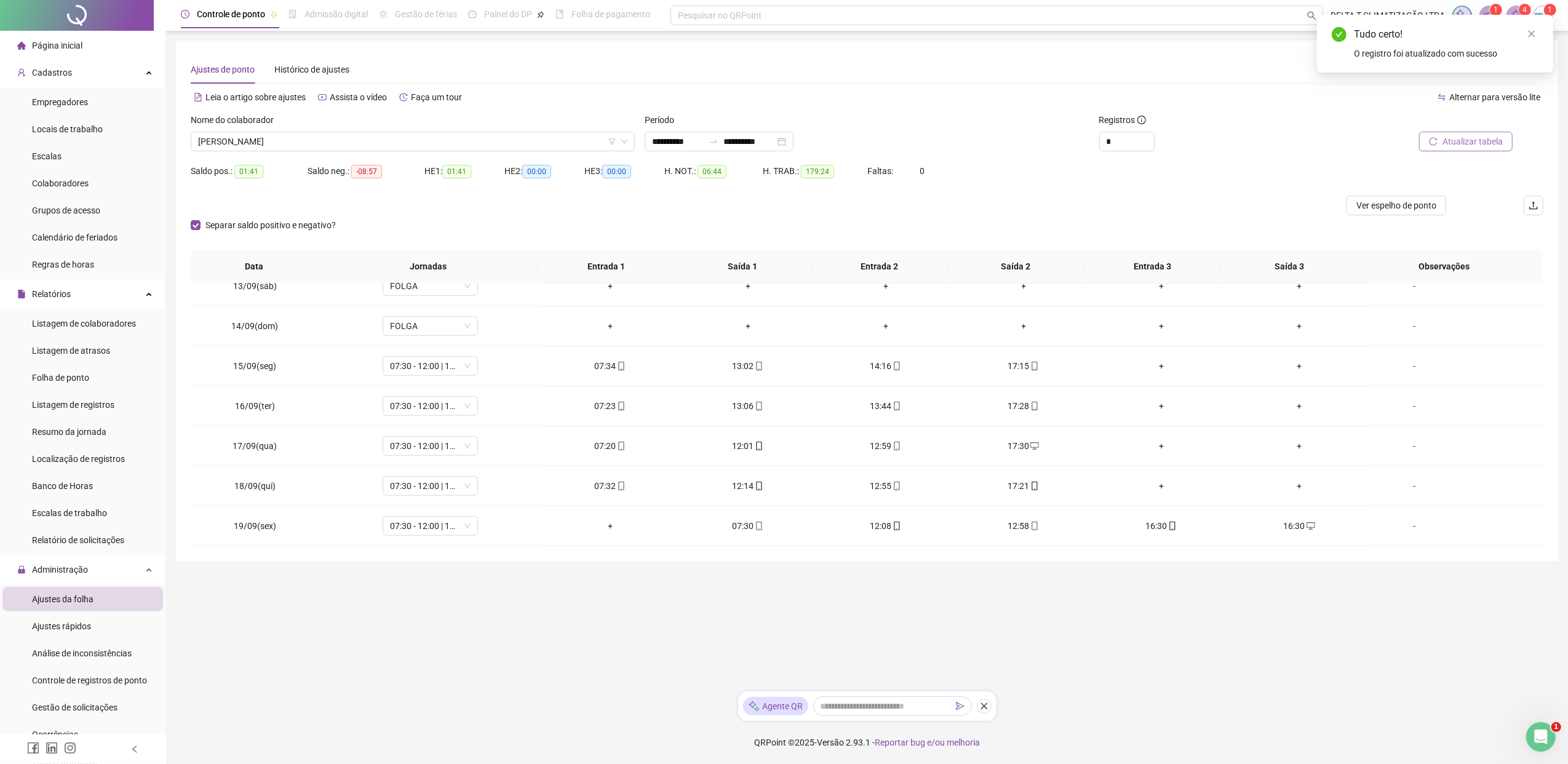
click at [1240, 137] on button "Atualizar tabela" at bounding box center [1465, 141] width 94 height 20
click at [1168, 522] on icon "desktop" at bounding box center [1172, 525] width 9 height 8
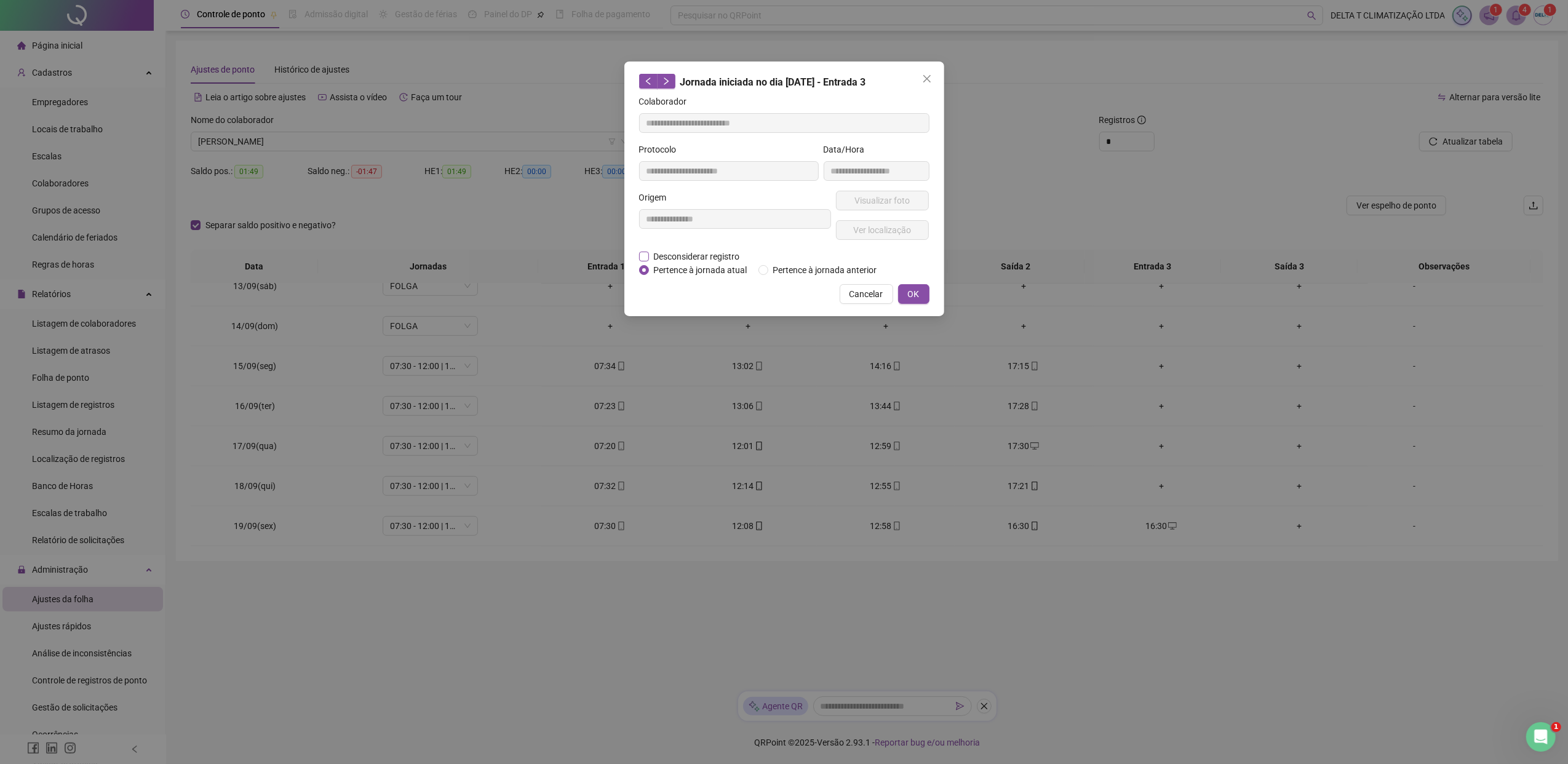
click at [707, 254] on span "Desconsiderar registro" at bounding box center [696, 256] width 96 height 14
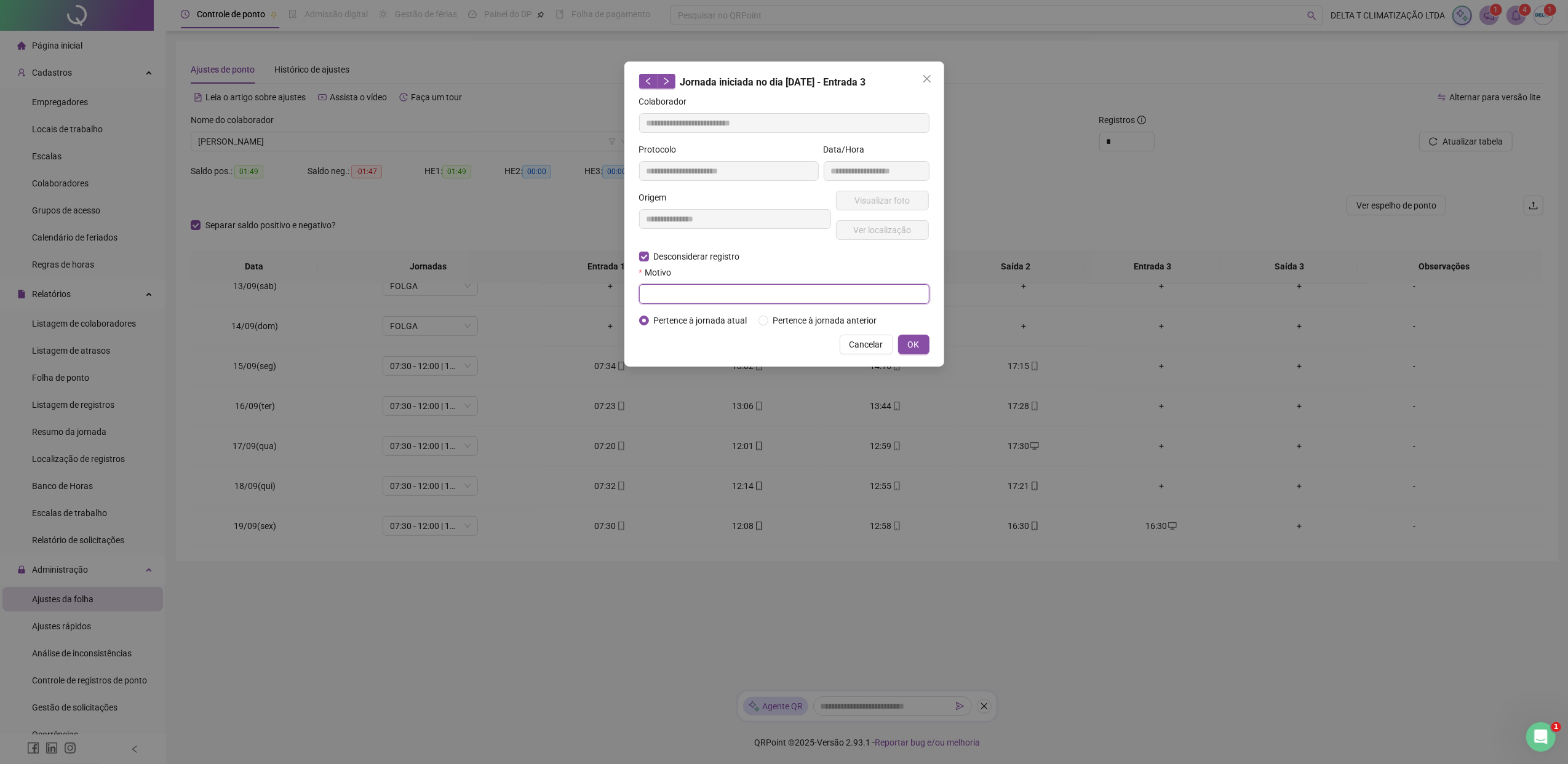
click at [720, 293] on input "text" at bounding box center [784, 293] width 290 height 20
paste input "**********"
click at [911, 341] on span "OK" at bounding box center [913, 345] width 12 height 14
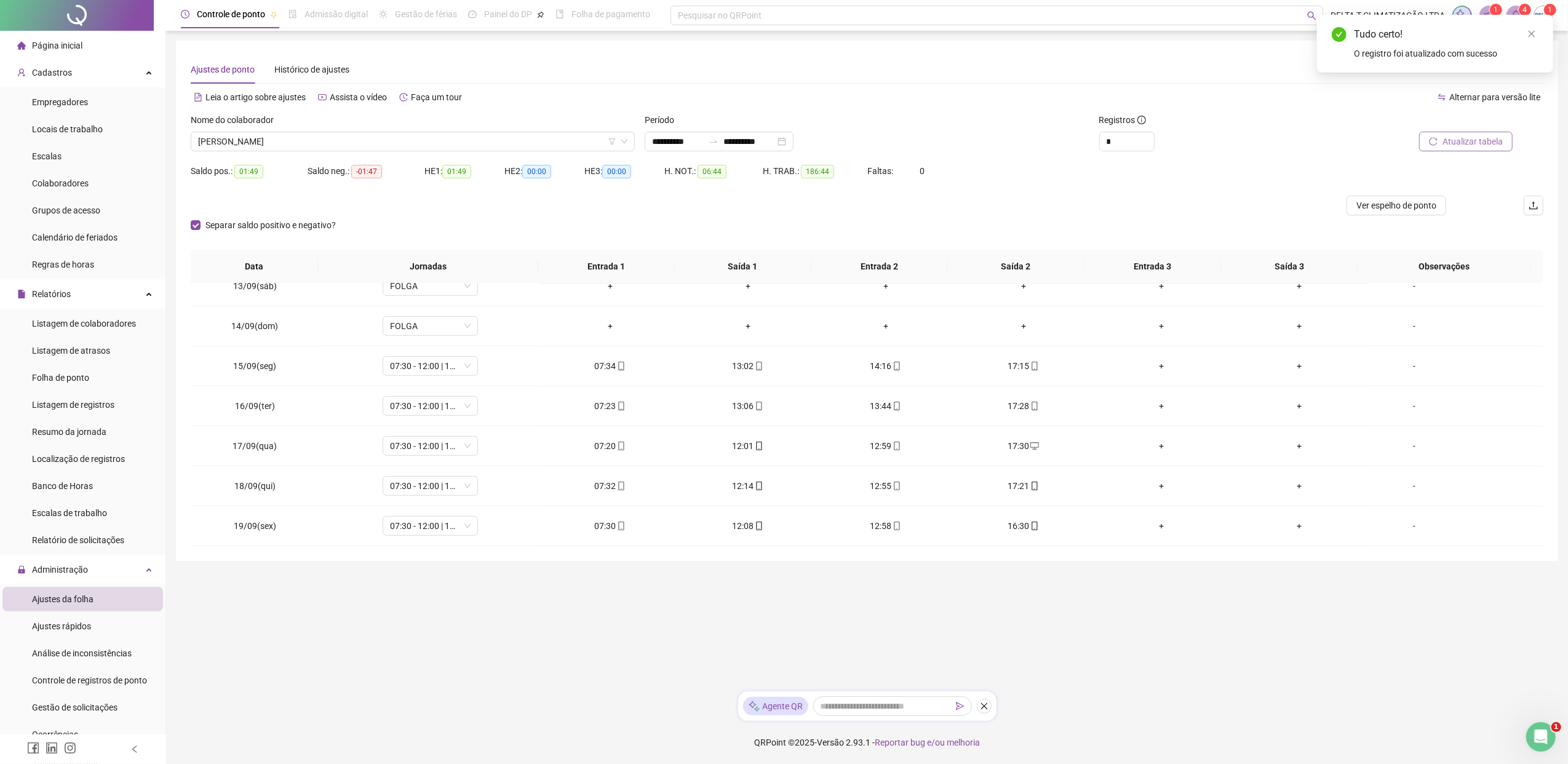
click at [1240, 141] on span "Atualizar tabela" at bounding box center [1472, 142] width 60 height 14
click at [434, 142] on span "[PERSON_NAME]" at bounding box center [413, 141] width 430 height 18
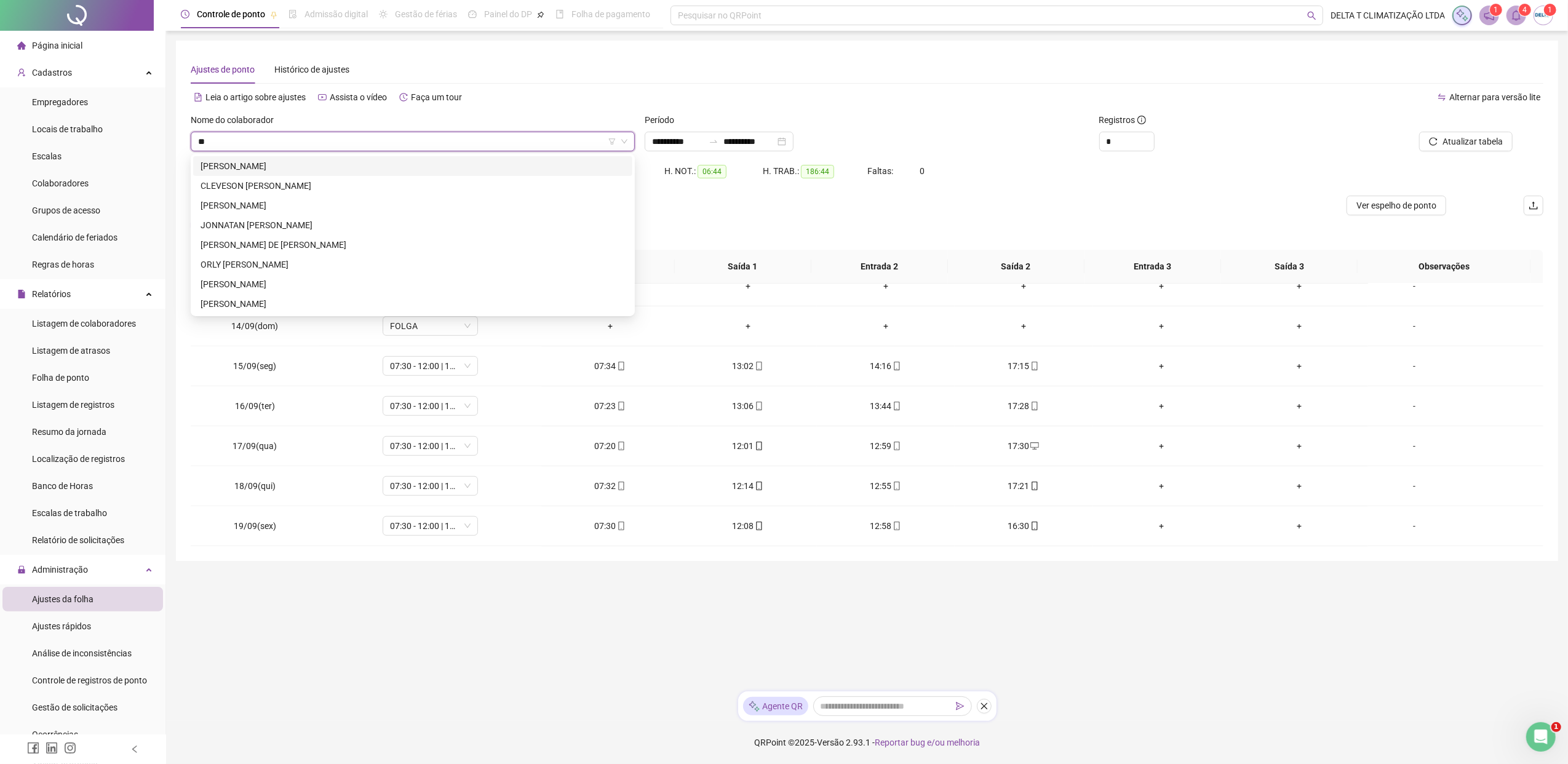
scroll to position [0, 0]
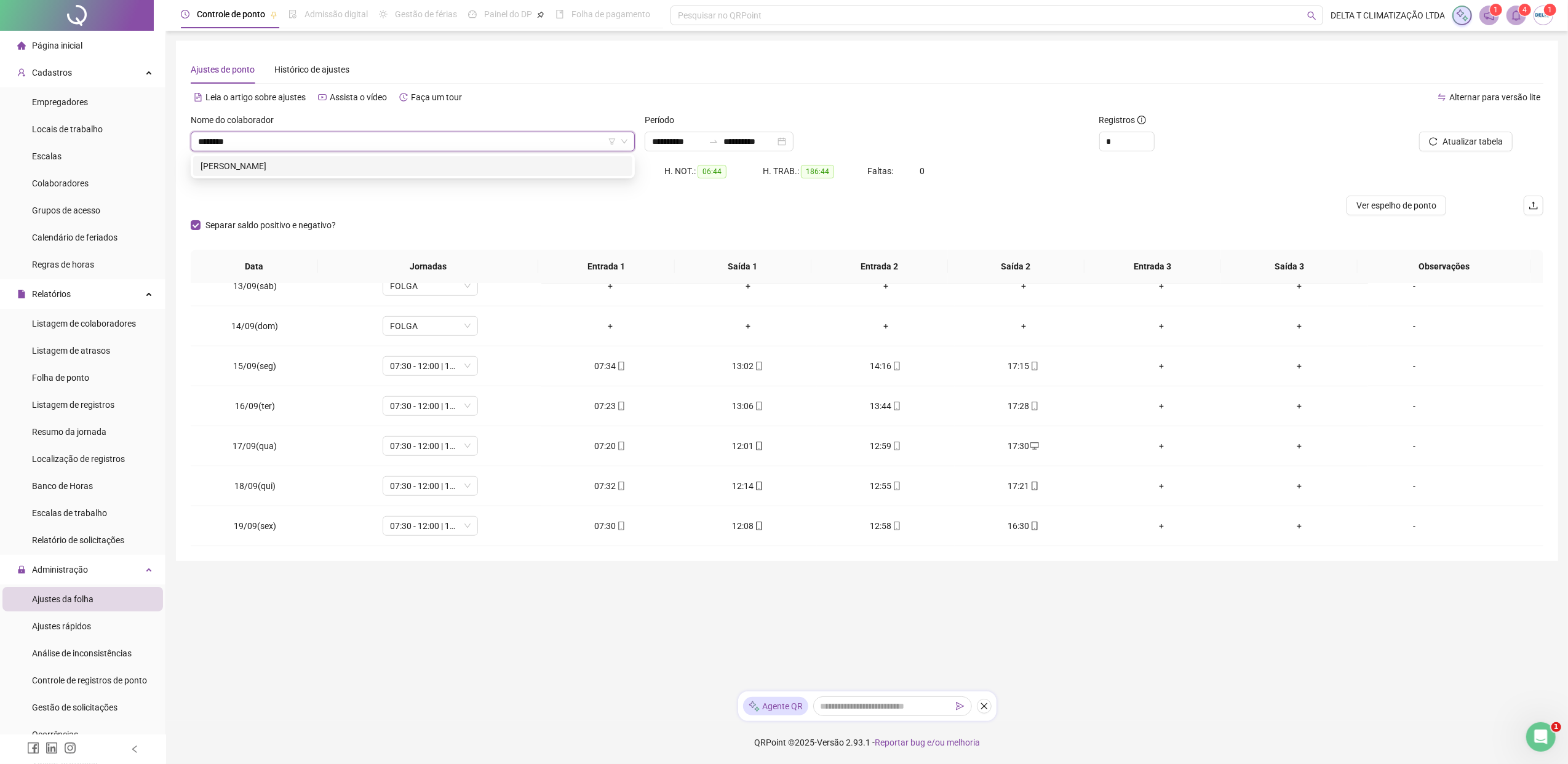
click at [432, 162] on div "[PERSON_NAME]" at bounding box center [413, 166] width 424 height 14
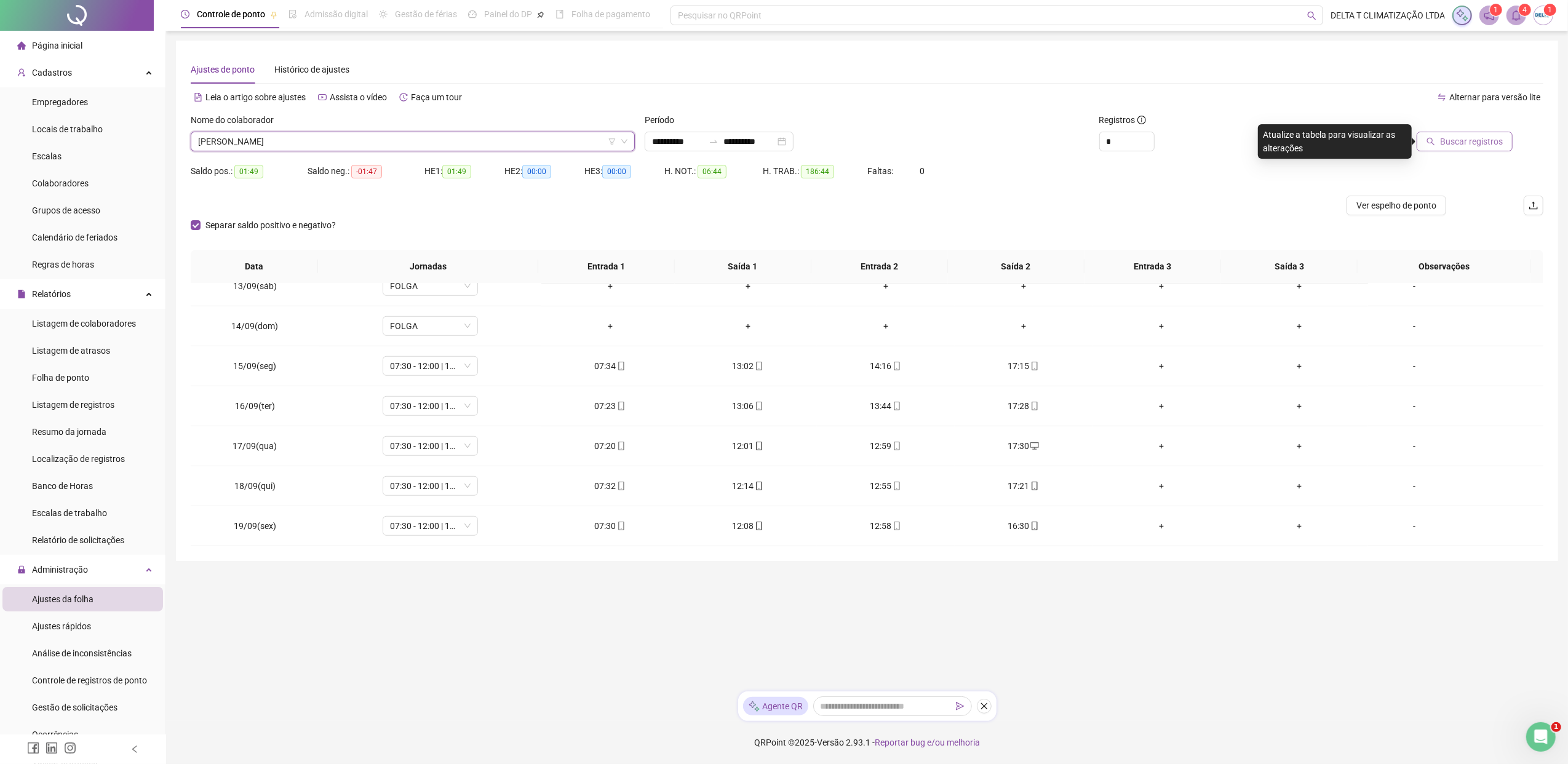
click at [1240, 146] on span "Buscar registros" at bounding box center [1472, 142] width 63 height 14
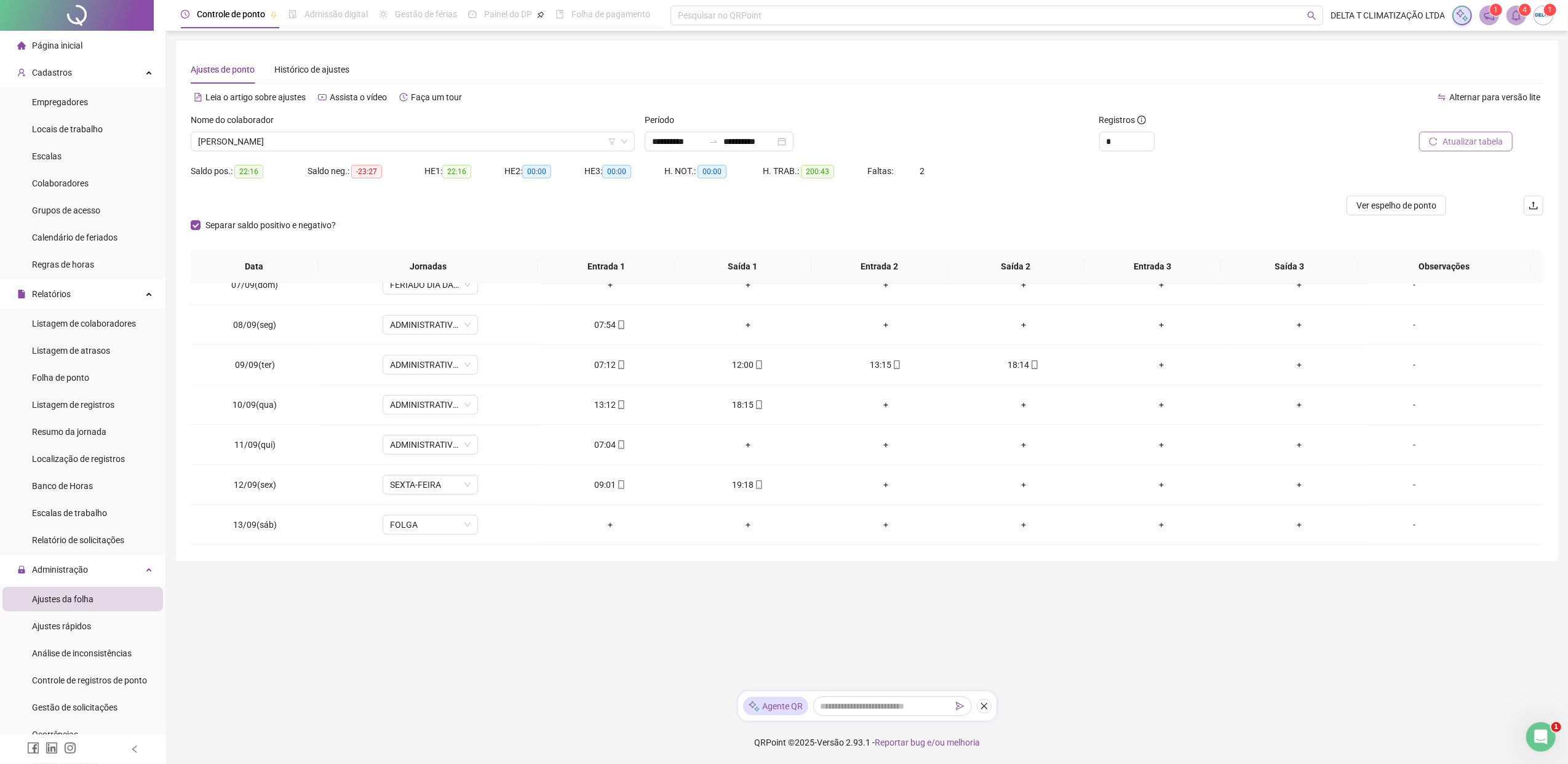
scroll to position [983, 0]
click at [1147, 146] on icon "down" at bounding box center [1147, 145] width 4 height 4
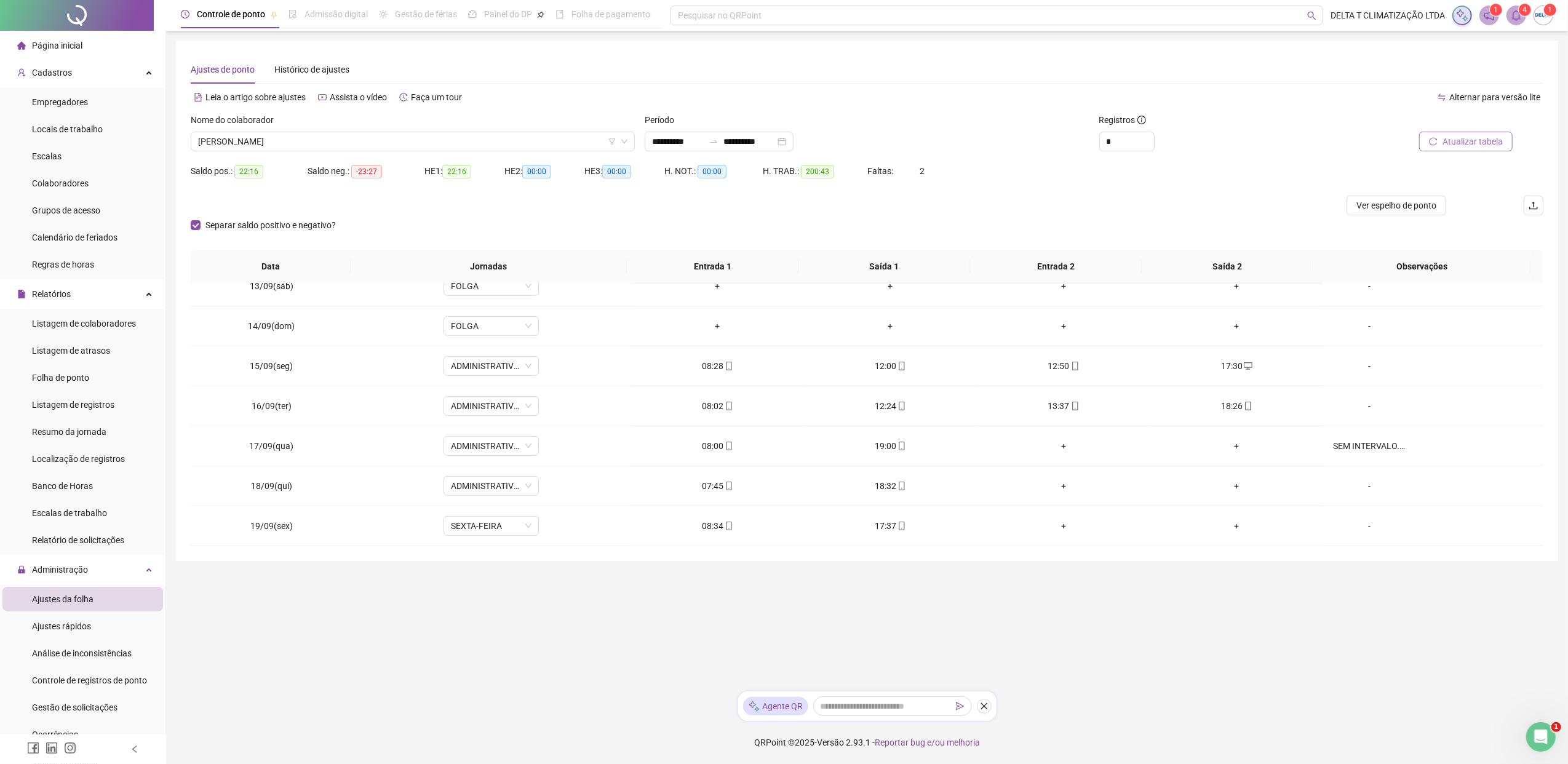
click at [532, 131] on div "Nome do colaborador" at bounding box center [413, 122] width 444 height 18
click at [534, 141] on span "[PERSON_NAME]" at bounding box center [413, 141] width 430 height 18
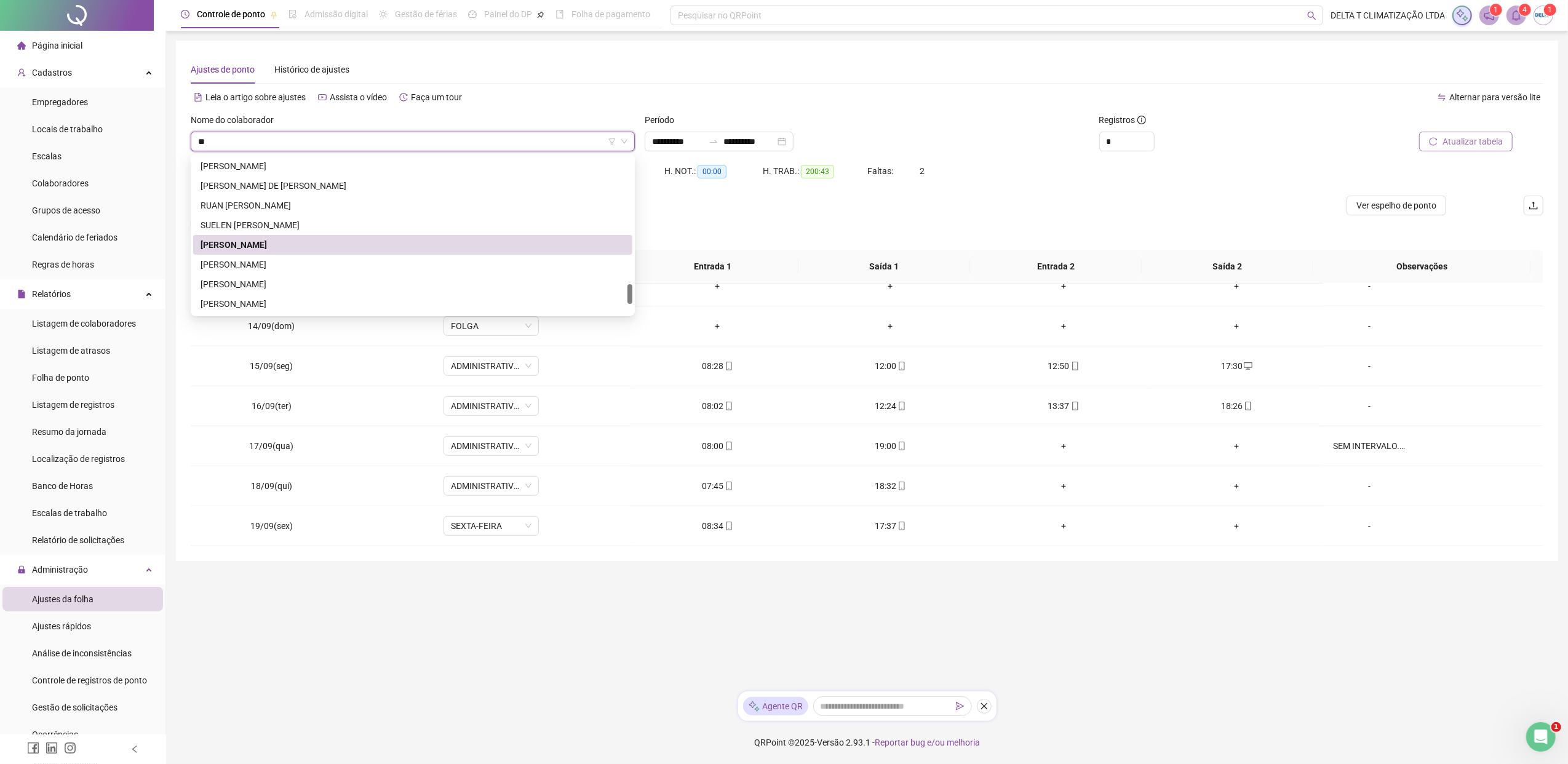
scroll to position [0, 0]
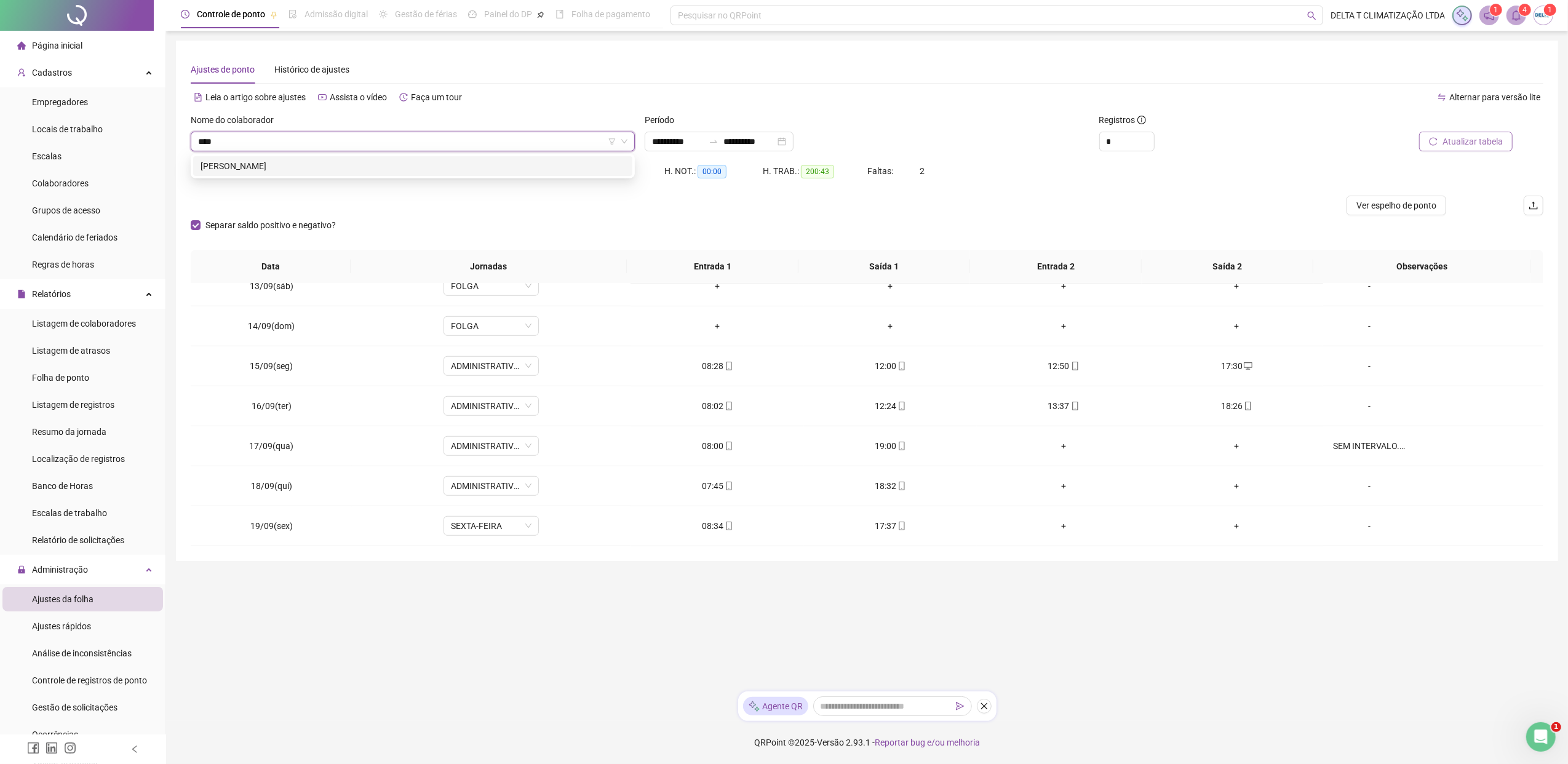
click at [555, 172] on div "[PERSON_NAME]" at bounding box center [413, 166] width 424 height 14
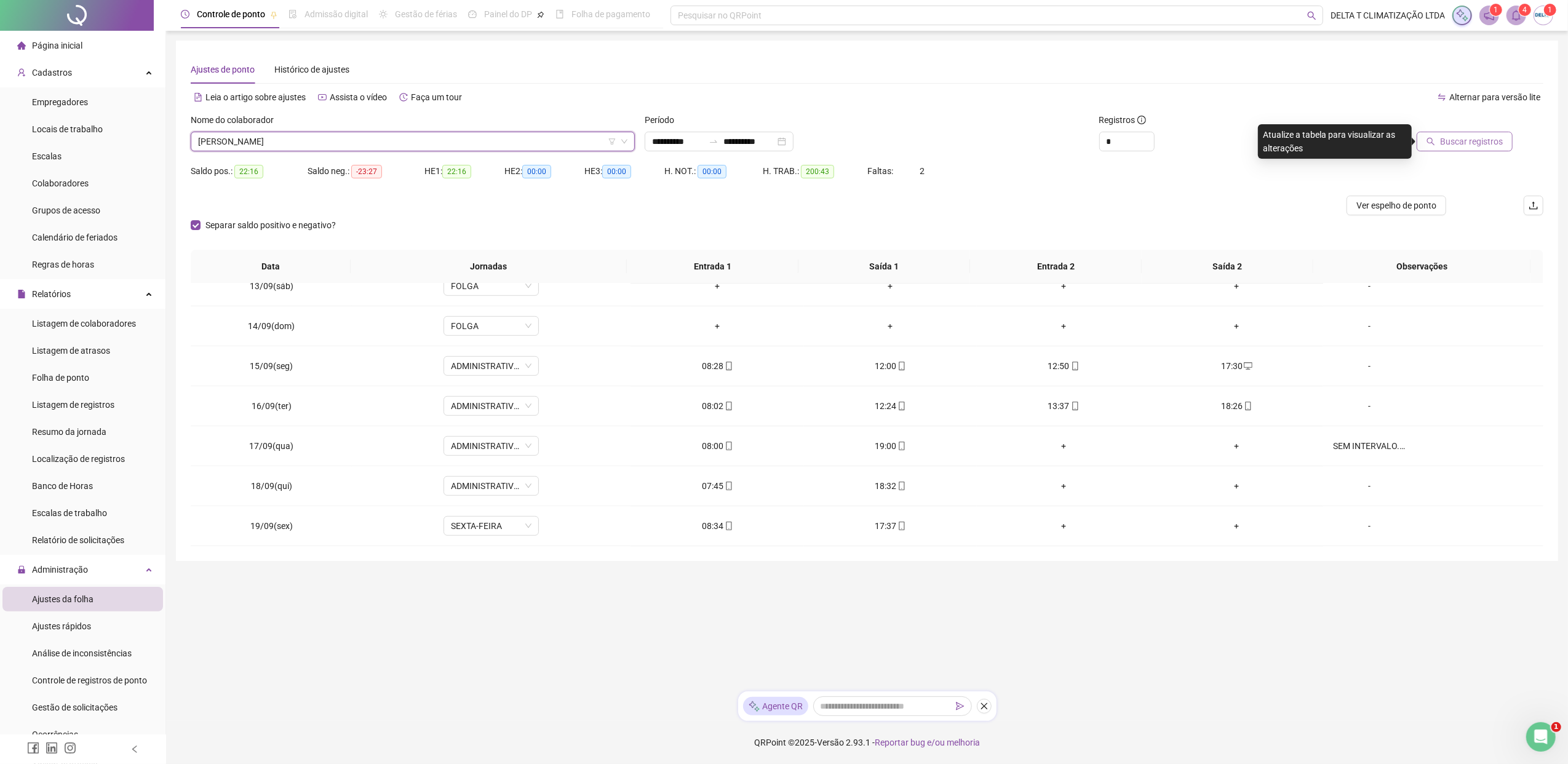
click at [945, 194] on div "Faltas: 2" at bounding box center [924, 179] width 113 height 34
click at [1240, 137] on span "Buscar registros" at bounding box center [1472, 142] width 63 height 14
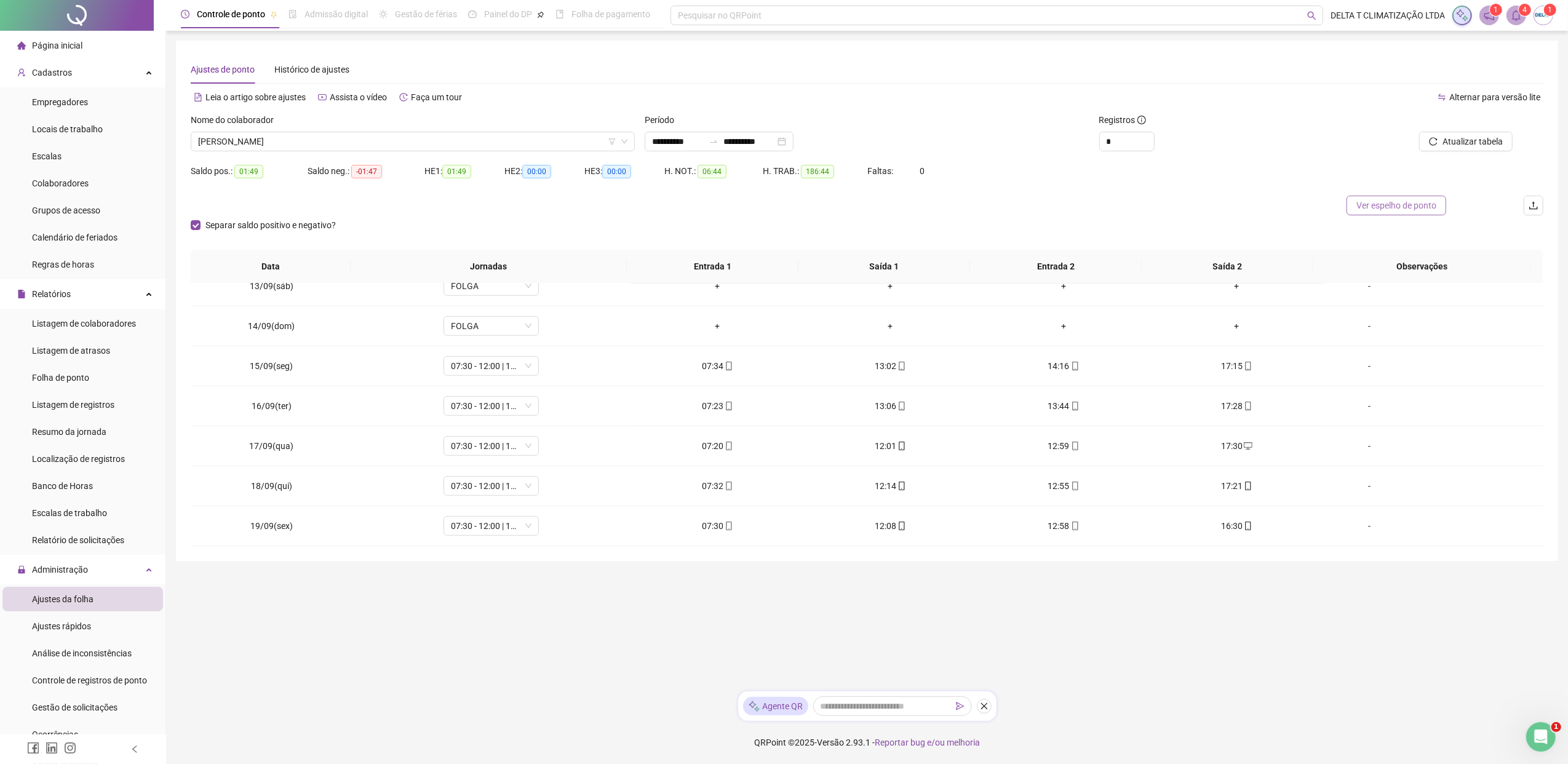
click at [1240, 207] on span "Ver espelho de ponto" at bounding box center [1396, 205] width 80 height 14
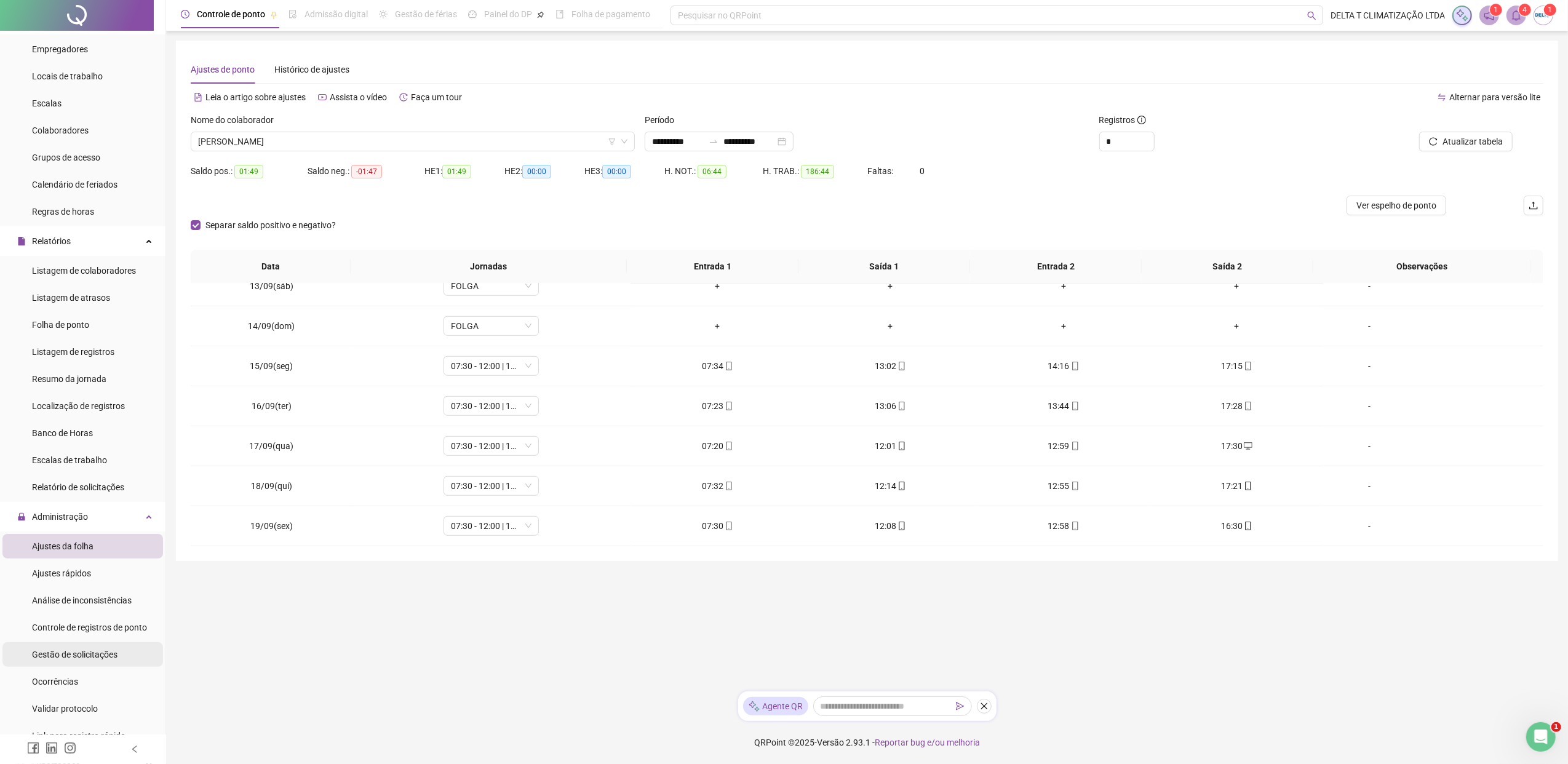
scroll to position [82, 0]
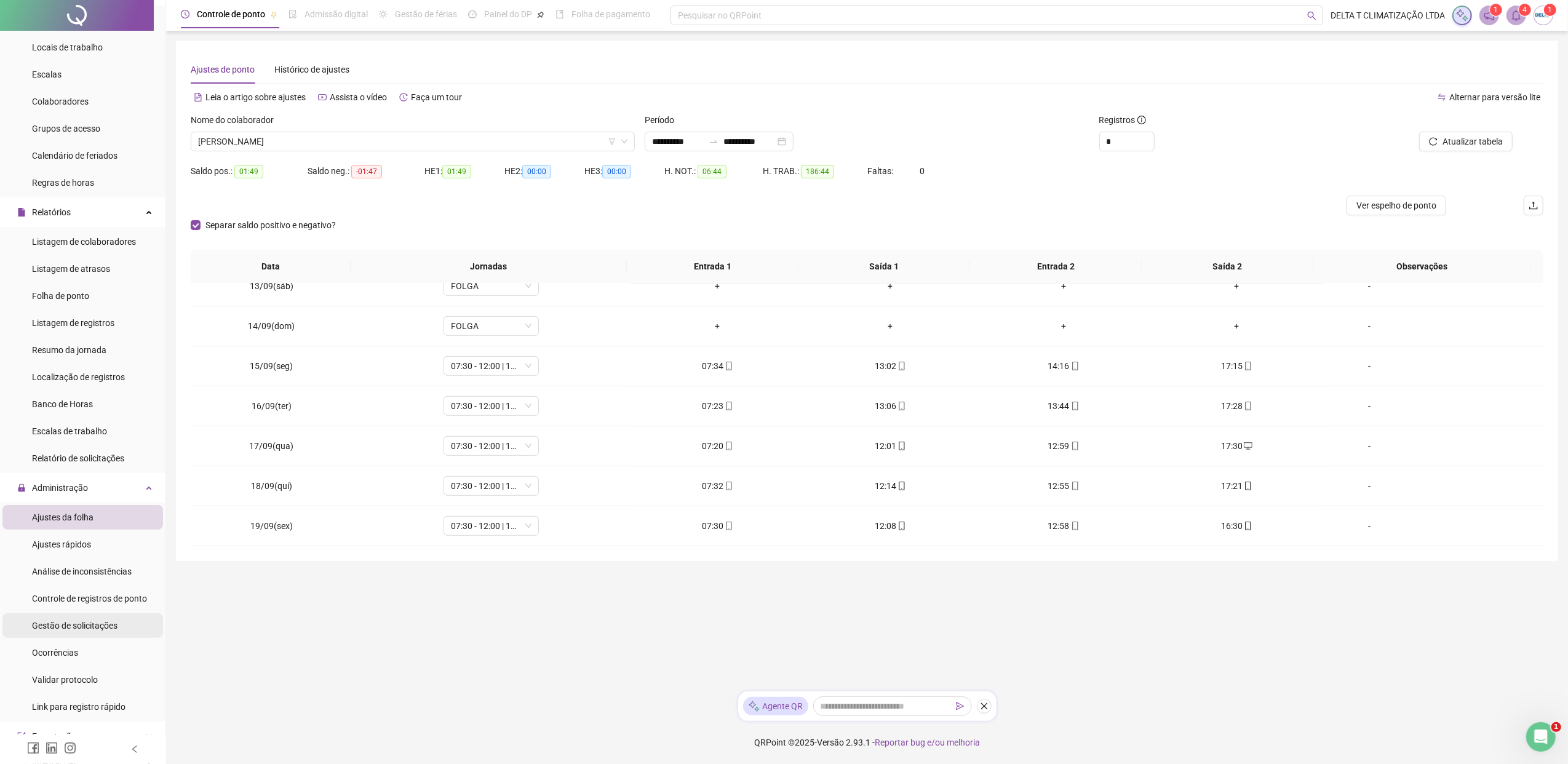
click at [84, 586] on span "Gestão de solicitações" at bounding box center [75, 625] width 86 height 10
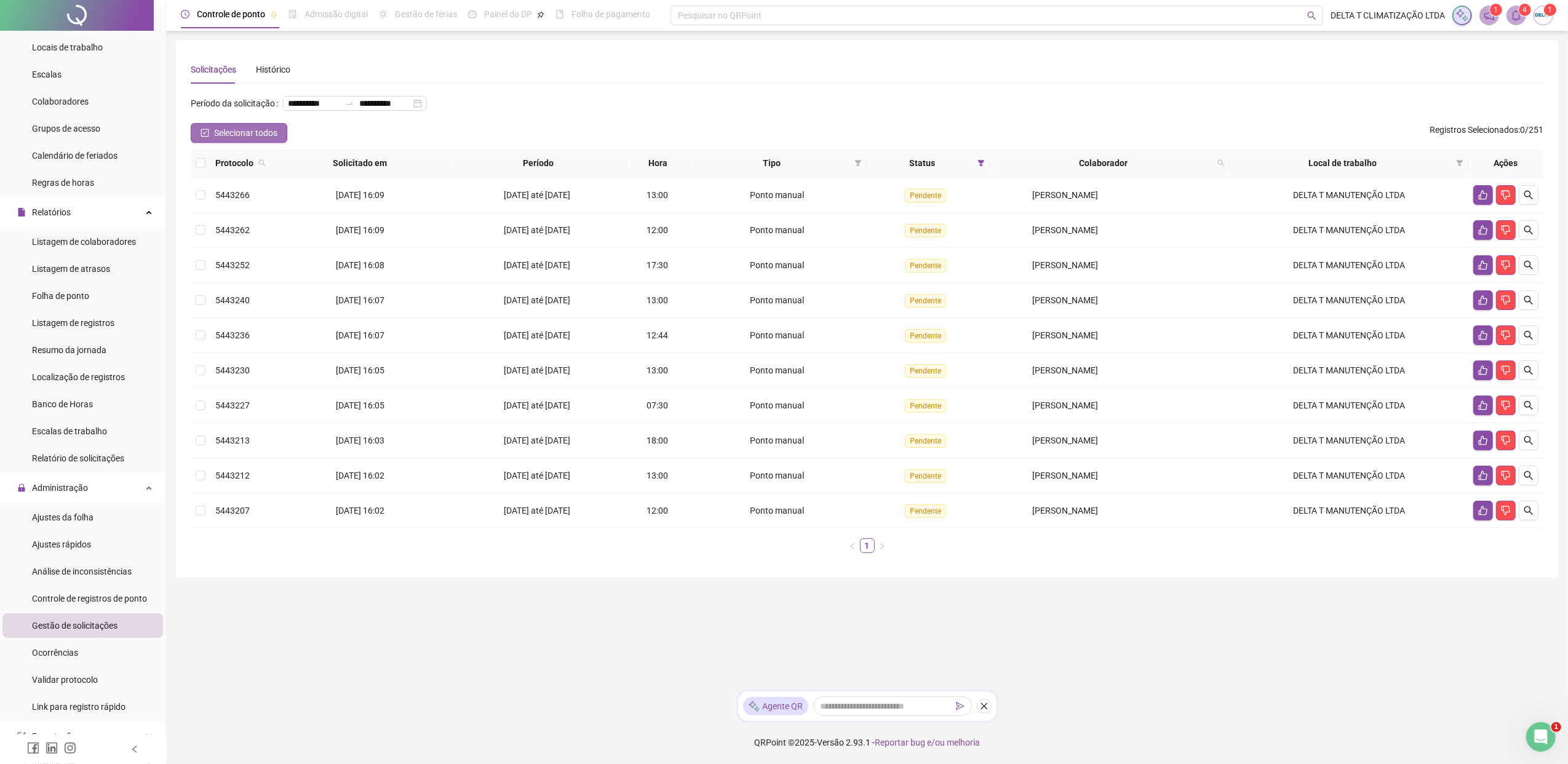
click at [237, 133] on span "Selecionar todos" at bounding box center [246, 133] width 64 height 14
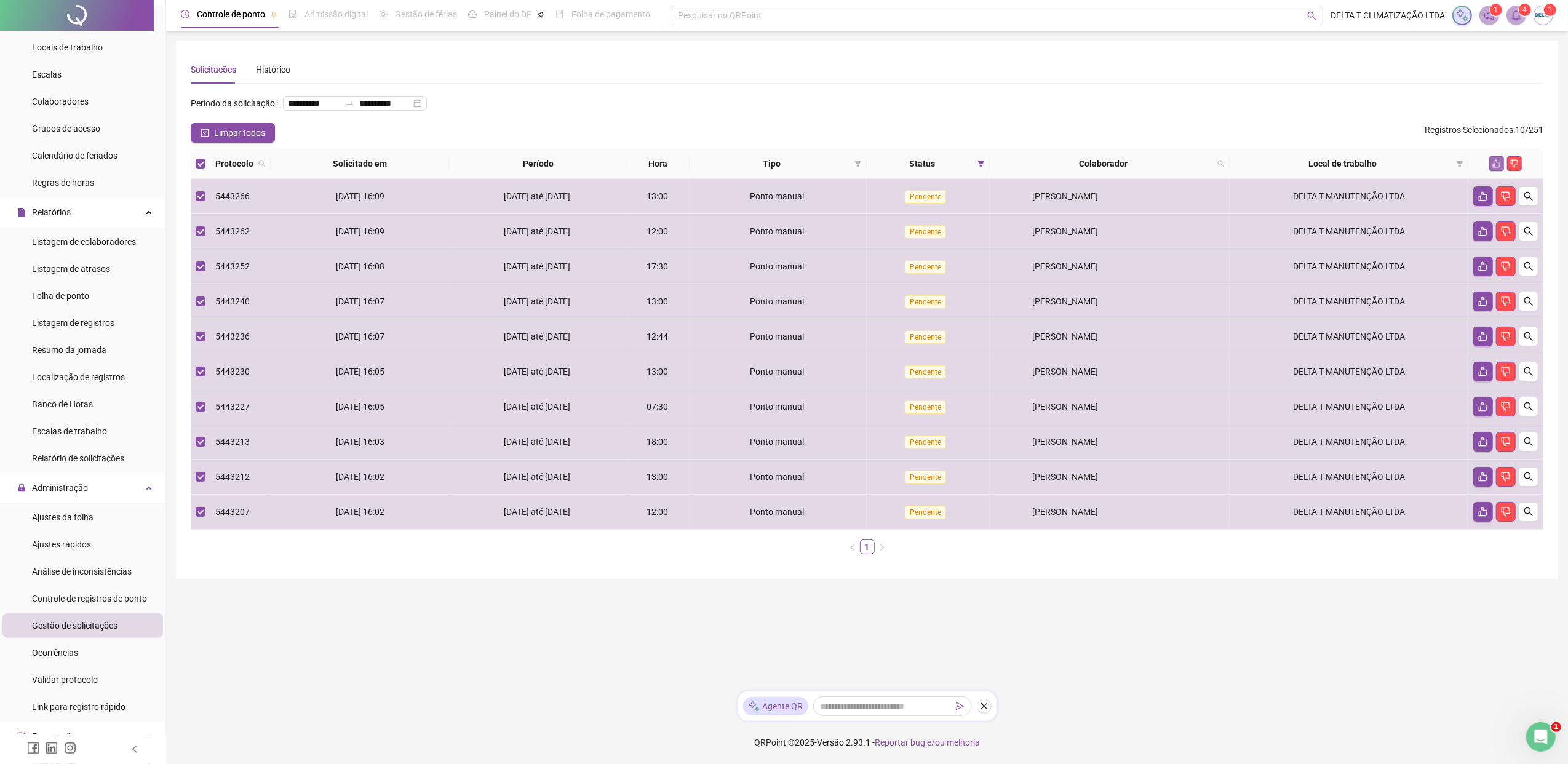
click at [1240, 163] on icon "like" at bounding box center [1496, 163] width 9 height 9
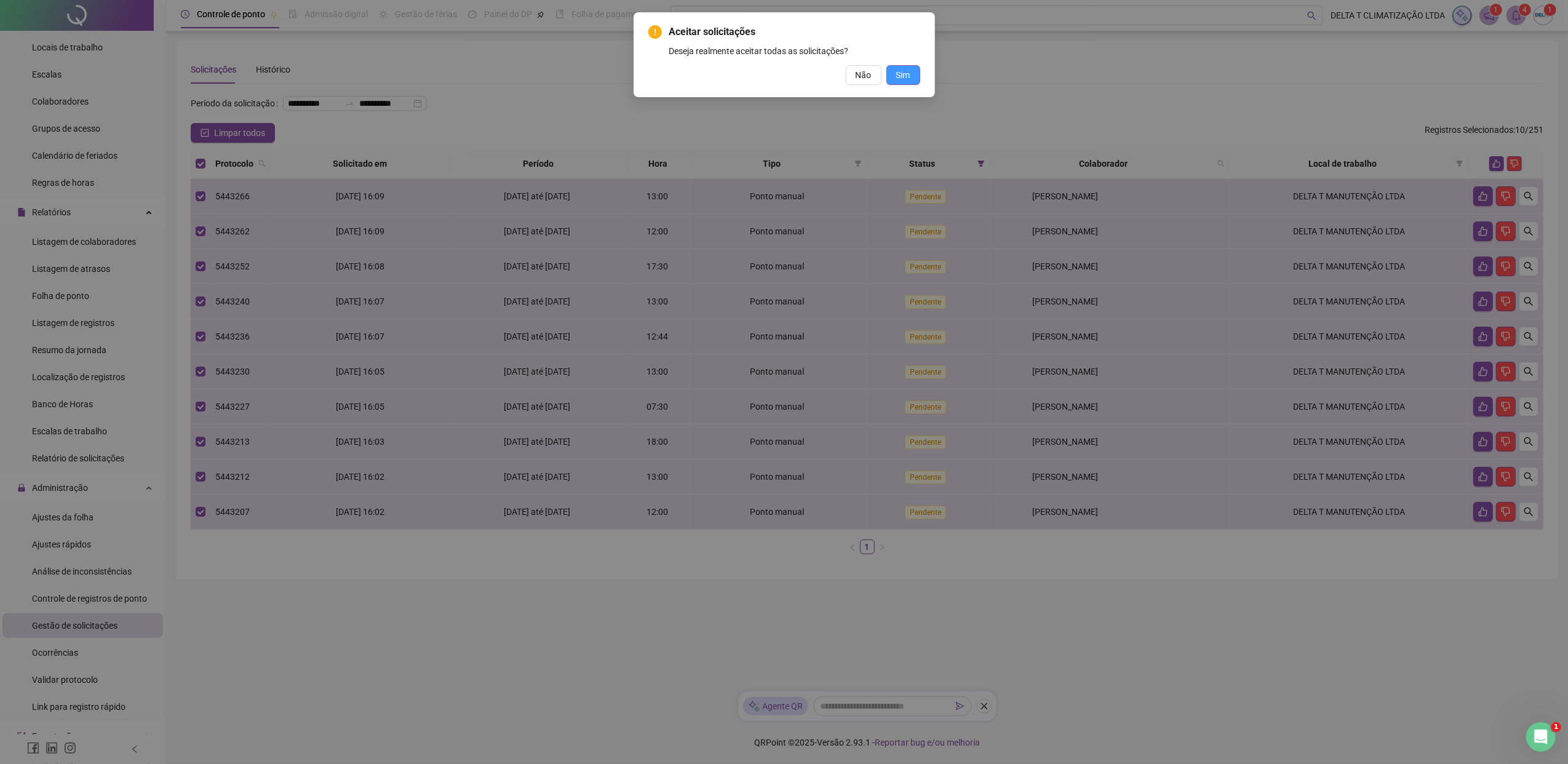
click at [906, 75] on span "Sim" at bounding box center [903, 75] width 14 height 14
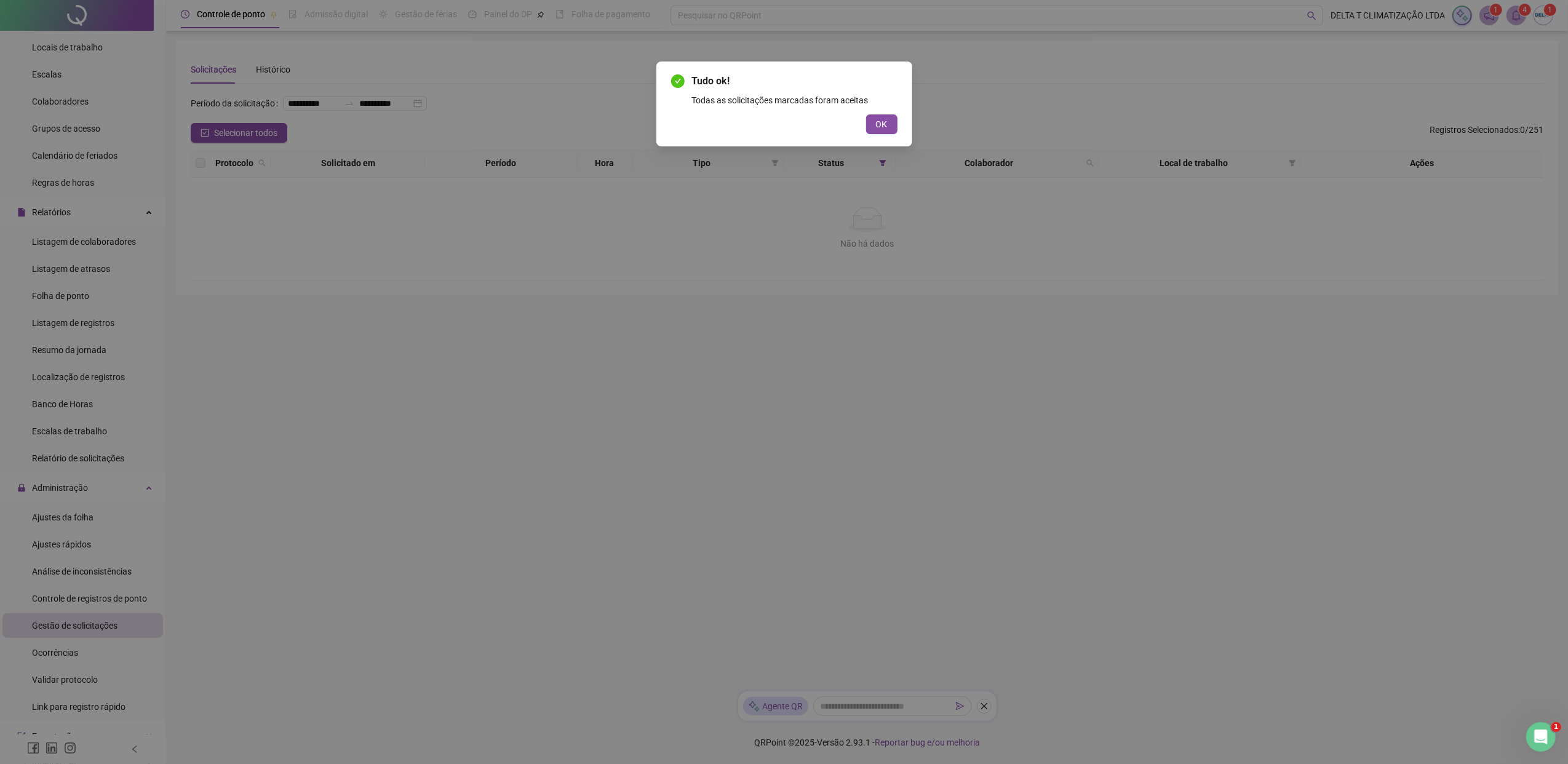
drag, startPoint x: 882, startPoint y: 123, endPoint x: 872, endPoint y: 124, distance: 10.0
click at [880, 123] on span "OK" at bounding box center [881, 124] width 12 height 14
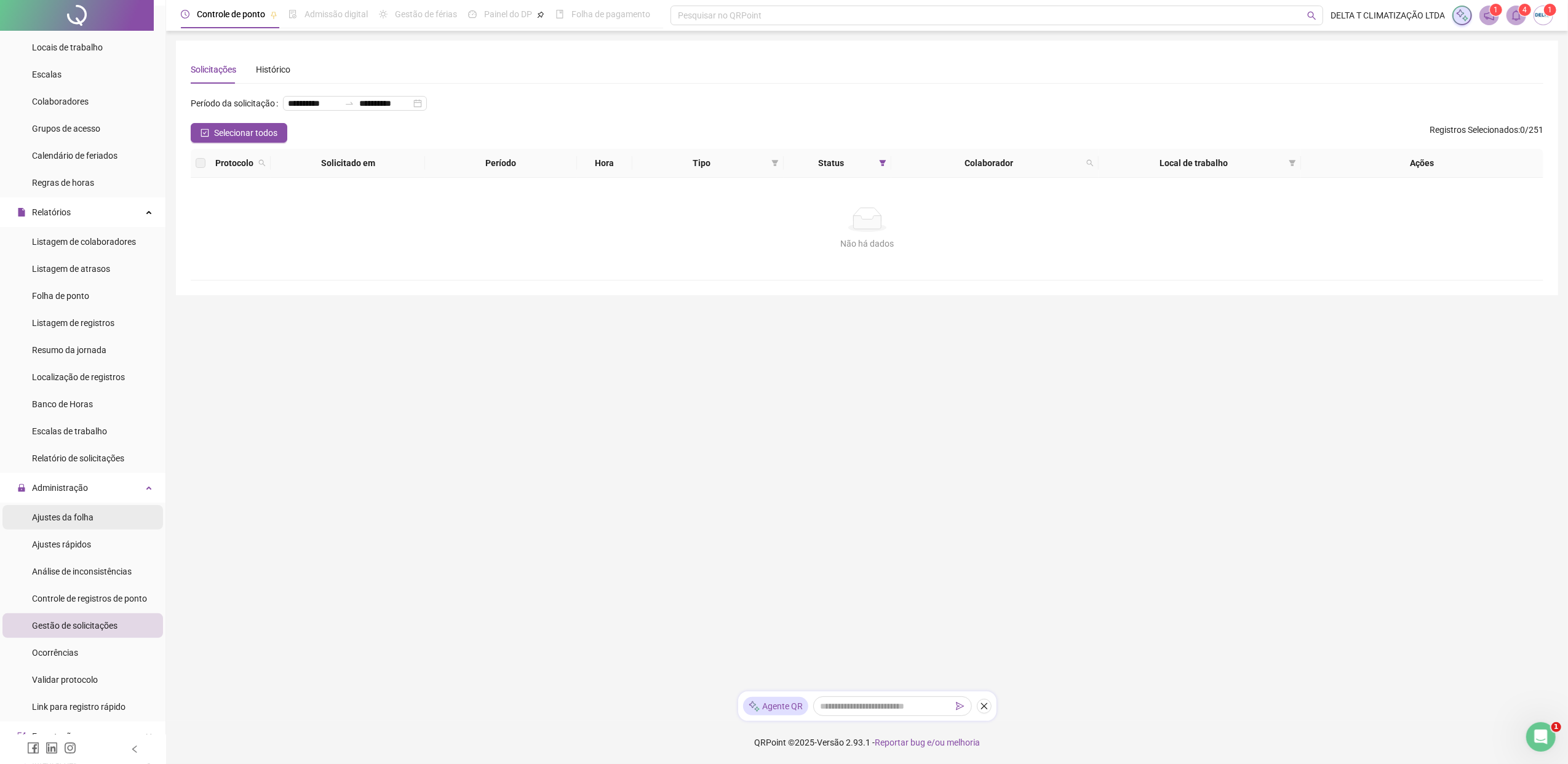
click at [46, 514] on span "Ajustes da folha" at bounding box center [63, 517] width 62 height 10
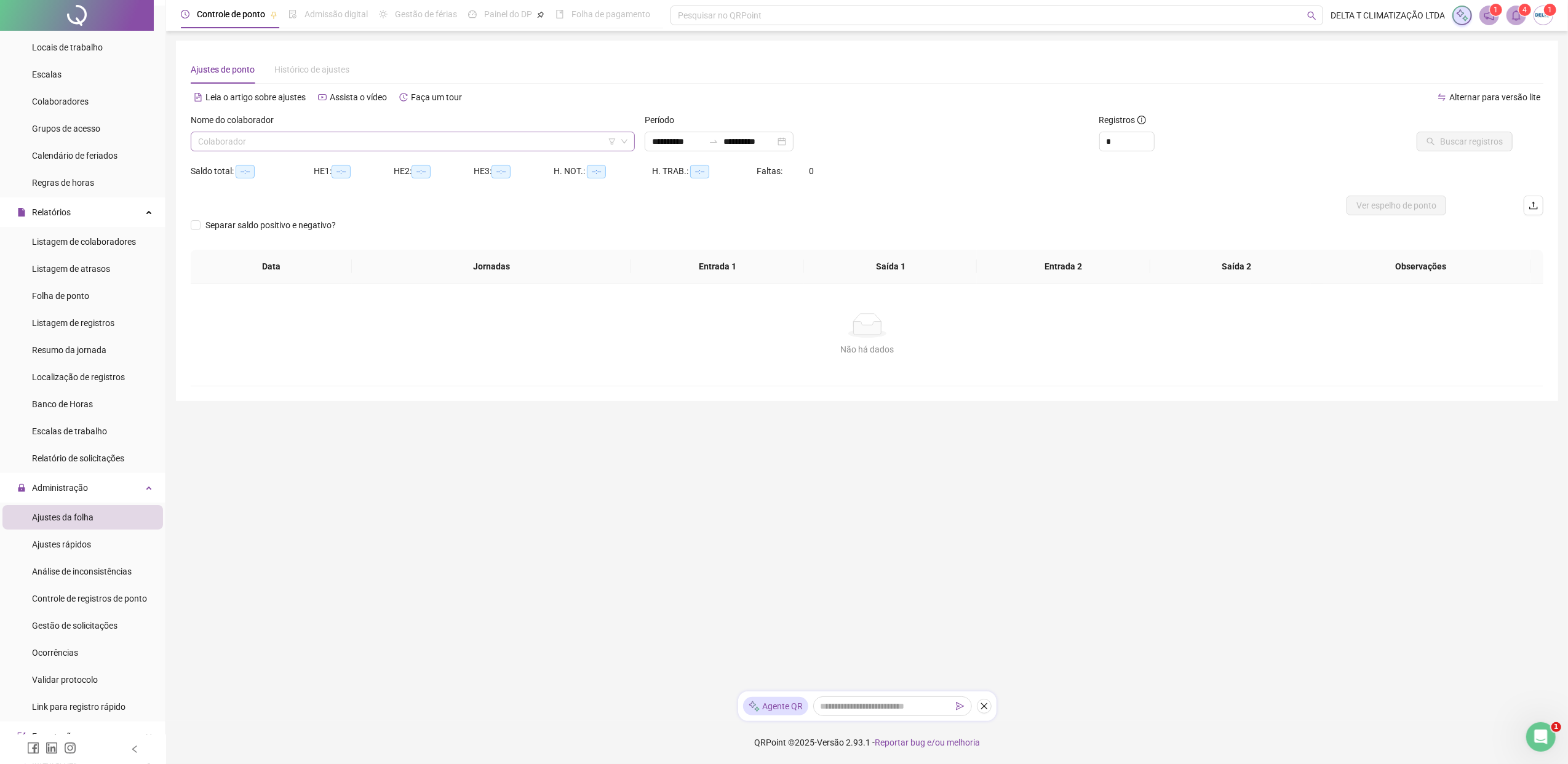
click at [414, 142] on input "search" at bounding box center [406, 141] width 418 height 18
click at [470, 160] on div "[PERSON_NAME]" at bounding box center [413, 166] width 424 height 14
click at [1240, 135] on span "Buscar registros" at bounding box center [1472, 142] width 63 height 14
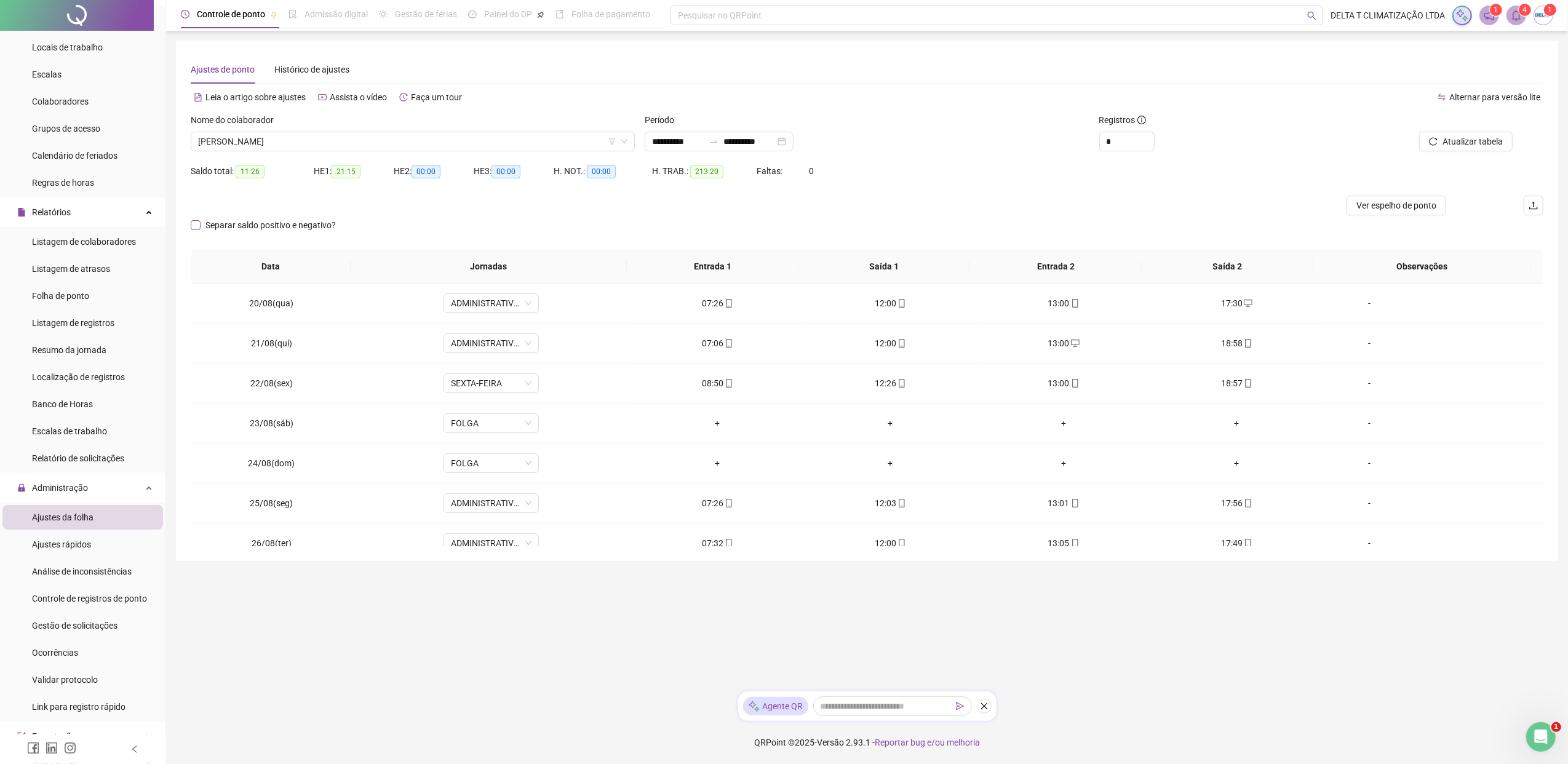
click at [196, 232] on label "Separar saldo positivo e negativo?" at bounding box center [265, 225] width 150 height 14
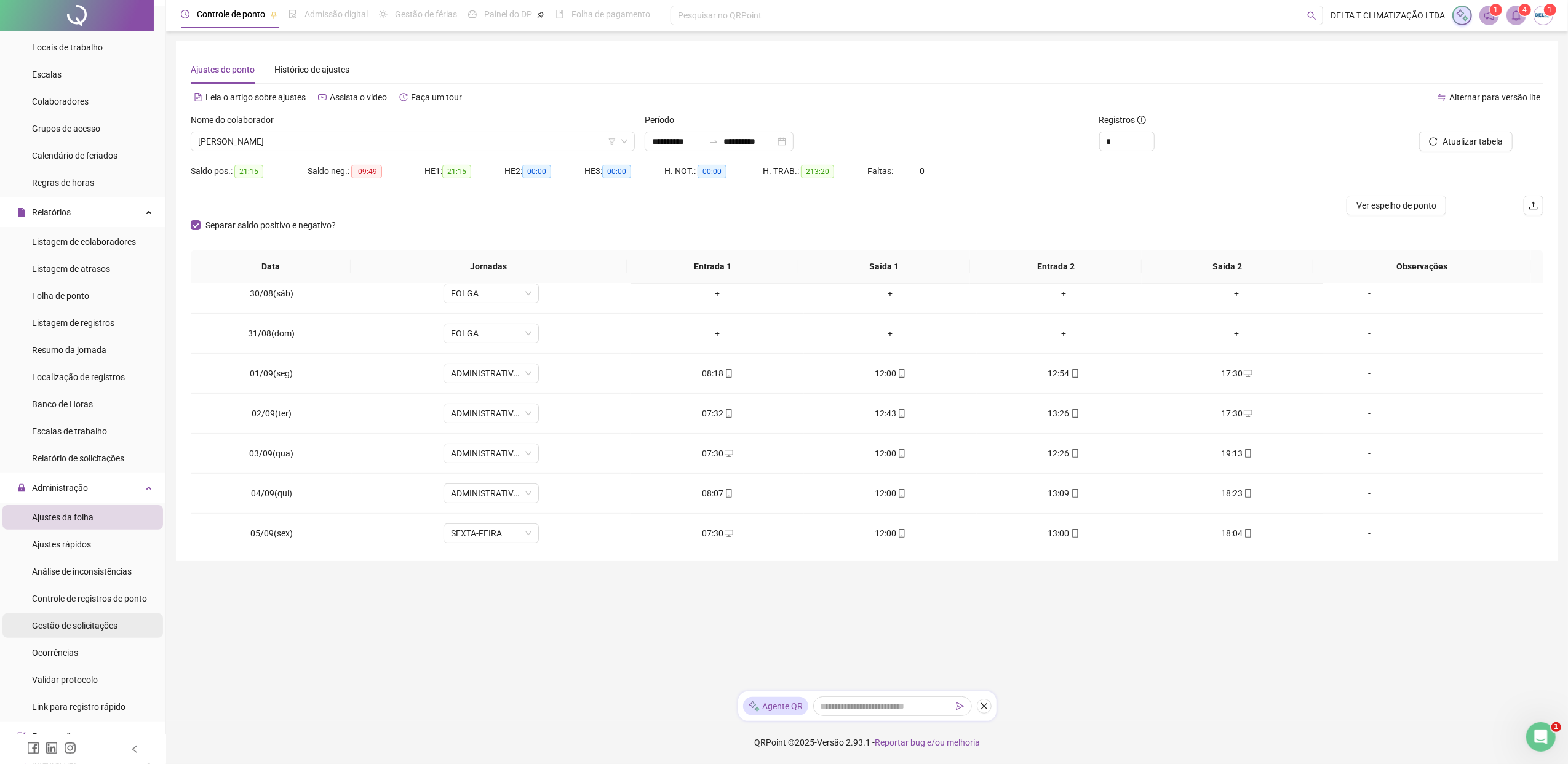
click at [94, 586] on span "Gestão de solicitações" at bounding box center [75, 625] width 86 height 10
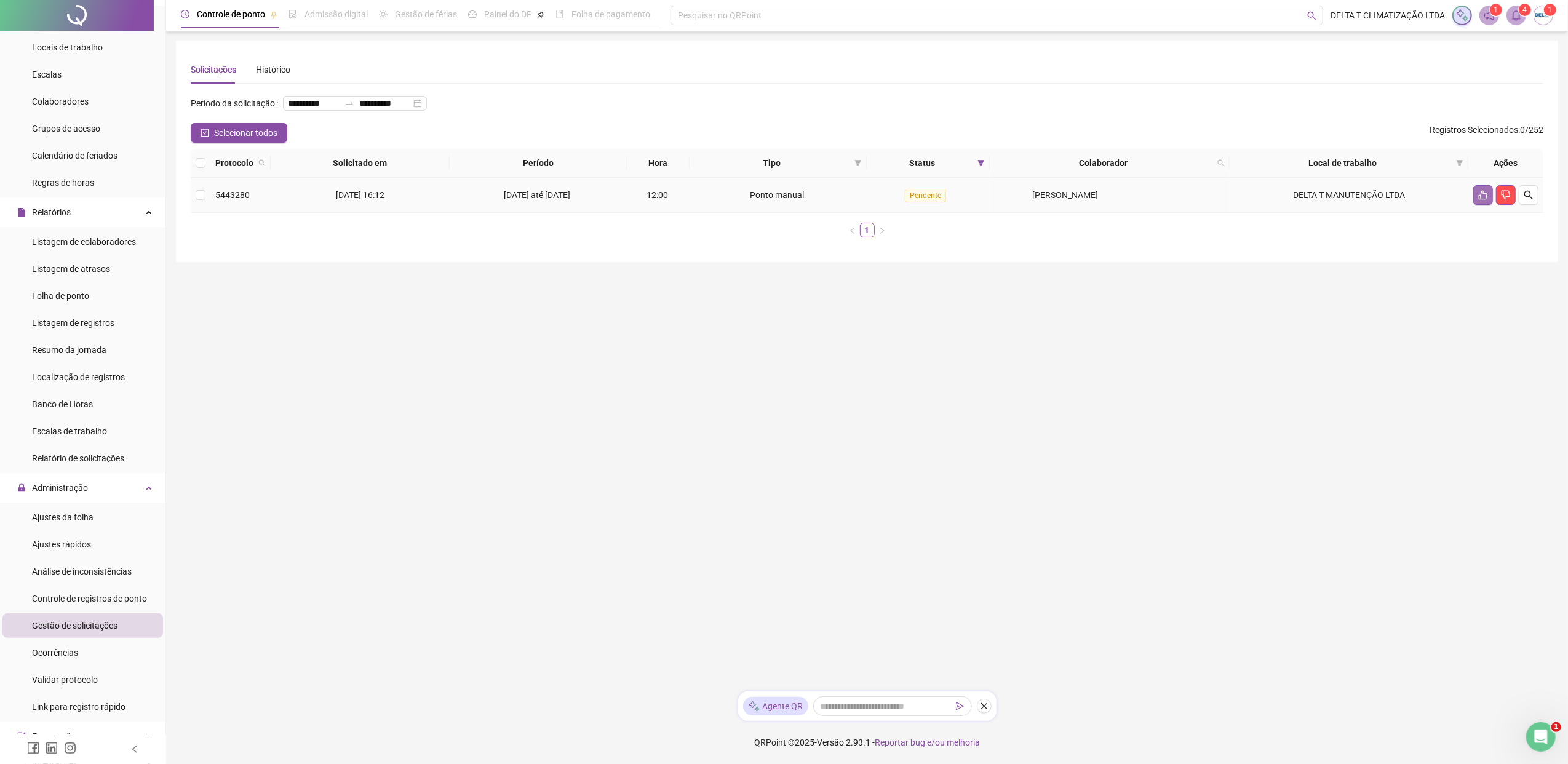
click at [1240, 194] on icon "like" at bounding box center [1482, 195] width 10 height 10
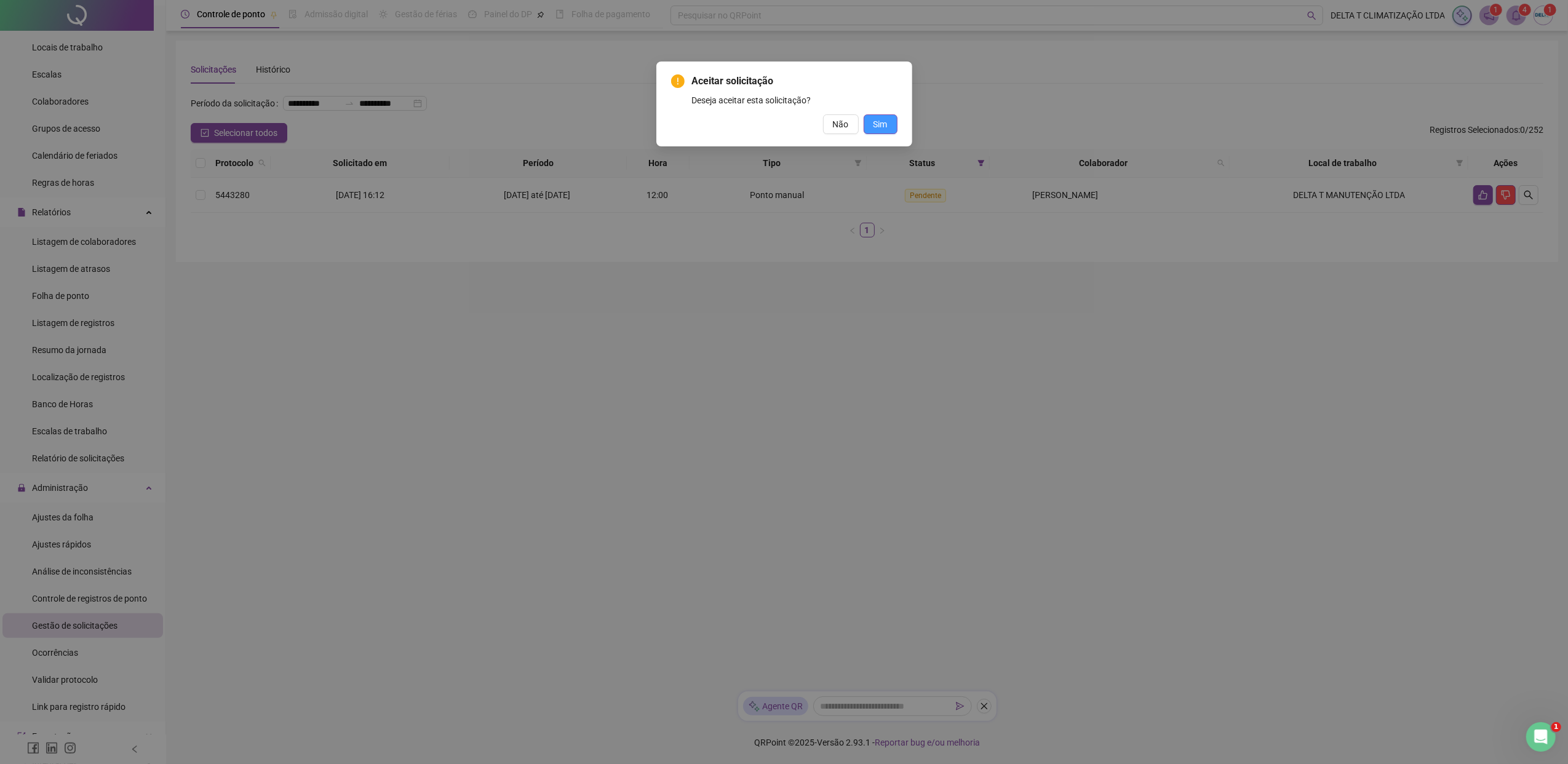
click at [889, 117] on button "Sim" at bounding box center [880, 124] width 34 height 20
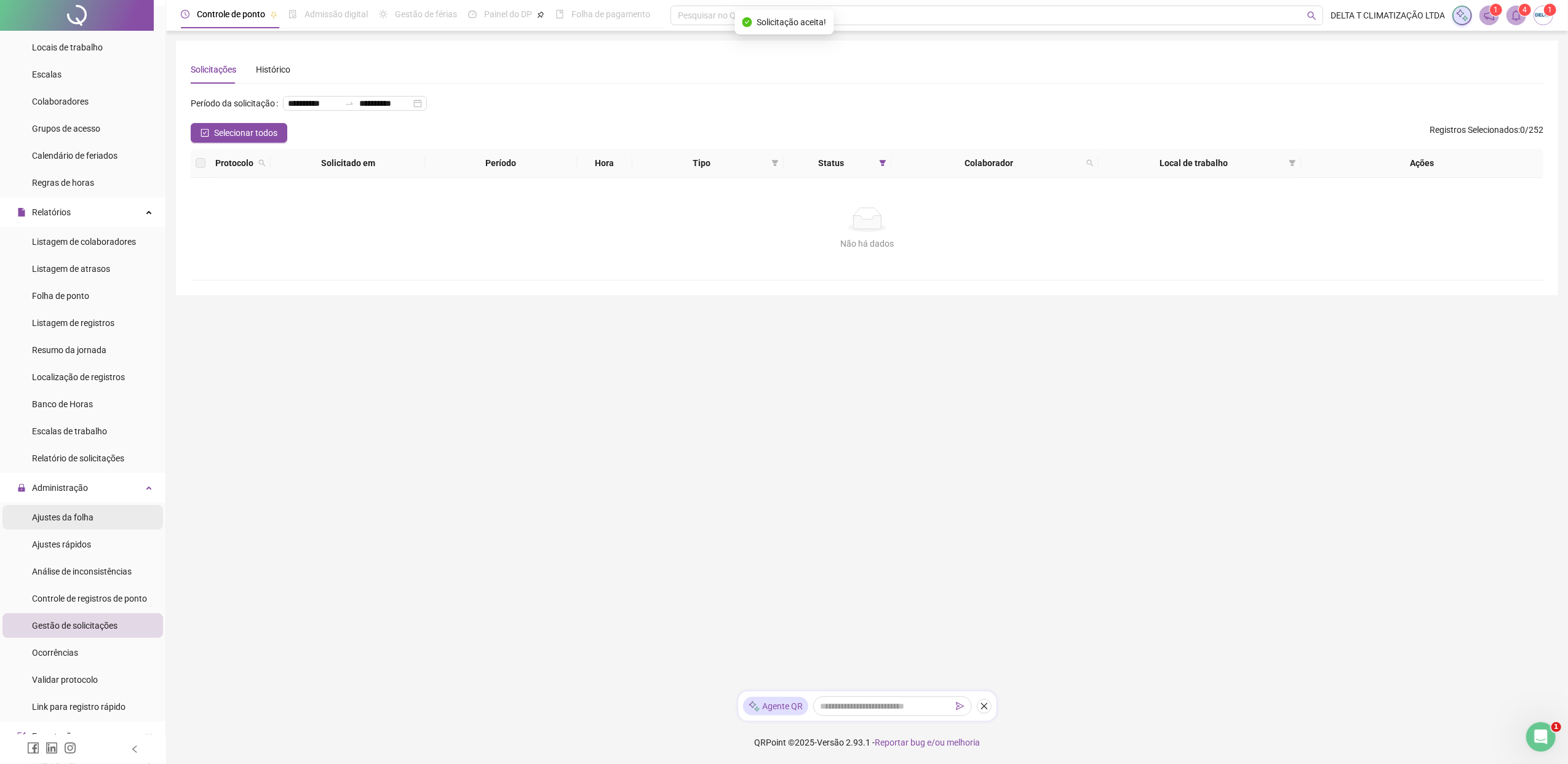
click at [48, 518] on span "Ajustes da folha" at bounding box center [63, 517] width 62 height 10
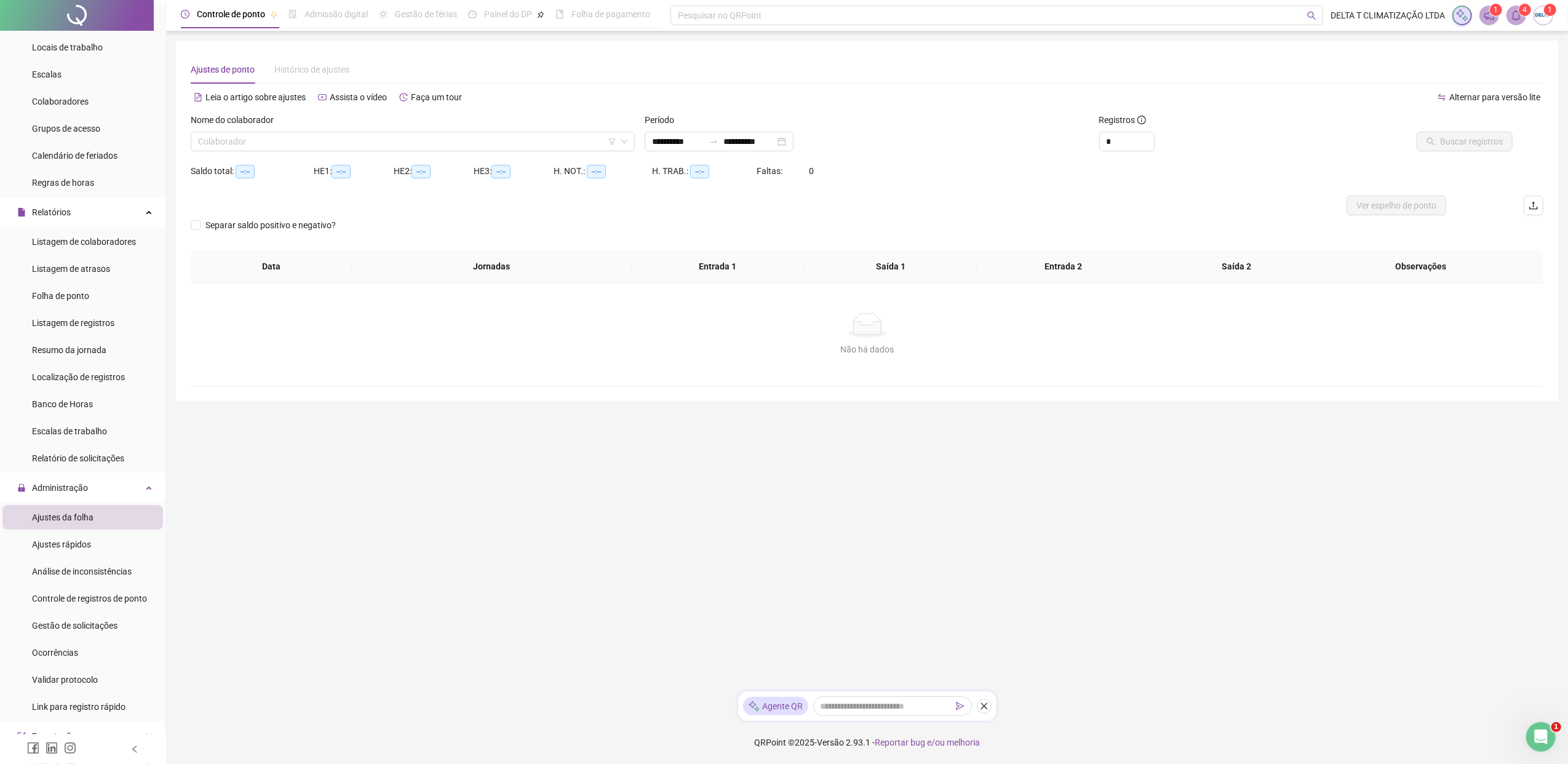
click at [62, 517] on span "Ajustes da folha" at bounding box center [63, 517] width 62 height 10
click at [302, 137] on input "search" at bounding box center [406, 141] width 418 height 18
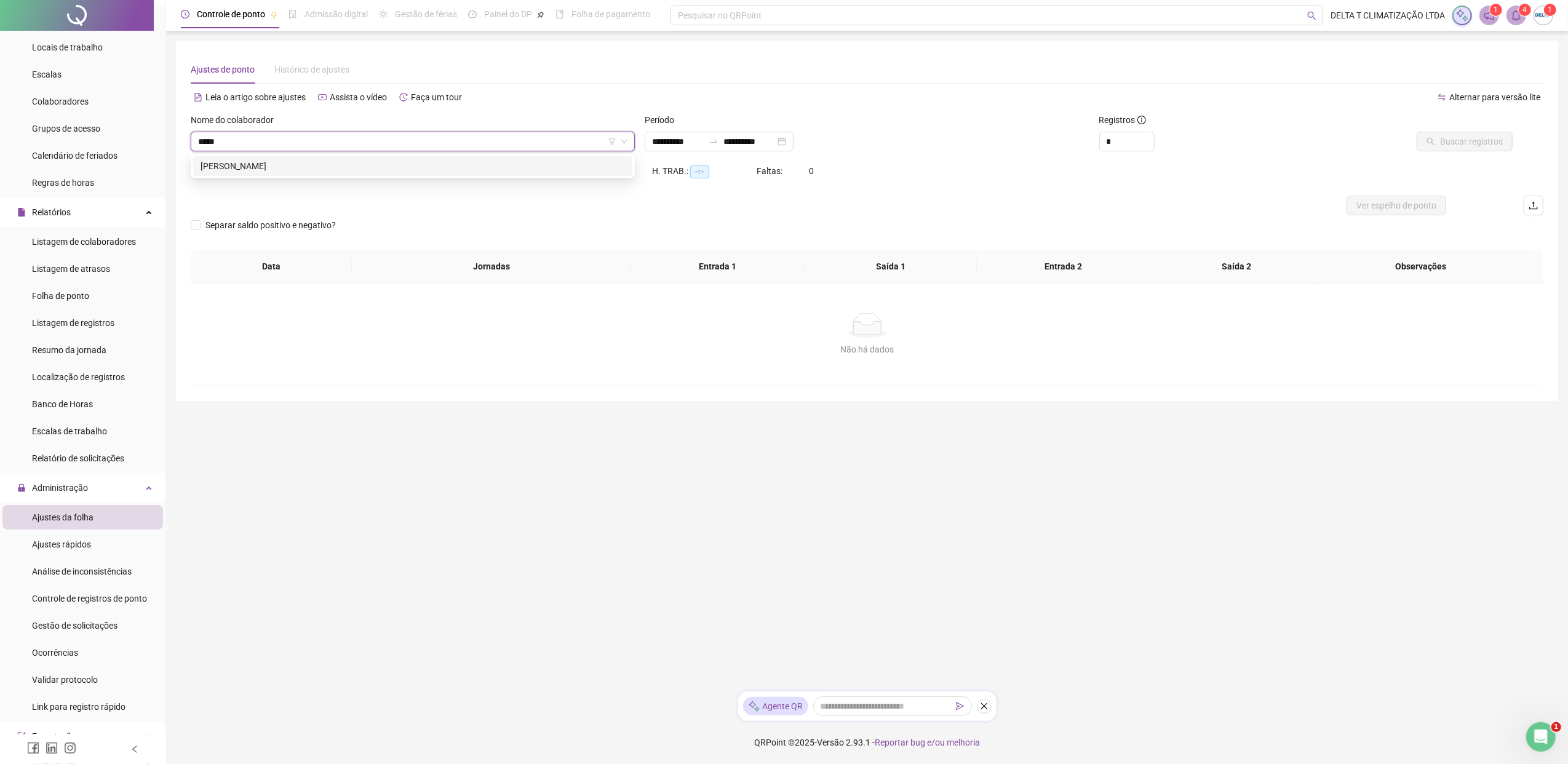
click at [347, 170] on div "[PERSON_NAME]" at bounding box center [413, 166] width 424 height 14
click at [1240, 137] on span "Buscar registros" at bounding box center [1472, 142] width 63 height 14
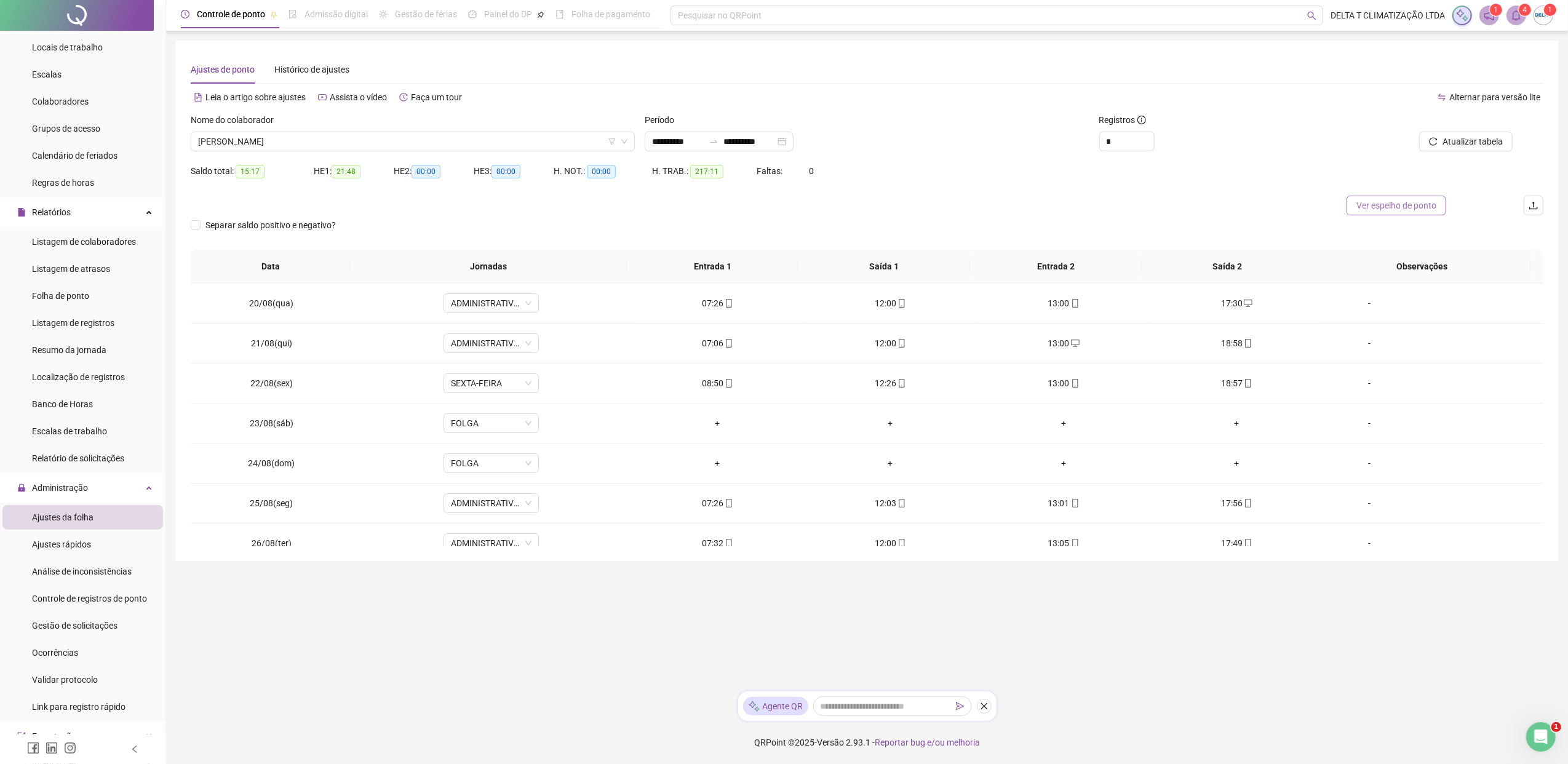
click at [1240, 208] on span "Ver espelho de ponto" at bounding box center [1396, 205] width 80 height 14
click at [304, 144] on span "[PERSON_NAME]" at bounding box center [413, 141] width 430 height 18
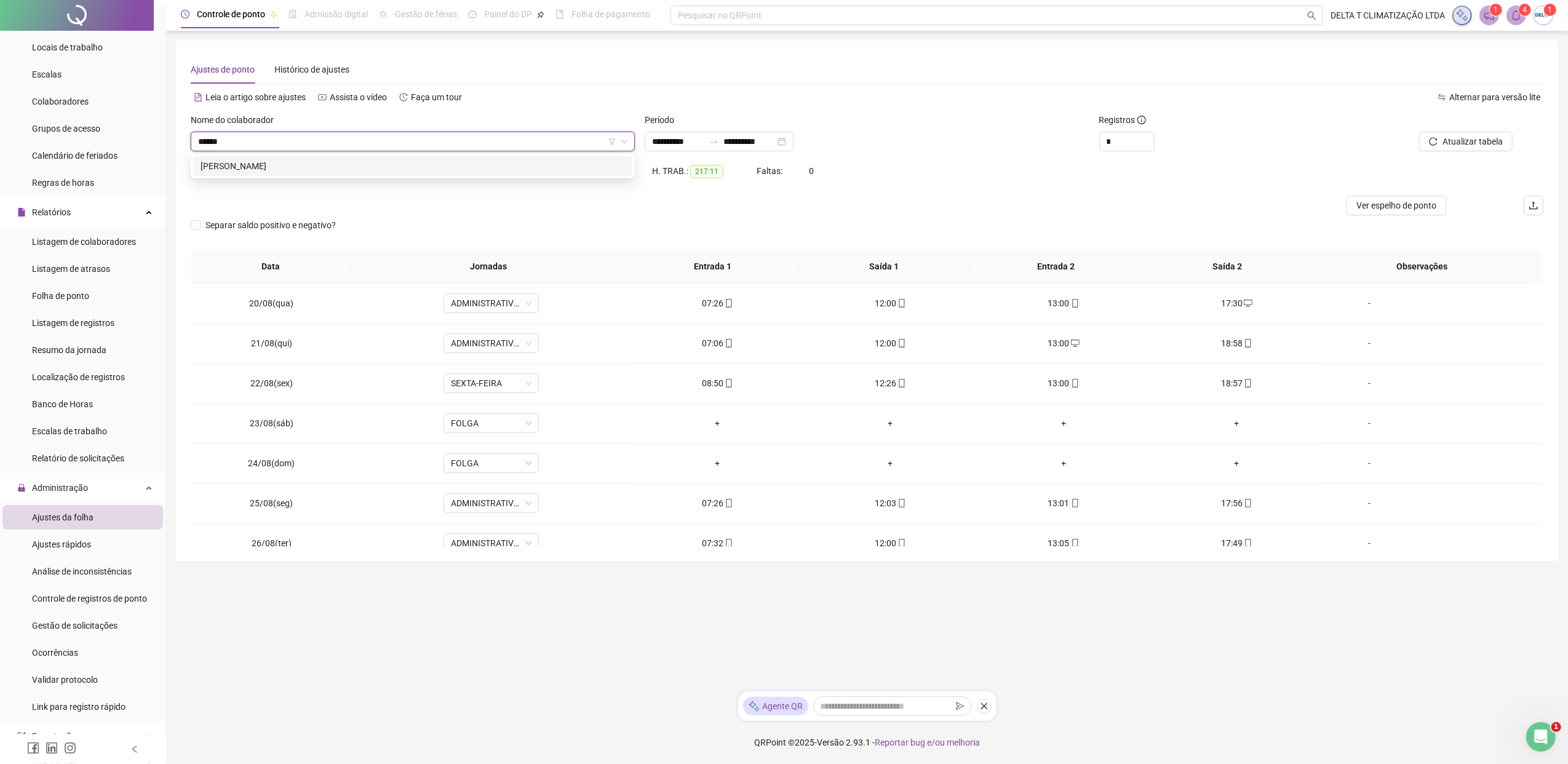
click at [331, 166] on div "[PERSON_NAME]" at bounding box center [413, 166] width 424 height 14
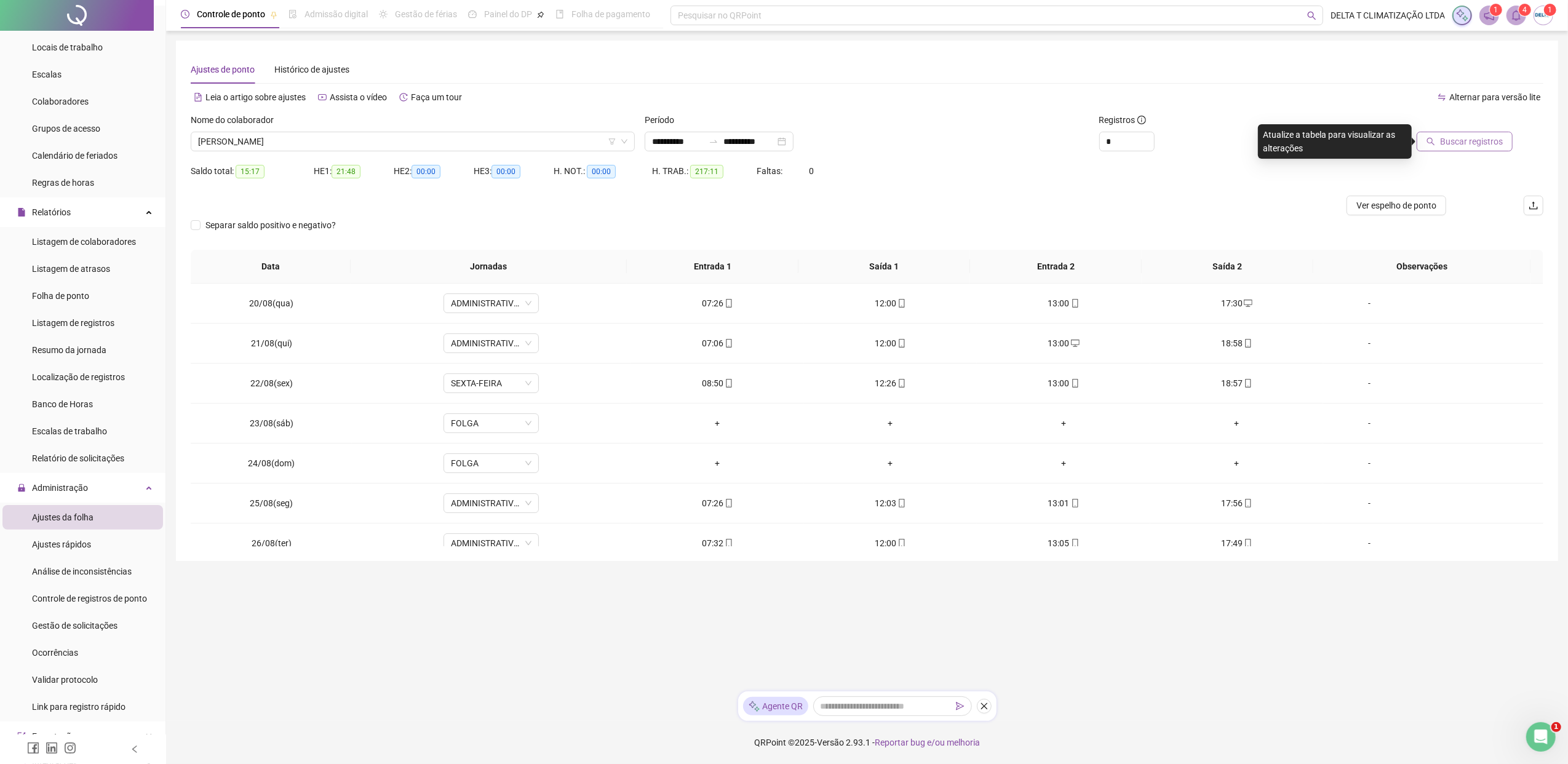
click at [1240, 137] on span "Buscar registros" at bounding box center [1472, 142] width 63 height 14
